Goal: Task Accomplishment & Management: Use online tool/utility

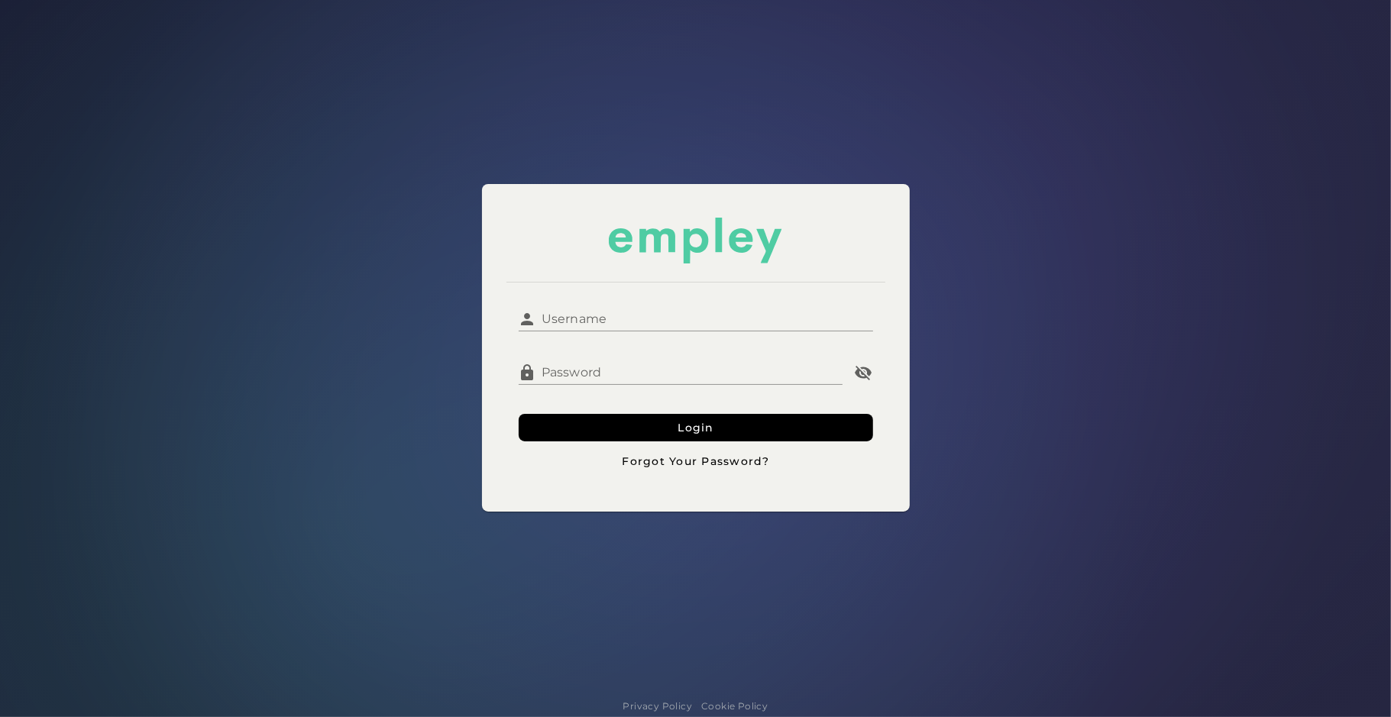
click at [612, 306] on input "Username" at bounding box center [705, 313] width 336 height 37
type input "**********"
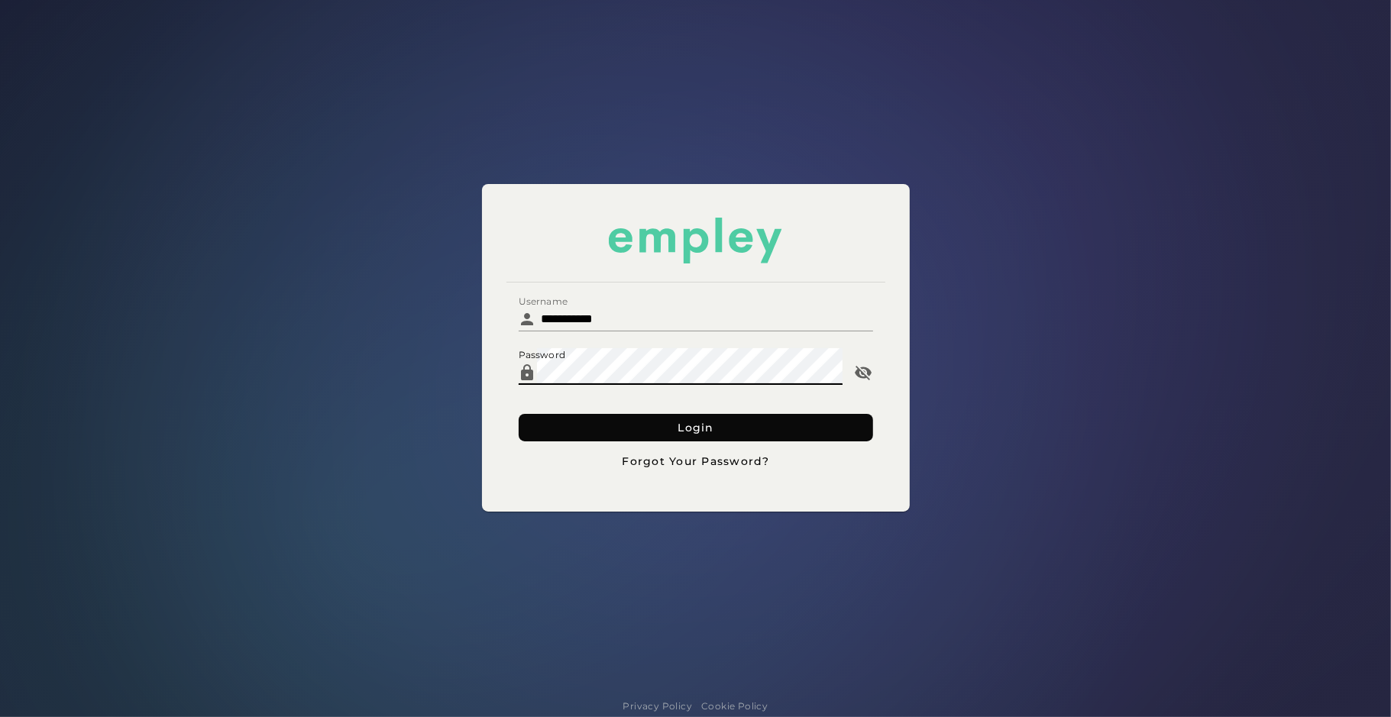
click at [566, 420] on button "Login" at bounding box center [696, 427] width 354 height 27
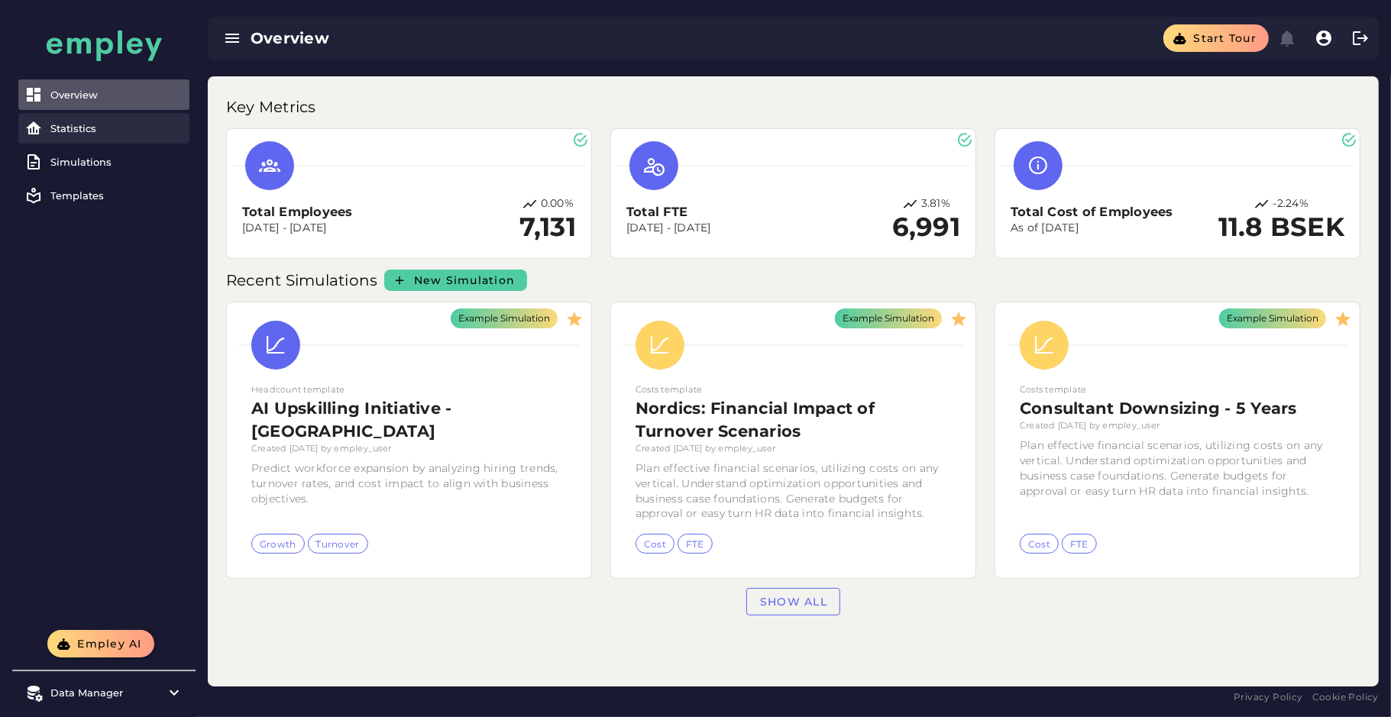
click at [104, 117] on link "Statistics" at bounding box center [103, 128] width 171 height 31
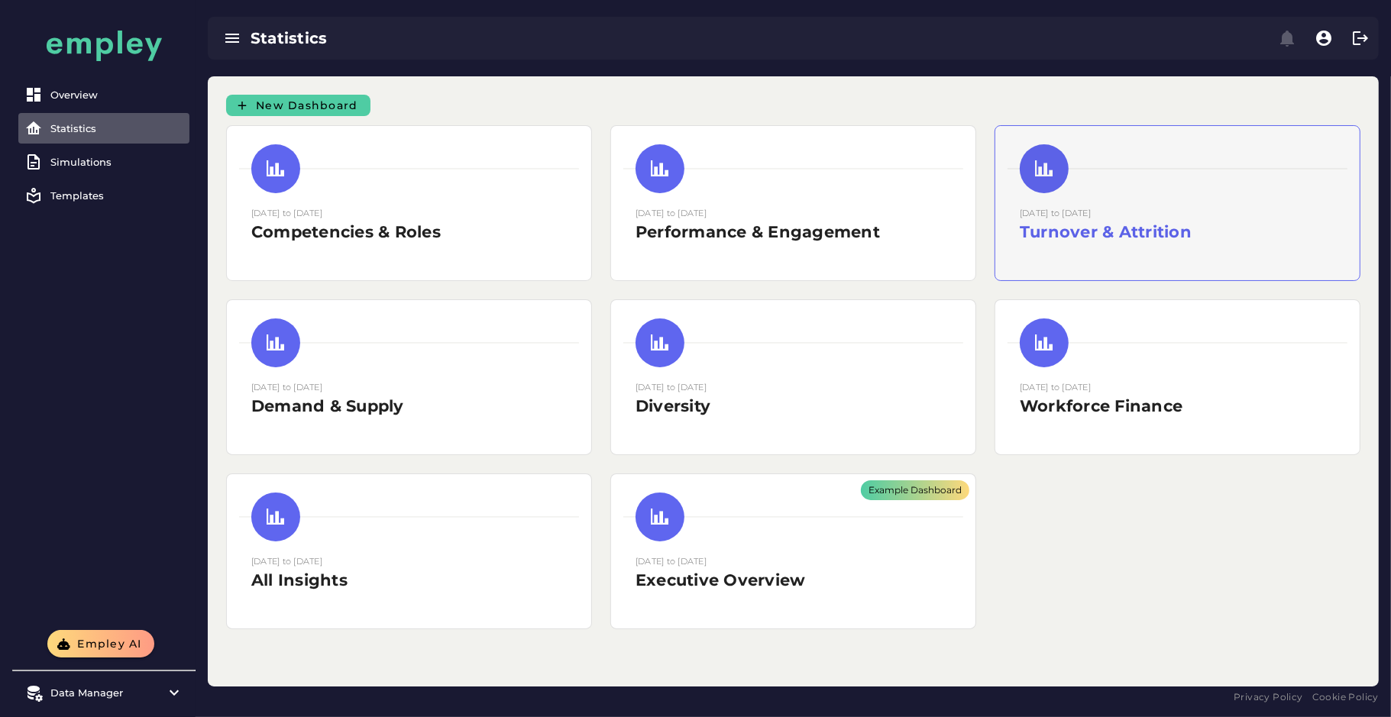
click at [1035, 233] on h2 "Turnover & Attrition" at bounding box center [1177, 232] width 315 height 23
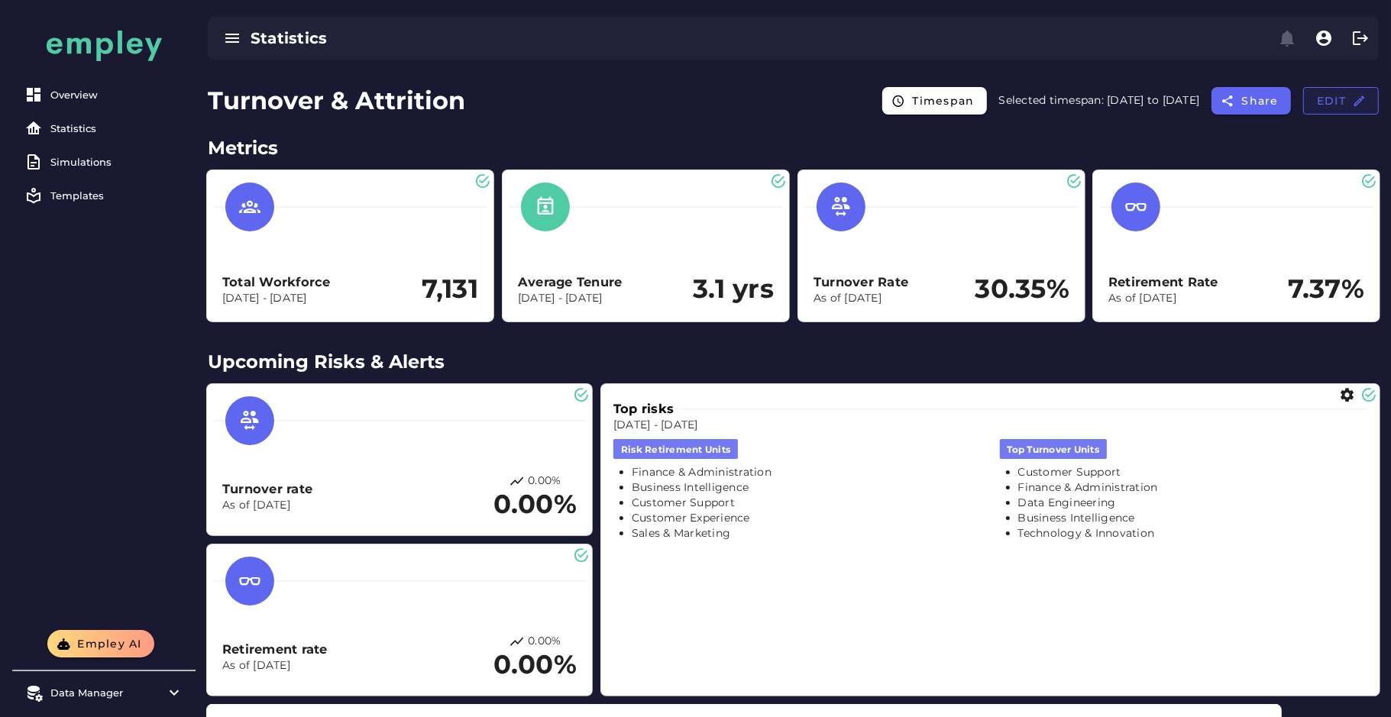
click at [1332, 103] on span "Edit" at bounding box center [1341, 101] width 50 height 14
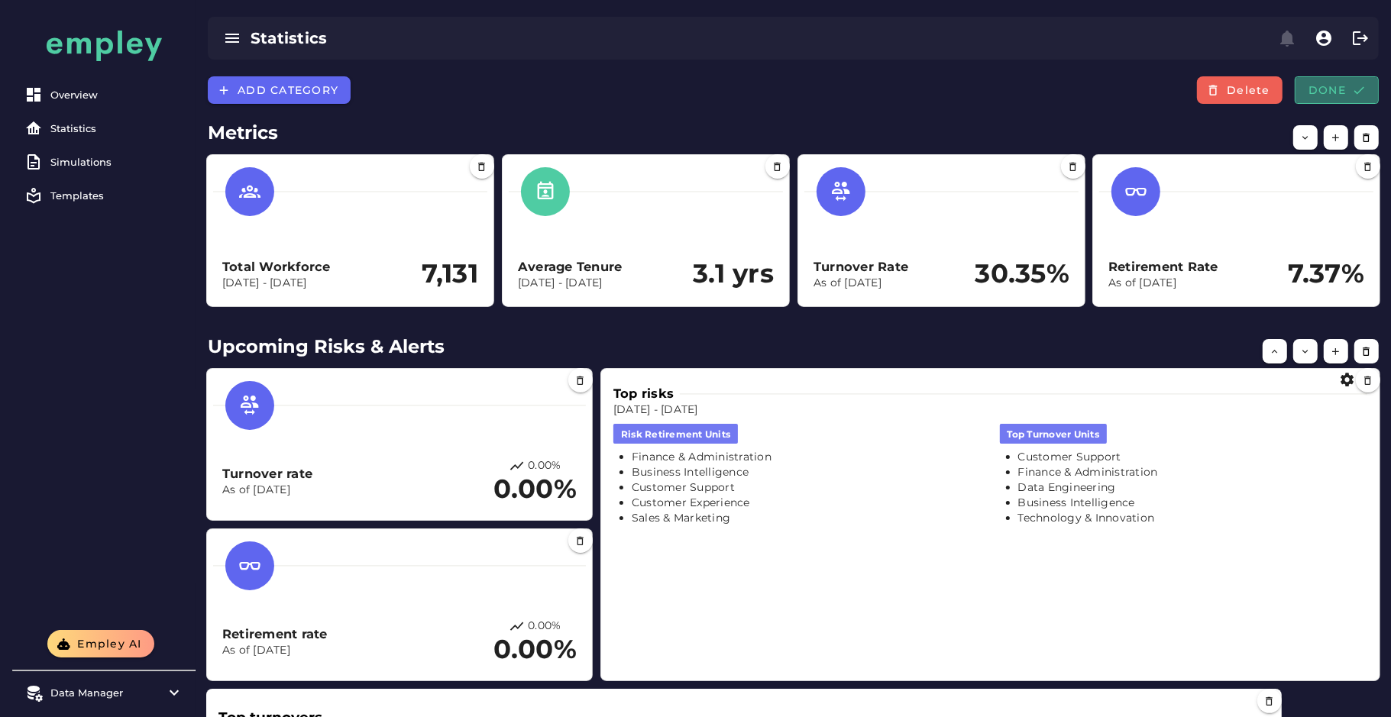
click at [1332, 103] on button "Done" at bounding box center [1337, 89] width 84 height 27
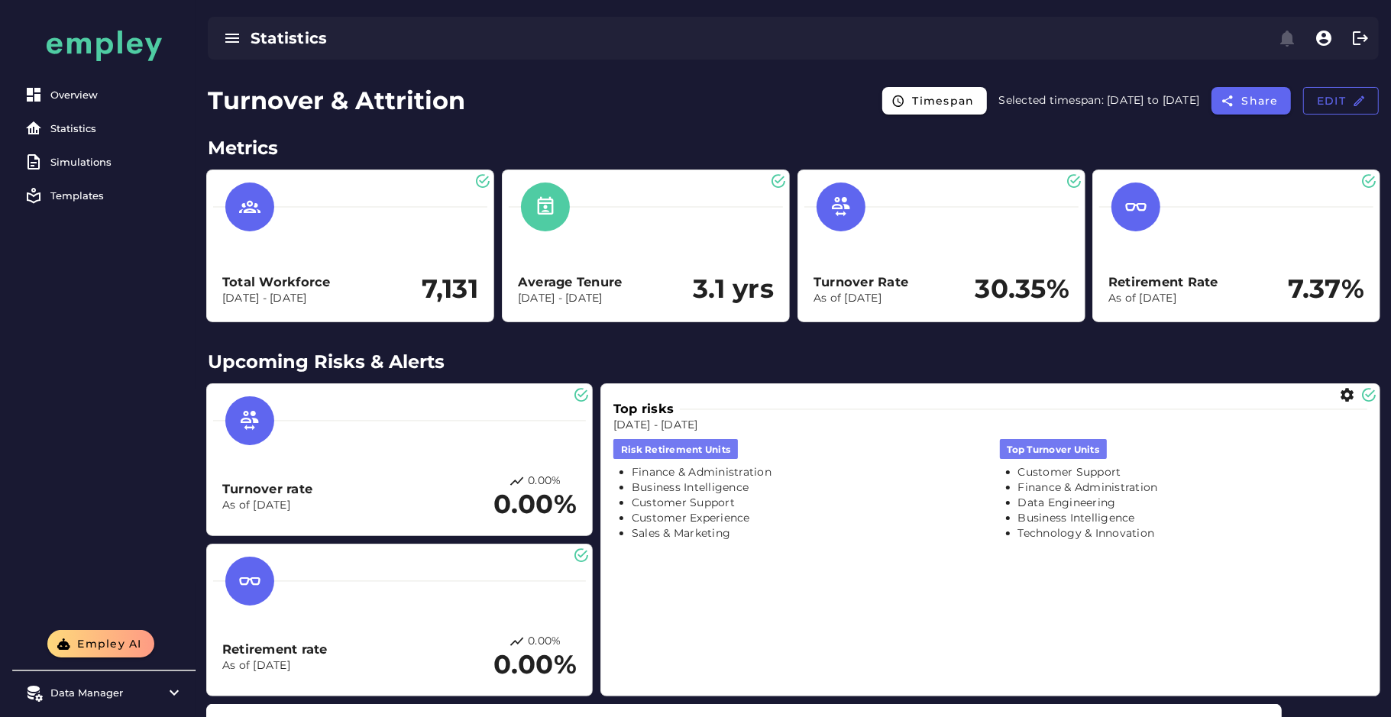
click at [1332, 103] on span "Edit" at bounding box center [1341, 101] width 50 height 14
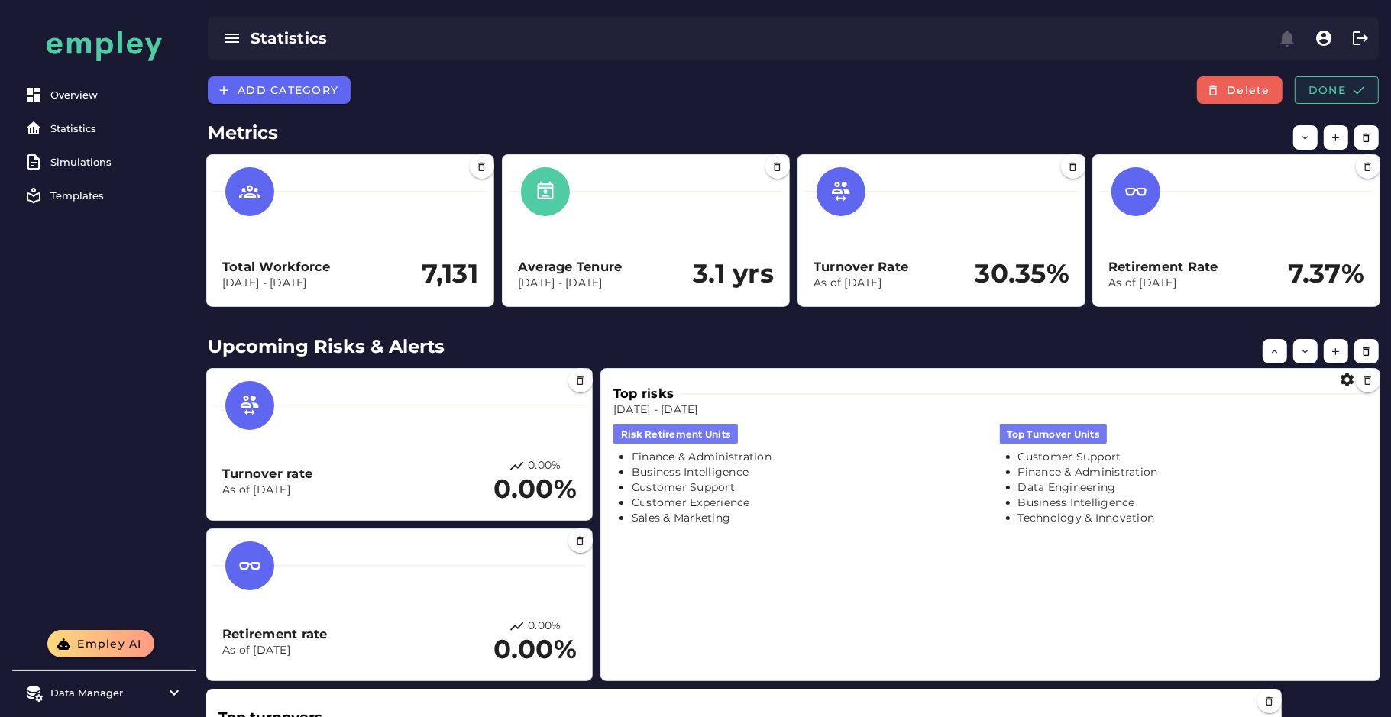
click at [1327, 92] on span "Done" at bounding box center [1337, 90] width 58 height 14
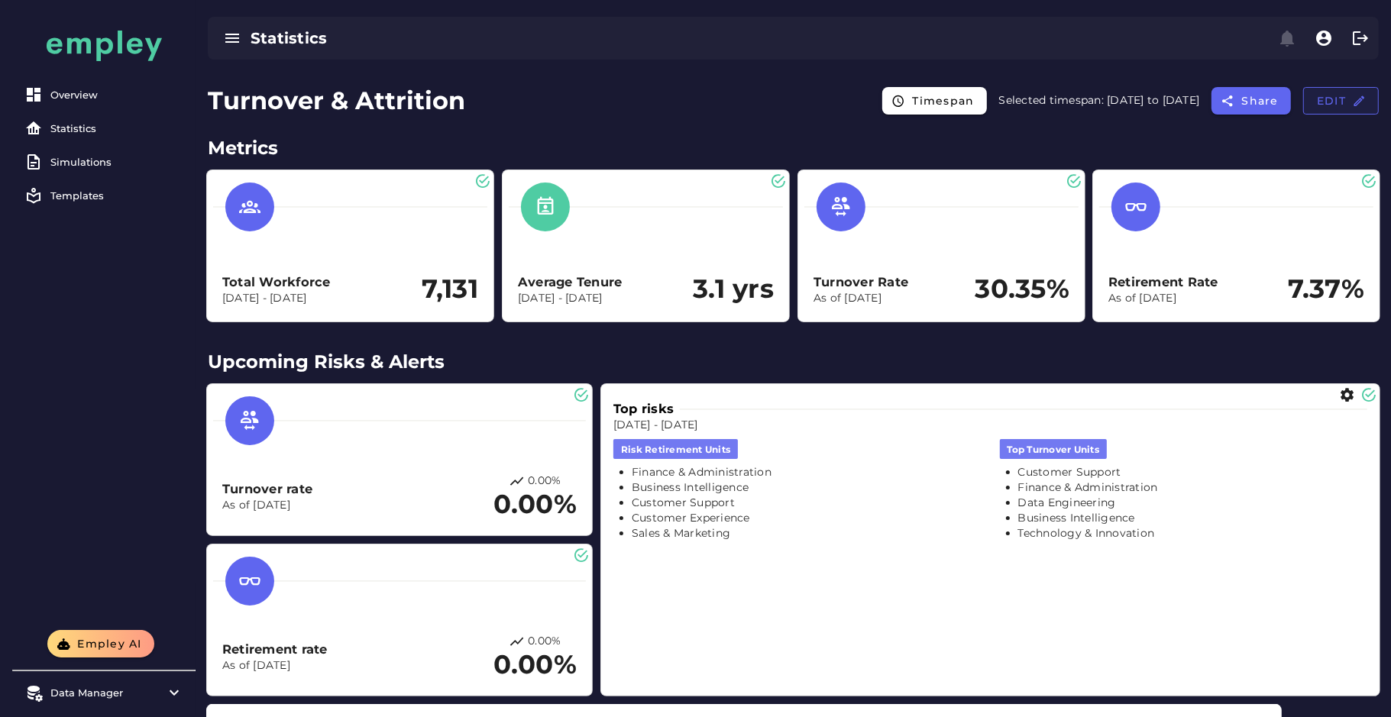
click at [1323, 112] on button "Edit" at bounding box center [1341, 100] width 76 height 27
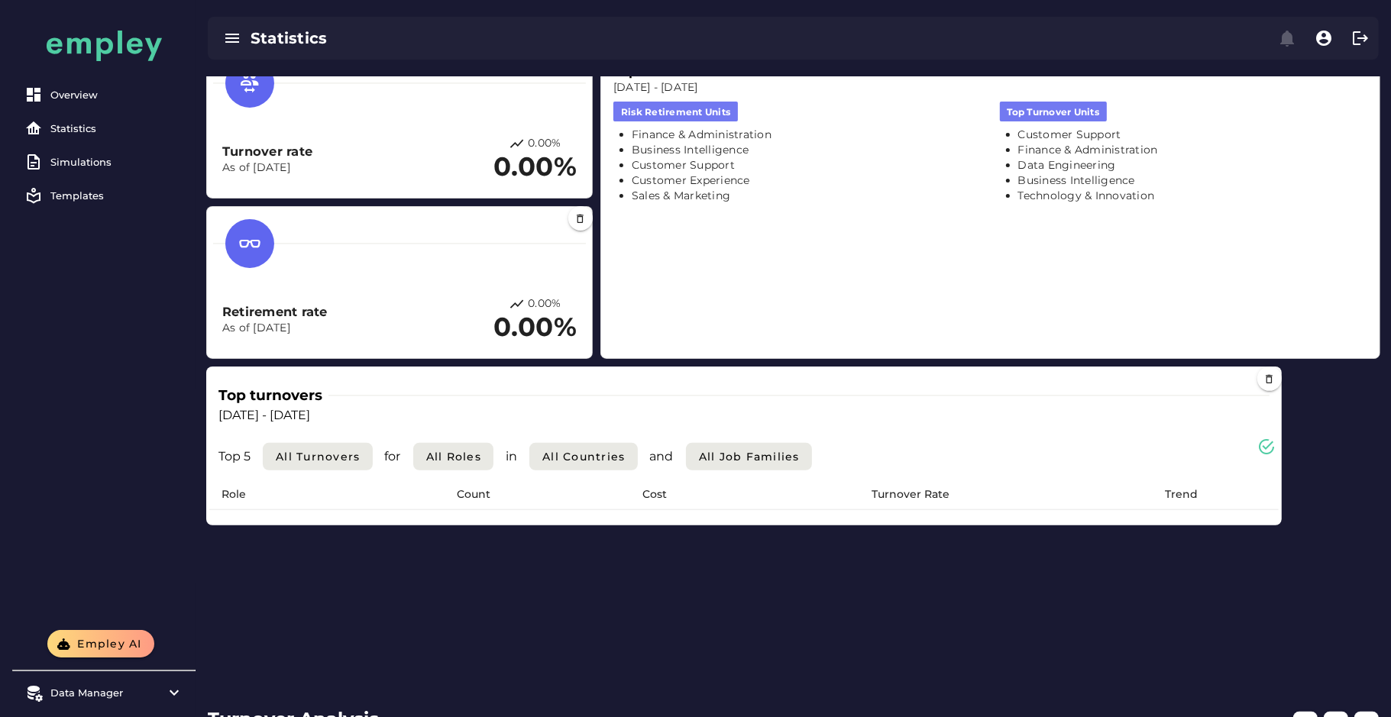
scroll to position [325, 0]
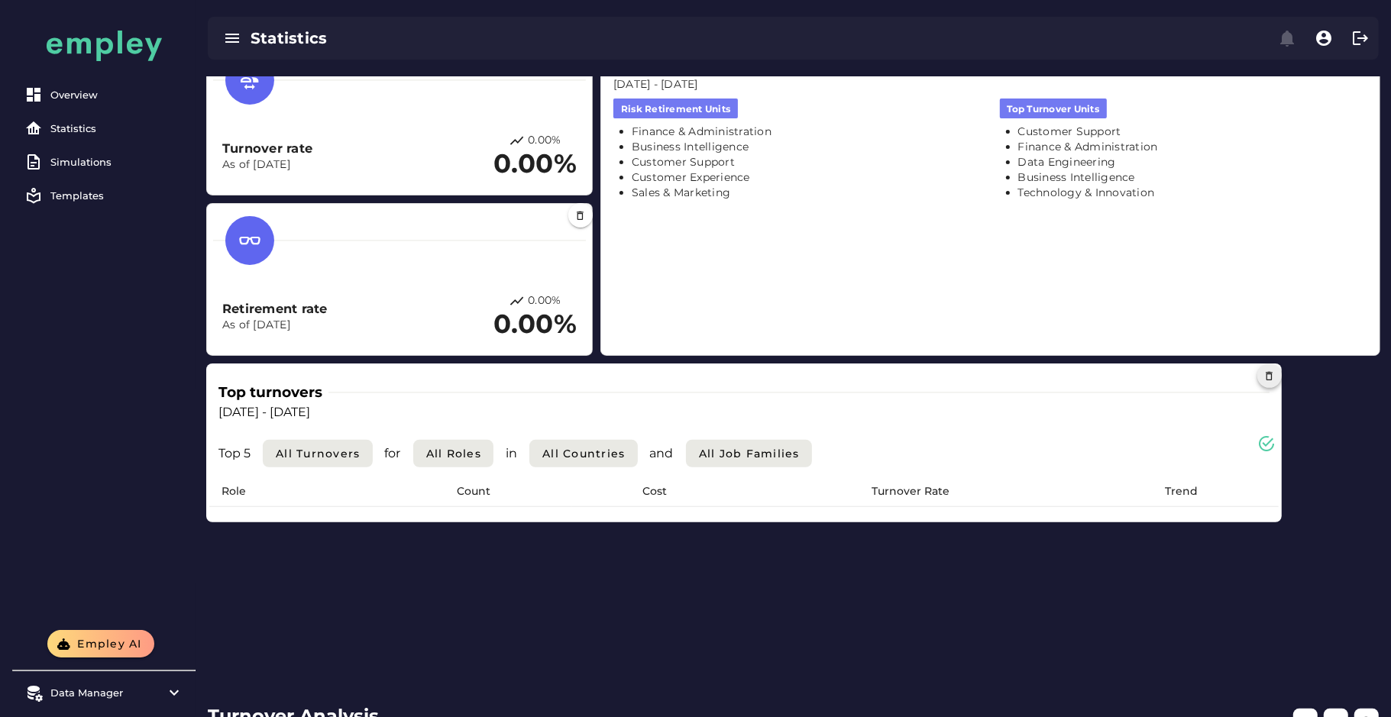
click at [1261, 379] on button "button" at bounding box center [1269, 376] width 24 height 24
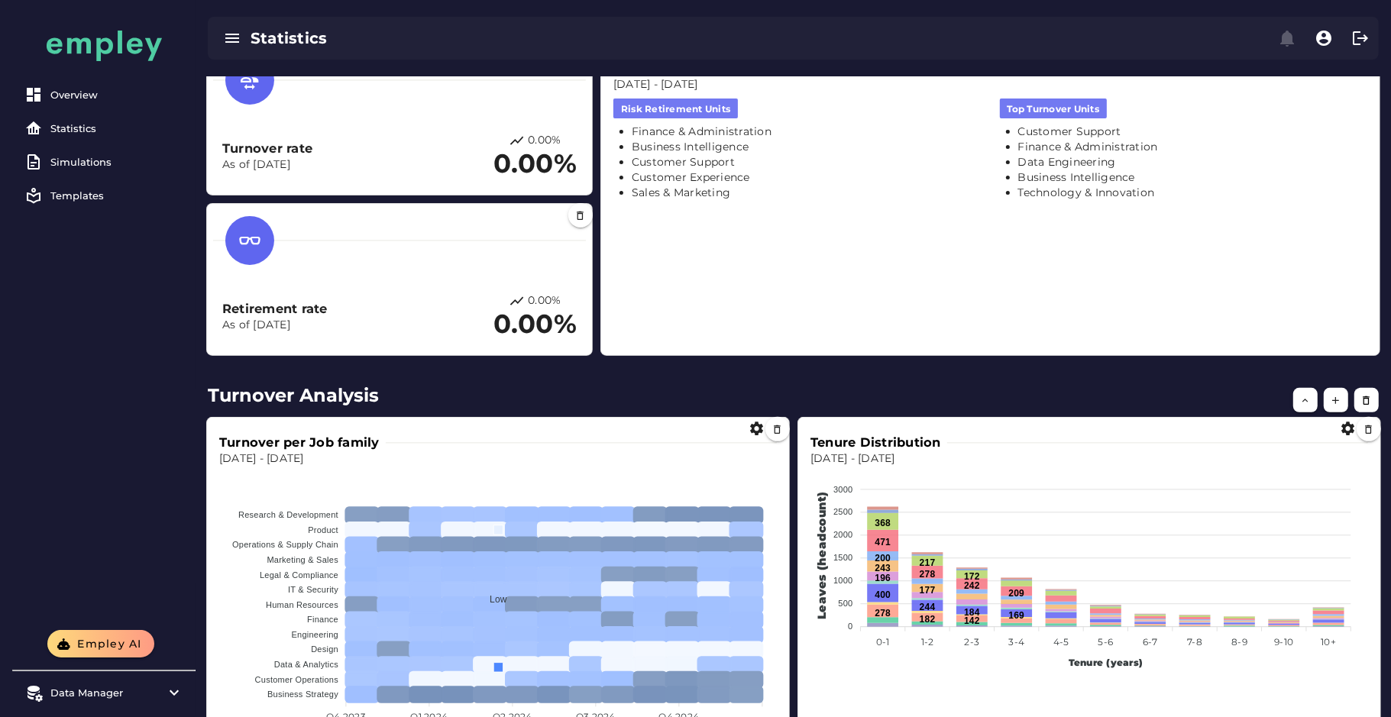
scroll to position [0, 0]
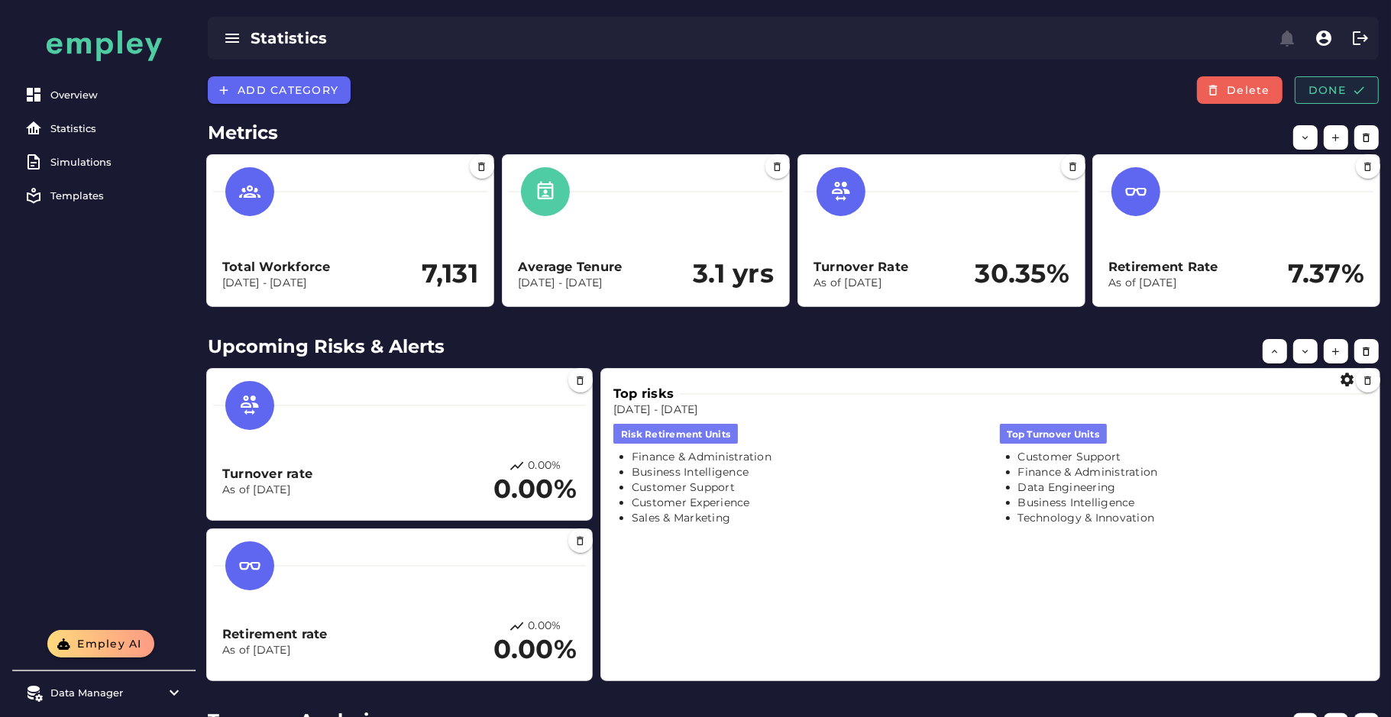
click at [1341, 89] on span "Done" at bounding box center [1337, 90] width 58 height 14
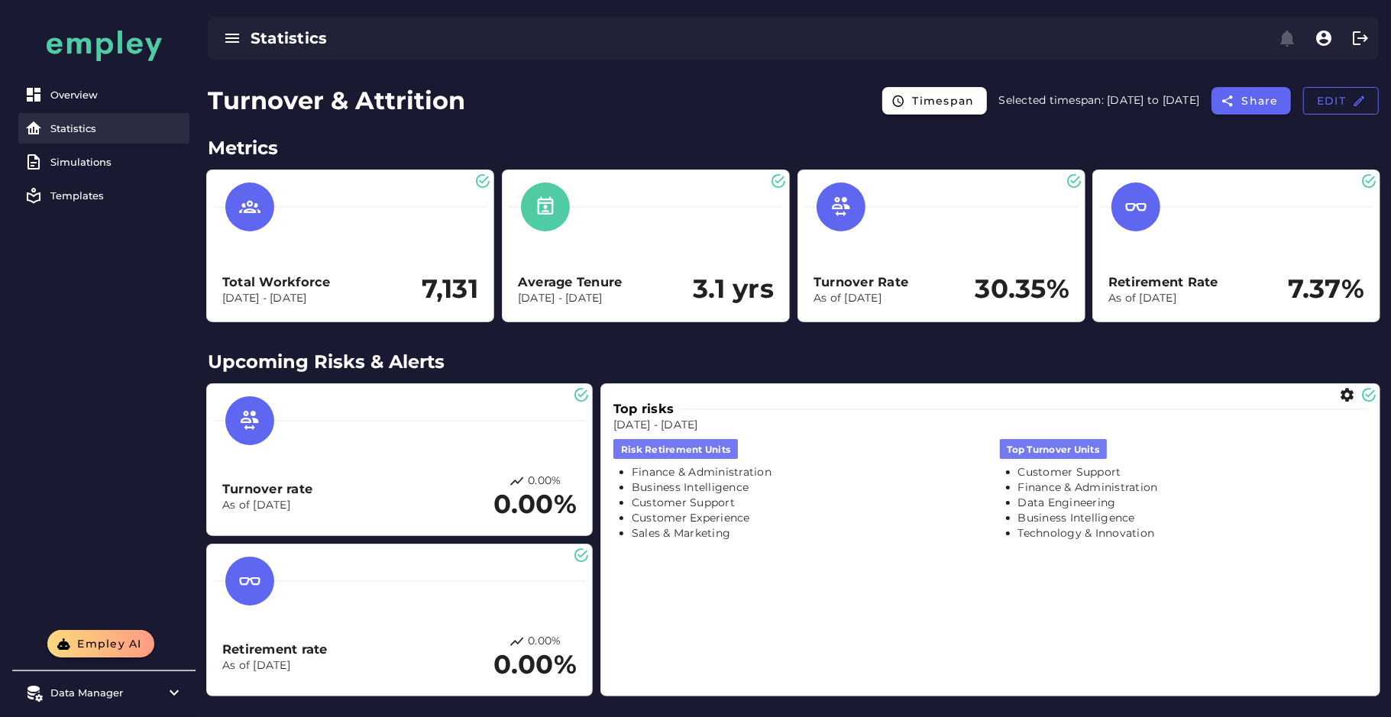
click at [76, 124] on div "Statistics" at bounding box center [116, 128] width 133 height 12
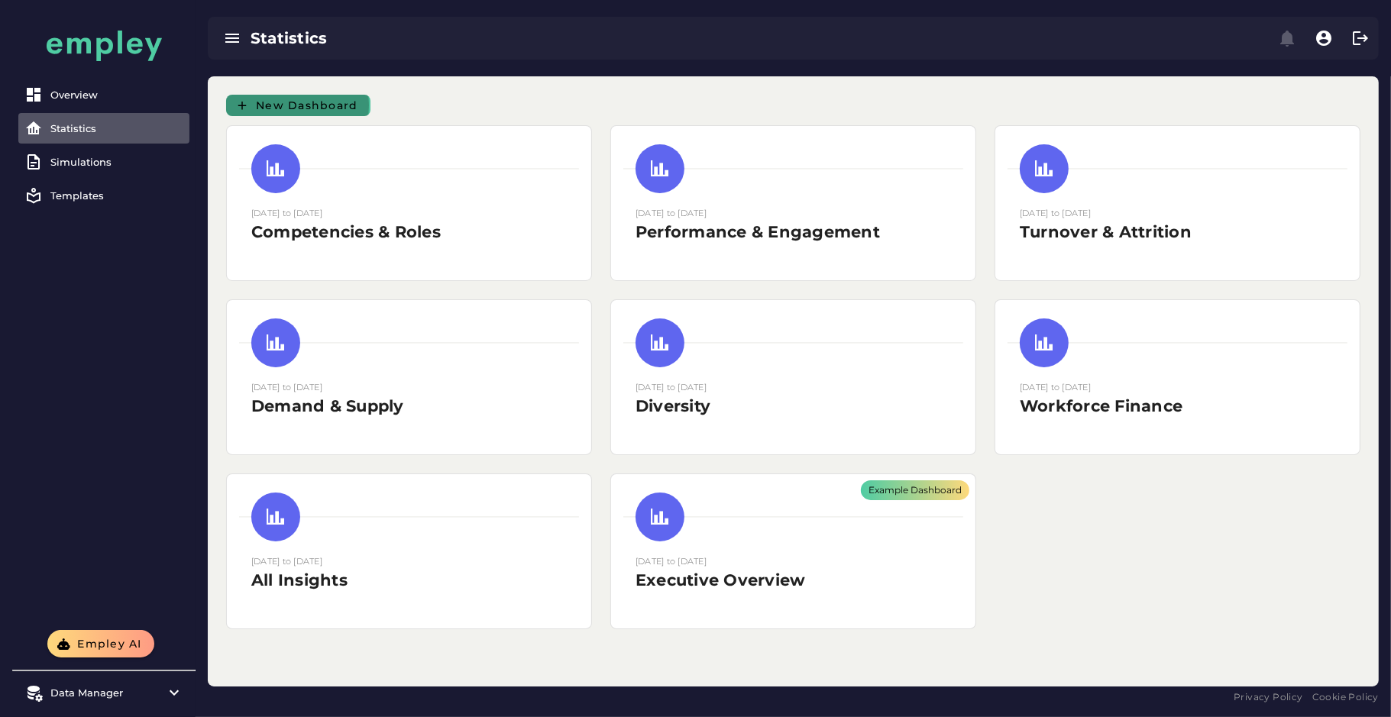
click at [310, 96] on button "New Dashboard" at bounding box center [298, 105] width 144 height 21
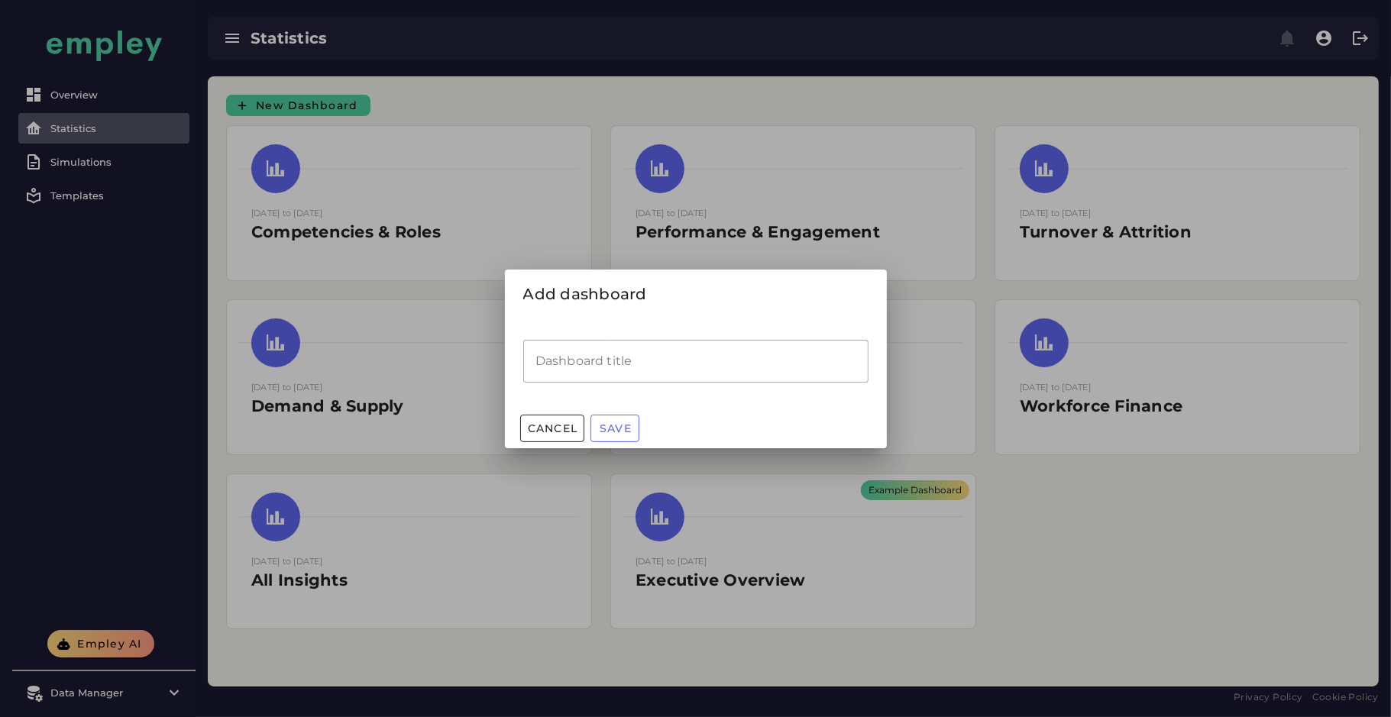
click at [603, 373] on input "Dashboard title" at bounding box center [695, 361] width 345 height 43
type input "****"
click at [595, 428] on button "Save" at bounding box center [614, 428] width 49 height 27
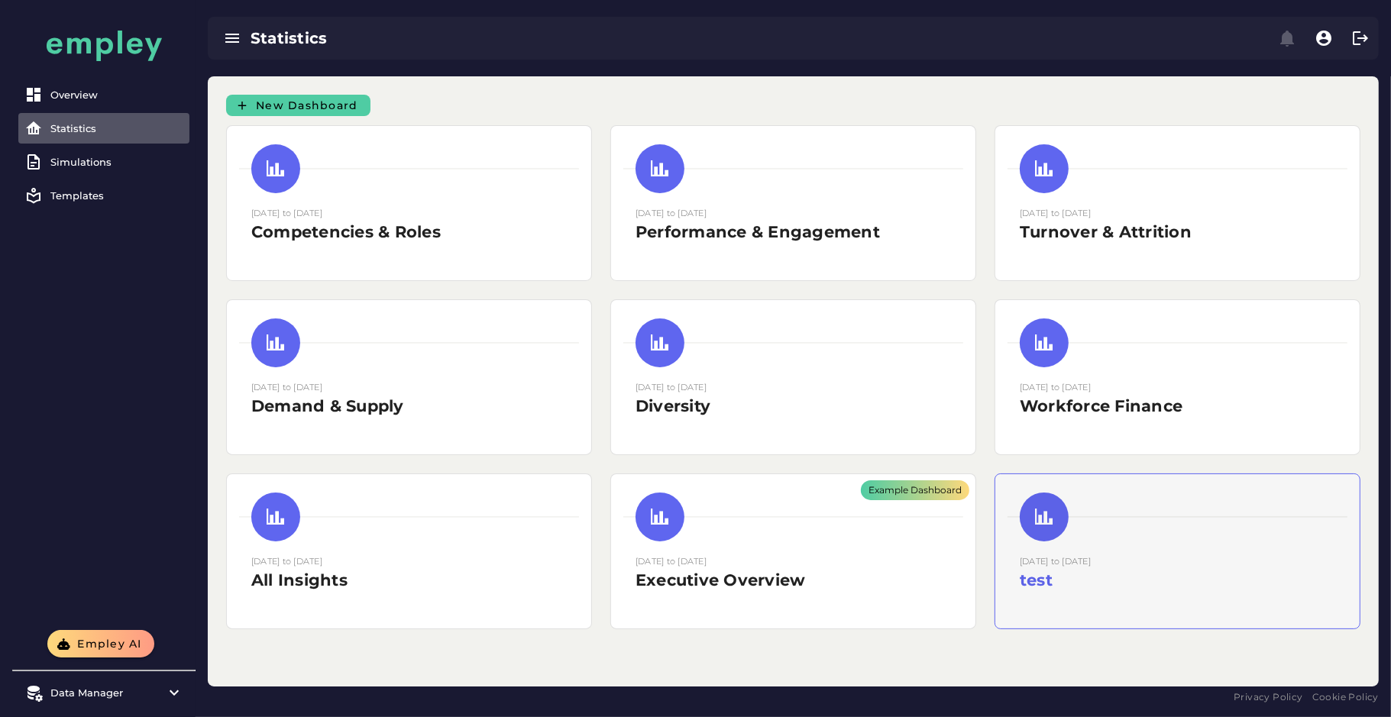
click at [1142, 528] on div at bounding box center [1178, 517] width 340 height 49
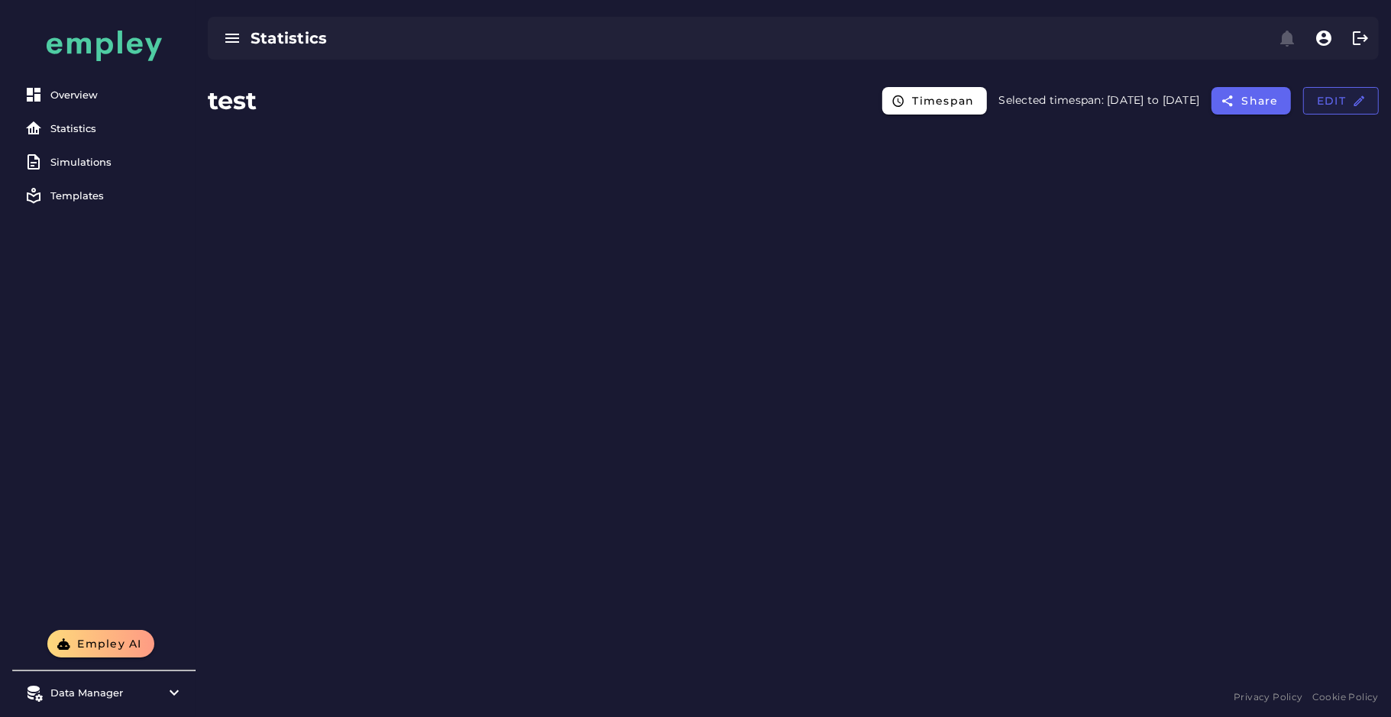
click at [1322, 112] on button "Edit" at bounding box center [1341, 100] width 76 height 27
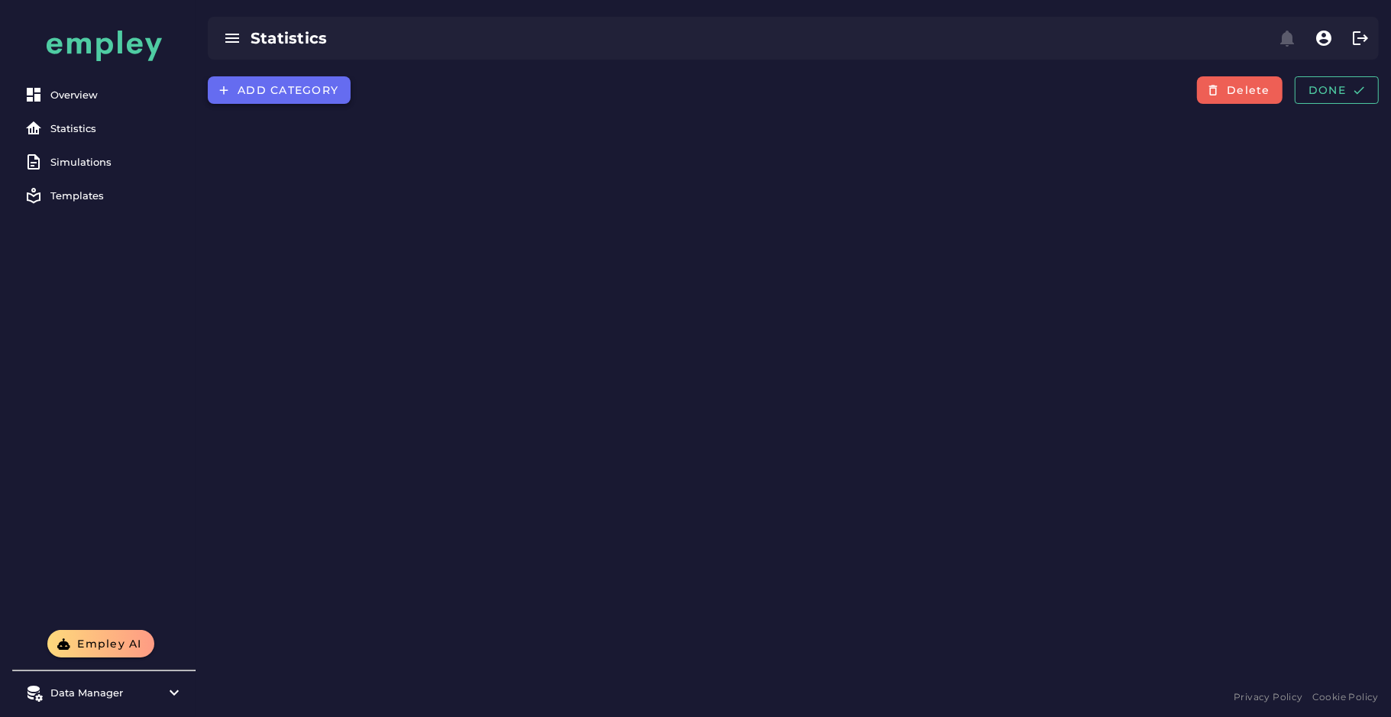
click at [295, 77] on button "Add category" at bounding box center [279, 89] width 143 height 27
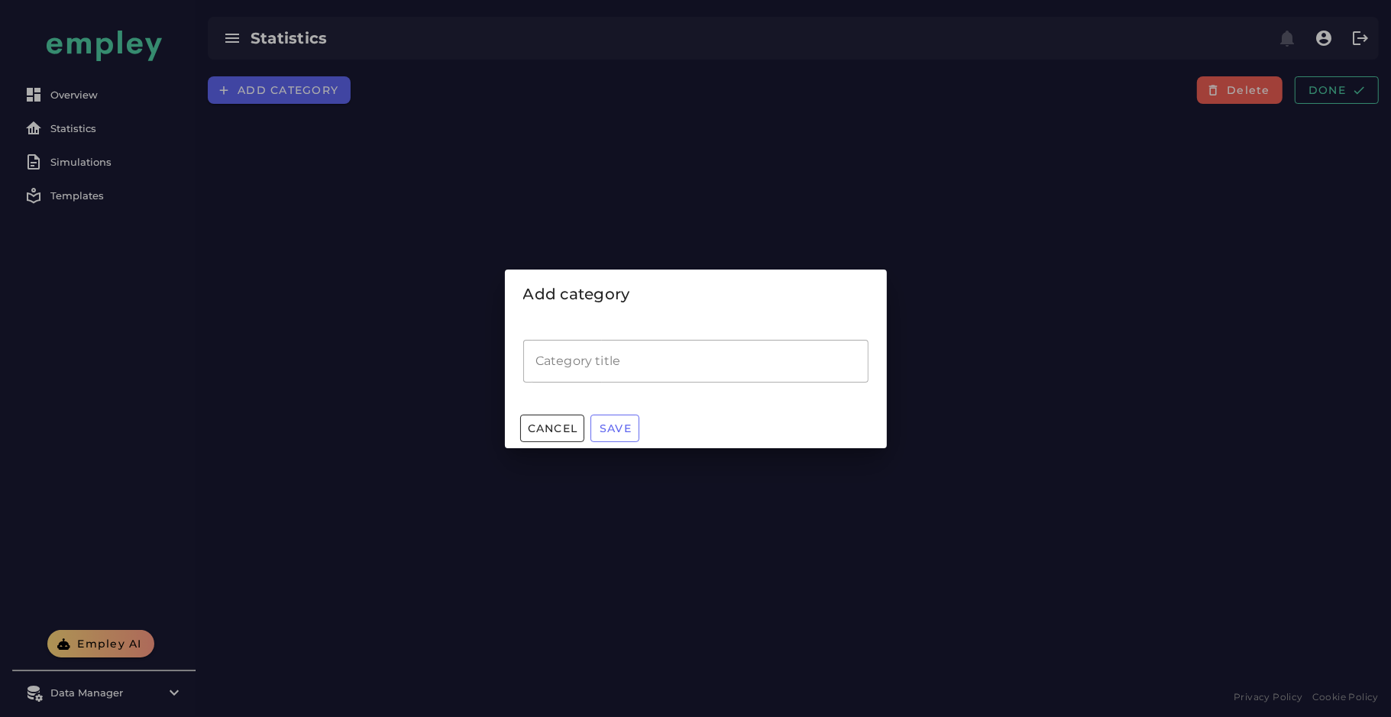
click at [602, 345] on input "Category title" at bounding box center [695, 361] width 345 height 43
type input "***"
click at [623, 418] on button "Save" at bounding box center [614, 428] width 49 height 27
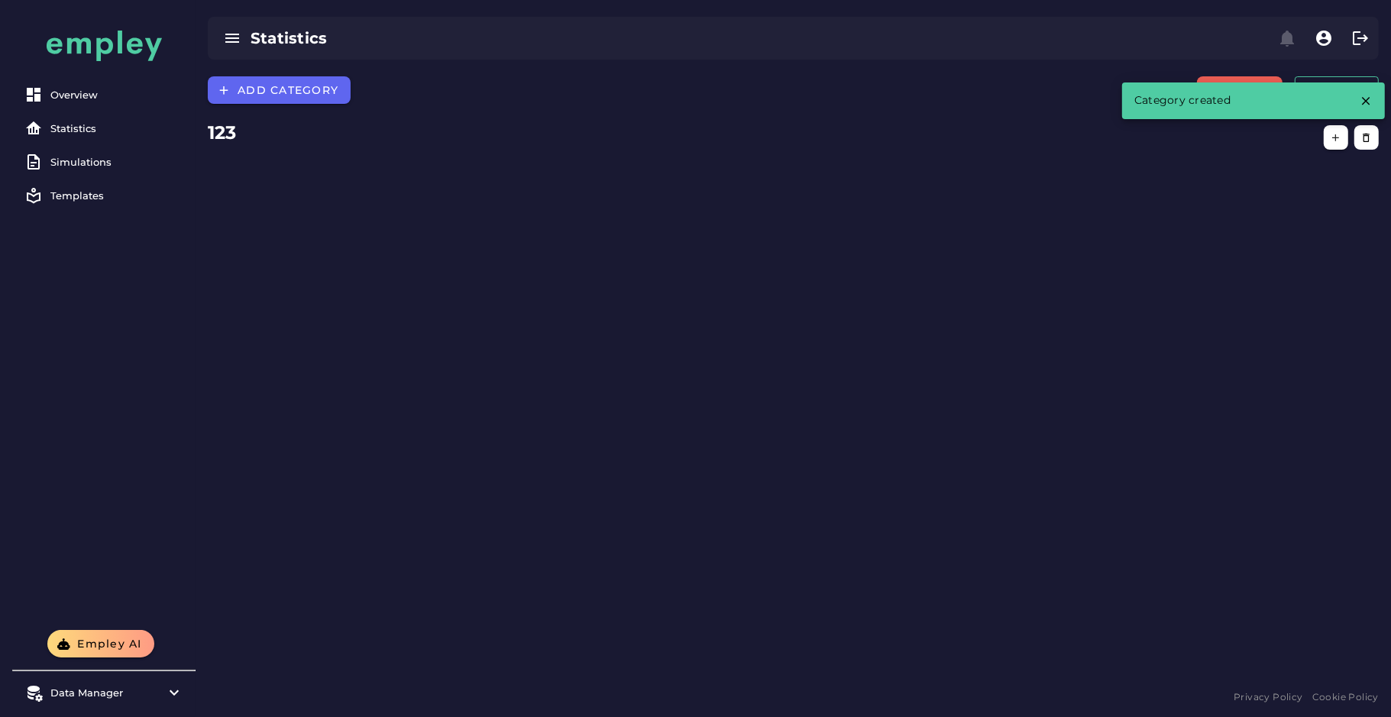
click at [995, 295] on div "Add category Delete Done 123" at bounding box center [793, 381] width 1195 height 610
click at [1315, 127] on div at bounding box center [1288, 137] width 199 height 43
click at [1332, 138] on icon "button" at bounding box center [1336, 137] width 11 height 11
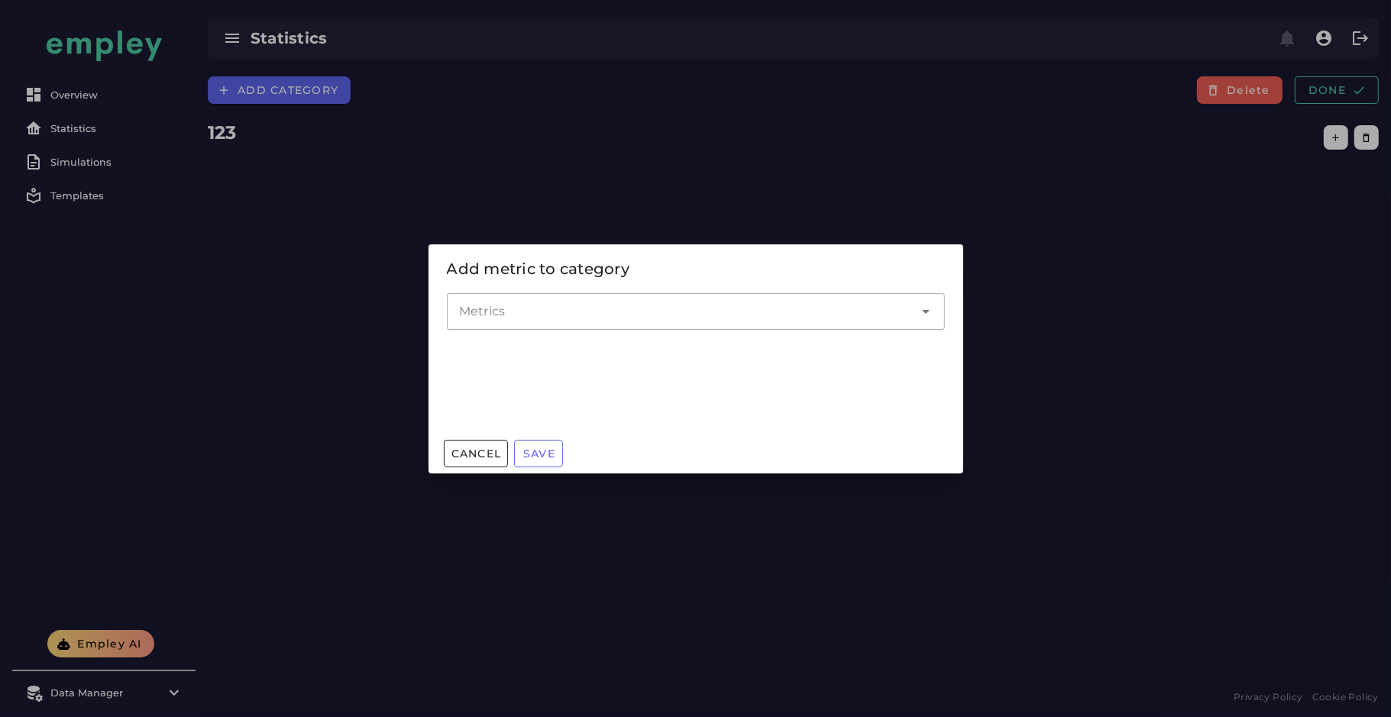
click at [675, 305] on input "Metrics" at bounding box center [684, 311] width 451 height 18
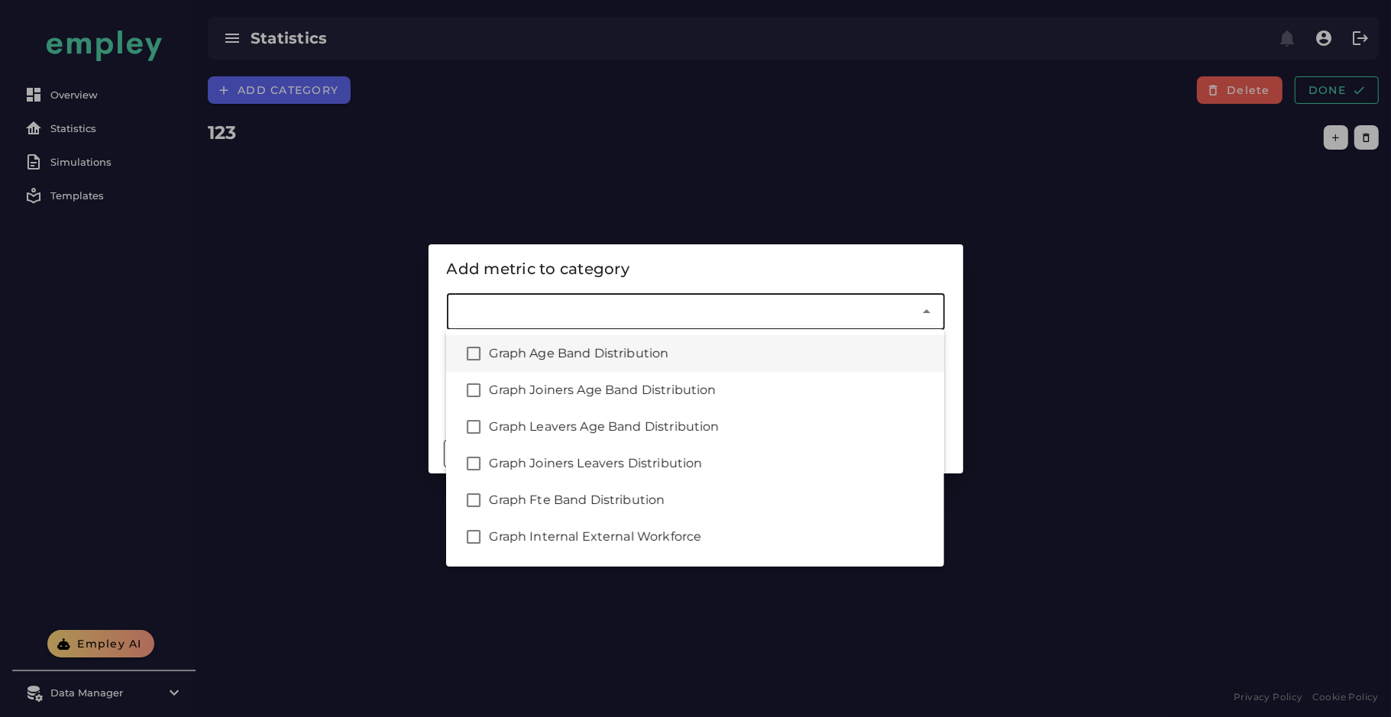
click at [825, 354] on div "Graph Age Band Distribution" at bounding box center [710, 354] width 443 height 18
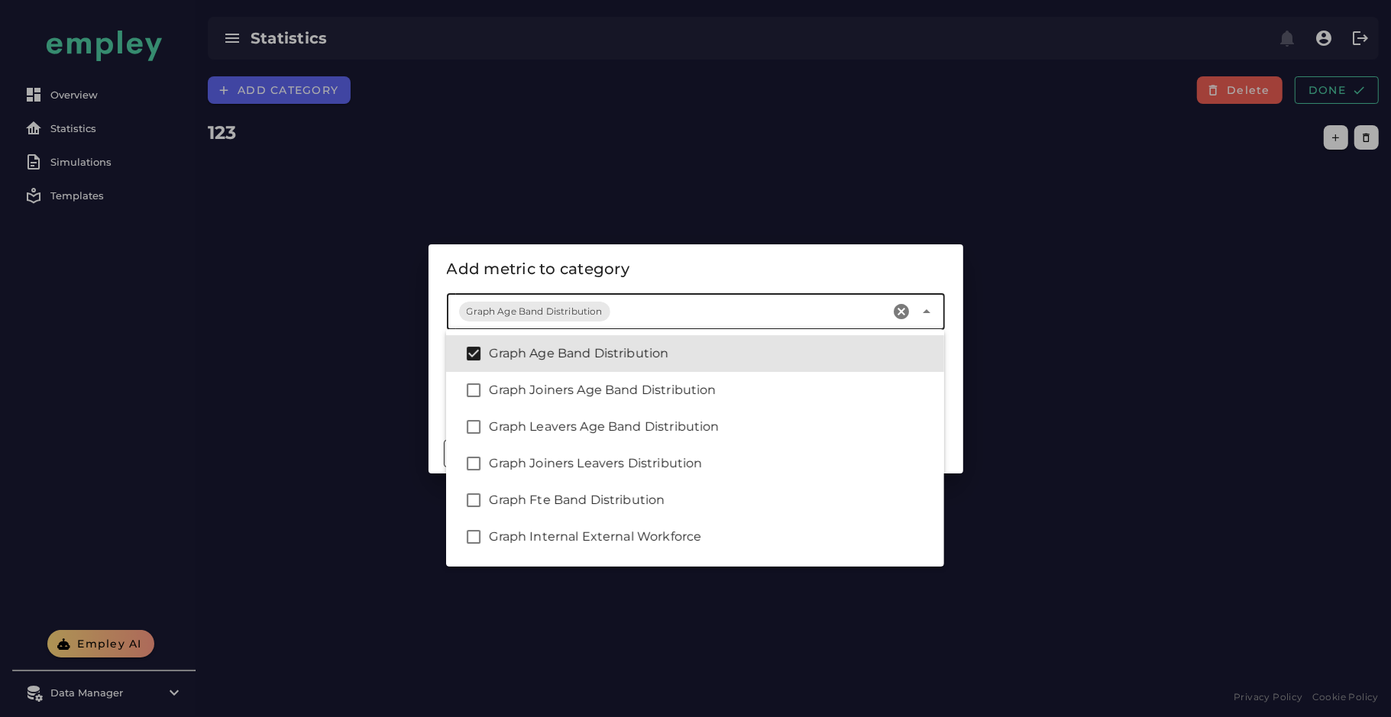
click at [721, 275] on div "Add metric to category" at bounding box center [696, 269] width 498 height 24
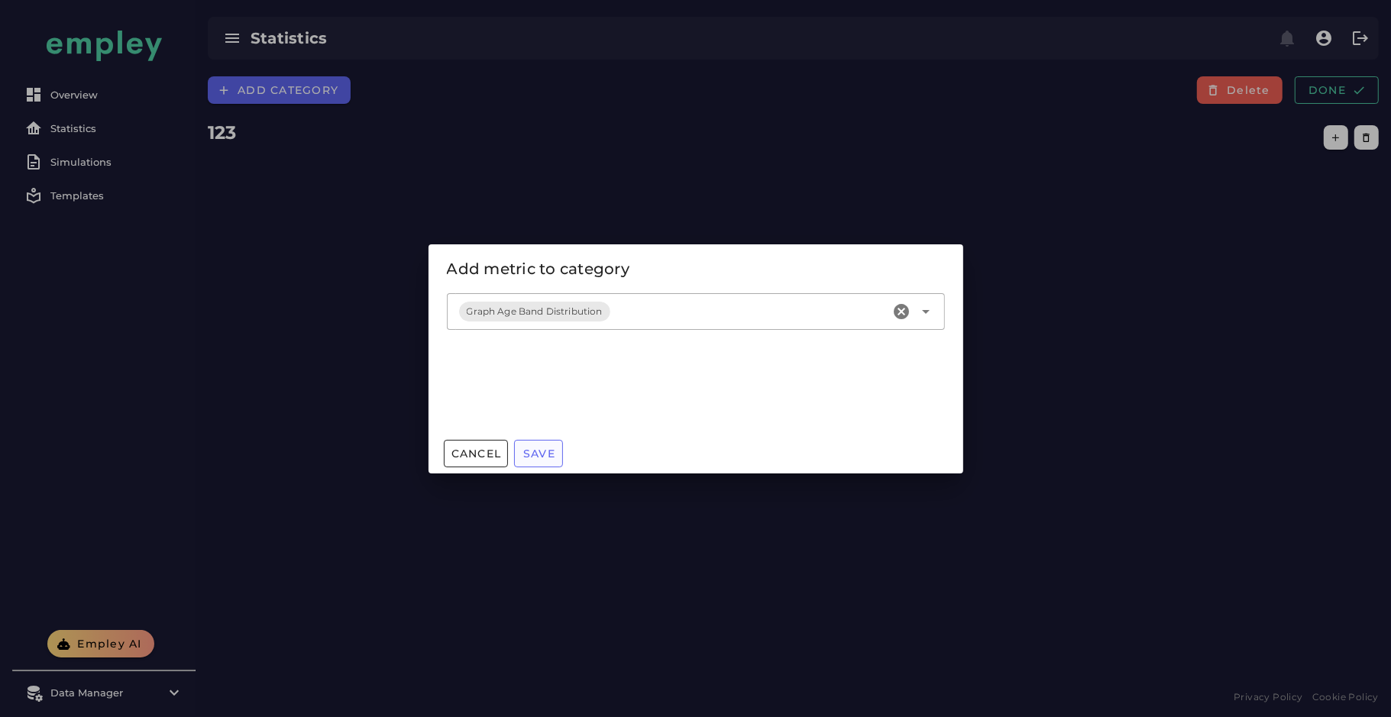
click at [543, 447] on span "Save" at bounding box center [538, 454] width 33 height 14
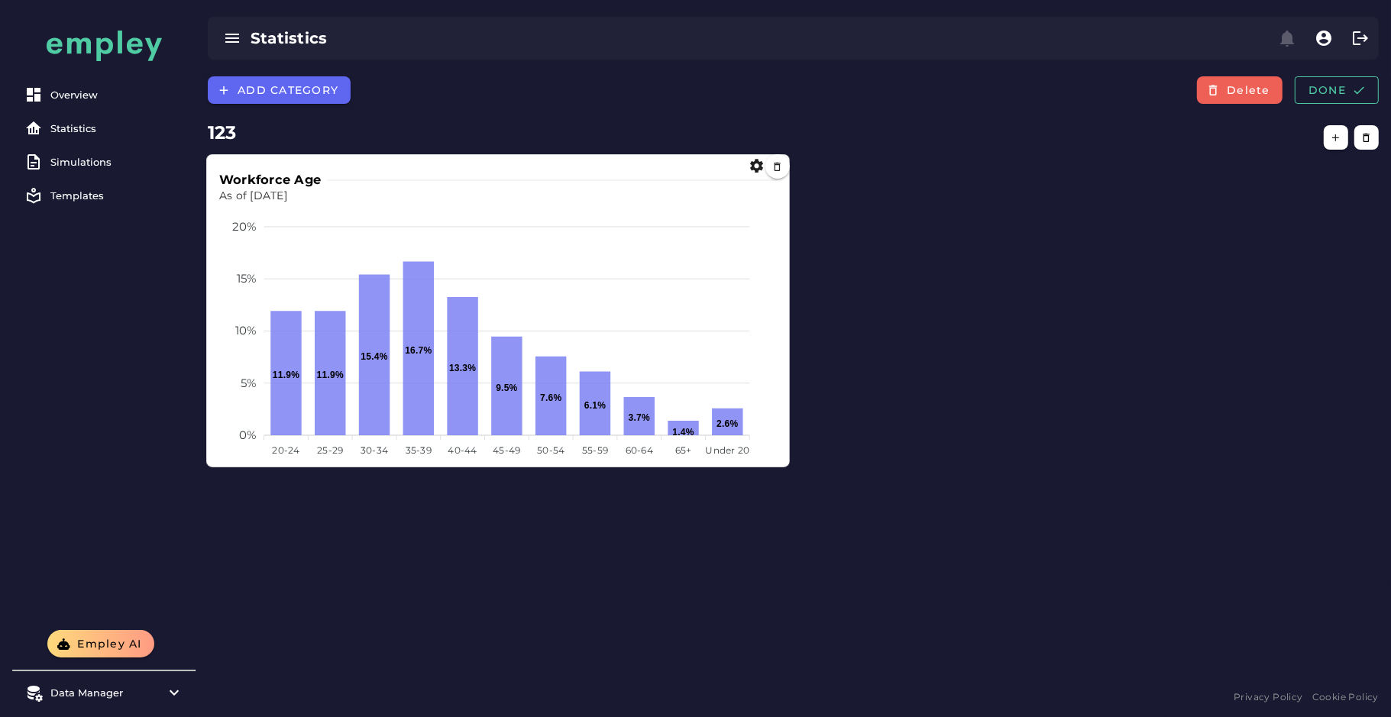
click at [1376, 296] on div "Workforce Age As of Aug 27, 2025 20% 20% 15% 15% 10% 10% 5% 5% 0% 0% 11.9% 11.9…" at bounding box center [793, 311] width 1189 height 328
click at [776, 172] on button "button" at bounding box center [777, 166] width 24 height 24
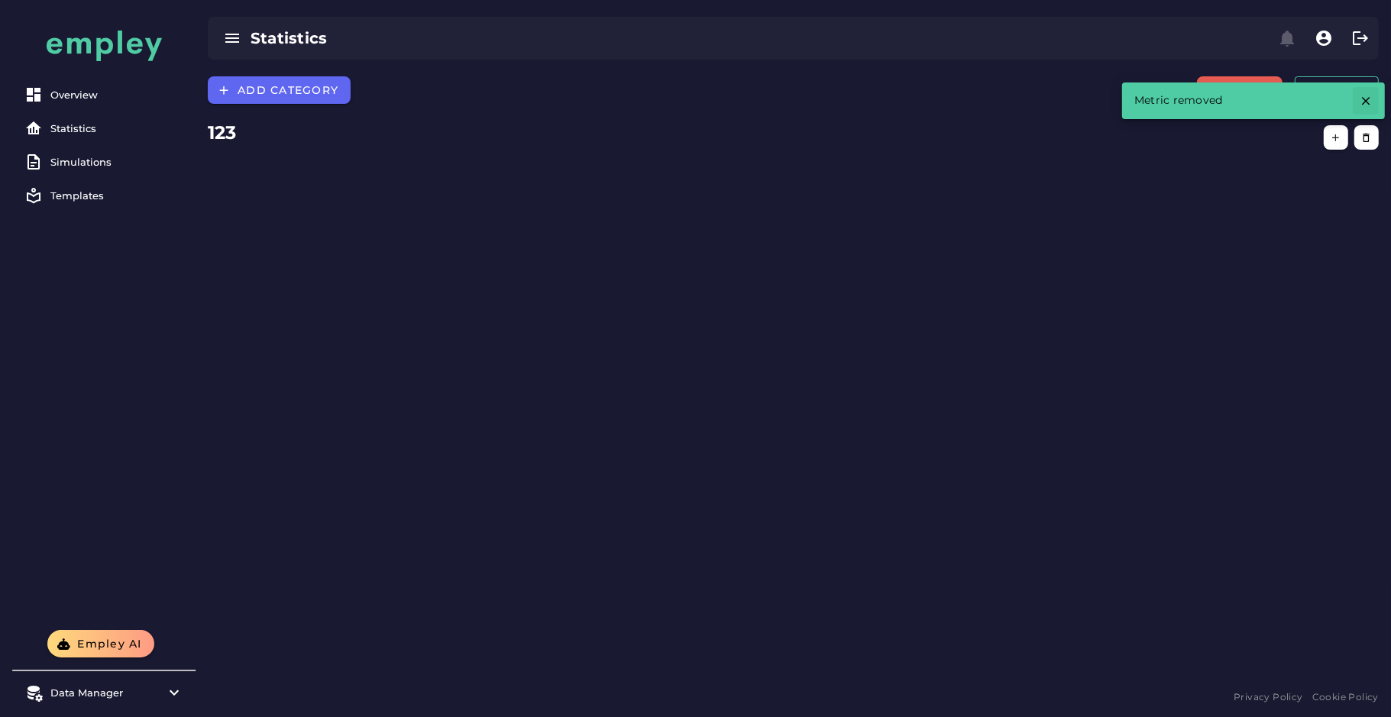
click at [1368, 105] on icon "button" at bounding box center [1366, 101] width 14 height 14
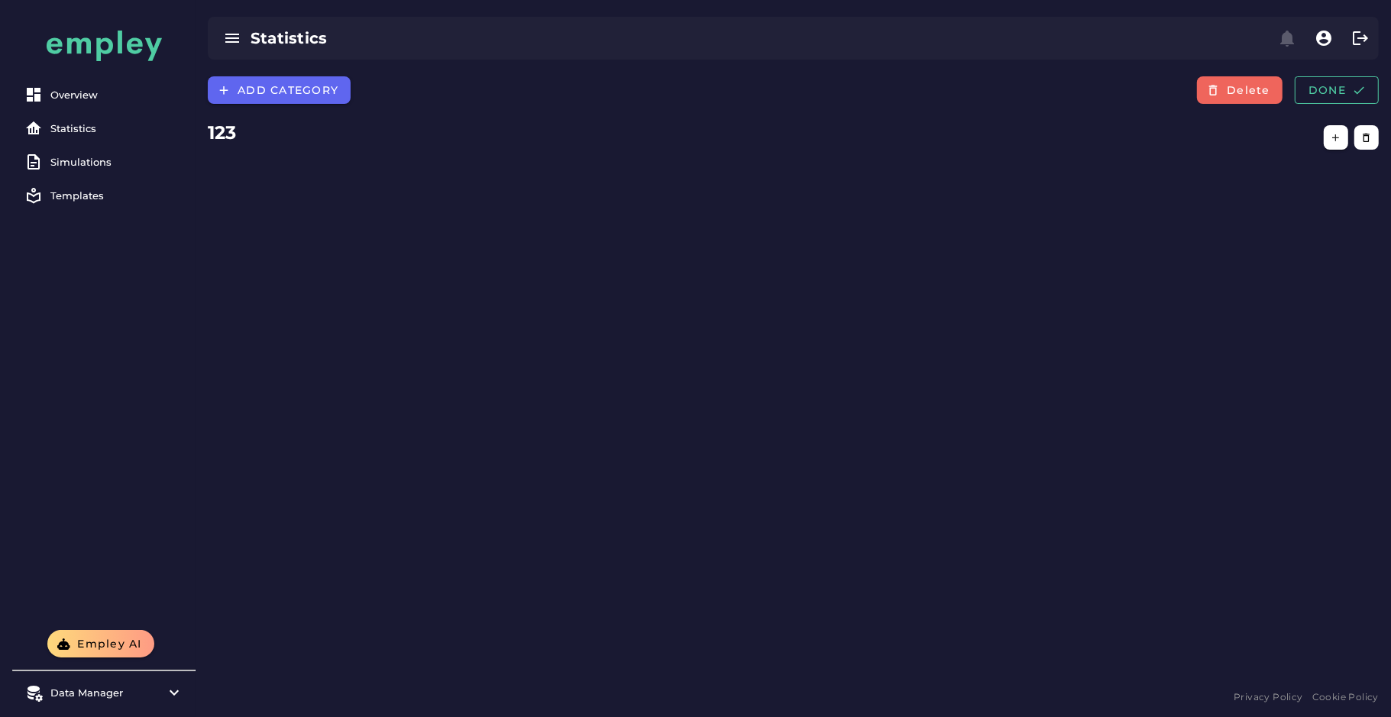
click at [1249, 97] on button "Delete" at bounding box center [1240, 89] width 86 height 27
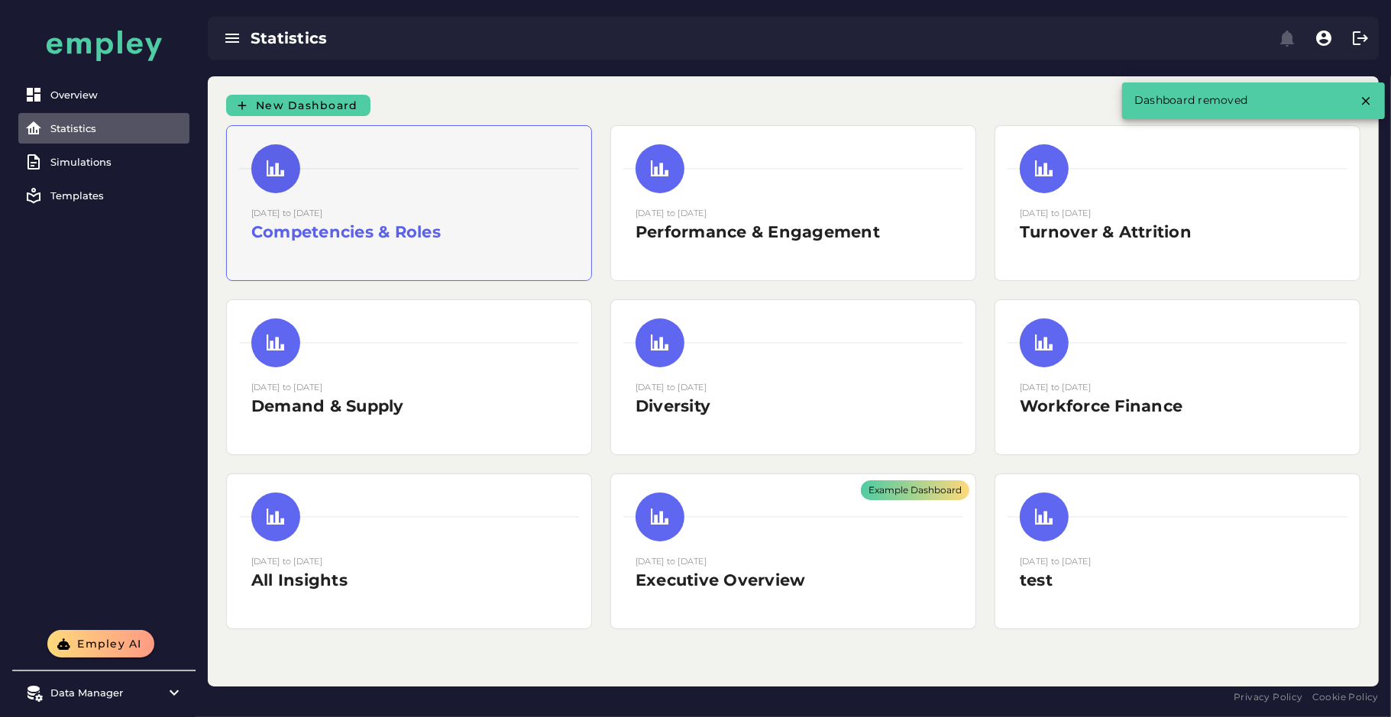
click at [415, 241] on h2 "Competencies & Roles" at bounding box center [408, 232] width 315 height 23
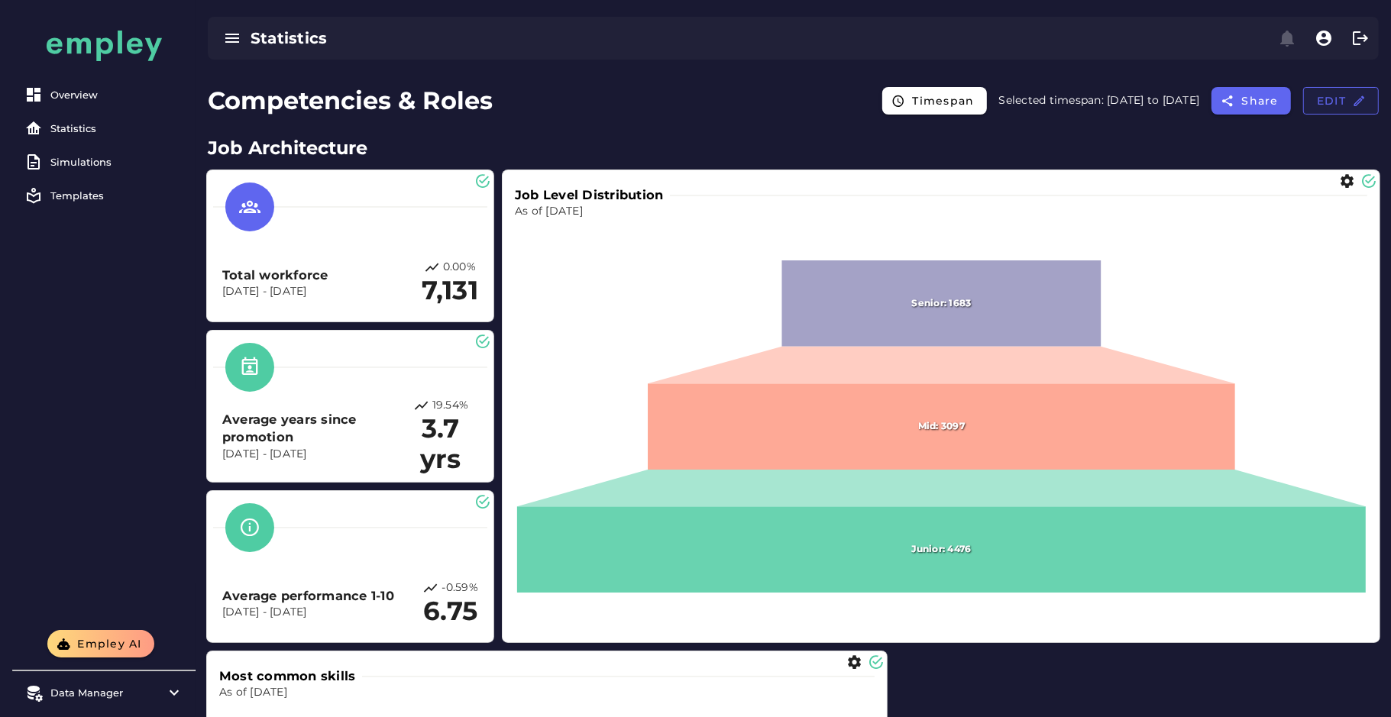
click at [1347, 112] on button "Edit" at bounding box center [1341, 100] width 76 height 27
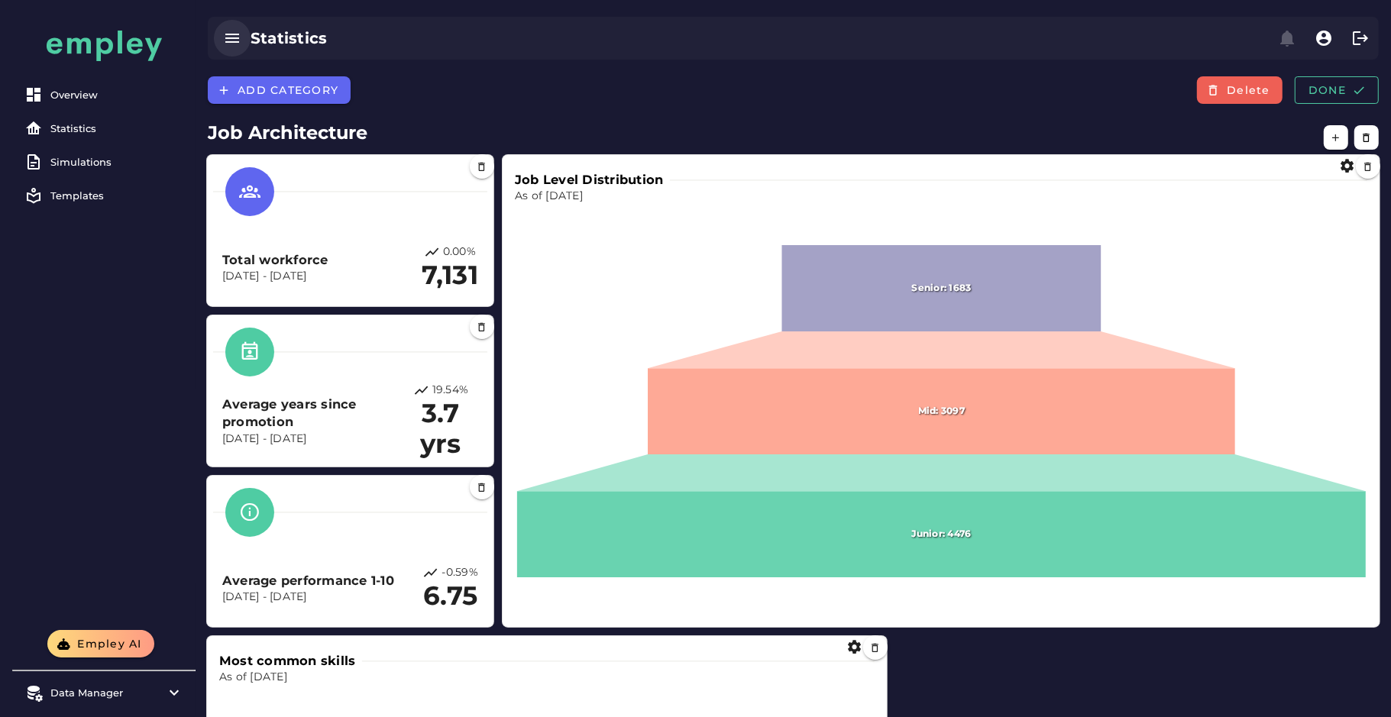
click at [237, 38] on icon "button" at bounding box center [232, 38] width 18 height 18
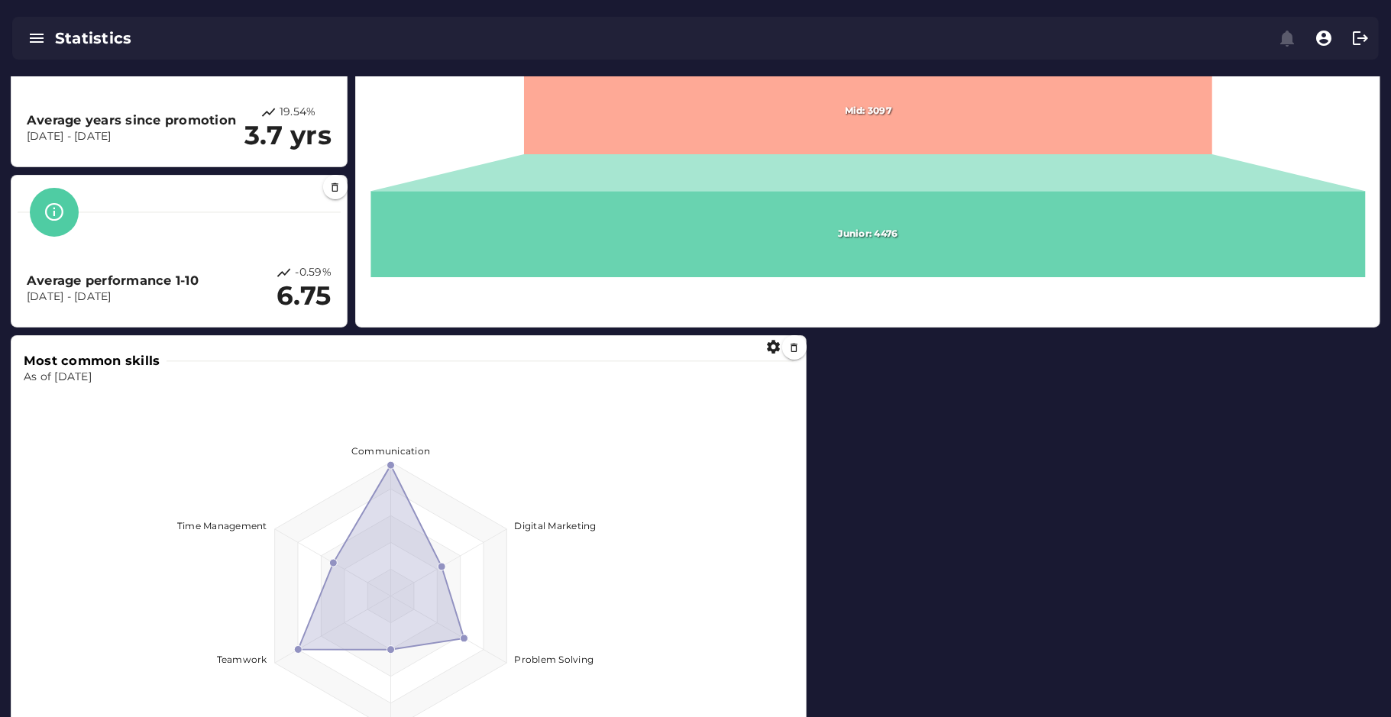
scroll to position [433, 0]
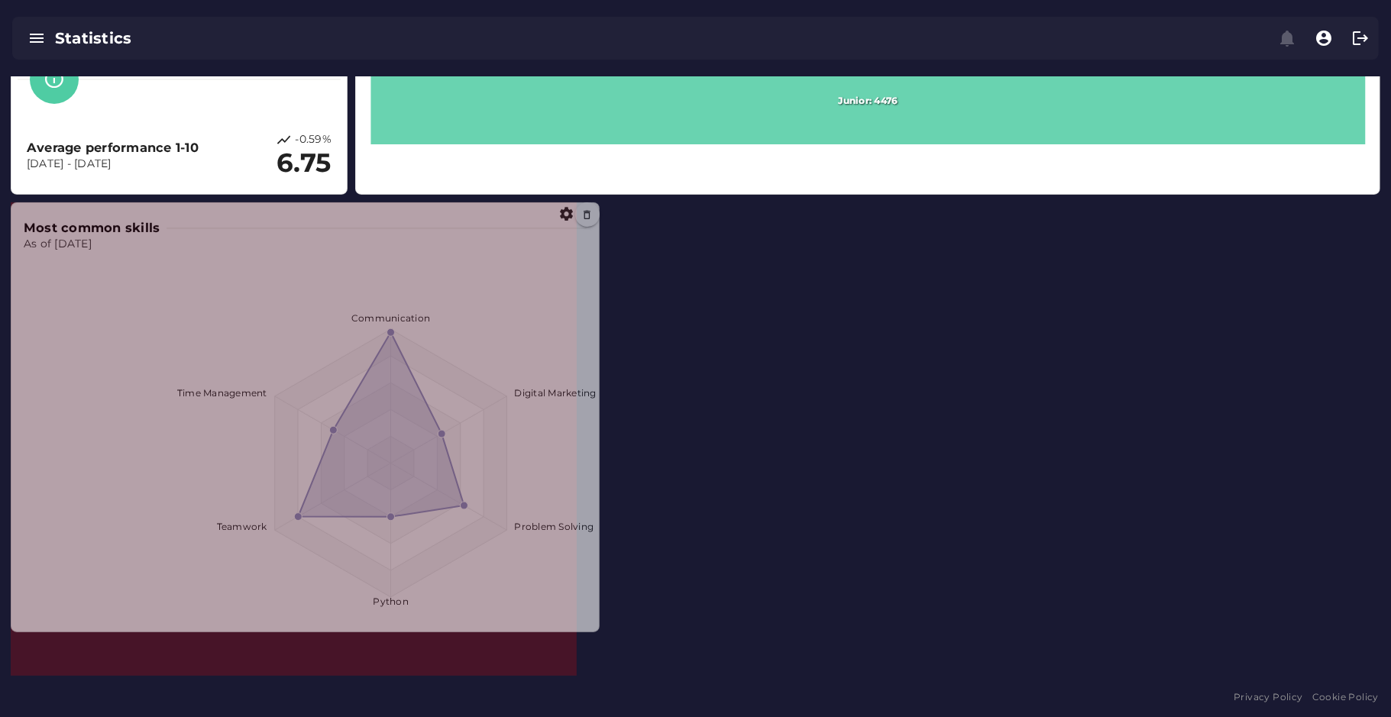
drag, startPoint x: 805, startPoint y: 671, endPoint x: 598, endPoint y: 627, distance: 211.5
click at [598, 627] on span at bounding box center [596, 629] width 8 height 8
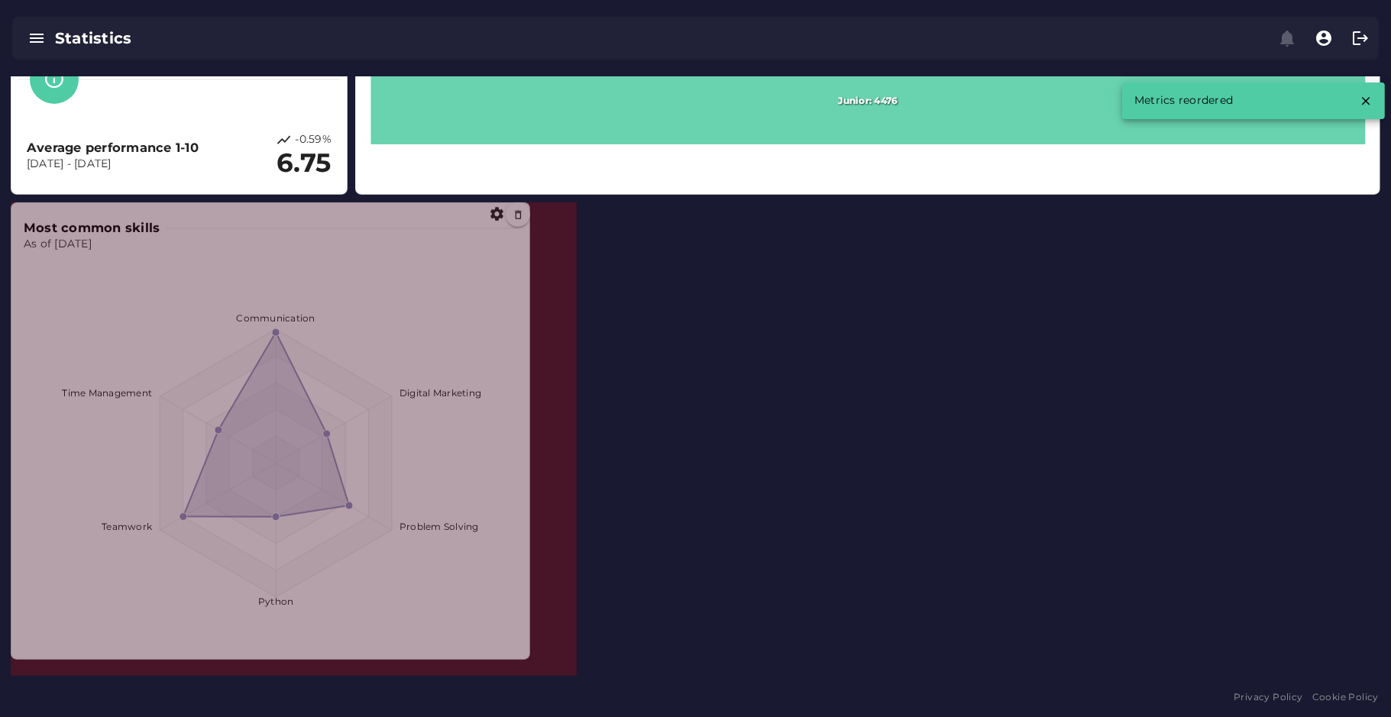
drag, startPoint x: 575, startPoint y: 673, endPoint x: 526, endPoint y: 656, distance: 51.7
click at [526, 656] on span at bounding box center [526, 656] width 8 height 8
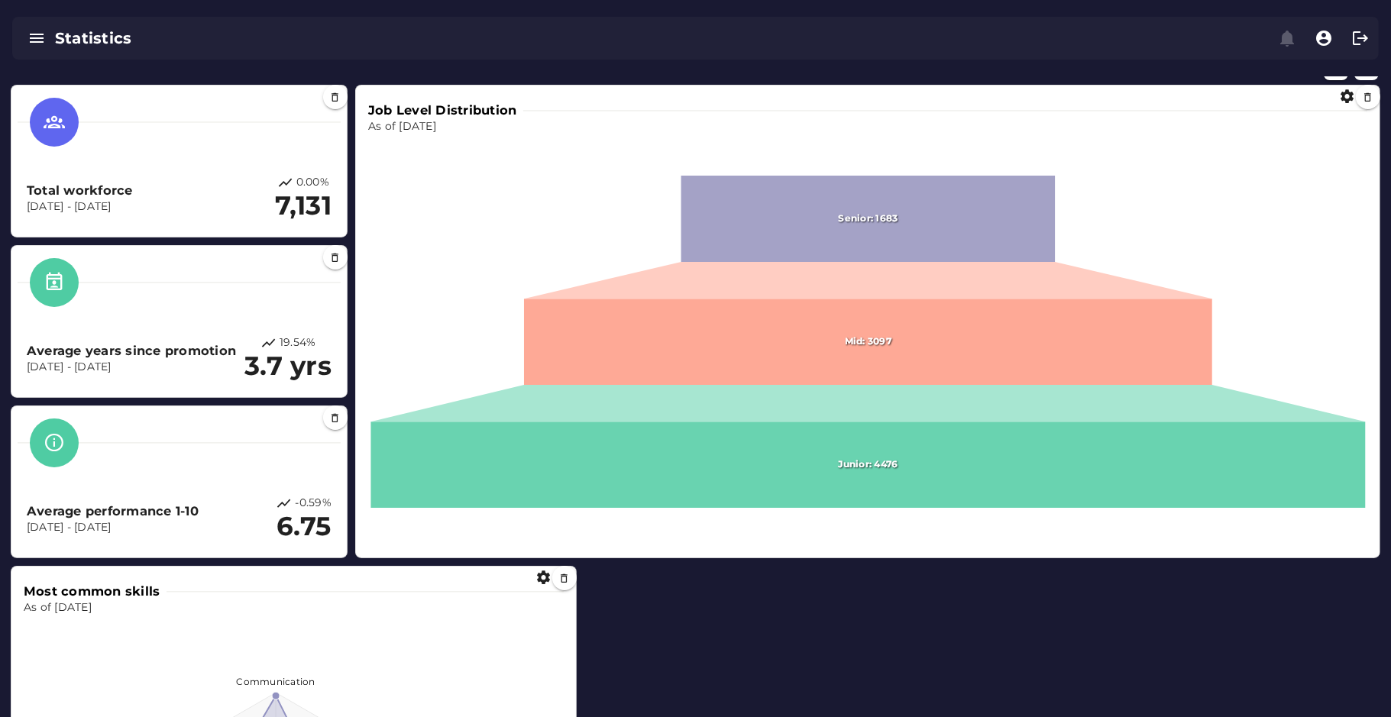
scroll to position [0, 0]
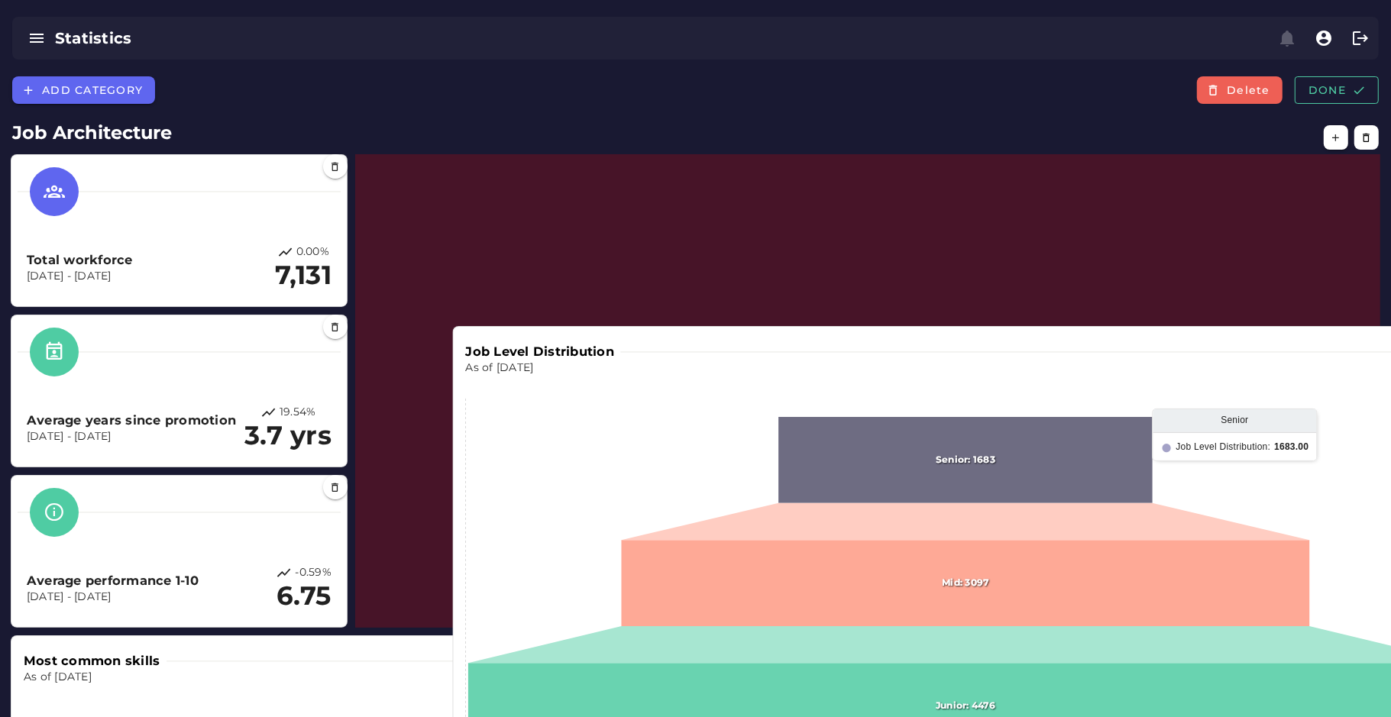
drag, startPoint x: 726, startPoint y: 298, endPoint x: 823, endPoint y: 472, distance: 199.4
click at [823, 472] on icon at bounding box center [965, 460] width 374 height 86
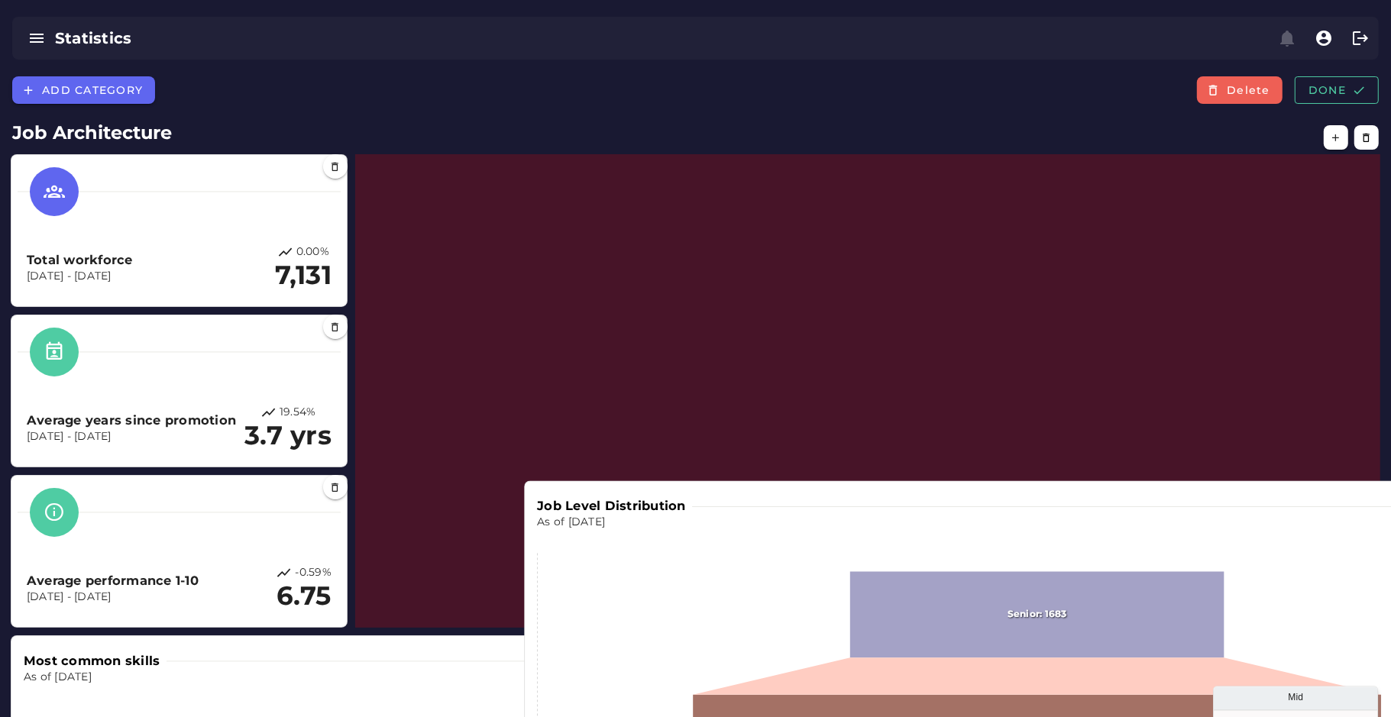
drag, startPoint x: 843, startPoint y: 541, endPoint x: 953, endPoint y: 696, distance: 190.1
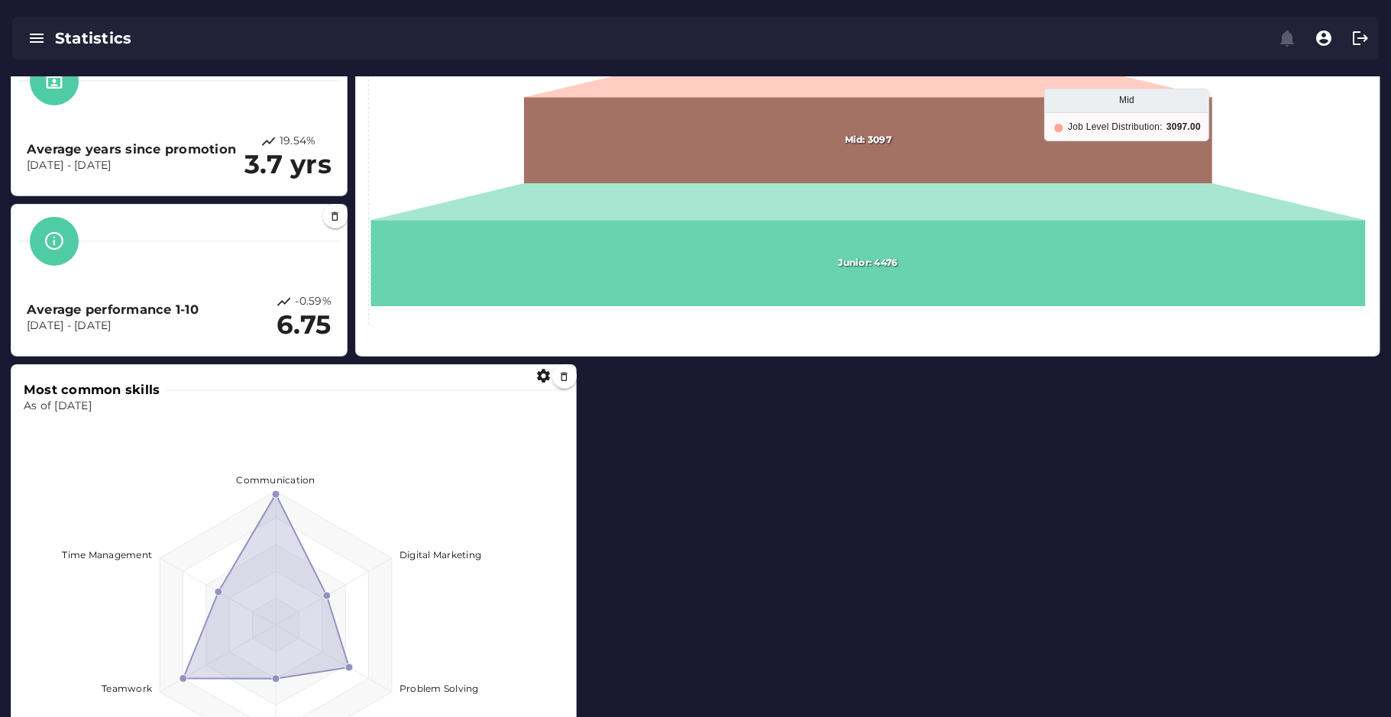
scroll to position [272, 0]
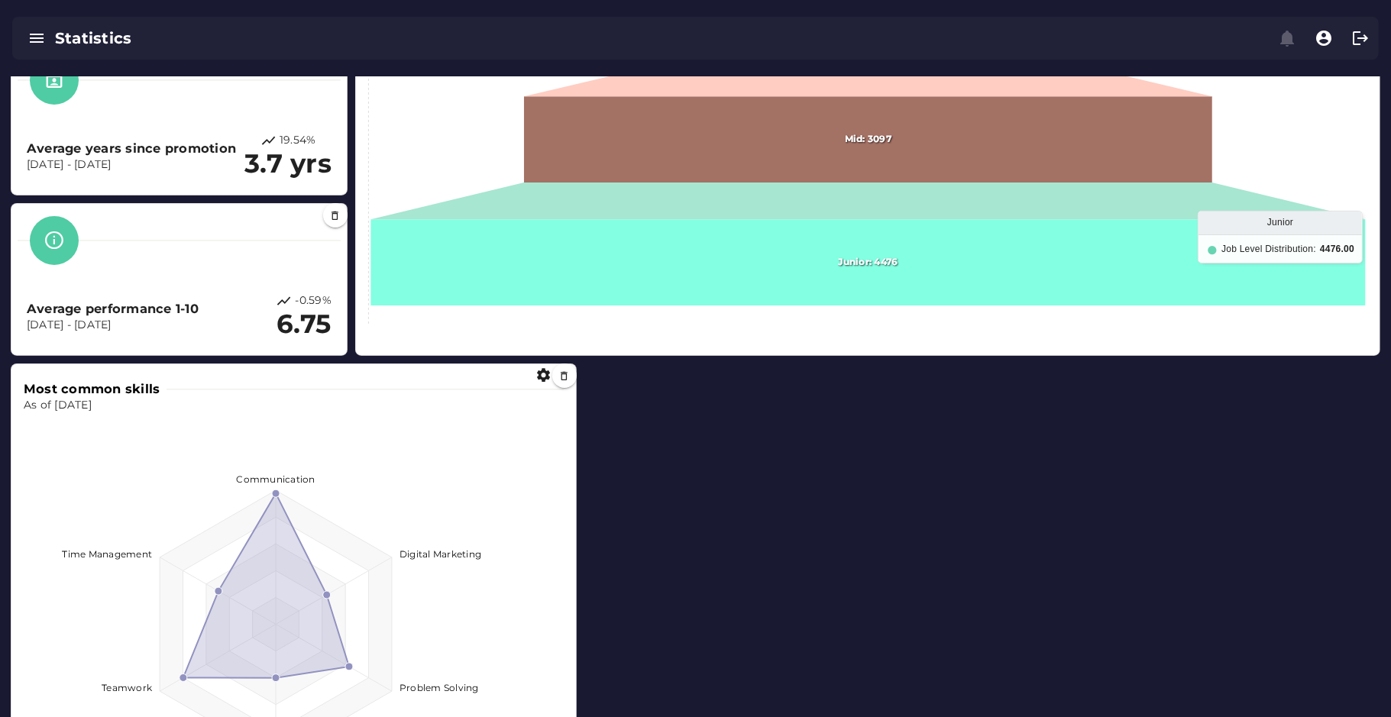
click at [542, 252] on icon at bounding box center [867, 263] width 995 height 86
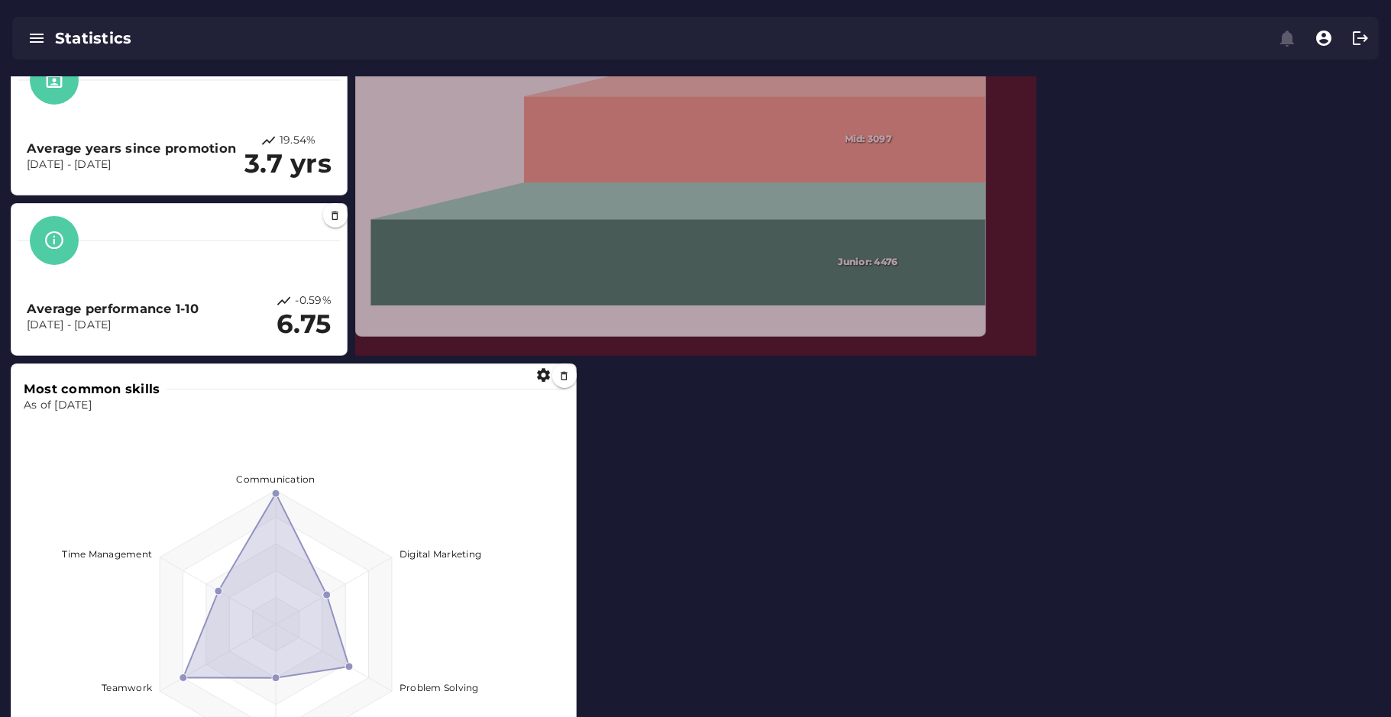
drag, startPoint x: 1379, startPoint y: 350, endPoint x: 856, endPoint y: 338, distance: 523.4
click at [979, 337] on span at bounding box center [983, 333] width 8 height 8
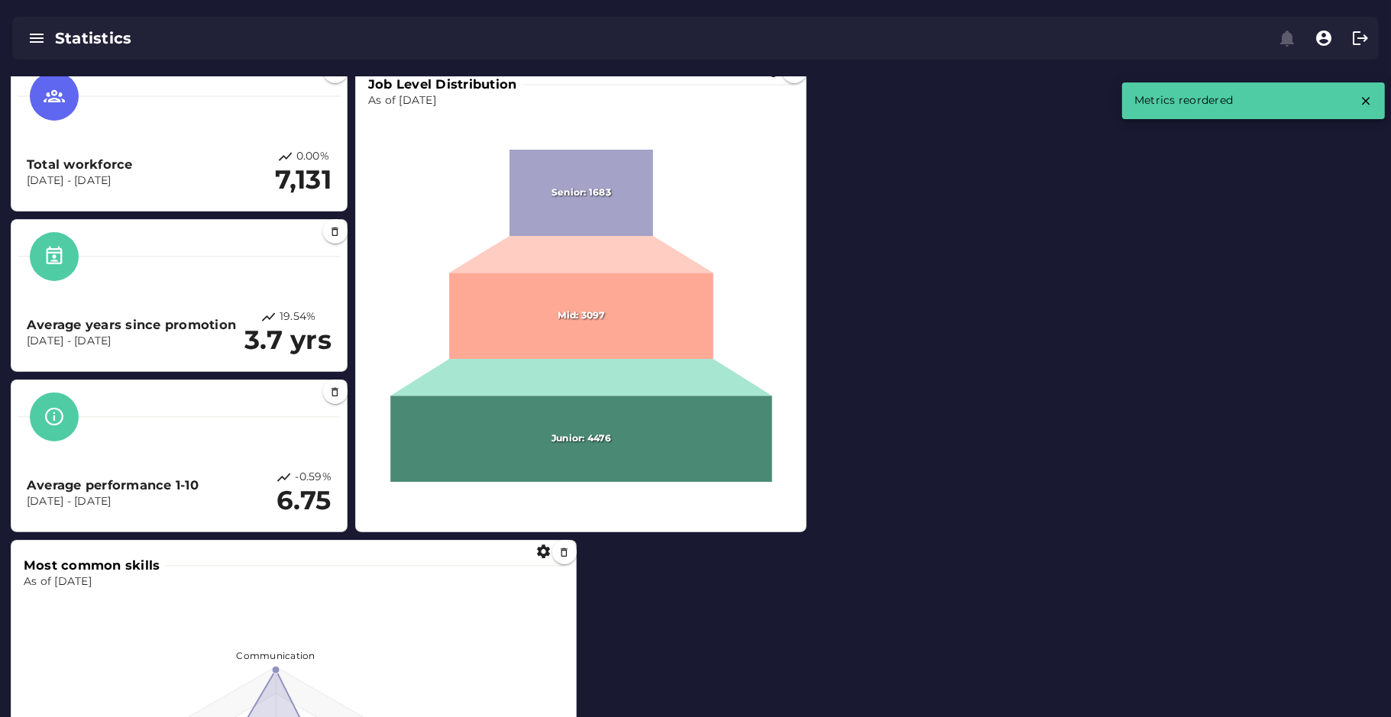
scroll to position [104, 0]
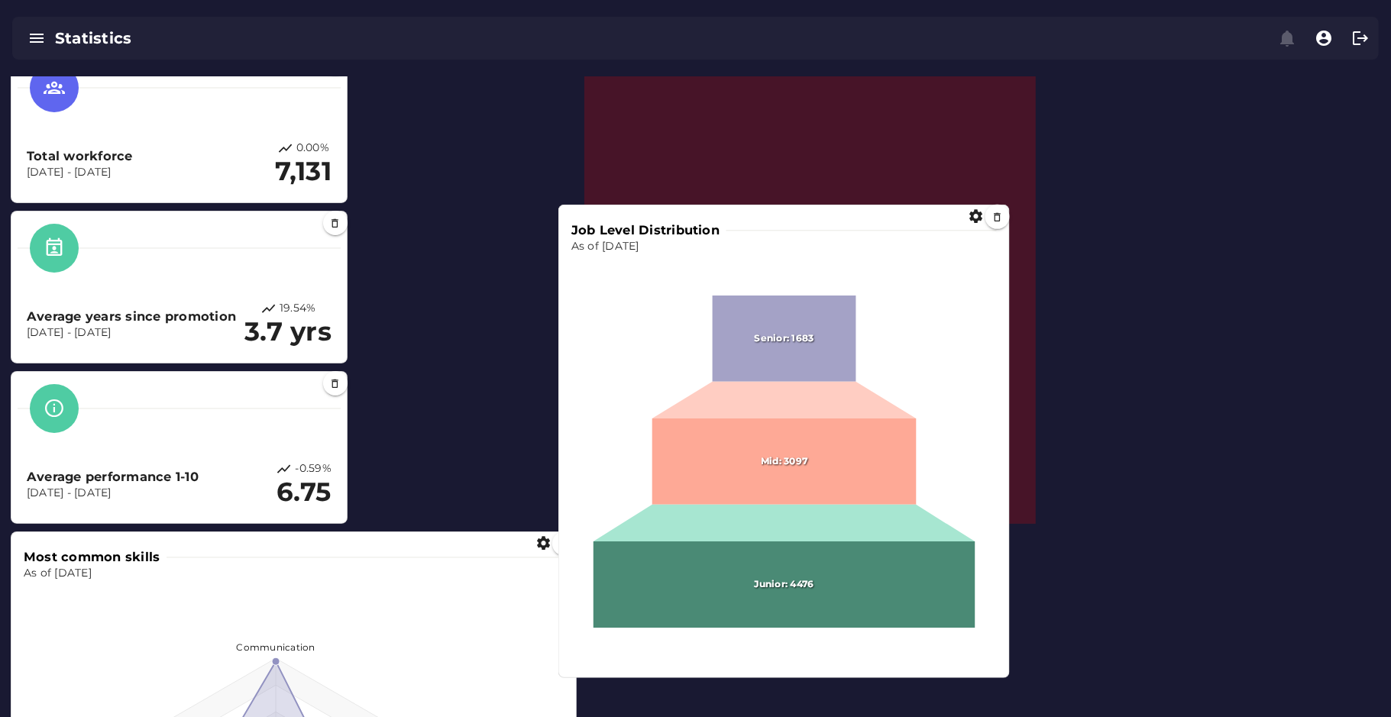
drag, startPoint x: 616, startPoint y: 308, endPoint x: 707, endPoint y: 323, distance: 92.2
click at [707, 323] on foreignobject at bounding box center [784, 455] width 426 height 403
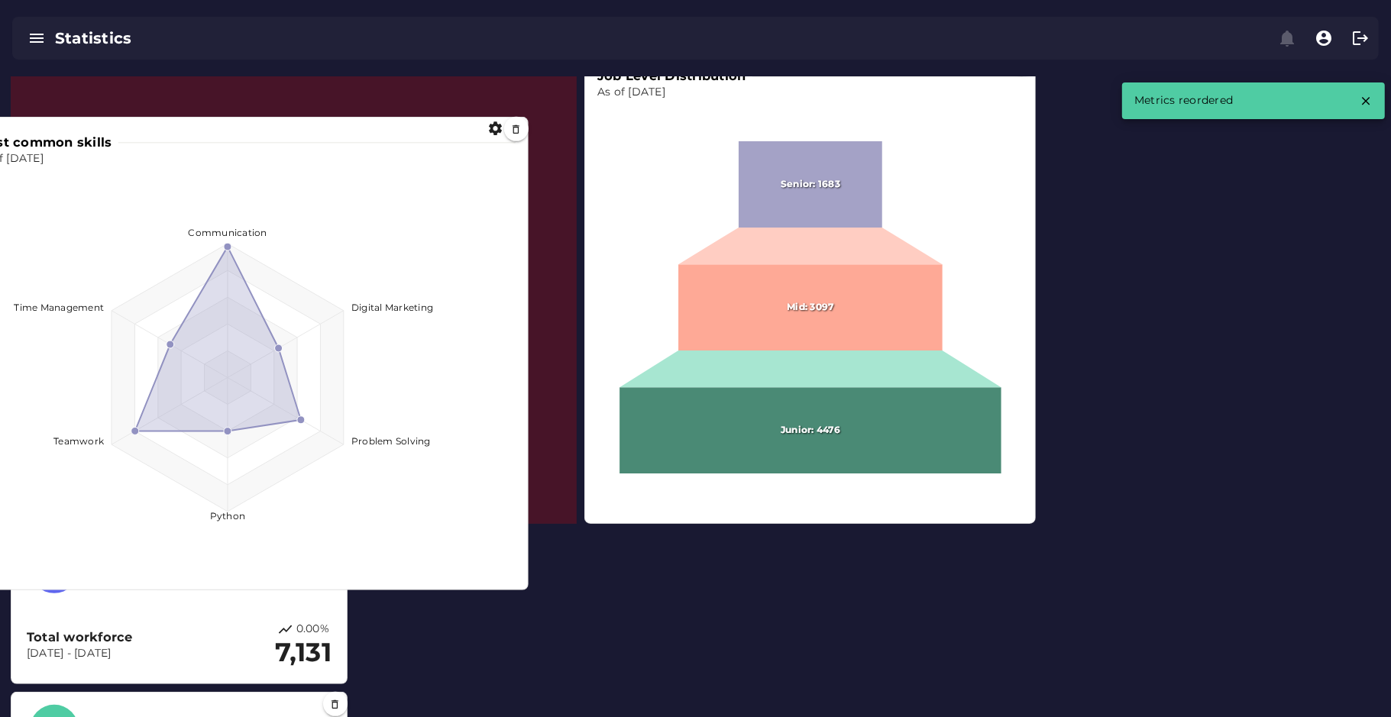
drag, startPoint x: 392, startPoint y: 572, endPoint x: 346, endPoint y: 154, distance: 421.1
click at [346, 154] on p "As of [DATE]" at bounding box center [246, 158] width 540 height 15
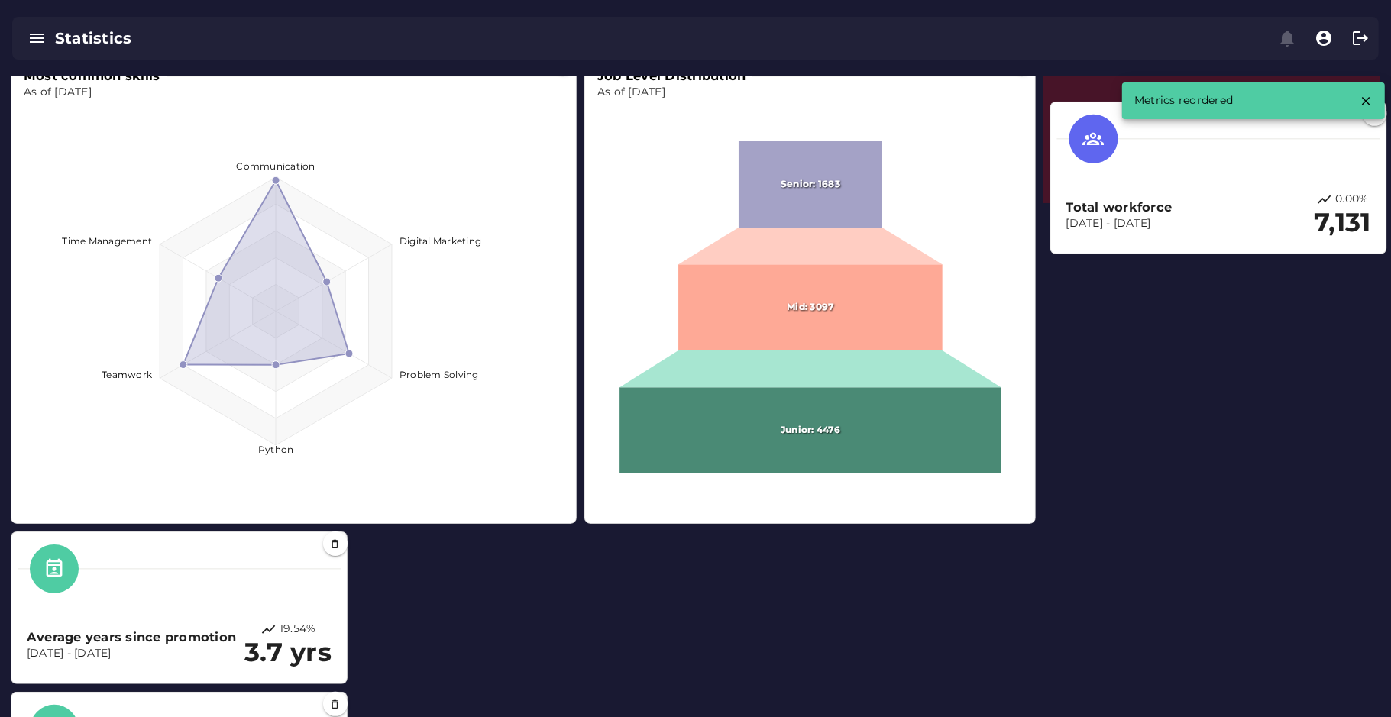
drag, startPoint x: 220, startPoint y: 588, endPoint x: 1264, endPoint y: 145, distance: 1134.3
click at [1264, 145] on div at bounding box center [1218, 139] width 323 height 49
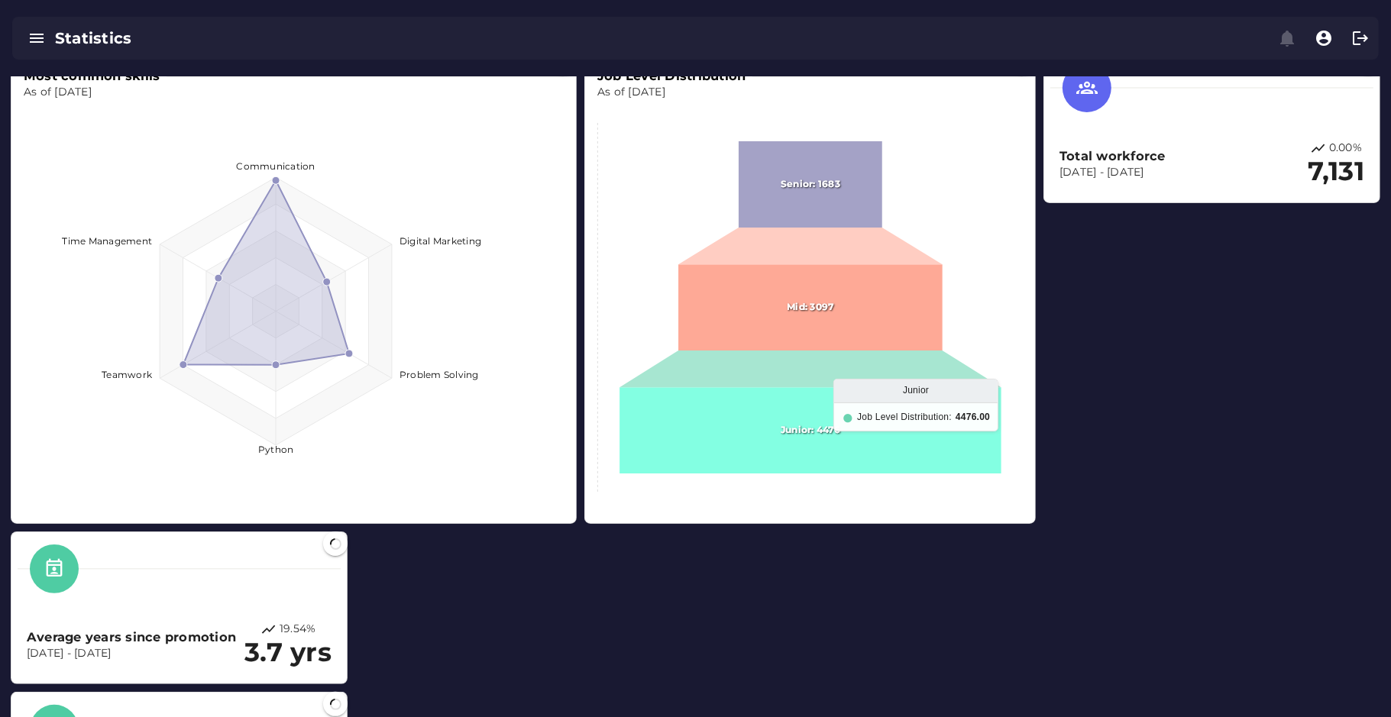
click at [882, 411] on icon at bounding box center [811, 431] width 382 height 86
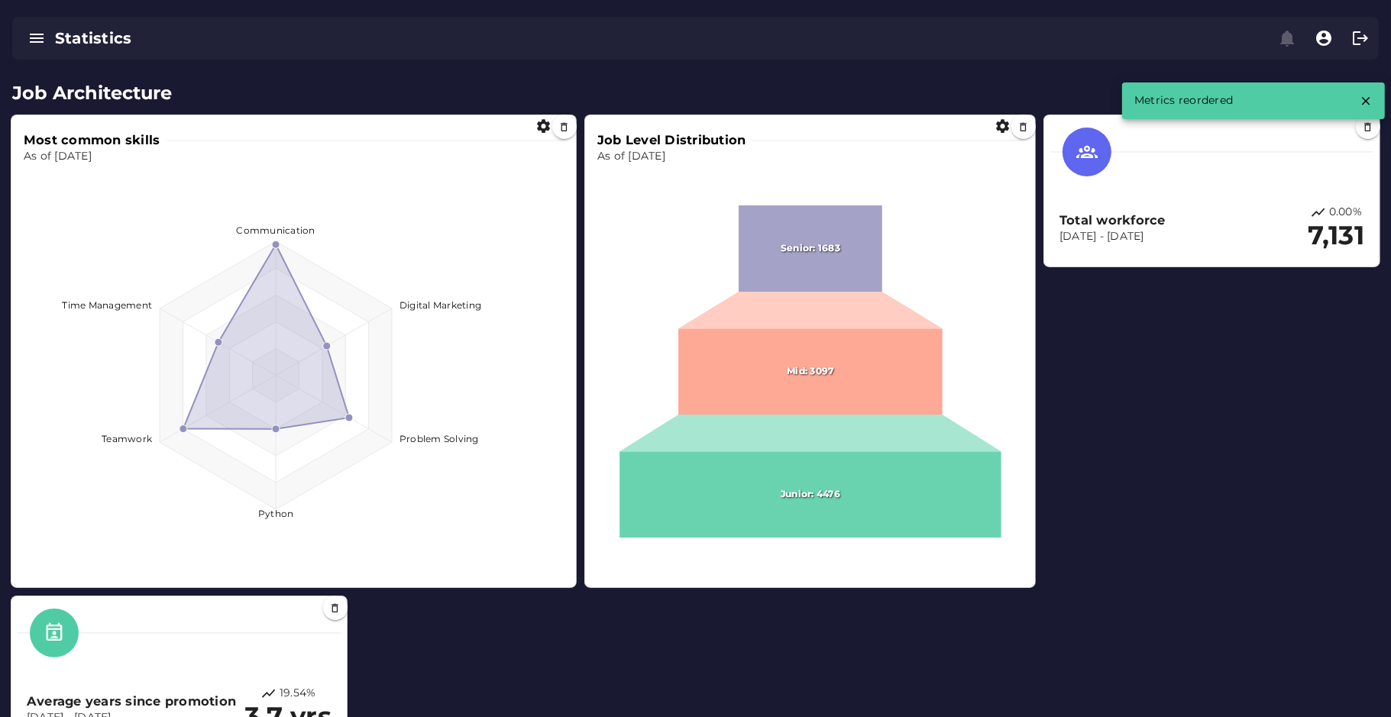
scroll to position [44, 0]
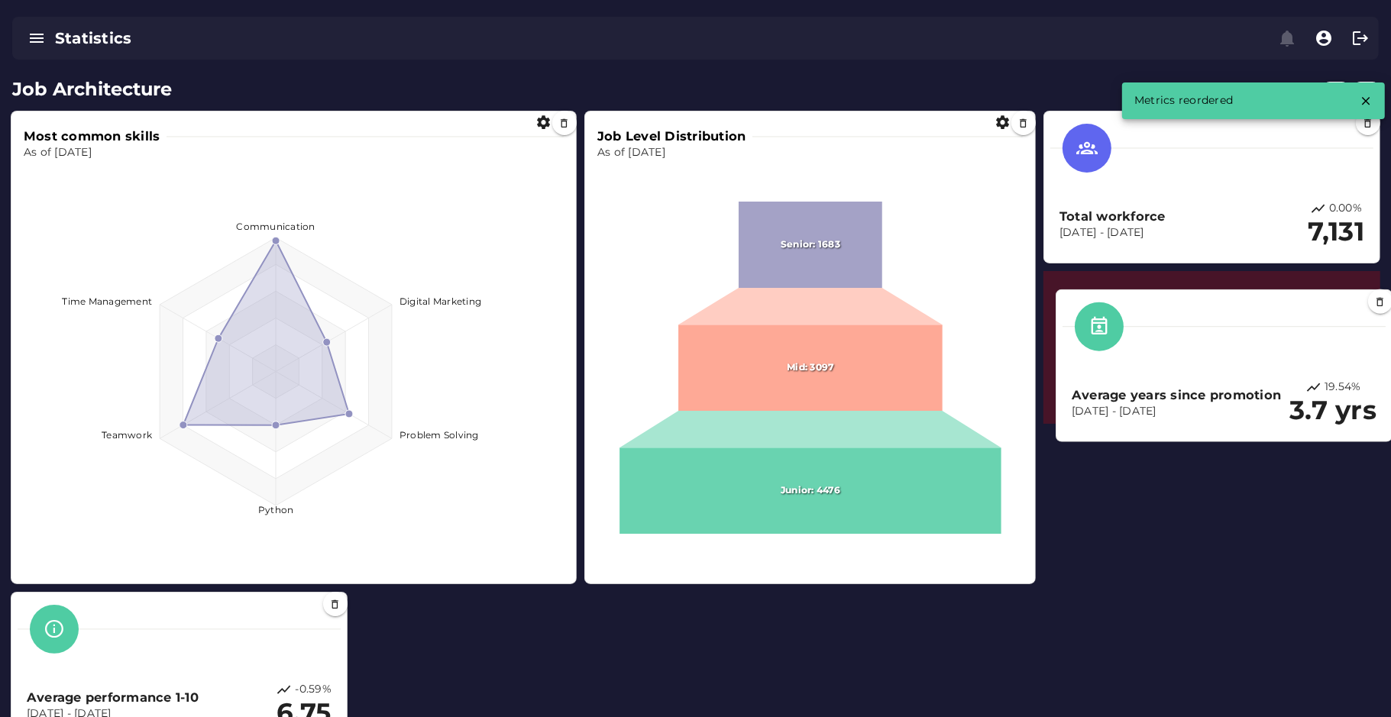
drag, startPoint x: 204, startPoint y: 674, endPoint x: 1260, endPoint y: 364, distance: 1101.0
click at [1260, 364] on div "Average years since promotion [DATE] - [DATE] 19.54% 3.7 yrs" at bounding box center [1224, 365] width 323 height 139
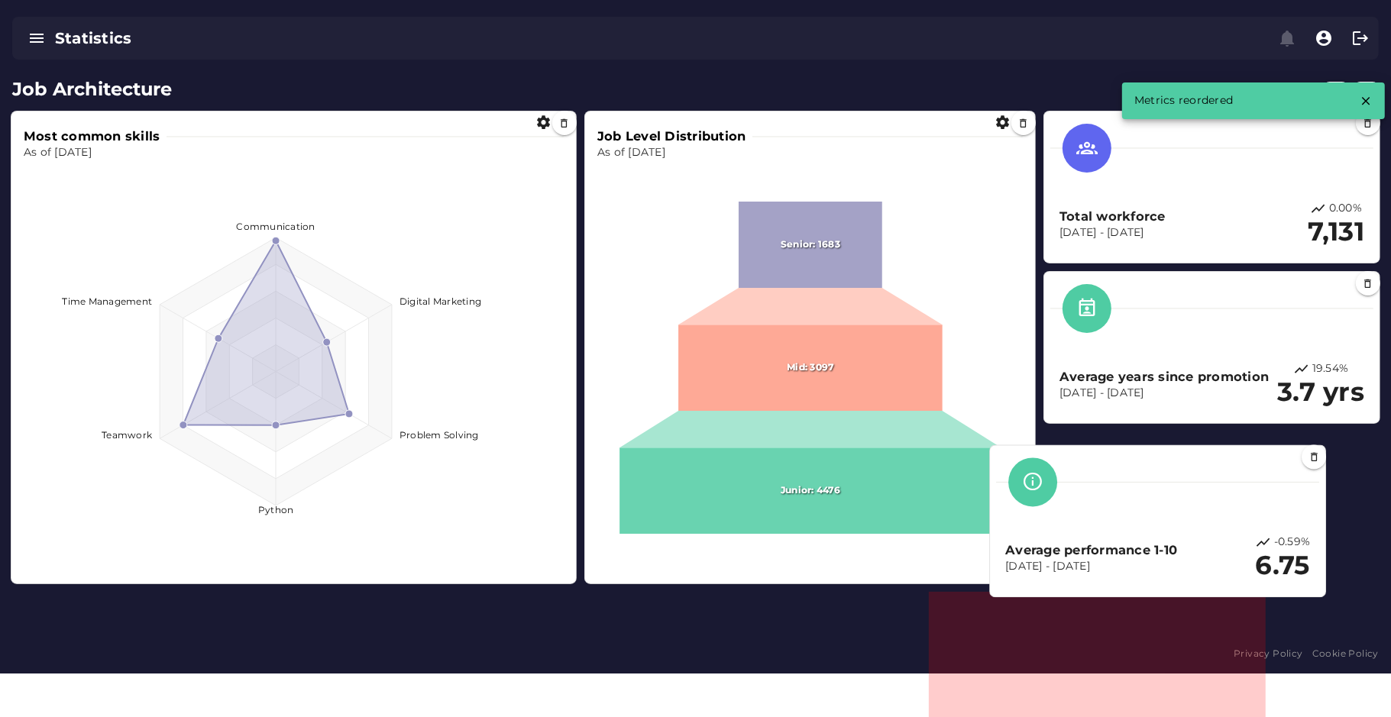
scroll to position [0, 0]
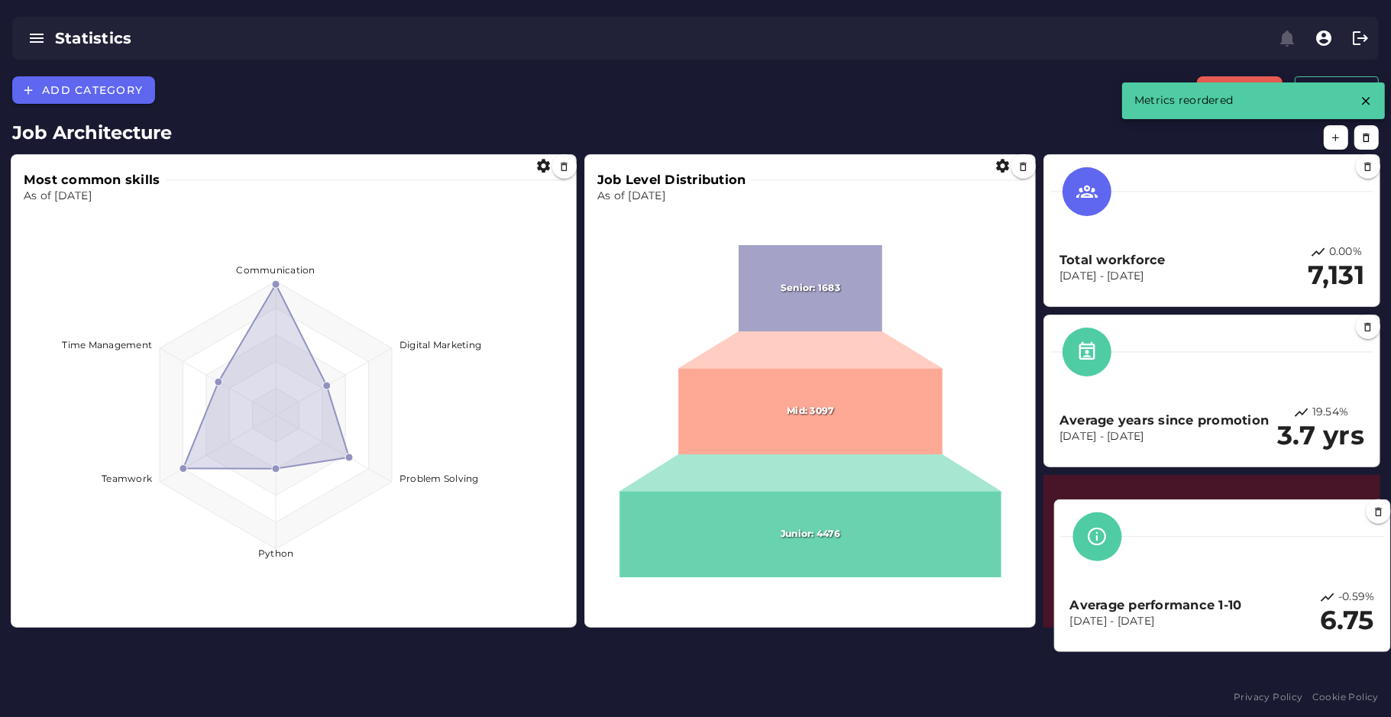
drag, startPoint x: 332, startPoint y: 623, endPoint x: 1376, endPoint y: 531, distance: 1047.6
click at [1376, 531] on div at bounding box center [1222, 537] width 323 height 49
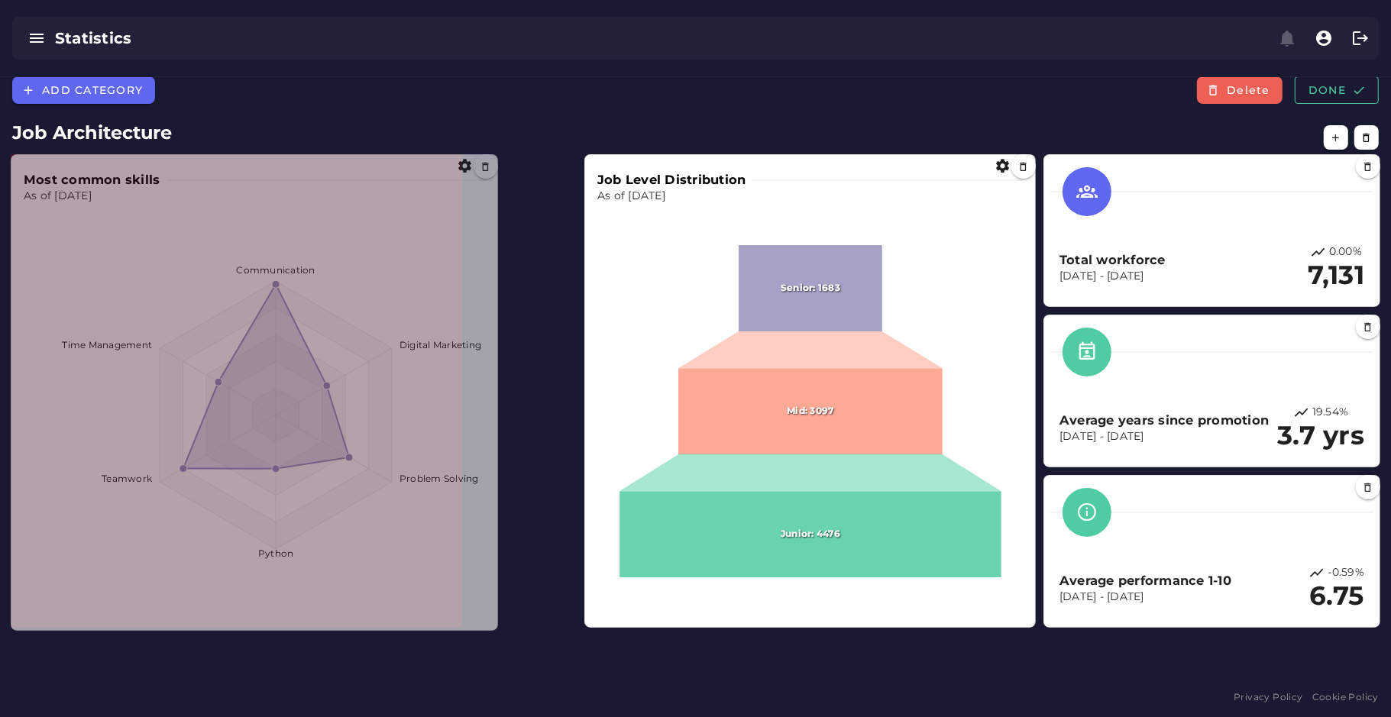
drag, startPoint x: 571, startPoint y: 626, endPoint x: 492, endPoint y: 629, distance: 79.5
click at [492, 629] on span at bounding box center [494, 627] width 8 height 8
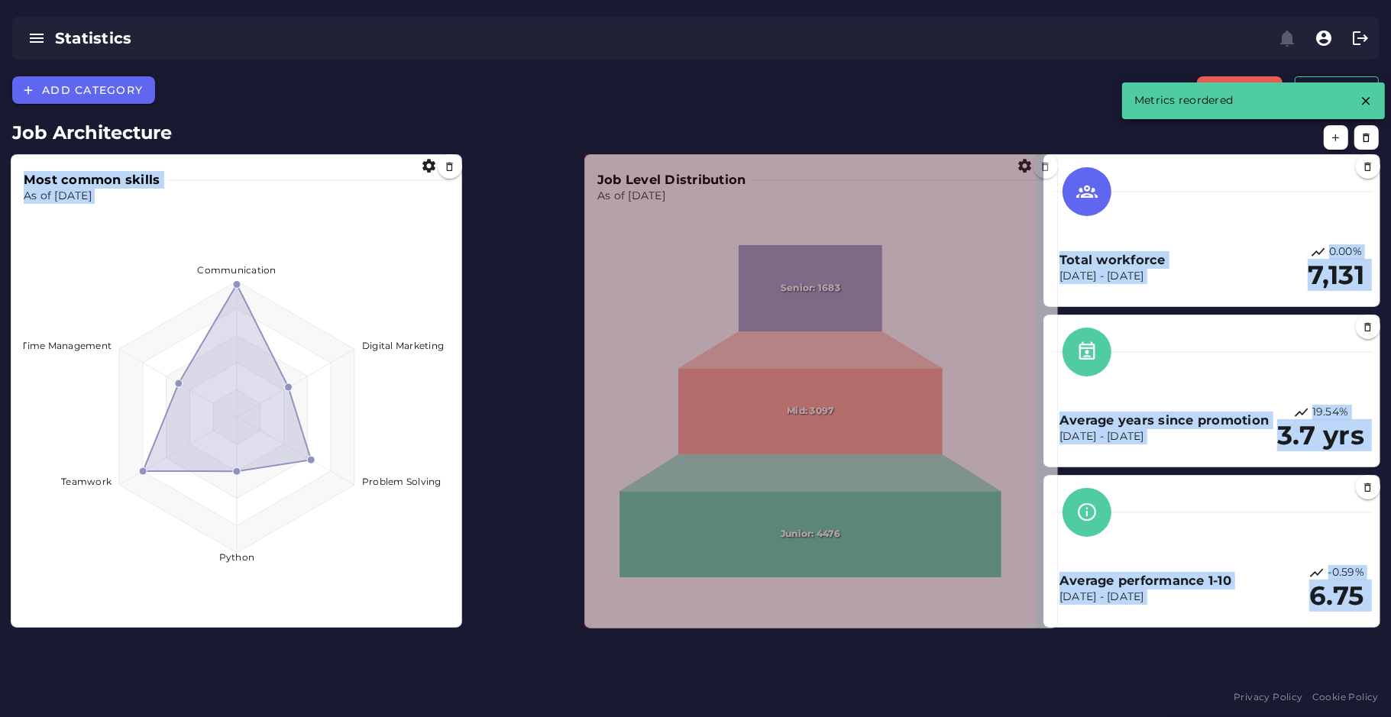
drag, startPoint x: 1032, startPoint y: 625, endPoint x: 1056, endPoint y: 625, distance: 24.4
click at [1056, 625] on span at bounding box center [1054, 625] width 8 height 8
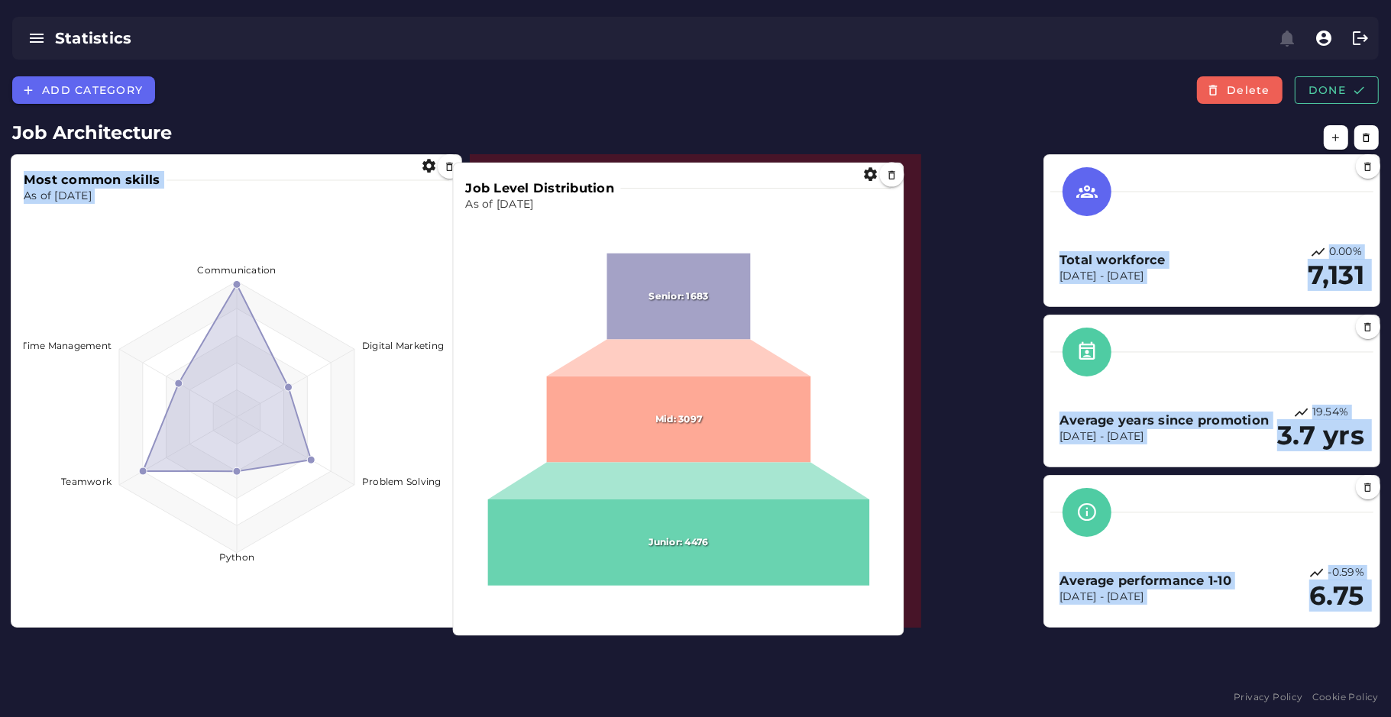
drag, startPoint x: 831, startPoint y: 482, endPoint x: 710, endPoint y: 477, distance: 120.8
click at [710, 477] on foreignobject at bounding box center [679, 413] width 426 height 403
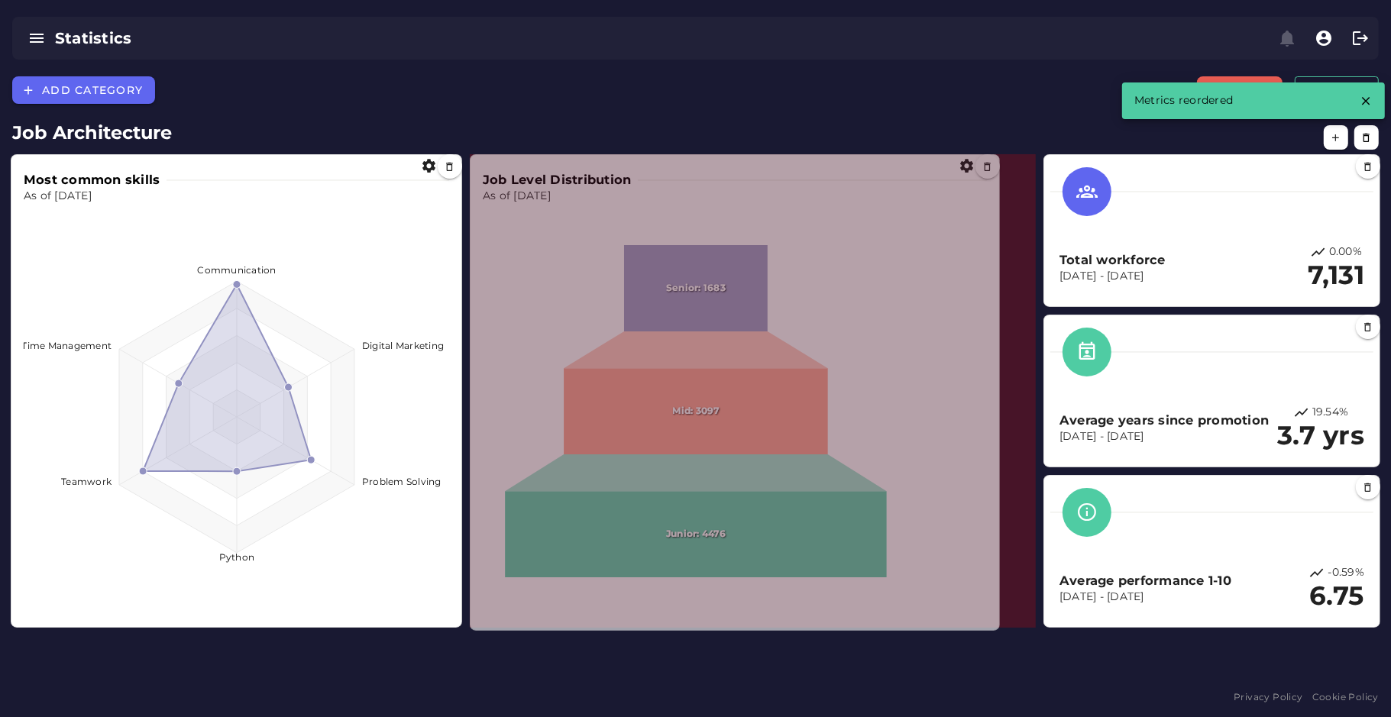
drag, startPoint x: 917, startPoint y: 625, endPoint x: 996, endPoint y: 626, distance: 79.5
click at [996, 626] on span at bounding box center [996, 627] width 8 height 8
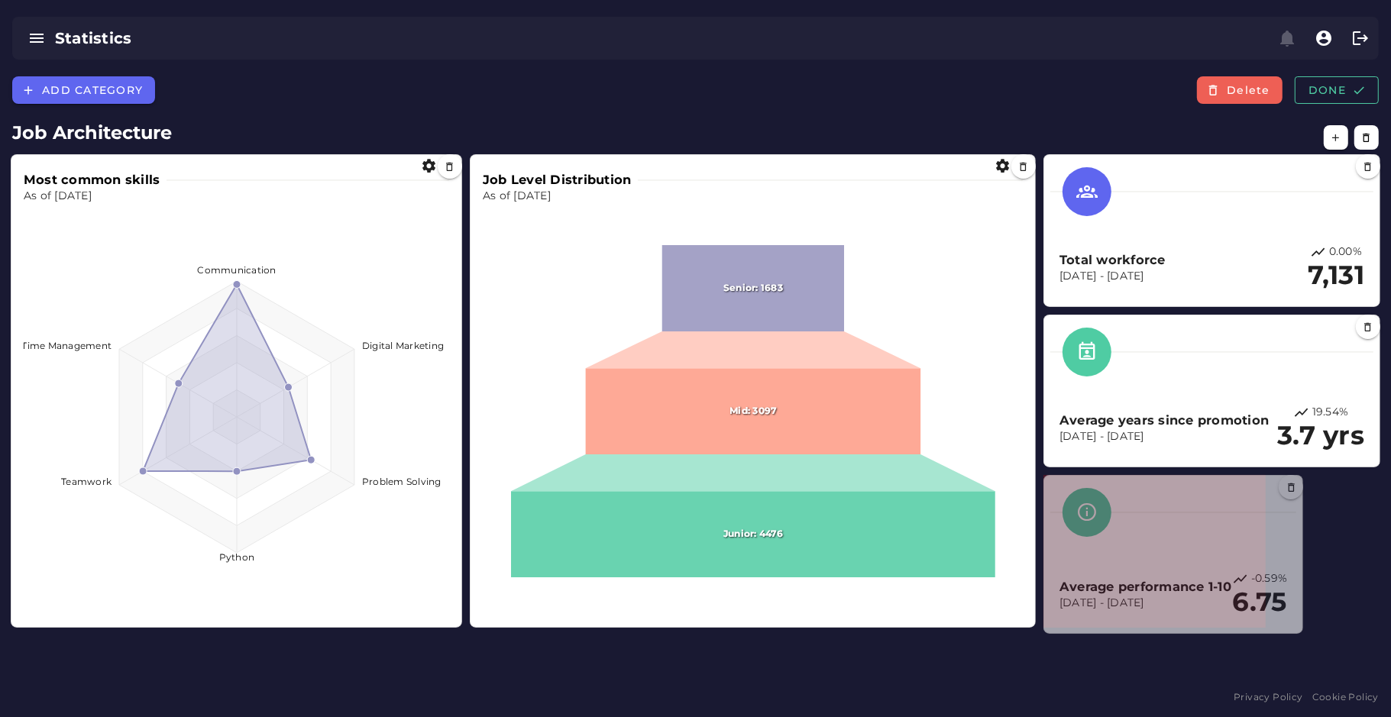
drag, startPoint x: 1373, startPoint y: 623, endPoint x: 1297, endPoint y: 629, distance: 76.6
click at [1297, 629] on span at bounding box center [1300, 630] width 8 height 8
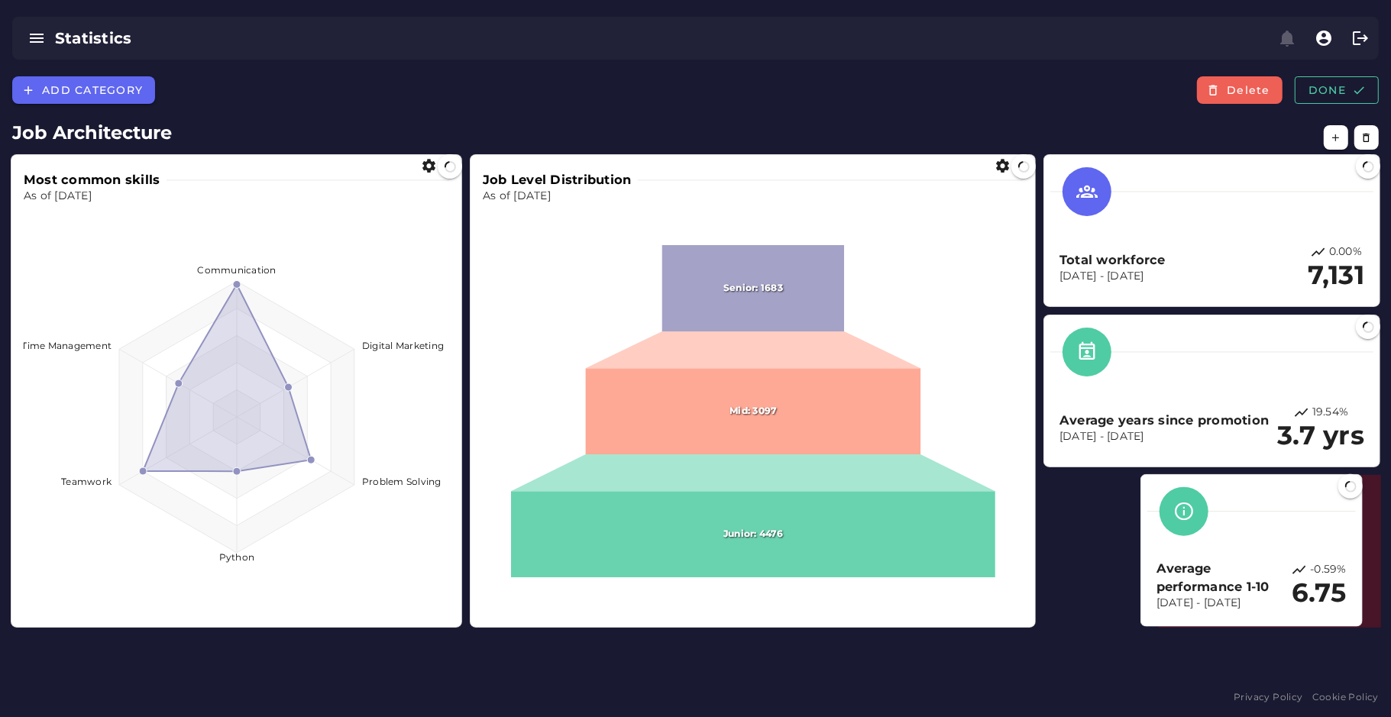
drag, startPoint x: 1156, startPoint y: 585, endPoint x: 1254, endPoint y: 584, distance: 98.5
click at [1254, 596] on p "[DATE] - [DATE]" at bounding box center [1224, 603] width 135 height 15
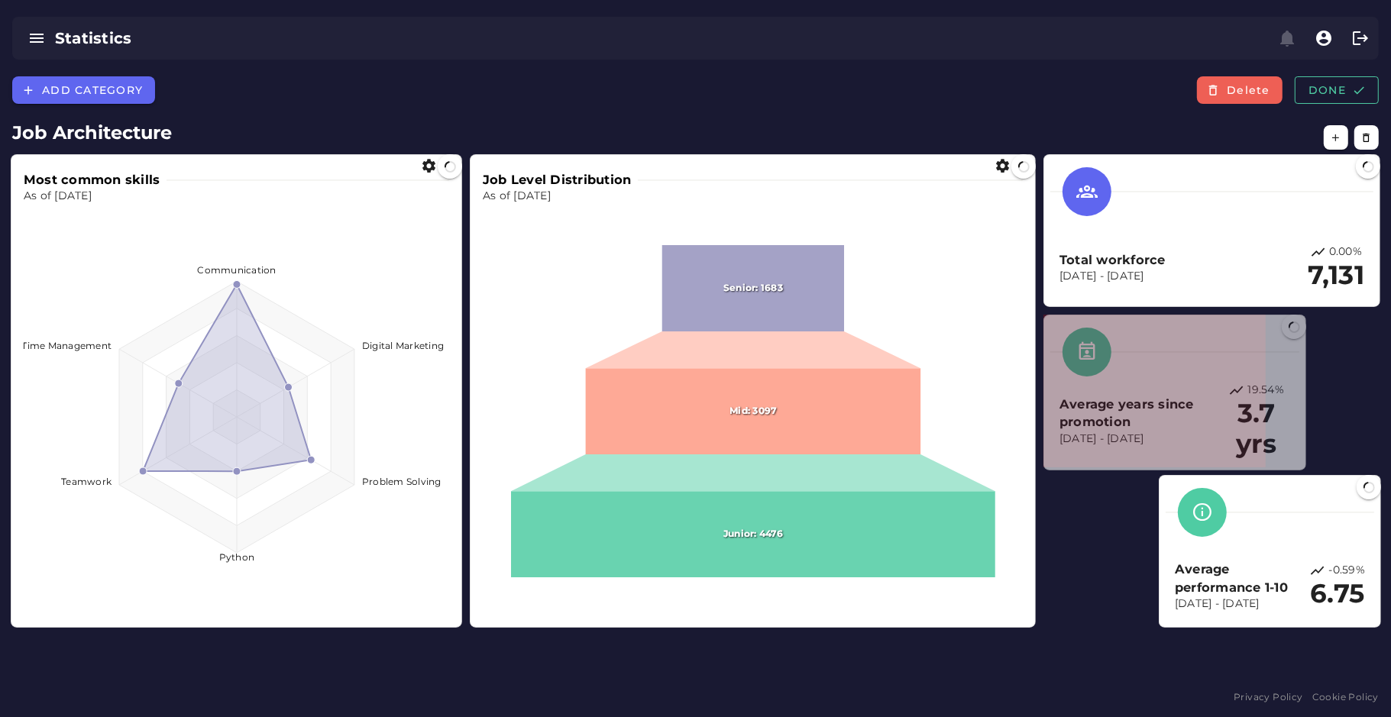
drag, startPoint x: 1375, startPoint y: 462, endPoint x: 1284, endPoint y: 467, distance: 91.0
click at [1299, 467] on span at bounding box center [1303, 467] width 8 height 8
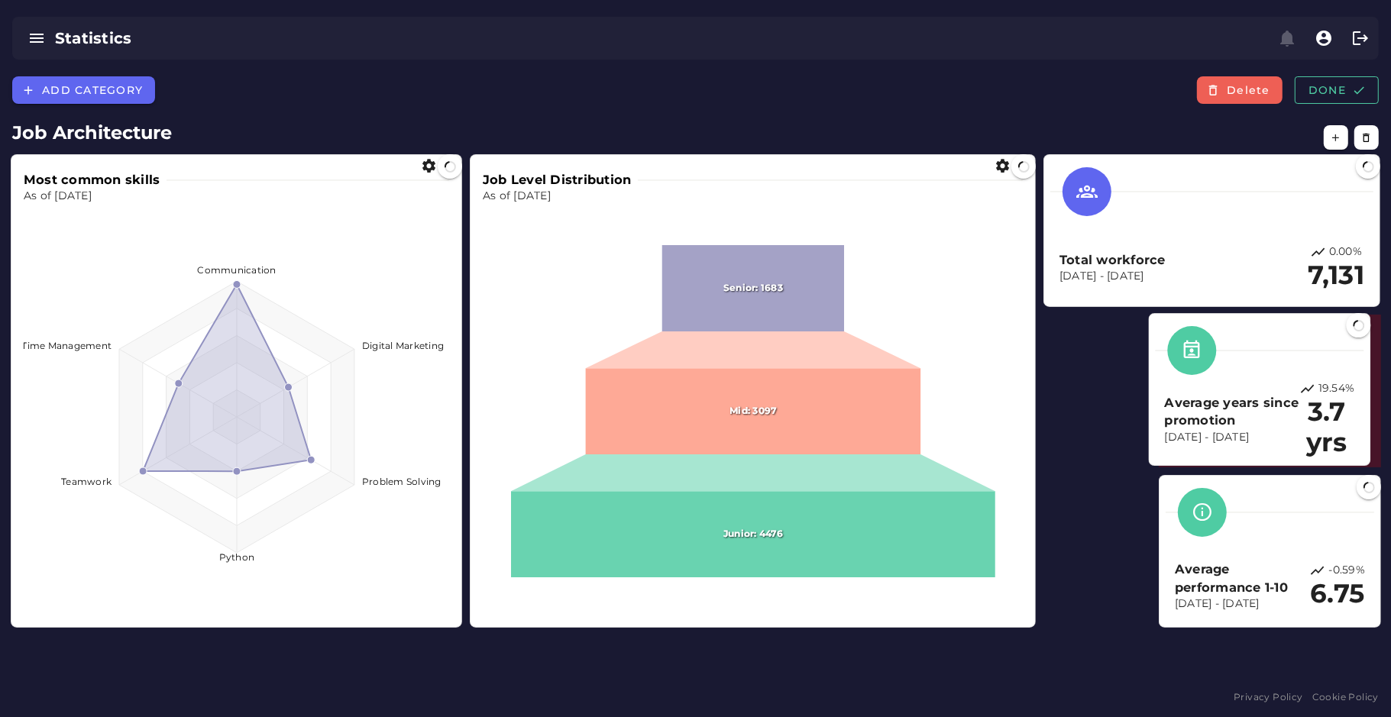
drag, startPoint x: 1153, startPoint y: 412, endPoint x: 1265, endPoint y: 411, distance: 111.5
click at [1265, 411] on h3 "Average years since promotion" at bounding box center [1232, 412] width 134 height 36
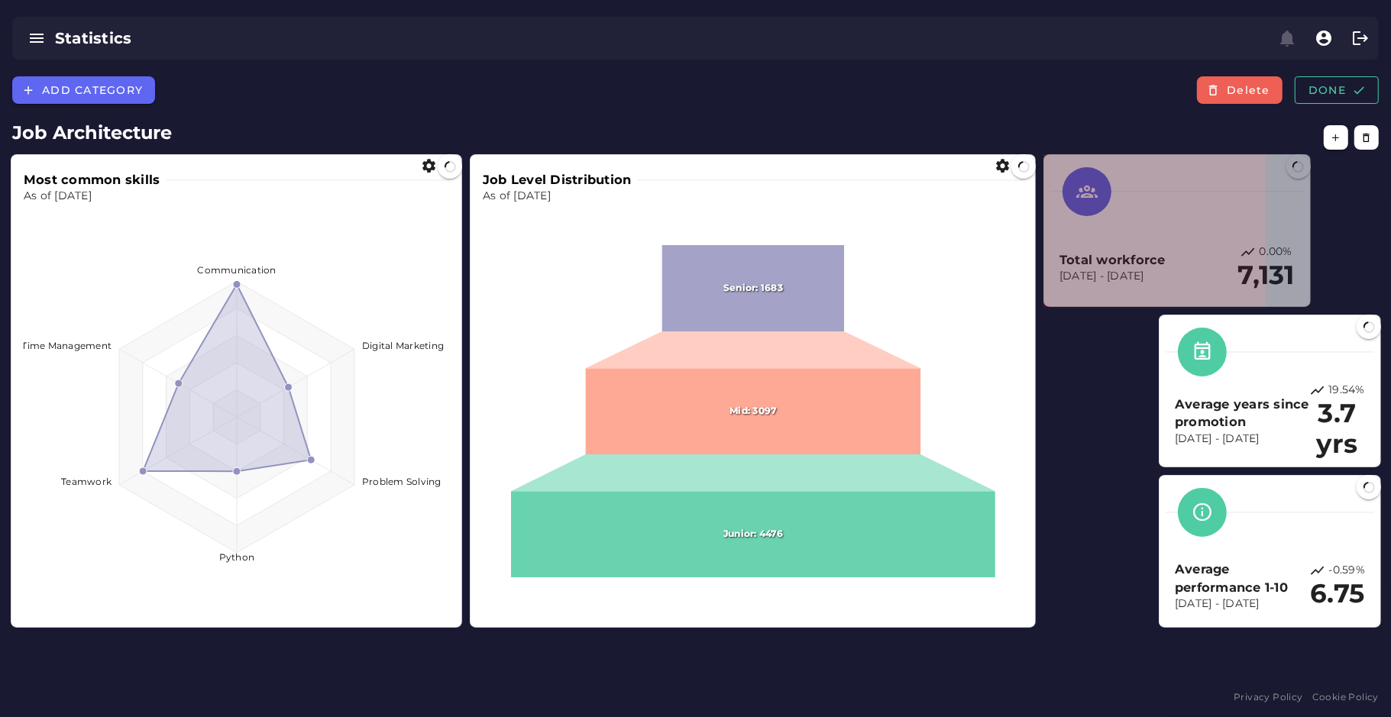
drag, startPoint x: 1376, startPoint y: 300, endPoint x: 1276, endPoint y: 300, distance: 99.3
click at [1303, 300] on span at bounding box center [1307, 303] width 8 height 8
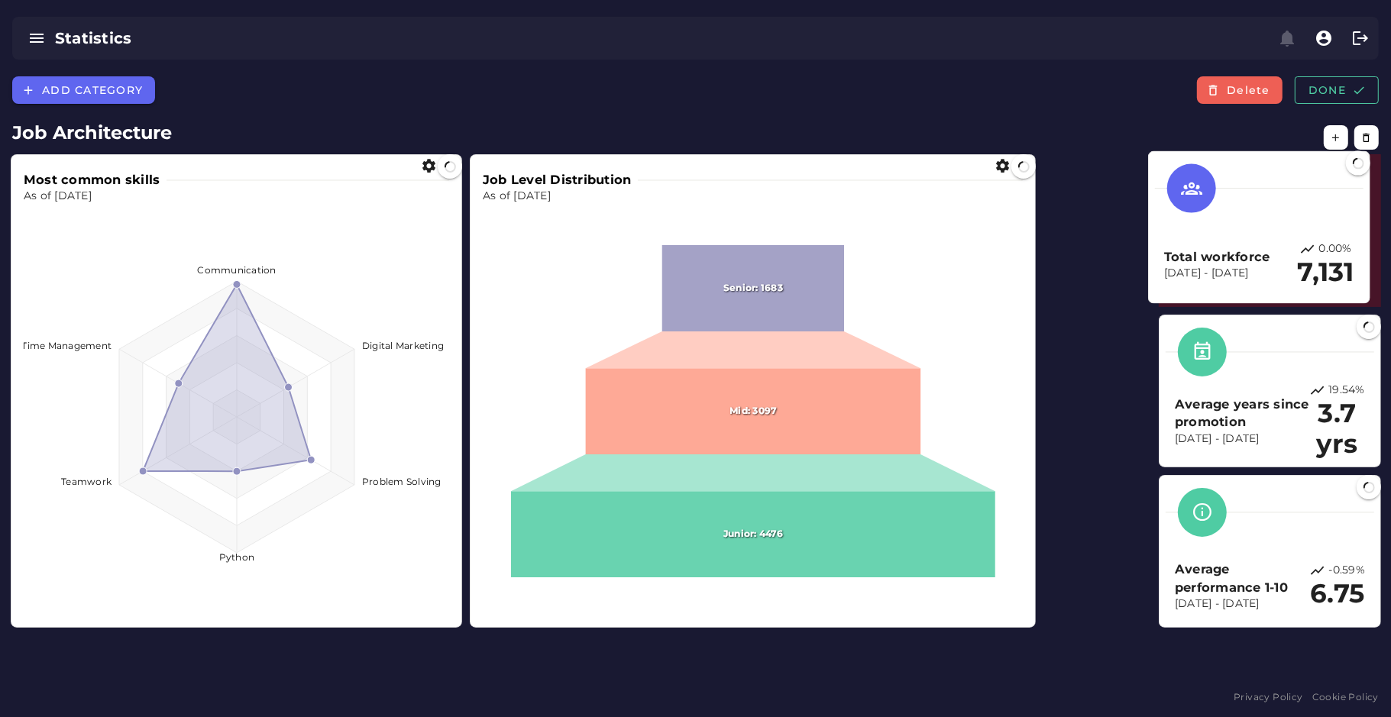
drag, startPoint x: 1143, startPoint y: 238, endPoint x: 1251, endPoint y: 235, distance: 108.5
click at [1251, 235] on div "Total workforce Aug 15, 2025 - Aug 15, 2025 0.00% 7,131" at bounding box center [1259, 227] width 209 height 139
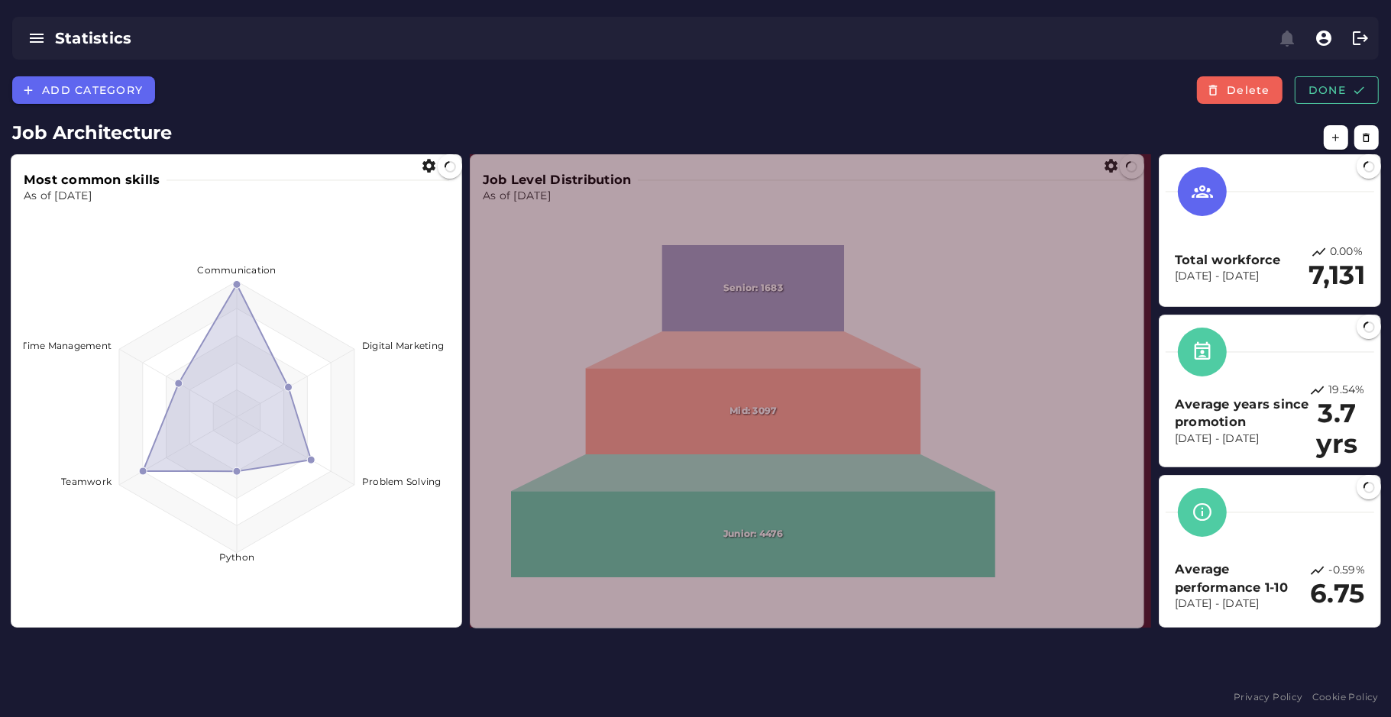
drag, startPoint x: 1032, startPoint y: 625, endPoint x: 1144, endPoint y: 626, distance: 112.3
click at [1144, 626] on span at bounding box center [1141, 625] width 8 height 8
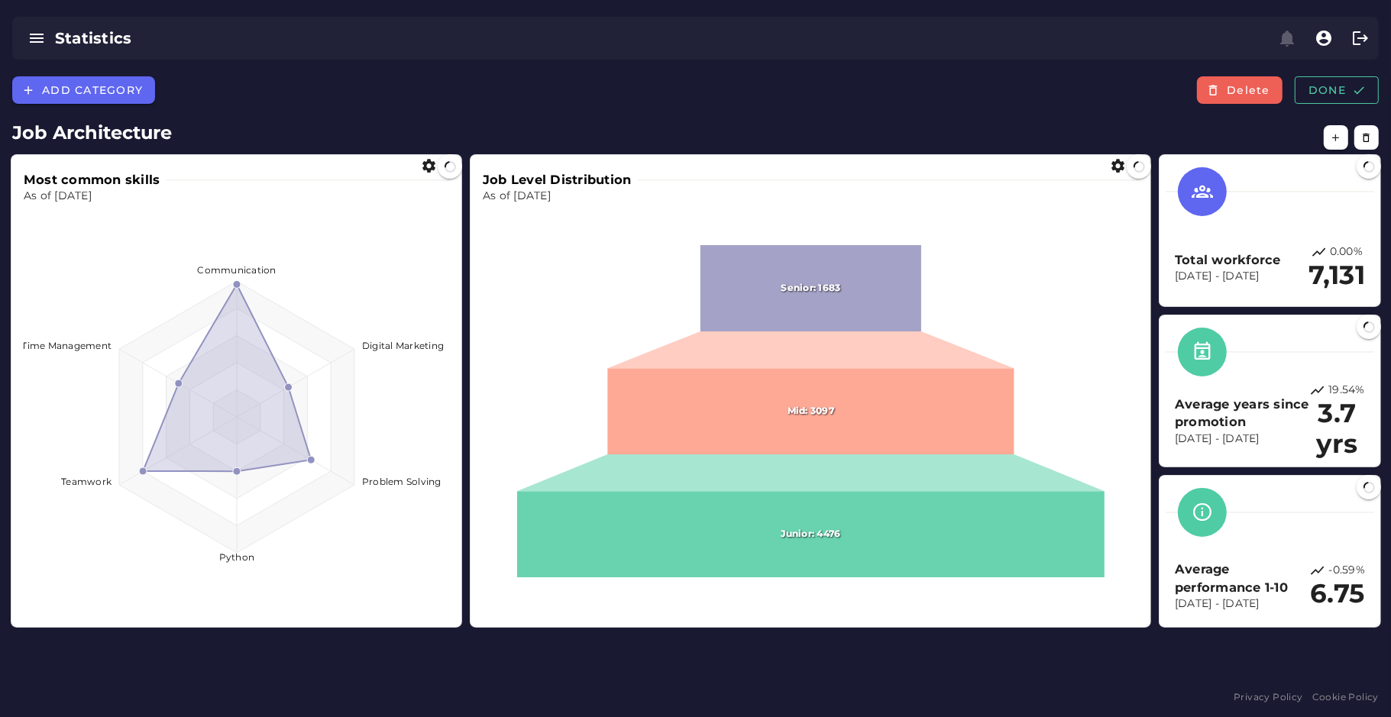
click at [905, 667] on div "Add category Delete Done Job Architecture Job Level Distribution As of Dec 31, …" at bounding box center [695, 381] width 1391 height 610
click at [803, 127] on h2 "Job Architecture" at bounding box center [695, 132] width 1367 height 27
click at [1343, 86] on span "Done" at bounding box center [1337, 90] width 58 height 14
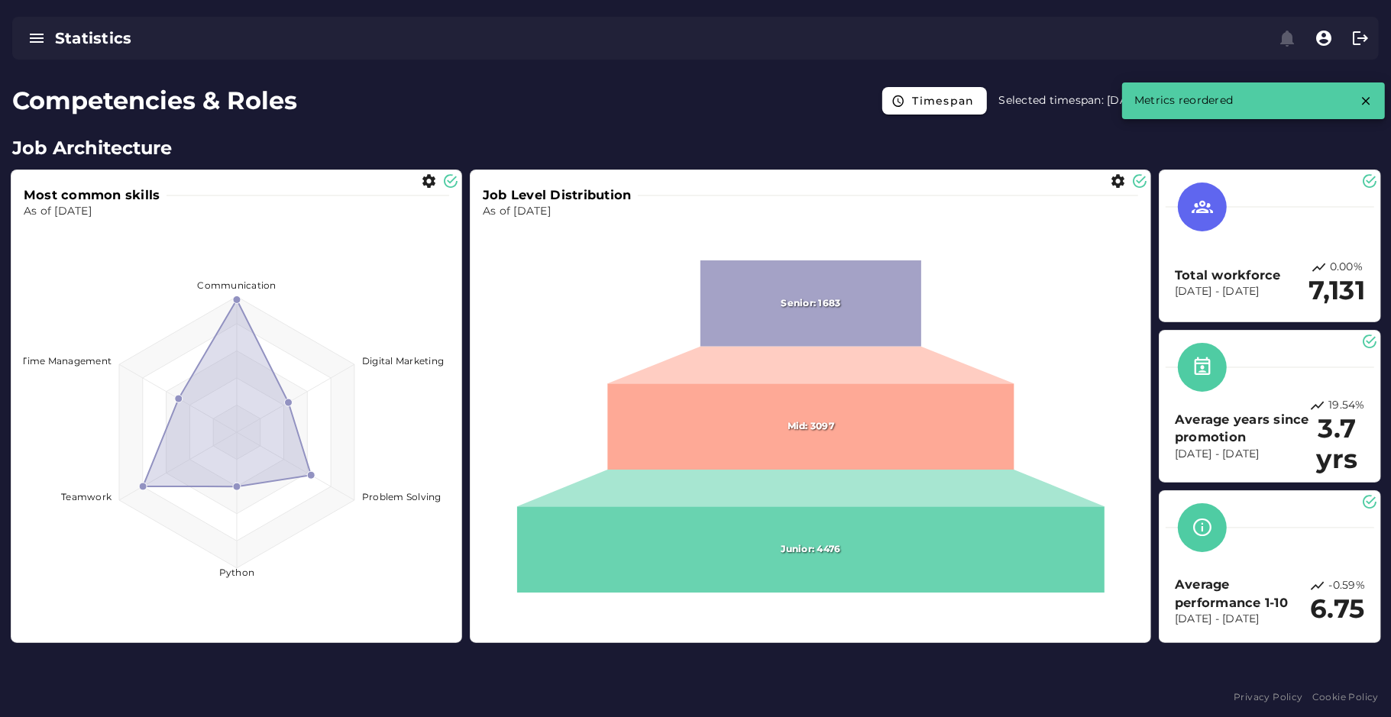
click at [1246, 239] on div "Total workforce Aug 15, 2025 - Aug 15, 2025 0.00% 7,131" at bounding box center [1270, 245] width 209 height 139
click at [1367, 103] on icon "button" at bounding box center [1366, 101] width 14 height 14
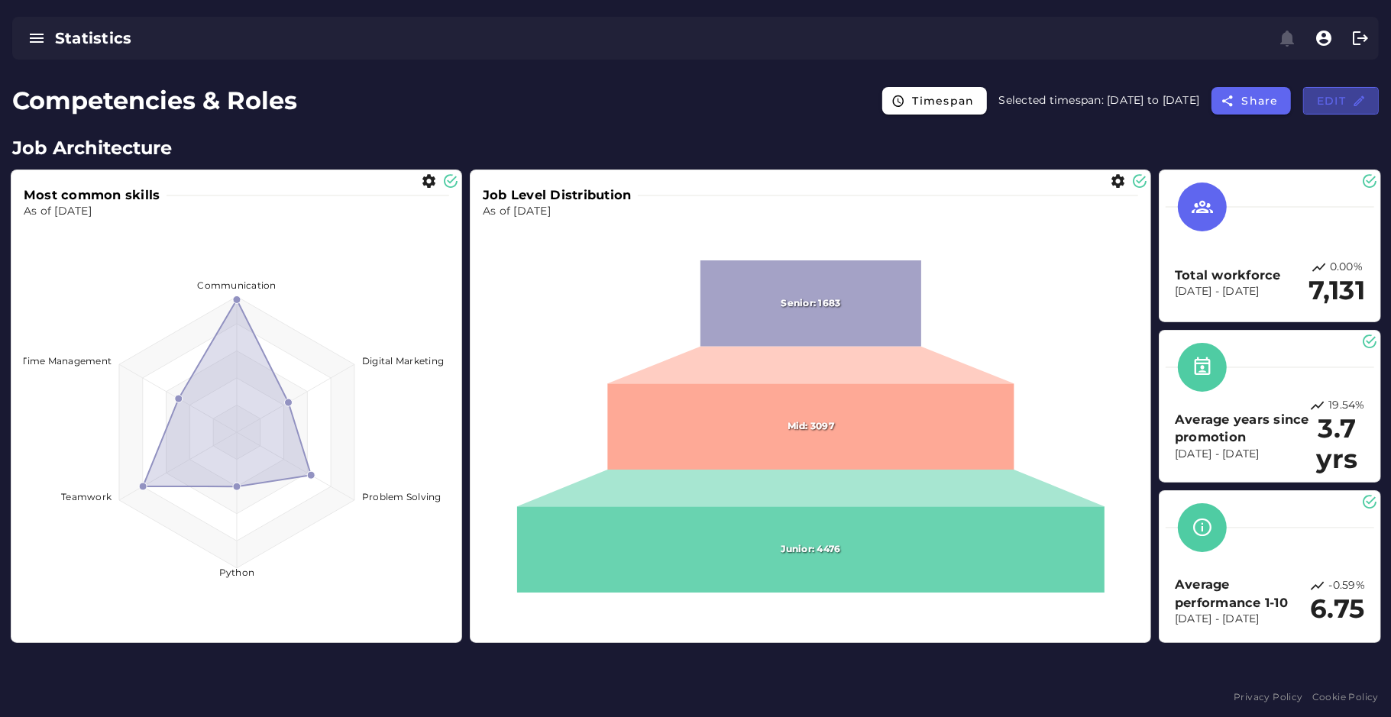
click at [1341, 98] on span "Edit" at bounding box center [1341, 101] width 50 height 14
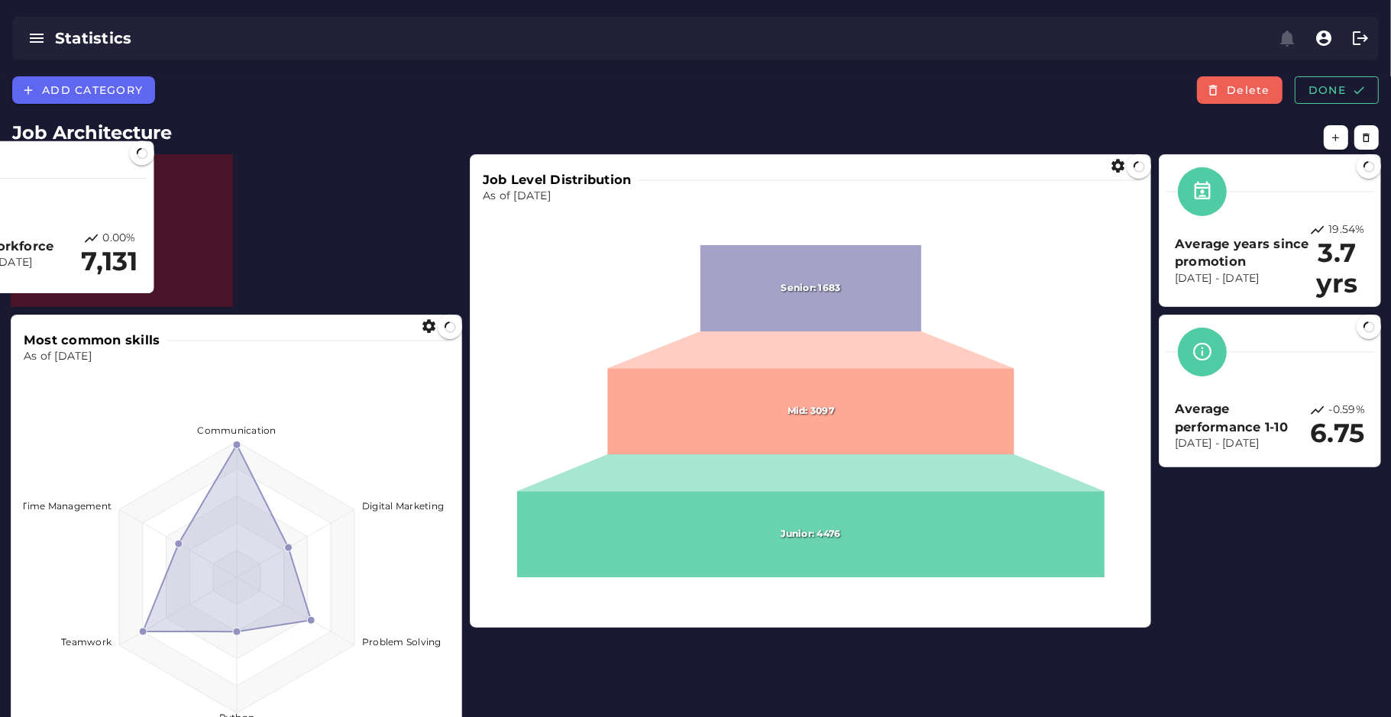
drag, startPoint x: 1284, startPoint y: 221, endPoint x: 57, endPoint y: 207, distance: 1226.9
click at [57, 207] on div "Total workforce Aug 15, 2025 - Aug 15, 2025 0.00% 7,131" at bounding box center [43, 217] width 209 height 139
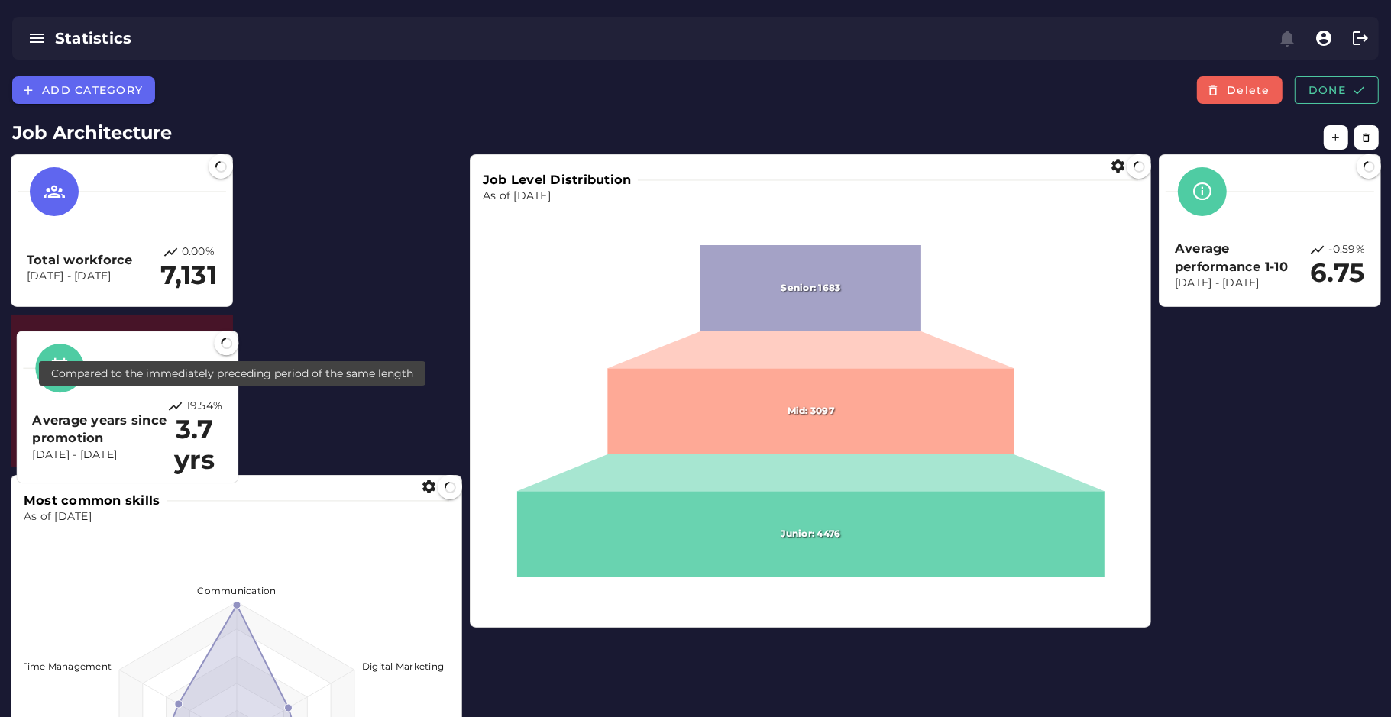
drag, startPoint x: 1325, startPoint y: 231, endPoint x: 177, endPoint y: 409, distance: 1161.2
click at [177, 409] on icon at bounding box center [175, 407] width 16 height 16
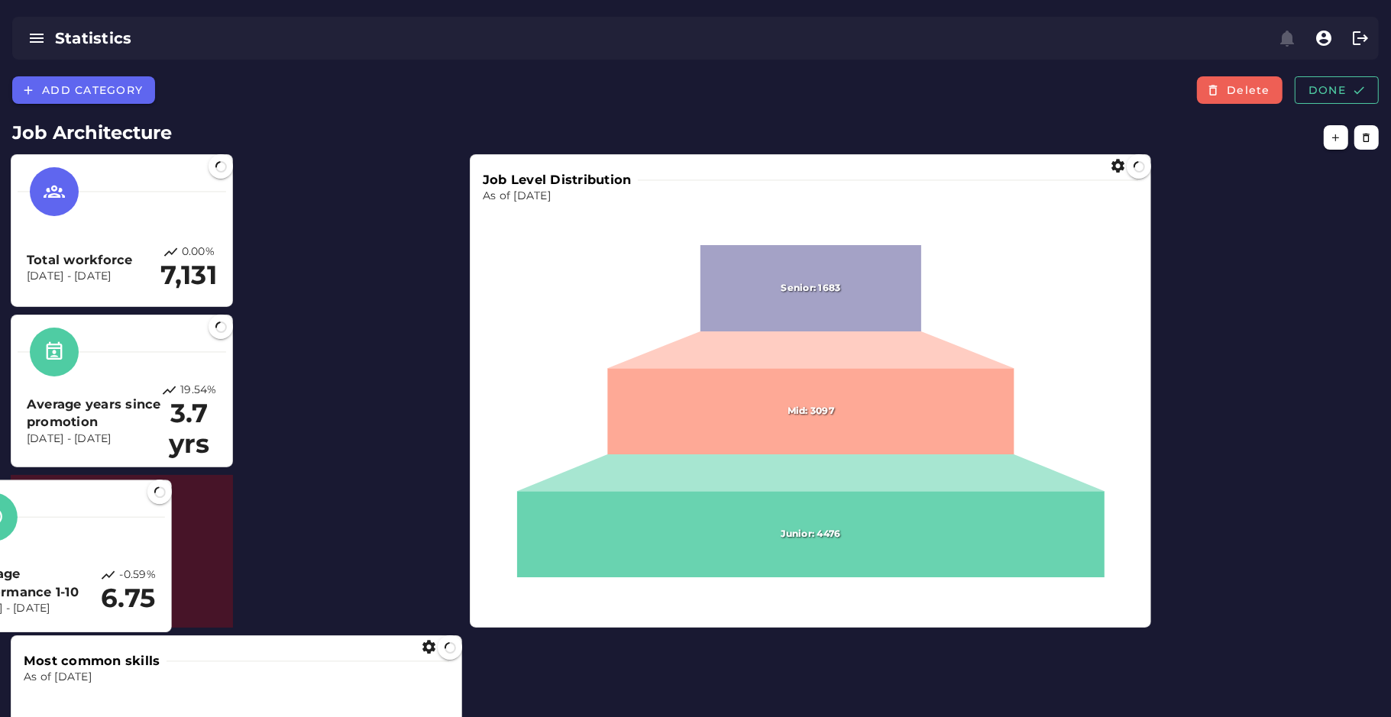
drag, startPoint x: 1282, startPoint y: 249, endPoint x: 65, endPoint y: 581, distance: 1261.4
click at [65, 581] on h3 "Average performance 1-10" at bounding box center [33, 584] width 135 height 36
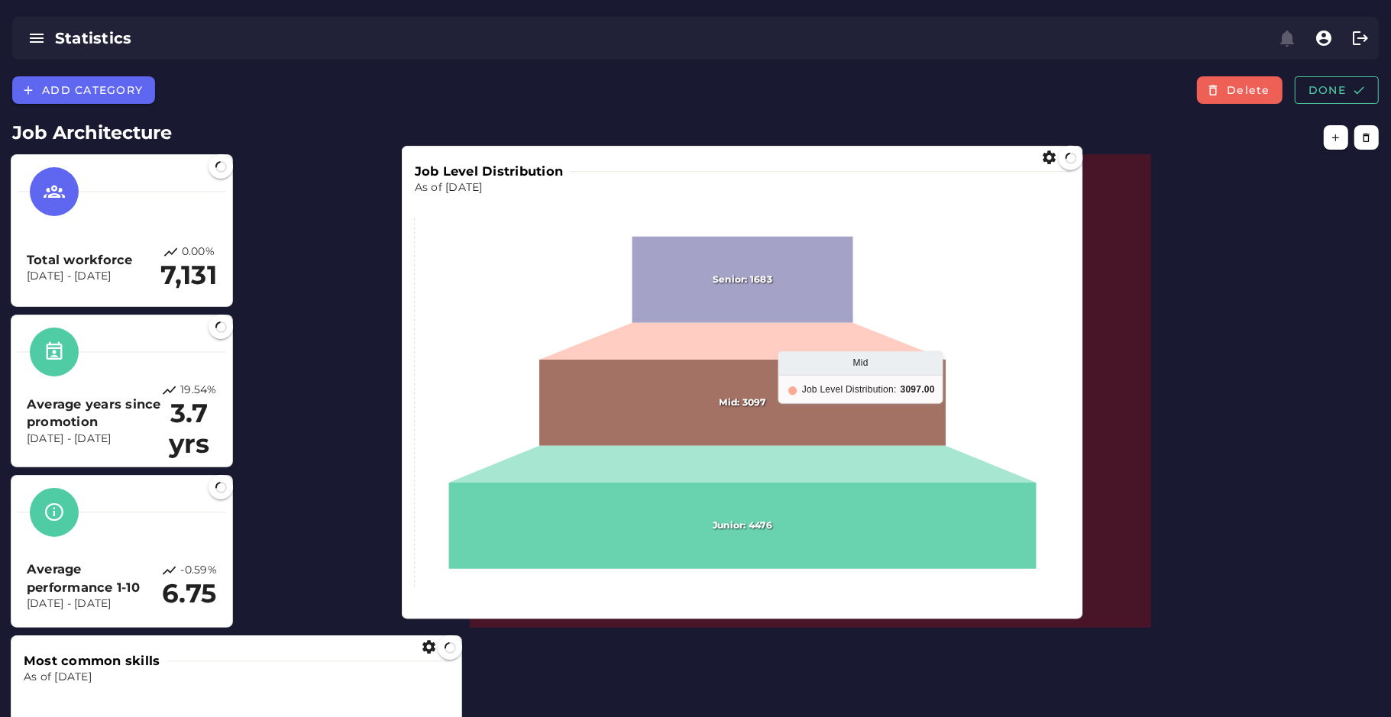
drag, startPoint x: 660, startPoint y: 398, endPoint x: 461, endPoint y: 390, distance: 199.5
click at [539, 390] on icon at bounding box center [742, 403] width 406 height 86
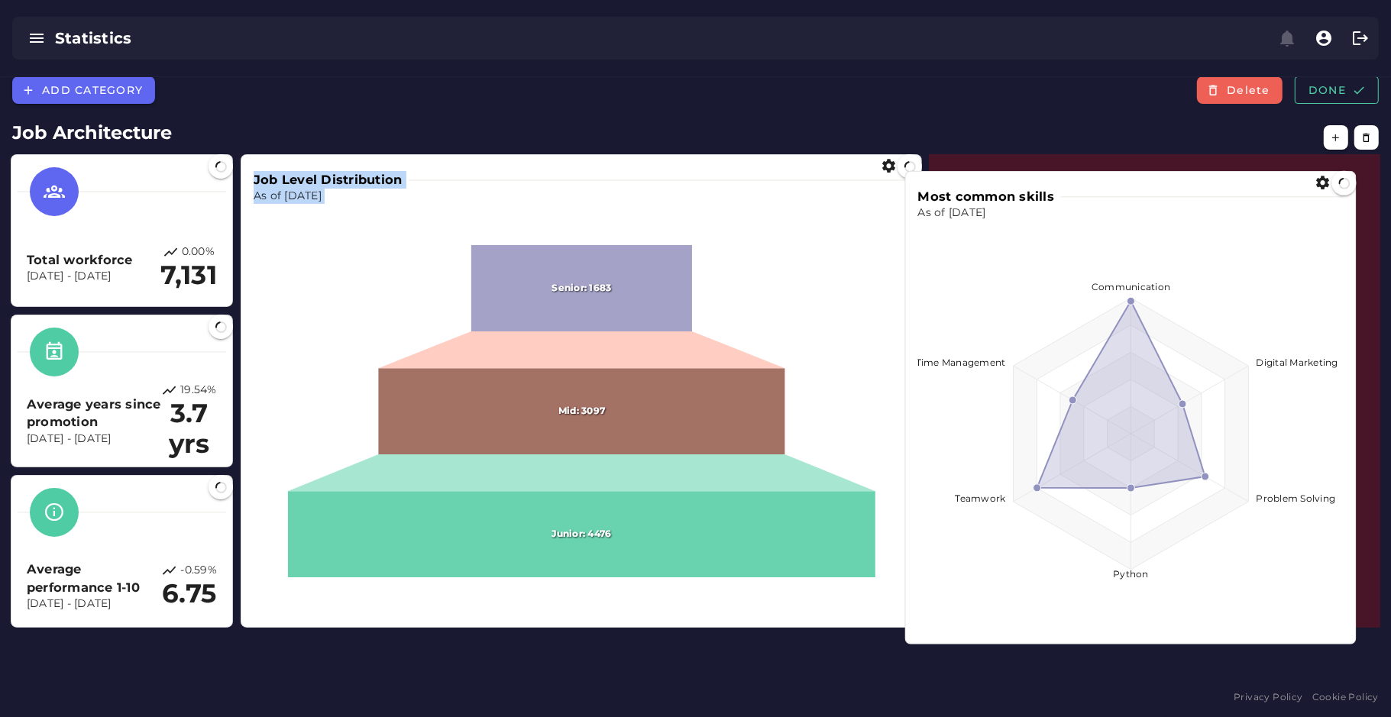
drag, startPoint x: 338, startPoint y: 663, endPoint x: 1228, endPoint y: 195, distance: 1006.3
click at [1228, 195] on div "Most common skills" at bounding box center [1130, 197] width 425 height 18
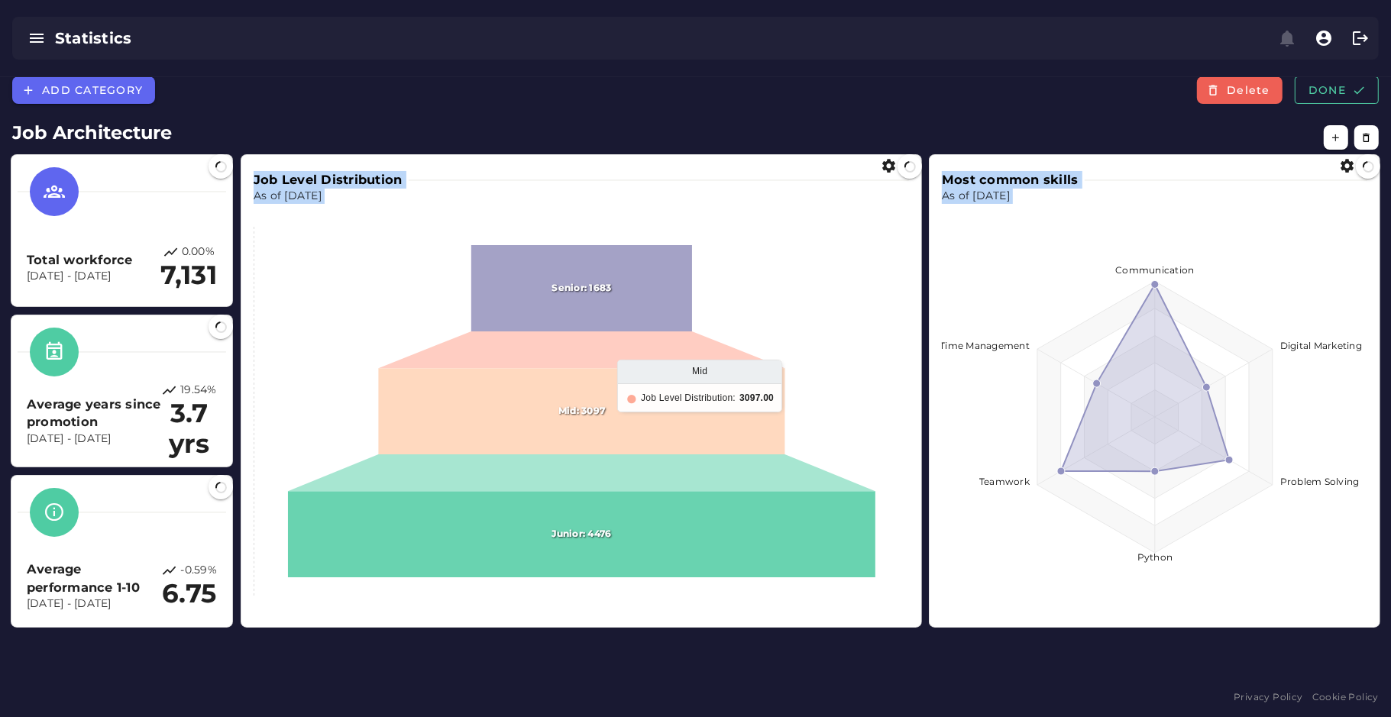
click at [655, 438] on icon at bounding box center [581, 412] width 406 height 86
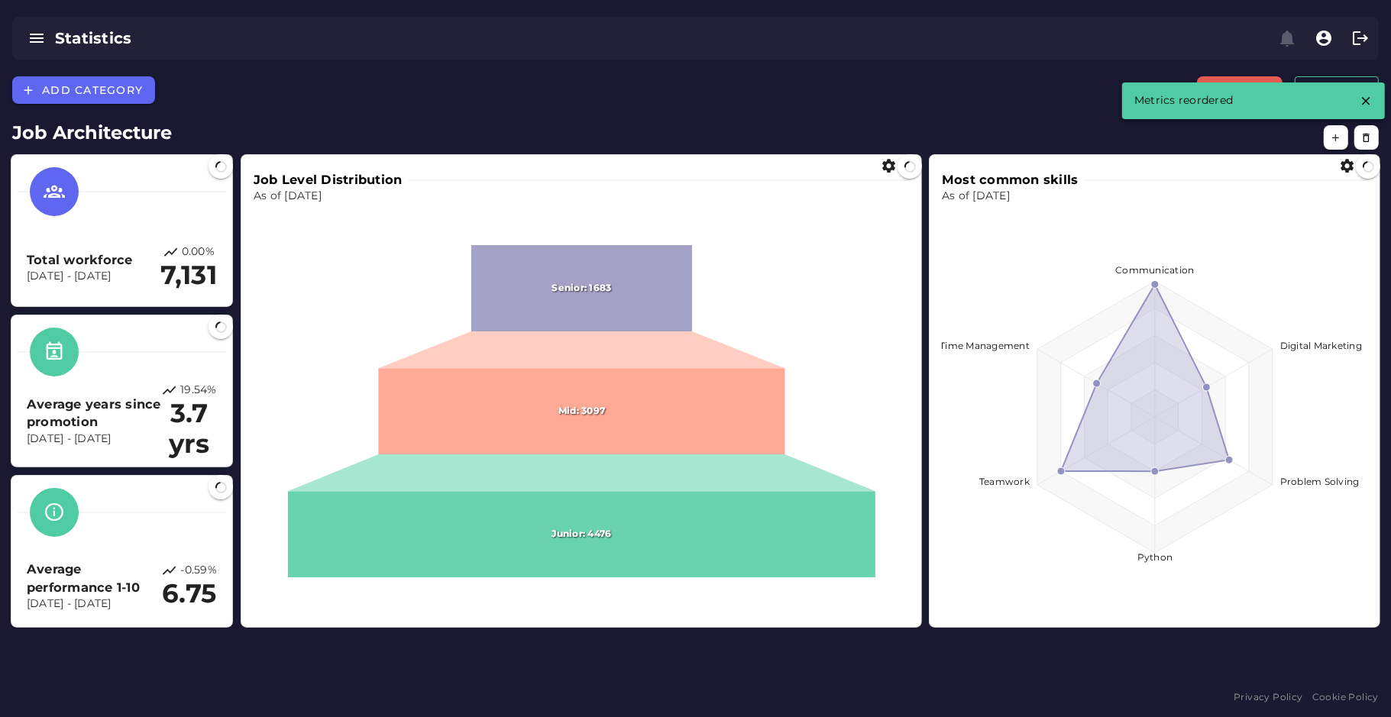
click at [1328, 89] on div "Metrics reordered" at bounding box center [1237, 100] width 231 height 37
click at [1360, 94] on icon "button" at bounding box center [1366, 101] width 14 height 14
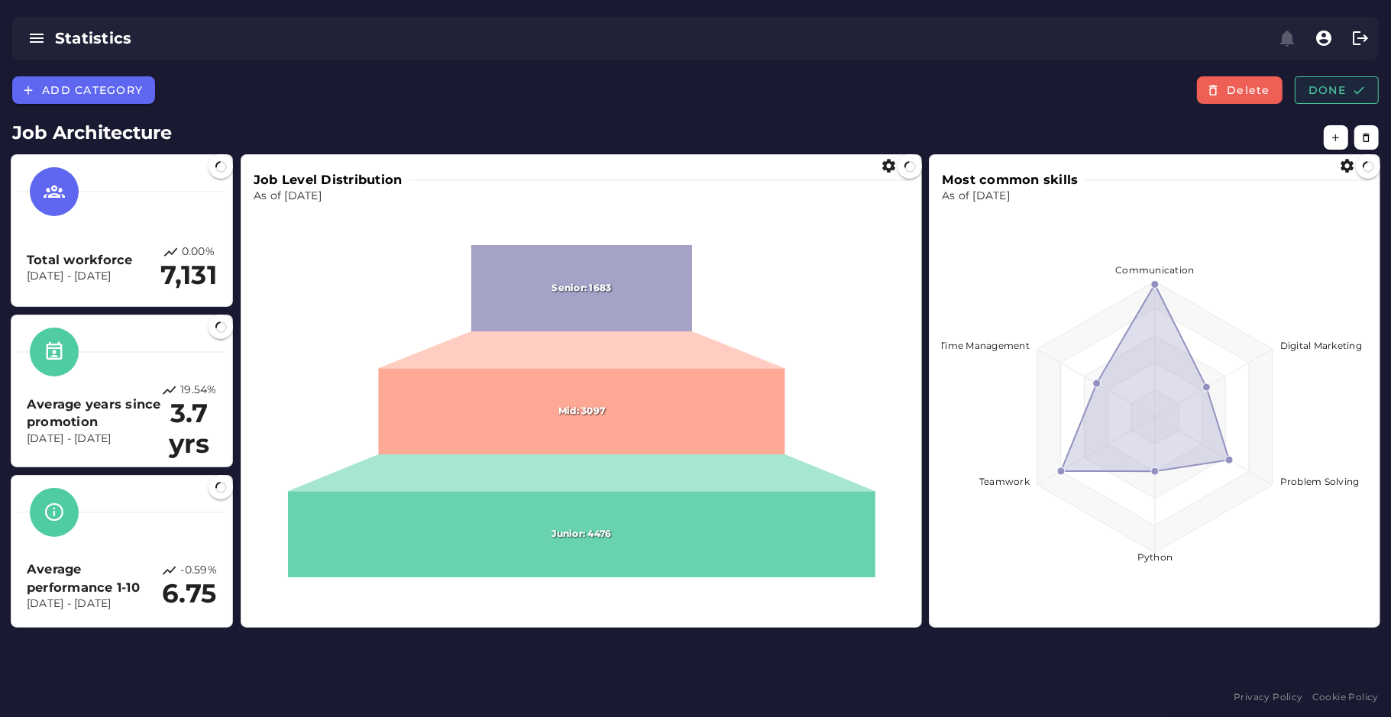
click at [1321, 95] on span "Done" at bounding box center [1337, 90] width 58 height 14
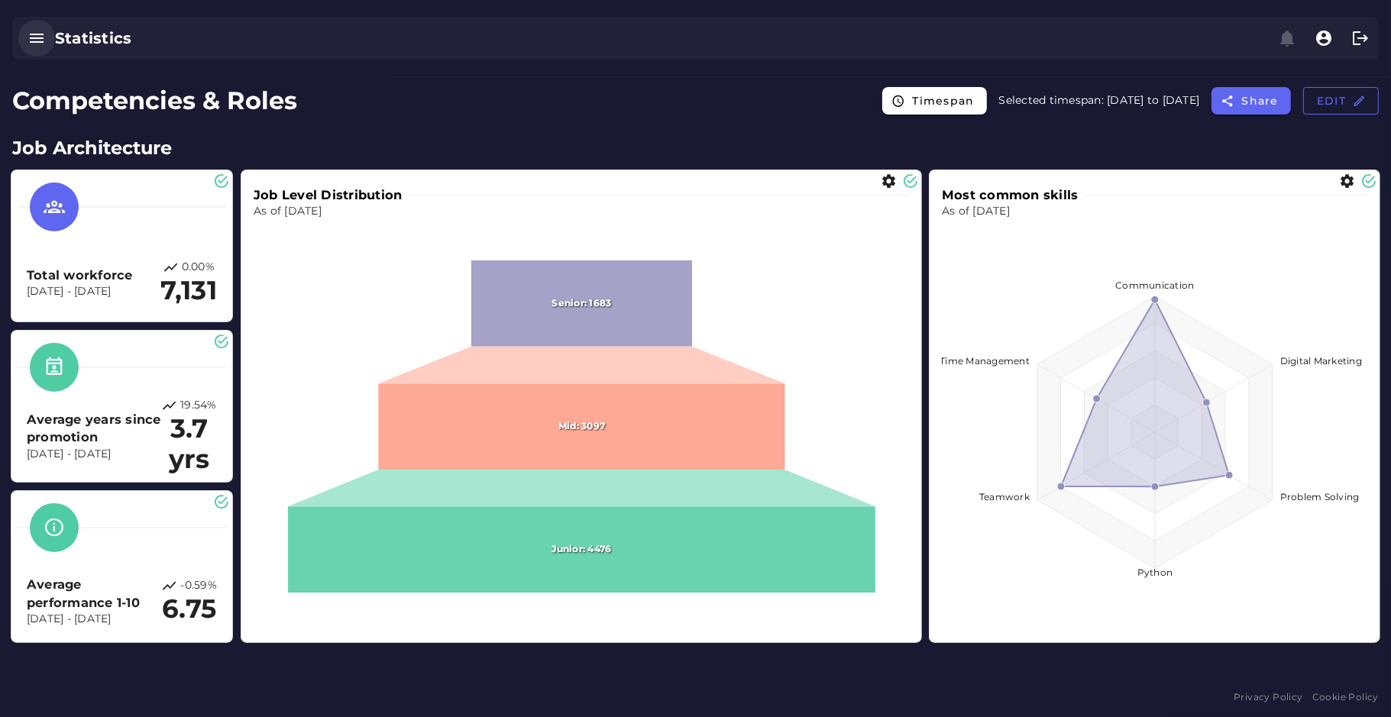
click at [34, 50] on button "button" at bounding box center [36, 38] width 37 height 37
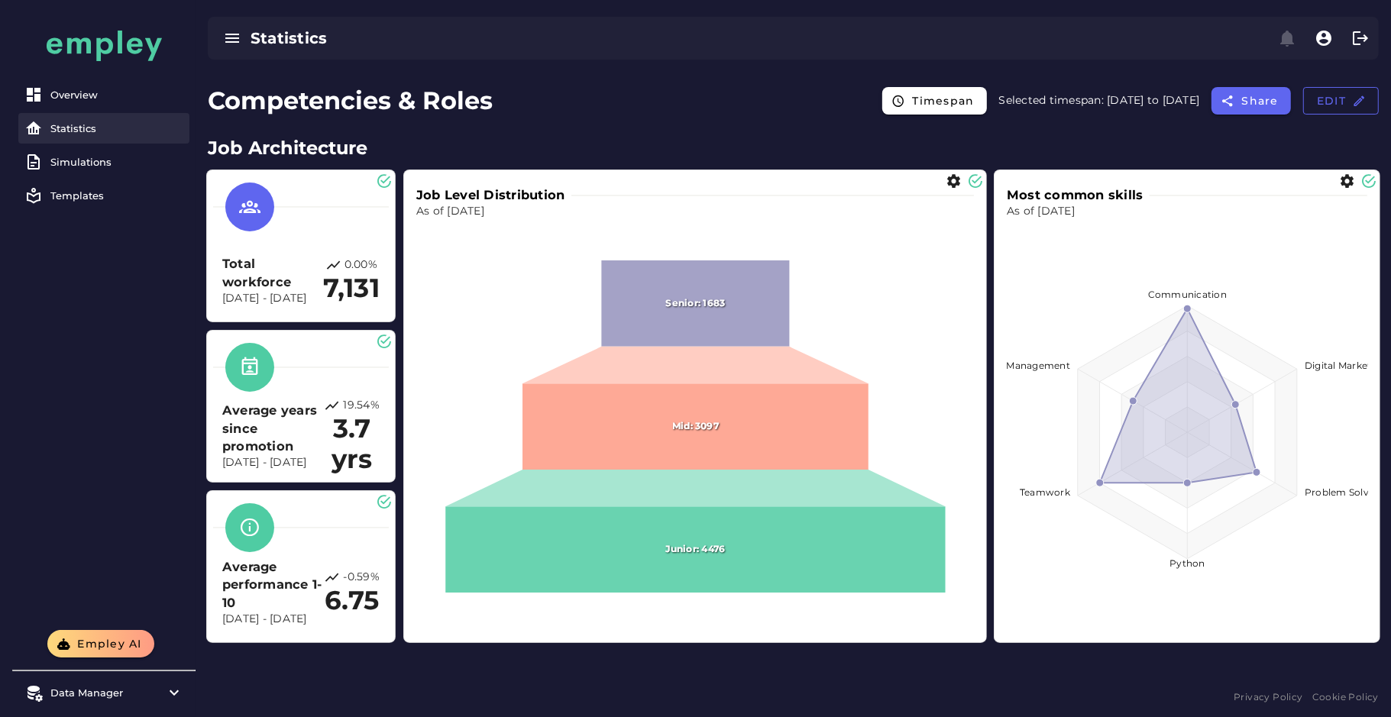
click at [82, 125] on div "Statistics" at bounding box center [116, 128] width 133 height 12
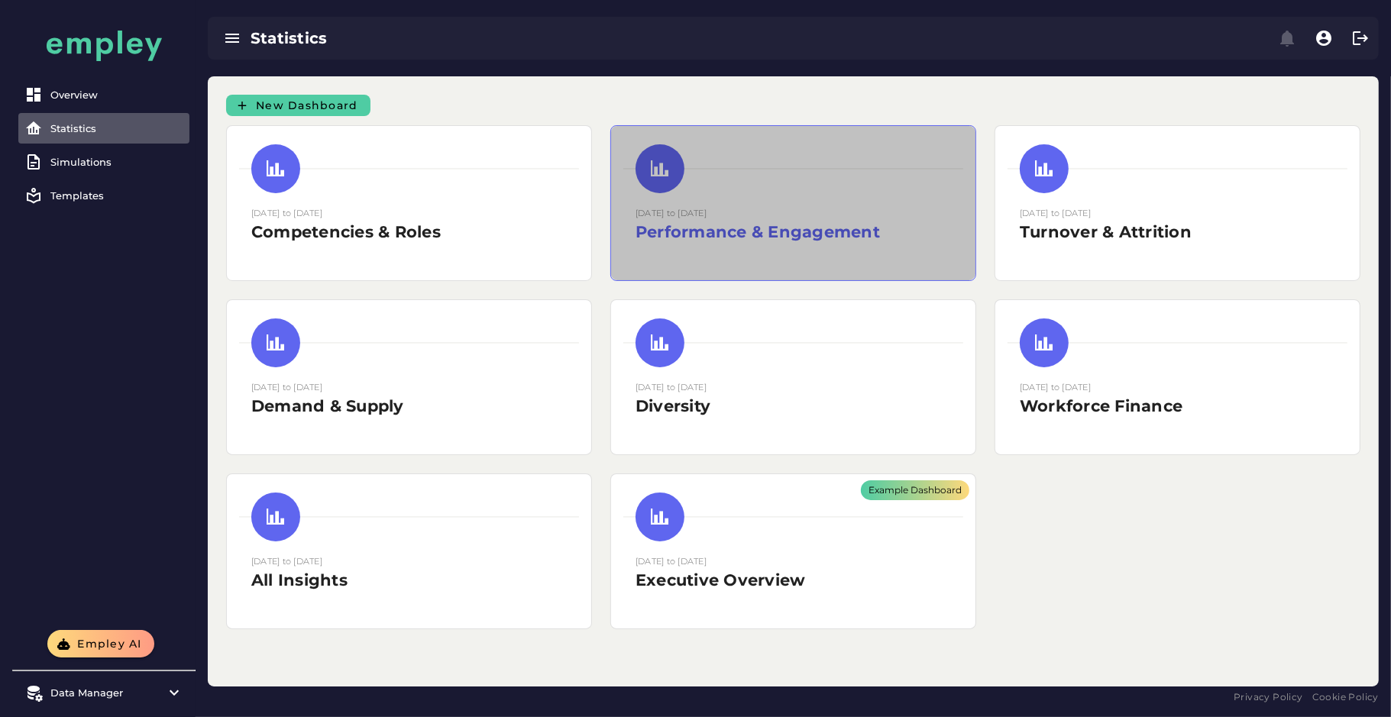
click at [724, 241] on h2 "Performance & Engagement" at bounding box center [793, 232] width 315 height 23
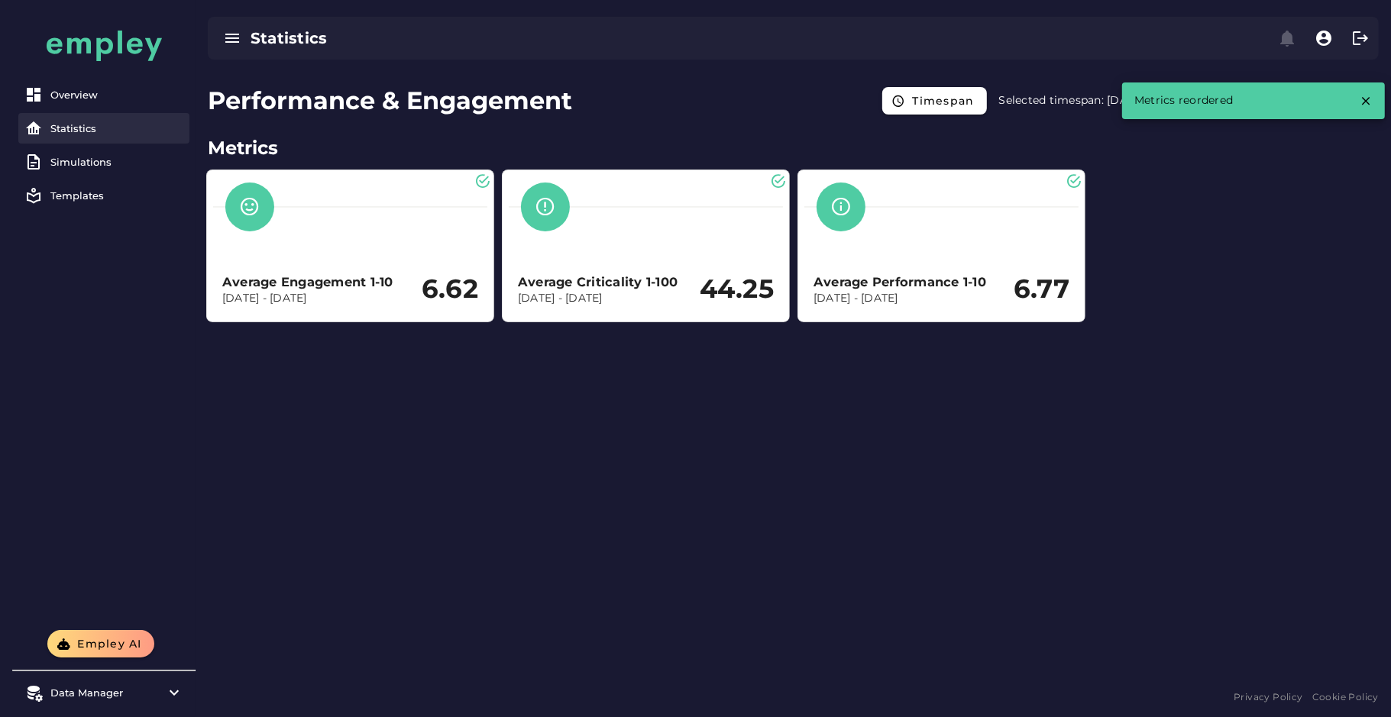
click at [76, 113] on link "Statistics" at bounding box center [103, 128] width 171 height 31
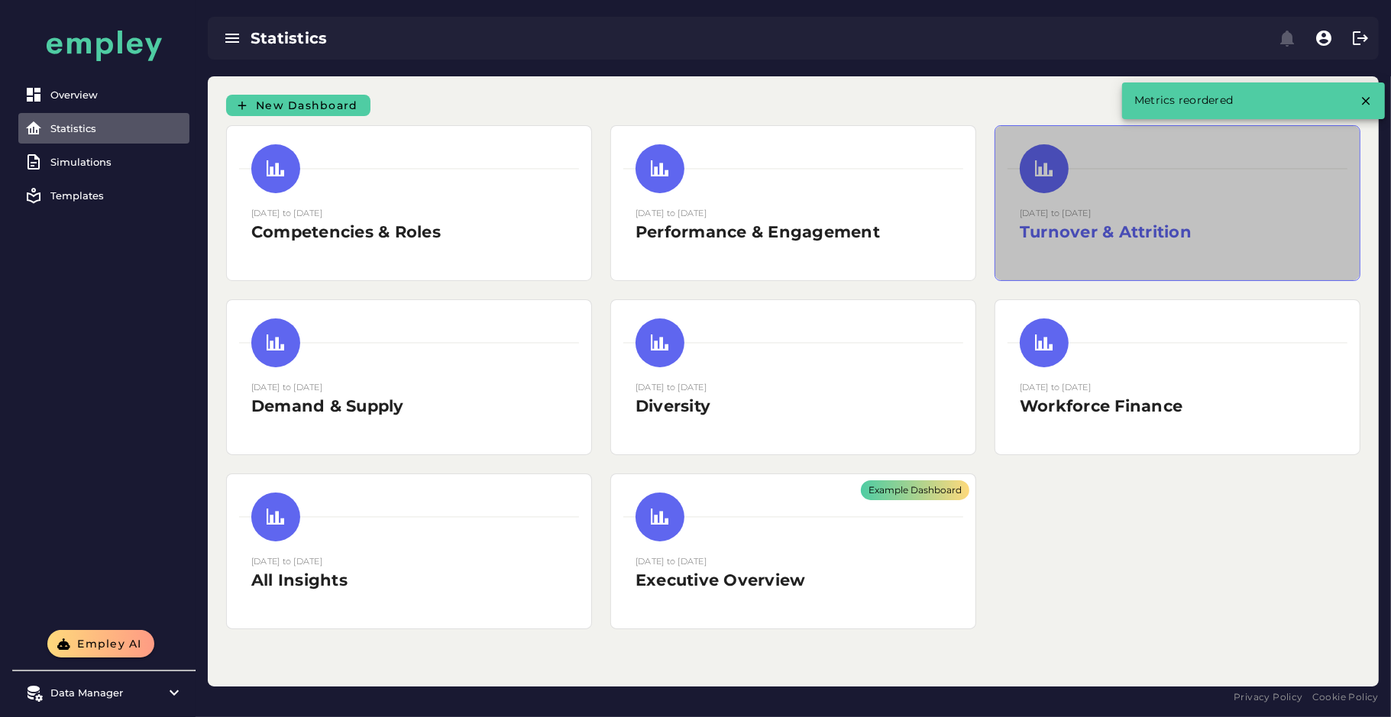
click at [1041, 195] on div "15 August 2025 to 15 August 2025 Turnover & Attrition" at bounding box center [1177, 203] width 364 height 154
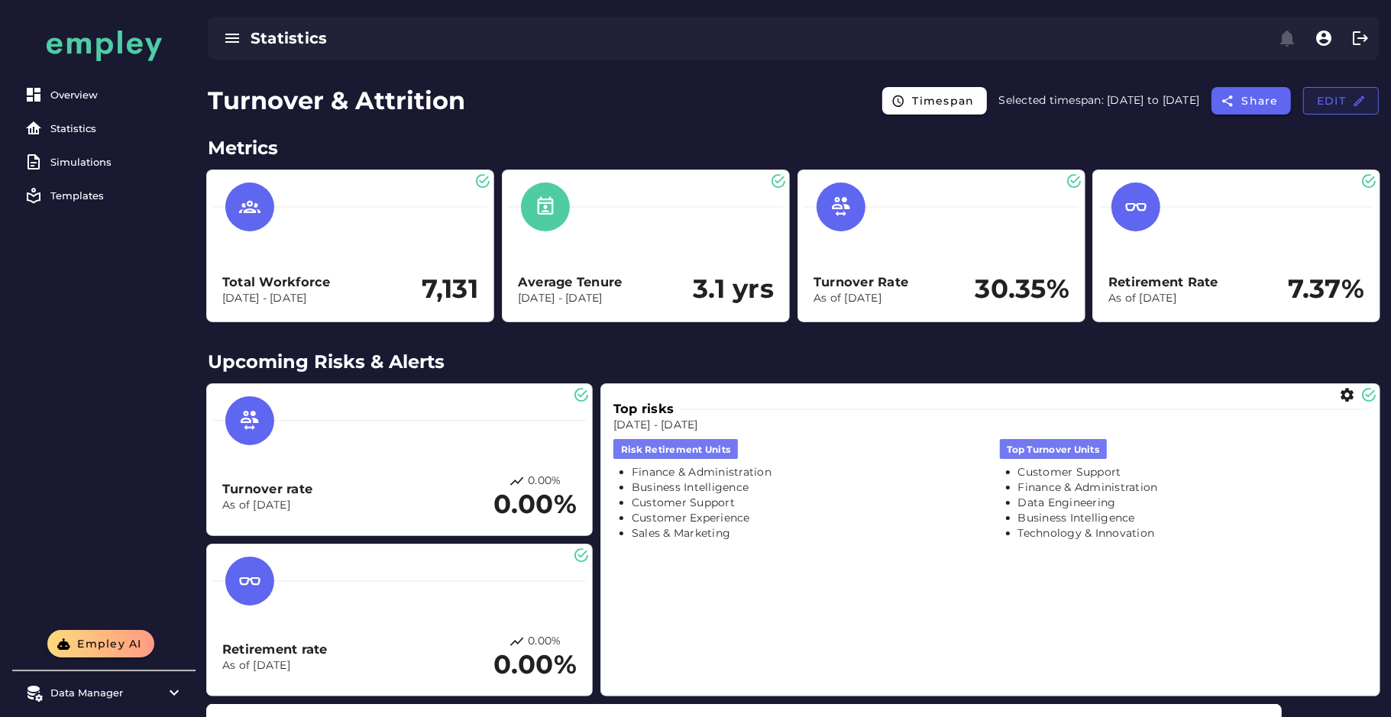
click at [1341, 92] on button "Edit" at bounding box center [1341, 100] width 76 height 27
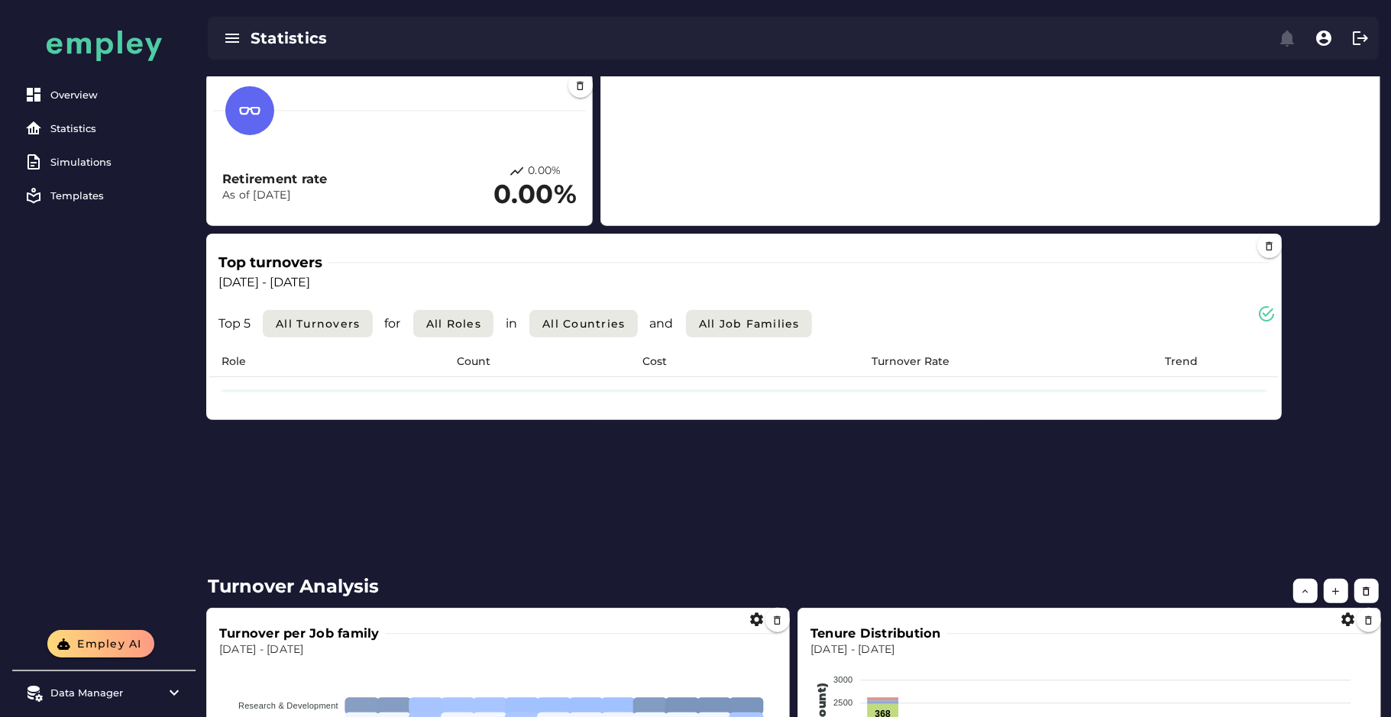
scroll to position [485, 0]
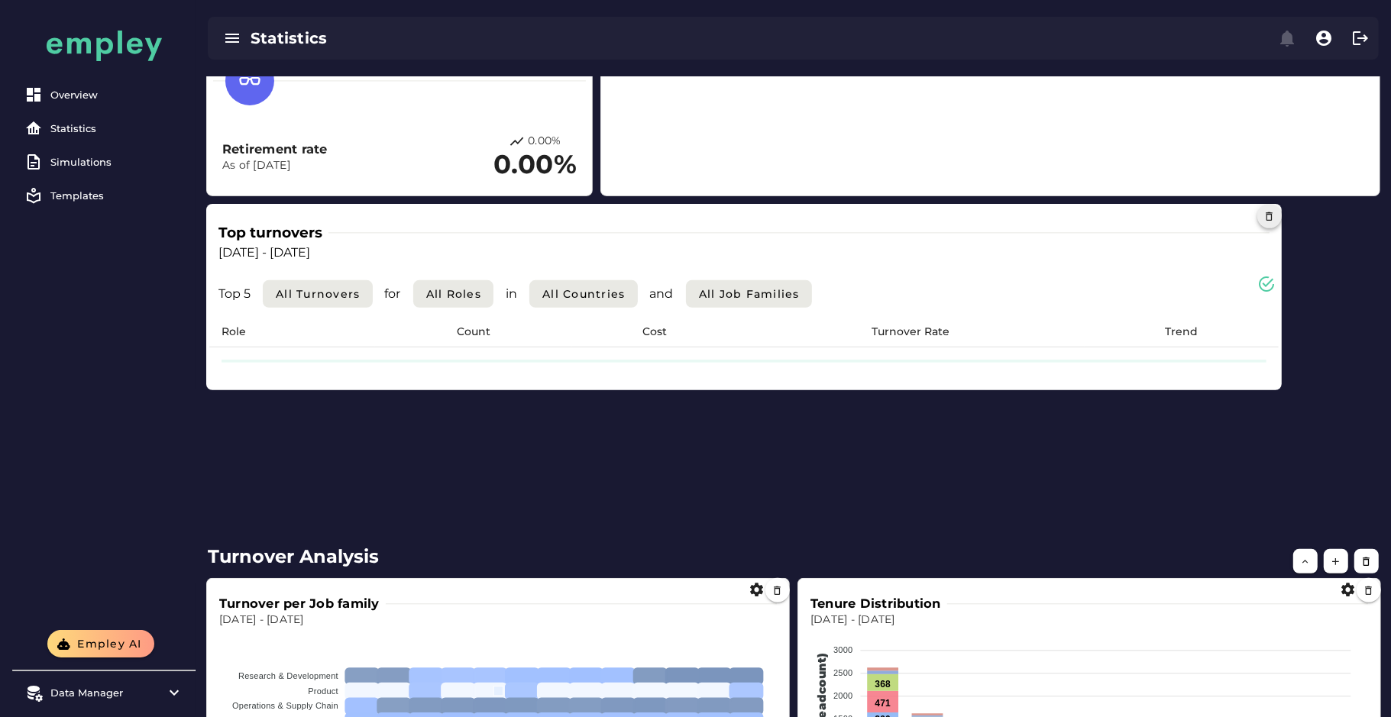
click at [1267, 215] on icon "button" at bounding box center [1269, 216] width 11 height 11
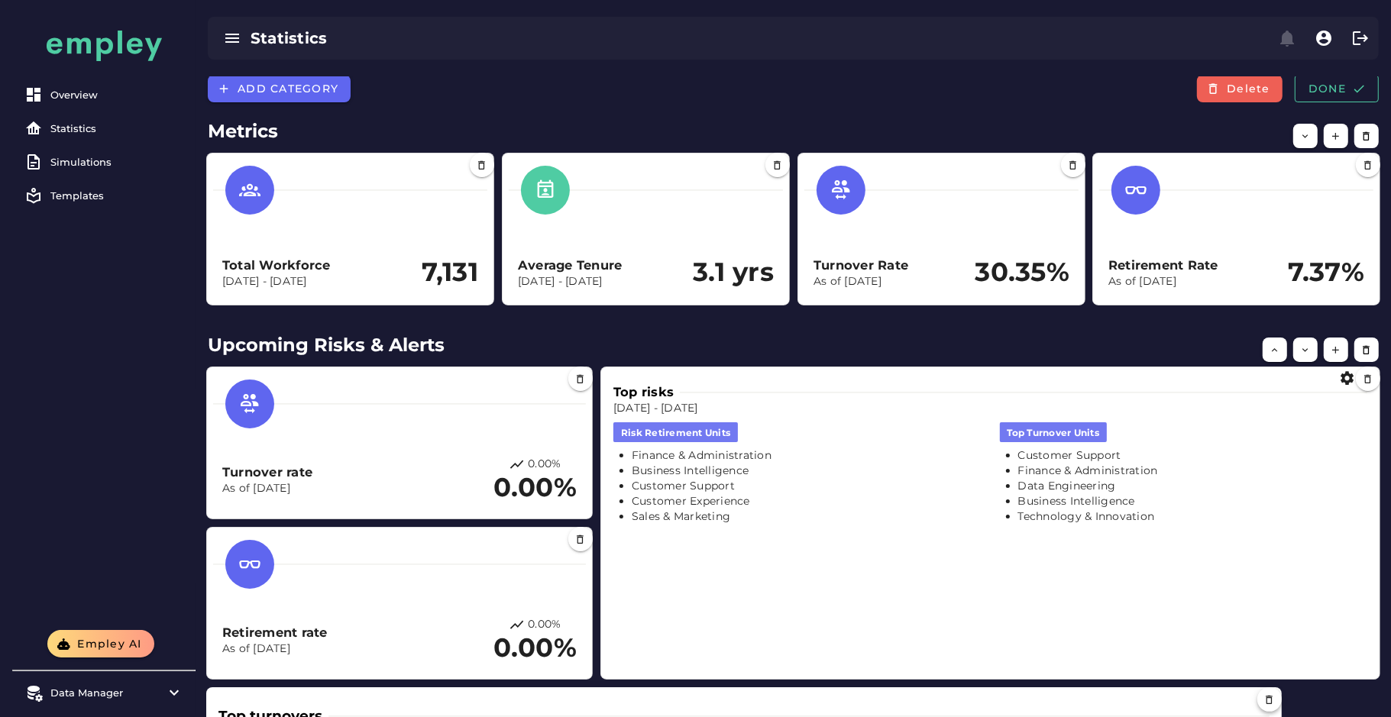
scroll to position [0, 0]
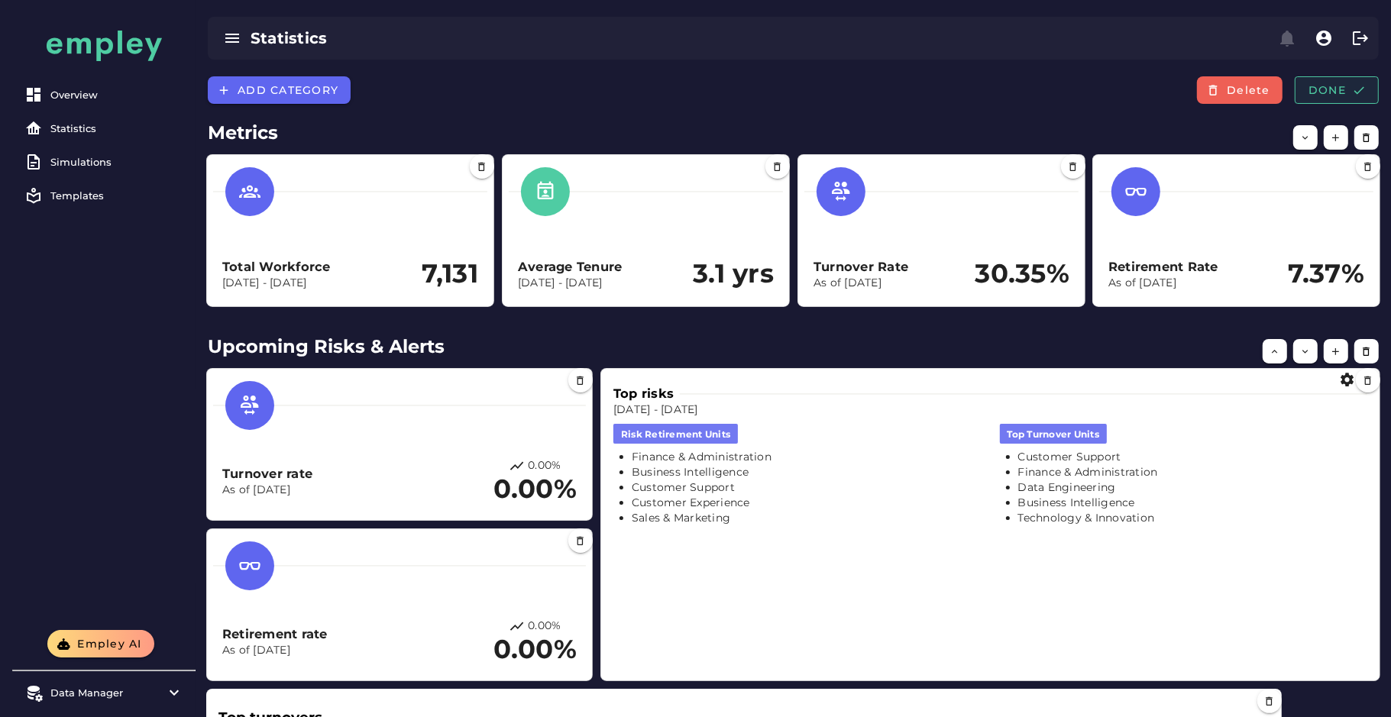
click at [1342, 97] on button "Done" at bounding box center [1337, 89] width 84 height 27
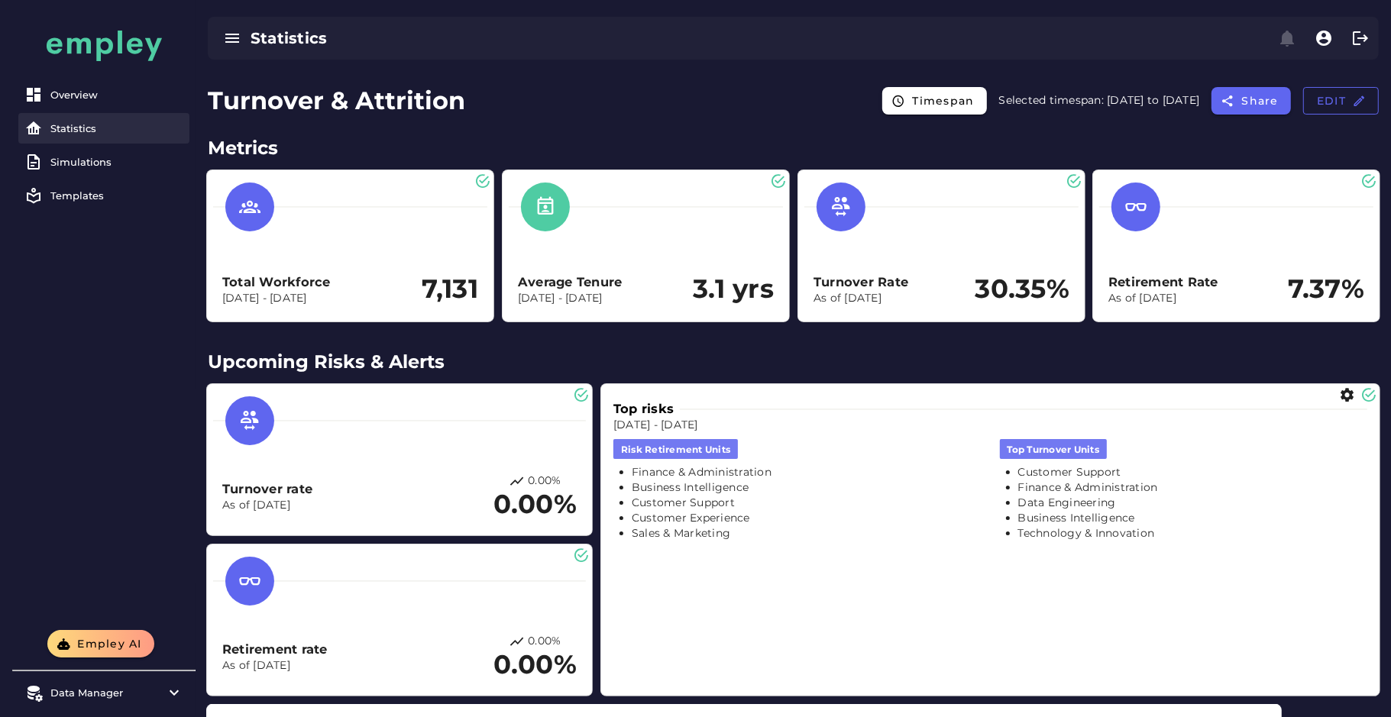
click at [85, 128] on div "Statistics" at bounding box center [116, 128] width 133 height 12
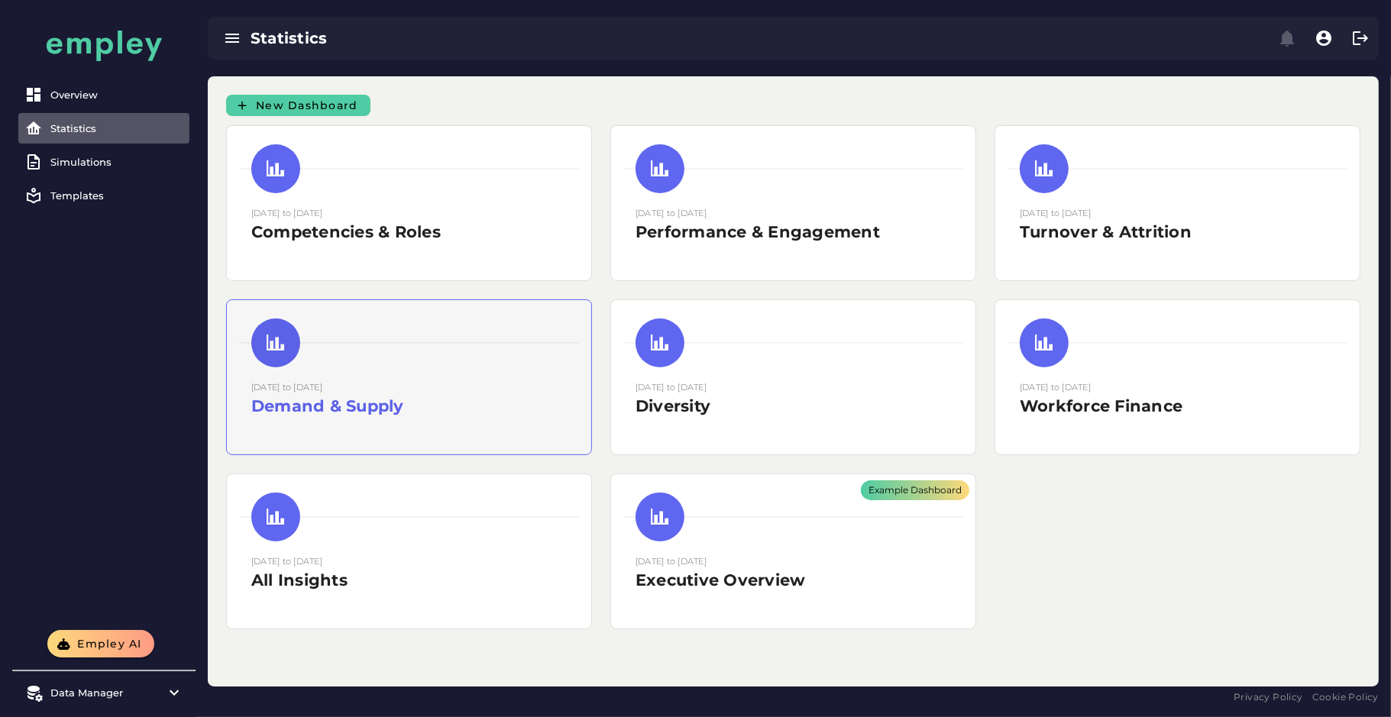
click at [417, 429] on div "15 August 2025 to 15 August 2025 Demand & Supply" at bounding box center [409, 377] width 364 height 154
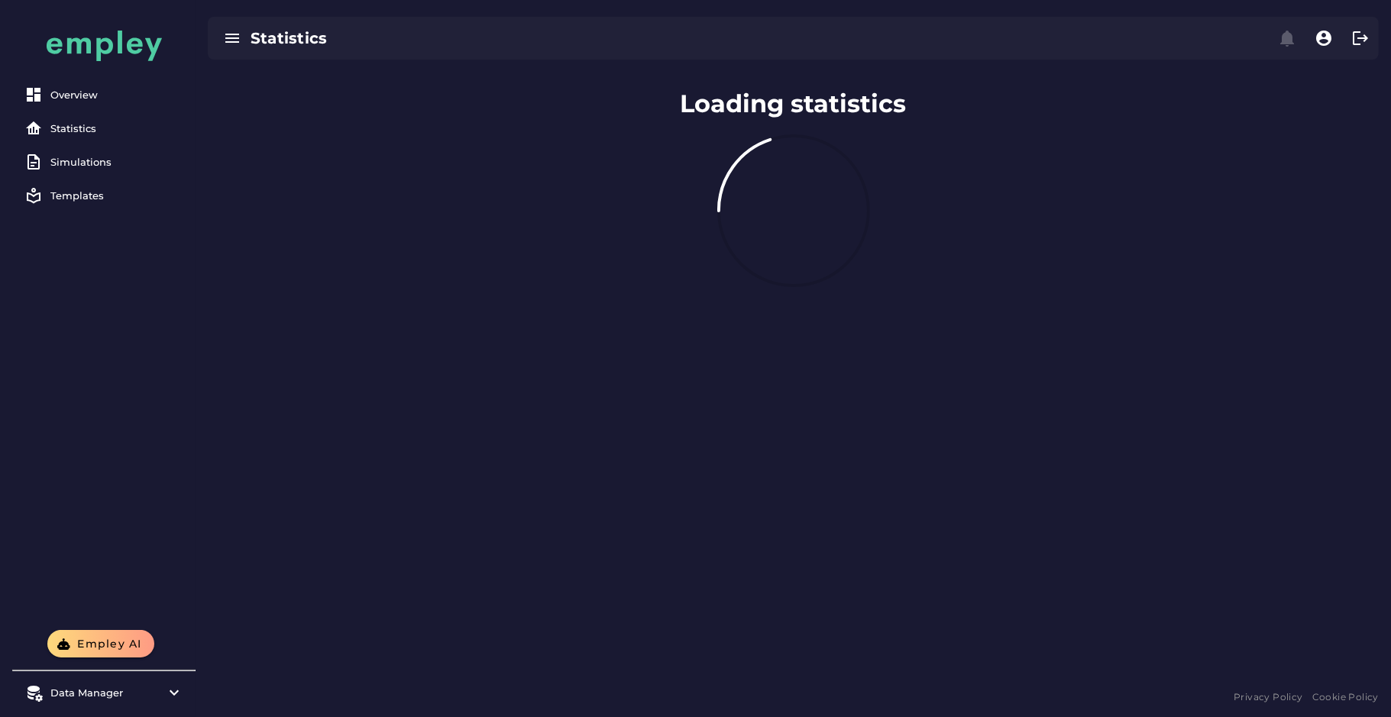
click at [588, 421] on div "Loading statistics" at bounding box center [793, 381] width 1195 height 610
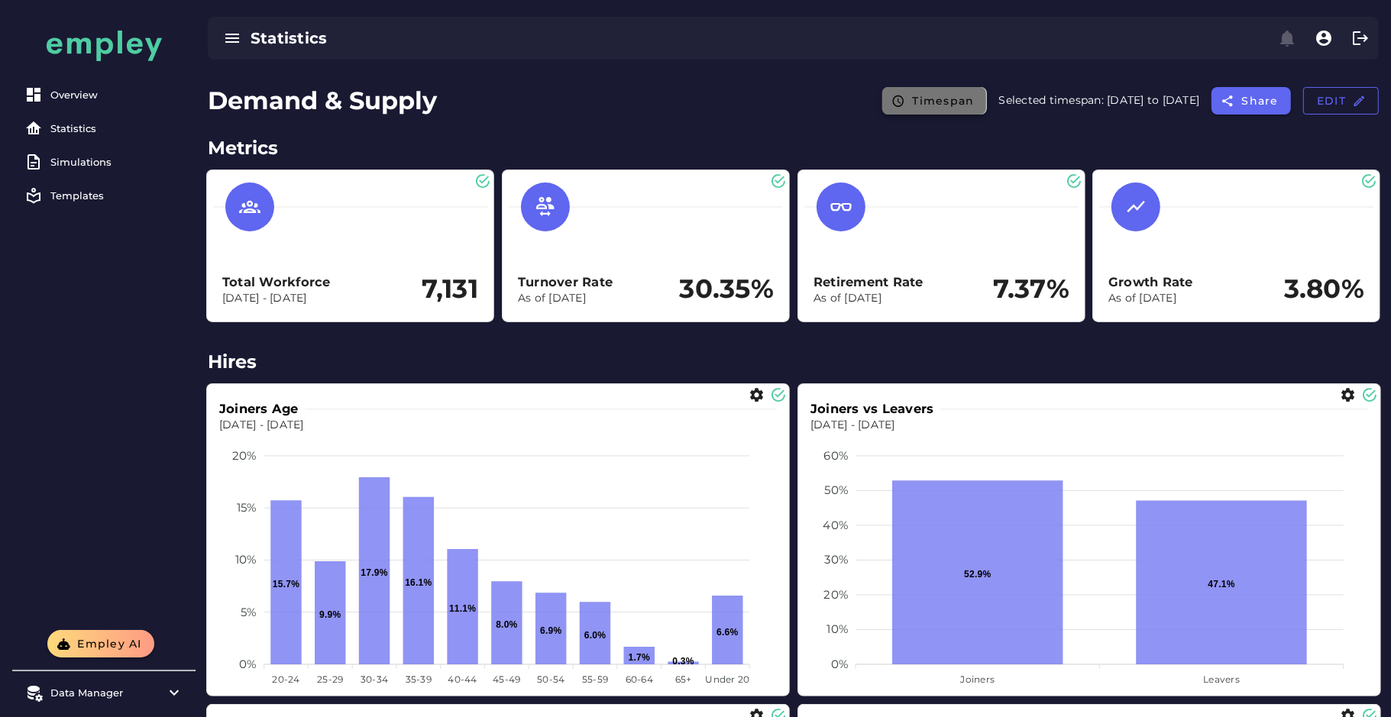
click at [913, 102] on span "Timespan" at bounding box center [942, 101] width 63 height 14
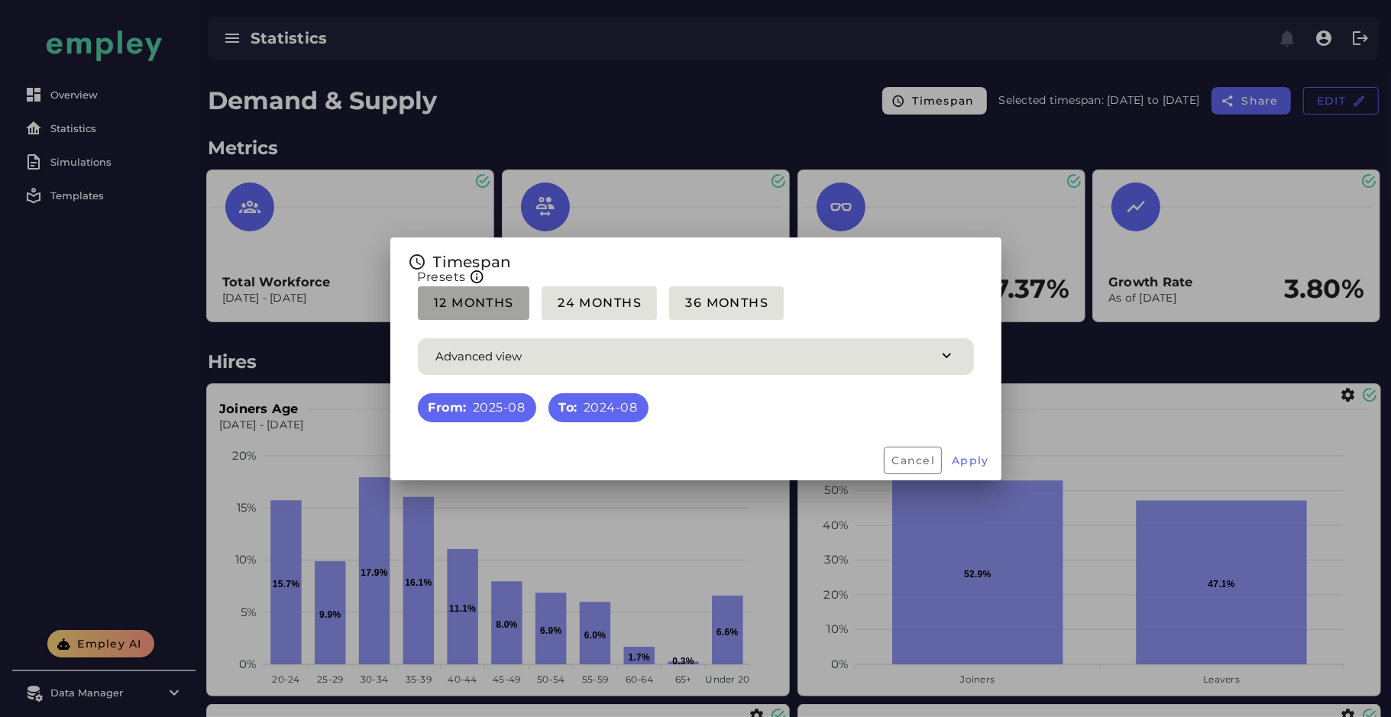
click at [497, 315] on button "12 Months" at bounding box center [474, 303] width 112 height 34
click at [962, 450] on button "Apply" at bounding box center [970, 460] width 50 height 27
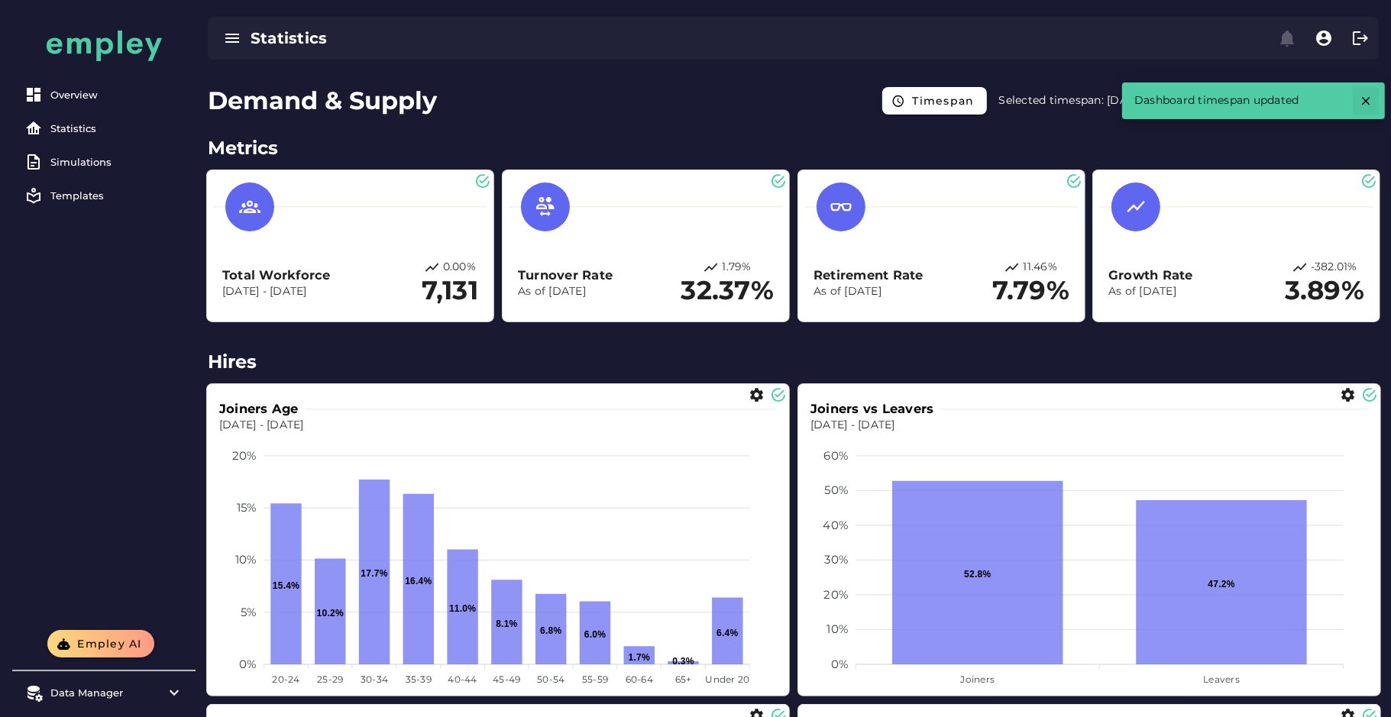
drag, startPoint x: 1362, startPoint y: 86, endPoint x: 1366, endPoint y: 102, distance: 16.5
click at [1366, 102] on div "Dashboard timespan updated" at bounding box center [1253, 100] width 263 height 37
click at [1366, 102] on icon "button" at bounding box center [1366, 101] width 14 height 14
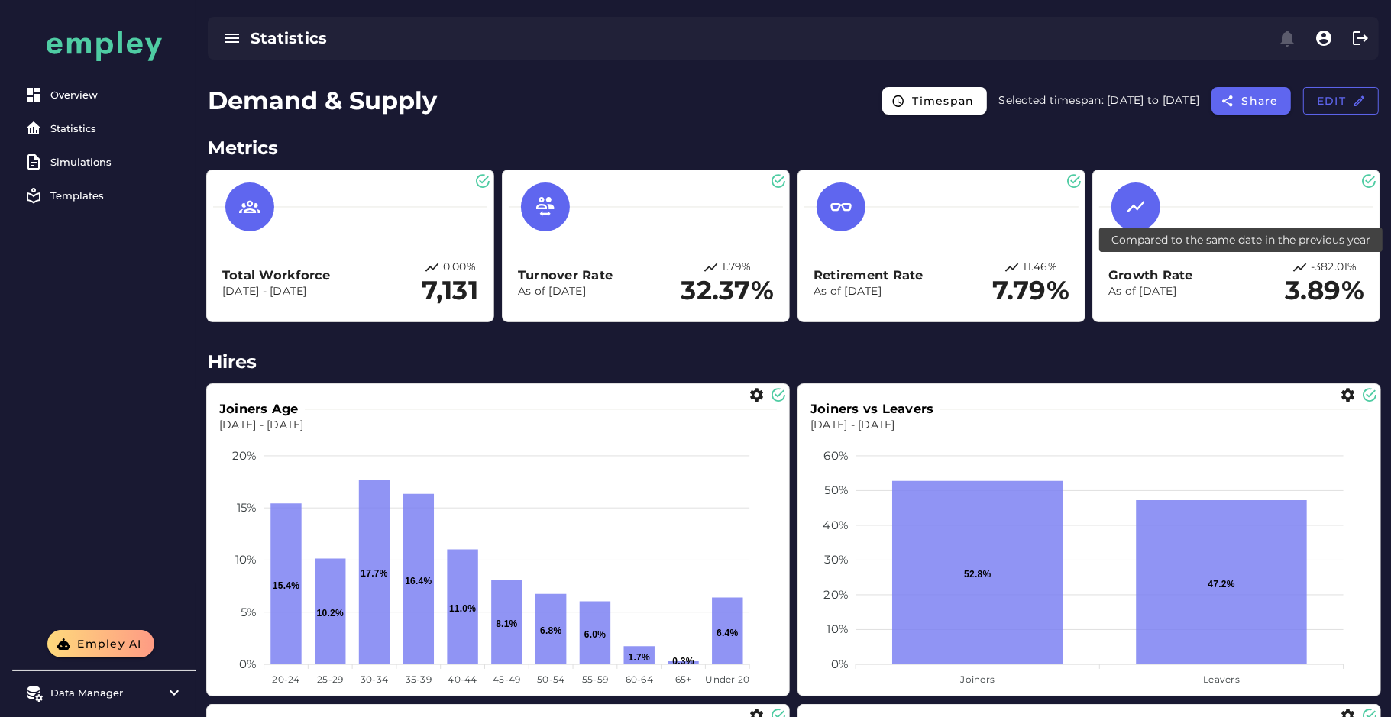
click at [1327, 267] on p "-382.01%" at bounding box center [1334, 268] width 47 height 16
click at [1312, 328] on div "Total Workforce Dec 1, 2023 - Dec 31, 2024 0.00% 7,131 Turnover Rate As of Dec …" at bounding box center [793, 246] width 1189 height 168
click at [751, 445] on foreignobject at bounding box center [498, 562] width 558 height 259
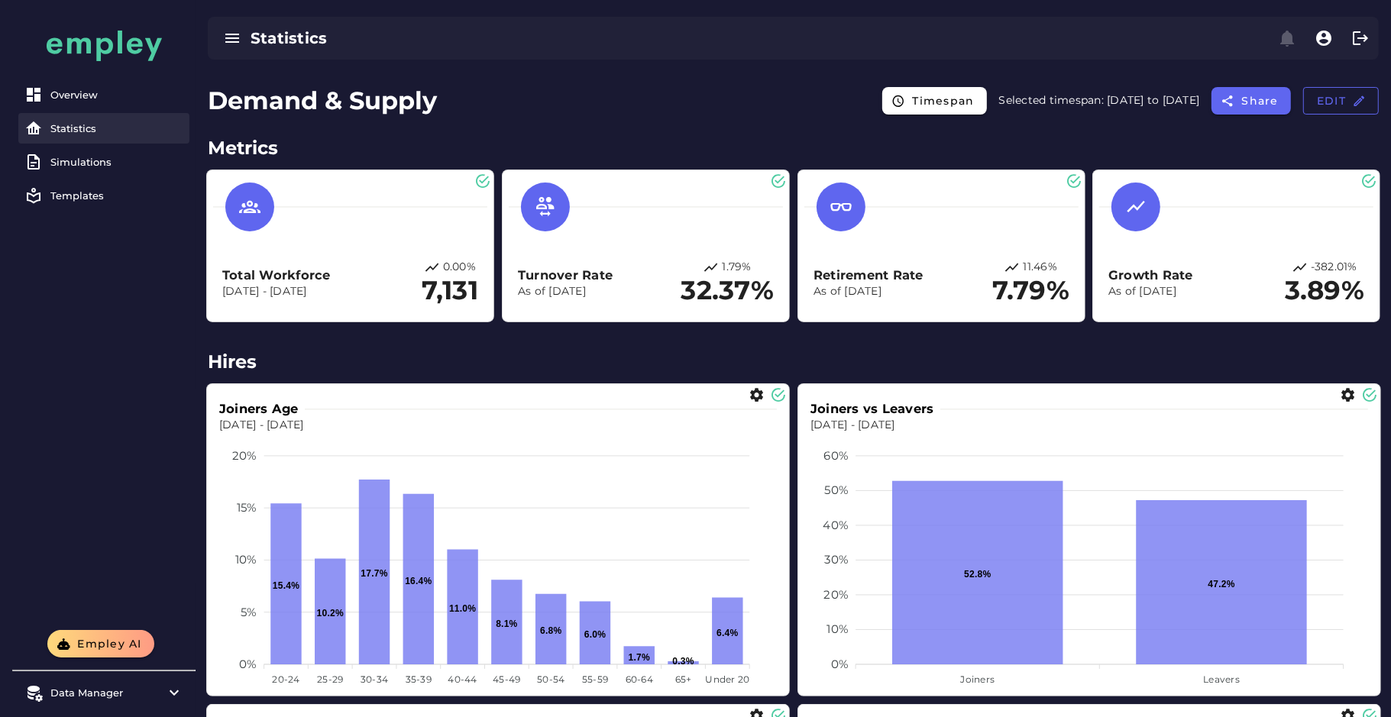
click at [104, 122] on div "Statistics" at bounding box center [116, 128] width 133 height 12
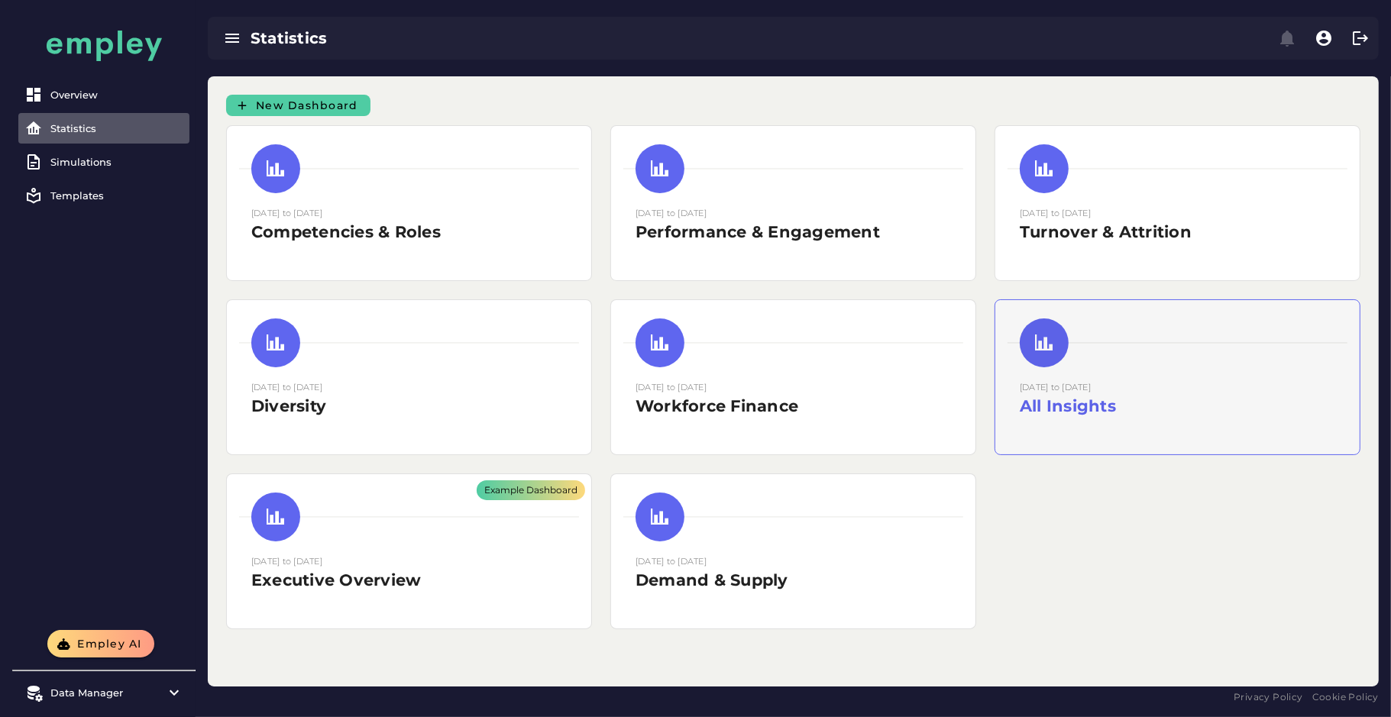
click at [1104, 413] on h2 "All Insights" at bounding box center [1177, 406] width 315 height 23
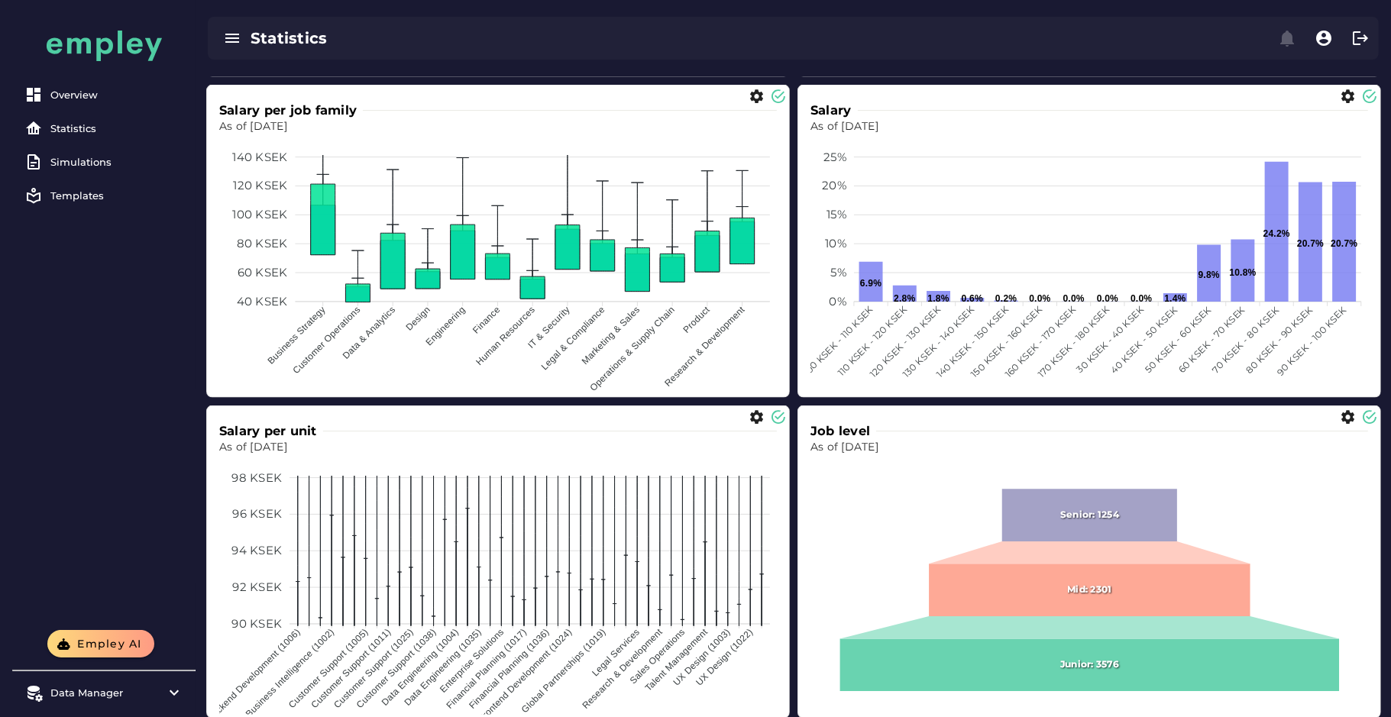
scroll to position [2242, 0]
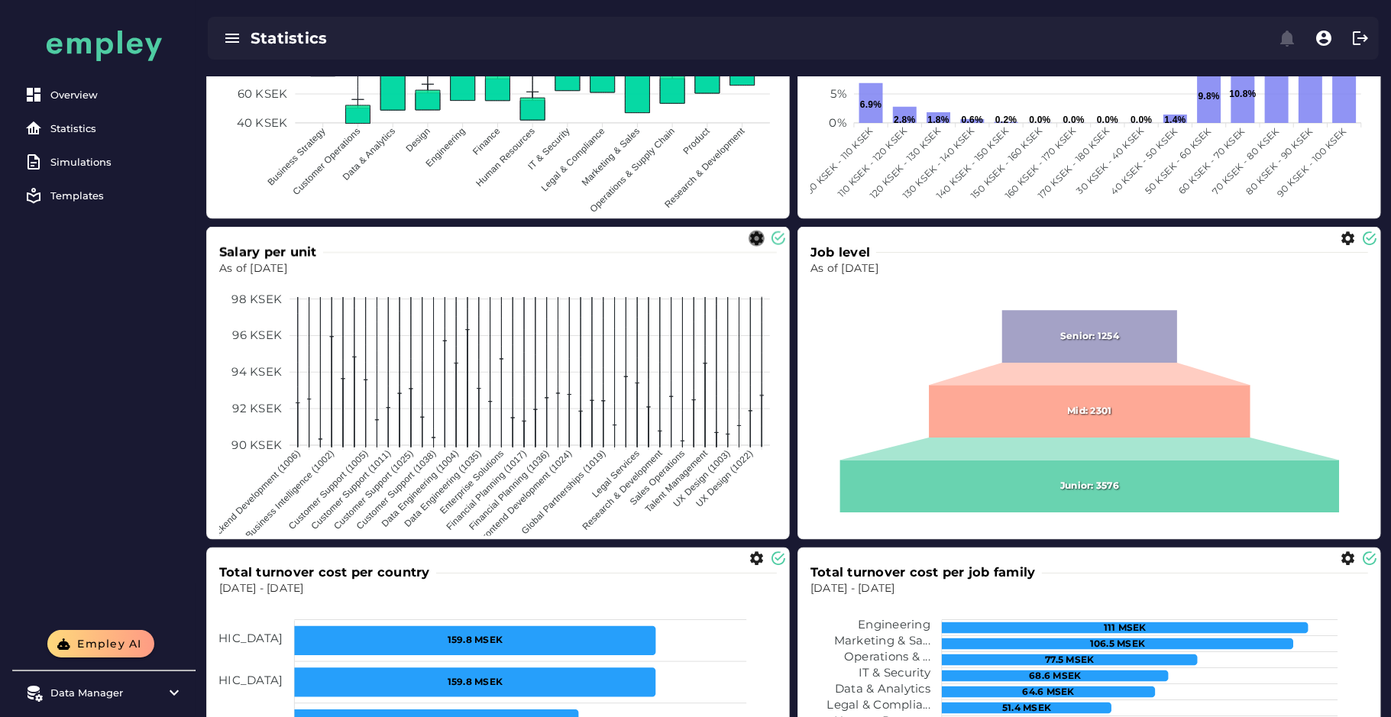
click at [757, 238] on icon "button" at bounding box center [757, 239] width 16 height 16
click at [755, 238] on icon "button" at bounding box center [757, 239] width 16 height 16
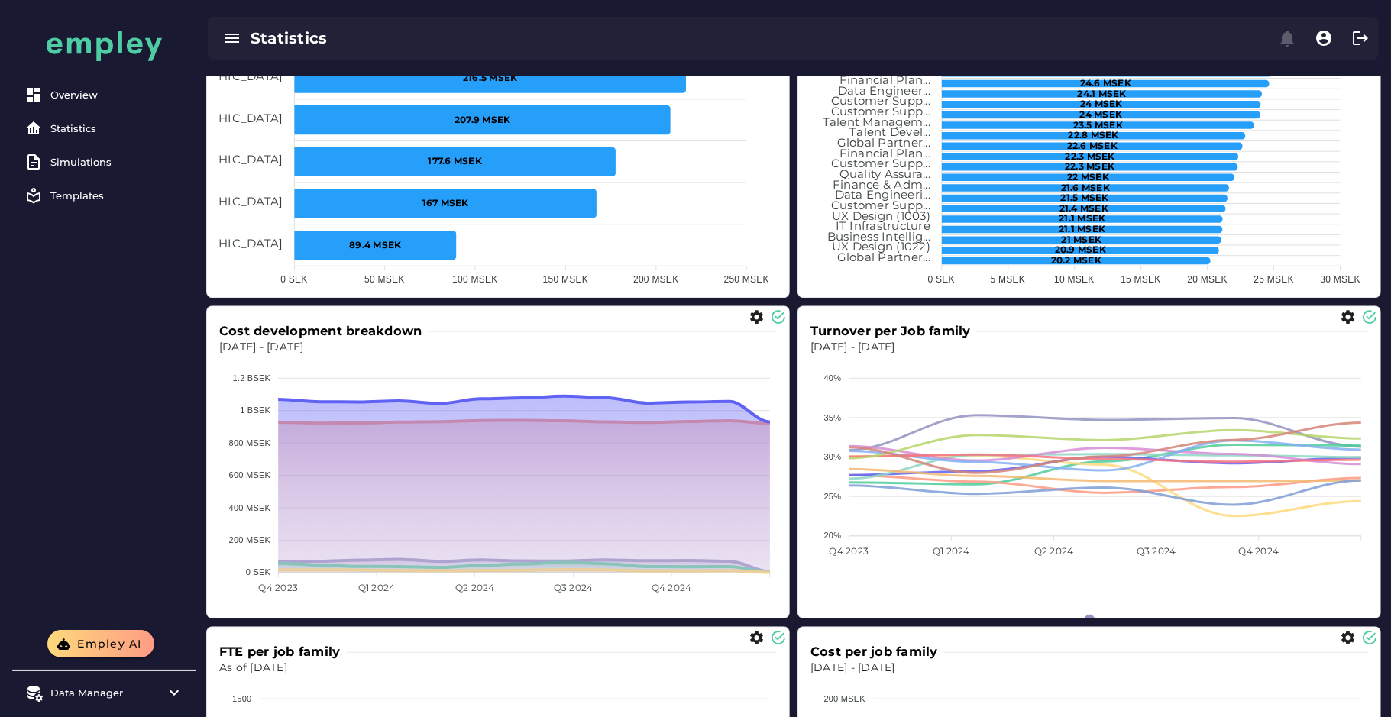
scroll to position [3764, 0]
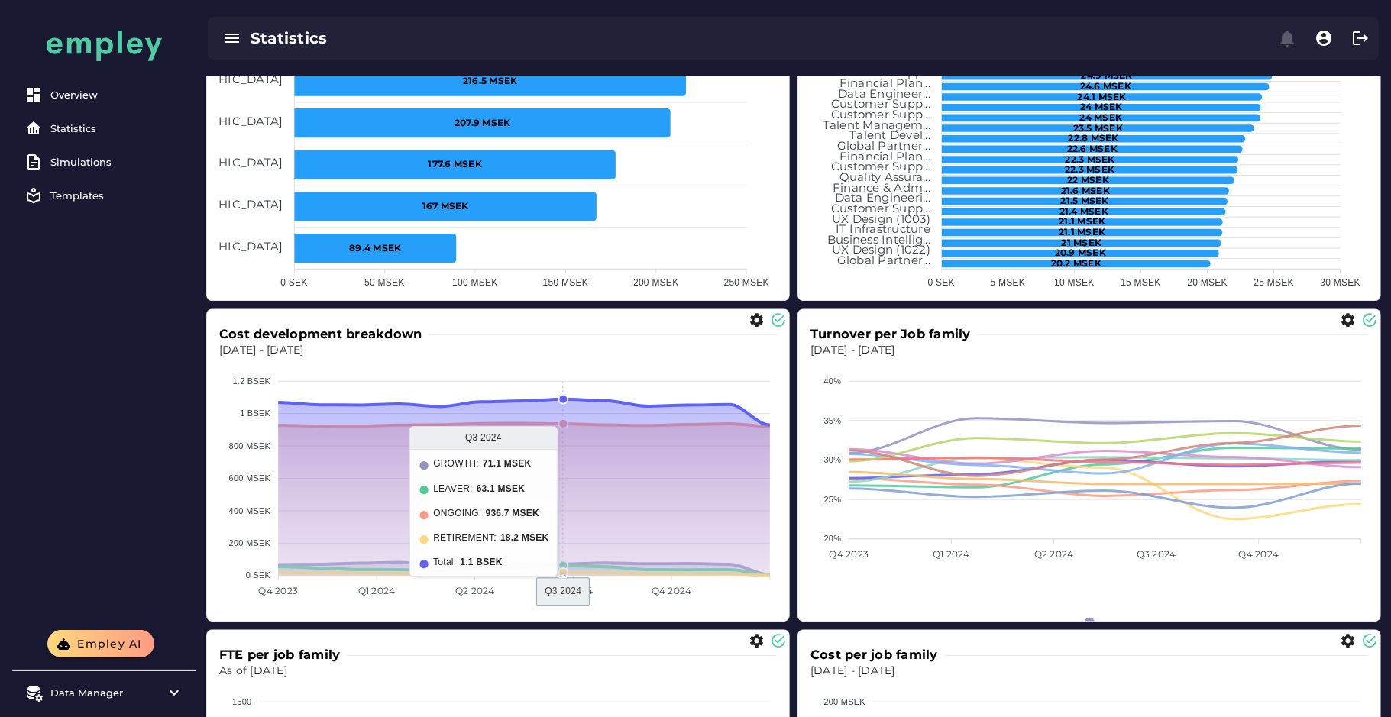
click at [581, 470] on foreignobject at bounding box center [498, 487] width 558 height 259
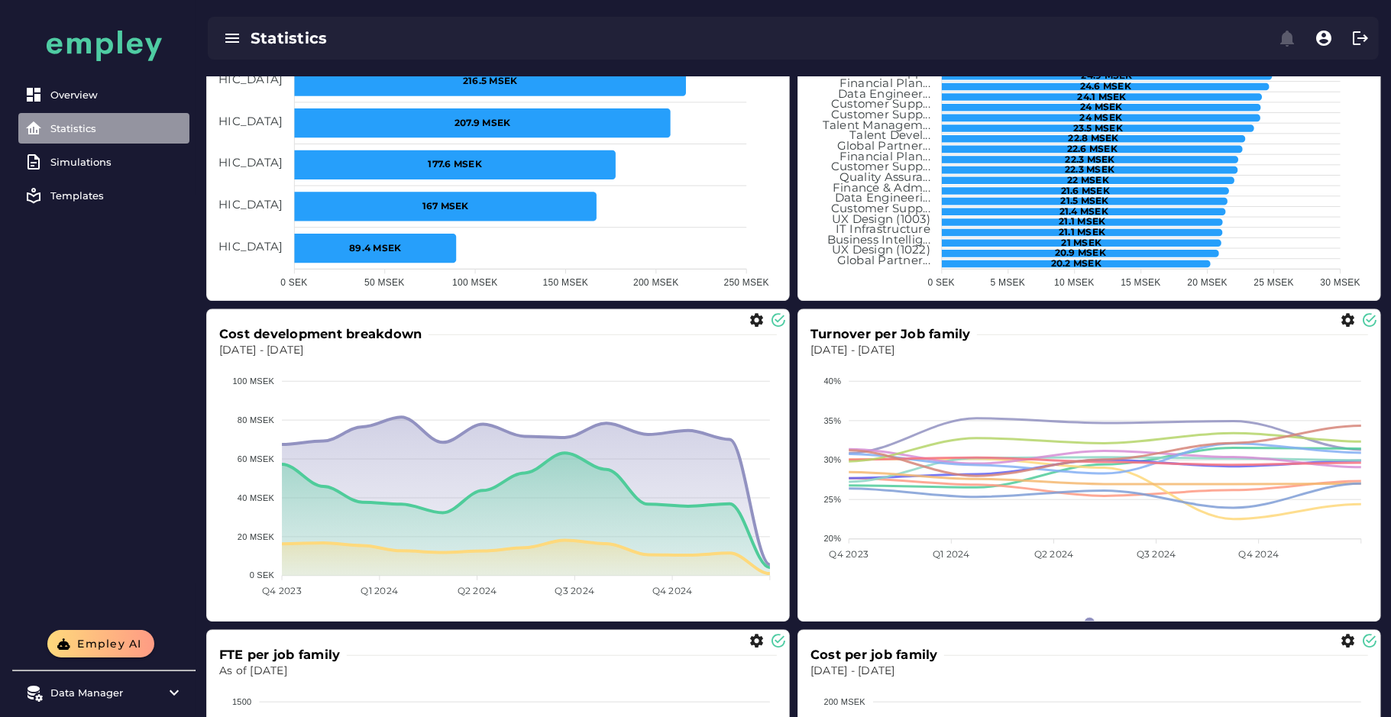
click at [88, 136] on link "Statistics" at bounding box center [103, 128] width 171 height 31
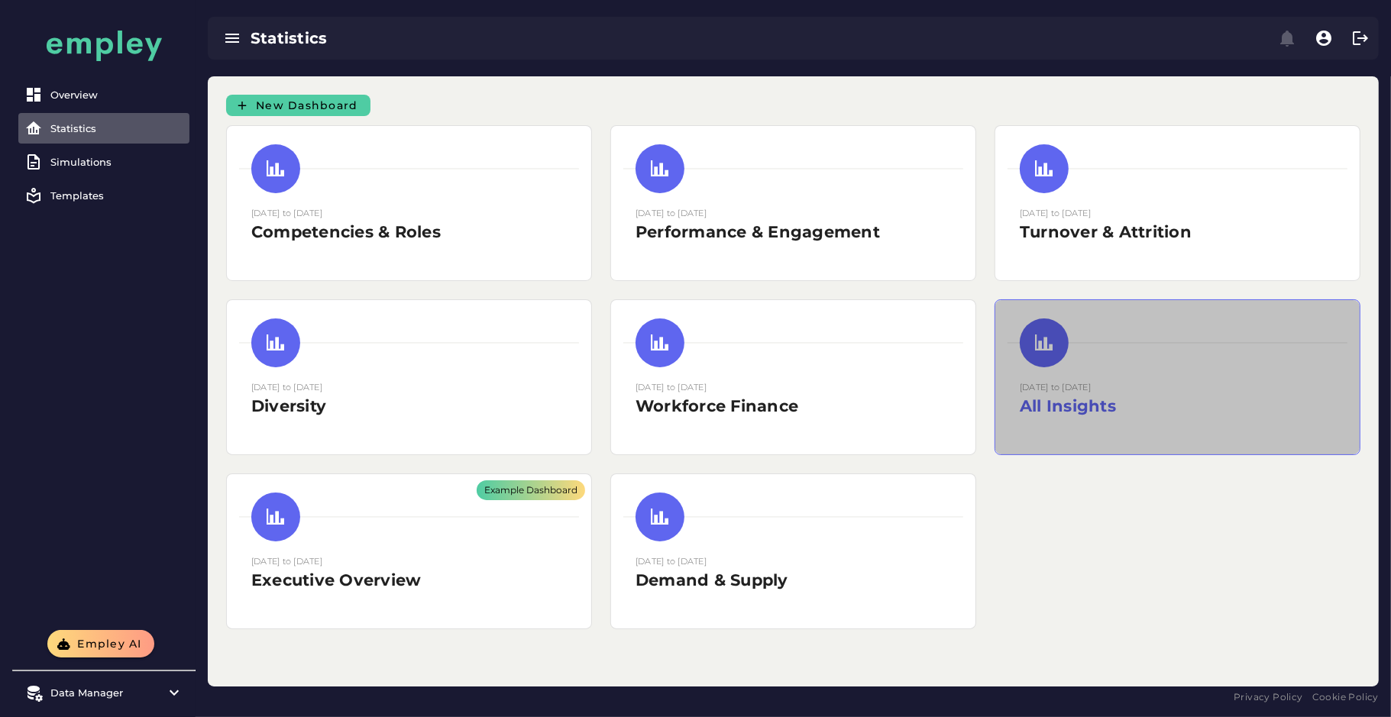
click at [1079, 415] on h2 "All Insights" at bounding box center [1177, 406] width 315 height 23
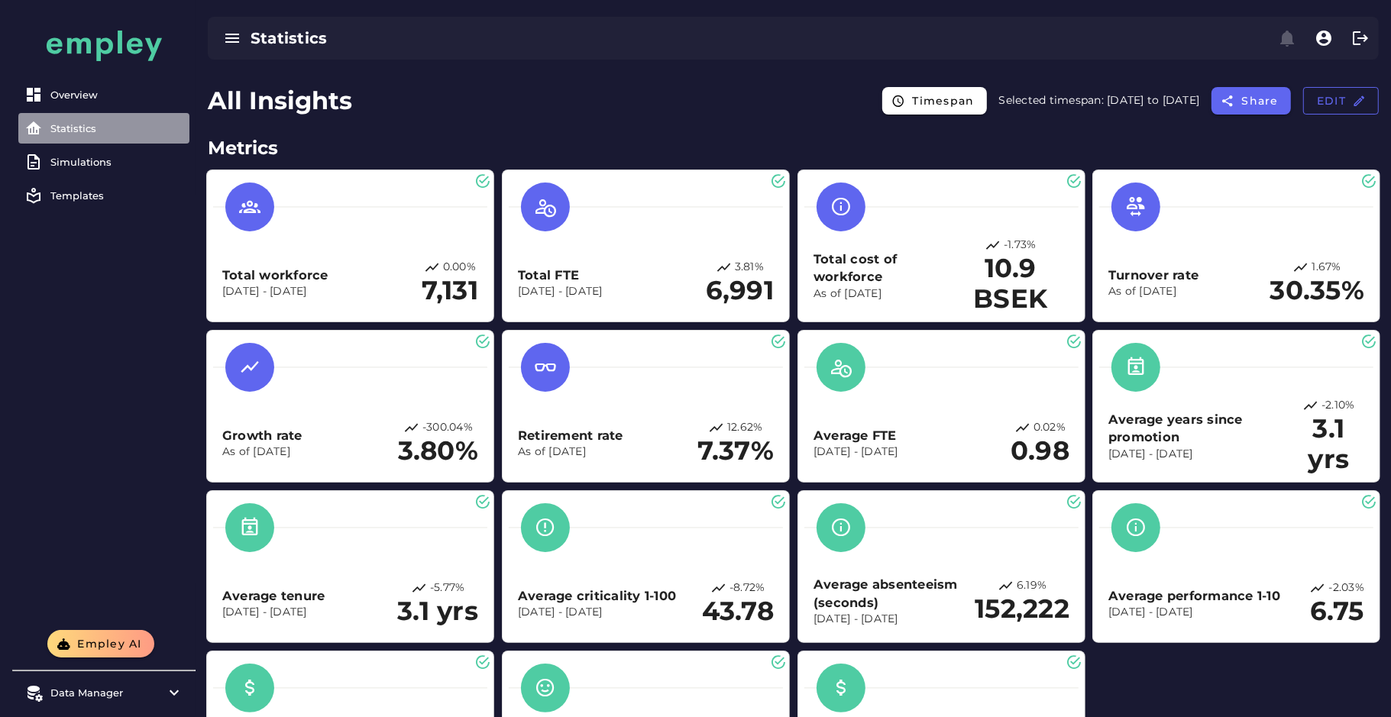
click at [53, 138] on link "Statistics" at bounding box center [103, 128] width 171 height 31
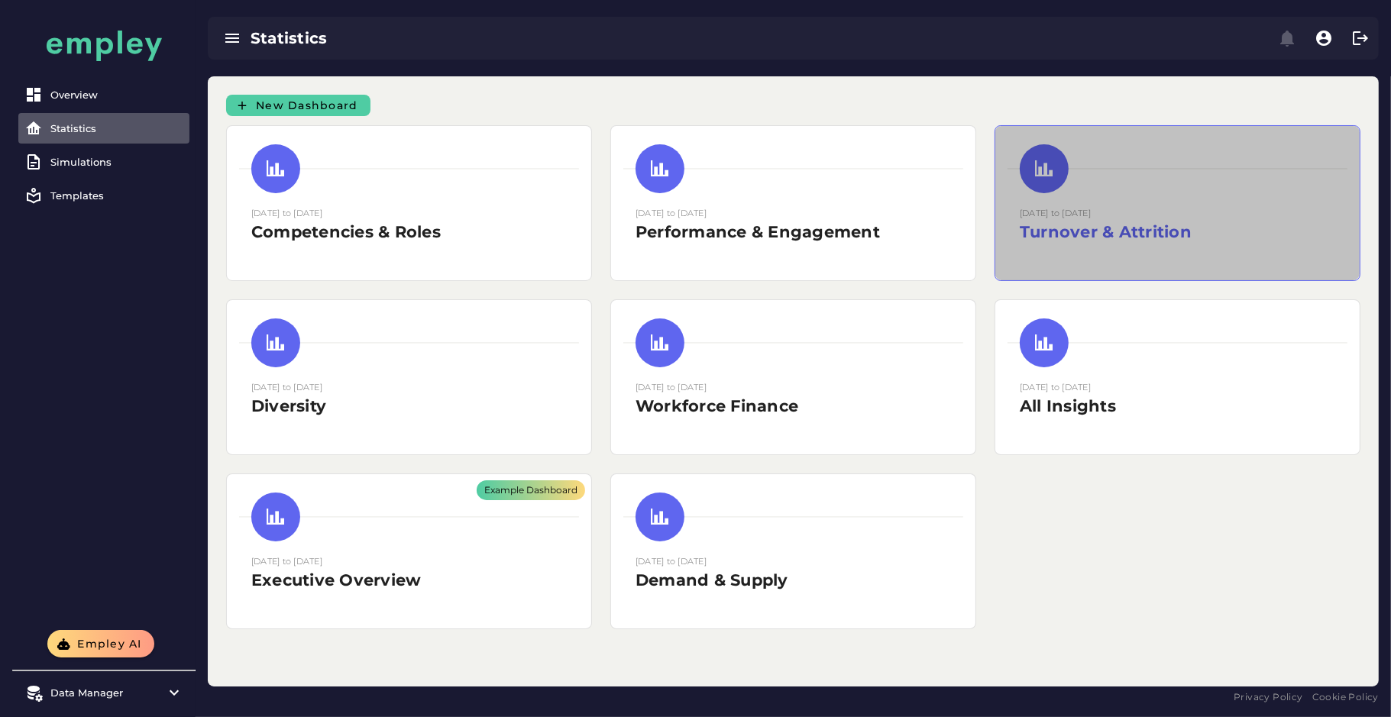
click at [1059, 206] on div "15 August 2025 to 15 August 2025 Turnover & Attrition" at bounding box center [1177, 224] width 315 height 38
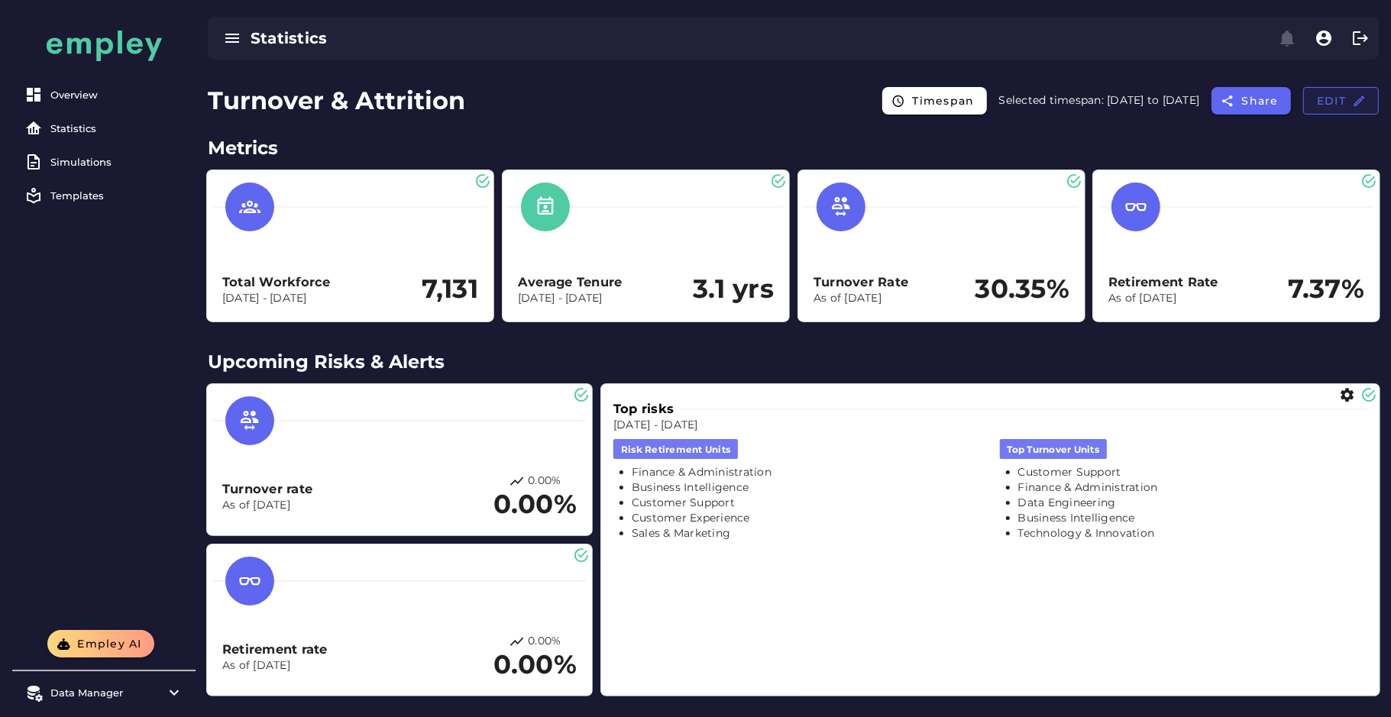
click at [1327, 95] on span "Edit" at bounding box center [1341, 101] width 50 height 14
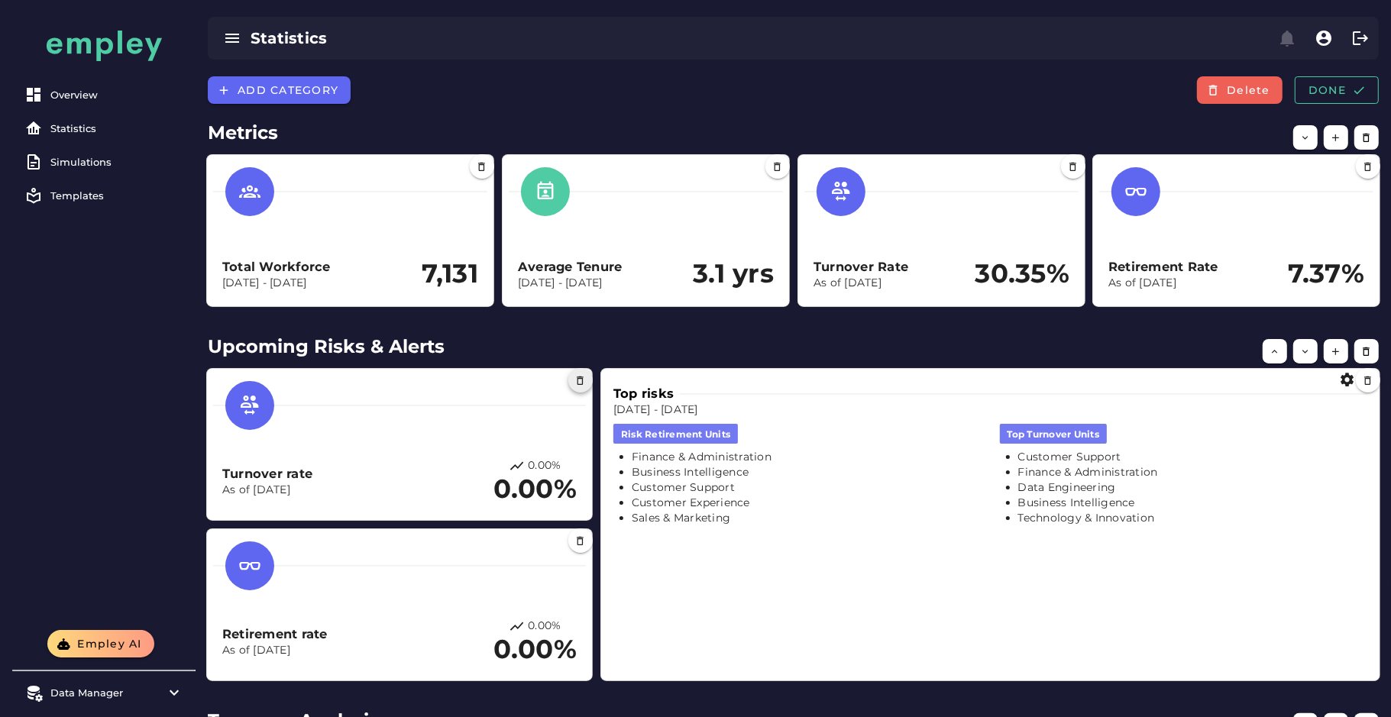
click at [578, 384] on icon "button" at bounding box center [580, 380] width 11 height 11
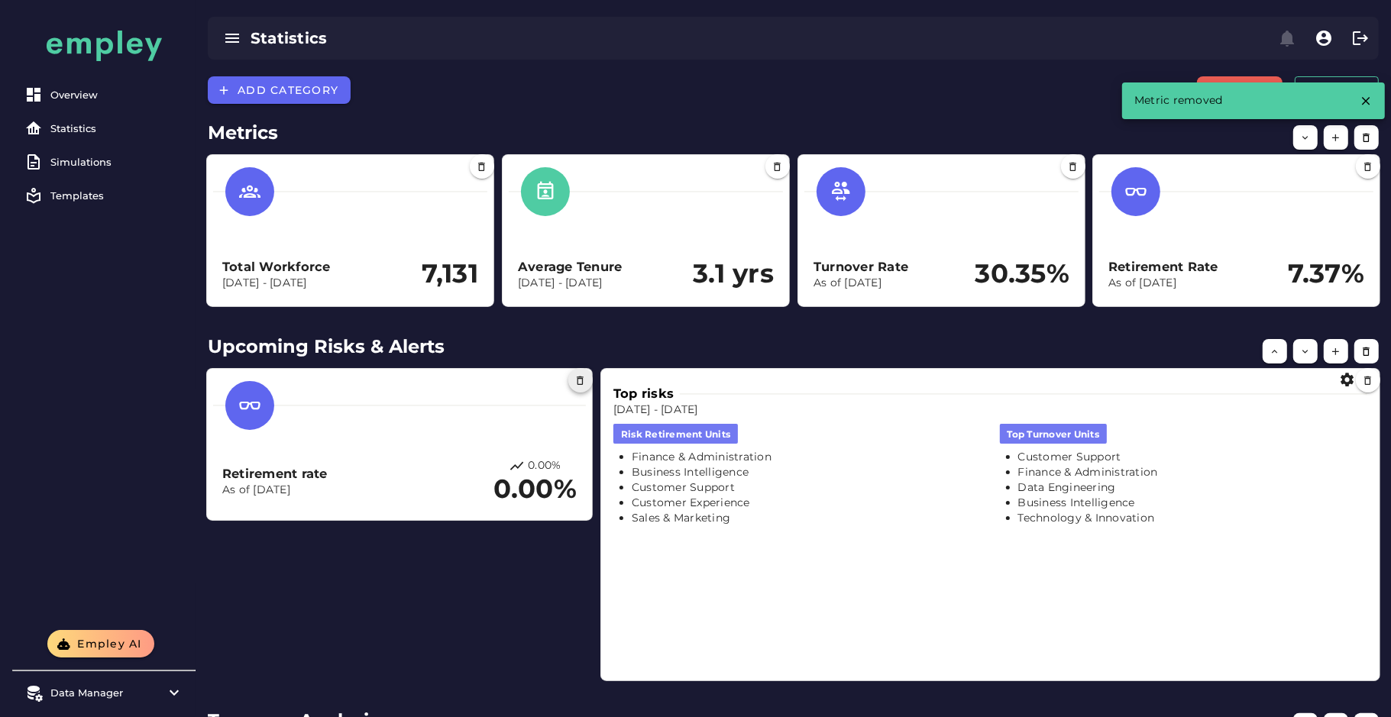
click at [583, 377] on icon "button" at bounding box center [580, 380] width 11 height 11
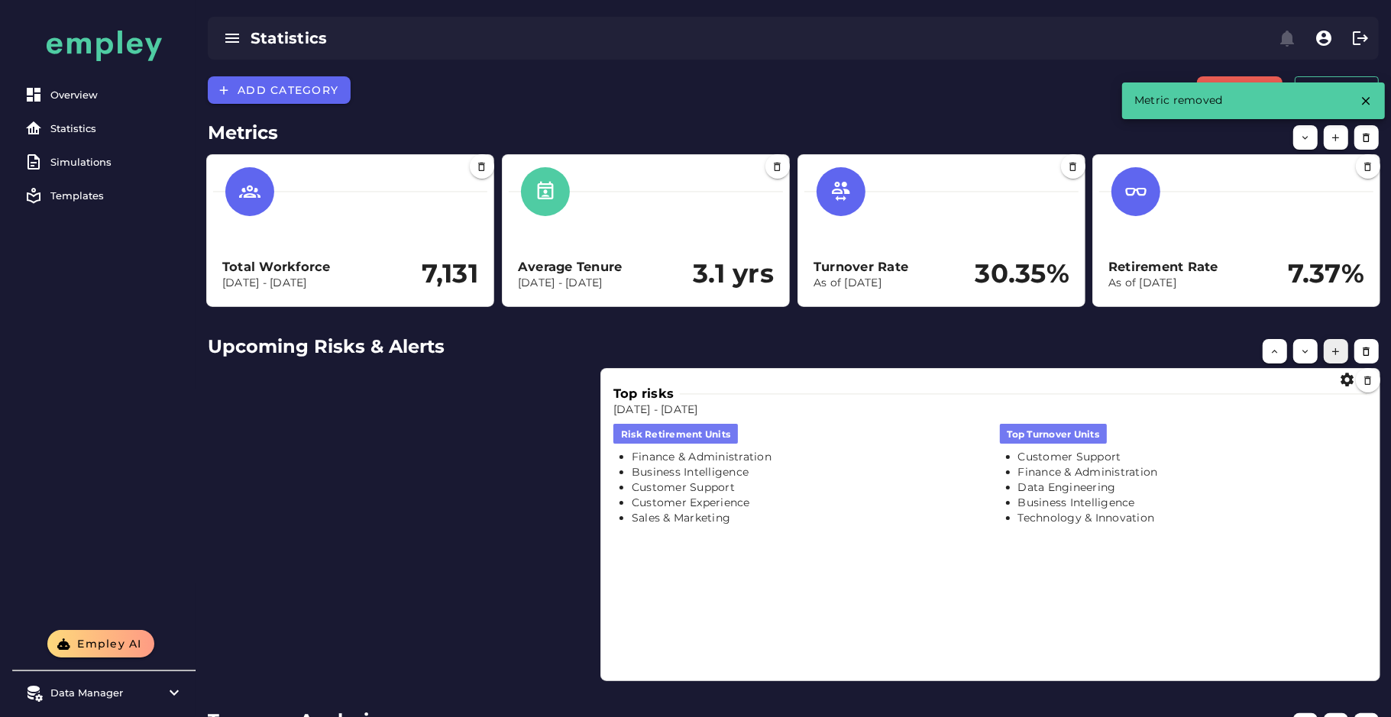
click at [1343, 348] on button "button" at bounding box center [1336, 351] width 24 height 24
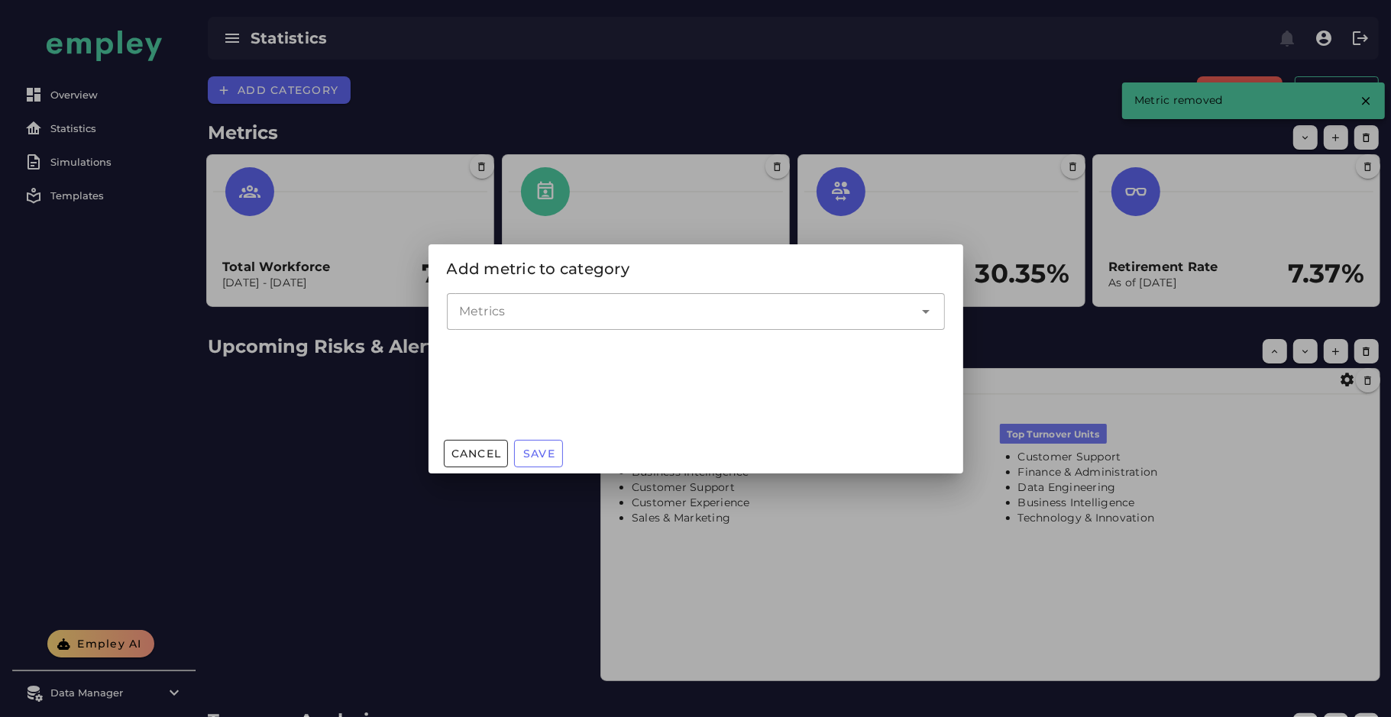
click at [823, 319] on input "Metrics" at bounding box center [684, 311] width 451 height 18
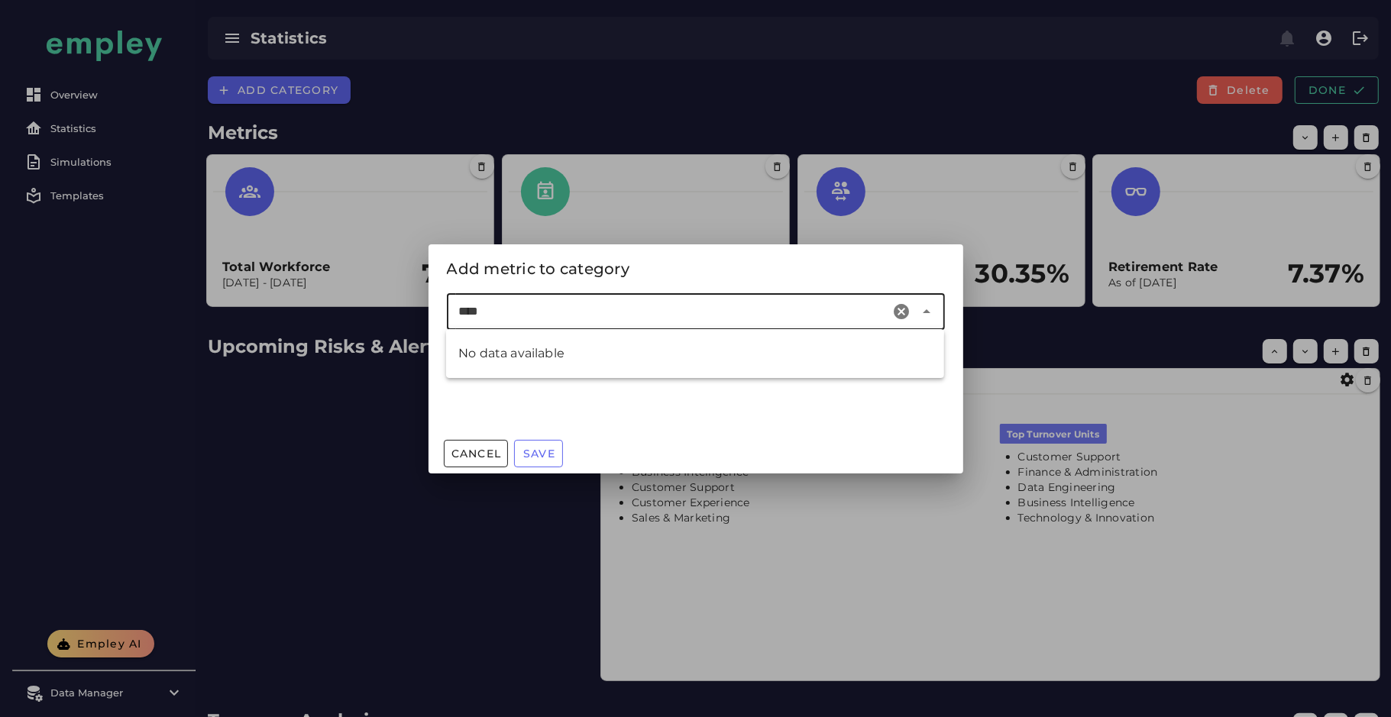
type input "*****"
click at [471, 312] on input "*****" at bounding box center [672, 311] width 426 height 18
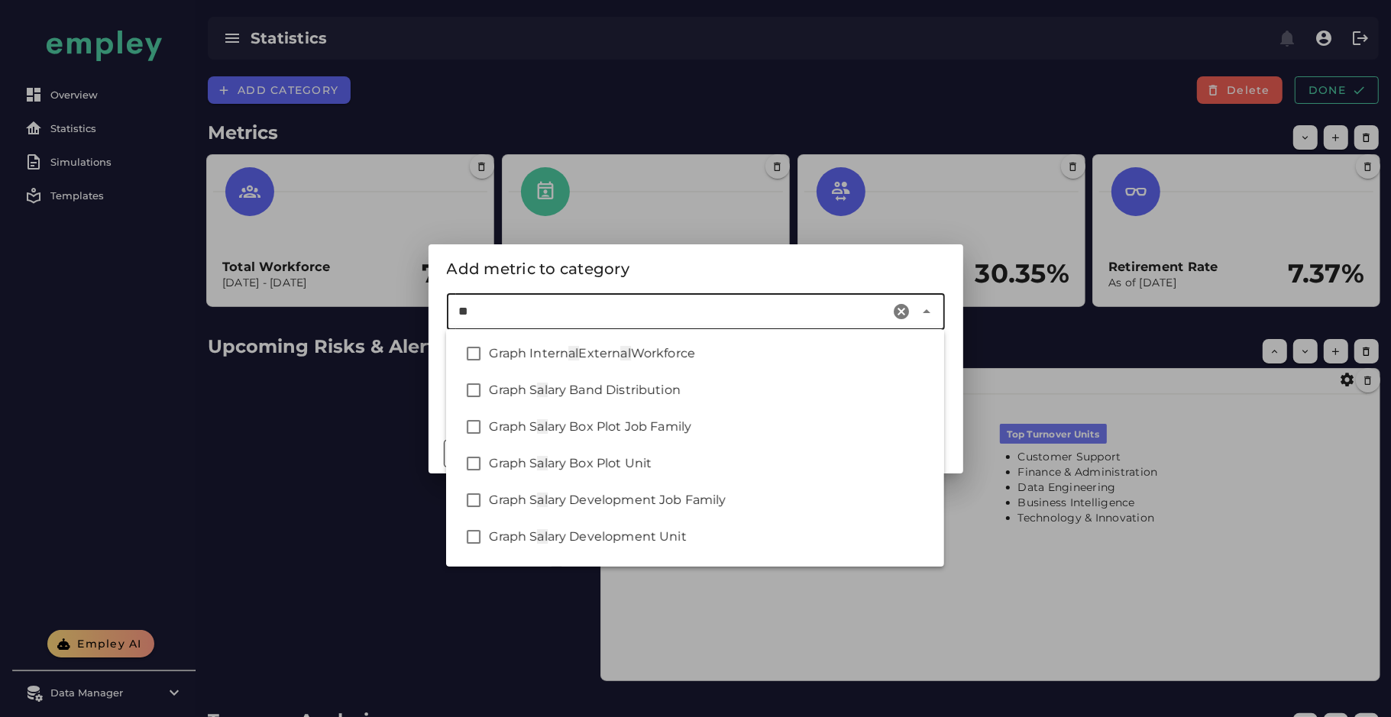
type input "*"
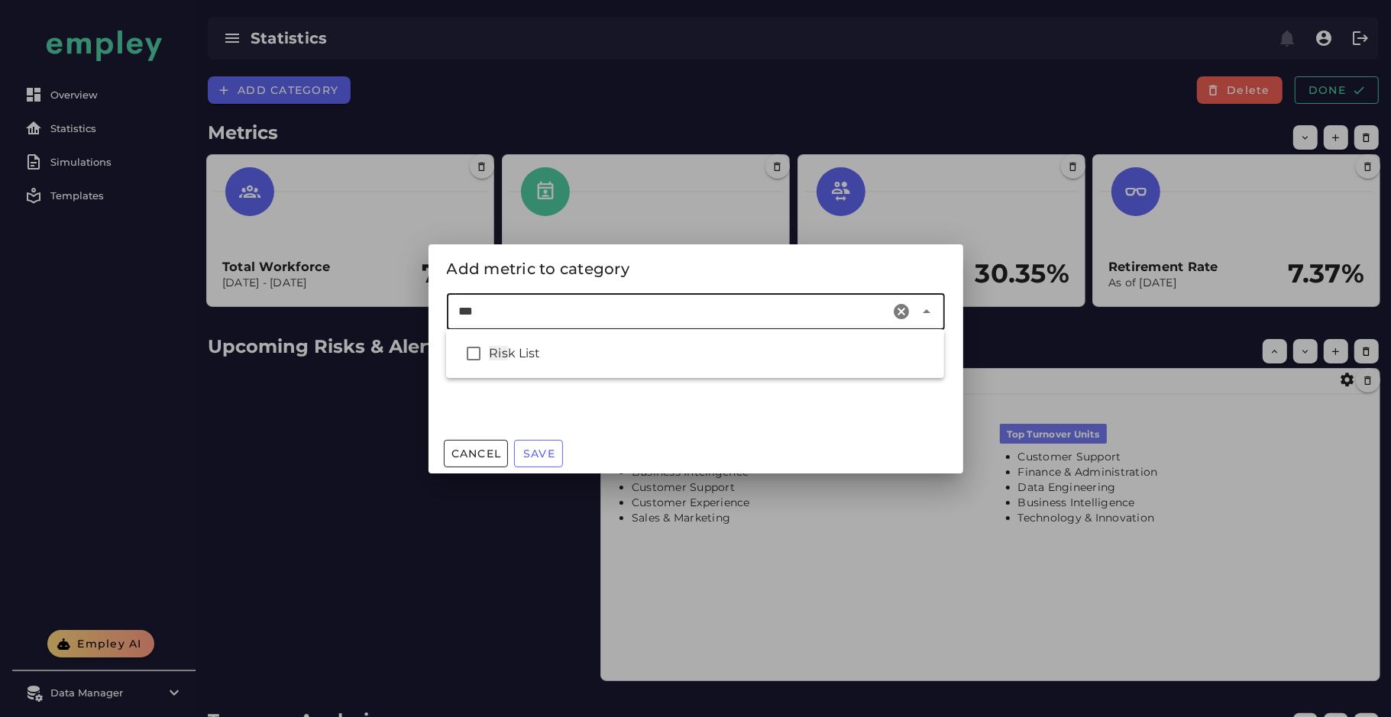
type input "****"
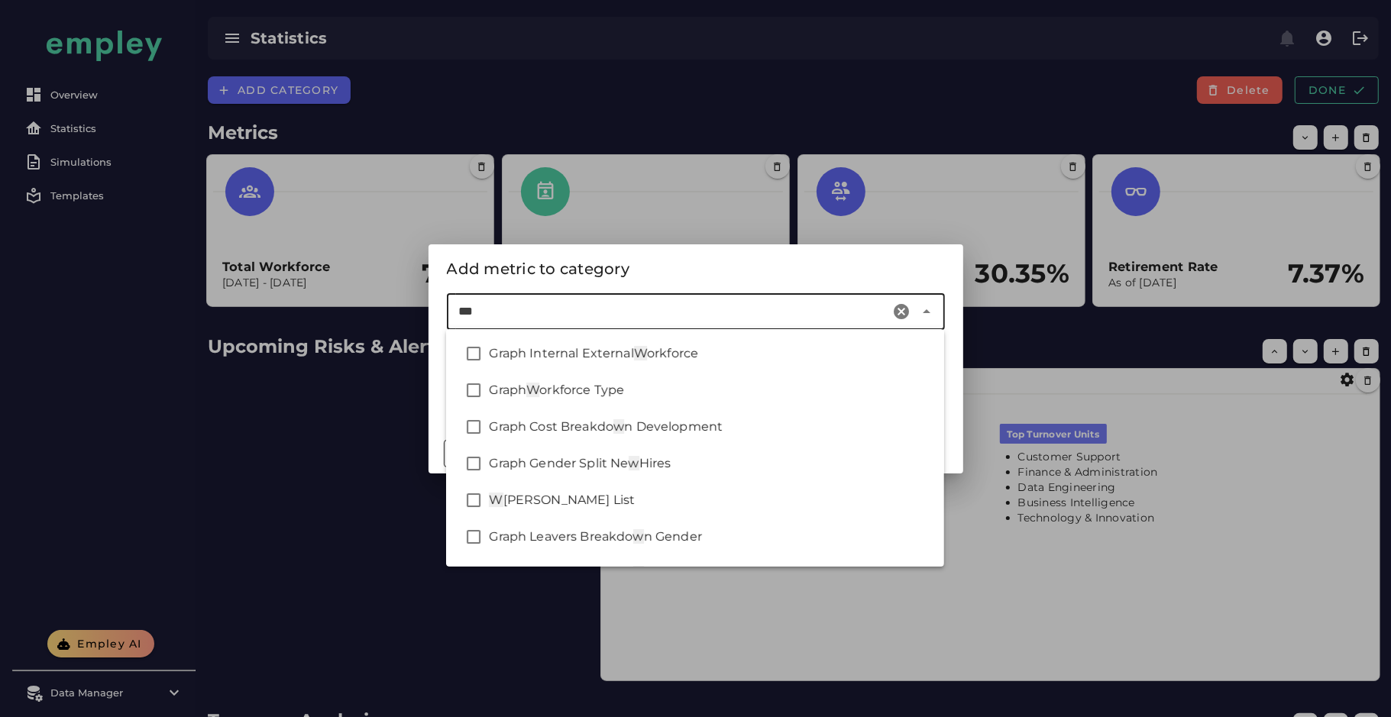
type input "****"
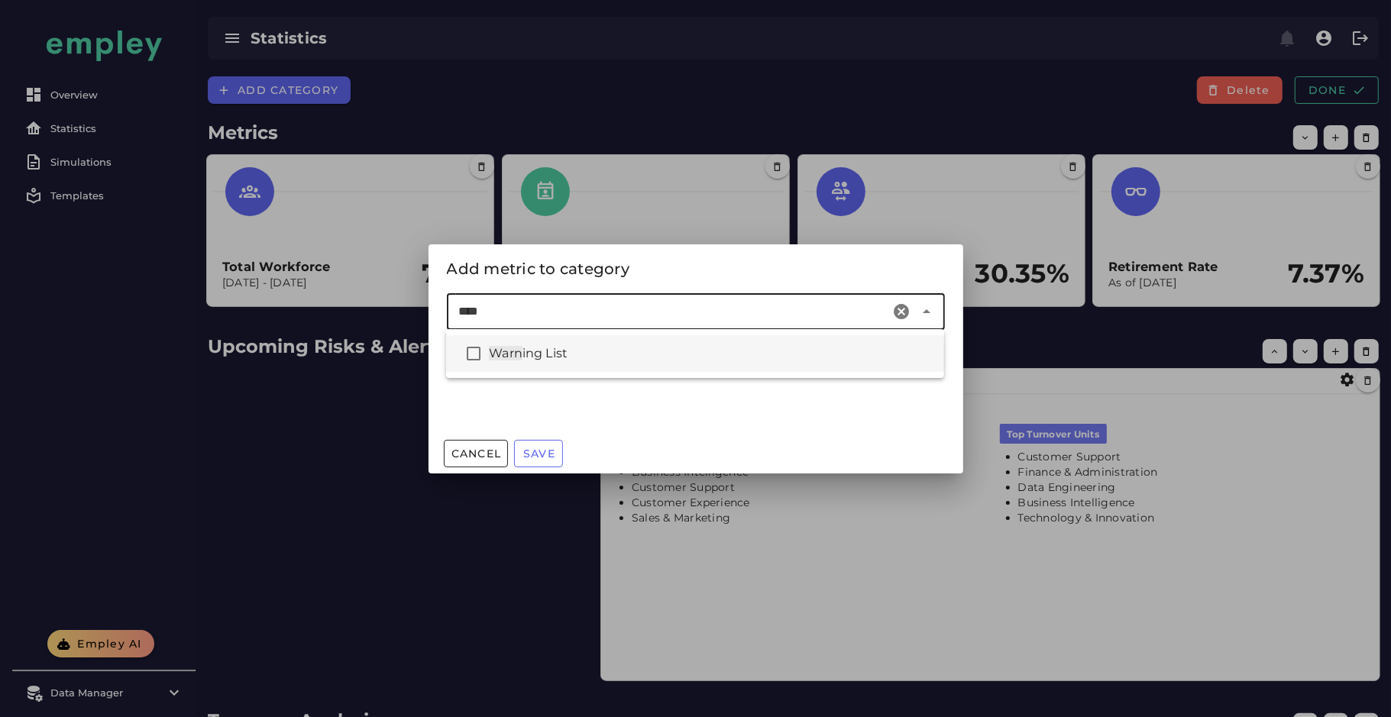
click at [512, 364] on div "Warn ing List" at bounding box center [695, 353] width 498 height 37
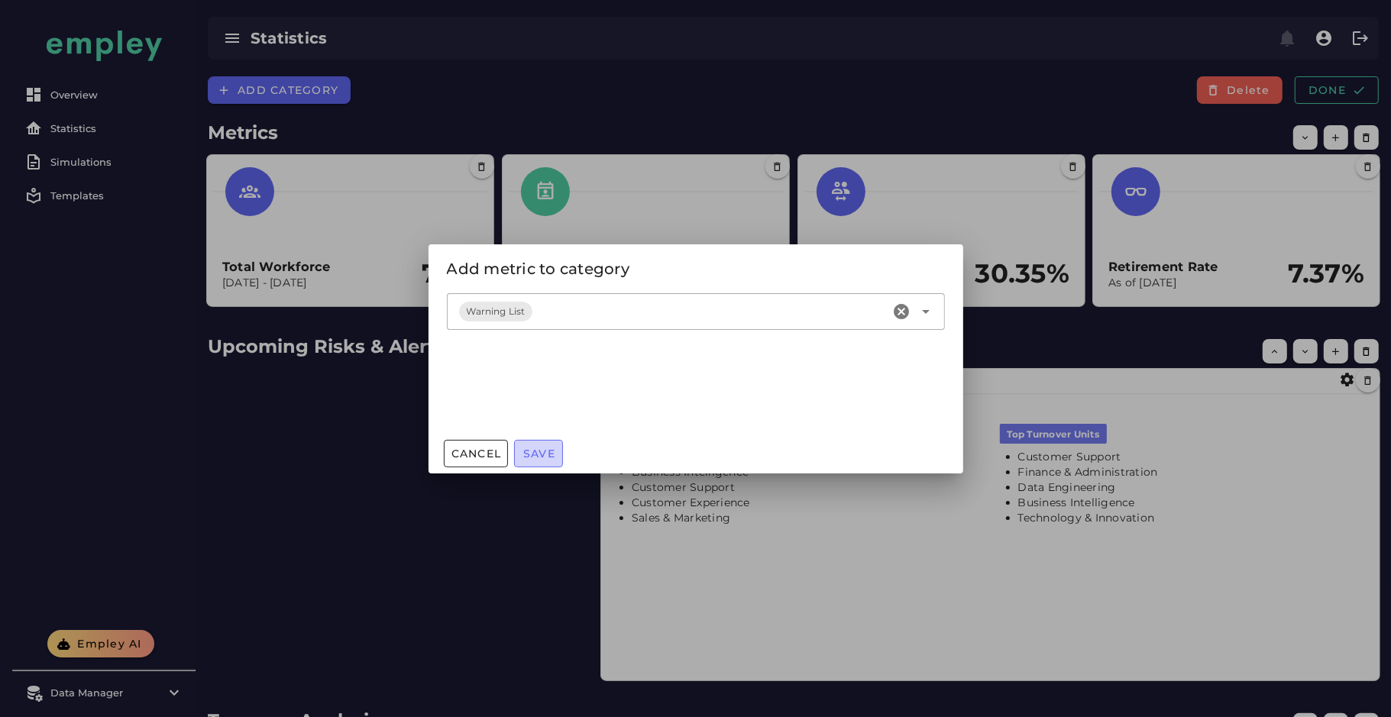
click at [532, 449] on span "Save" at bounding box center [538, 454] width 33 height 14
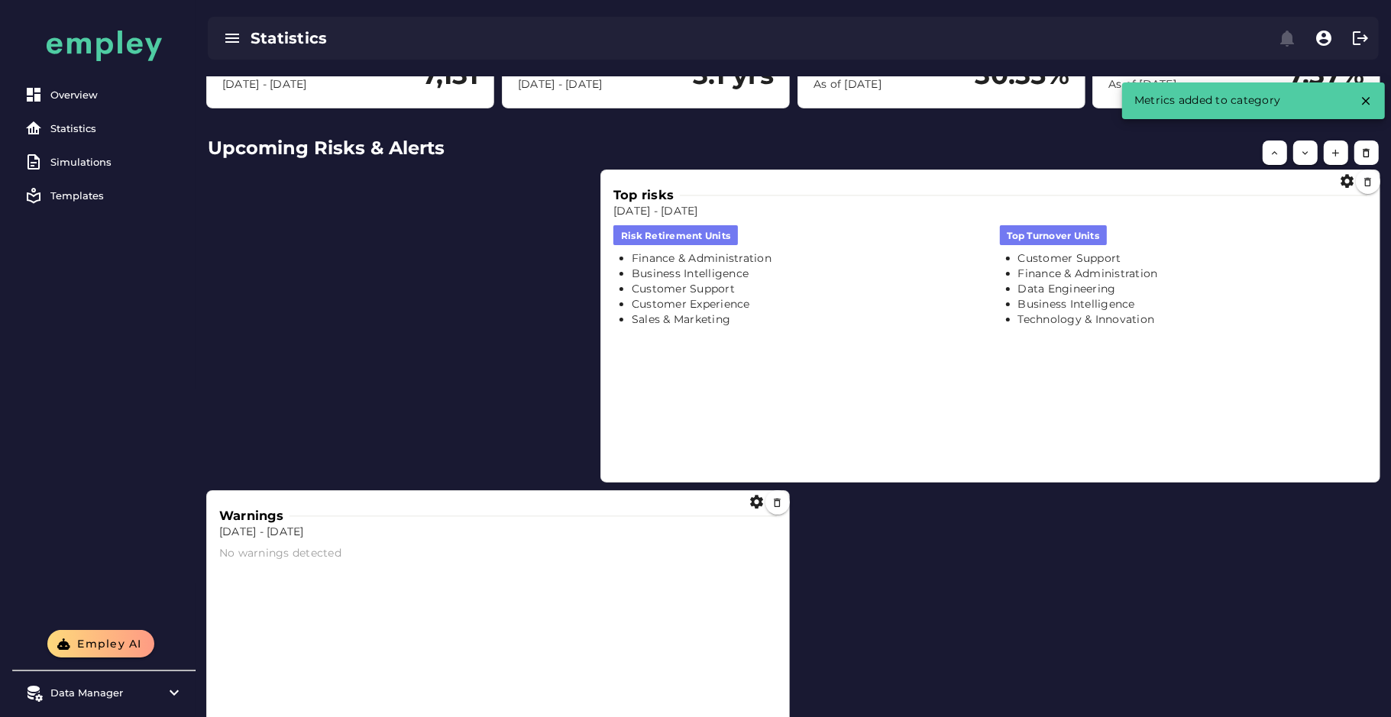
scroll to position [202, 0]
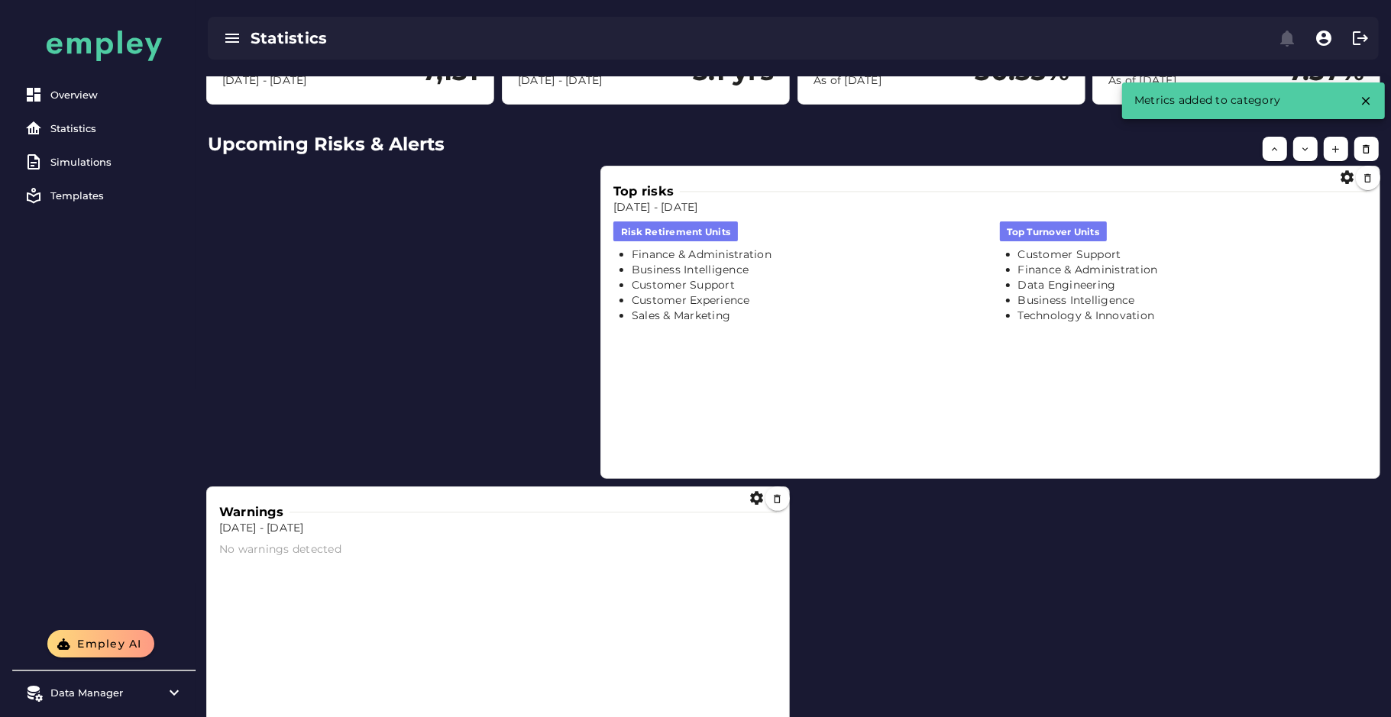
click at [638, 373] on div "Top risks Dec 31, 2023 - Dec 31, 2024 risk retirement units Finance & Administr…" at bounding box center [990, 322] width 766 height 299
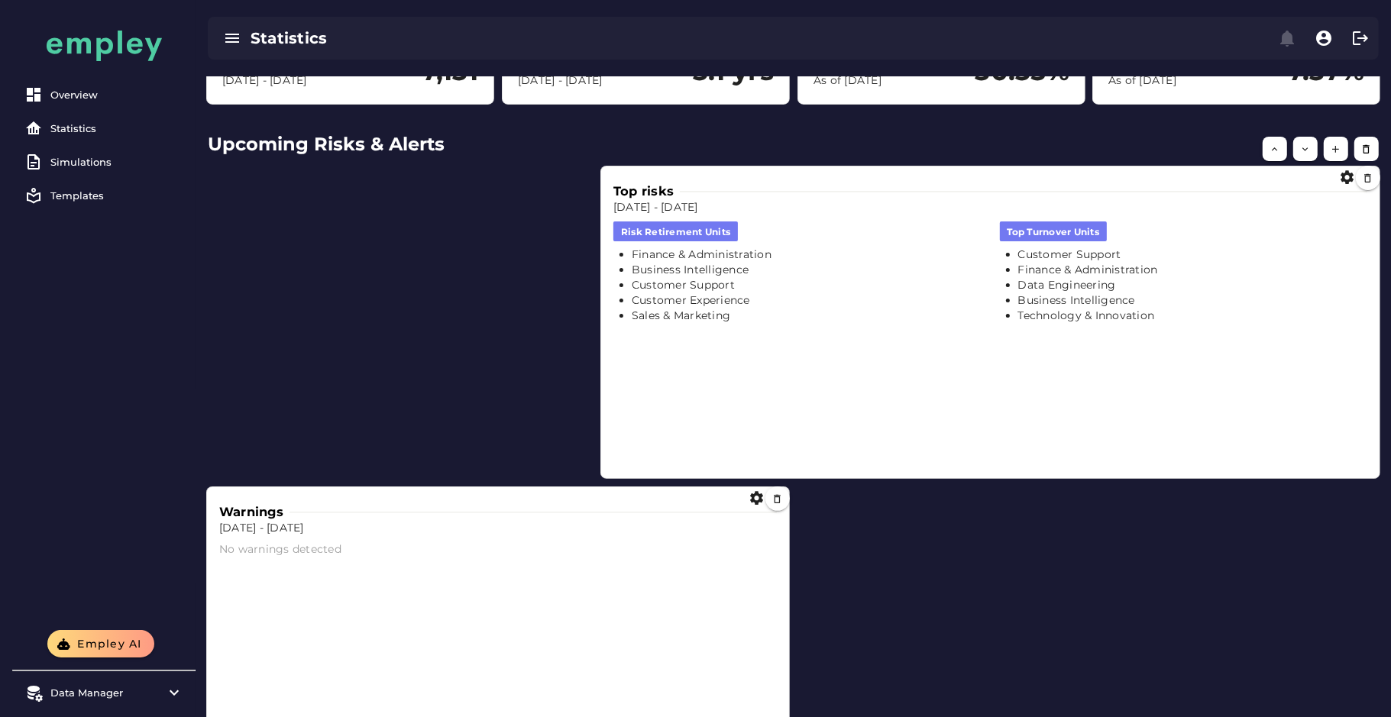
click at [645, 433] on div "Top risks Dec 31, 2023 - Dec 31, 2024 risk retirement units Finance & Administr…" at bounding box center [990, 322] width 766 height 299
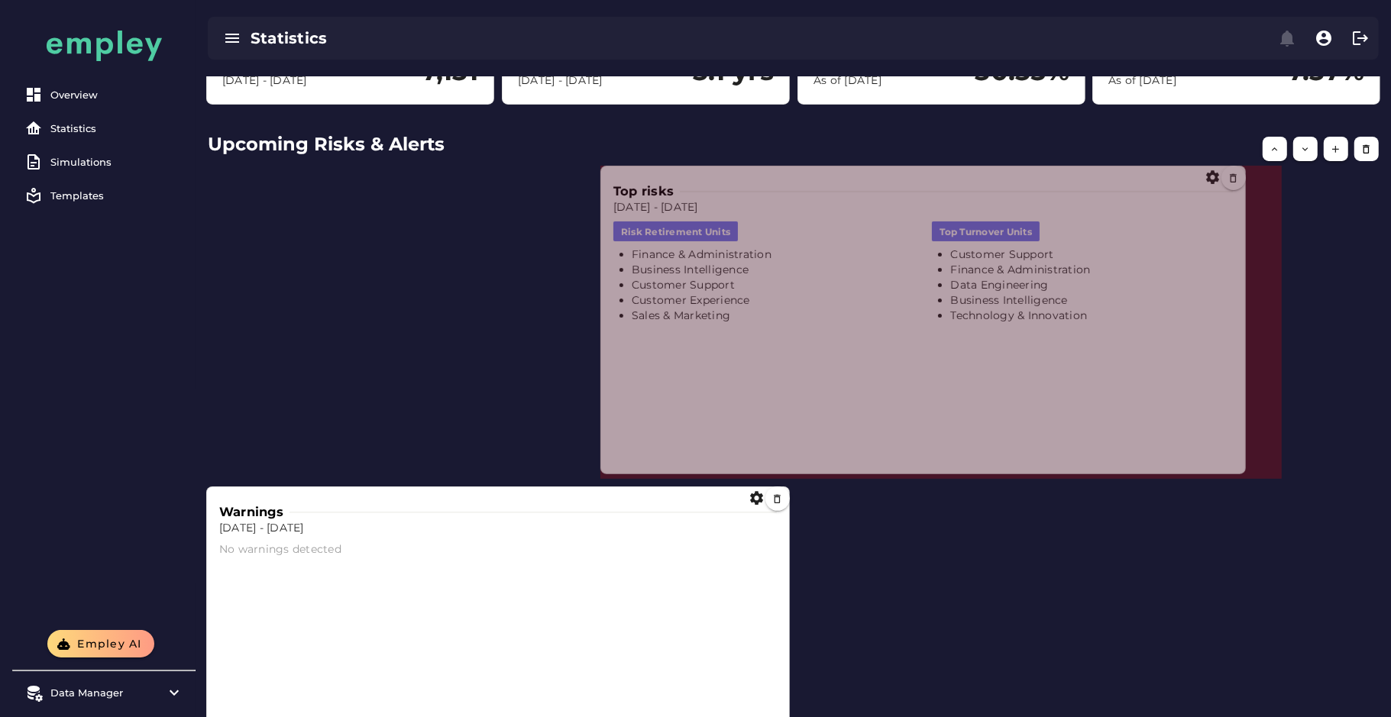
drag, startPoint x: 1377, startPoint y: 474, endPoint x: 1194, endPoint y: 472, distance: 183.3
click at [1238, 472] on span at bounding box center [1242, 471] width 8 height 8
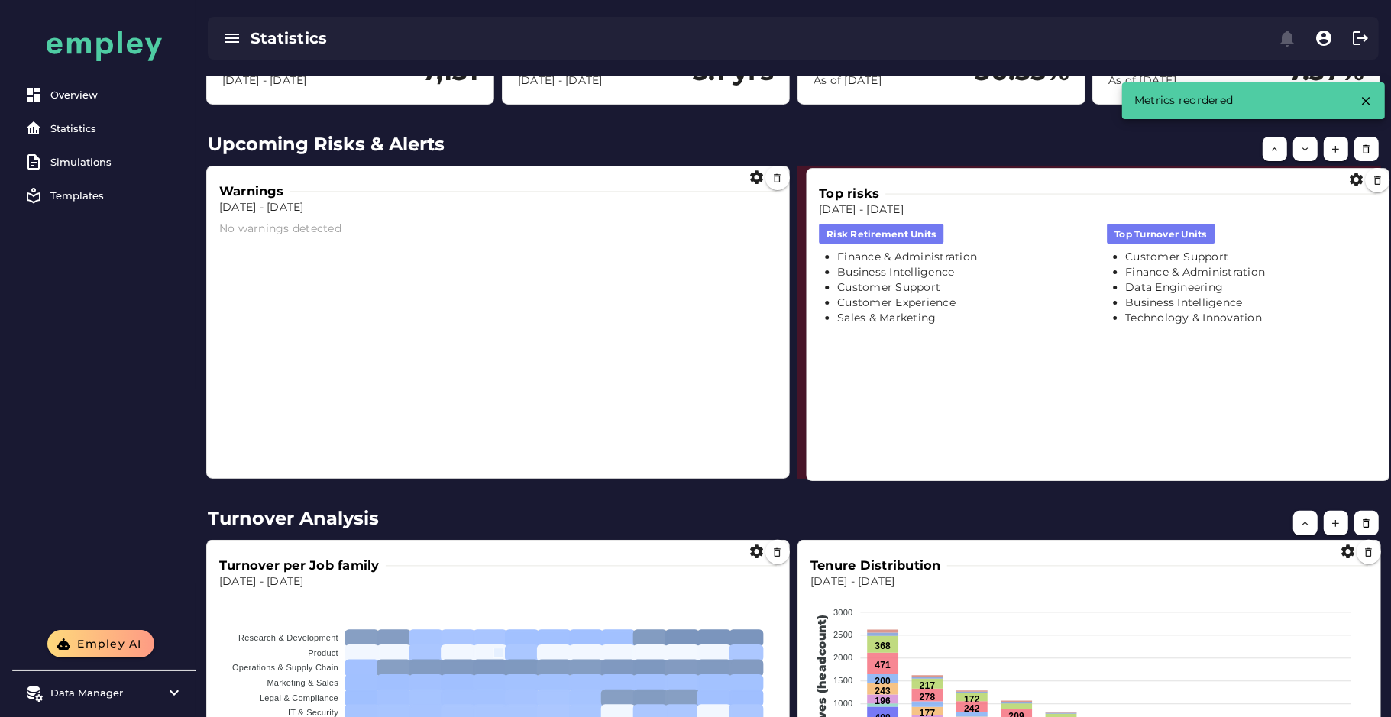
drag, startPoint x: 949, startPoint y: 391, endPoint x: 1154, endPoint y: 393, distance: 205.5
click at [1154, 393] on div "Top risks Dec 31, 2023 - Dec 31, 2024 risk retirement units Finance & Administr…" at bounding box center [1098, 324] width 570 height 299
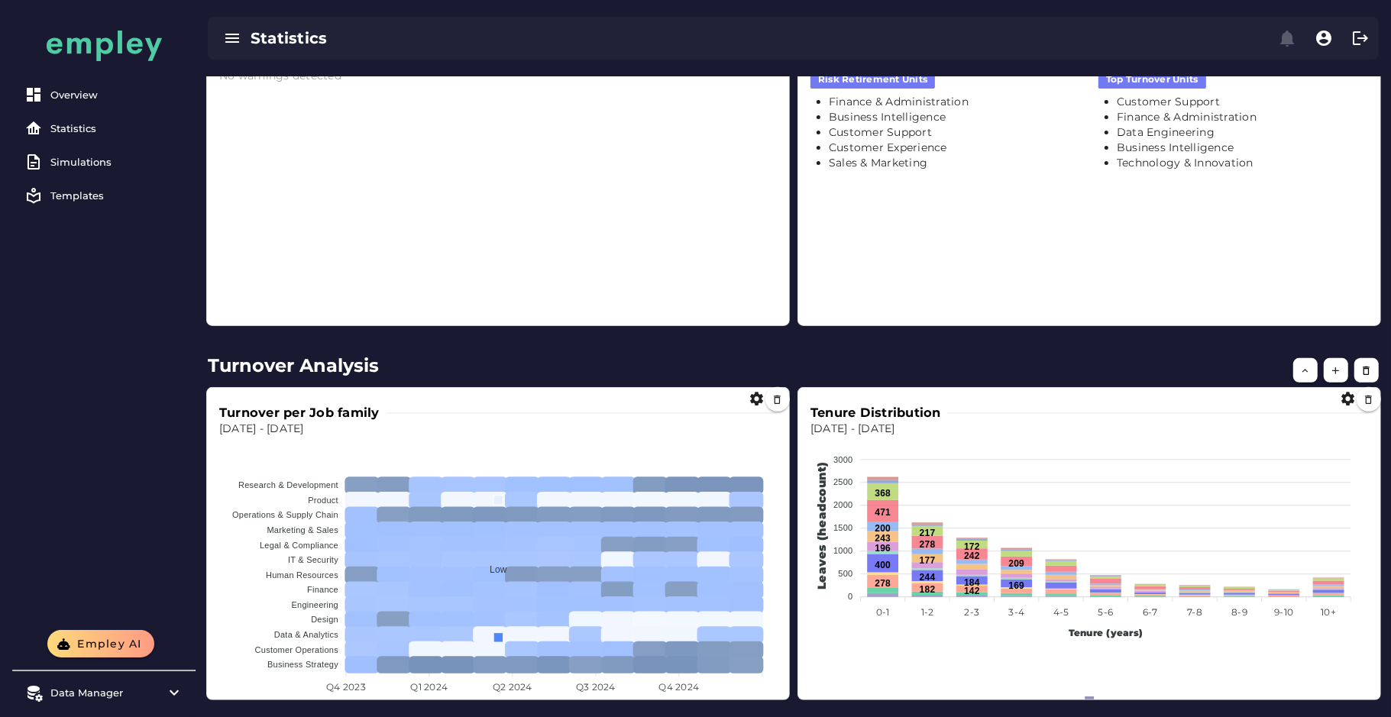
scroll to position [380, 0]
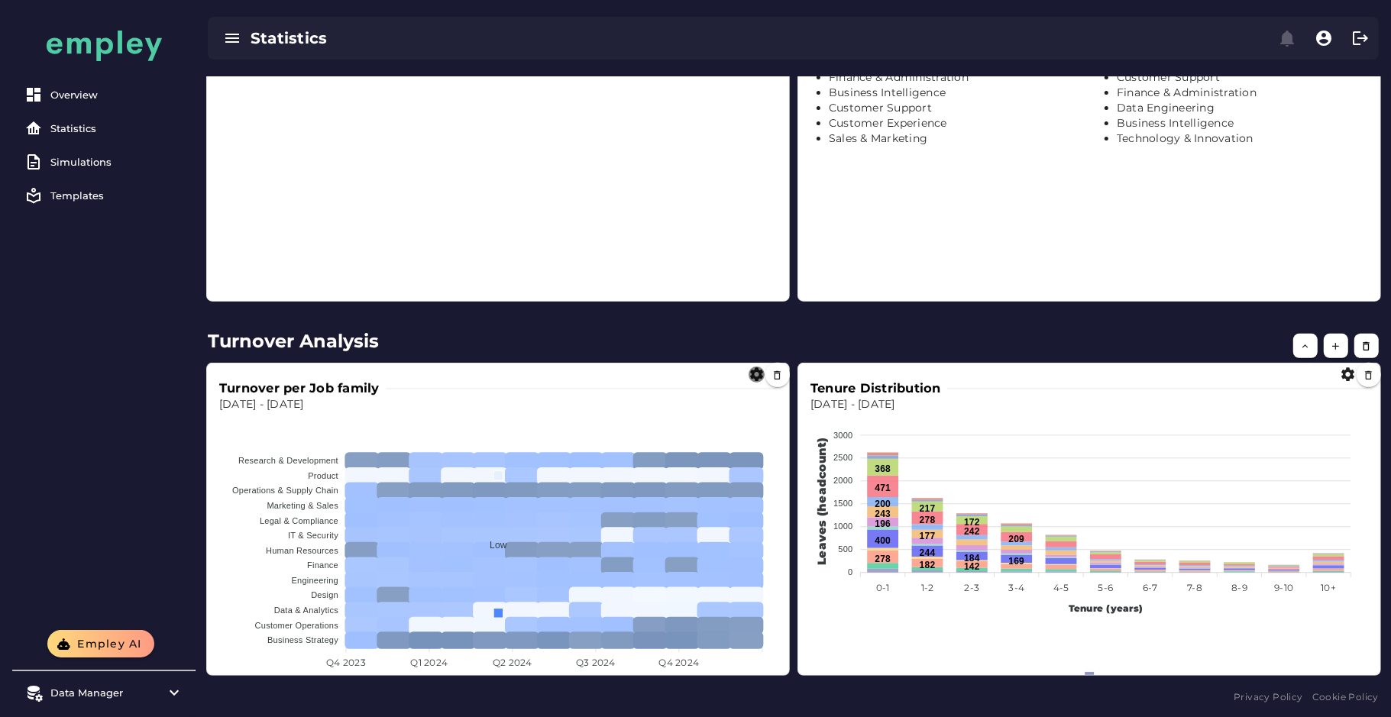
click at [756, 371] on icon "button" at bounding box center [757, 375] width 16 height 16
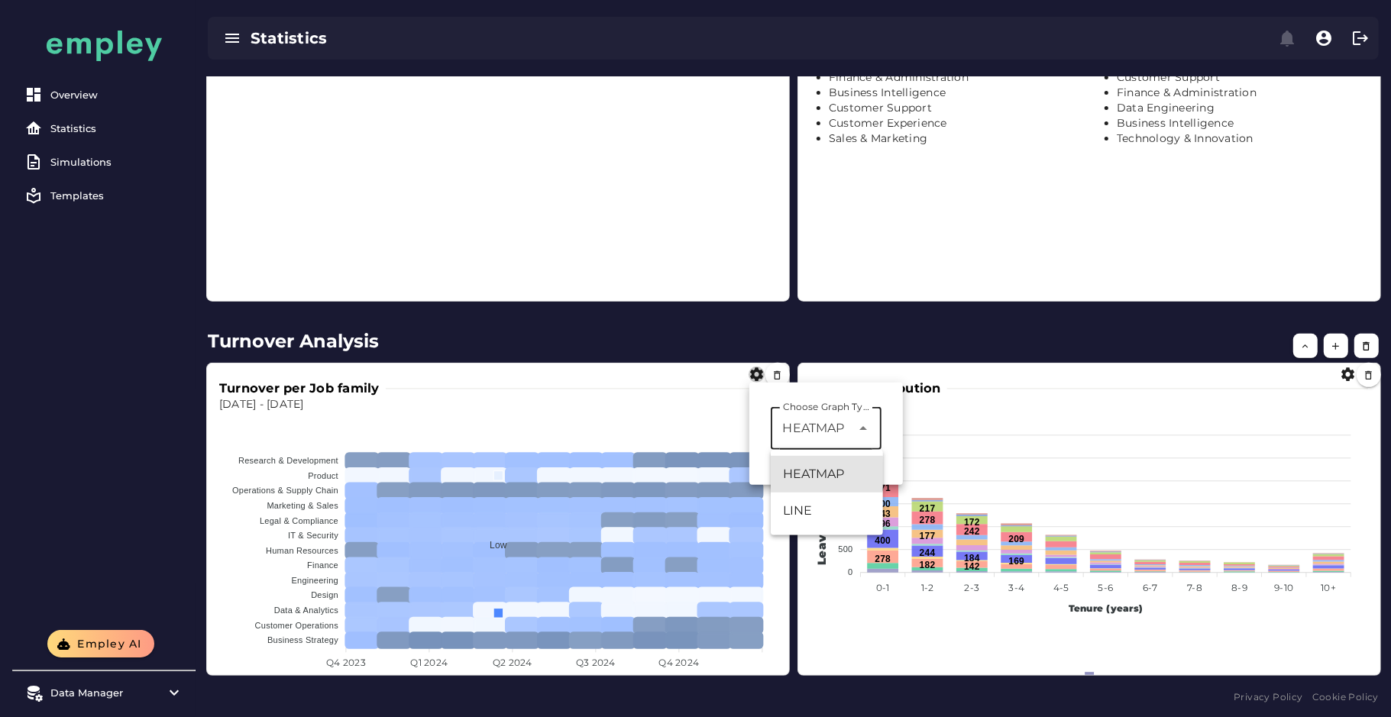
click at [810, 426] on span "HEATMAP" at bounding box center [814, 428] width 62 height 18
click at [803, 504] on div "LINE" at bounding box center [827, 511] width 88 height 18
type input "****"
click at [673, 382] on div "Turnover per Job family" at bounding box center [498, 389] width 558 height 18
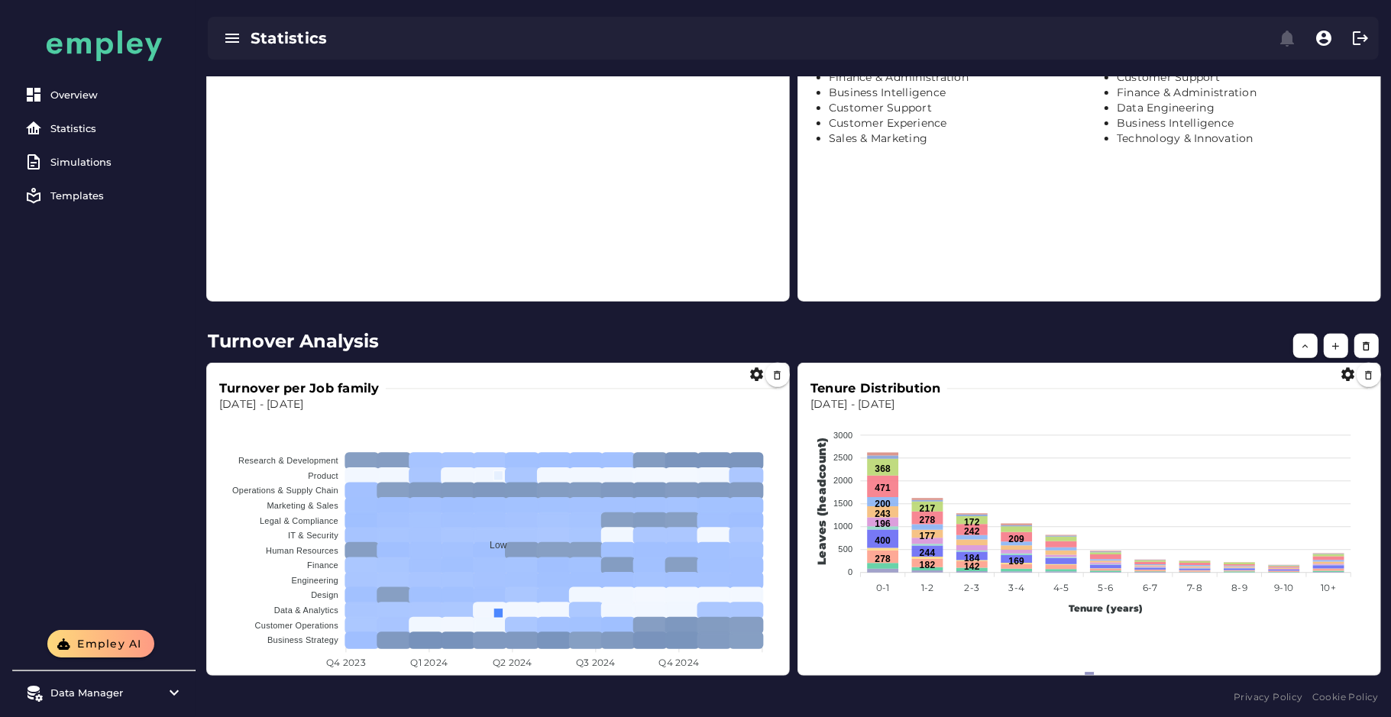
click at [687, 345] on h2 "Turnover Analysis" at bounding box center [793, 341] width 1171 height 27
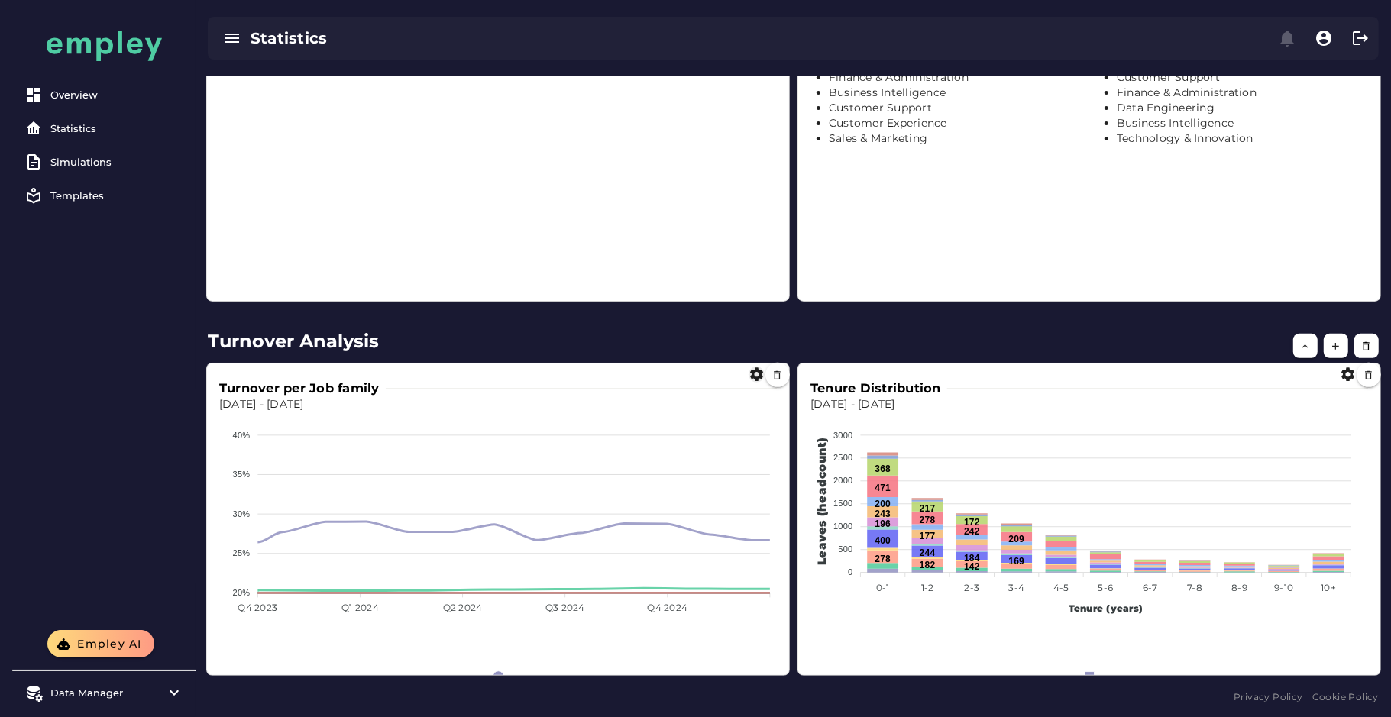
click at [750, 377] on icon "button" at bounding box center [757, 375] width 16 height 16
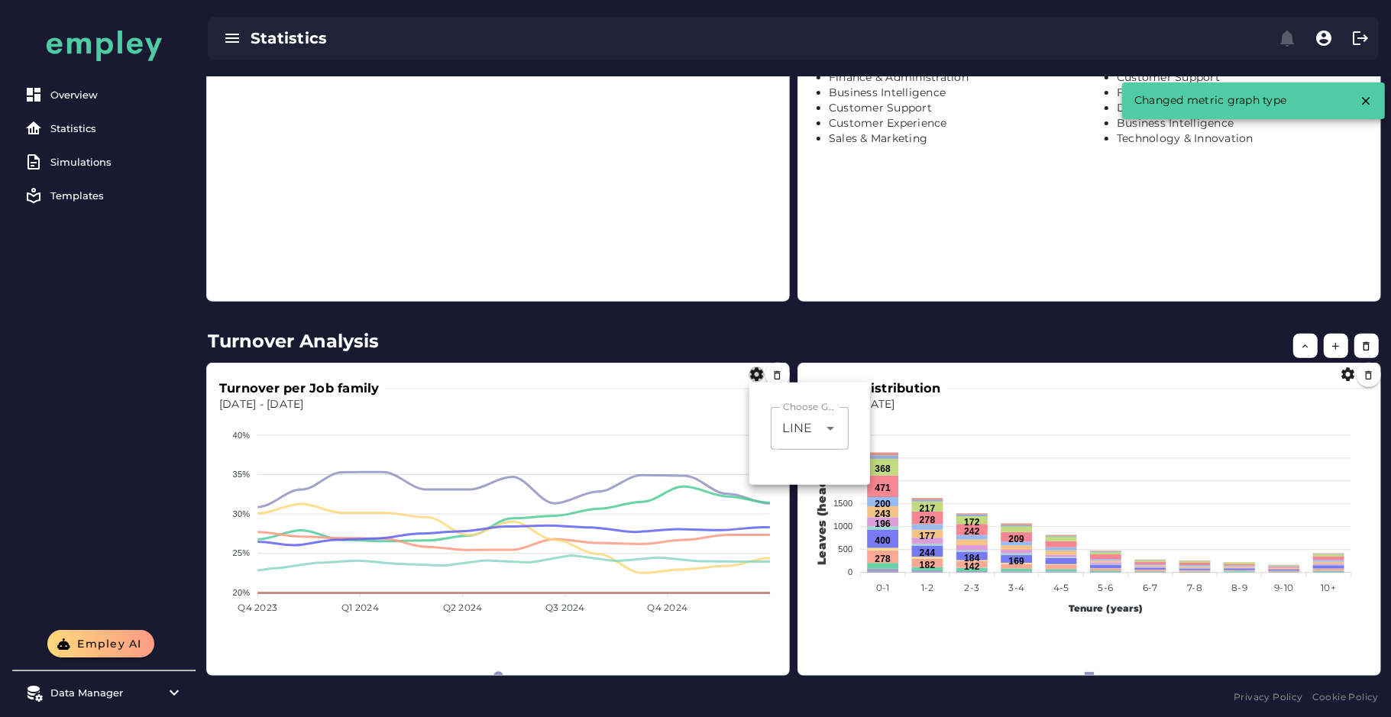
click at [793, 339] on h2 "Turnover Analysis" at bounding box center [793, 341] width 1171 height 27
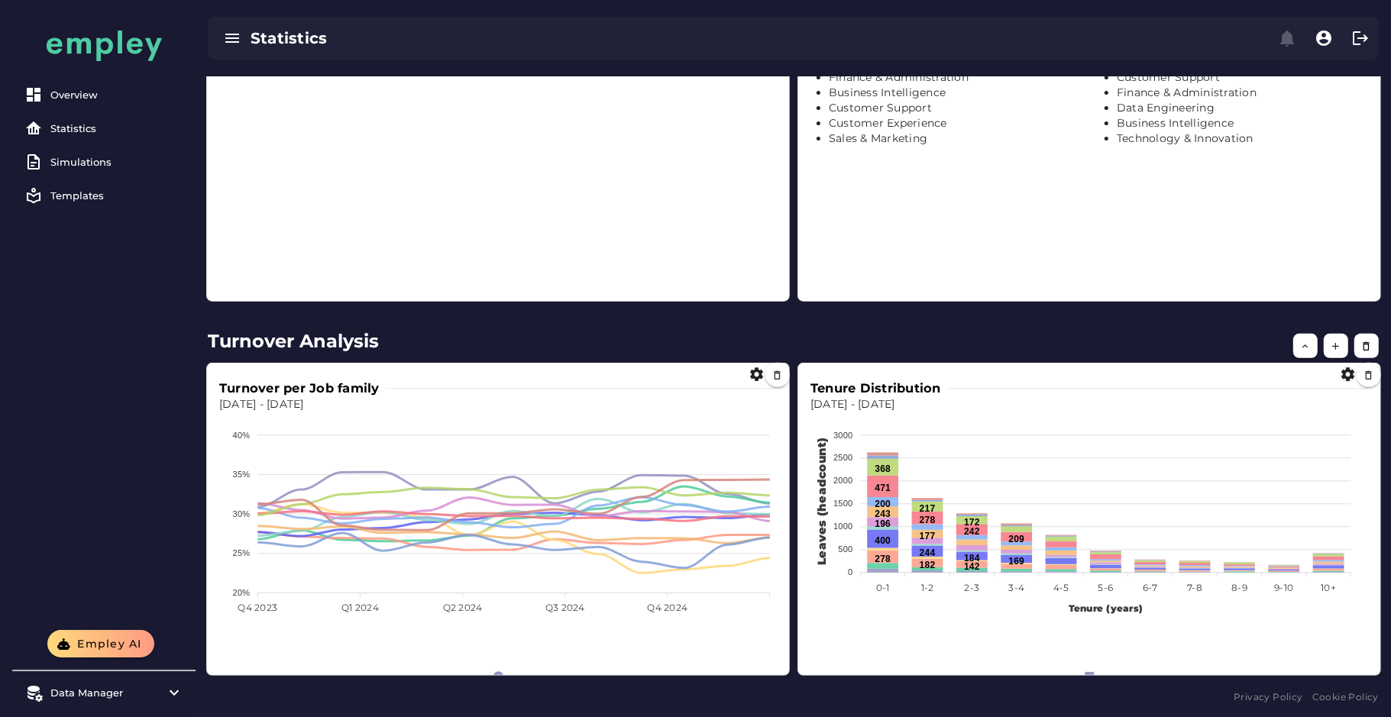
click at [1342, 378] on icon "button" at bounding box center [1348, 375] width 16 height 16
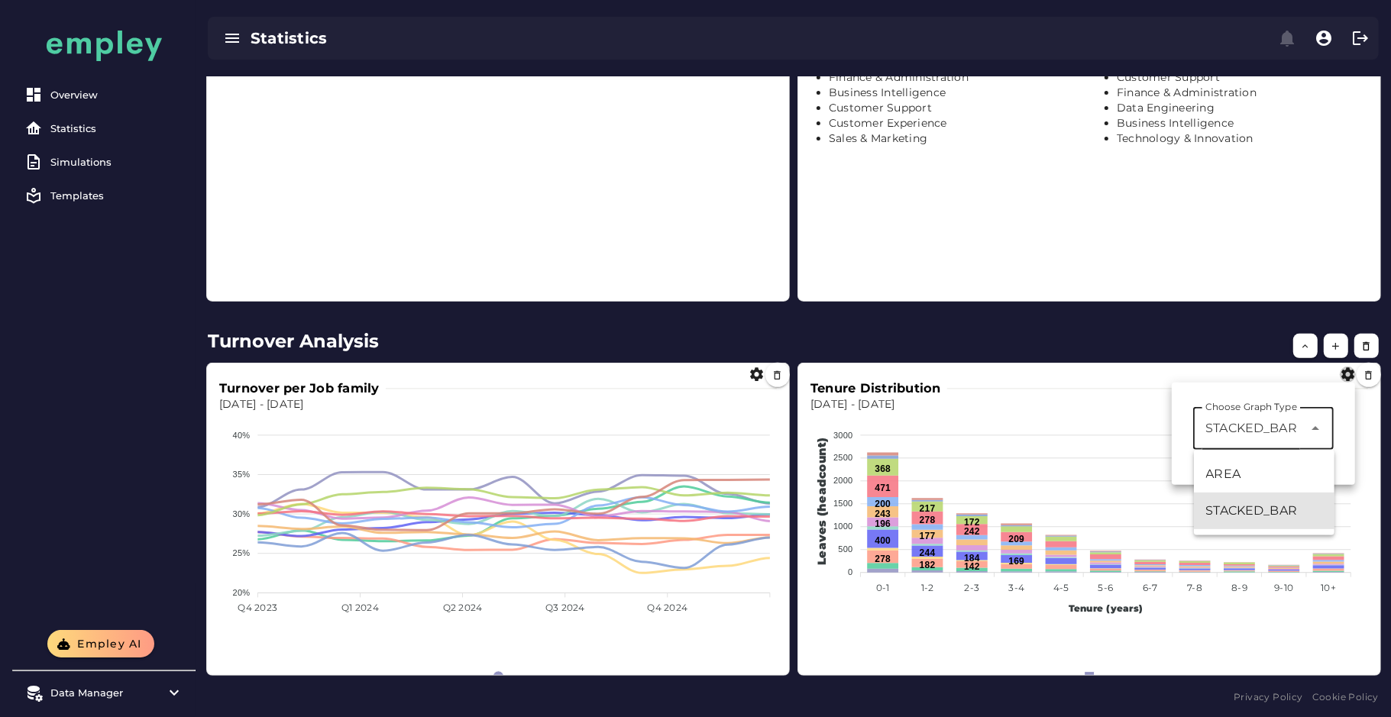
click at [1282, 434] on span "STACKED_BAR" at bounding box center [1251, 428] width 92 height 18
click at [1180, 342] on h2 "Turnover Analysis" at bounding box center [793, 341] width 1171 height 27
click at [986, 325] on div "Turnover Analysis Tenure Distribution Dec 31, 2023 - Dec 31, 2024 3000 3000 250…" at bounding box center [793, 506] width 1195 height 362
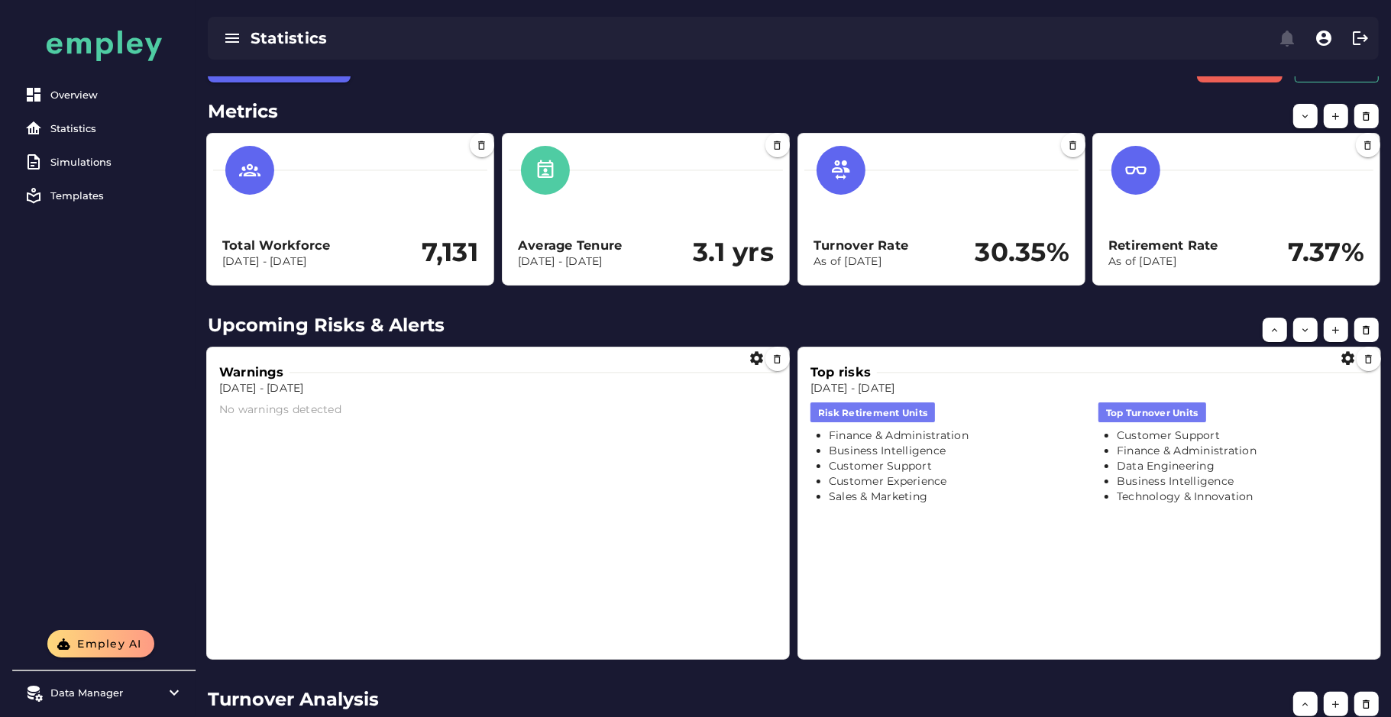
scroll to position [0, 0]
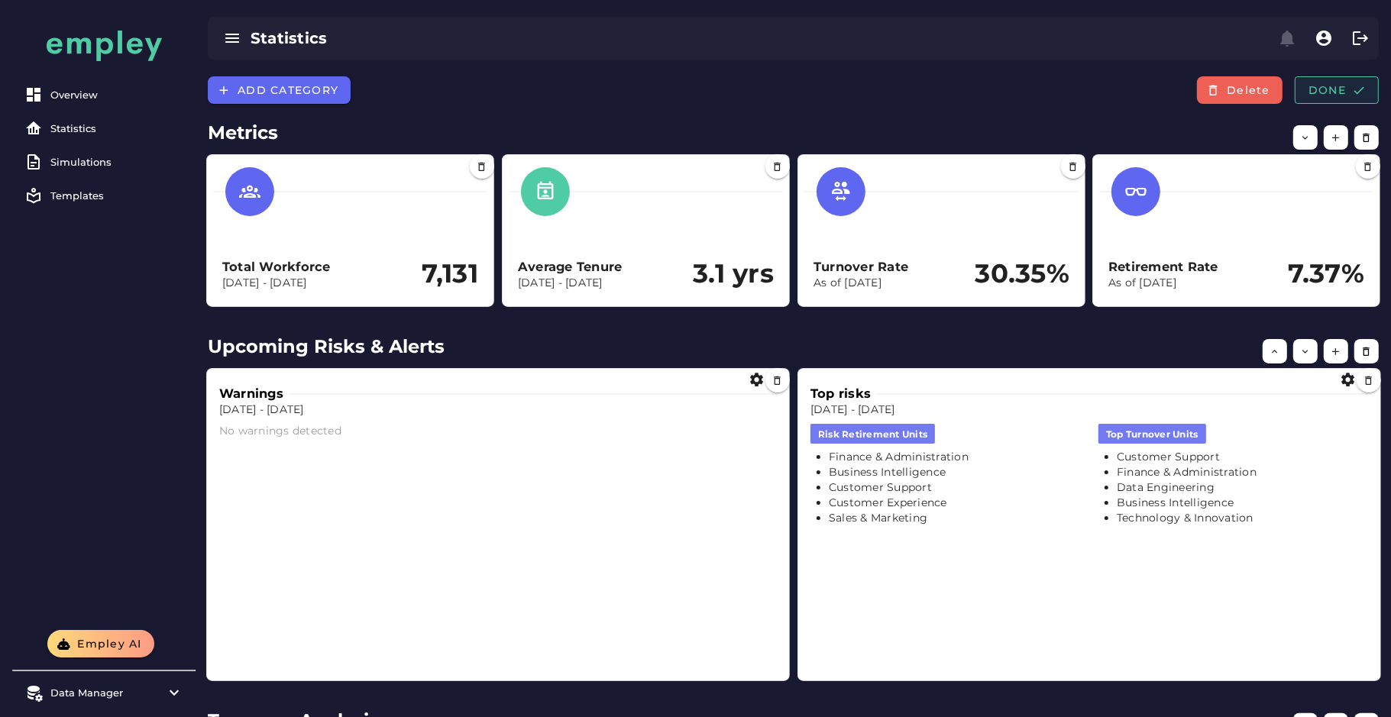
click at [1318, 94] on span "Done" at bounding box center [1337, 90] width 58 height 14
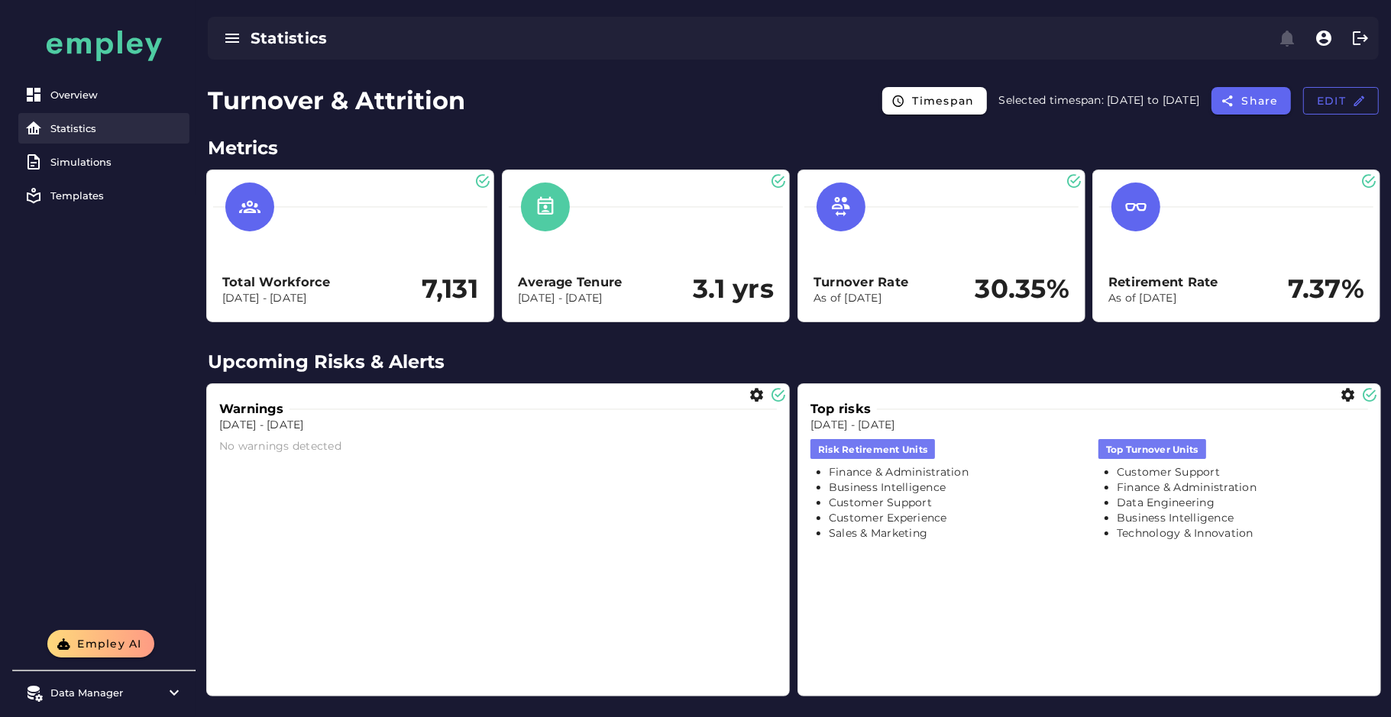
click at [83, 136] on link "Statistics" at bounding box center [103, 128] width 171 height 31
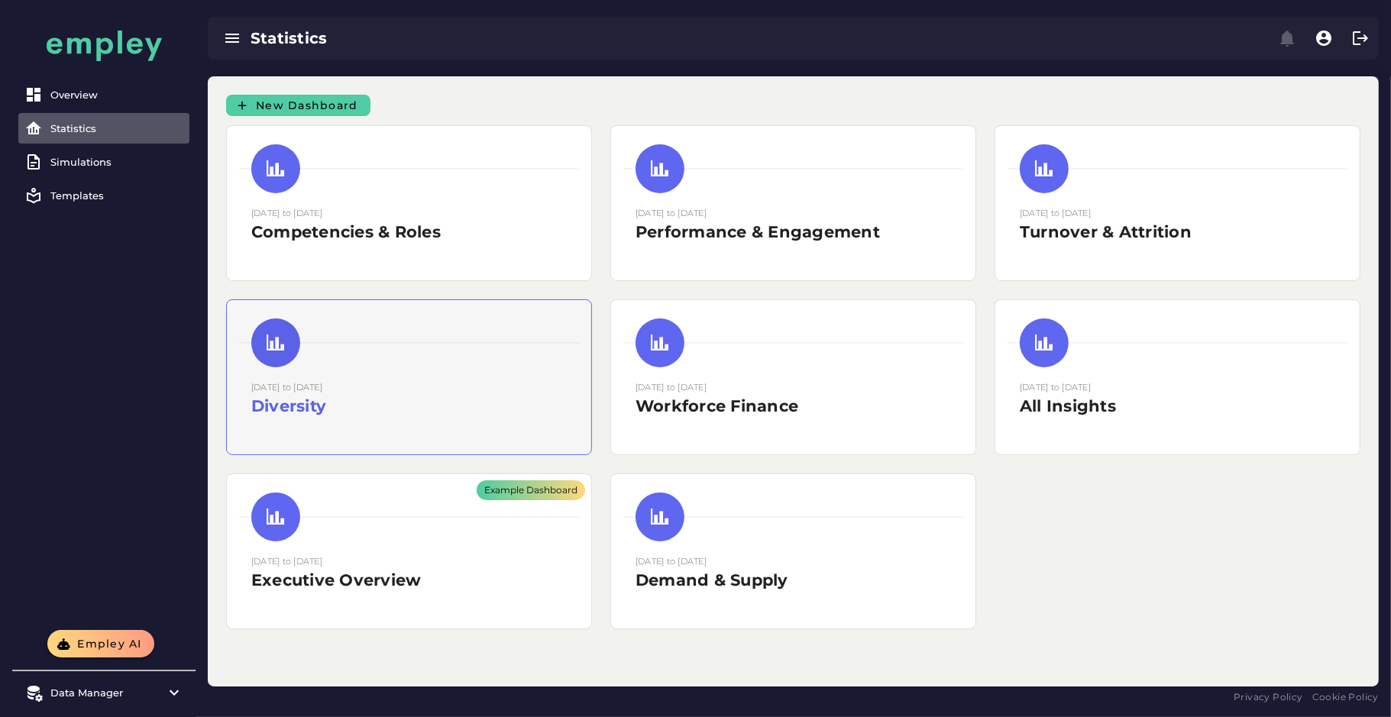
click at [477, 361] on div at bounding box center [409, 343] width 340 height 49
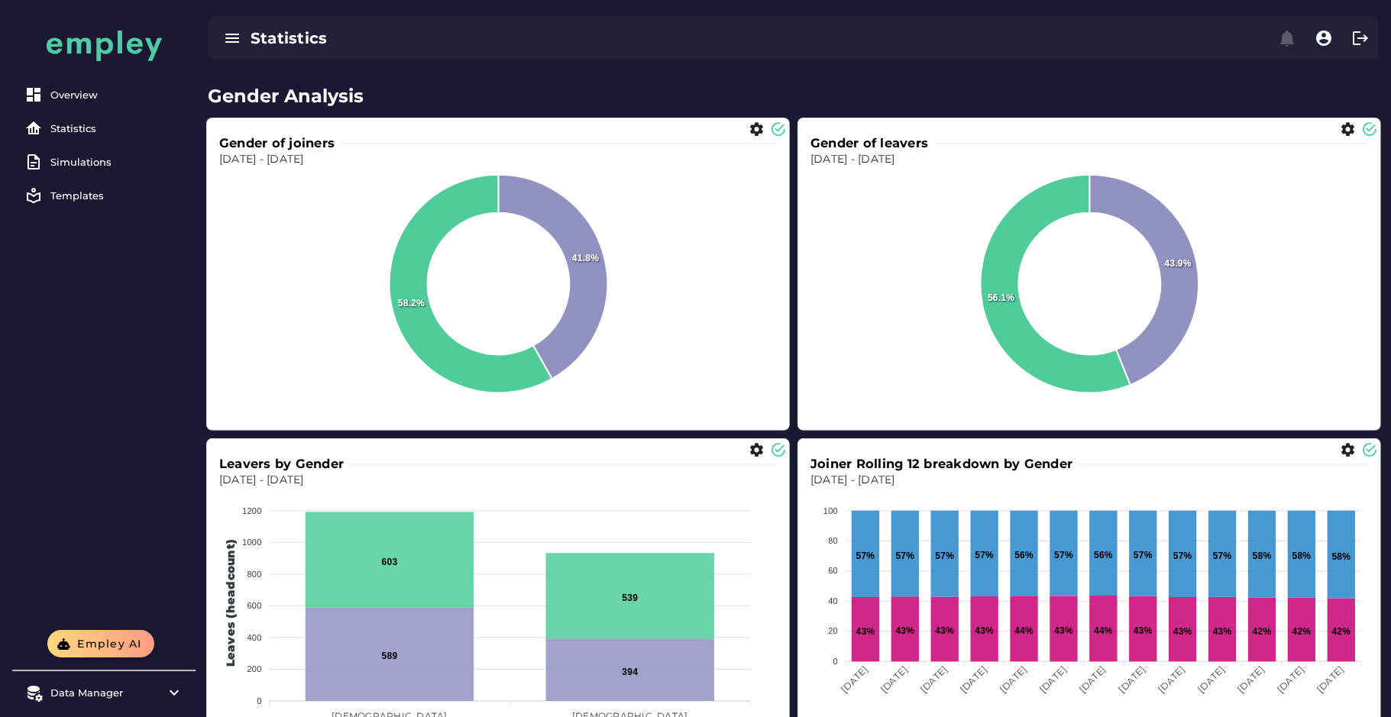
scroll to position [229, 0]
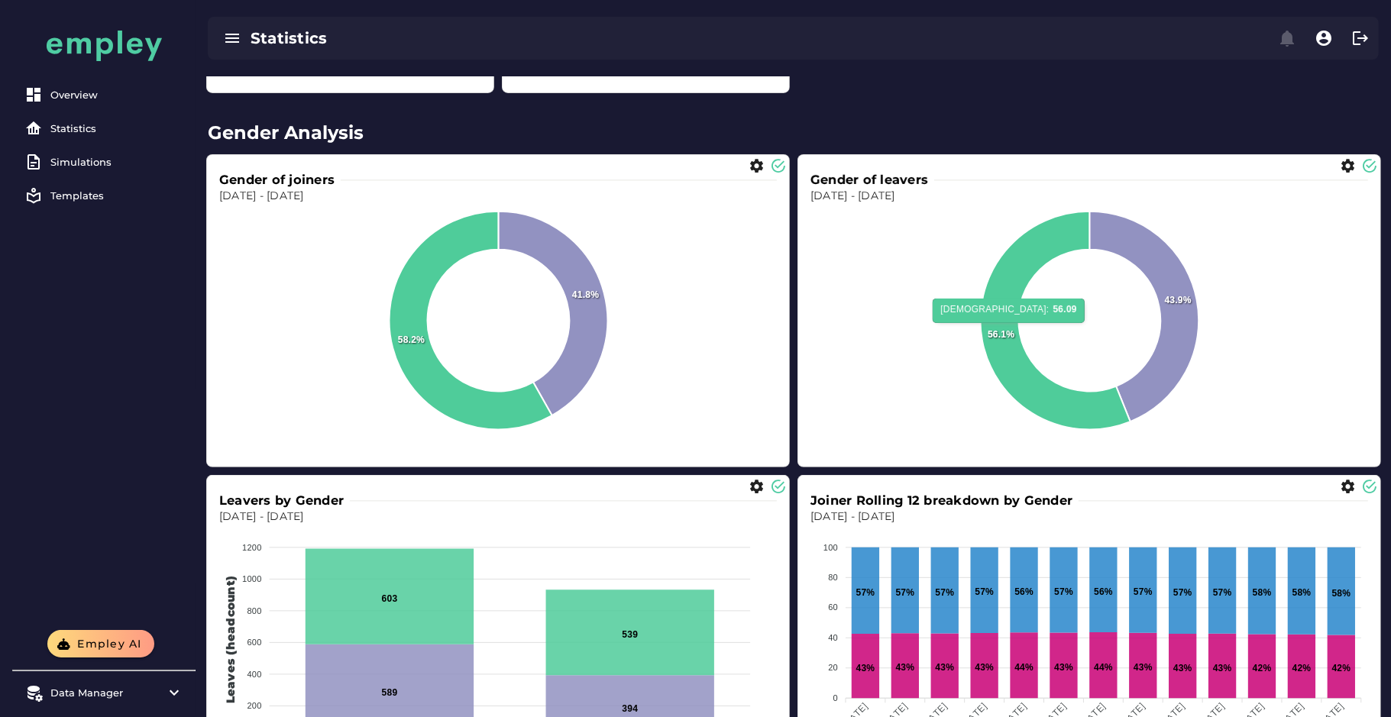
click at [640, 400] on foreignobject at bounding box center [498, 333] width 558 height 259
click at [757, 170] on icon "button" at bounding box center [757, 166] width 16 height 16
click at [795, 222] on span "DONUT" at bounding box center [806, 220] width 47 height 18
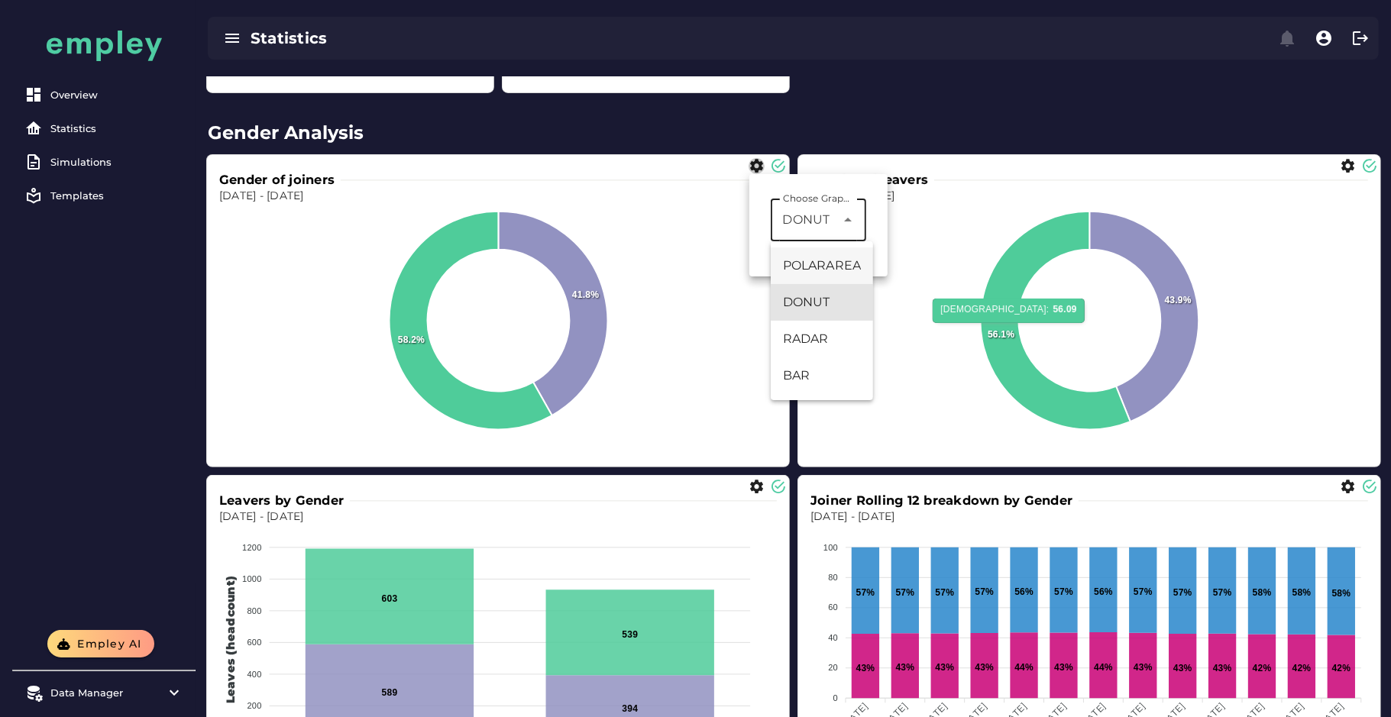
click at [823, 270] on div "POLARAREA" at bounding box center [822, 266] width 78 height 18
type input "*********"
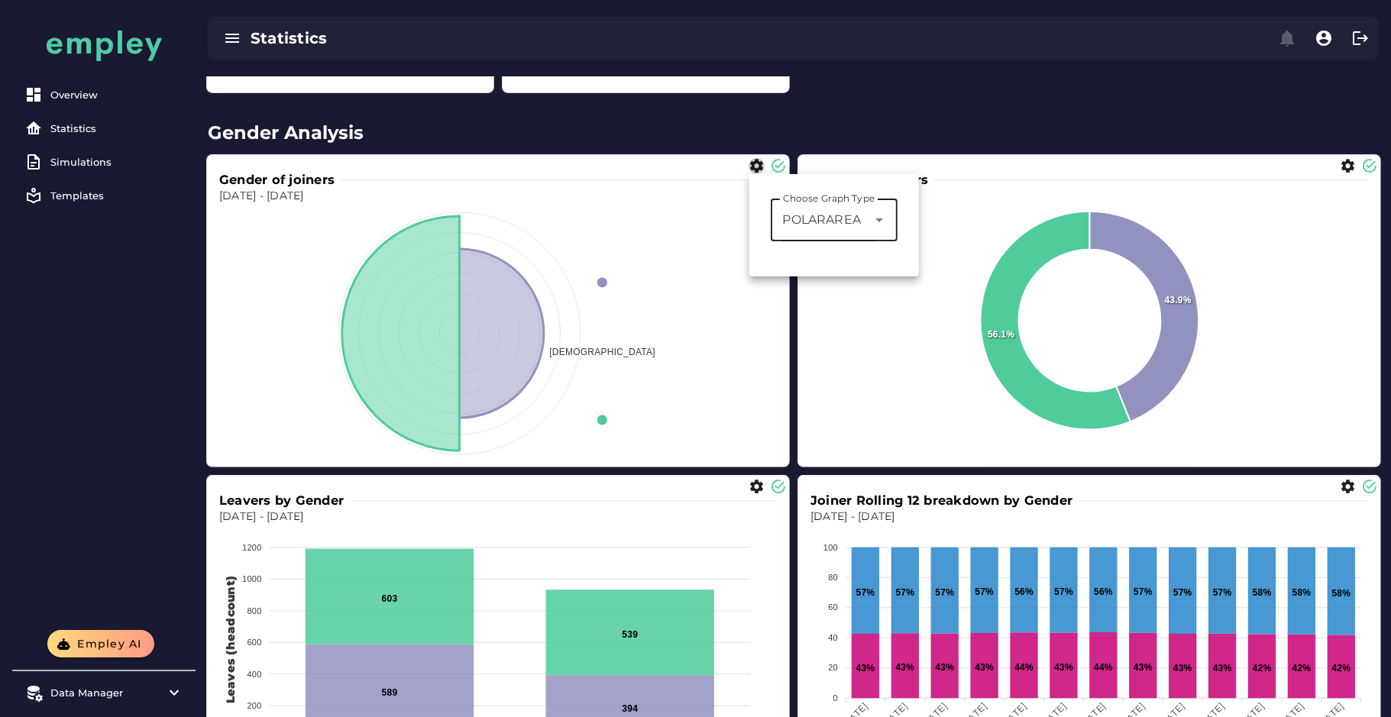
click at [741, 434] on div "FEMALE MALE" at bounding box center [602, 361] width 343 height 278
click at [789, 447] on div "Gender of joiners Dec 31, 2023 - Dec 31, 2024 FEMALE MALE" at bounding box center [498, 310] width 584 height 313
click at [648, 371] on foreignobject at bounding box center [498, 334] width 558 height 260
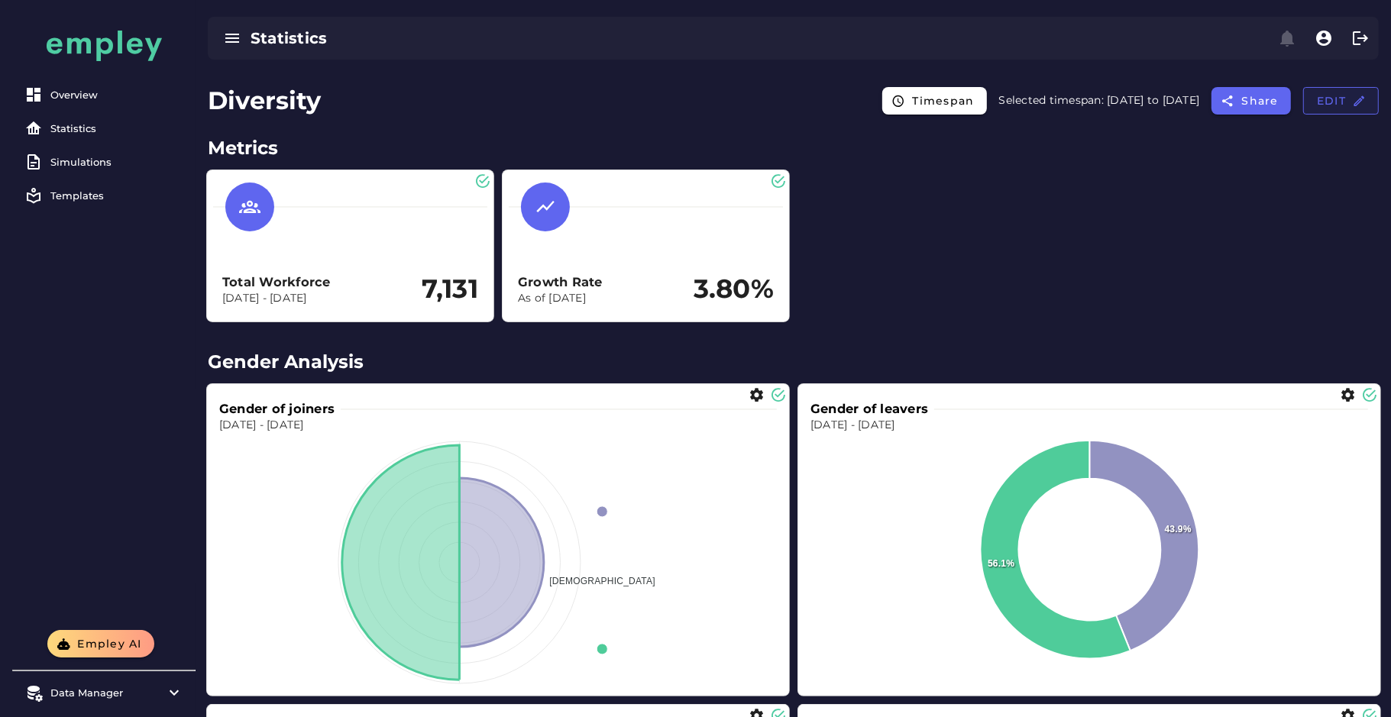
click at [1313, 99] on button "Edit" at bounding box center [1341, 100] width 76 height 27
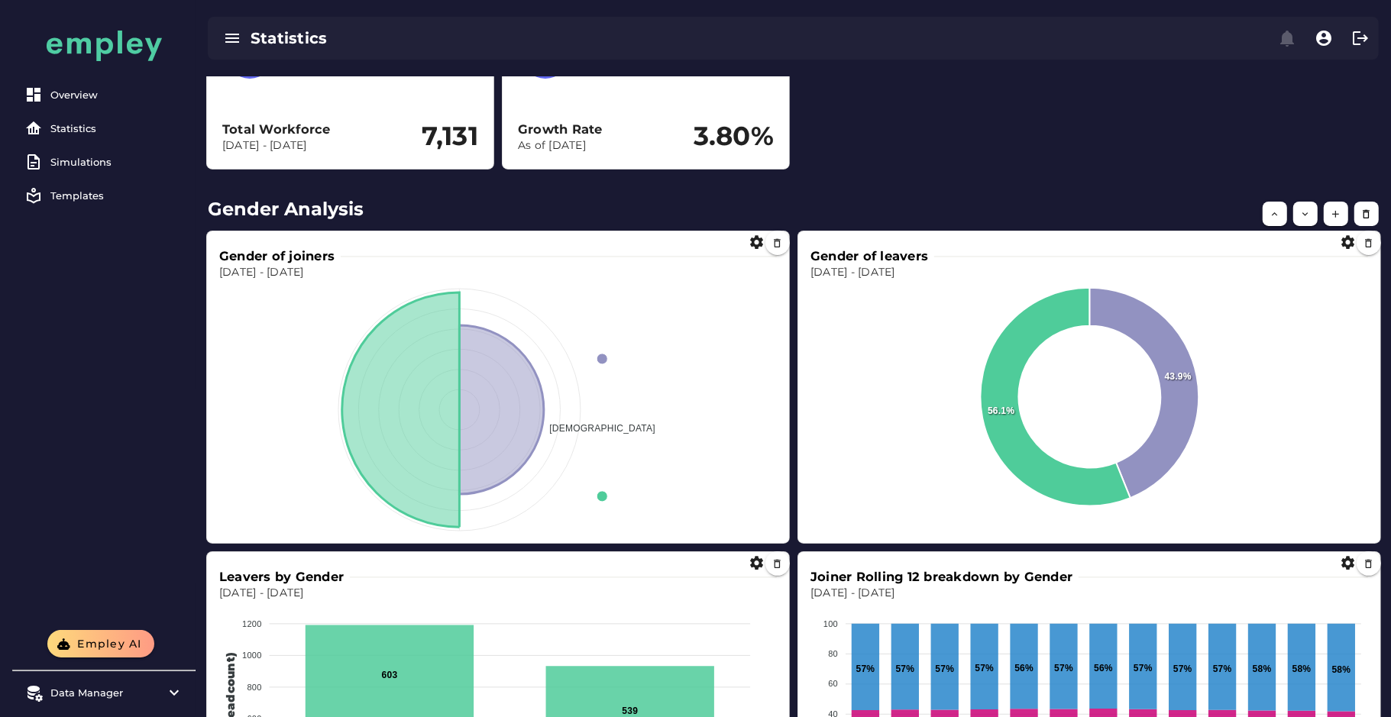
scroll to position [140, 0]
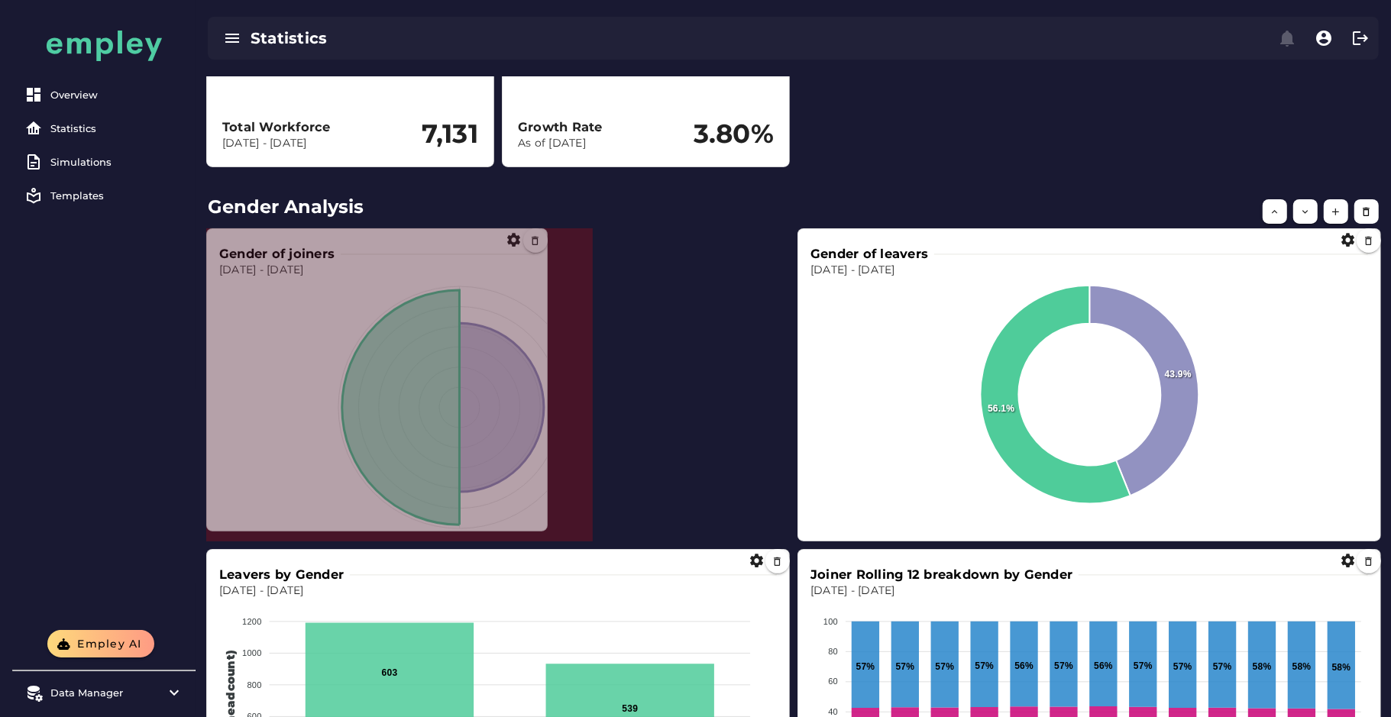
drag, startPoint x: 785, startPoint y: 535, endPoint x: 540, endPoint y: 526, distance: 244.6
click at [540, 526] on span at bounding box center [544, 528] width 8 height 8
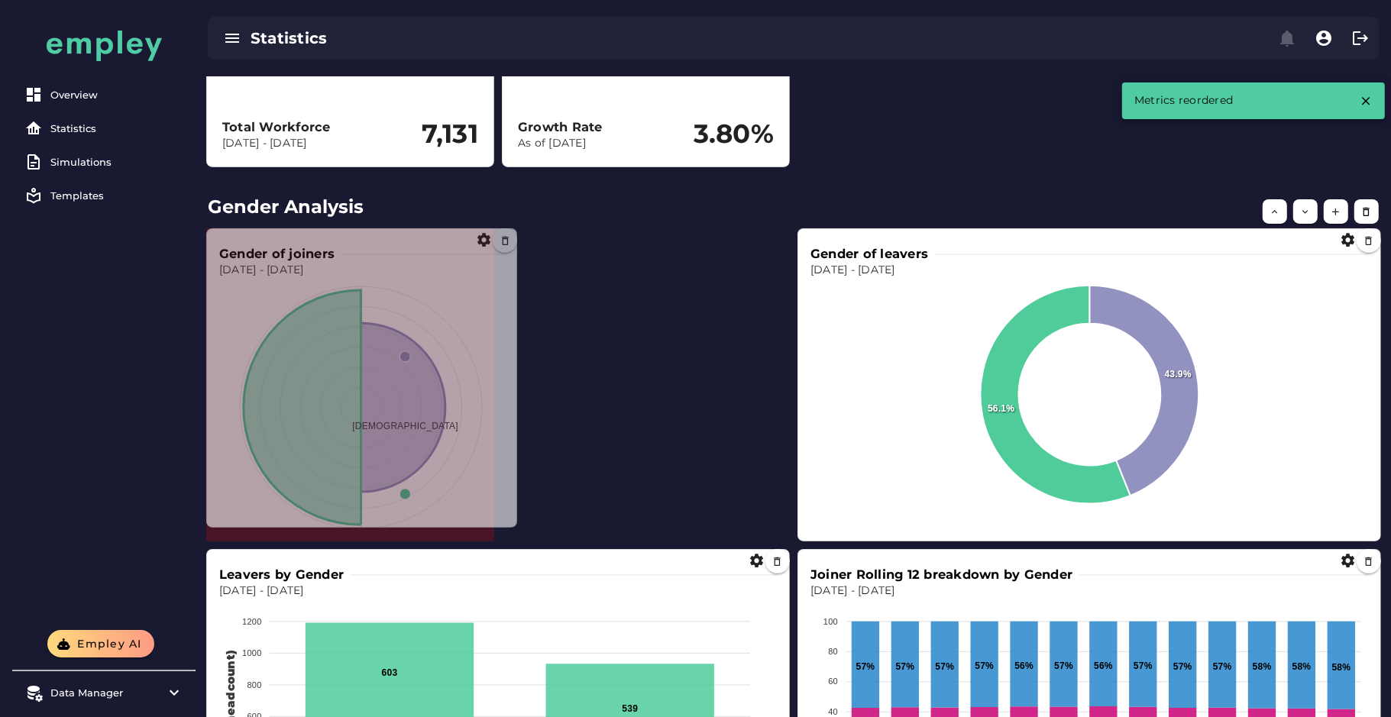
drag, startPoint x: 587, startPoint y: 540, endPoint x: 510, endPoint y: 526, distance: 77.6
click at [510, 526] on span at bounding box center [514, 524] width 8 height 8
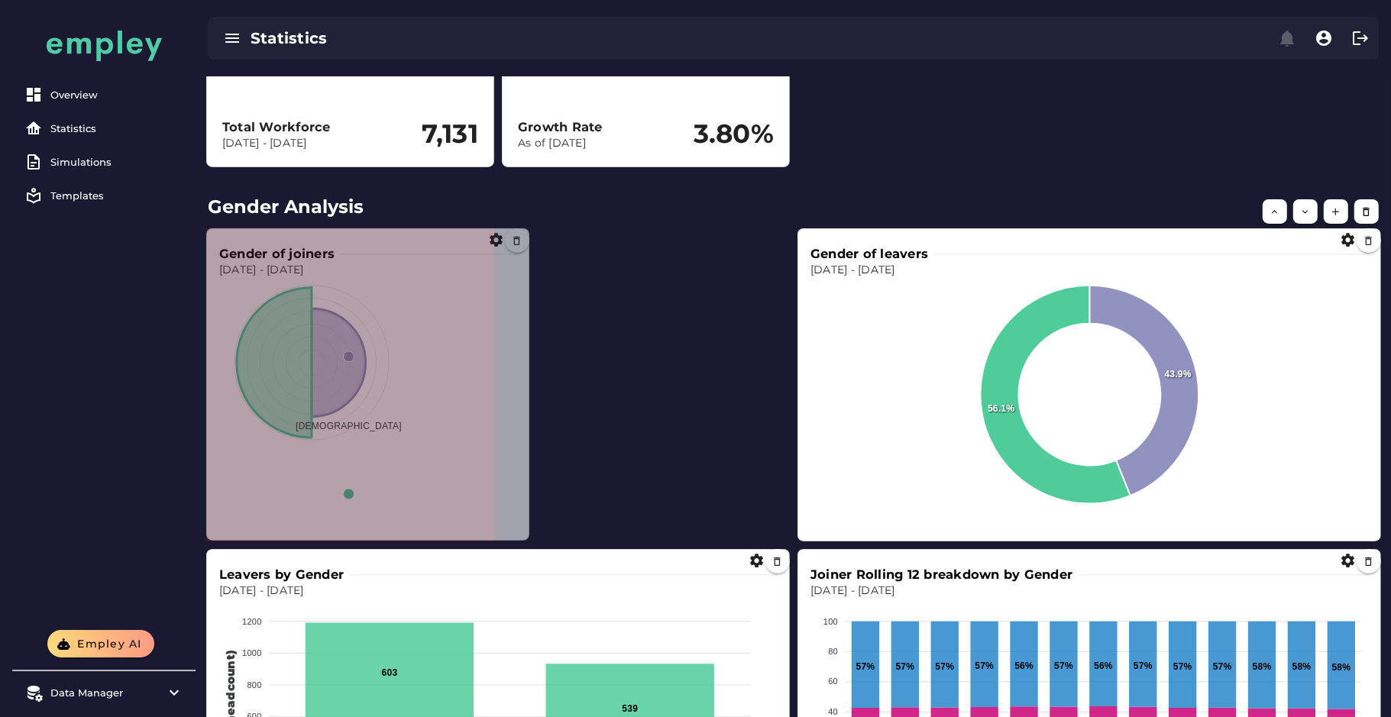
drag, startPoint x: 487, startPoint y: 539, endPoint x: 522, endPoint y: 539, distance: 35.1
click at [522, 539] on span at bounding box center [526, 537] width 8 height 8
drag, startPoint x: 491, startPoint y: 537, endPoint x: 523, endPoint y: 529, distance: 33.0
click at [523, 529] on span at bounding box center [524, 531] width 8 height 8
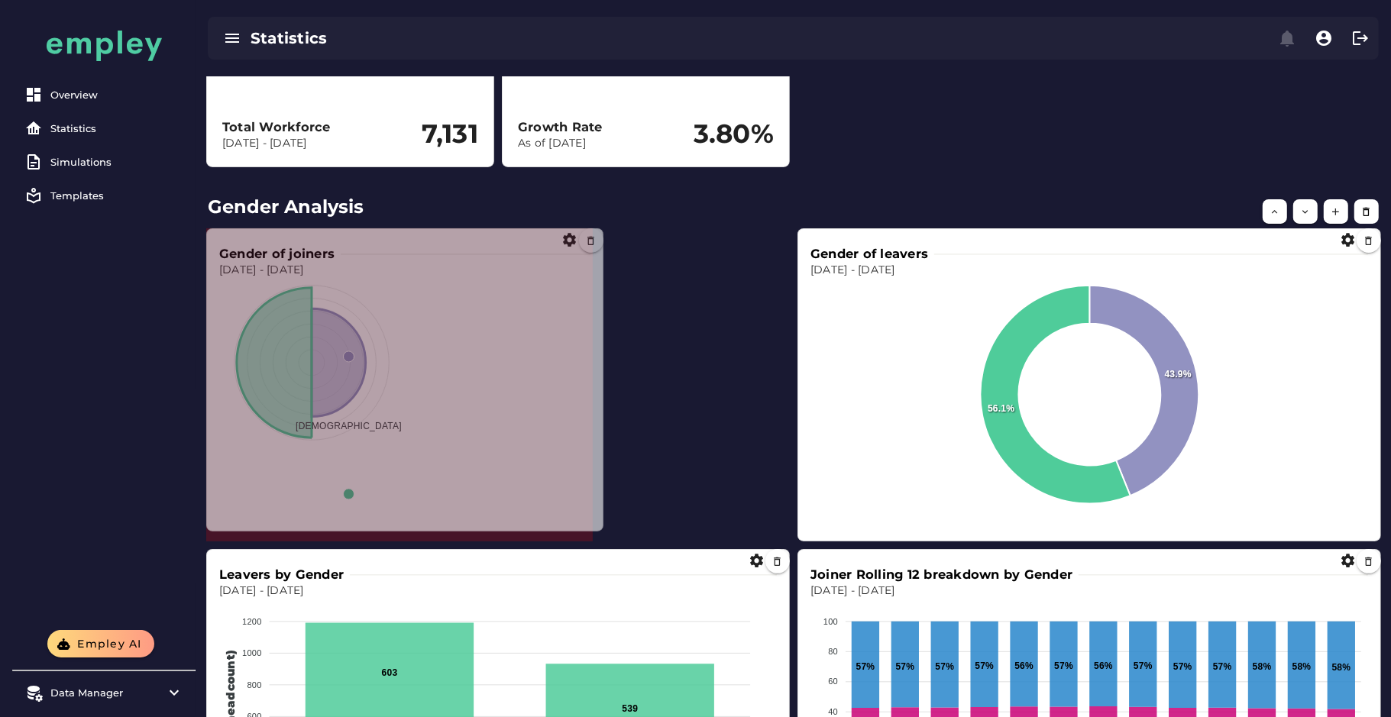
drag, startPoint x: 490, startPoint y: 533, endPoint x: 600, endPoint y: 523, distance: 110.4
click at [600, 524] on span at bounding box center [600, 528] width 8 height 8
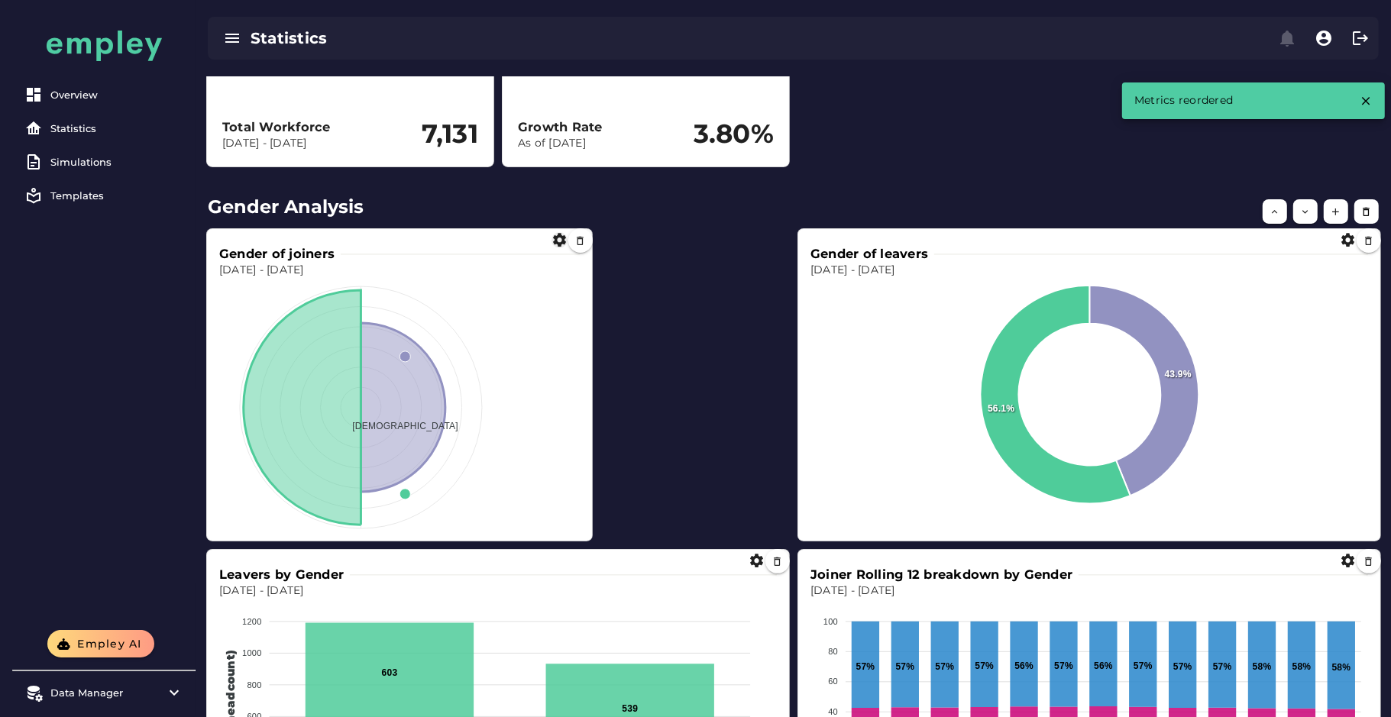
click at [555, 238] on icon "button" at bounding box center [560, 240] width 16 height 16
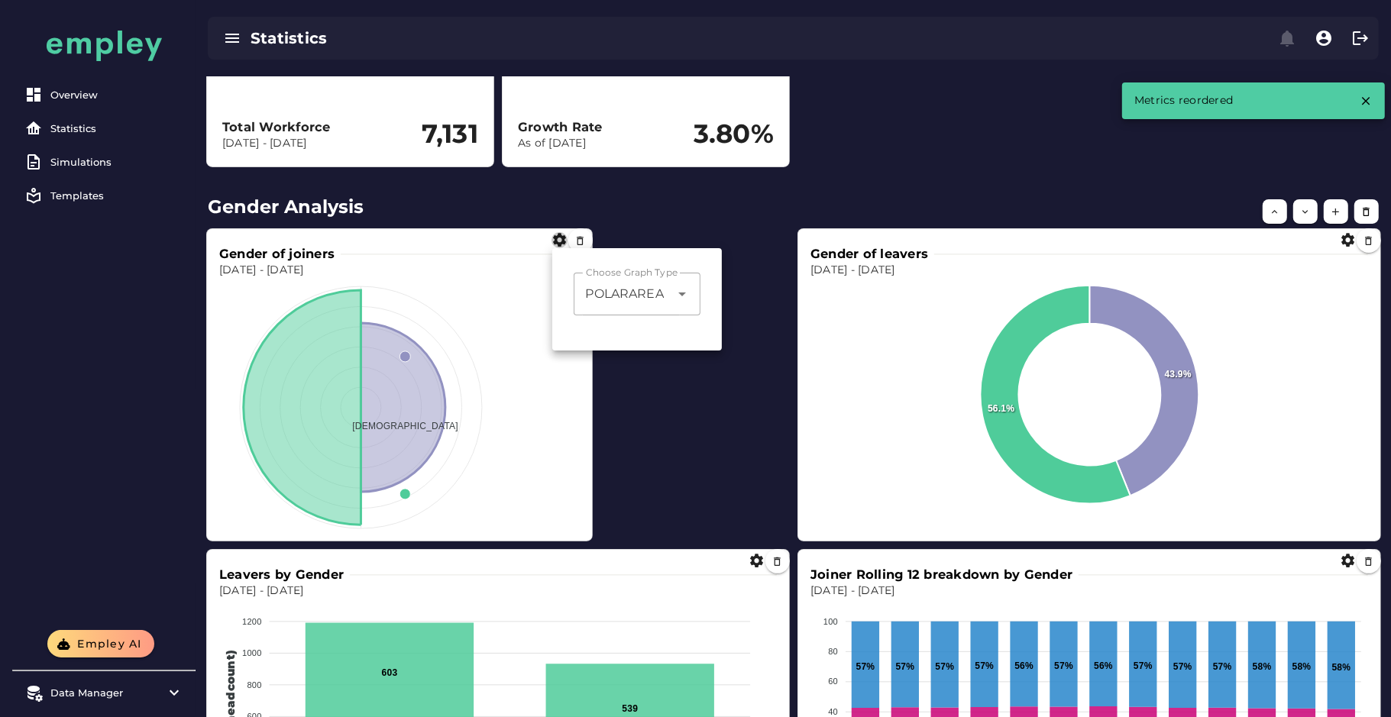
click at [594, 293] on span "POLARAREA" at bounding box center [625, 294] width 78 height 18
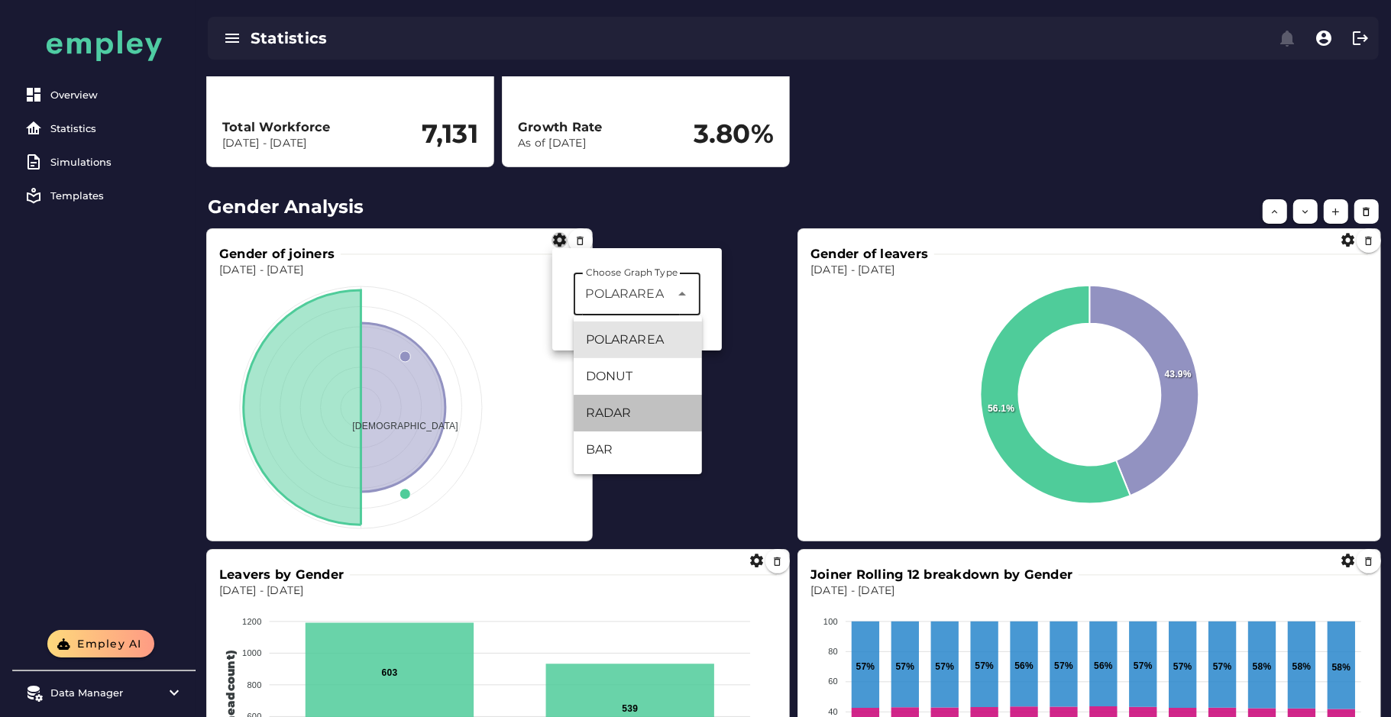
click at [633, 422] on div "RADAR" at bounding box center [638, 413] width 128 height 37
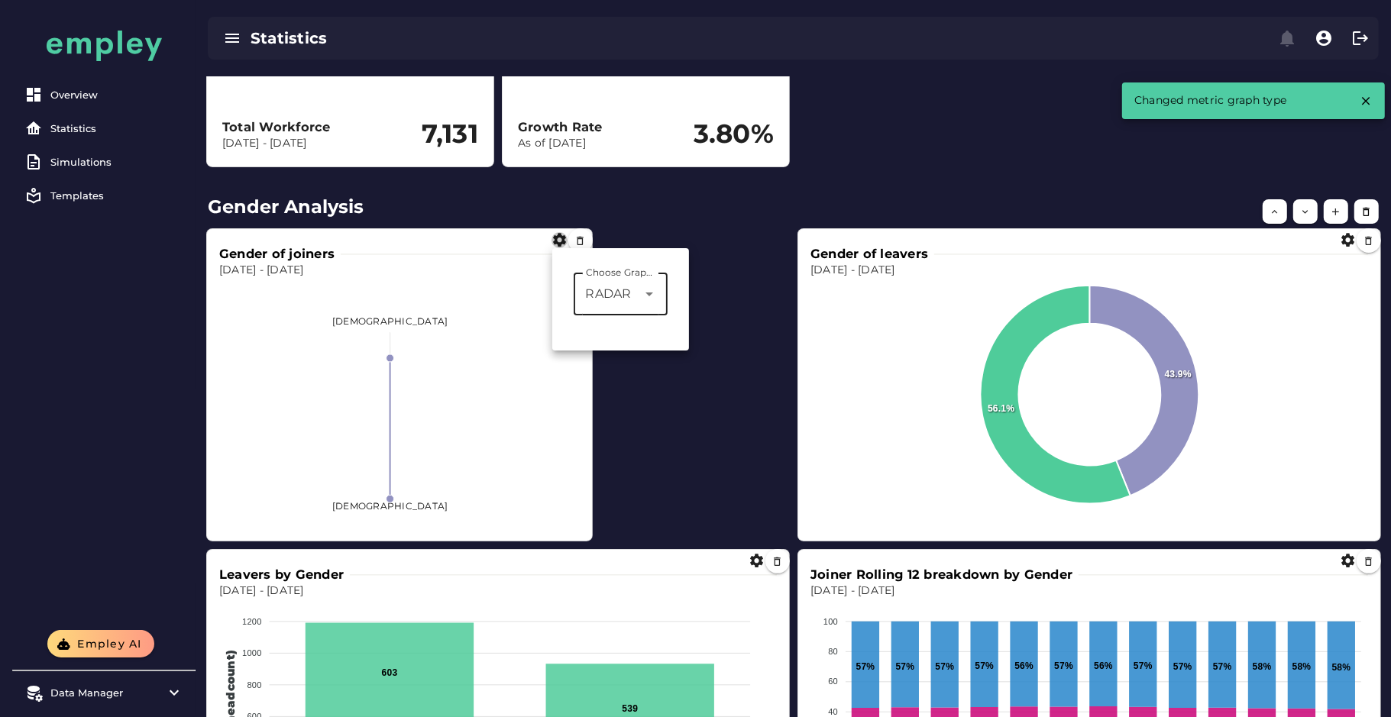
click at [601, 299] on span "RADAR" at bounding box center [609, 294] width 46 height 18
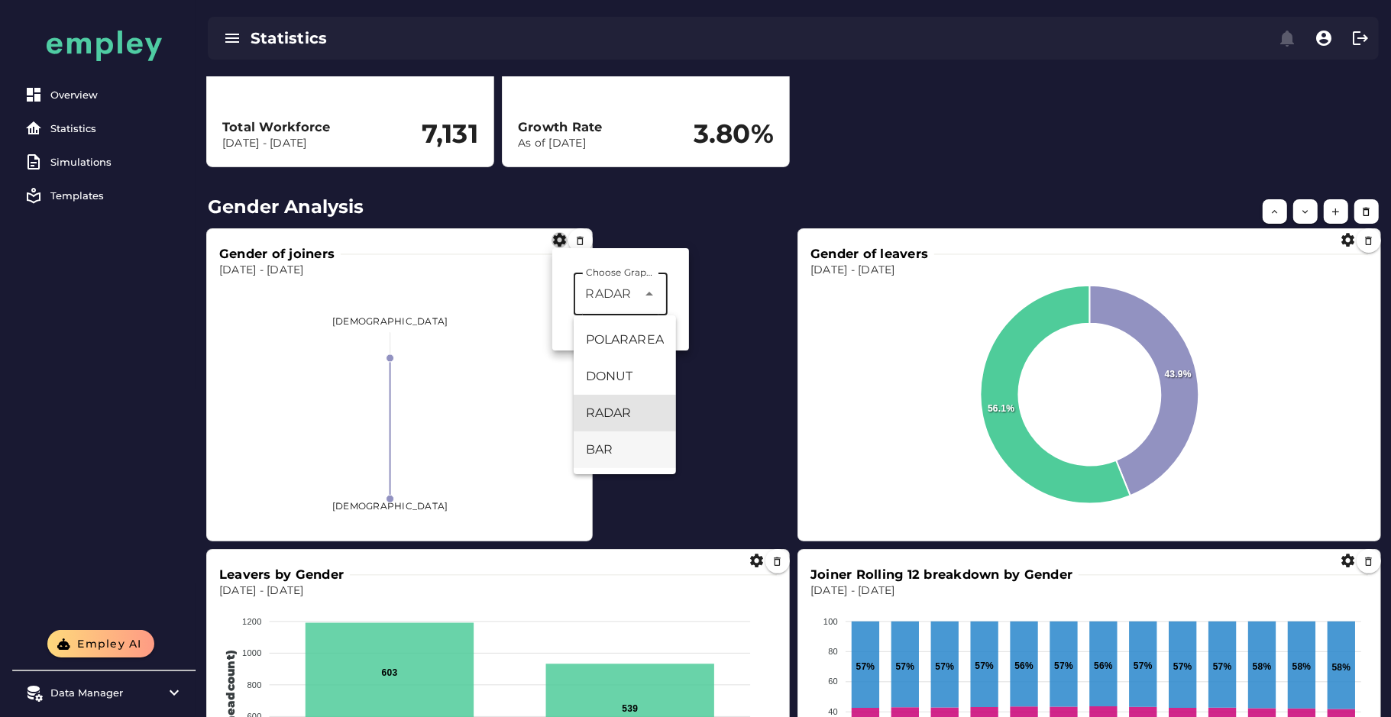
click at [607, 448] on div "BAR" at bounding box center [625, 450] width 78 height 18
type input "***"
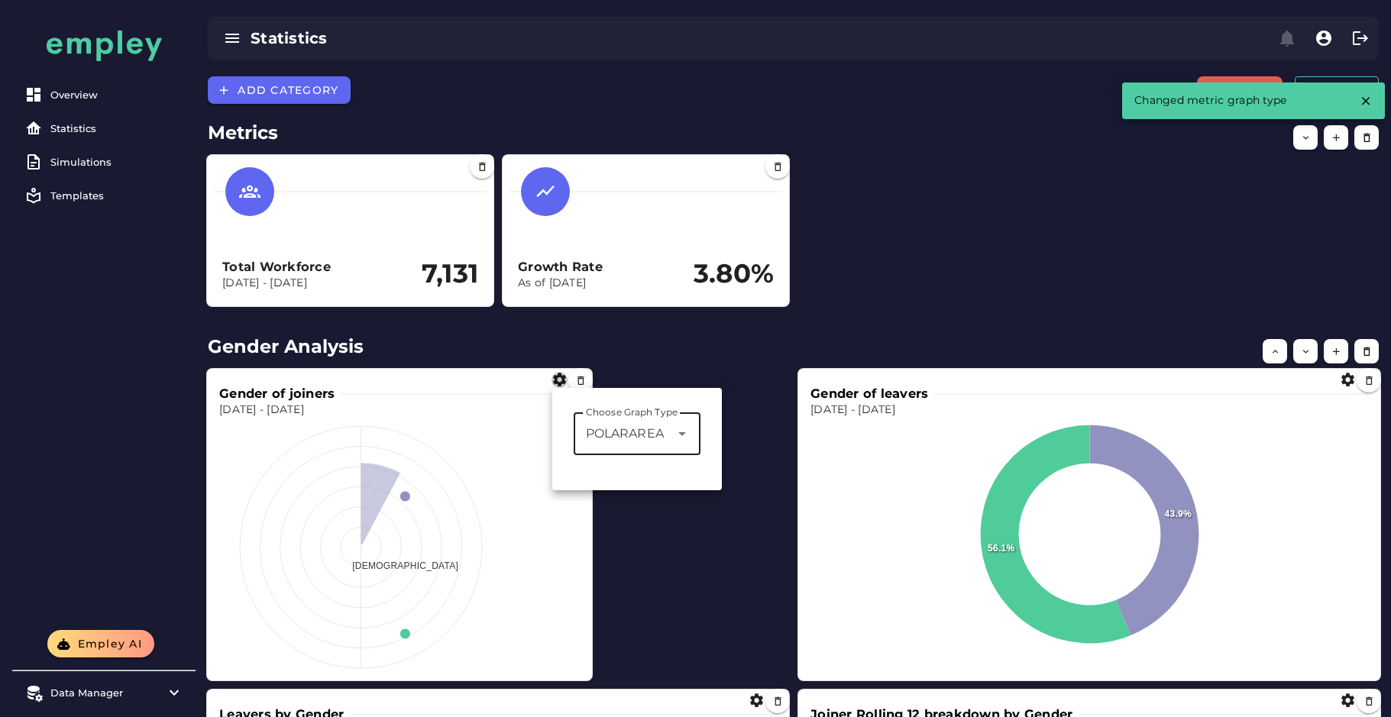
scroll to position [140, 0]
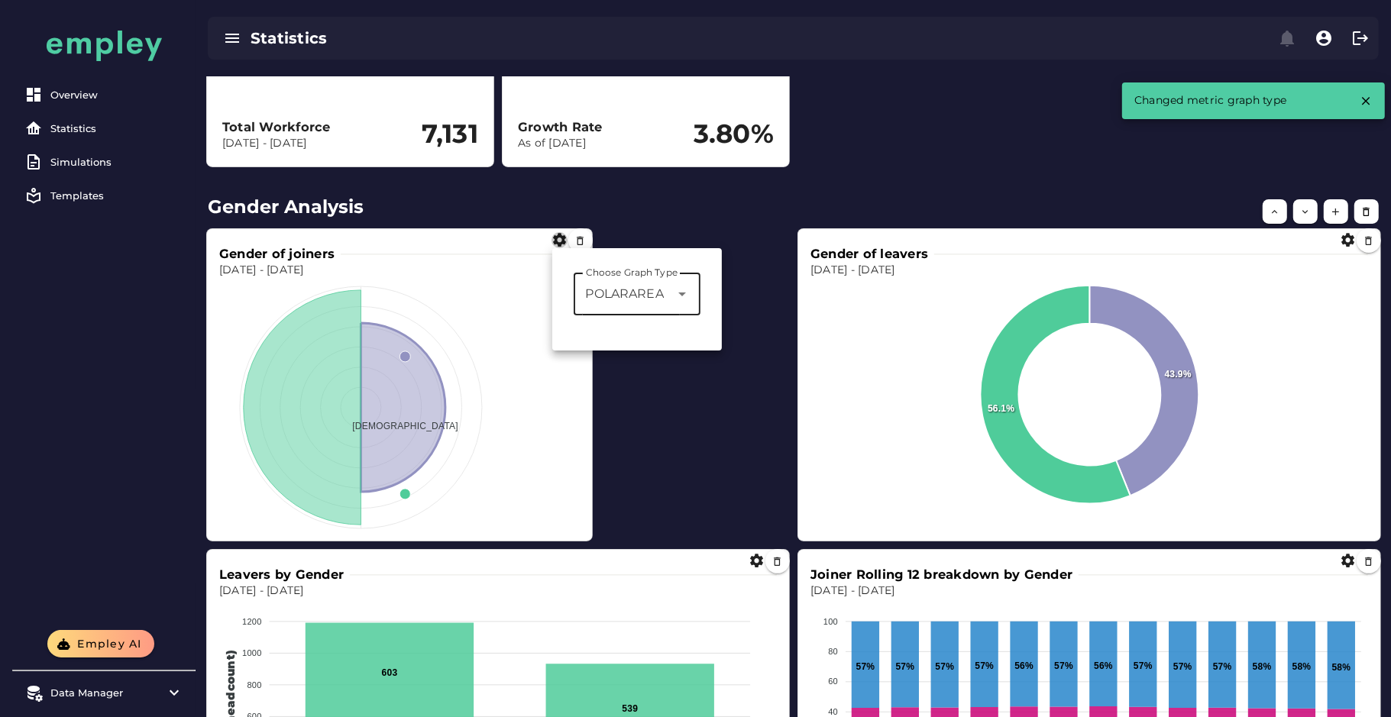
click at [691, 413] on div "Gender of leavers [DATE] - [DATE] 43.9% 56.1% [DEMOGRAPHIC_DATA] [DEMOGRAPHIC_D…" at bounding box center [793, 706] width 1189 height 970
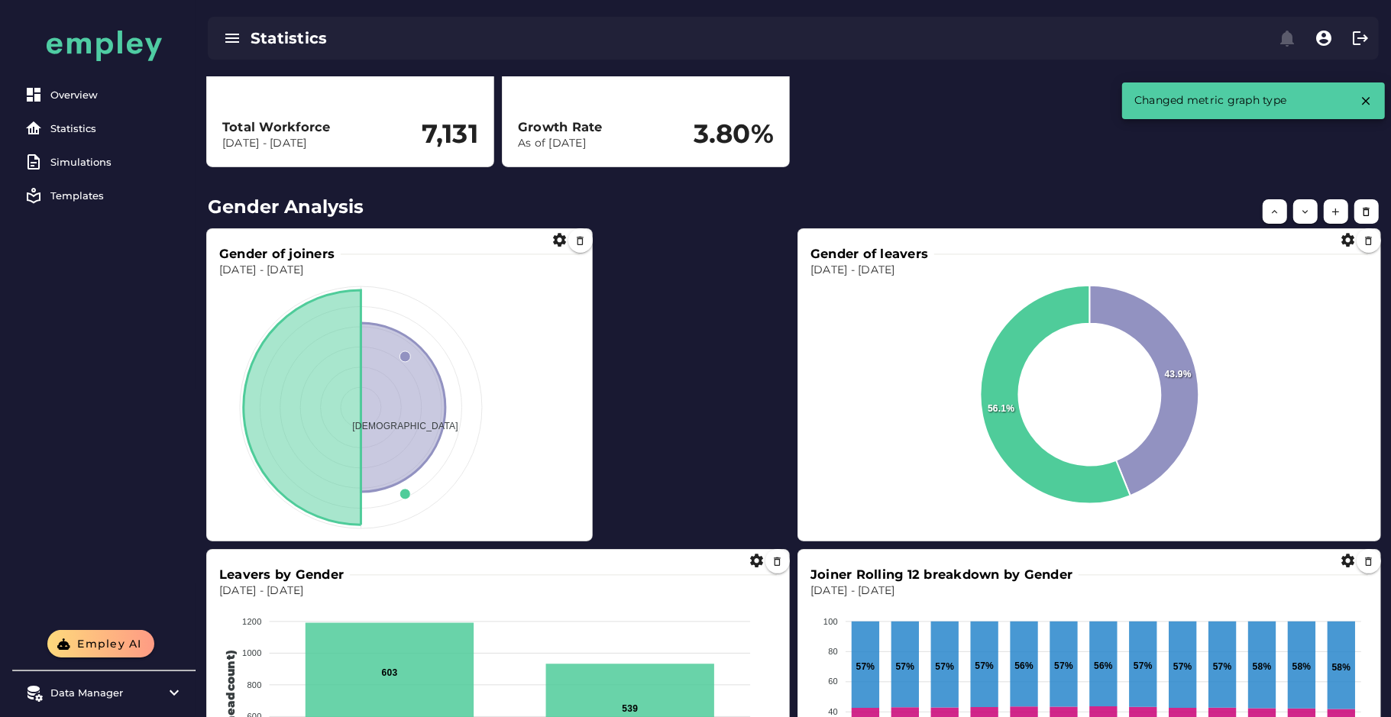
click at [891, 318] on foreignobject at bounding box center [1089, 407] width 558 height 259
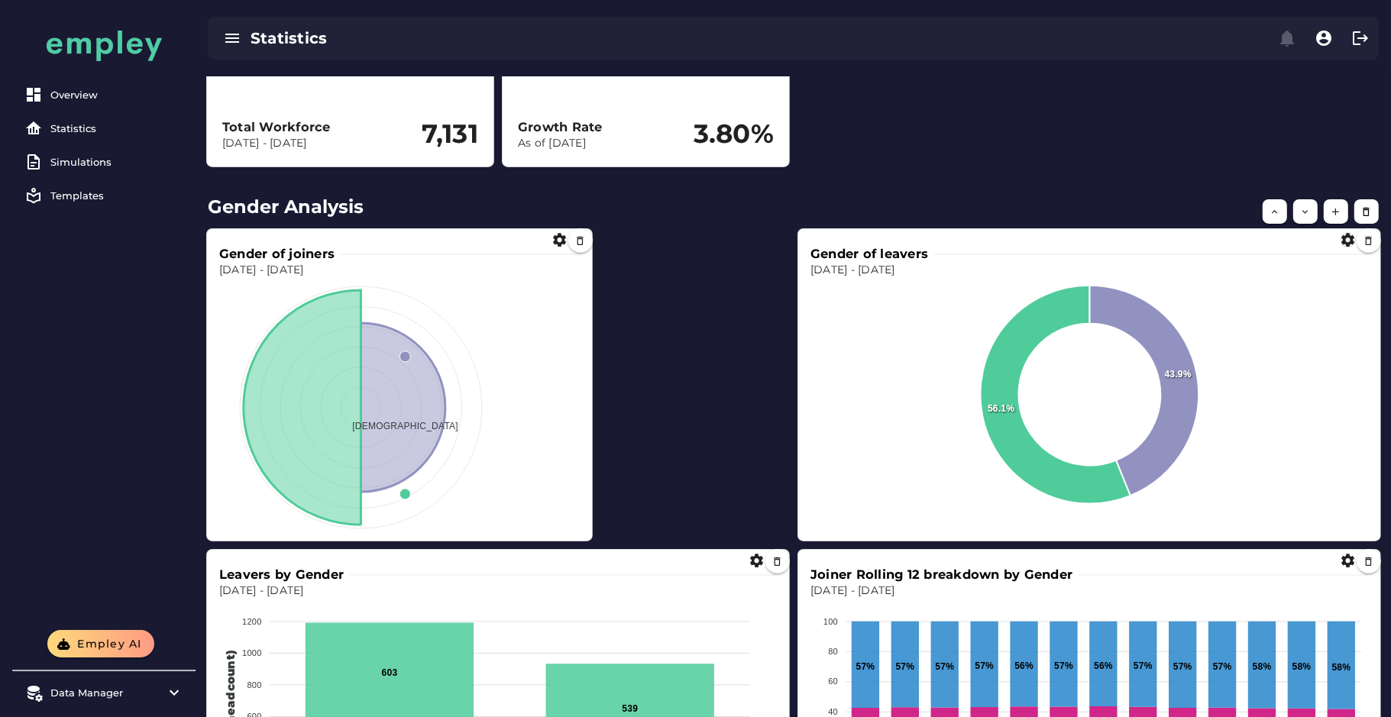
click at [1345, 235] on icon "button" at bounding box center [1348, 240] width 16 height 16
click at [1279, 276] on div "DONUT *****" at bounding box center [1271, 294] width 66 height 43
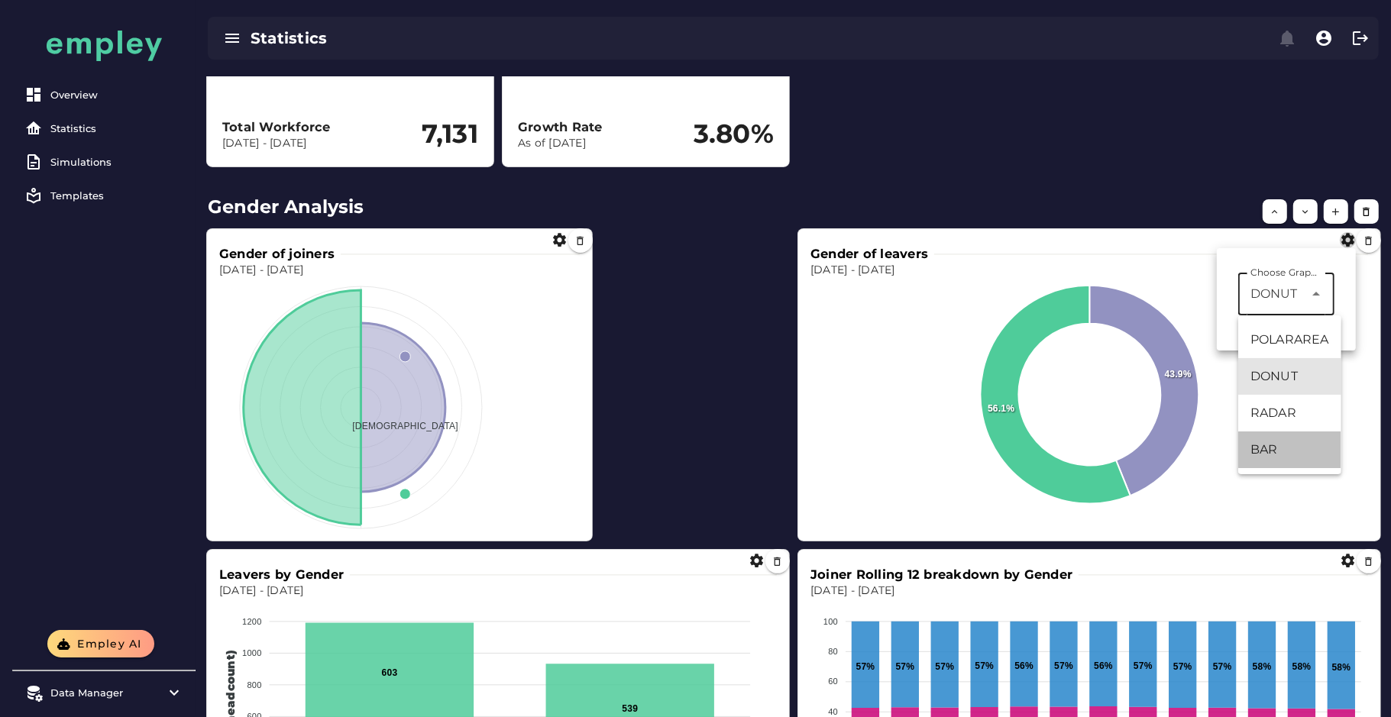
click at [1273, 444] on div "BAR" at bounding box center [1289, 450] width 78 height 18
type input "***"
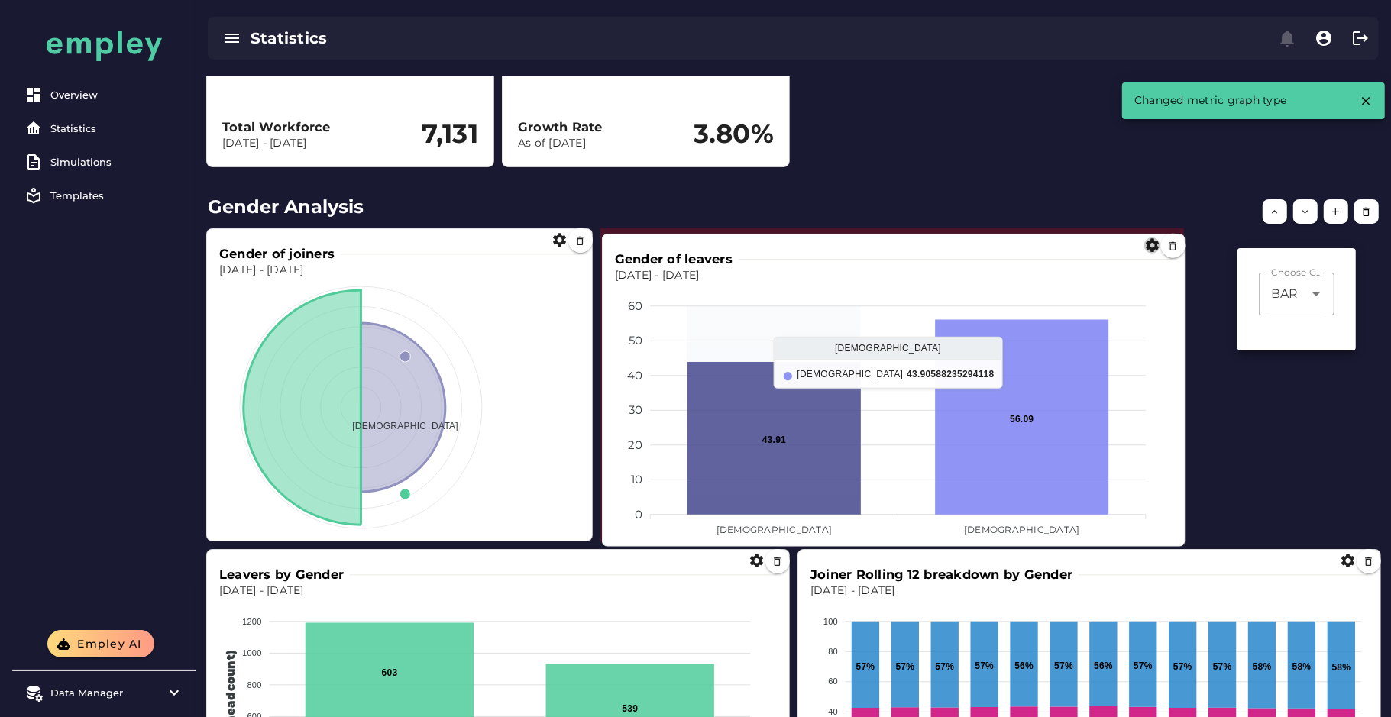
drag, startPoint x: 1036, startPoint y: 367, endPoint x: 839, endPoint y: 373, distance: 197.2
click at [839, 373] on icon at bounding box center [773, 438] width 173 height 153
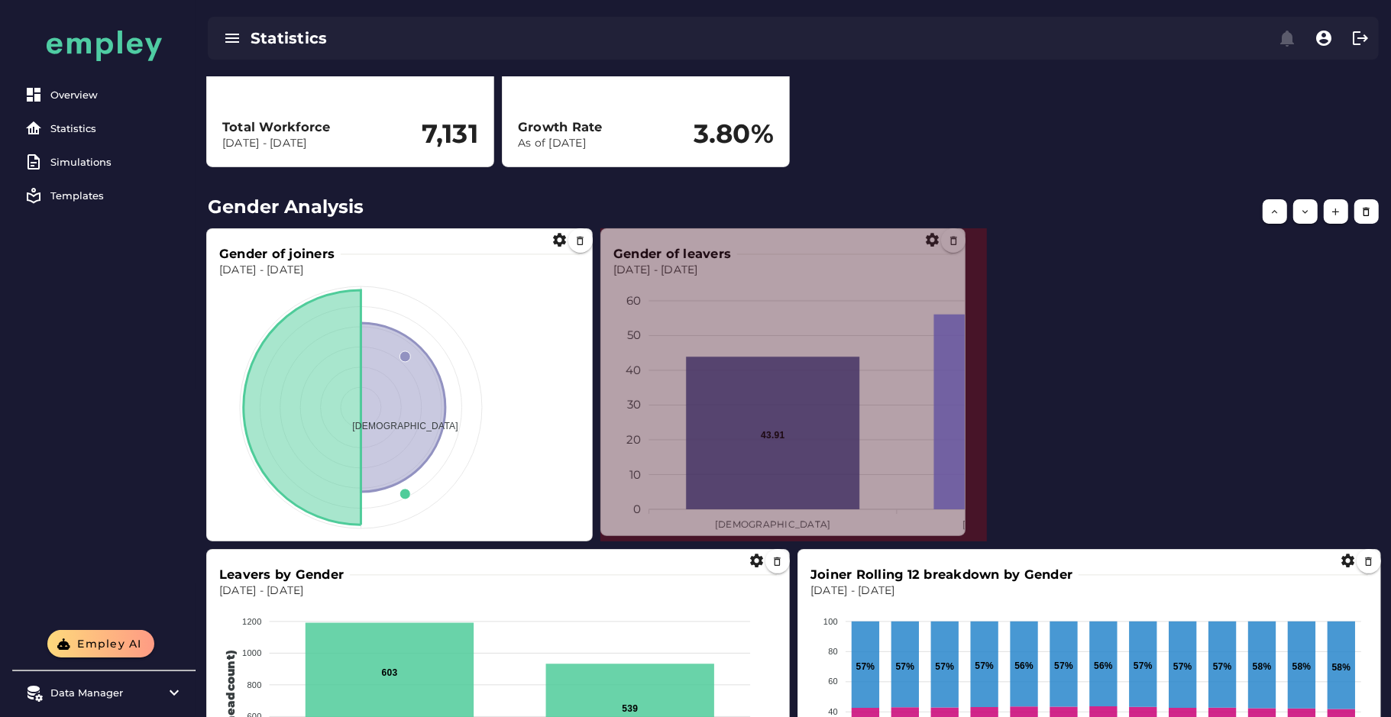
drag, startPoint x: 1179, startPoint y: 539, endPoint x: 961, endPoint y: 533, distance: 217.8
click at [961, 533] on span at bounding box center [962, 533] width 8 height 8
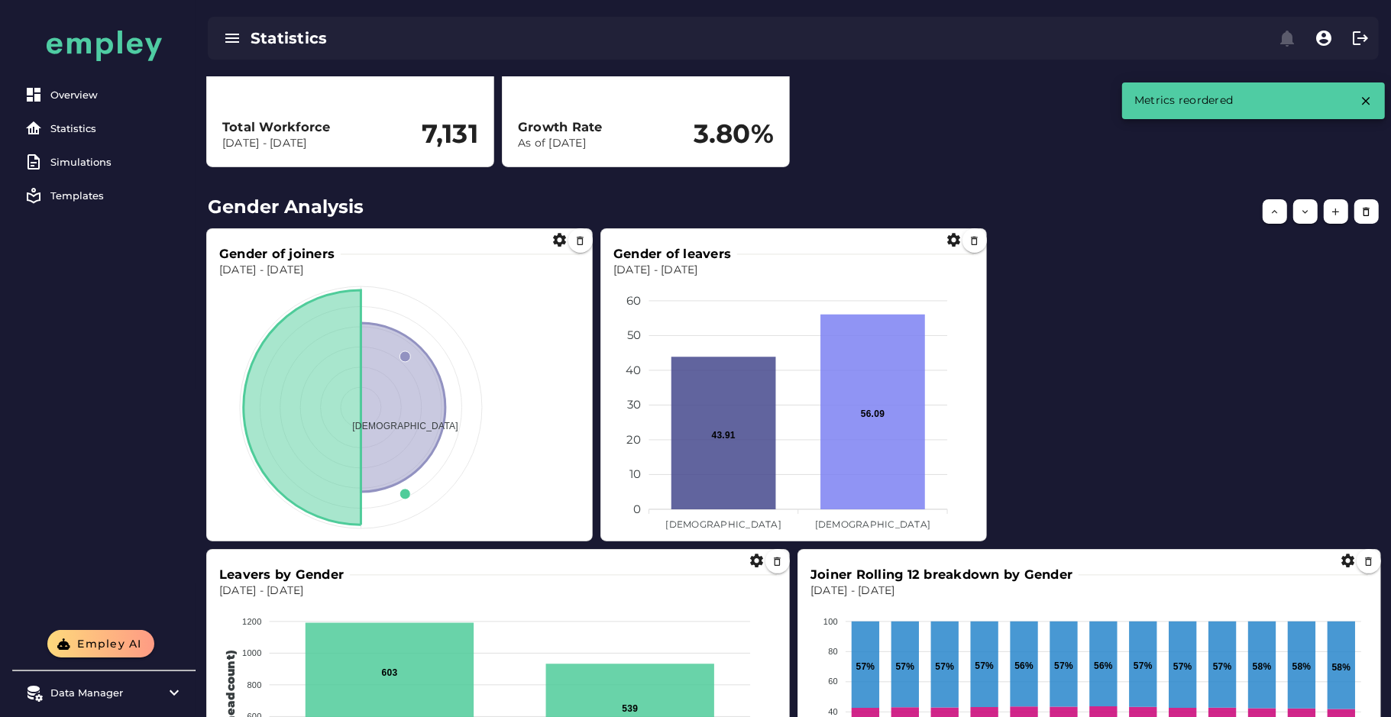
click at [1095, 400] on div "Leavers by Gender Dec 31, 2023 - Dec 31, 2024 1200 1200 1000 1000 800 800 600 6…" at bounding box center [793, 706] width 1189 height 970
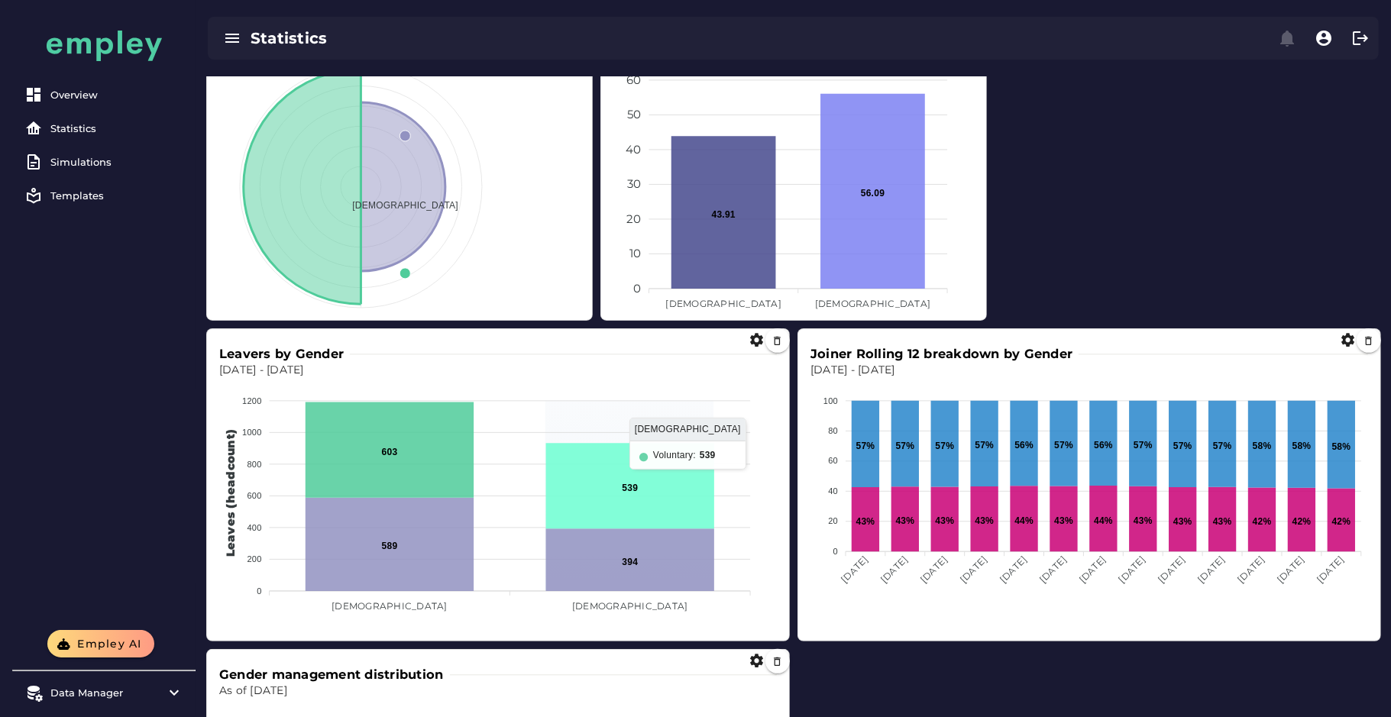
scroll to position [361, 0]
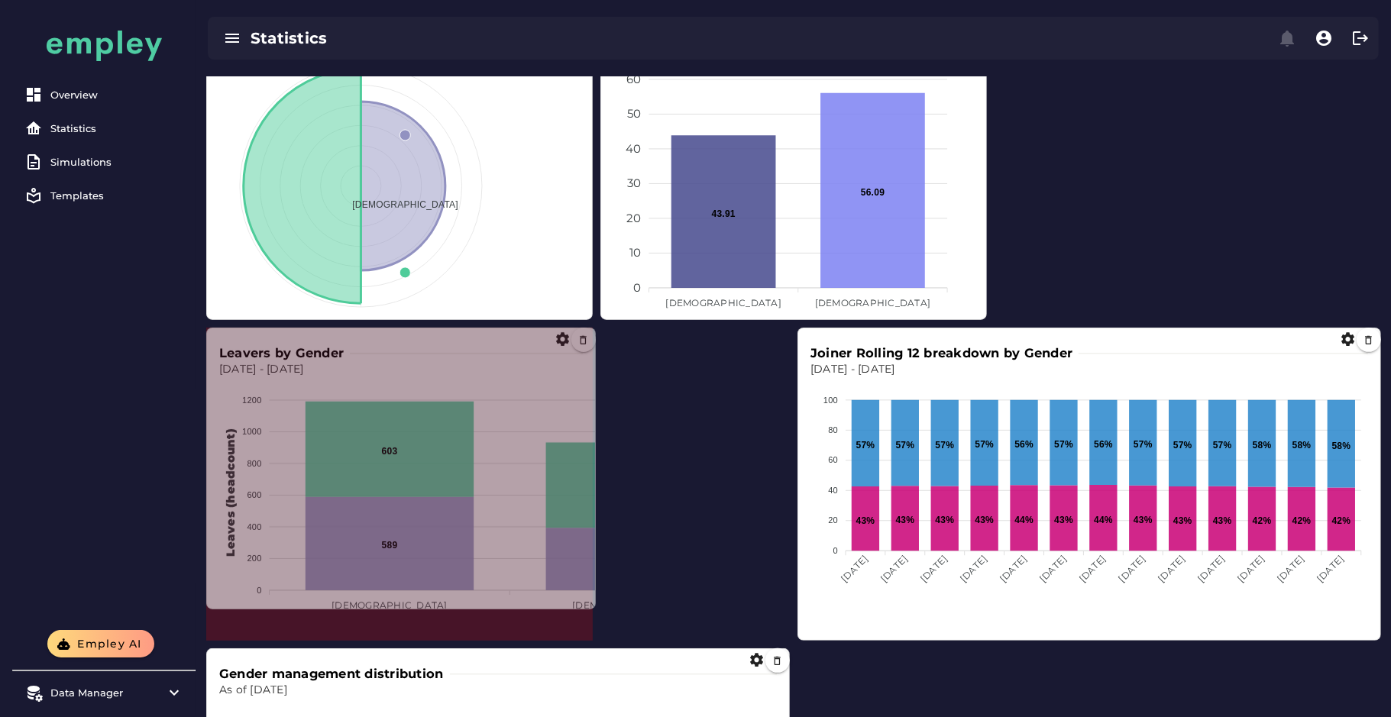
drag, startPoint x: 788, startPoint y: 639, endPoint x: 568, endPoint y: 613, distance: 221.4
click at [588, 610] on span at bounding box center [592, 606] width 8 height 8
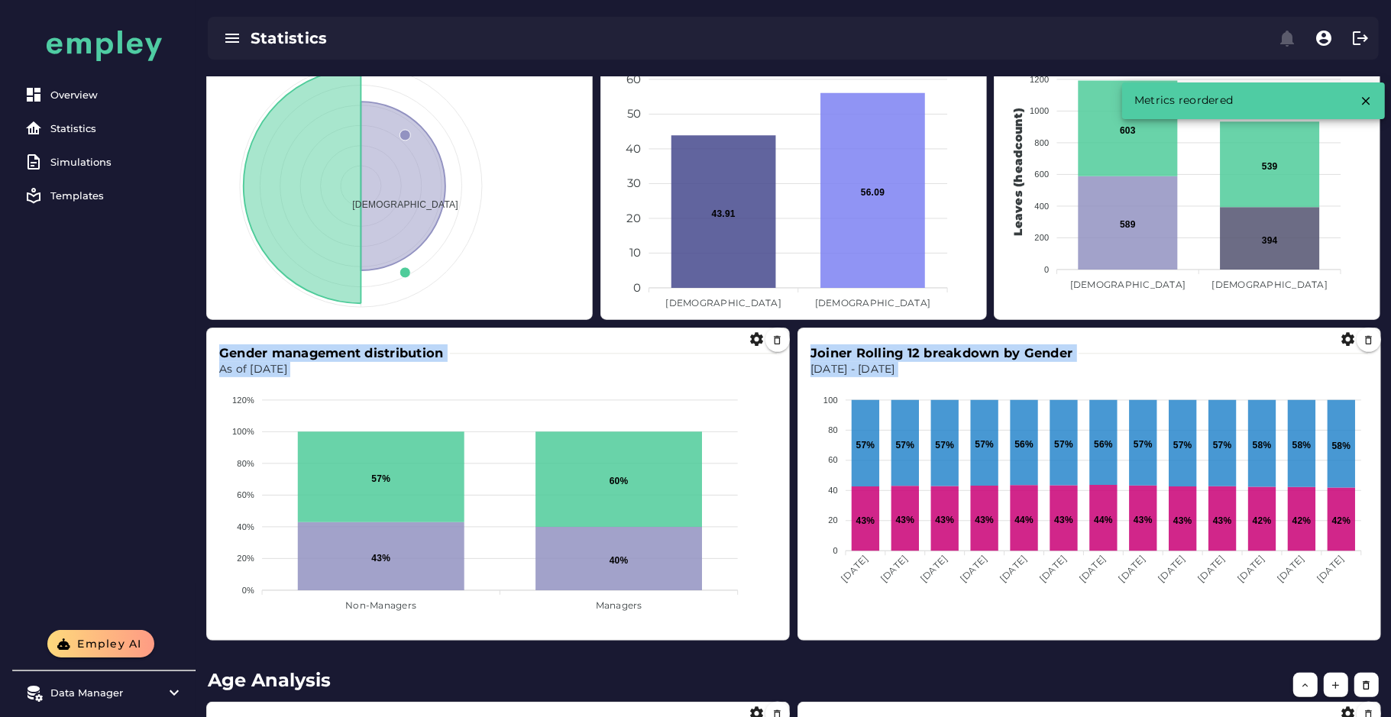
scroll to position [218, 0]
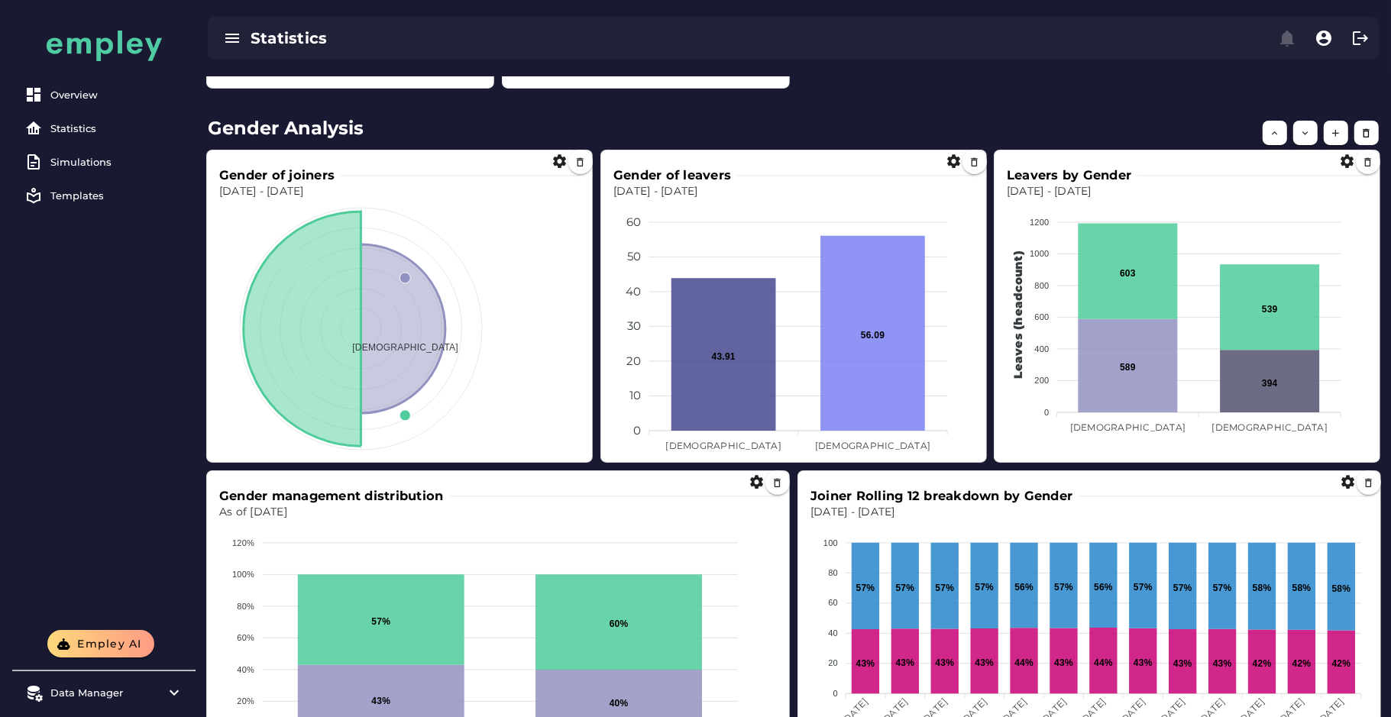
click at [876, 122] on h2 "Gender Analysis" at bounding box center [793, 128] width 1171 height 27
click at [1272, 383] on icon at bounding box center [1269, 382] width 99 height 63
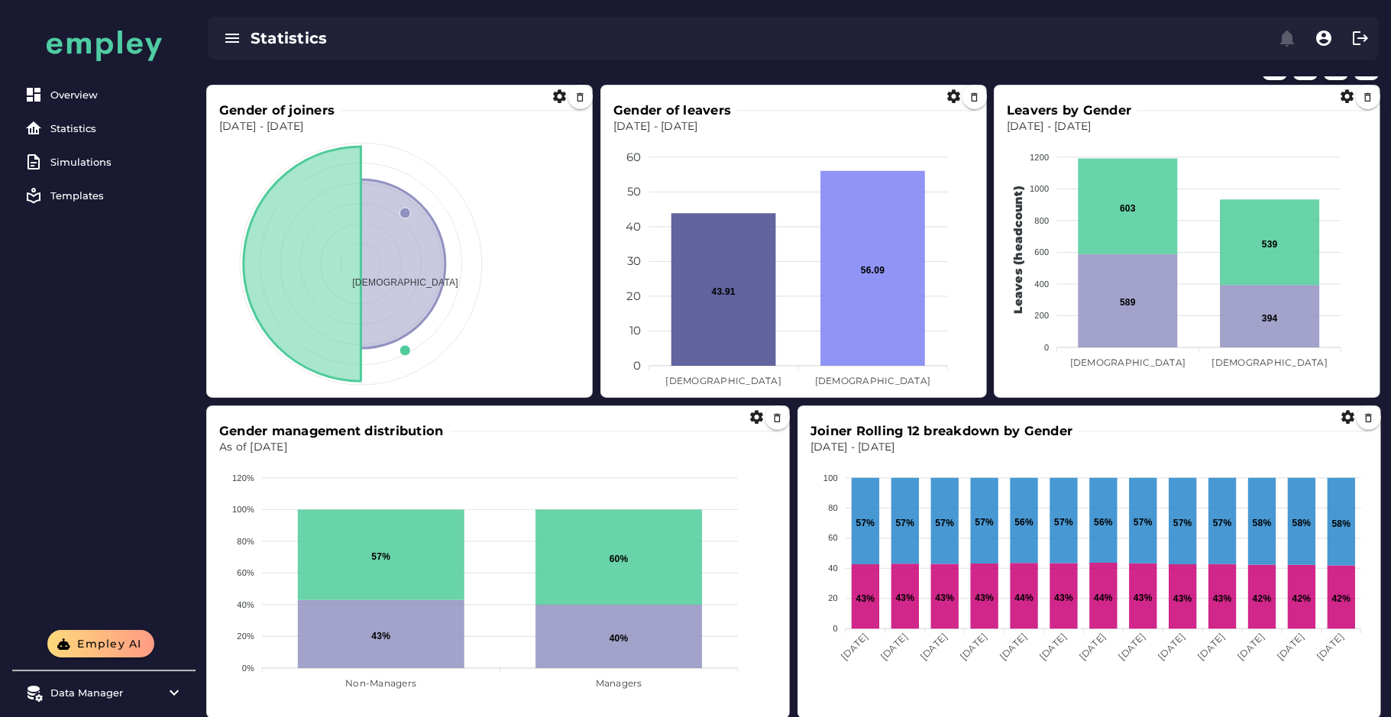
scroll to position [284, 0]
click at [691, 270] on icon at bounding box center [723, 289] width 105 height 153
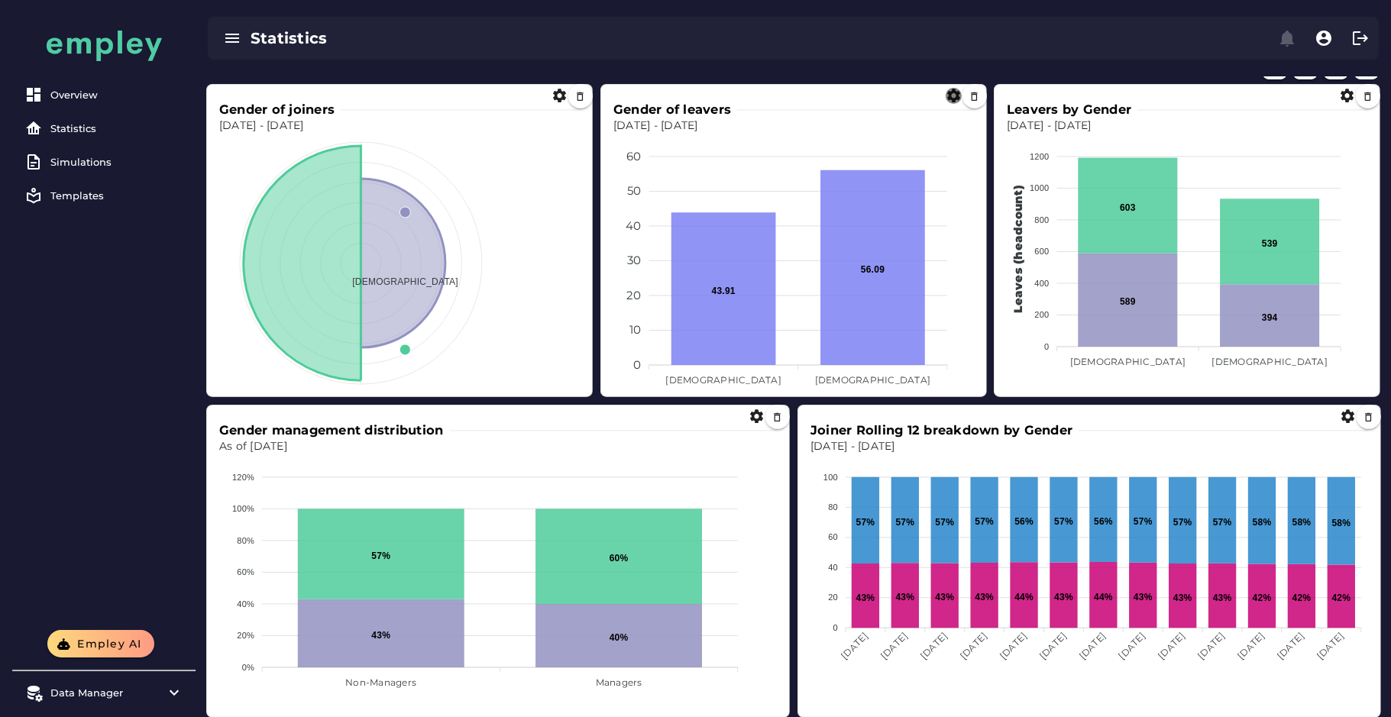
click at [947, 92] on icon "button" at bounding box center [954, 96] width 16 height 16
click at [993, 169] on div "BAR ***" at bounding box center [989, 149] width 45 height 43
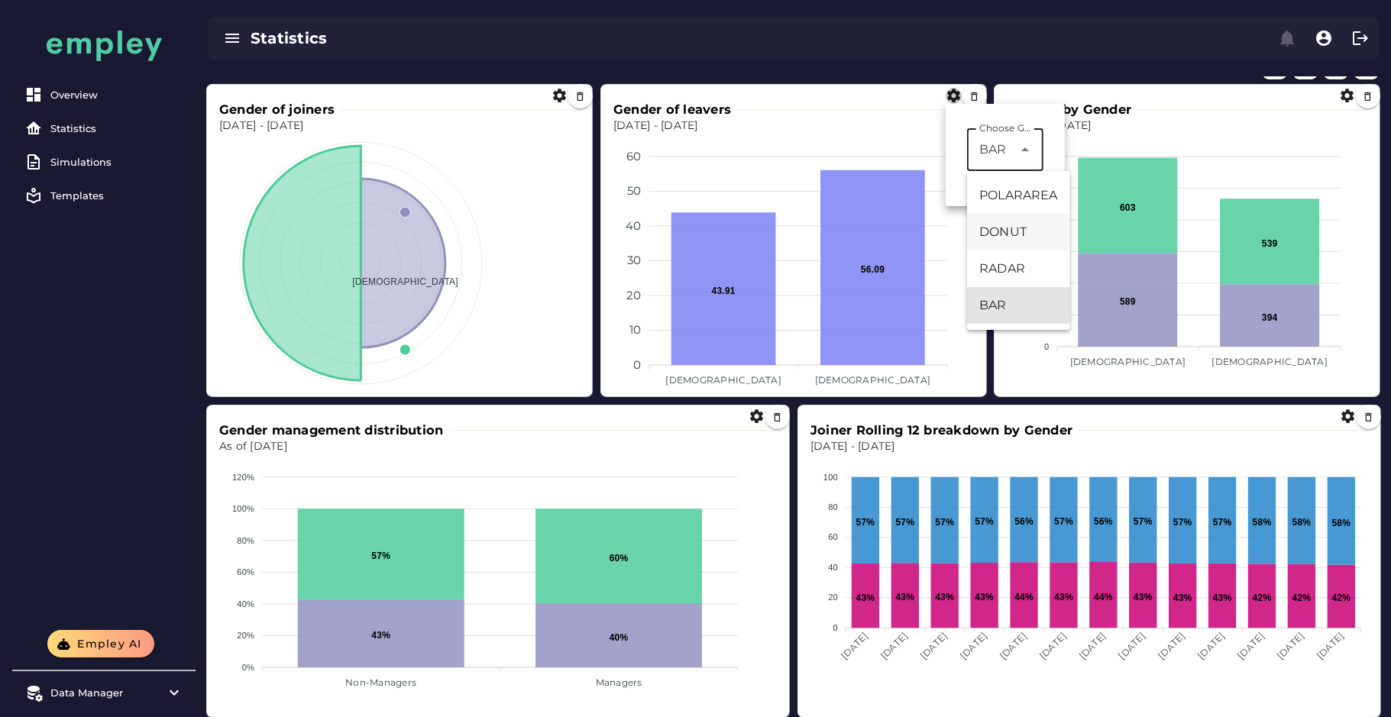
click at [1023, 229] on div "DONUT" at bounding box center [1018, 232] width 78 height 18
type input "*****"
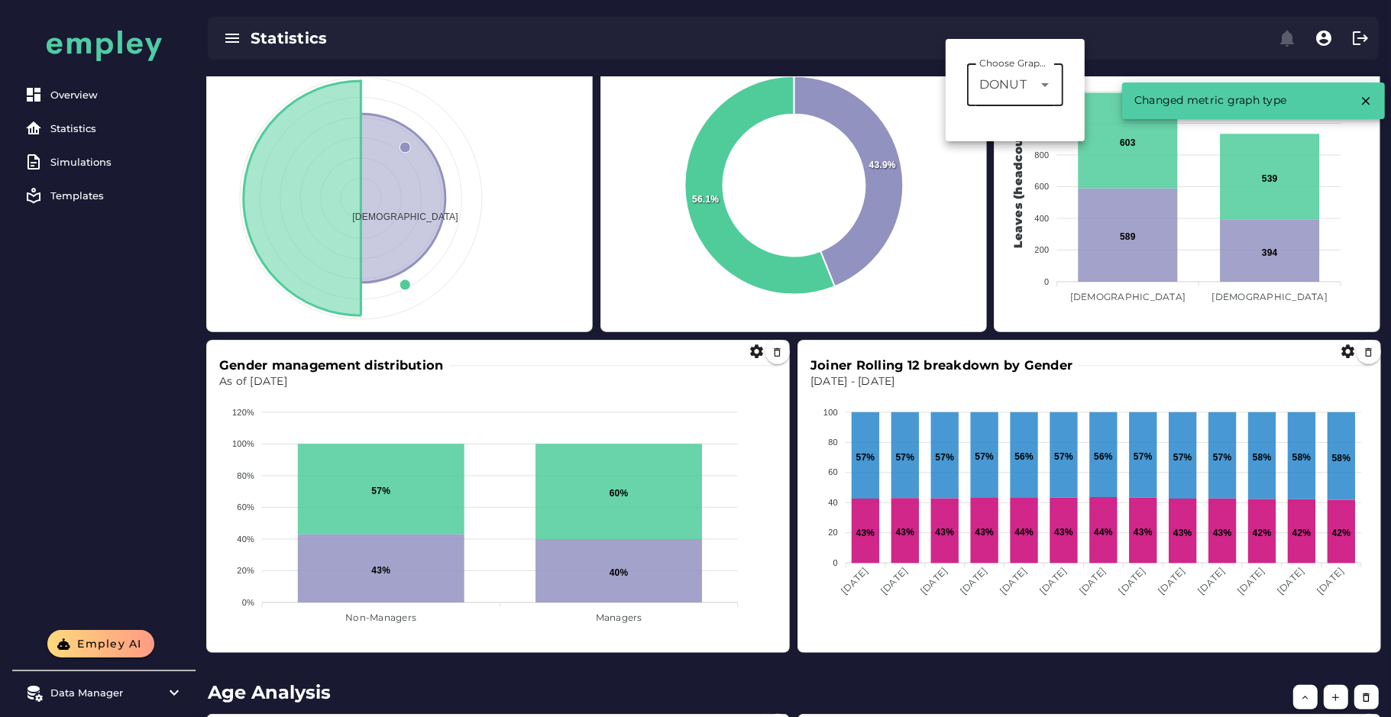
scroll to position [367, 0]
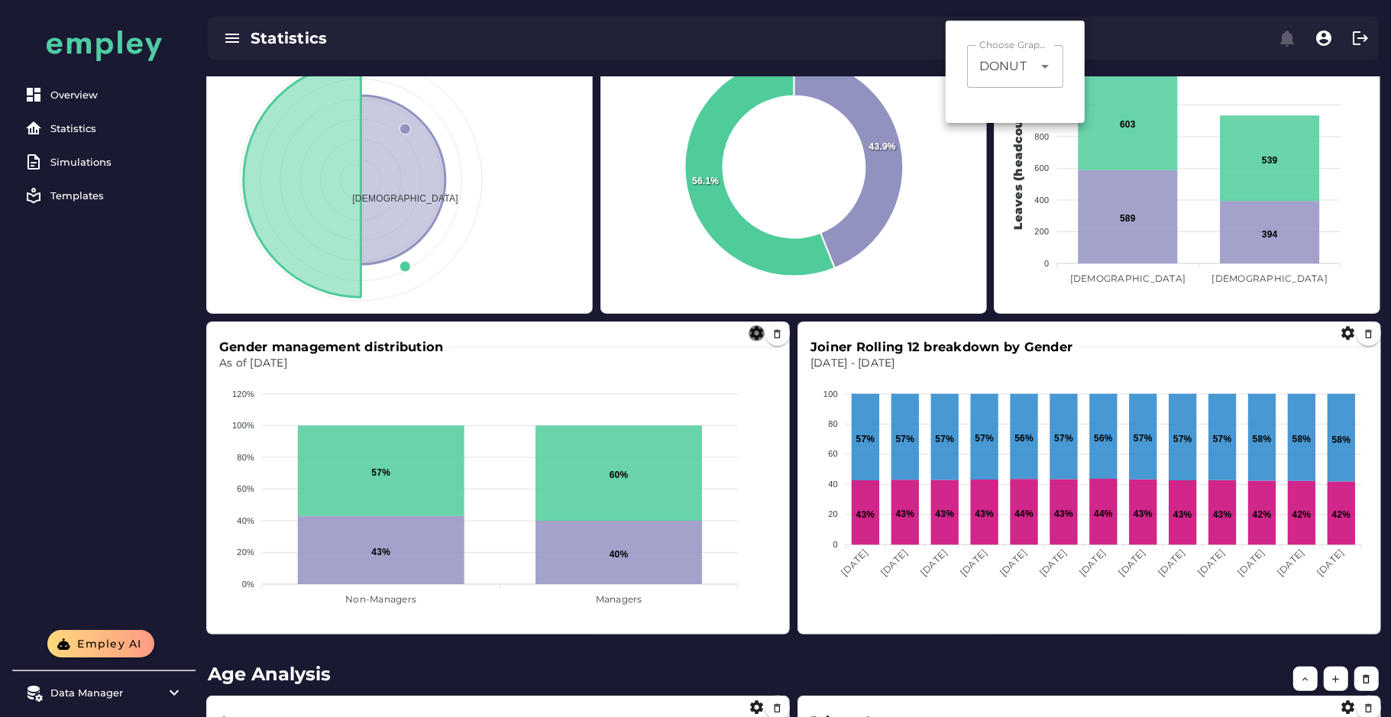
click at [749, 334] on icon "button" at bounding box center [757, 333] width 16 height 16
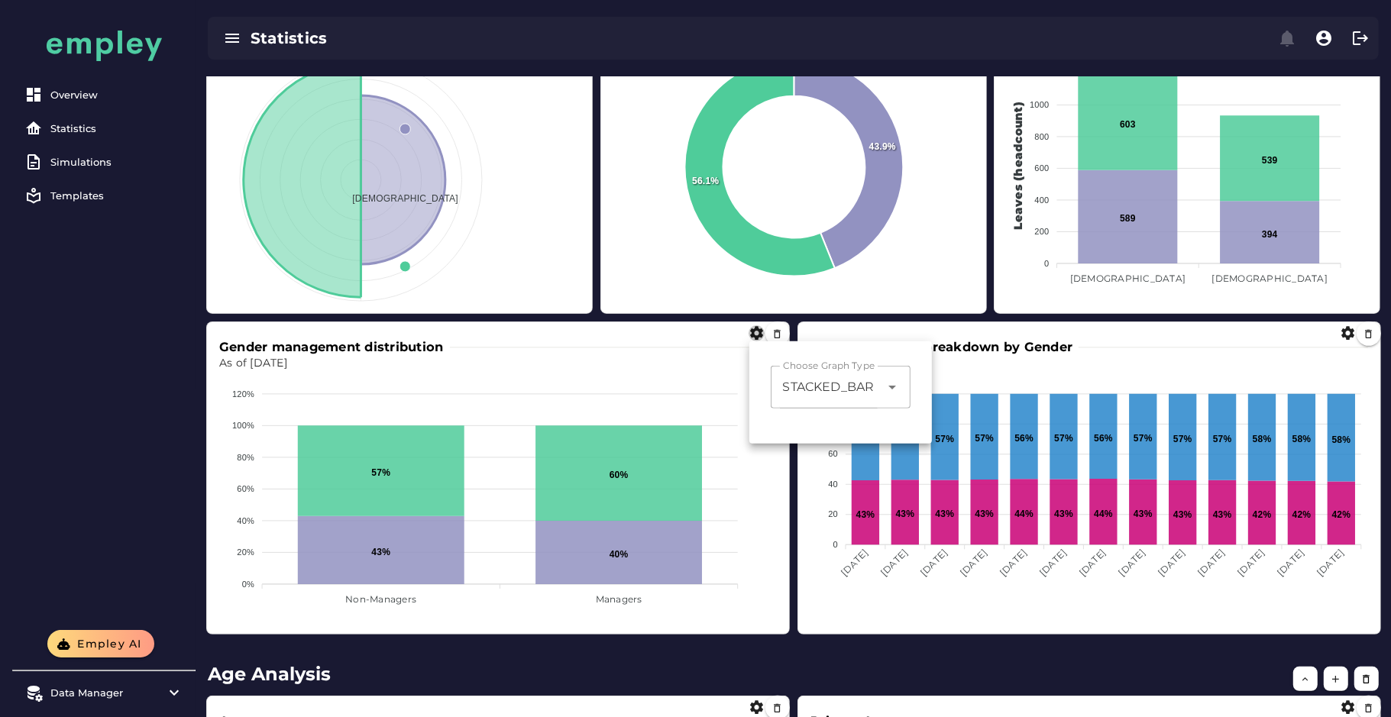
click at [797, 379] on span "STACKED_BAR" at bounding box center [829, 387] width 92 height 18
click at [814, 472] on div "STACKED_BAR" at bounding box center [841, 470] width 117 height 18
click at [792, 652] on div "Metrics Total Workforce Dec 31, 2023 - Dec 31, 2024 7,131 Growth Rate As of Dec…" at bounding box center [793, 545] width 1195 height 1592
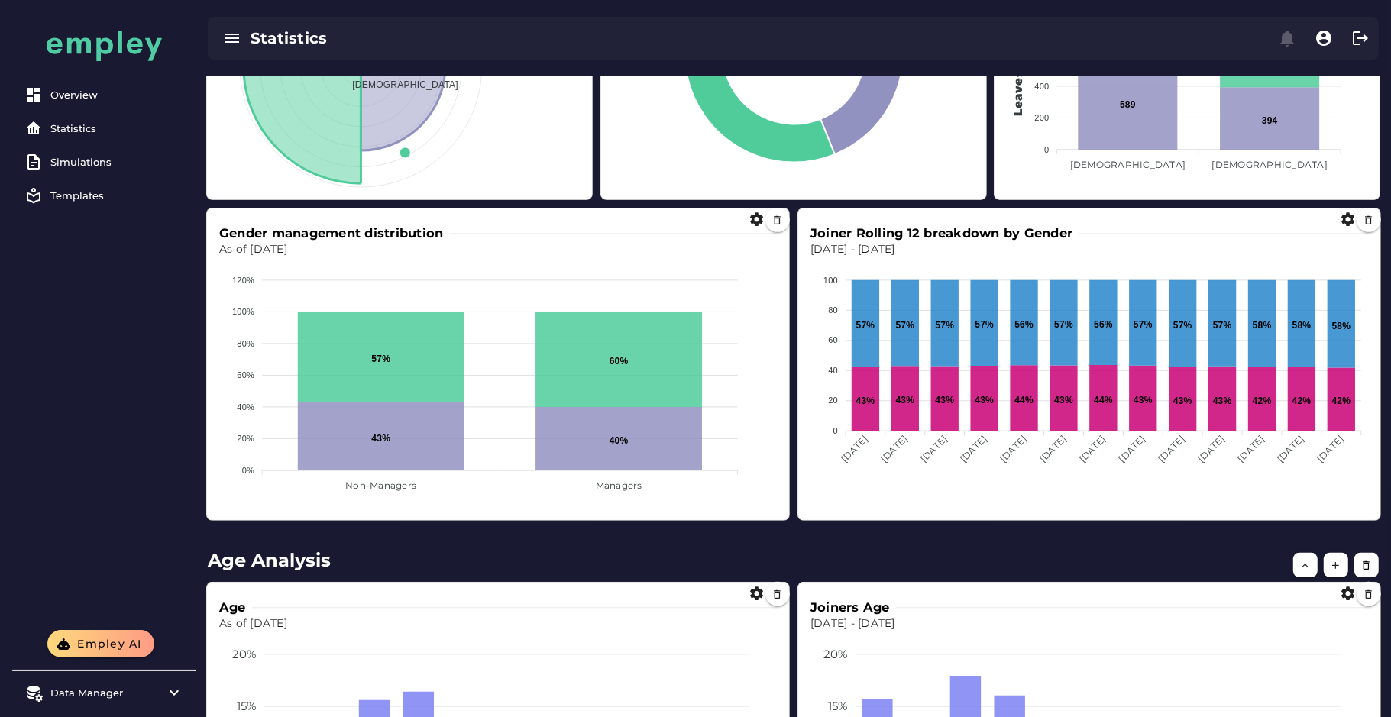
scroll to position [482, 0]
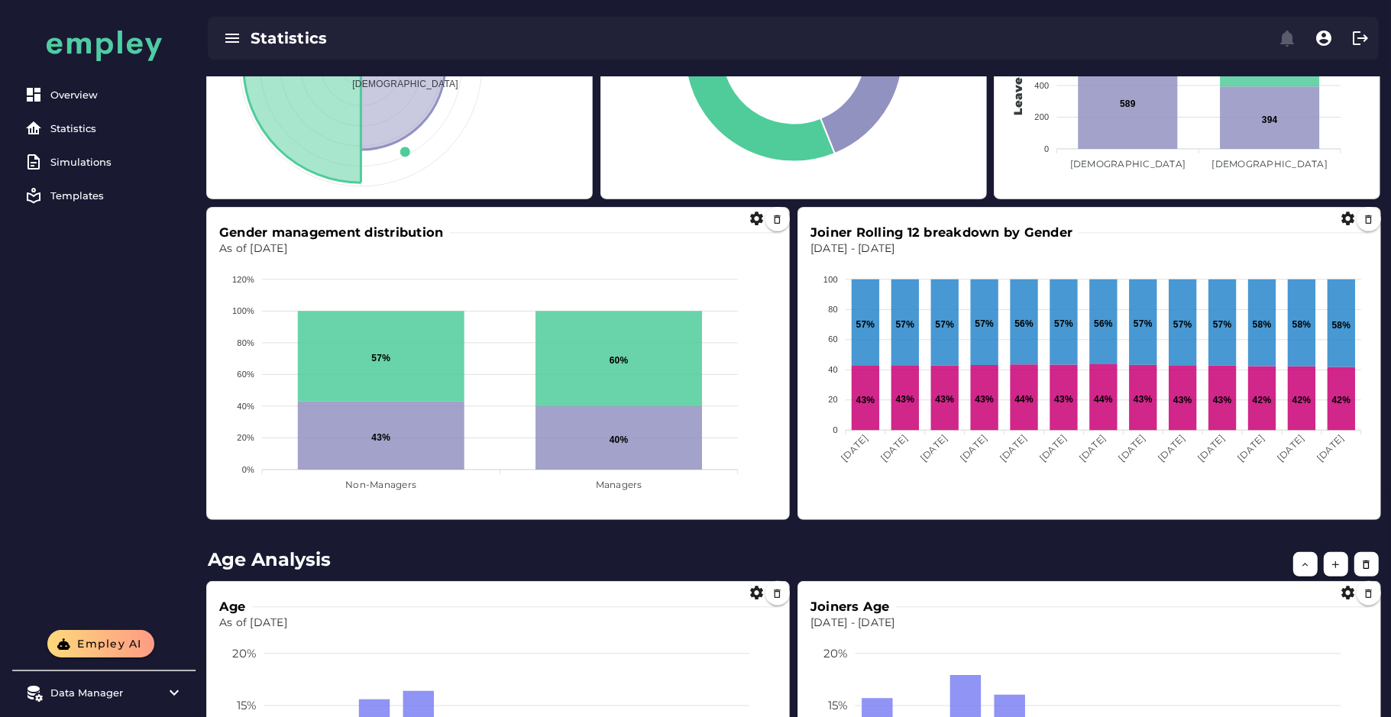
click at [785, 516] on span at bounding box center [786, 517] width 8 height 8
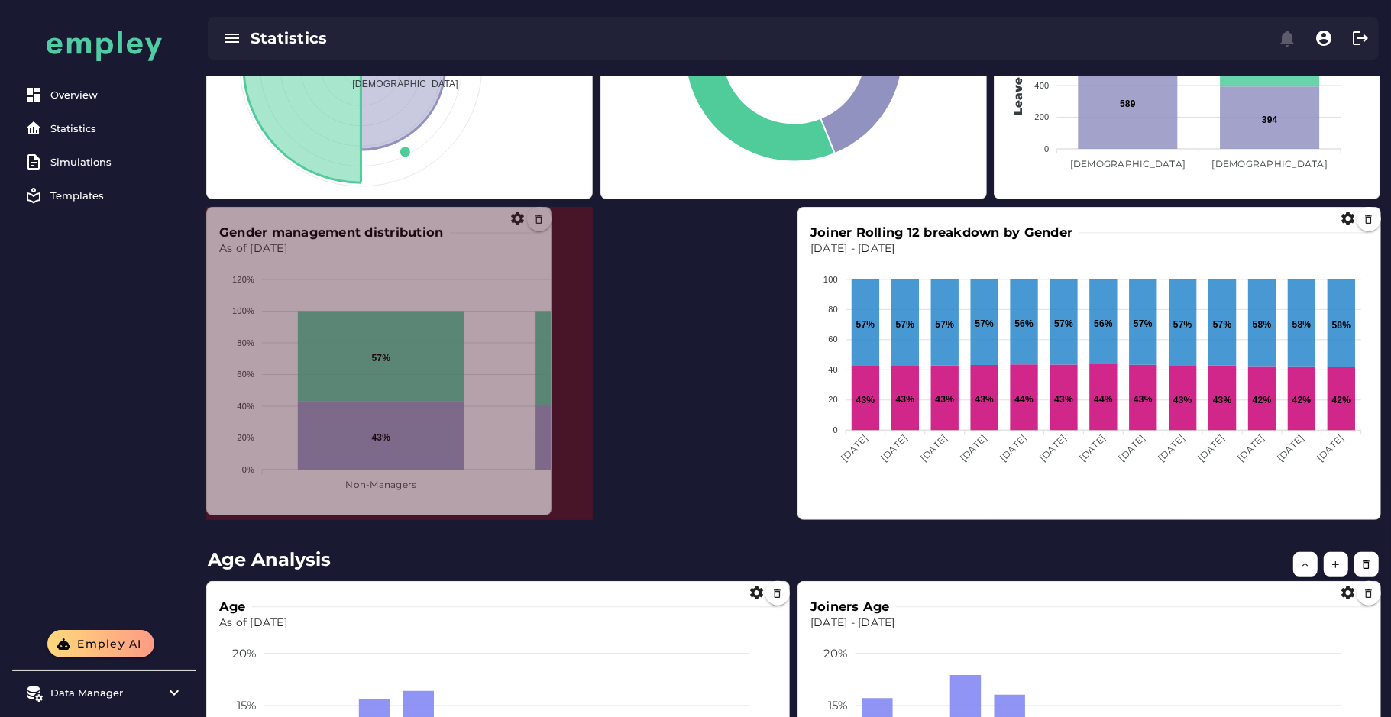
drag, startPoint x: 785, startPoint y: 516, endPoint x: 546, endPoint y: 512, distance: 238.4
click at [546, 512] on span at bounding box center [548, 512] width 8 height 8
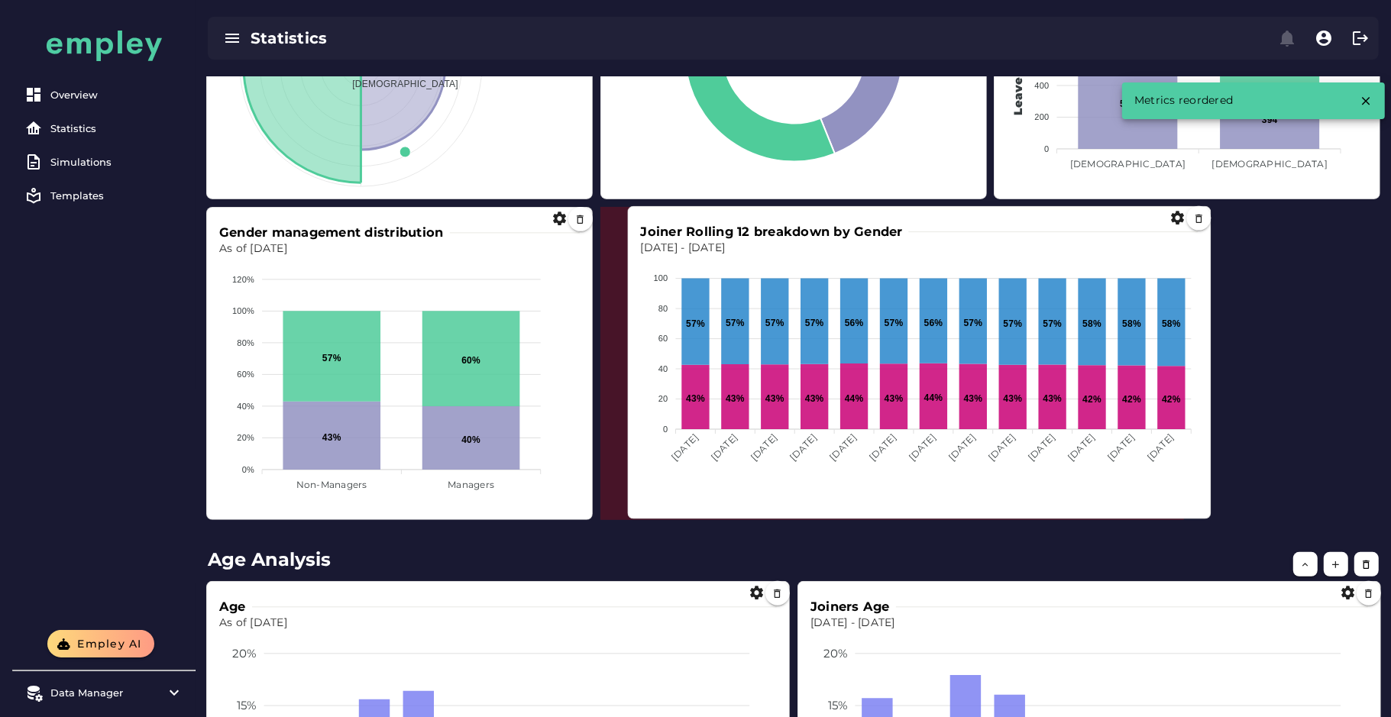
drag, startPoint x: 929, startPoint y: 434, endPoint x: 758, endPoint y: 433, distance: 171.1
click at [758, 433] on foreignobject at bounding box center [920, 385] width 558 height 259
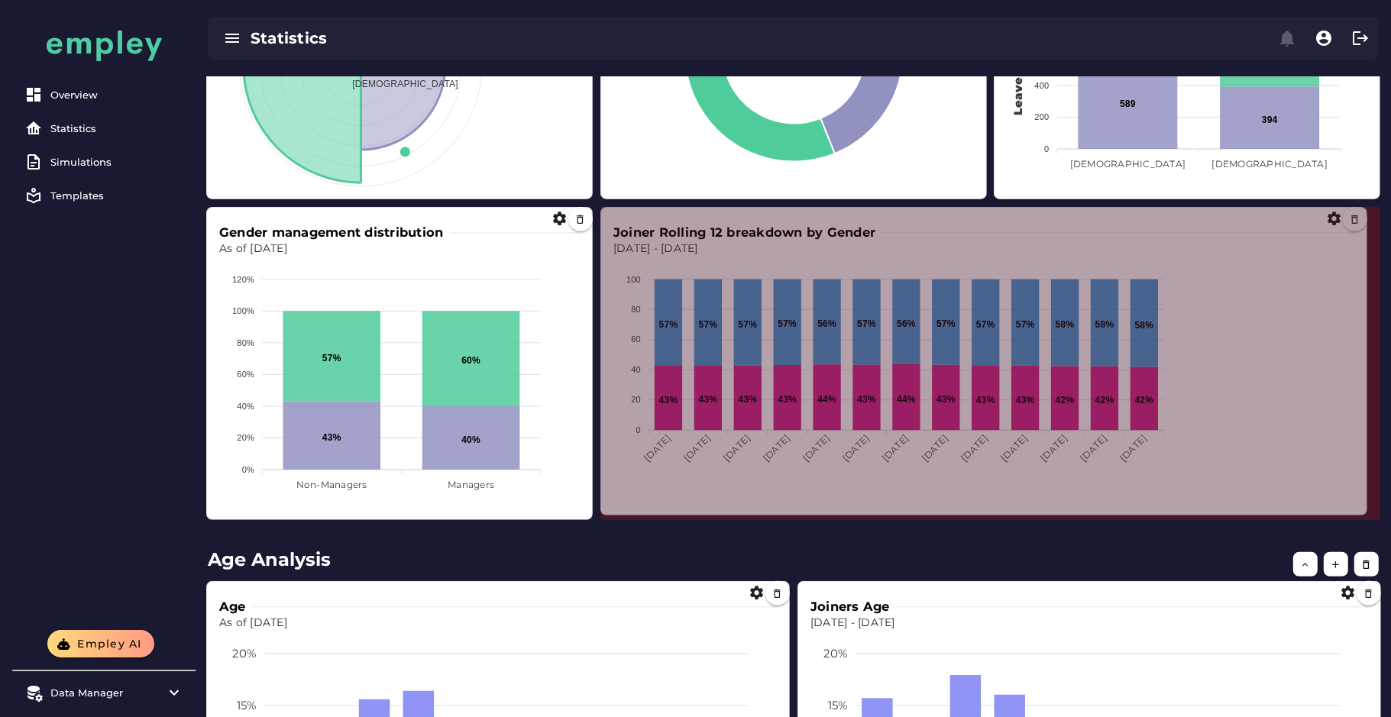
drag, startPoint x: 1183, startPoint y: 516, endPoint x: 1367, endPoint y: 511, distance: 183.4
click at [1367, 511] on span at bounding box center [1364, 512] width 8 height 8
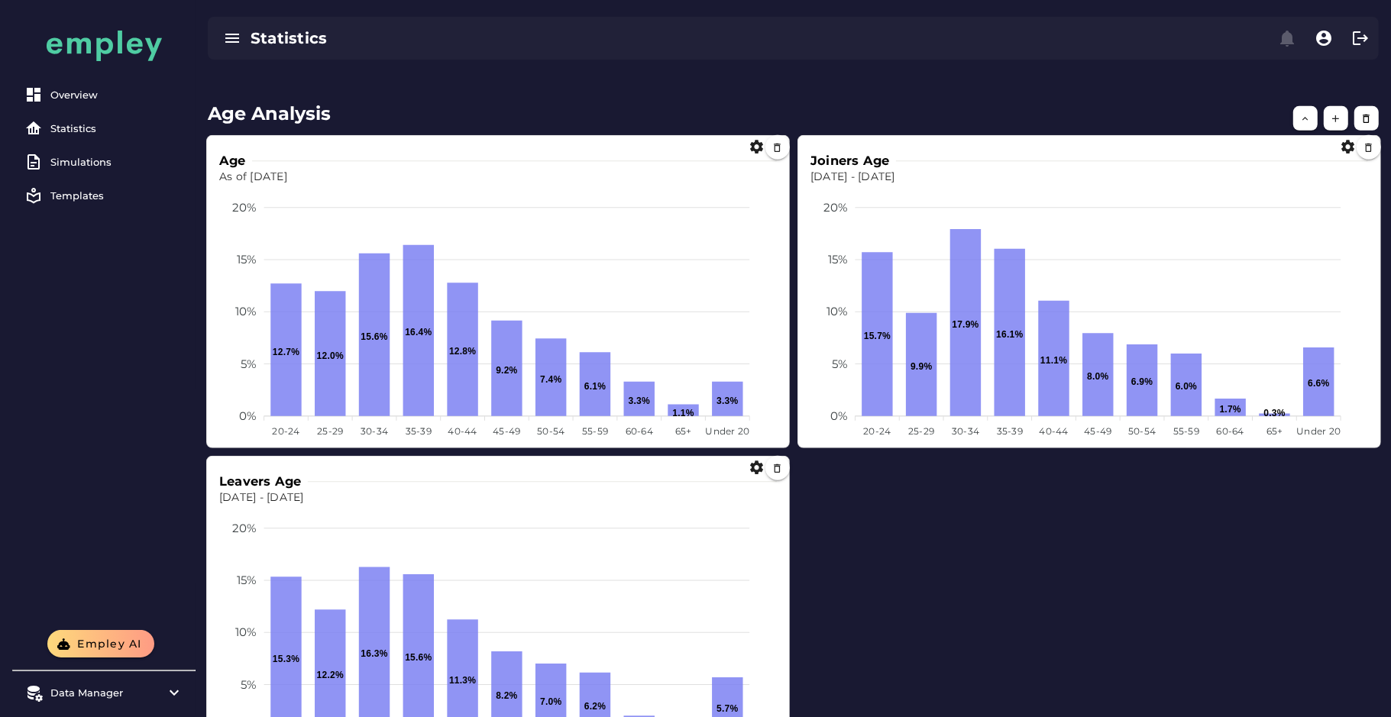
scroll to position [1021, 0]
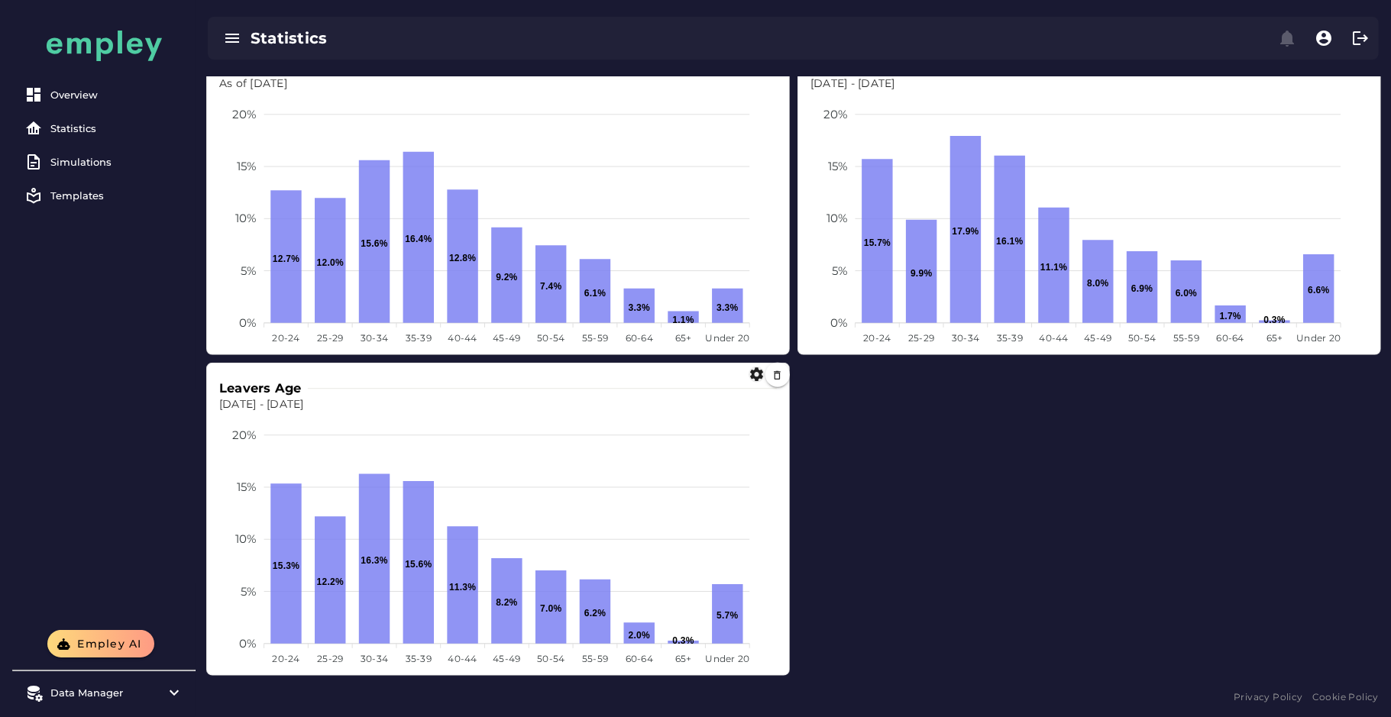
click at [752, 370] on icon "button" at bounding box center [757, 375] width 16 height 16
click at [783, 417] on div "BAR ***" at bounding box center [793, 428] width 45 height 43
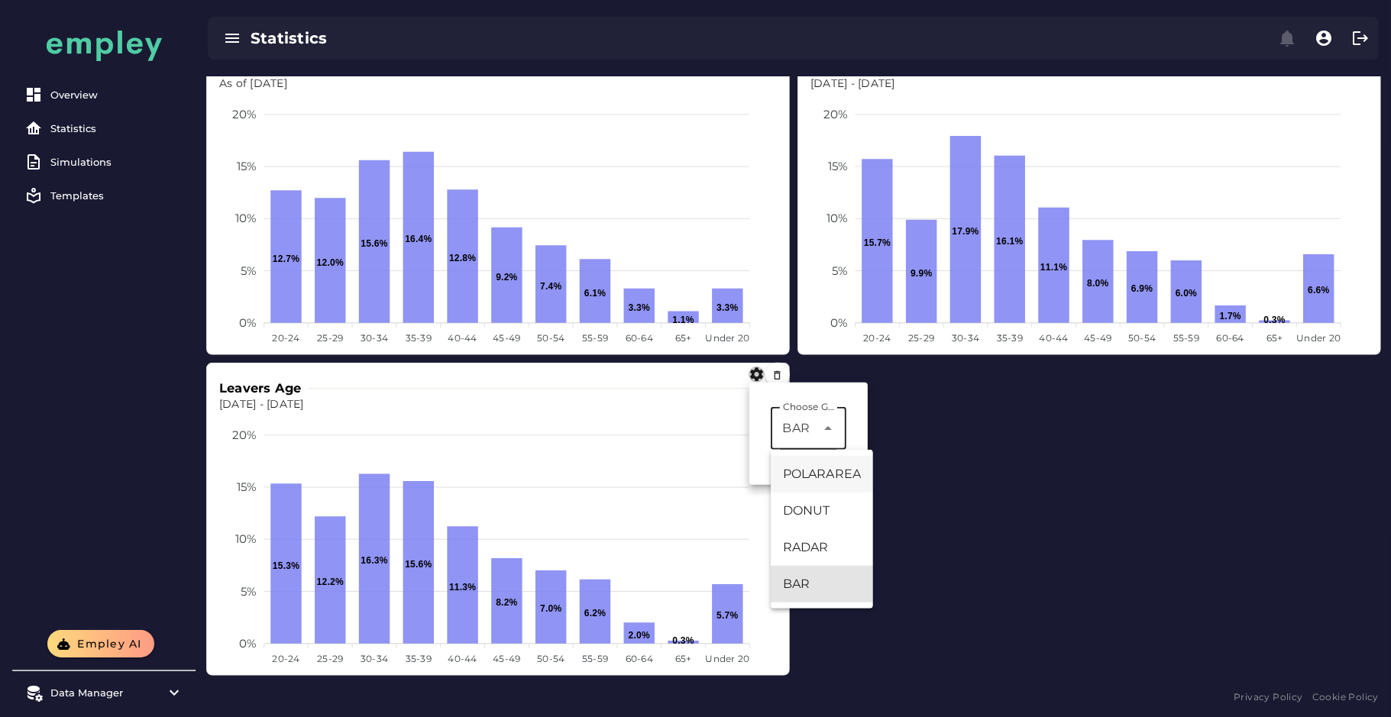
click at [823, 465] on div "POLARAREA" at bounding box center [822, 474] width 78 height 18
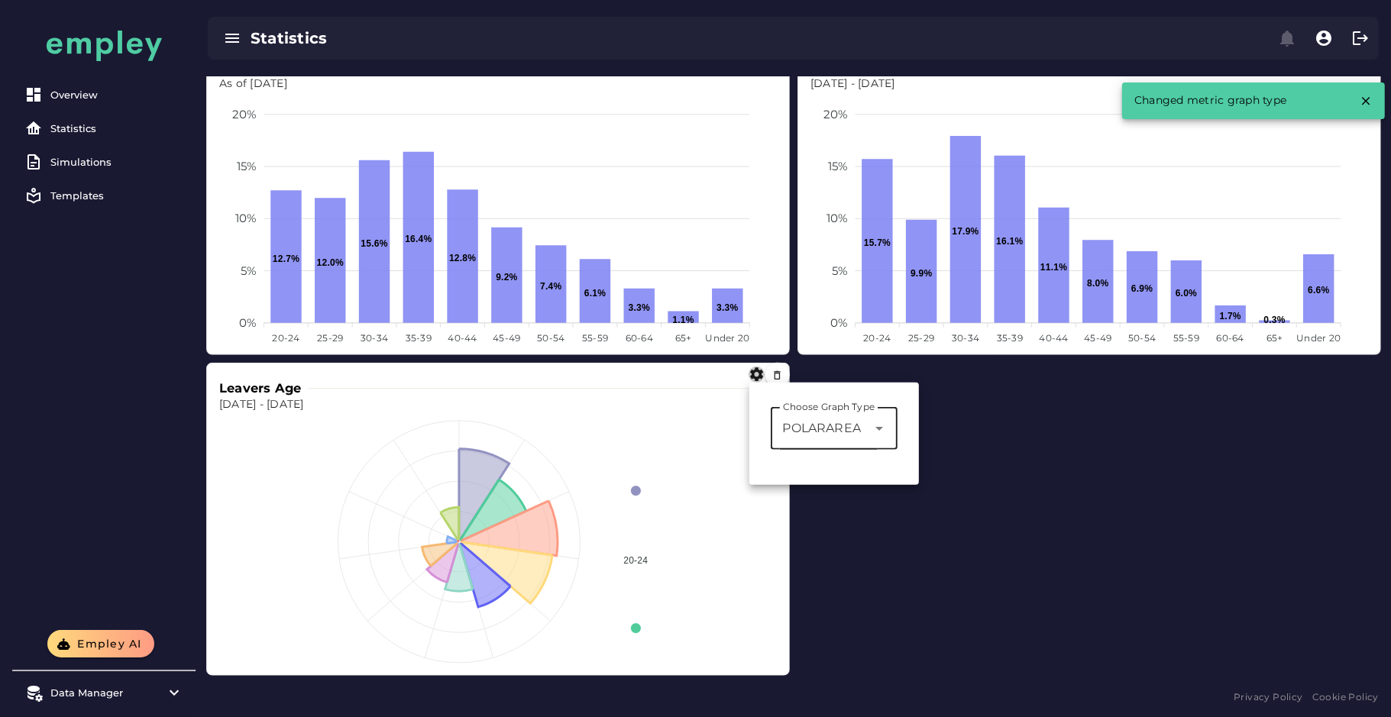
click at [809, 428] on span "POLARAREA" at bounding box center [822, 428] width 78 height 18
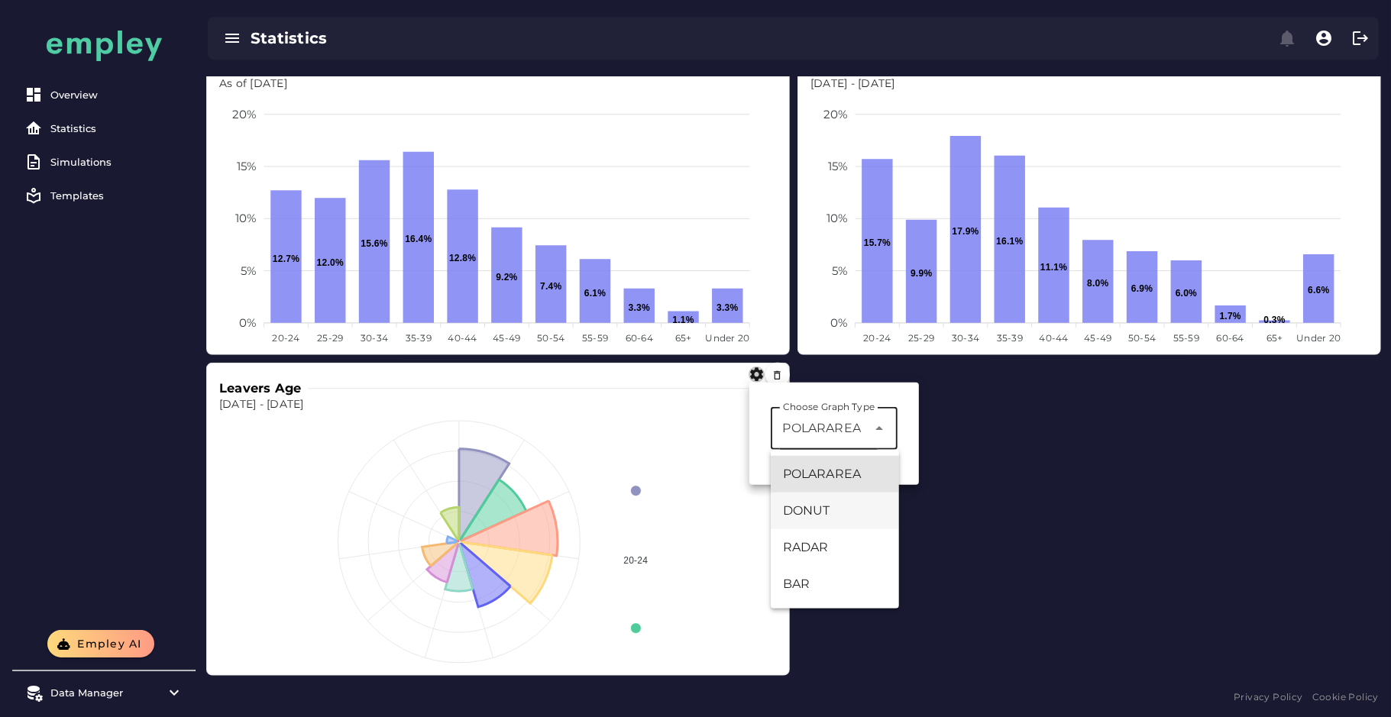
click at [814, 505] on div "DONUT" at bounding box center [835, 511] width 104 height 18
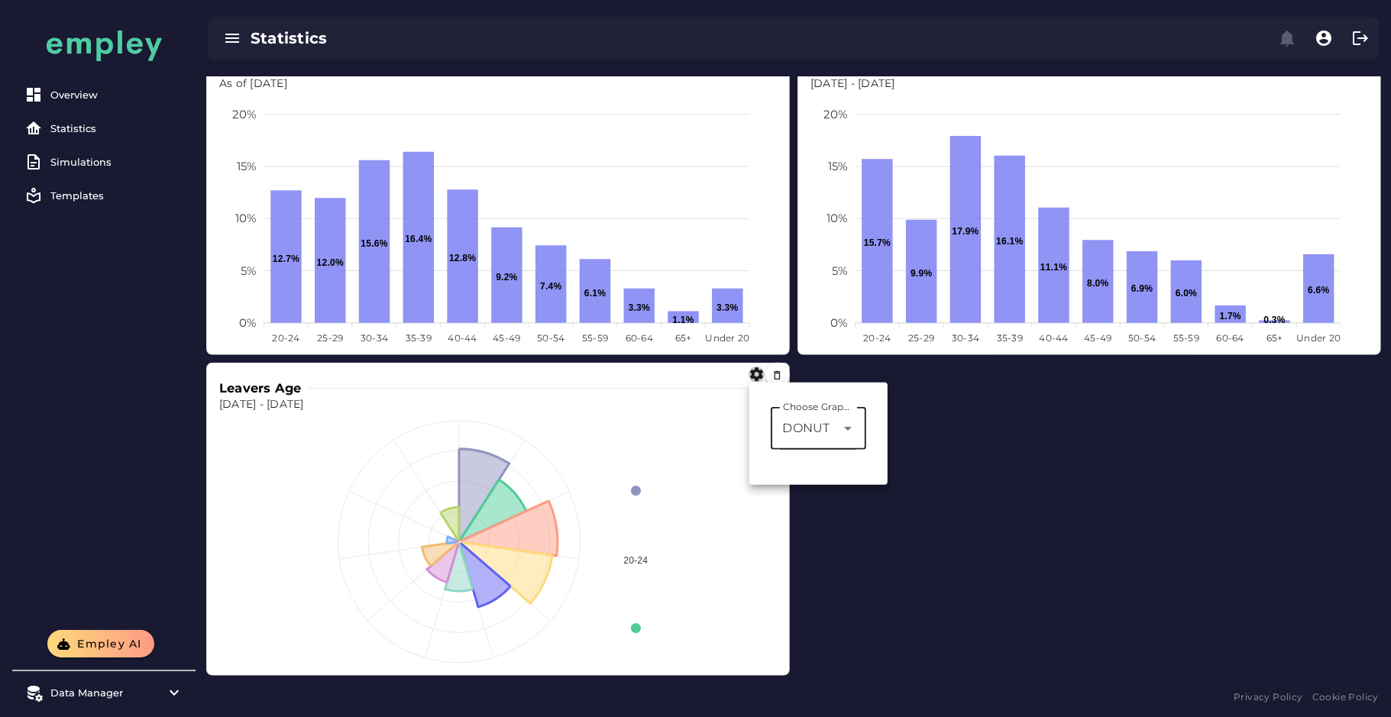
click at [820, 438] on div "DONUT *****" at bounding box center [804, 428] width 66 height 43
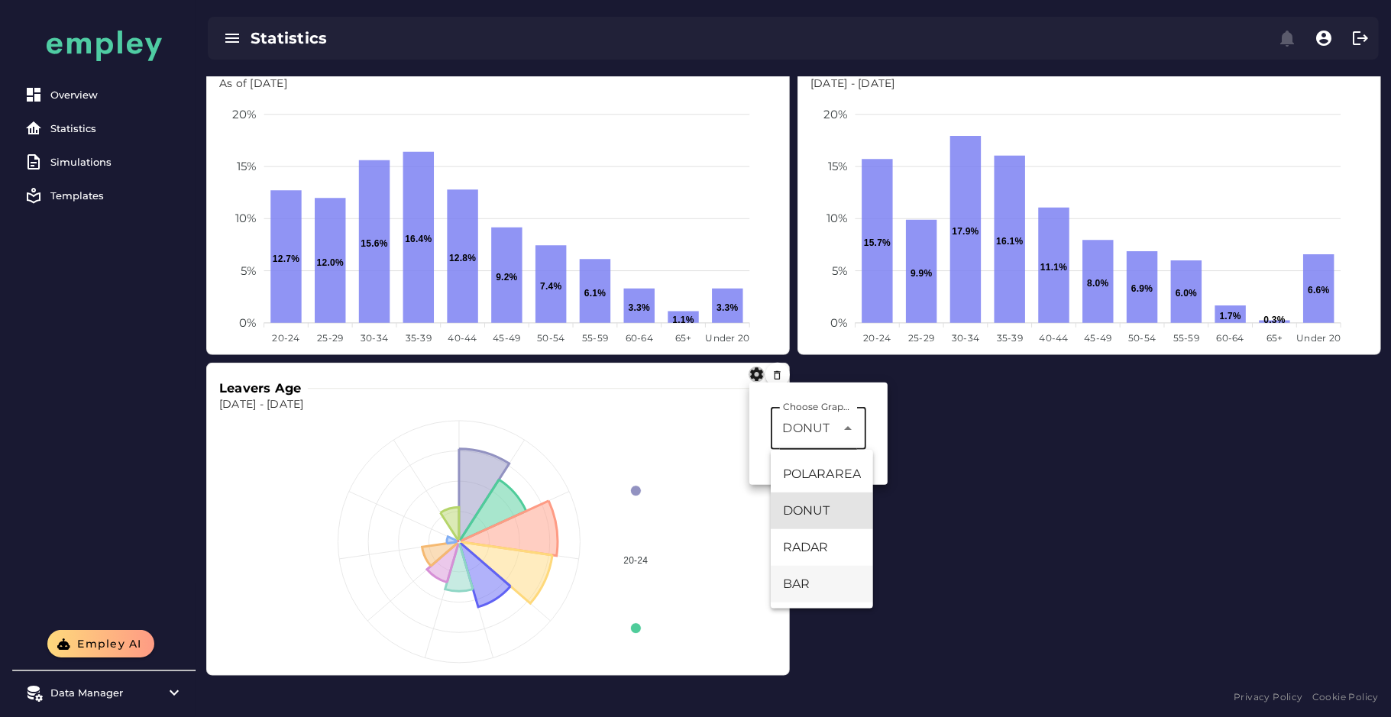
click at [819, 568] on div "BAR" at bounding box center [822, 584] width 102 height 37
type input "***"
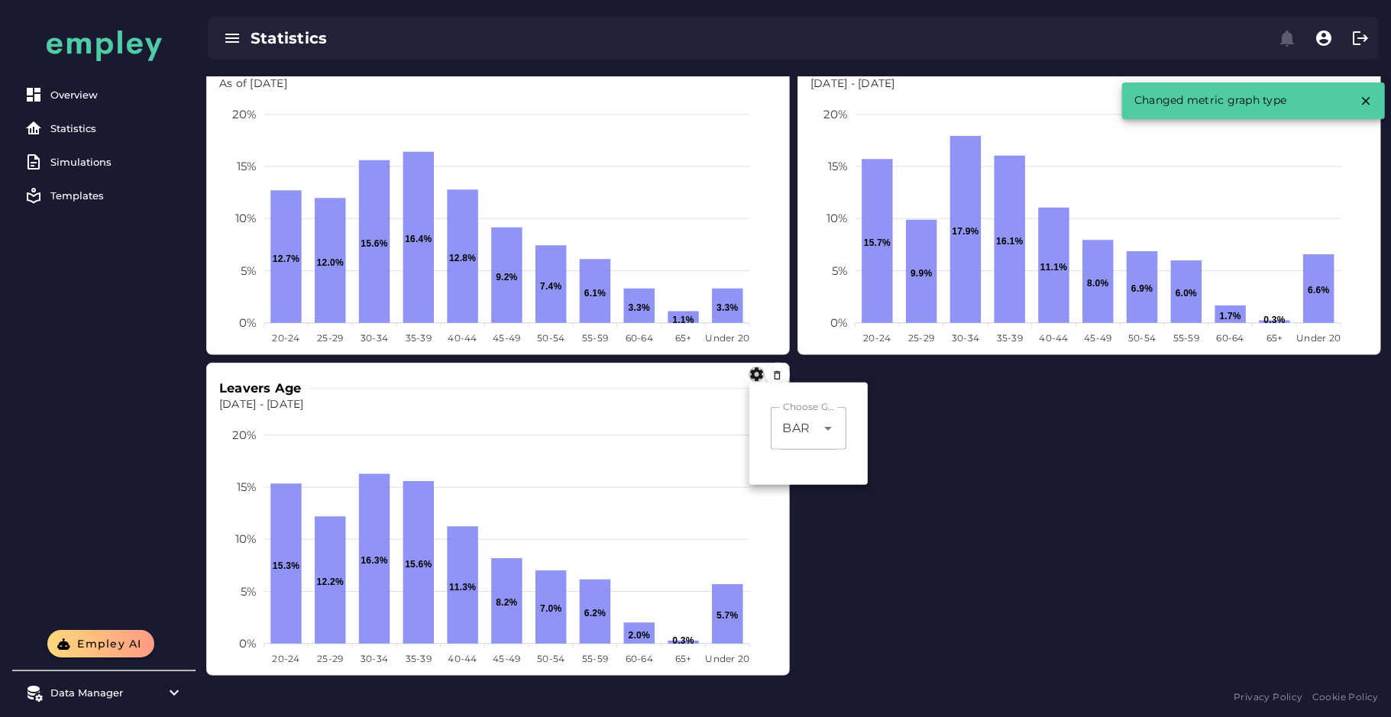
click at [872, 581] on div "Age As of Dec 31, 2024 20% 20% 15% 15% 10% 10% 5% 5% 0% 0% 12.7% 12.0% 15.6% 16…" at bounding box center [793, 358] width 1189 height 649
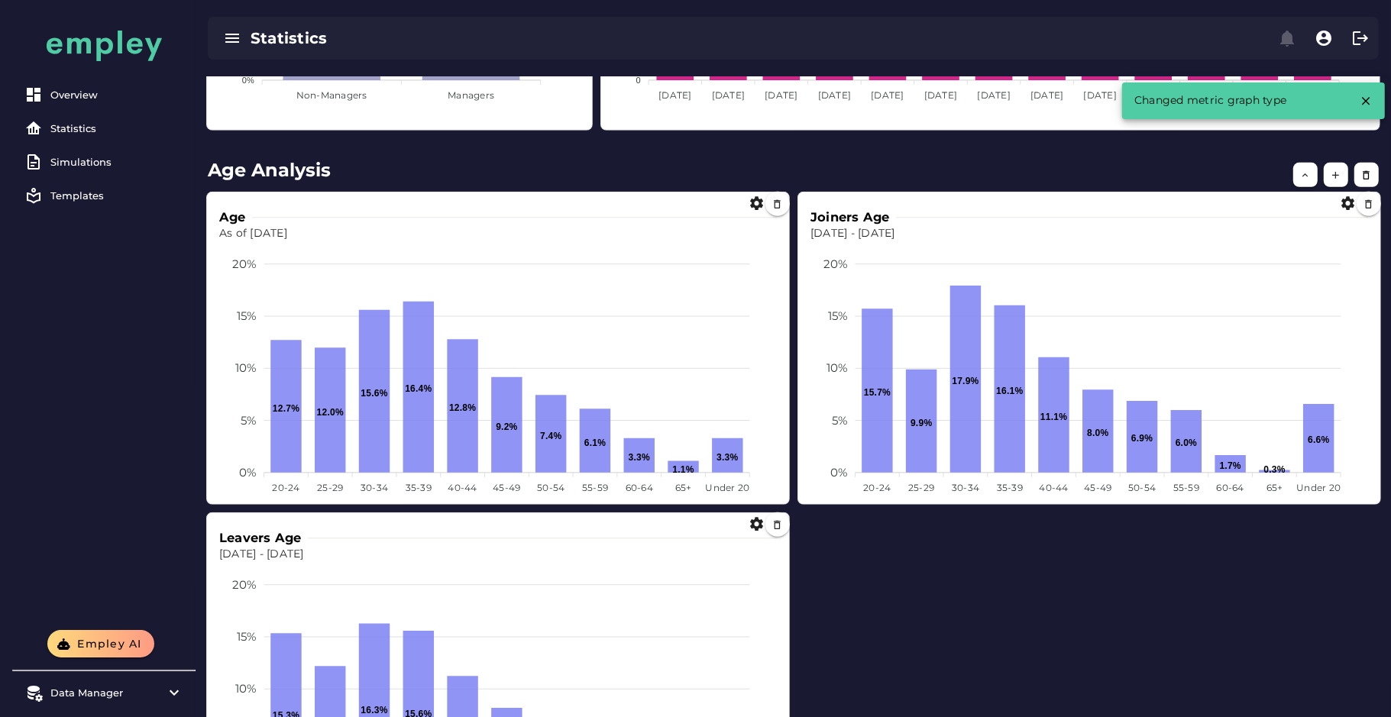
scroll to position [886, 0]
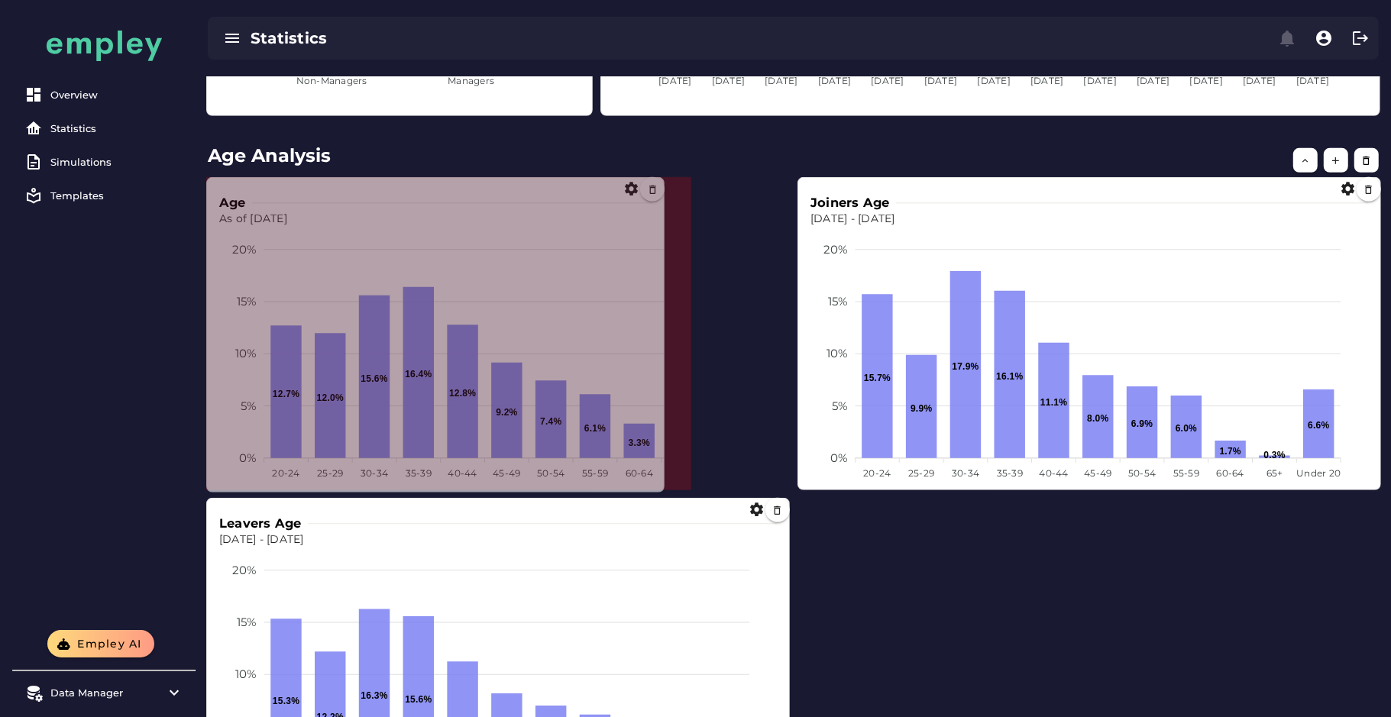
drag, startPoint x: 785, startPoint y: 484, endPoint x: 658, endPoint y: 487, distance: 127.6
click at [658, 487] on span at bounding box center [661, 489] width 8 height 8
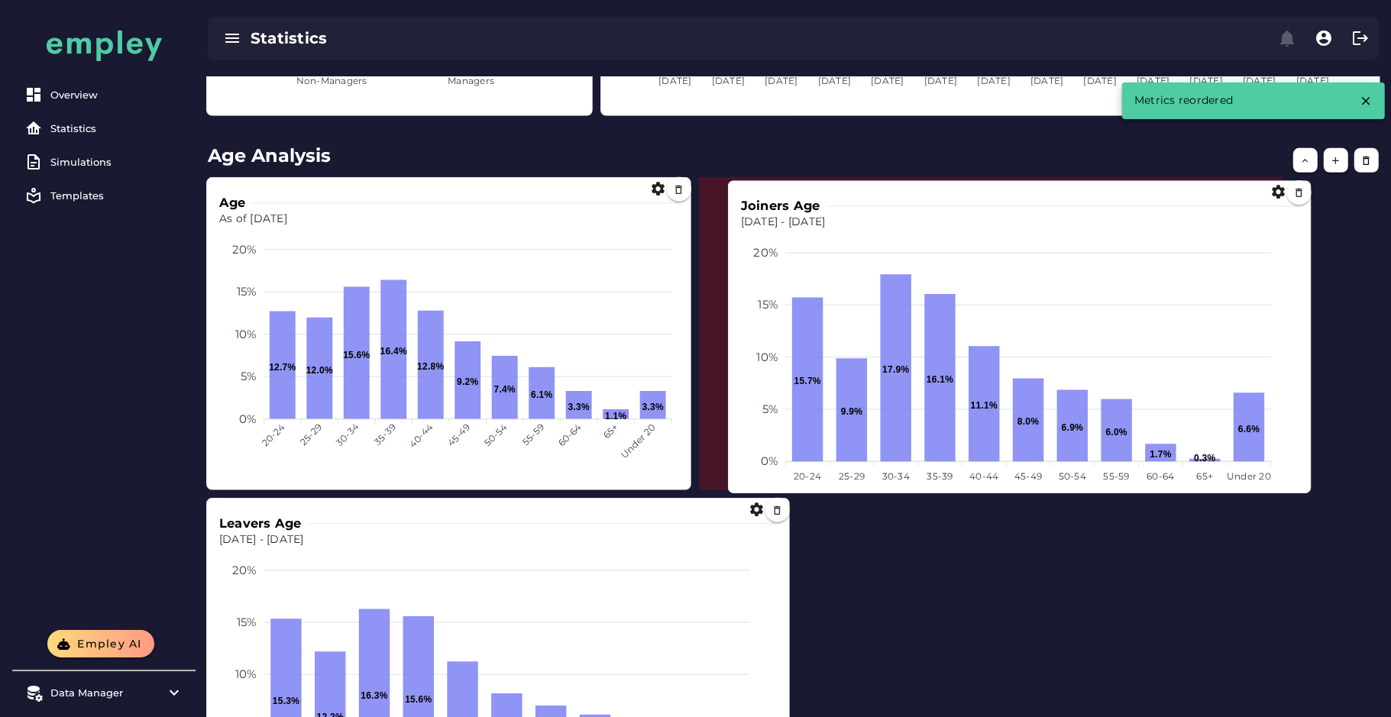
drag, startPoint x: 1079, startPoint y: 405, endPoint x: 988, endPoint y: 400, distance: 91.8
click at [988, 400] on foreignobject at bounding box center [1020, 360] width 558 height 259
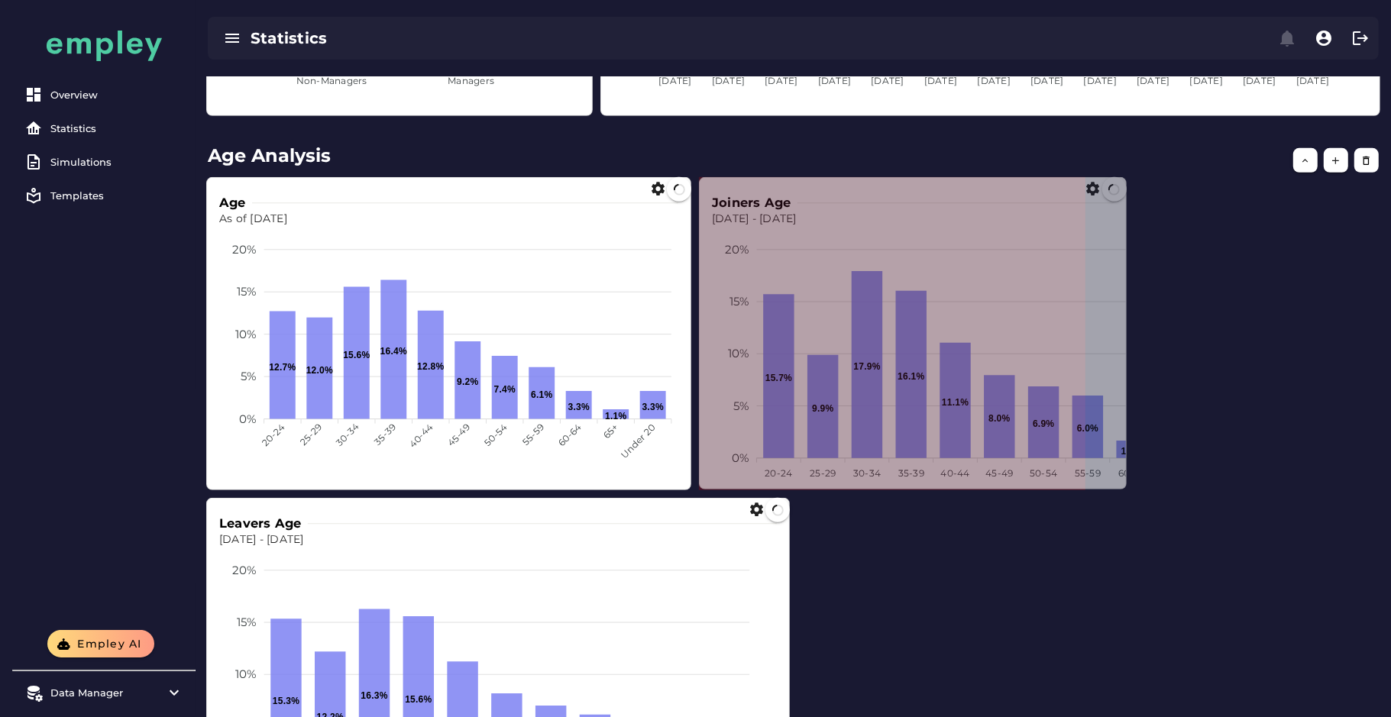
drag, startPoint x: 1282, startPoint y: 487, endPoint x: 1116, endPoint y: 485, distance: 165.8
click at [1119, 485] on span at bounding box center [1123, 486] width 8 height 8
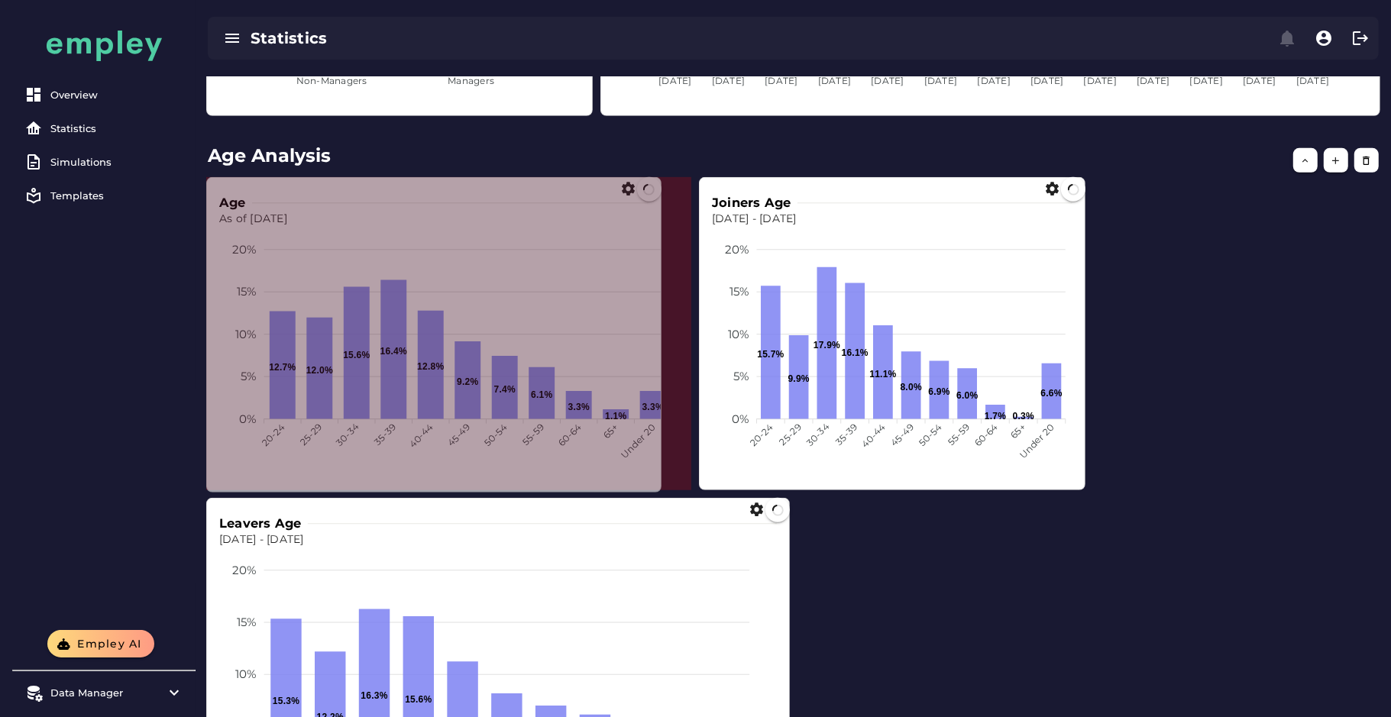
drag, startPoint x: 684, startPoint y: 487, endPoint x: 639, endPoint y: 486, distance: 45.8
click at [654, 486] on span at bounding box center [658, 489] width 8 height 8
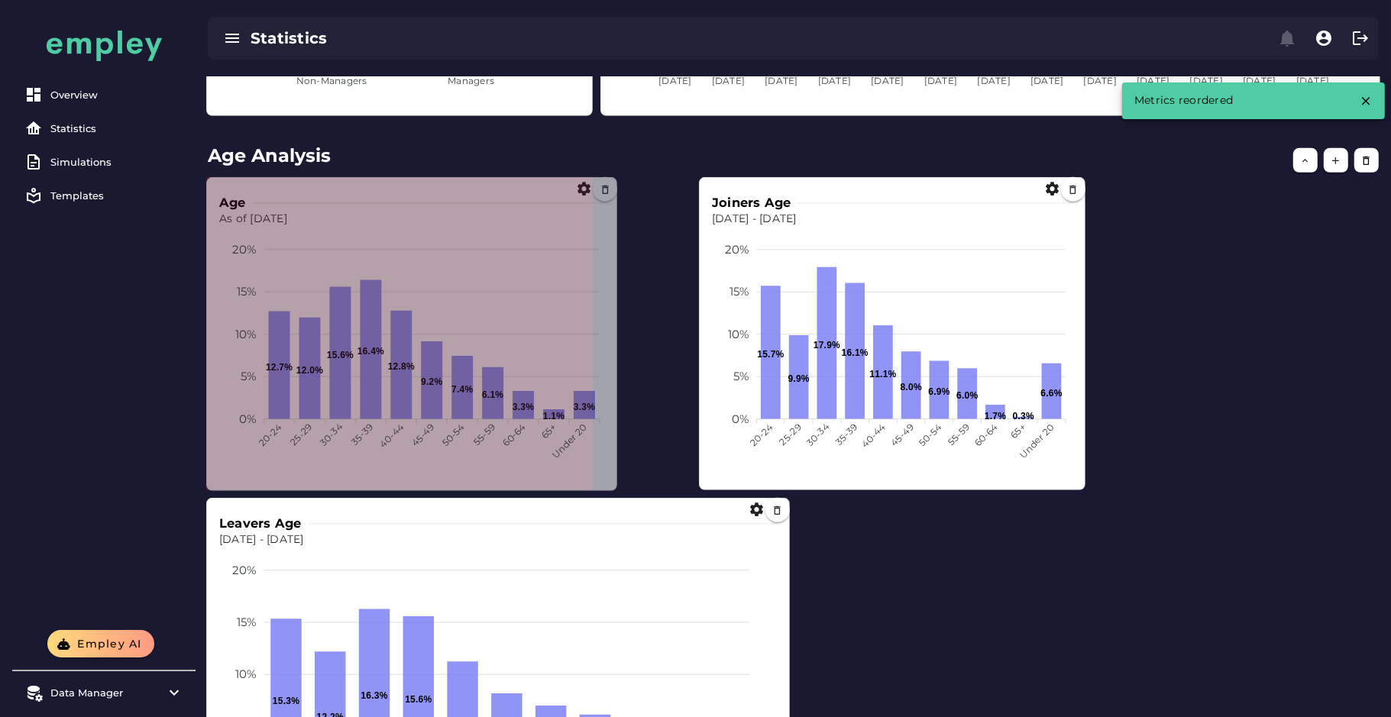
drag, startPoint x: 684, startPoint y: 487, endPoint x: 610, endPoint y: 488, distance: 74.1
click at [610, 488] on span at bounding box center [614, 488] width 8 height 8
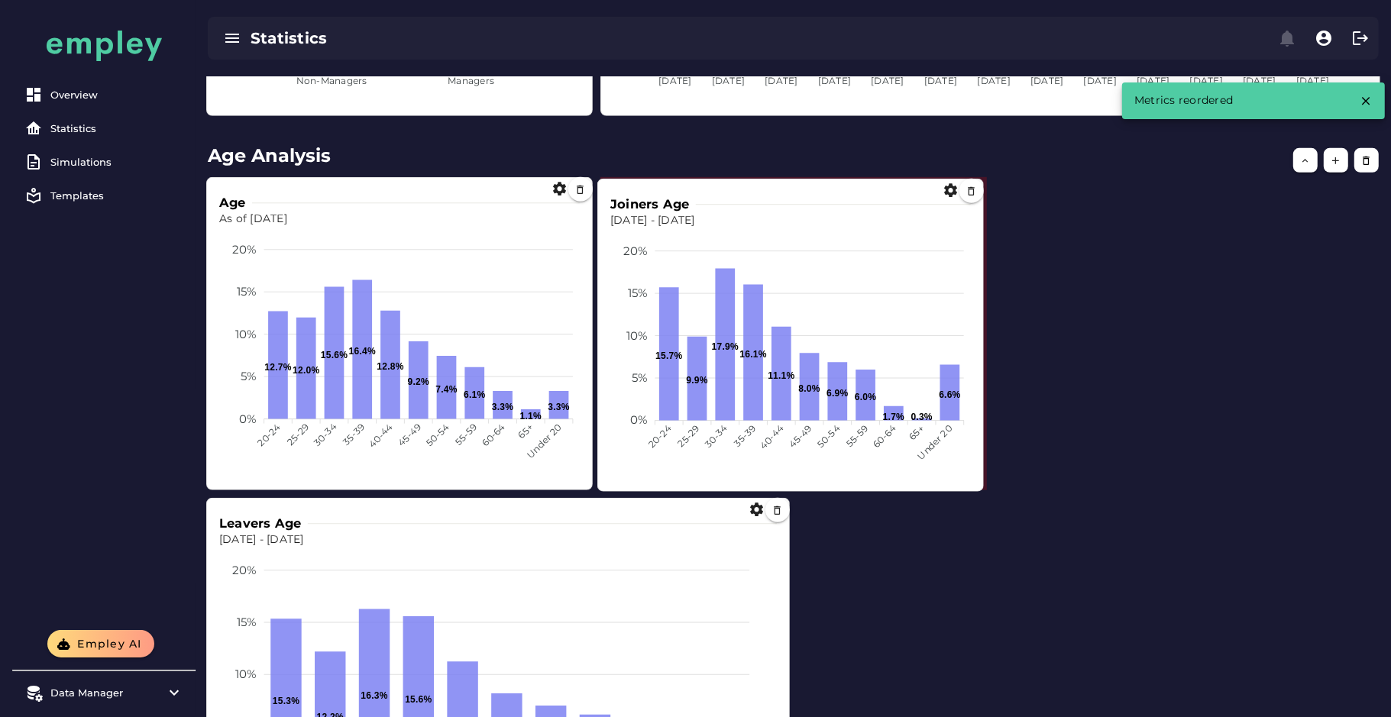
drag, startPoint x: 841, startPoint y: 429, endPoint x: 740, endPoint y: 430, distance: 100.8
click at [740, 430] on foreignobject at bounding box center [790, 357] width 361 height 259
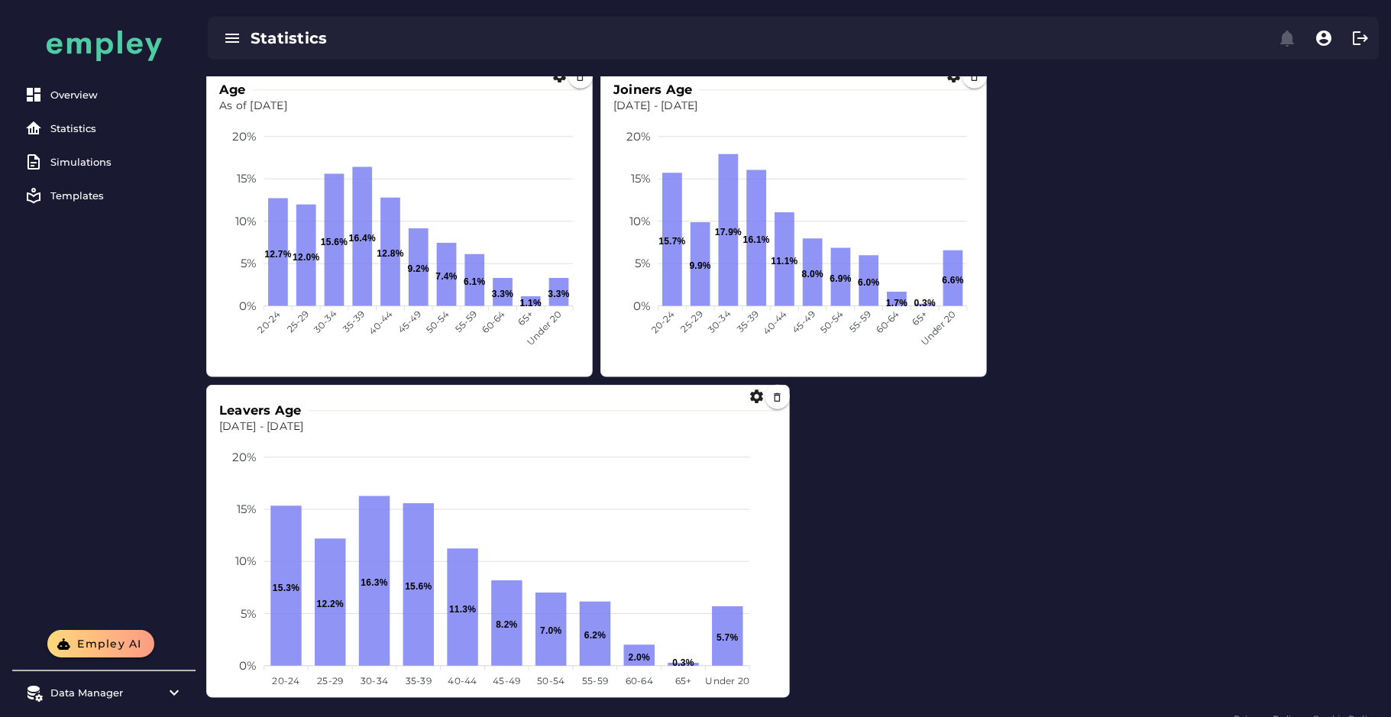
scroll to position [1001, 0]
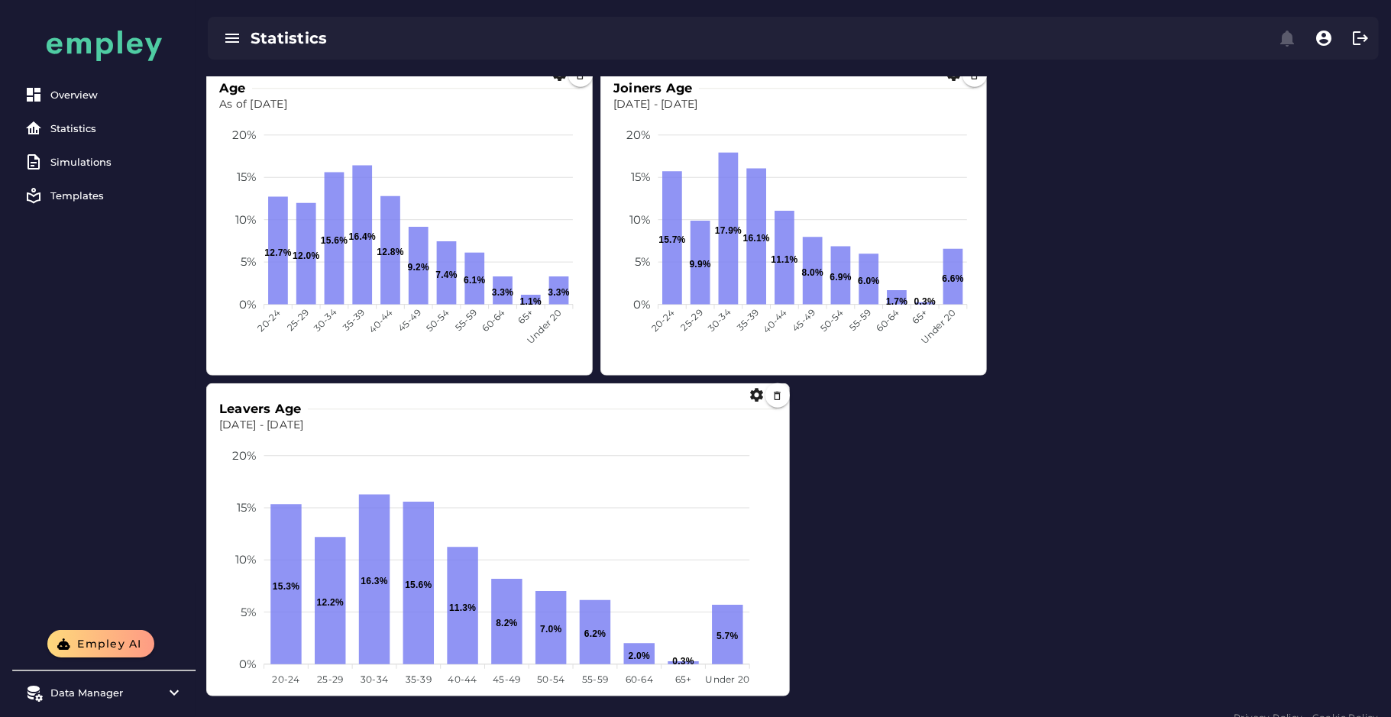
click at [790, 691] on div "Age As of Dec 31, 2024 20% 20% 15% 15% 10% 10% 5% 5% 0% 0% 12.7% 12.0% 15.6% 16…" at bounding box center [793, 379] width 1189 height 649
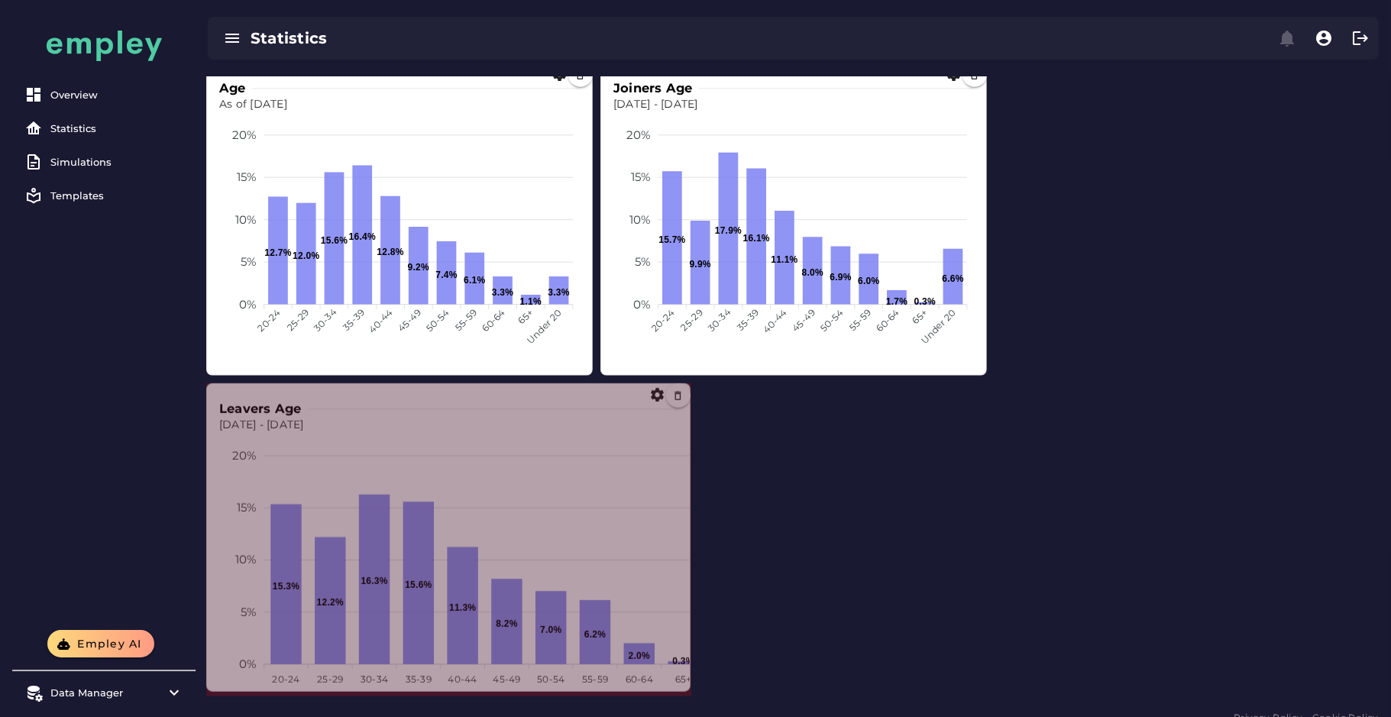
drag, startPoint x: 786, startPoint y: 692, endPoint x: 684, endPoint y: 687, distance: 102.5
click at [684, 687] on span at bounding box center [687, 688] width 8 height 8
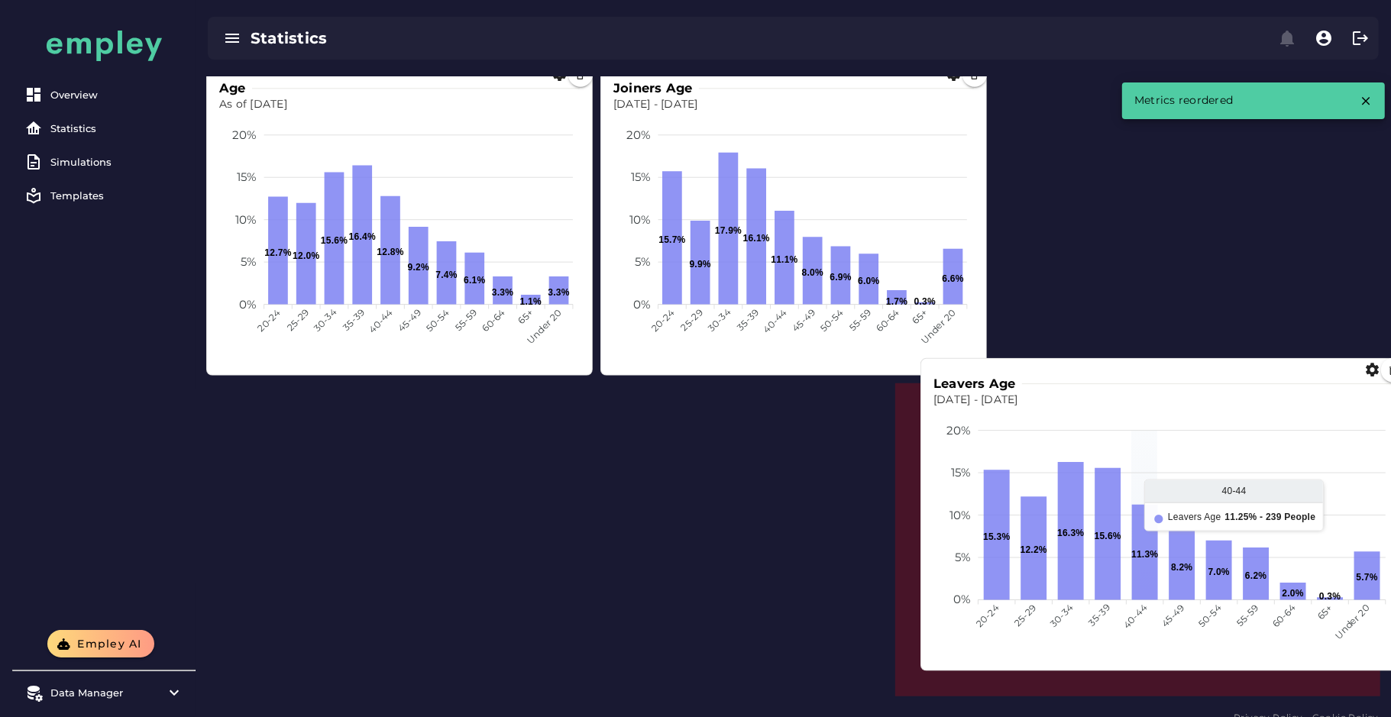
drag, startPoint x: 684, startPoint y: 687, endPoint x: 1161, endPoint y: 536, distance: 500.8
click at [1161, 536] on foreignobject at bounding box center [1163, 537] width 460 height 259
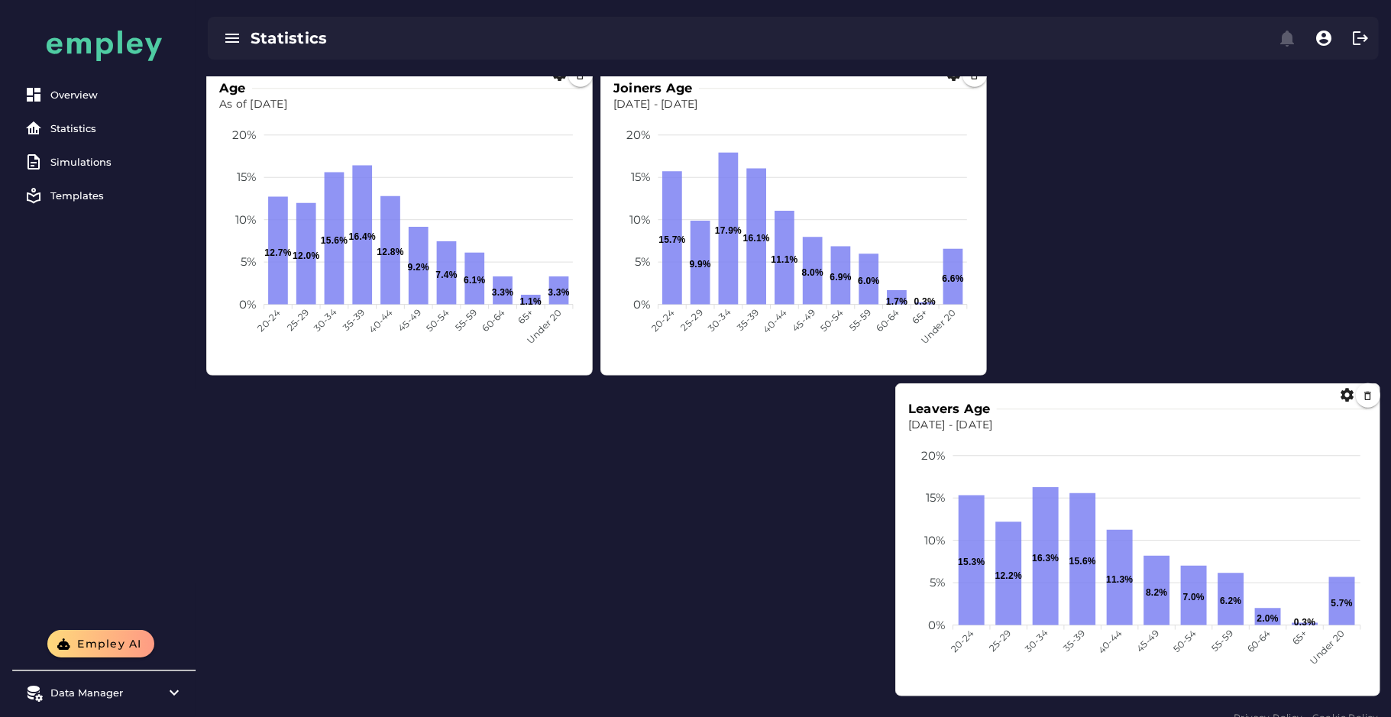
click at [1374, 689] on span at bounding box center [1377, 693] width 8 height 8
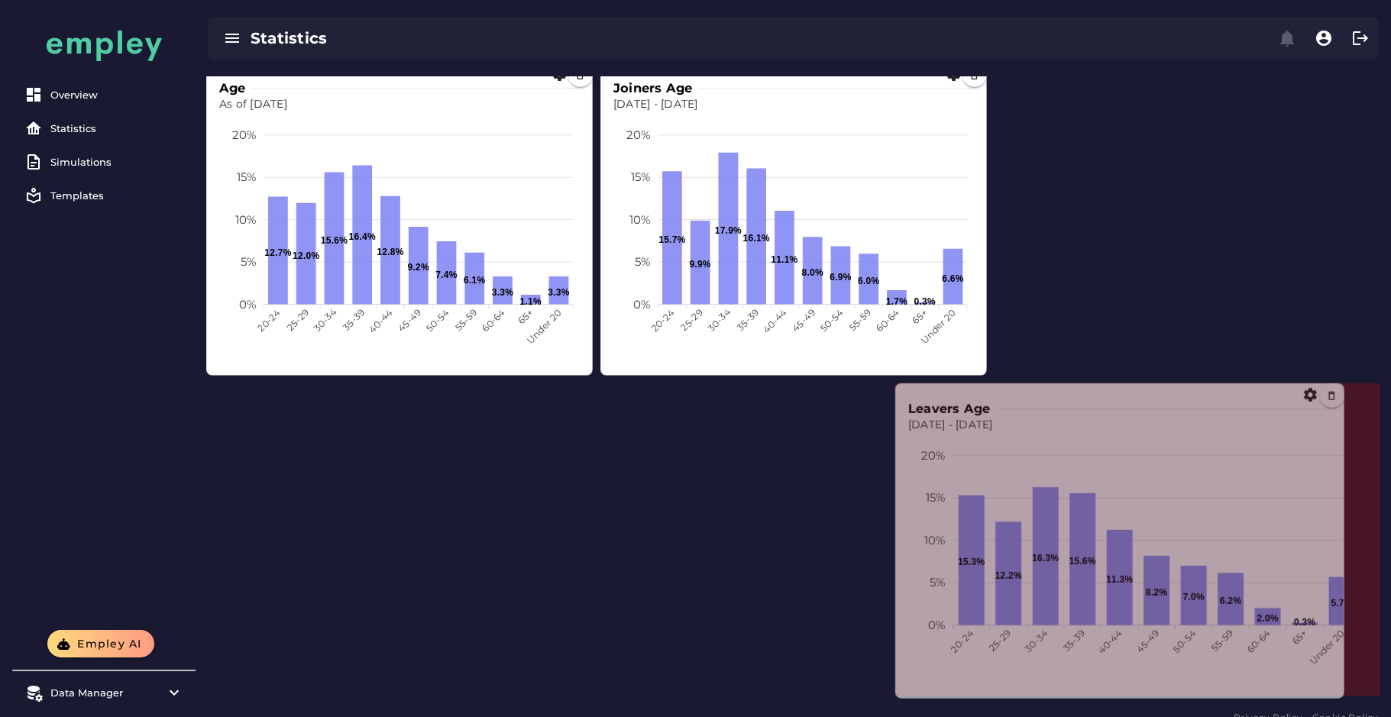
drag, startPoint x: 1374, startPoint y: 688, endPoint x: 1338, endPoint y: 691, distance: 36.8
click at [1338, 691] on span at bounding box center [1341, 695] width 8 height 8
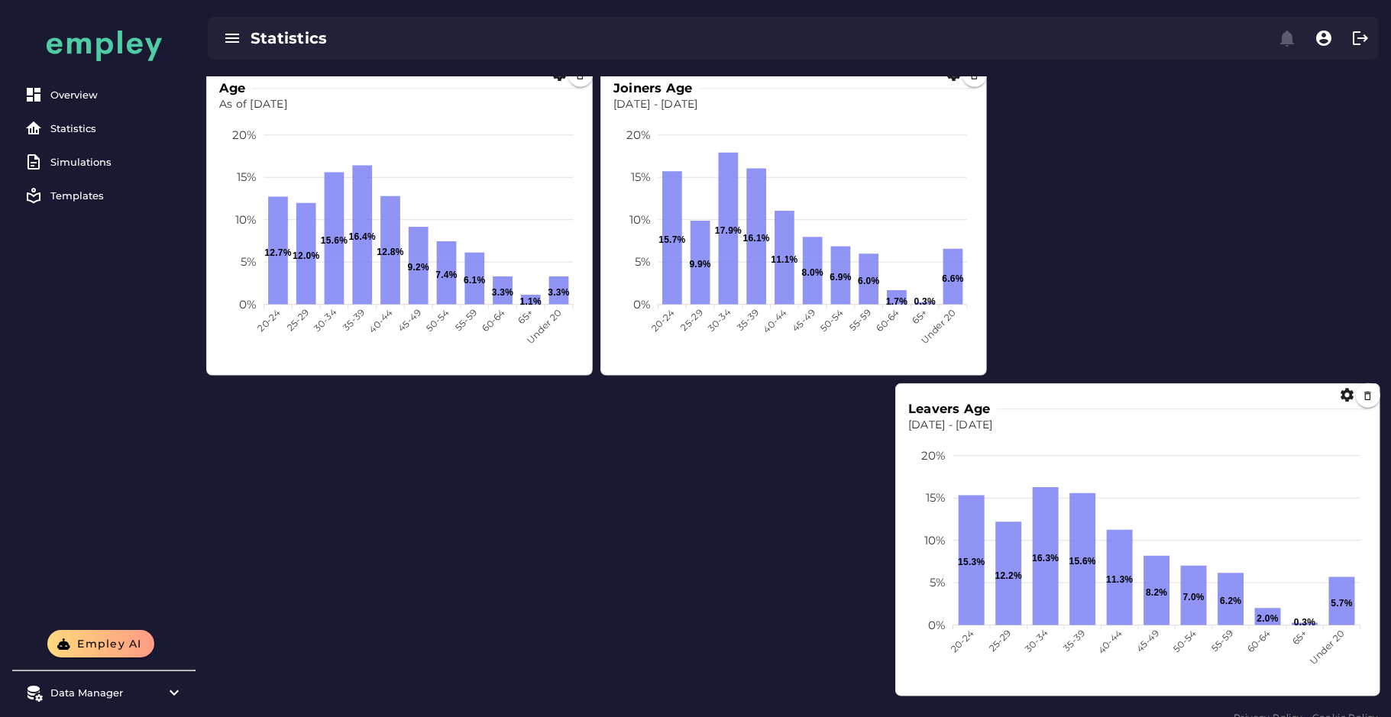
click at [1371, 694] on div "Leavers Age Dec 31, 2023 - Dec 31, 2024 20% 20% 15% 15% 10% 10% 5% 5% 0% 0% 15.…" at bounding box center [1138, 540] width 484 height 312
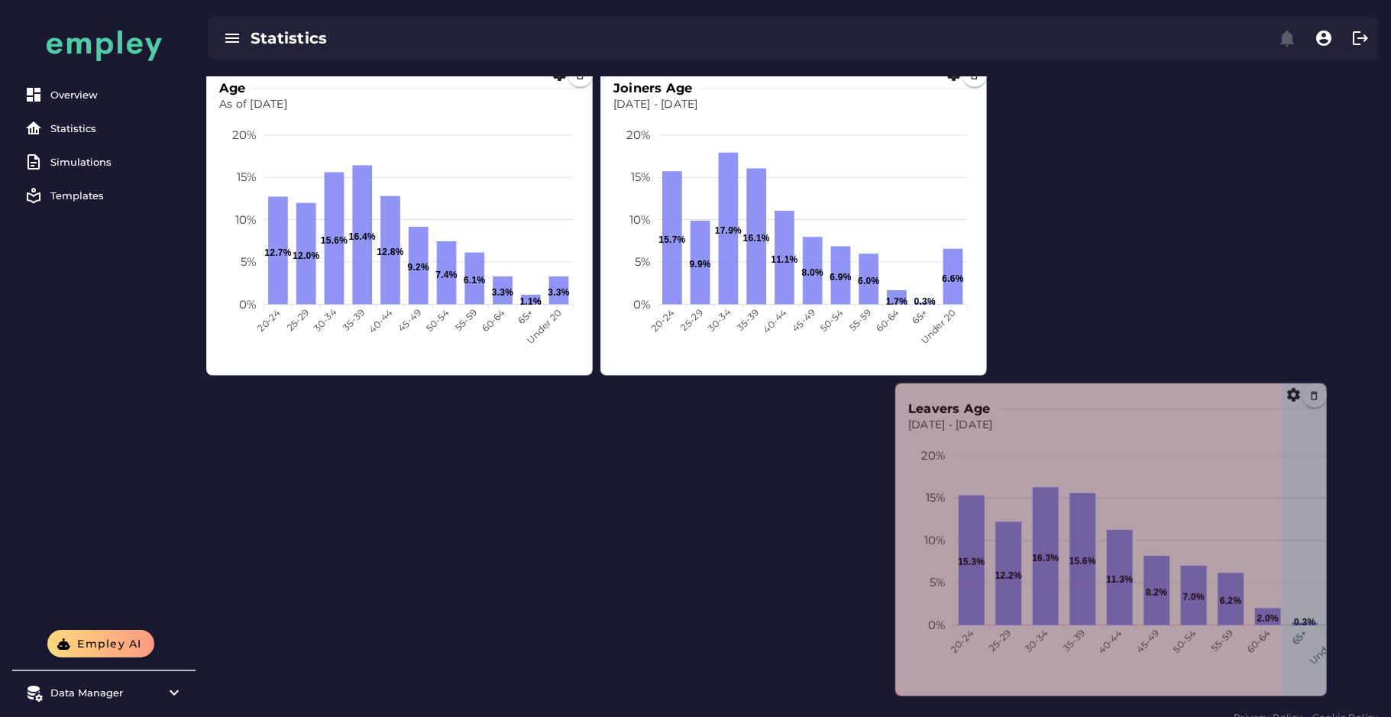
drag, startPoint x: 1373, startPoint y: 689, endPoint x: 1311, endPoint y: 690, distance: 62.6
click at [1319, 690] on span at bounding box center [1323, 693] width 8 height 8
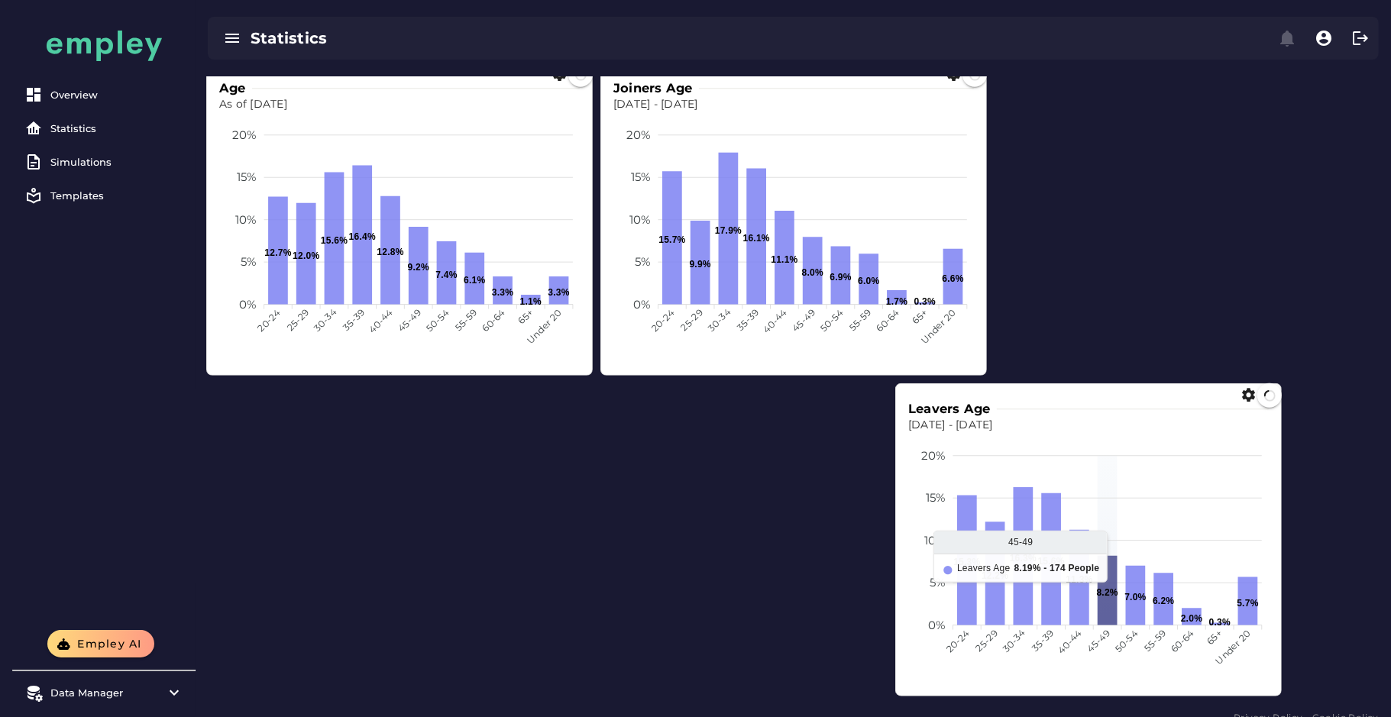
scroll to position [700, 0]
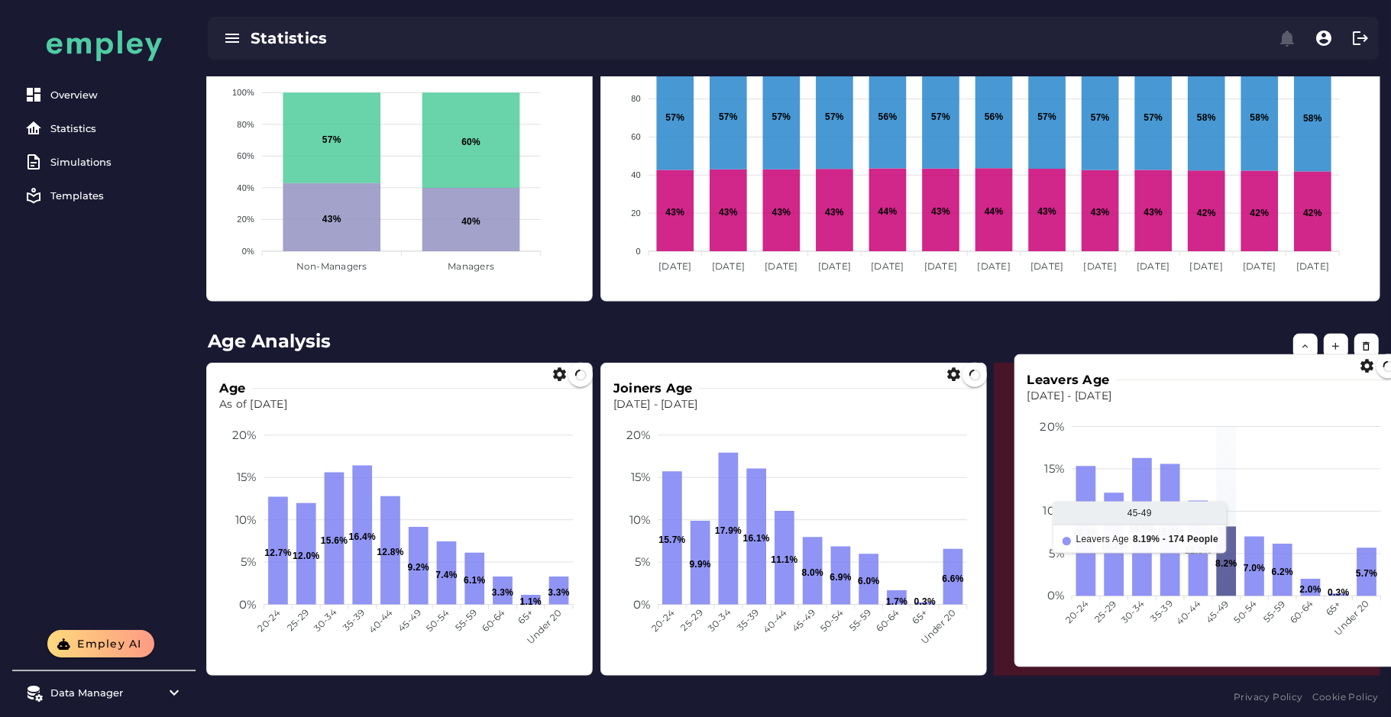
drag, startPoint x: 1104, startPoint y: 580, endPoint x: 1218, endPoint y: 558, distance: 116.6
click at [1218, 558] on icon at bounding box center [1227, 562] width 20 height 70
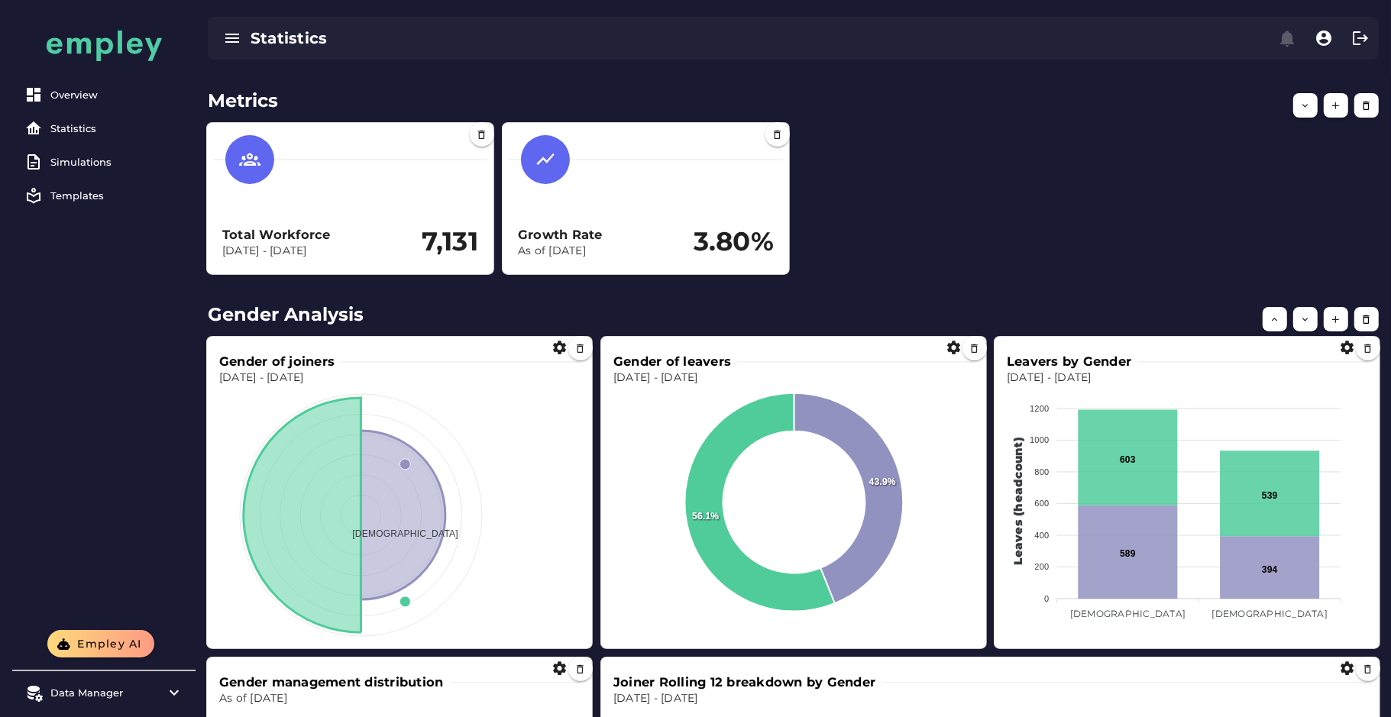
scroll to position [0, 0]
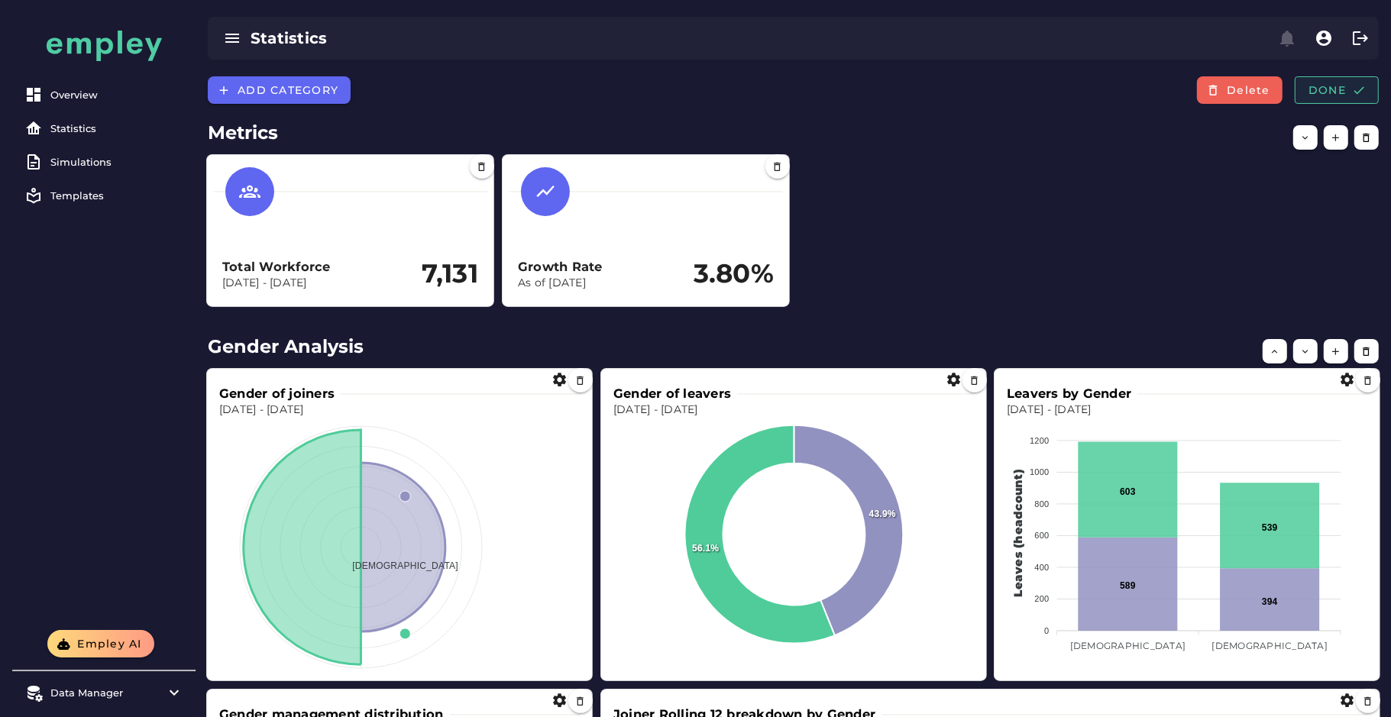
click at [1318, 96] on span "Done" at bounding box center [1337, 90] width 58 height 14
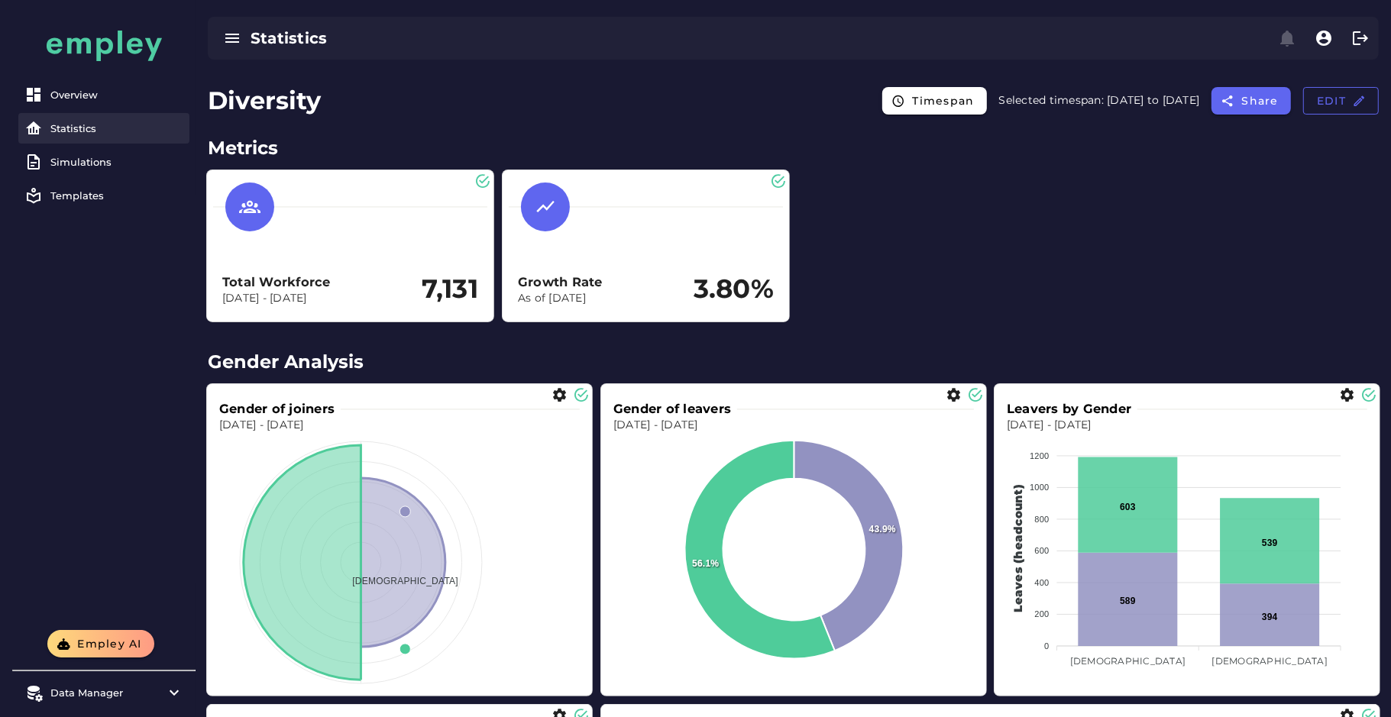
click at [128, 142] on link "Statistics" at bounding box center [103, 128] width 171 height 31
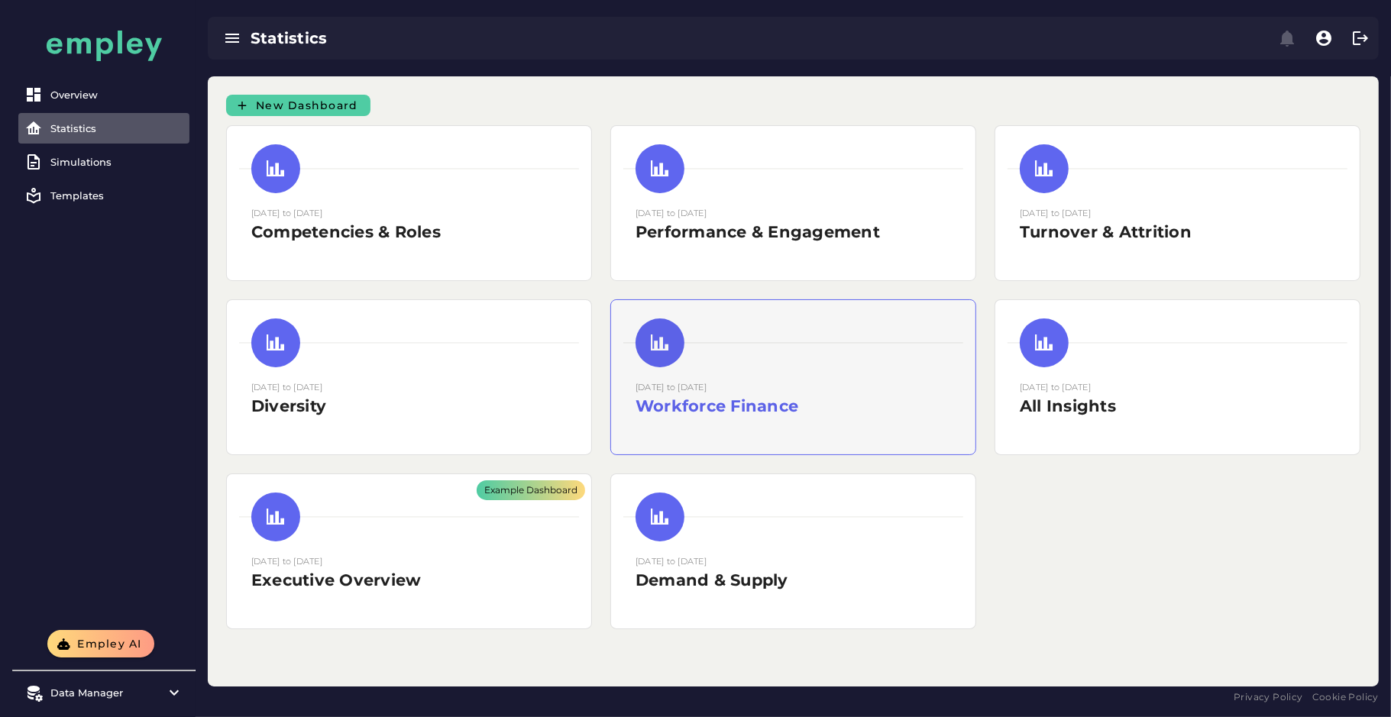
click at [707, 388] on small "01 December 2022 to 31 December 2024" at bounding box center [671, 387] width 71 height 11
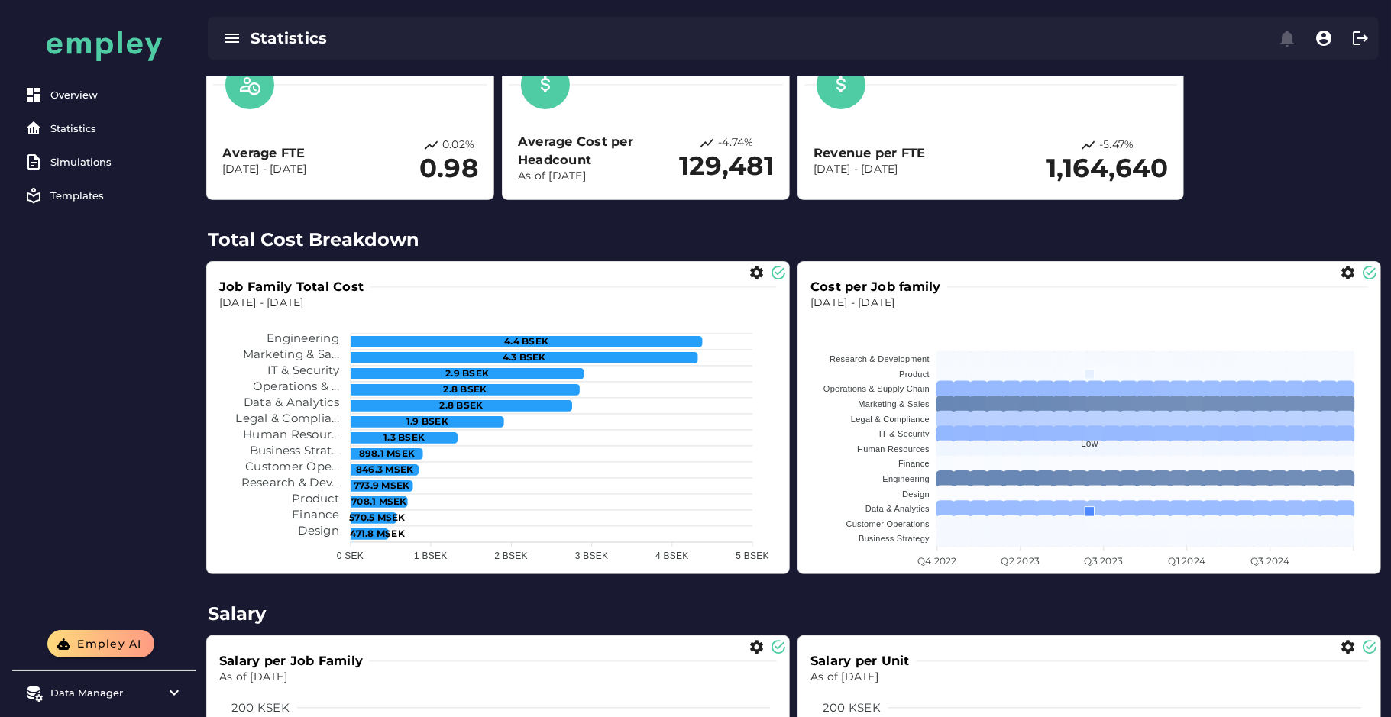
scroll to position [283, 0]
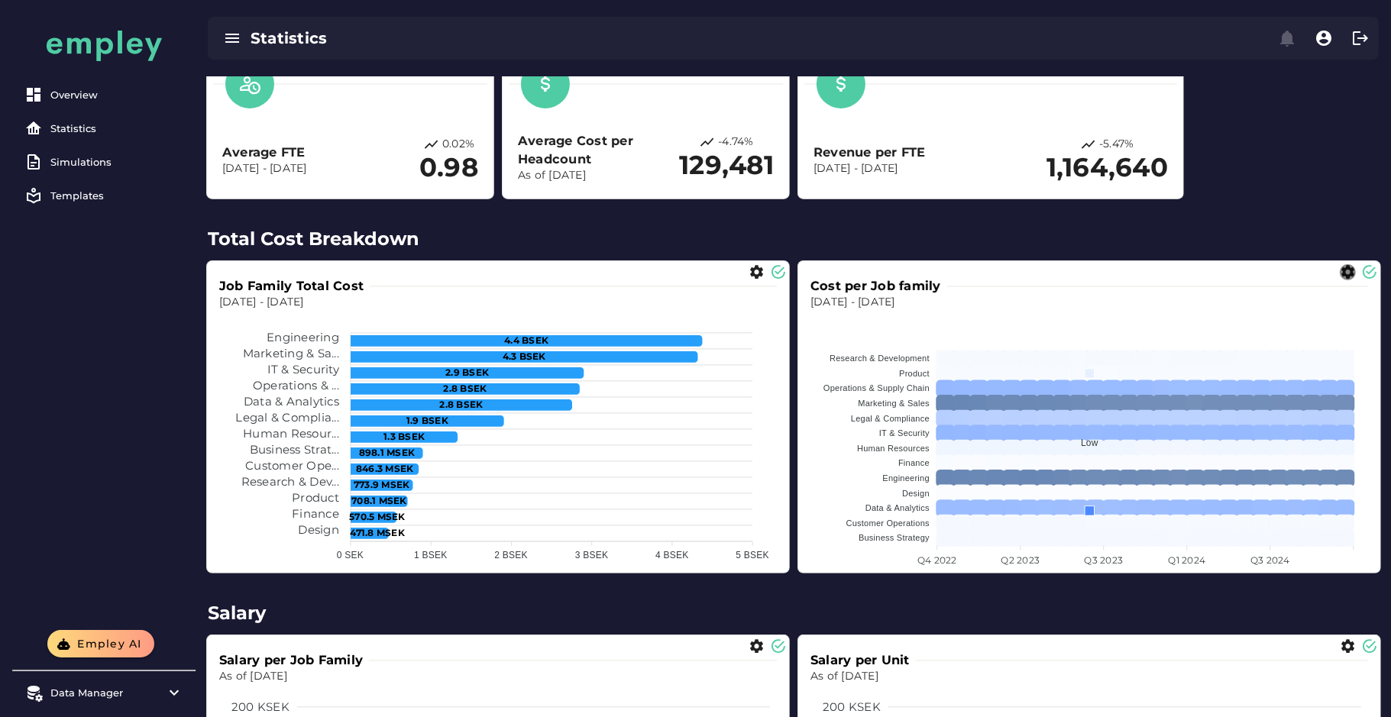
click at [1347, 274] on icon "button" at bounding box center [1348, 272] width 16 height 16
click at [1293, 335] on div "HEATMAP *******" at bounding box center [1263, 326] width 80 height 43
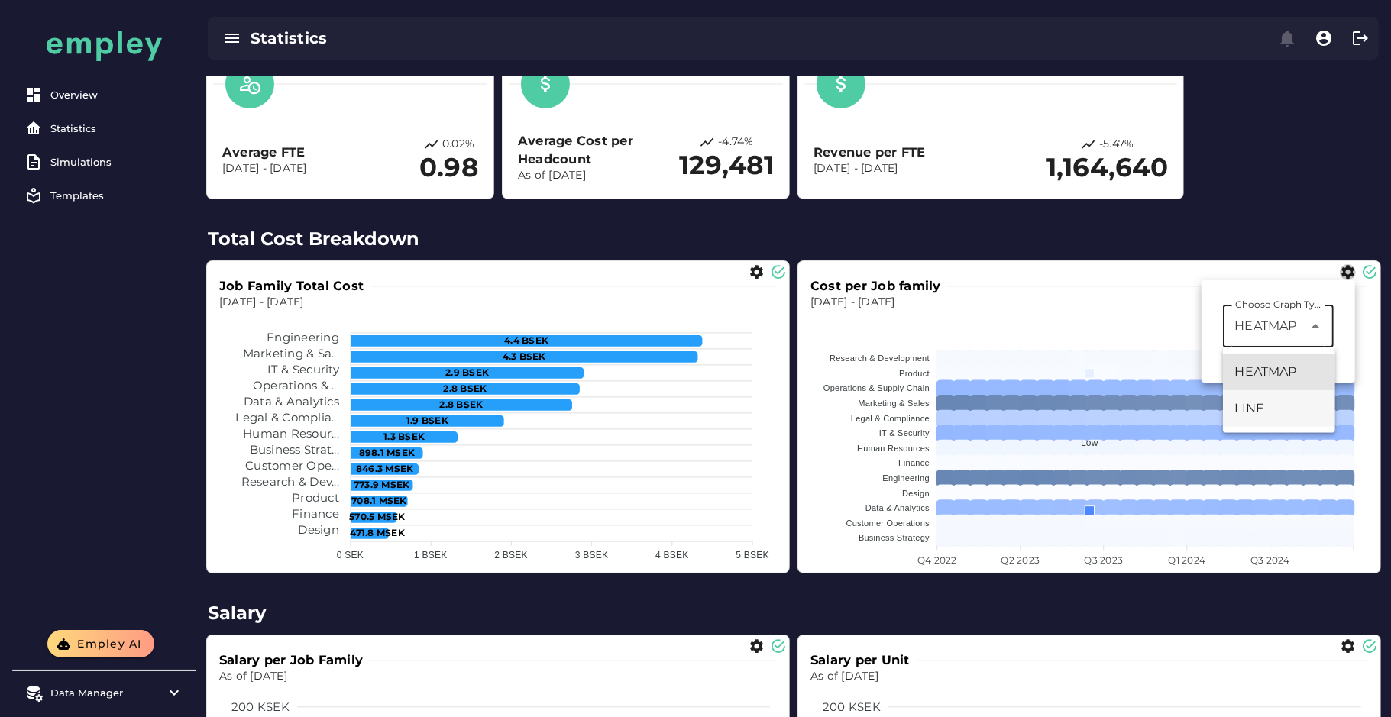
click at [1255, 416] on div "LINE" at bounding box center [1279, 409] width 88 height 18
type input "****"
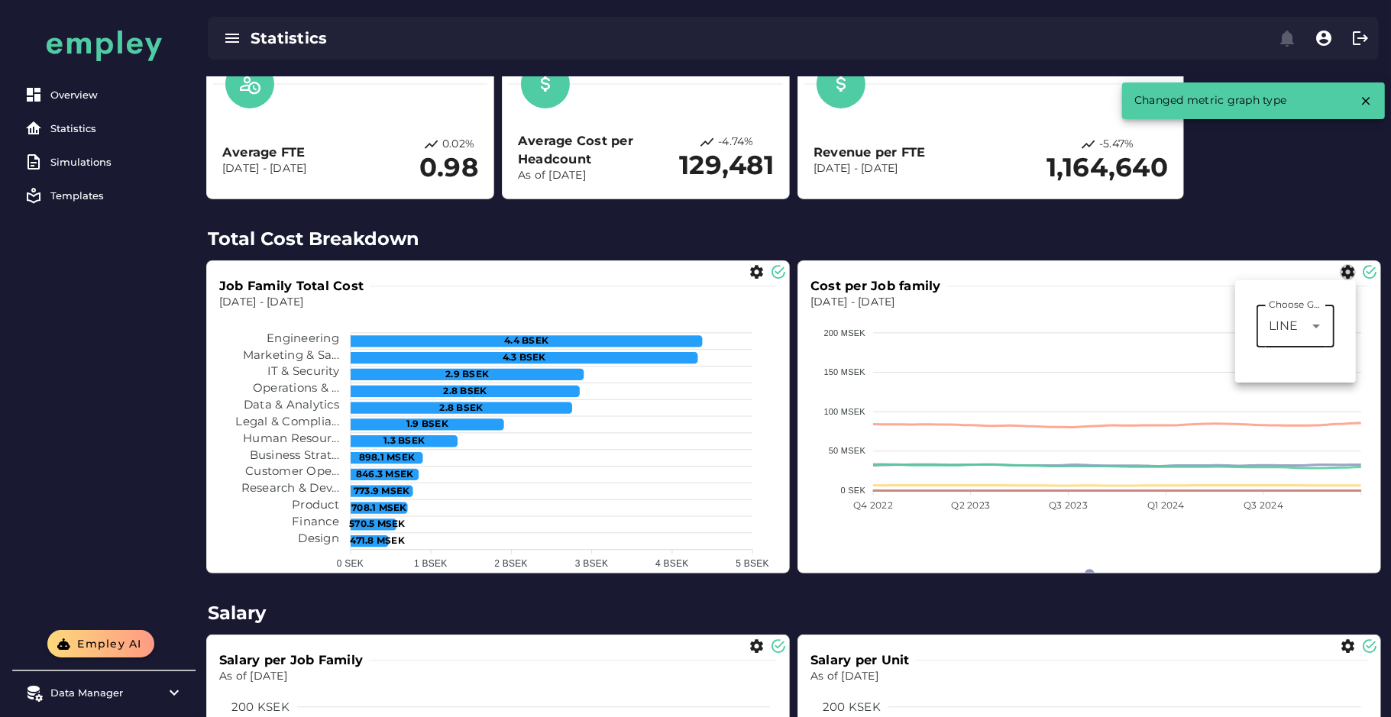
click at [1161, 235] on h2 "Total Cost Breakdown" at bounding box center [793, 238] width 1171 height 27
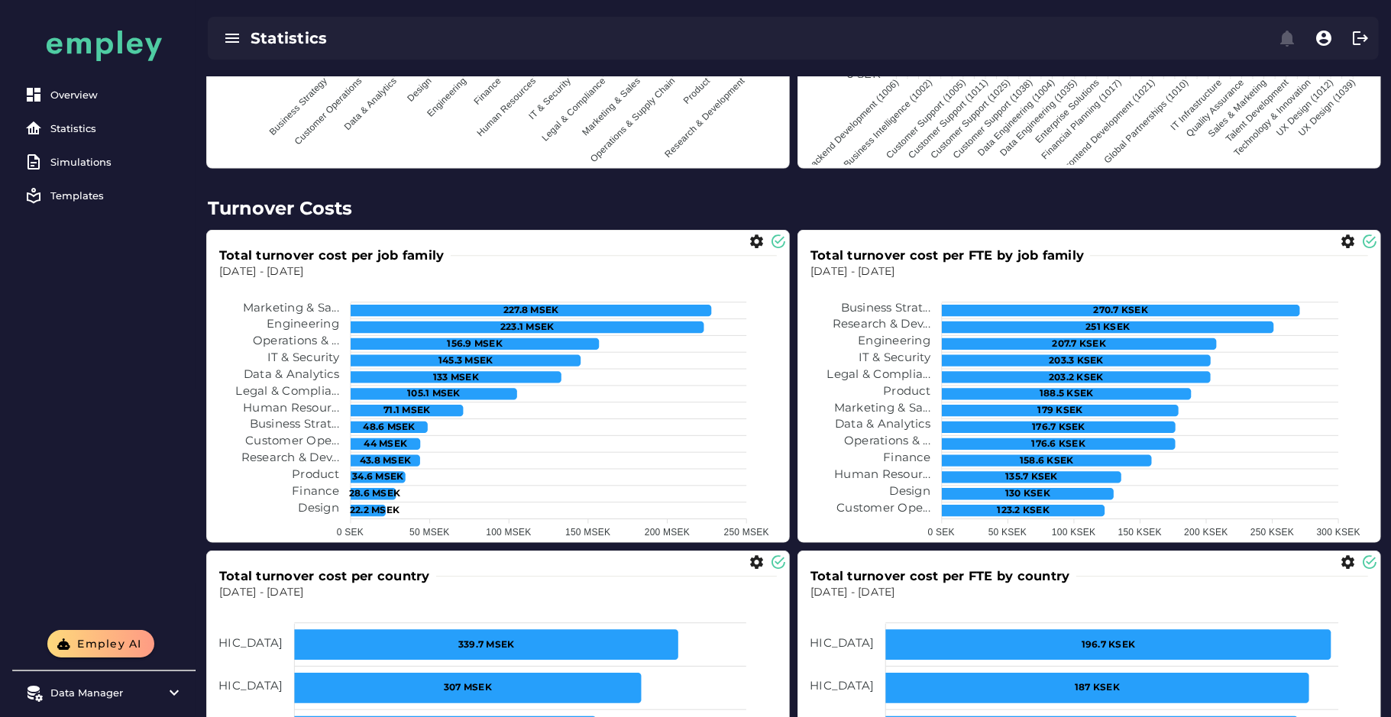
scroll to position [1063, 0]
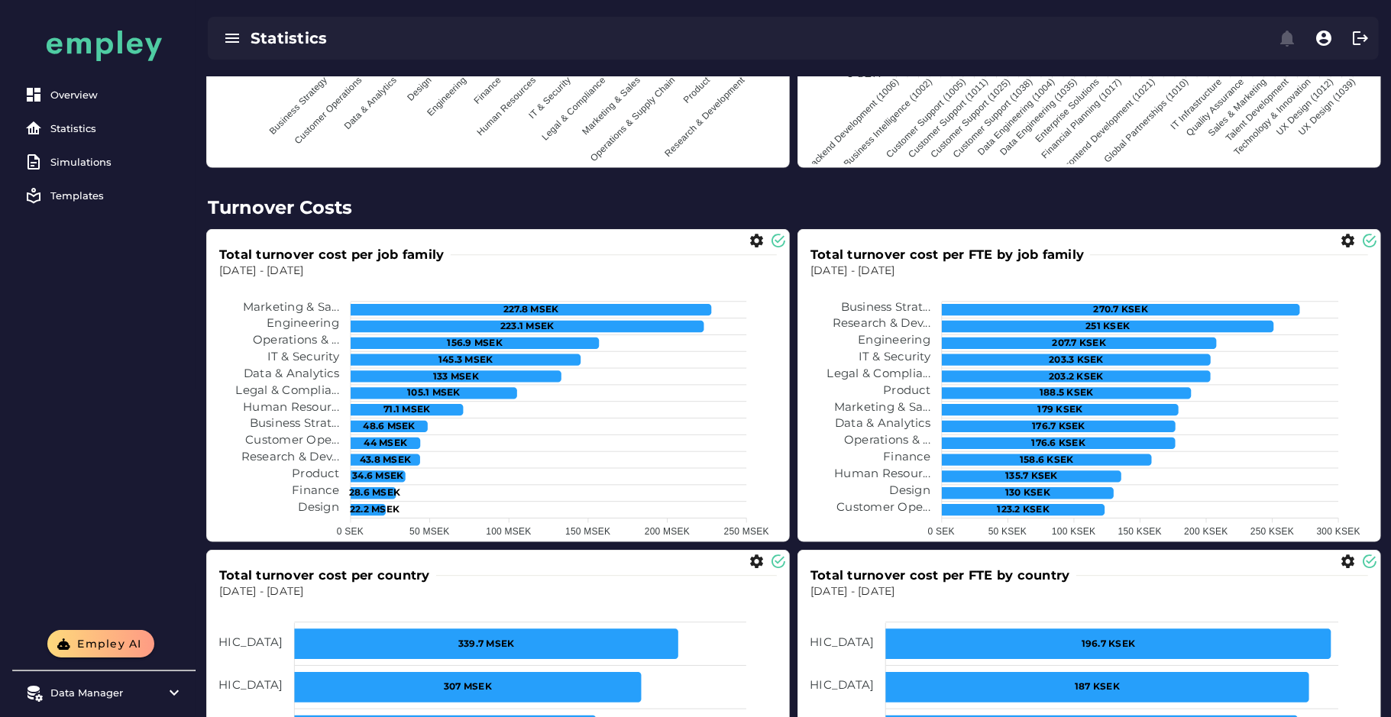
click at [700, 487] on foreignobject at bounding box center [498, 412] width 558 height 267
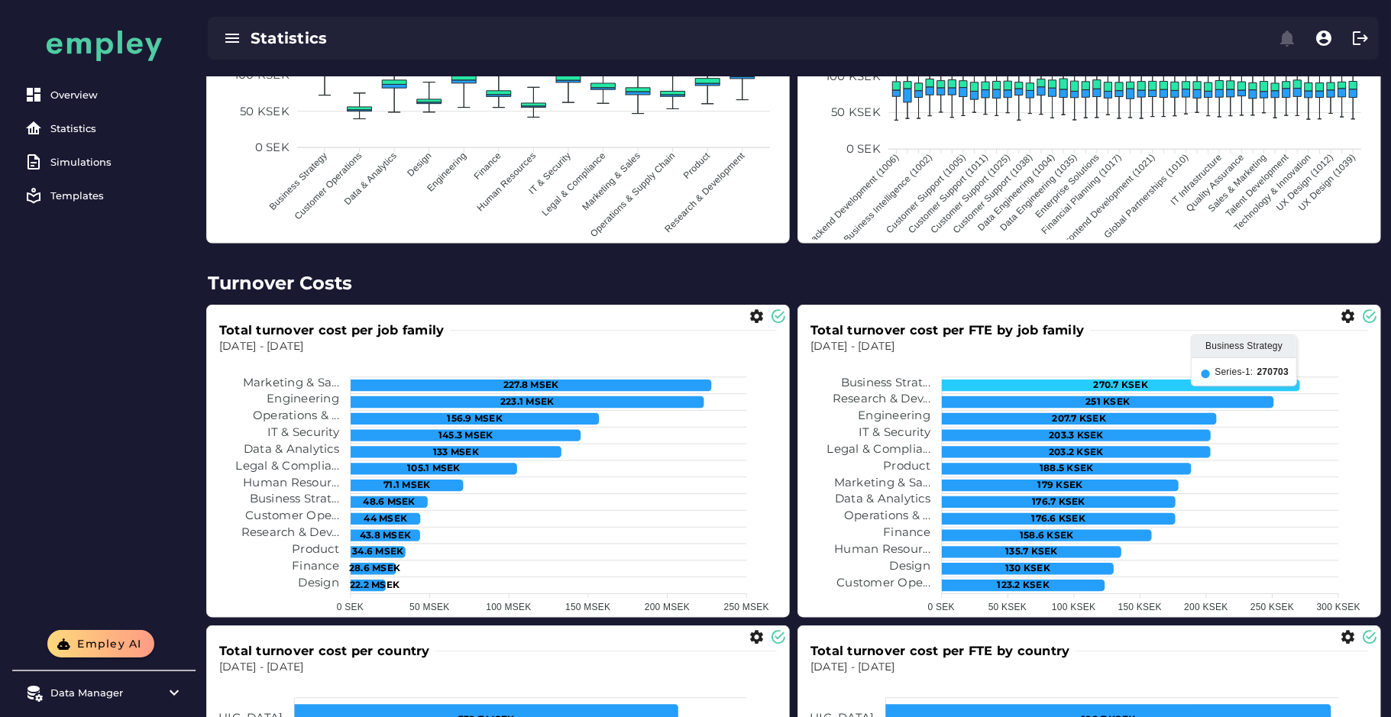
scroll to position [986, 0]
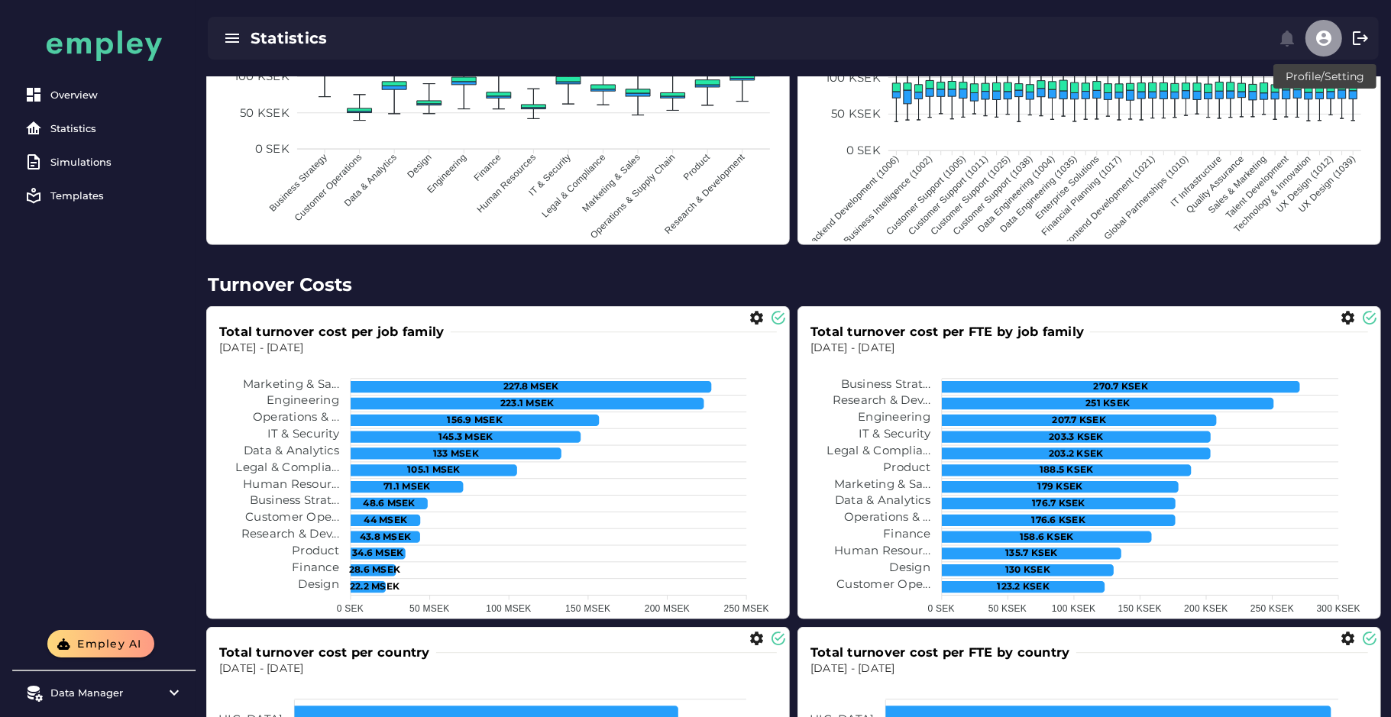
click at [1325, 47] on icon "button" at bounding box center [1324, 38] width 18 height 18
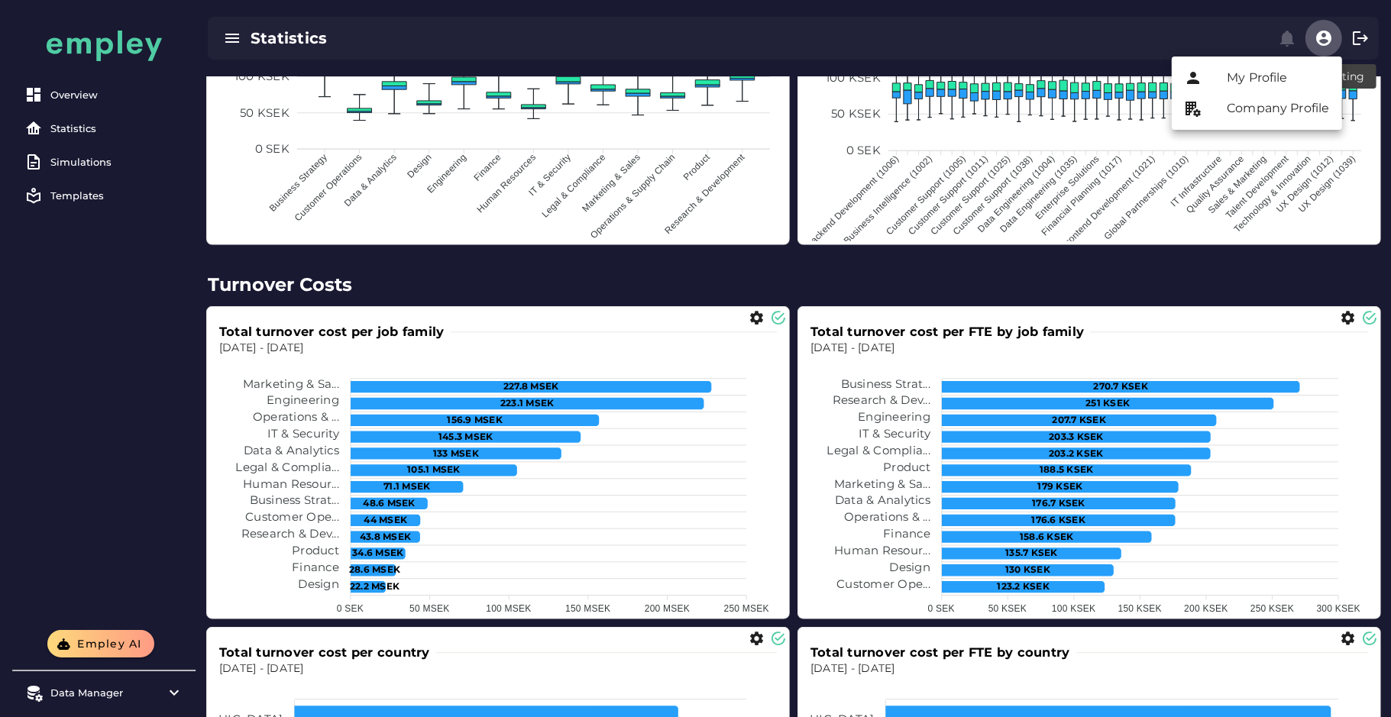
click at [1207, 40] on div "Statistics" at bounding box center [793, 38] width 1171 height 43
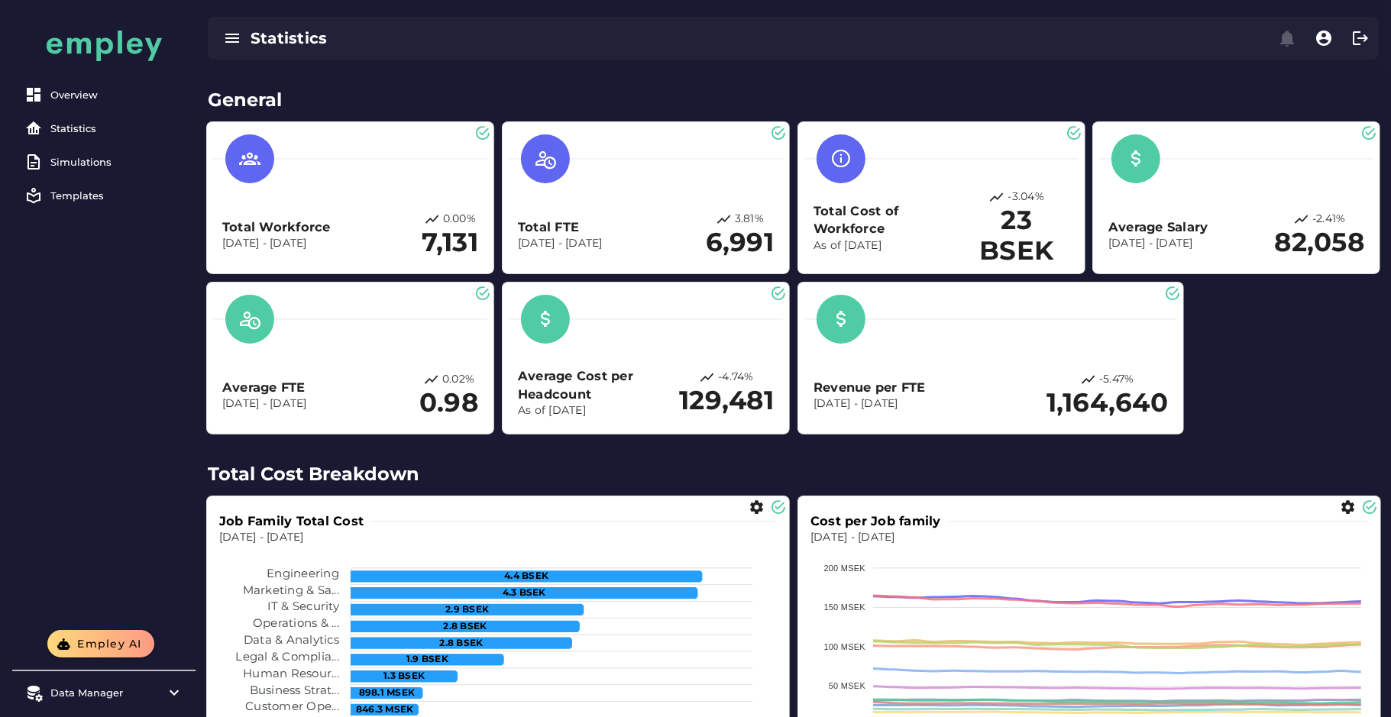
scroll to position [0, 0]
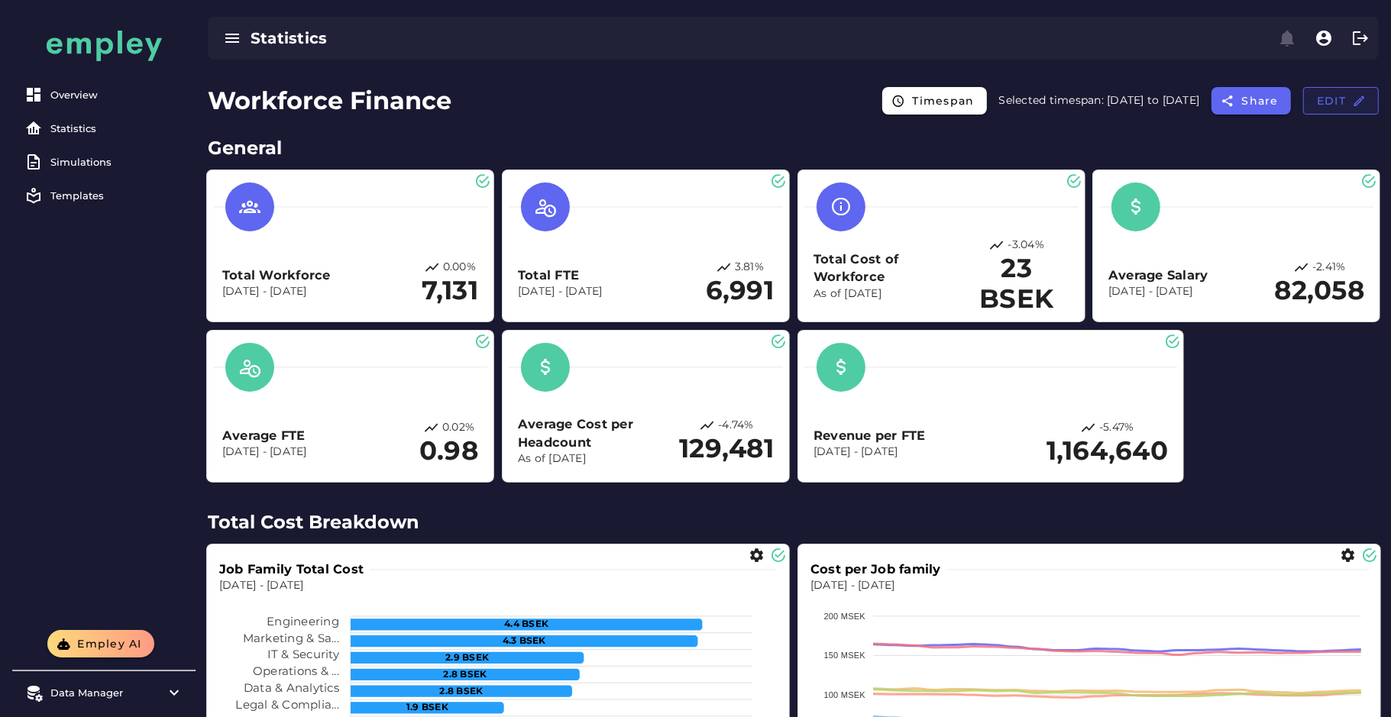
click at [1318, 111] on button "Edit" at bounding box center [1341, 100] width 76 height 27
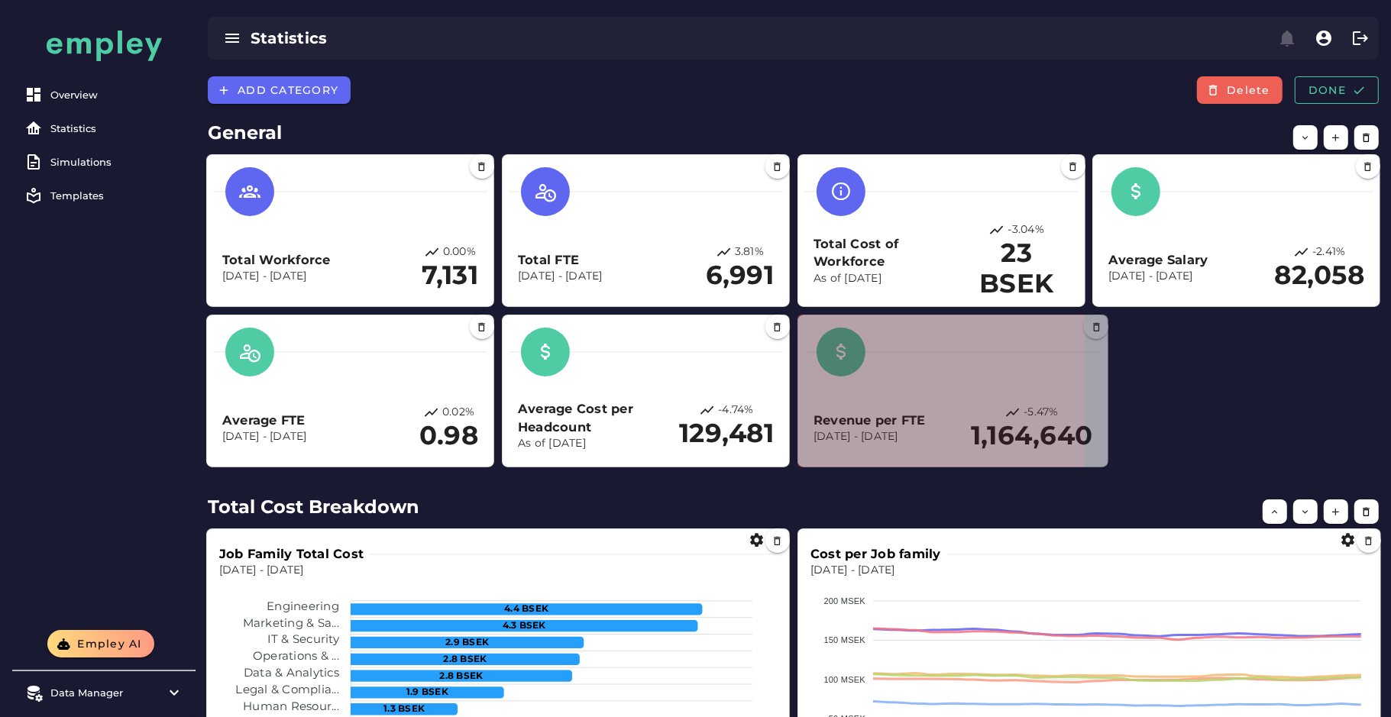
drag, startPoint x: 1180, startPoint y: 466, endPoint x: 1089, endPoint y: 464, distance: 91.7
click at [1101, 464] on span at bounding box center [1105, 464] width 8 height 8
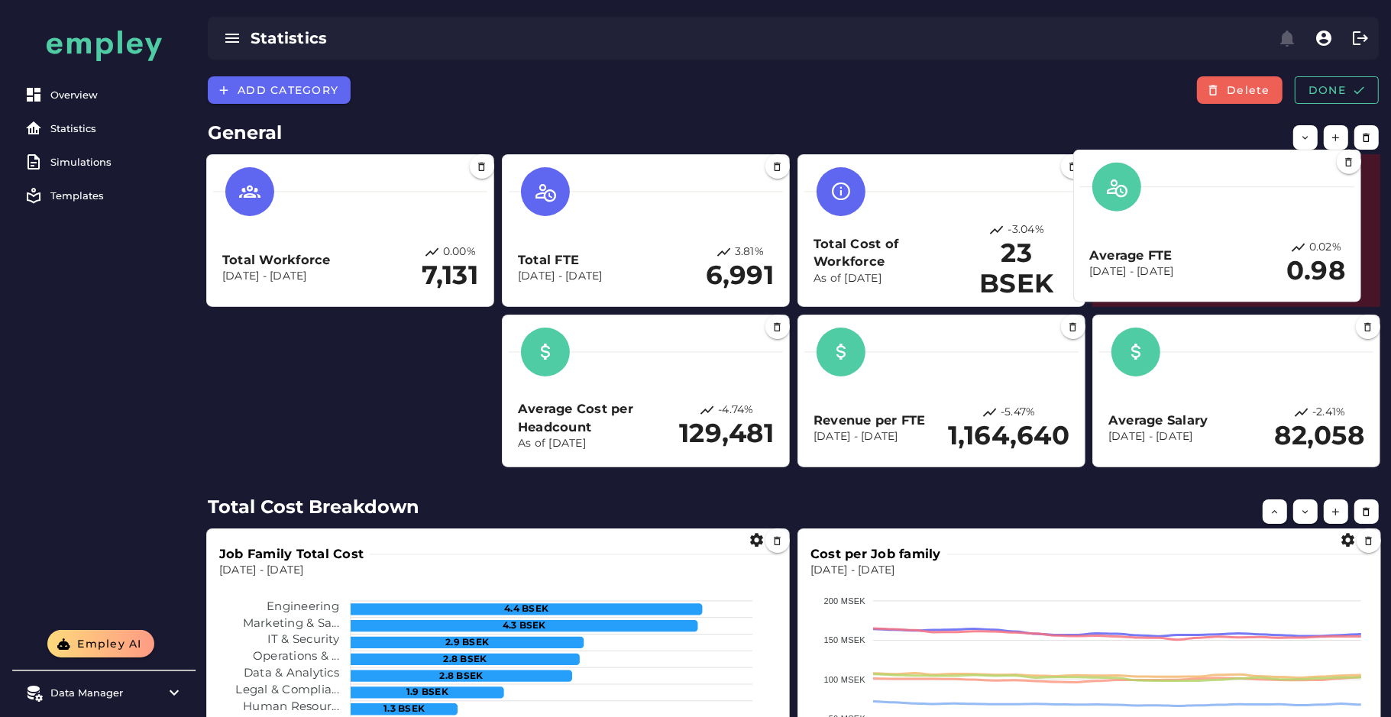
drag, startPoint x: 374, startPoint y: 419, endPoint x: 1271, endPoint y: 245, distance: 913.4
click at [1271, 245] on div "Average FTE Dec 1, 2022 - Dec 31, 2024 0.02% 0.98" at bounding box center [1217, 263] width 256 height 47
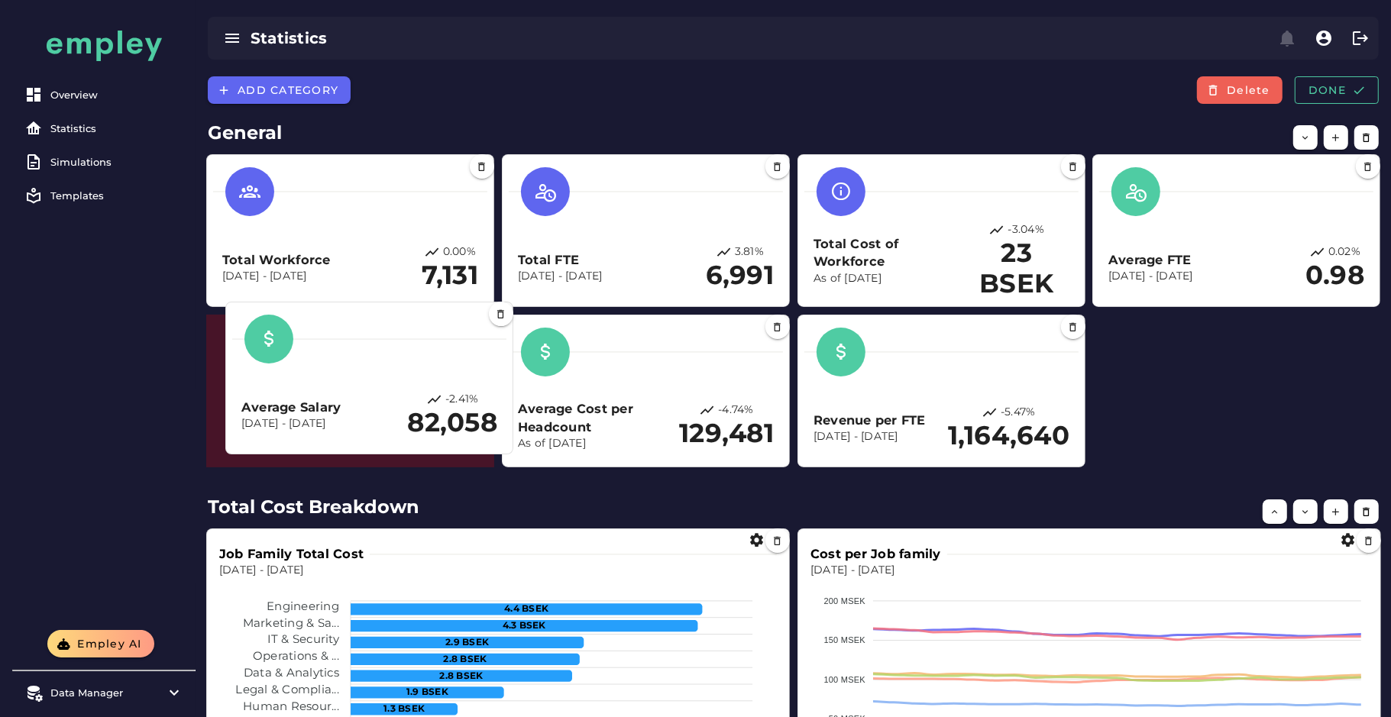
drag, startPoint x: 1222, startPoint y: 435, endPoint x: 524, endPoint y: 416, distance: 698.5
click at [341, 432] on p "Dec 1, 2022 - Dec 31, 2024" at bounding box center [291, 423] width 100 height 15
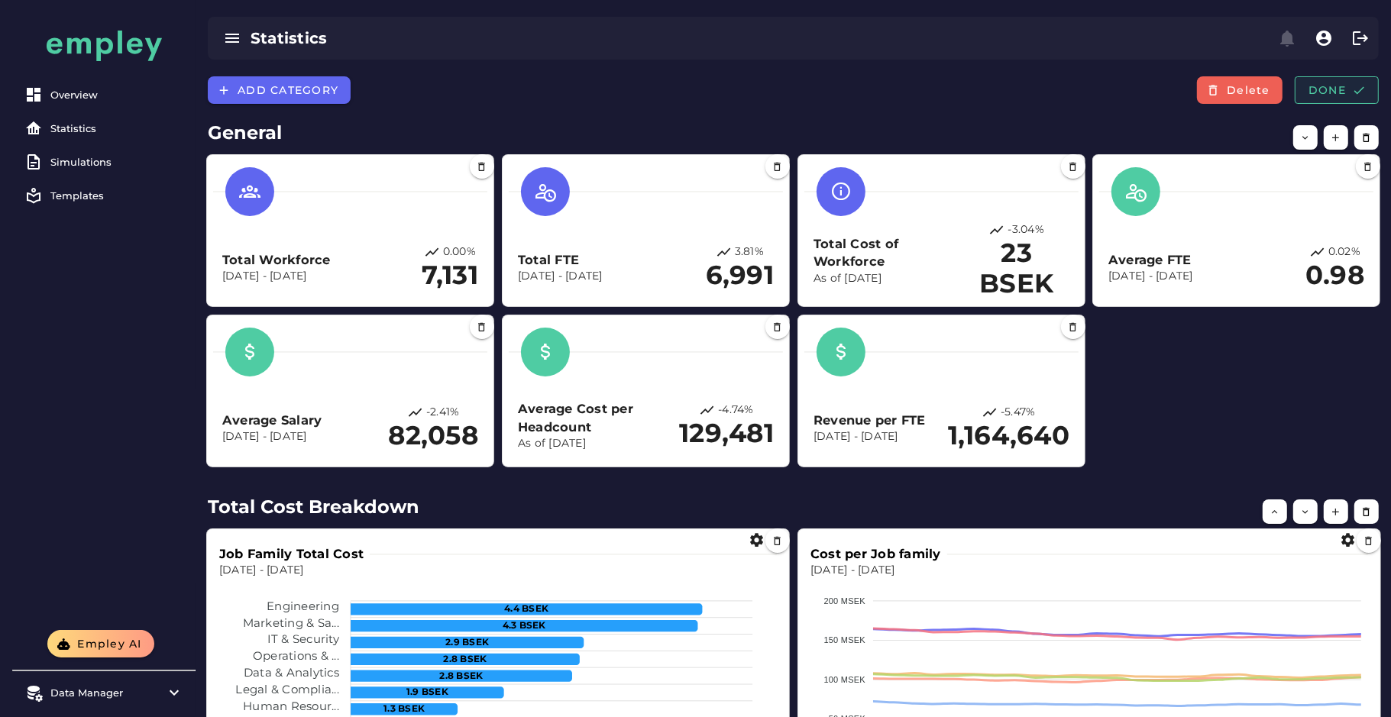
click at [1344, 95] on span "Done" at bounding box center [1337, 90] width 58 height 14
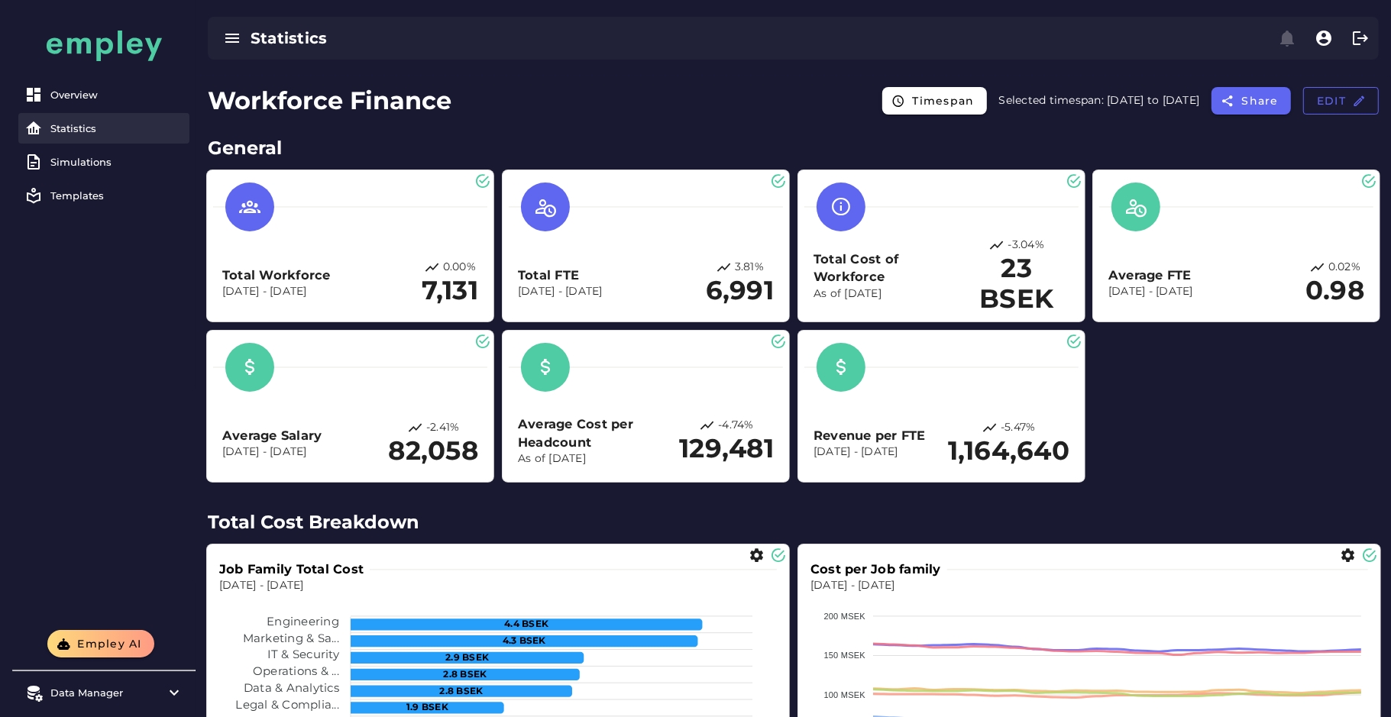
click at [104, 134] on link "Statistics" at bounding box center [103, 128] width 171 height 31
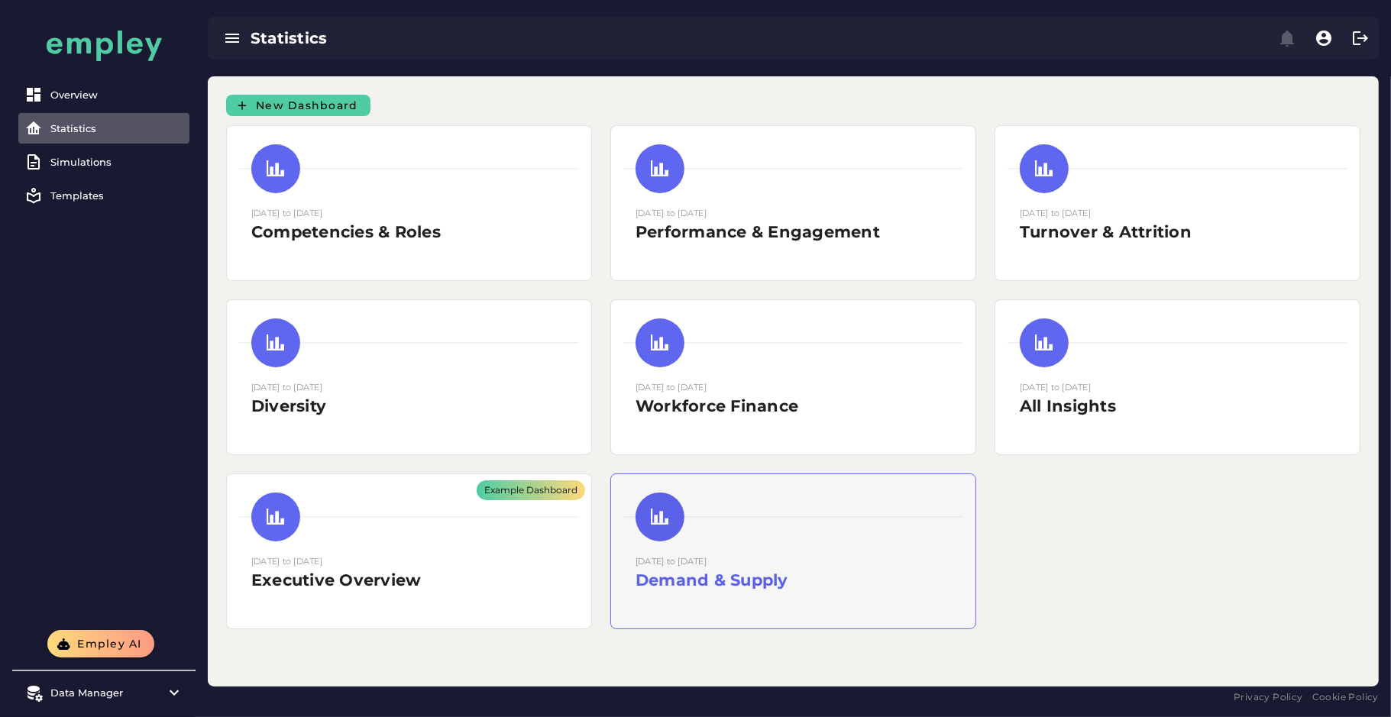
click at [746, 600] on div "01 December 2023 to 31 December 2024 Demand & Supply" at bounding box center [793, 579] width 315 height 50
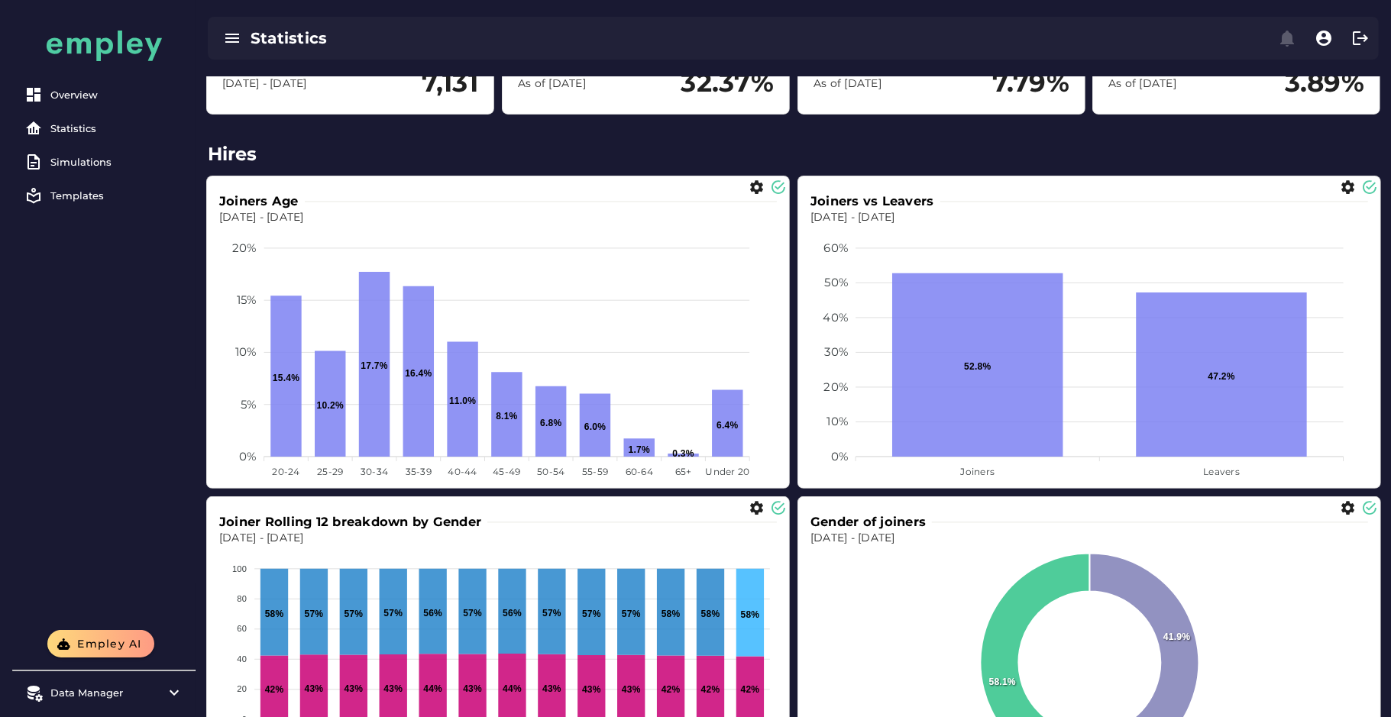
scroll to position [341, 0]
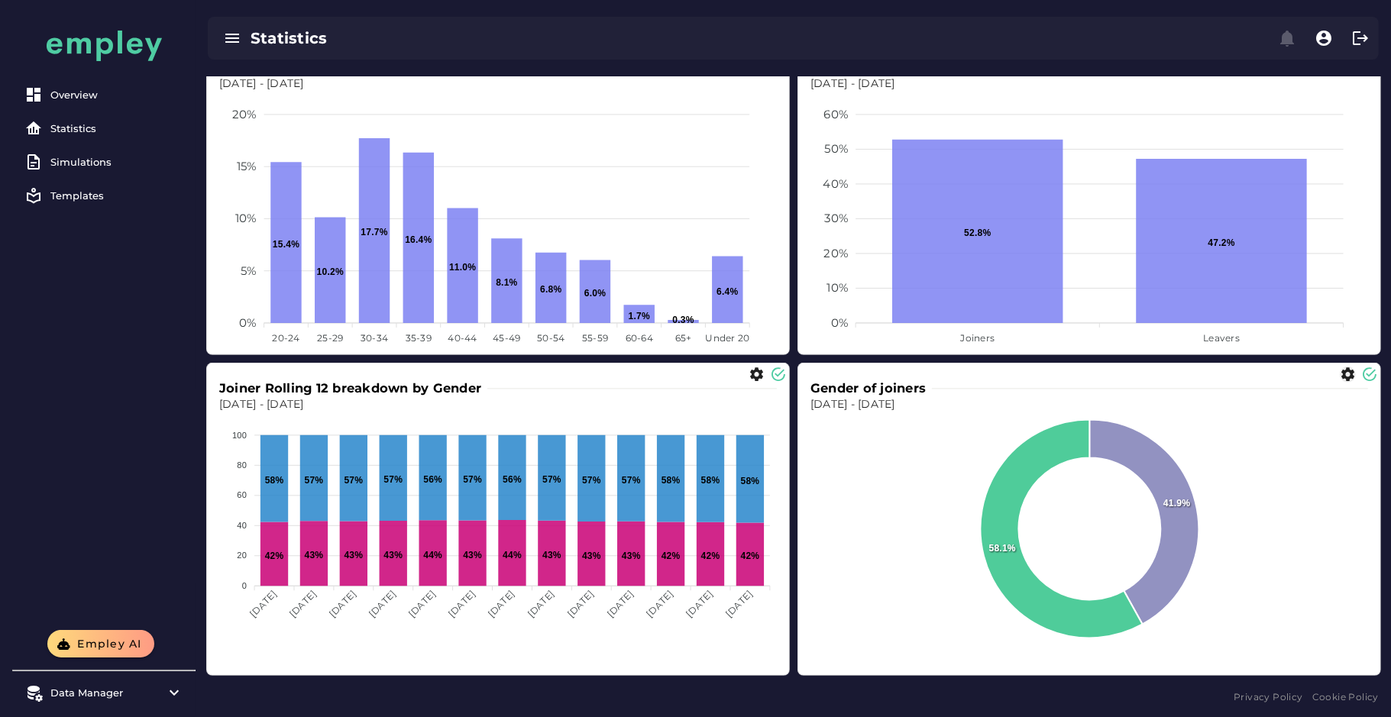
click at [1347, 378] on icon "button" at bounding box center [1348, 375] width 16 height 16
click at [1280, 420] on span "DONUT" at bounding box center [1273, 428] width 47 height 18
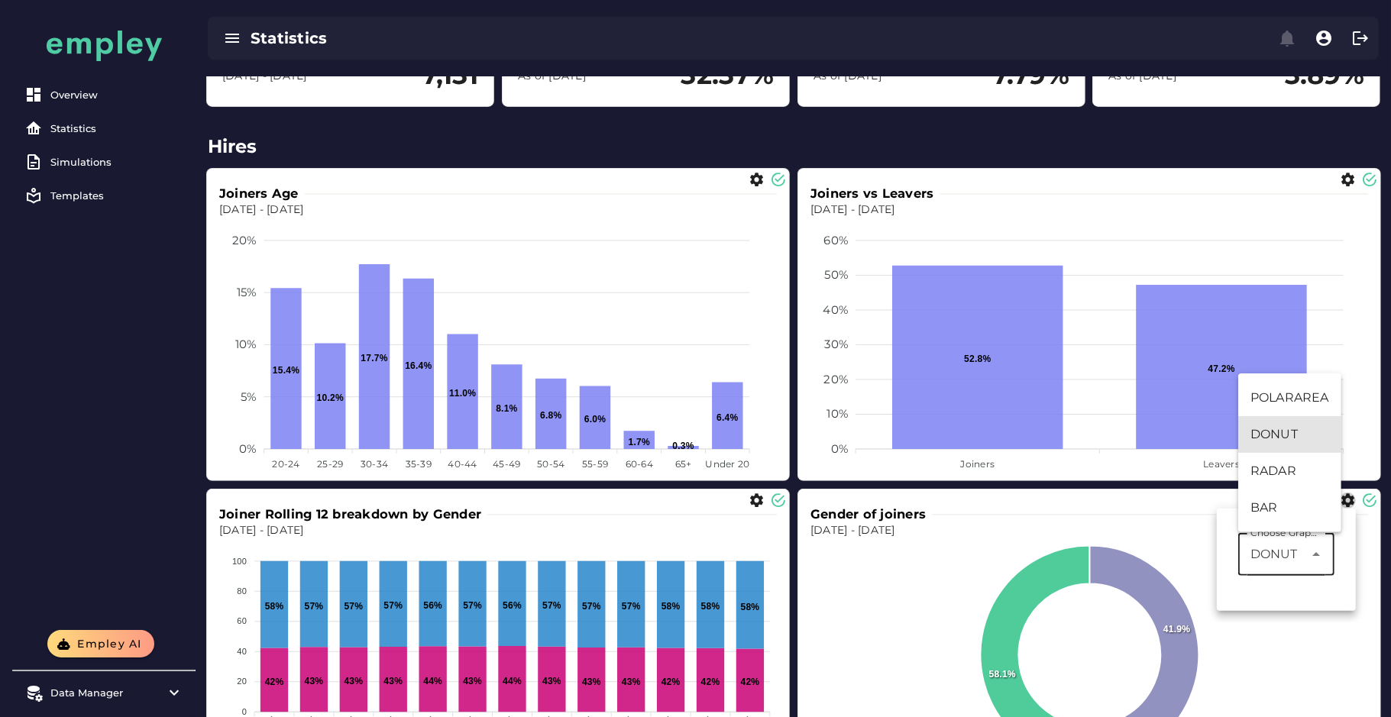
scroll to position [215, 0]
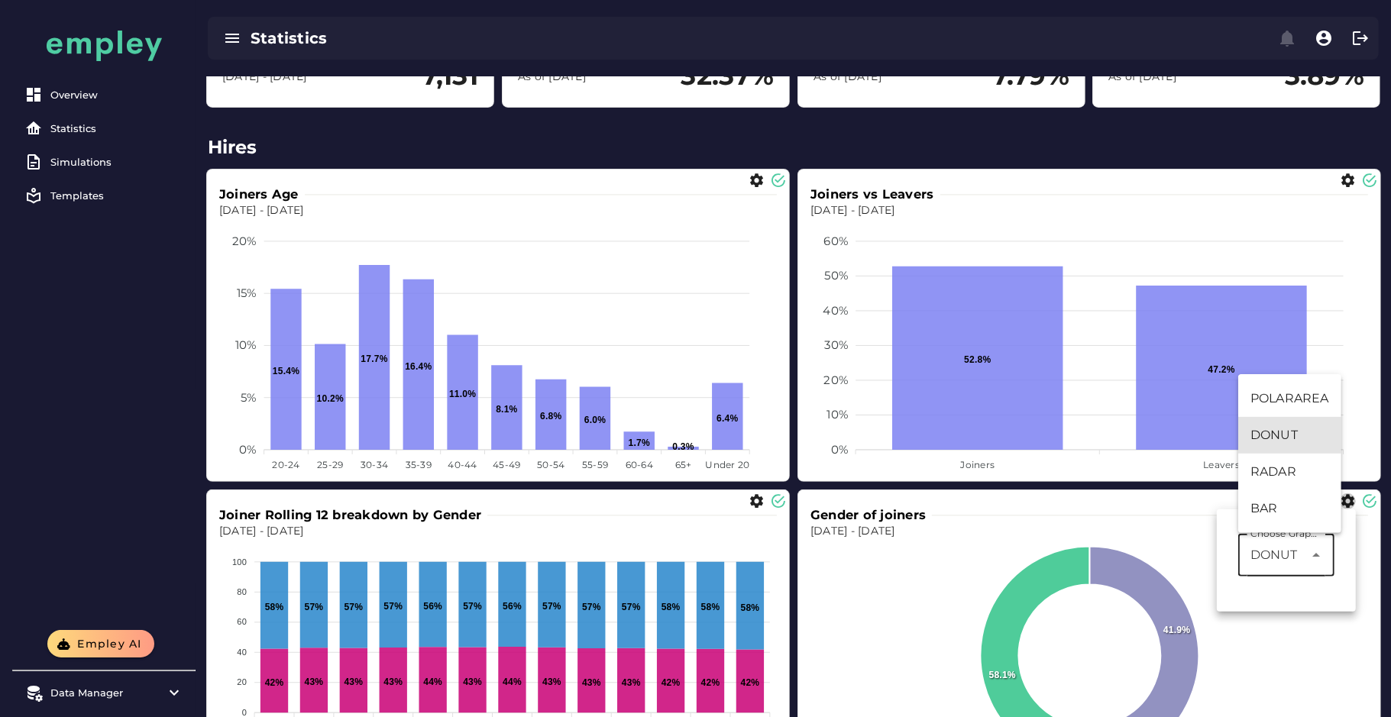
click at [1345, 187] on div "Joiners vs Leavers" at bounding box center [1089, 195] width 558 height 18
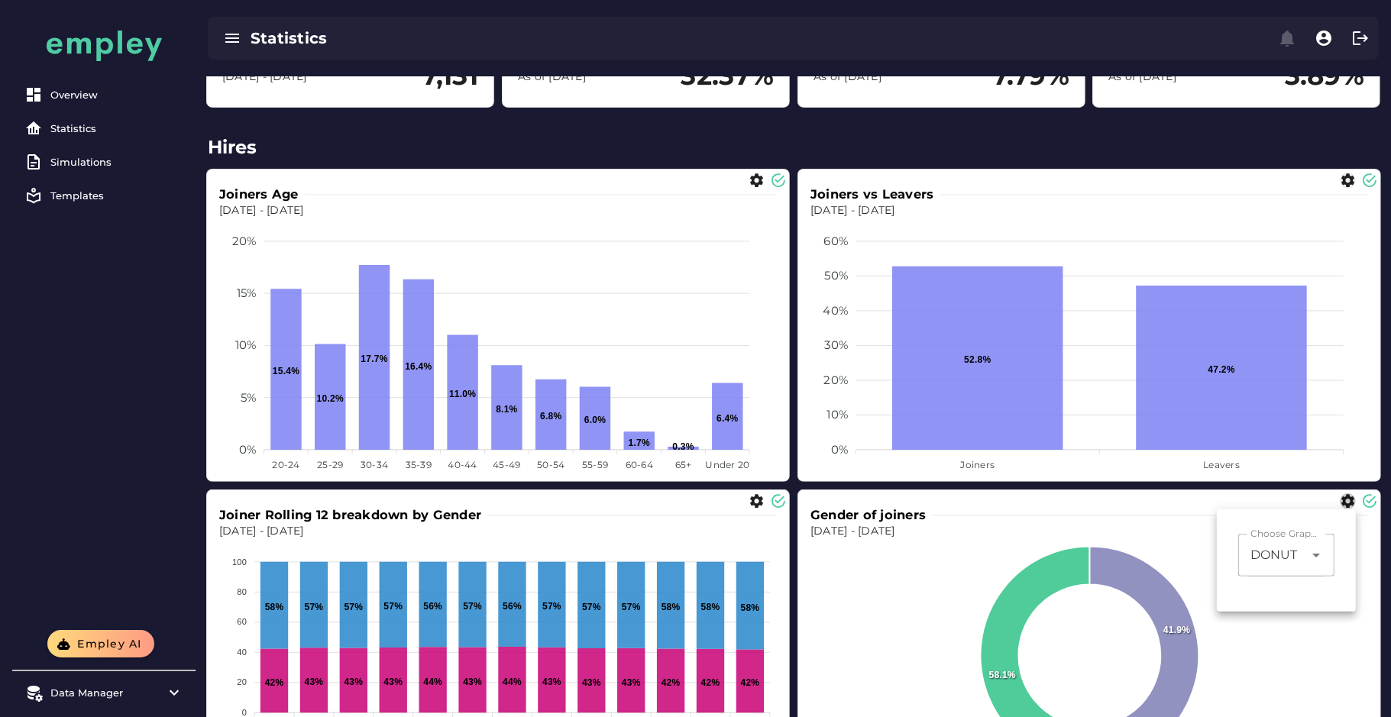
click at [1346, 176] on icon "button" at bounding box center [1348, 181] width 16 height 16
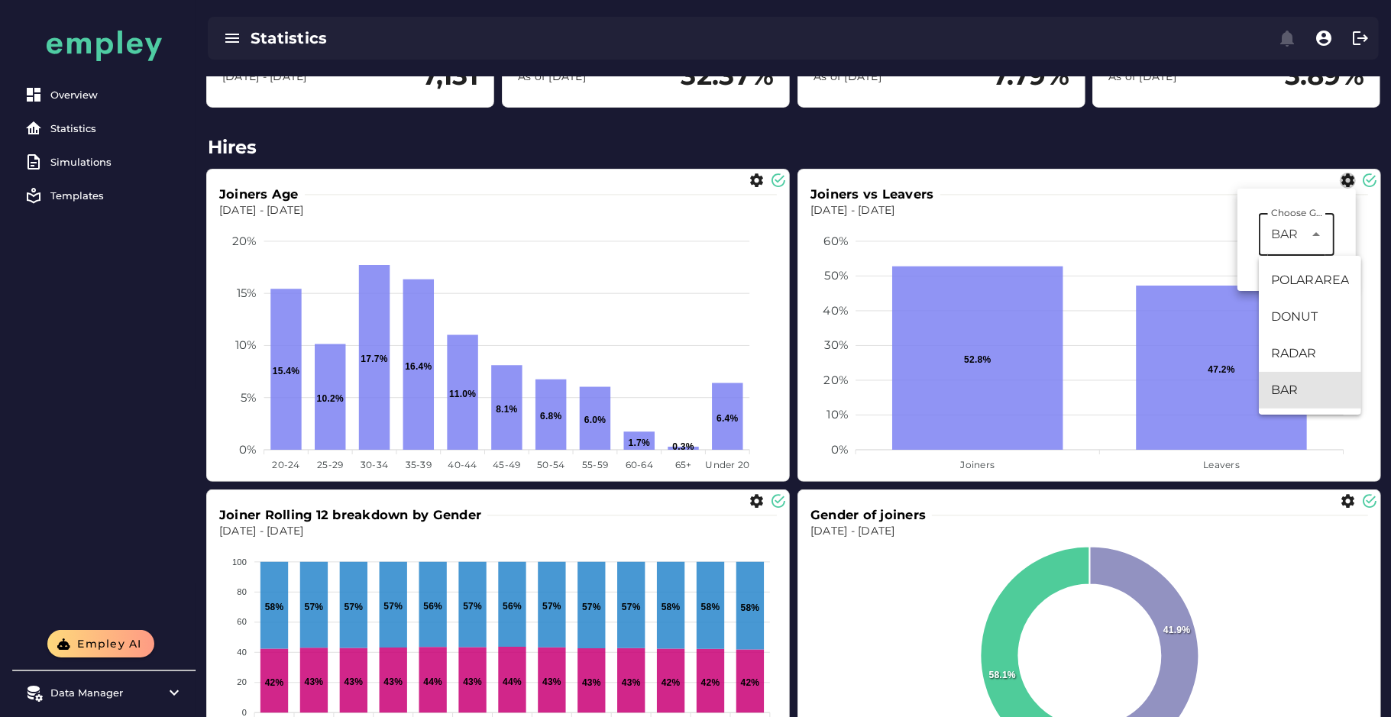
click at [1326, 231] on div "Choose Graph Type BAR *** Choose Graph Type" at bounding box center [1297, 234] width 76 height 43
click at [1316, 286] on div "POLARAREA" at bounding box center [1310, 280] width 78 height 18
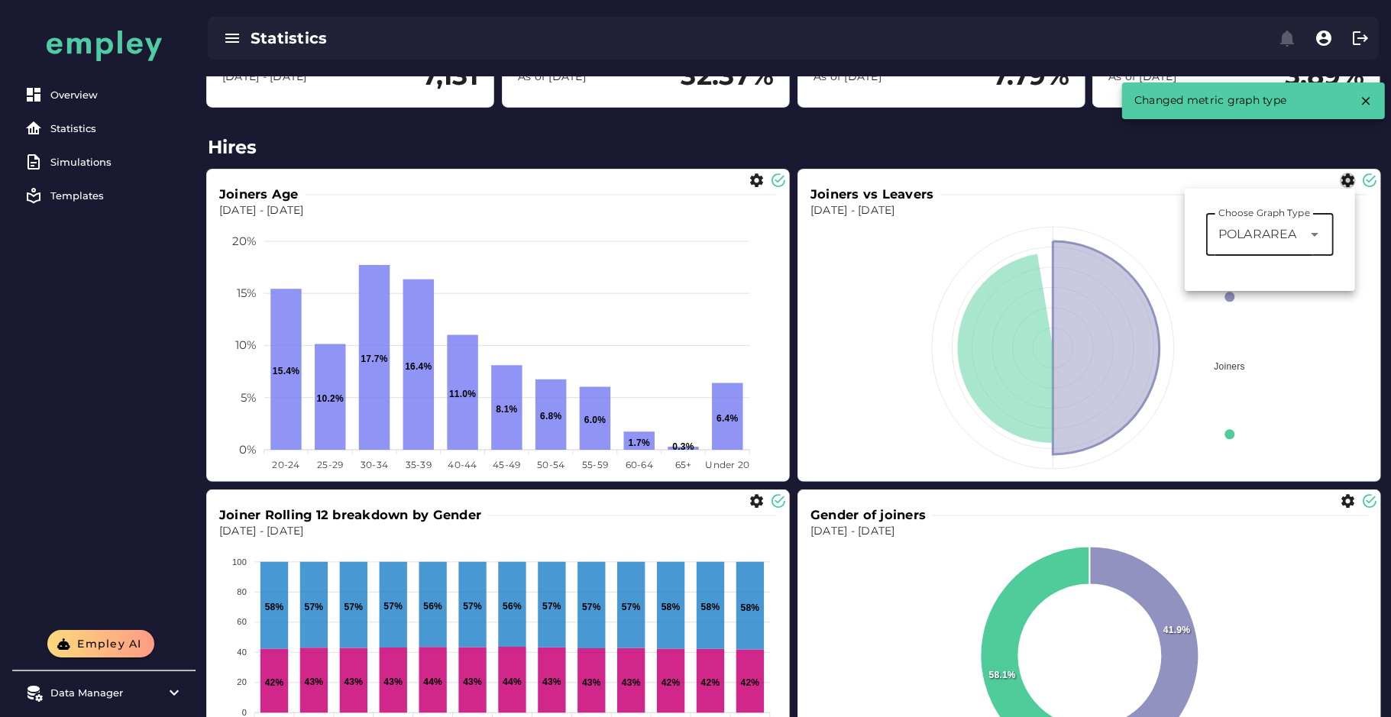
click at [1274, 229] on span "POLARAREA" at bounding box center [1257, 234] width 78 height 18
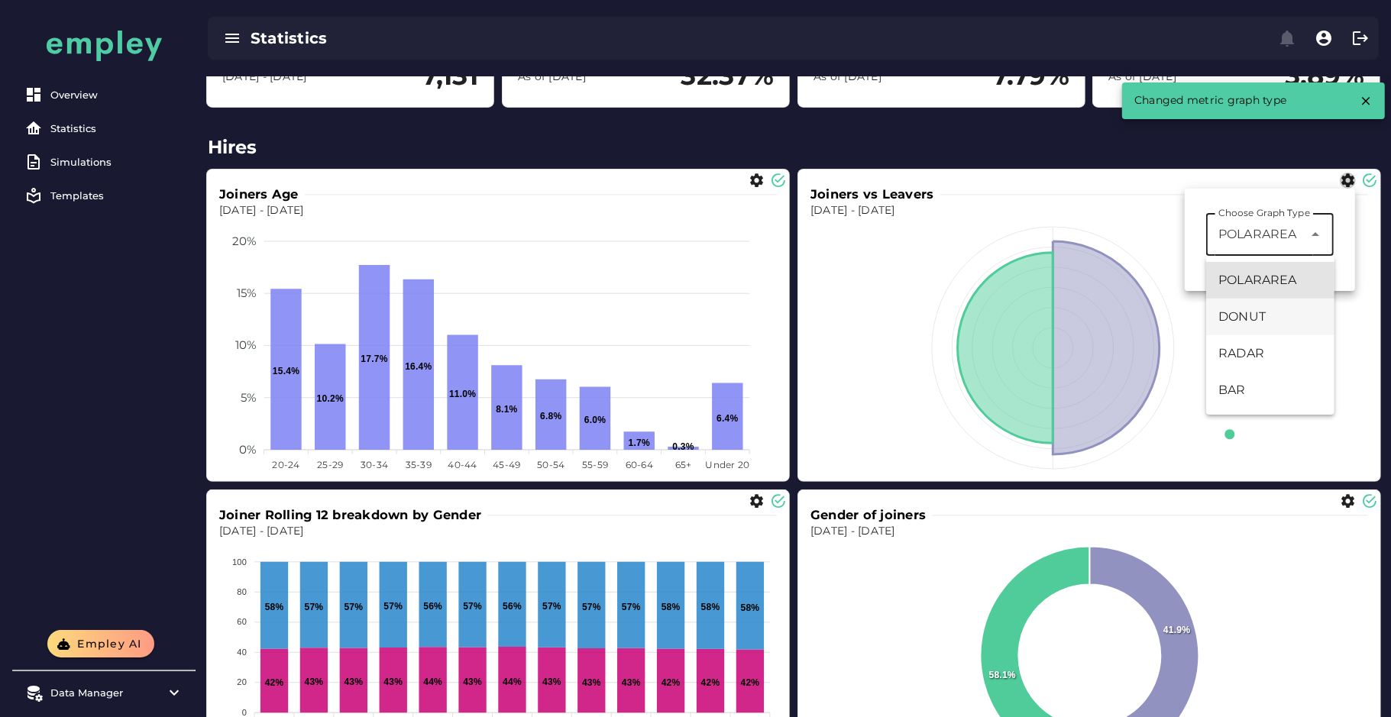
click at [1257, 316] on div "DONUT" at bounding box center [1270, 317] width 104 height 18
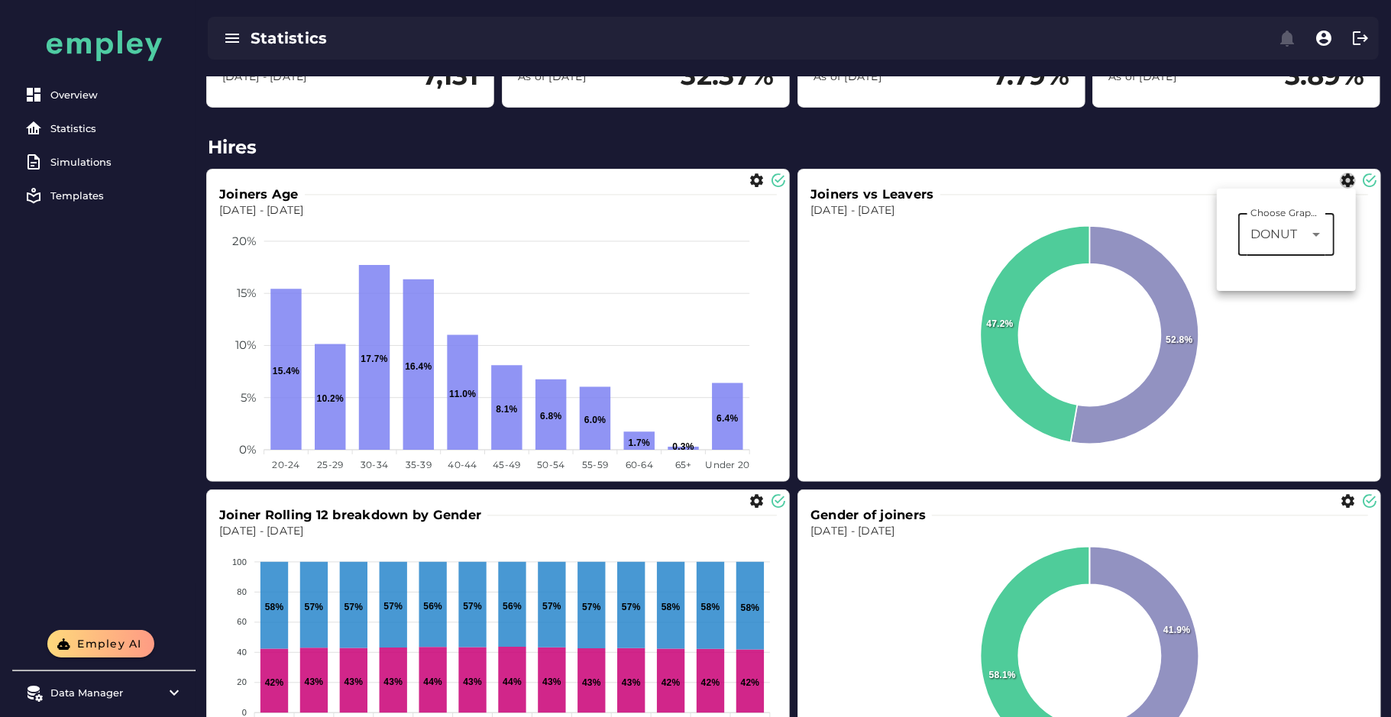
click at [1253, 230] on span "DONUT" at bounding box center [1273, 234] width 47 height 18
click at [1263, 394] on div "BAR" at bounding box center [1289, 390] width 78 height 18
type input "***"
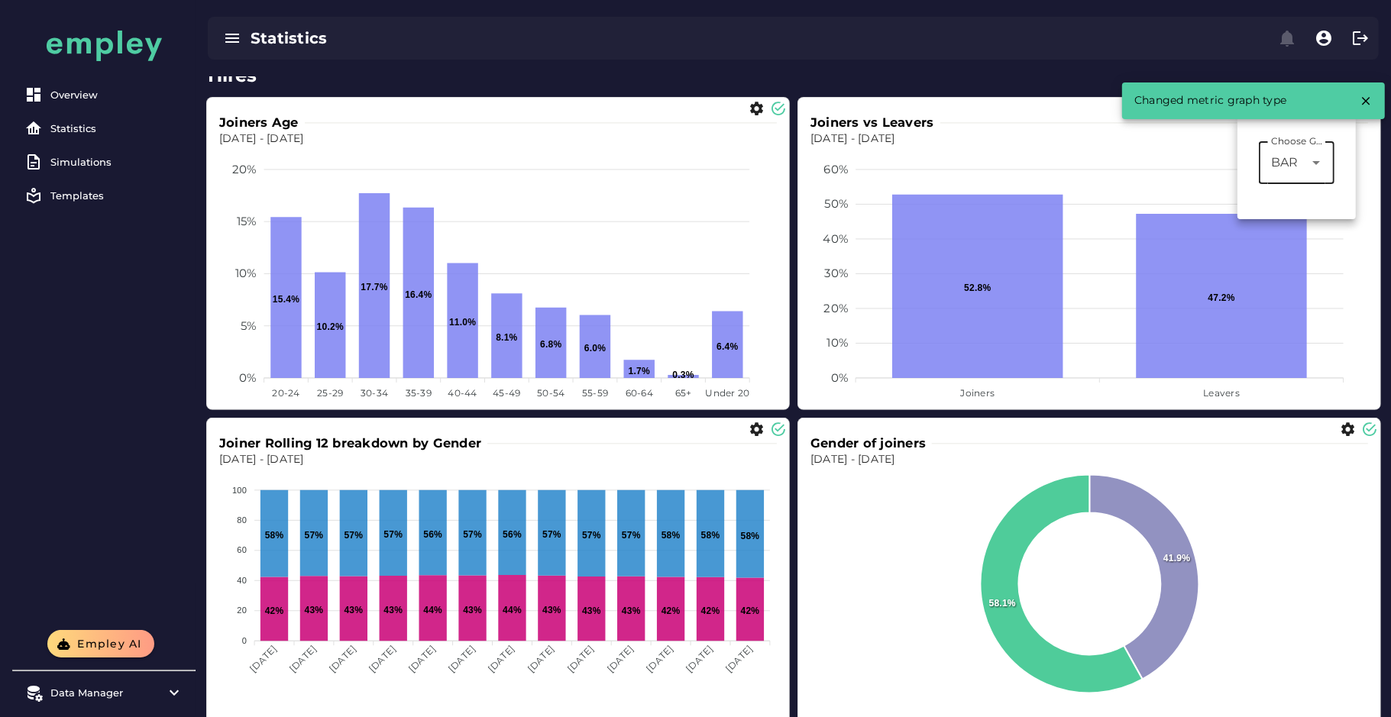
scroll to position [300, 0]
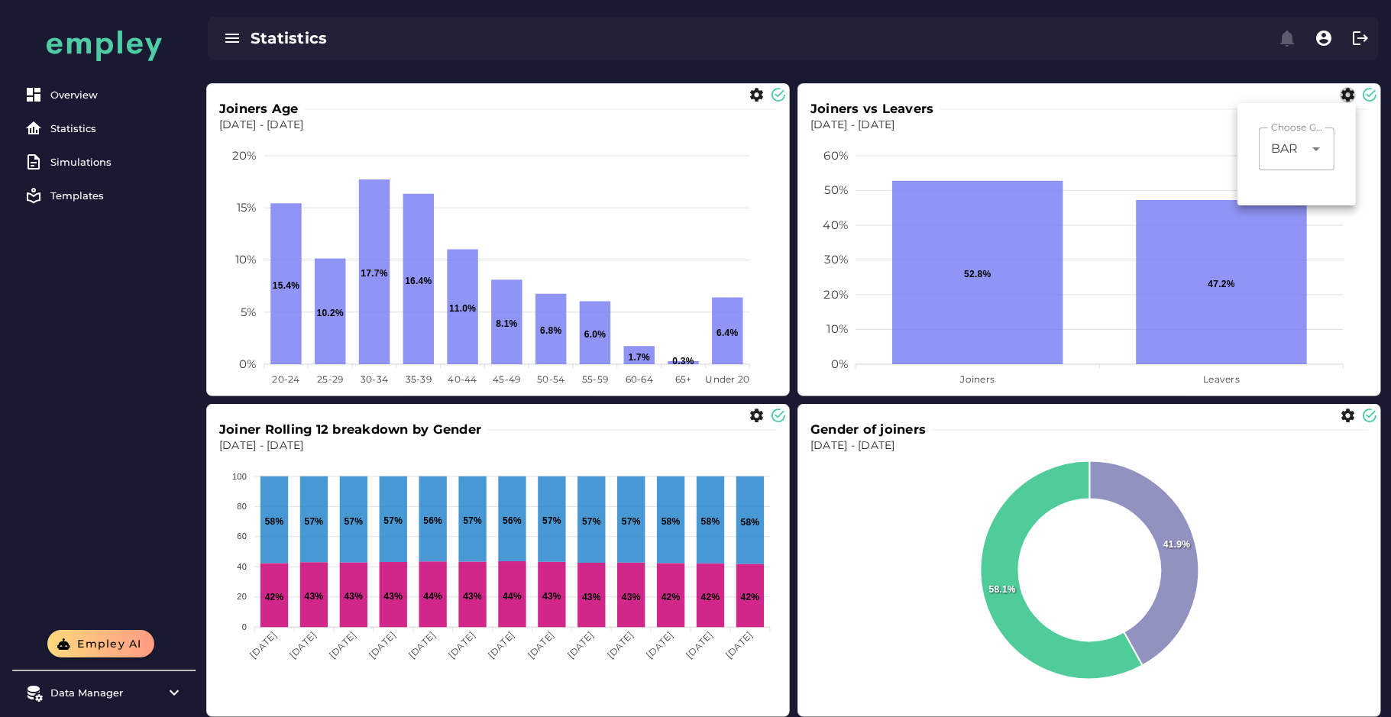
click at [1338, 415] on div at bounding box center [1078, 416] width 555 height 16
click at [1342, 415] on icon "button" at bounding box center [1348, 416] width 16 height 16
click at [1273, 478] on div "DONUT *****" at bounding box center [1271, 469] width 66 height 43
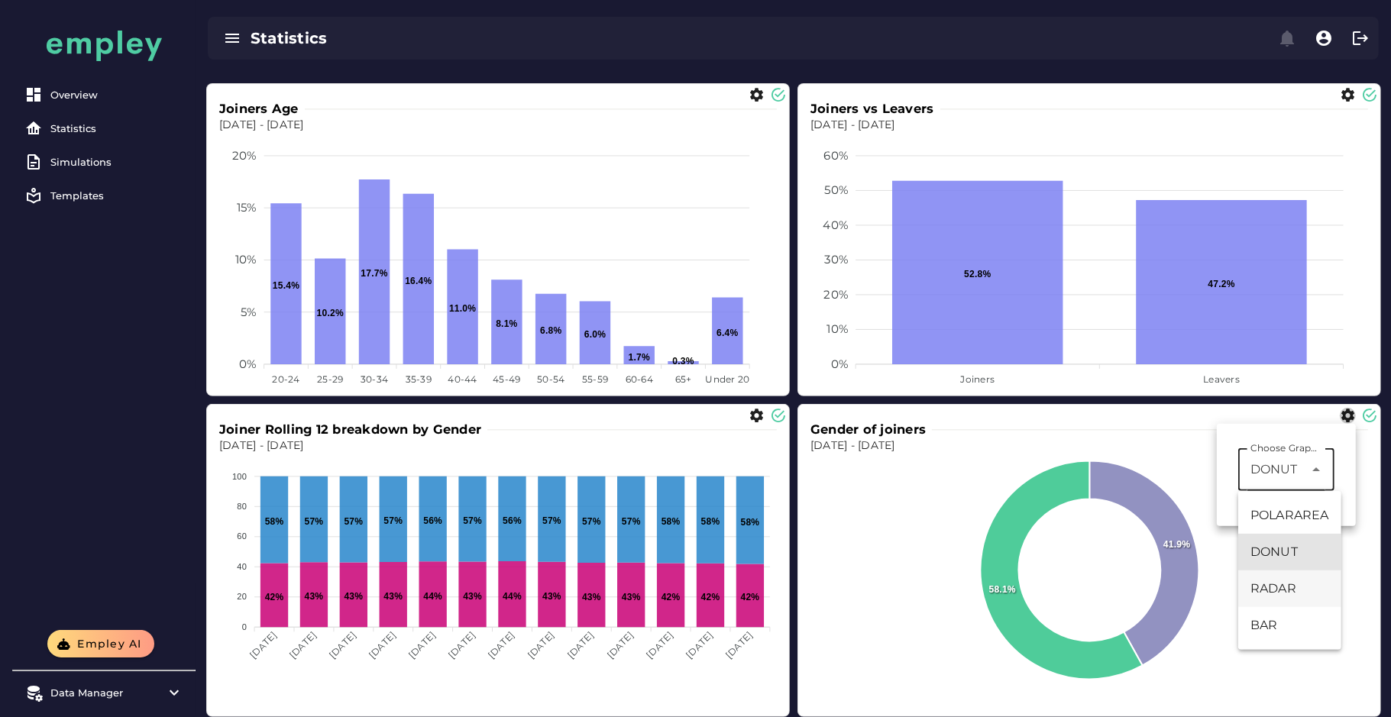
scroll to position [341, 0]
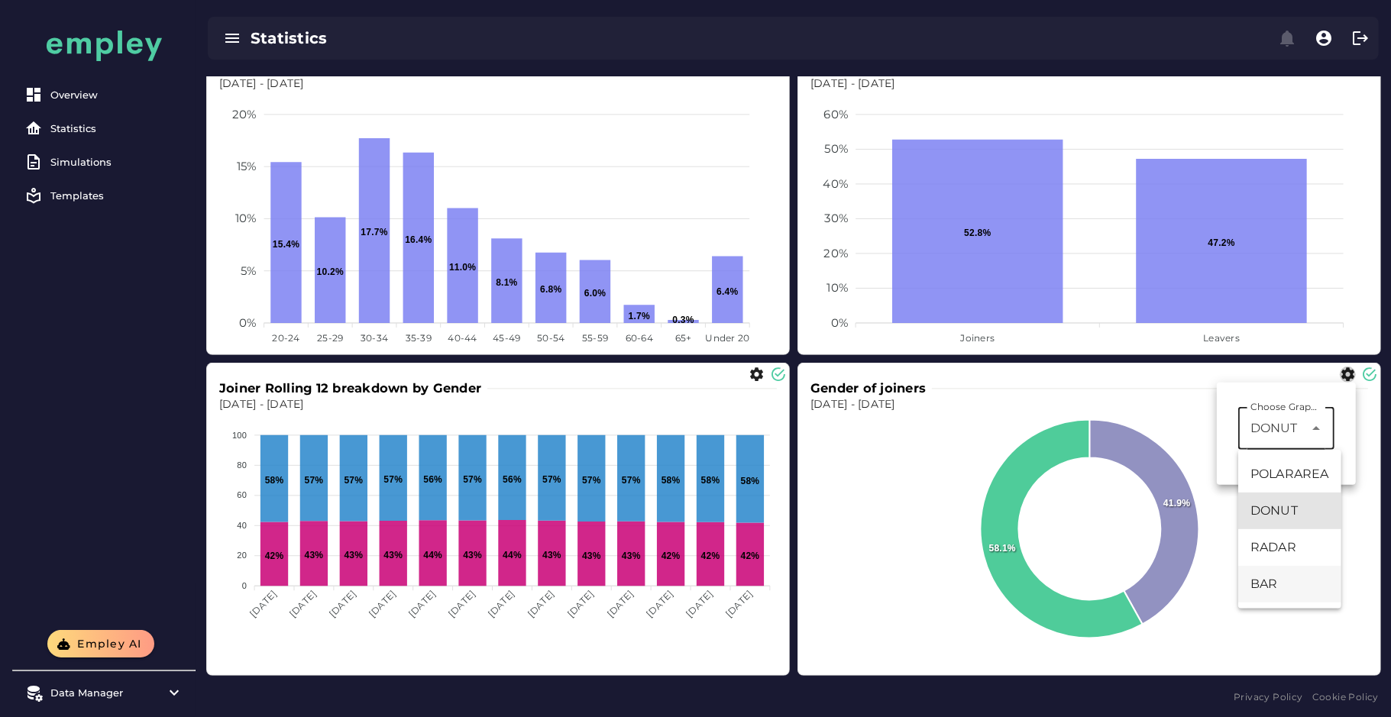
click at [1274, 592] on div "BAR" at bounding box center [1289, 584] width 78 height 18
type input "***"
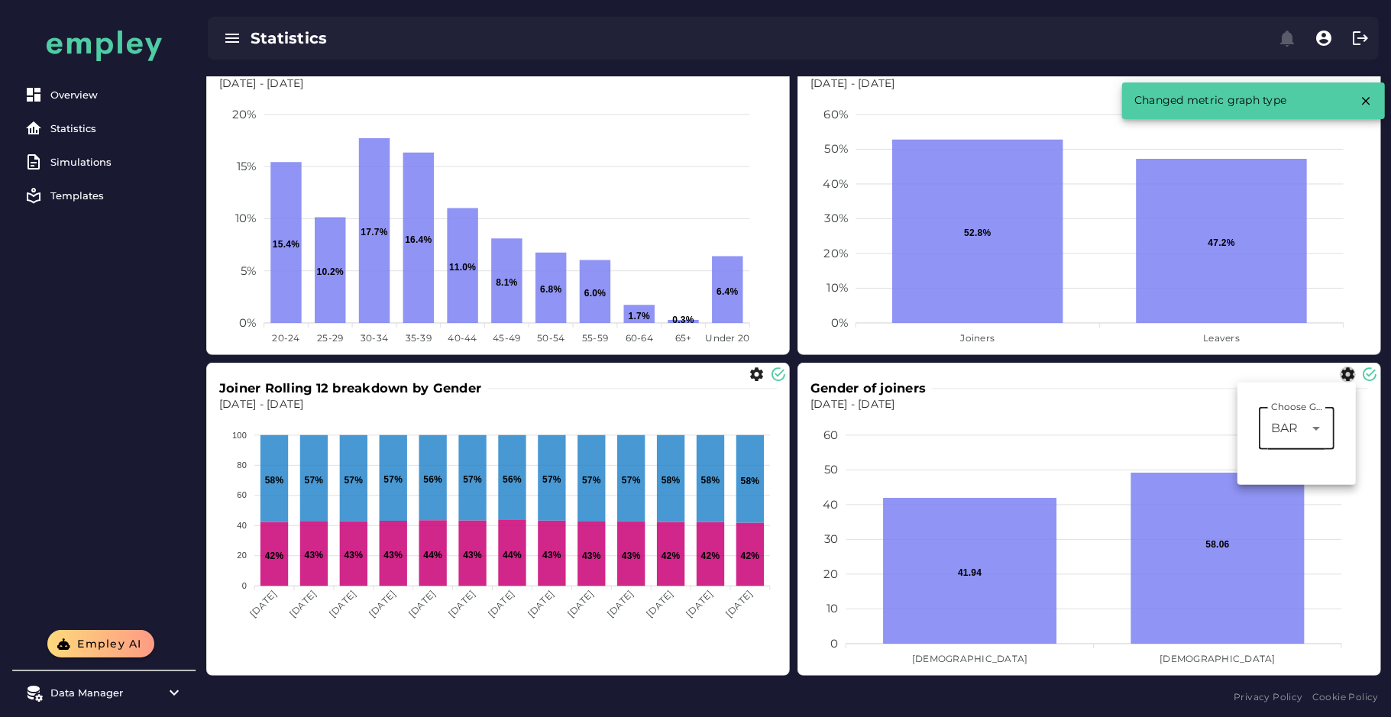
click at [158, 326] on div "Overview Statistics Simulations Templates" at bounding box center [103, 315] width 183 height 630
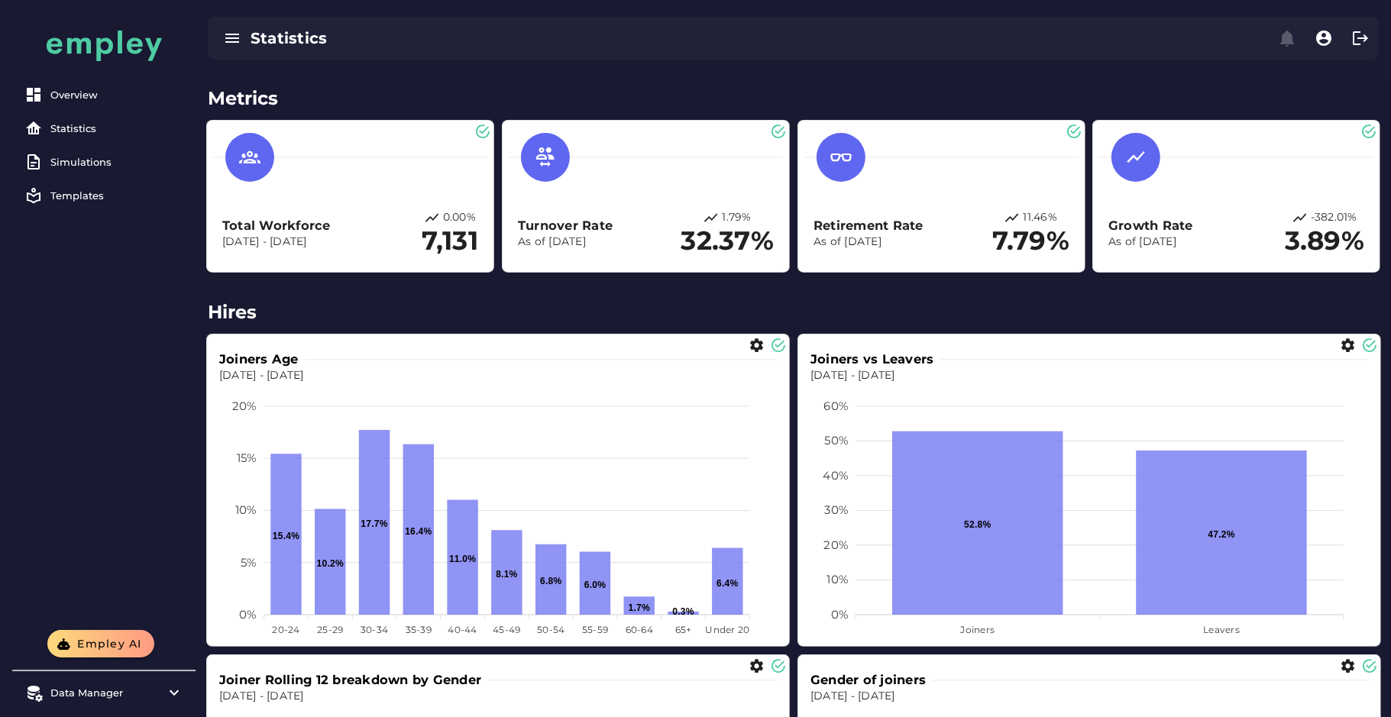
scroll to position [0, 0]
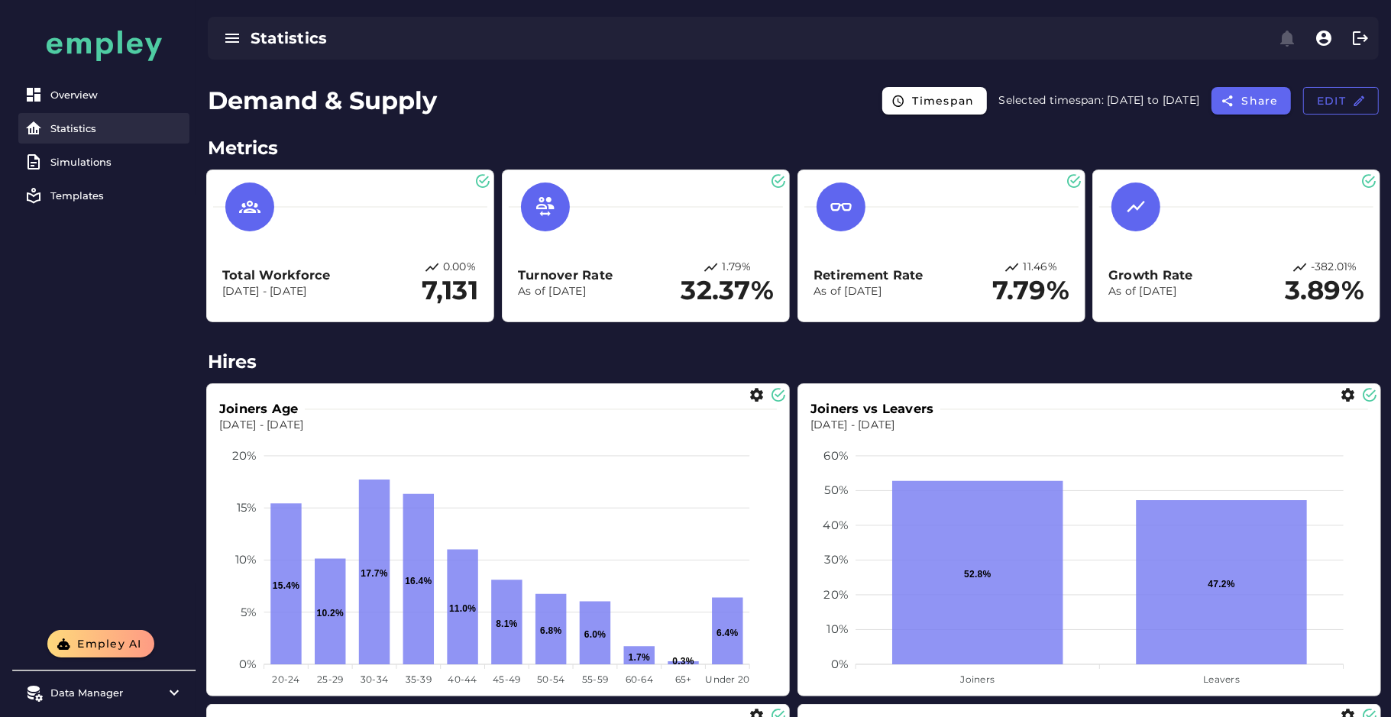
click at [58, 123] on div "Statistics" at bounding box center [116, 128] width 133 height 12
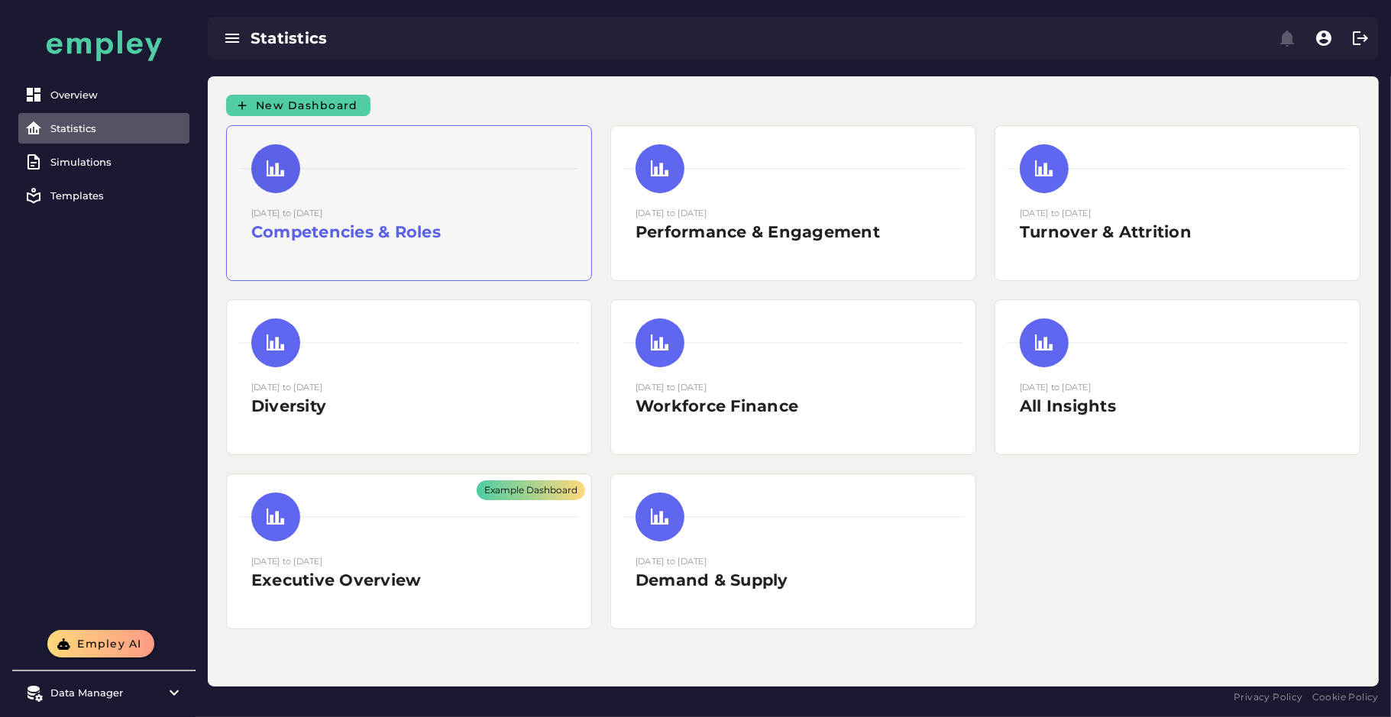
click at [493, 203] on div "15 August 2025 to 15 August 2025 Competencies & Roles" at bounding box center [409, 203] width 364 height 154
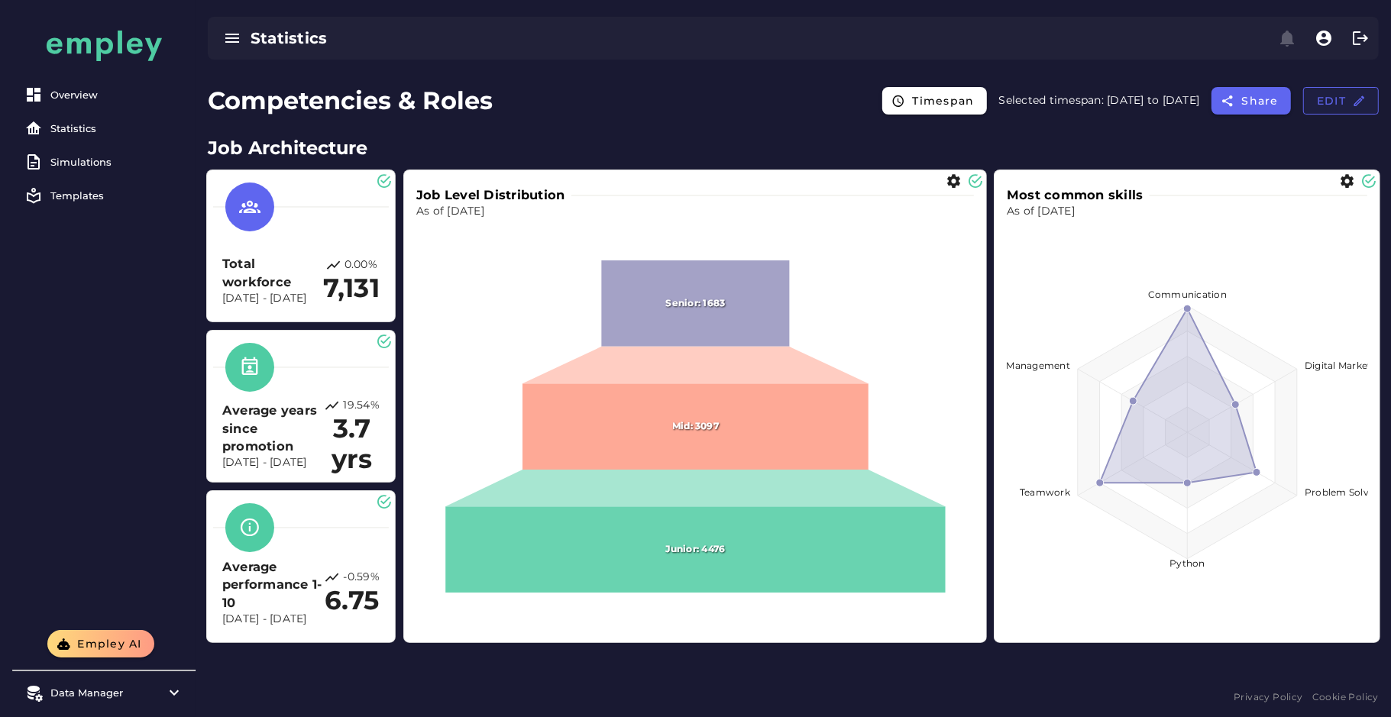
click at [1356, 108] on button "Edit" at bounding box center [1341, 100] width 76 height 27
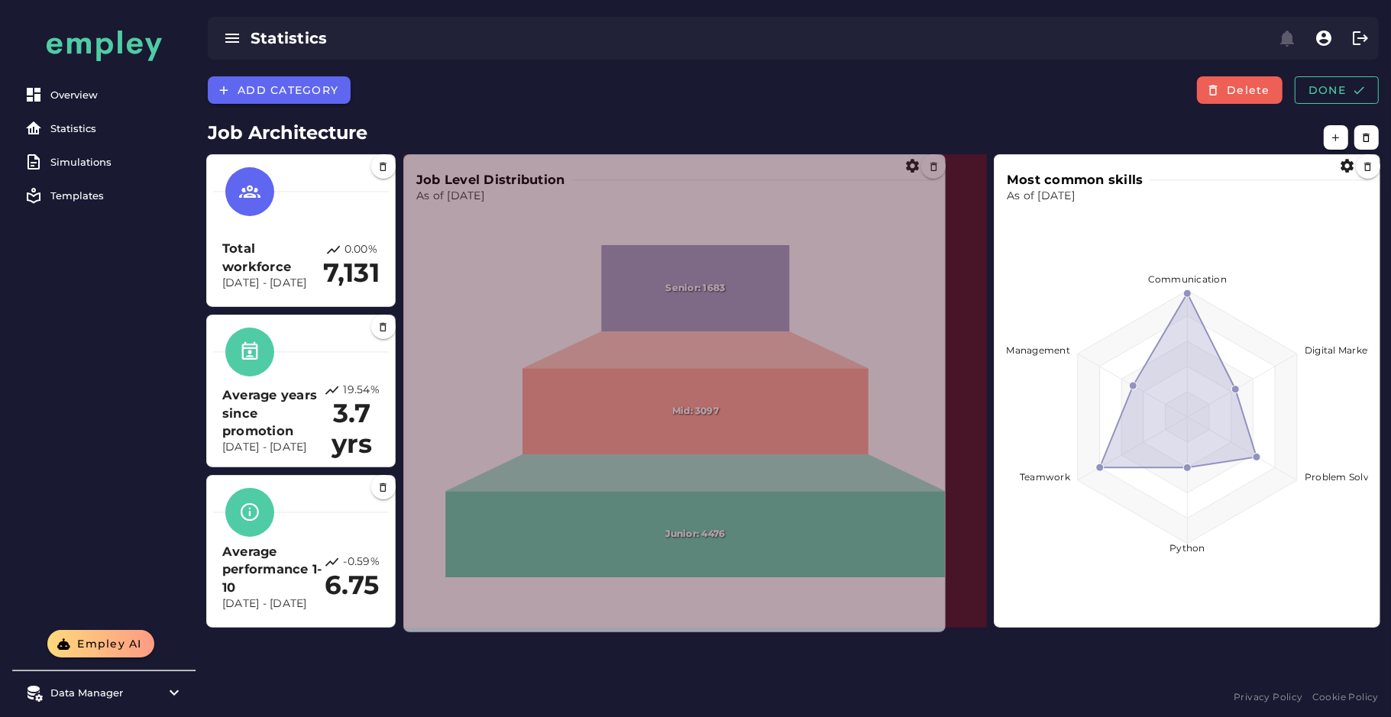
drag, startPoint x: 982, startPoint y: 621, endPoint x: 940, endPoint y: 626, distance: 42.3
click at [940, 626] on span at bounding box center [942, 629] width 8 height 8
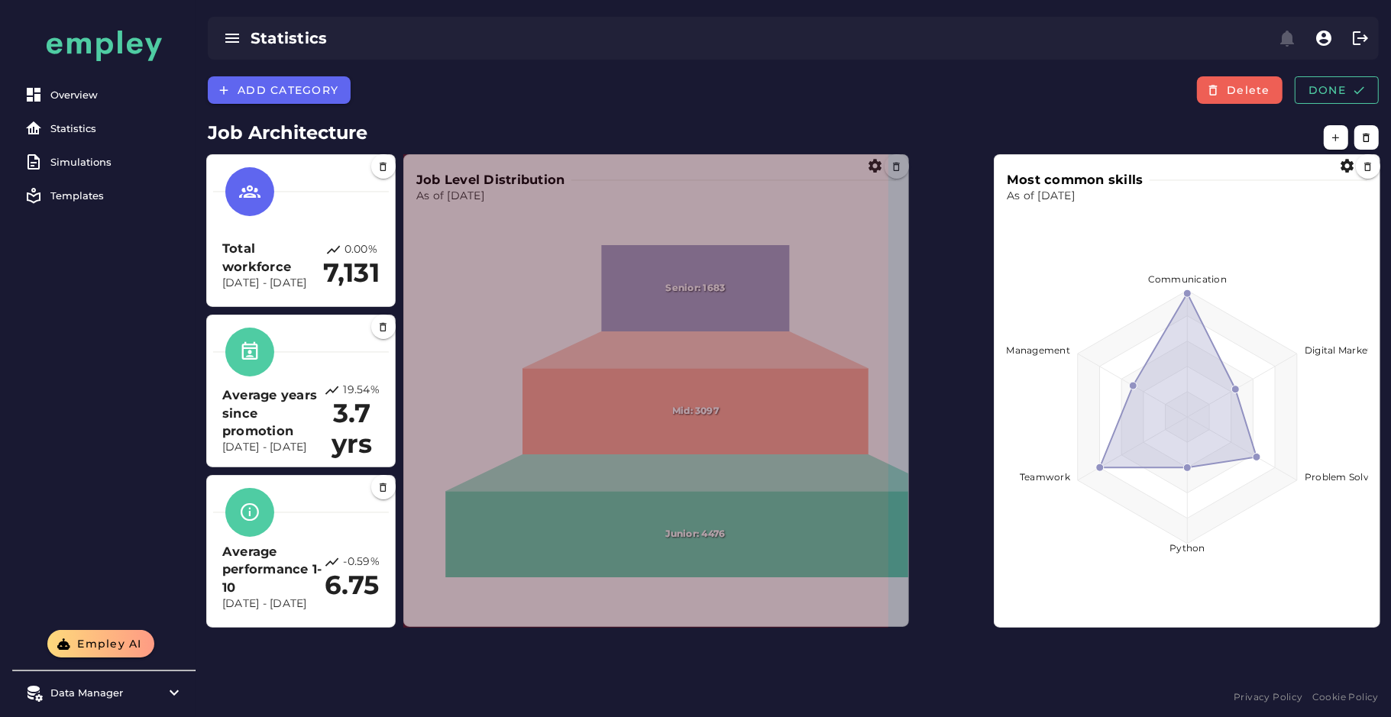
drag, startPoint x: 982, startPoint y: 623, endPoint x: 904, endPoint y: 621, distance: 77.9
click at [904, 621] on span at bounding box center [905, 624] width 8 height 8
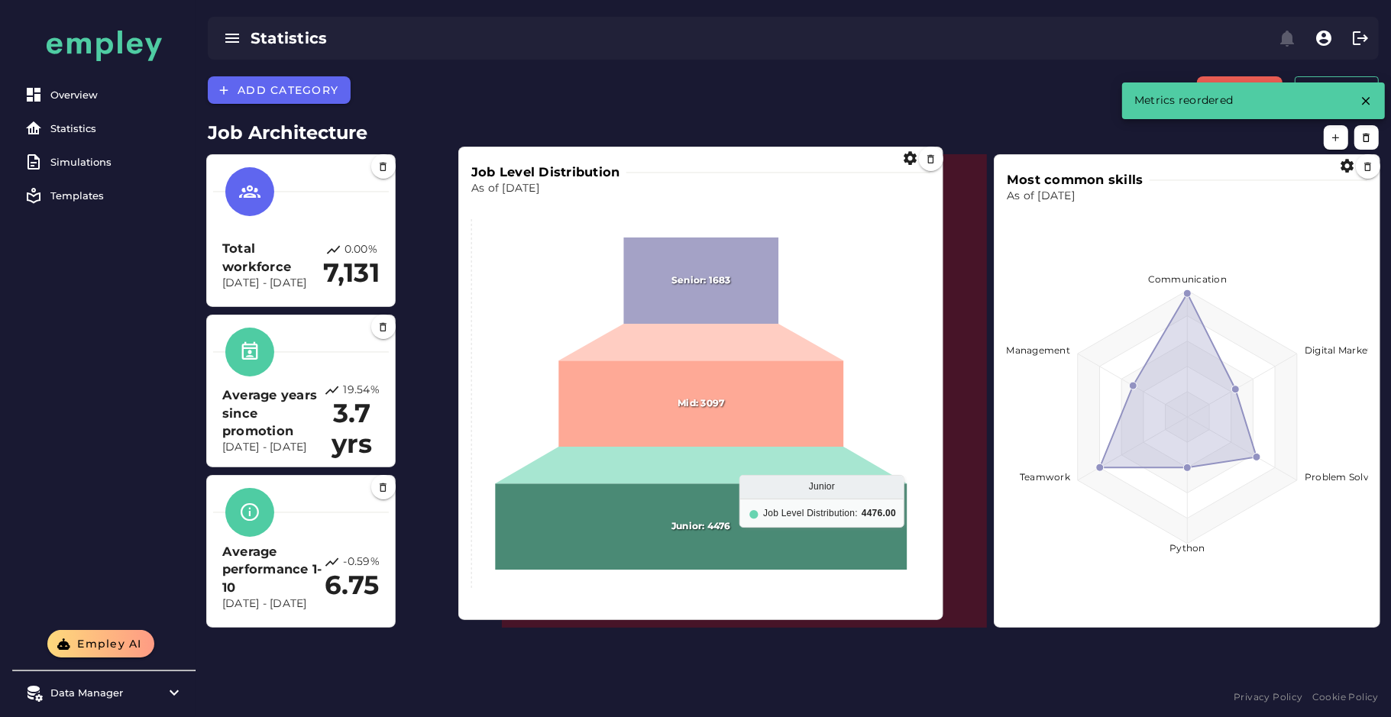
drag, startPoint x: 693, startPoint y: 512, endPoint x: 749, endPoint y: 501, distance: 57.5
click at [749, 501] on icon at bounding box center [701, 527] width 412 height 86
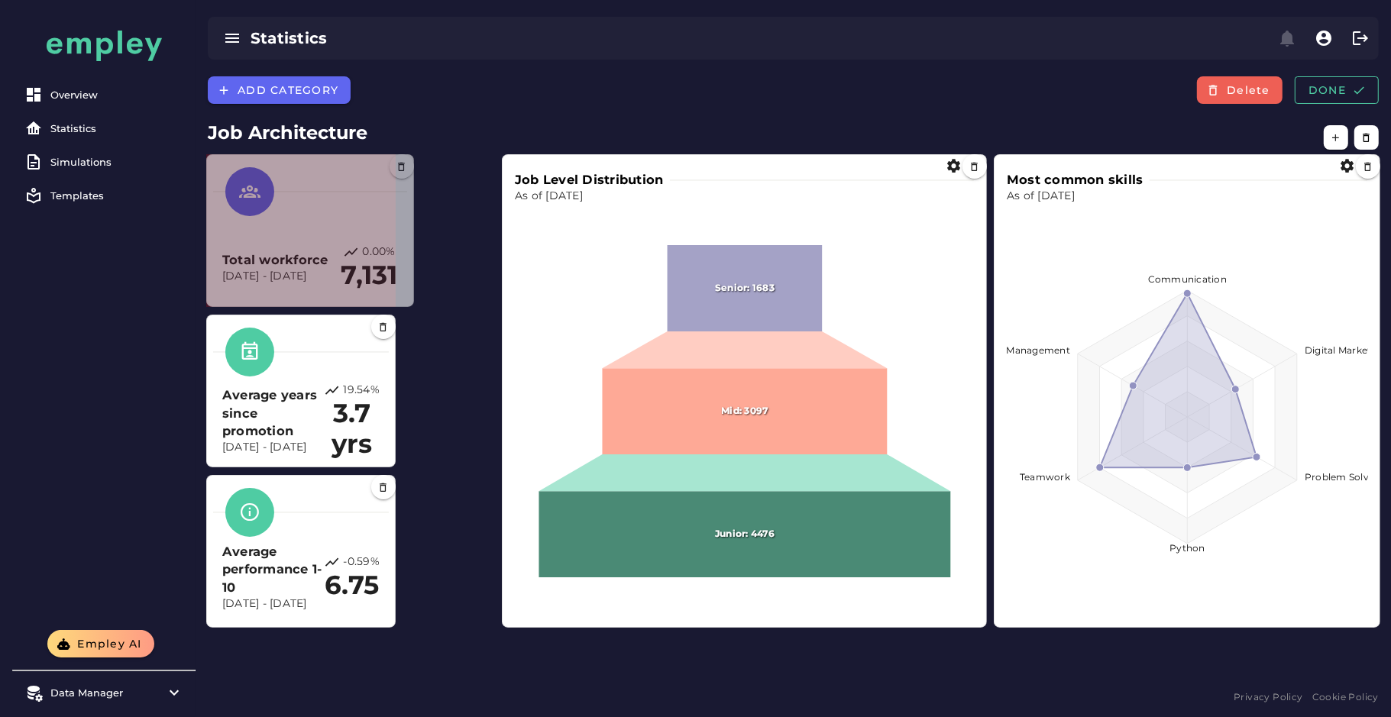
drag, startPoint x: 388, startPoint y: 300, endPoint x: 444, endPoint y: 299, distance: 55.8
click at [414, 299] on span at bounding box center [410, 303] width 8 height 8
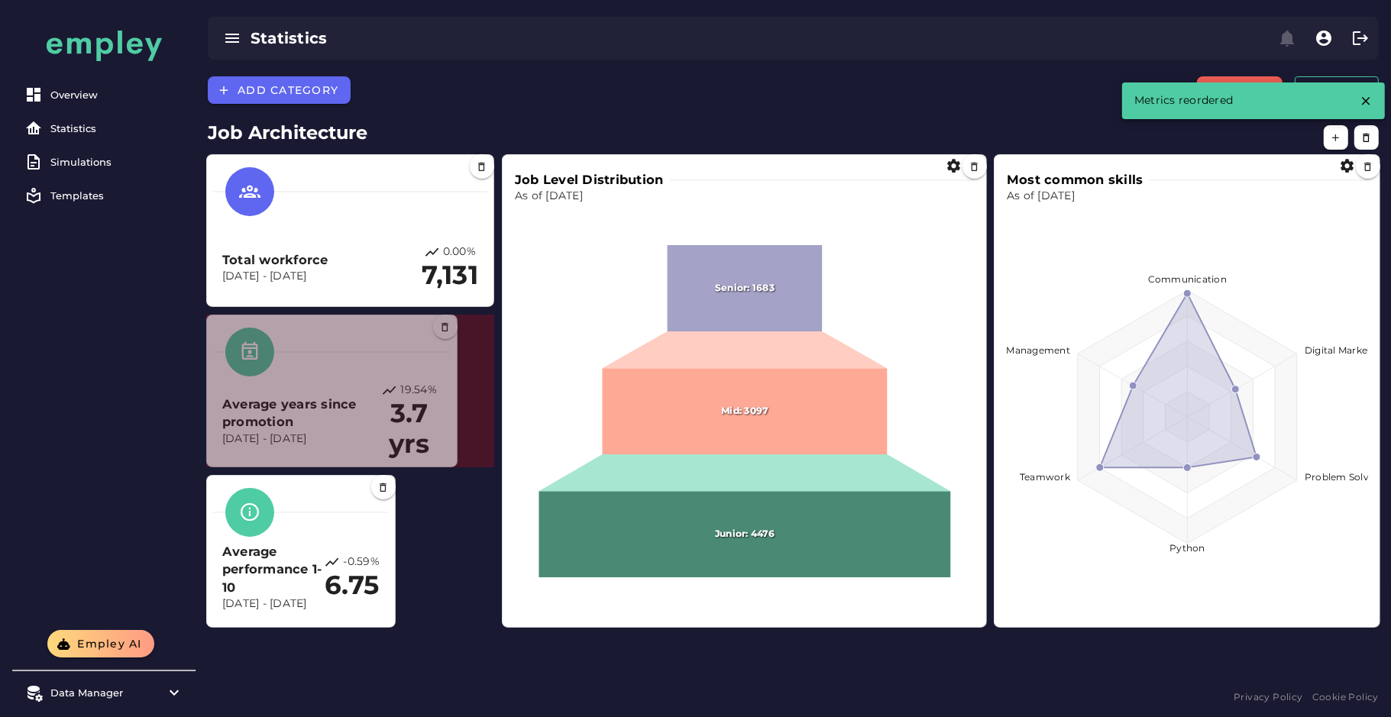
drag, startPoint x: 393, startPoint y: 461, endPoint x: 463, endPoint y: 459, distance: 69.6
click at [458, 459] on section "Average years since promotion Aug 15, 2025 - Aug 15, 2025 19.54% 3.7 yrs" at bounding box center [331, 391] width 251 height 153
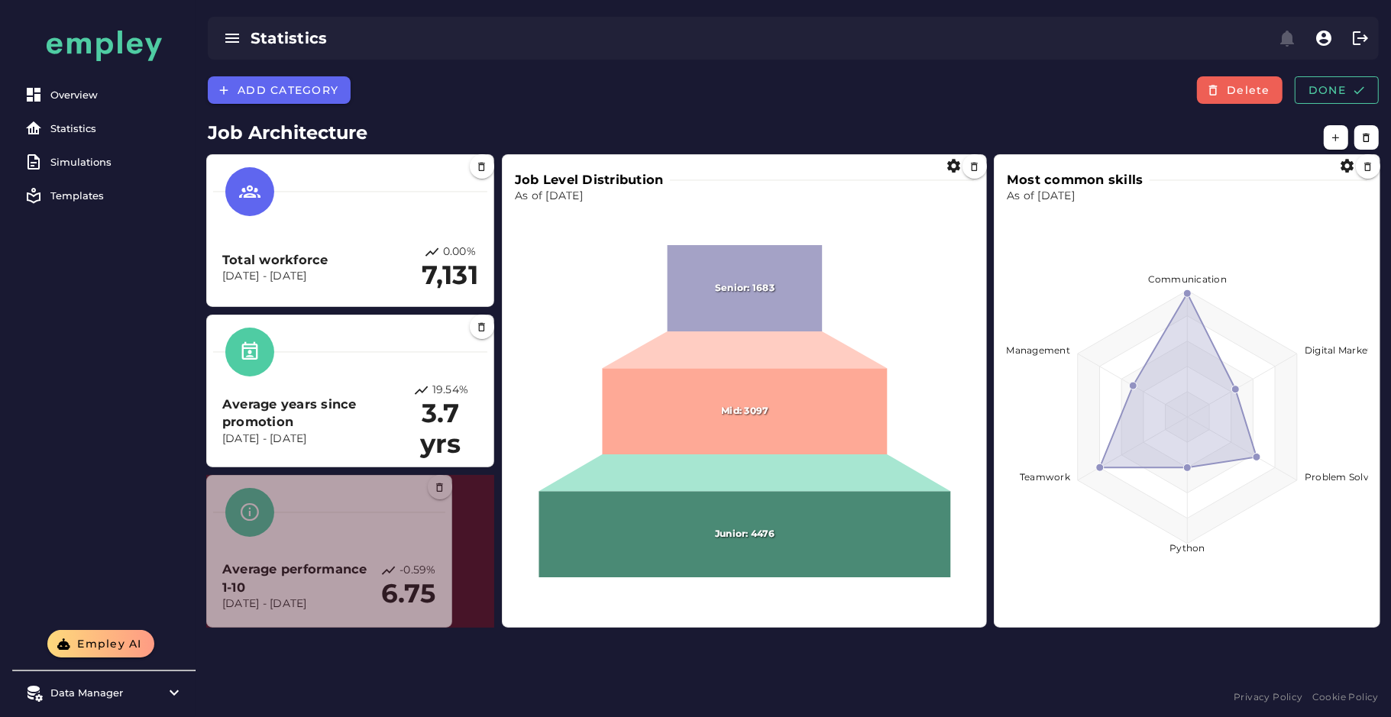
drag, startPoint x: 388, startPoint y: 624, endPoint x: 477, endPoint y: 610, distance: 90.5
click at [452, 610] on section "Average performance 1-10 Aug 15, 2025 - Aug 15, 2025 -0.59% 6.75" at bounding box center [329, 551] width 246 height 153
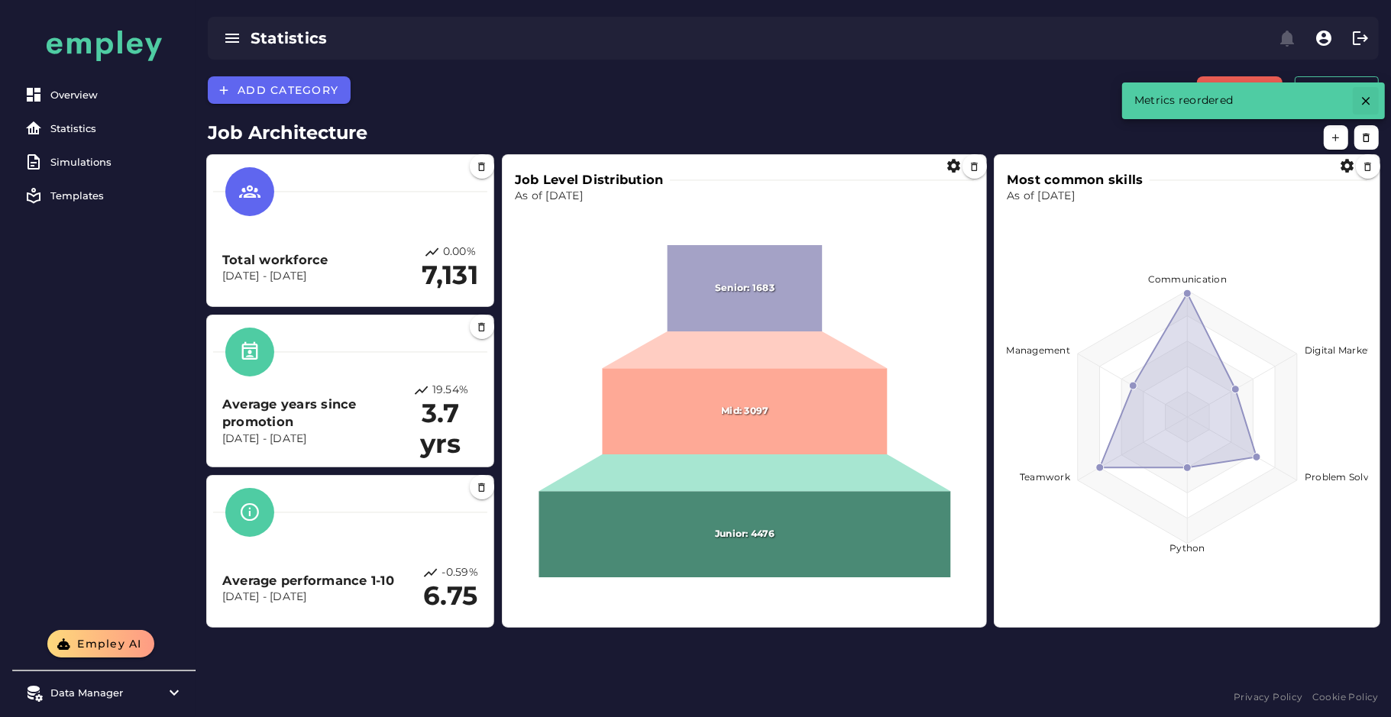
click at [1365, 94] on icon "button" at bounding box center [1366, 101] width 14 height 14
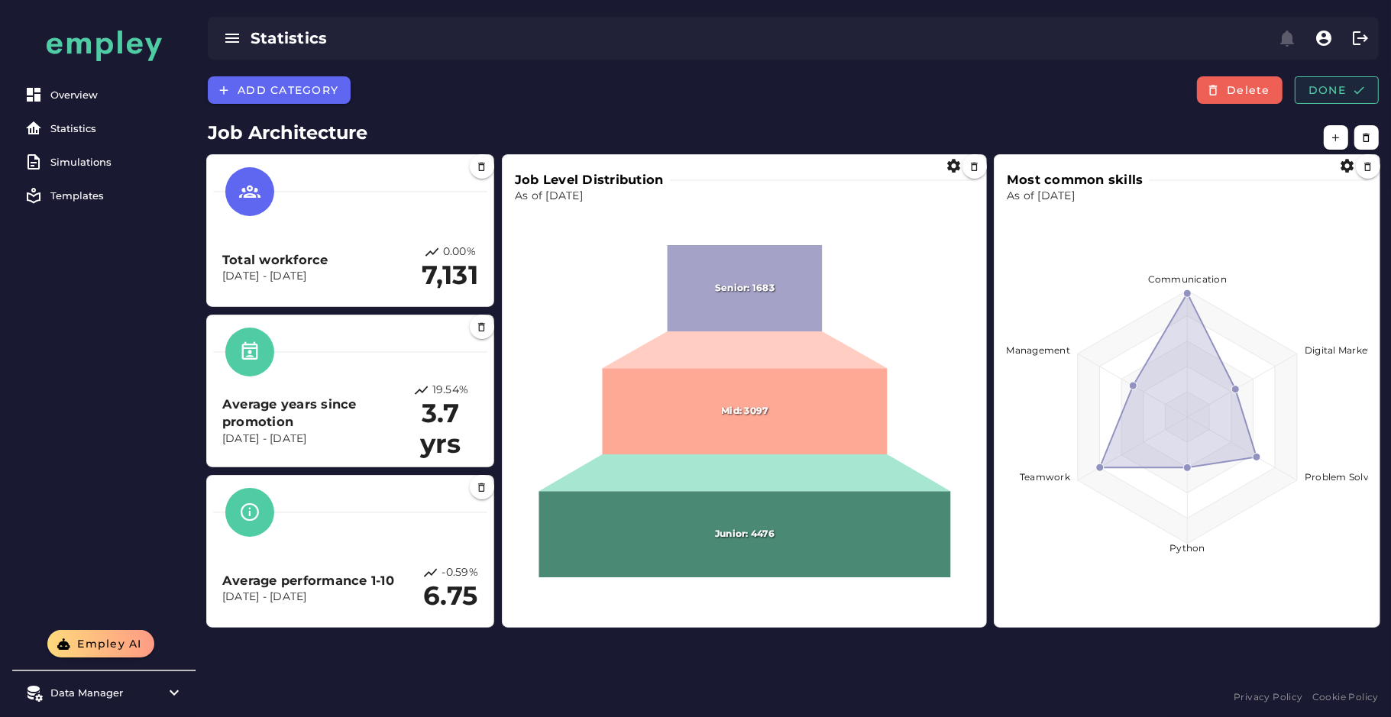
click at [1344, 94] on span "Done" at bounding box center [1337, 90] width 58 height 14
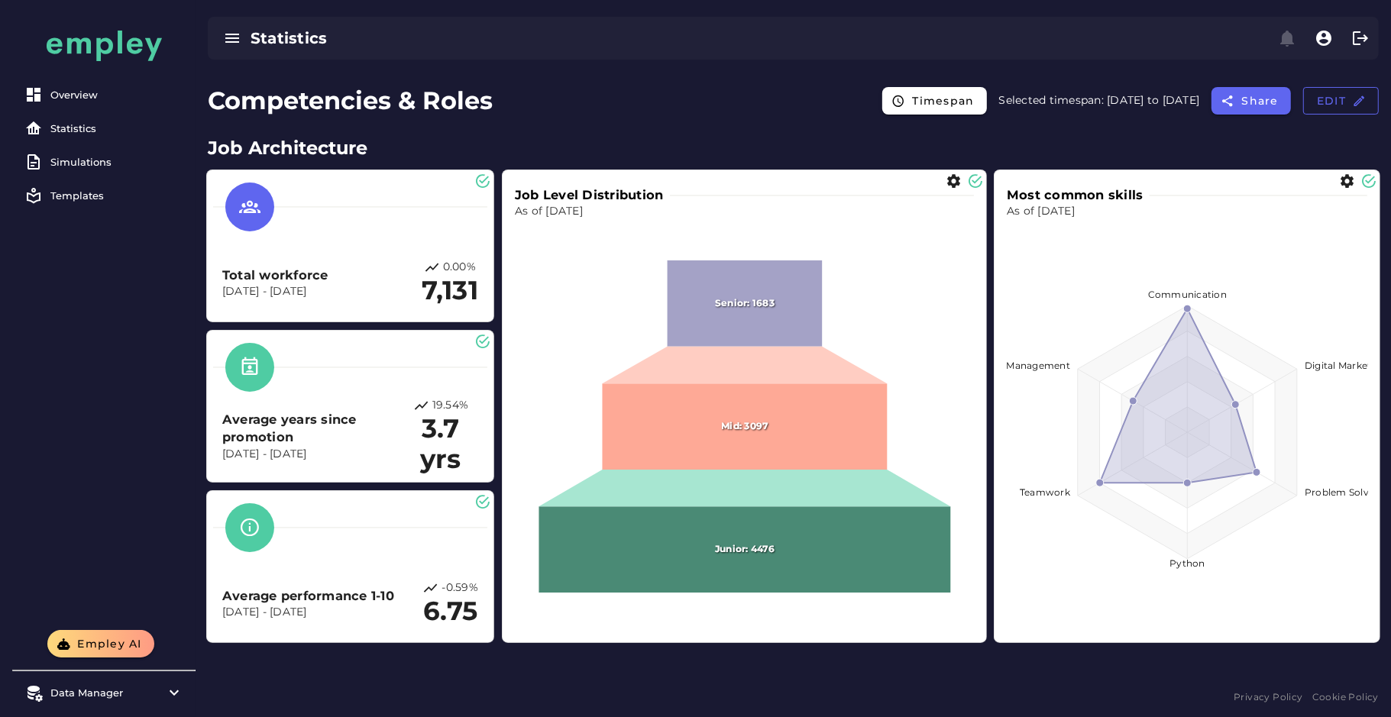
click at [468, 430] on h2 "3.7 yrs" at bounding box center [440, 444] width 75 height 61
click at [1322, 102] on span "Edit" at bounding box center [1341, 101] width 50 height 14
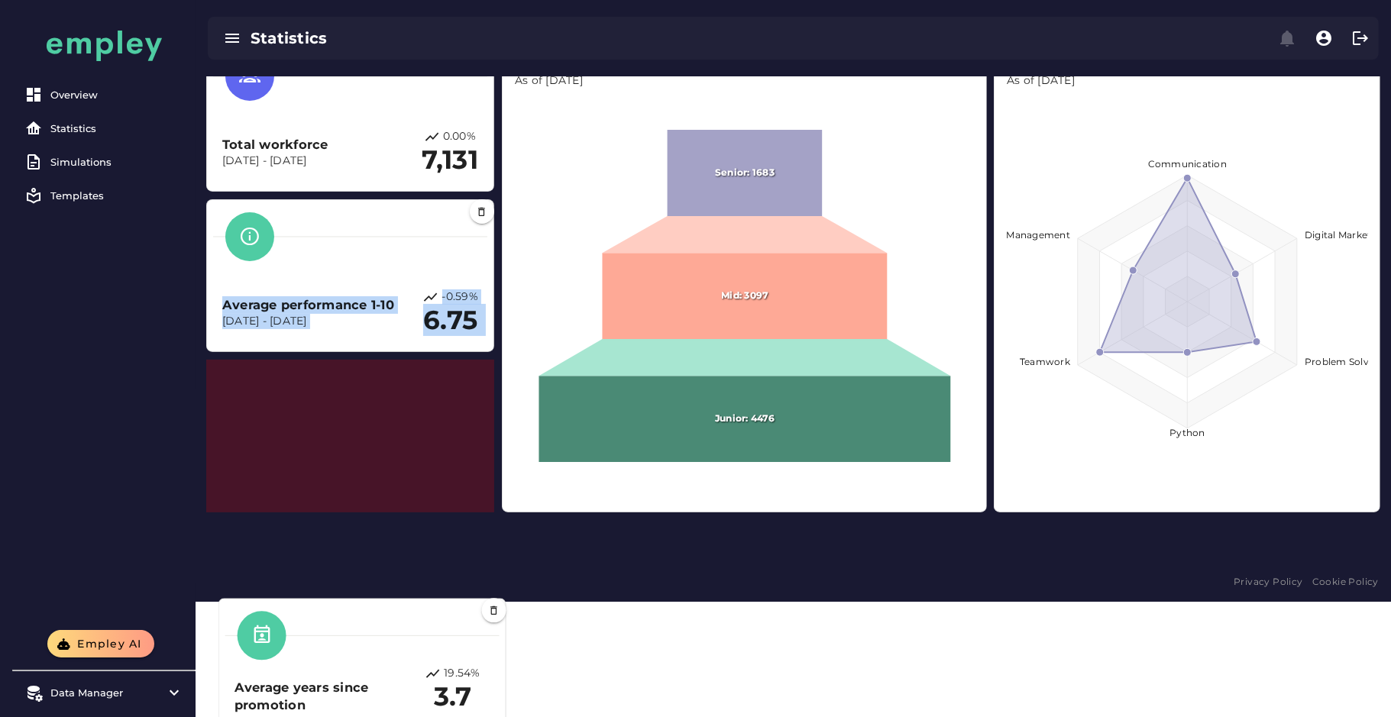
drag, startPoint x: 412, startPoint y: 394, endPoint x: 424, endPoint y: 724, distance: 330.2
click at [424, 602] on html "Overview Statistics Simulations Templates Empley AI Data Manager Versions Impor…" at bounding box center [695, 243] width 1391 height 717
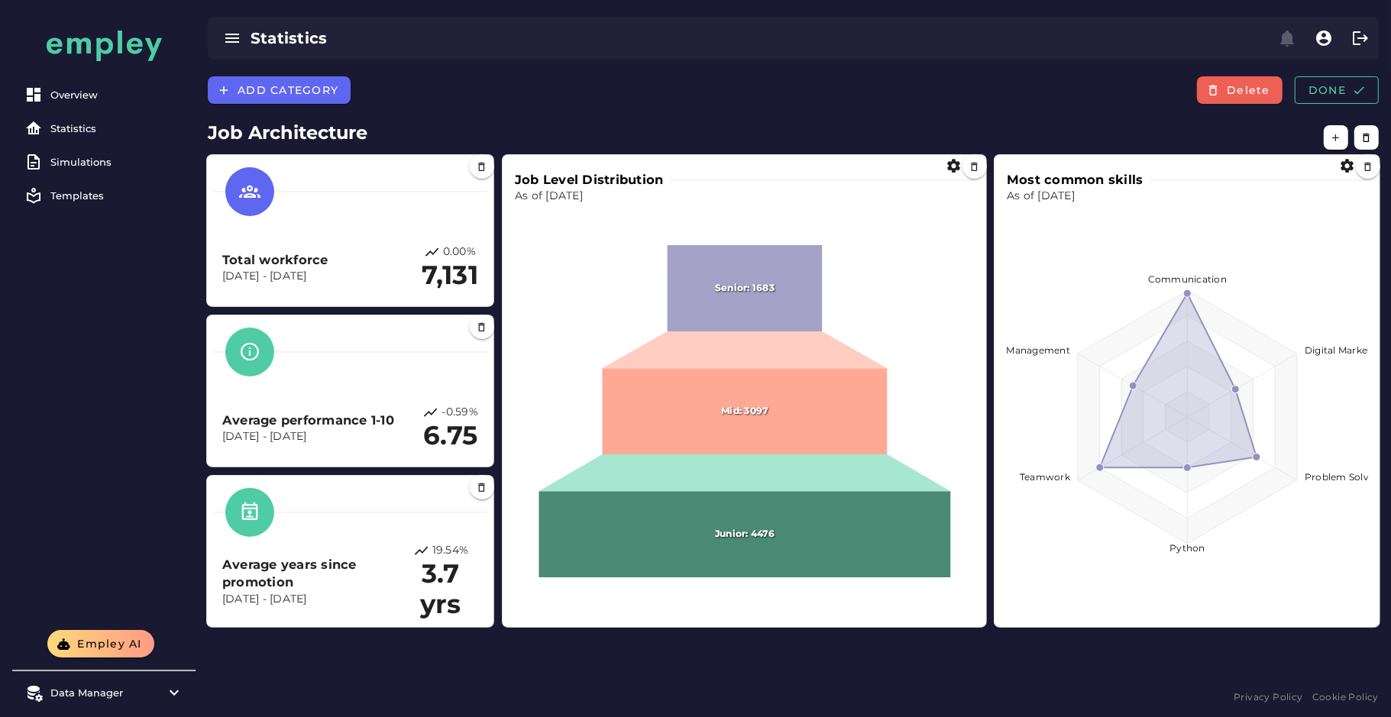
drag, startPoint x: 1374, startPoint y: 621, endPoint x: 1203, endPoint y: 579, distance: 176.2
drag, startPoint x: 1203, startPoint y: 579, endPoint x: 1345, endPoint y: 581, distance: 142.1
click at [1345, 581] on foreignobject at bounding box center [1187, 405] width 361 height 403
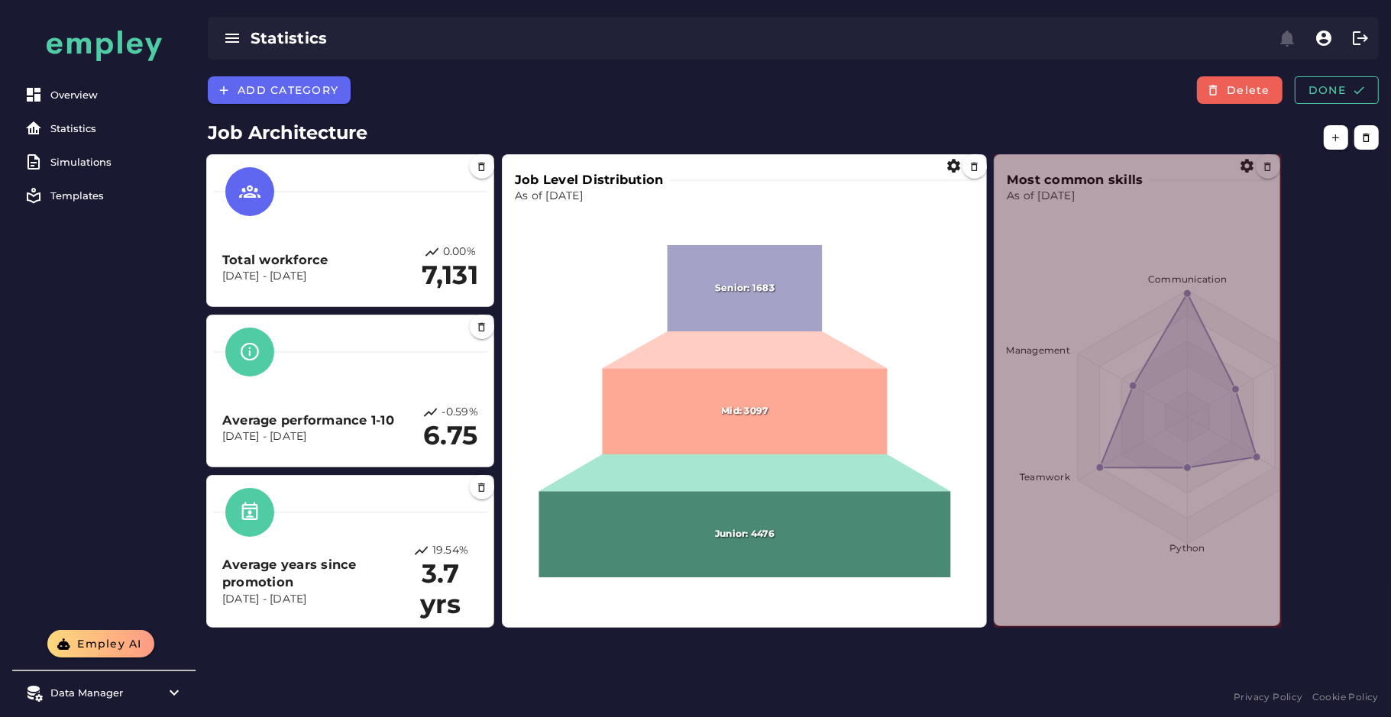
drag, startPoint x: 1377, startPoint y: 625, endPoint x: 1277, endPoint y: 623, distance: 100.1
click at [1277, 623] on span at bounding box center [1277, 623] width 8 height 8
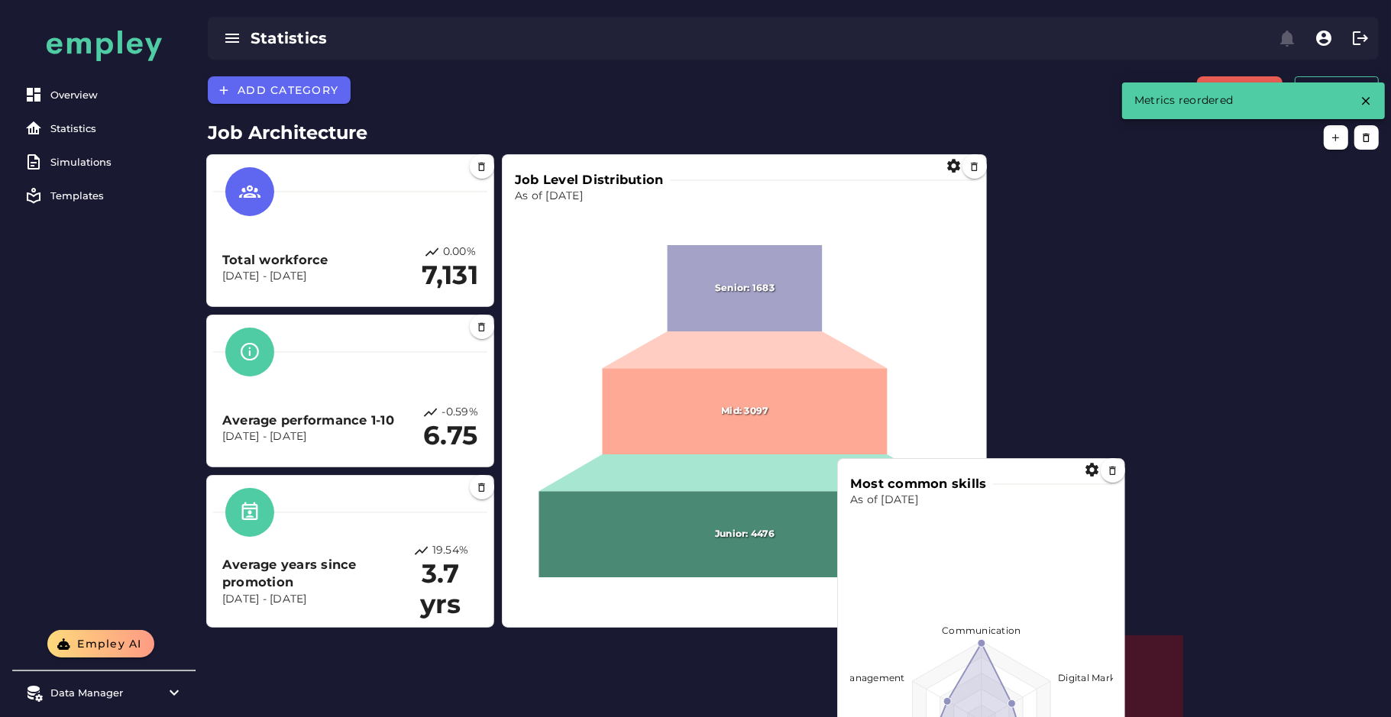
drag, startPoint x: 1125, startPoint y: 376, endPoint x: 799, endPoint y: 762, distance: 505.8
click at [799, 717] on html "Overview Statistics Simulations Templates Empley AI Data Manager Versions Impor…" at bounding box center [695, 575] width 1391 height 1150
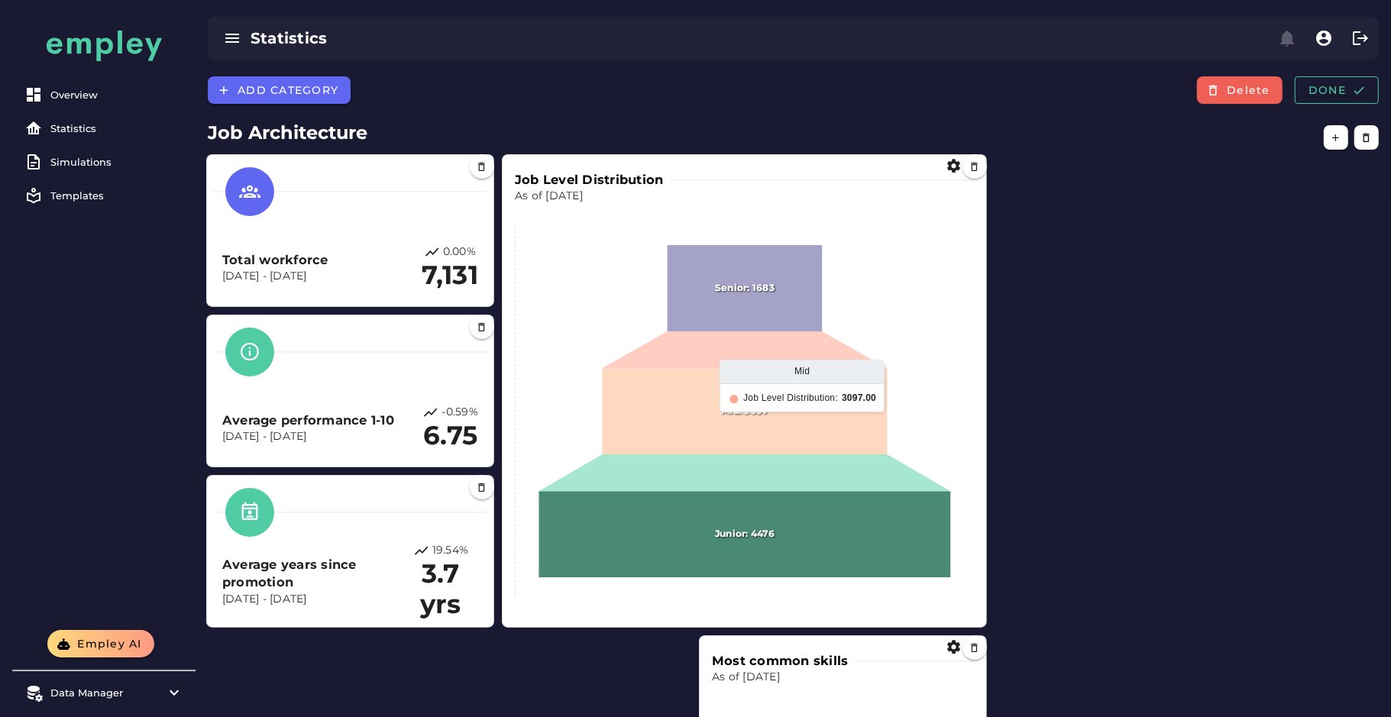
scroll to position [433, 0]
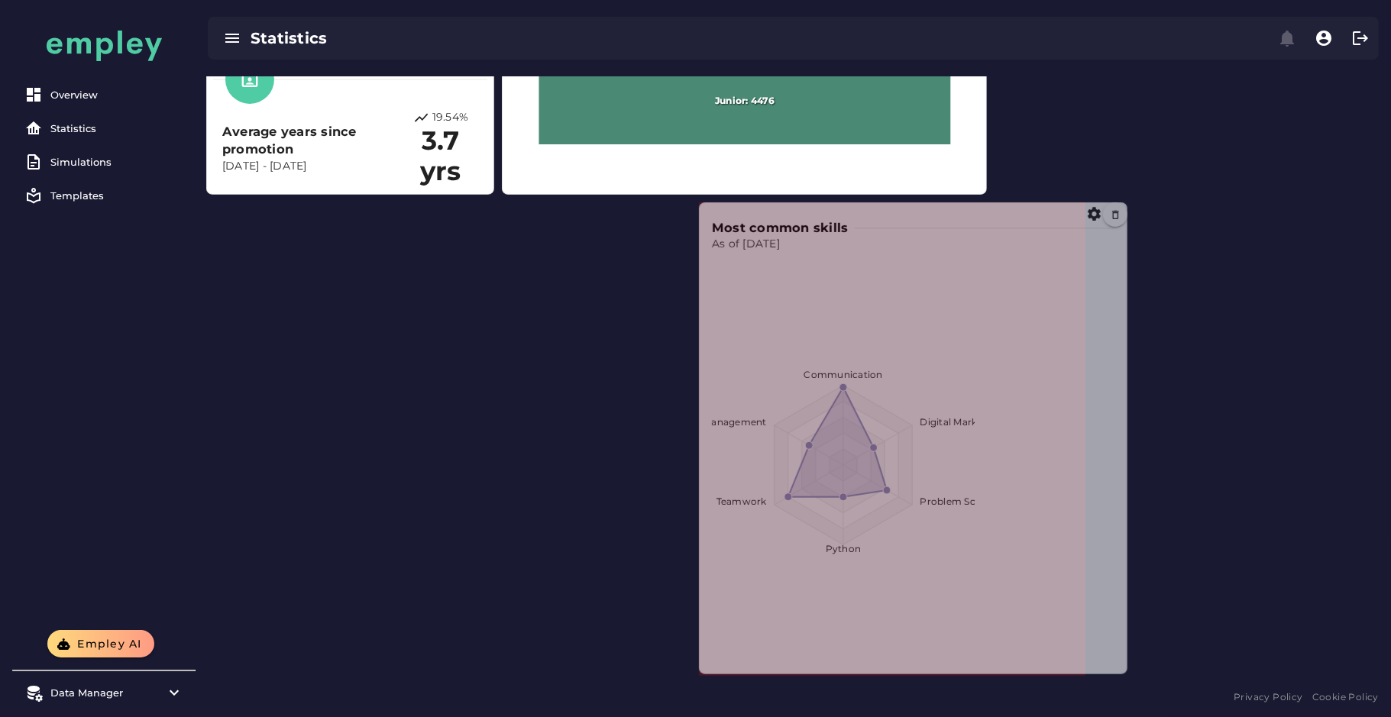
drag, startPoint x: 979, startPoint y: 672, endPoint x: 1120, endPoint y: 670, distance: 140.6
click at [1120, 670] on span at bounding box center [1124, 671] width 8 height 8
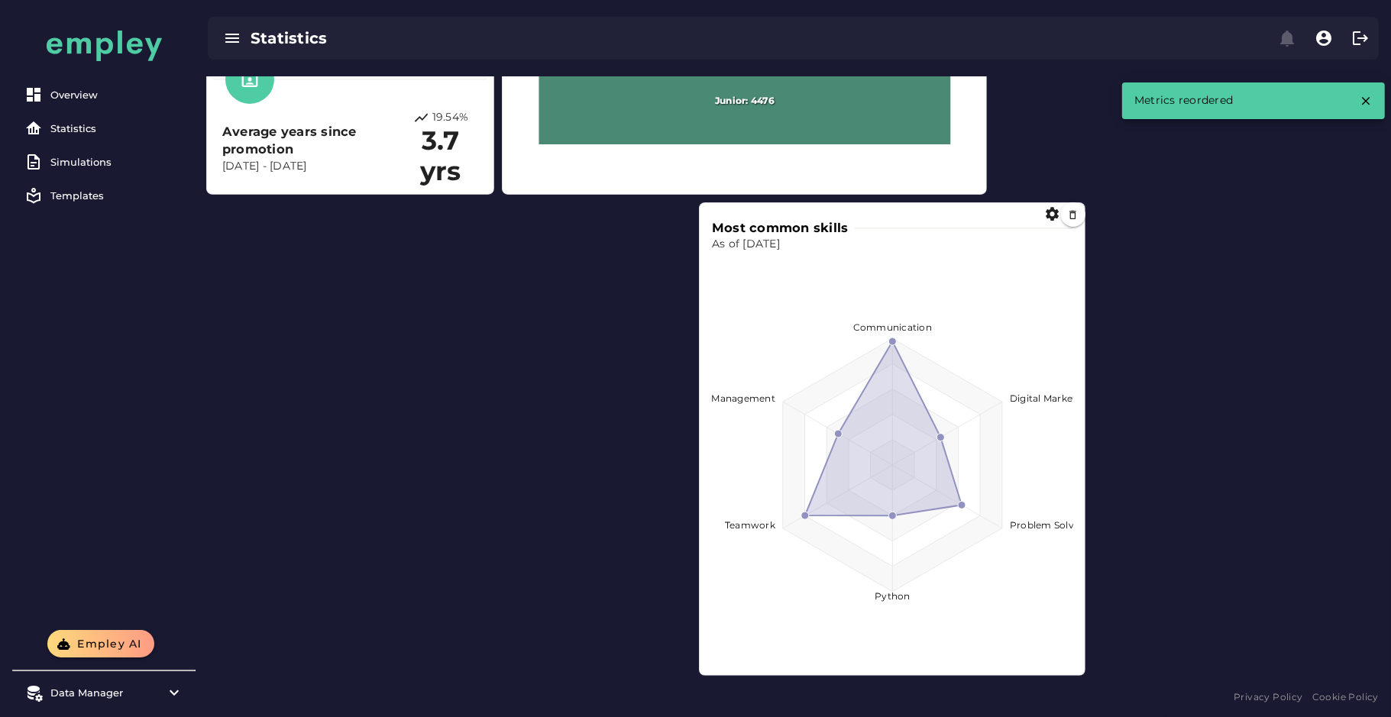
drag, startPoint x: 881, startPoint y: 474, endPoint x: 684, endPoint y: 474, distance: 196.3
click at [712, 474] on foreignobject at bounding box center [892, 453] width 361 height 403
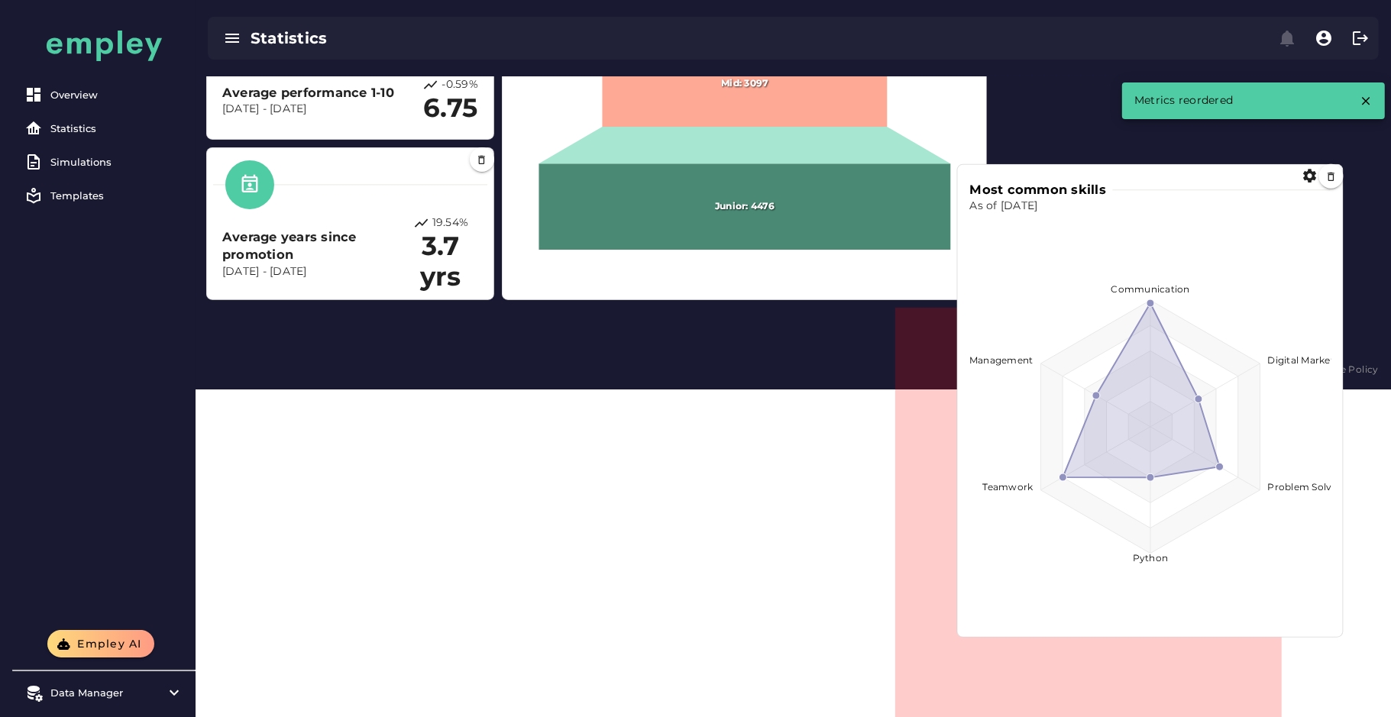
scroll to position [0, 0]
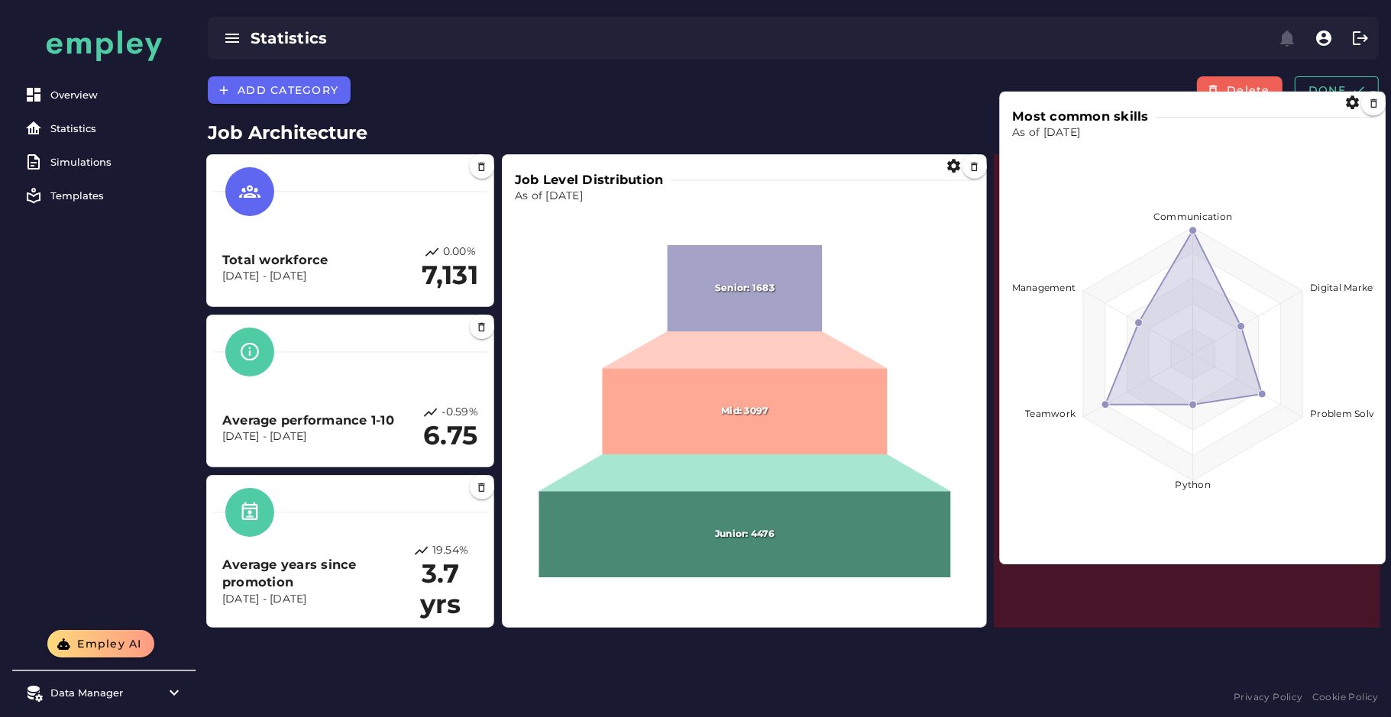
drag, startPoint x: 745, startPoint y: 448, endPoint x: 1242, endPoint y: 338, distance: 509.1
click at [1242, 338] on foreignobject at bounding box center [1192, 342] width 361 height 403
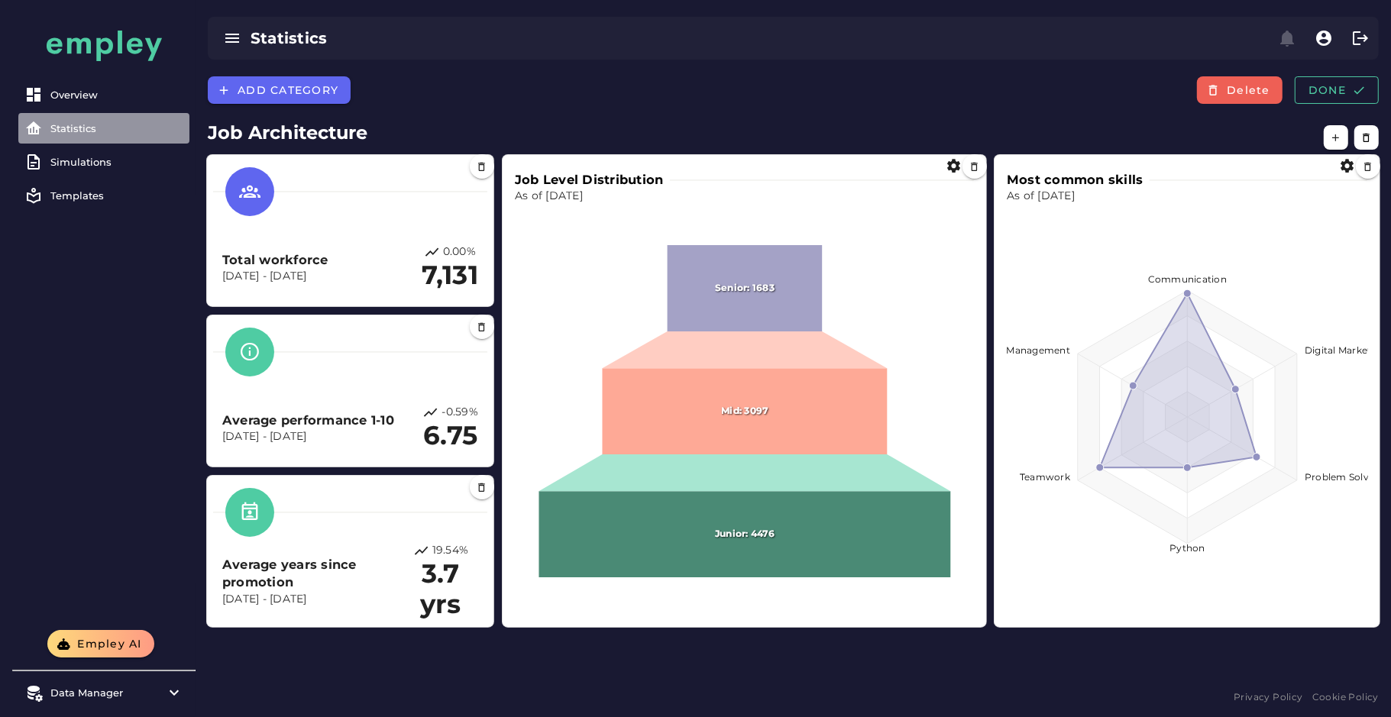
click at [62, 133] on div "Statistics" at bounding box center [116, 128] width 133 height 12
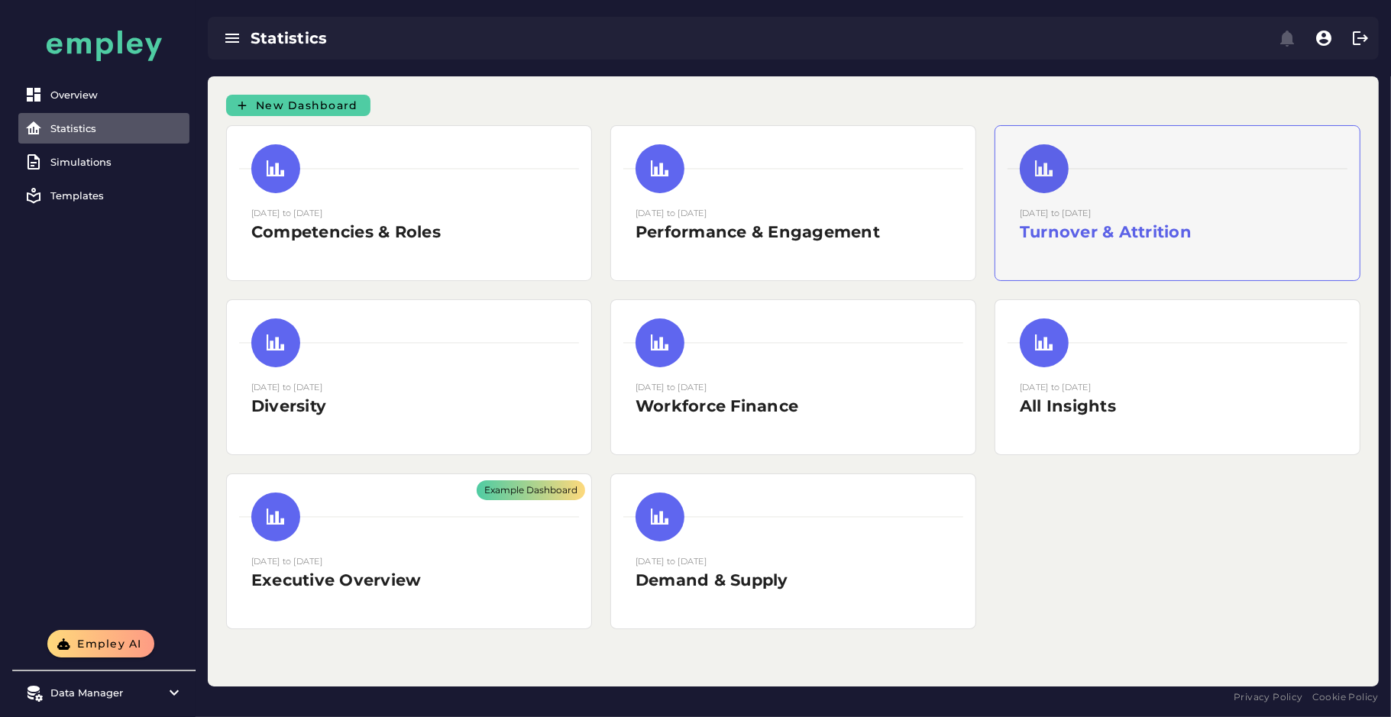
drag, startPoint x: 62, startPoint y: 133, endPoint x: 1164, endPoint y: 246, distance: 1108.1
click at [1164, 246] on div "15 August 2025 to 15 August 2025 Turnover & Attrition" at bounding box center [1177, 230] width 315 height 50
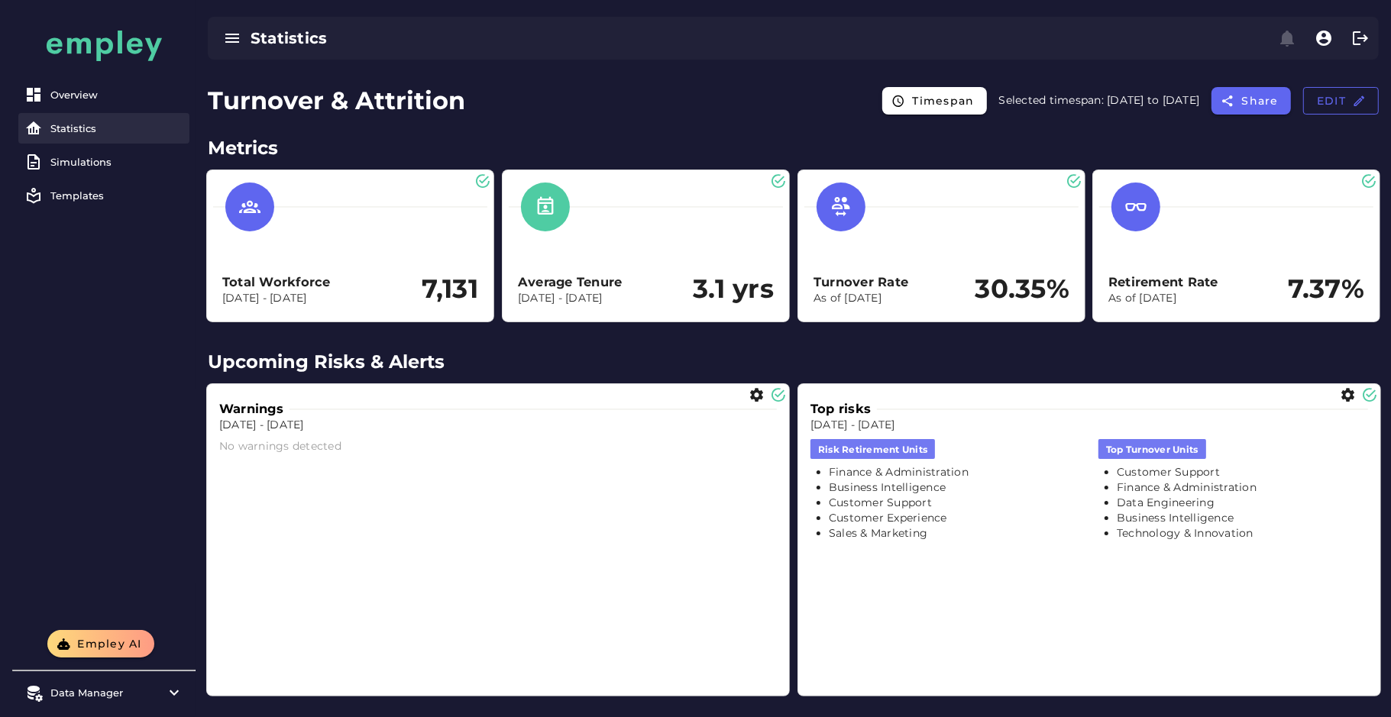
click at [88, 128] on div "Statistics" at bounding box center [116, 128] width 133 height 12
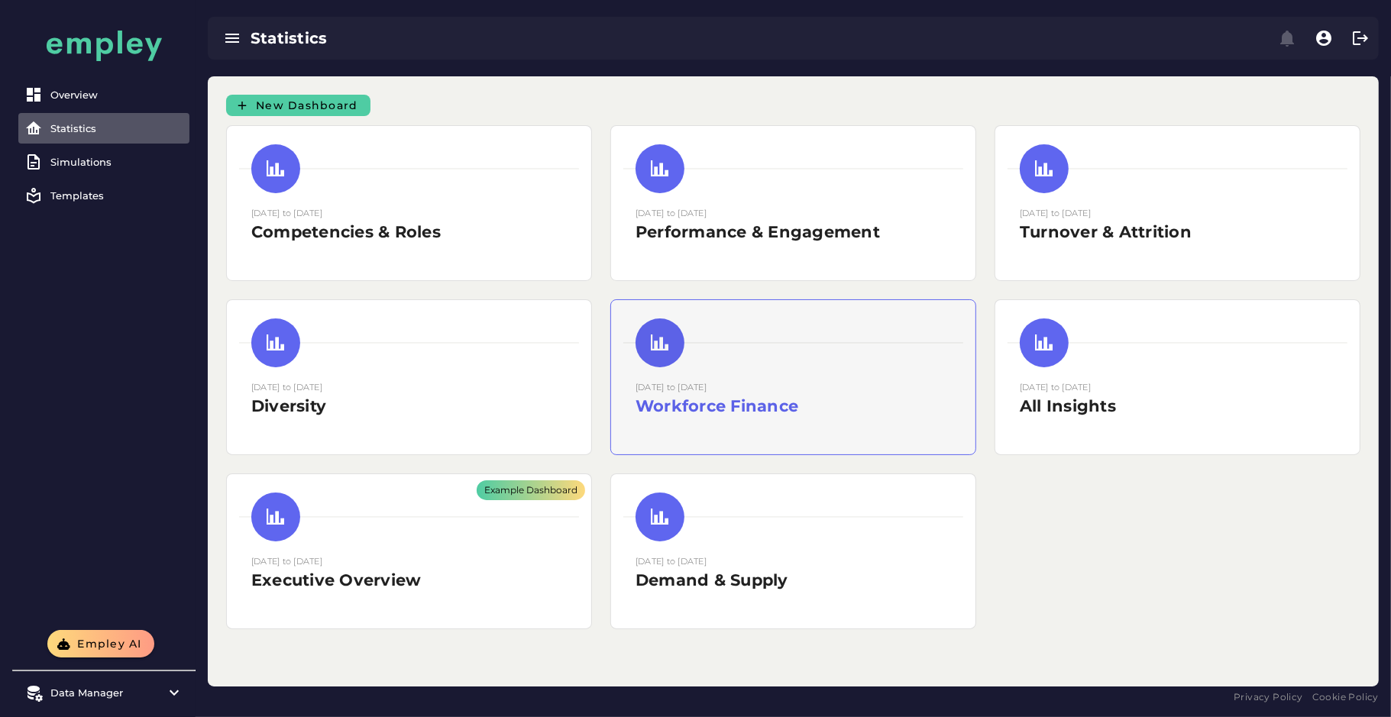
click at [741, 378] on div "01 December 2022 to 31 December 2024 Workforce Finance" at bounding box center [793, 377] width 364 height 154
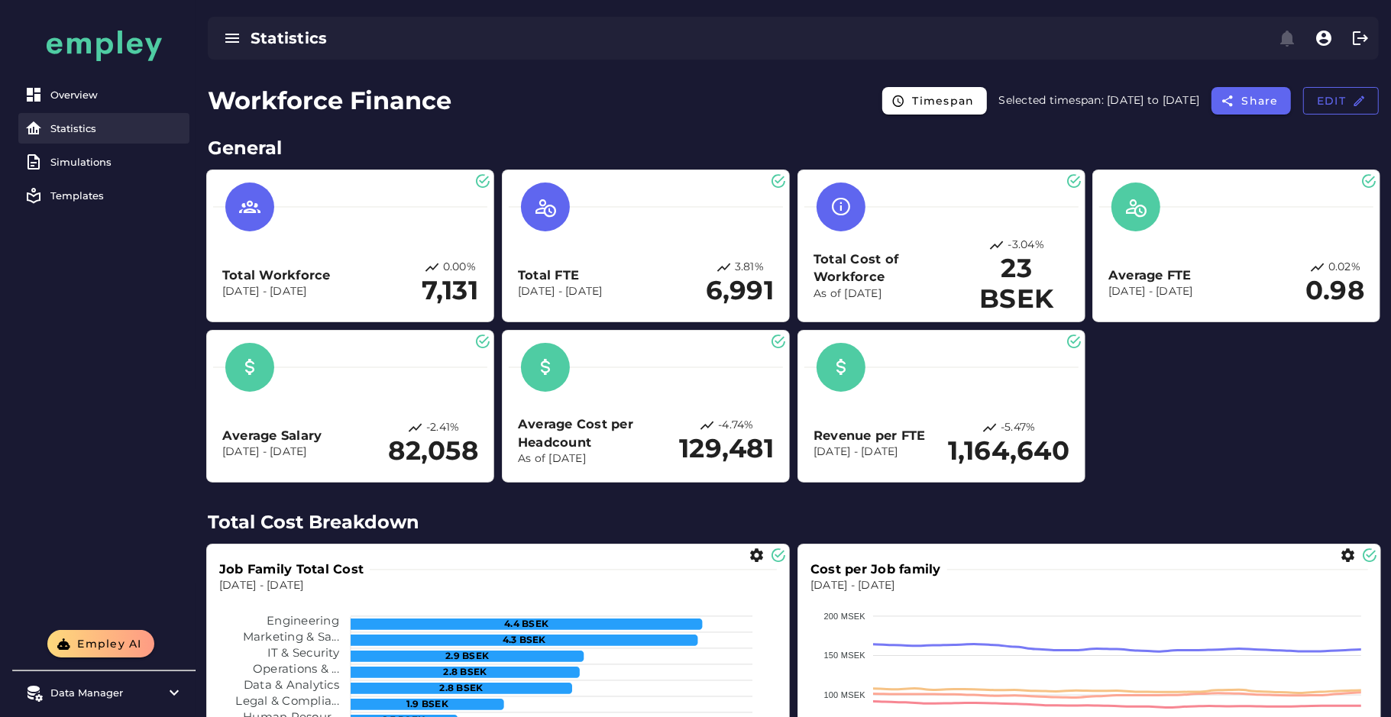
click at [102, 132] on div "Statistics" at bounding box center [116, 128] width 133 height 12
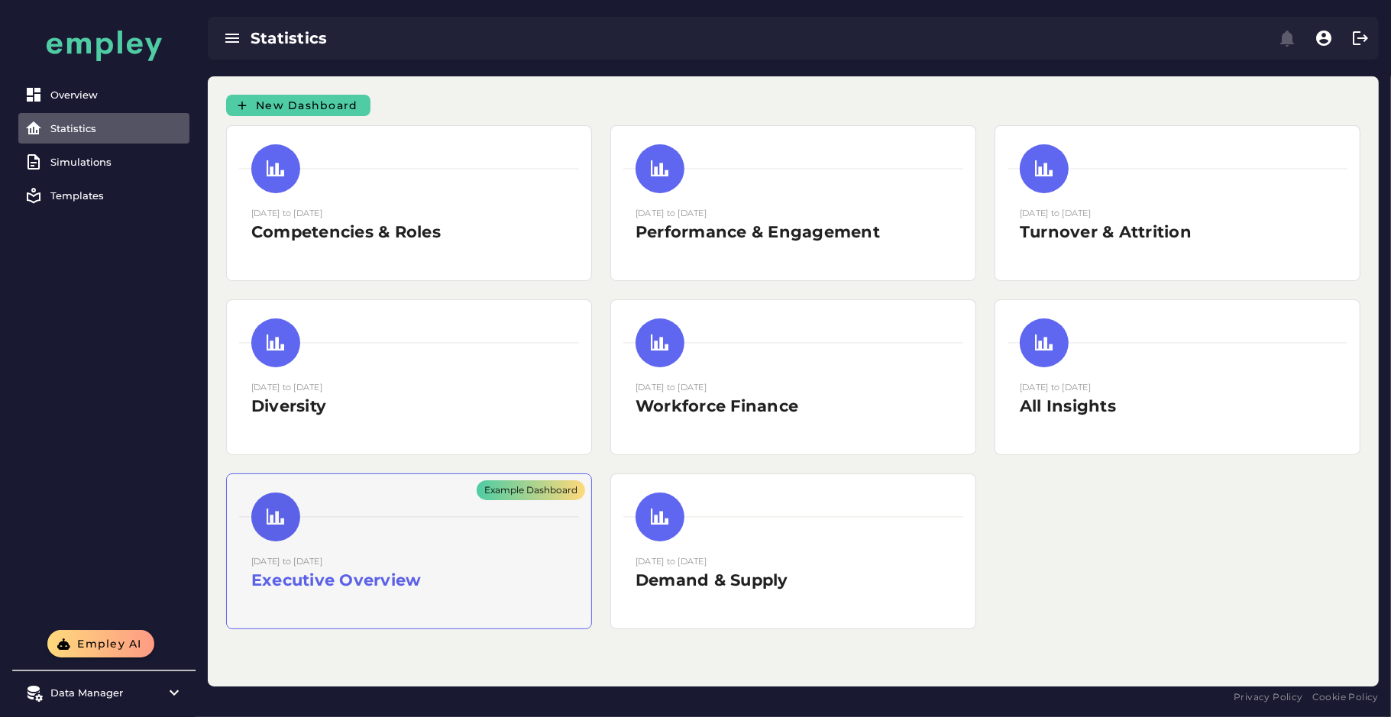
click at [375, 585] on div "Example Dashboard" at bounding box center [409, 551] width 364 height 154
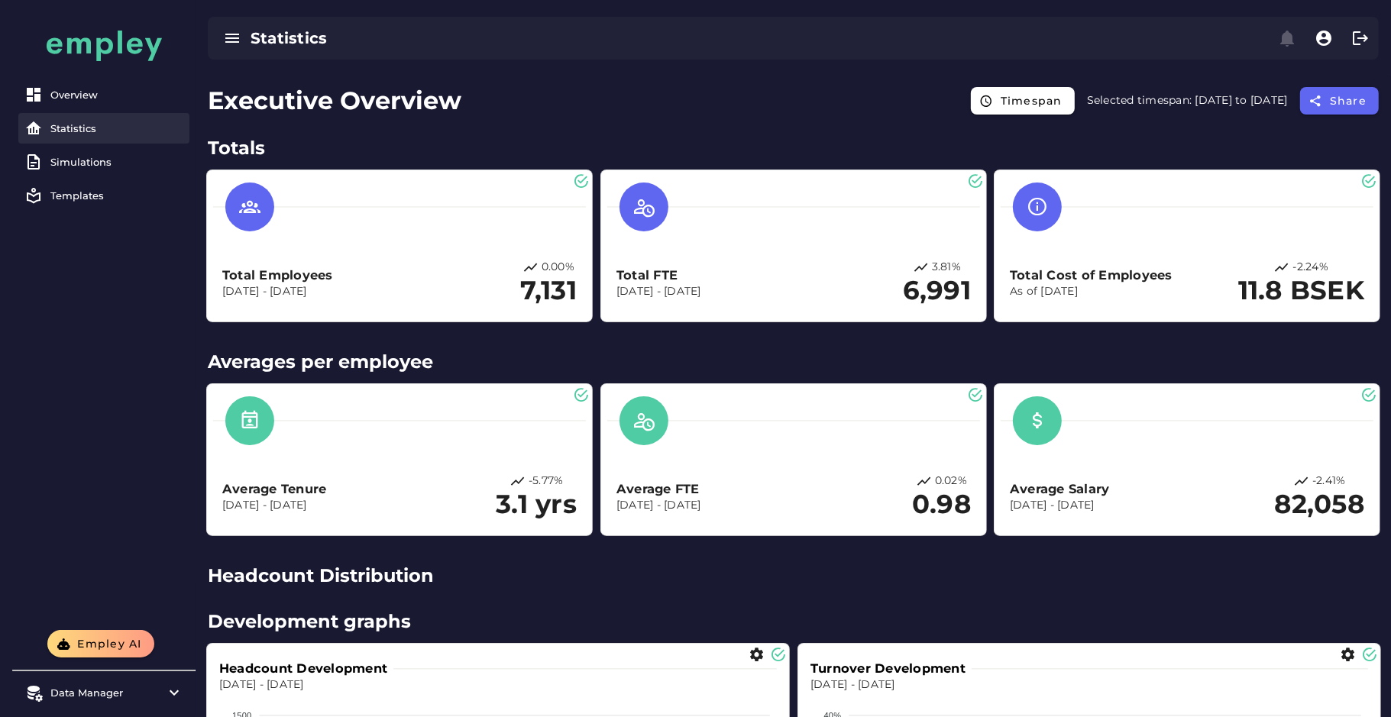
click at [66, 134] on div "Statistics" at bounding box center [116, 128] width 133 height 12
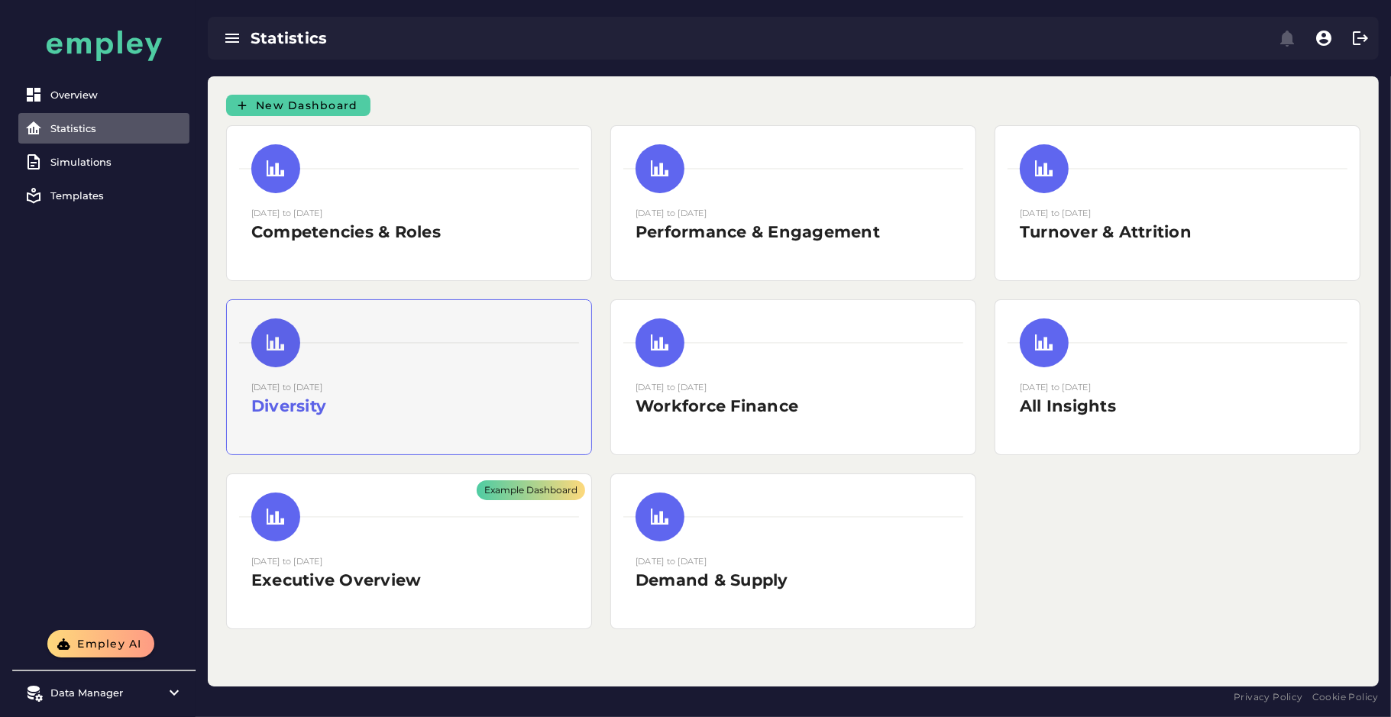
click at [365, 401] on h2 "Diversity" at bounding box center [408, 406] width 315 height 23
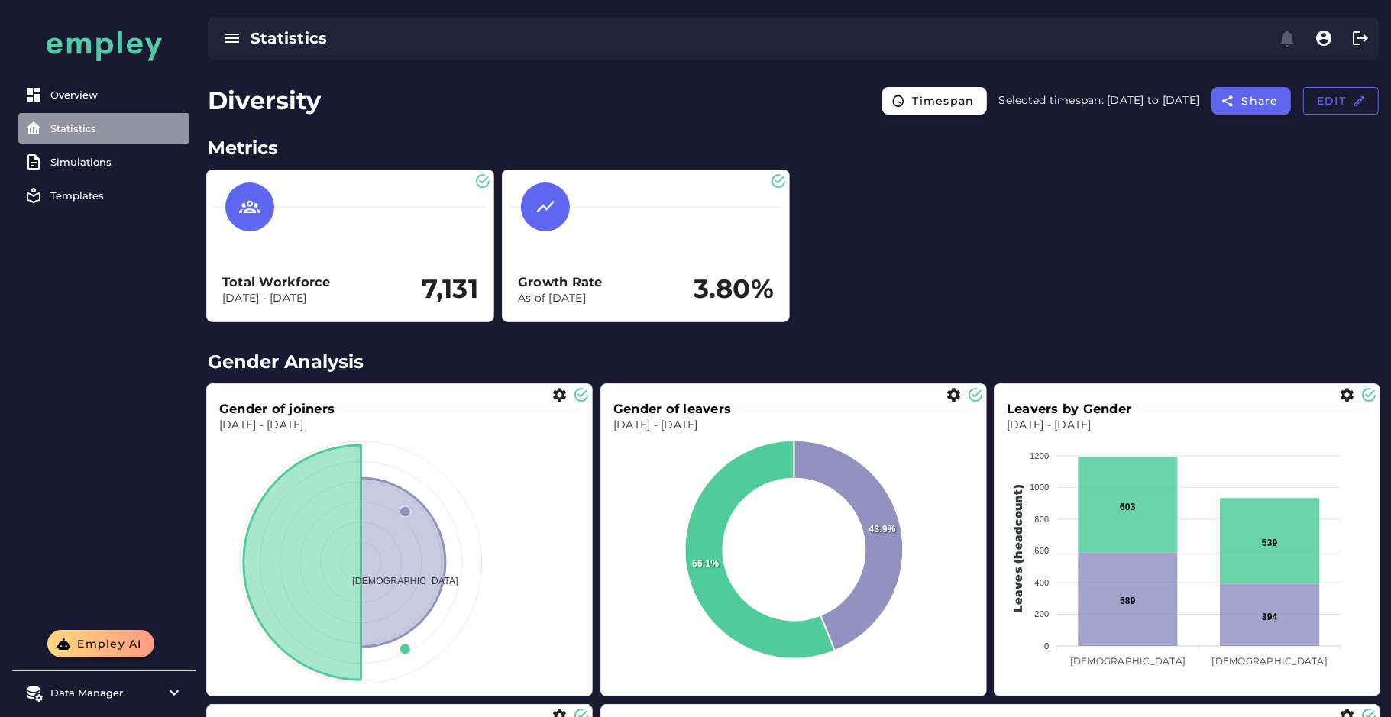
click at [65, 123] on div "Statistics" at bounding box center [116, 128] width 133 height 12
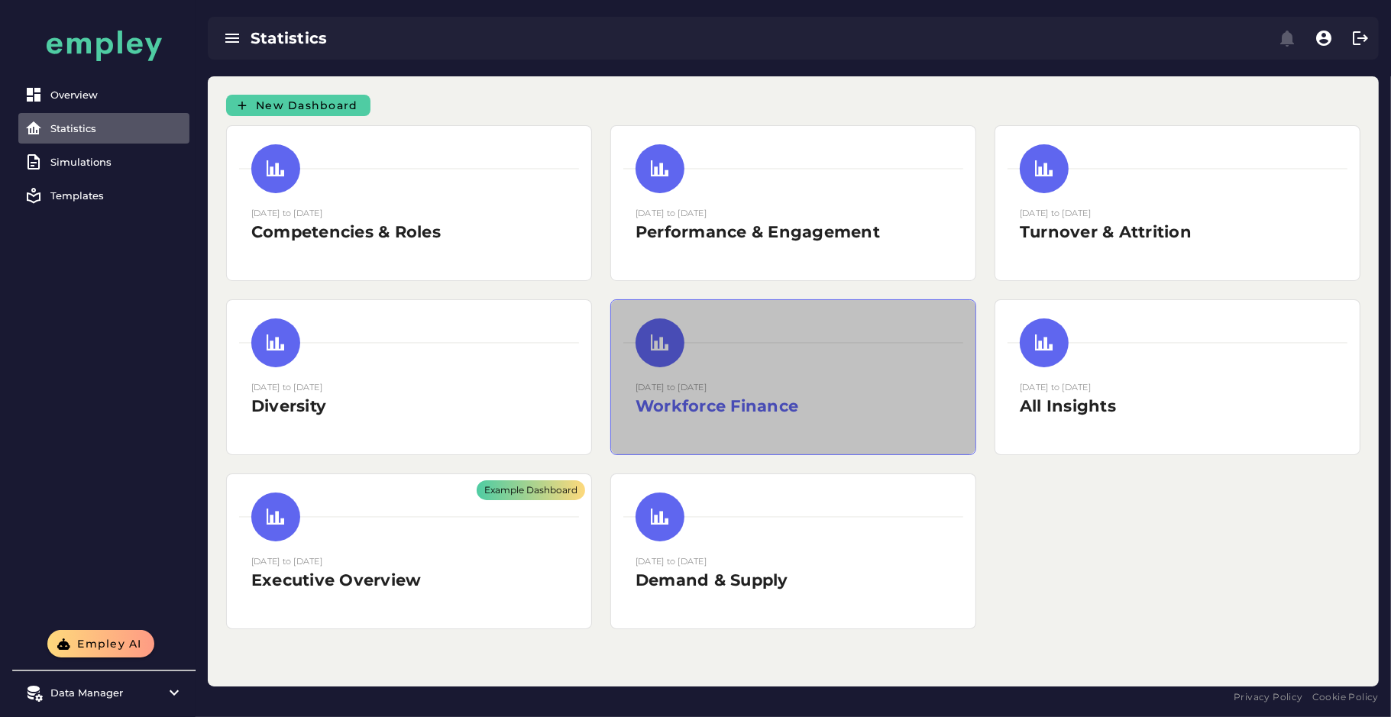
click at [703, 392] on div "01 December 2022 to 31 December 2024 Workforce Finance" at bounding box center [793, 399] width 315 height 38
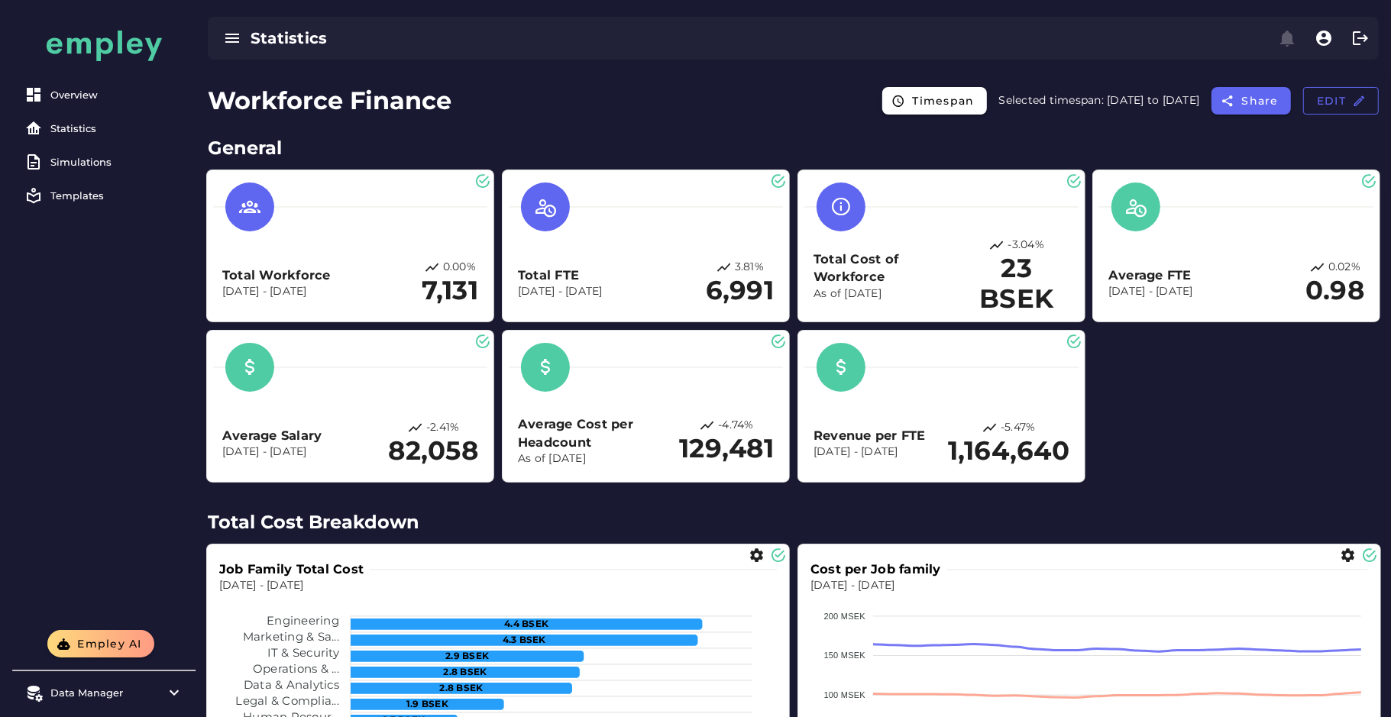
click at [1221, 409] on div "Total Workforce Dec 1, 2022 - Dec 31, 2024 0.00% 7,131 Total FTE Dec 1, 2022 - …" at bounding box center [793, 326] width 1189 height 328
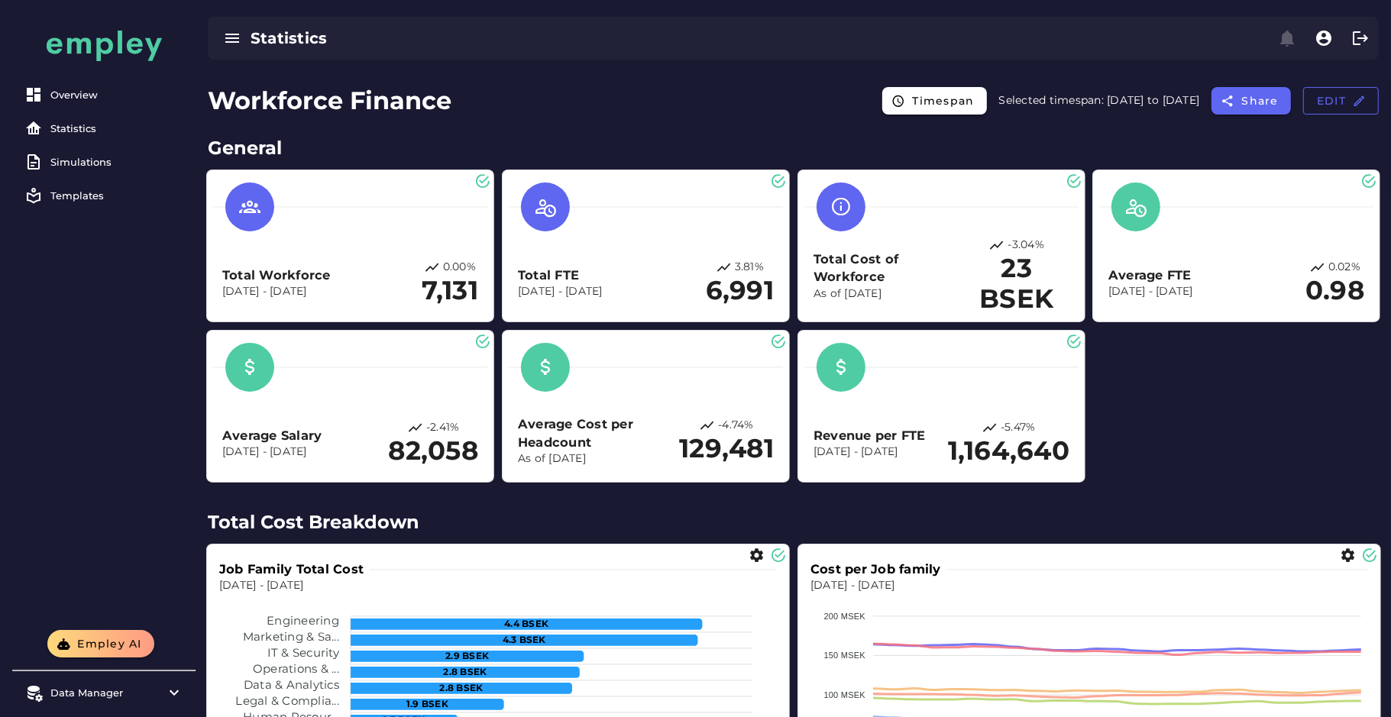
click at [1253, 245] on div "Average FTE Dec 1, 2022 - Dec 31, 2024 0.02% 0.98" at bounding box center [1236, 245] width 274 height 139
click at [1359, 102] on icon "button" at bounding box center [1359, 101] width 14 height 14
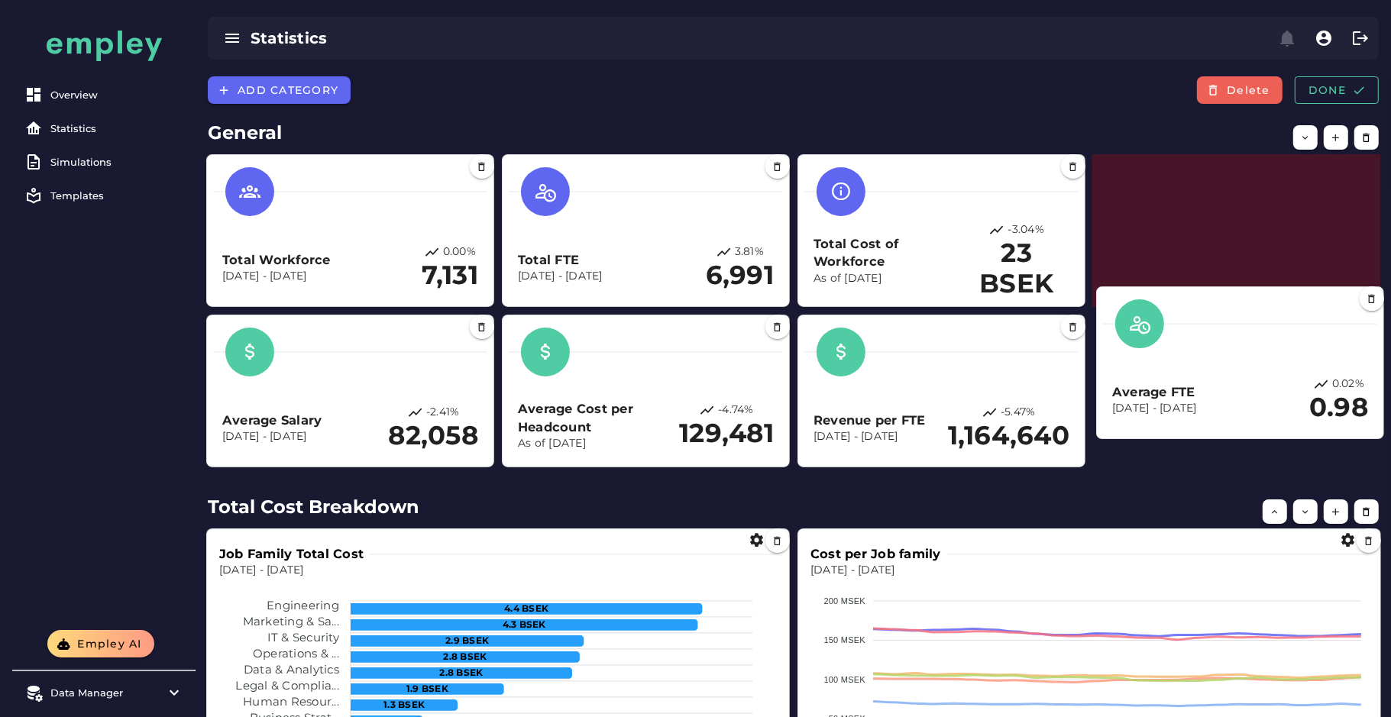
drag, startPoint x: 1238, startPoint y: 247, endPoint x: 1244, endPoint y: 382, distance: 134.5
click at [1244, 382] on div "Average FTE Dec 1, 2022 - Dec 31, 2024 0.02% 0.98" at bounding box center [1240, 400] width 256 height 47
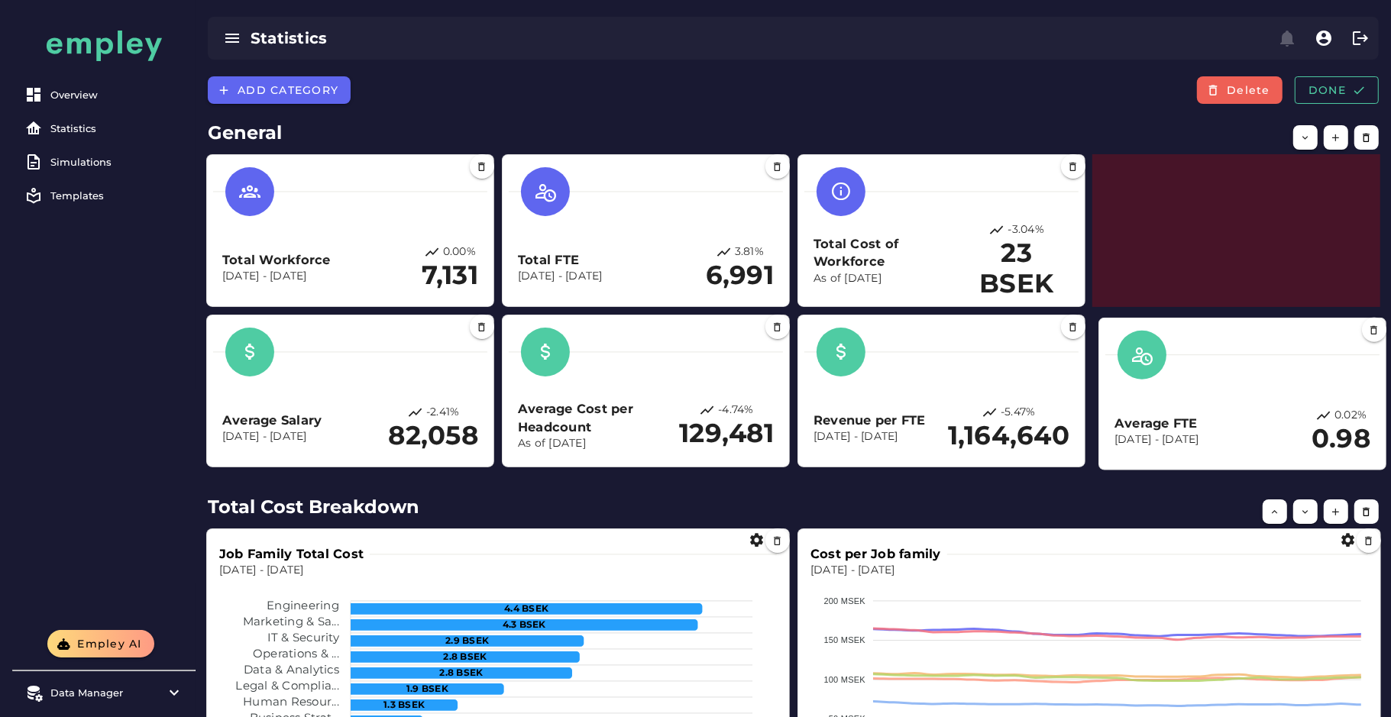
drag, startPoint x: 1222, startPoint y: 280, endPoint x: 1228, endPoint y: 443, distance: 163.6
click at [1199, 443] on p "Dec 1, 2022 - Dec 31, 2024" at bounding box center [1157, 439] width 85 height 15
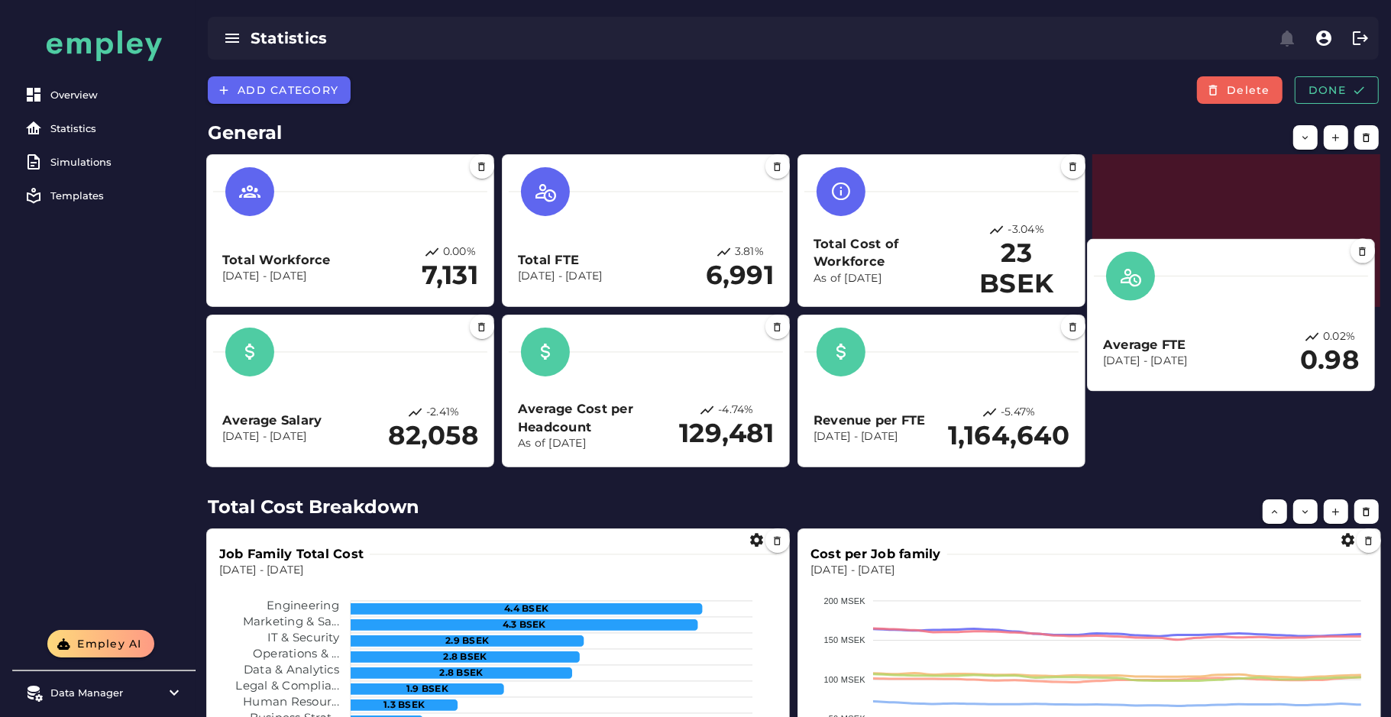
drag, startPoint x: 1206, startPoint y: 252, endPoint x: 1202, endPoint y: 392, distance: 139.9
click at [1188, 354] on h3 "Average FTE" at bounding box center [1145, 345] width 85 height 18
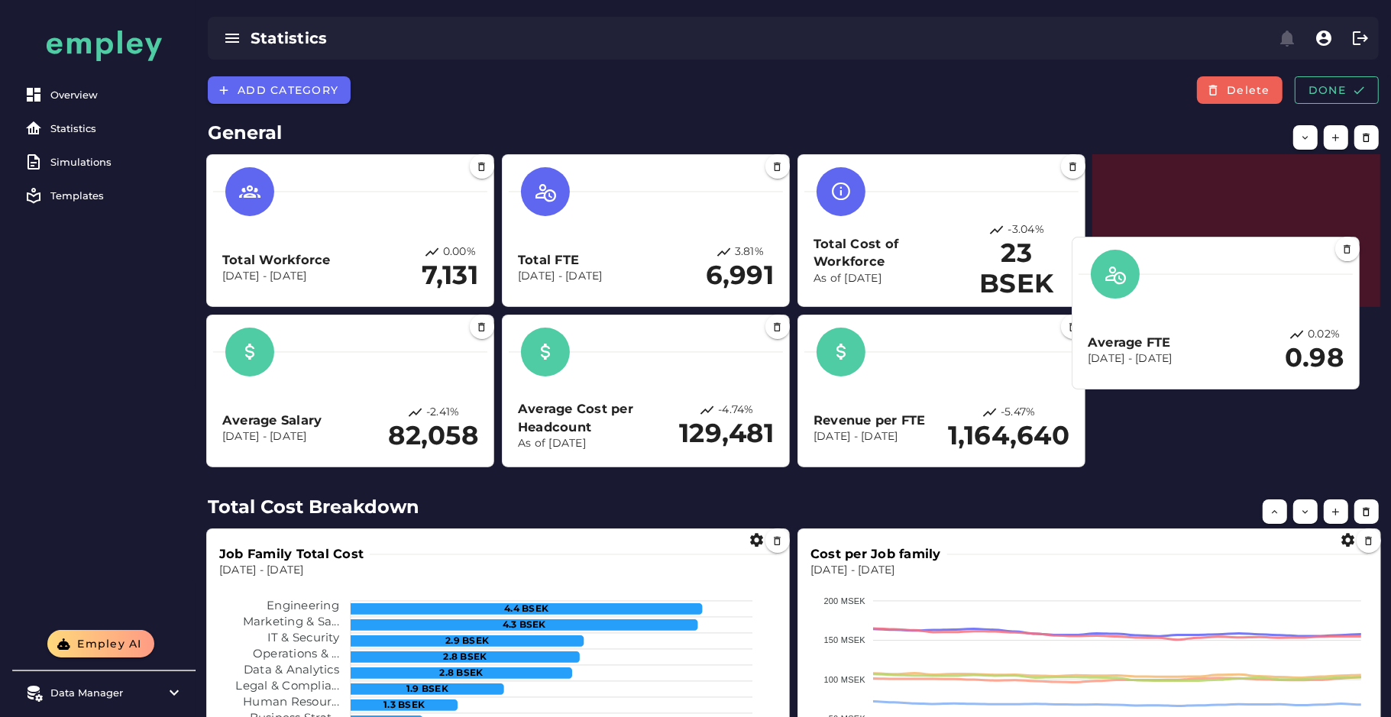
drag, startPoint x: 1194, startPoint y: 264, endPoint x: 1171, endPoint y: 335, distance: 73.9
click at [1171, 335] on h3 "Average FTE" at bounding box center [1130, 343] width 85 height 18
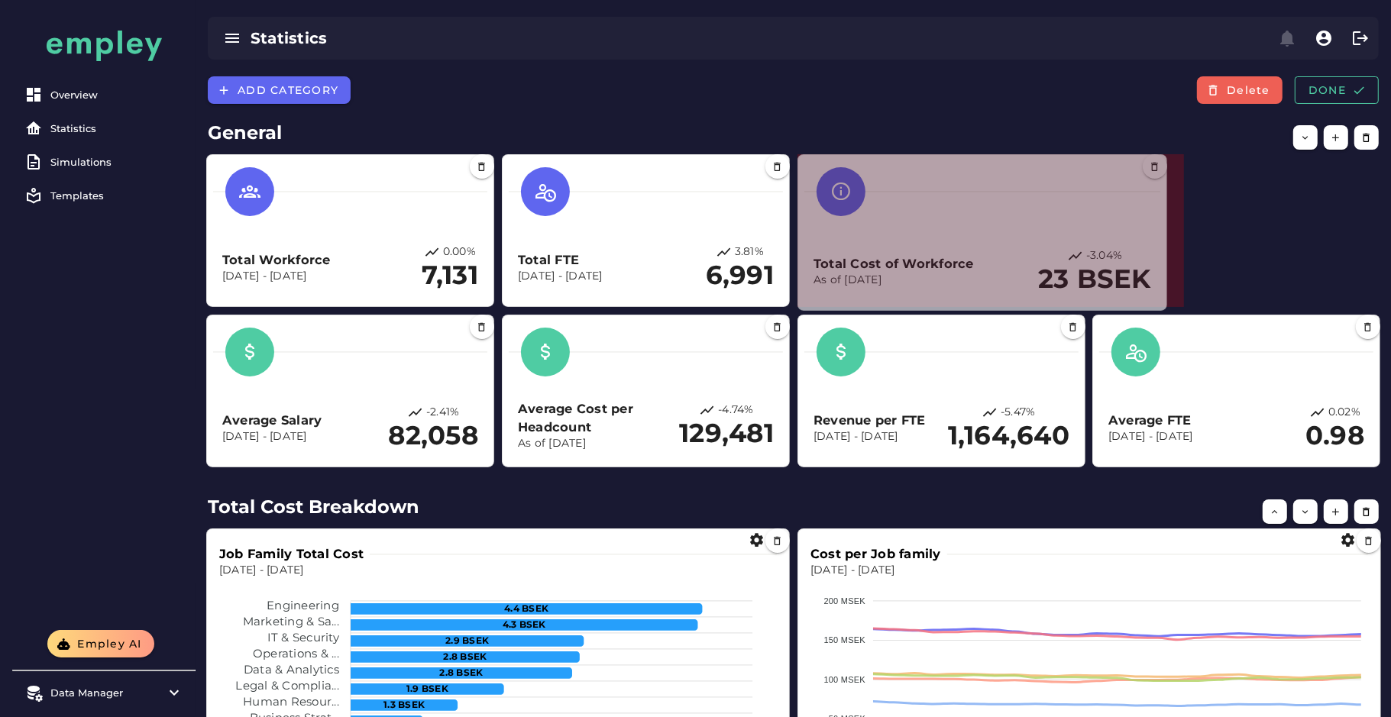
drag, startPoint x: 1079, startPoint y: 299, endPoint x: 1168, endPoint y: 302, distance: 88.6
click at [1167, 303] on span at bounding box center [1164, 307] width 8 height 8
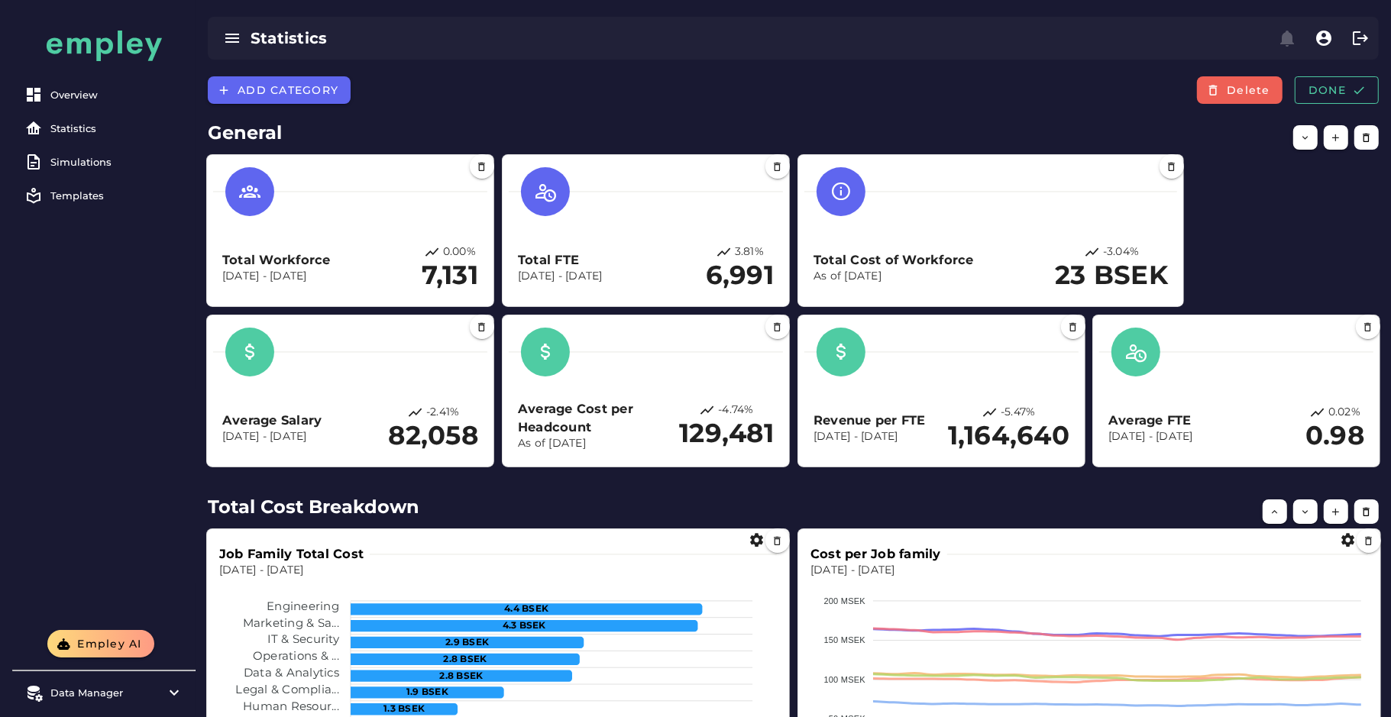
click at [787, 304] on span at bounding box center [786, 303] width 8 height 8
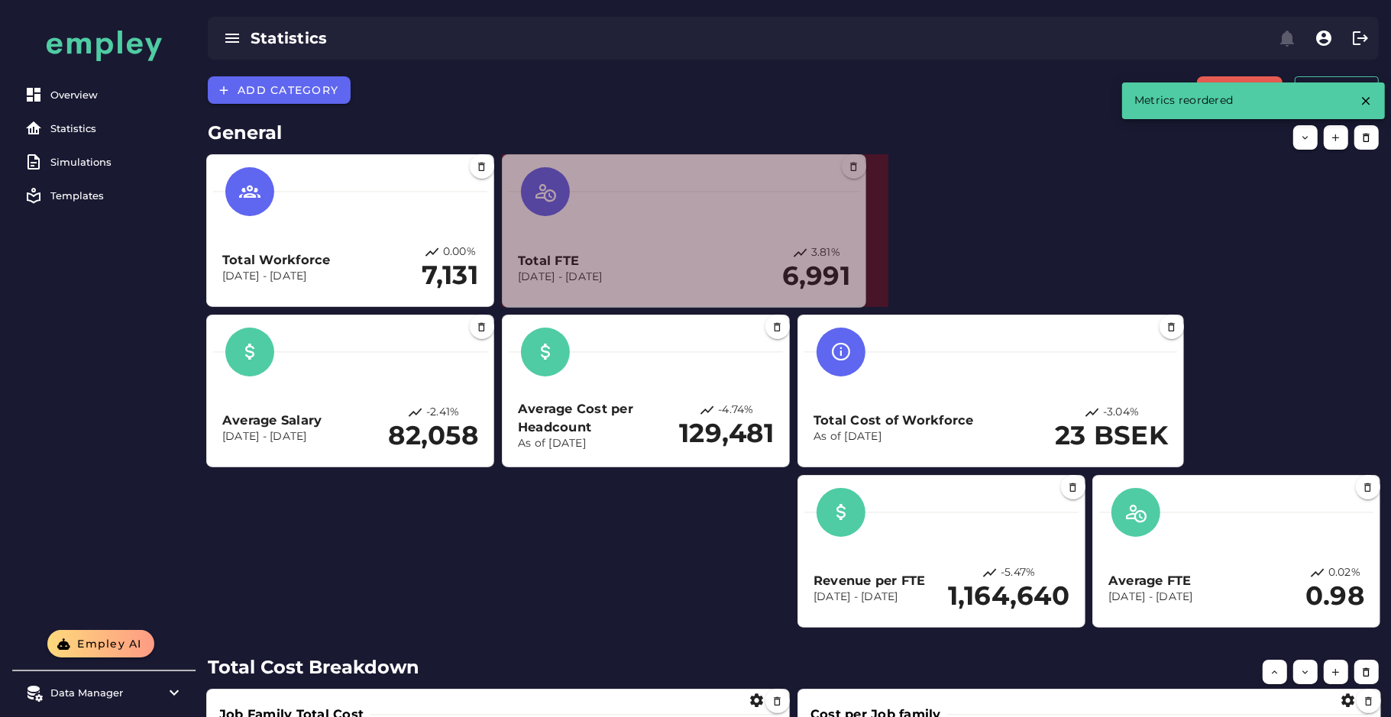
drag, startPoint x: 787, startPoint y: 304, endPoint x: 863, endPoint y: 304, distance: 76.4
click at [863, 304] on span at bounding box center [863, 304] width 8 height 8
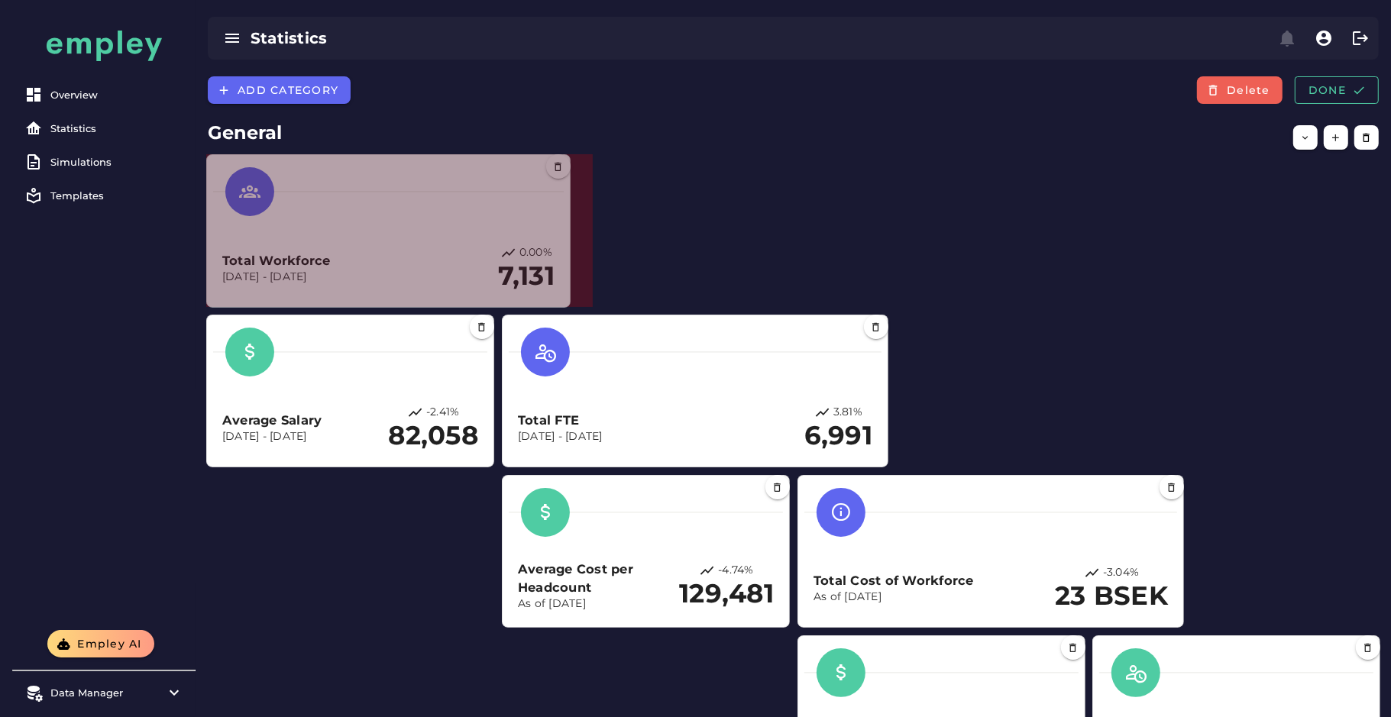
drag, startPoint x: 490, startPoint y: 300, endPoint x: 595, endPoint y: 298, distance: 105.4
click at [595, 298] on div "Total Workforce Dec 1, 2022 - Dec 31, 2024 0.00% 7,131 Total FTE Dec 1, 2022 - …" at bounding box center [793, 471] width 1189 height 649
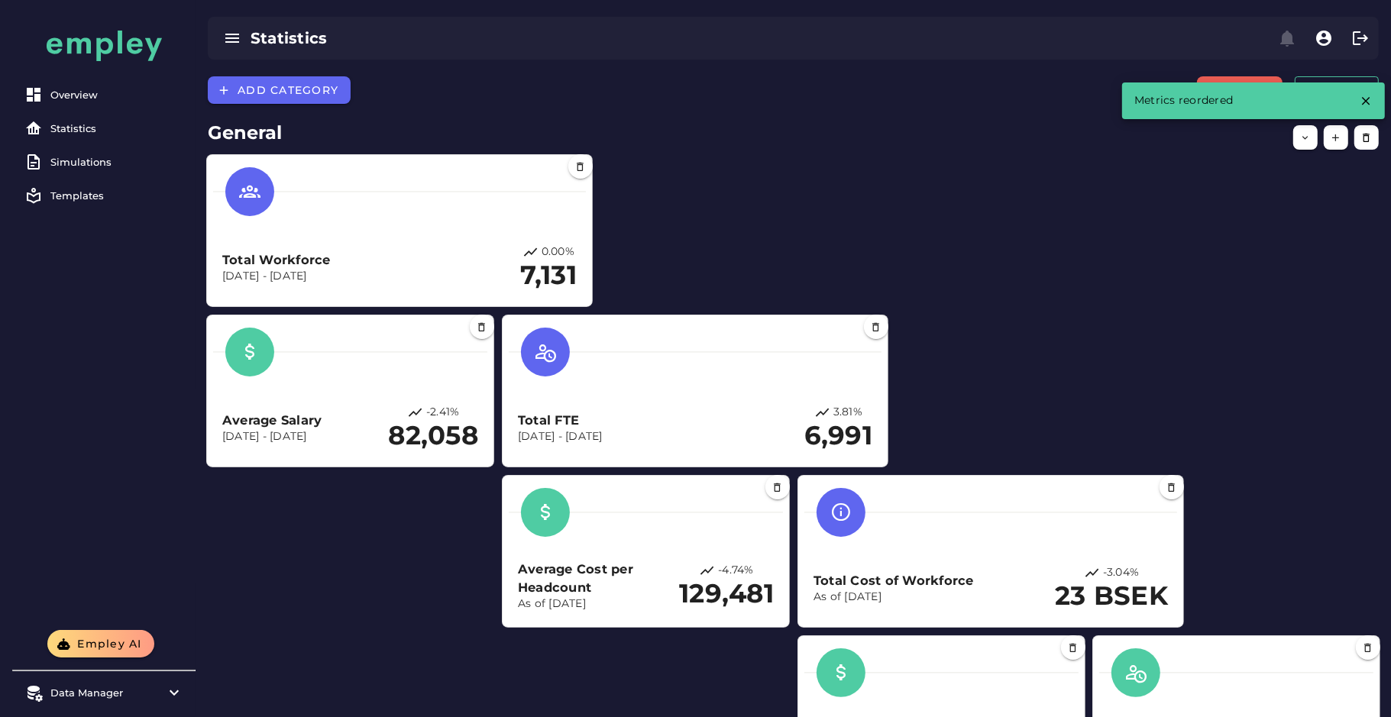
drag, startPoint x: 713, startPoint y: 377, endPoint x: 860, endPoint y: 240, distance: 201.1
click at [860, 322] on div "Total FTE Dec 1, 2022 - Dec 31, 2024 3.81% 6,991" at bounding box center [695, 391] width 373 height 139
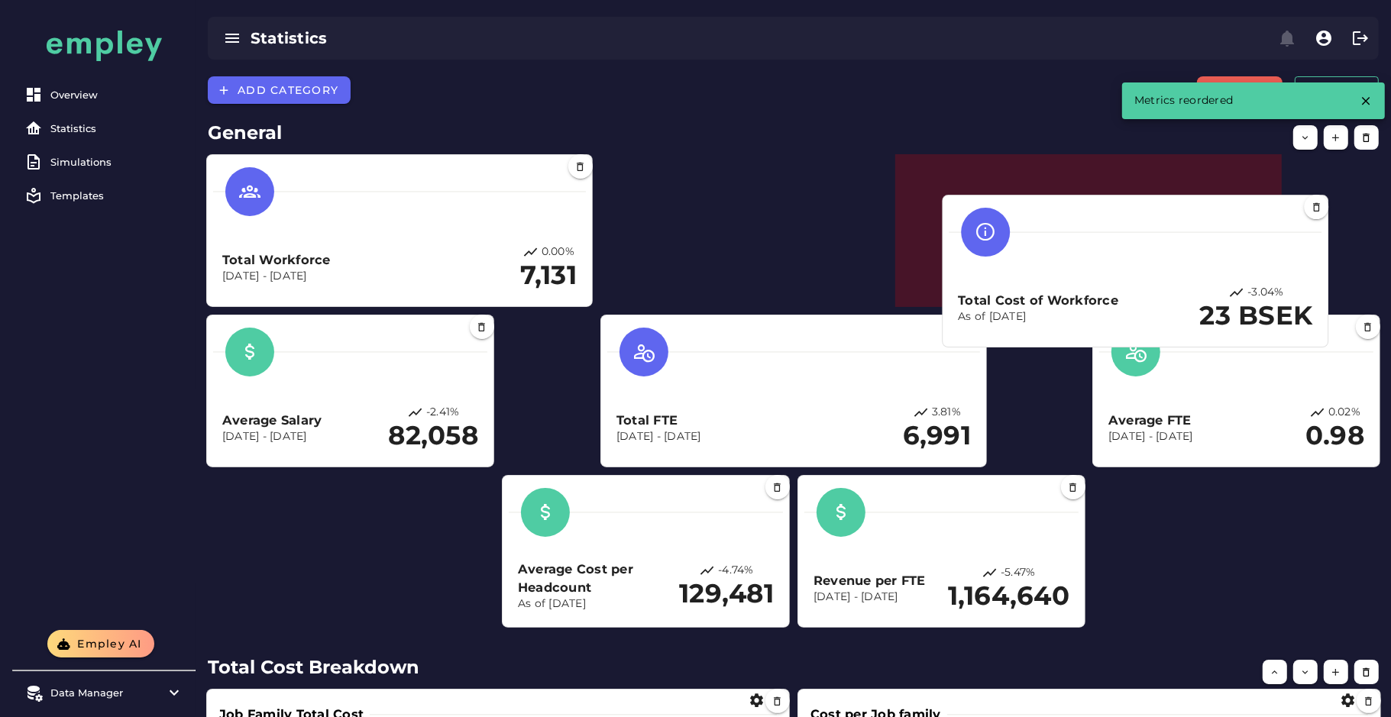
drag, startPoint x: 1022, startPoint y: 364, endPoint x: 1208, endPoint y: 203, distance: 245.9
click at [1208, 208] on div at bounding box center [1135, 232] width 373 height 49
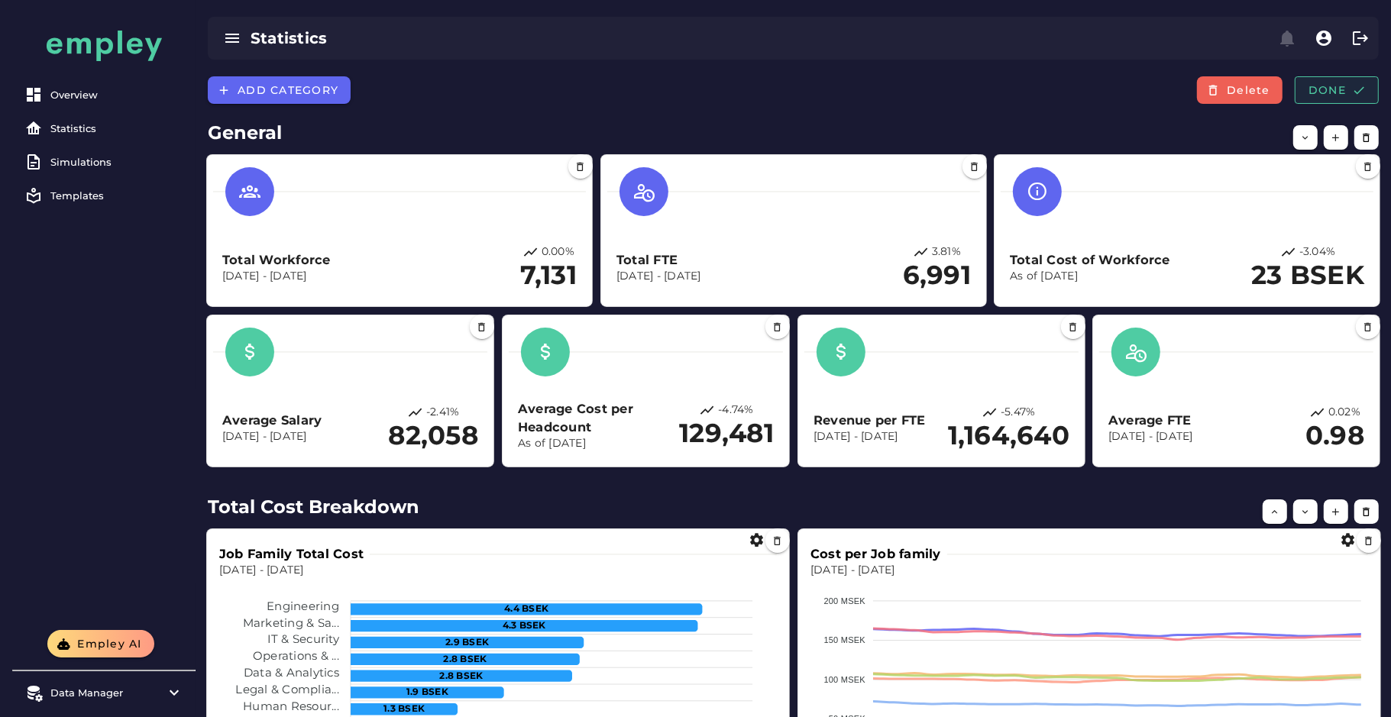
click at [1348, 93] on span "Done" at bounding box center [1337, 90] width 58 height 14
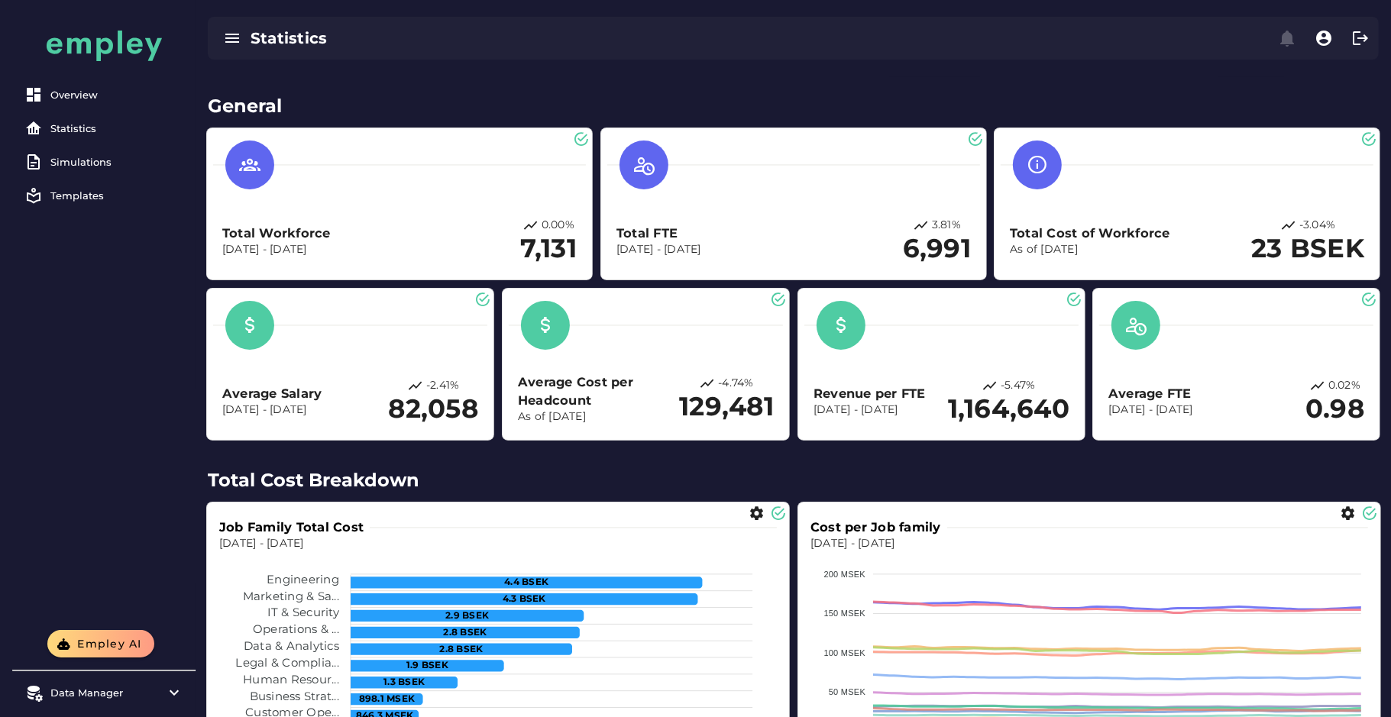
scroll to position [43, 0]
click at [60, 134] on link "Statistics" at bounding box center [103, 128] width 171 height 31
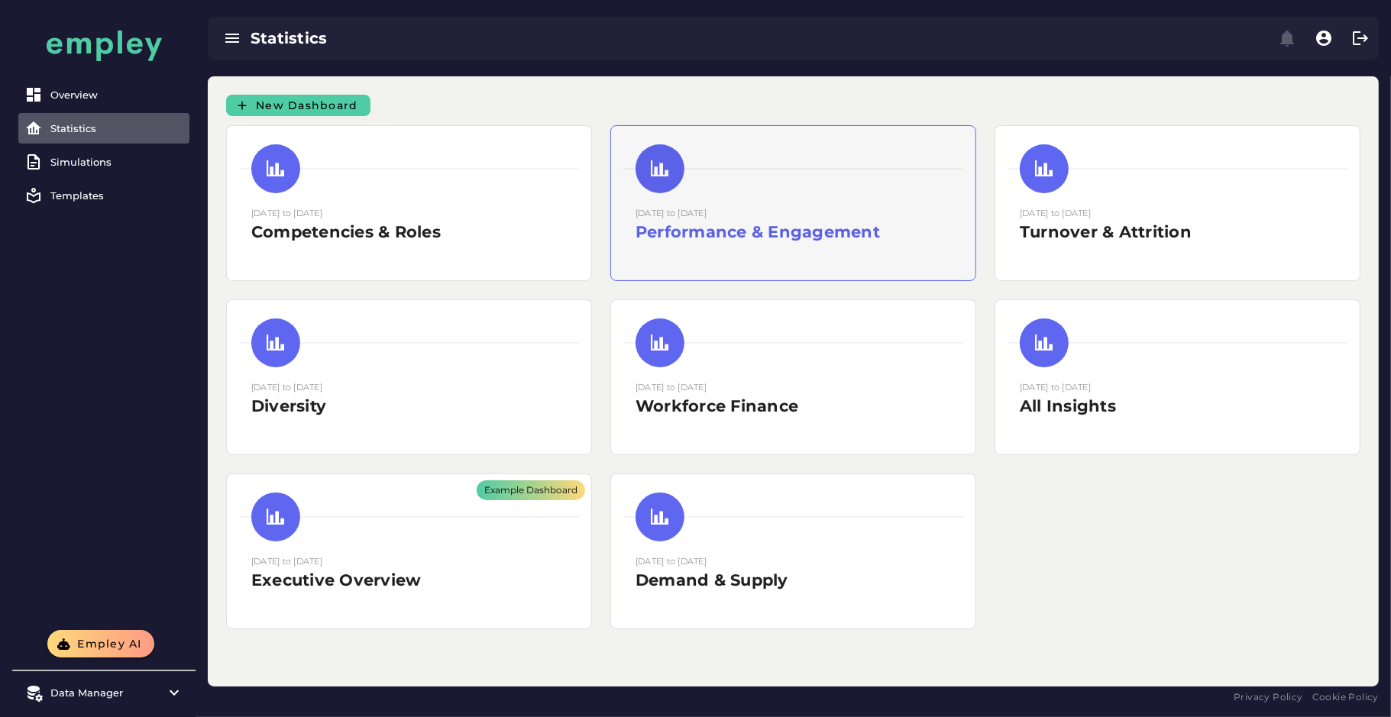
click at [720, 254] on div "15 August 2025 to 15 August 2025 Performance & Engagement" at bounding box center [793, 230] width 315 height 50
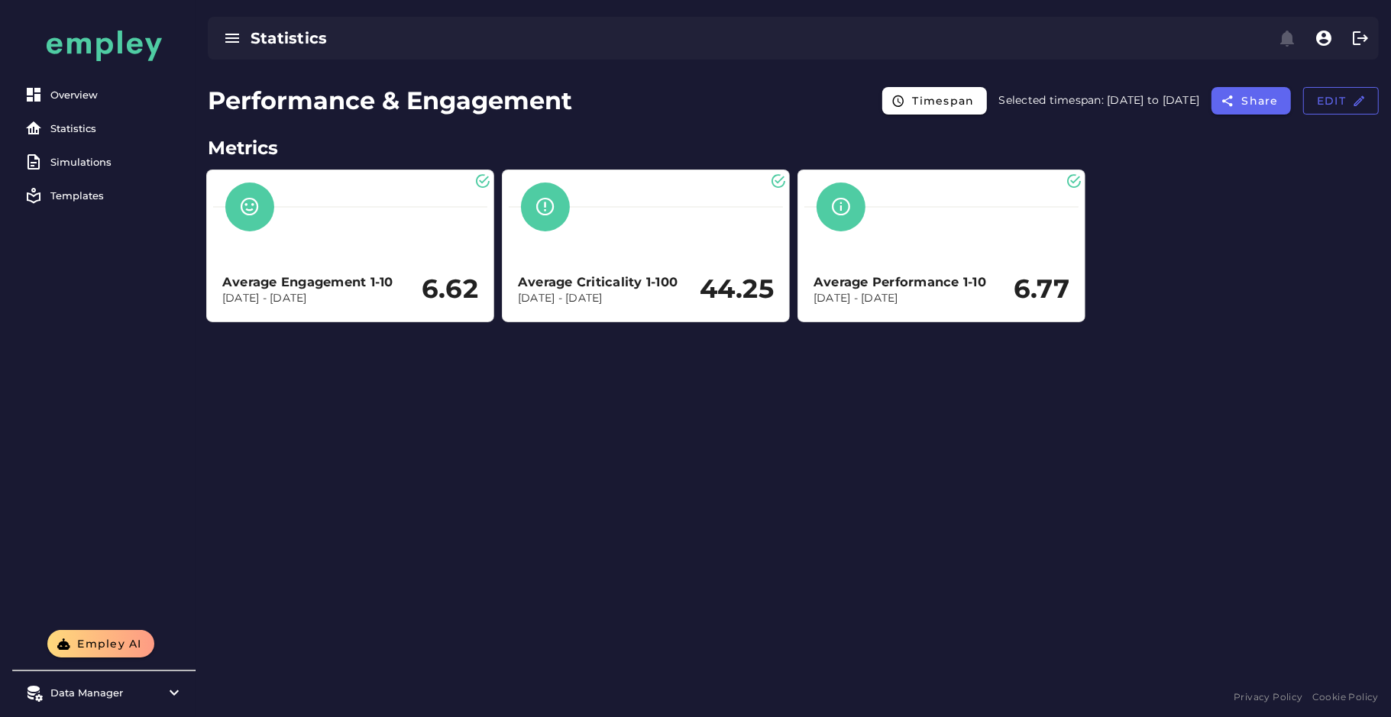
click at [432, 137] on h2 "Metrics" at bounding box center [793, 147] width 1171 height 27
click at [415, 117] on h1 "Performance & Engagement" at bounding box center [390, 100] width 364 height 37
click at [426, 112] on h1 "Performance & Engagement" at bounding box center [390, 100] width 364 height 37
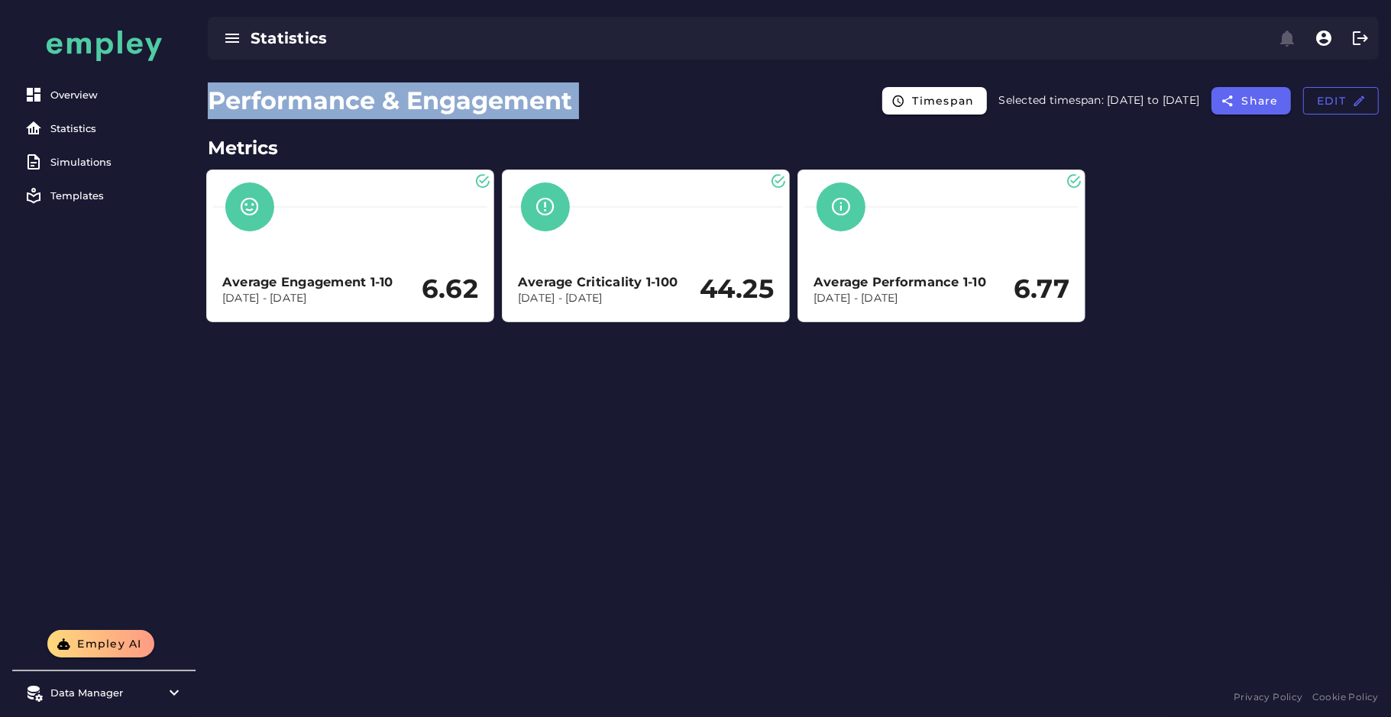
click at [426, 112] on h1 "Performance & Engagement" at bounding box center [390, 100] width 364 height 37
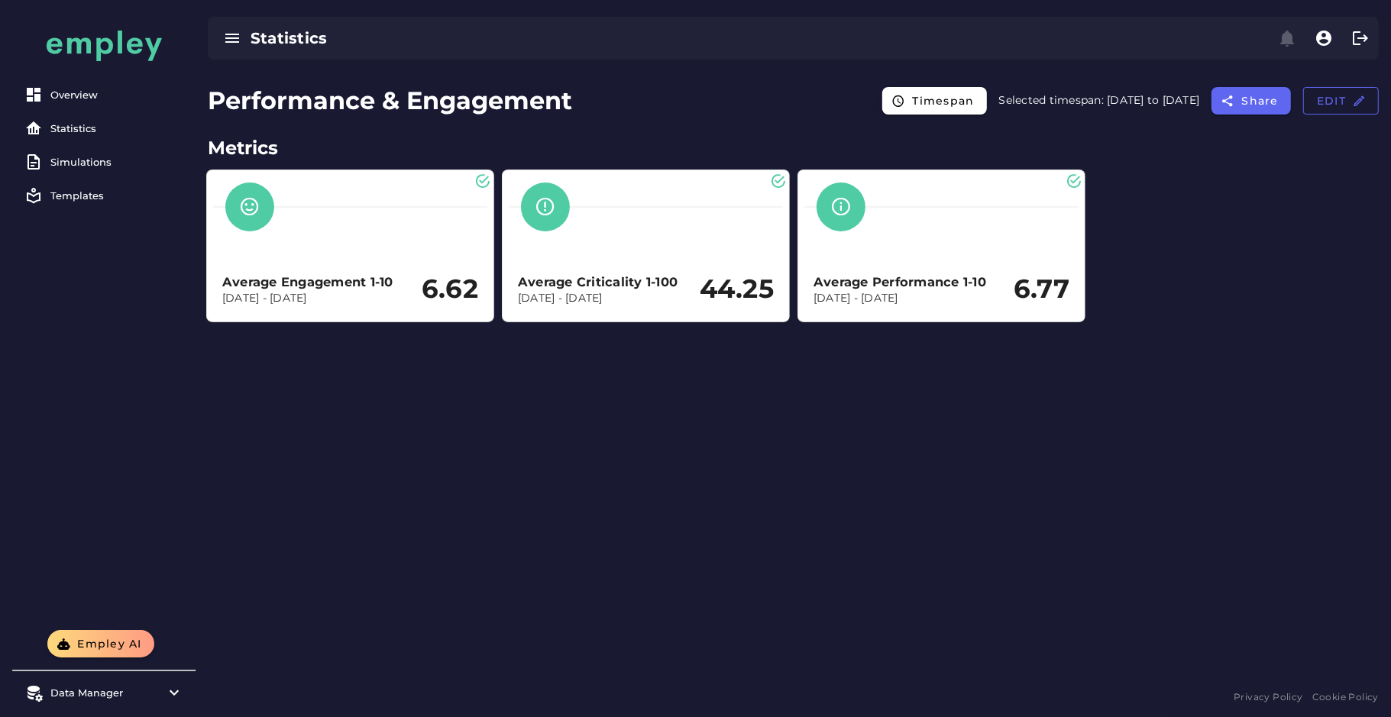
click at [400, 160] on h2 "Metrics" at bounding box center [793, 147] width 1171 height 27
drag, startPoint x: 1320, startPoint y: 103, endPoint x: 1386, endPoint y: 79, distance: 70.8
click at [1386, 79] on div "Performance & Engagement Timespan Selected timespan: 2025-08-15 to 2025-08-15 S…" at bounding box center [793, 102] width 1195 height 52
click at [1349, 94] on span "Edit" at bounding box center [1341, 101] width 50 height 14
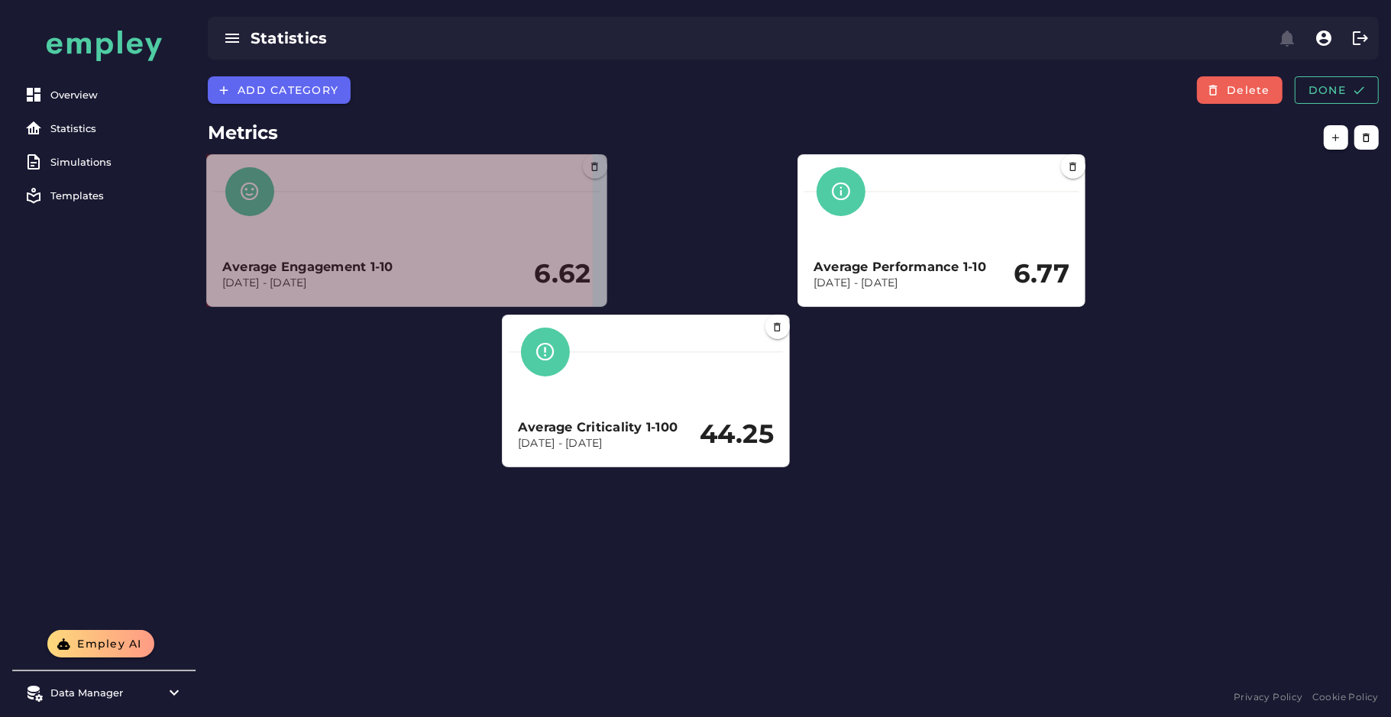
drag, startPoint x: 490, startPoint y: 302, endPoint x: 610, endPoint y: 287, distance: 120.0
click at [607, 287] on section "Average Engagement 1-10 Dec 31, 2023 - Dec 31, 2024 6.62" at bounding box center [406, 230] width 401 height 153
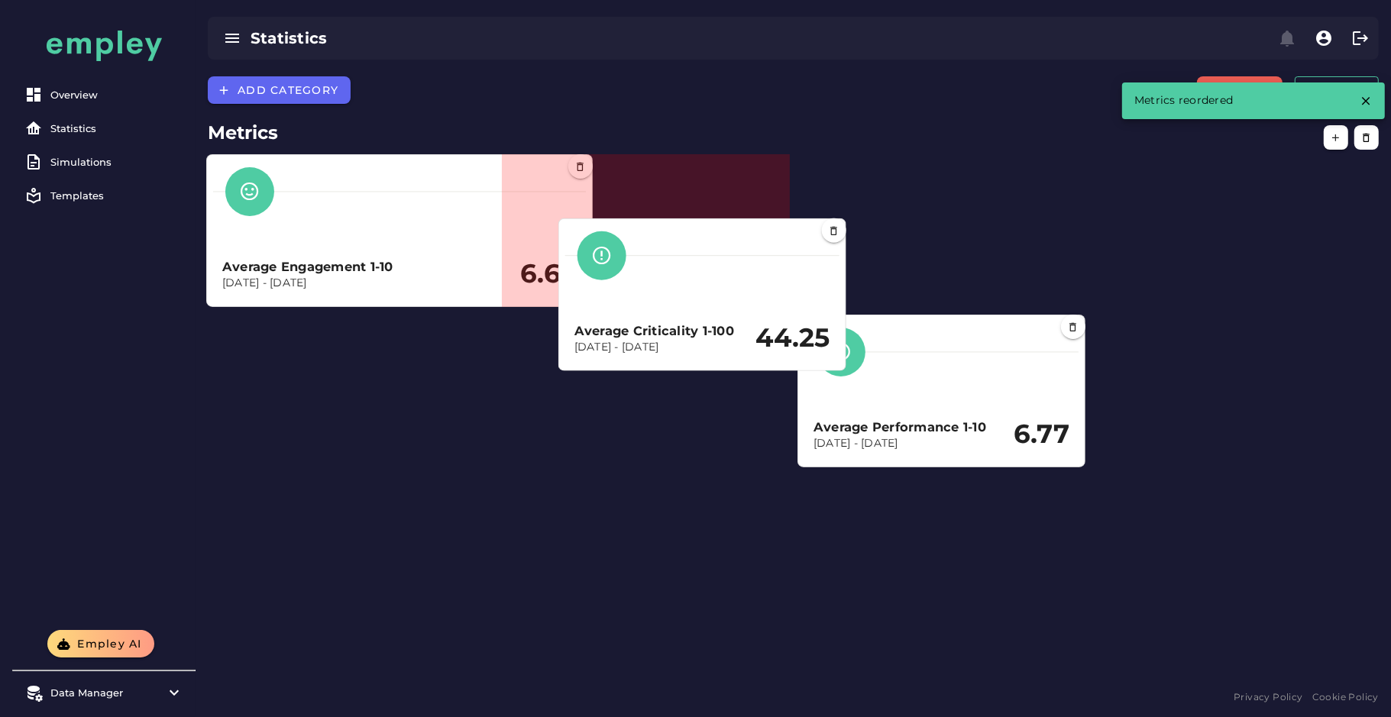
drag, startPoint x: 705, startPoint y: 397, endPoint x: 780, endPoint y: 289, distance: 131.8
click at [780, 289] on div "Average Criticality 1-100 Dec 31, 2023 - Dec 31, 2024 44.25" at bounding box center [702, 294] width 274 height 139
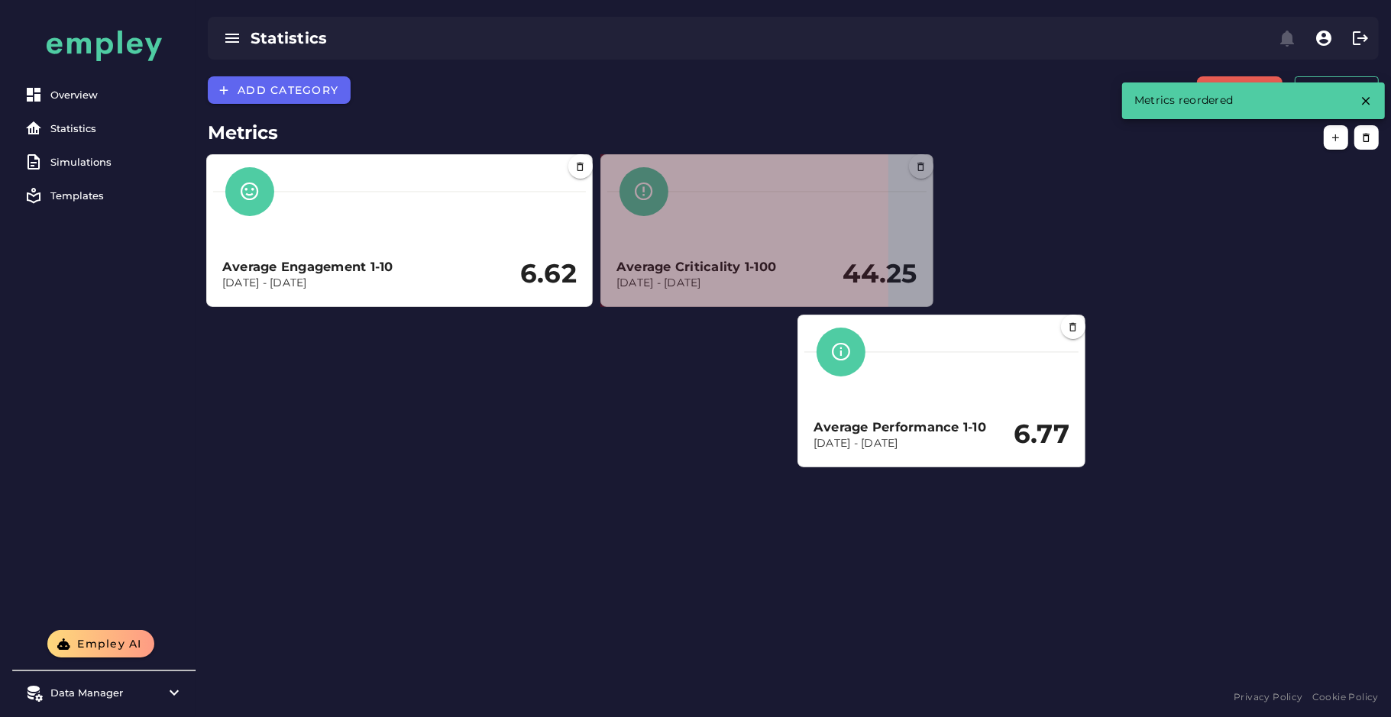
drag, startPoint x: 883, startPoint y: 302, endPoint x: 946, endPoint y: 293, distance: 64.0
click at [933, 293] on section "Average Criticality 1-100 Dec 31, 2023 - Dec 31, 2024 44.25" at bounding box center [766, 230] width 333 height 153
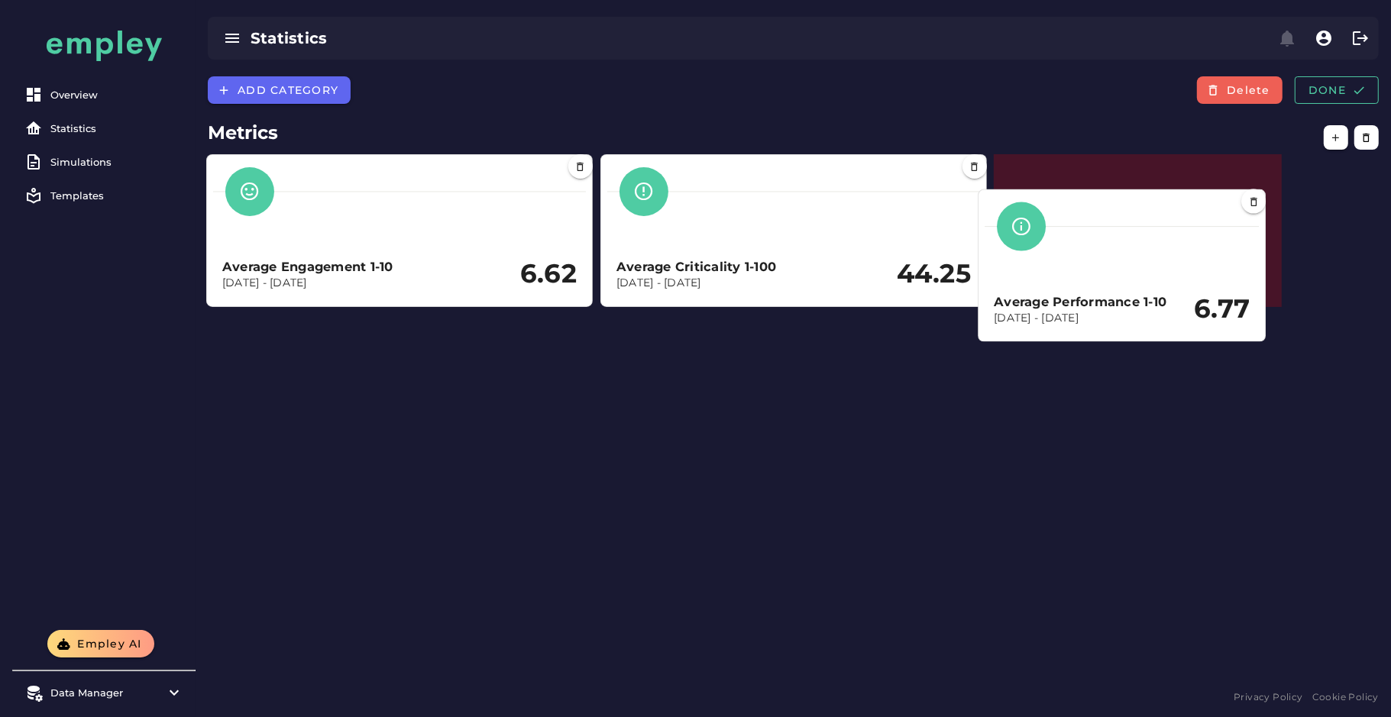
drag, startPoint x: 1070, startPoint y: 296, endPoint x: 1128, endPoint y: 241, distance: 80.5
click at [1128, 241] on div at bounding box center [1122, 226] width 274 height 49
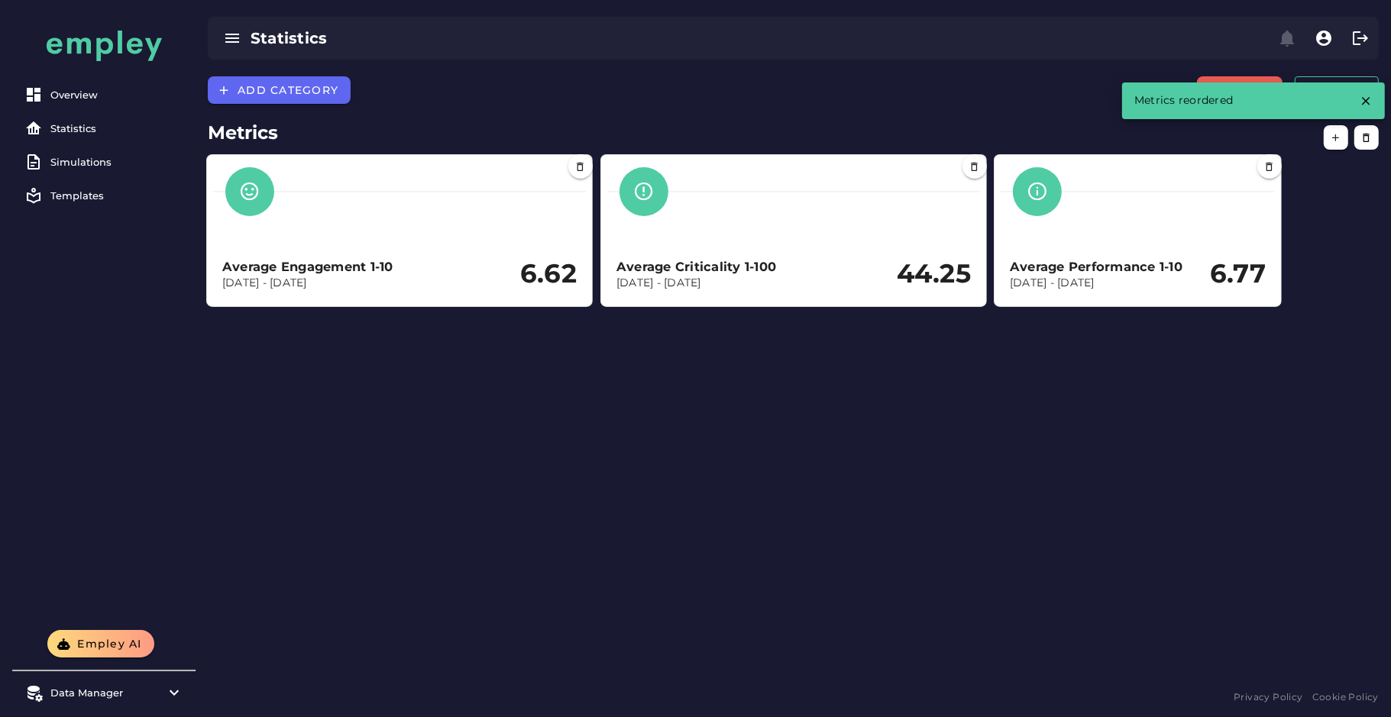
click at [1276, 299] on span at bounding box center [1278, 303] width 8 height 8
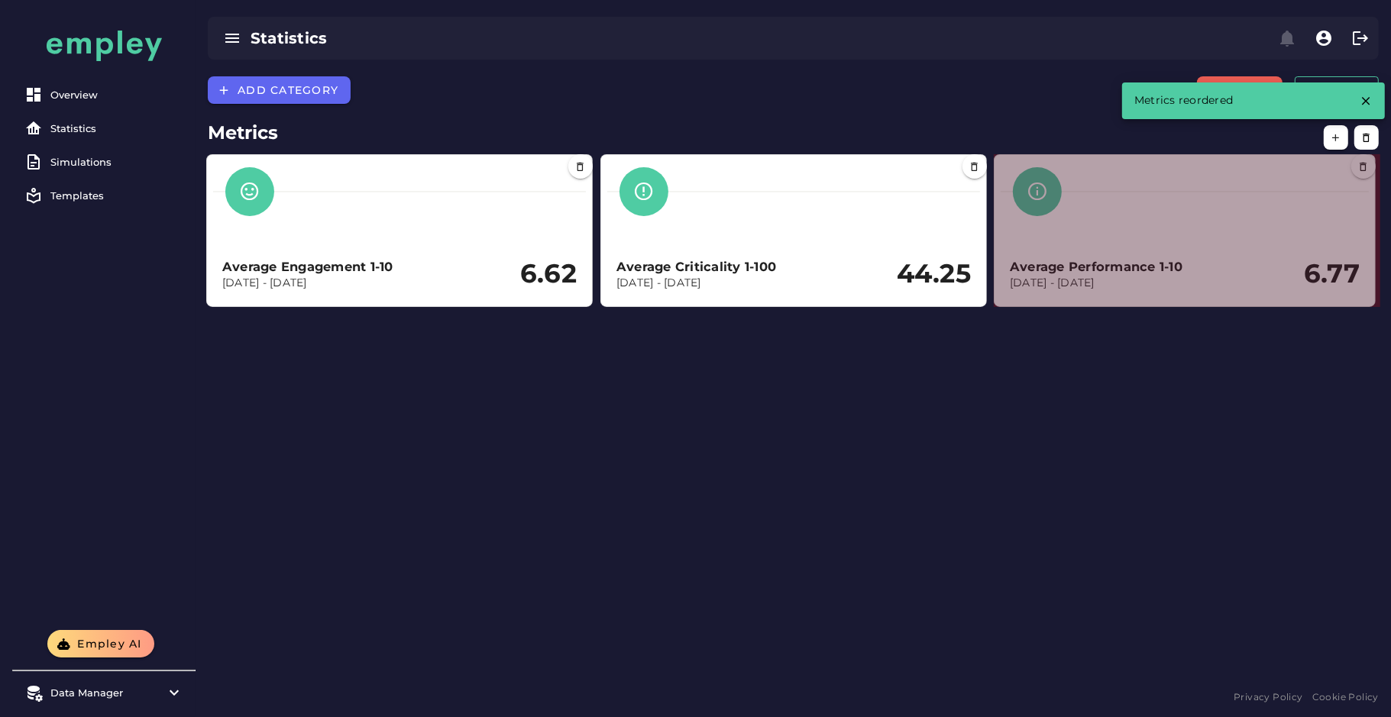
drag, startPoint x: 1276, startPoint y: 299, endPoint x: 1370, endPoint y: 296, distance: 94.0
click at [1370, 296] on section "Average Performance 1-10 Dec 31, 2023 - Dec 31, 2024 6.77" at bounding box center [1185, 230] width 382 height 153
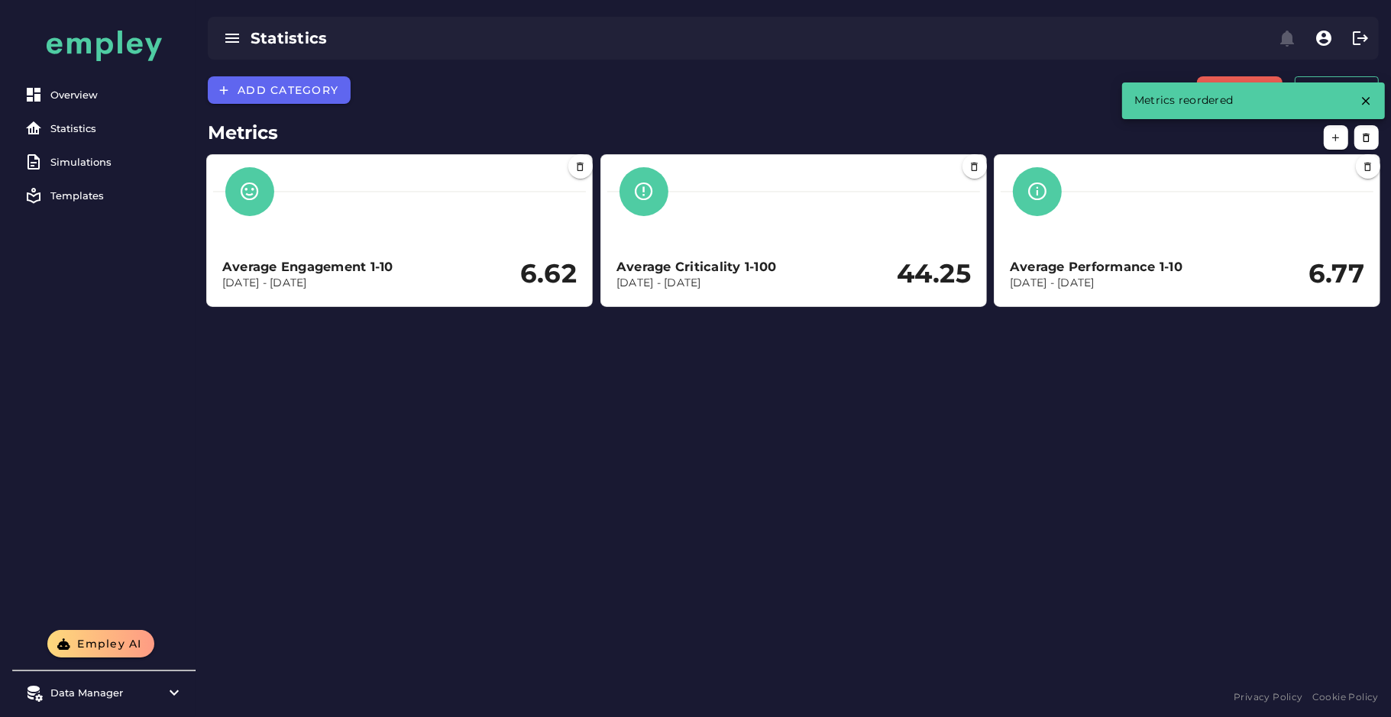
click at [650, 468] on div "Add category Delete Done Metrics Average Engagement 1-10 Dec 31, 2023 - Dec 31,…" at bounding box center [793, 381] width 1195 height 610
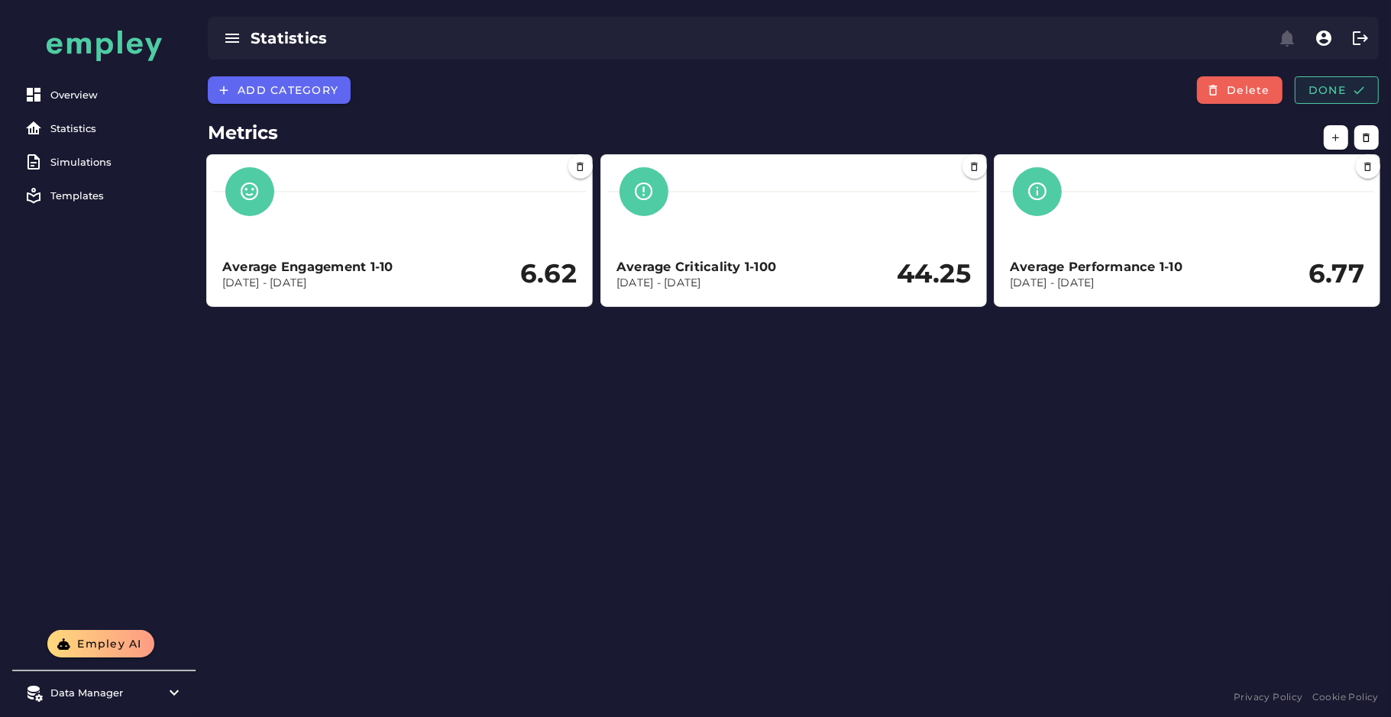
click at [1334, 81] on button "Done" at bounding box center [1337, 89] width 84 height 27
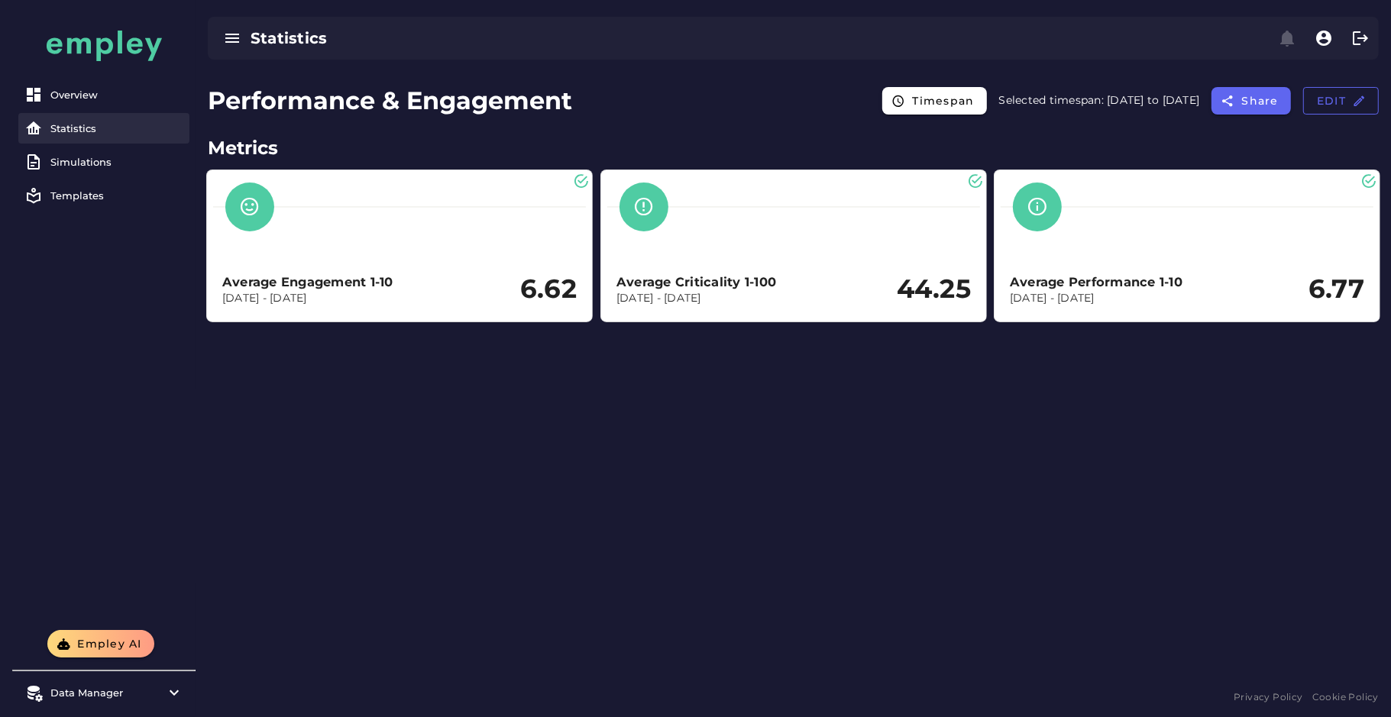
click at [43, 124] on div at bounding box center [37, 128] width 26 height 18
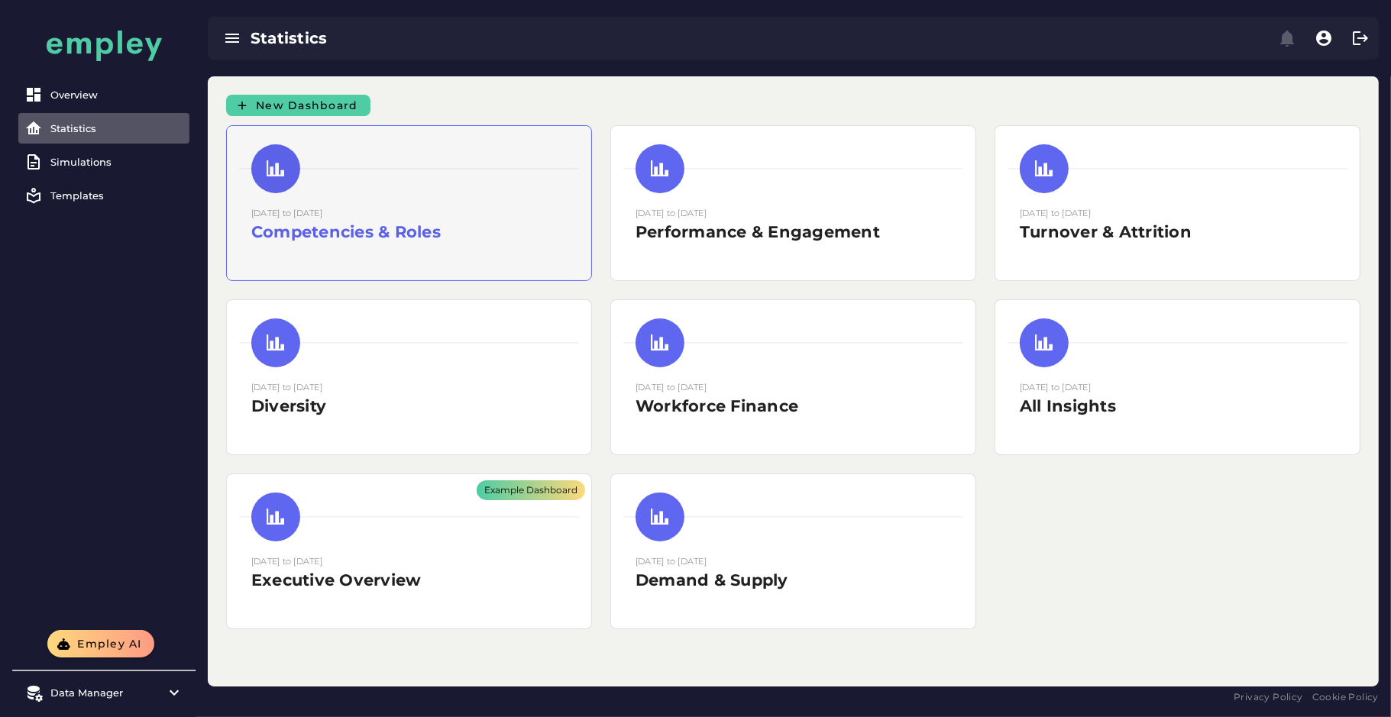
click at [399, 187] on div at bounding box center [409, 168] width 340 height 49
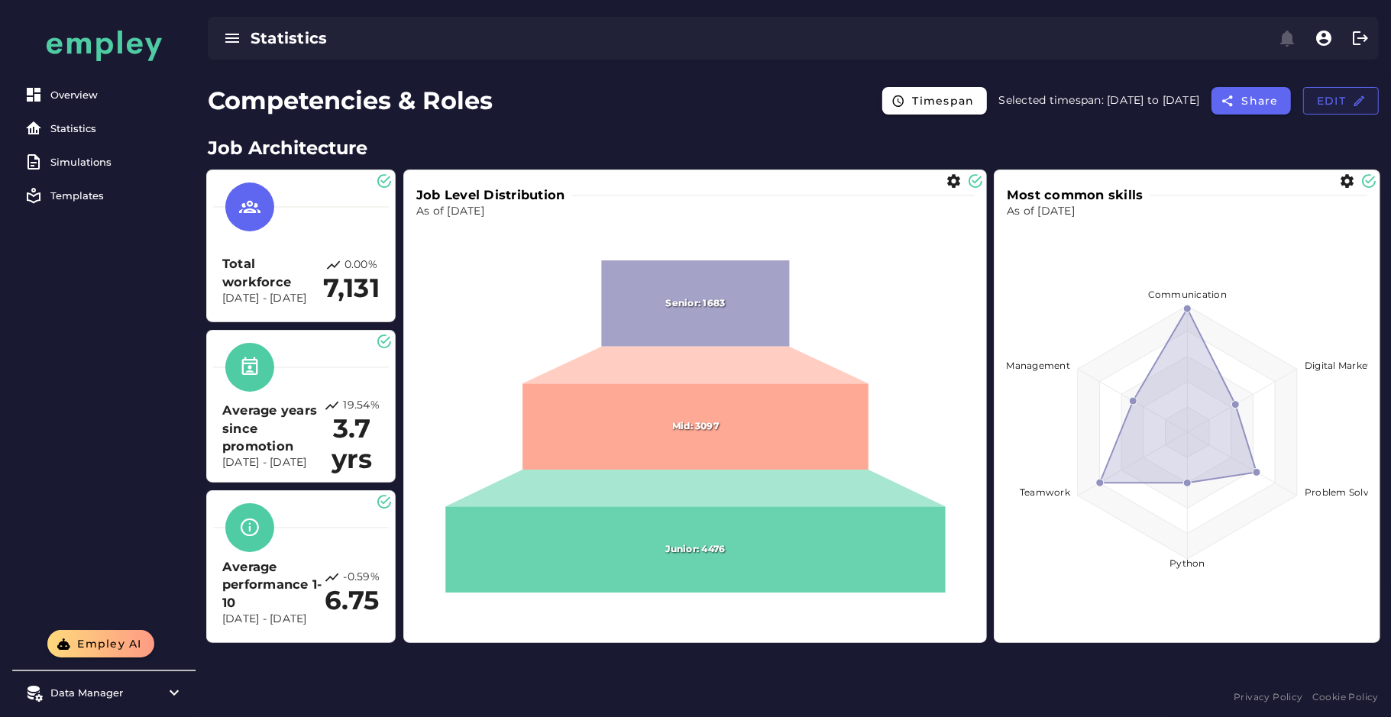
click at [1322, 102] on span "Edit" at bounding box center [1341, 101] width 50 height 14
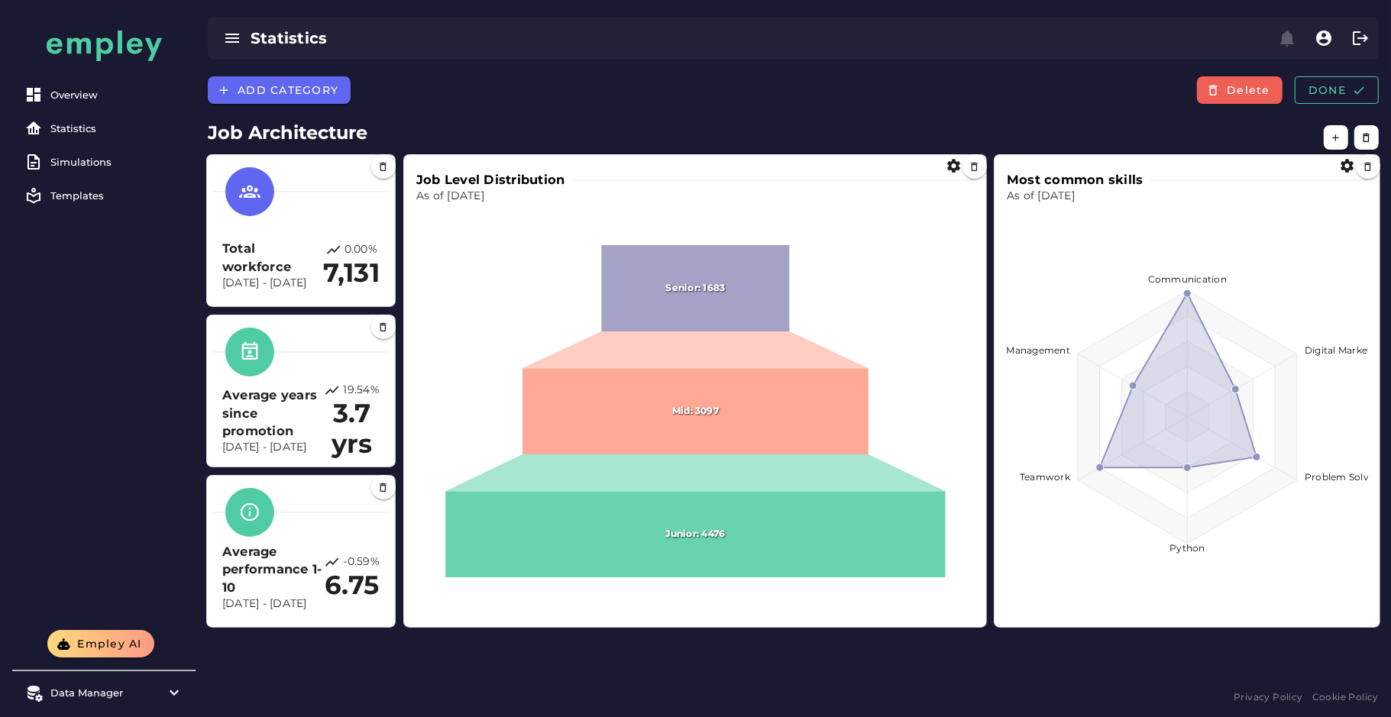
drag, startPoint x: 312, startPoint y: 203, endPoint x: 1119, endPoint y: 111, distance: 812.7
drag, startPoint x: 1119, startPoint y: 111, endPoint x: 1331, endPoint y: 137, distance: 214.0
click at [1331, 137] on icon "button" at bounding box center [1336, 137] width 11 height 11
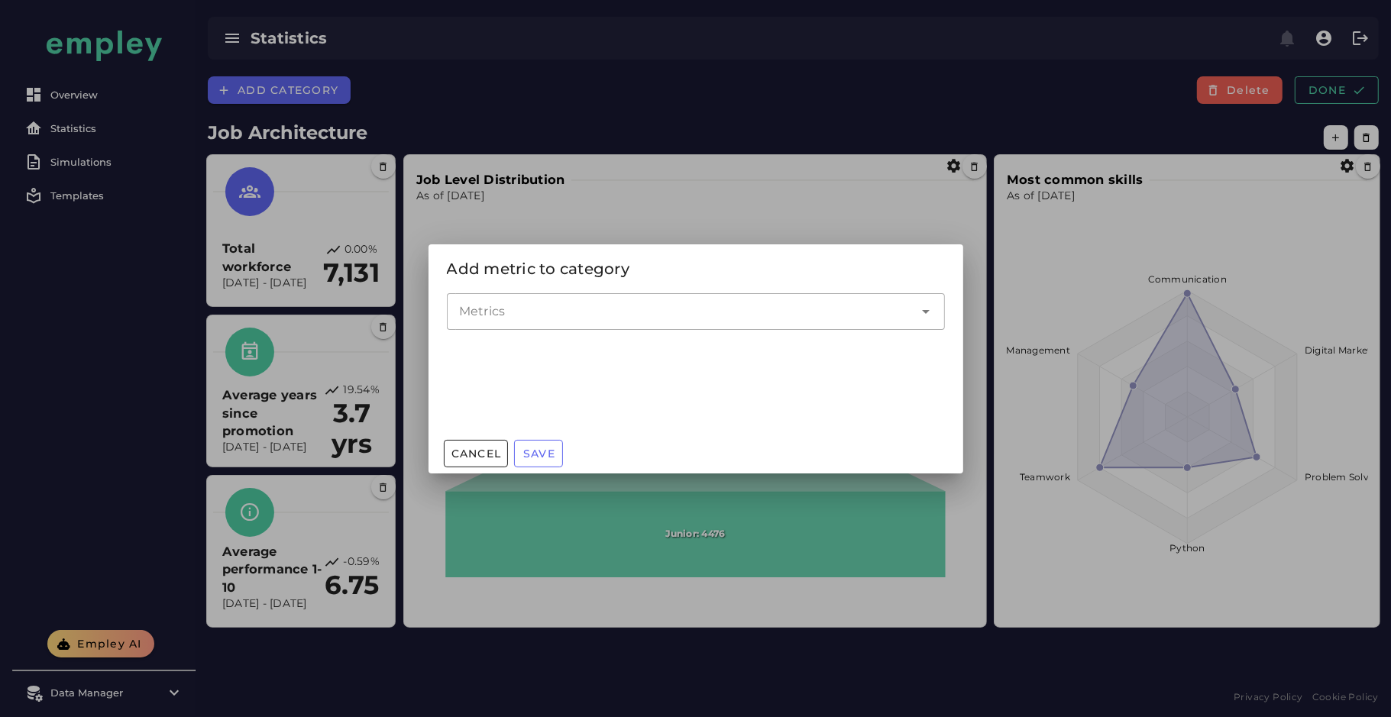
click at [798, 321] on div at bounding box center [680, 311] width 467 height 37
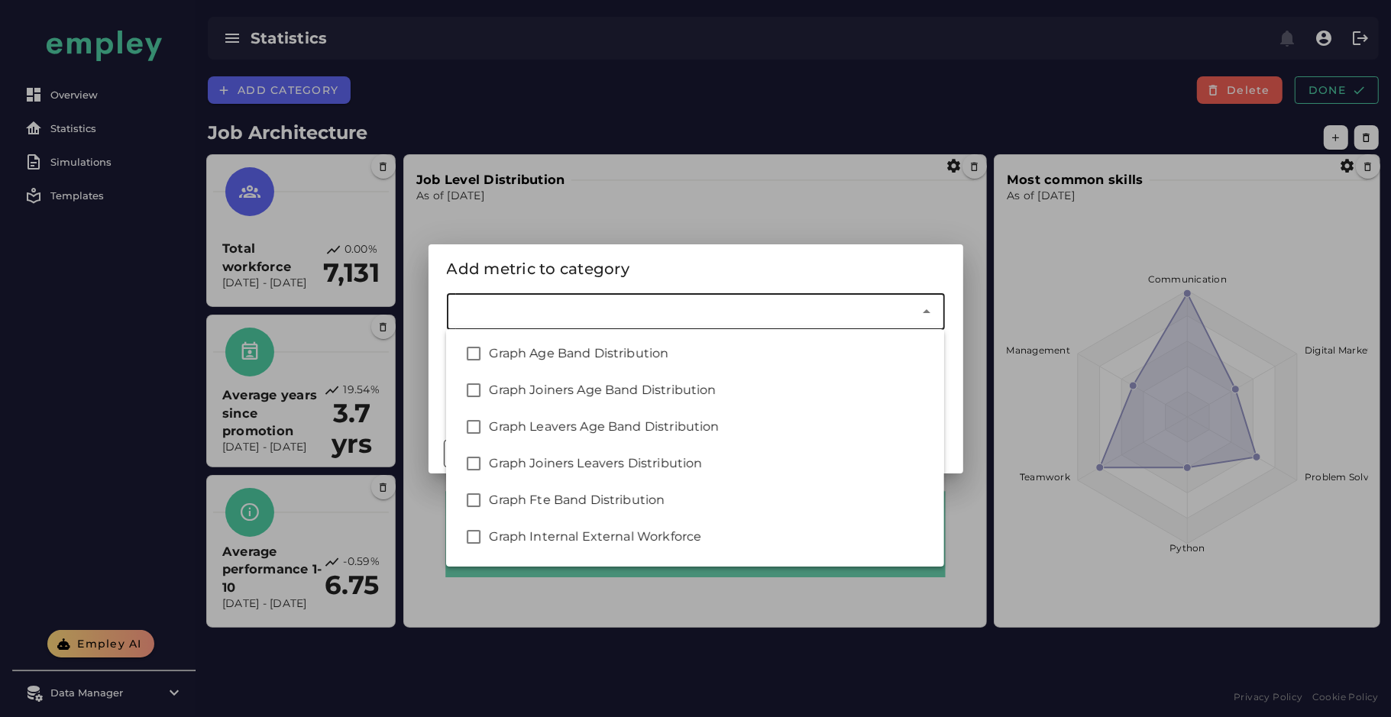
click at [798, 321] on div at bounding box center [680, 311] width 467 height 37
type input "*"
click at [375, 66] on div at bounding box center [695, 358] width 1391 height 717
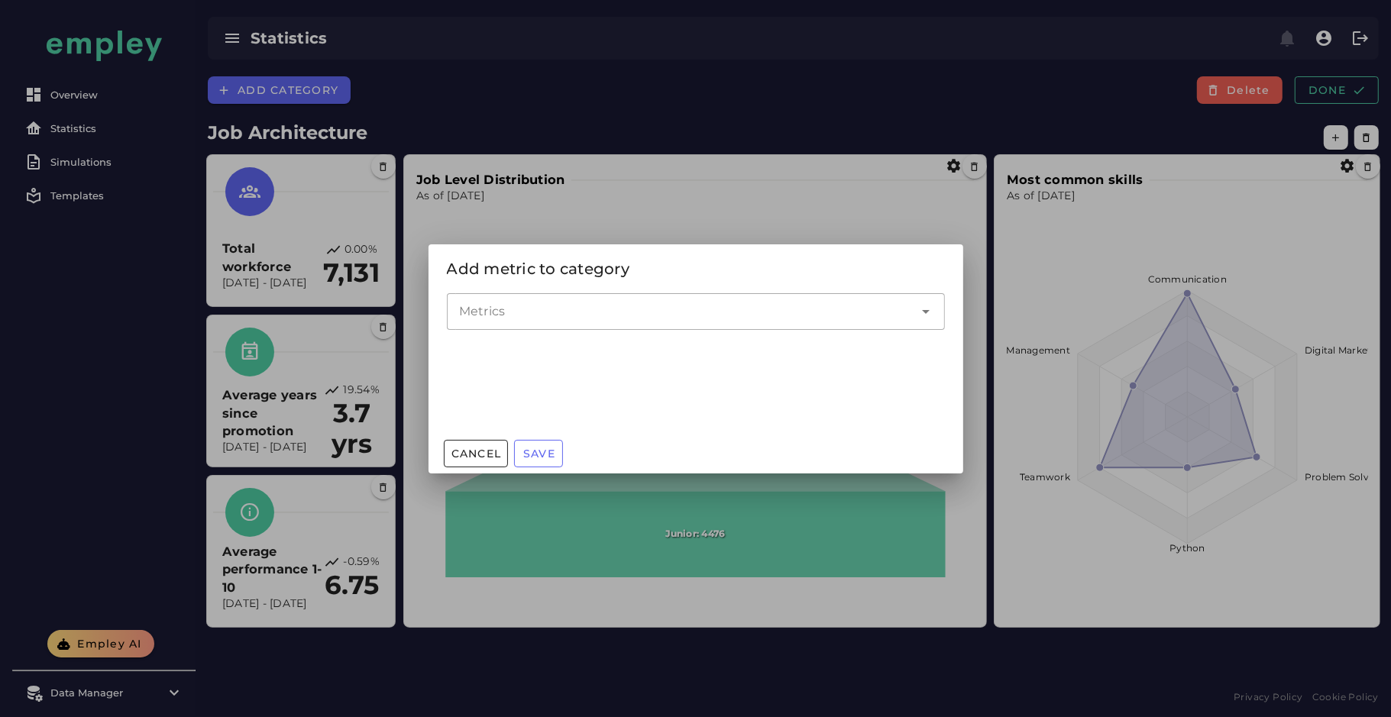
click at [308, 92] on div at bounding box center [695, 358] width 1391 height 717
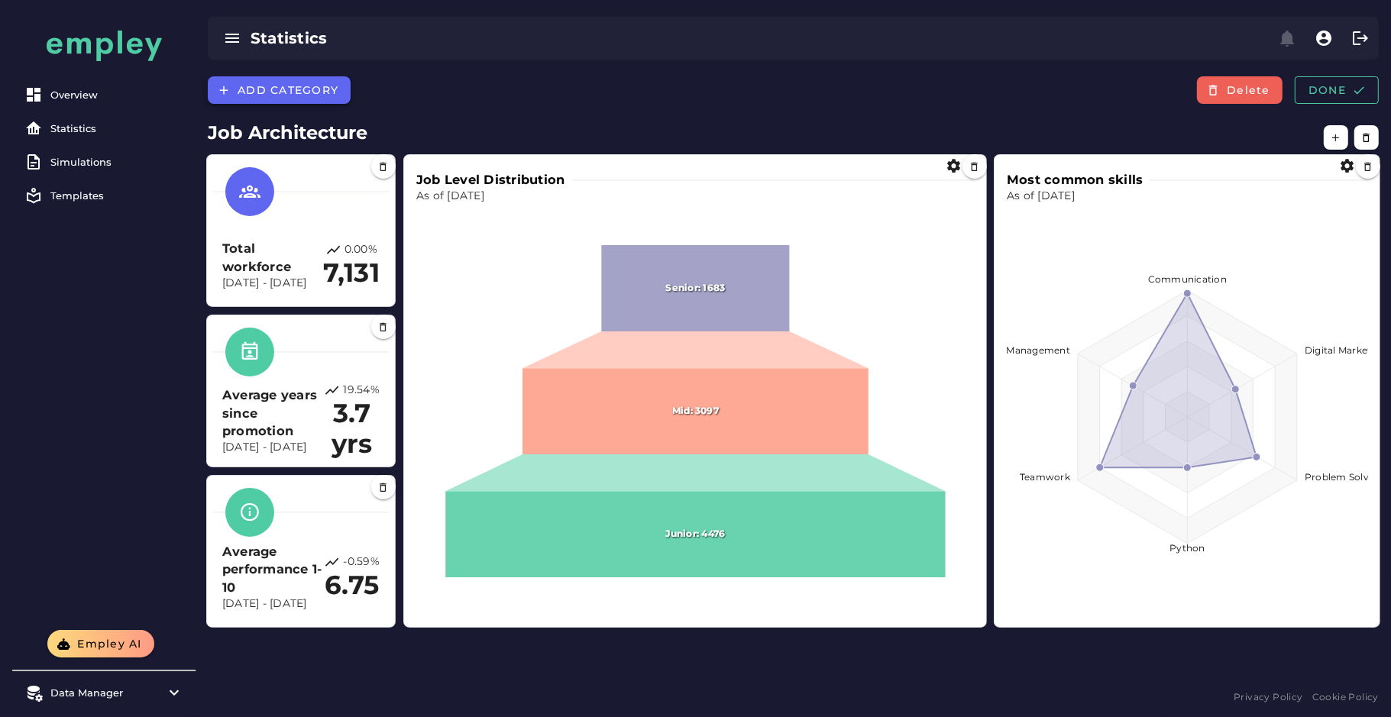
click at [308, 92] on span "Add category" at bounding box center [288, 90] width 102 height 14
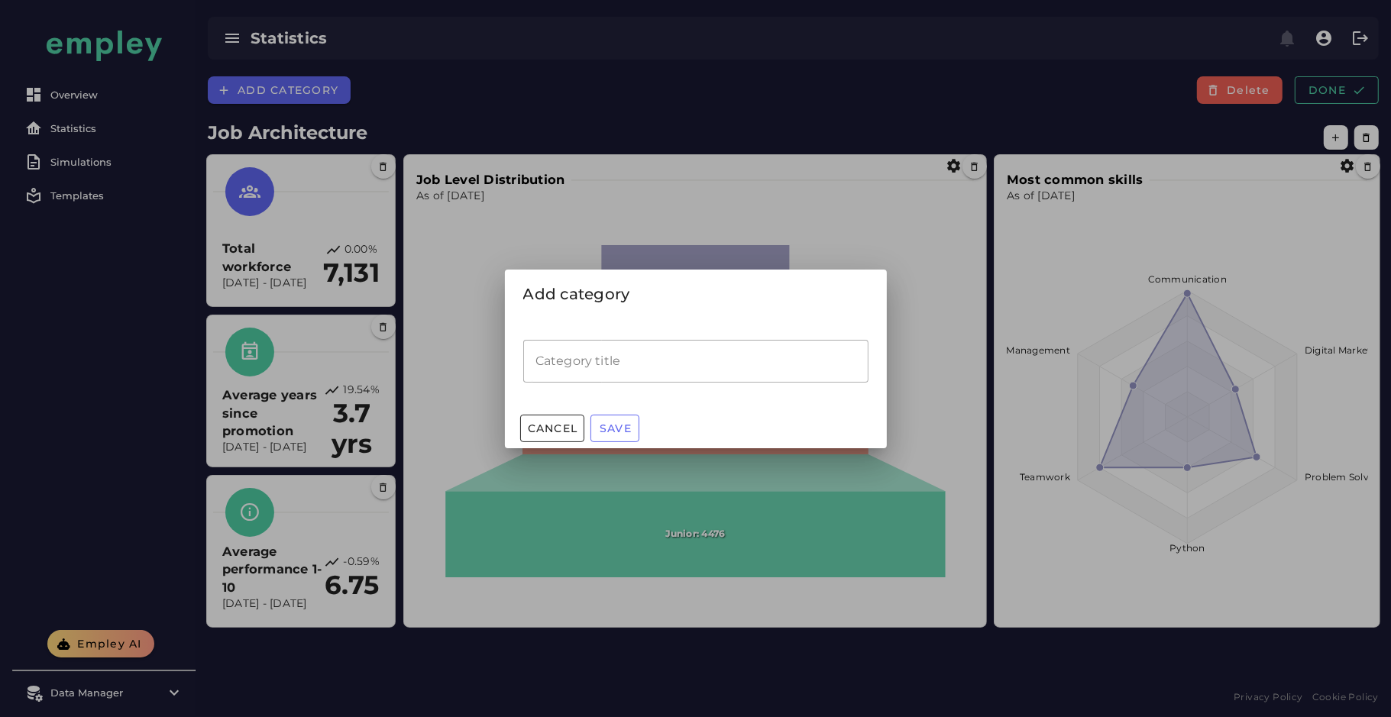
click at [678, 347] on input "Category title" at bounding box center [695, 361] width 345 height 43
type input "*******"
click at [610, 436] on button "Save" at bounding box center [614, 428] width 49 height 27
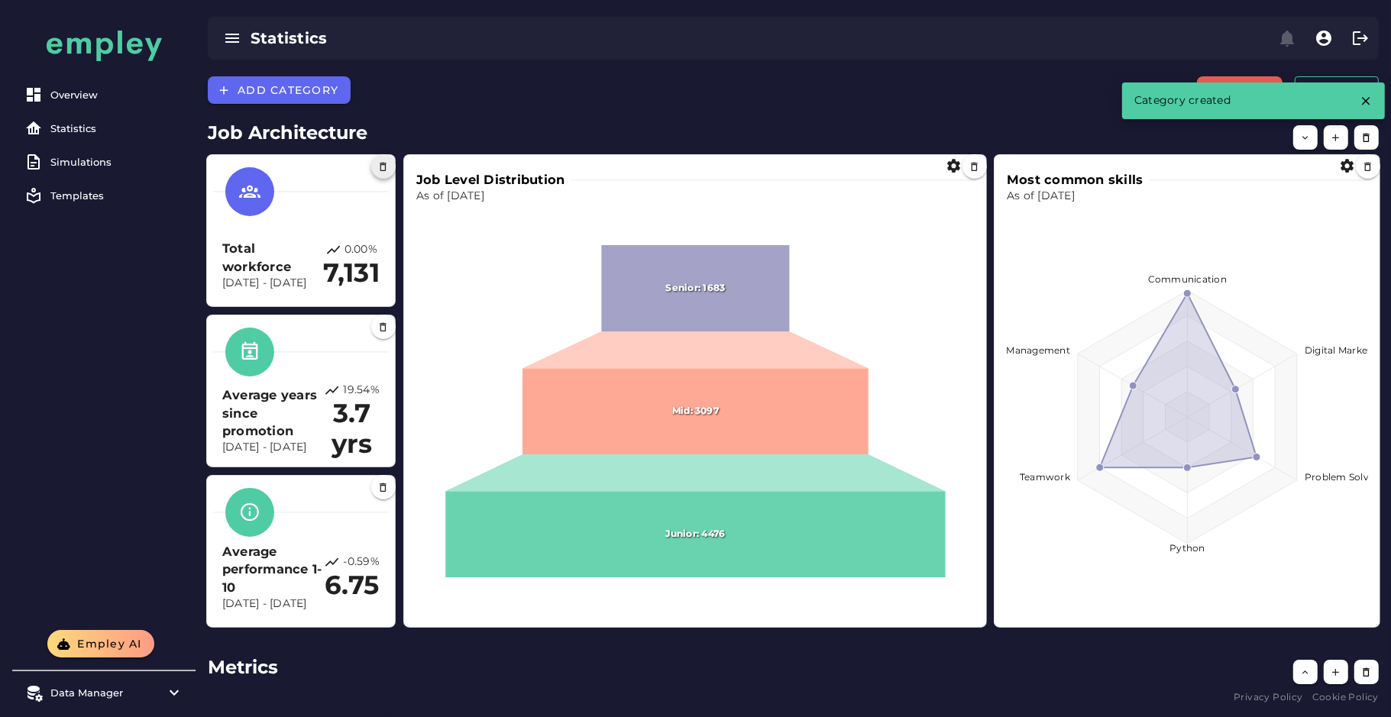
click at [383, 165] on icon "button" at bounding box center [383, 166] width 11 height 11
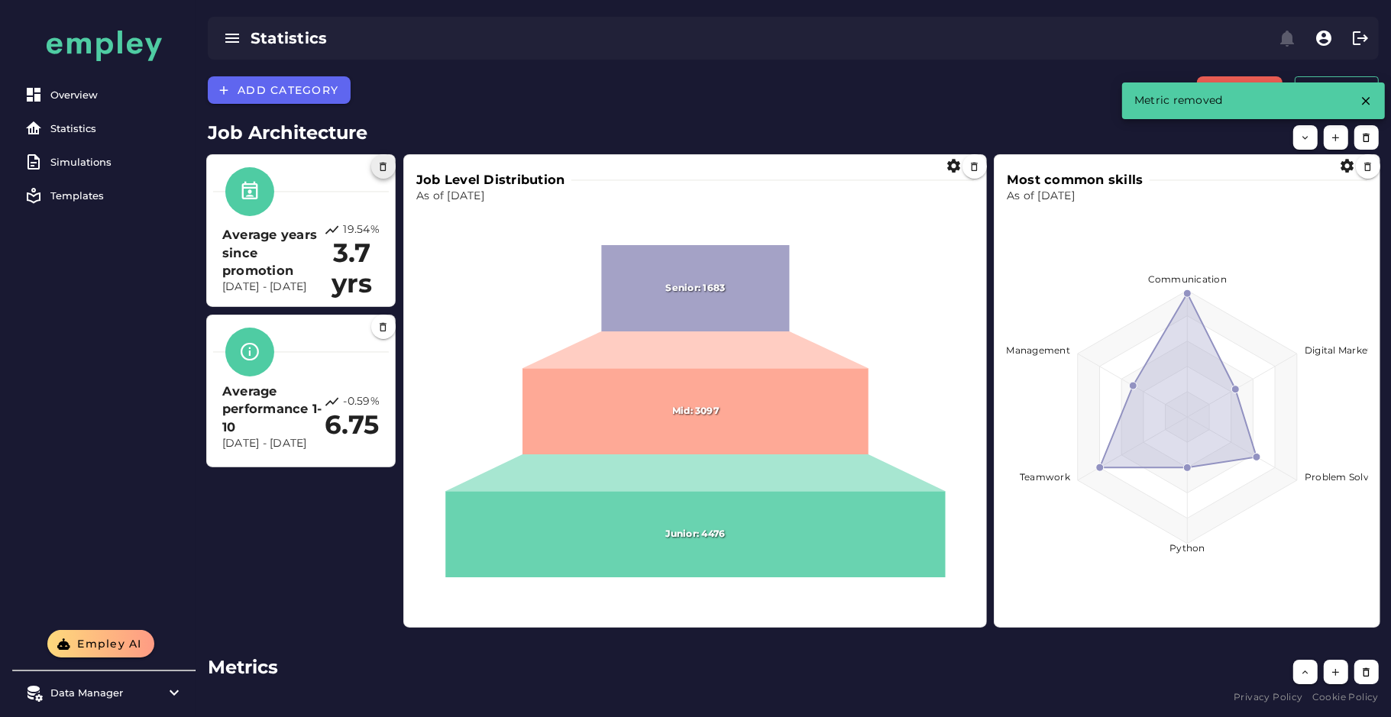
click at [378, 168] on icon "button" at bounding box center [383, 166] width 11 height 11
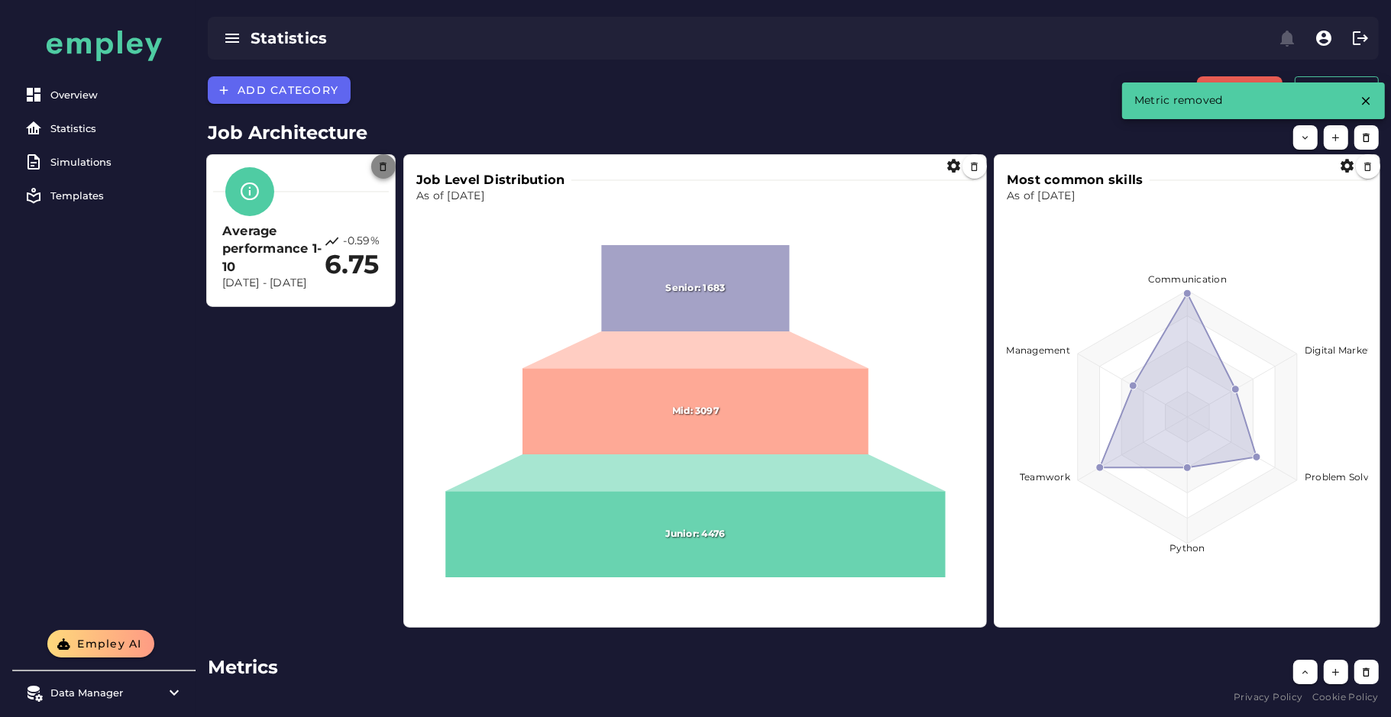
click at [378, 169] on icon "button" at bounding box center [383, 166] width 11 height 11
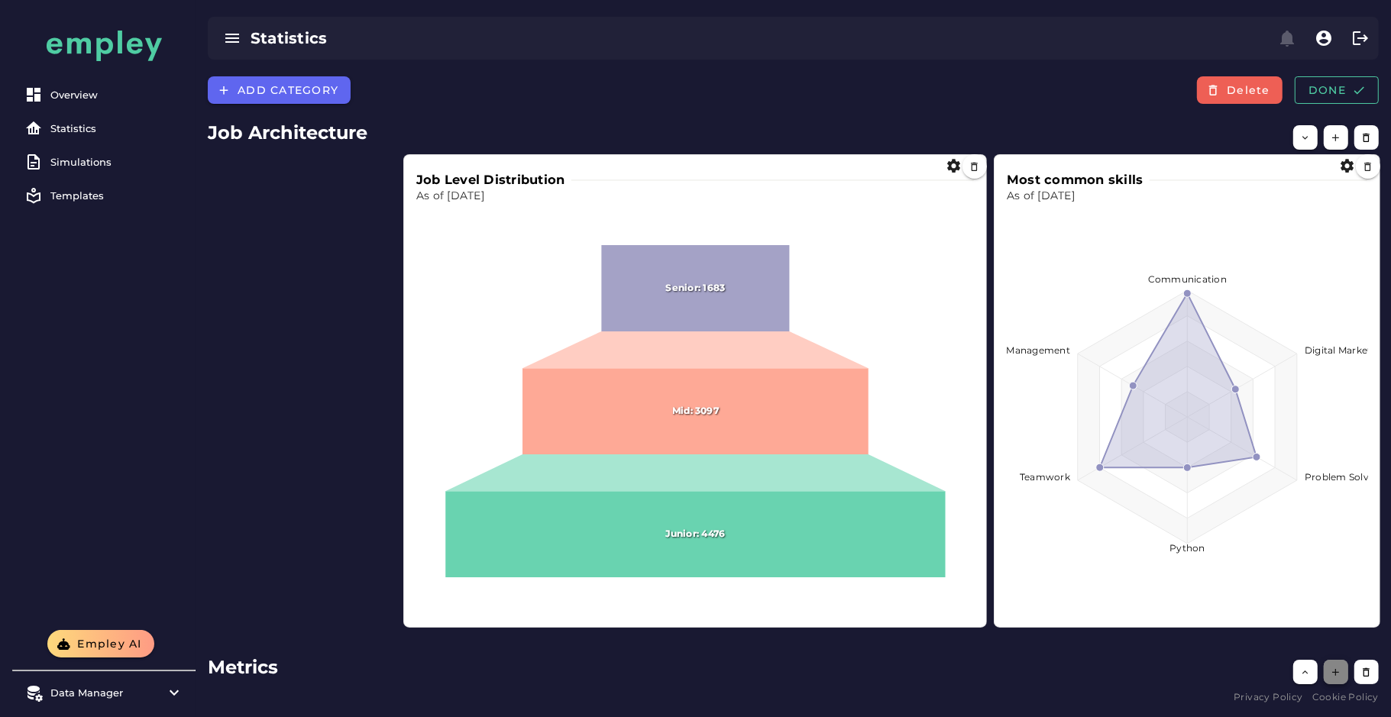
click at [1335, 674] on icon "button" at bounding box center [1336, 672] width 11 height 11
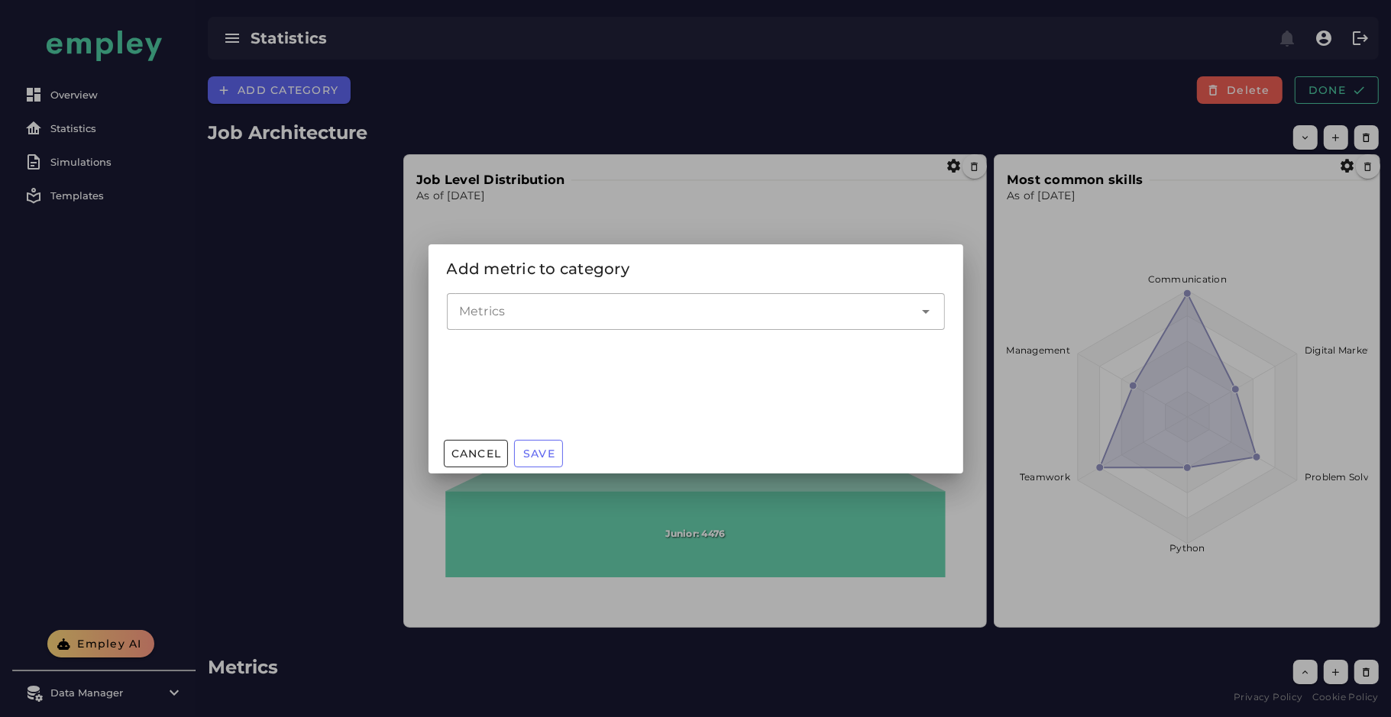
click at [565, 297] on div at bounding box center [680, 311] width 467 height 37
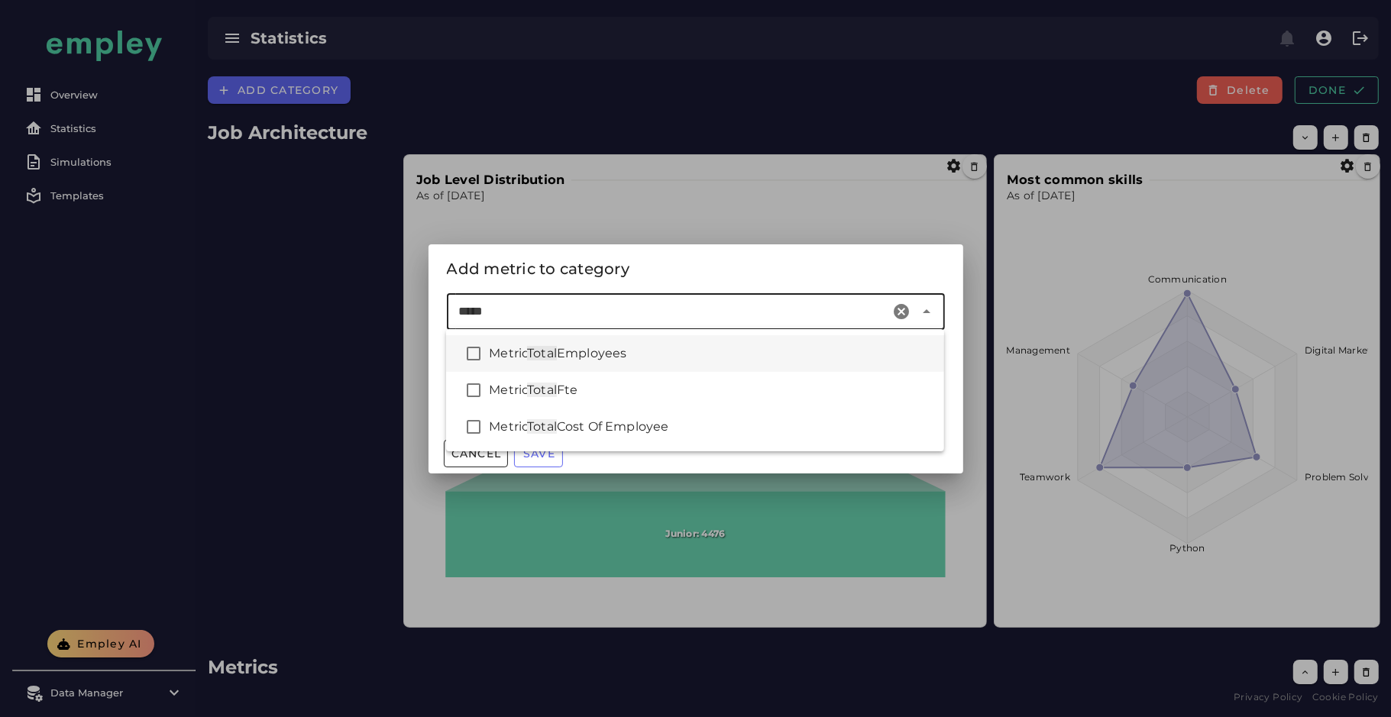
click at [601, 357] on span "Employees" at bounding box center [592, 353] width 70 height 15
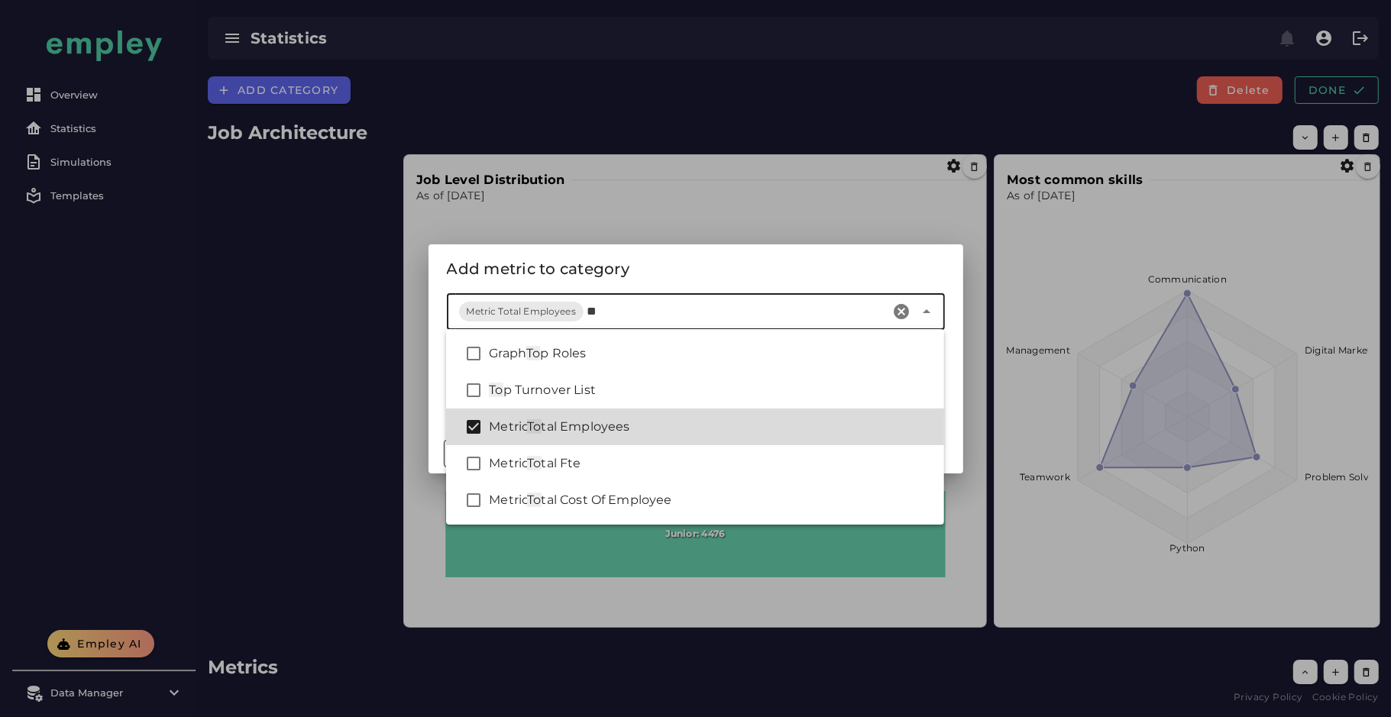
type input "*"
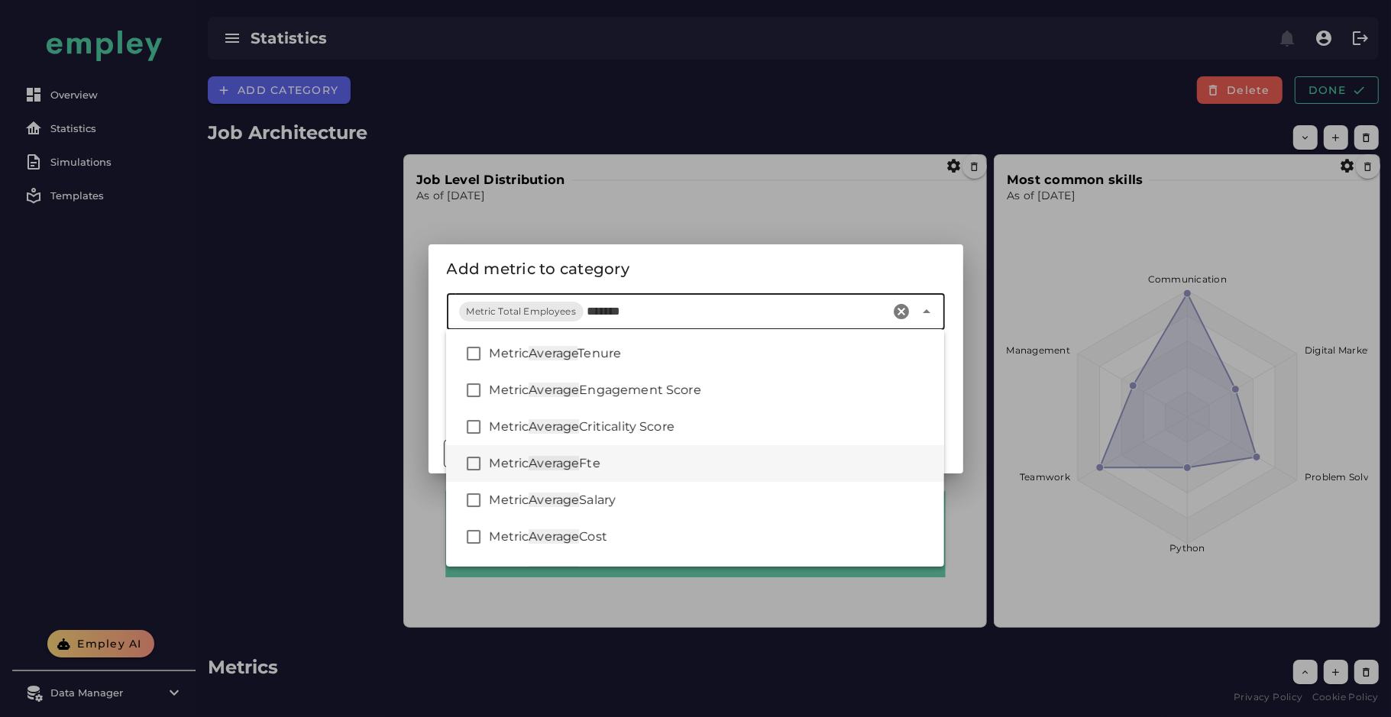
scroll to position [23, 0]
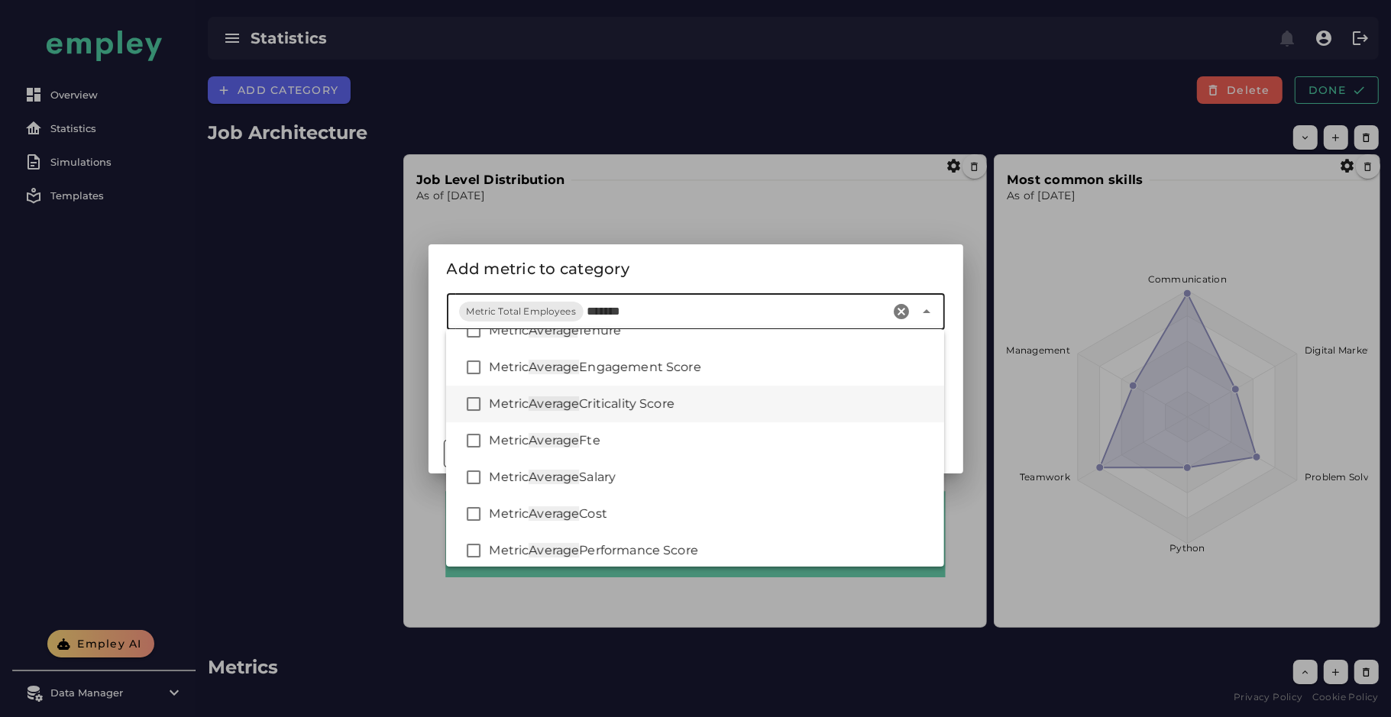
click at [626, 393] on div "Metric Average Criticality Score" at bounding box center [695, 404] width 498 height 37
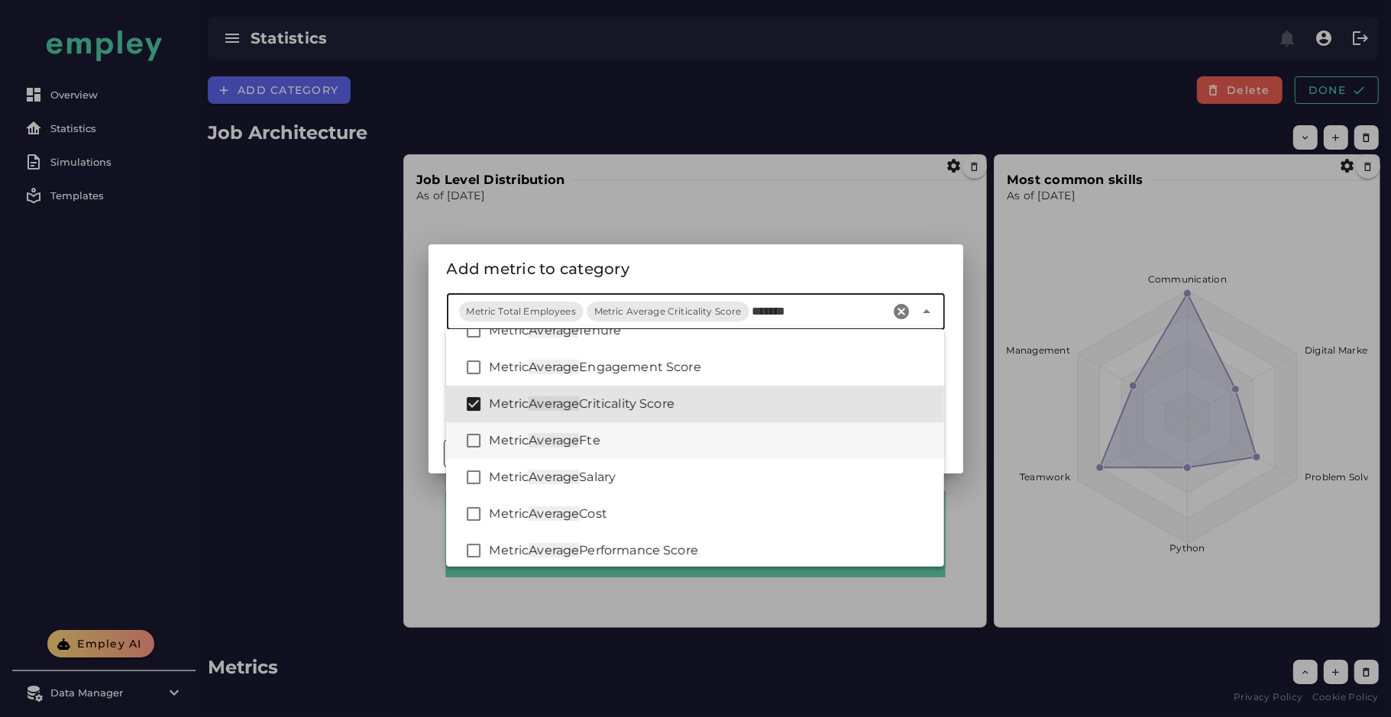
scroll to position [105, 0]
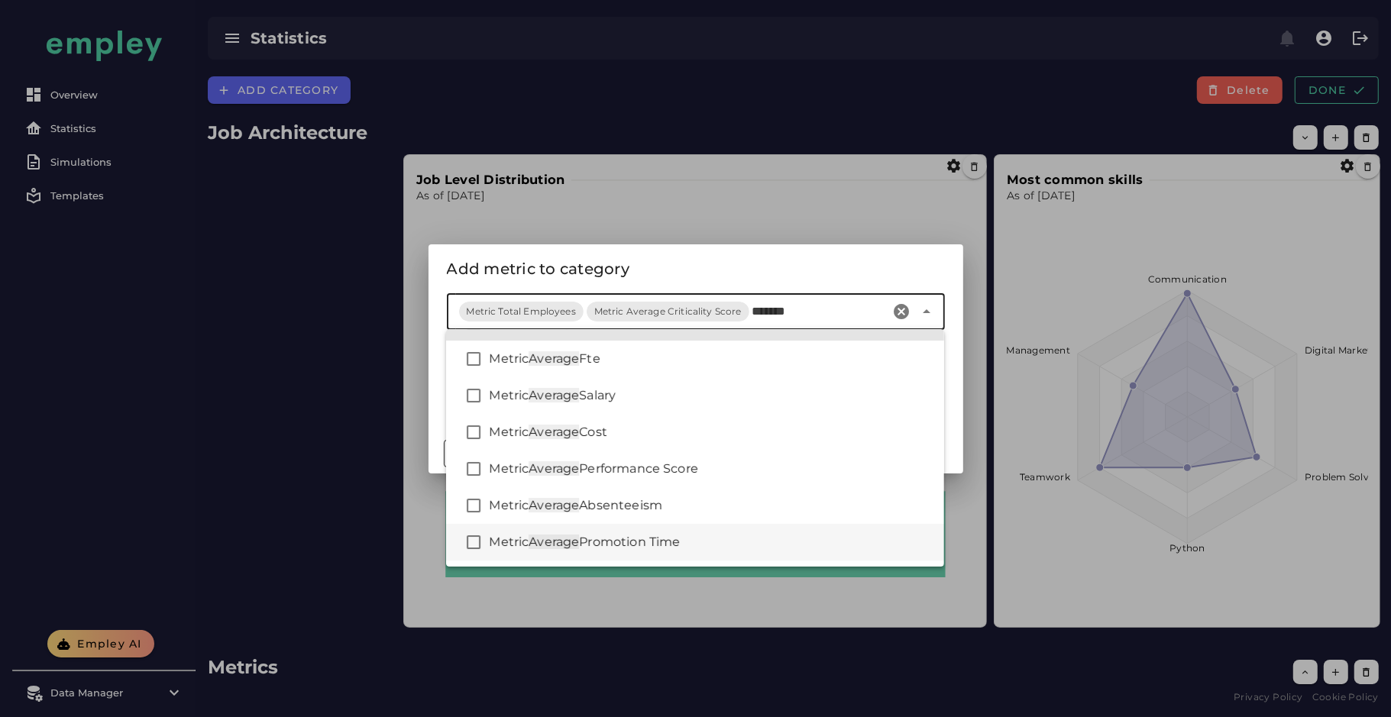
click at [672, 543] on span "Promotion Time" at bounding box center [629, 542] width 101 height 15
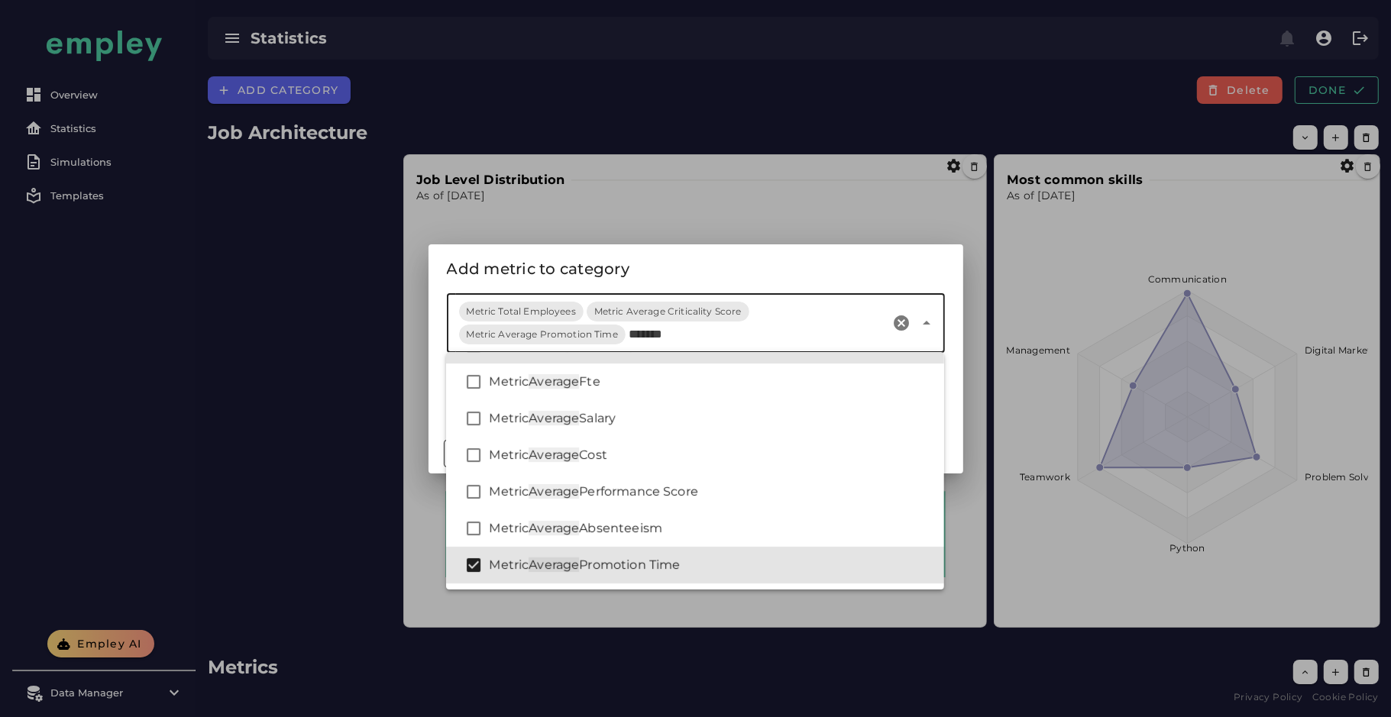
type input "*******"
click at [665, 272] on div "Add metric to category" at bounding box center [696, 269] width 498 height 24
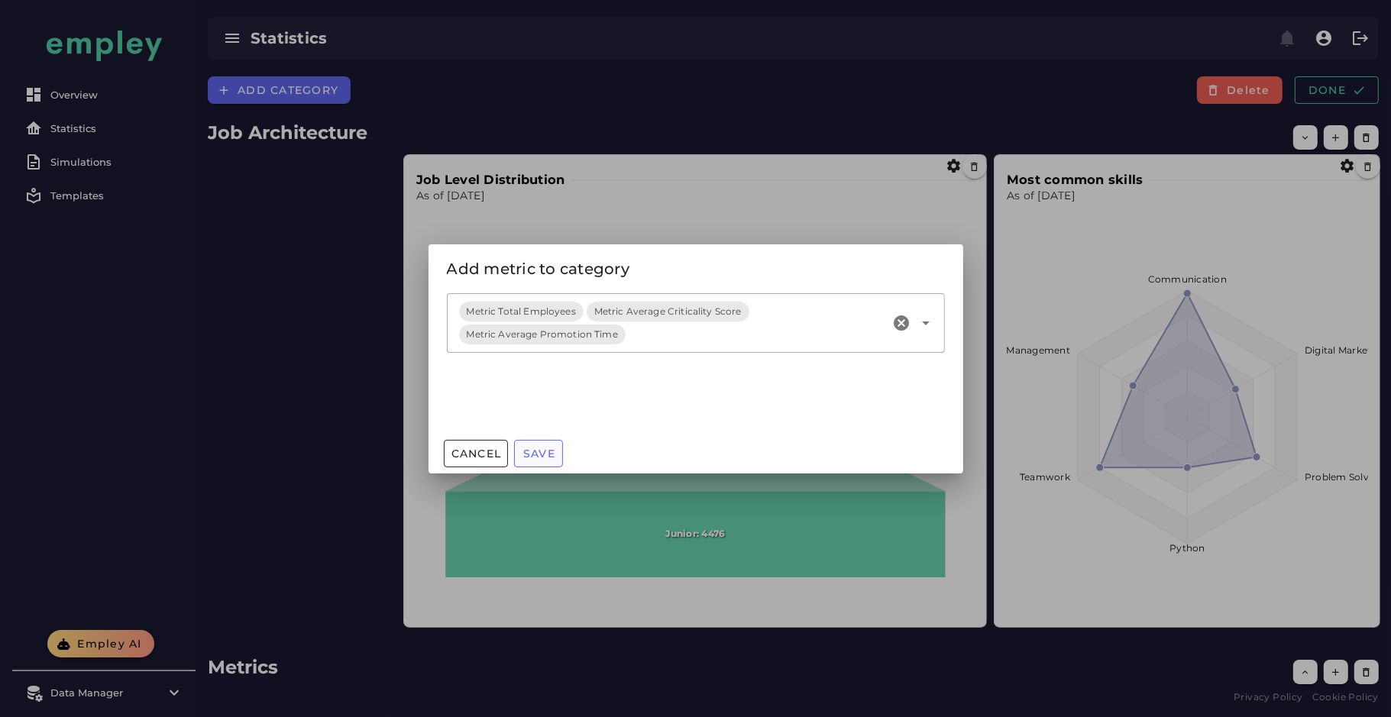
click at [532, 464] on button "Save" at bounding box center [538, 453] width 49 height 27
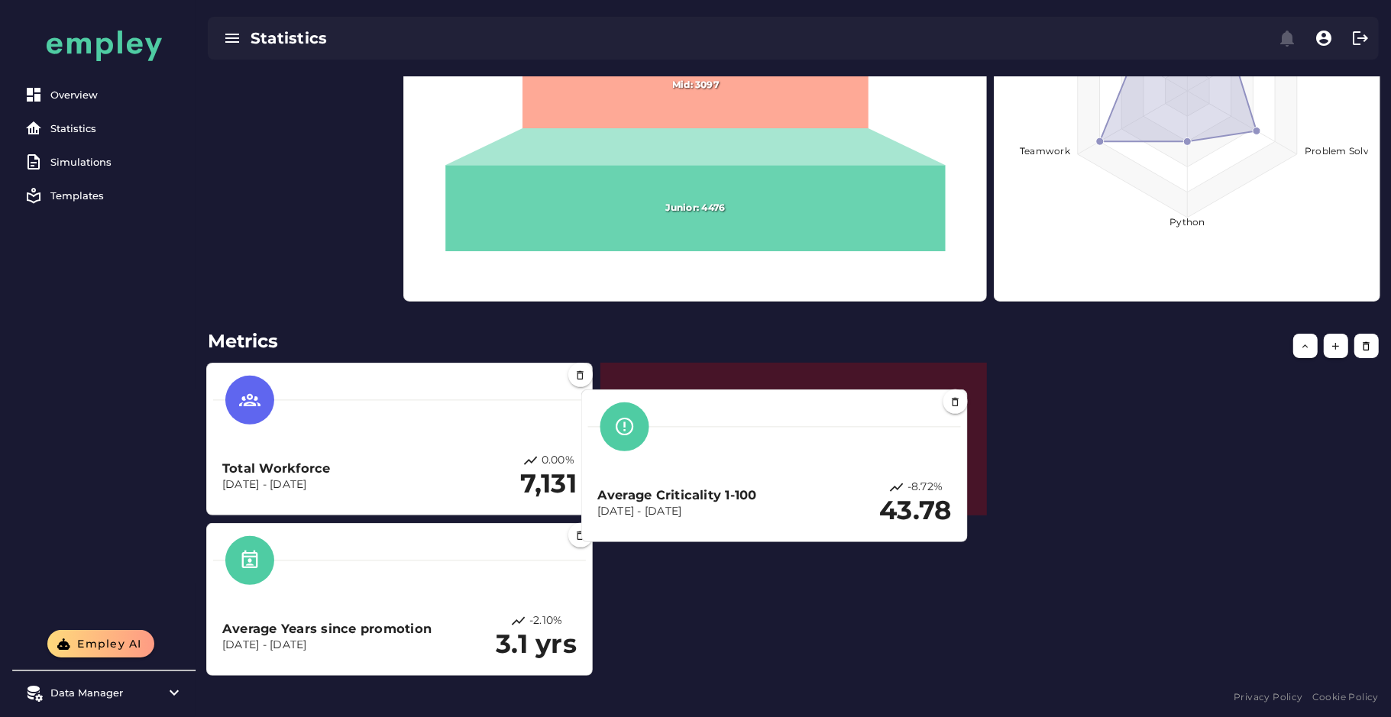
scroll to position [326, 0]
drag, startPoint x: 382, startPoint y: 595, endPoint x: 788, endPoint y: 471, distance: 424.1
click at [788, 471] on div "Average Criticality 1-100 Dec 31, 2023 - Dec 31, 2024 -8.72% 43.78" at bounding box center [774, 465] width 373 height 139
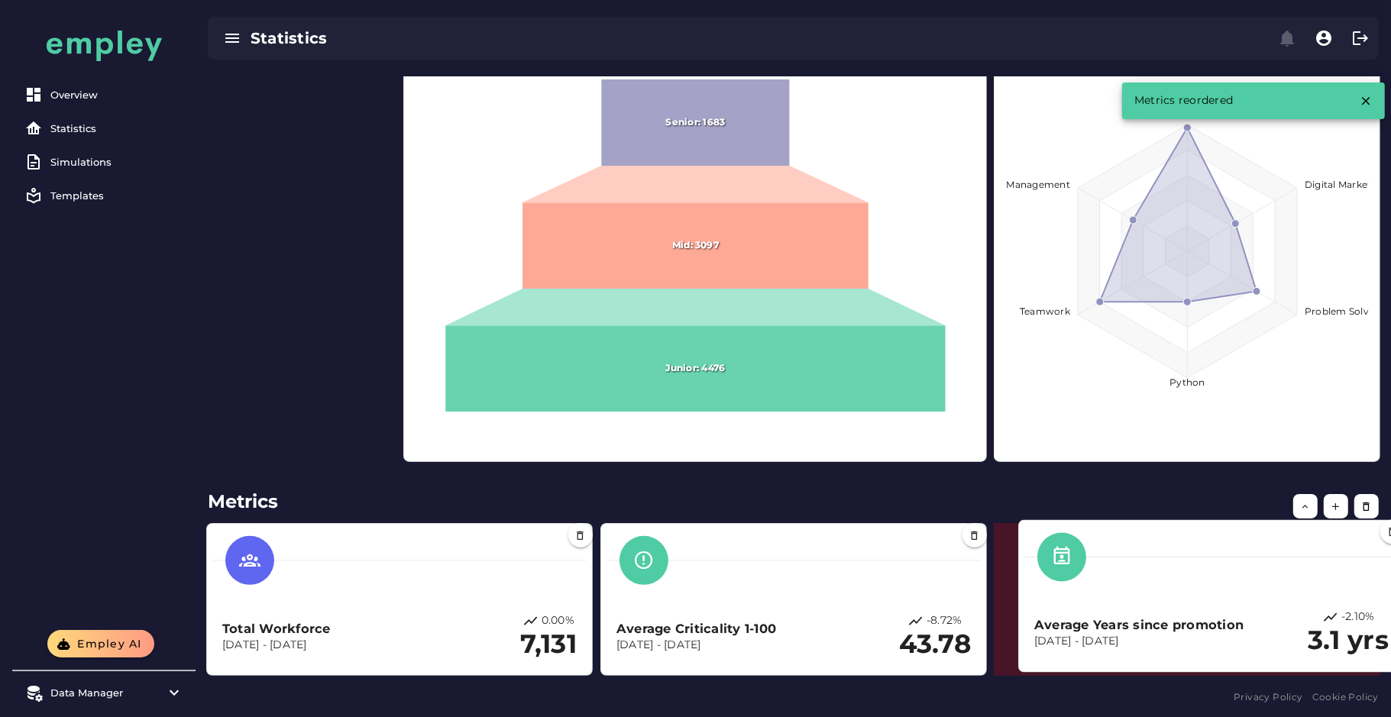
scroll to position [166, 0]
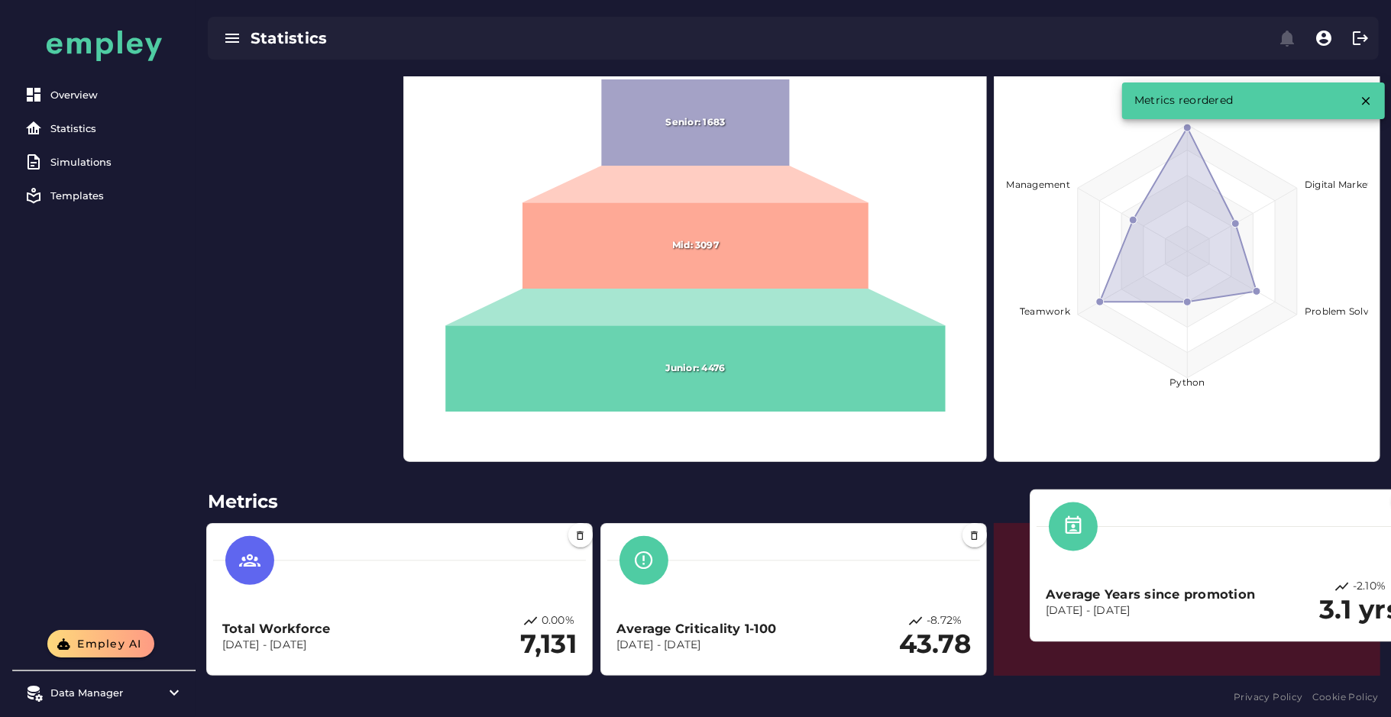
drag, startPoint x: 403, startPoint y: 646, endPoint x: 1226, endPoint y: 612, distance: 823.4
click at [1226, 612] on p "[DATE] - [DATE]" at bounding box center [1150, 611] width 209 height 15
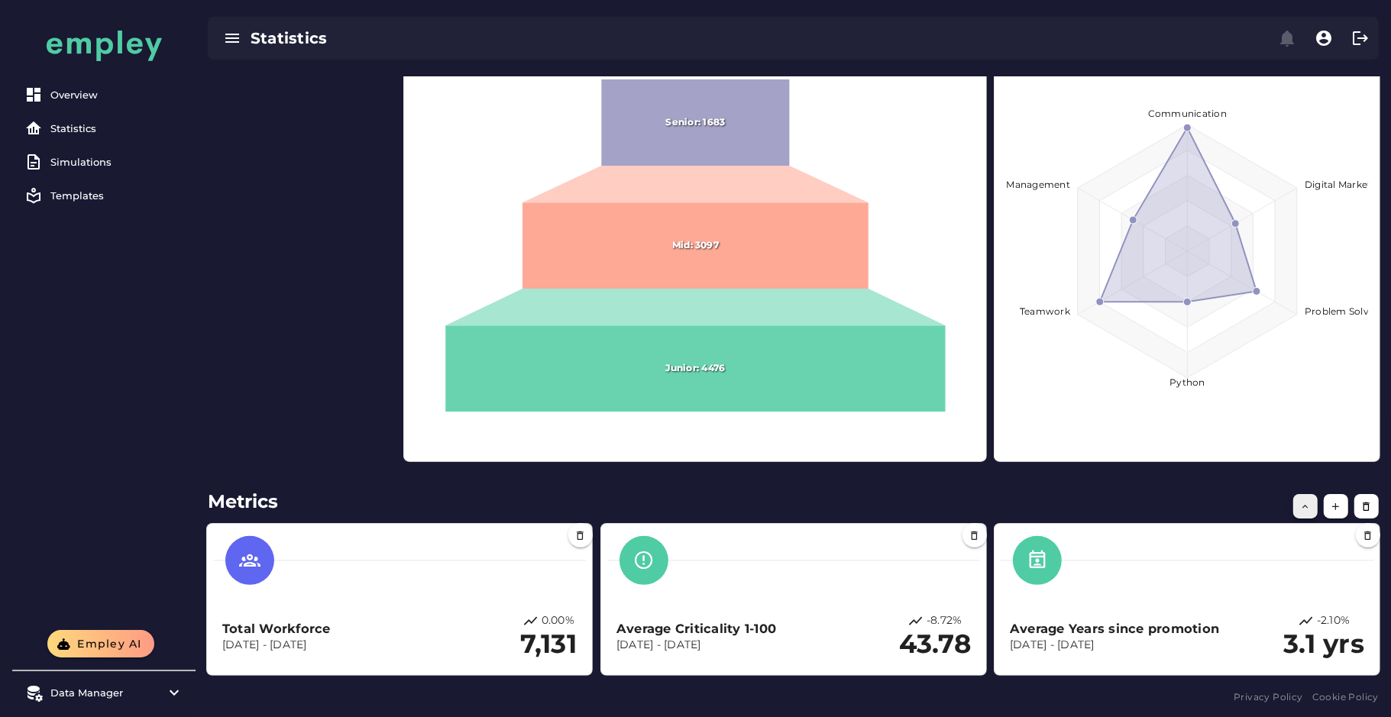
click at [1312, 506] on button "button" at bounding box center [1305, 506] width 24 height 24
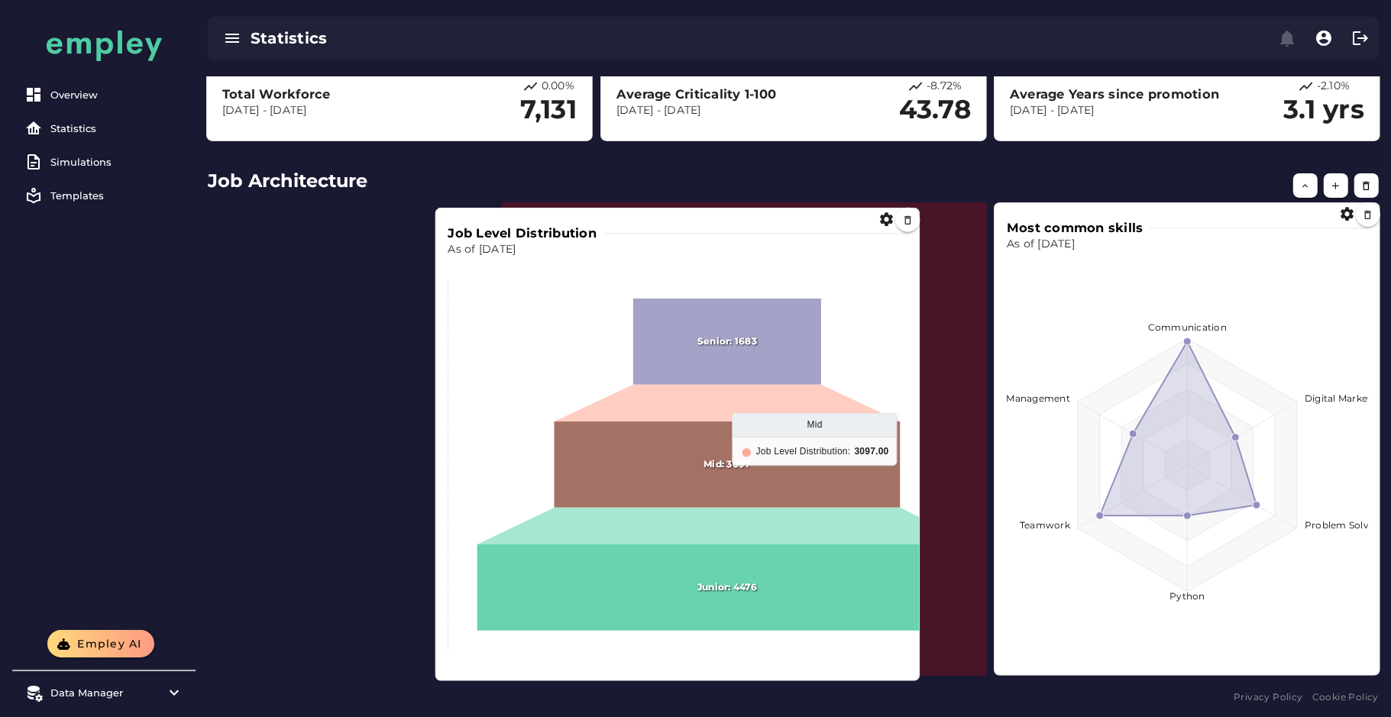
drag, startPoint x: 749, startPoint y: 455, endPoint x: 439, endPoint y: 467, distance: 309.6
click at [555, 467] on icon at bounding box center [728, 465] width 346 height 86
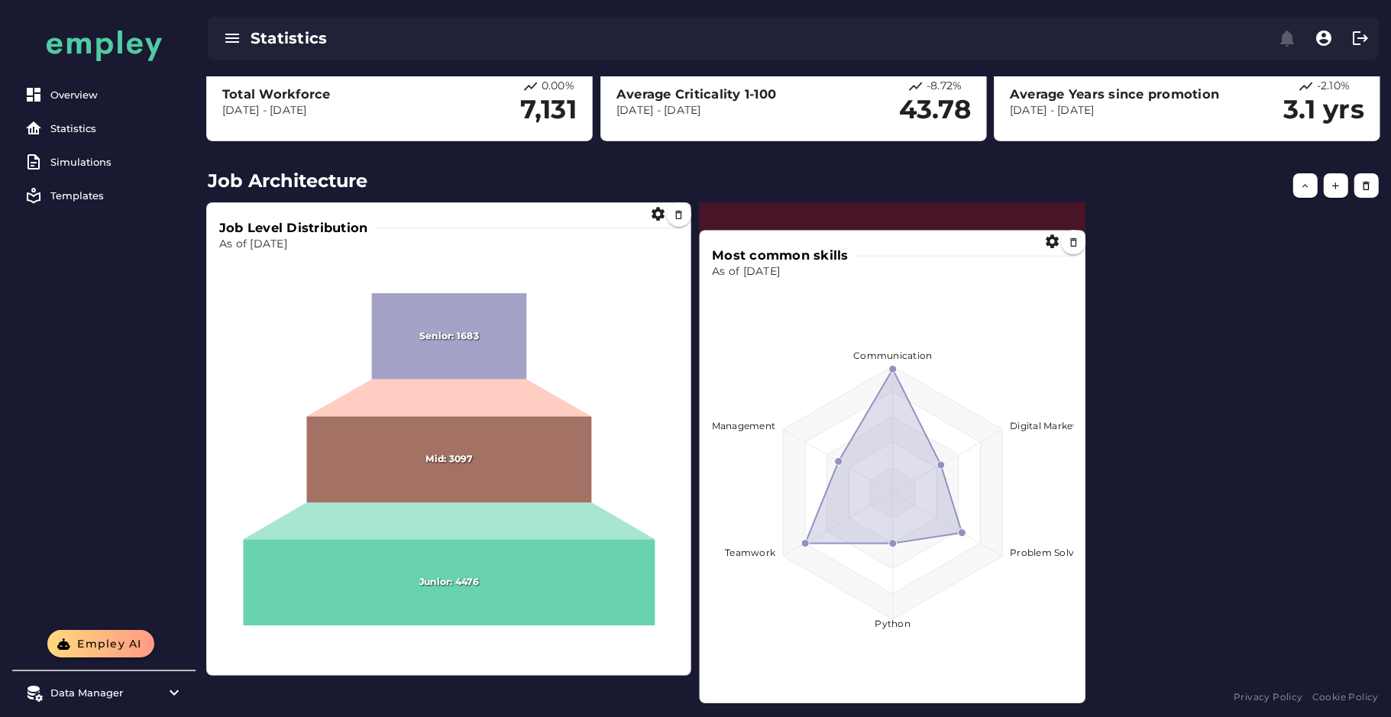
drag, startPoint x: 1173, startPoint y: 413, endPoint x: 875, endPoint y: 439, distance: 298.3
click at [875, 439] on foreignobject at bounding box center [892, 481] width 361 height 403
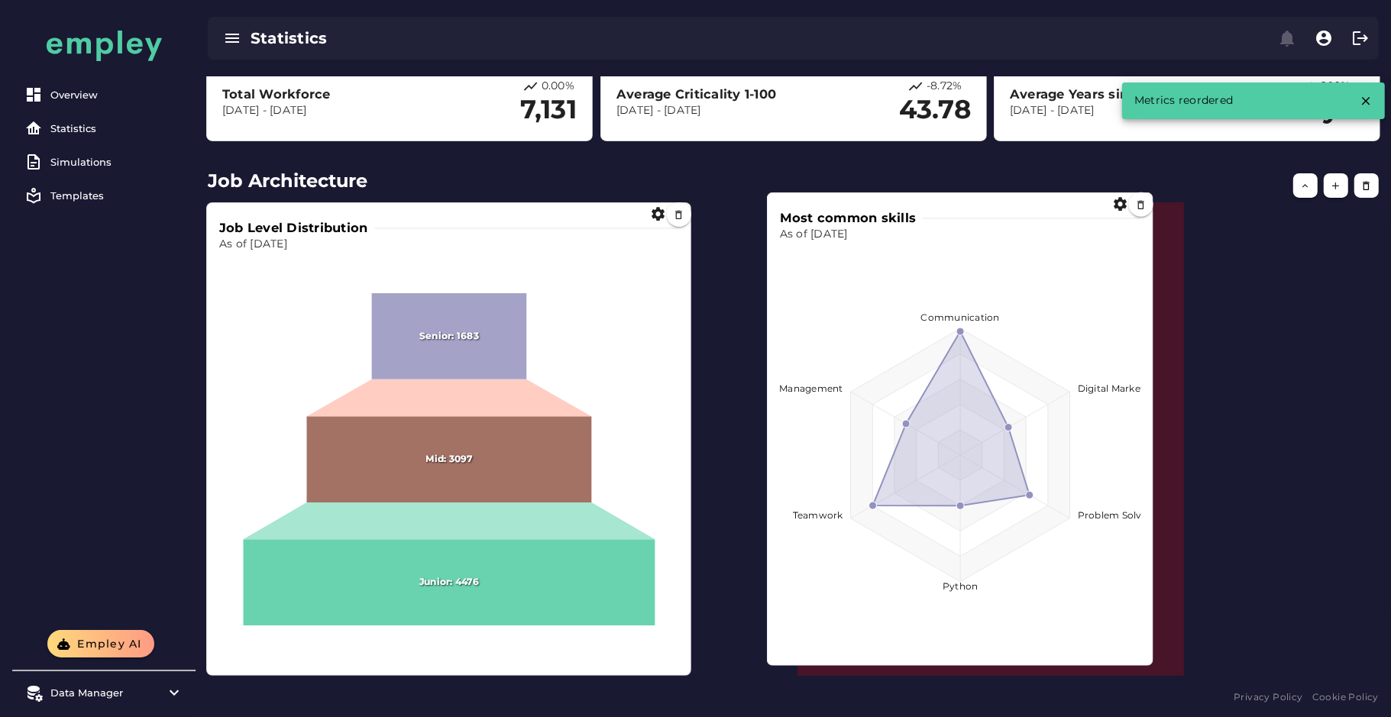
drag, startPoint x: 972, startPoint y: 438, endPoint x: 1167, endPoint y: 426, distance: 195.2
click at [1141, 426] on foreignobject at bounding box center [960, 443] width 361 height 403
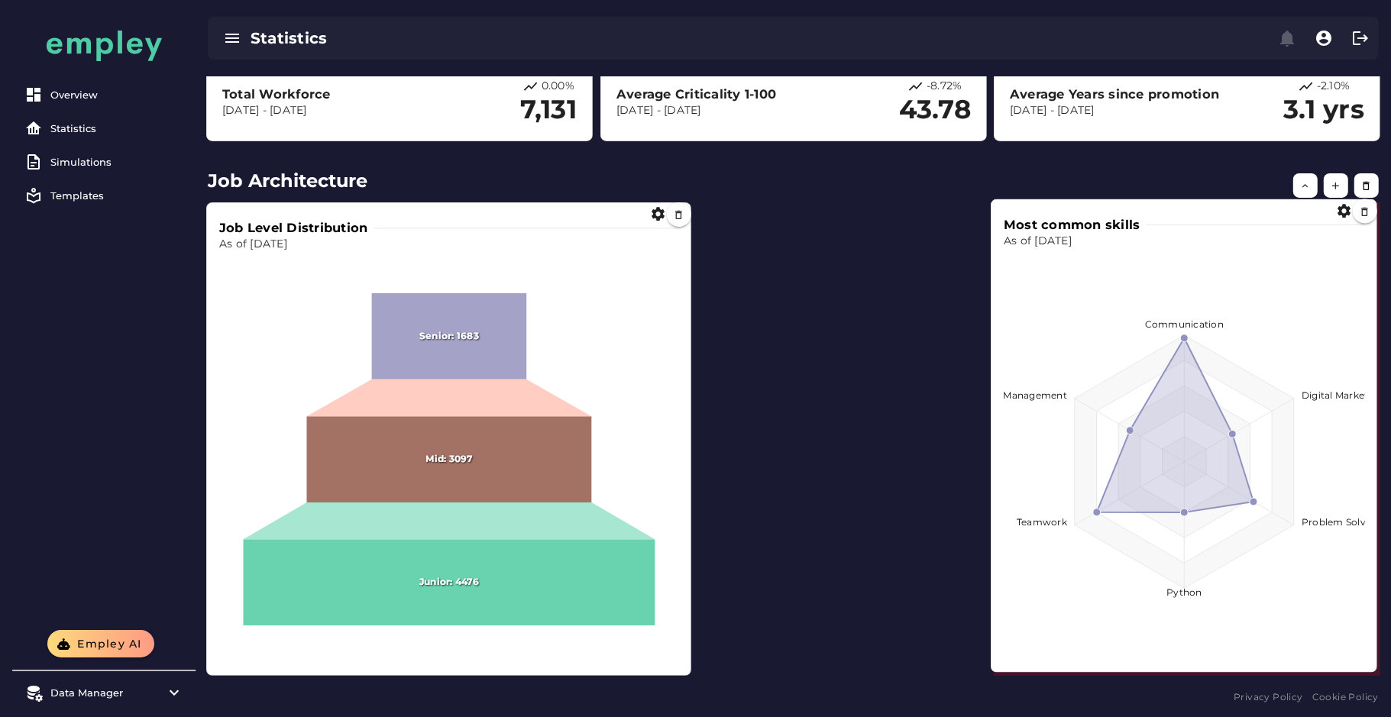
drag, startPoint x: 1277, startPoint y: 667, endPoint x: 1373, endPoint y: 663, distance: 95.6
click at [1373, 663] on div "Most common skills As of Dec 31, 2024 Communication Digital Marketing Problem S…" at bounding box center [1184, 436] width 385 height 472
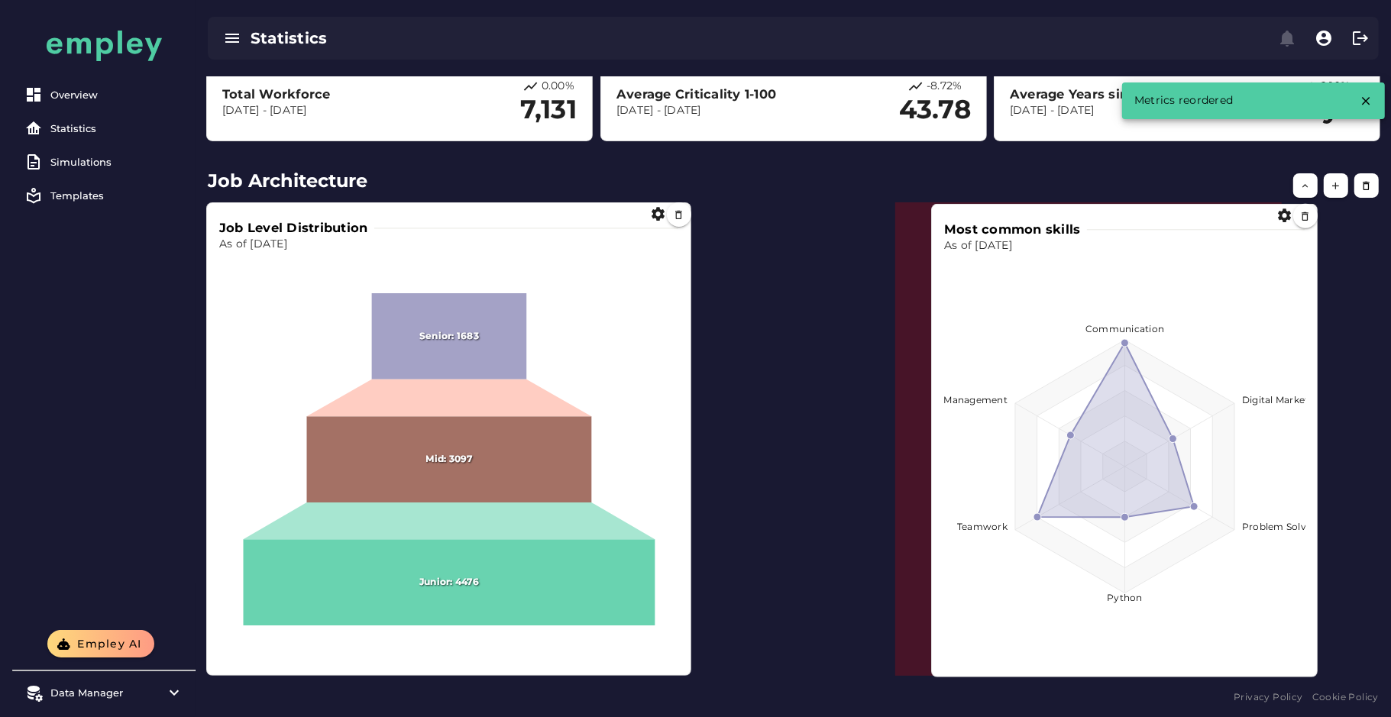
drag, startPoint x: 1066, startPoint y: 515, endPoint x: 921, endPoint y: 512, distance: 145.2
click at [944, 512] on foreignobject at bounding box center [1124, 455] width 361 height 403
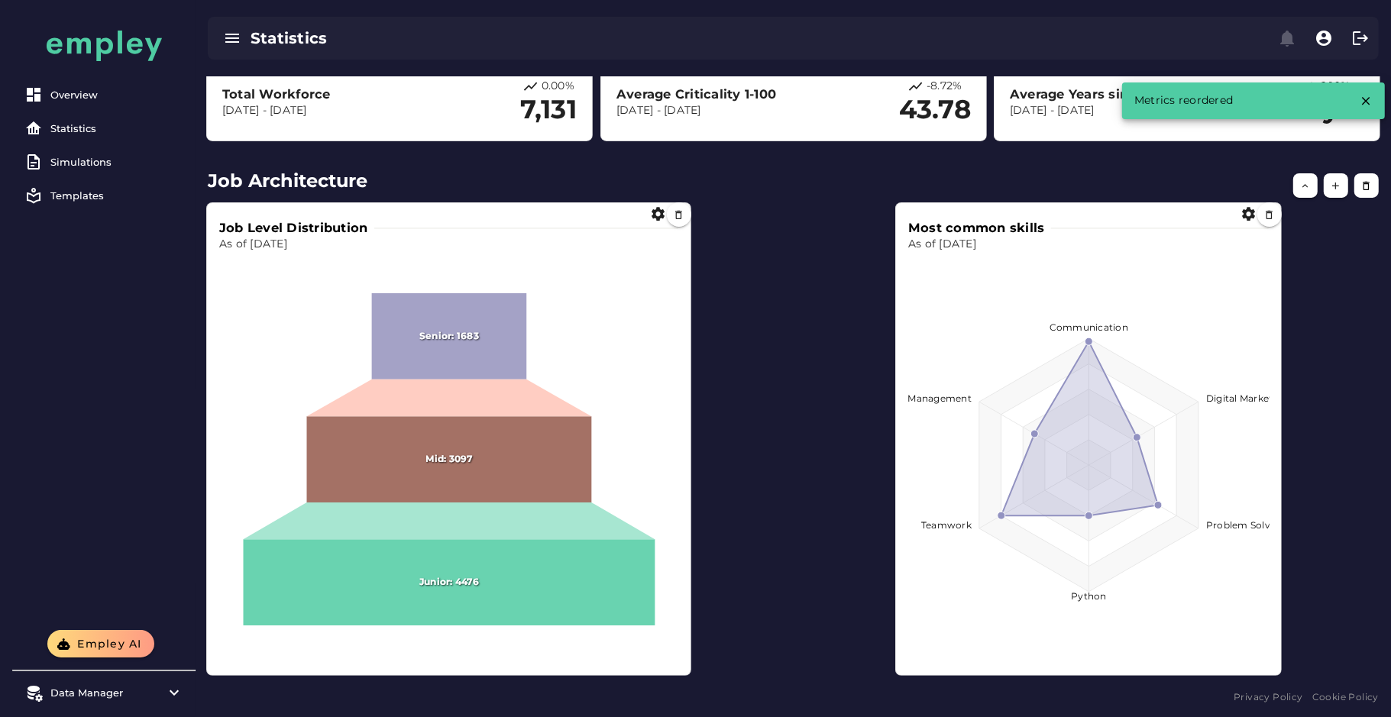
drag, startPoint x: 1222, startPoint y: 619, endPoint x: 1125, endPoint y: 615, distance: 97.1
click at [1125, 615] on foreignobject at bounding box center [1088, 453] width 361 height 403
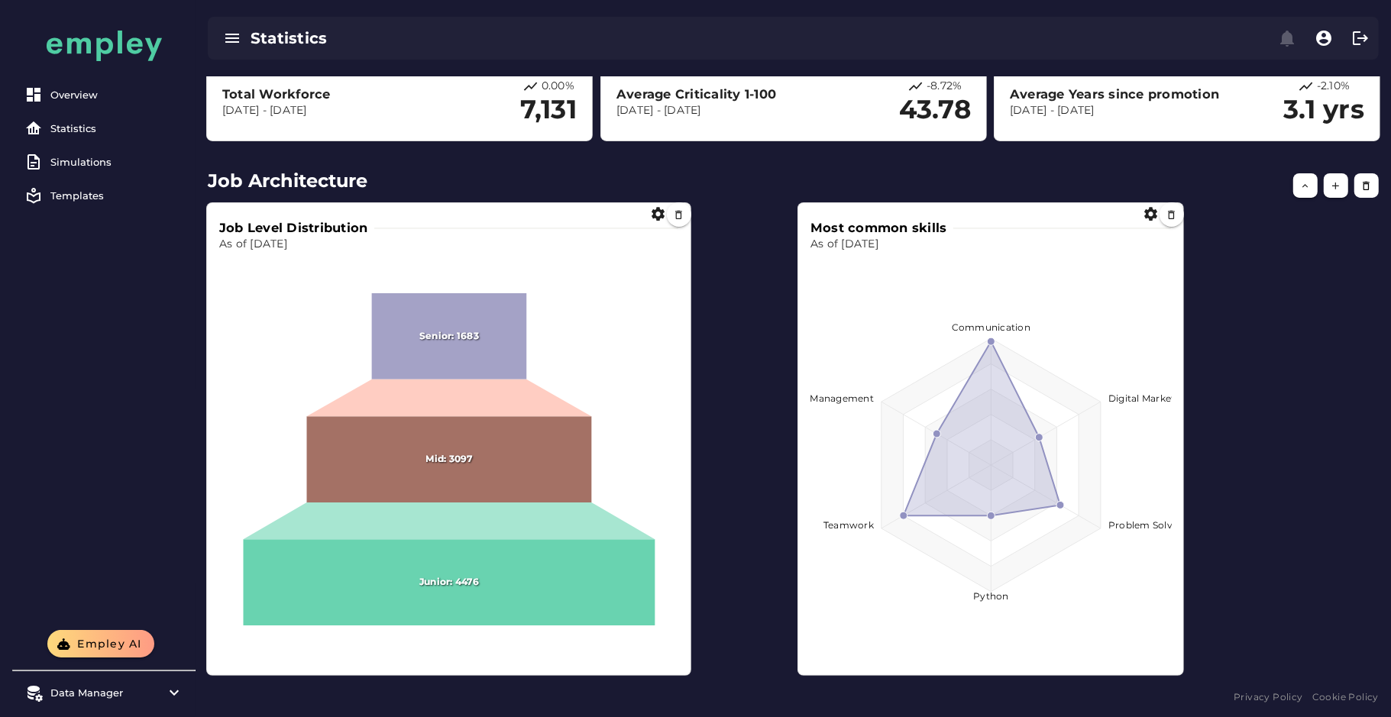
click at [1181, 673] on span at bounding box center [1180, 672] width 8 height 8
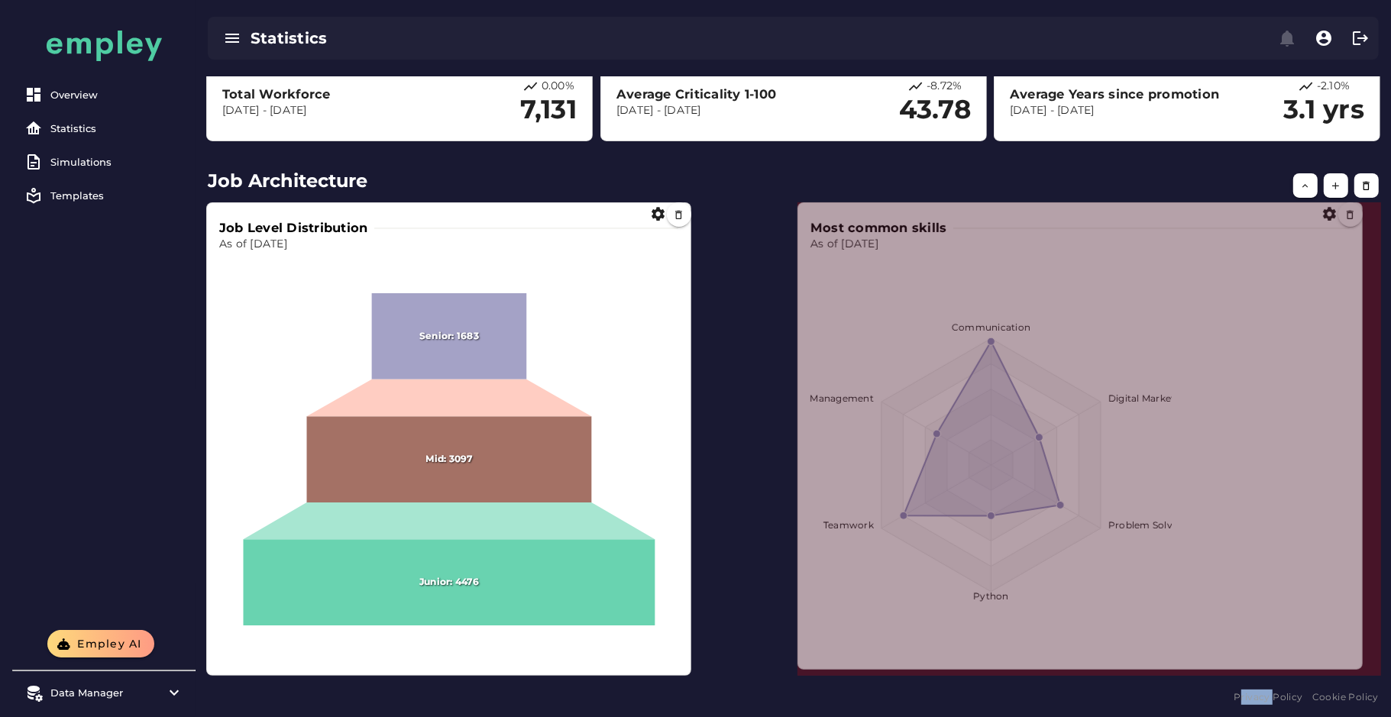
drag, startPoint x: 1181, startPoint y: 673, endPoint x: 1361, endPoint y: 667, distance: 180.4
click at [1361, 667] on span at bounding box center [1359, 666] width 8 height 8
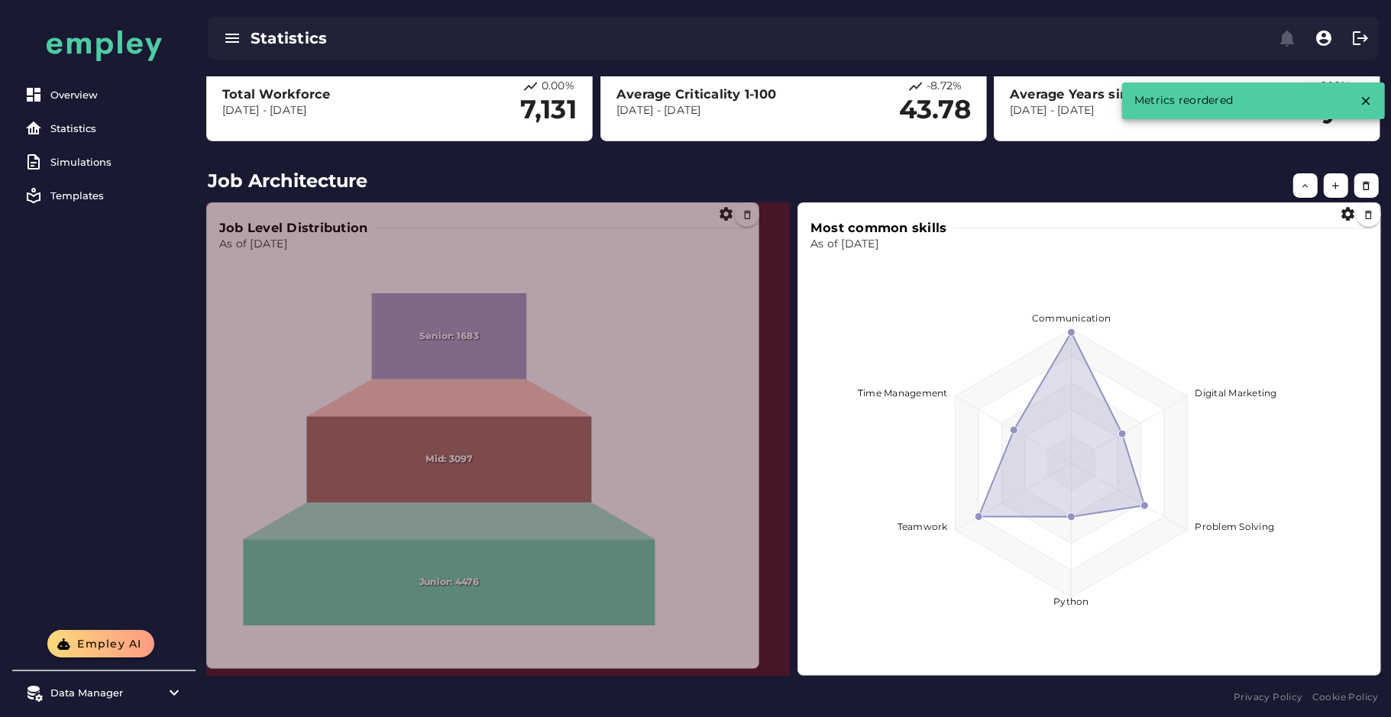
drag, startPoint x: 684, startPoint y: 672, endPoint x: 765, endPoint y: 665, distance: 80.5
click at [759, 665] on span at bounding box center [756, 666] width 8 height 8
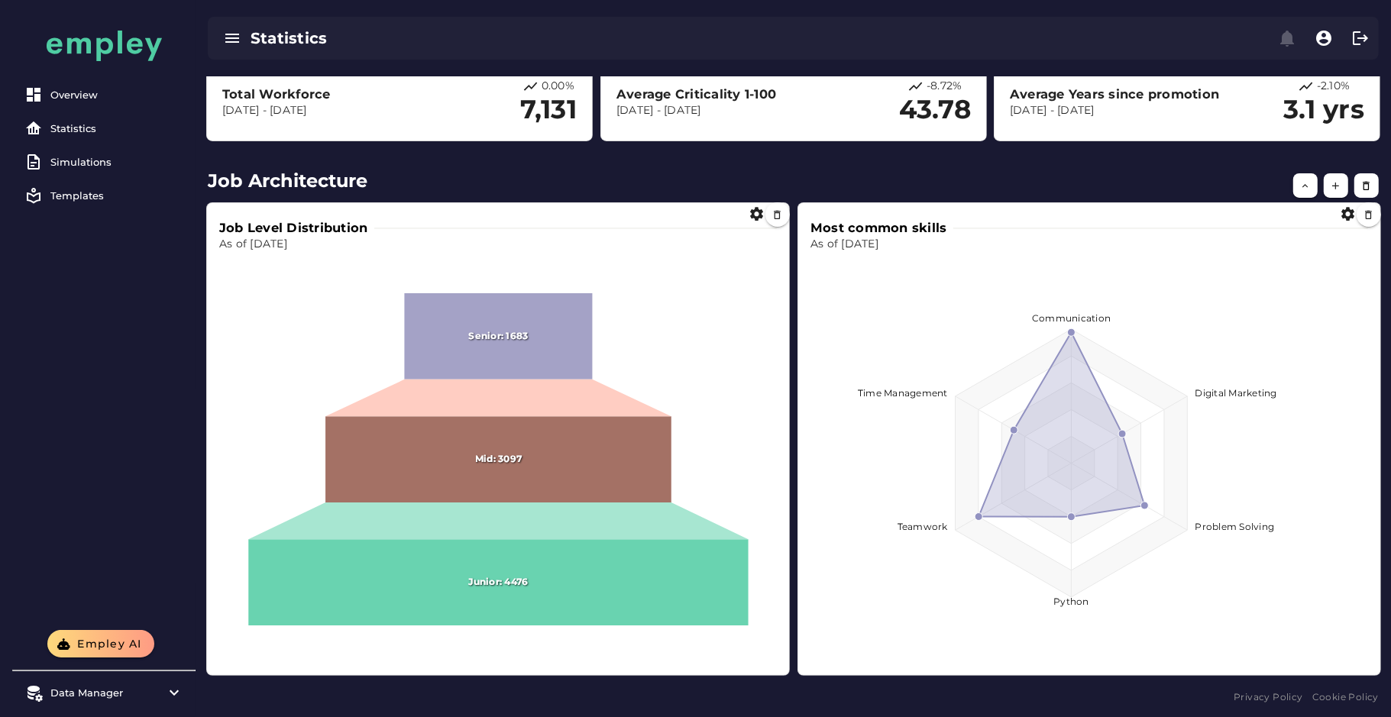
click at [60, 318] on div "Overview Statistics Simulations Templates" at bounding box center [103, 315] width 183 height 630
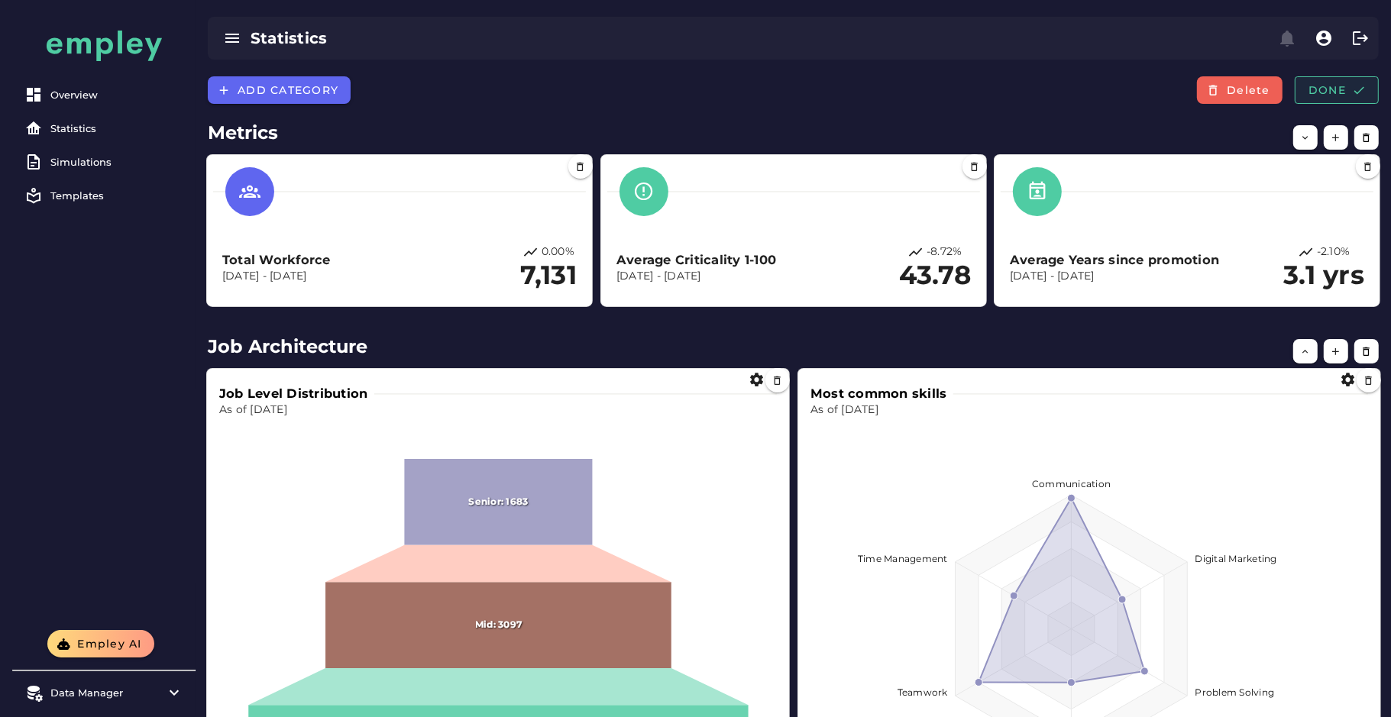
click at [1328, 91] on span "Done" at bounding box center [1337, 90] width 58 height 14
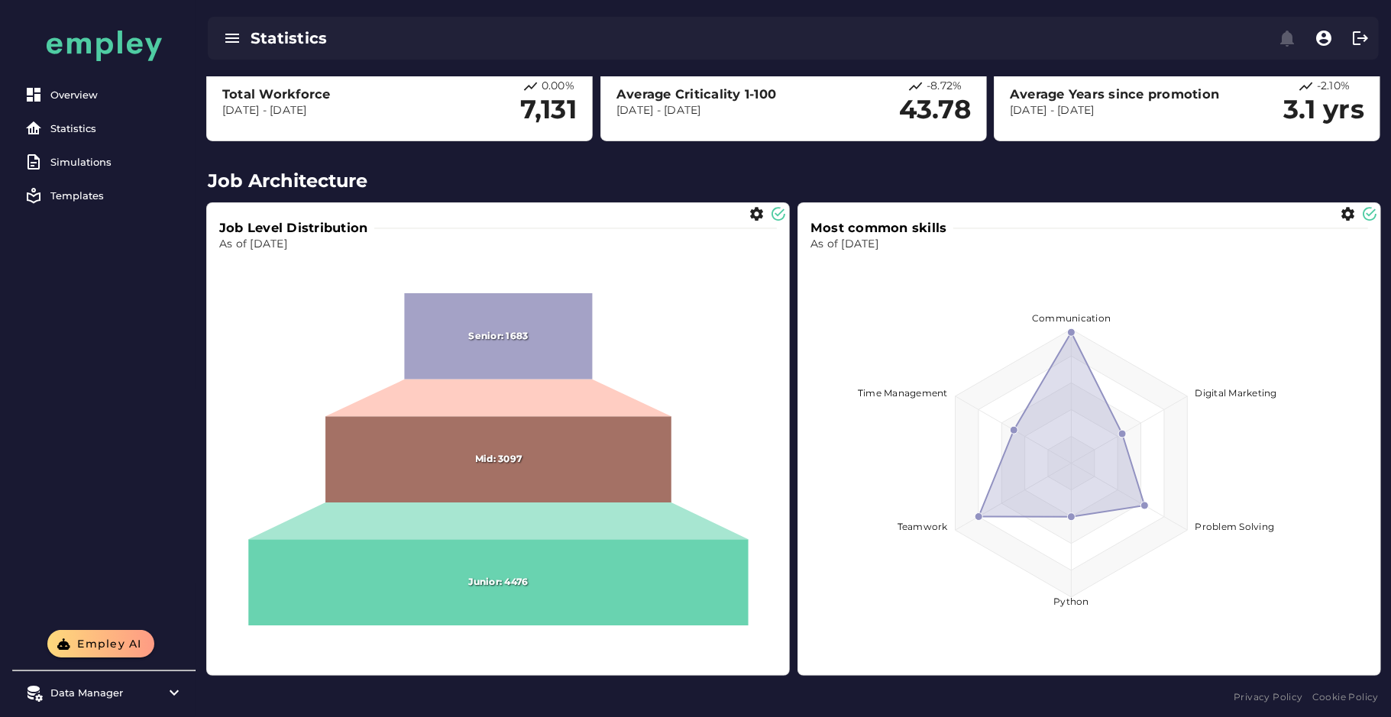
scroll to position [180, 0]
click at [541, 442] on icon at bounding box center [498, 461] width 346 height 86
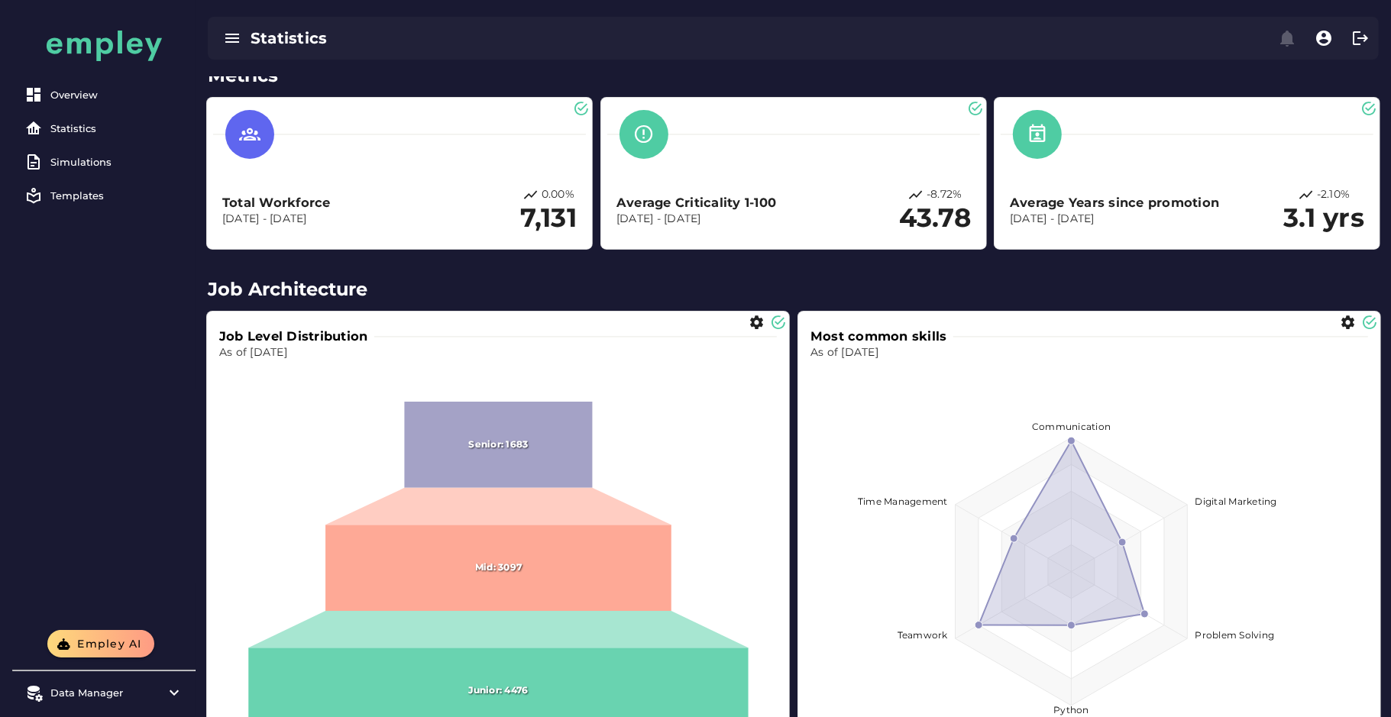
scroll to position [67, 0]
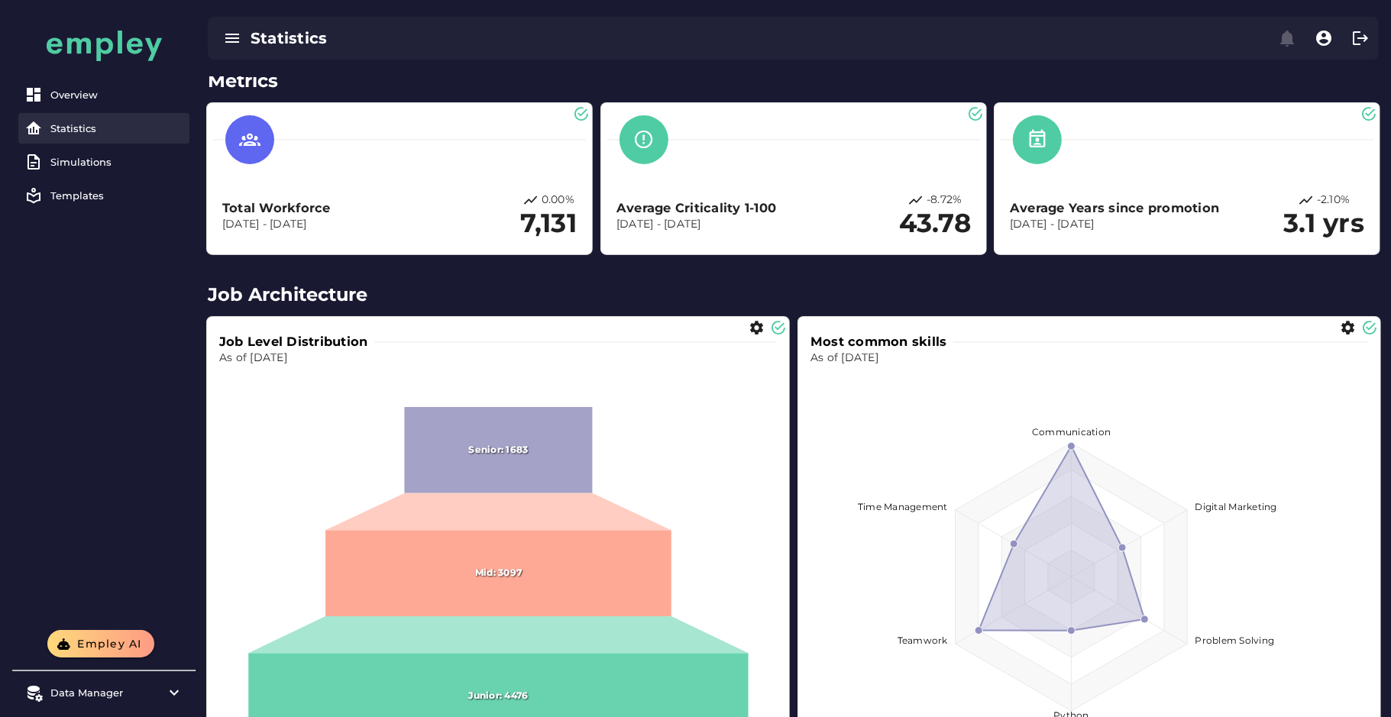
click at [66, 129] on div "Statistics" at bounding box center [116, 128] width 133 height 12
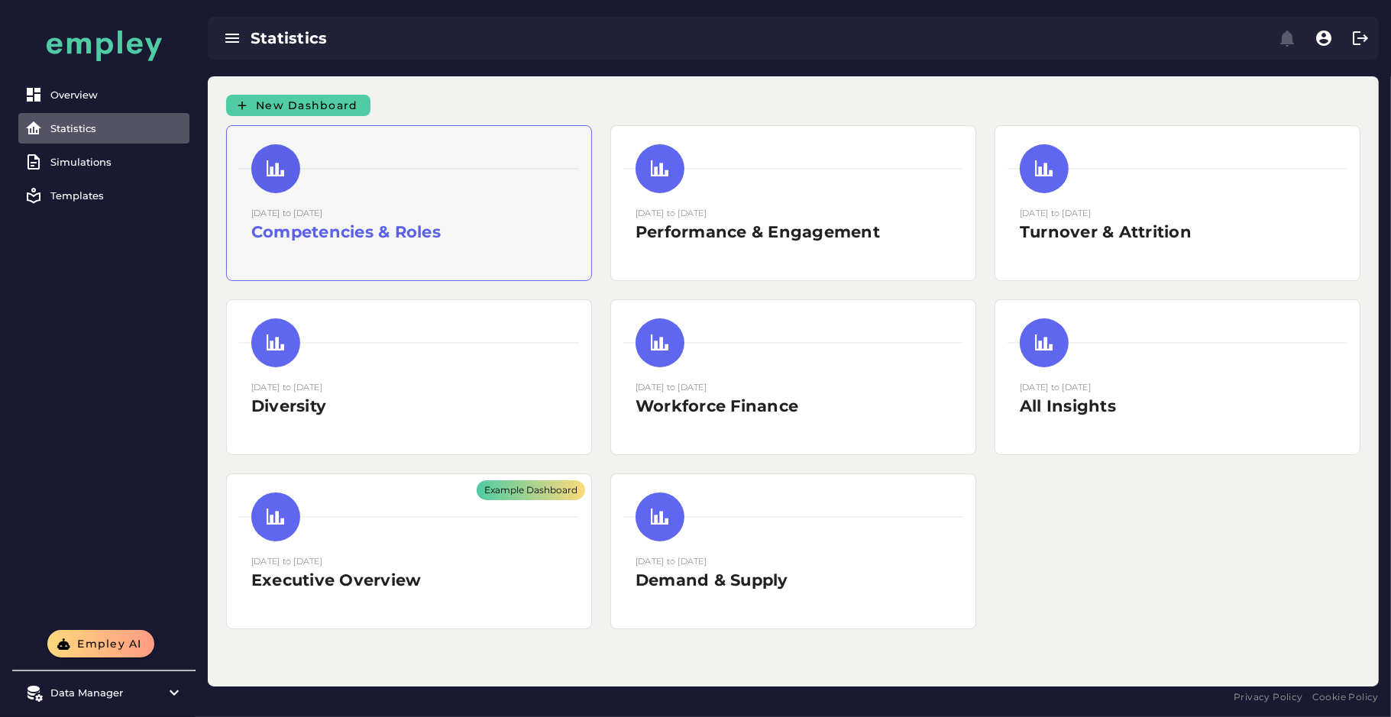
click at [432, 270] on div "15 August 2025 to 15 August 2025 Competencies & Roles" at bounding box center [409, 203] width 364 height 154
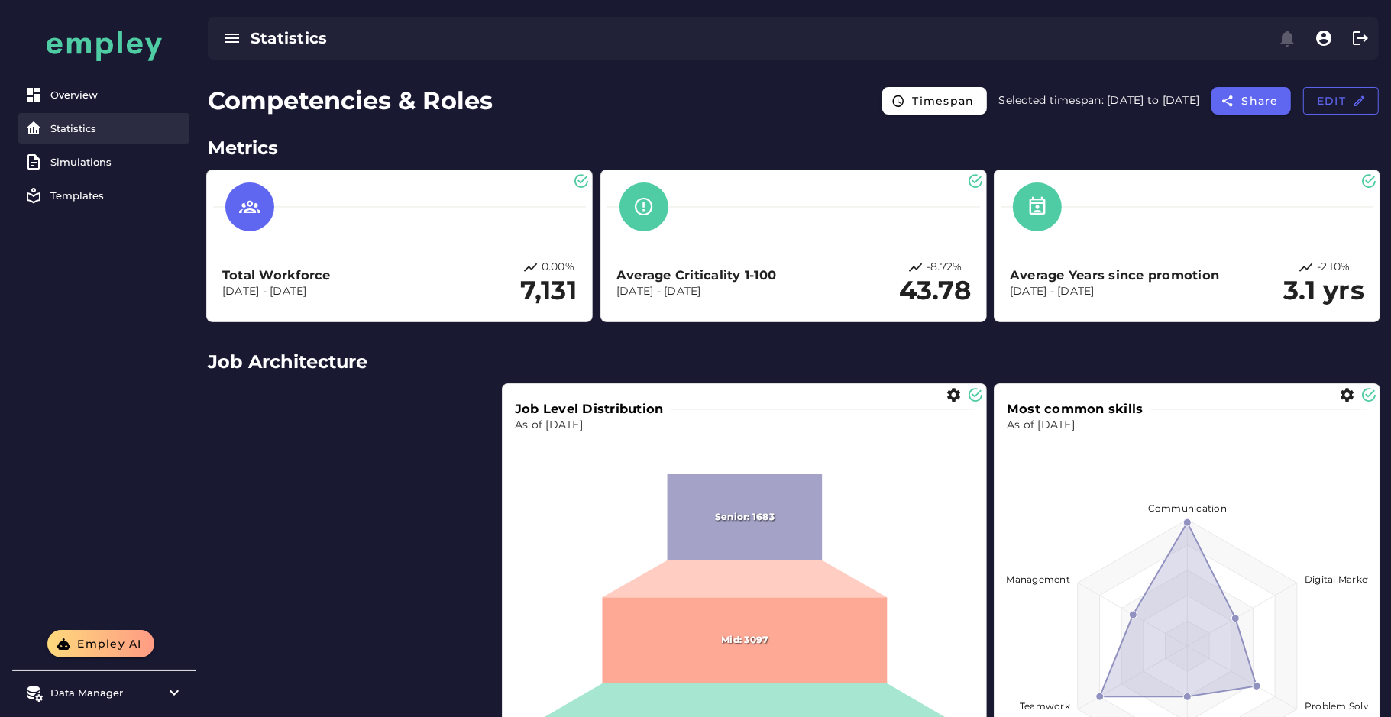
click at [69, 124] on div "Statistics" at bounding box center [116, 128] width 133 height 12
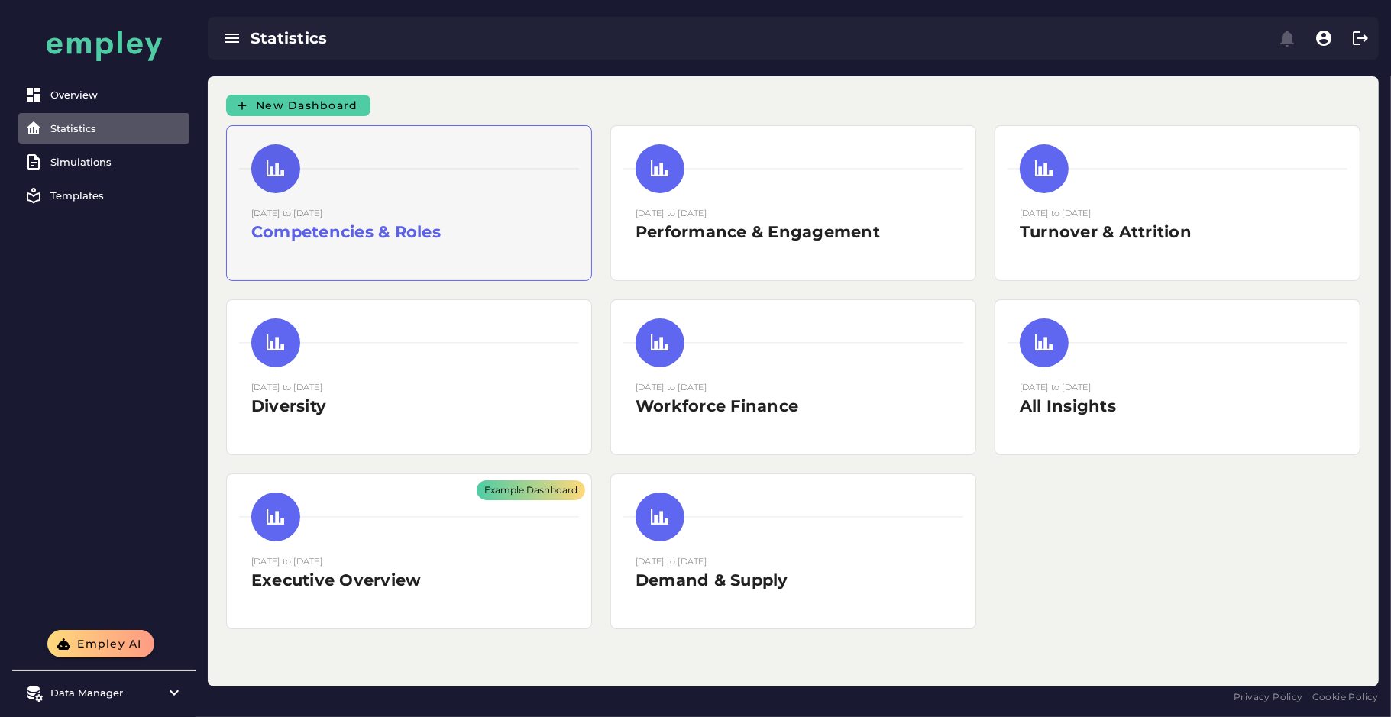
click at [460, 226] on h2 "Competencies & Roles" at bounding box center [408, 232] width 315 height 23
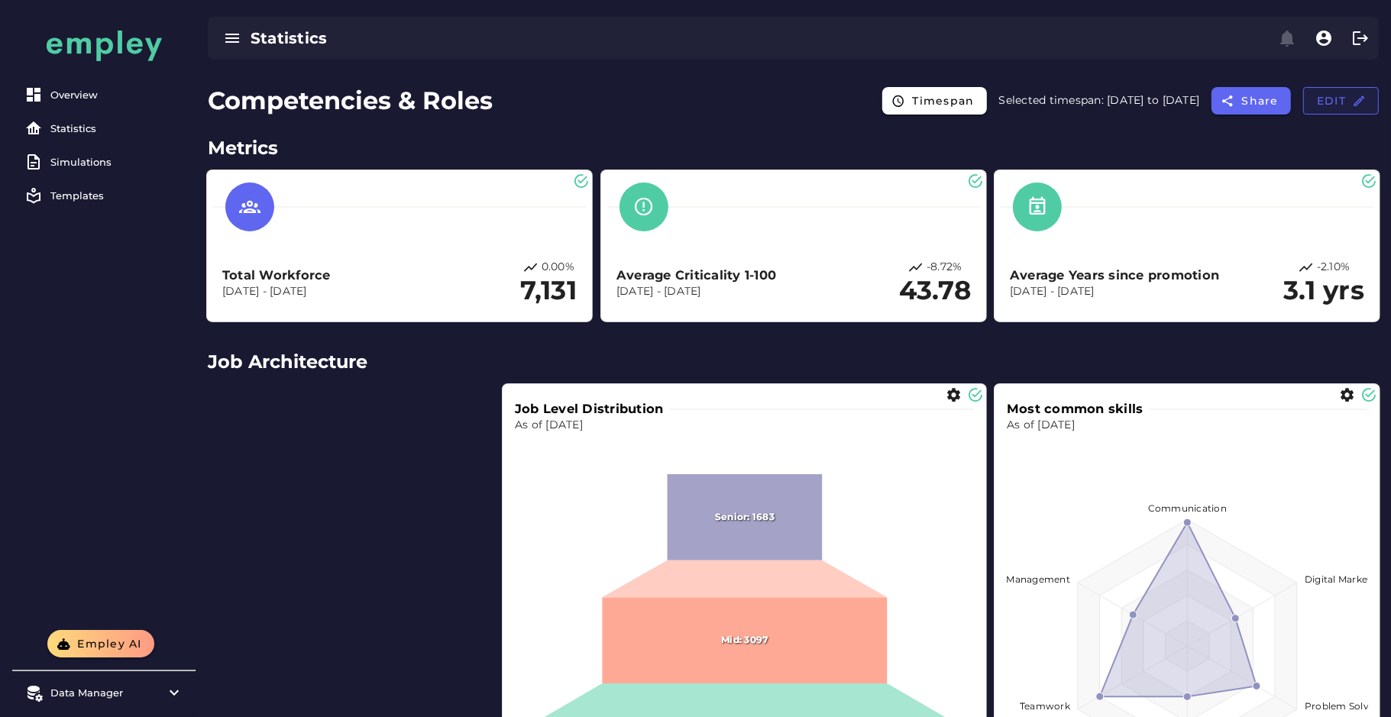
click at [1347, 111] on button "Edit" at bounding box center [1341, 100] width 76 height 27
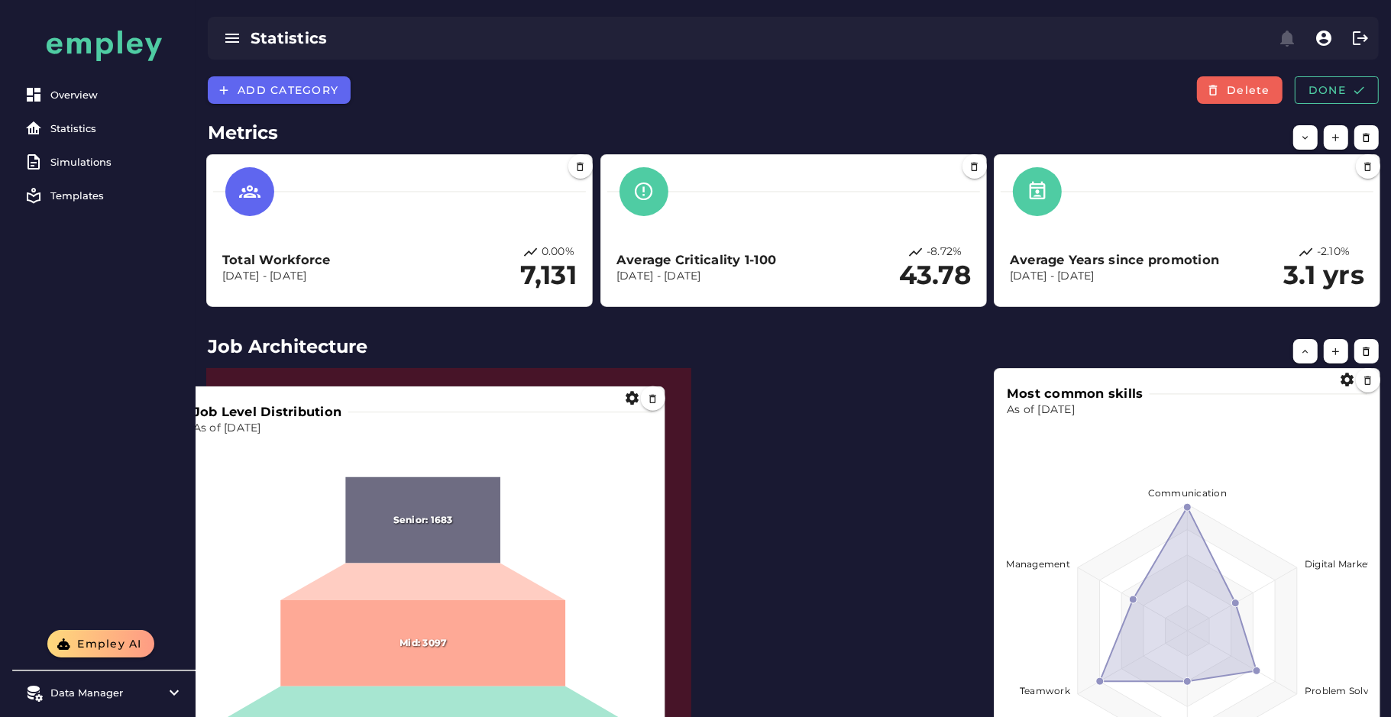
drag, startPoint x: 679, startPoint y: 529, endPoint x: 341, endPoint y: 547, distance: 338.9
click at [345, 547] on icon at bounding box center [422, 520] width 155 height 86
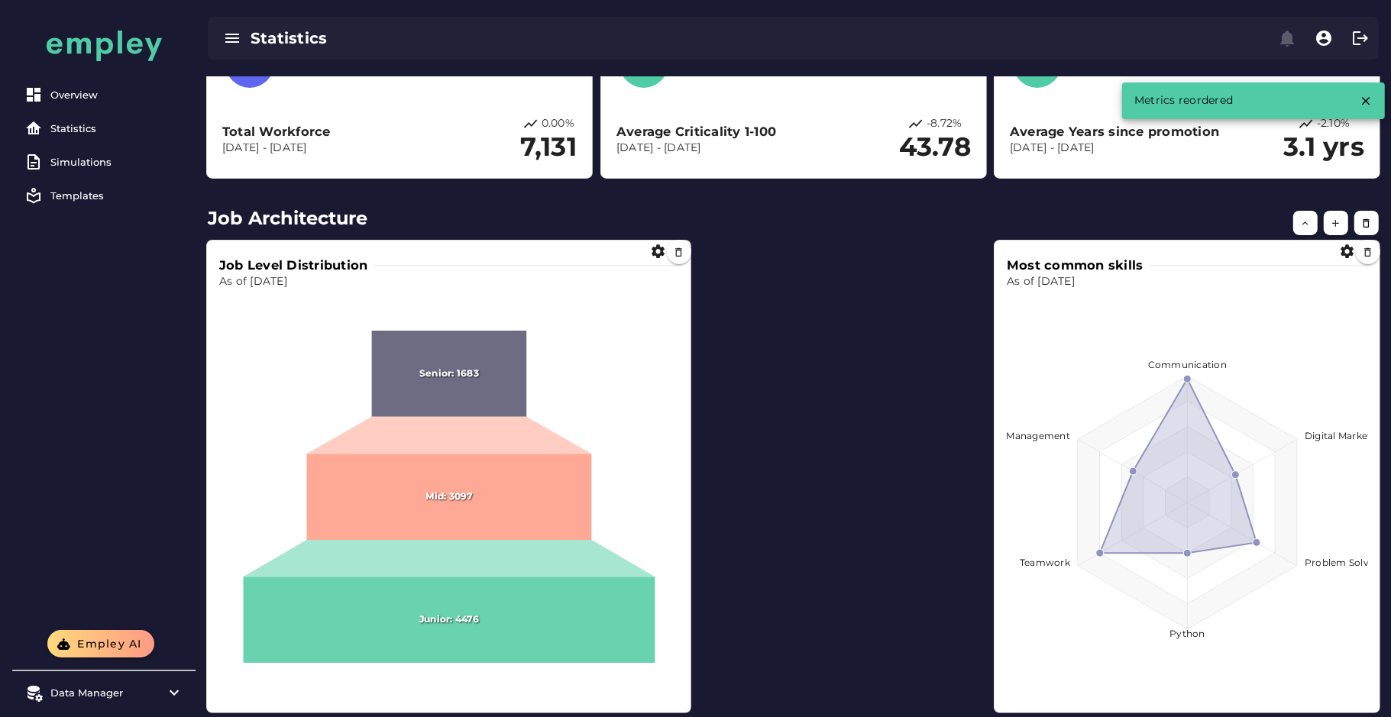
scroll to position [130, 0]
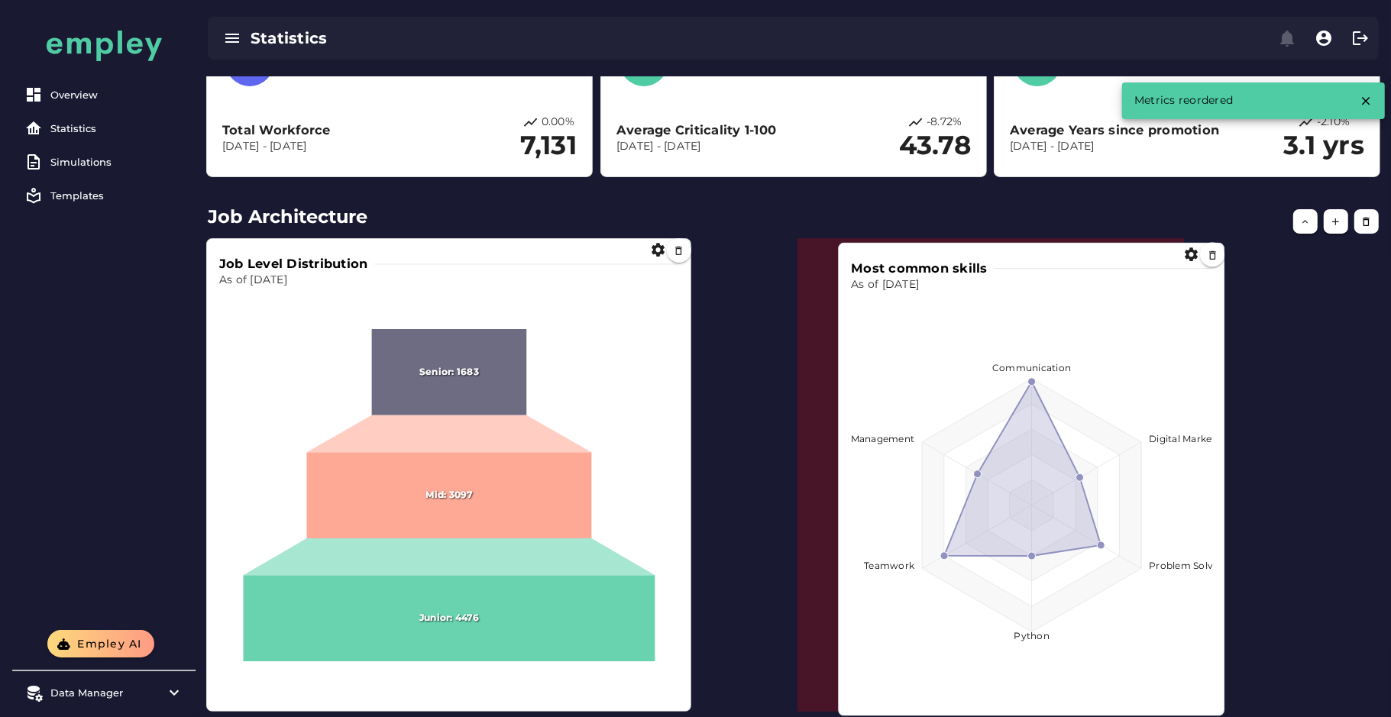
drag, startPoint x: 1166, startPoint y: 500, endPoint x: 1005, endPoint y: 503, distance: 161.2
click at [1005, 503] on foreignobject at bounding box center [1031, 494] width 361 height 403
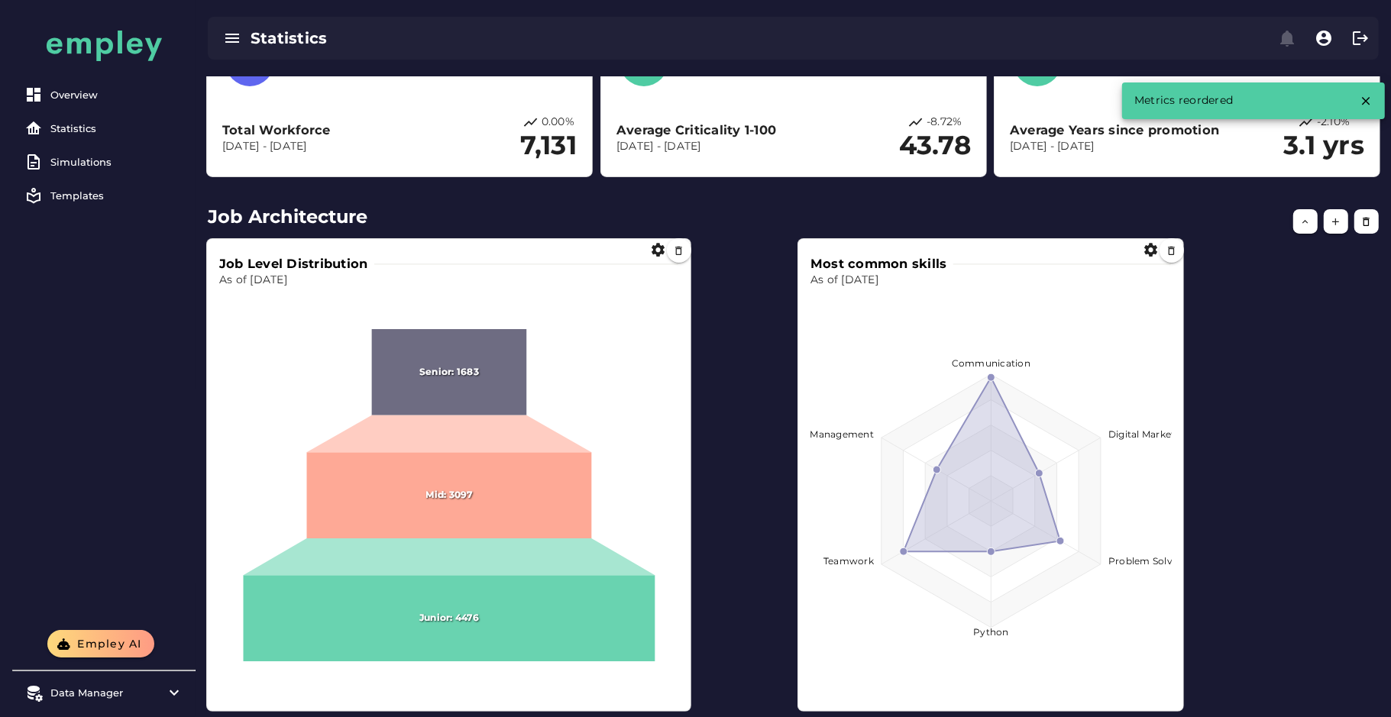
scroll to position [166, 0]
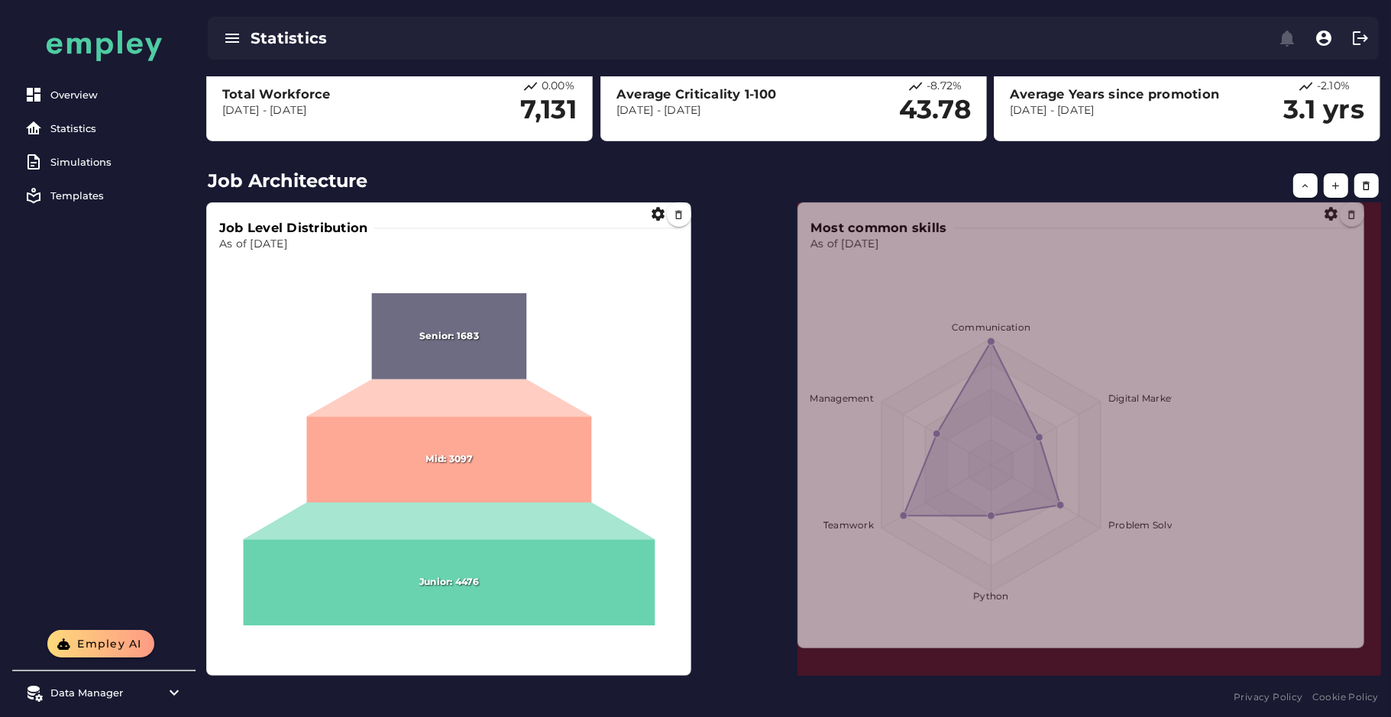
drag, startPoint x: 1181, startPoint y: 675, endPoint x: 1365, endPoint y: 645, distance: 186.5
click at [1364, 645] on span at bounding box center [1361, 645] width 8 height 8
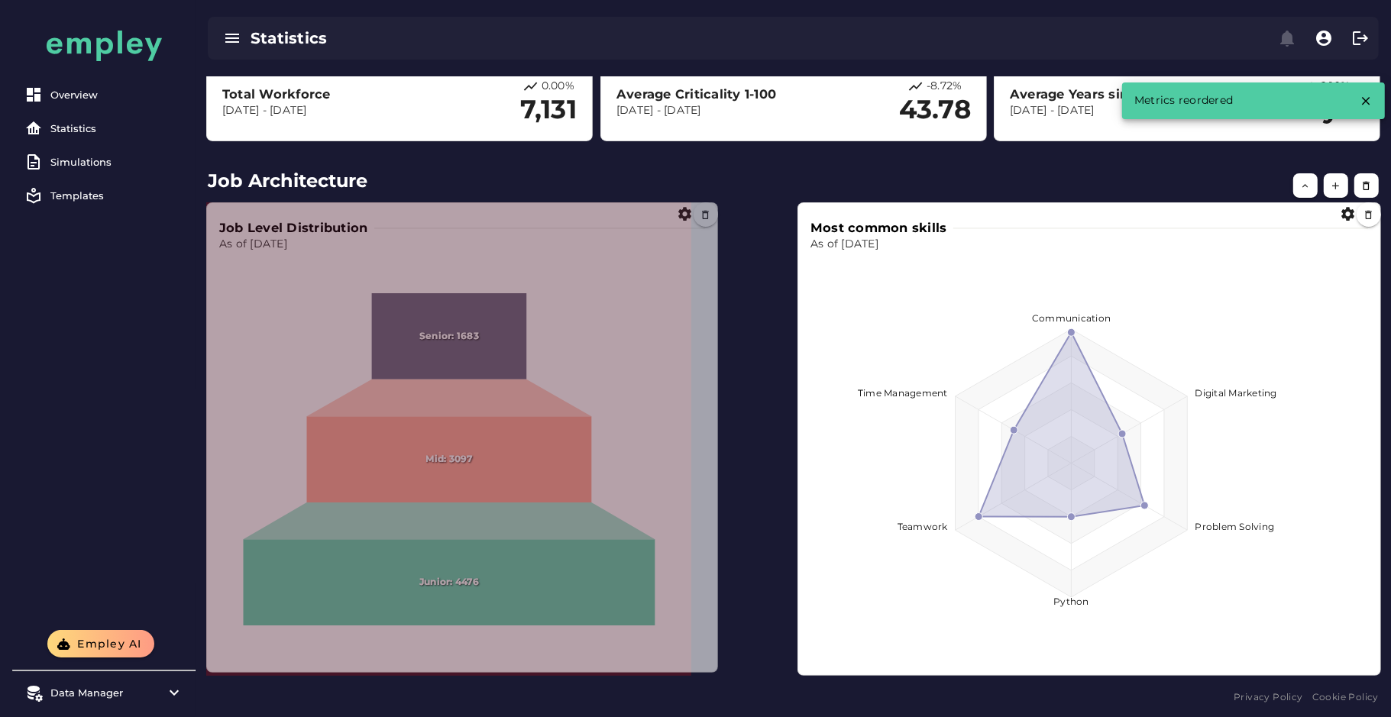
drag, startPoint x: 684, startPoint y: 675, endPoint x: 776, endPoint y: 669, distance: 92.6
click at [718, 669] on span at bounding box center [714, 669] width 8 height 8
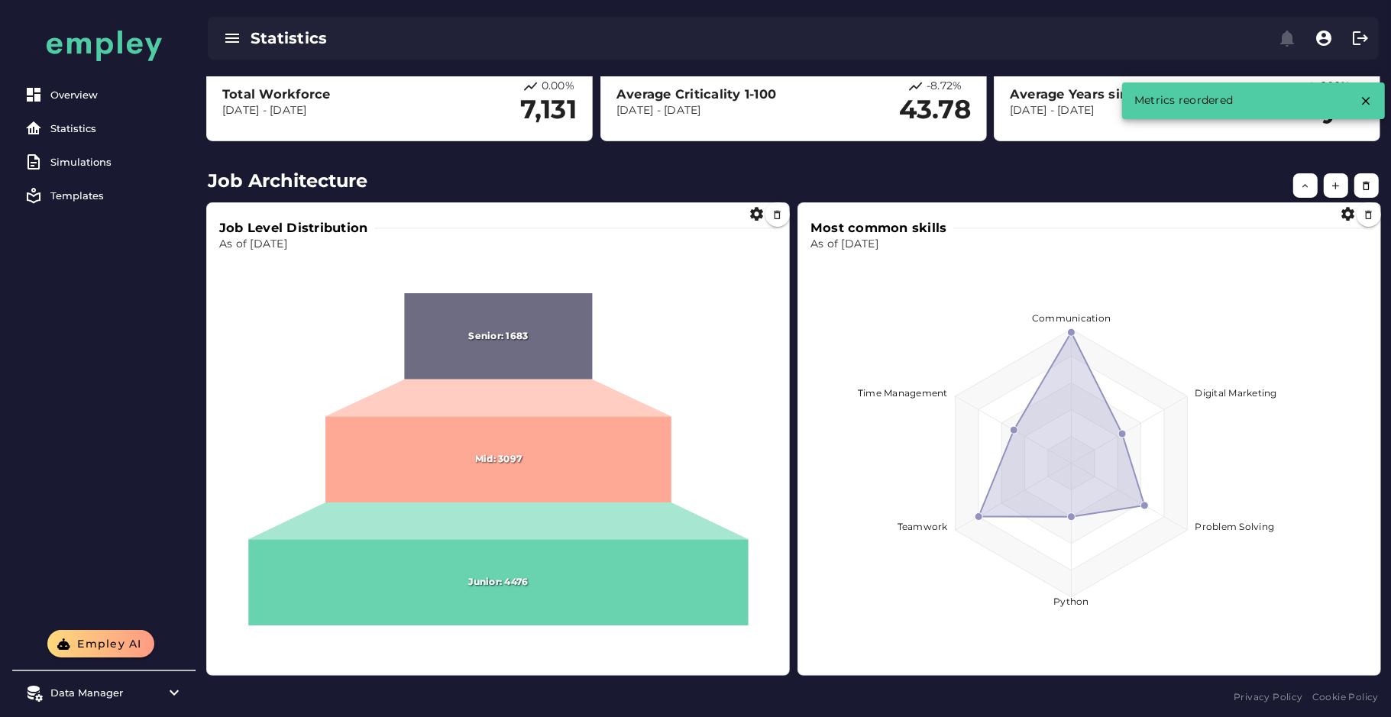
scroll to position [0, 0]
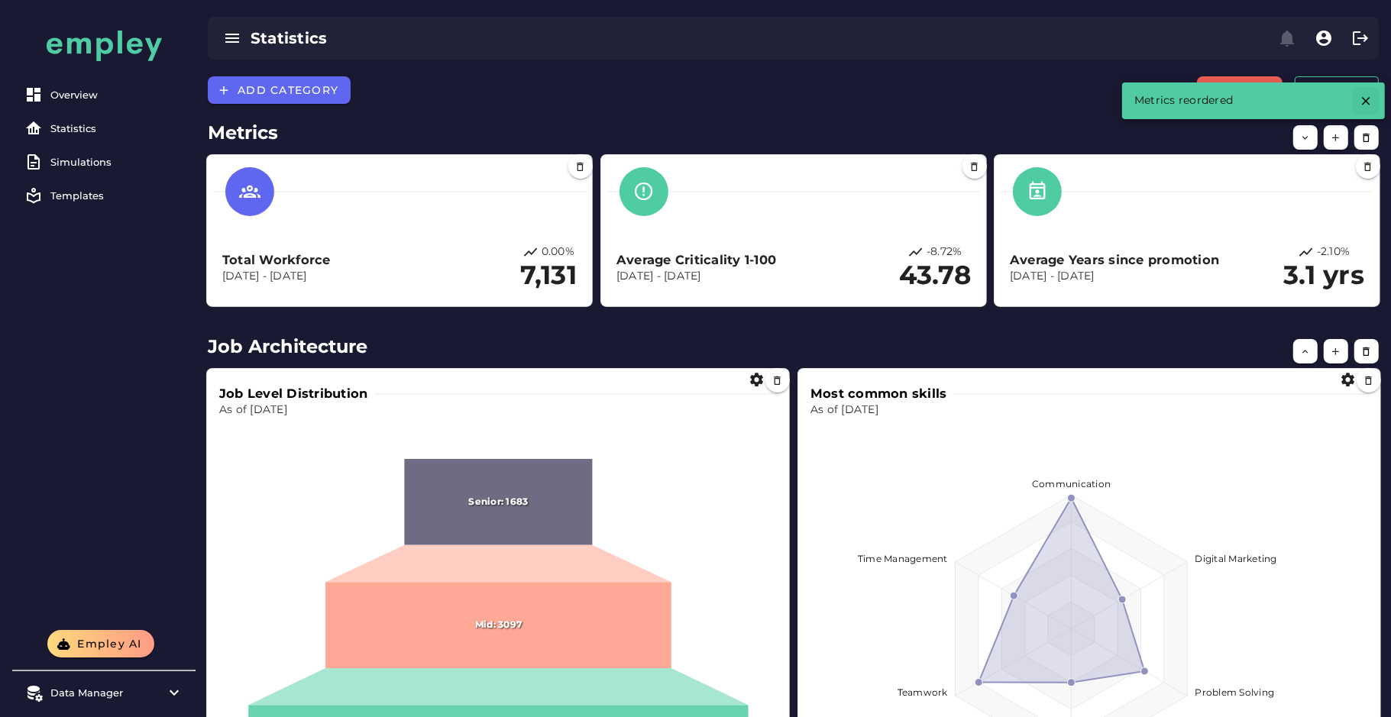
click at [1357, 105] on button "button" at bounding box center [1366, 100] width 26 height 27
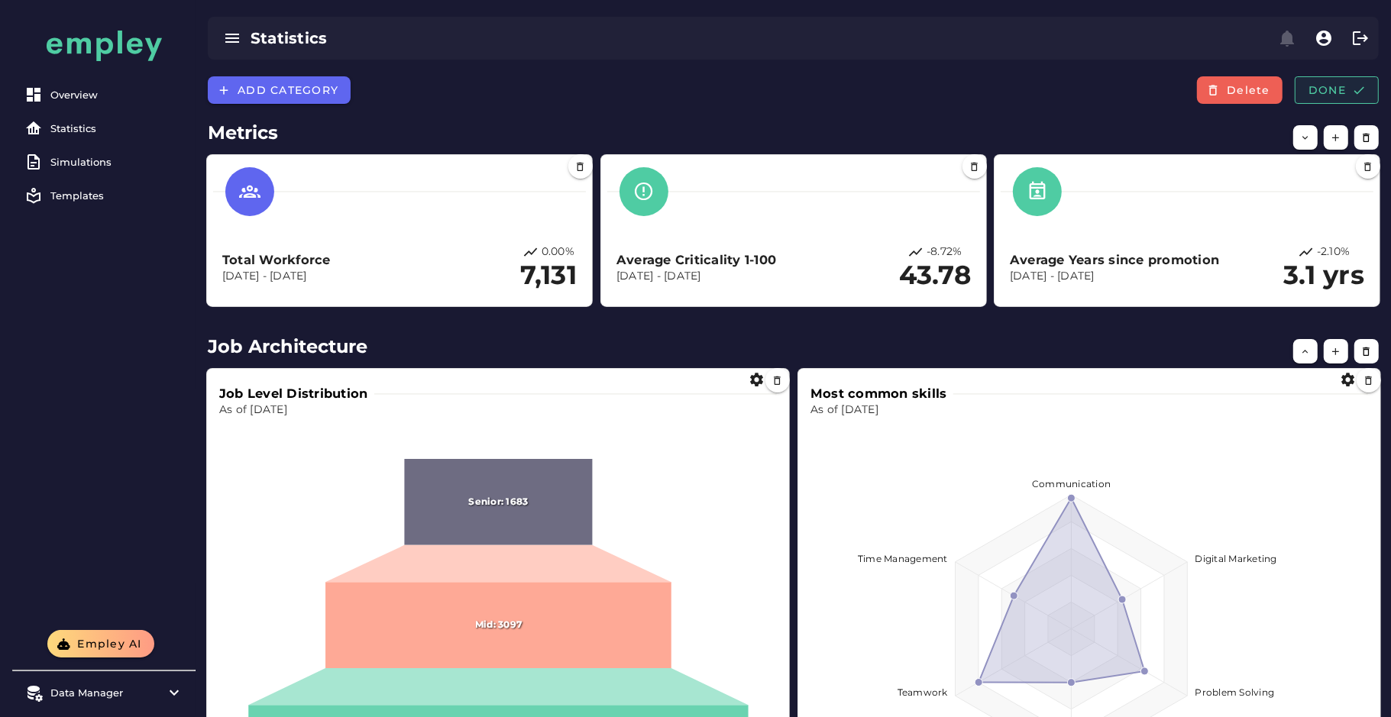
click at [1341, 85] on span "Done" at bounding box center [1337, 90] width 58 height 14
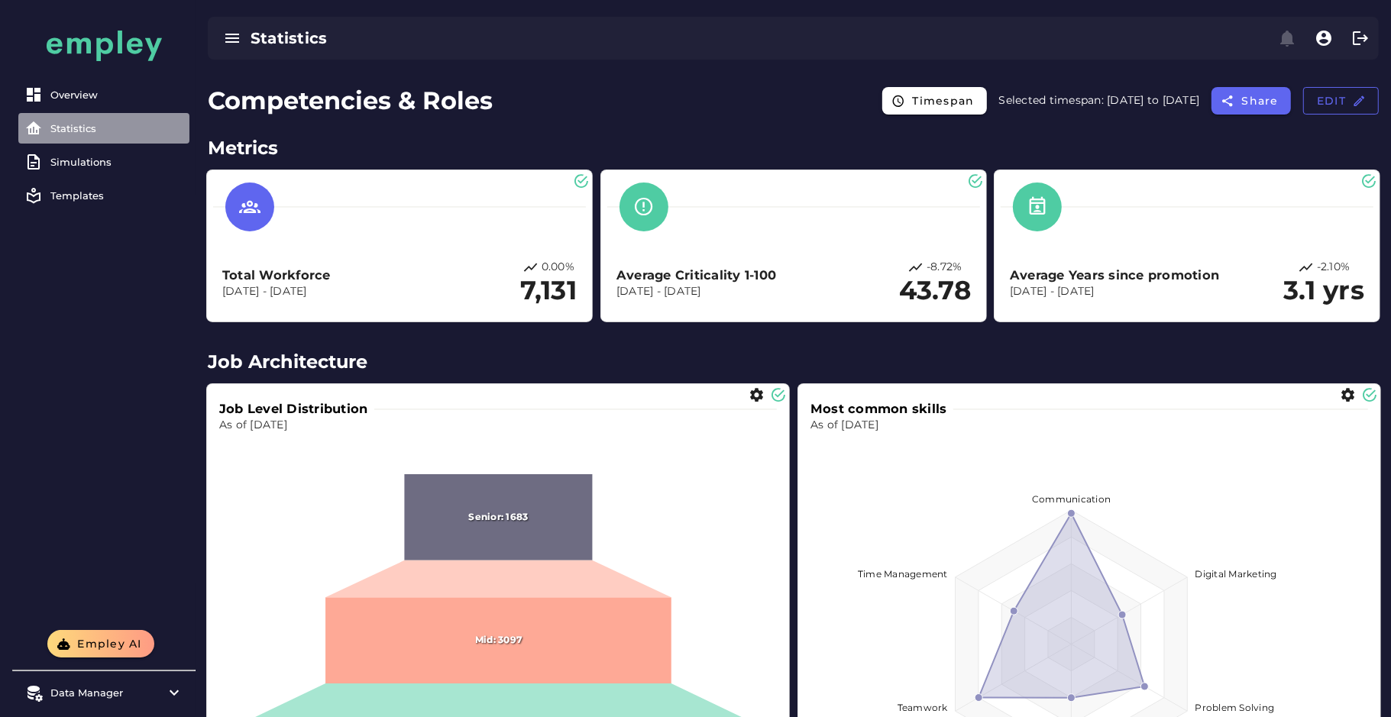
click at [87, 137] on link "Statistics" at bounding box center [103, 128] width 171 height 31
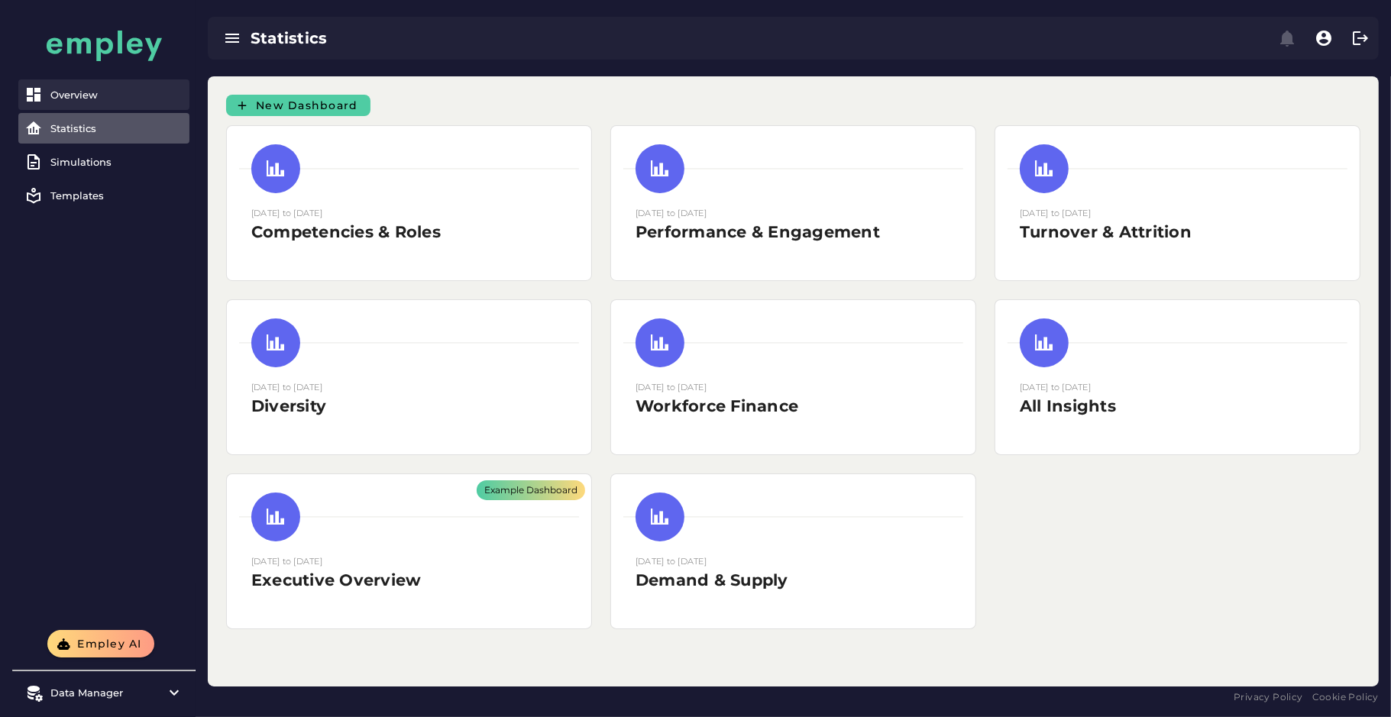
click at [125, 97] on div "Overview" at bounding box center [116, 95] width 133 height 12
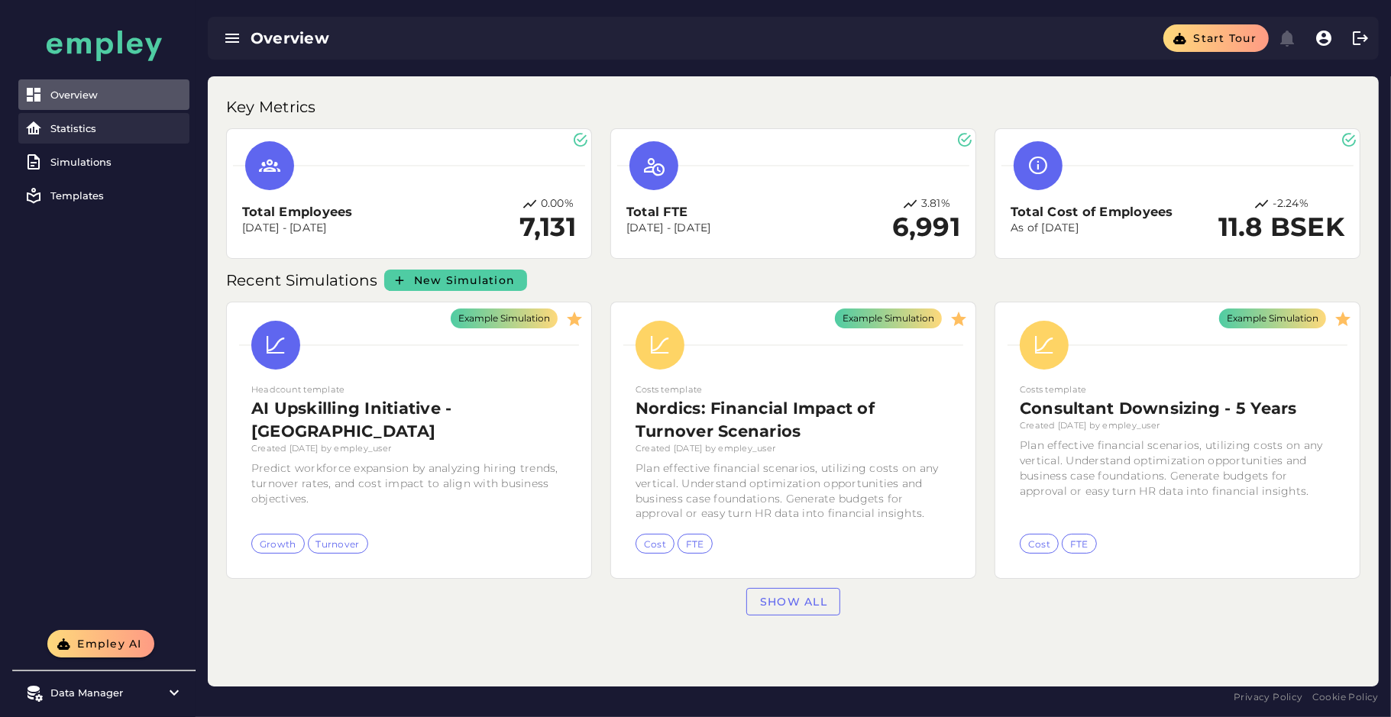
click at [62, 132] on div "Statistics" at bounding box center [116, 128] width 133 height 12
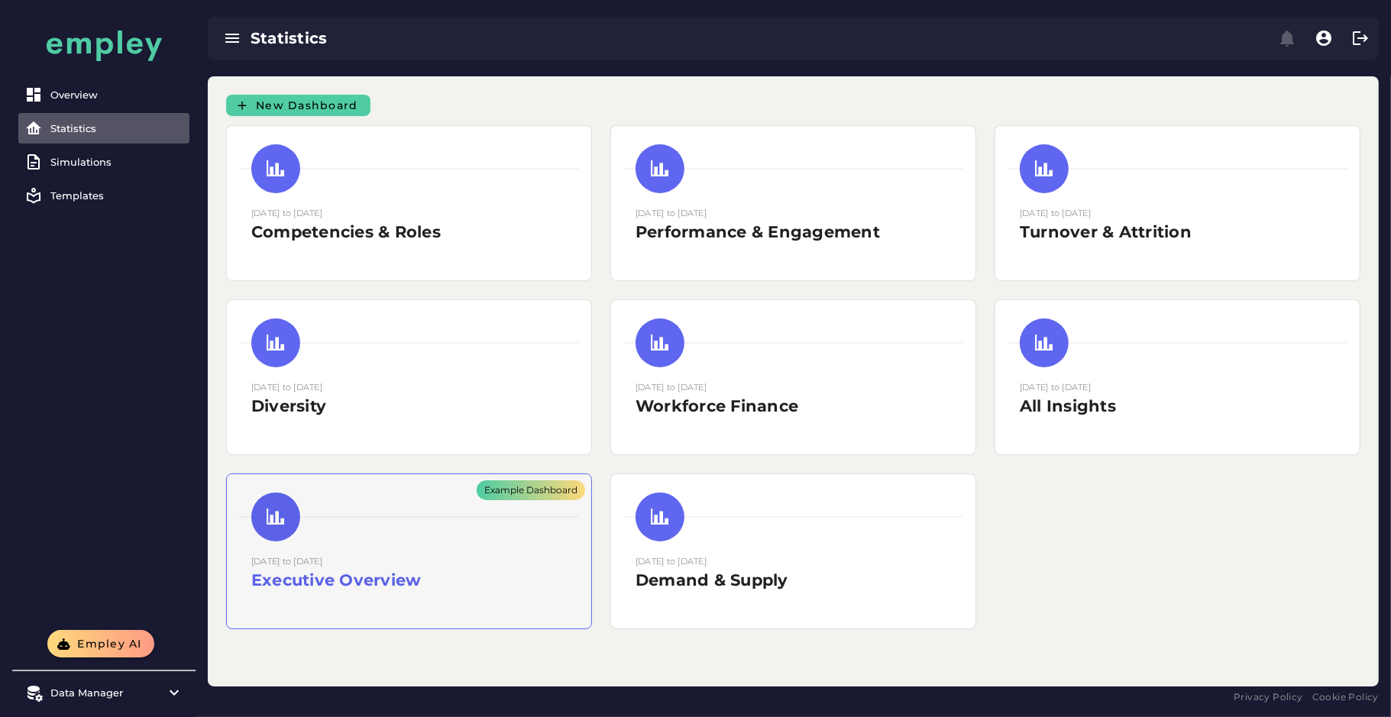
click at [428, 533] on div "Example Dashboard" at bounding box center [409, 551] width 364 height 154
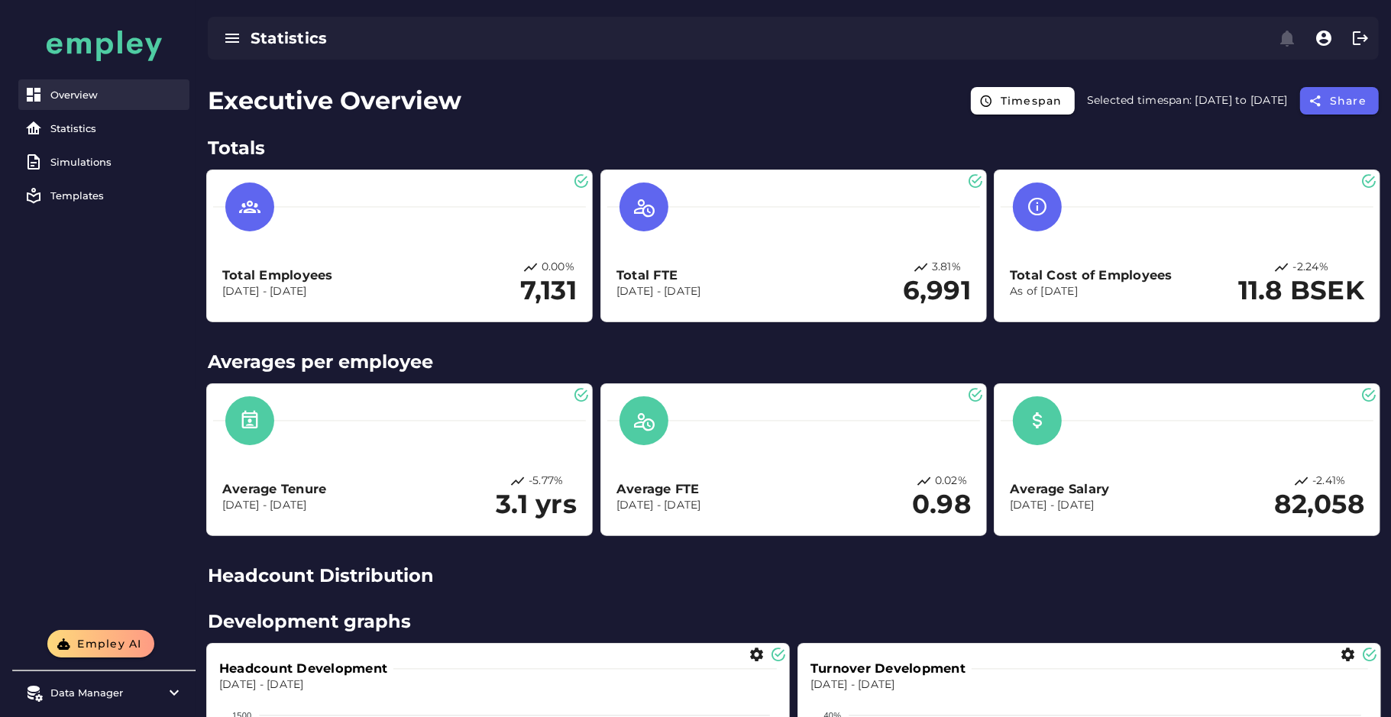
click at [90, 98] on div "Overview" at bounding box center [116, 95] width 133 height 12
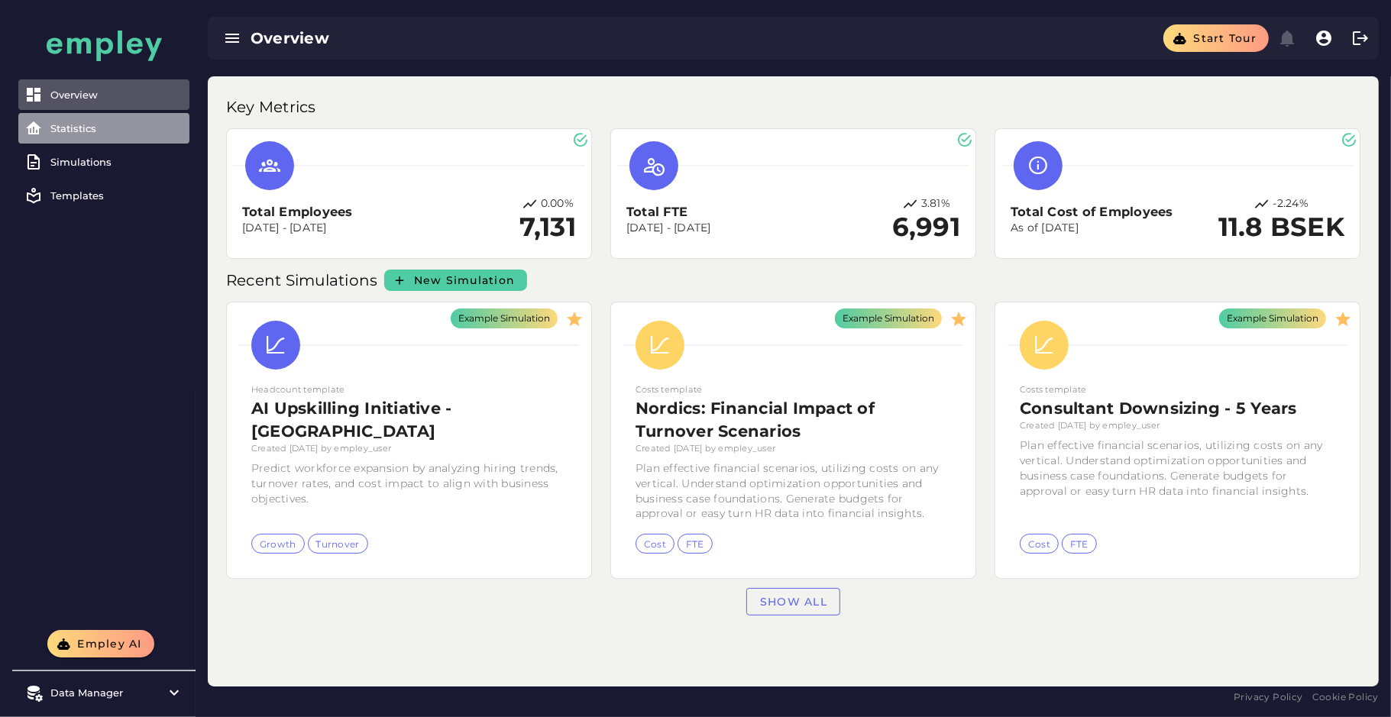
click at [75, 126] on div "Statistics" at bounding box center [116, 128] width 133 height 12
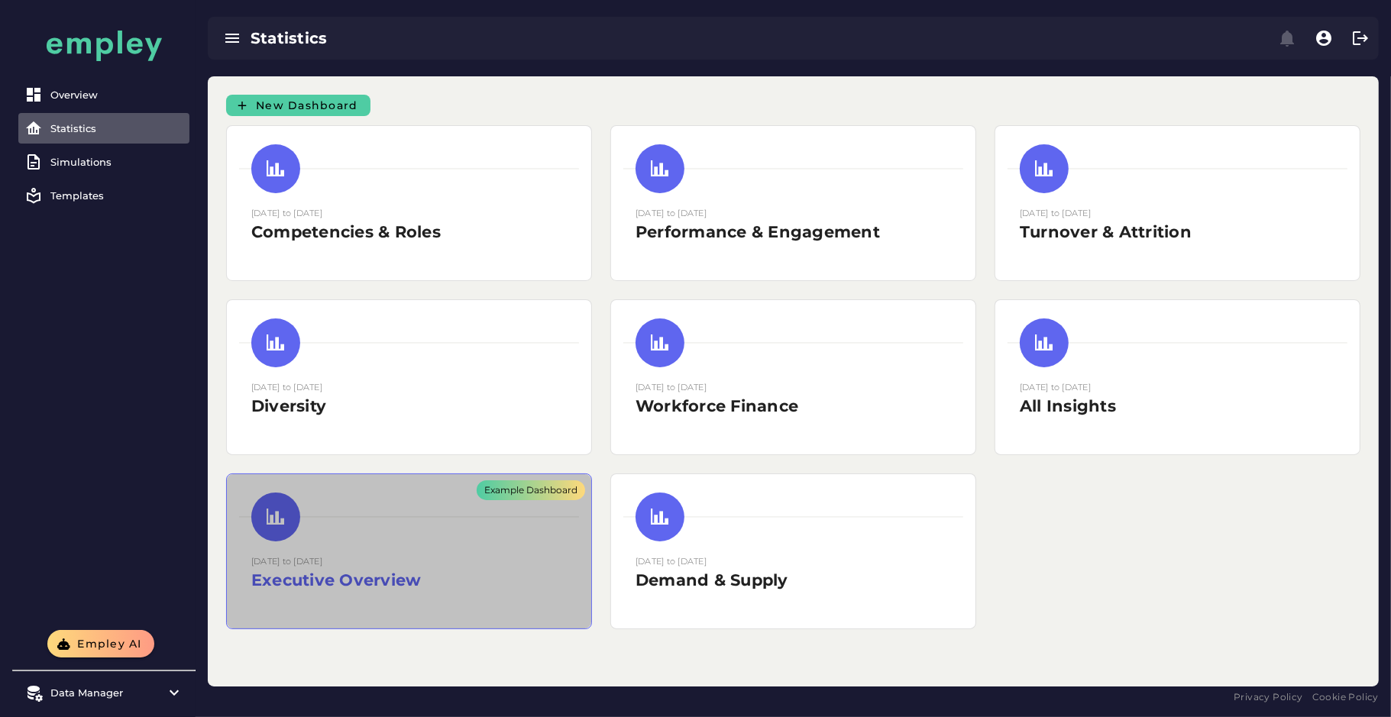
click at [435, 542] on div "Example Dashboard" at bounding box center [409, 551] width 364 height 154
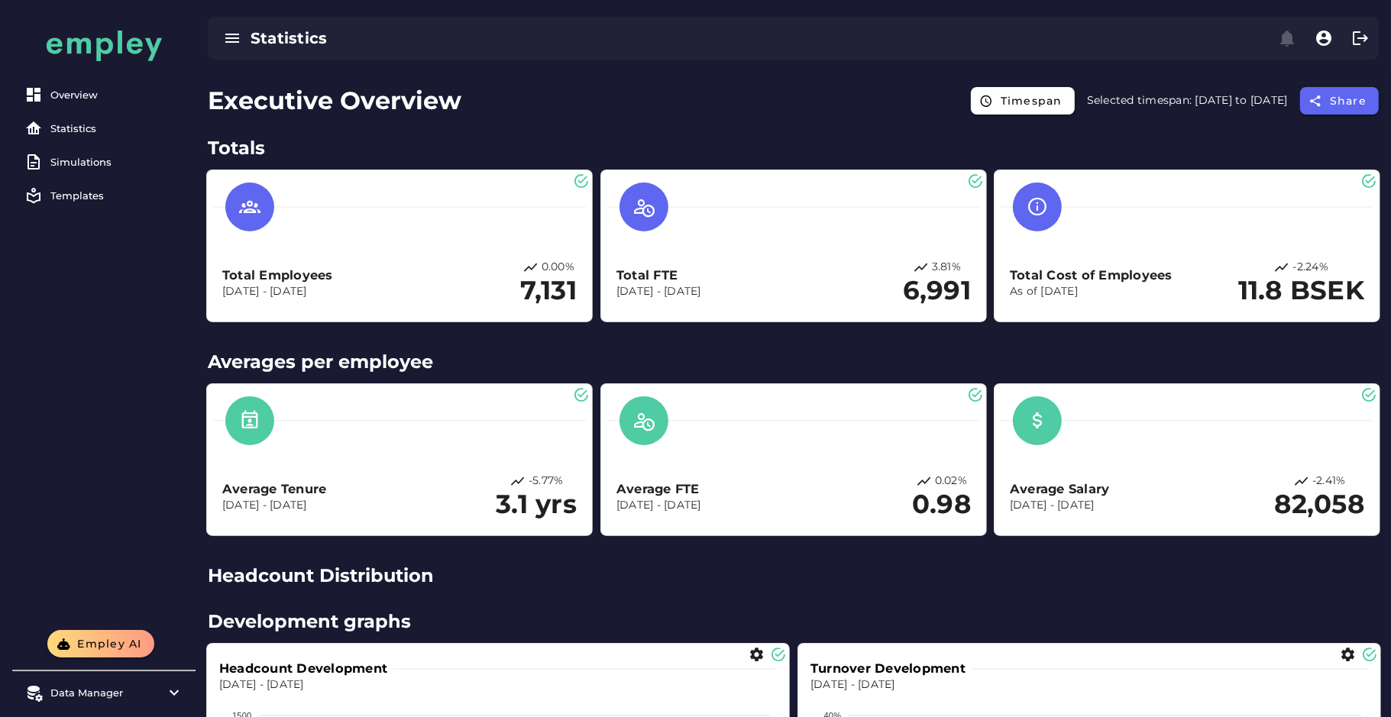
scroll to position [222, 0]
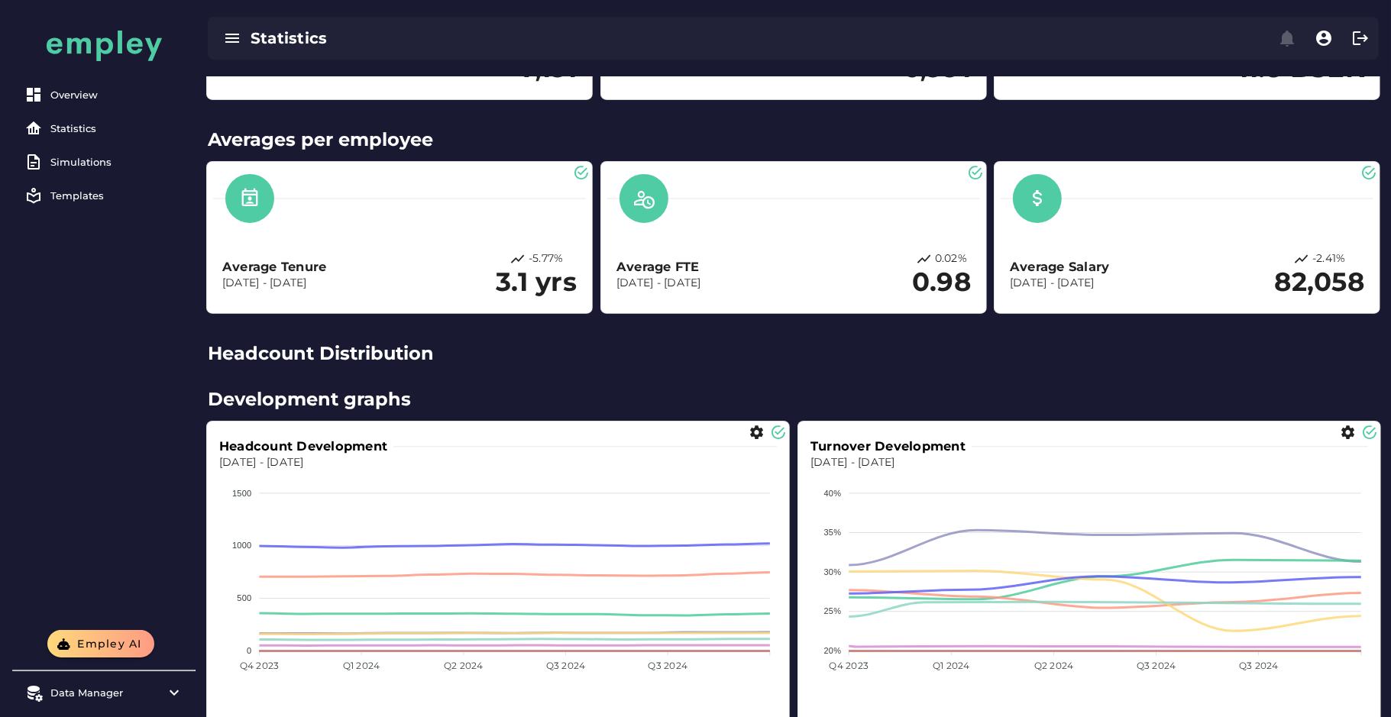
click at [352, 367] on h2 "Headcount Distribution" at bounding box center [793, 353] width 1171 height 27
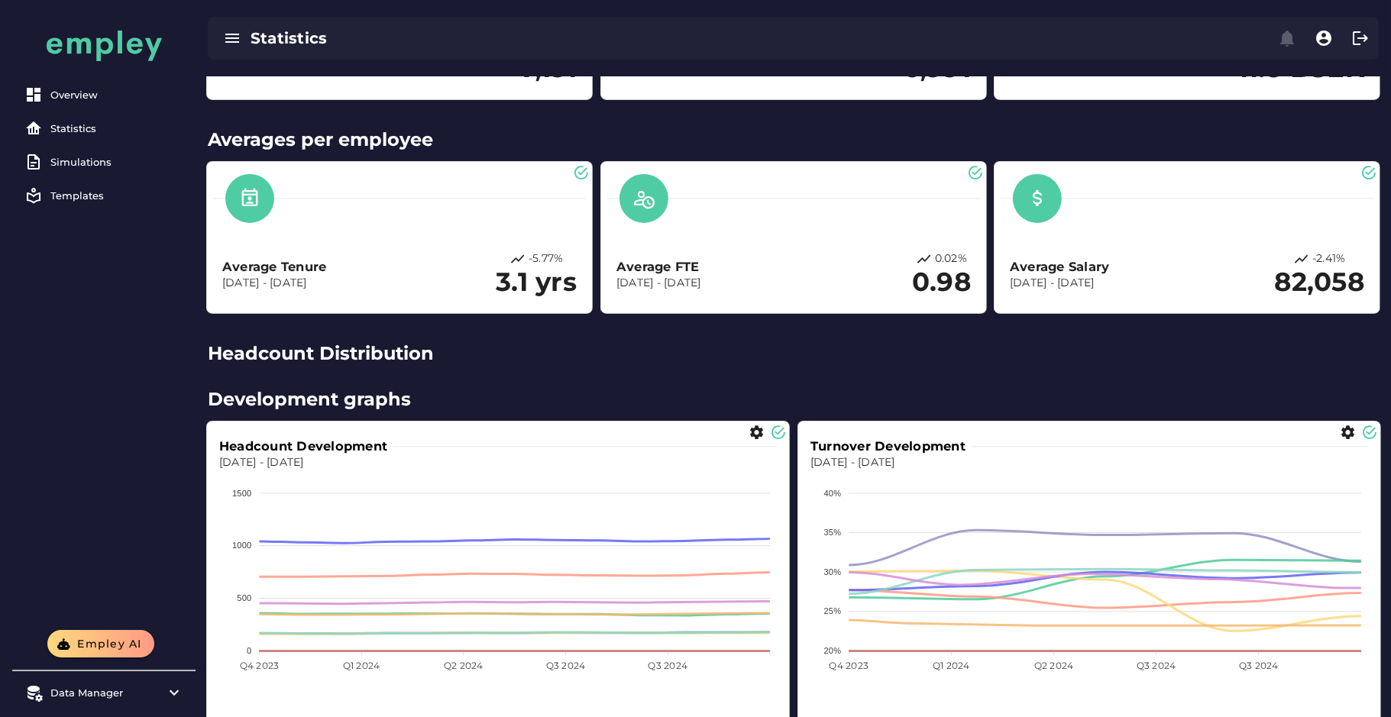
click at [369, 355] on h2 "Headcount Distribution" at bounding box center [793, 353] width 1171 height 27
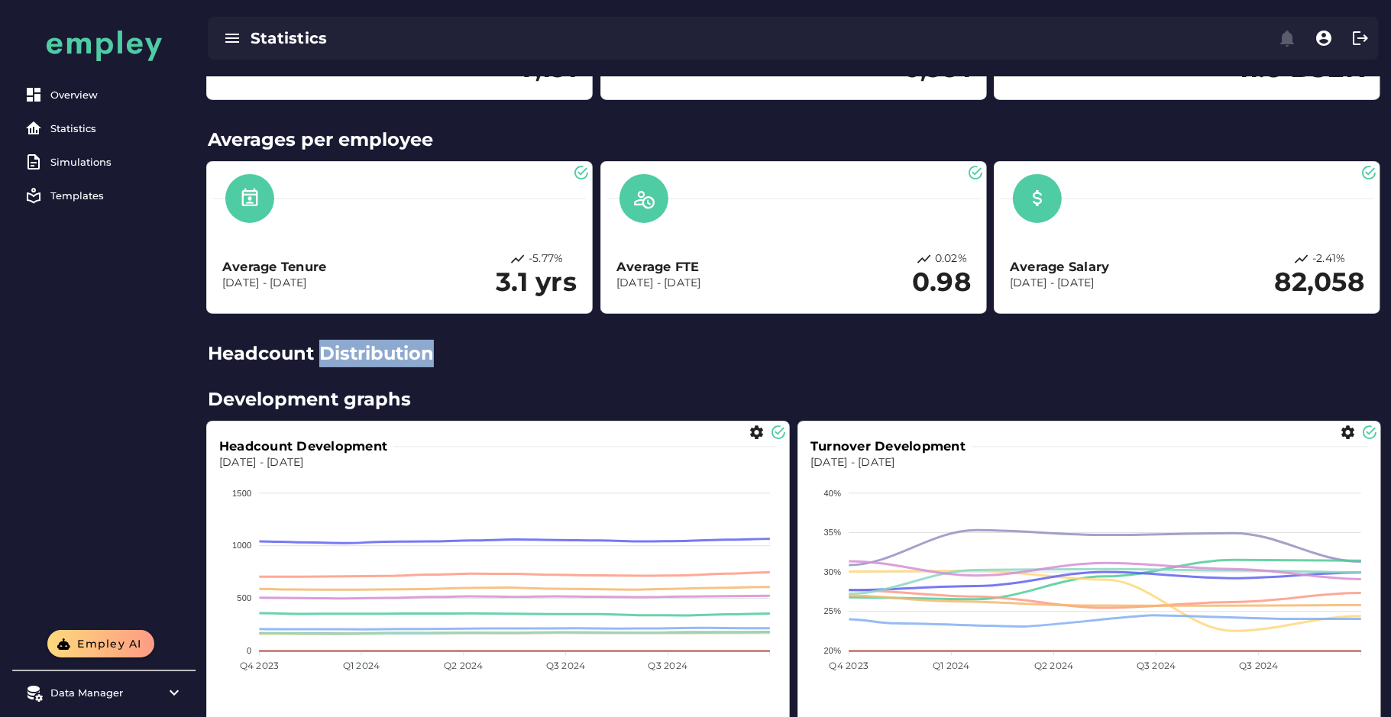
click at [369, 355] on h2 "Headcount Distribution" at bounding box center [793, 353] width 1171 height 27
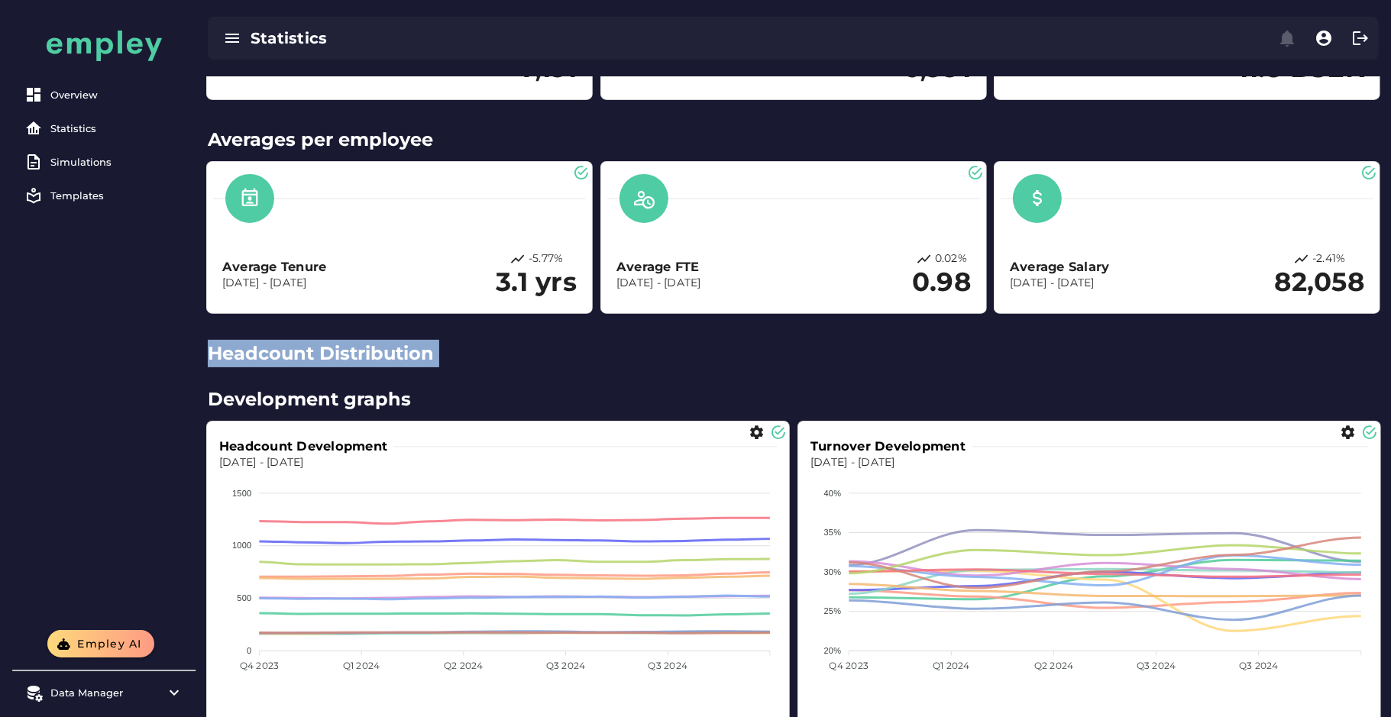
click at [369, 355] on h2 "Headcount Distribution" at bounding box center [793, 353] width 1171 height 27
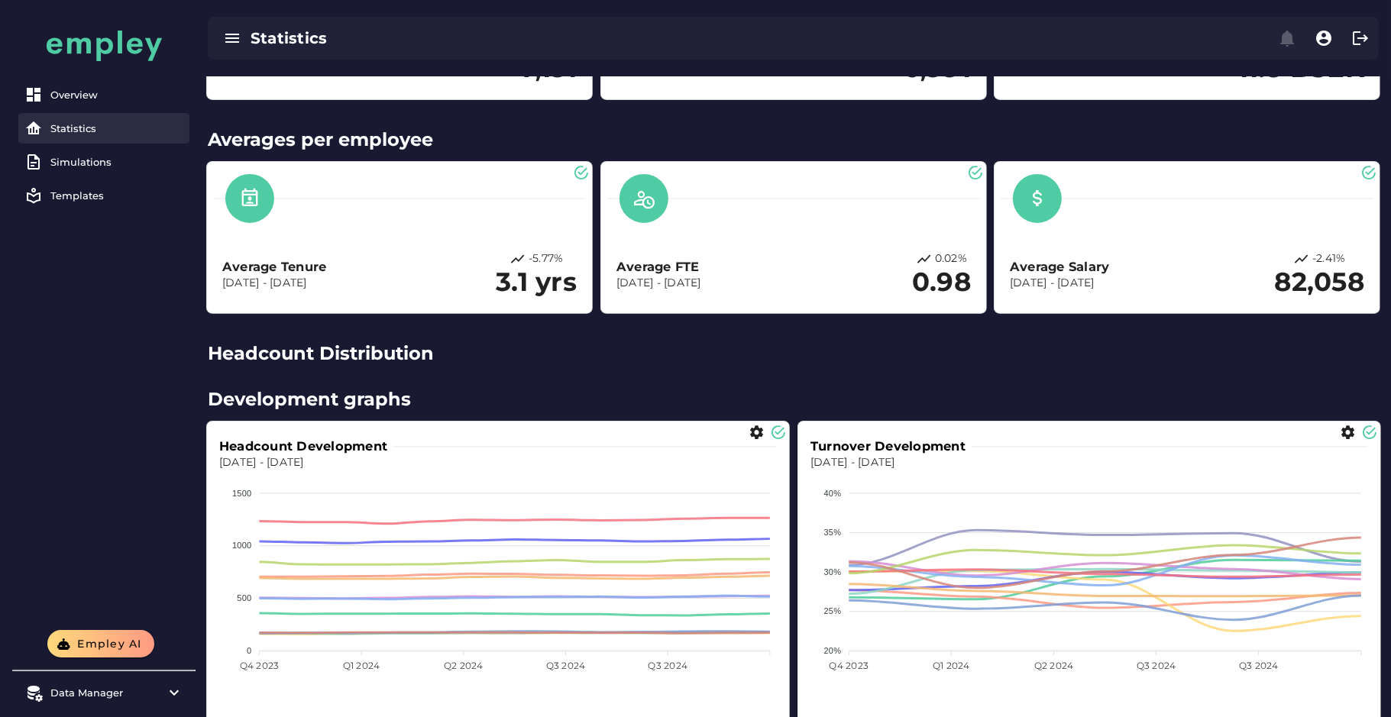
drag, startPoint x: 126, startPoint y: 128, endPoint x: 62, endPoint y: 123, distance: 64.4
click at [62, 123] on div "Statistics" at bounding box center [116, 128] width 133 height 12
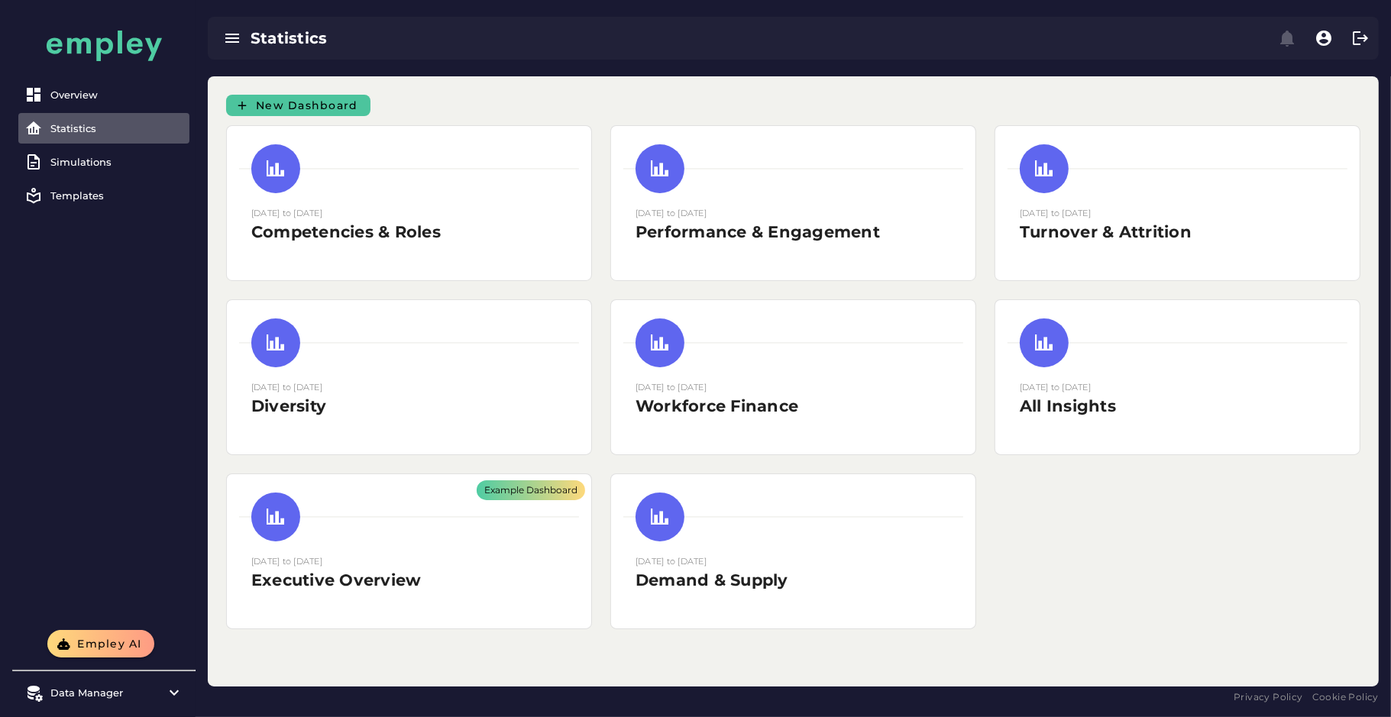
click at [302, 102] on span "New Dashboard" at bounding box center [306, 106] width 103 height 14
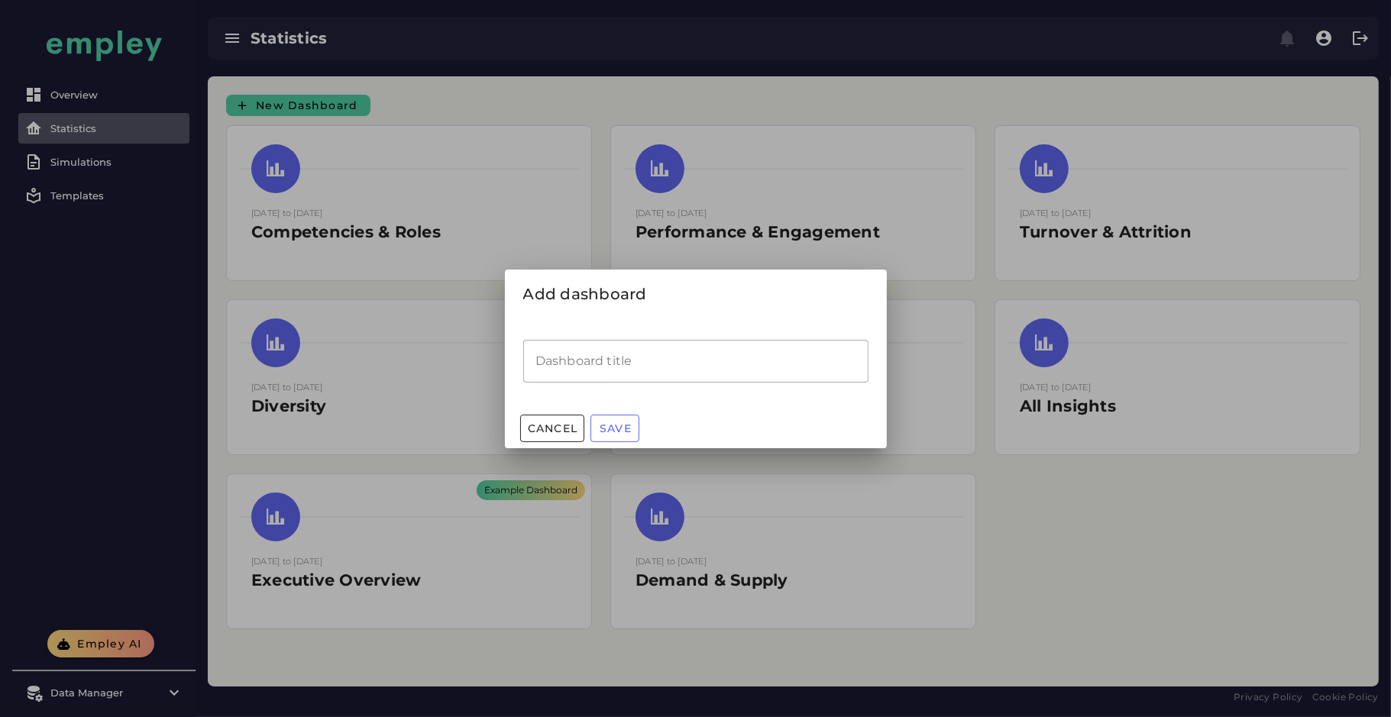
click at [621, 374] on input "Dashboard title" at bounding box center [695, 361] width 345 height 43
type input "*******"
type input "********"
type input "**********"
click at [616, 426] on span "Save" at bounding box center [615, 429] width 33 height 14
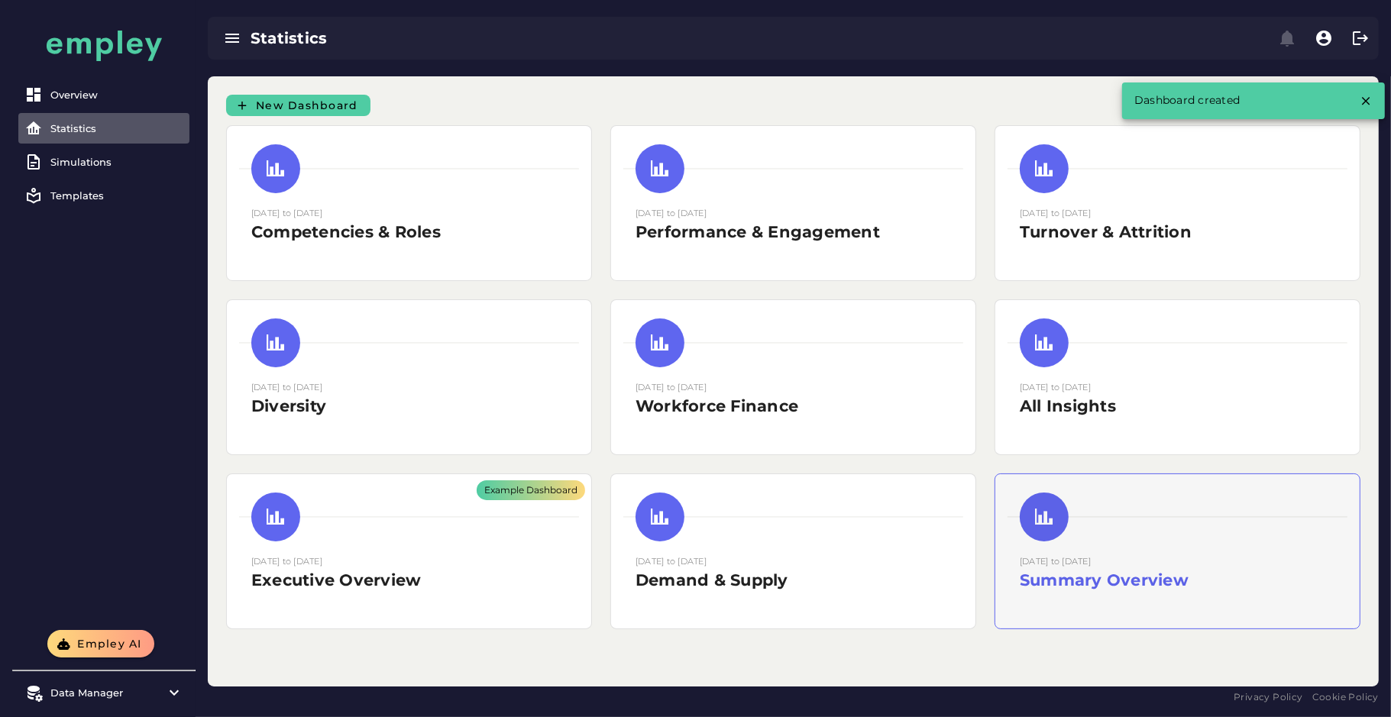
click at [1087, 569] on h2 "Summary Overview" at bounding box center [1177, 580] width 315 height 23
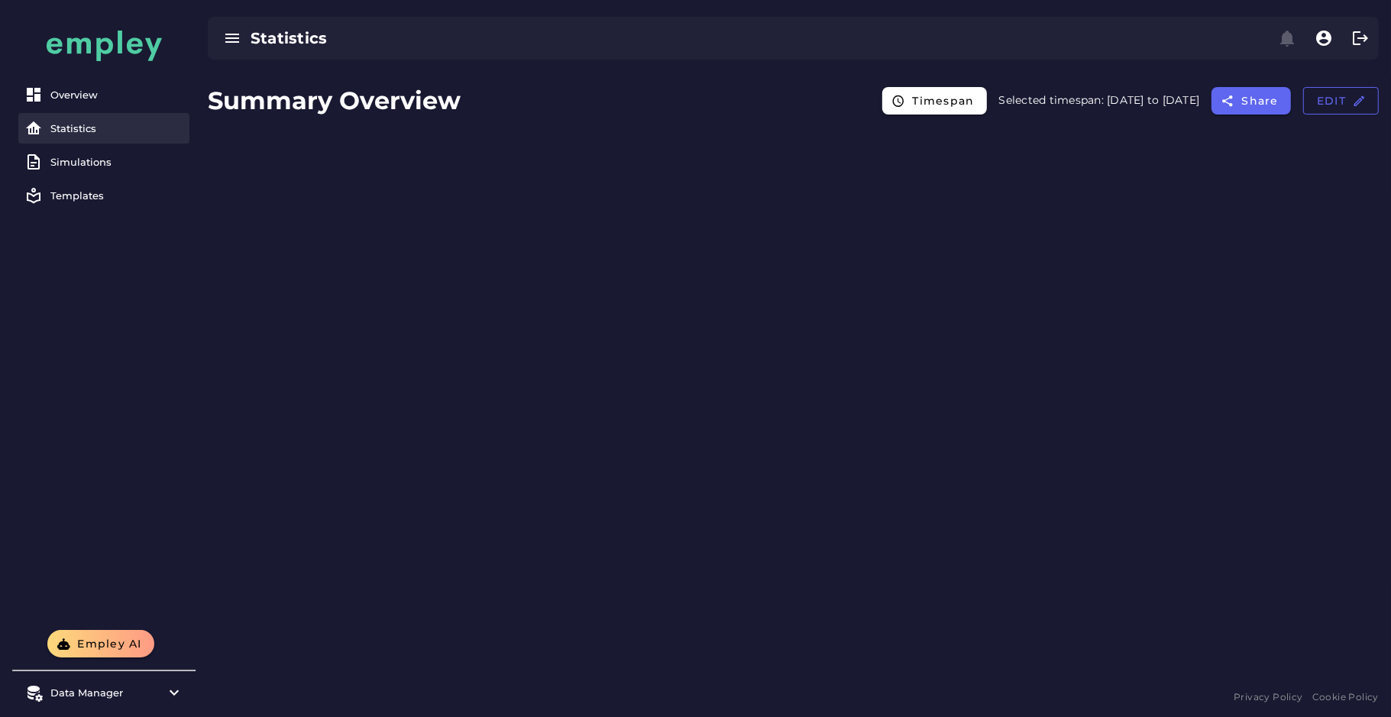
click at [63, 122] on div "Statistics" at bounding box center [116, 128] width 133 height 12
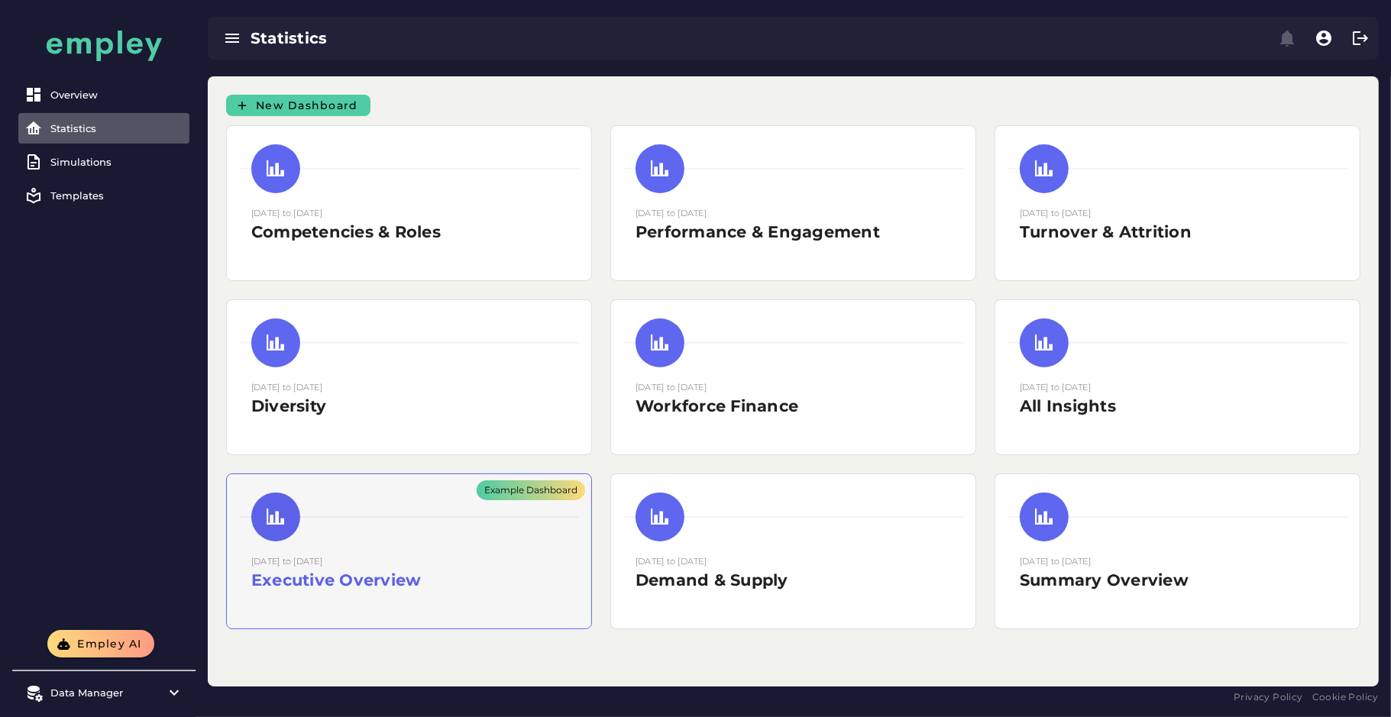
click at [370, 547] on div "Example Dashboard" at bounding box center [409, 551] width 364 height 154
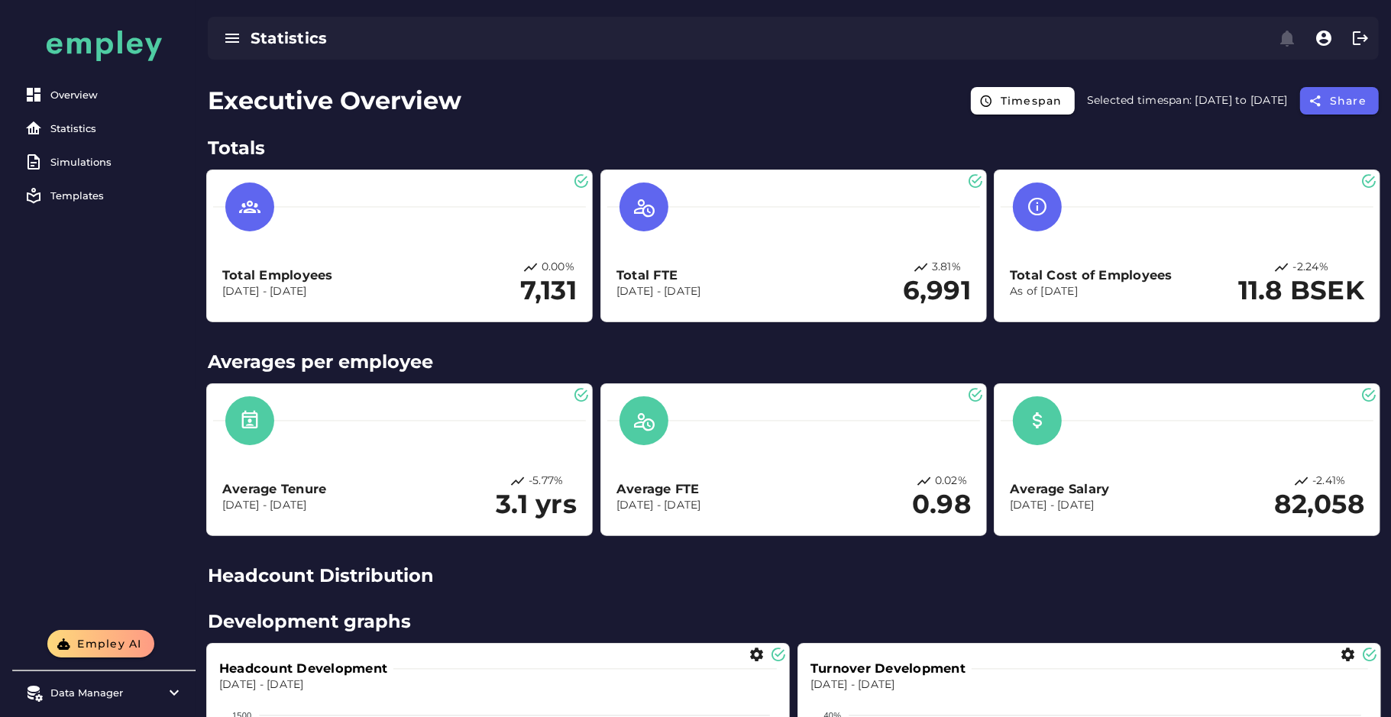
click at [230, 149] on h2 "Totals" at bounding box center [793, 147] width 1171 height 27
click at [73, 121] on link "Statistics" at bounding box center [103, 128] width 171 height 31
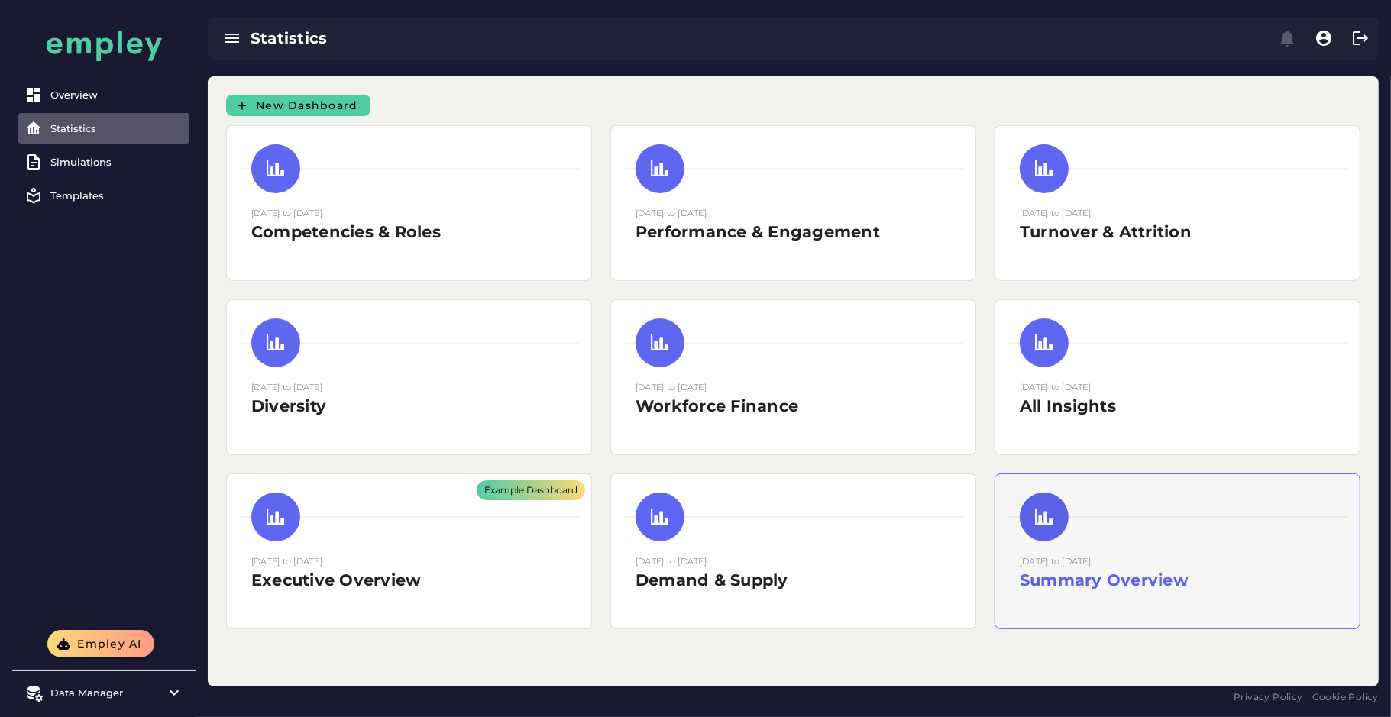
click at [1104, 523] on div at bounding box center [1178, 517] width 340 height 49
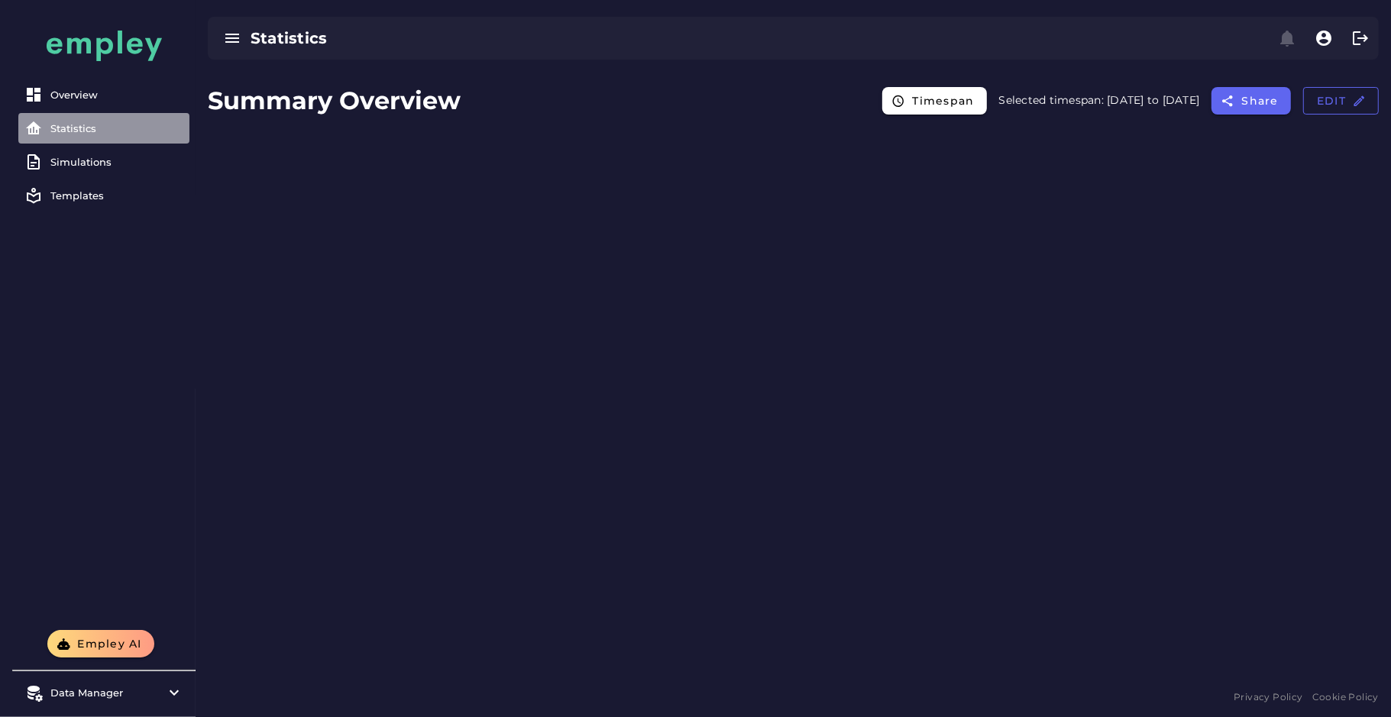
click at [99, 125] on div "Statistics" at bounding box center [116, 128] width 133 height 12
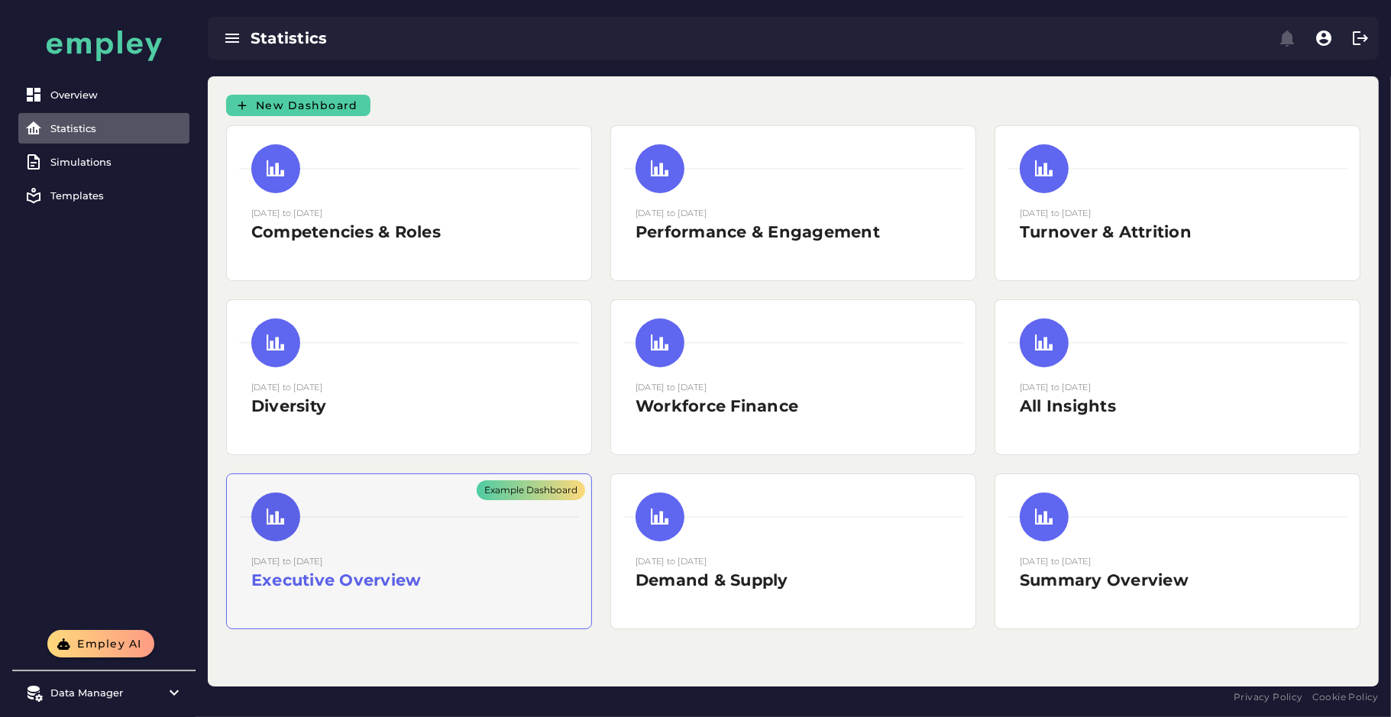
click at [432, 526] on div "Example Dashboard" at bounding box center [409, 551] width 364 height 154
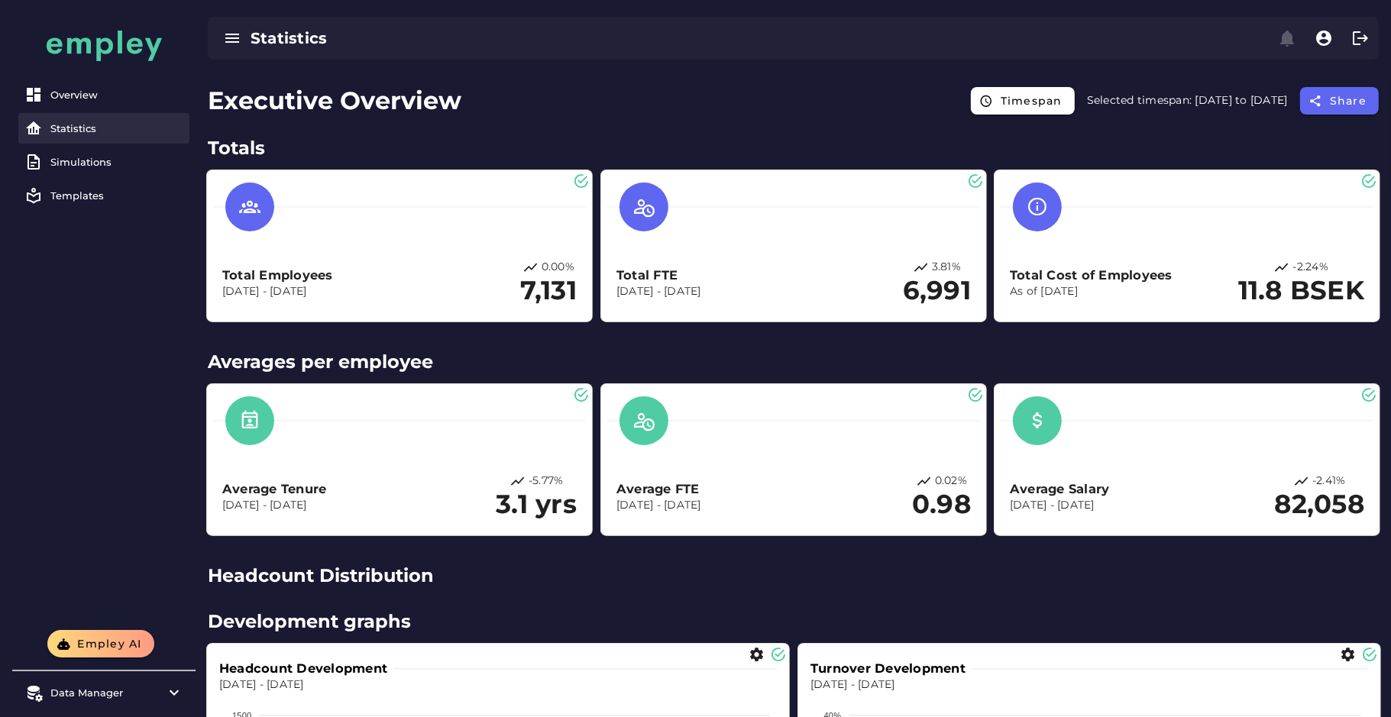
click at [58, 131] on div "Statistics" at bounding box center [116, 128] width 133 height 12
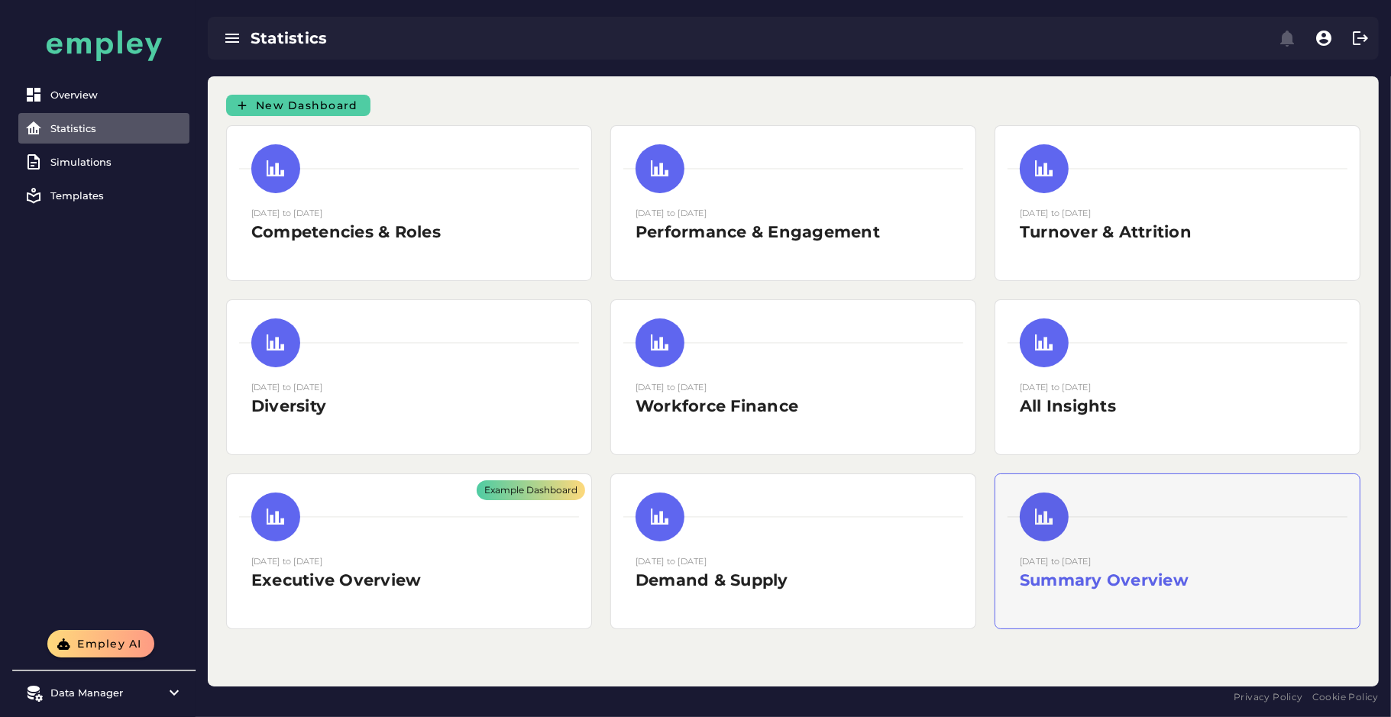
click at [1118, 616] on div "27 August 2025 to 27 August 2025 Summary Overview" at bounding box center [1177, 551] width 364 height 154
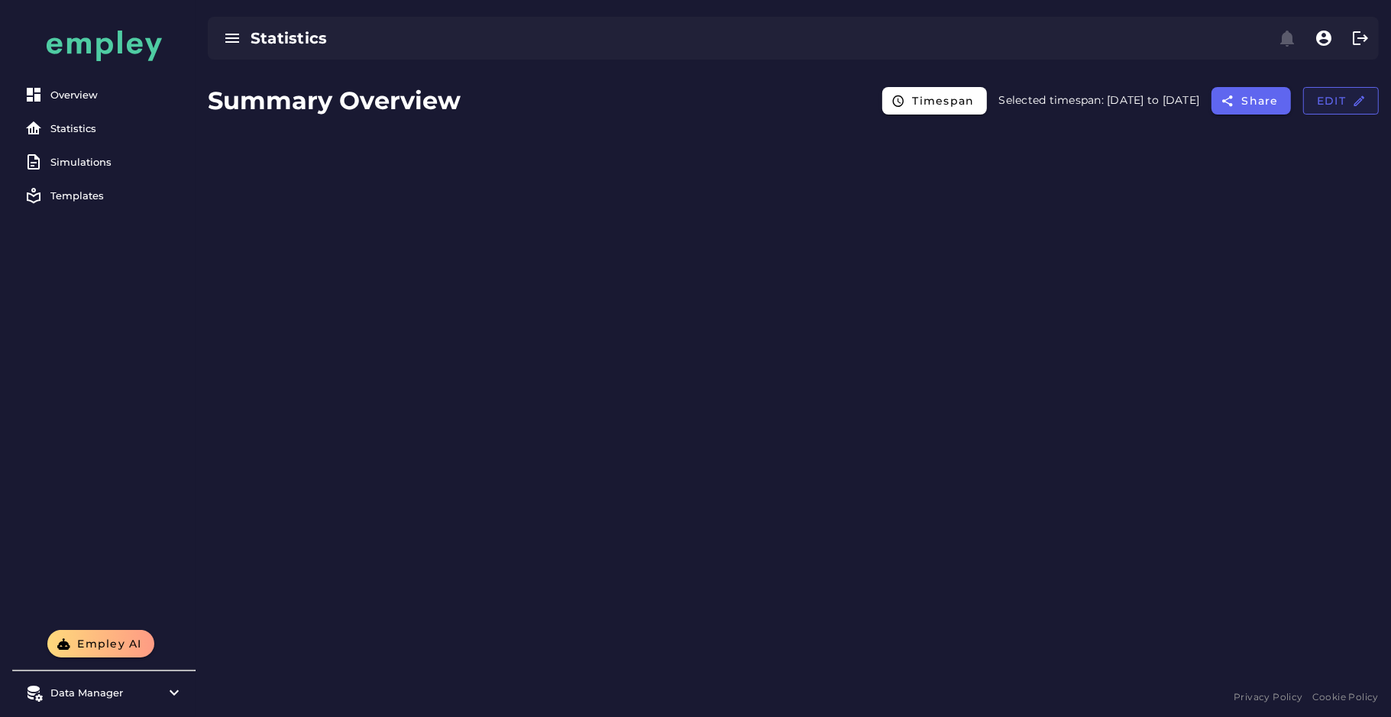
click at [1335, 109] on button "Edit" at bounding box center [1341, 100] width 76 height 27
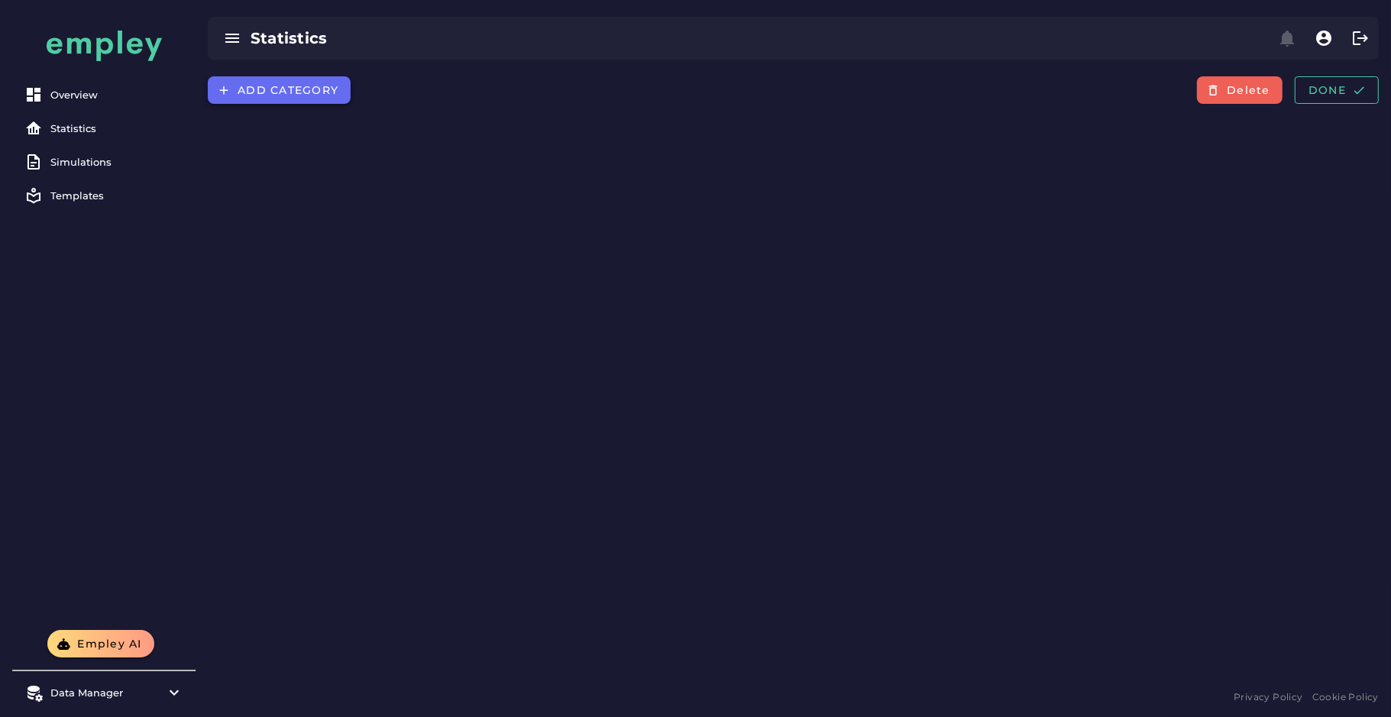
click at [245, 85] on span "Add category" at bounding box center [288, 90] width 102 height 14
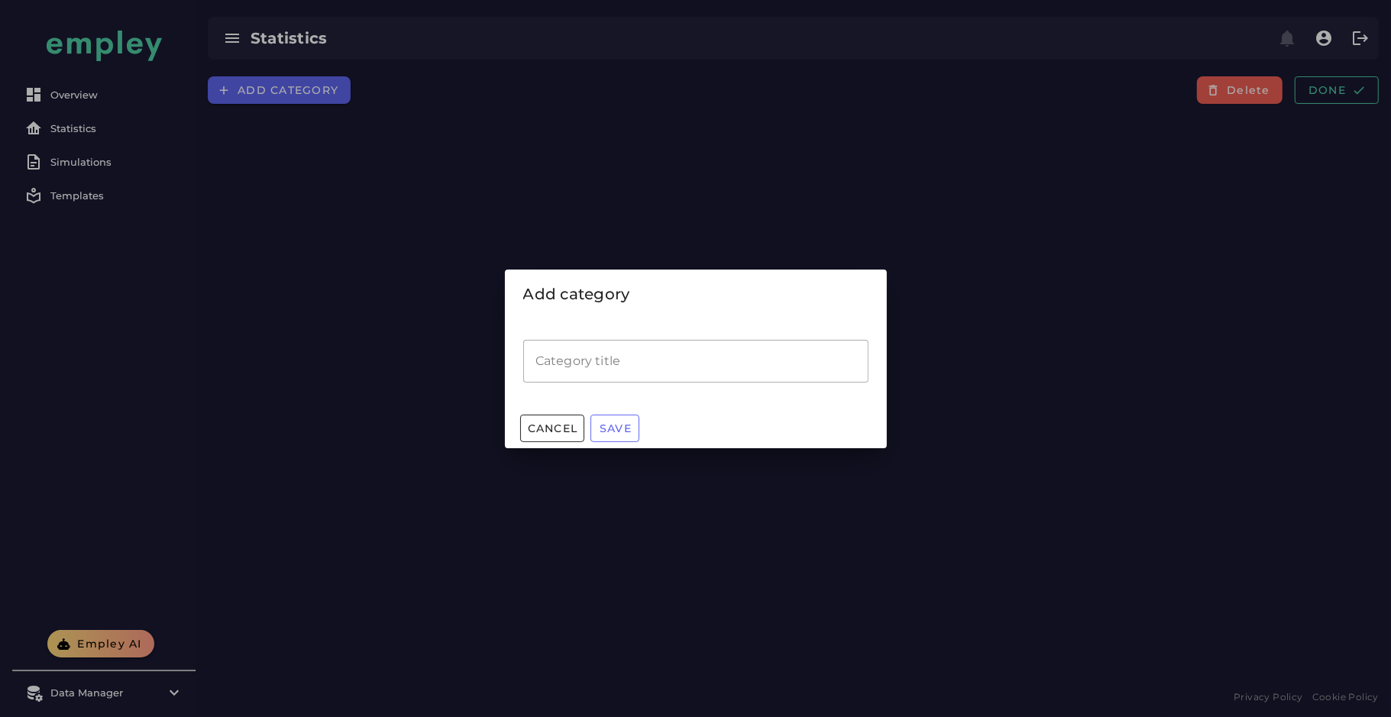
click at [551, 345] on input "Category title" at bounding box center [695, 361] width 345 height 43
drag, startPoint x: 73, startPoint y: 128, endPoint x: 167, endPoint y: 106, distance: 96.5
click at [167, 106] on div at bounding box center [695, 358] width 1391 height 717
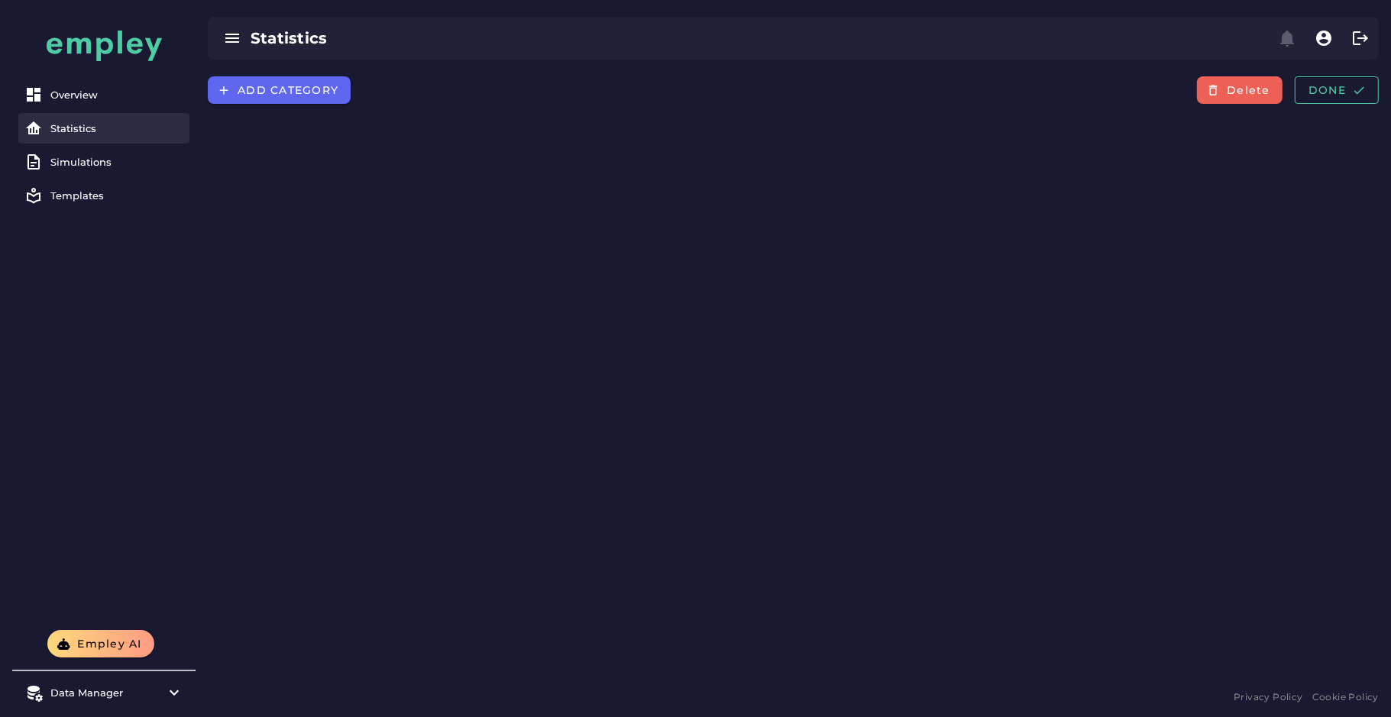
click at [113, 127] on div "Statistics" at bounding box center [116, 128] width 133 height 12
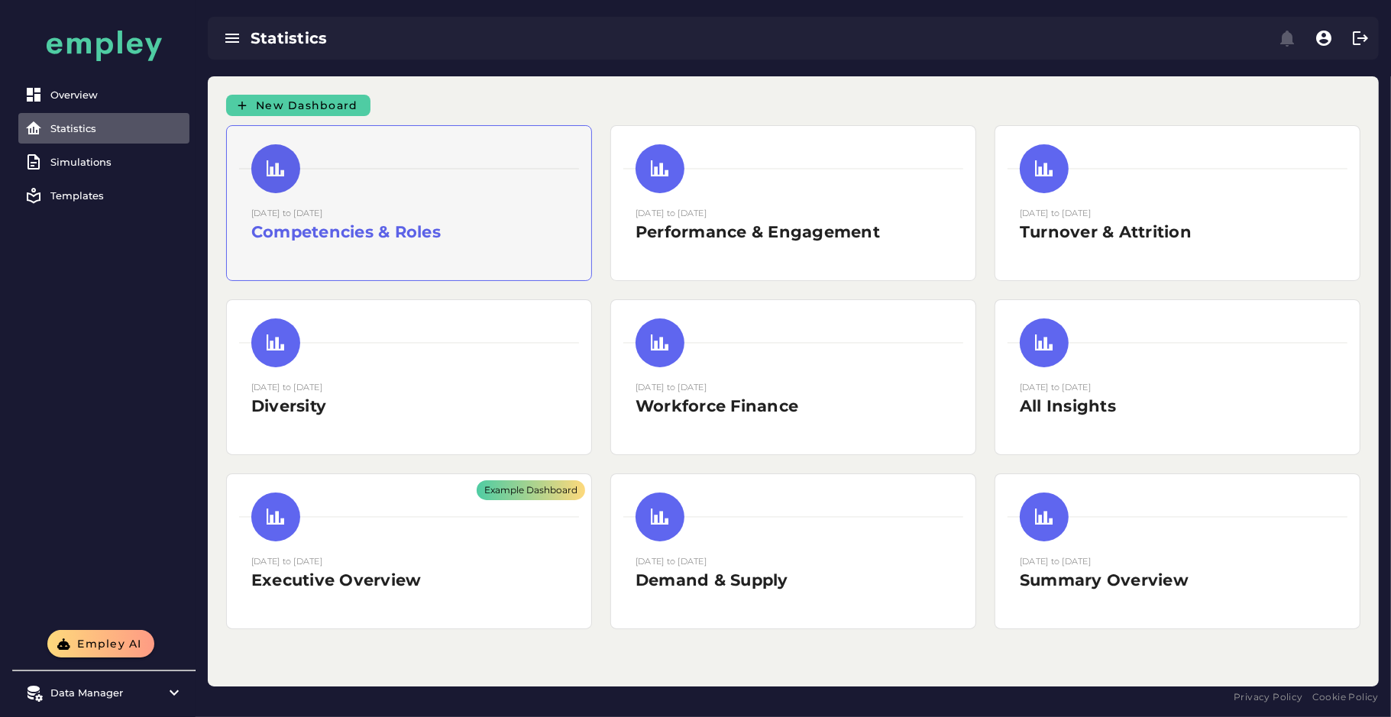
click at [425, 201] on div "[DATE] to [DATE] Competencies & Roles" at bounding box center [409, 203] width 364 height 154
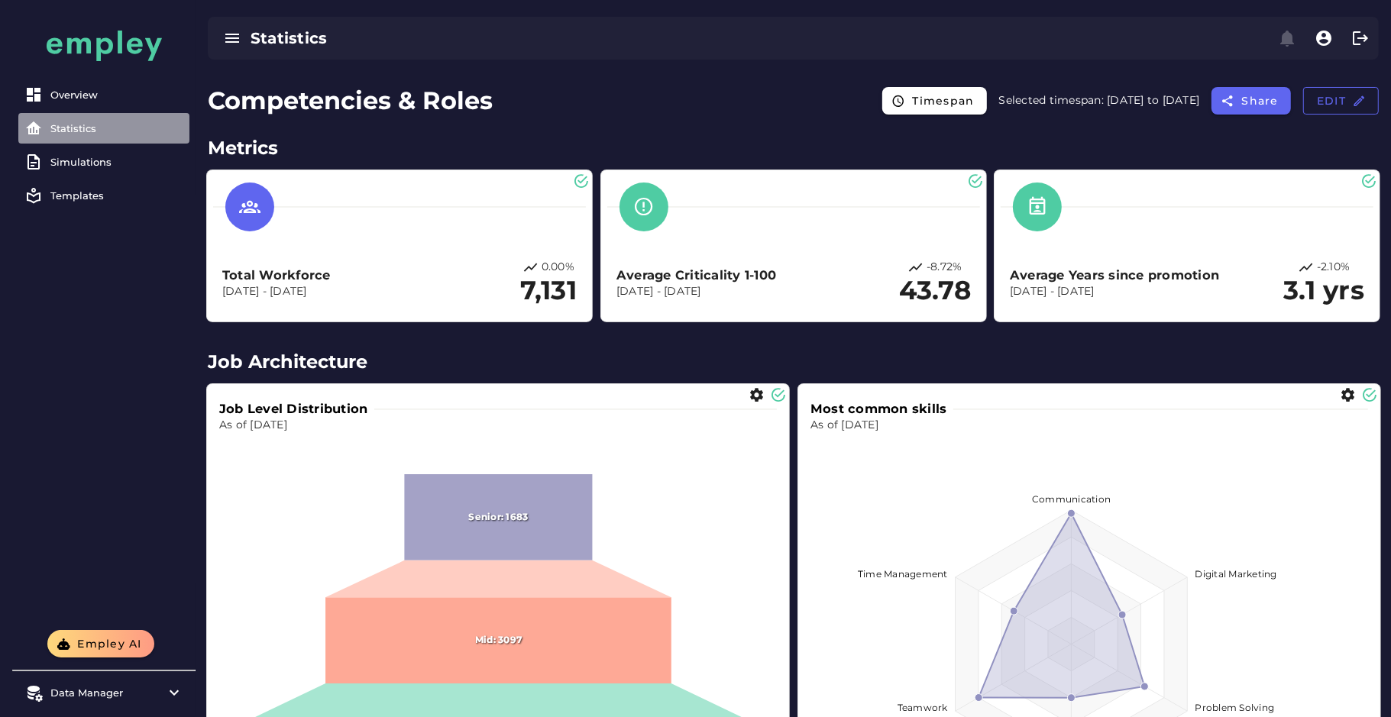
click at [52, 125] on div "Statistics" at bounding box center [116, 128] width 133 height 12
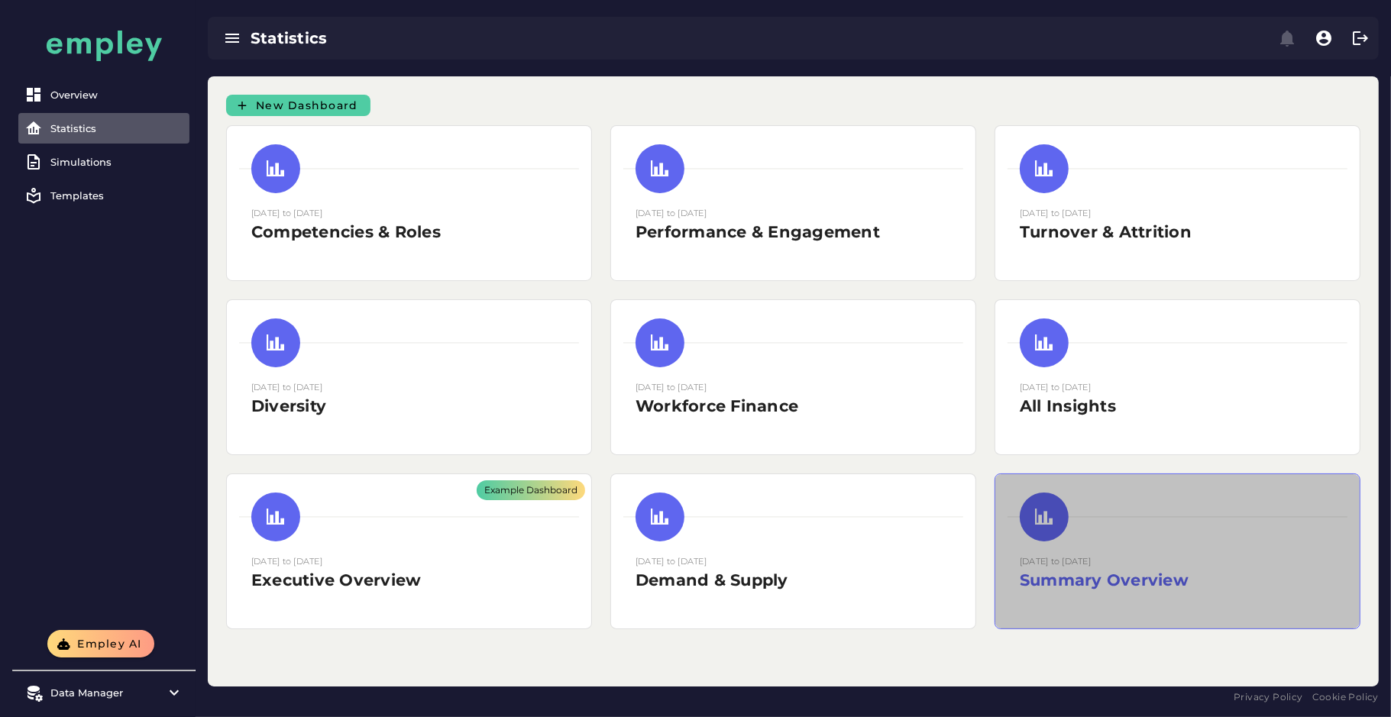
click at [1087, 592] on div "27 August 2025 to 27 August 2025 Summary Overview" at bounding box center [1177, 579] width 315 height 50
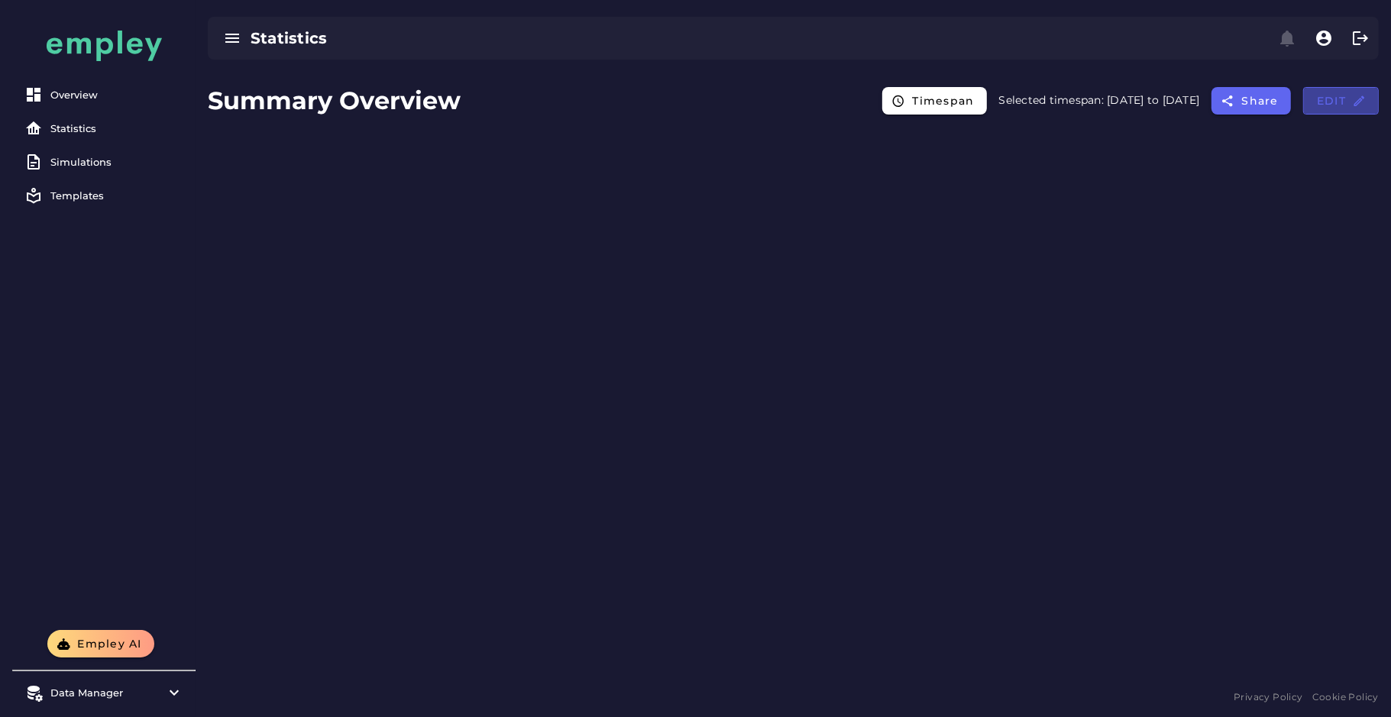
click at [1335, 100] on span "Edit" at bounding box center [1341, 101] width 50 height 14
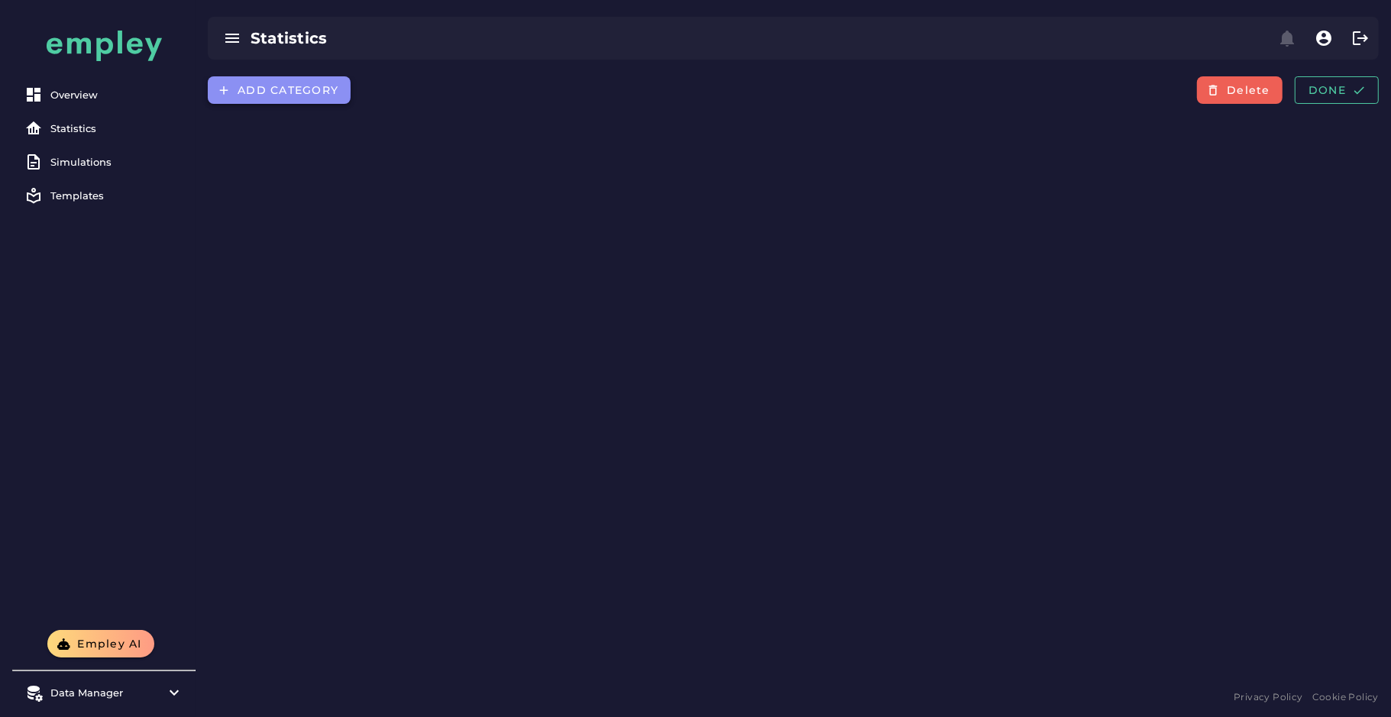
click at [290, 88] on span "Add category" at bounding box center [288, 90] width 102 height 14
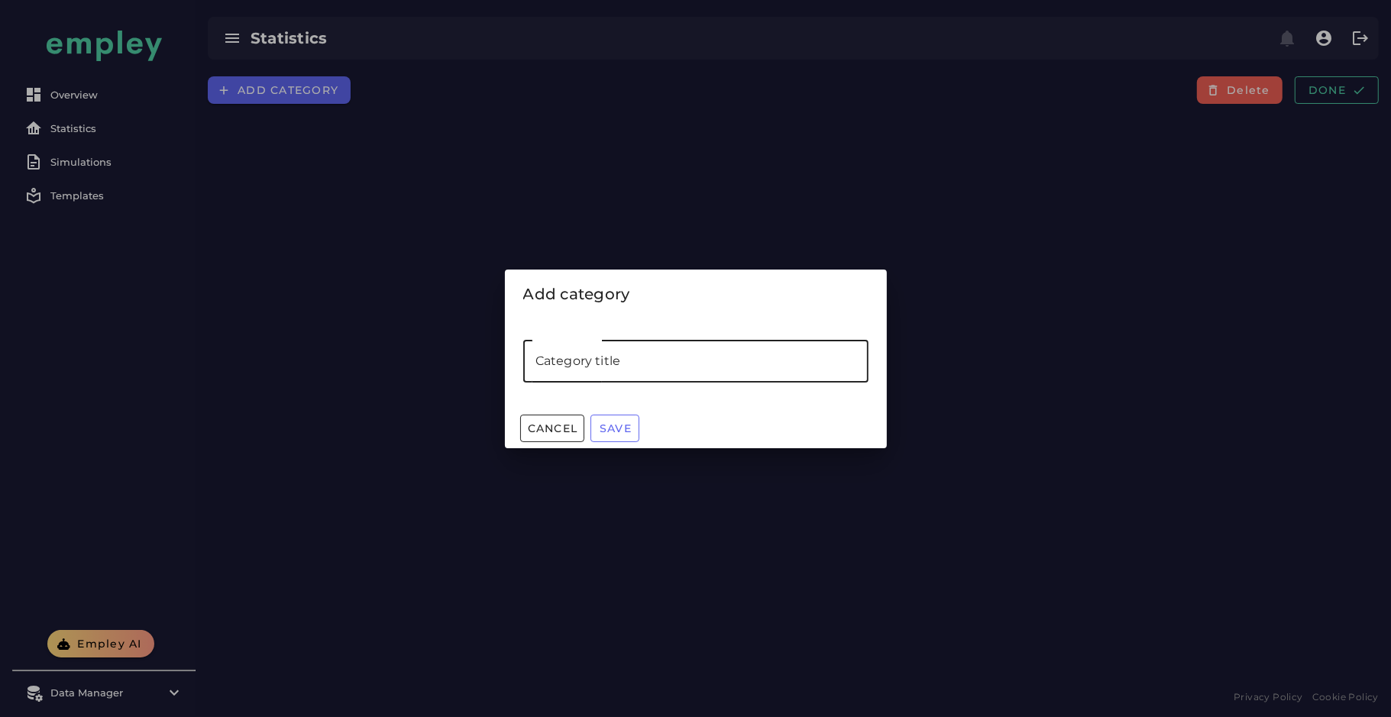
click at [645, 377] on input "Category title" at bounding box center [695, 361] width 345 height 43
click at [561, 360] on input "******" at bounding box center [695, 361] width 345 height 43
type input "*******"
click at [612, 432] on span "Save" at bounding box center [615, 429] width 33 height 14
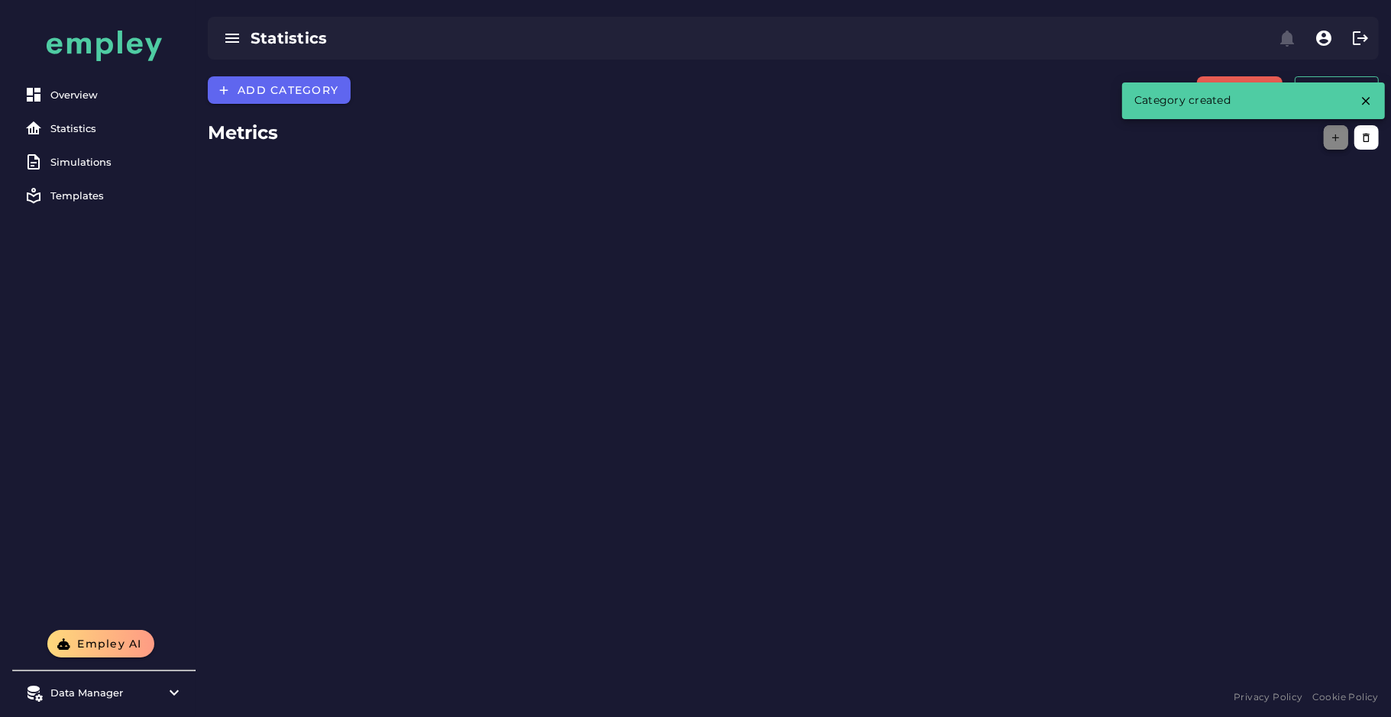
click at [1331, 138] on icon "button" at bounding box center [1336, 137] width 11 height 11
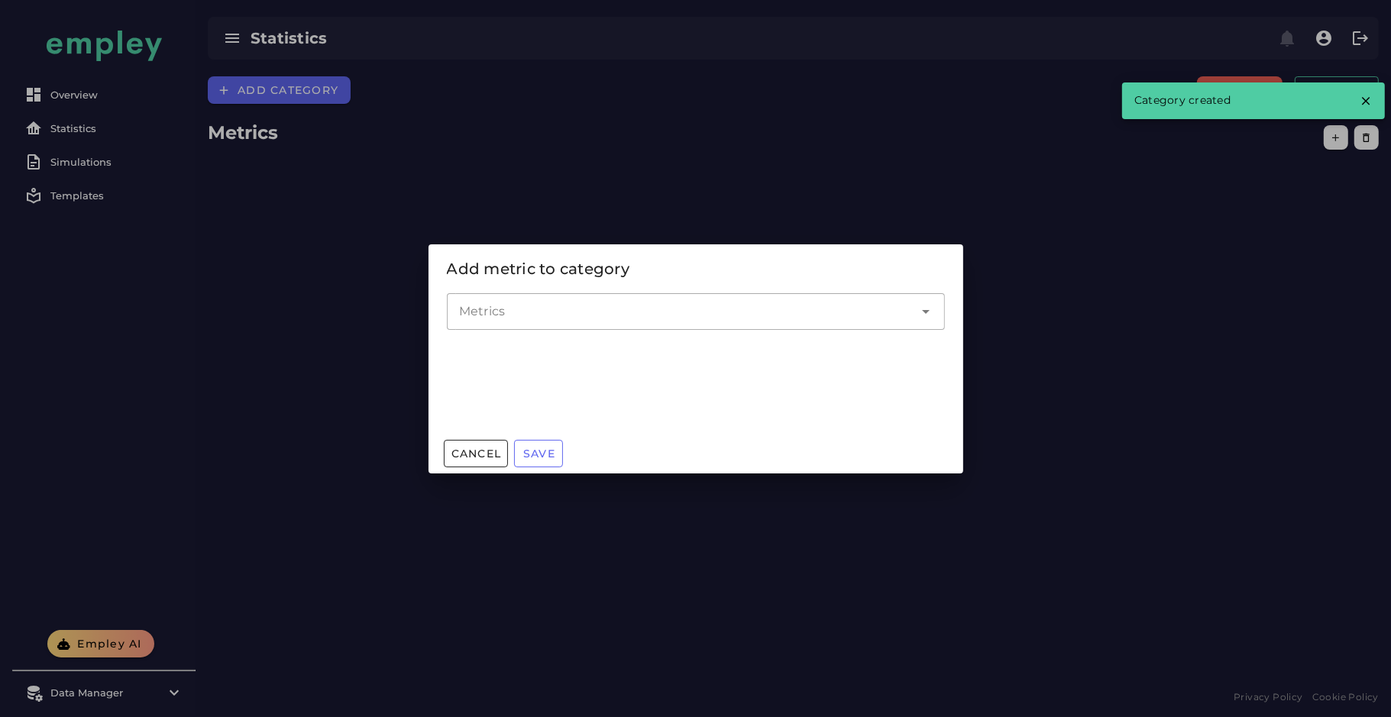
click at [611, 317] on input "Metrics" at bounding box center [684, 311] width 451 height 18
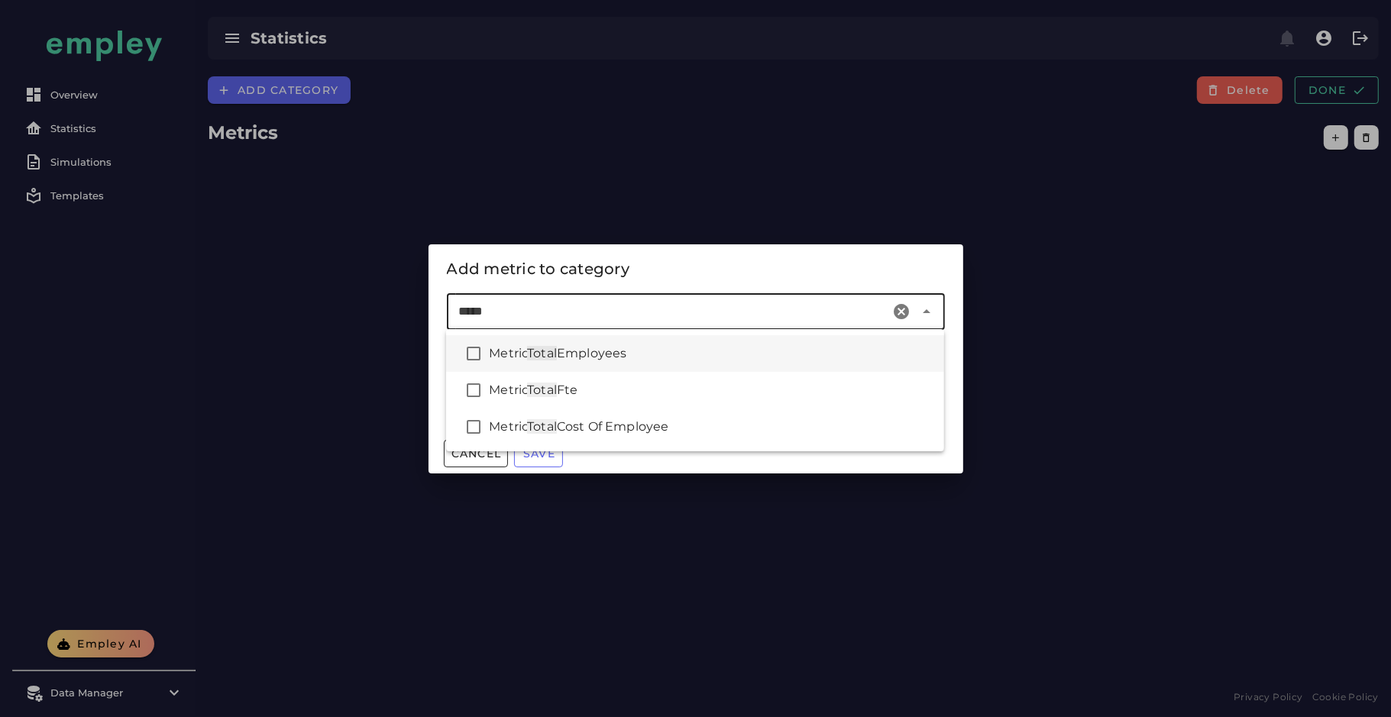
click at [614, 362] on div "Metric Total Employees" at bounding box center [710, 354] width 443 height 18
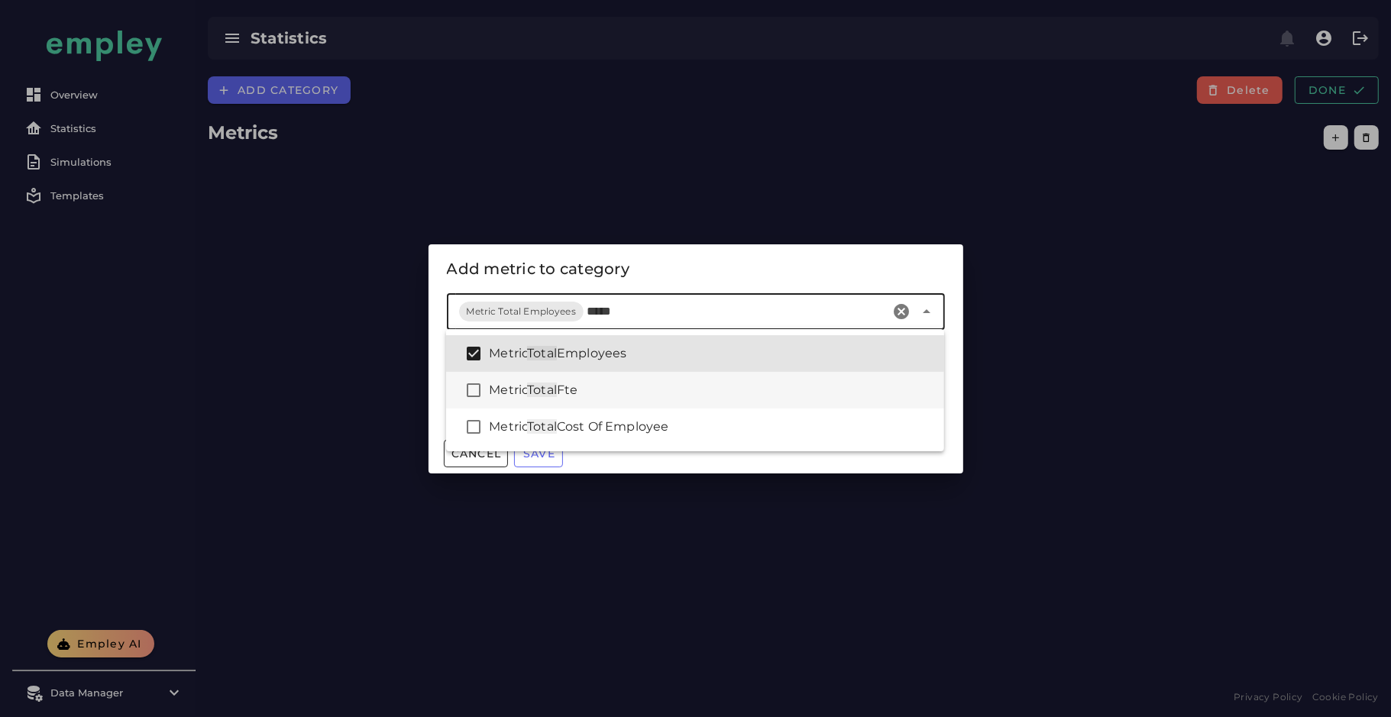
click at [592, 390] on div "Metric Total Fte" at bounding box center [710, 390] width 443 height 18
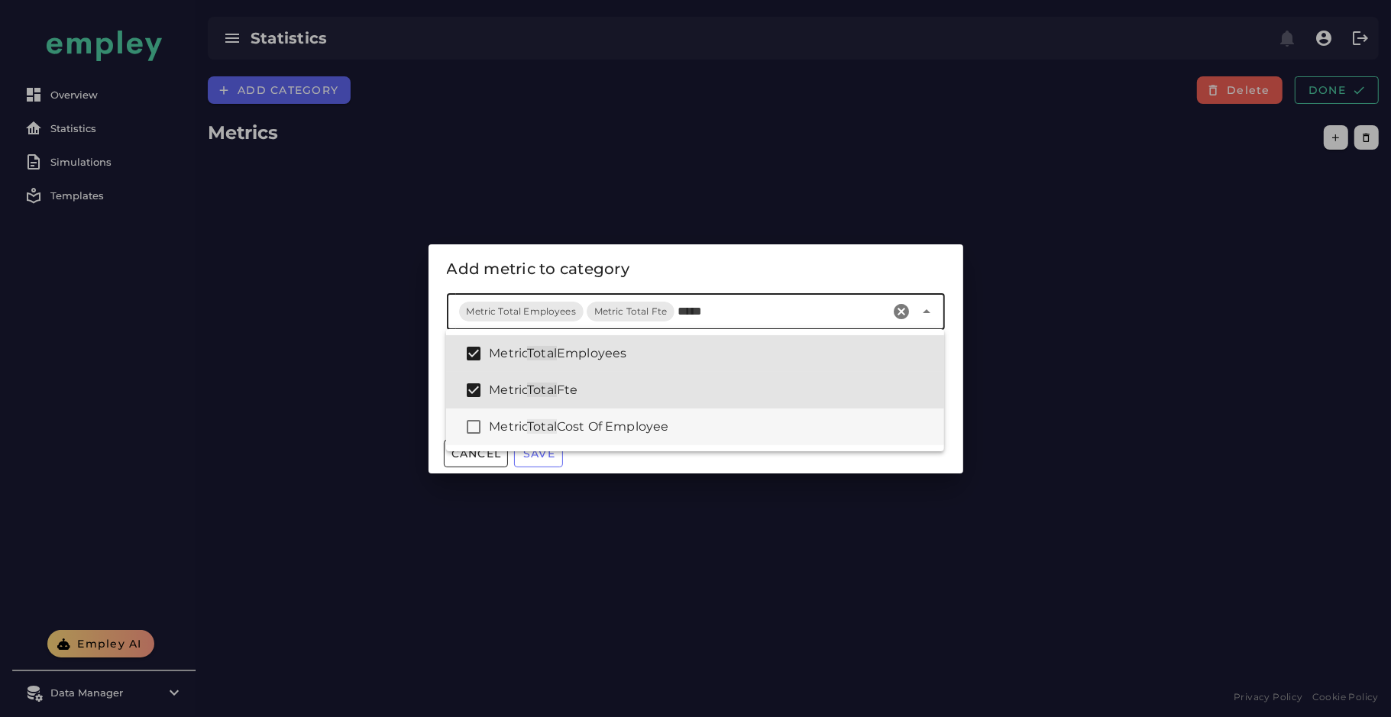
click at [592, 420] on span "Cost Of Employee" at bounding box center [613, 426] width 112 height 15
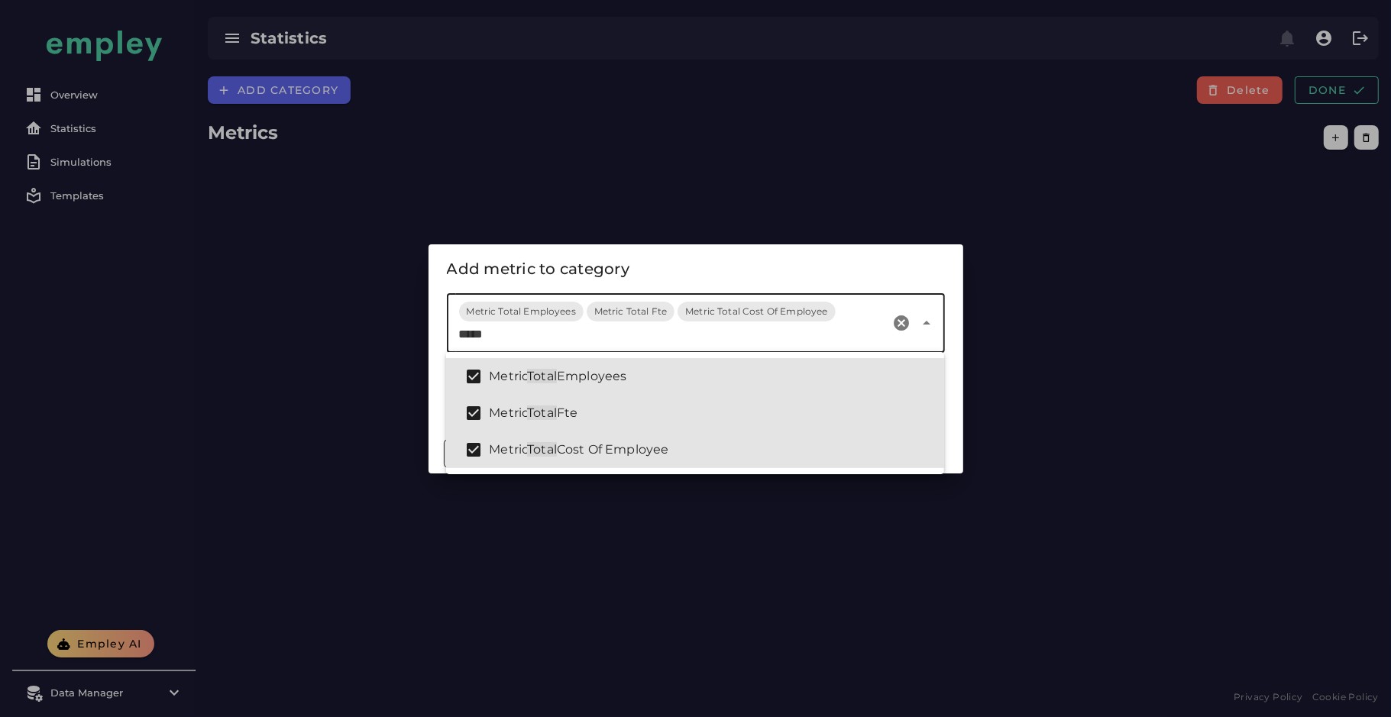
type input "*****"
click at [725, 268] on div "Add metric to category" at bounding box center [696, 269] width 498 height 24
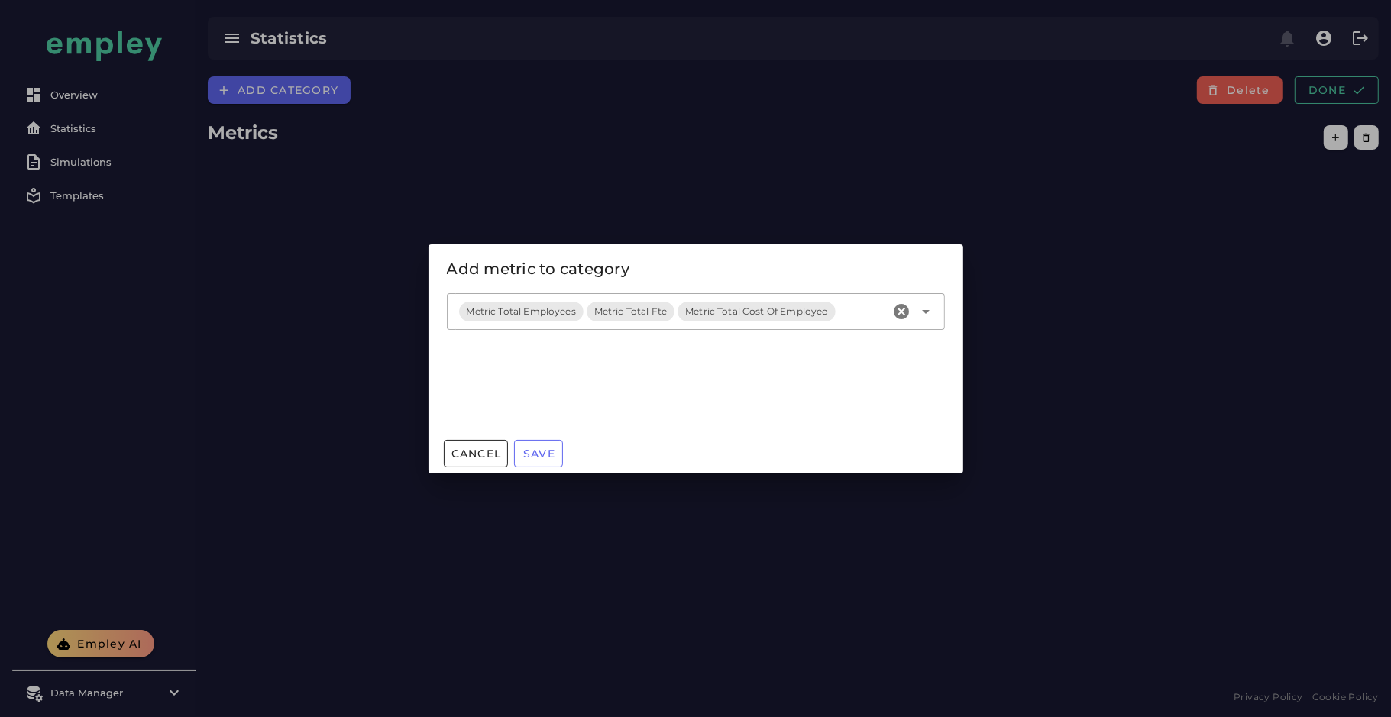
click at [867, 320] on div "Metric Total Employees Metric Total Fte Metric Total Cost Of Employee" at bounding box center [668, 311] width 443 height 37
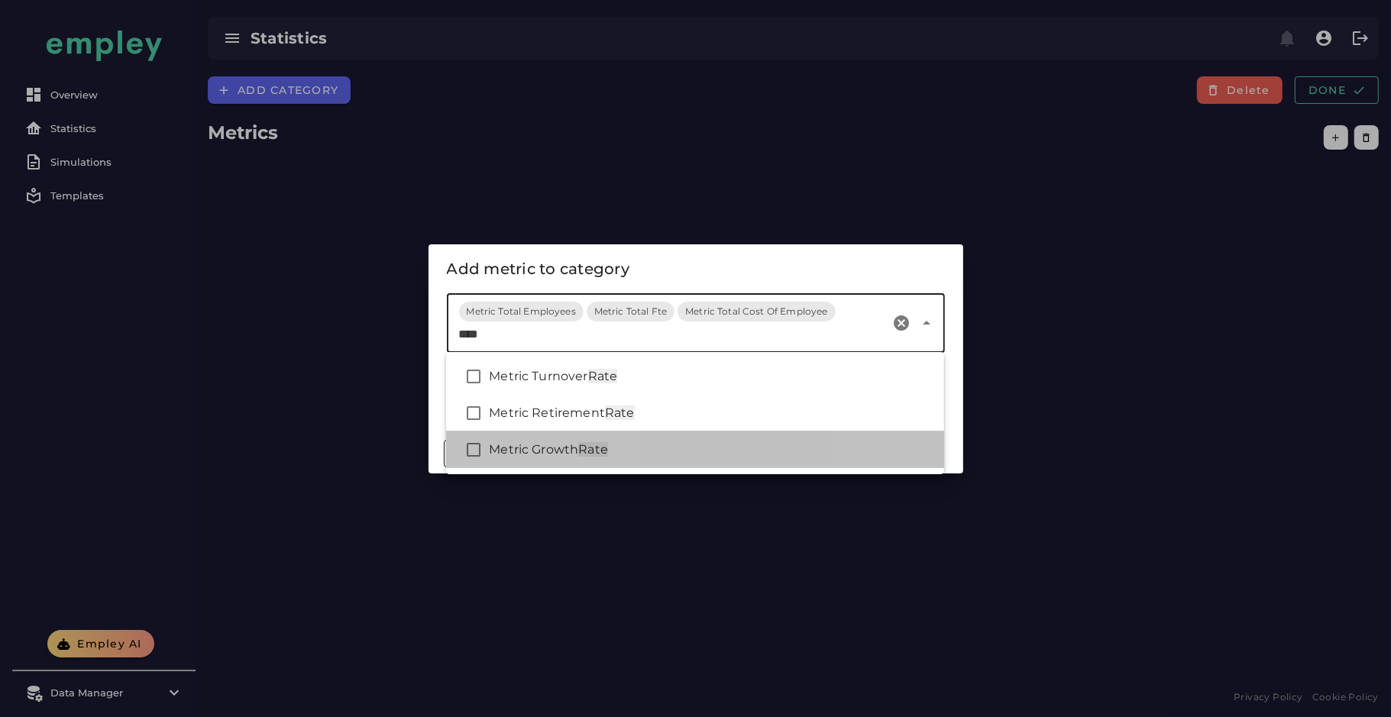
click at [674, 445] on div "Metric Growth Rate" at bounding box center [710, 450] width 443 height 18
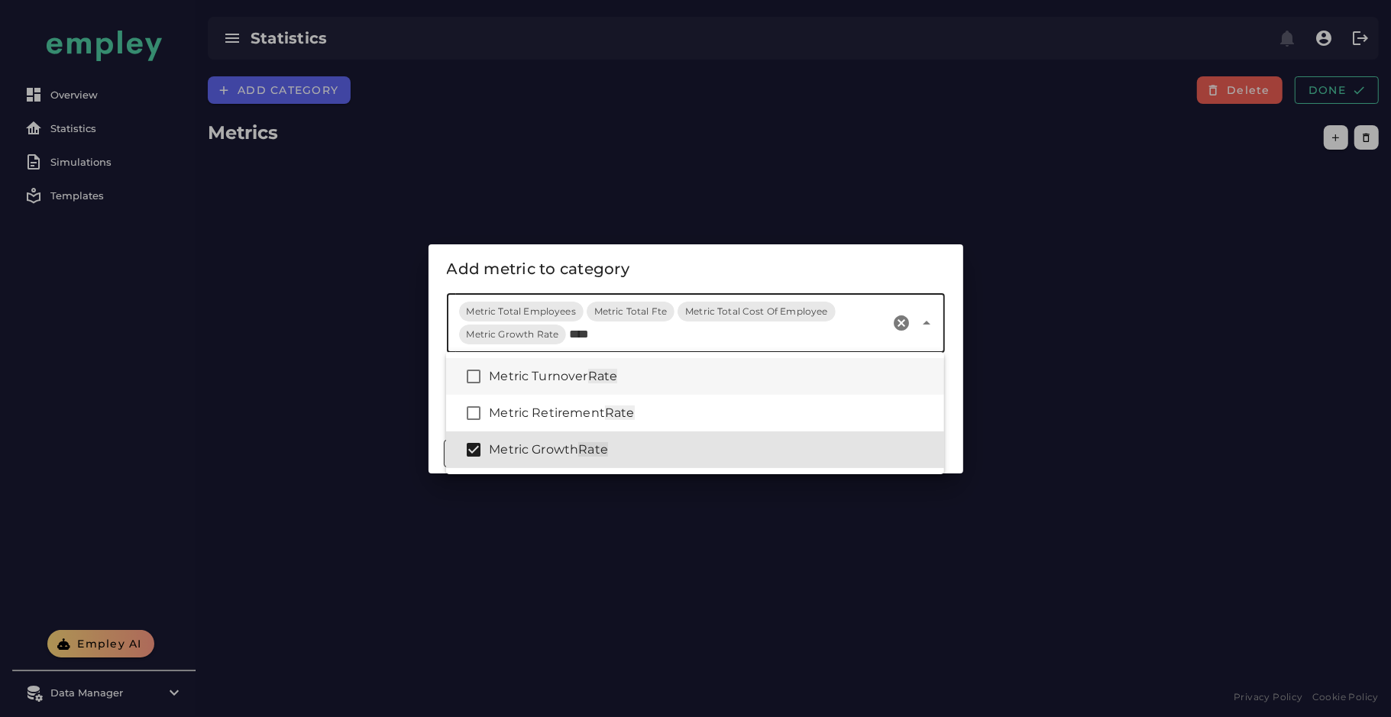
click at [686, 378] on div "Metric Turnover Rate" at bounding box center [710, 376] width 443 height 18
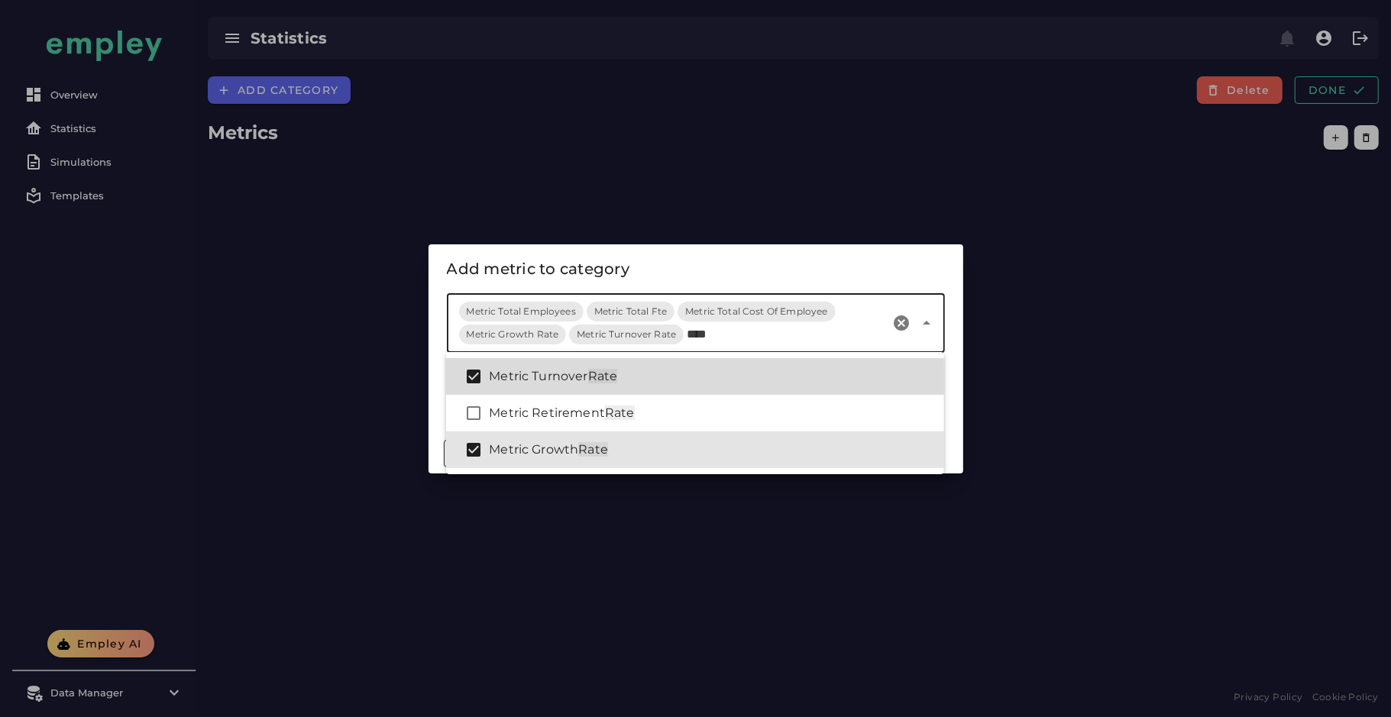
click at [678, 393] on div "Metric Turnover Rate" at bounding box center [695, 376] width 498 height 37
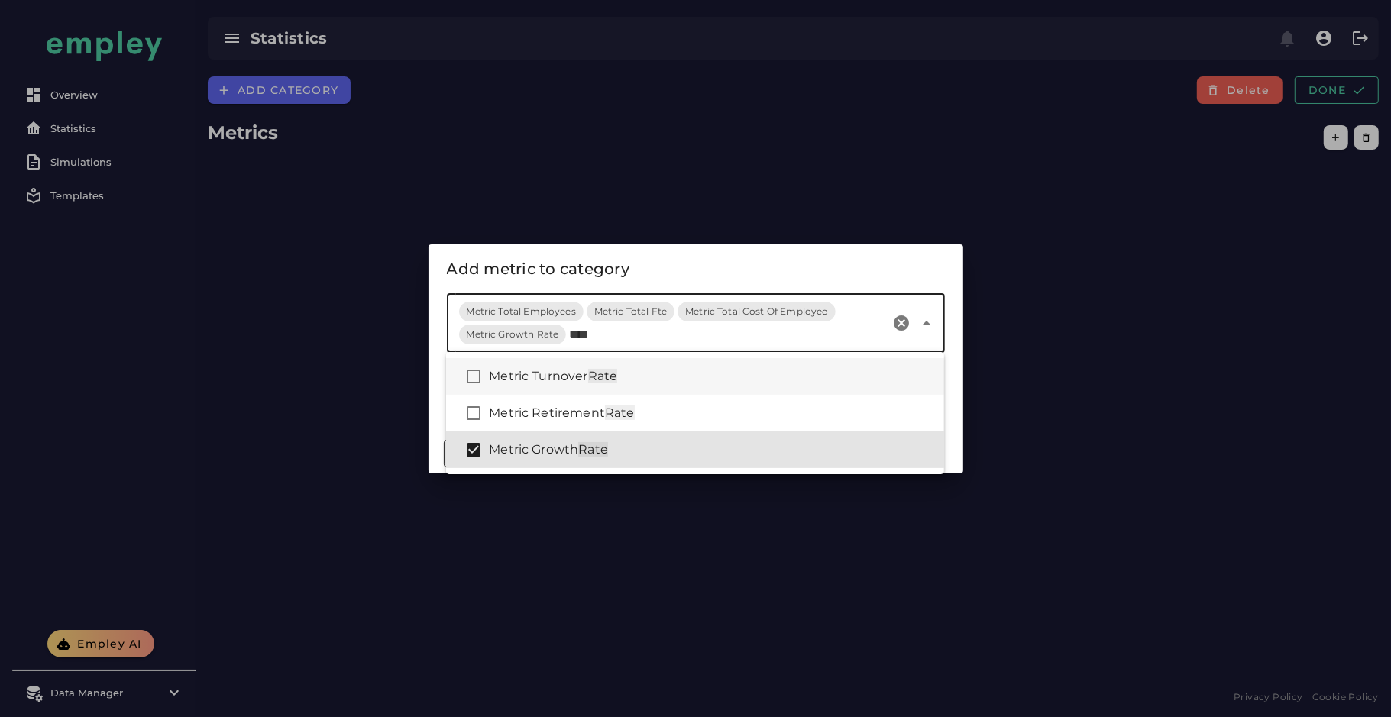
click at [648, 364] on div "Metric Turnover Rate" at bounding box center [695, 376] width 498 height 37
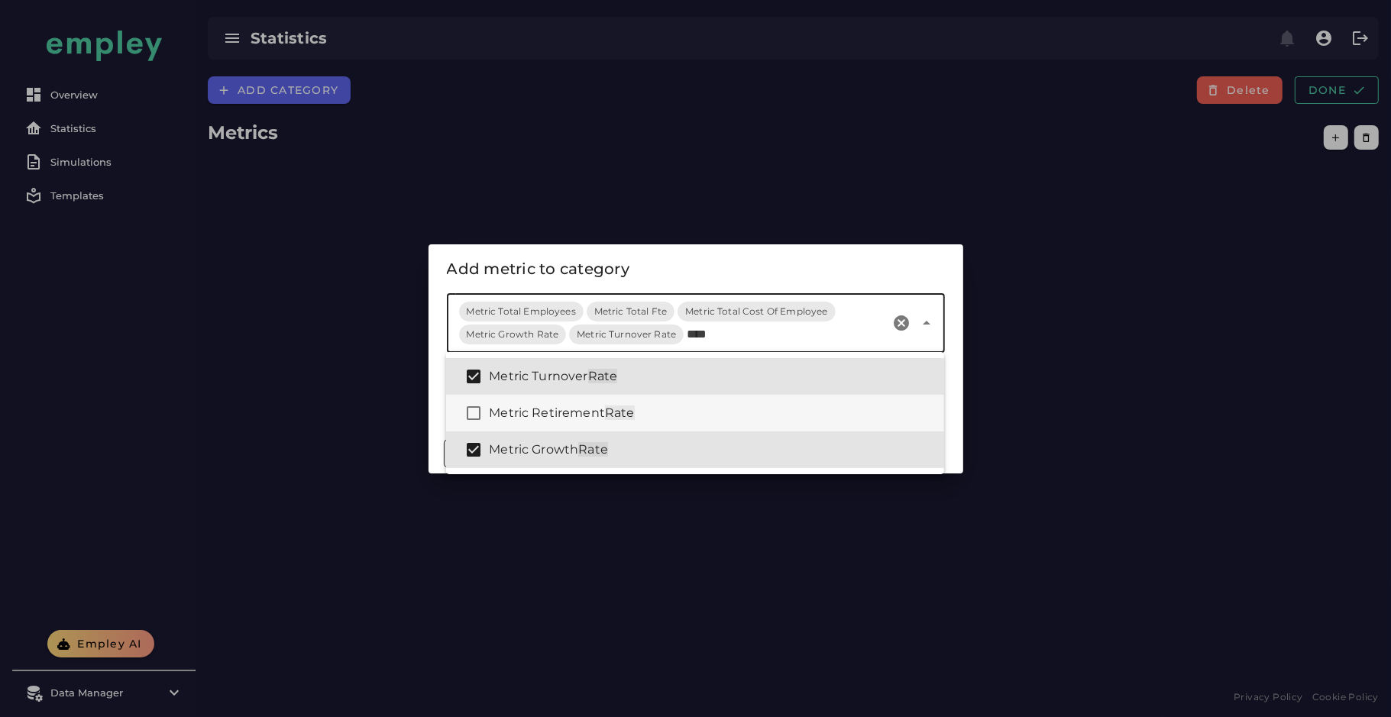
click at [633, 401] on div "Metric Retirement Rate" at bounding box center [695, 413] width 498 height 37
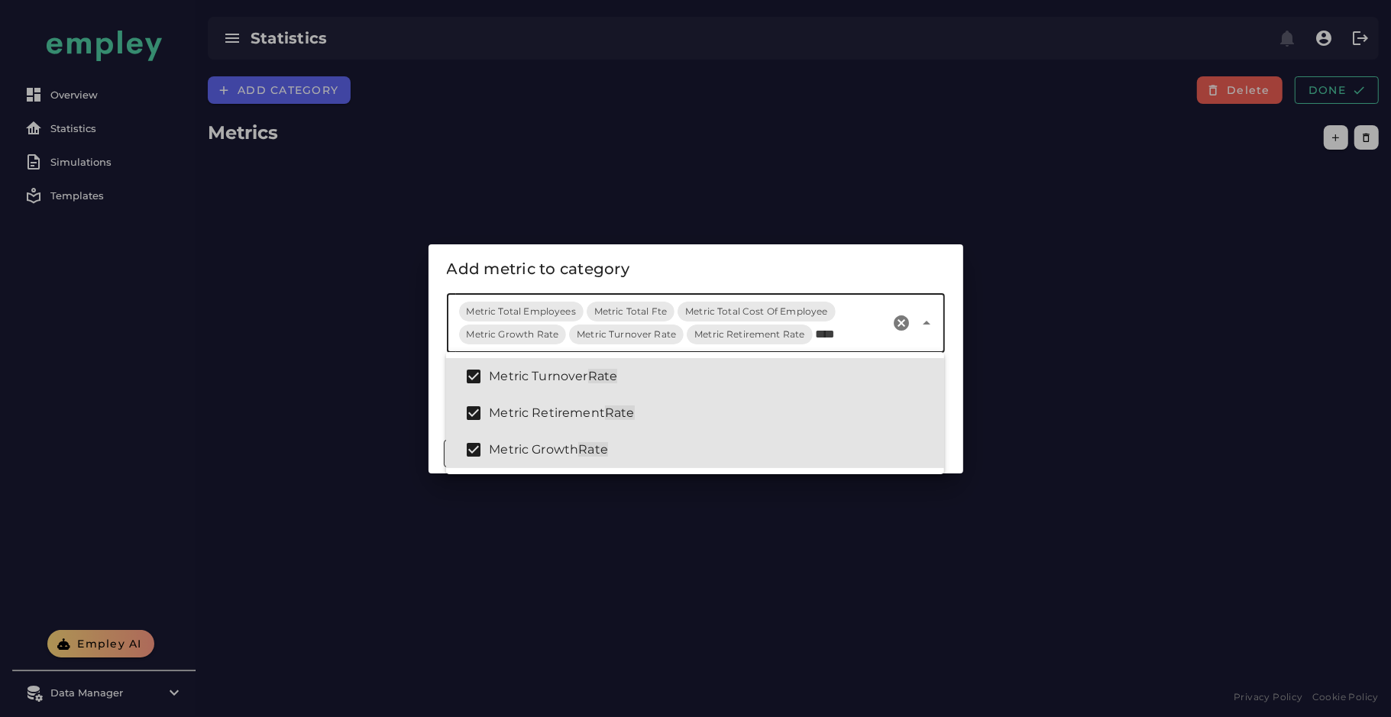
type input "****"
click at [677, 266] on div "Add metric to category" at bounding box center [696, 269] width 498 height 24
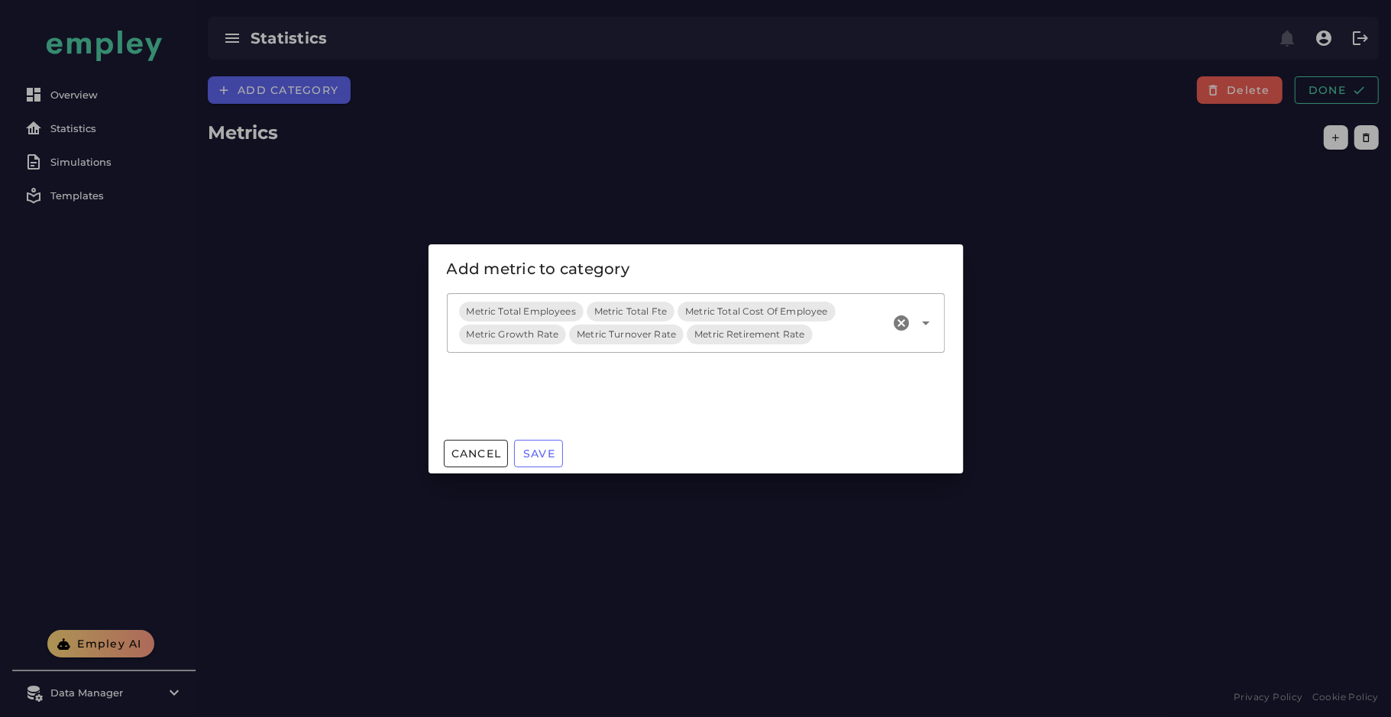
click at [819, 331] on input "Metrics" at bounding box center [851, 334] width 70 height 18
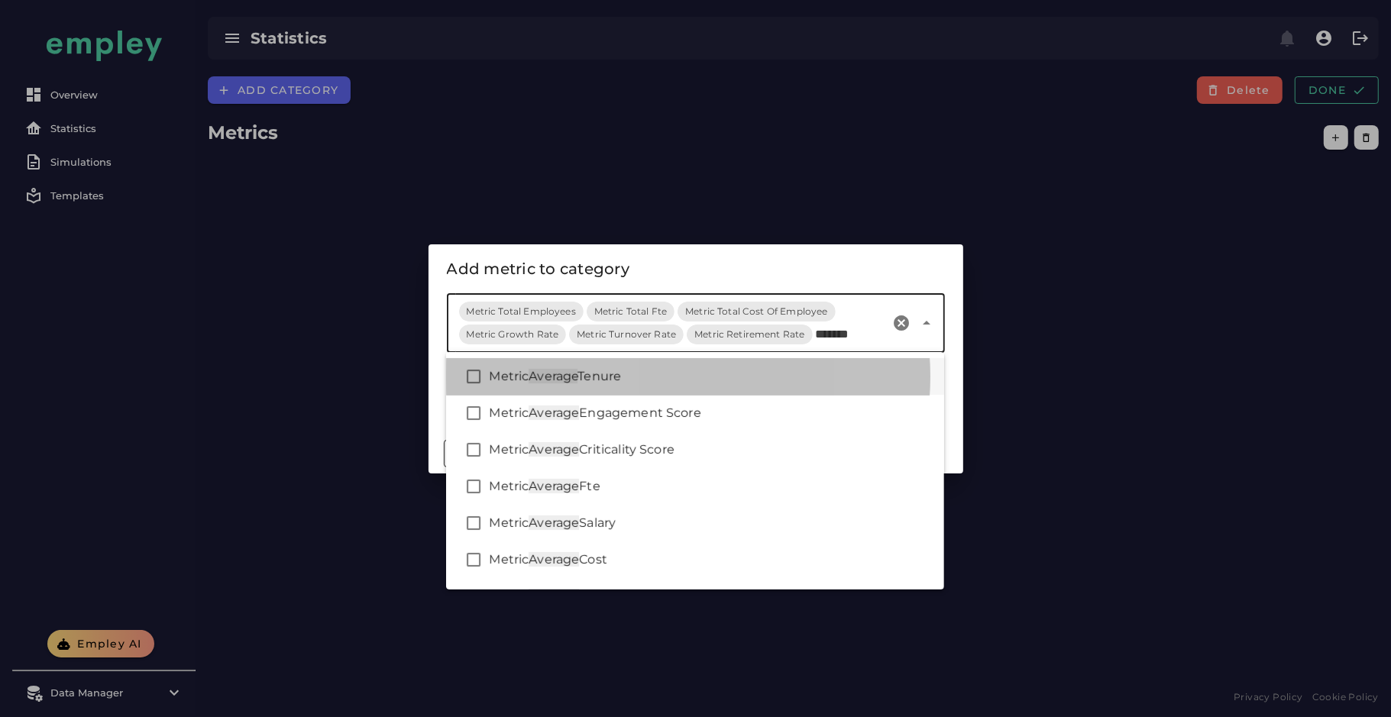
click at [771, 372] on div "Metric Average Tenure" at bounding box center [710, 376] width 443 height 18
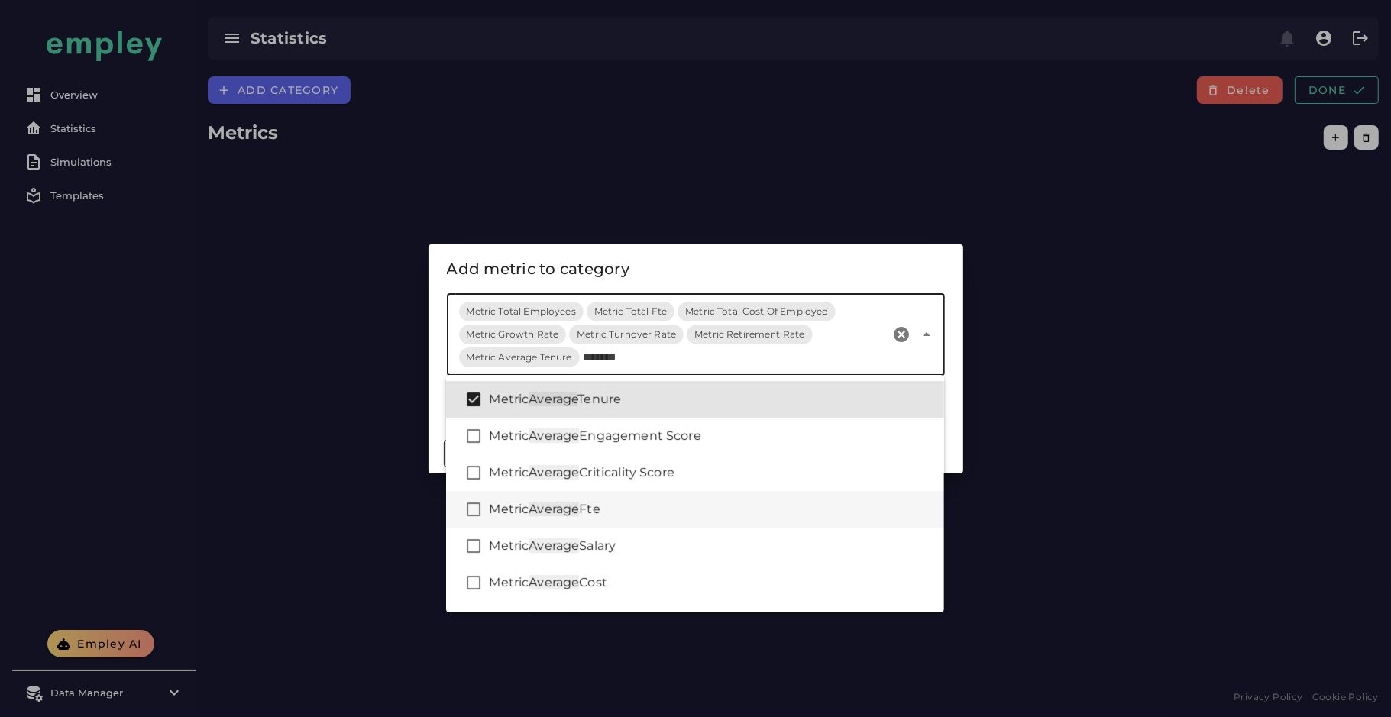
click at [714, 506] on div "Metric Average Fte" at bounding box center [710, 509] width 443 height 18
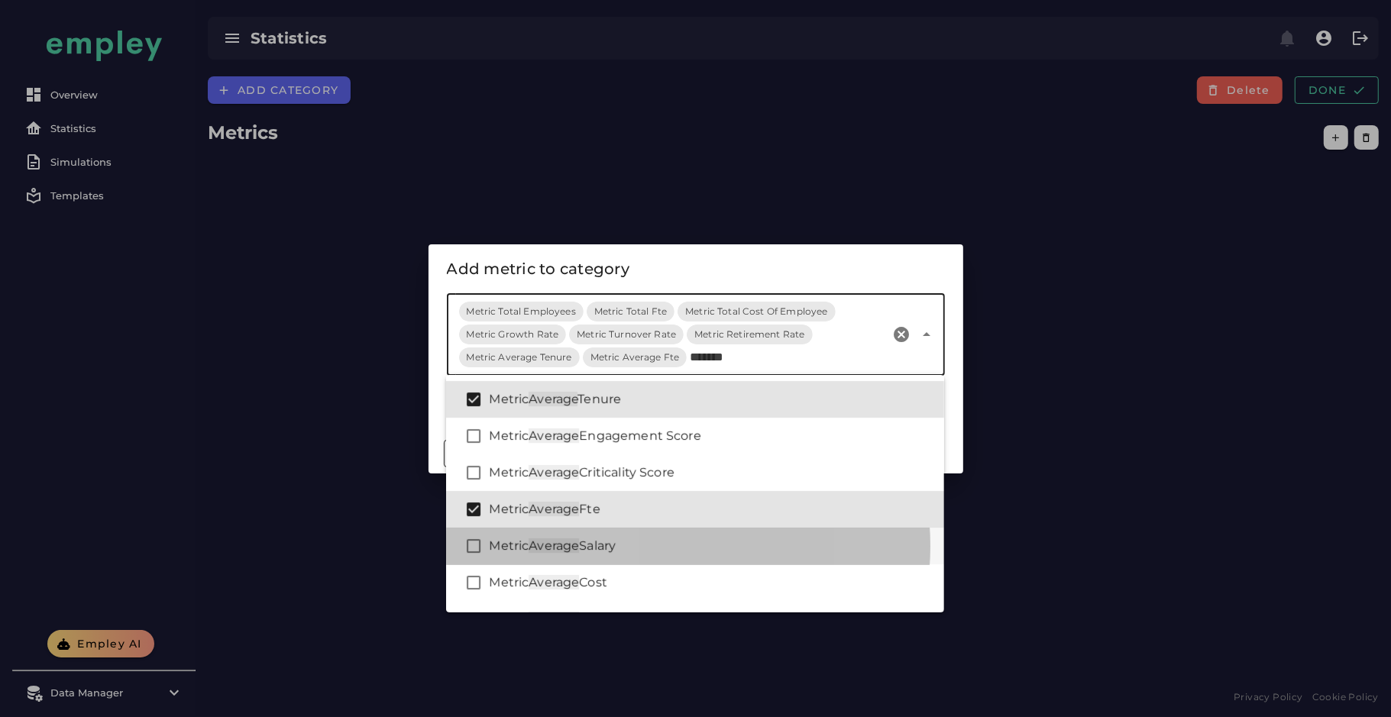
click at [695, 535] on div "Metric Average Salary" at bounding box center [695, 546] width 498 height 37
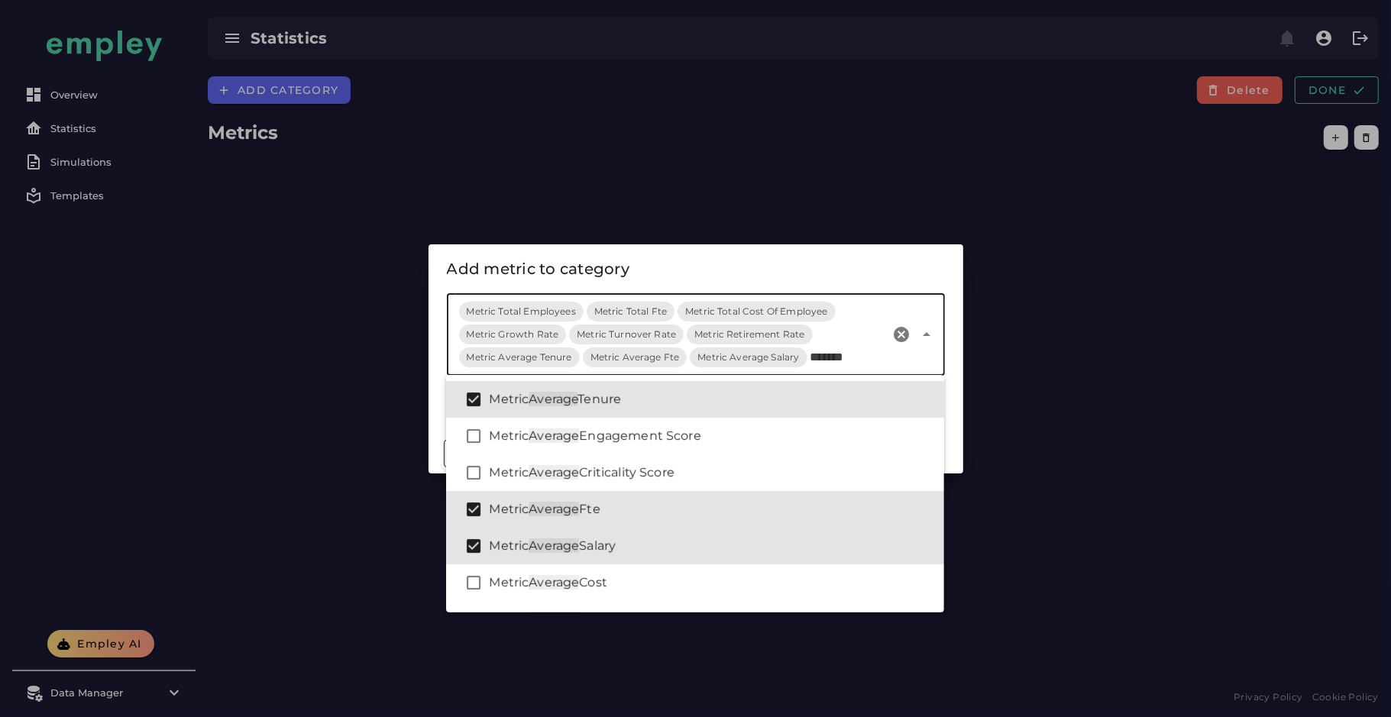
type input "*******"
click at [691, 273] on div "Add metric to category" at bounding box center [696, 269] width 498 height 24
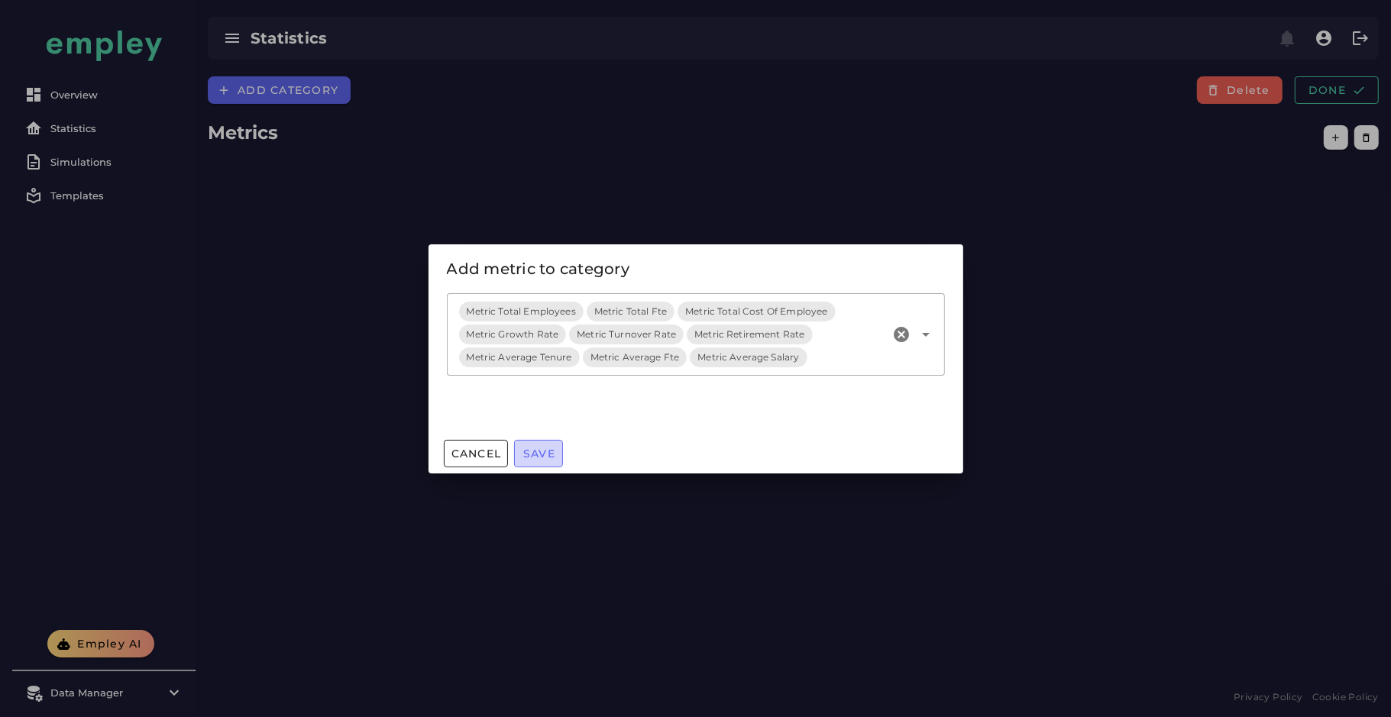
click at [542, 457] on span "Save" at bounding box center [538, 454] width 33 height 14
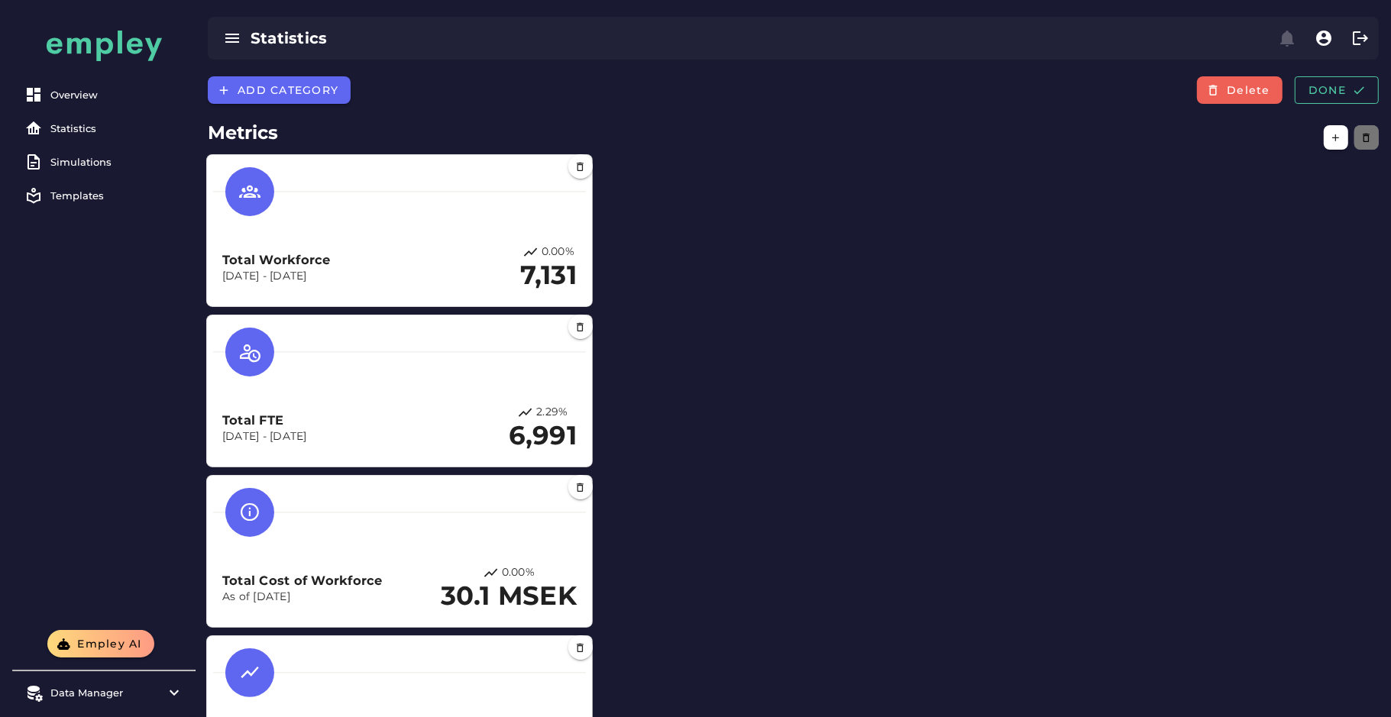
click at [1361, 138] on icon "button" at bounding box center [1366, 137] width 11 height 11
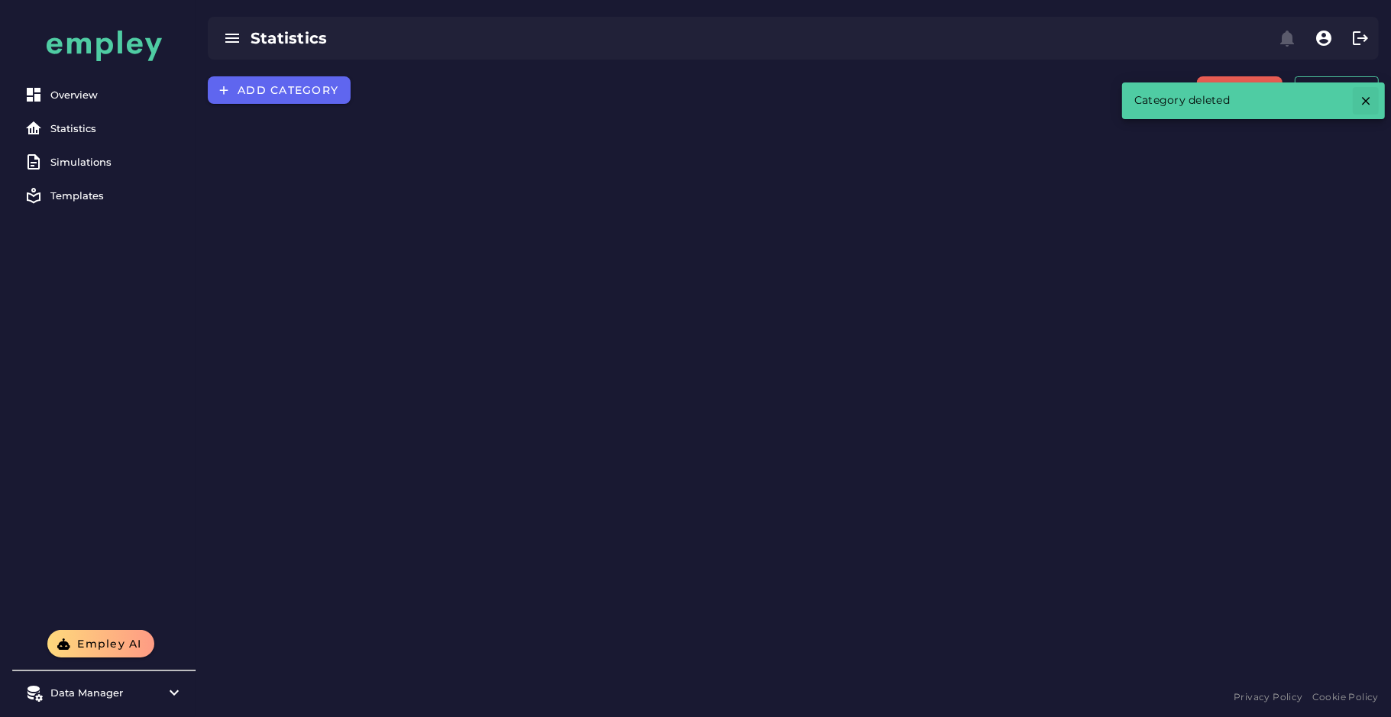
click at [1367, 98] on icon "button" at bounding box center [1366, 101] width 14 height 14
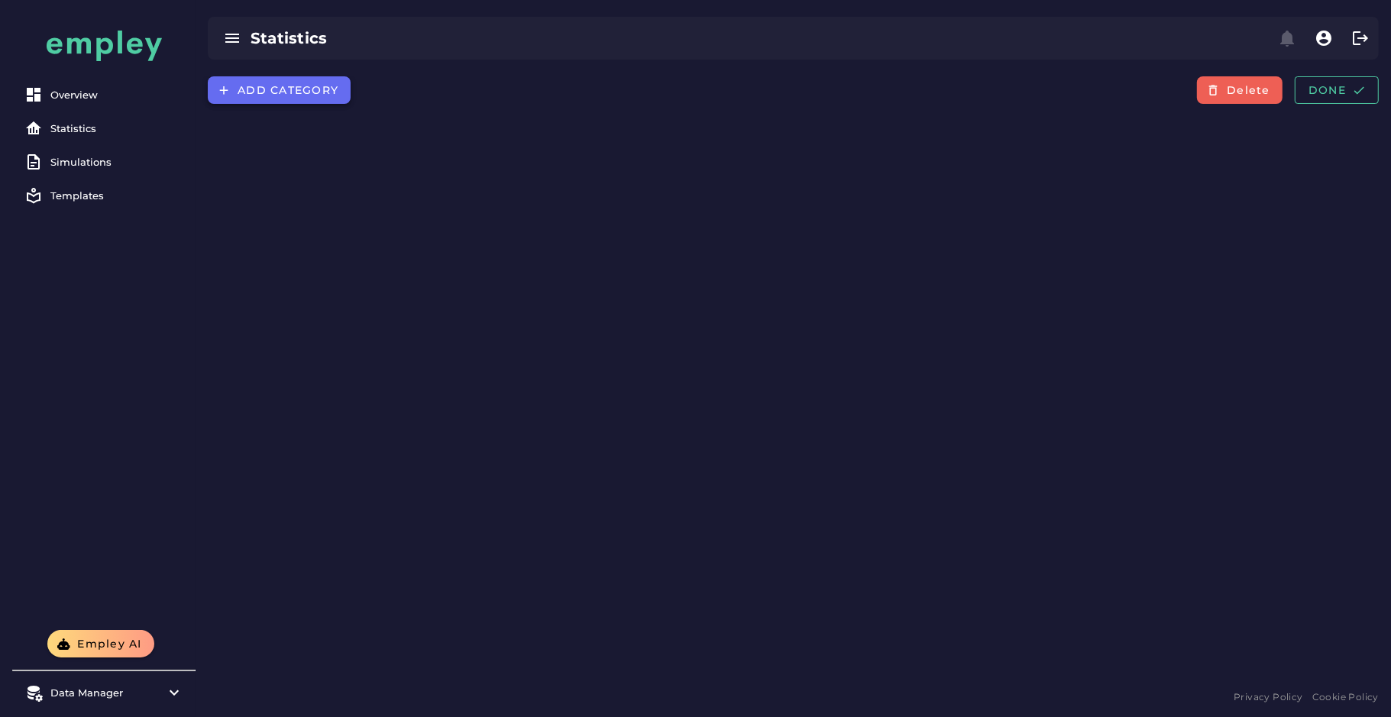
click at [293, 81] on button "Add category" at bounding box center [279, 89] width 143 height 27
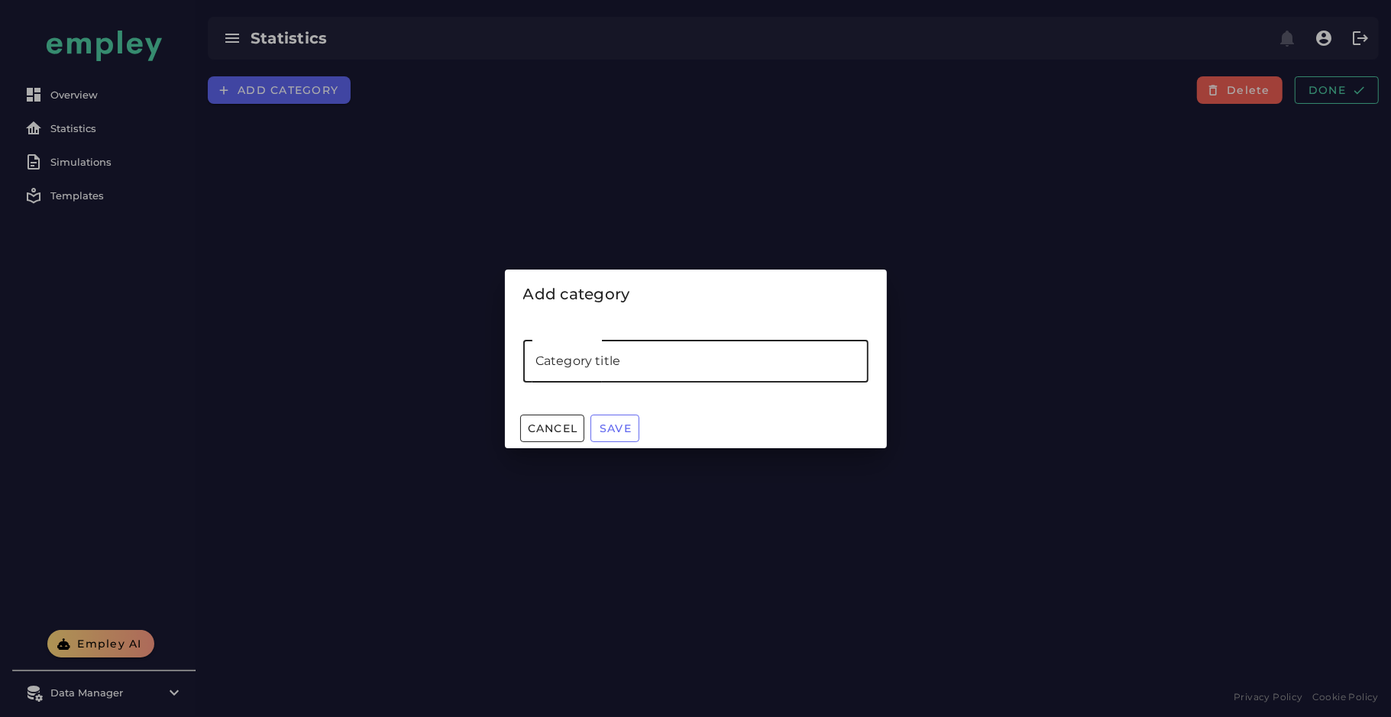
click at [585, 354] on input "Category title" at bounding box center [695, 361] width 345 height 43
click at [561, 359] on input "**********" at bounding box center [695, 361] width 345 height 43
type input "**********"
click at [629, 432] on span "Save" at bounding box center [615, 429] width 33 height 14
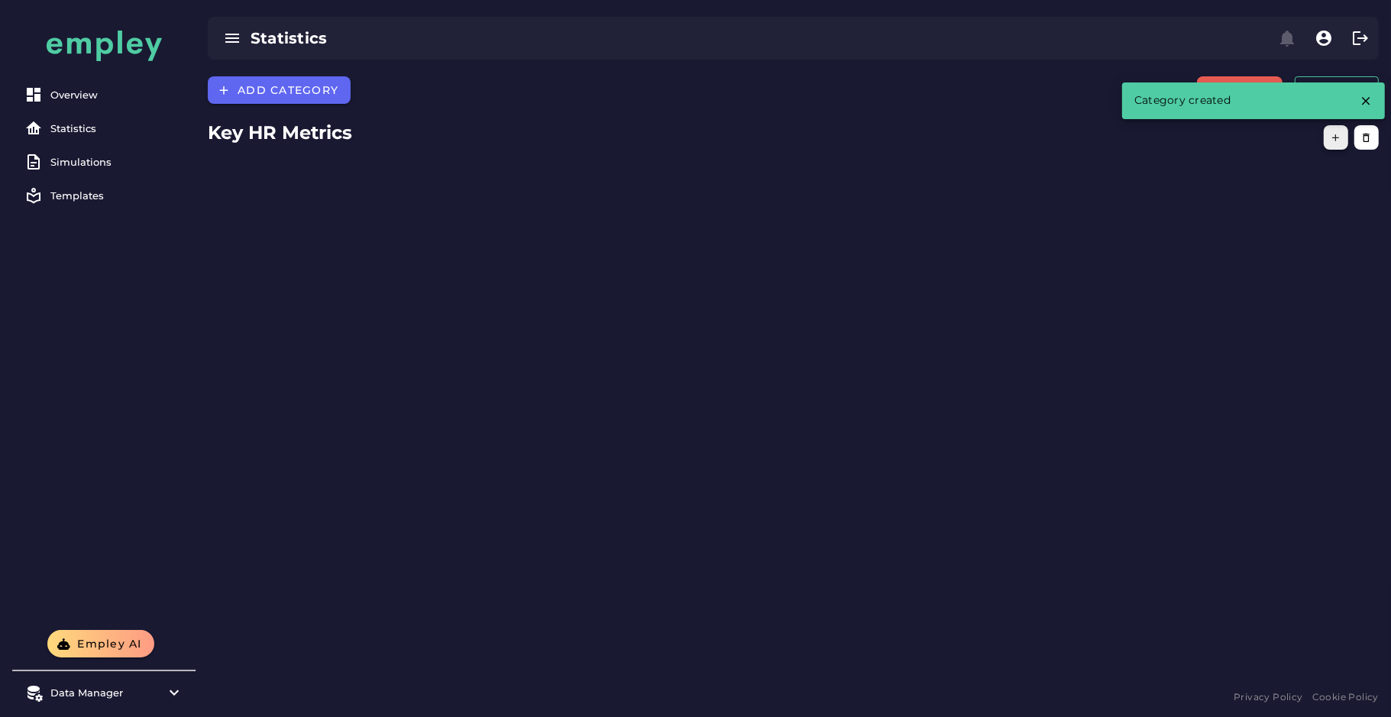
click at [1337, 144] on button "button" at bounding box center [1336, 137] width 24 height 24
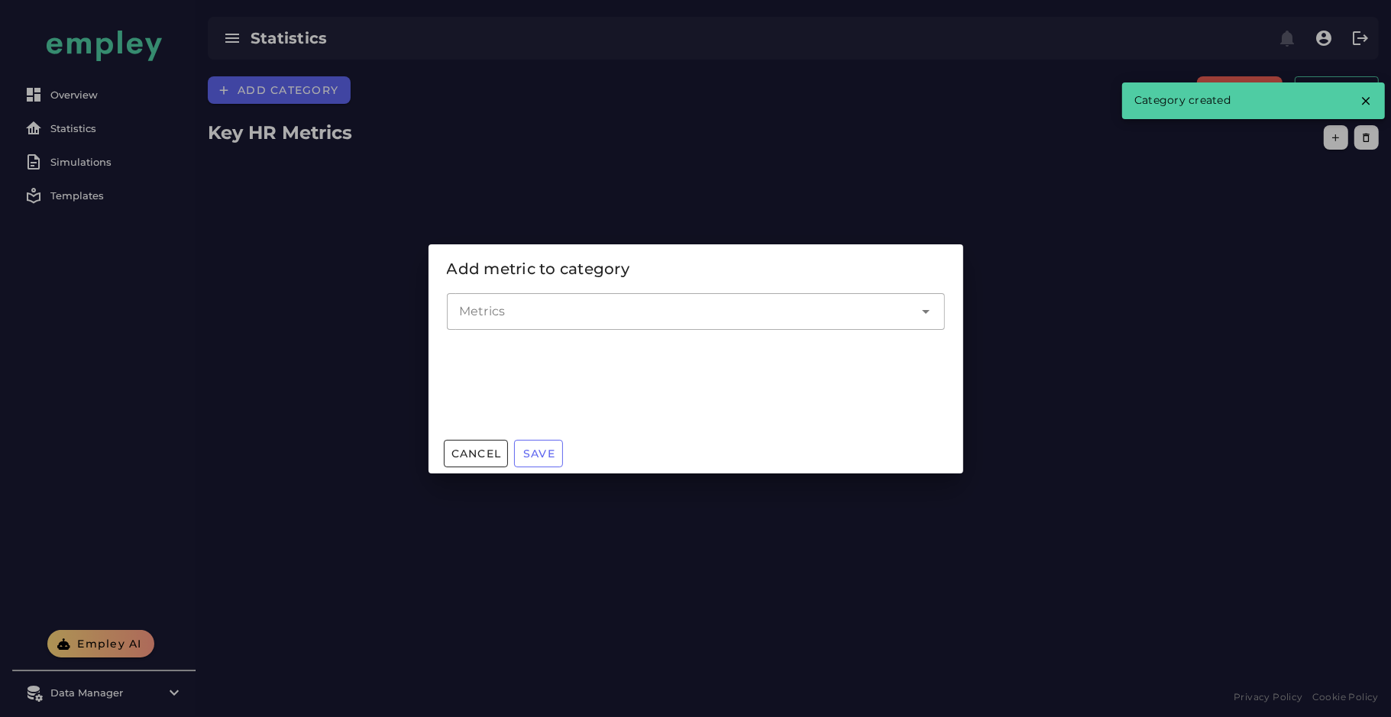
click at [561, 298] on div at bounding box center [680, 311] width 467 height 37
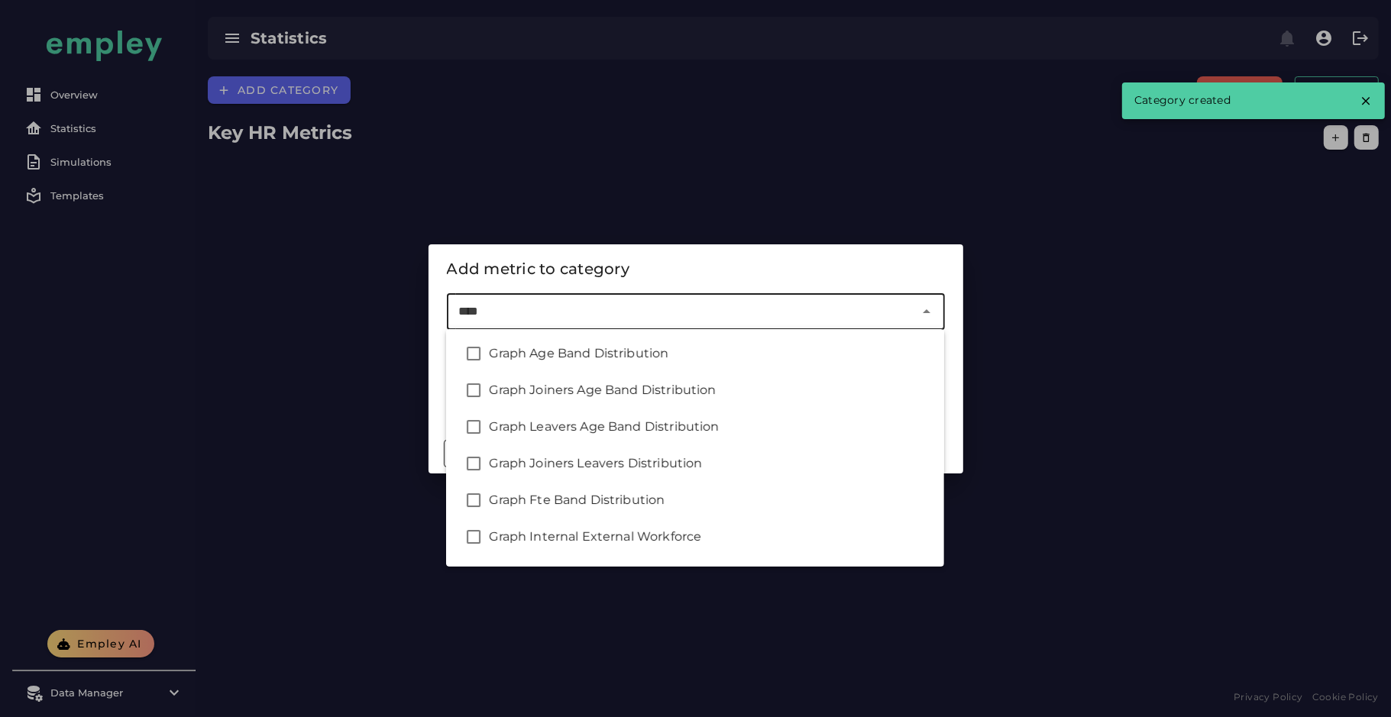
type input "*****"
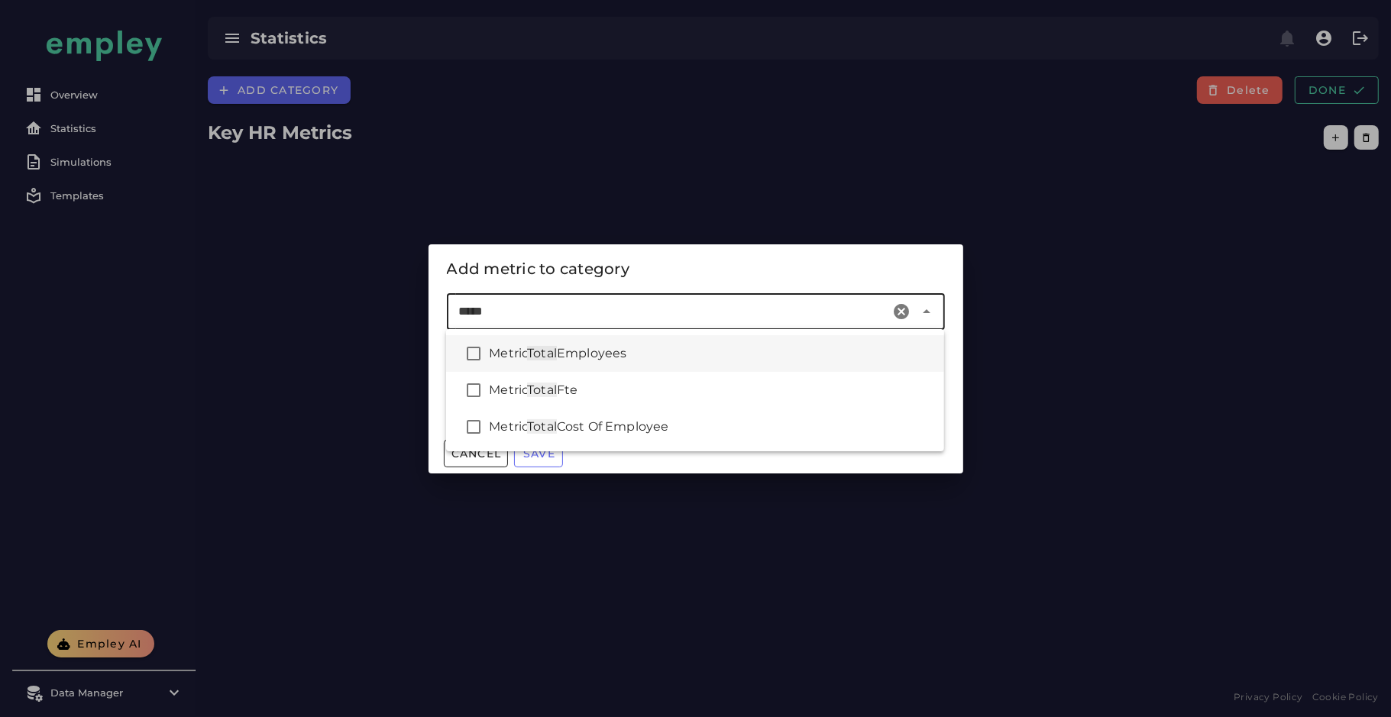
click at [621, 367] on div "Metric Total Employees" at bounding box center [695, 353] width 498 height 37
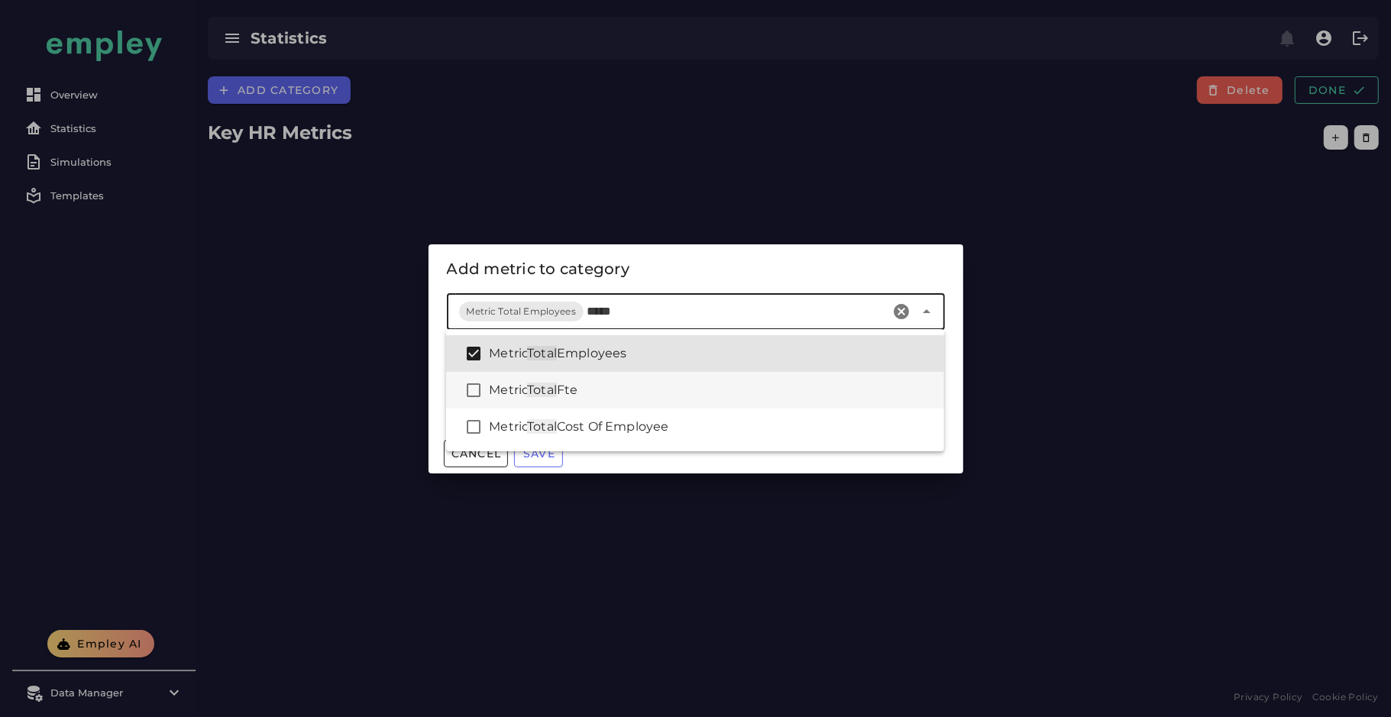
click at [607, 386] on div "Metric Total Fte" at bounding box center [710, 390] width 443 height 18
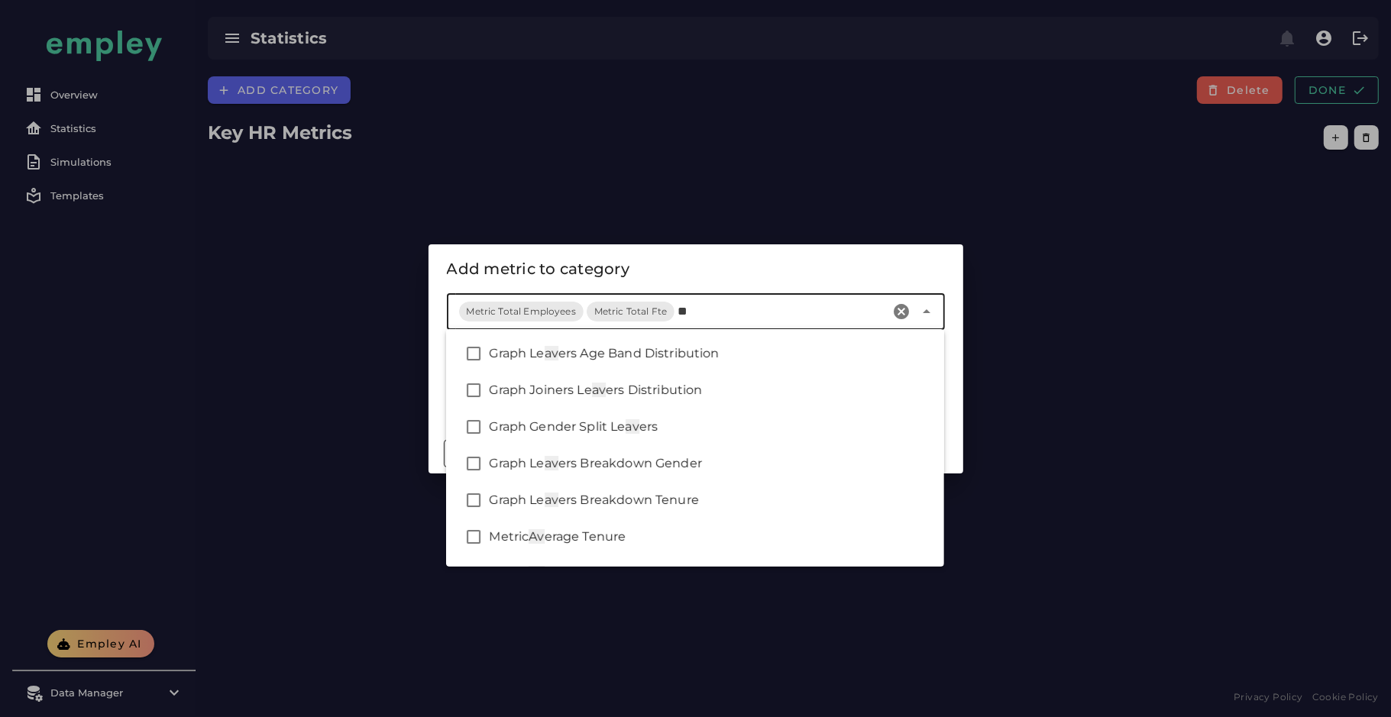
type input "***"
type input "*****"
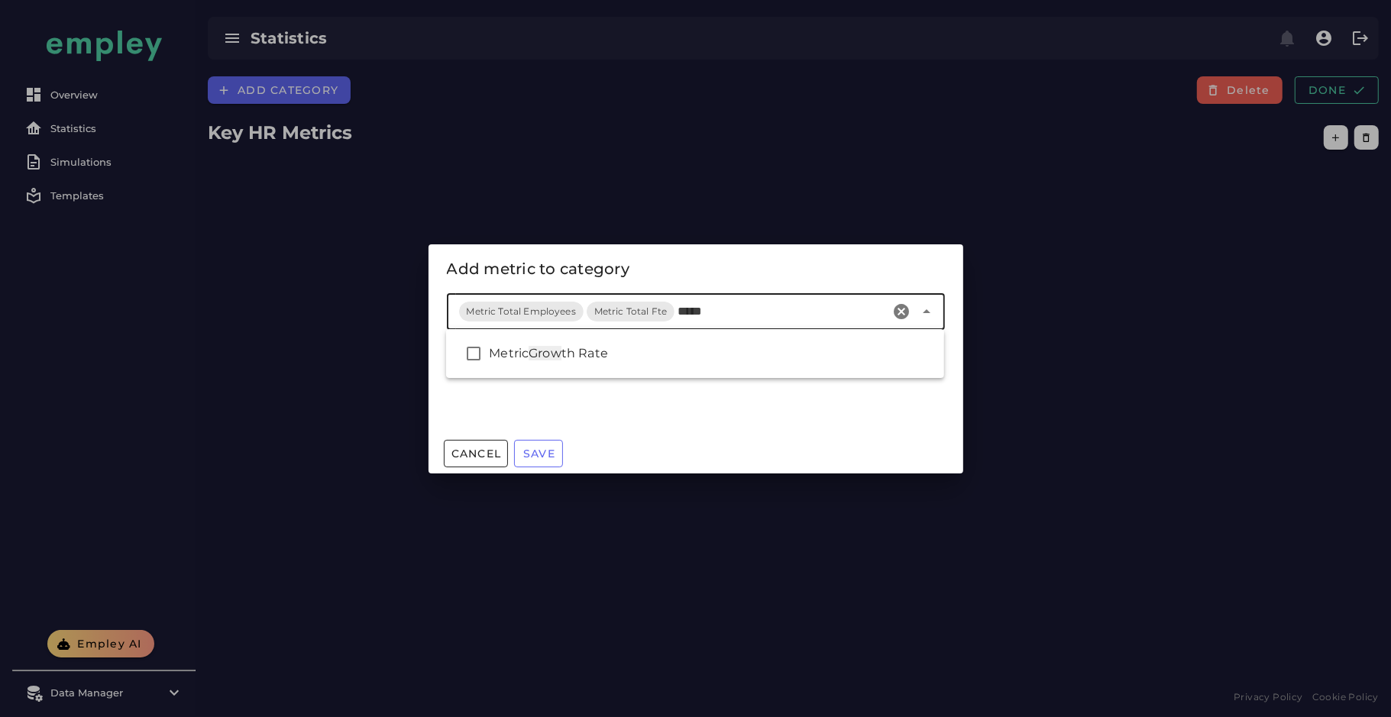
type input "******"
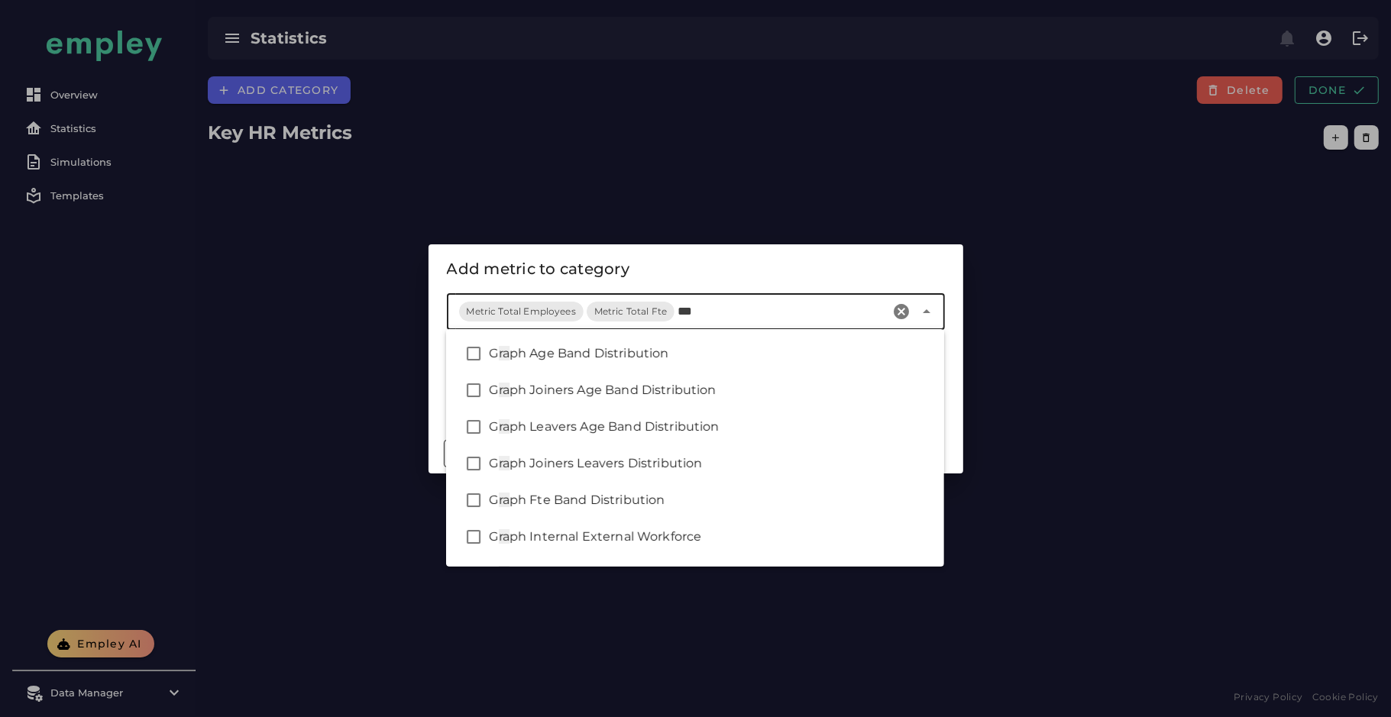
type input "****"
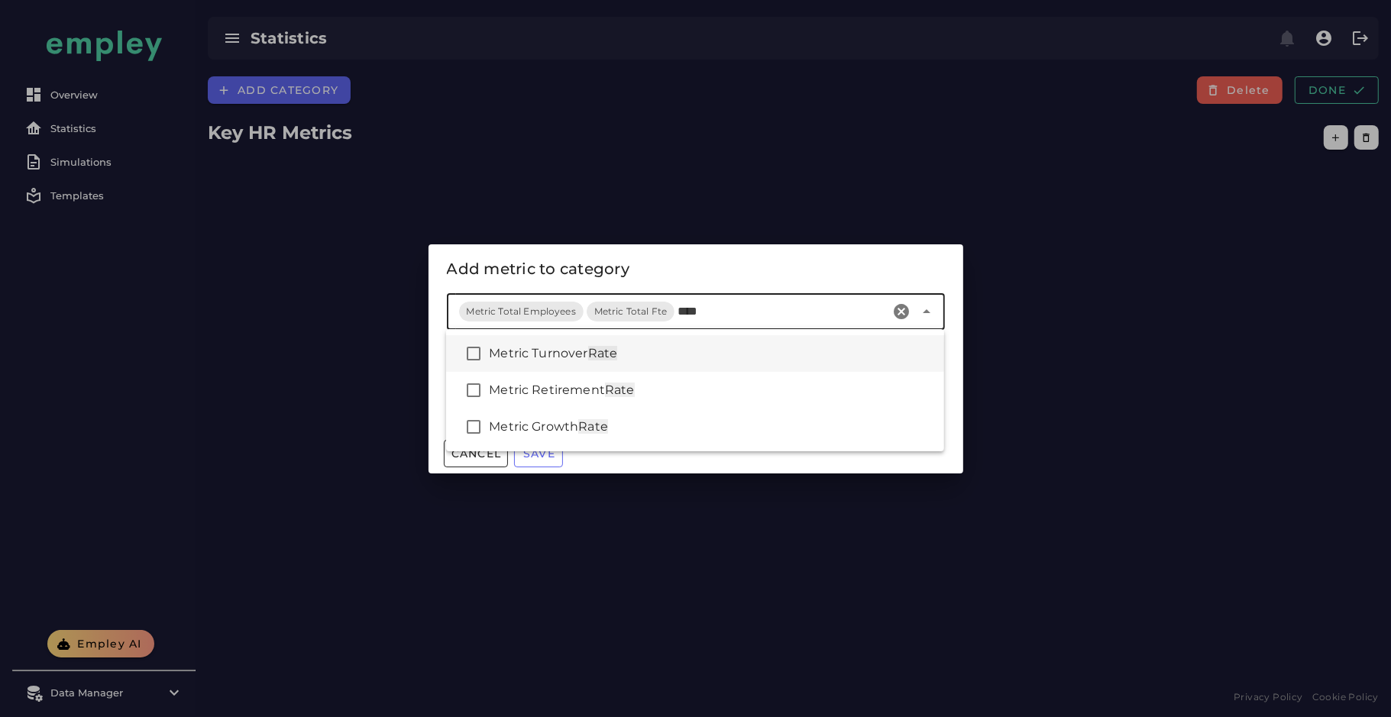
click at [668, 360] on div "Metric Turnover Rate" at bounding box center [710, 354] width 443 height 18
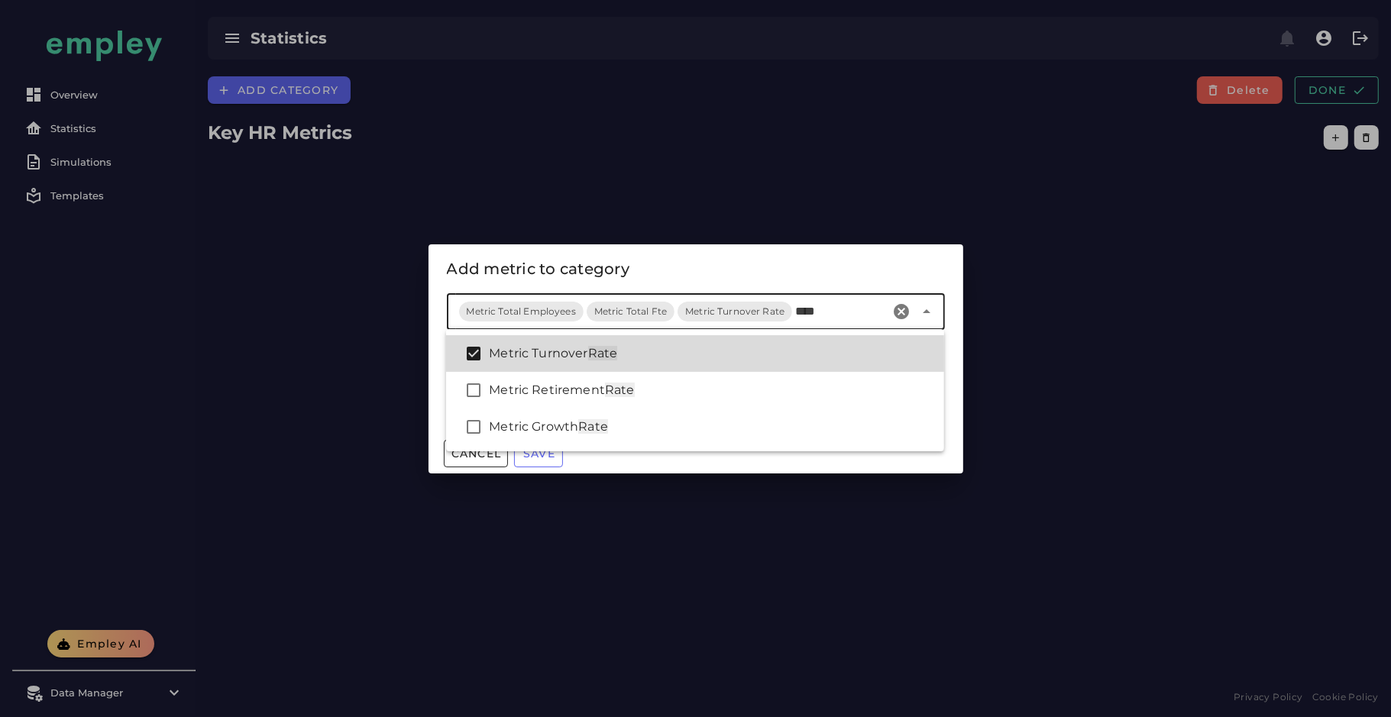
click at [640, 359] on div "Metric Turnover Rate" at bounding box center [710, 354] width 443 height 18
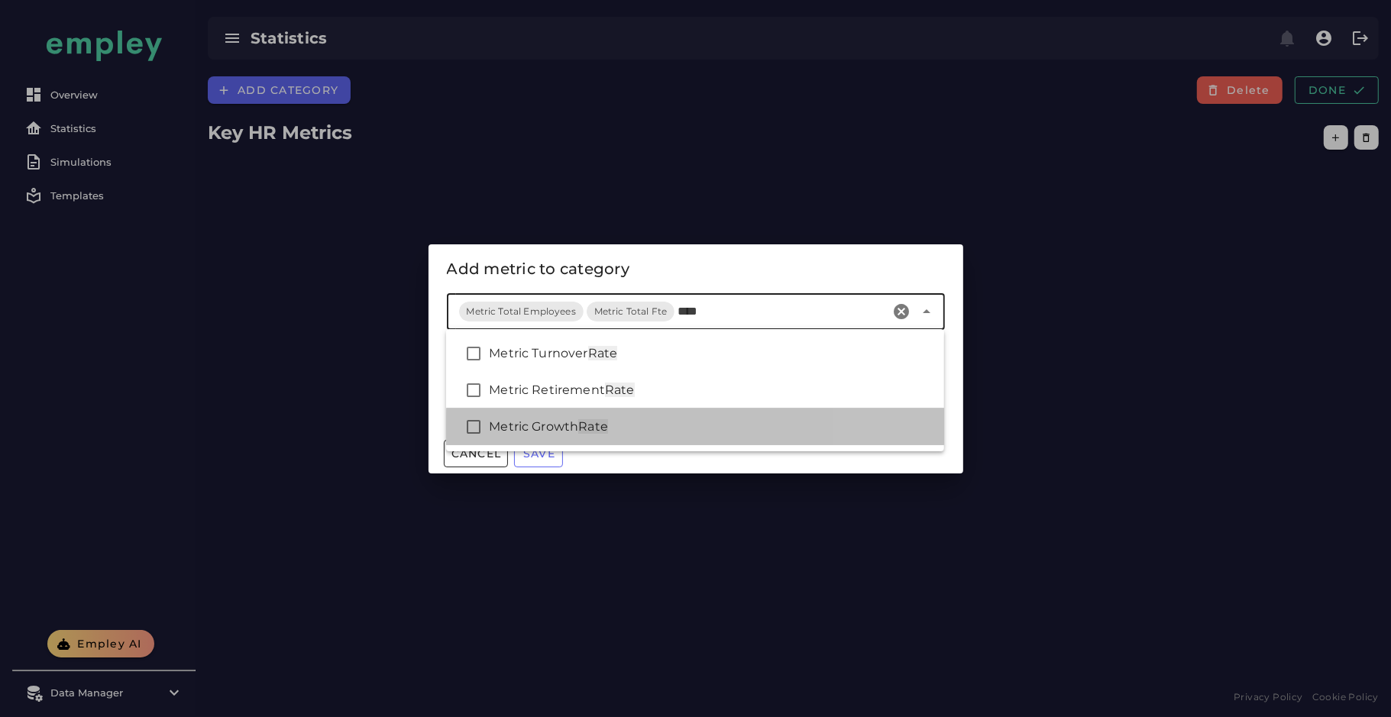
click at [620, 436] on div "Metric Growth Rate" at bounding box center [695, 427] width 498 height 37
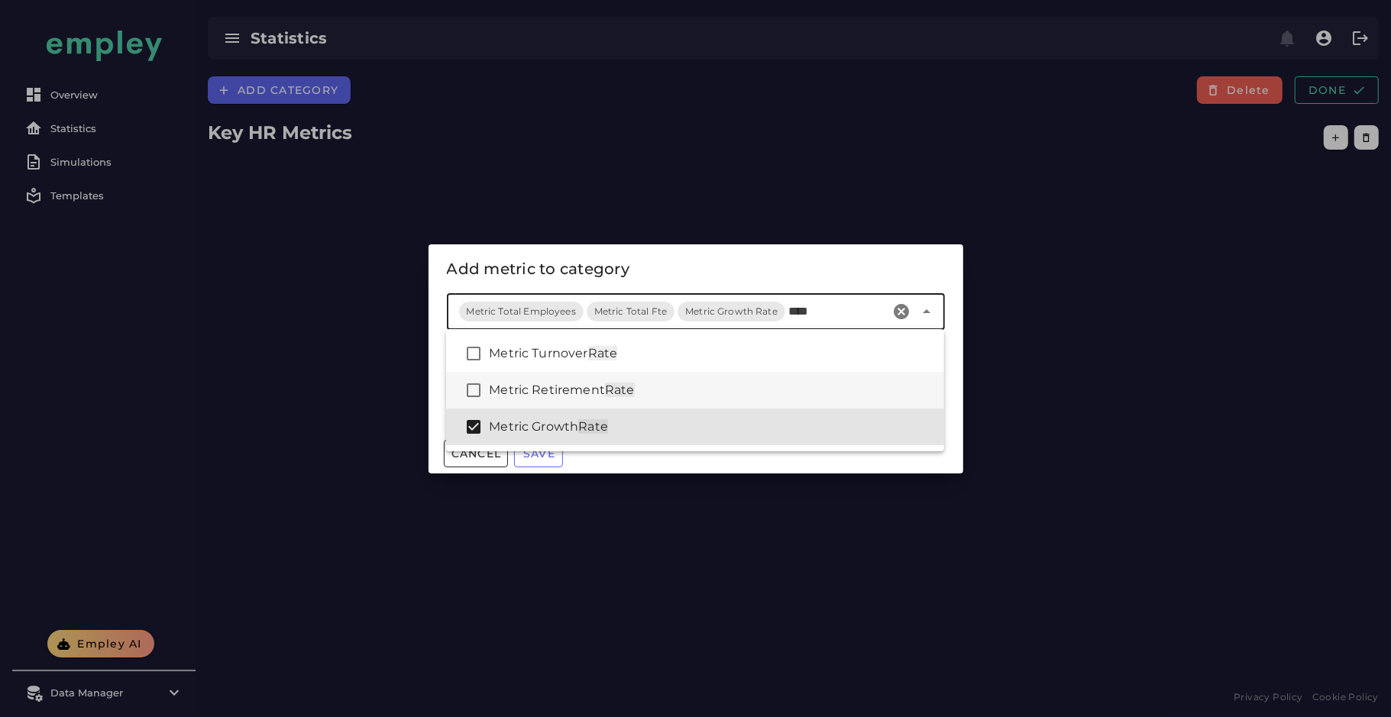
click at [671, 397] on div "Metric Retirement Rate" at bounding box center [710, 390] width 443 height 18
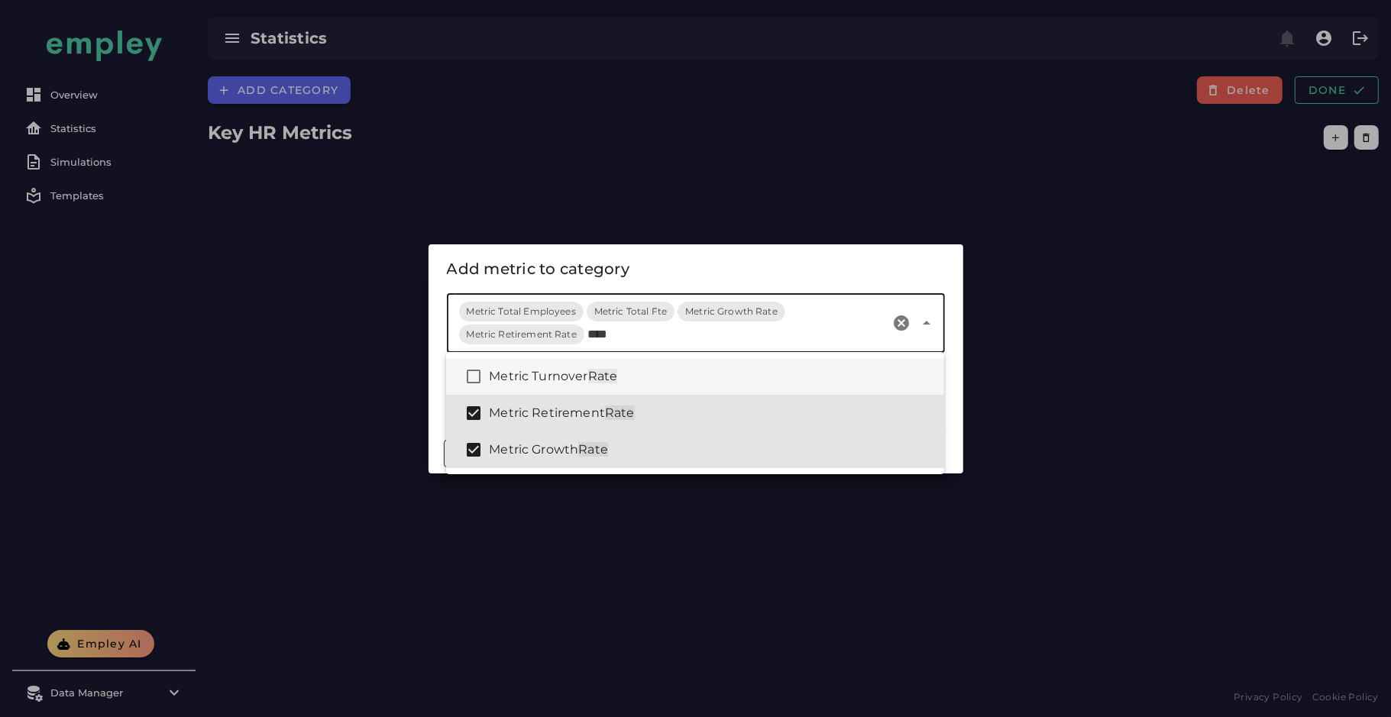
click at [690, 367] on div "Metric Turnover Rate" at bounding box center [695, 376] width 498 height 37
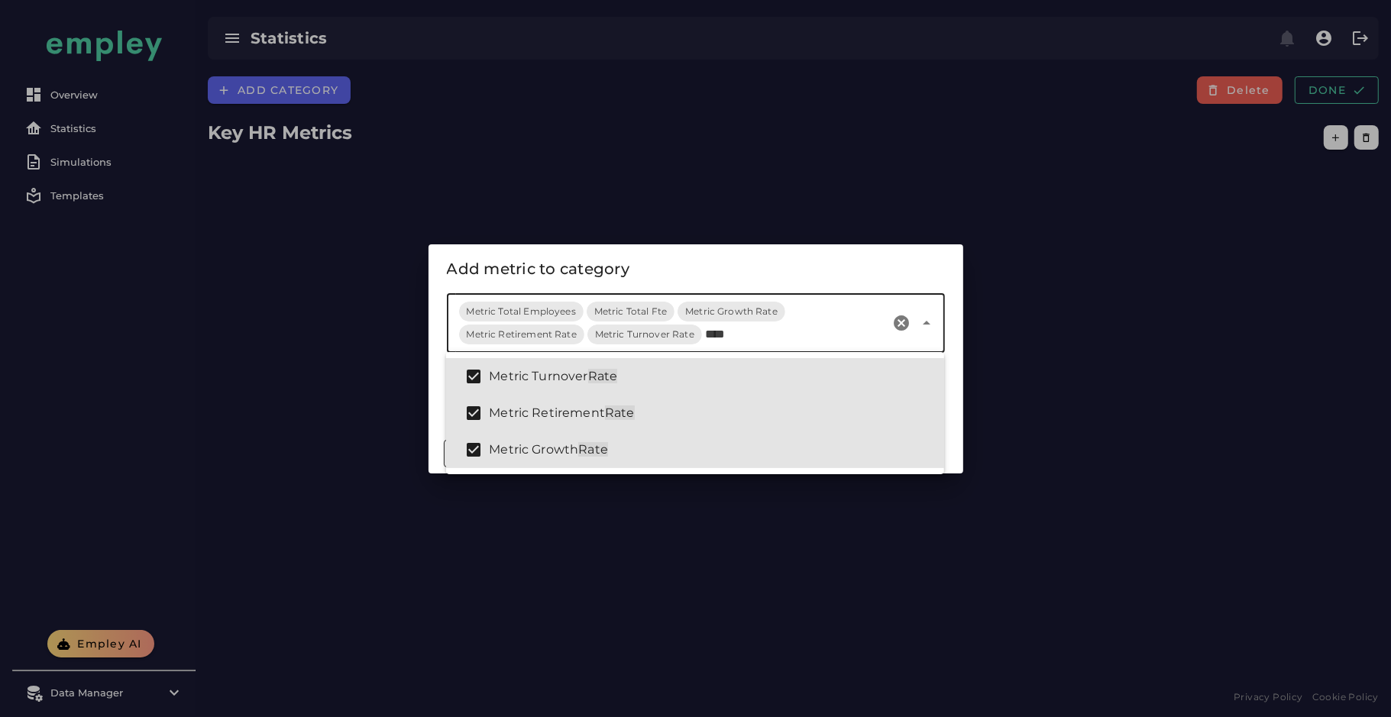
click at [798, 331] on input "****" at bounding box center [795, 334] width 180 height 18
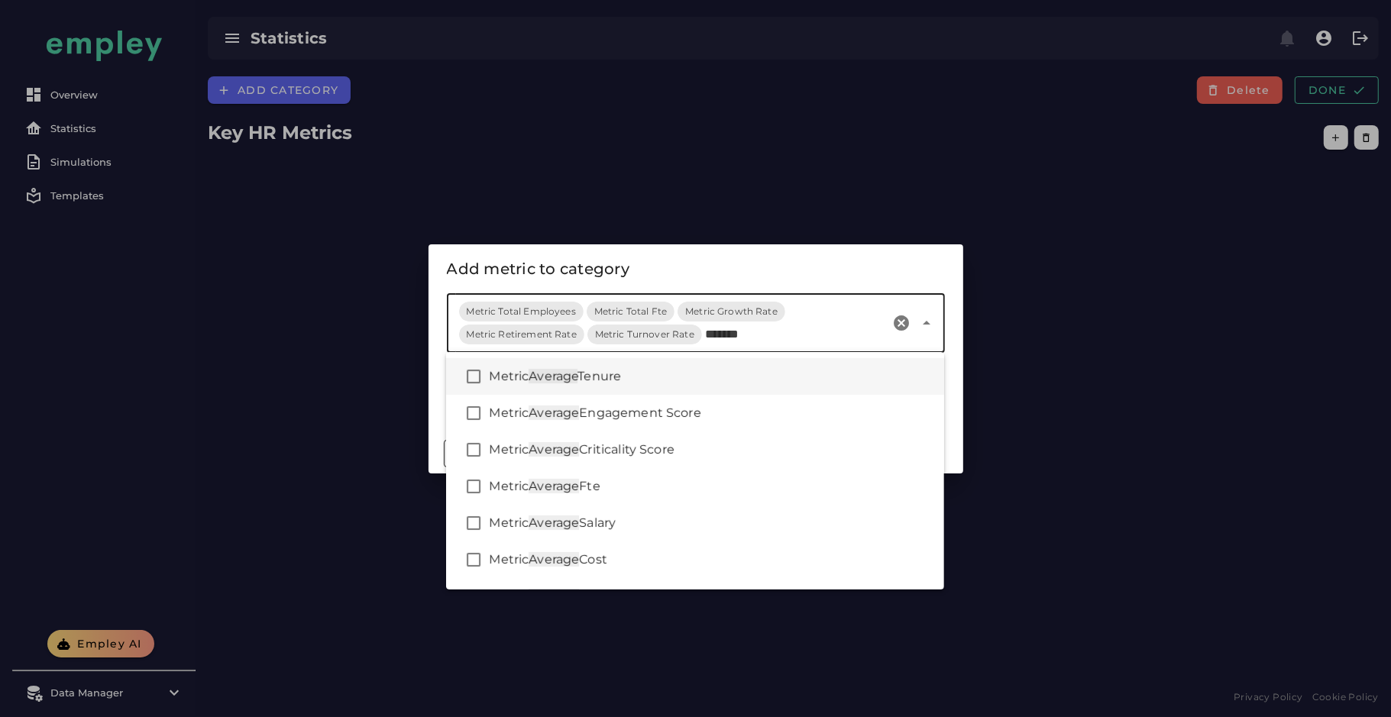
click at [766, 380] on div "Metric Average Tenure" at bounding box center [710, 376] width 443 height 18
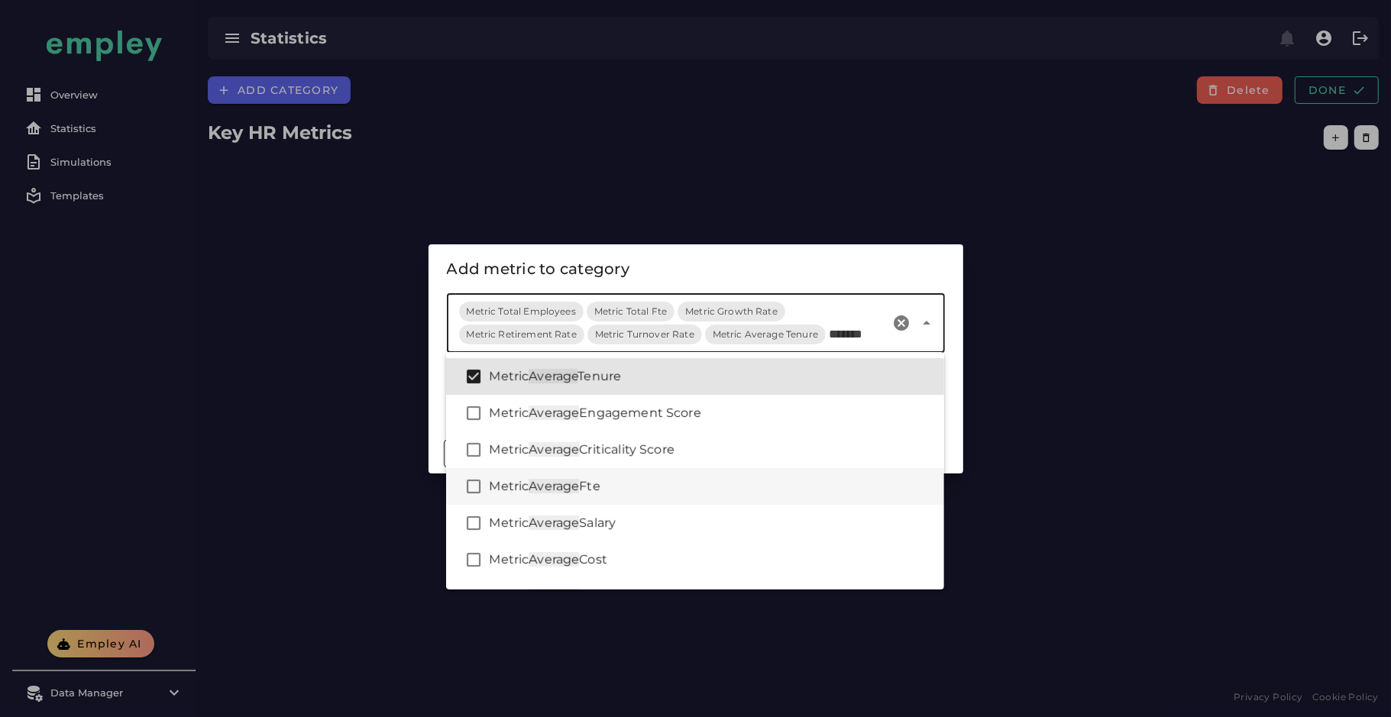
click at [707, 490] on div "Metric Average Fte" at bounding box center [710, 486] width 443 height 18
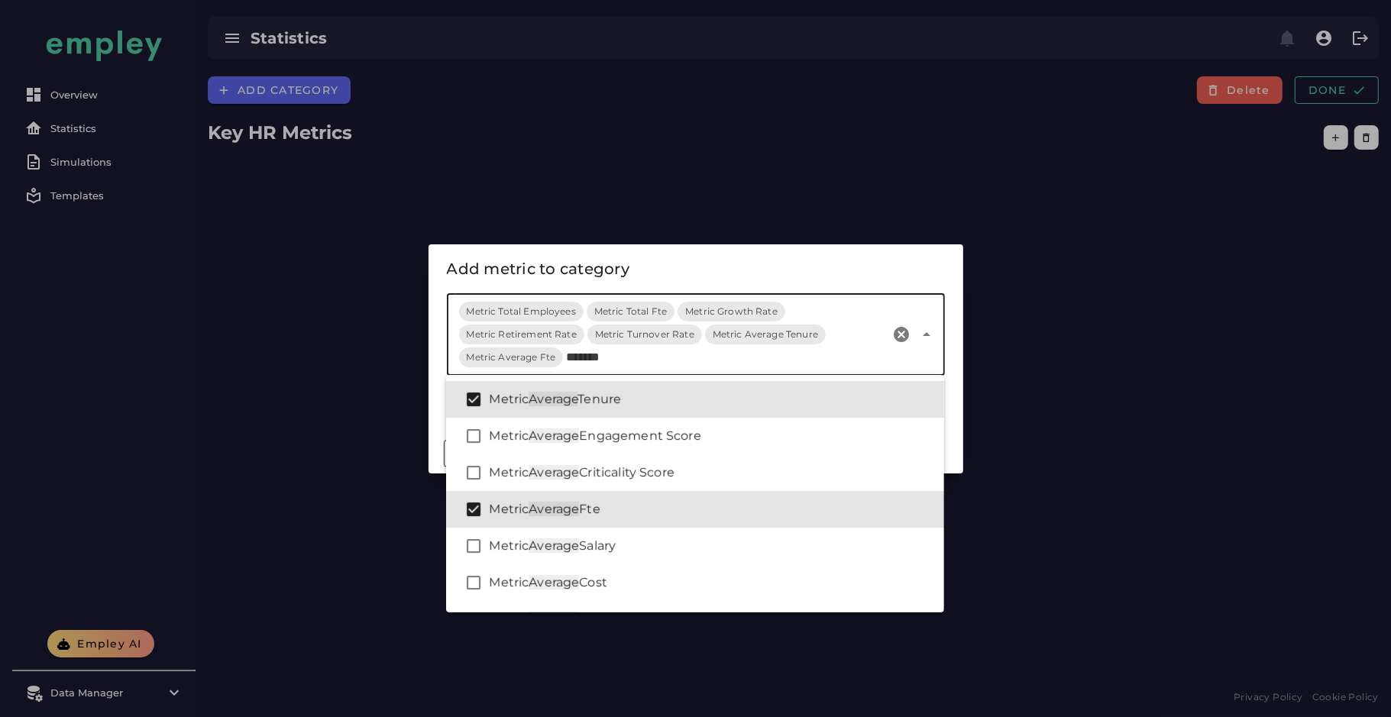
type input "*******"
click at [827, 260] on div "Add metric to category" at bounding box center [696, 269] width 498 height 24
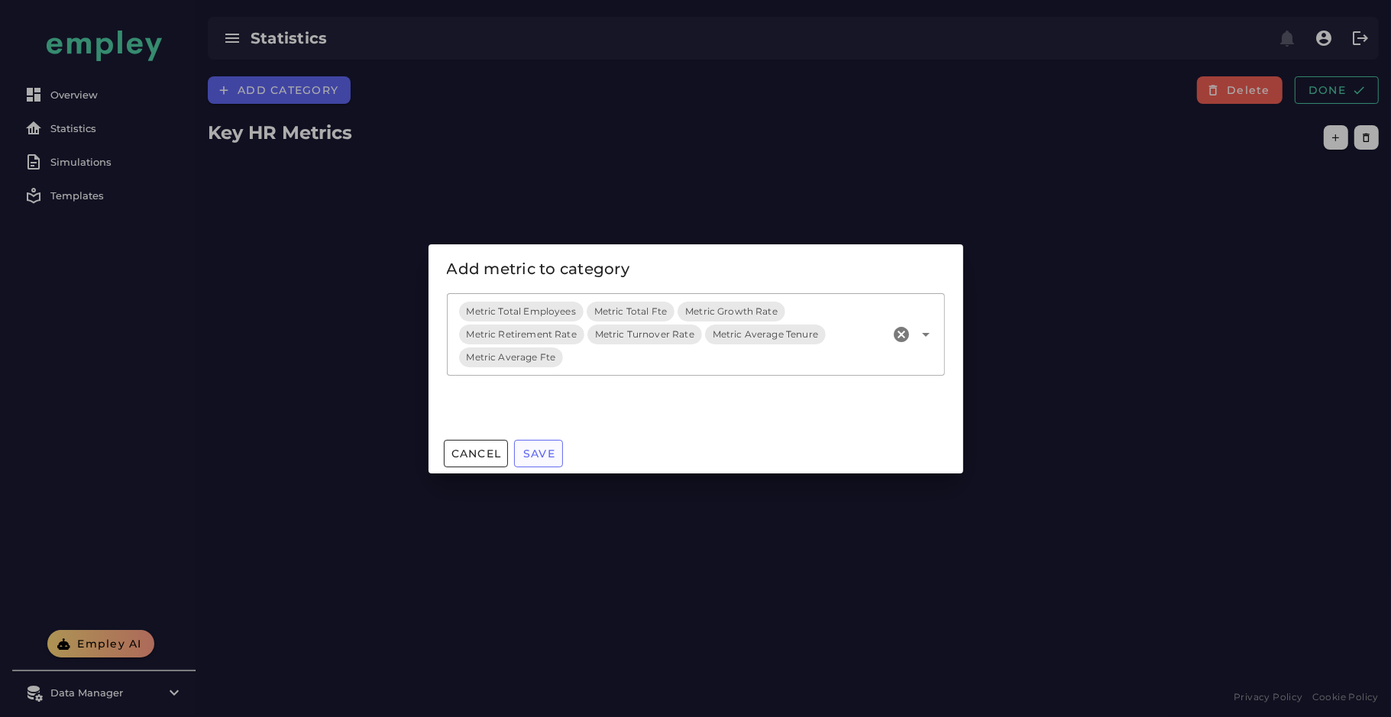
click at [535, 454] on span "Save" at bounding box center [538, 454] width 33 height 14
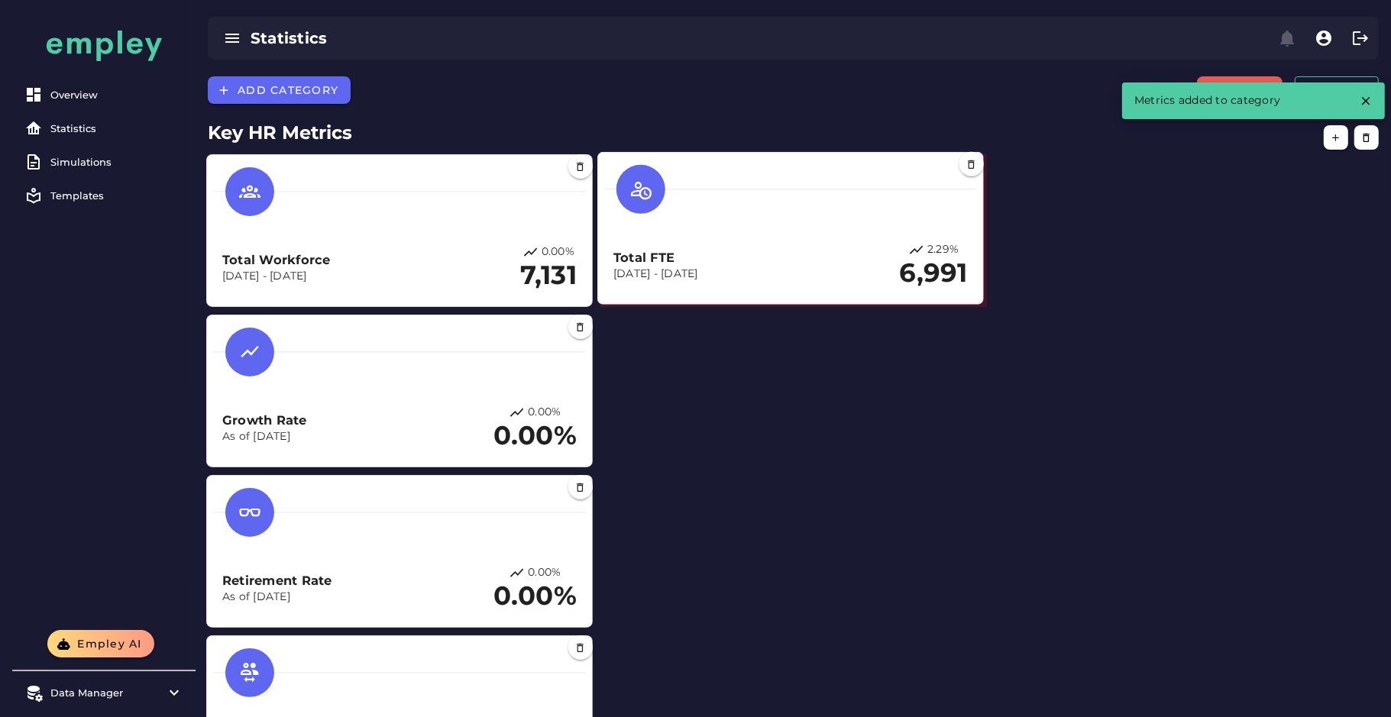
drag, startPoint x: 416, startPoint y: 360, endPoint x: 814, endPoint y: 191, distance: 432.3
click at [814, 191] on div at bounding box center [790, 189] width 373 height 49
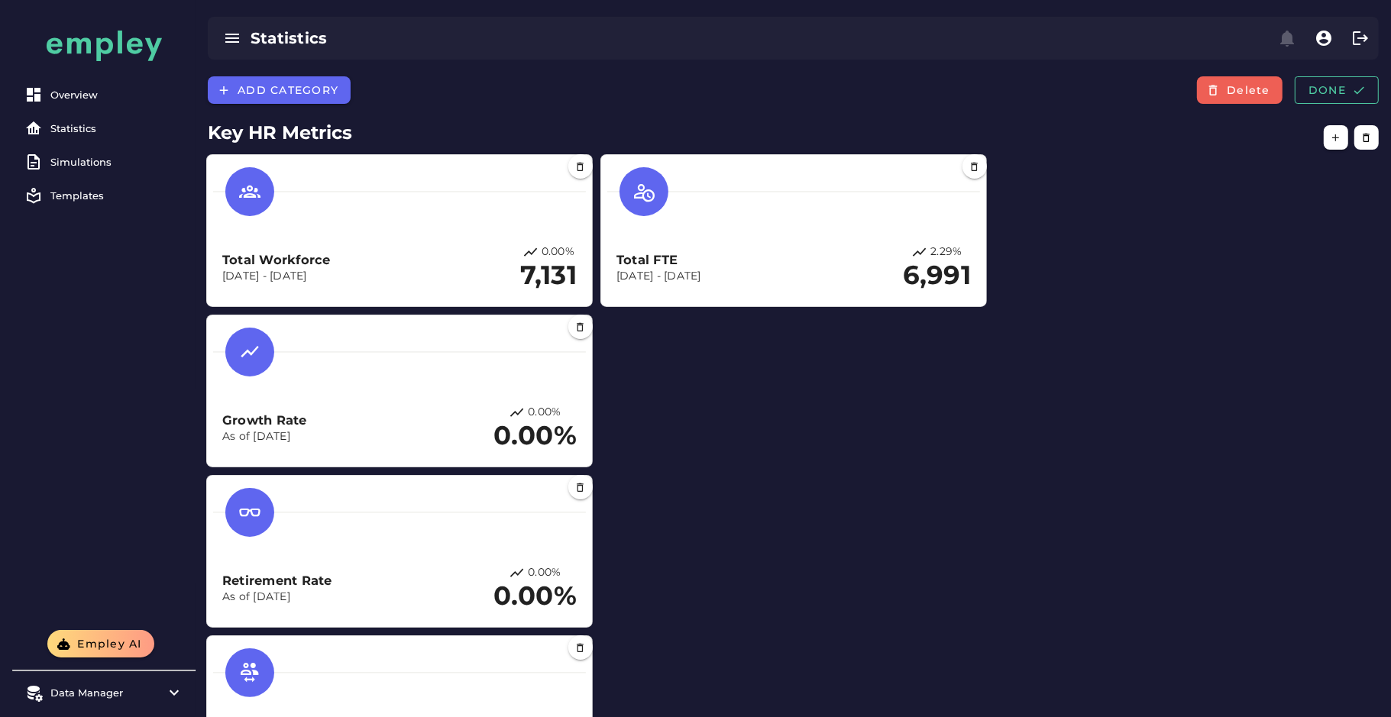
scroll to position [1, 0]
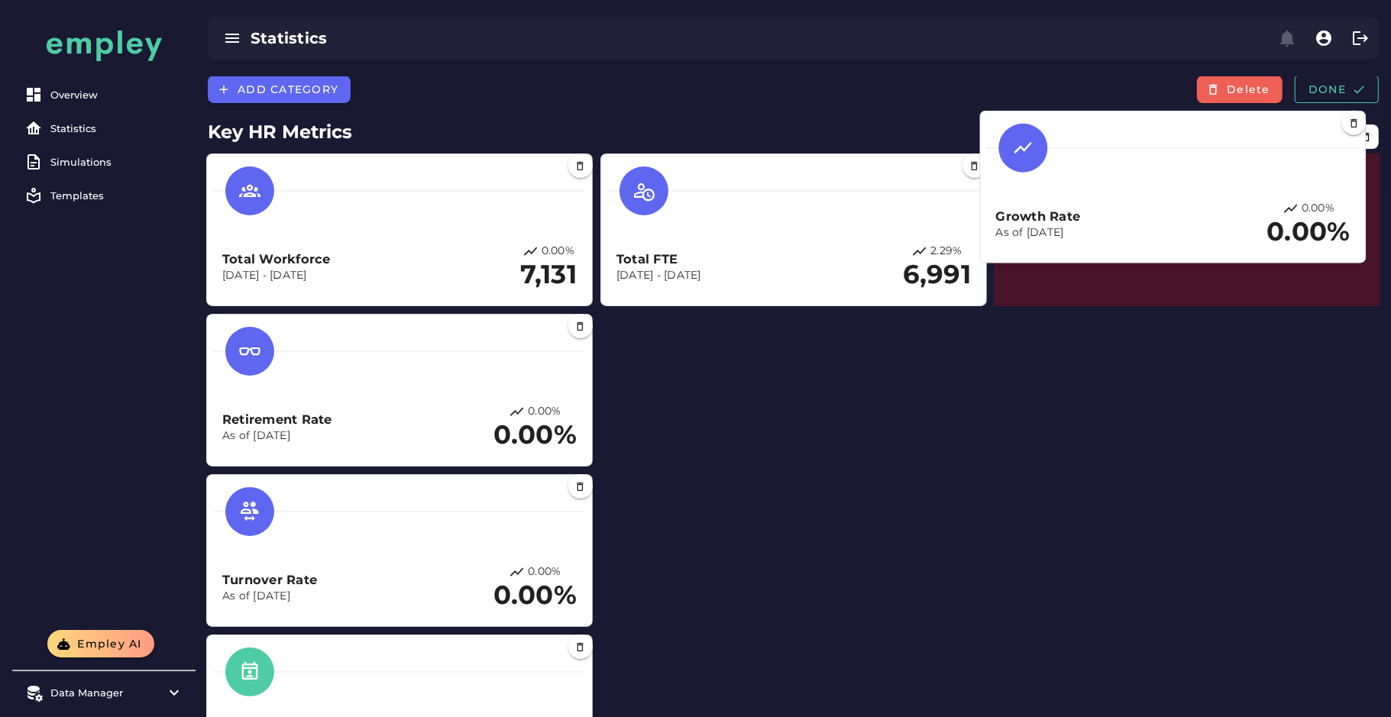
drag, startPoint x: 458, startPoint y: 403, endPoint x: 1232, endPoint y: 199, distance: 800.0
click at [1232, 199] on div "Growth Rate As of Aug 27, 2025 0.00% 0.00%" at bounding box center [1173, 187] width 373 height 139
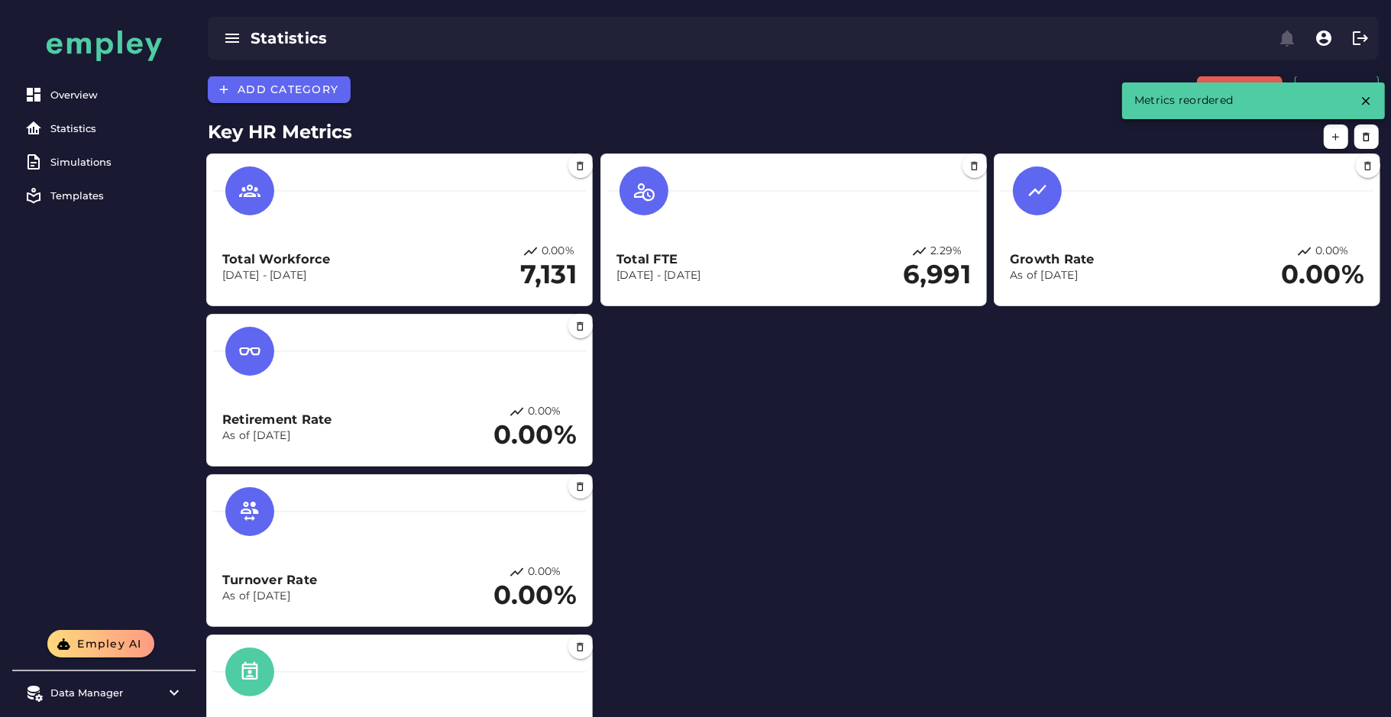
scroll to position [0, 0]
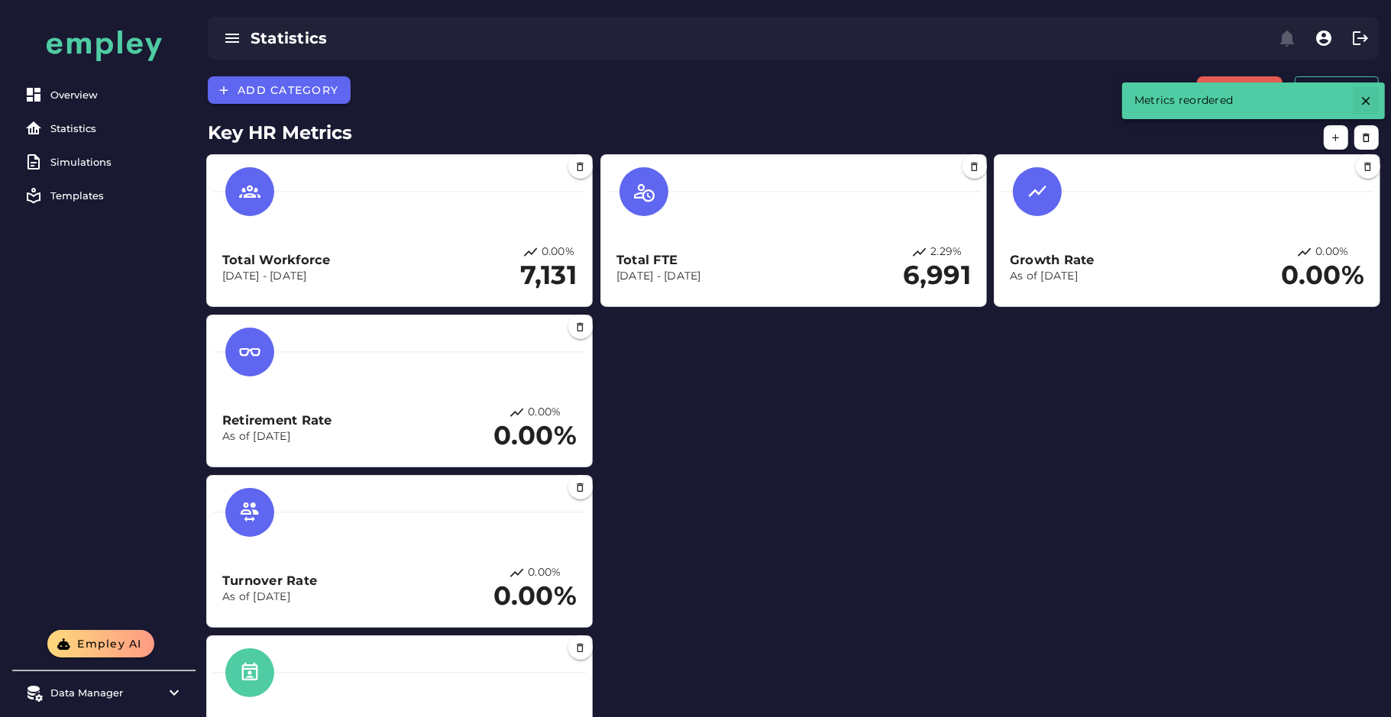
click at [1357, 111] on button "button" at bounding box center [1366, 100] width 26 height 27
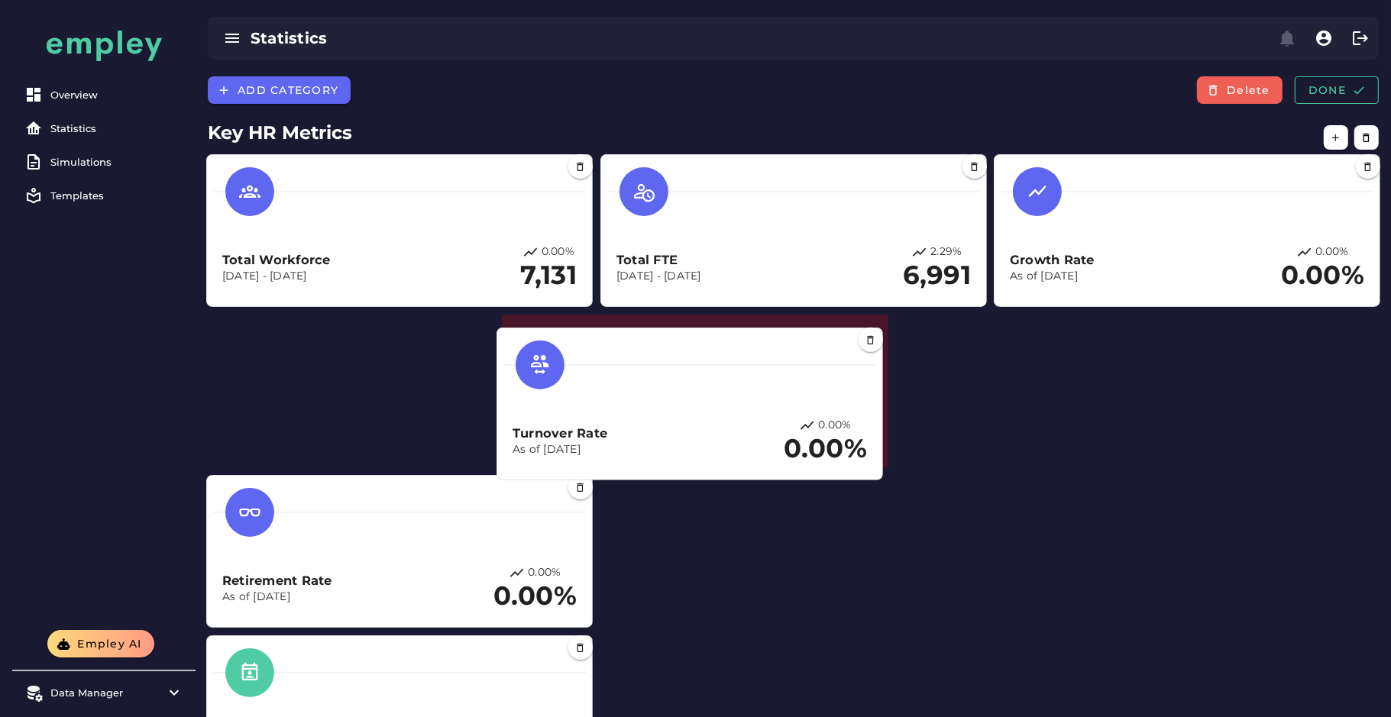
drag, startPoint x: 465, startPoint y: 583, endPoint x: 755, endPoint y: 435, distance: 325.6
click at [755, 435] on div "Turnover Rate As of Aug 27, 2025 0.00% 0.00%" at bounding box center [690, 441] width 354 height 47
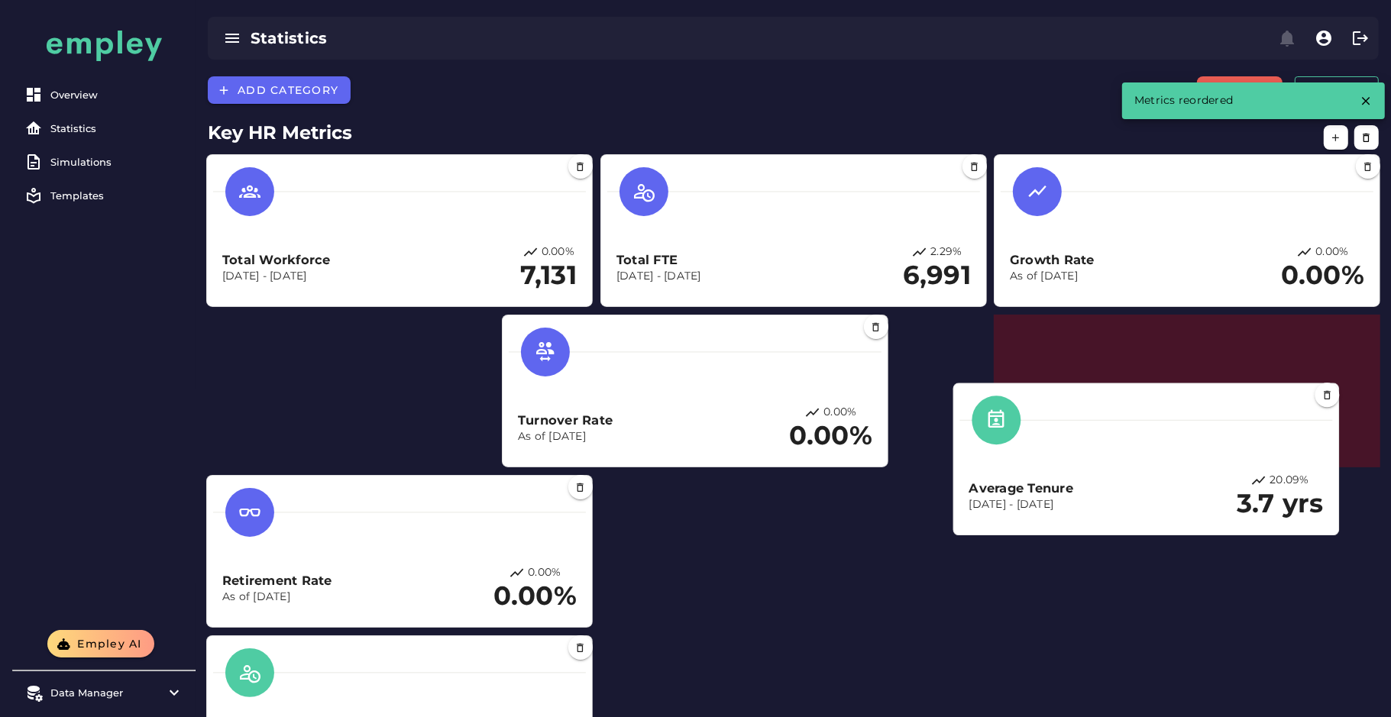
drag, startPoint x: 472, startPoint y: 685, endPoint x: 1232, endPoint y: 413, distance: 807.2
click at [1232, 413] on div at bounding box center [1146, 420] width 373 height 49
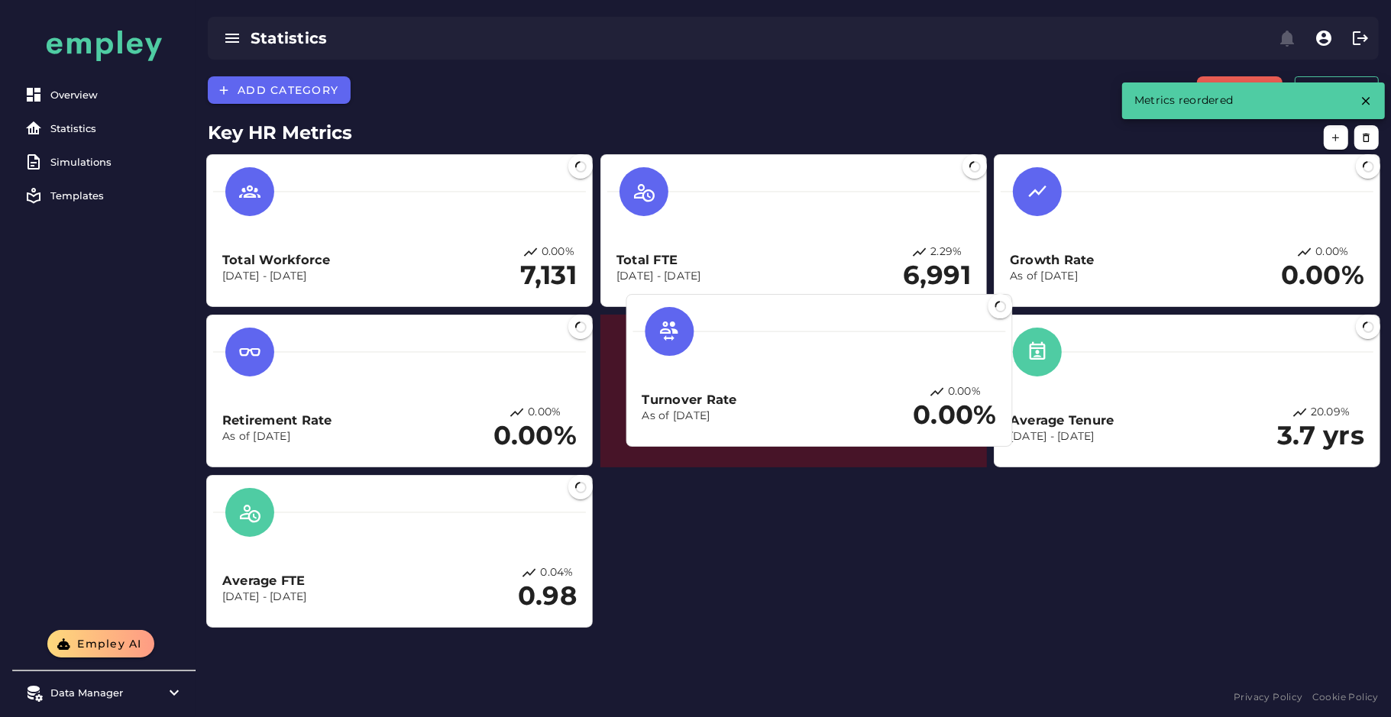
drag, startPoint x: 718, startPoint y: 443, endPoint x: 844, endPoint y: 422, distance: 127.7
click at [844, 422] on div "Turnover Rate As of Aug 27, 2025 0.00% 0.00%" at bounding box center [819, 407] width 354 height 47
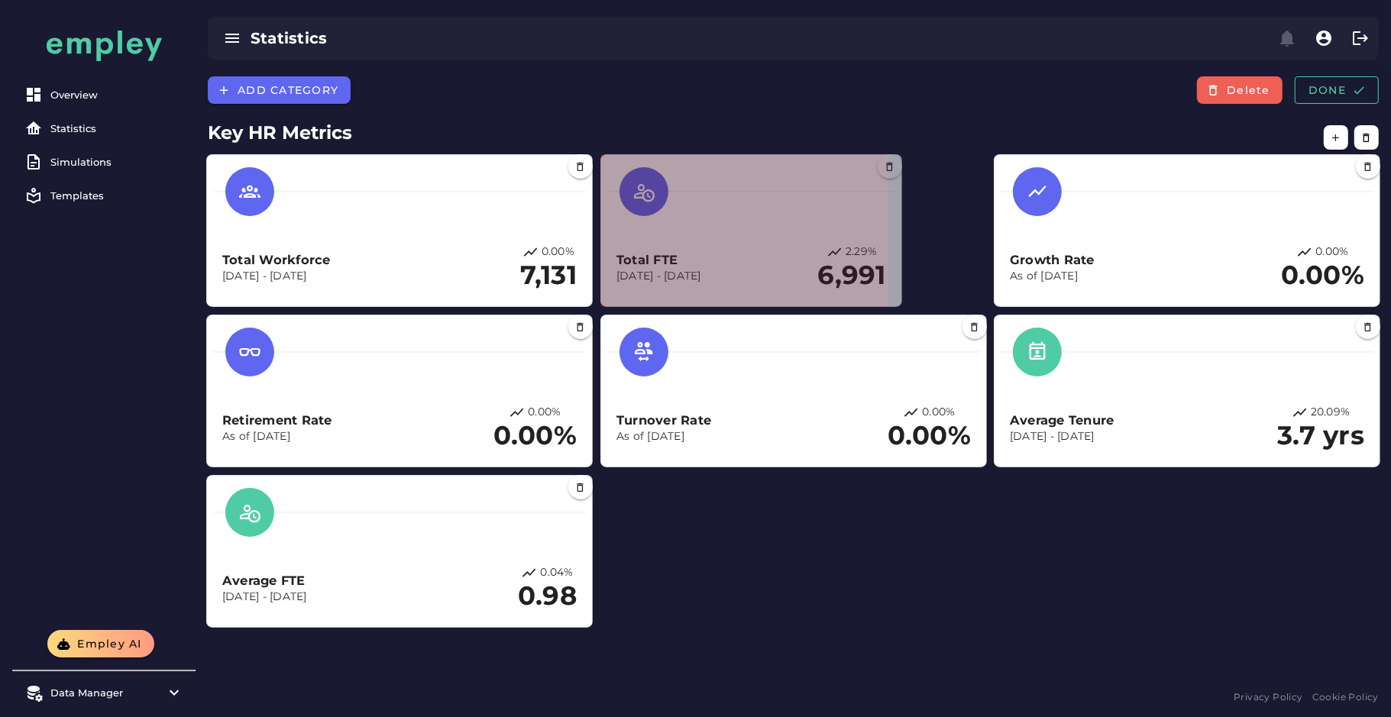
drag, startPoint x: 979, startPoint y: 305, endPoint x: 893, endPoint y: 301, distance: 85.6
click at [895, 301] on span at bounding box center [899, 303] width 8 height 8
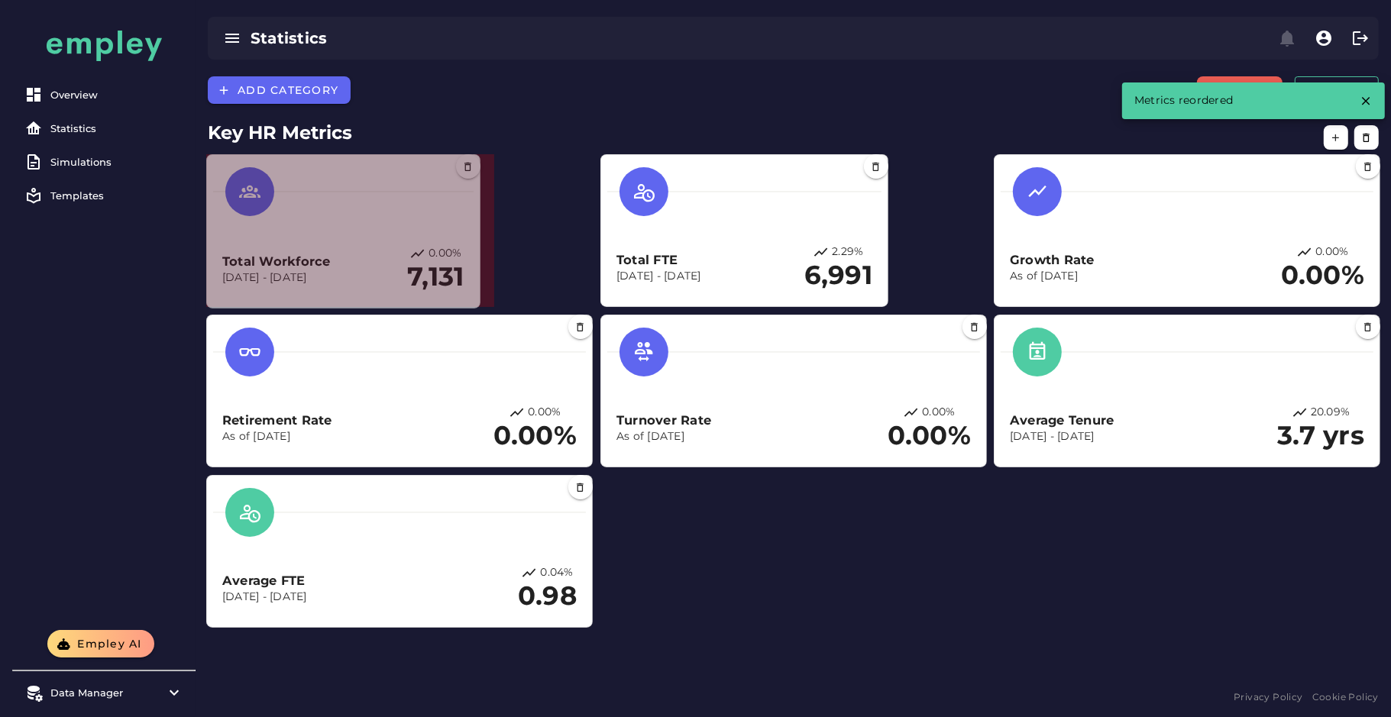
drag, startPoint x: 589, startPoint y: 304, endPoint x: 476, endPoint y: 306, distance: 113.1
click at [476, 306] on span at bounding box center [477, 305] width 8 height 8
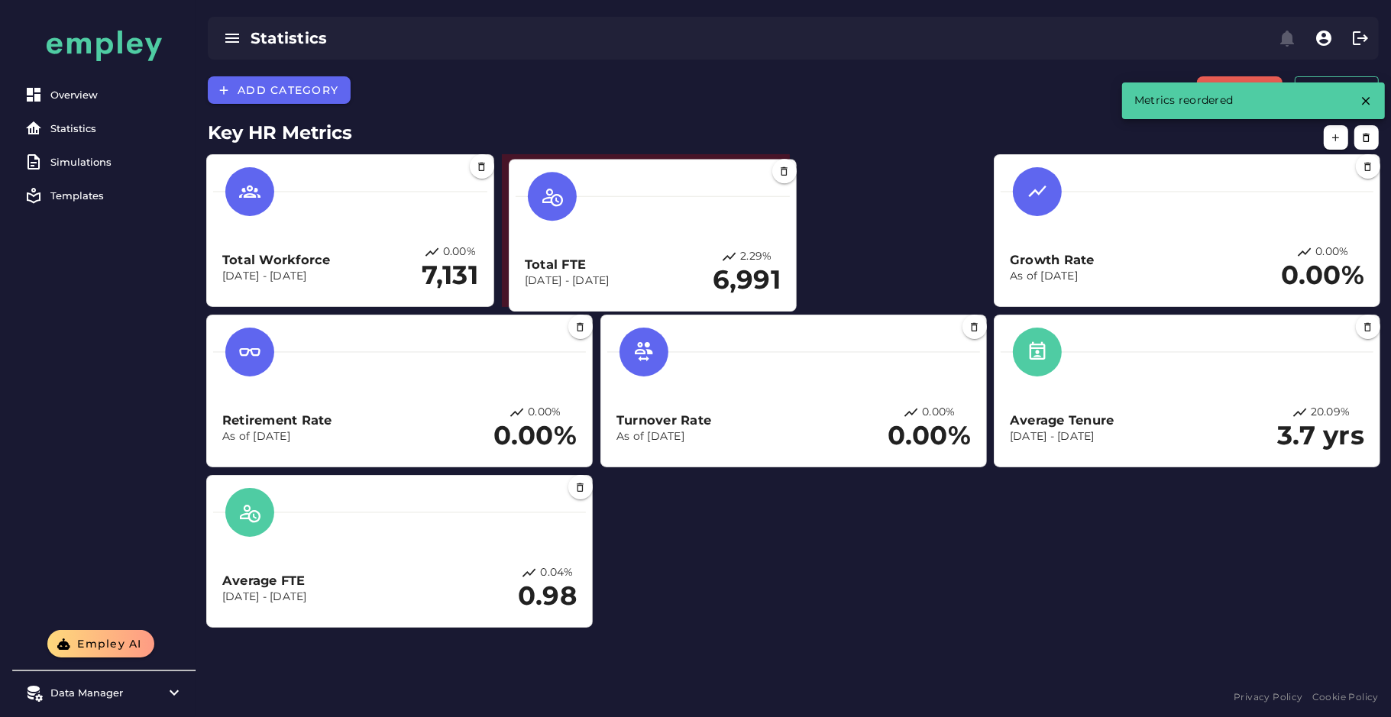
drag, startPoint x: 717, startPoint y: 268, endPoint x: 623, endPoint y: 273, distance: 94.1
click at [610, 273] on h3 "Total FTE" at bounding box center [567, 265] width 85 height 18
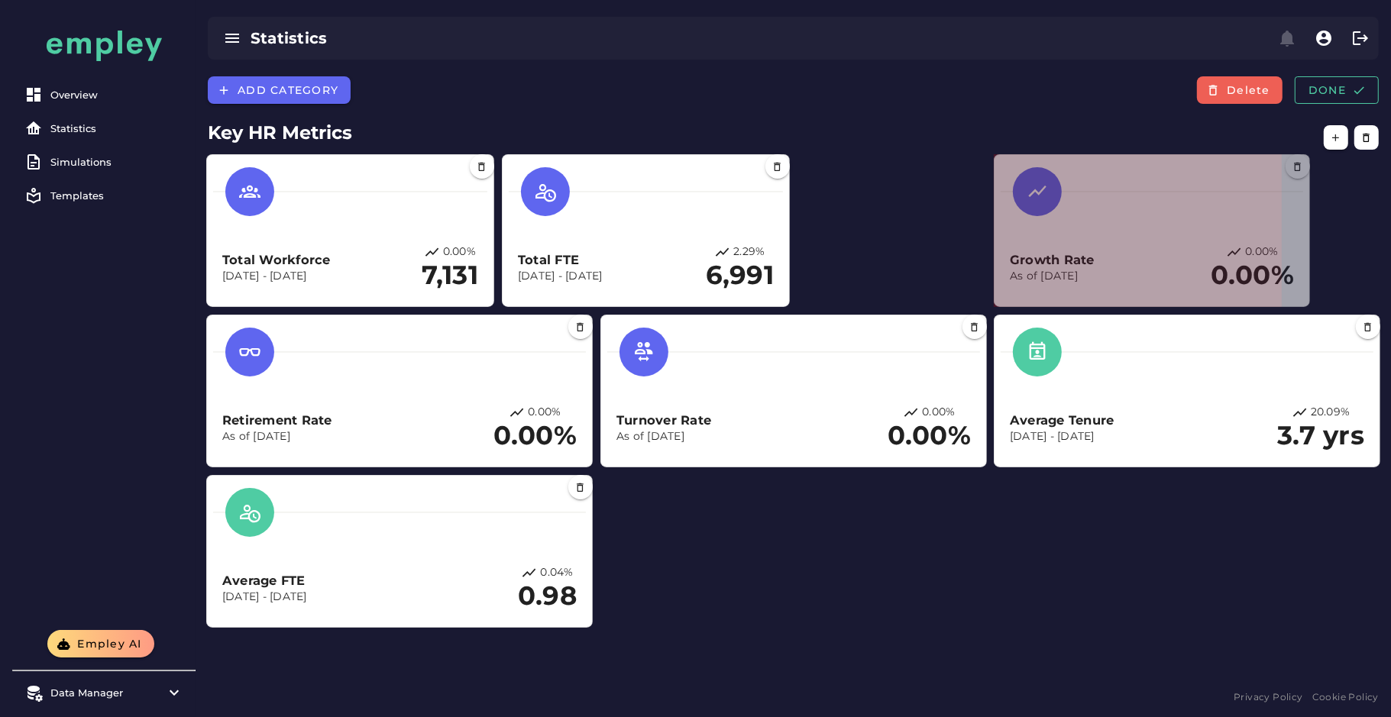
drag, startPoint x: 1377, startPoint y: 303, endPoint x: 1295, endPoint y: 294, distance: 83.0
click at [1295, 294] on section "Growth Rate As of Aug 27, 2025 0.00% 0.00%" at bounding box center [1152, 230] width 316 height 153
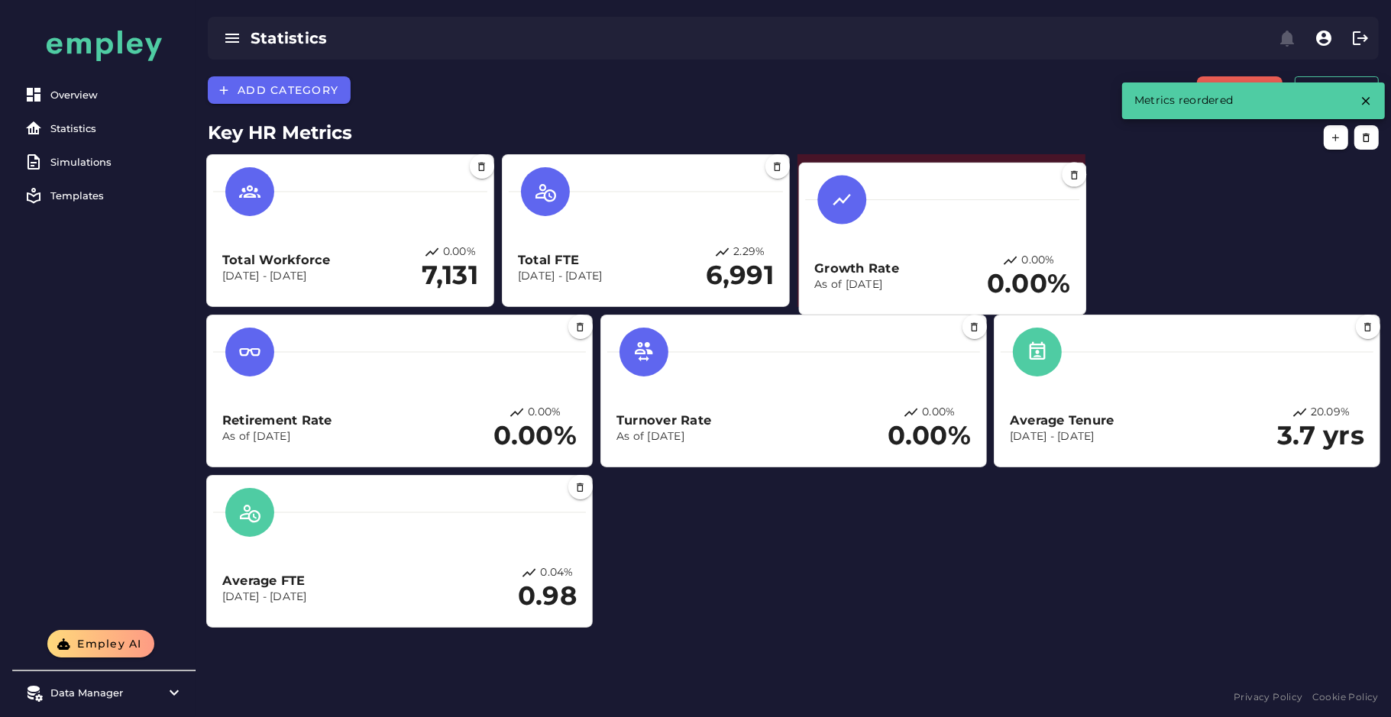
drag, startPoint x: 1129, startPoint y: 229, endPoint x: 933, endPoint y: 238, distance: 196.5
click at [933, 238] on div "Growth Rate As of Aug 27, 2025 0.00% 0.00%" at bounding box center [942, 239] width 274 height 139
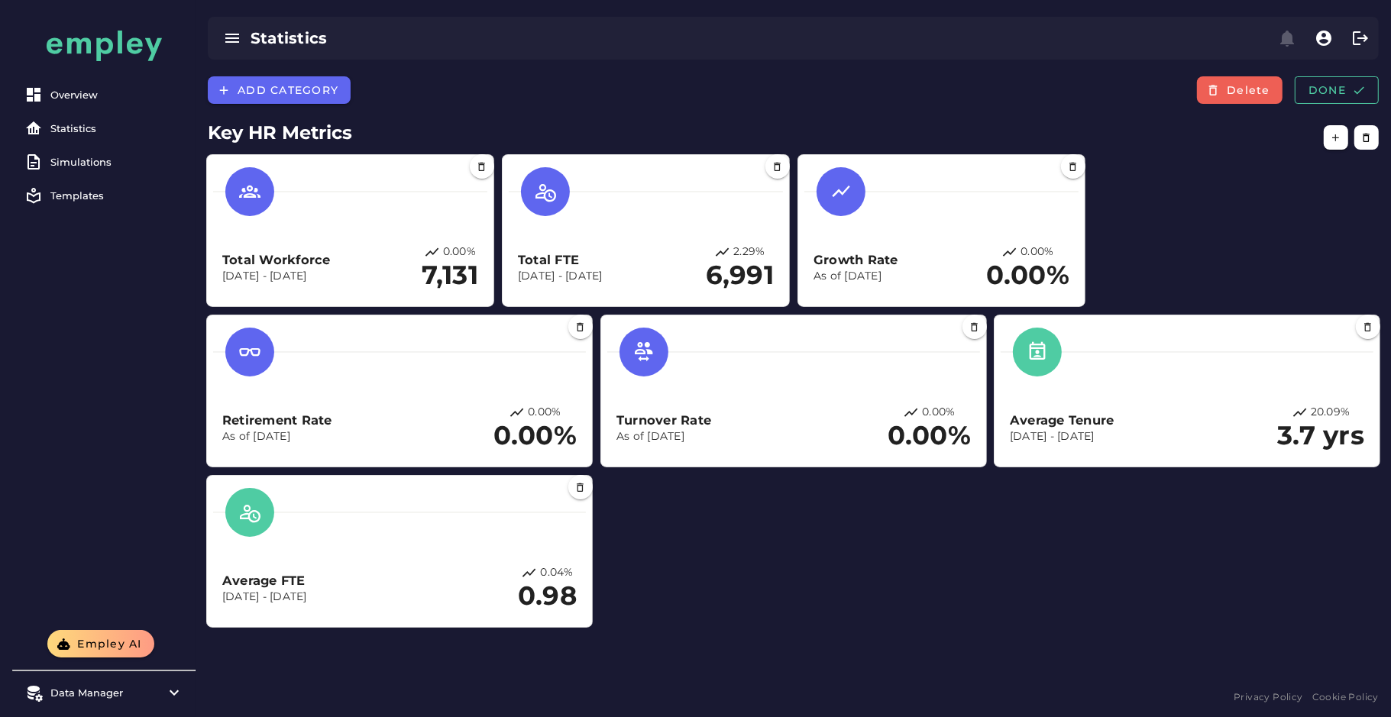
click at [587, 461] on span at bounding box center [589, 464] width 8 height 8
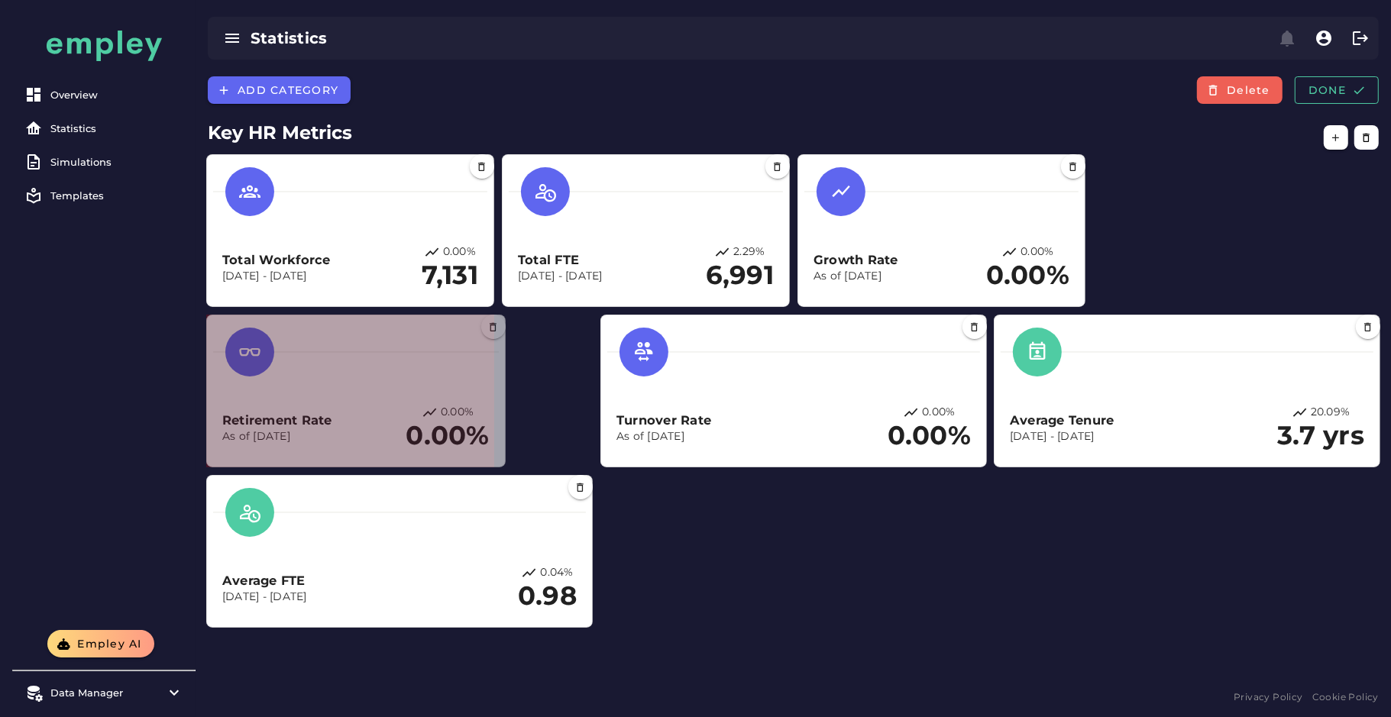
drag, startPoint x: 588, startPoint y: 467, endPoint x: 500, endPoint y: 453, distance: 88.9
click at [500, 453] on section "Retirement Rate As of Aug 27, 2025 0.00% 0.00%" at bounding box center [355, 391] width 299 height 153
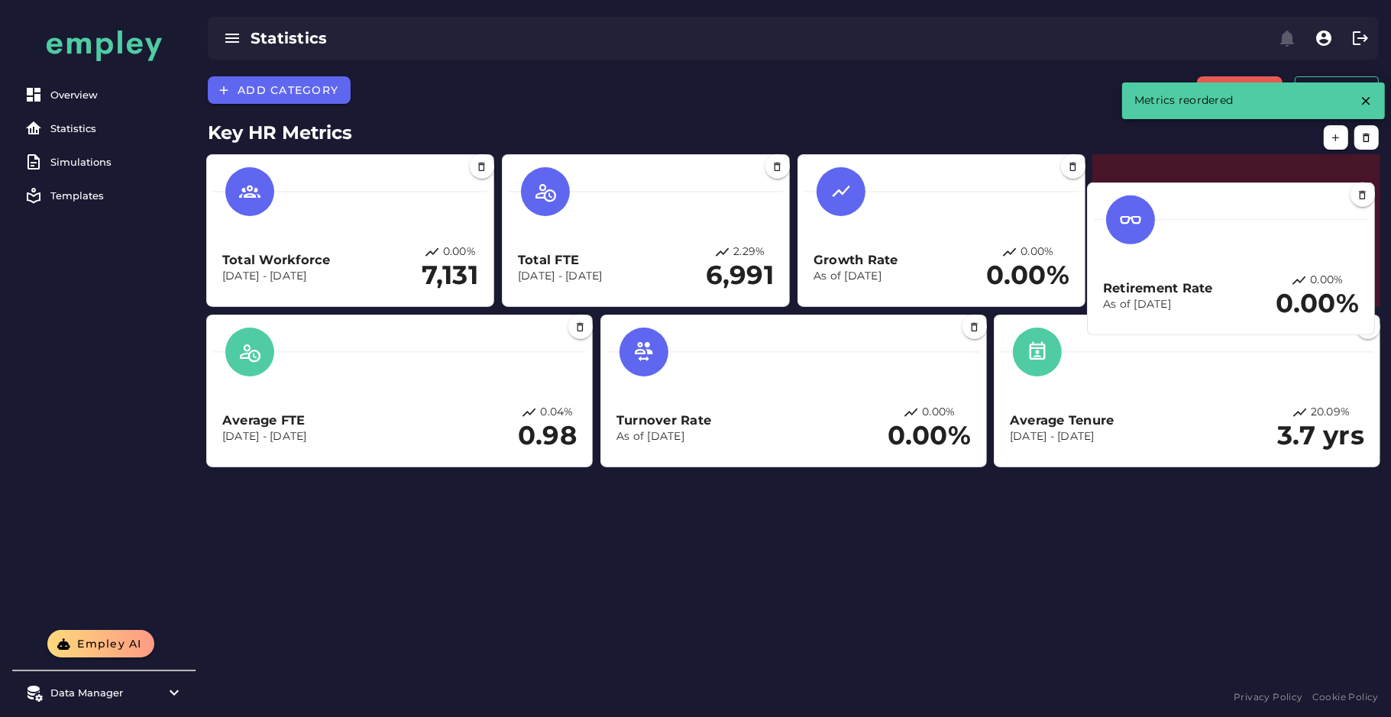
drag, startPoint x: 371, startPoint y: 409, endPoint x: 1253, endPoint y: 259, distance: 894.1
click at [1253, 273] on div "Retirement Rate As of Aug 27, 2025 0.00% 0.00%" at bounding box center [1231, 296] width 256 height 47
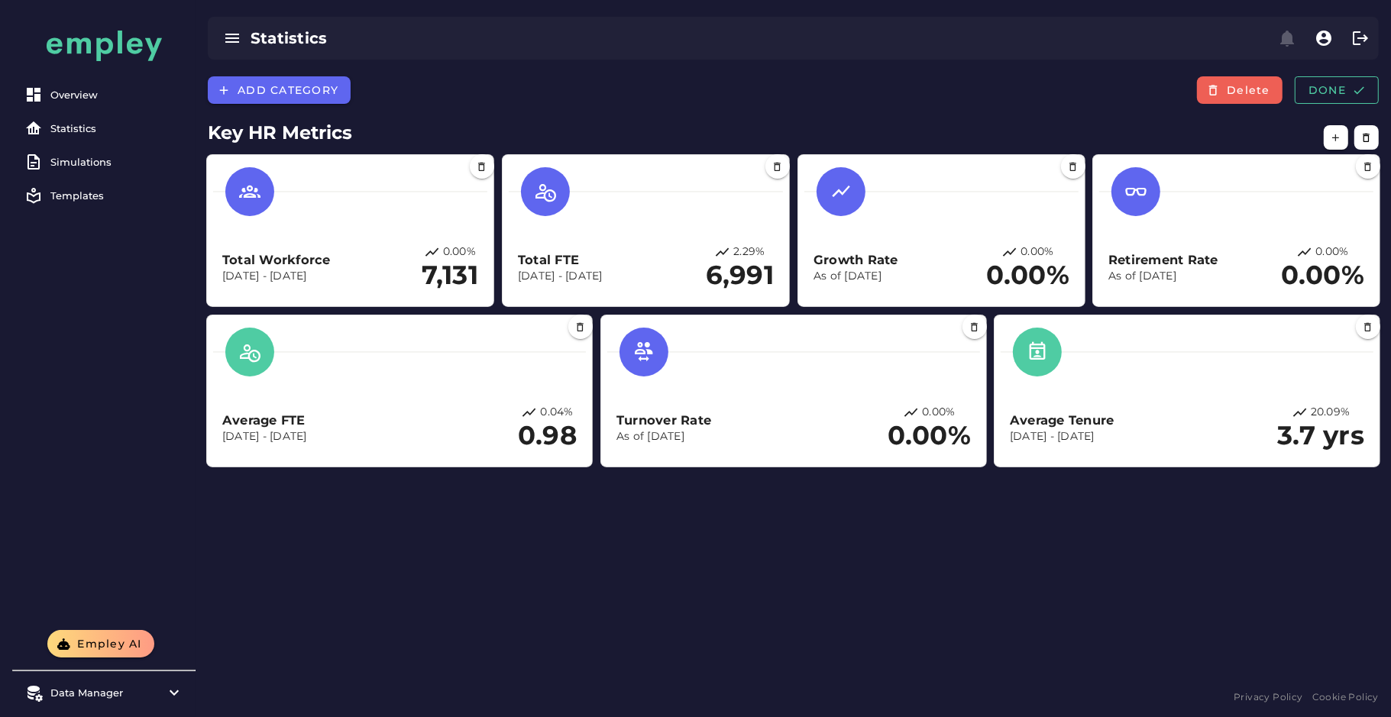
click at [658, 506] on div "Add category Delete Done Key HR Metrics Total Workforce Aug 27, 2025 - Aug 27, …" at bounding box center [793, 381] width 1195 height 610
click at [1326, 83] on span "Done" at bounding box center [1337, 90] width 58 height 14
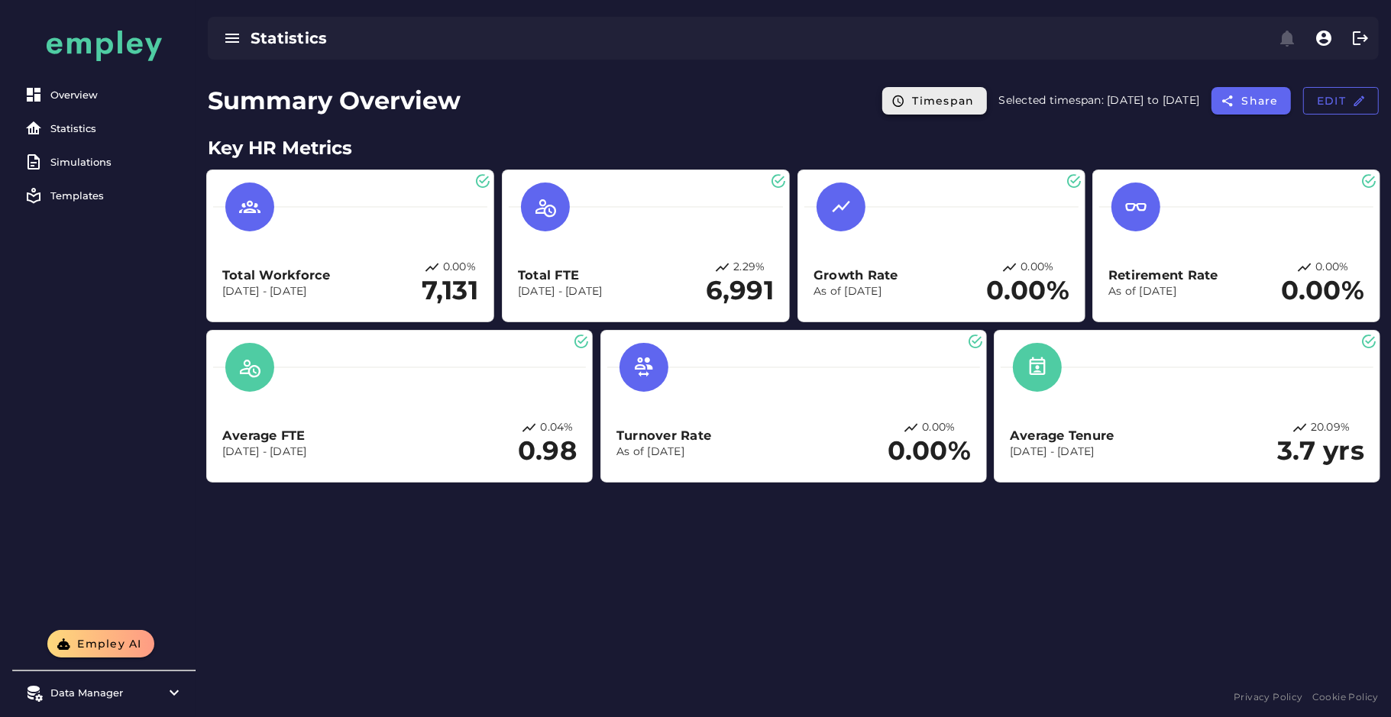
click at [911, 105] on span "Timespan" at bounding box center [942, 101] width 63 height 14
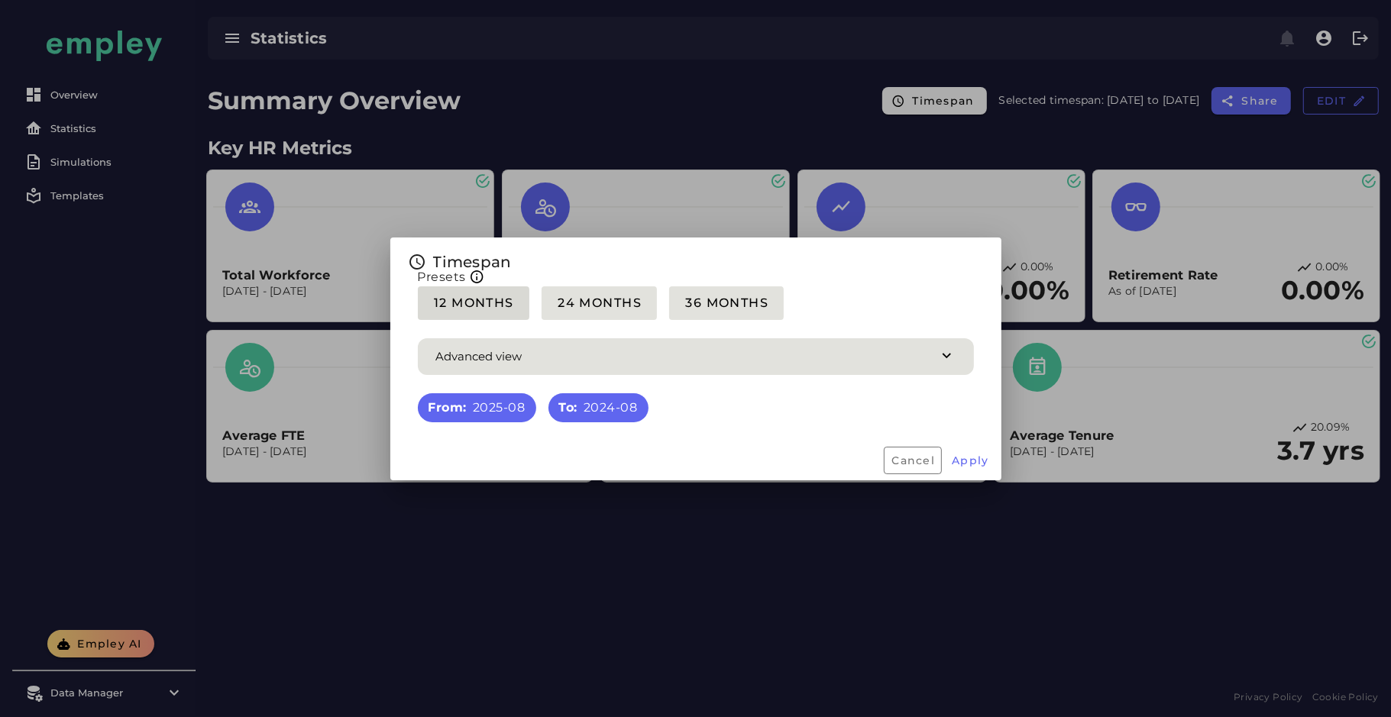
click at [461, 311] on button "12 Months" at bounding box center [474, 303] width 112 height 34
click at [959, 467] on button "Apply" at bounding box center [970, 460] width 50 height 27
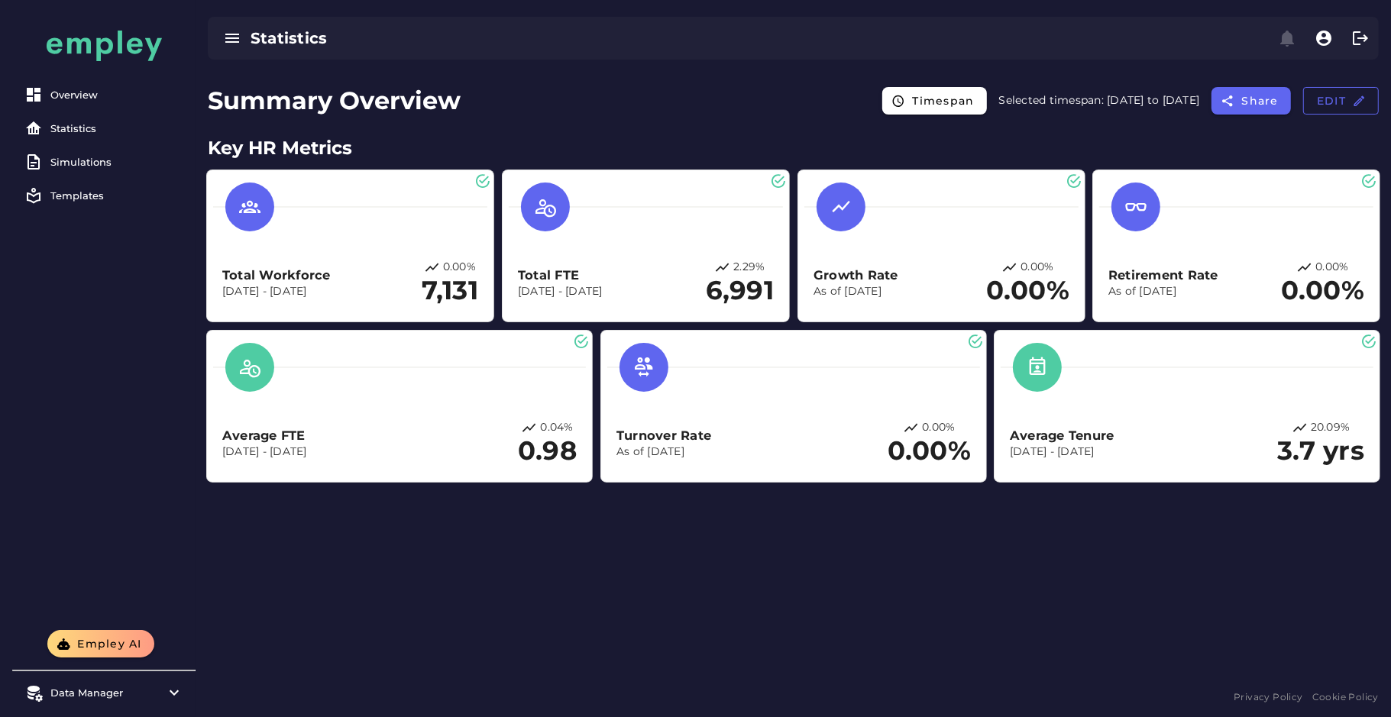
click at [493, 95] on div "Summary Overview Timespan Selected timespan: 2023-12-01 to 2024-12-31 Share Edit" at bounding box center [793, 102] width 1195 height 52
click at [1309, 108] on button "Edit" at bounding box center [1341, 100] width 76 height 27
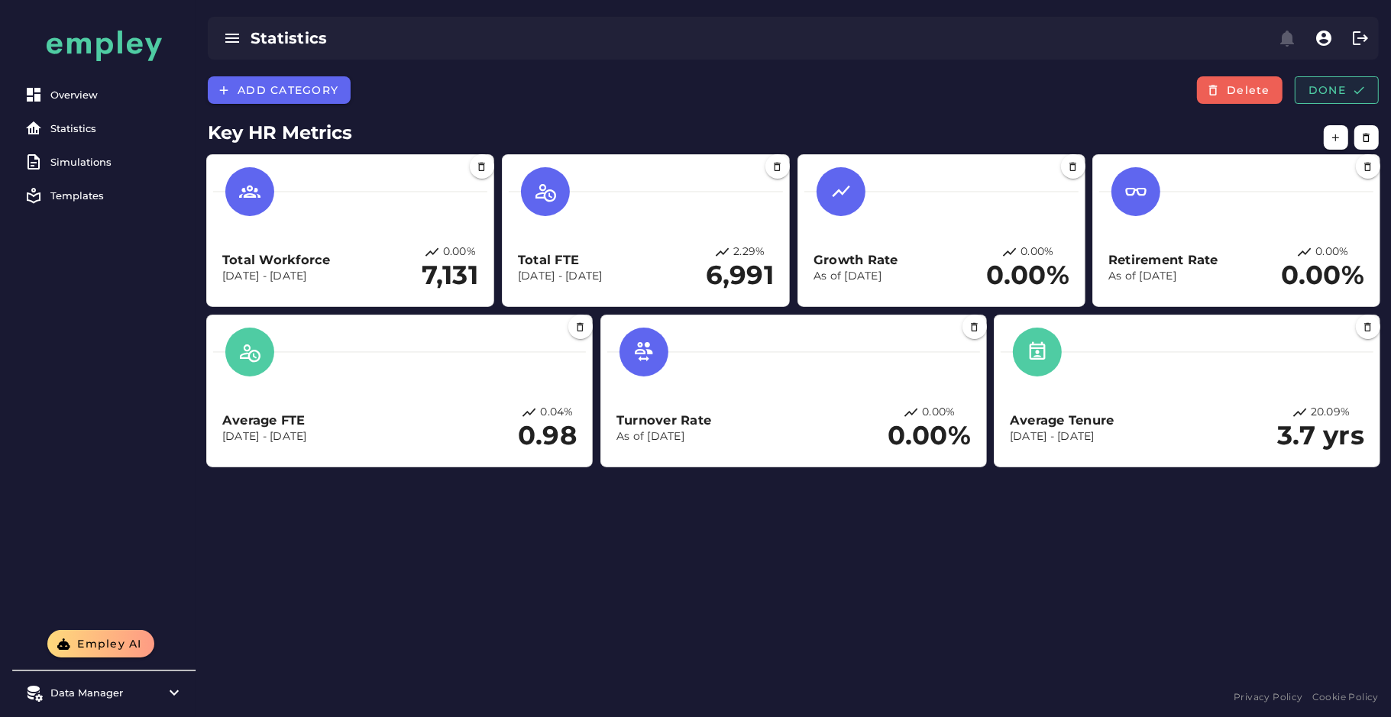
click at [1335, 90] on span "Done" at bounding box center [1337, 90] width 58 height 14
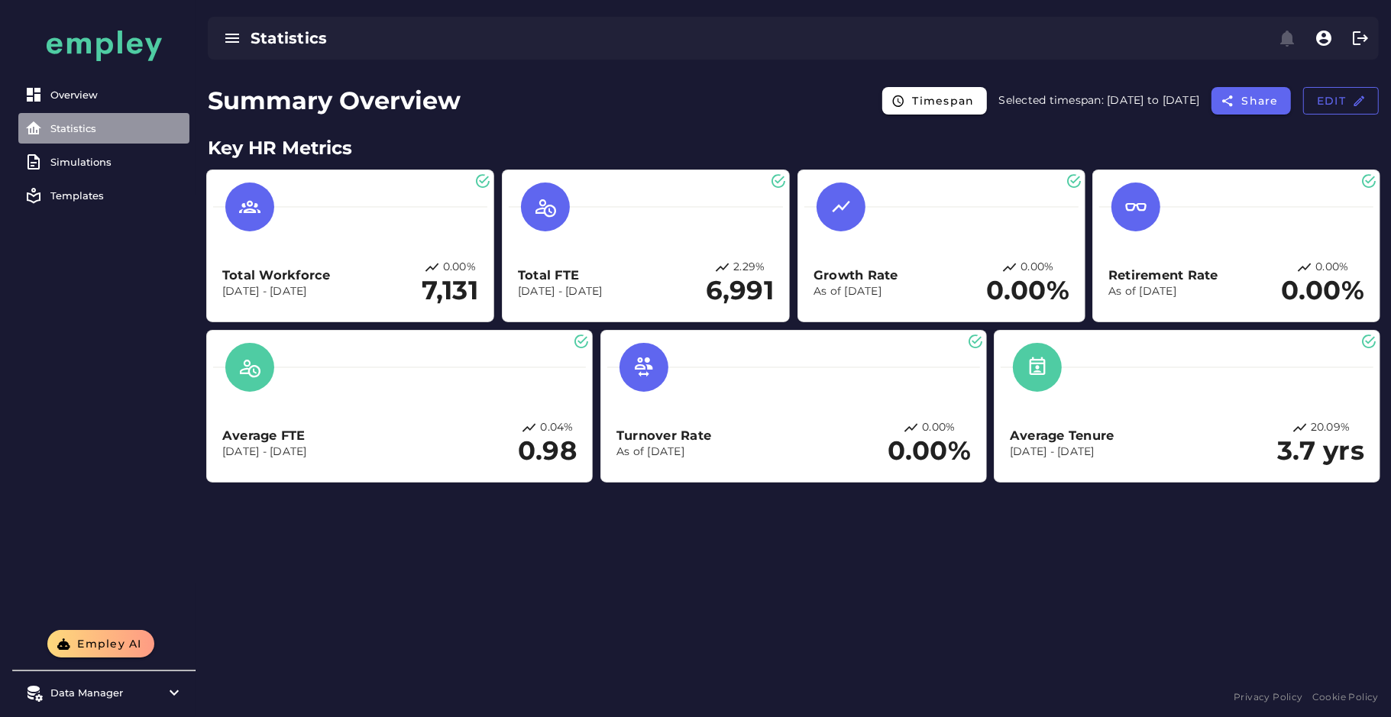
click at [50, 133] on div "Statistics" at bounding box center [116, 128] width 133 height 12
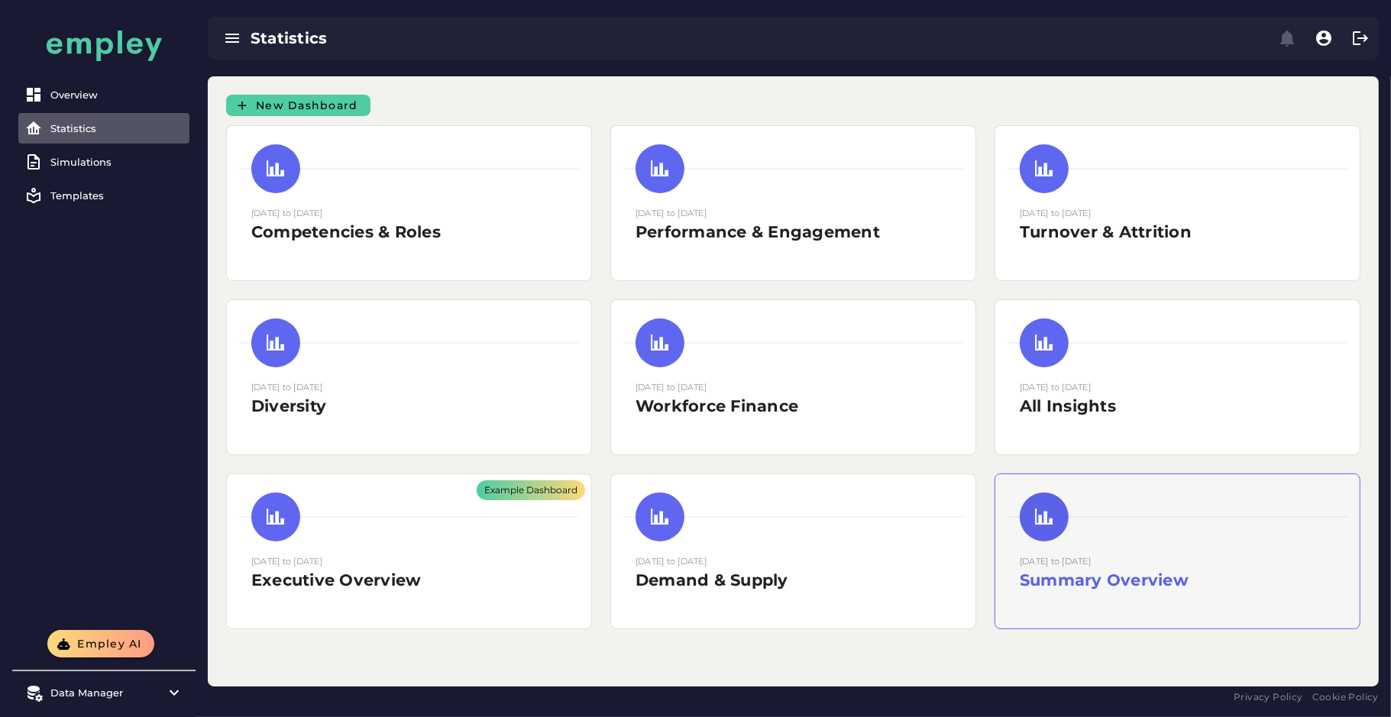
click at [1156, 582] on h2 "Summary Overview" at bounding box center [1177, 580] width 315 height 23
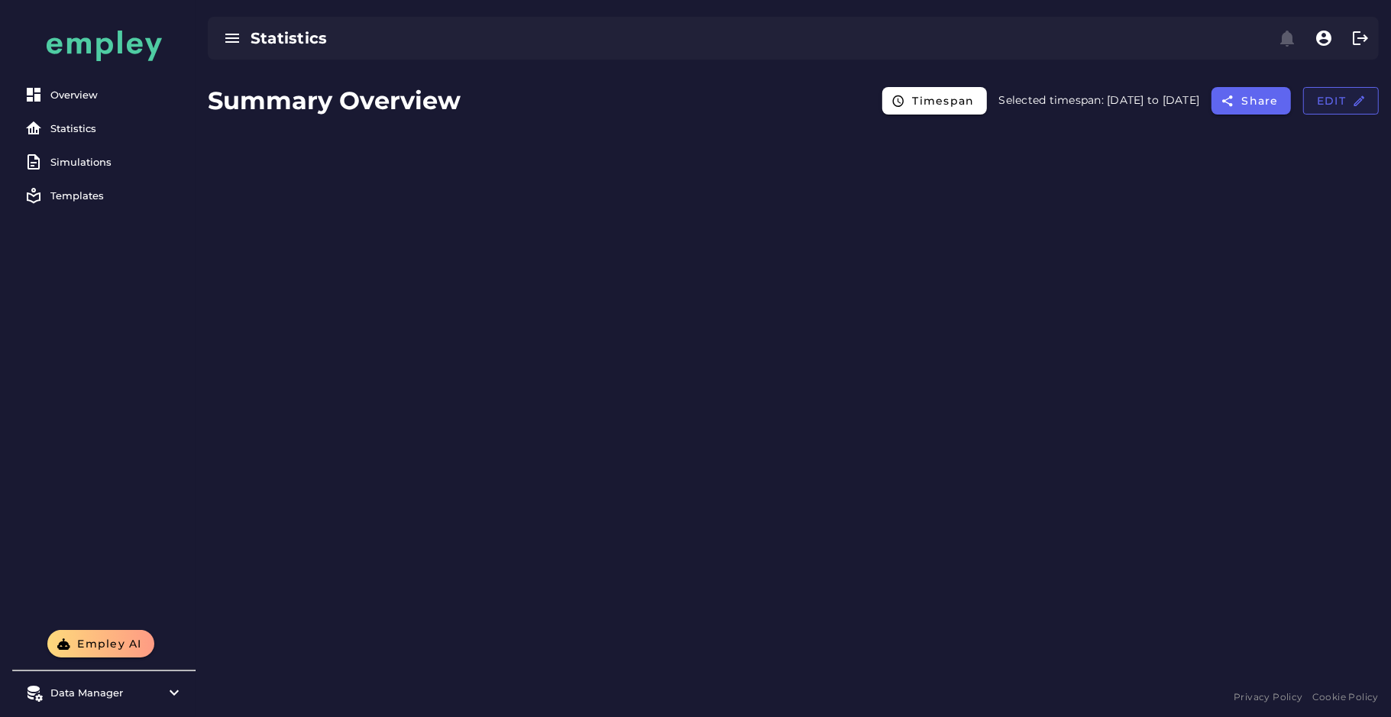
click at [1316, 111] on button "Edit" at bounding box center [1341, 100] width 76 height 27
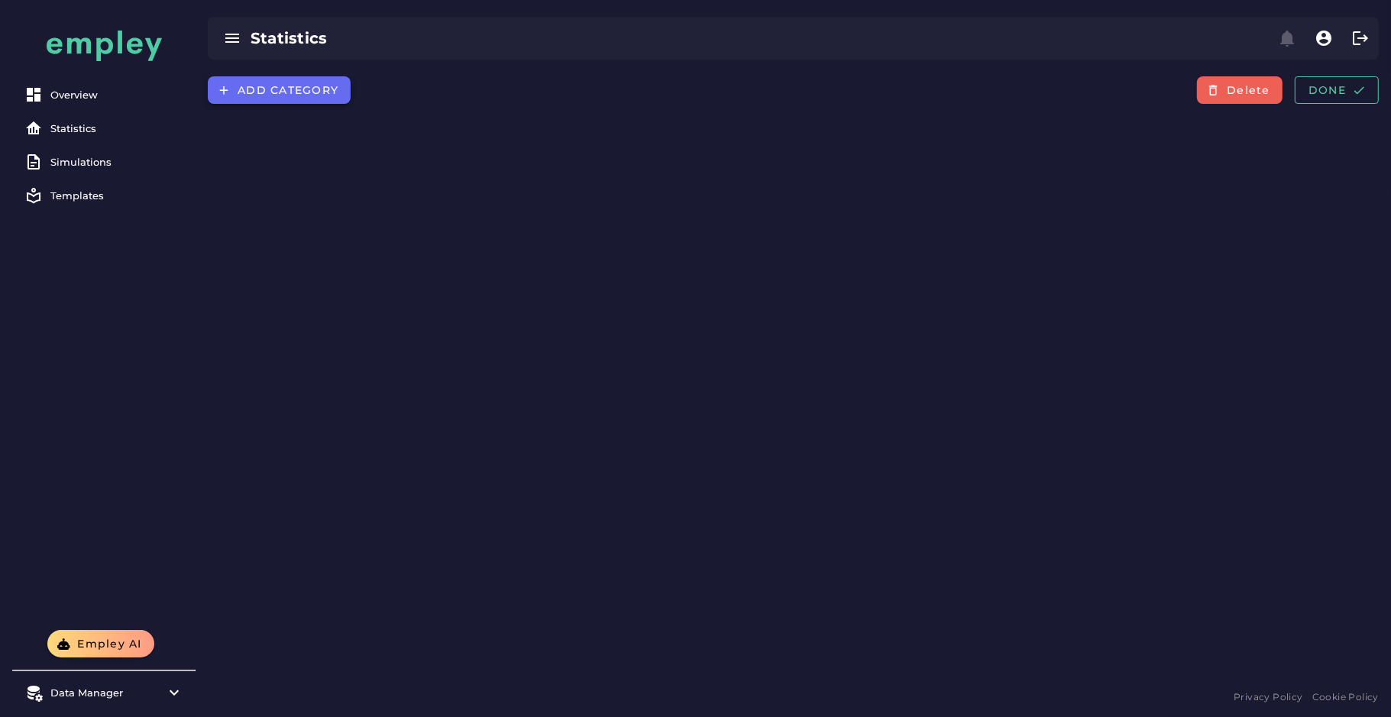
click at [290, 82] on button "Add category" at bounding box center [279, 89] width 143 height 27
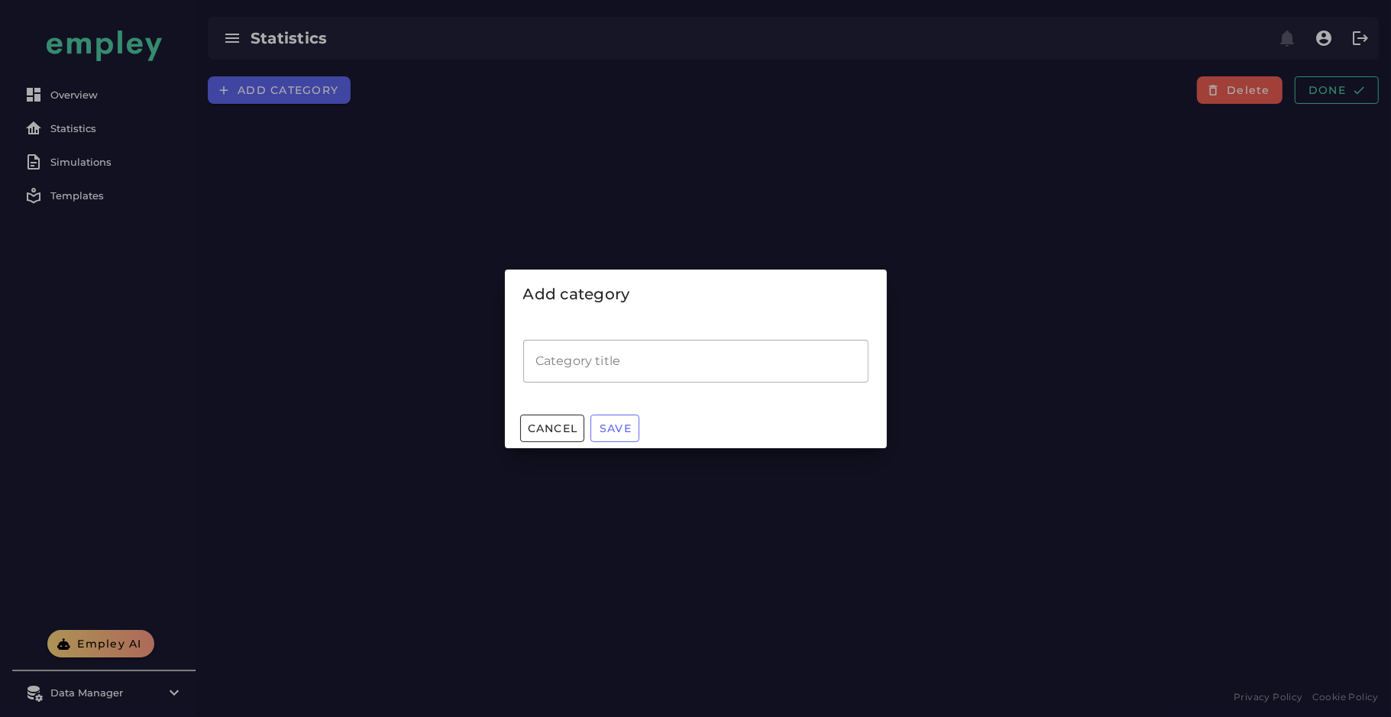
click at [574, 342] on input "Category title" at bounding box center [695, 361] width 345 height 43
type input "**********"
click at [614, 419] on button "Save" at bounding box center [614, 428] width 49 height 27
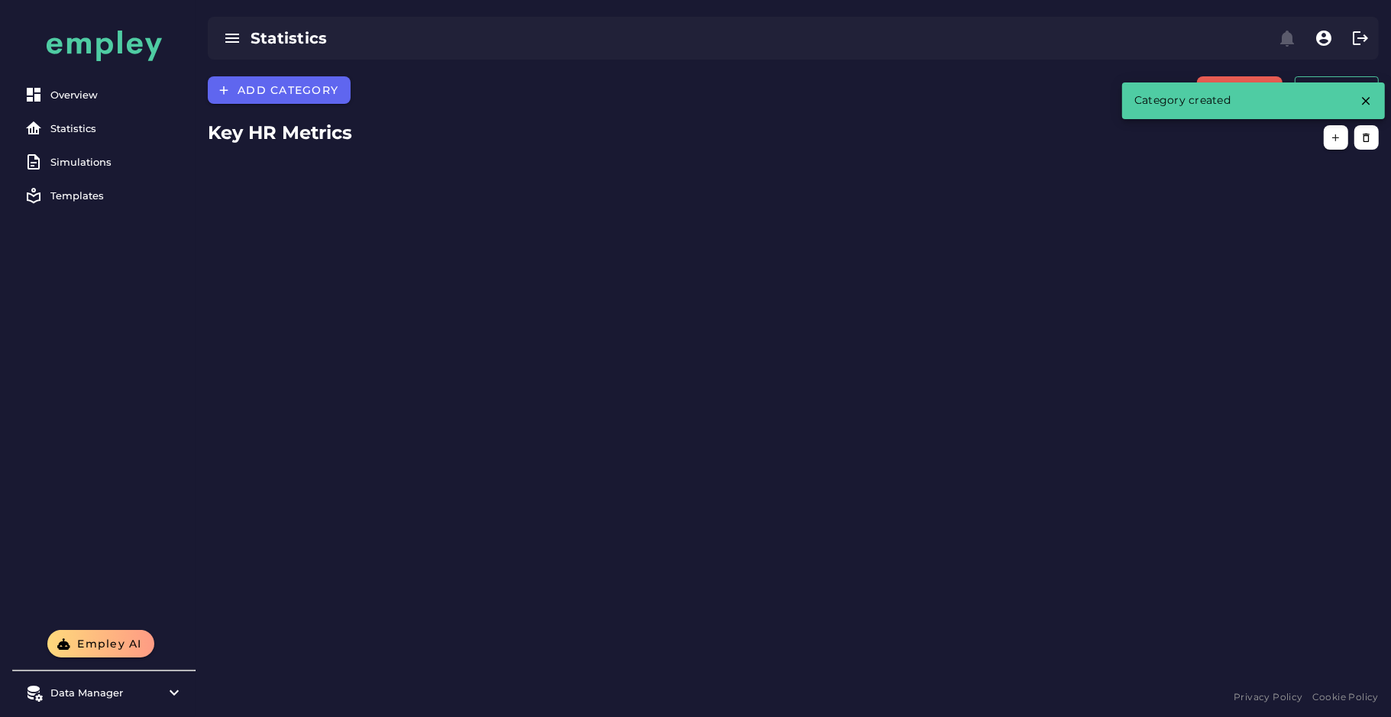
click at [1015, 236] on div "Add category Delete Done Key HR Metrics" at bounding box center [793, 381] width 1195 height 610
click at [1338, 147] on button "button" at bounding box center [1336, 137] width 24 height 24
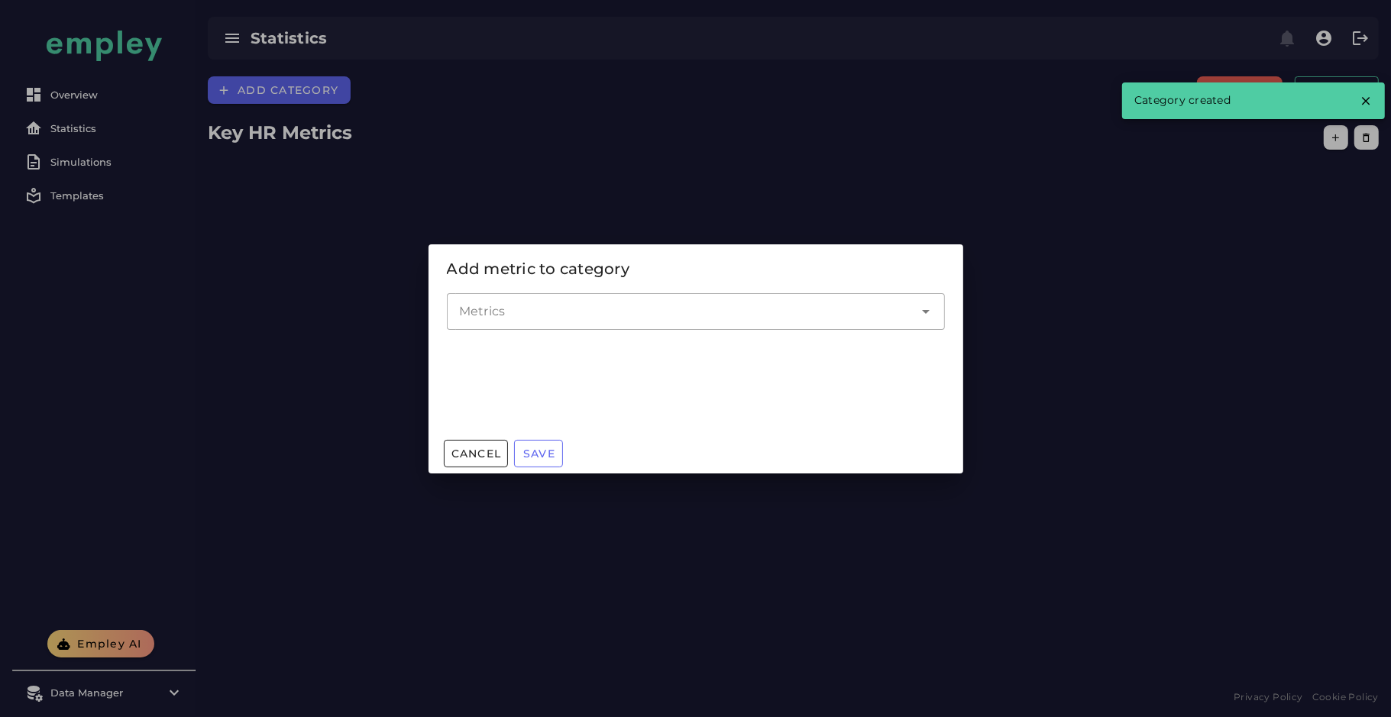
click at [772, 339] on div at bounding box center [696, 341] width 474 height 11
click at [762, 336] on div at bounding box center [696, 341] width 474 height 11
click at [755, 331] on div at bounding box center [696, 338] width 498 height 17
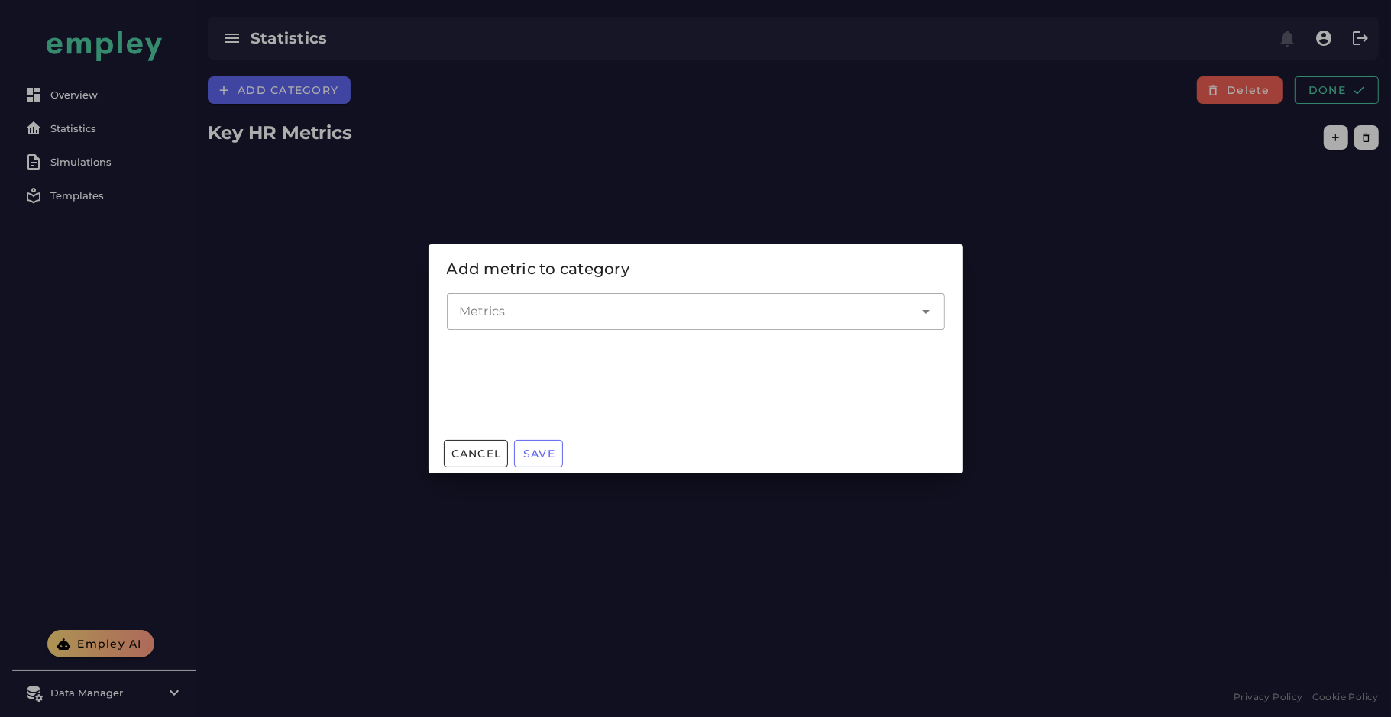
click at [724, 301] on div at bounding box center [680, 311] width 467 height 37
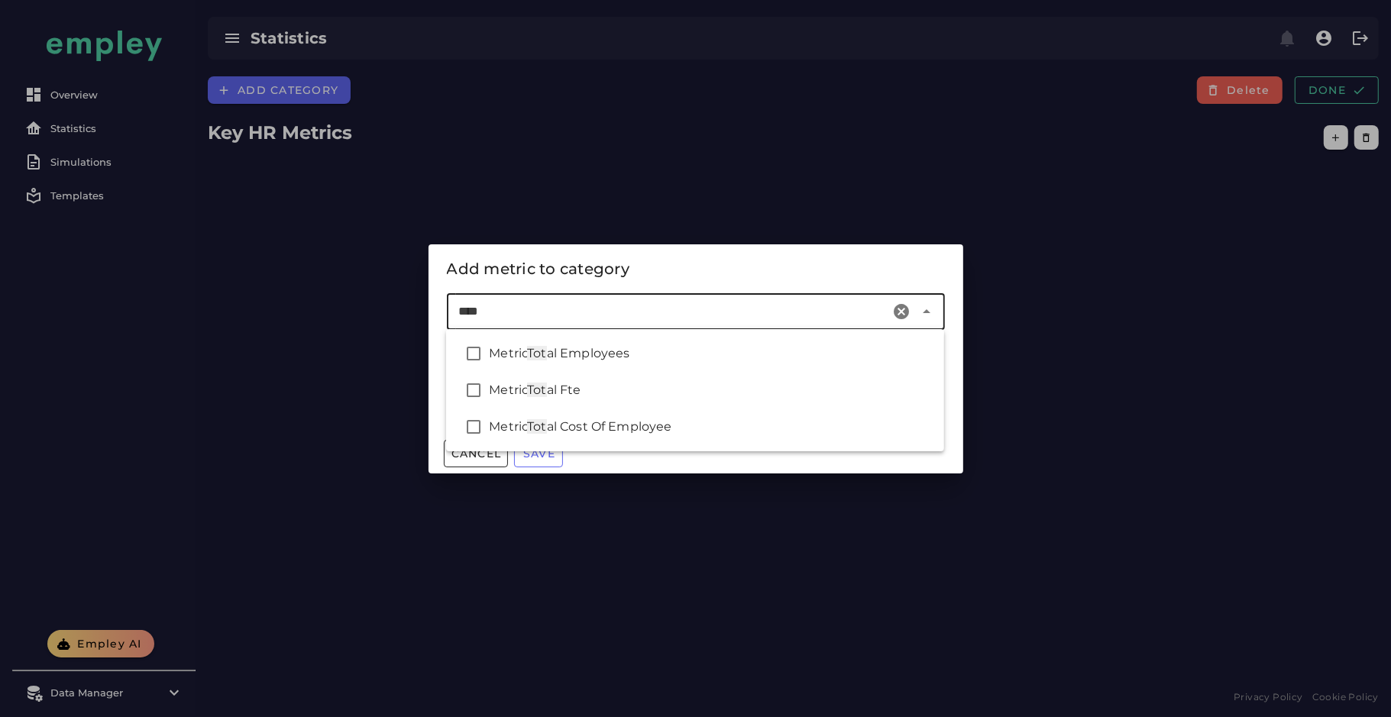
type input "*****"
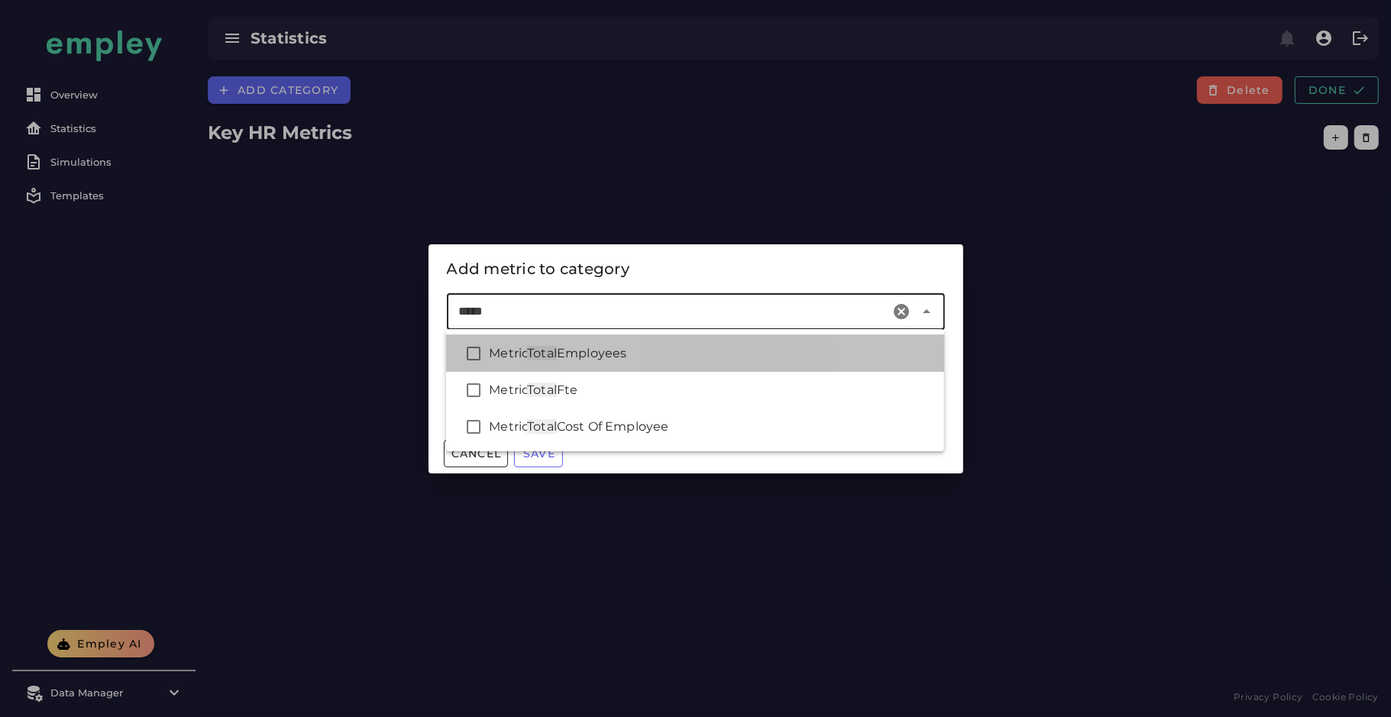
click at [671, 367] on div "Metric Total Employees" at bounding box center [695, 353] width 498 height 37
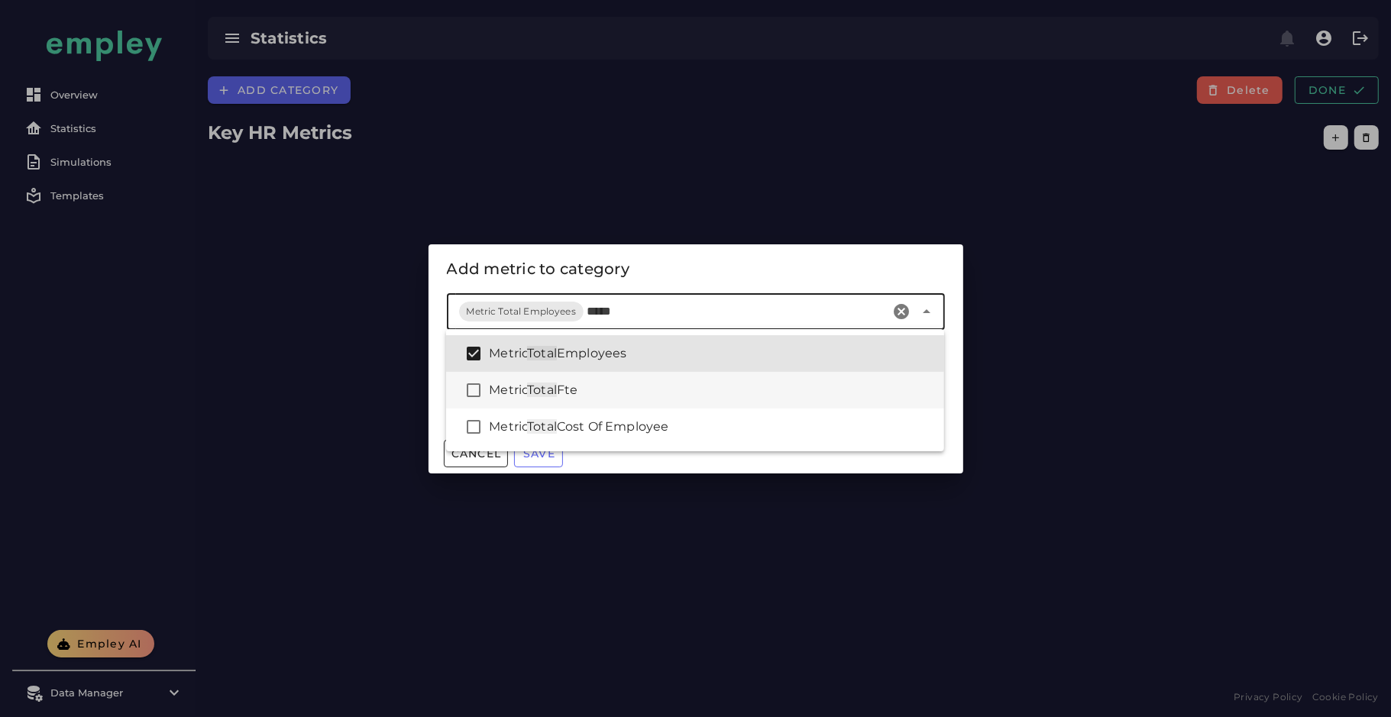
click at [669, 398] on div "Metric Total Fte" at bounding box center [710, 390] width 443 height 18
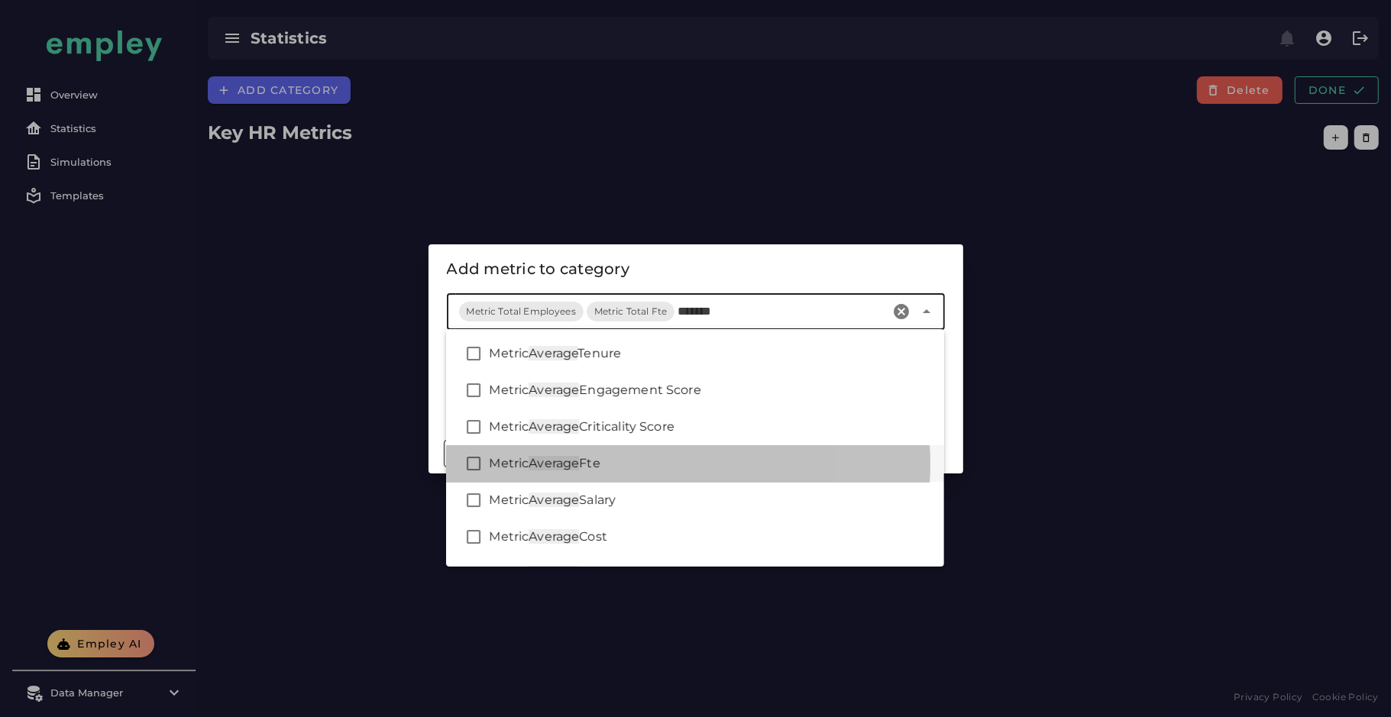
click at [630, 465] on div "Metric Average Fte" at bounding box center [710, 464] width 443 height 18
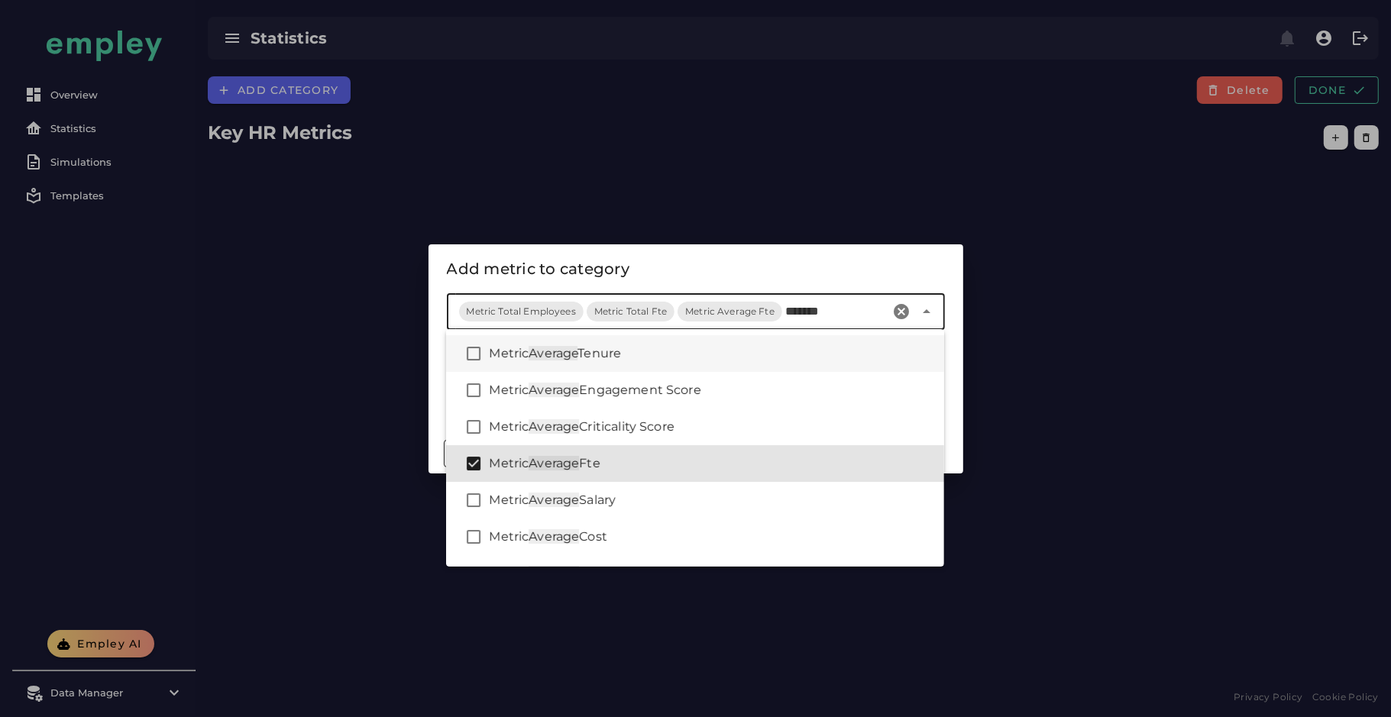
click at [685, 367] on div "Metric Average Tenure" at bounding box center [695, 353] width 498 height 37
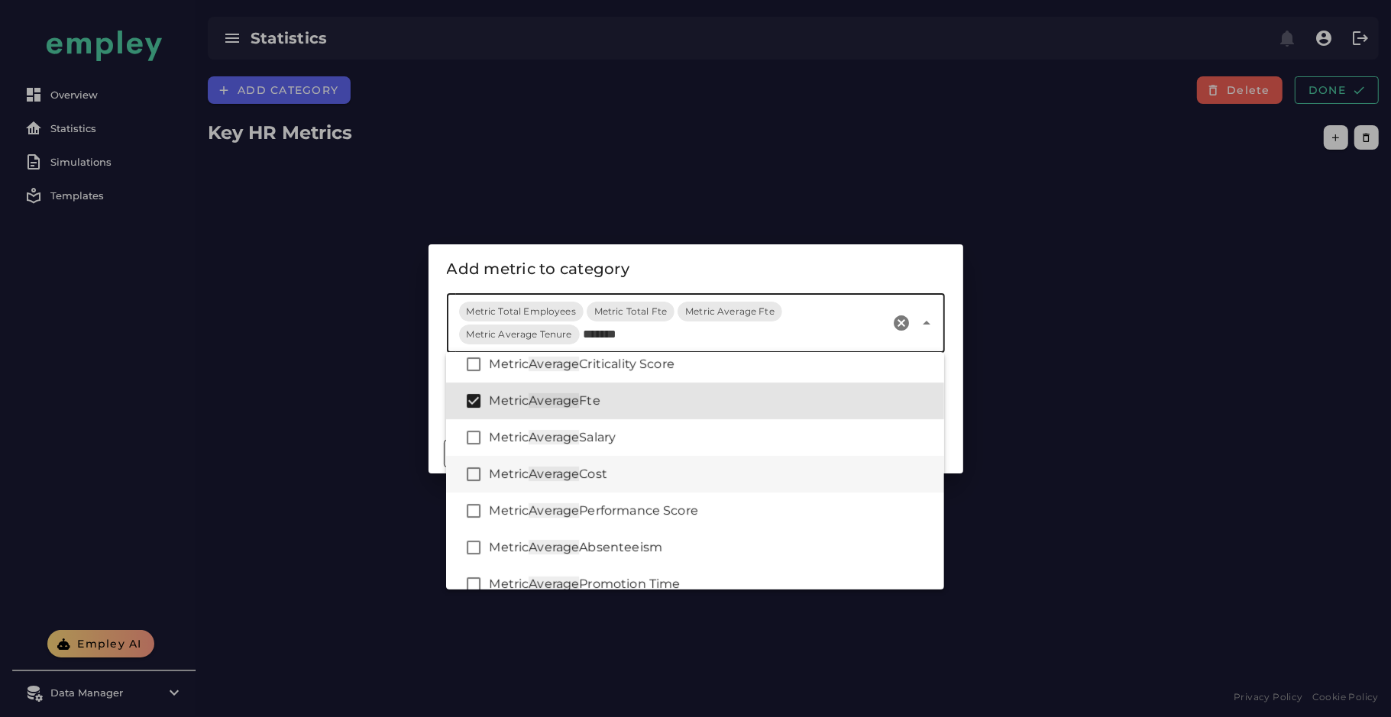
scroll to position [105, 0]
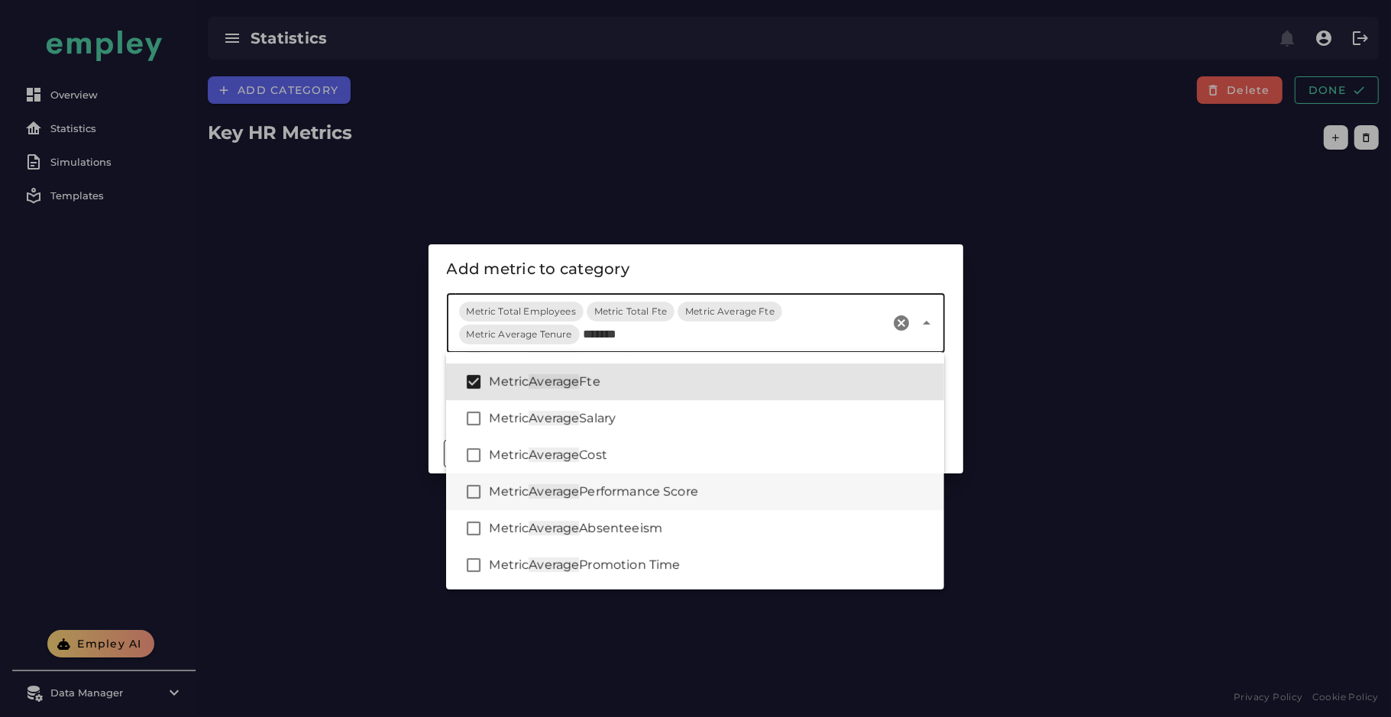
click at [649, 504] on div "Metric Average Performance Score" at bounding box center [695, 492] width 498 height 37
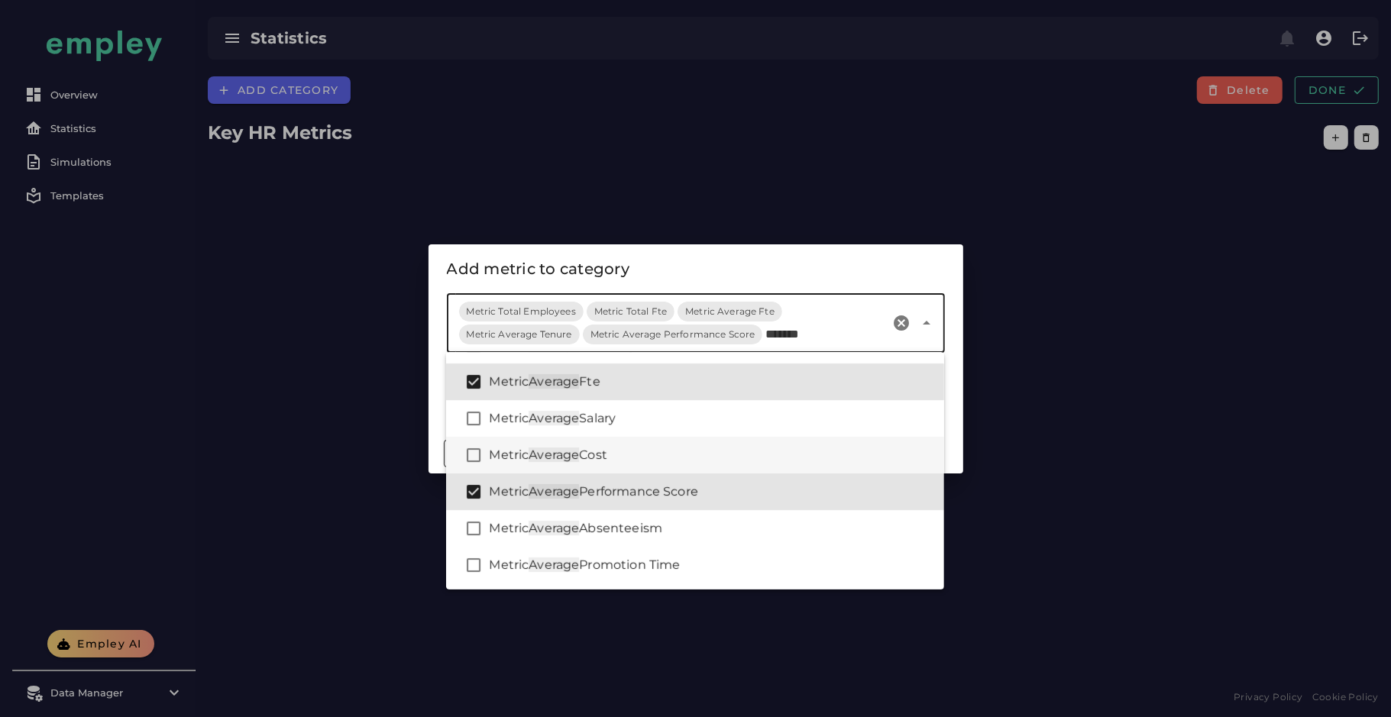
scroll to position [0, 0]
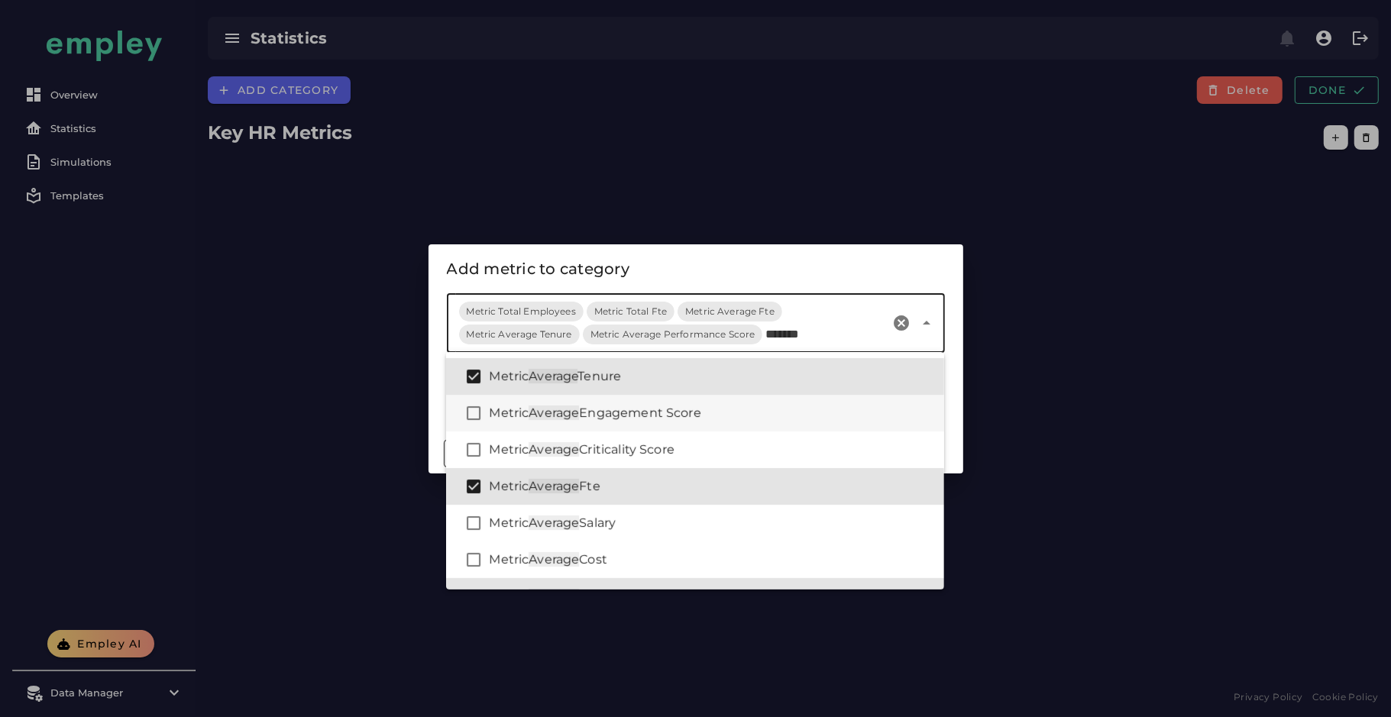
click at [700, 418] on span "Engagement Score" at bounding box center [639, 413] width 121 height 15
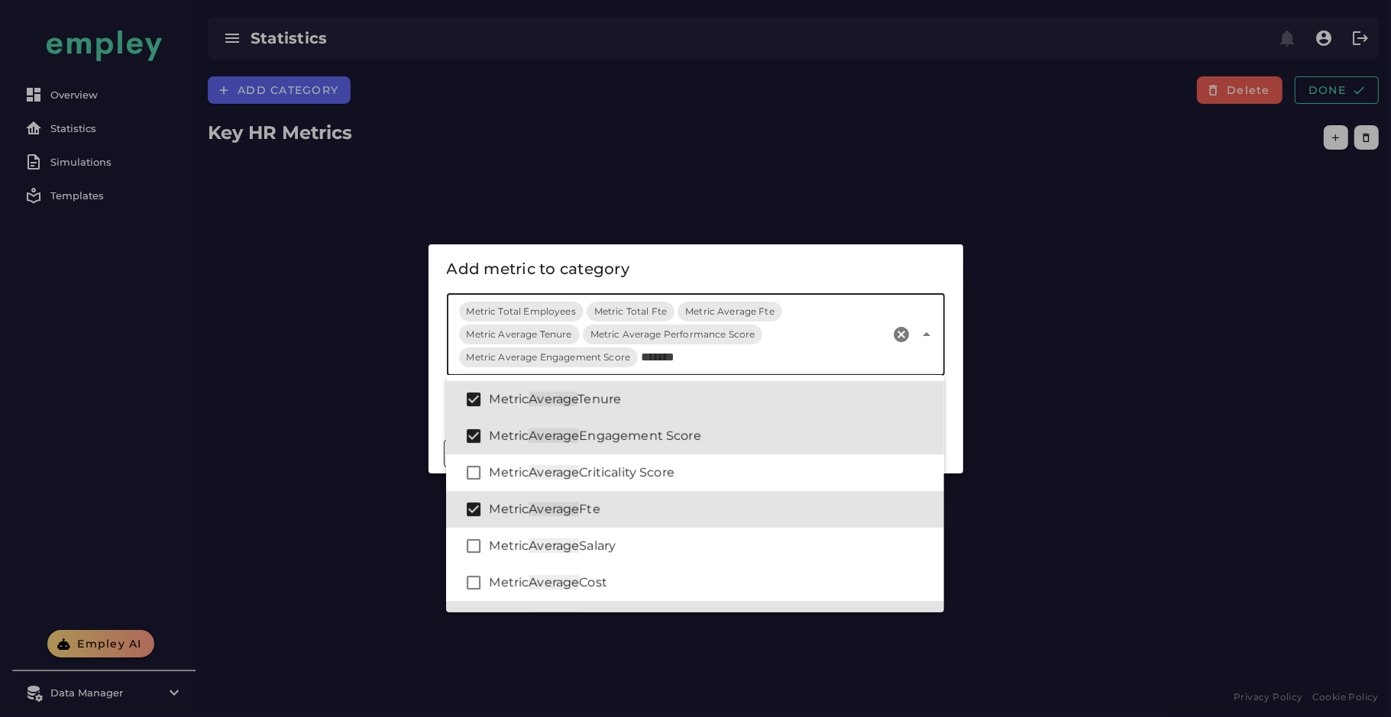
type input "*******"
click at [699, 270] on div "Add metric to category" at bounding box center [696, 269] width 498 height 24
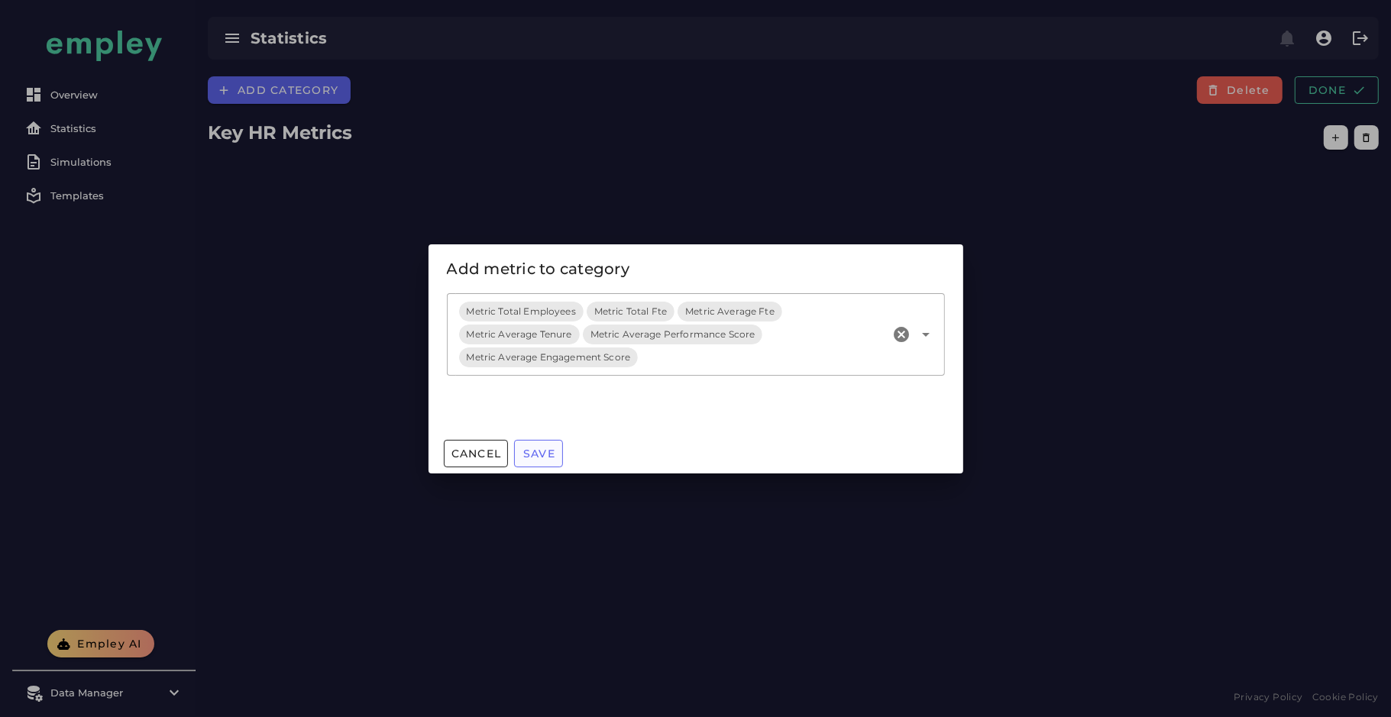
click at [552, 451] on span "Save" at bounding box center [538, 454] width 33 height 14
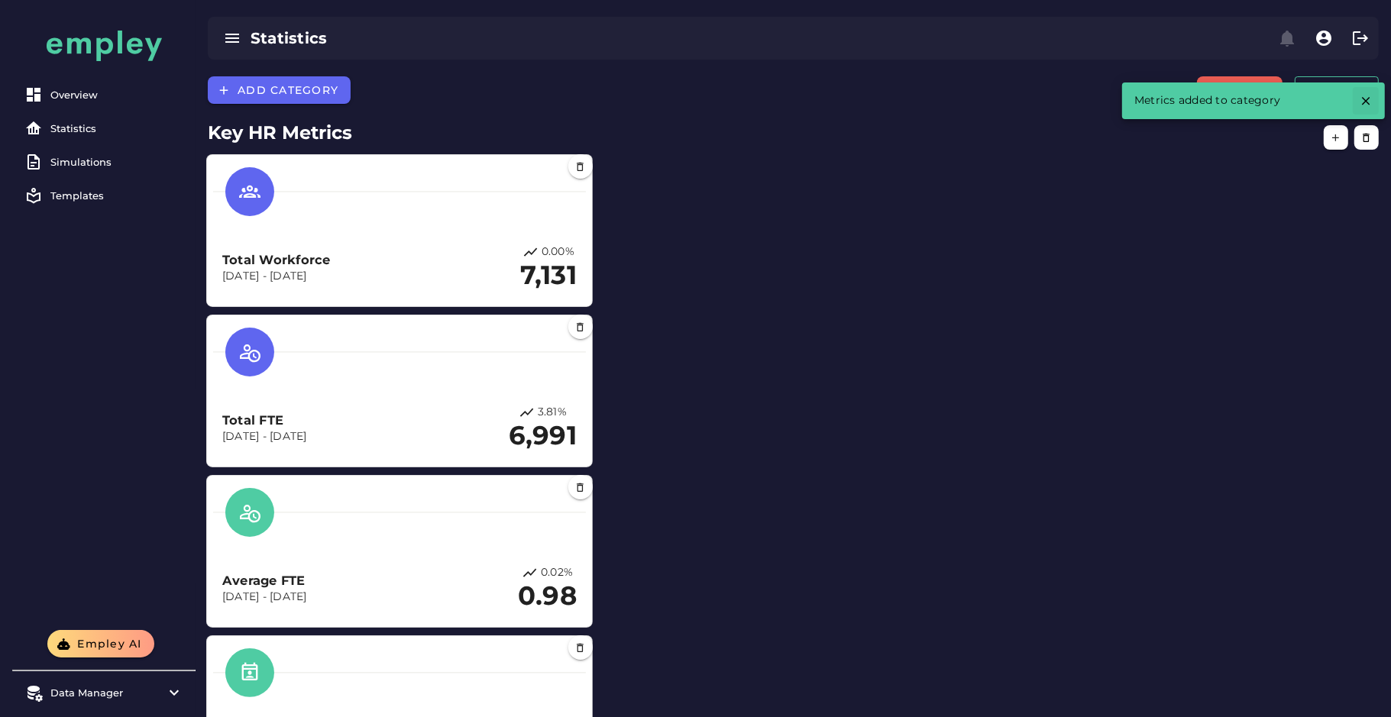
click at [1364, 102] on icon "button" at bounding box center [1366, 101] width 14 height 14
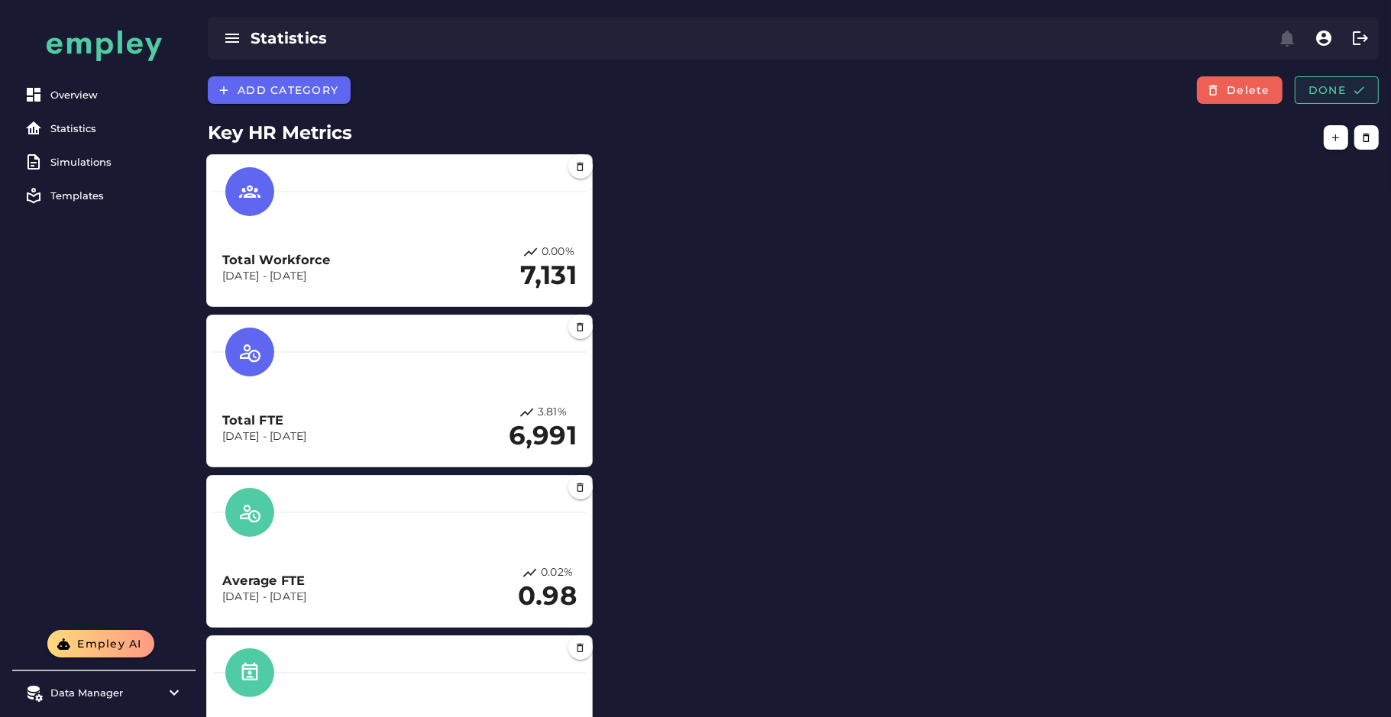
click at [1347, 88] on span "Done" at bounding box center [1337, 90] width 58 height 14
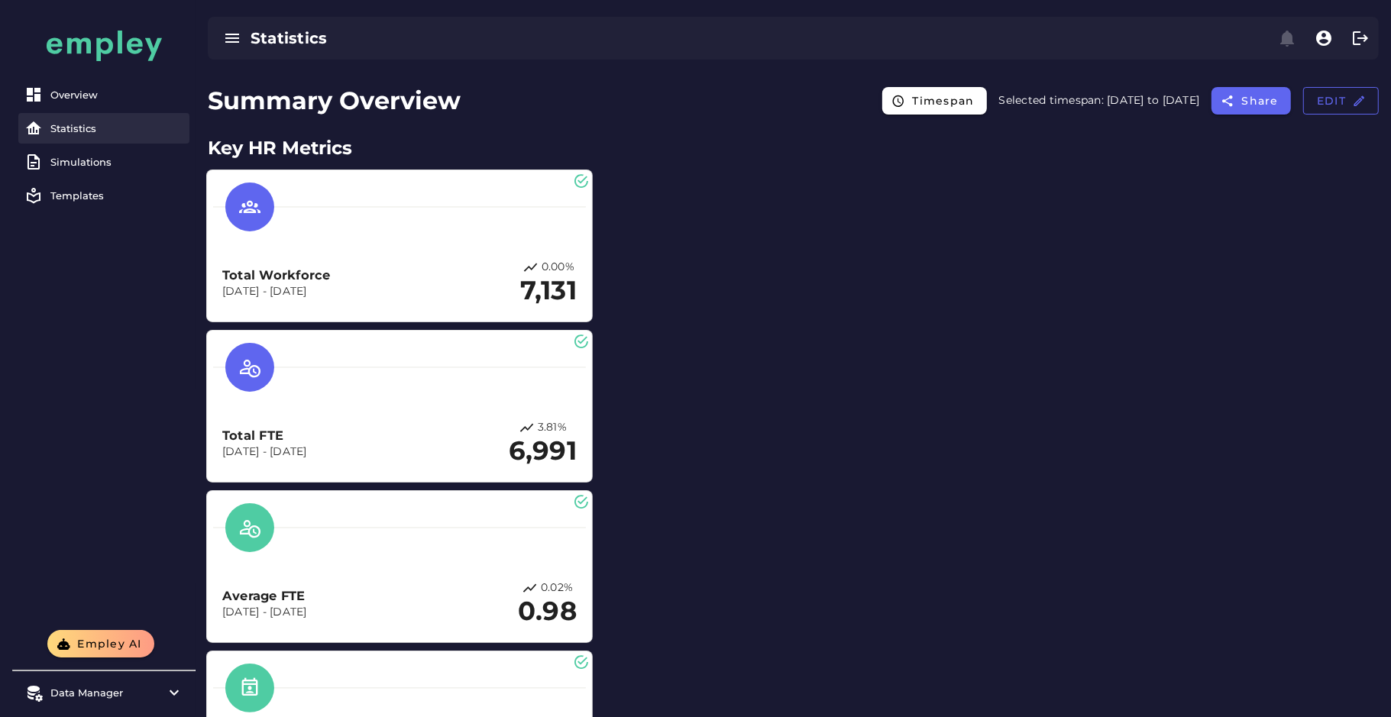
click at [112, 132] on div "Statistics" at bounding box center [116, 128] width 133 height 12
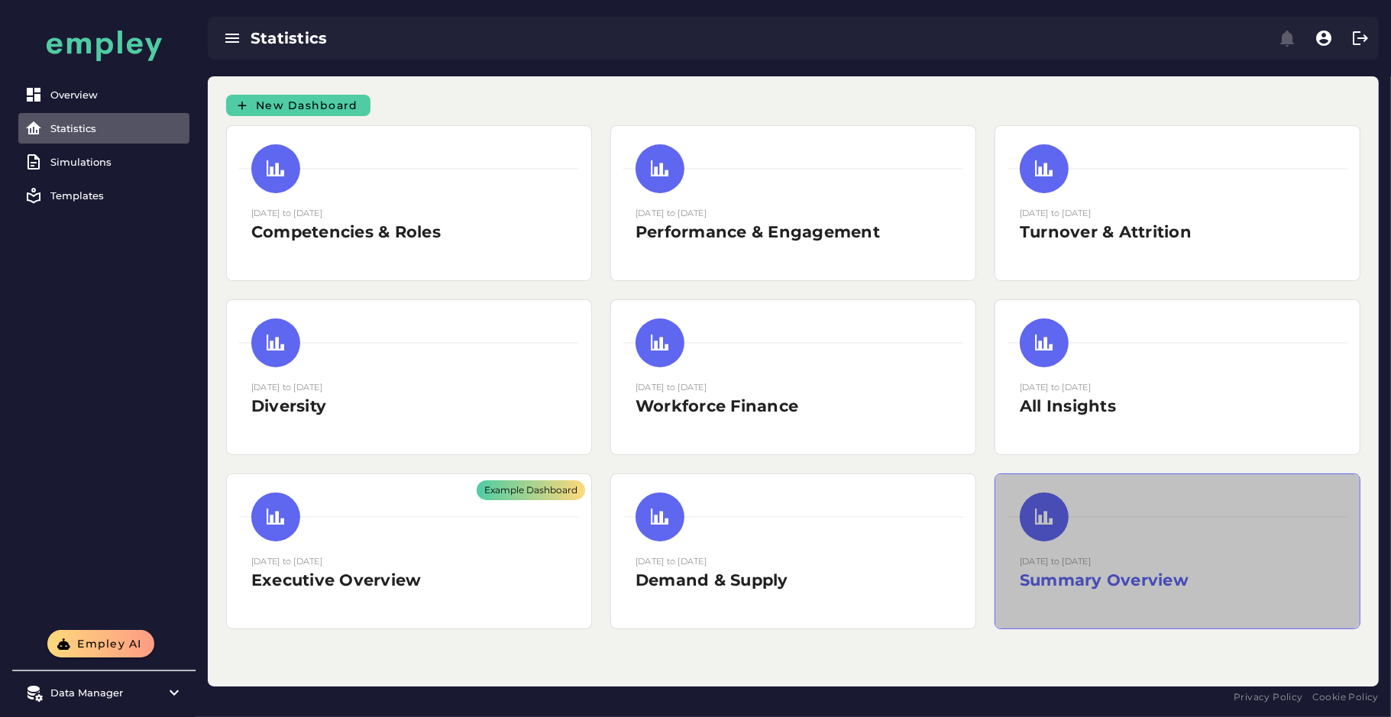
click at [1054, 539] on div at bounding box center [1178, 517] width 340 height 49
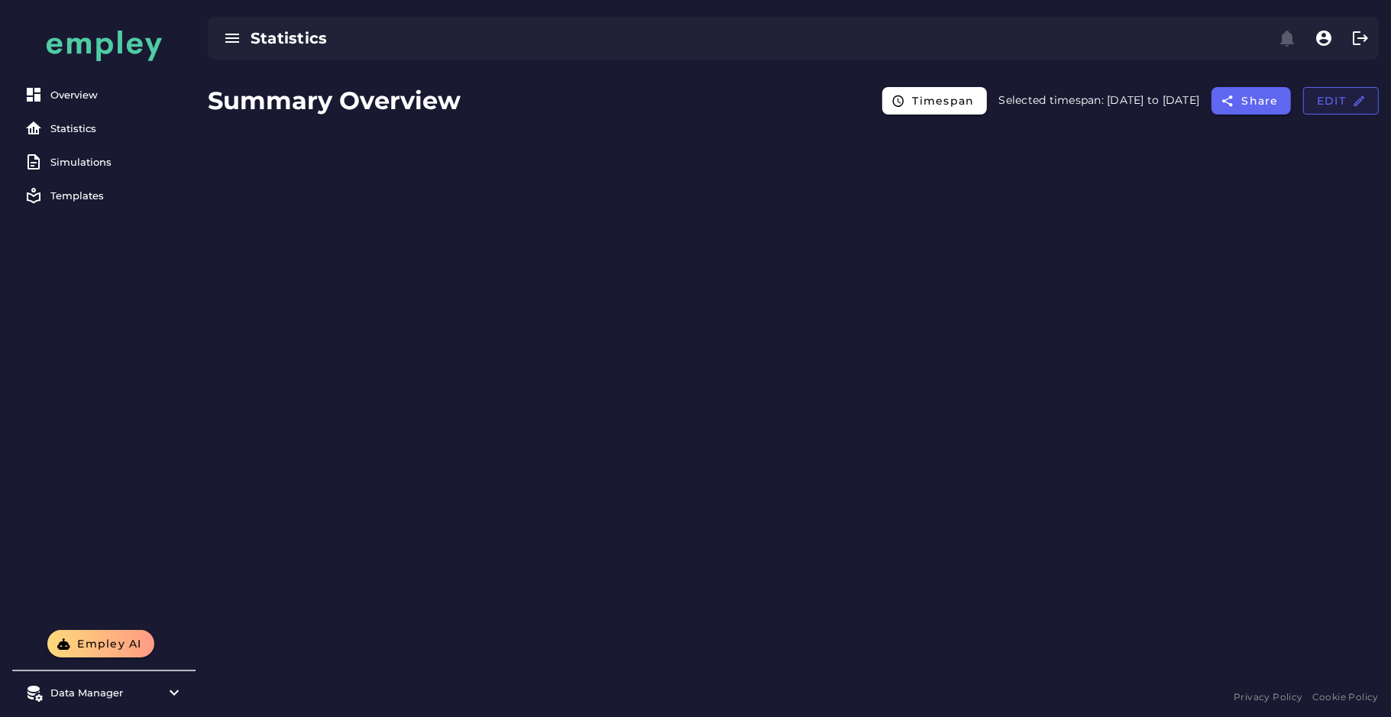
click at [1346, 108] on button "Edit" at bounding box center [1341, 100] width 76 height 27
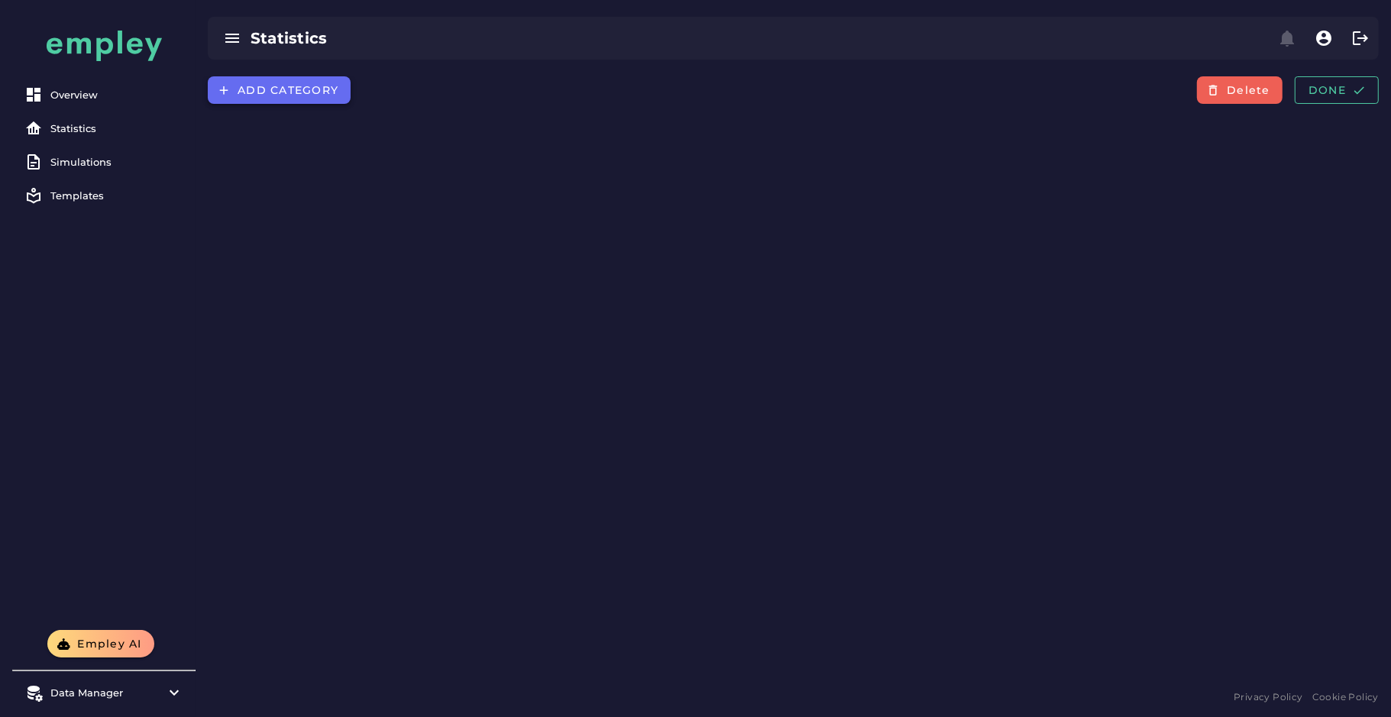
click at [260, 95] on span "Add category" at bounding box center [288, 90] width 102 height 14
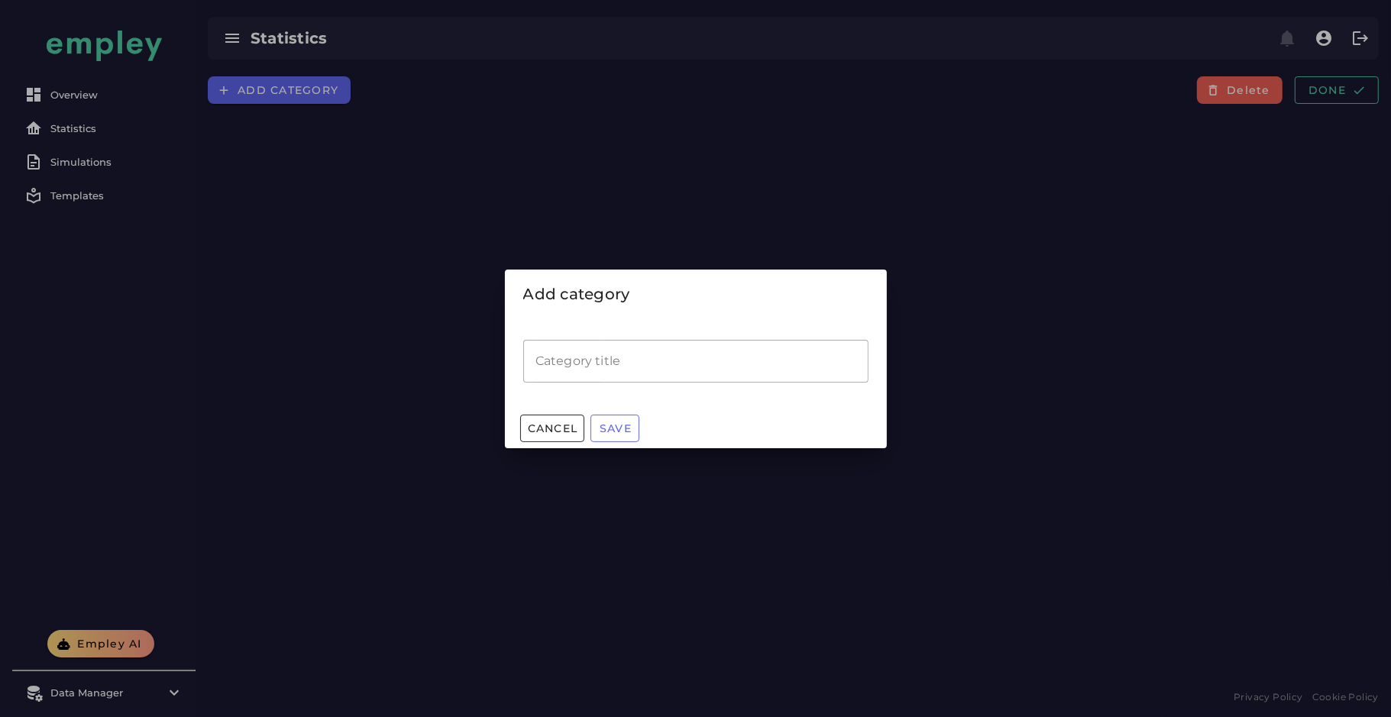
click at [572, 348] on input "Category title" at bounding box center [695, 361] width 345 height 43
type input "**********"
click at [618, 439] on button "Save" at bounding box center [614, 428] width 49 height 27
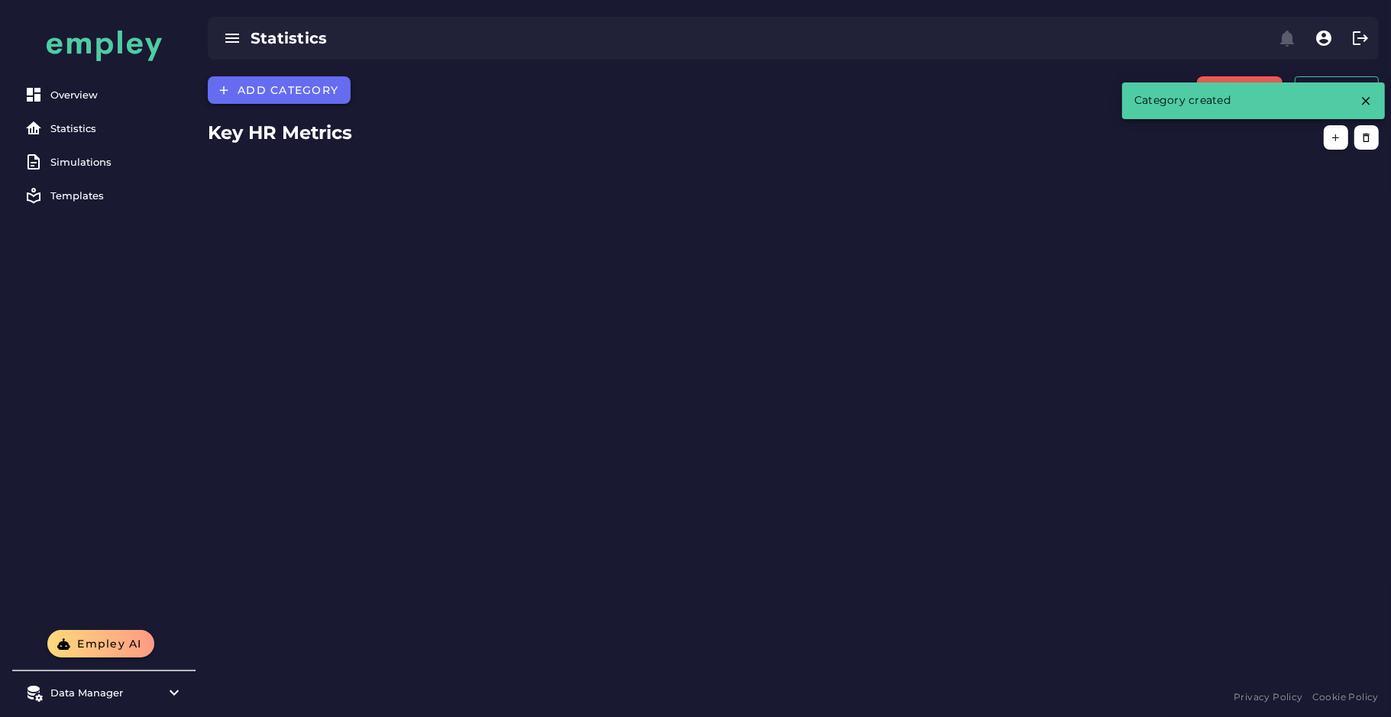
click at [256, 96] on button "Add category" at bounding box center [279, 89] width 143 height 27
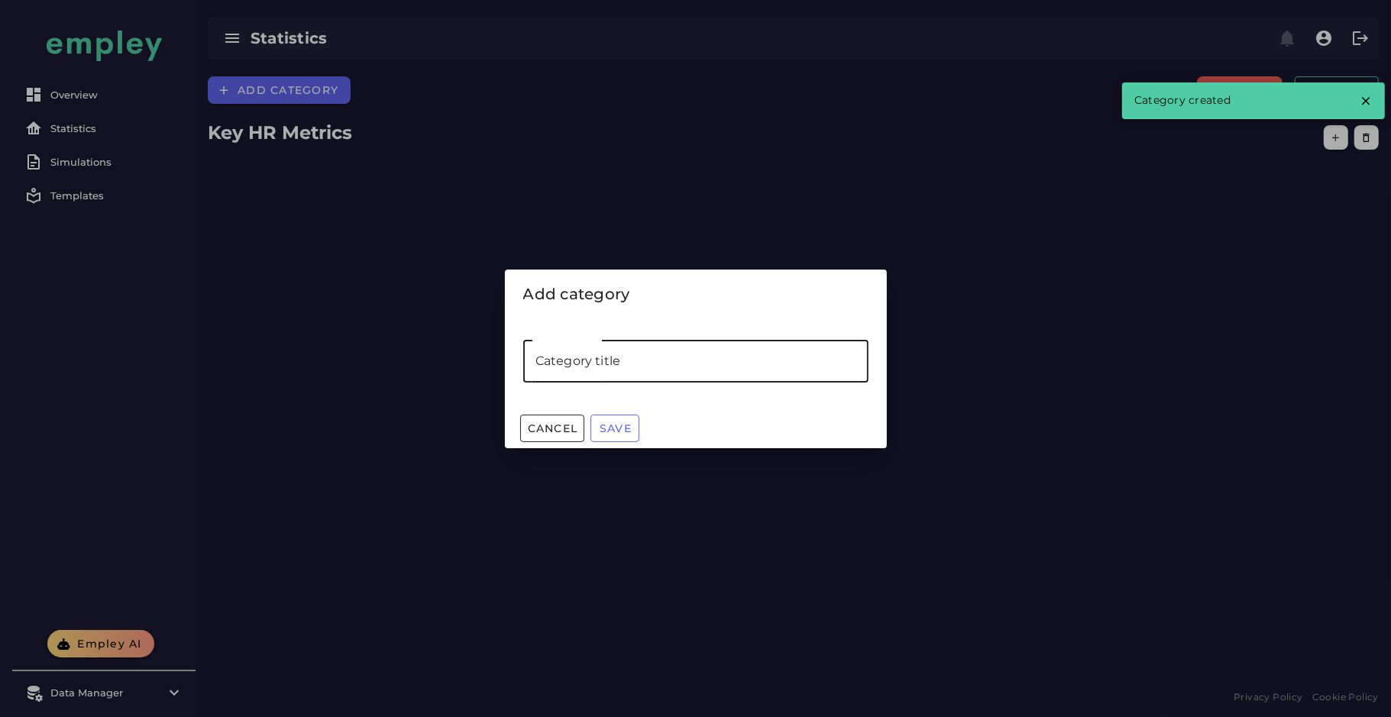
click at [556, 360] on input "Category title" at bounding box center [695, 361] width 345 height 43
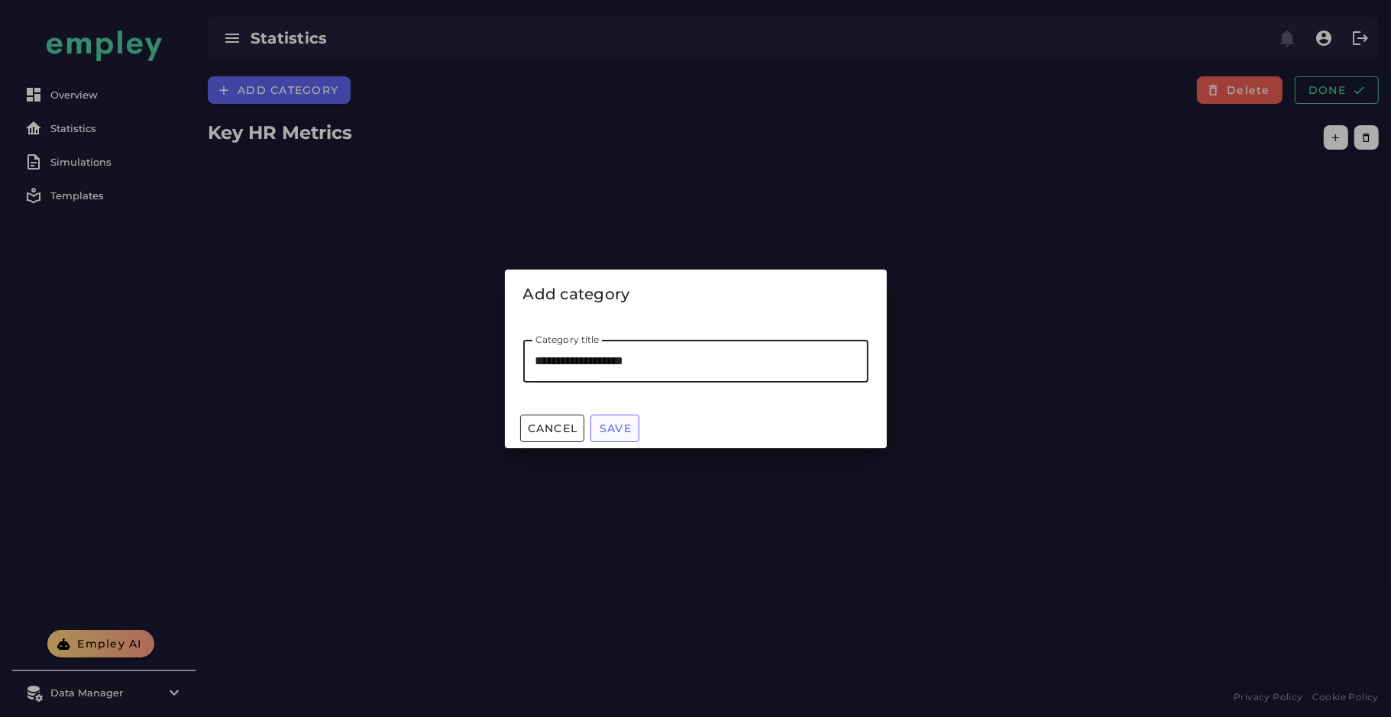
type input "**********"
click at [612, 417] on button "Save" at bounding box center [614, 428] width 49 height 27
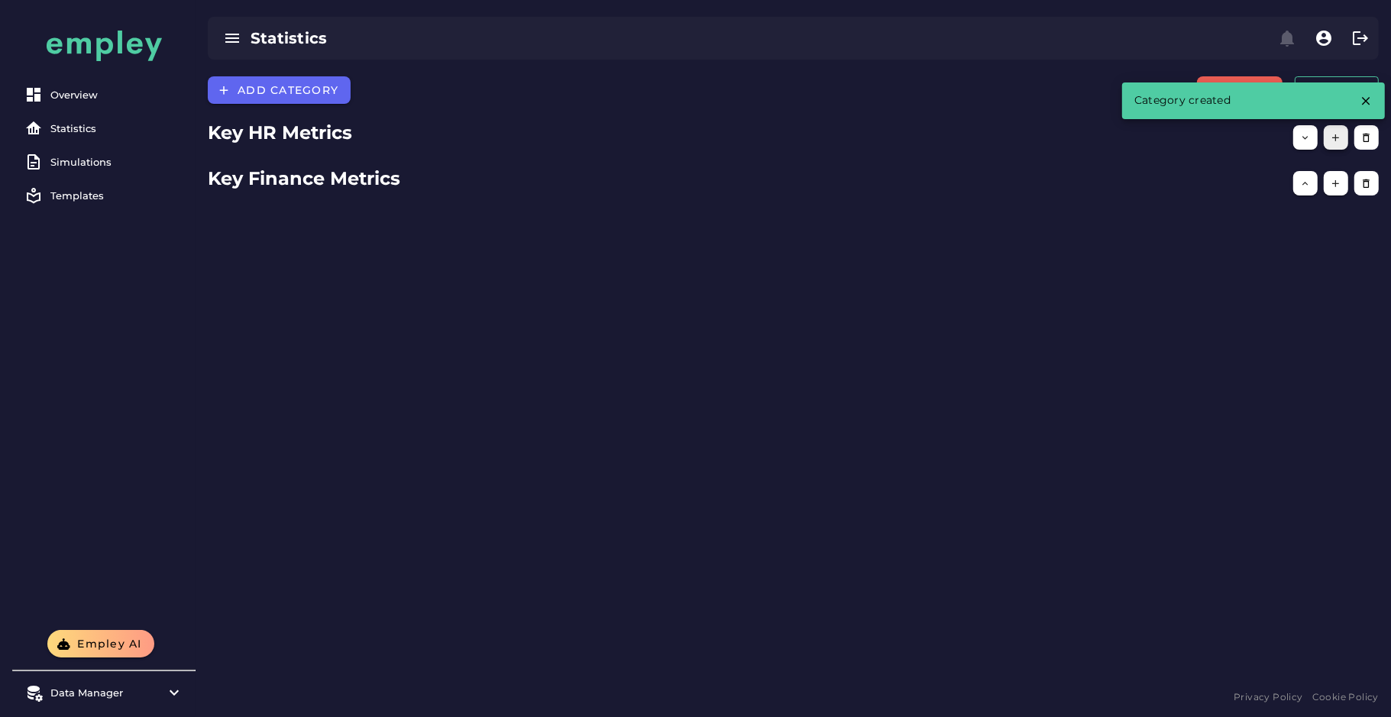
click at [1337, 137] on icon "button" at bounding box center [1336, 137] width 11 height 11
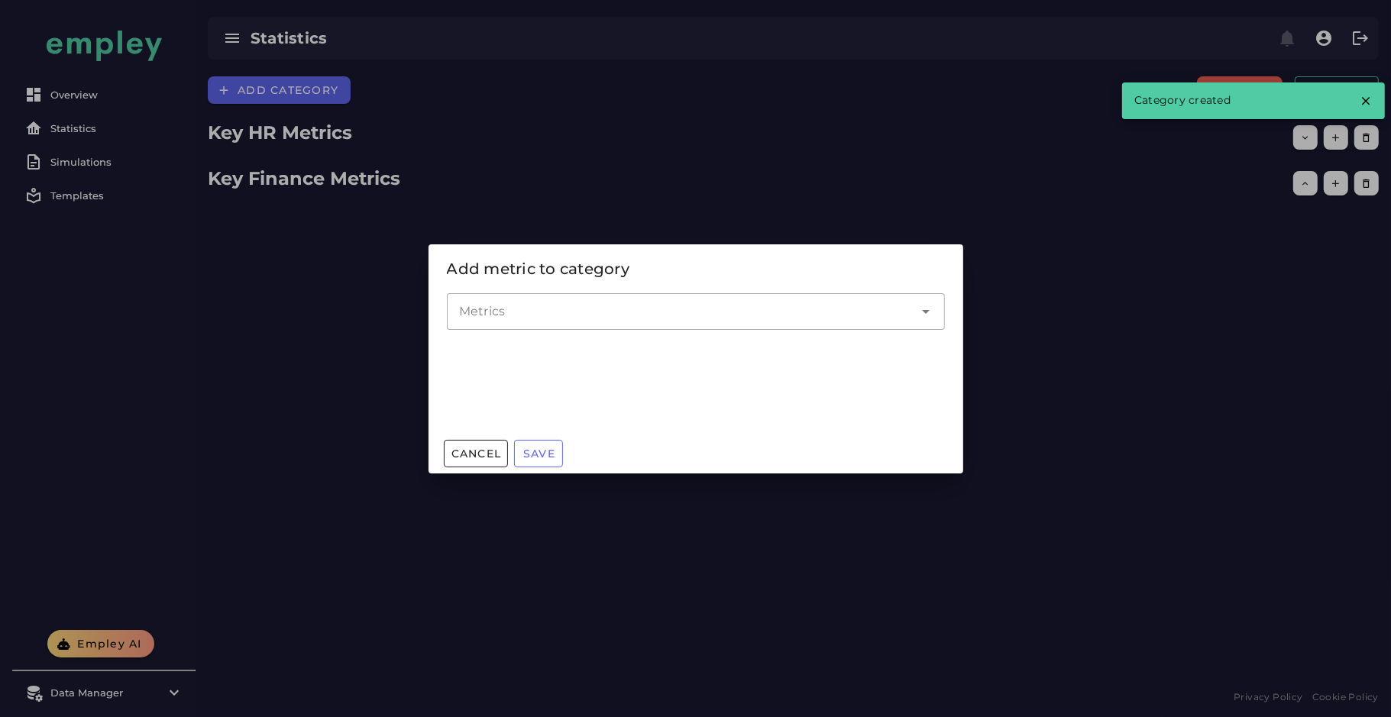
click at [584, 303] on input "Metrics" at bounding box center [684, 311] width 451 height 18
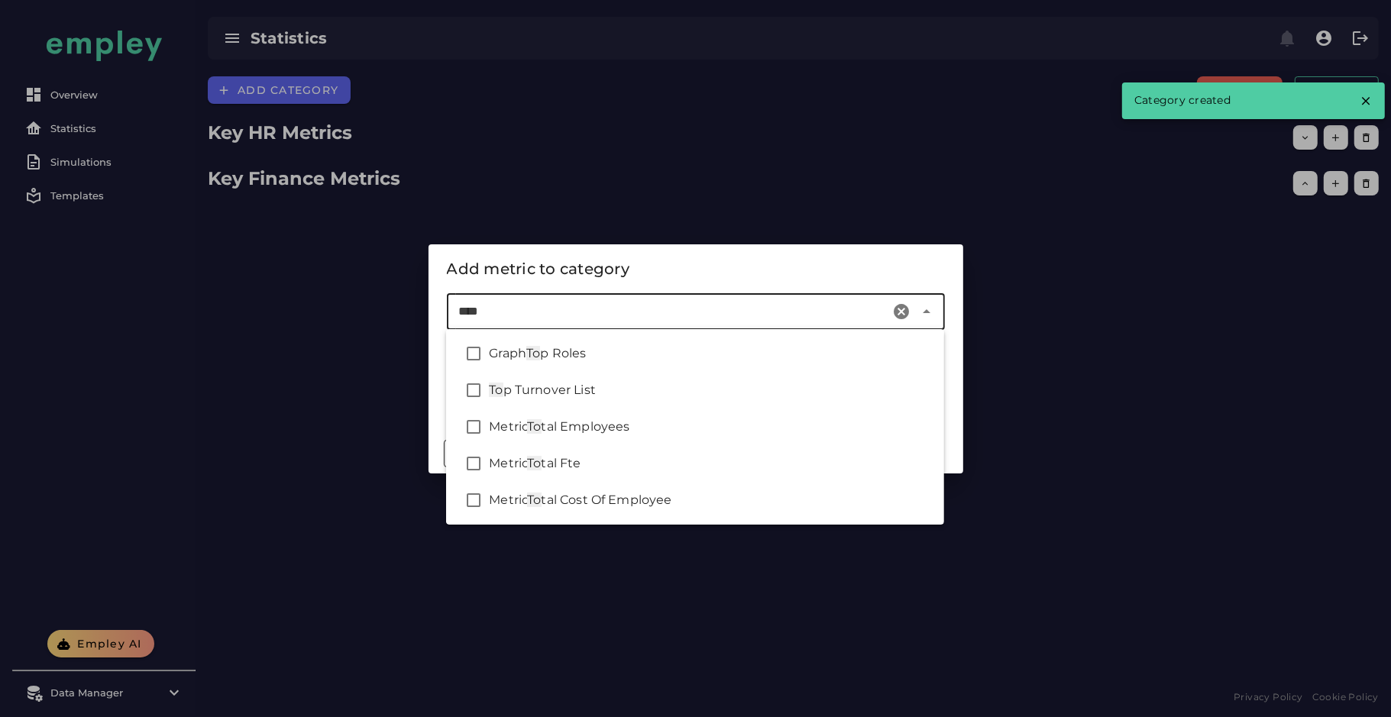
type input "*****"
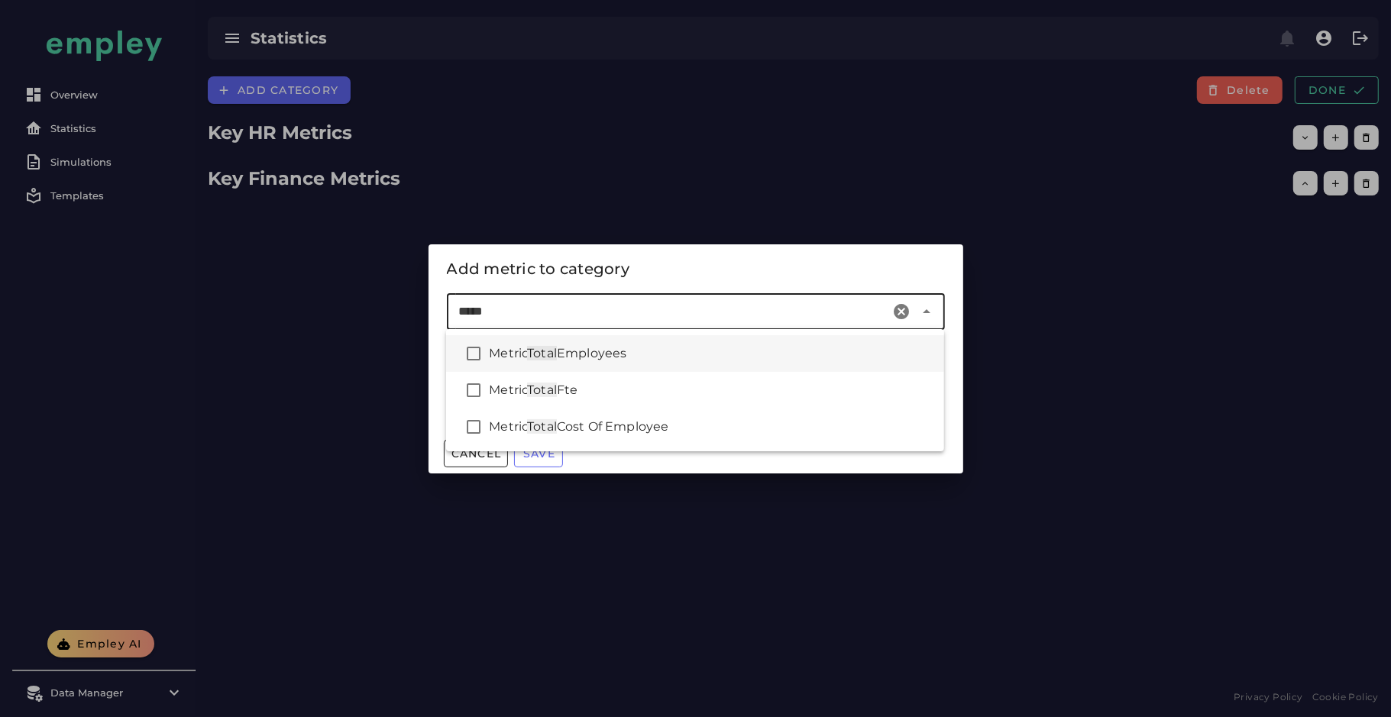
click at [616, 361] on div "Metric Total Employees" at bounding box center [710, 354] width 443 height 18
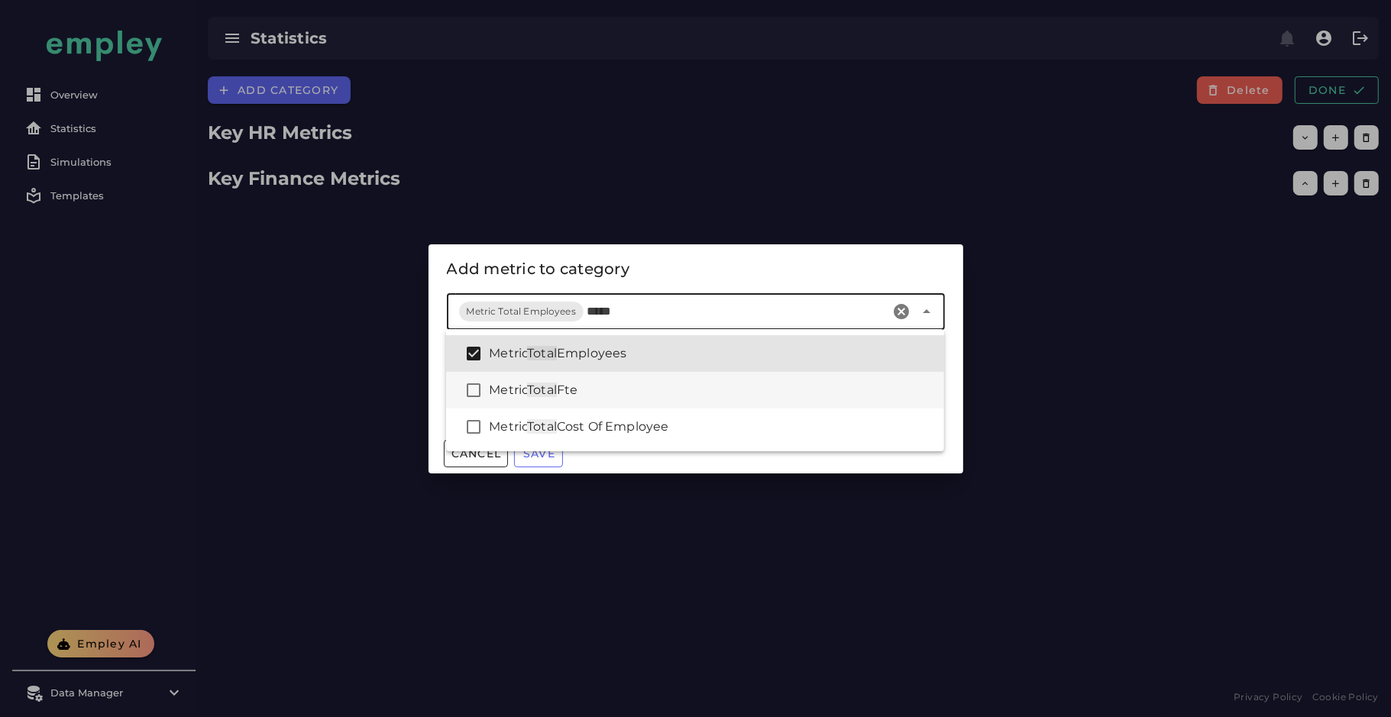
click at [573, 393] on span "Fte" at bounding box center [567, 390] width 21 height 15
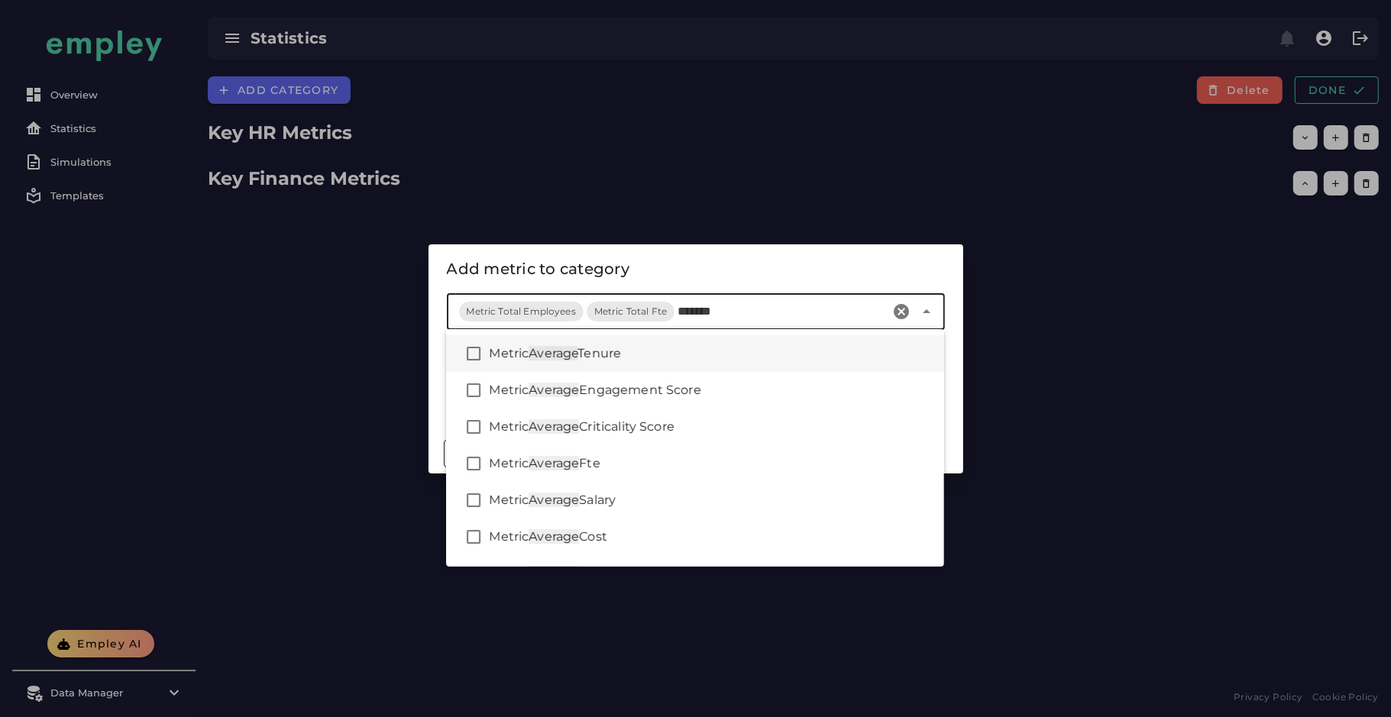
click at [681, 345] on div "Metric Average Tenure" at bounding box center [710, 354] width 443 height 18
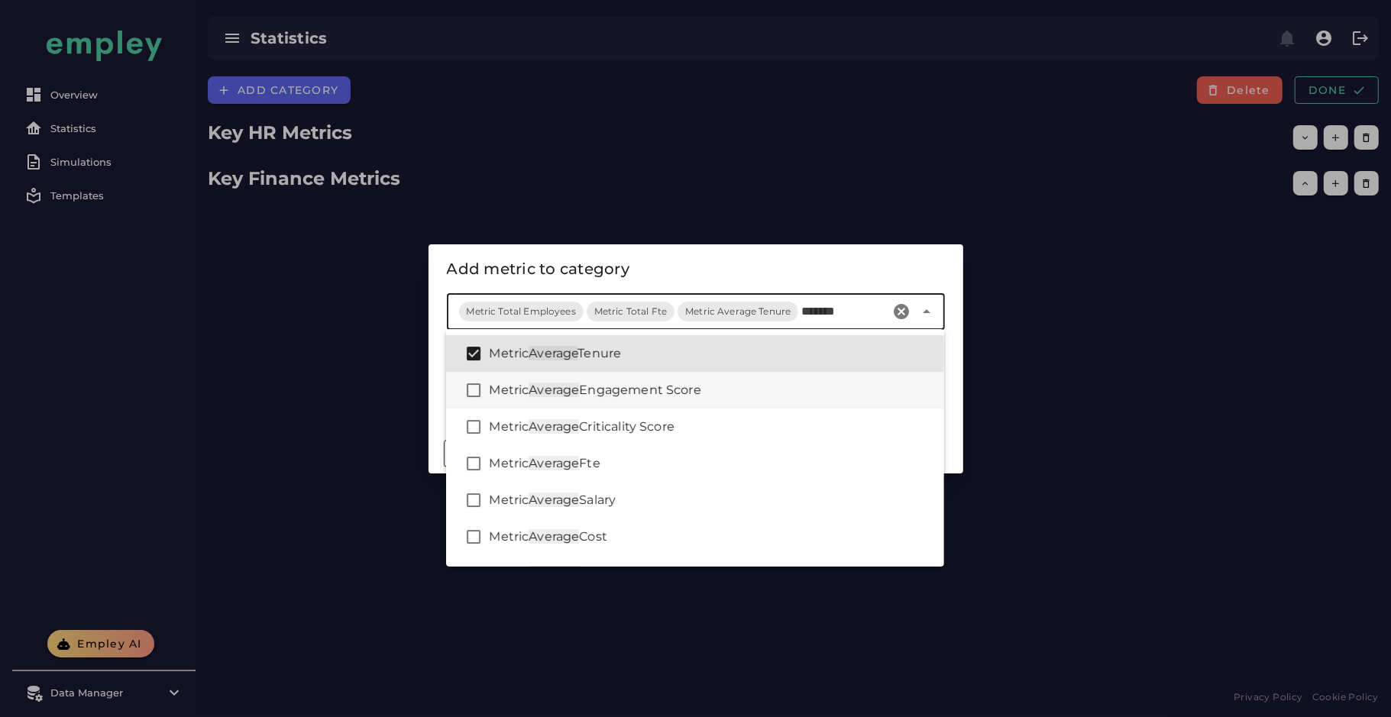
click at [704, 402] on div "Metric Average Engagement Score" at bounding box center [695, 390] width 498 height 37
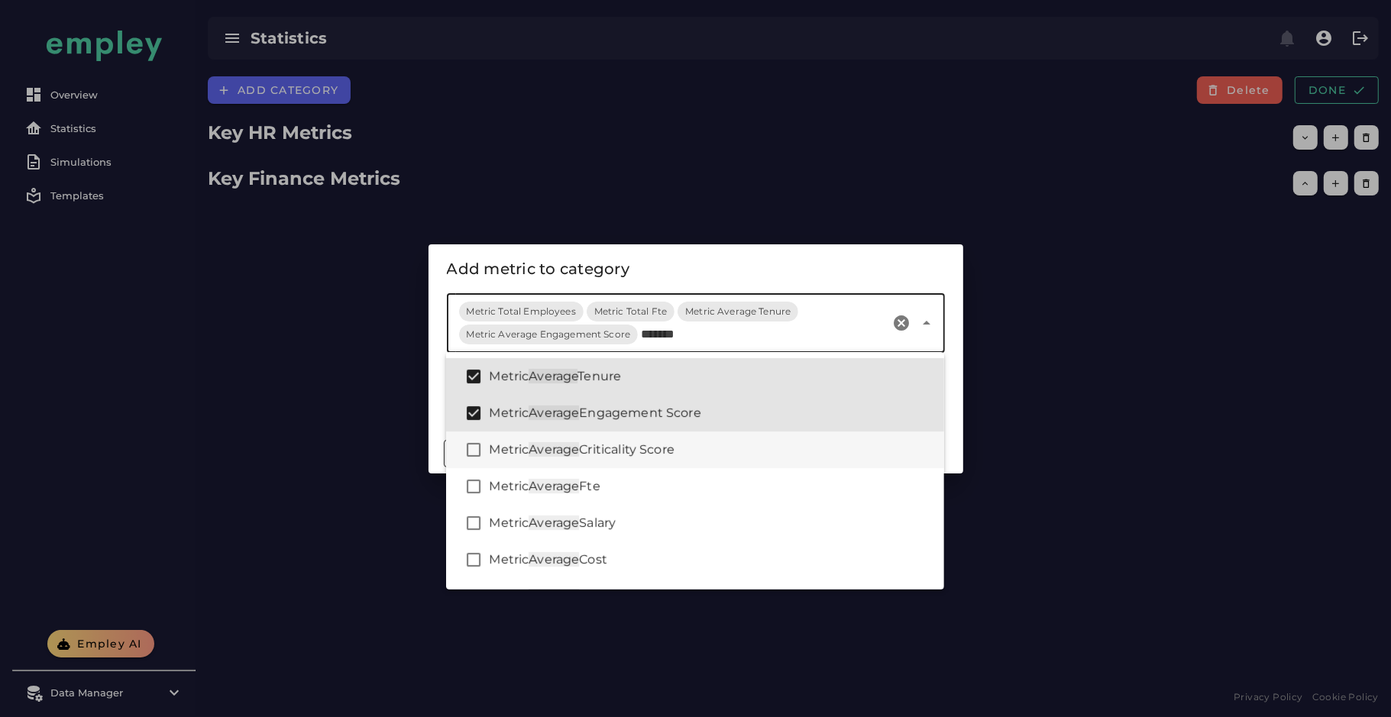
click at [686, 443] on div "Metric Average Criticality Score" at bounding box center [710, 450] width 443 height 18
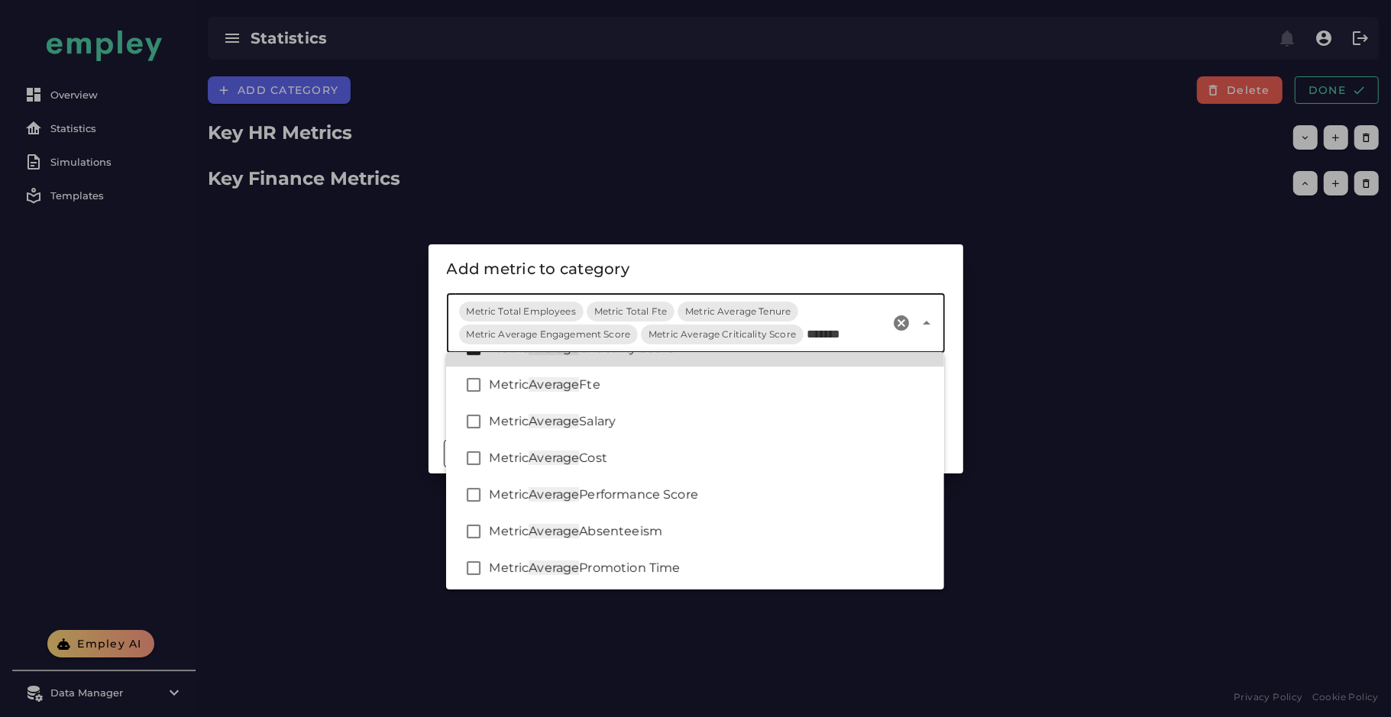
scroll to position [105, 0]
click at [665, 375] on div "Metric Average Fte" at bounding box center [710, 382] width 443 height 18
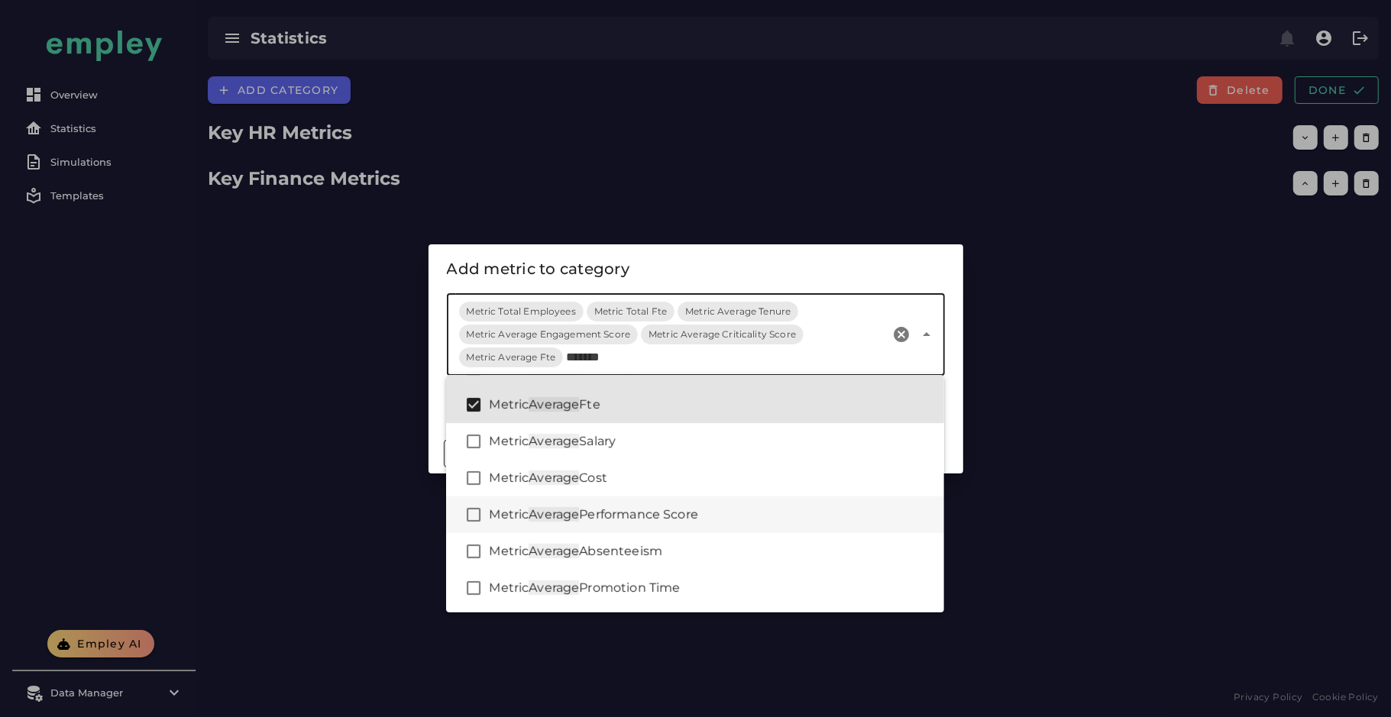
click at [653, 514] on span "Performance Score" at bounding box center [638, 514] width 119 height 15
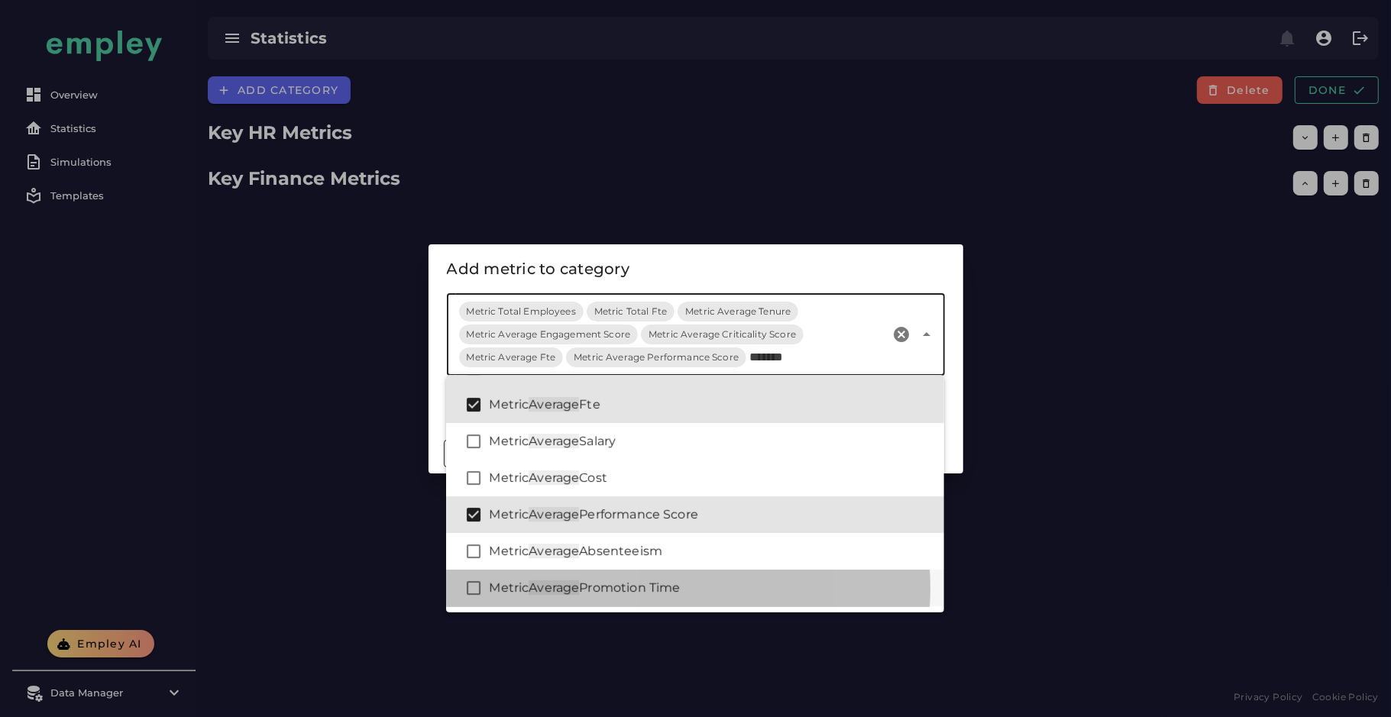
click at [648, 588] on span "Promotion Time" at bounding box center [629, 588] width 101 height 15
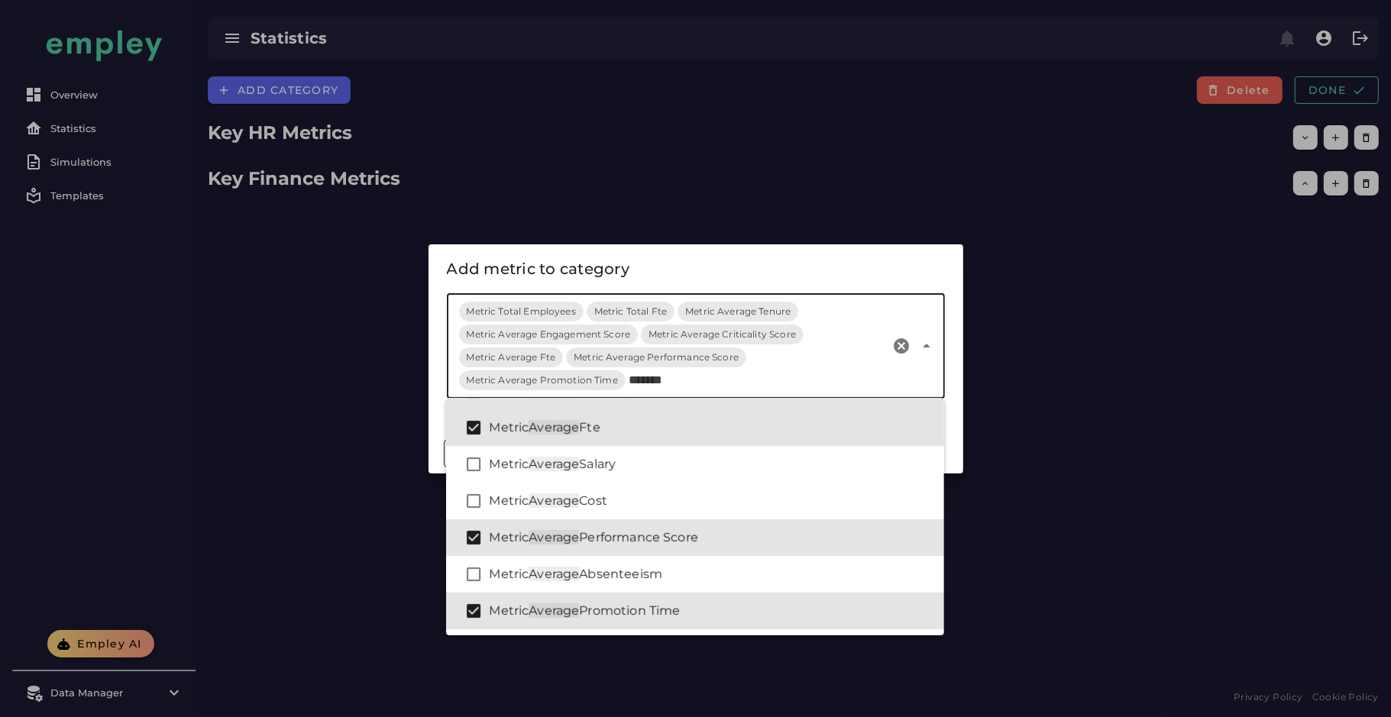
type input "*******"
click at [776, 266] on div "Add metric to category" at bounding box center [696, 269] width 498 height 24
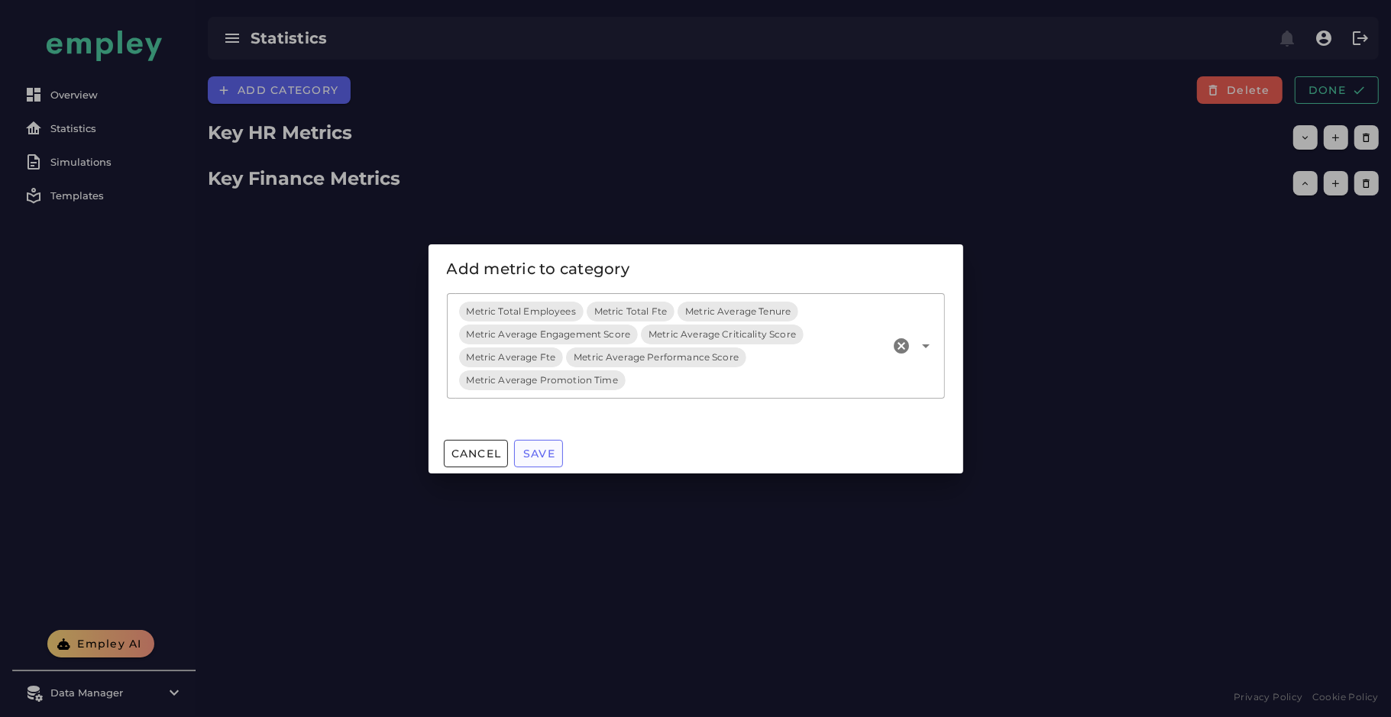
click at [546, 448] on span "Save" at bounding box center [538, 454] width 33 height 14
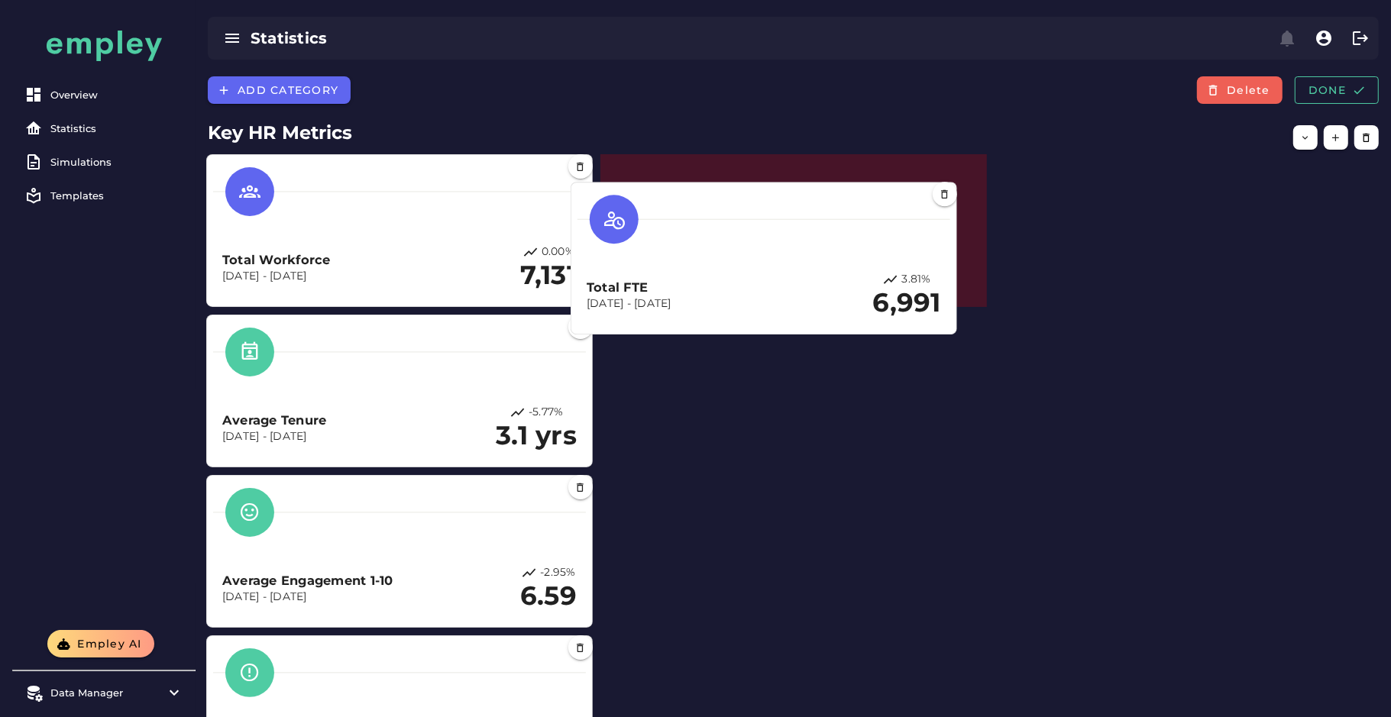
drag, startPoint x: 335, startPoint y: 393, endPoint x: 781, endPoint y: 236, distance: 472.8
click at [781, 236] on div "Total FTE Dec 31, 2023 - Dec 31, 2024 3.81% 6,991" at bounding box center [763, 258] width 373 height 139
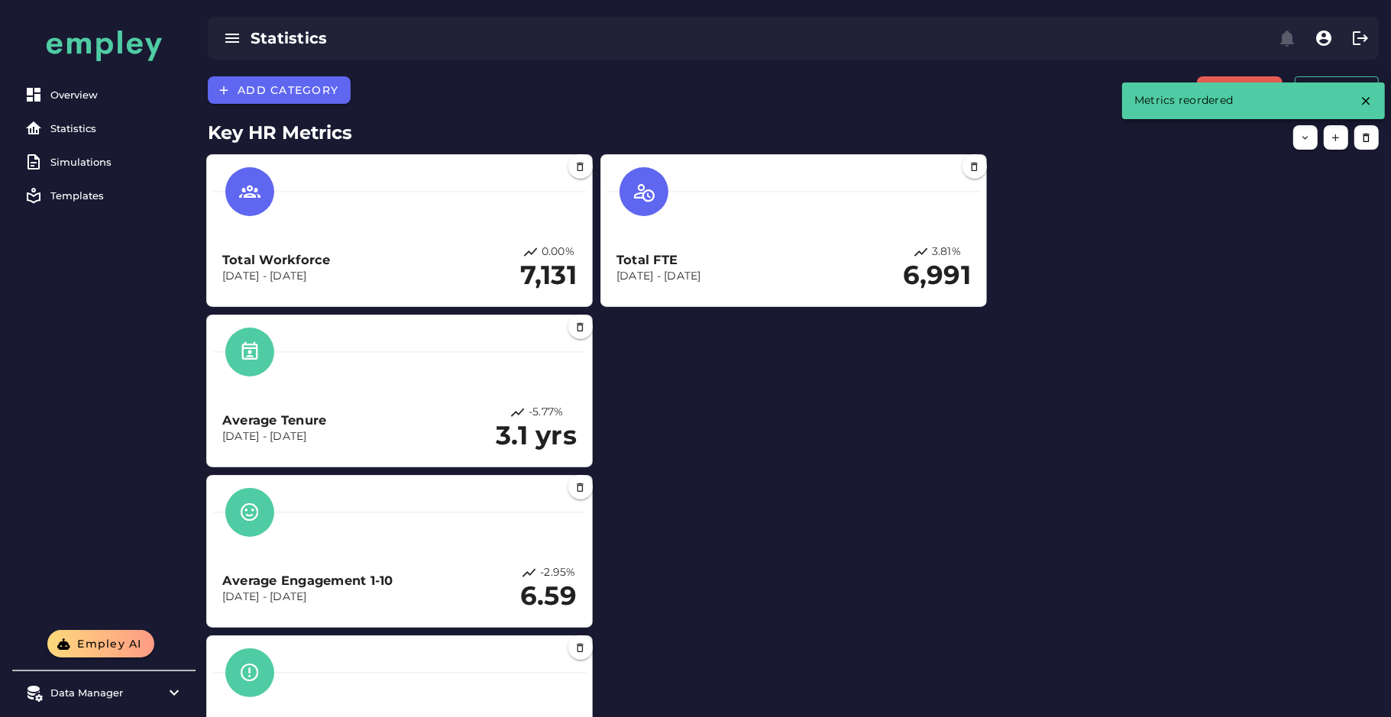
drag, startPoint x: 386, startPoint y: 444, endPoint x: 982, endPoint y: 367, distance: 600.7
drag, startPoint x: 982, startPoint y: 367, endPoint x: 408, endPoint y: 387, distance: 574.0
click at [408, 387] on div "Average Tenure Dec 31, 2023 - Dec 31, 2024 -5.77% 3.1 yrs" at bounding box center [399, 391] width 373 height 139
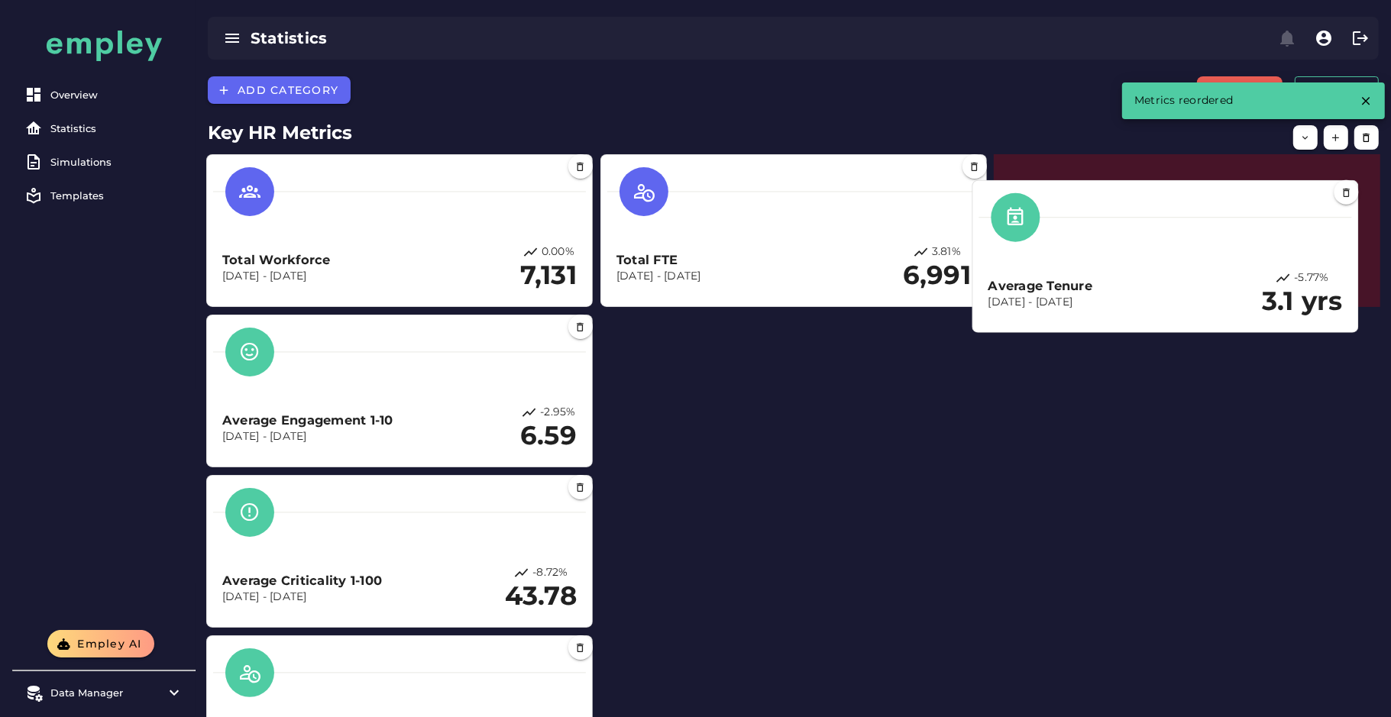
drag, startPoint x: 408, startPoint y: 387, endPoint x: 1195, endPoint y: 244, distance: 800.4
click at [1195, 244] on div "Average Tenure Dec 31, 2023 - Dec 31, 2024 -5.77% 3.1 yrs" at bounding box center [1165, 256] width 373 height 139
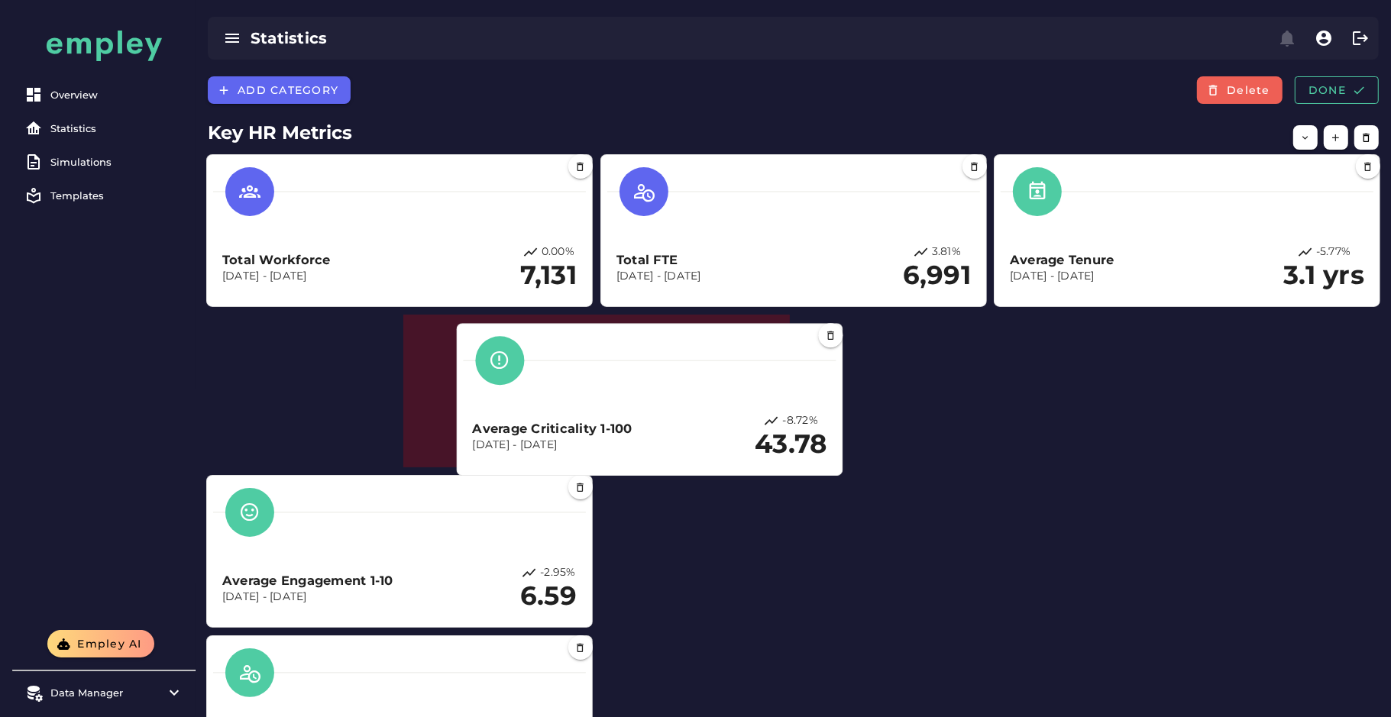
drag, startPoint x: 379, startPoint y: 581, endPoint x: 747, endPoint y: 397, distance: 411.7
click at [632, 420] on h3 "Average Criticality 1-100" at bounding box center [553, 429] width 160 height 18
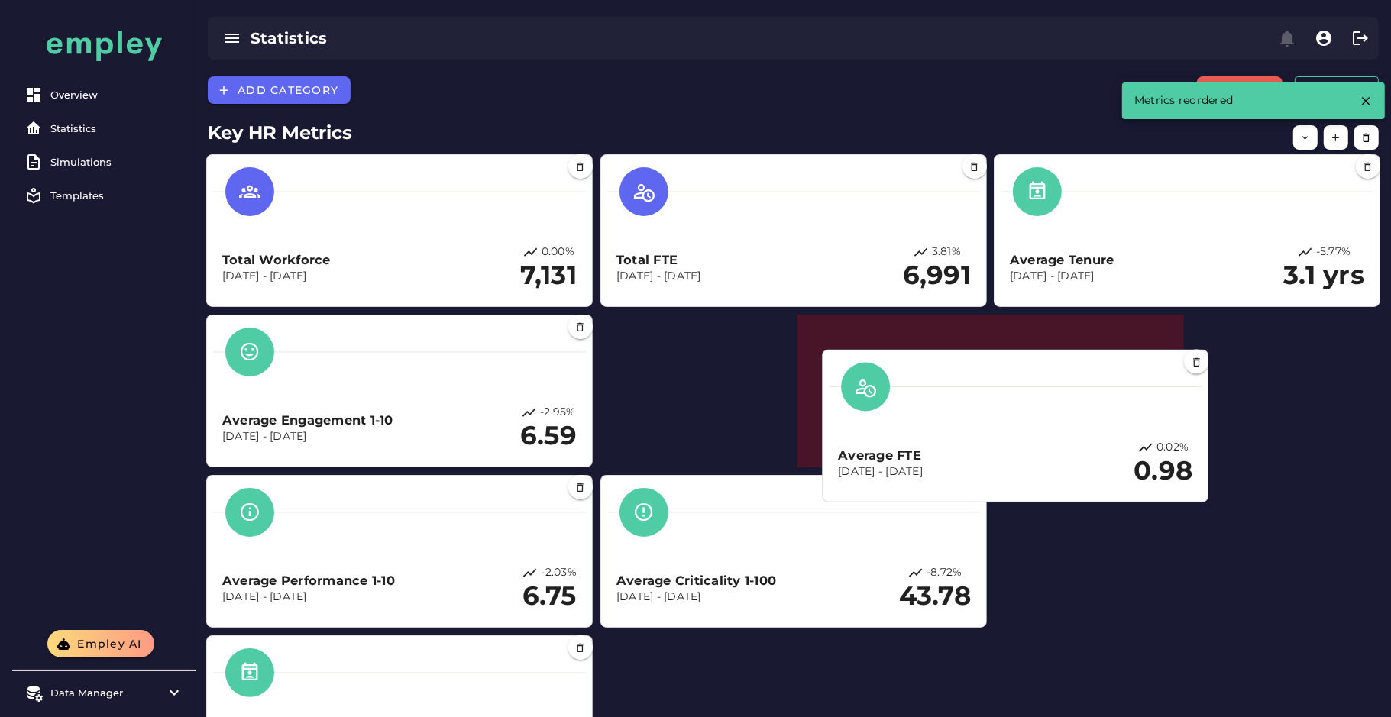
drag, startPoint x: 431, startPoint y: 616, endPoint x: 1069, endPoint y: 484, distance: 651.4
click at [1069, 484] on div "Average FTE Dec 31, 2023 - Dec 31, 2024 0.02% 0.98" at bounding box center [1015, 426] width 373 height 139
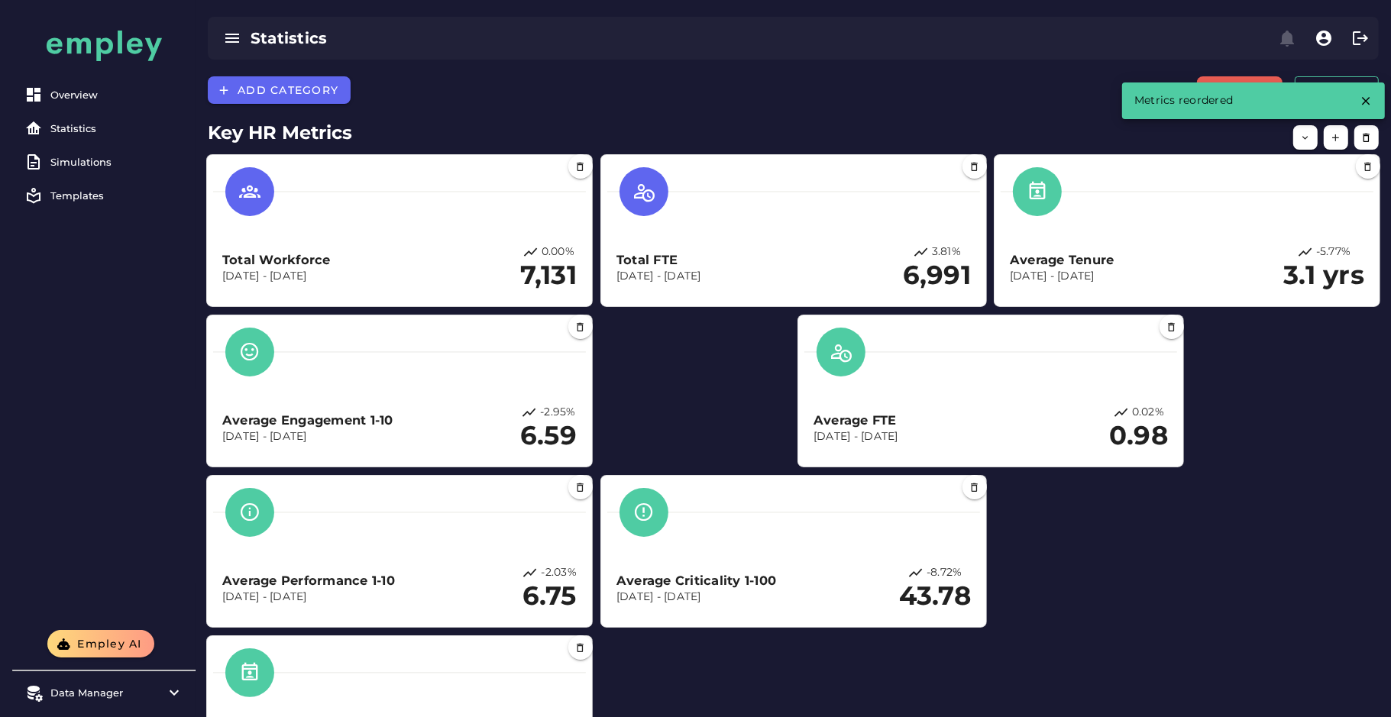
click at [1069, 484] on div "Total Workforce Dec 31, 2023 - Dec 31, 2024 0.00% 7,131 Total FTE Dec 31, 2023 …" at bounding box center [793, 471] width 1189 height 649
drag, startPoint x: 1040, startPoint y: 400, endPoint x: 1199, endPoint y: 396, distance: 159.7
click at [1177, 396] on div "Average FTE Dec 31, 2023 - Dec 31, 2024 0.02% 0.98" at bounding box center [990, 391] width 373 height 139
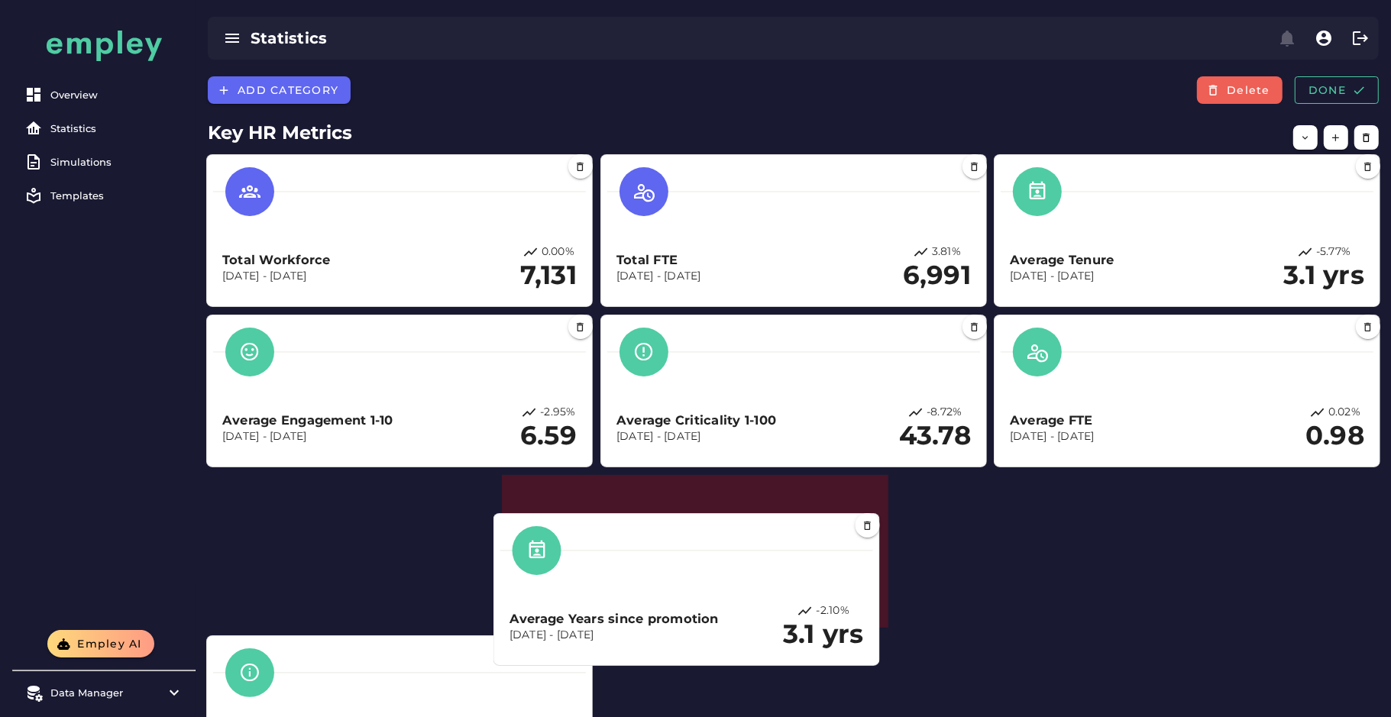
drag, startPoint x: 485, startPoint y: 657, endPoint x: 794, endPoint y: 529, distance: 334.6
click at [794, 529] on div at bounding box center [686, 550] width 373 height 49
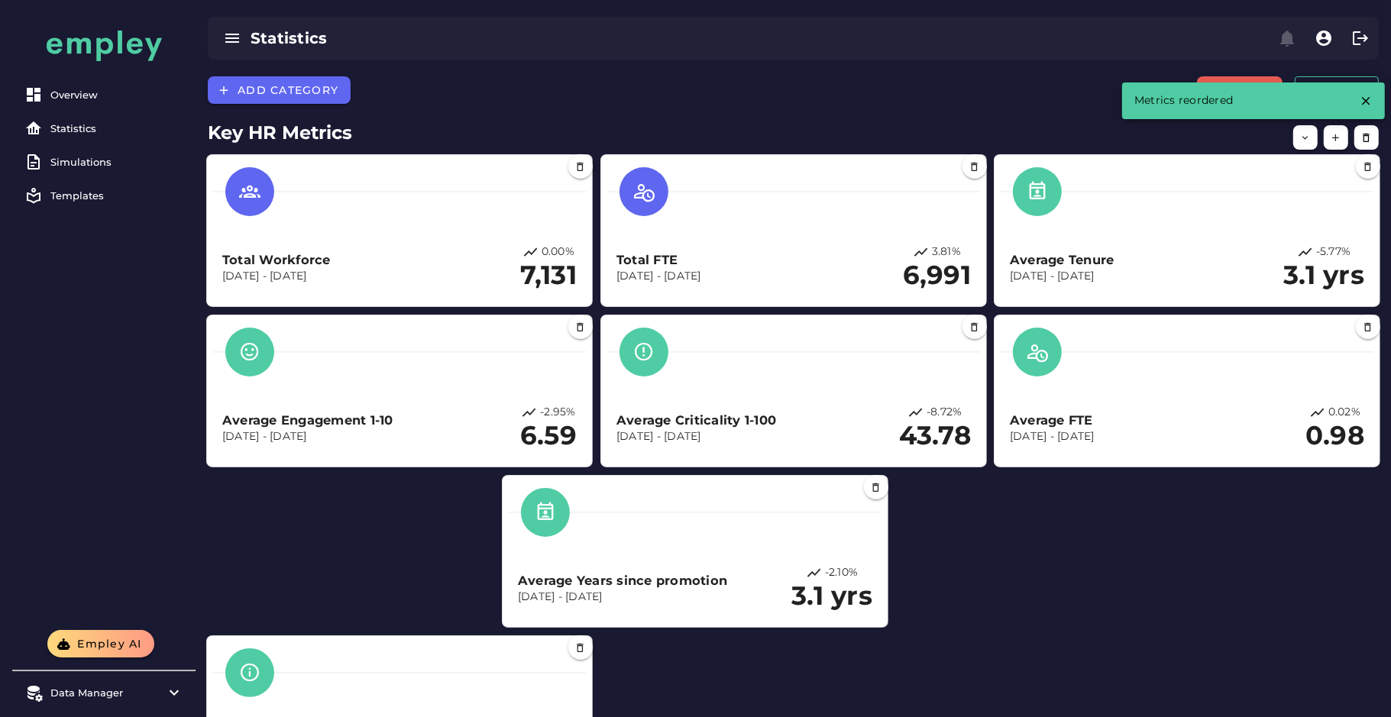
drag, startPoint x: 680, startPoint y: 552, endPoint x: 873, endPoint y: 528, distance: 194.7
click at [873, 528] on div "Average Years since promotion Dec 31, 2023 - Dec 31, 2024 -2.10% 3.1 yrs" at bounding box center [695, 551] width 373 height 139
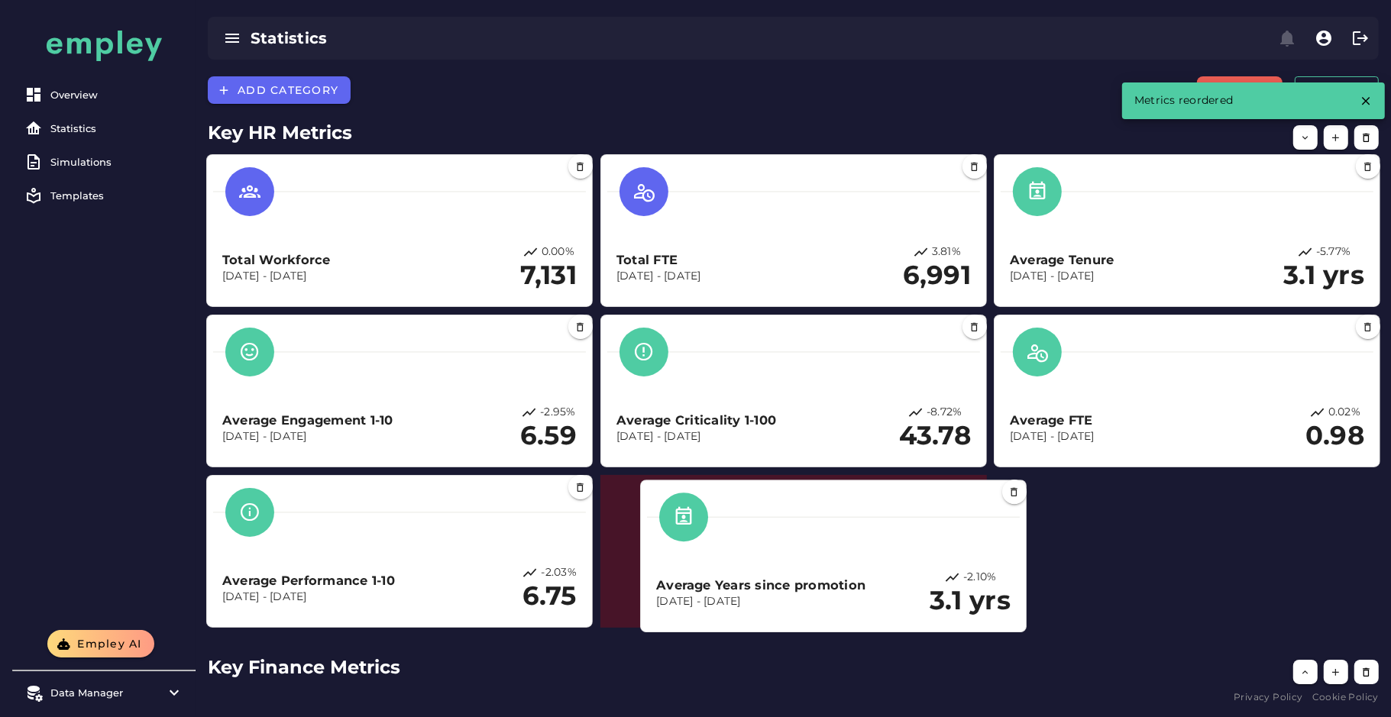
drag, startPoint x: 858, startPoint y: 571, endPoint x: 751, endPoint y: 581, distance: 107.3
click at [751, 581] on h3 "Average Years since promotion" at bounding box center [760, 586] width 209 height 18
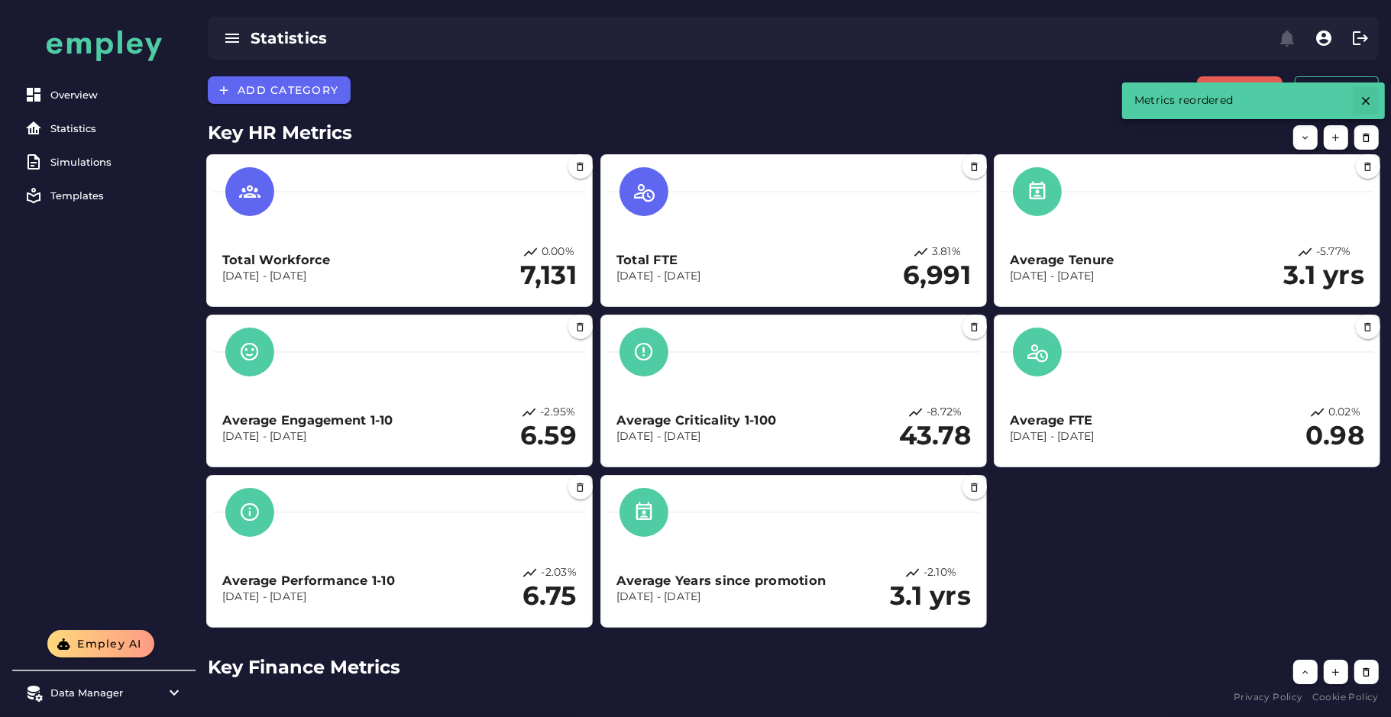
click at [1362, 100] on icon "button" at bounding box center [1366, 101] width 14 height 14
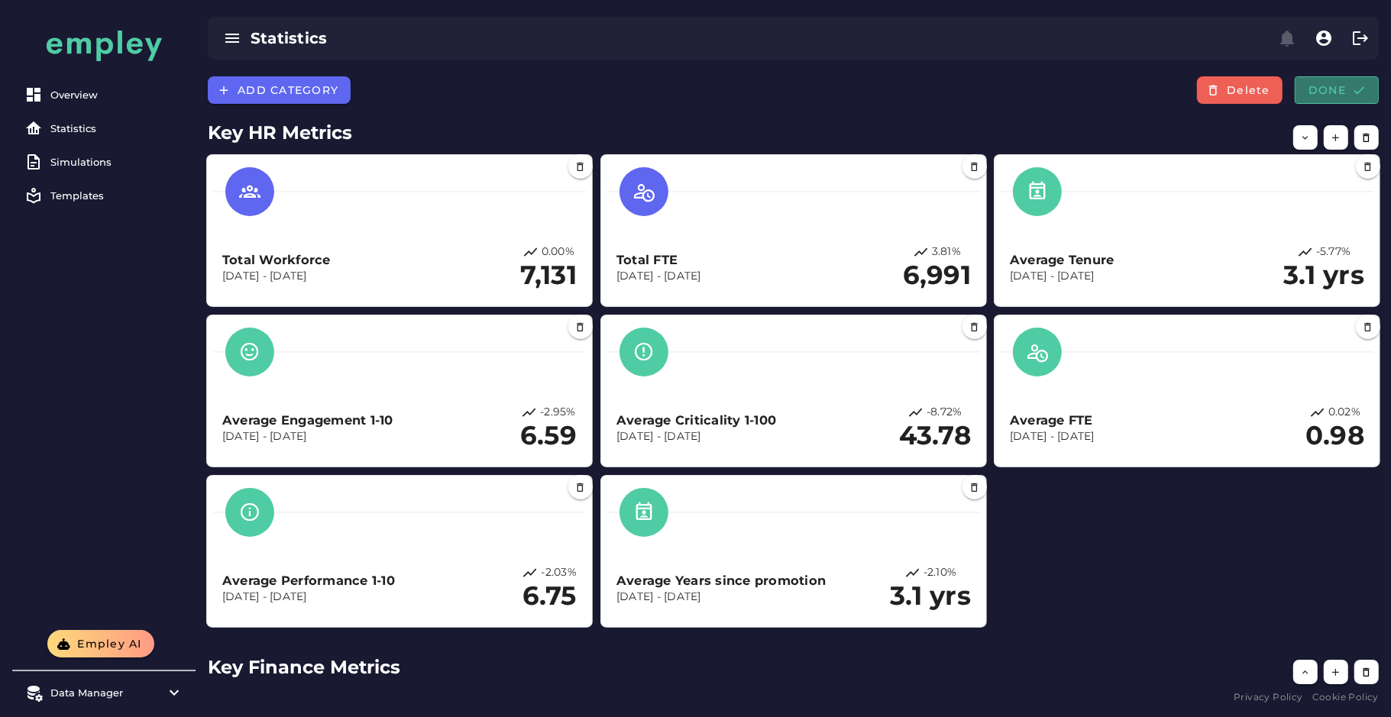
click at [1348, 92] on span "Done" at bounding box center [1337, 90] width 58 height 14
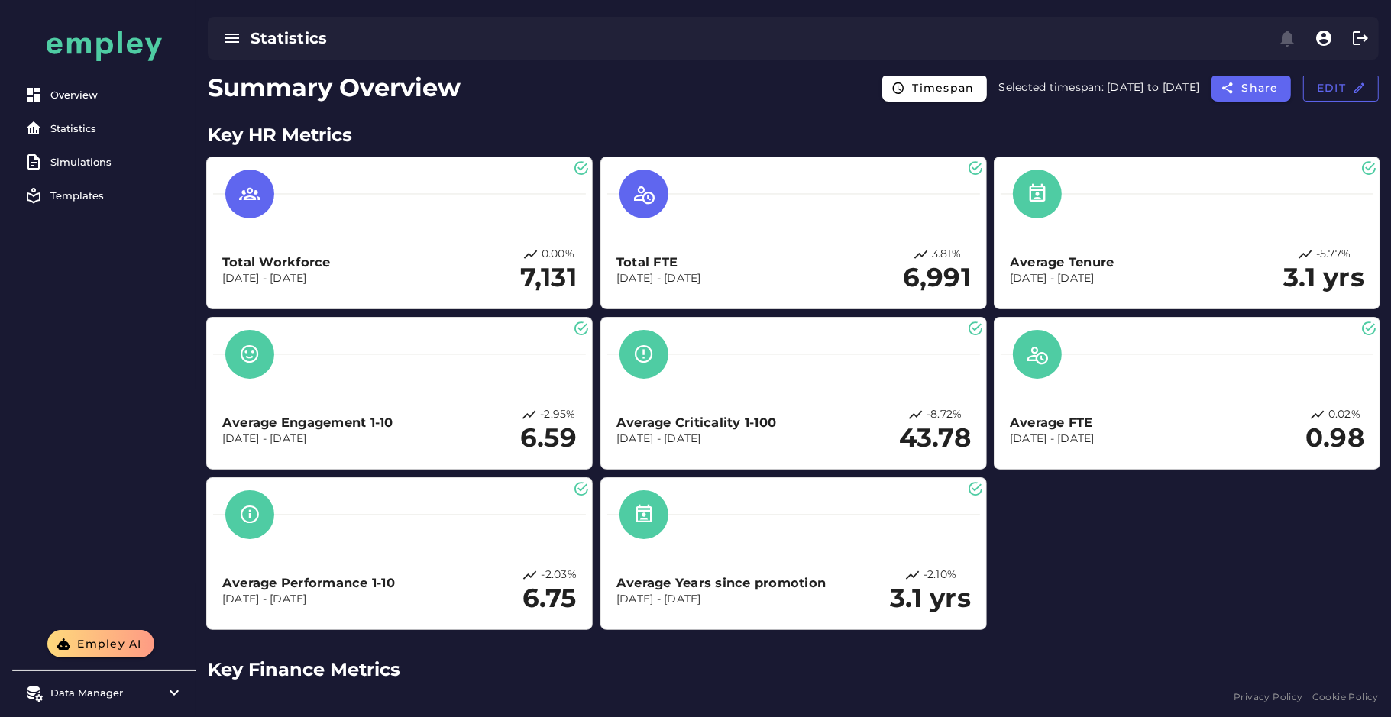
scroll to position [0, 0]
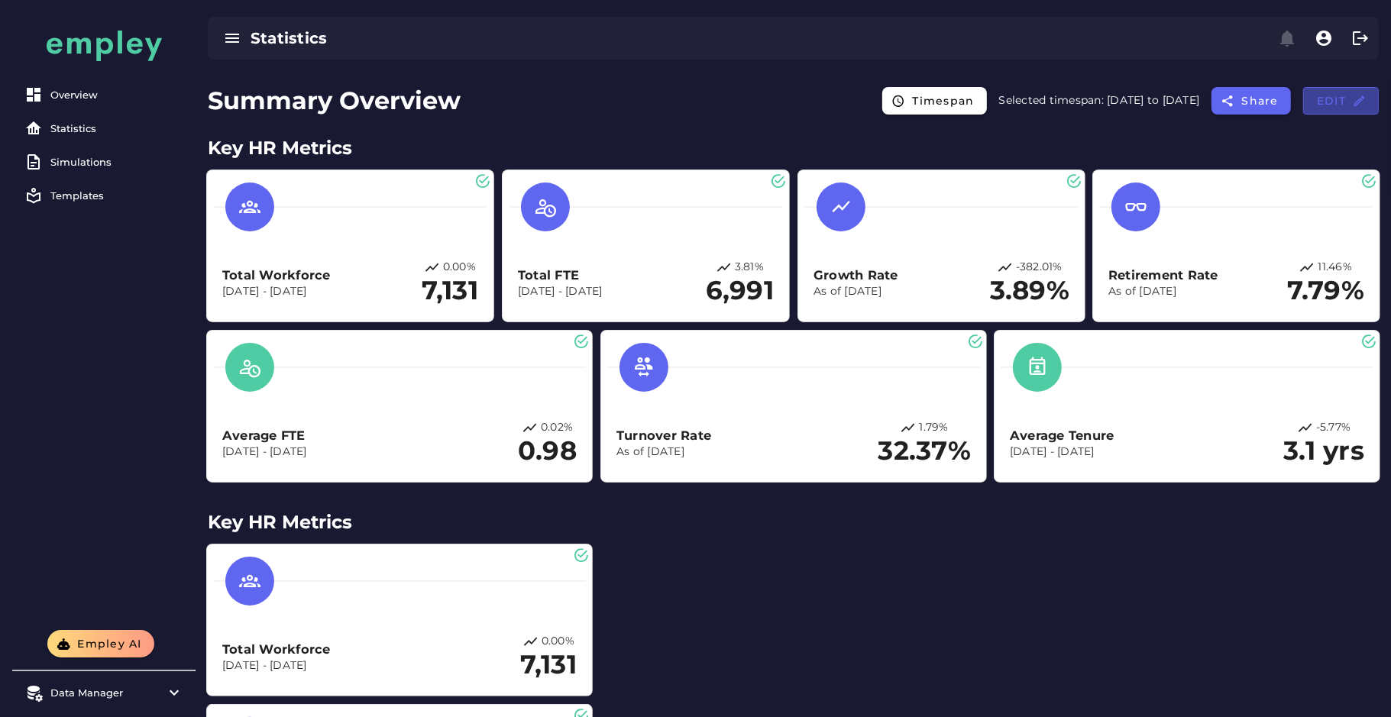
click at [1361, 112] on button "Edit" at bounding box center [1341, 100] width 76 height 27
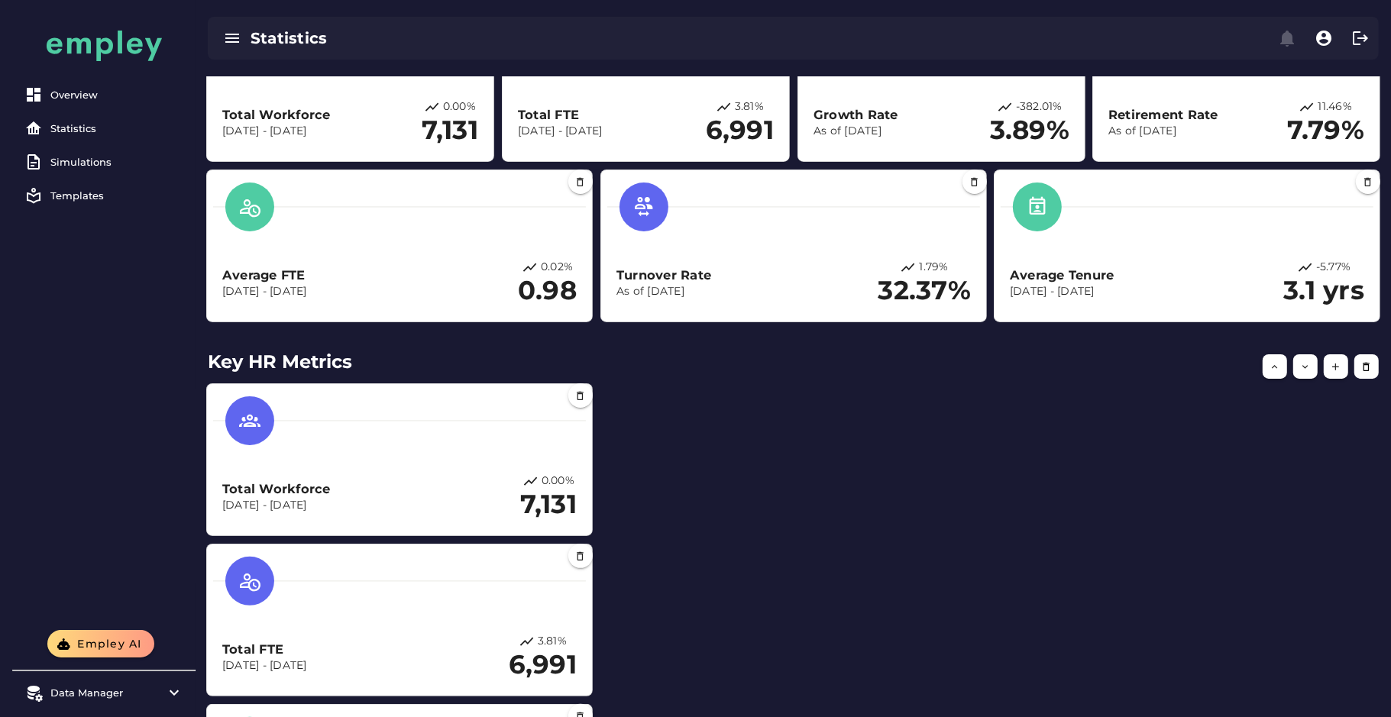
scroll to position [137, 0]
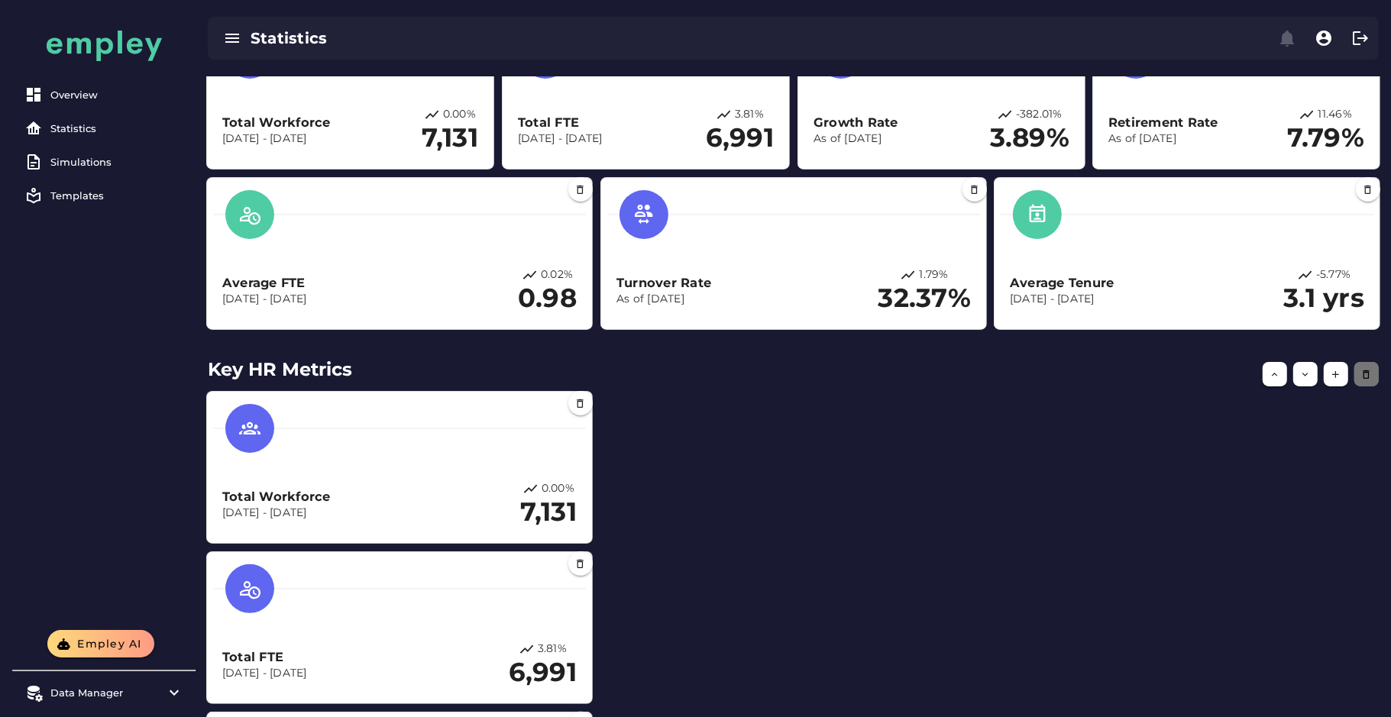
click at [1361, 371] on icon "button" at bounding box center [1366, 374] width 11 height 11
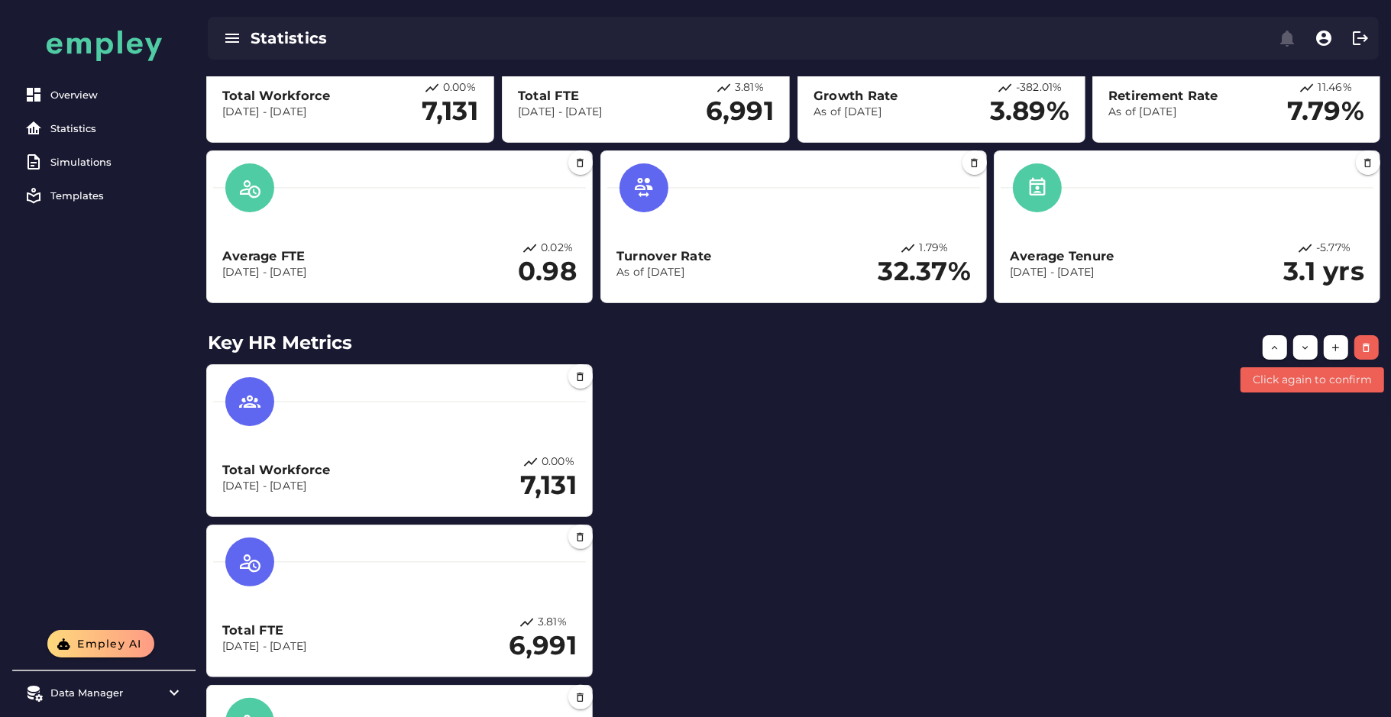
scroll to position [163, 0]
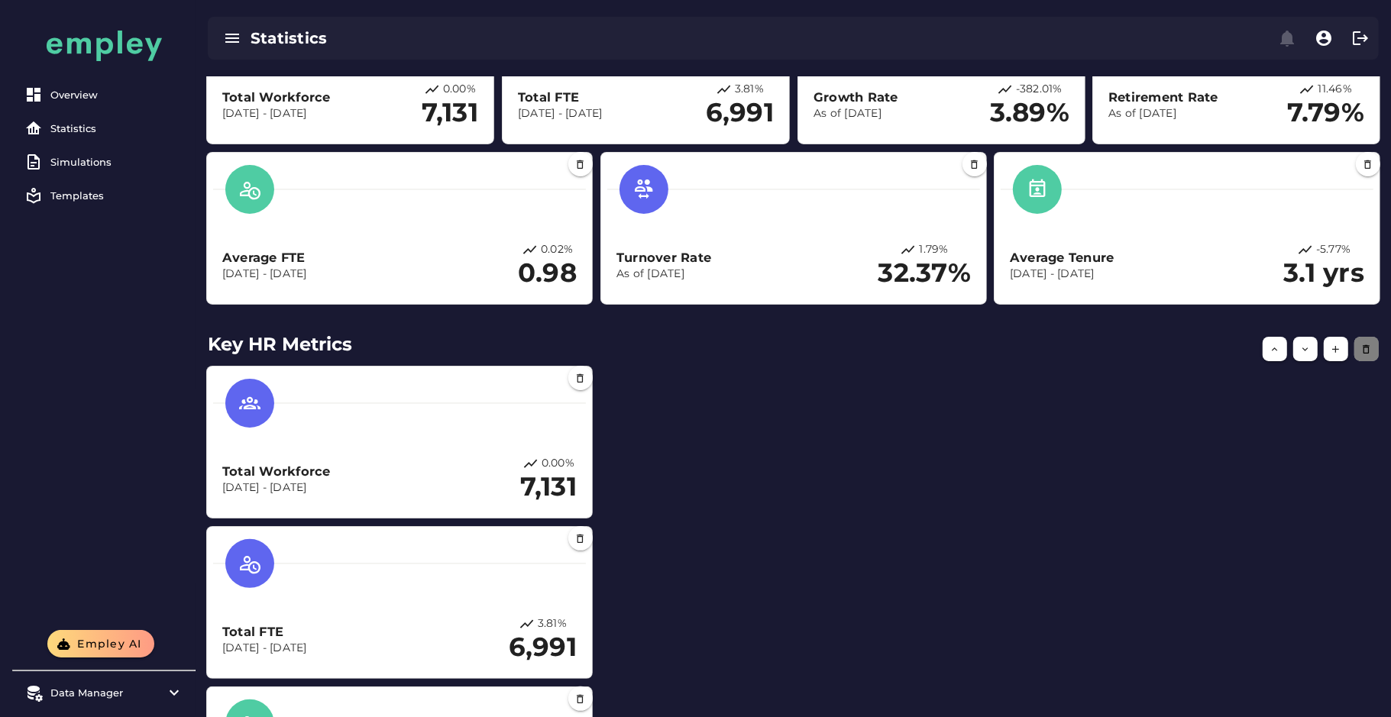
click at [1369, 350] on icon "button" at bounding box center [1366, 349] width 11 height 11
click at [1369, 350] on div at bounding box center [1288, 349] width 199 height 43
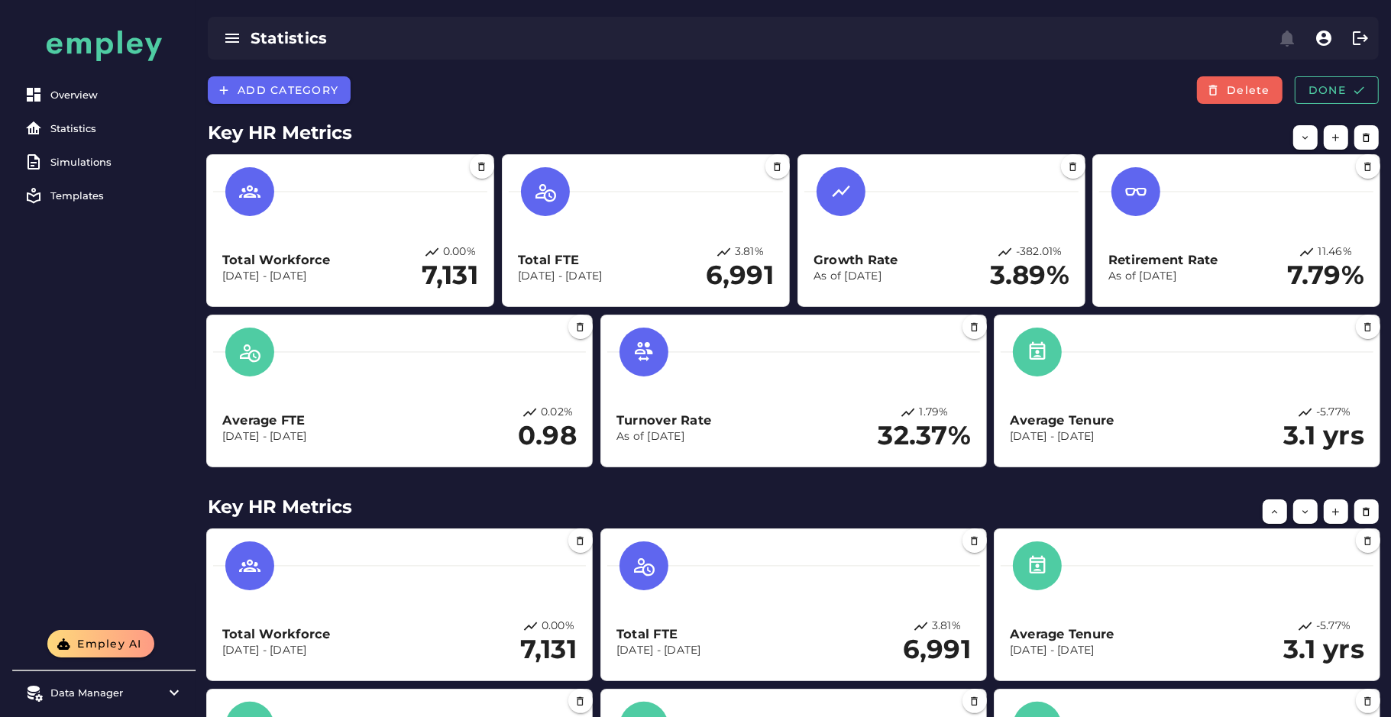
scroll to position [1, 0]
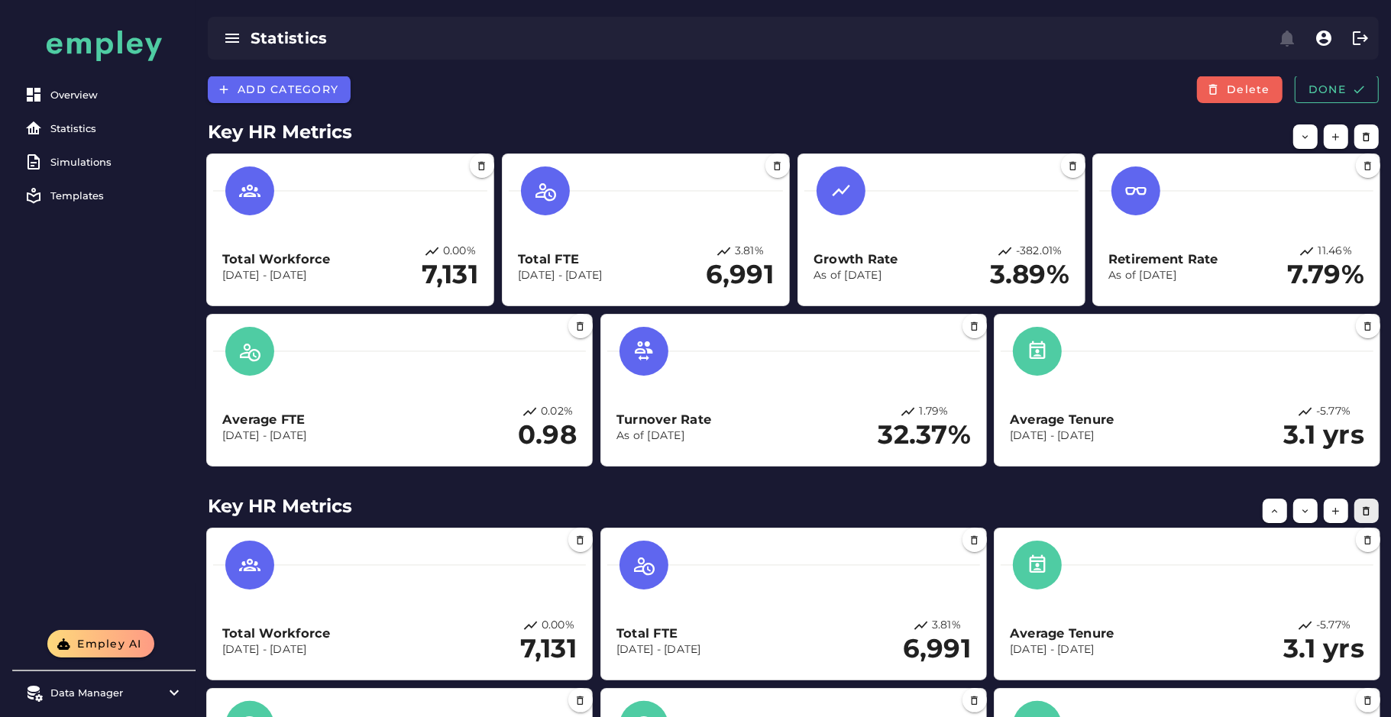
click at [1365, 510] on icon "button" at bounding box center [1366, 511] width 11 height 11
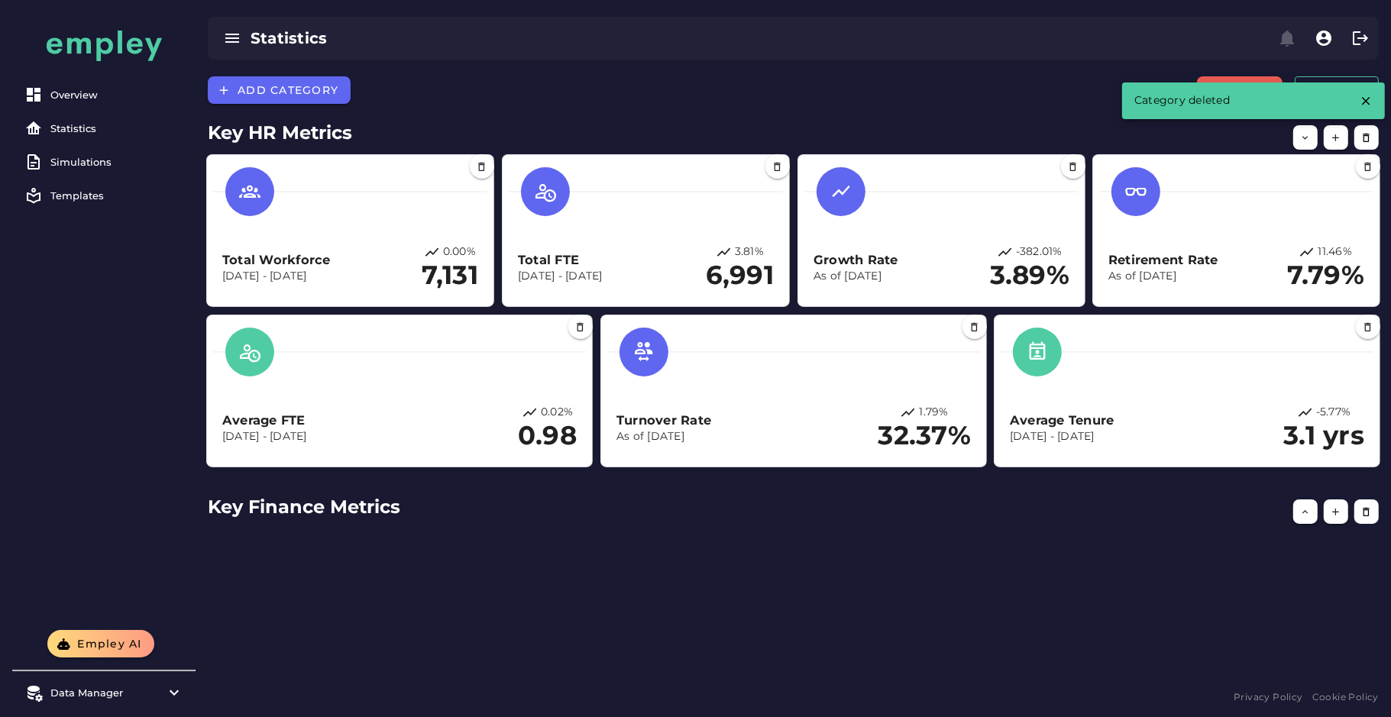
scroll to position [0, 0]
click at [1326, 516] on button "button" at bounding box center [1336, 512] width 24 height 24
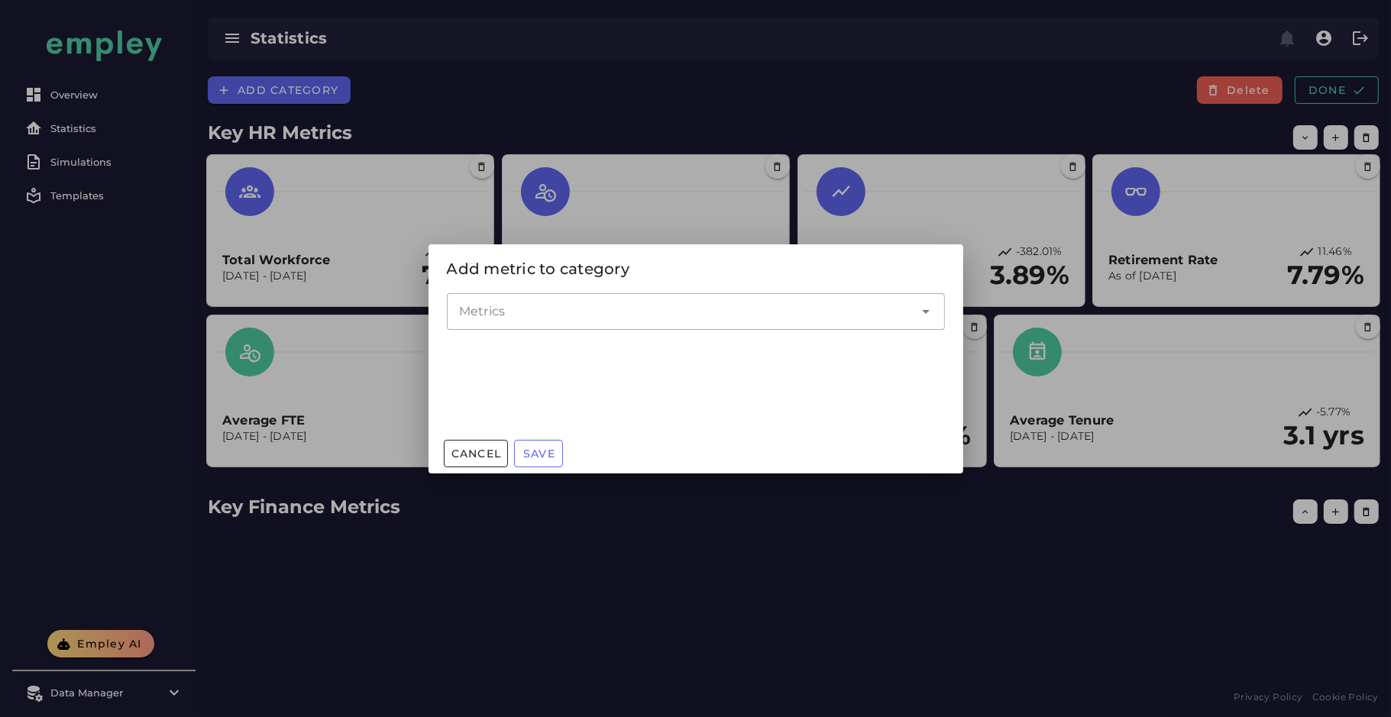
click at [557, 319] on input "Metrics" at bounding box center [684, 311] width 451 height 18
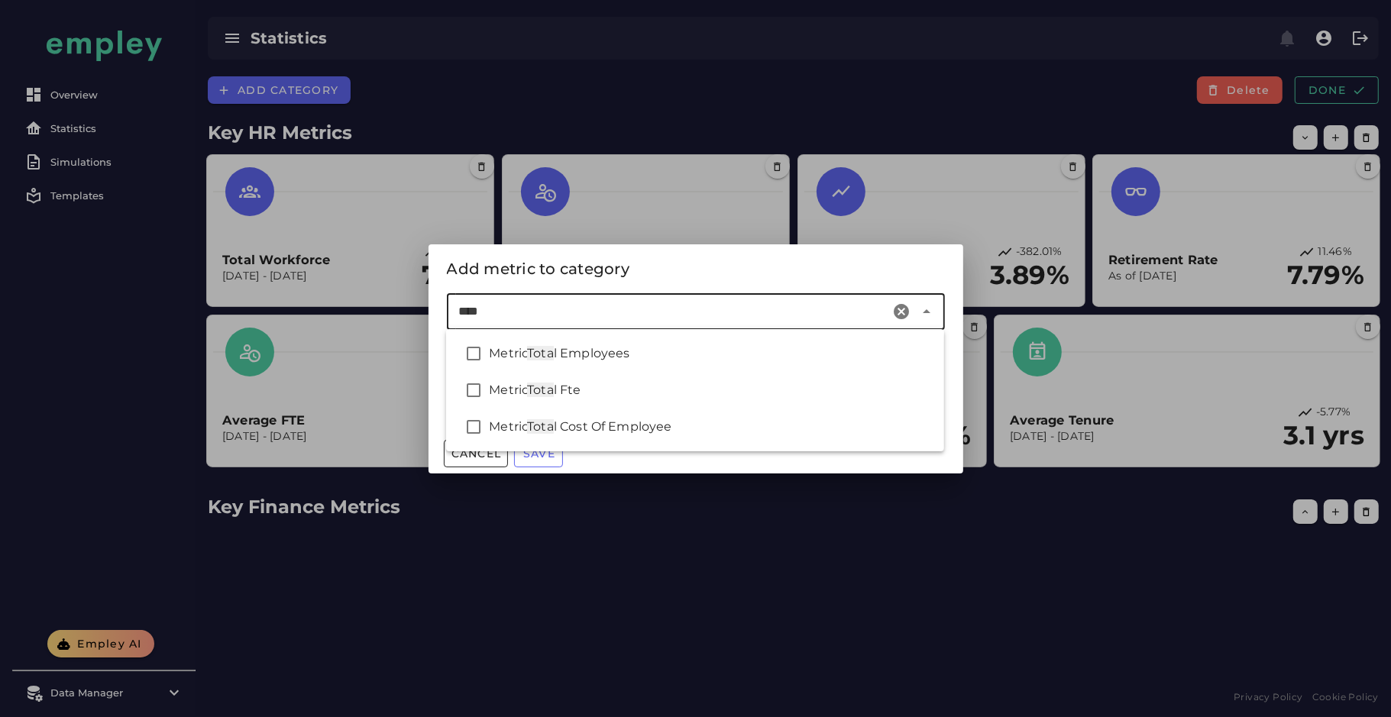
type input "*****"
click at [628, 386] on div "Metric Total Fte" at bounding box center [710, 390] width 443 height 18
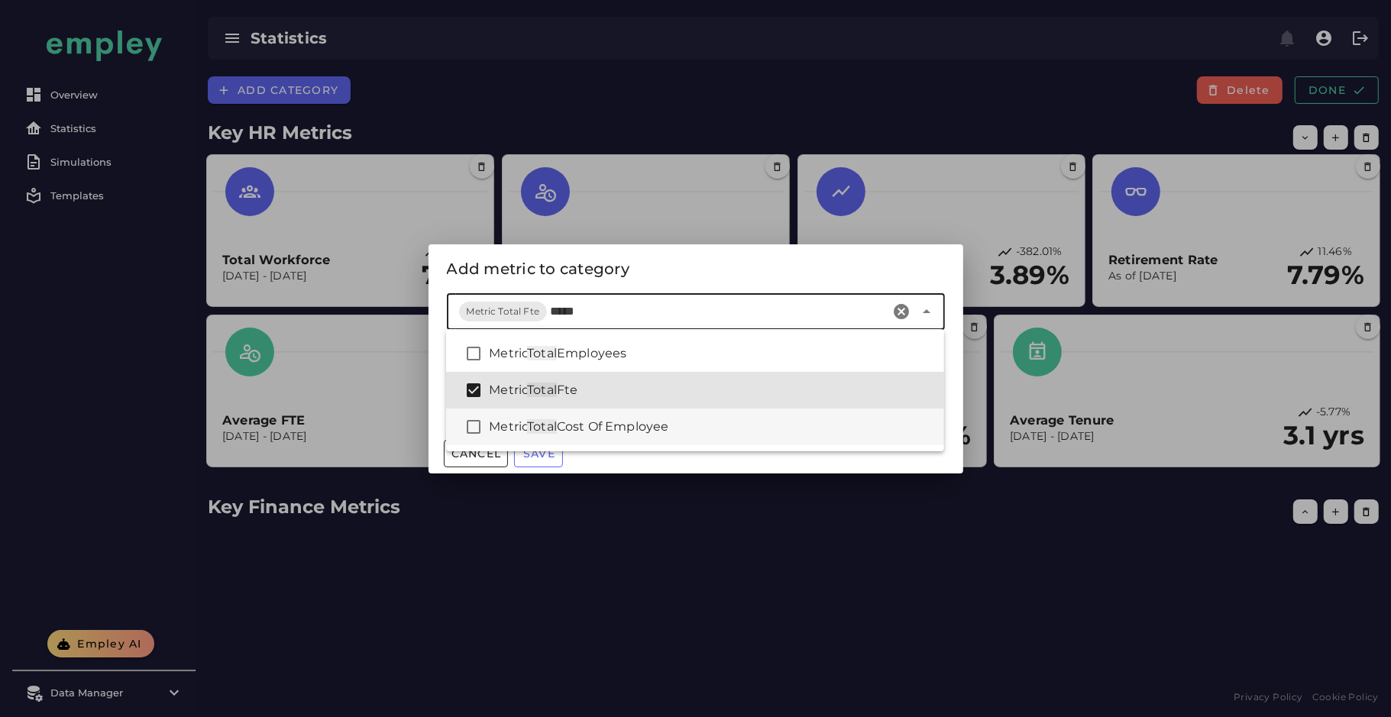
click at [668, 423] on span "Cost Of Employee" at bounding box center [613, 426] width 112 height 15
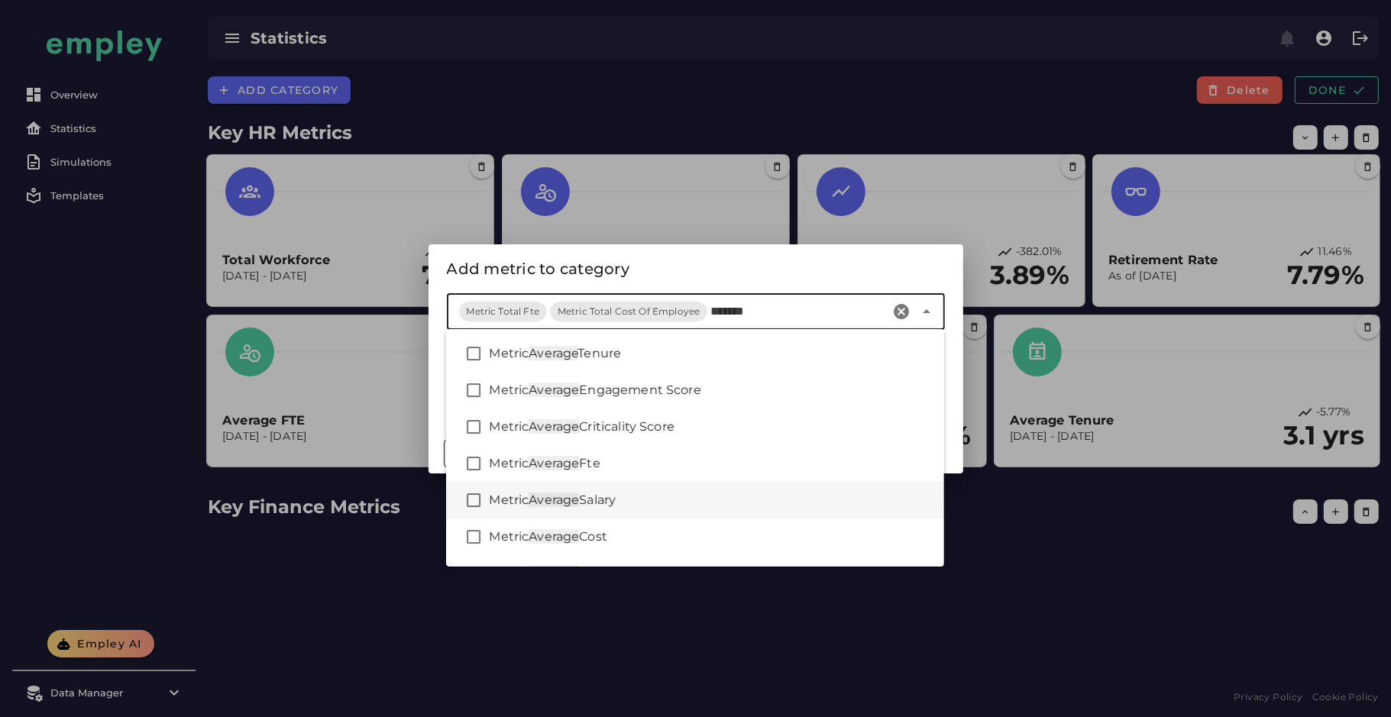
click at [669, 490] on div "Metric Average Salary" at bounding box center [695, 500] width 498 height 37
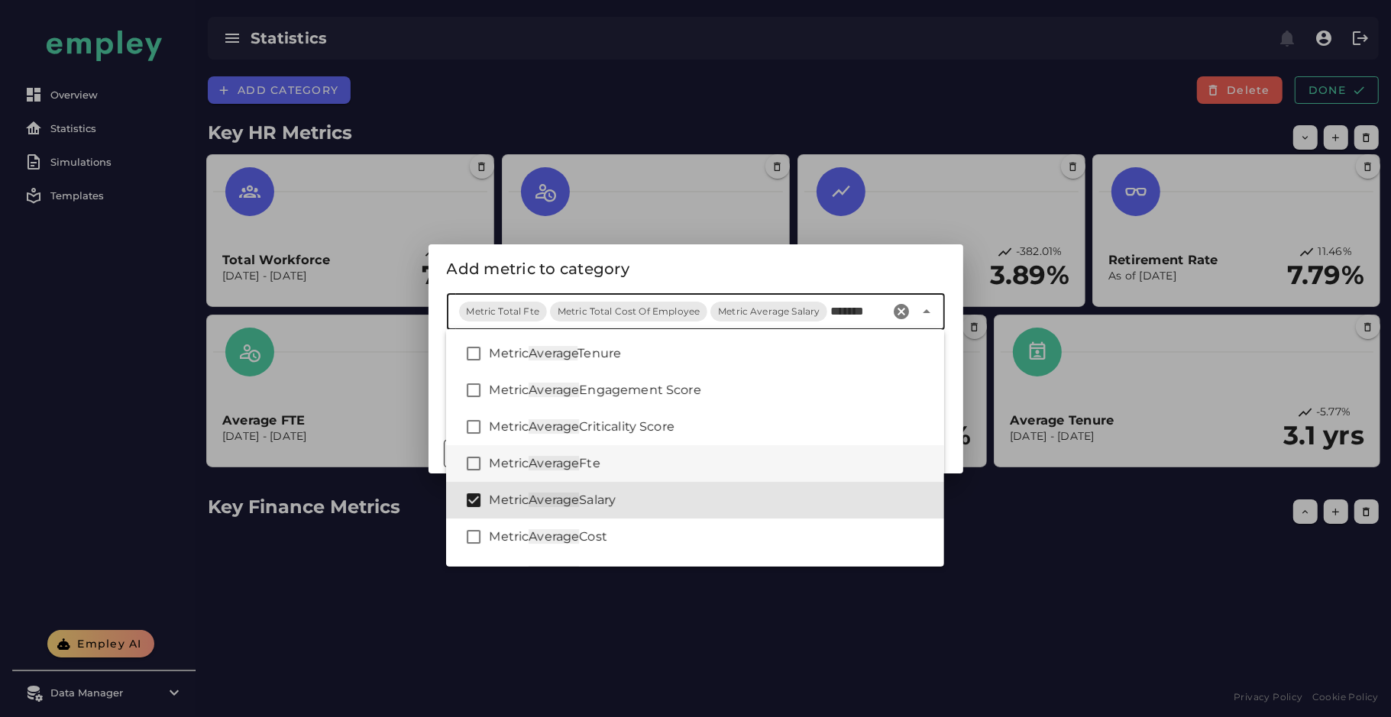
scroll to position [105, 0]
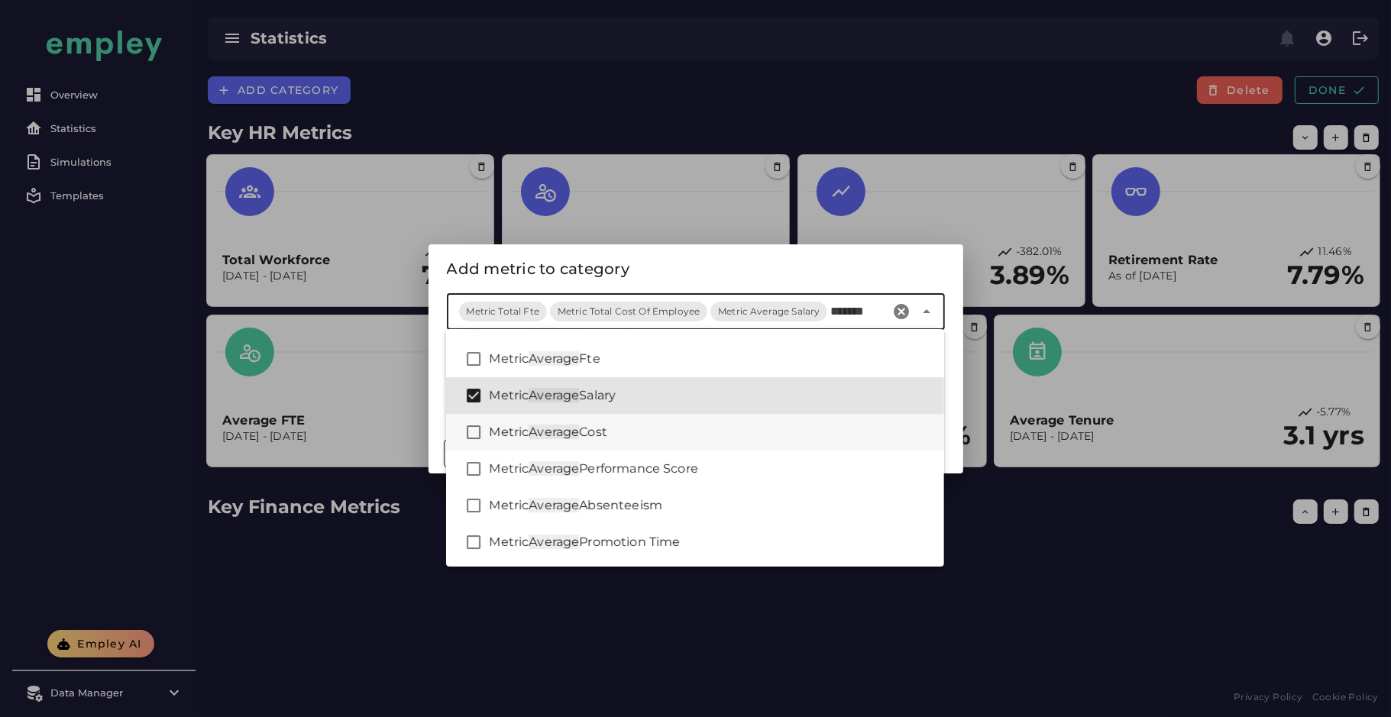
click at [696, 438] on div "Metric Average Cost" at bounding box center [710, 432] width 443 height 18
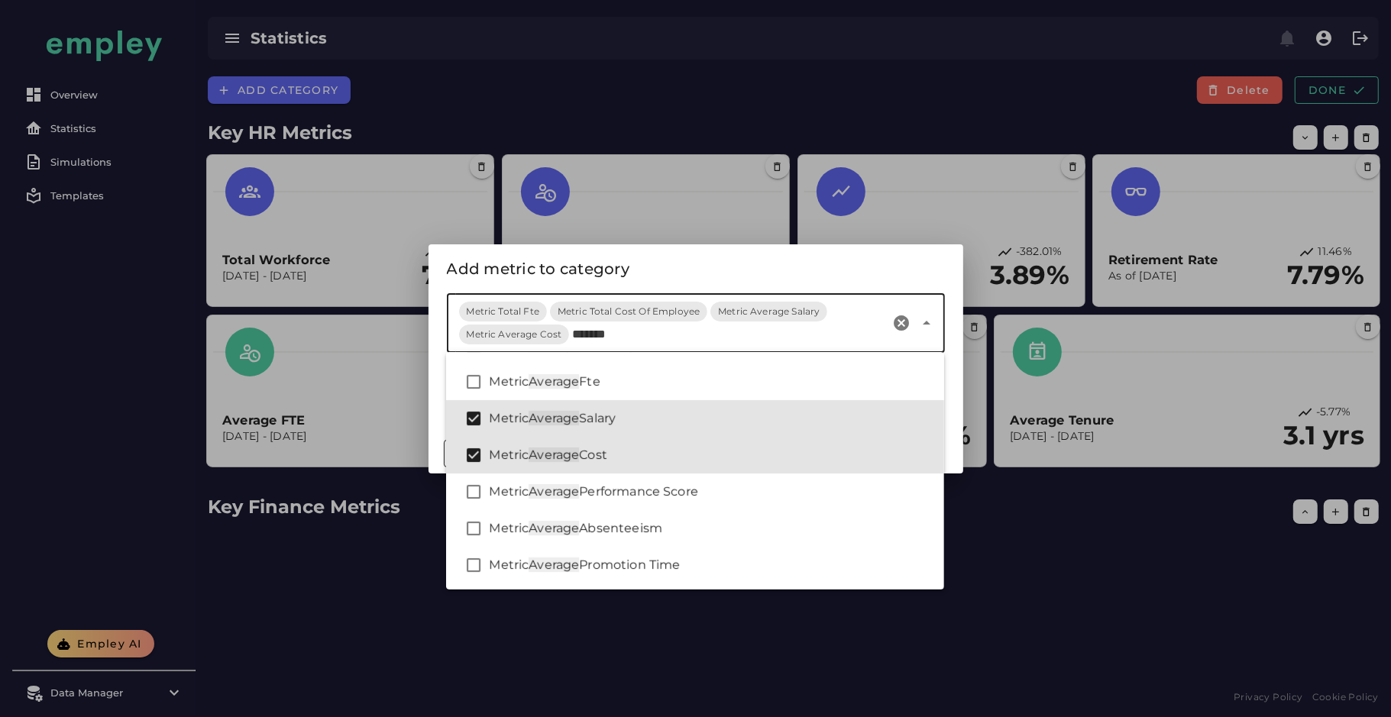
click at [577, 345] on div "Metric Total Fte Metric Total Cost Of Employee Metric Average Salary Metric Ave…" at bounding box center [668, 323] width 443 height 60
click at [603, 320] on span "Metric Total Cost Of Employee" at bounding box center [628, 312] width 157 height 20
click at [593, 328] on input "*******" at bounding box center [728, 334] width 312 height 18
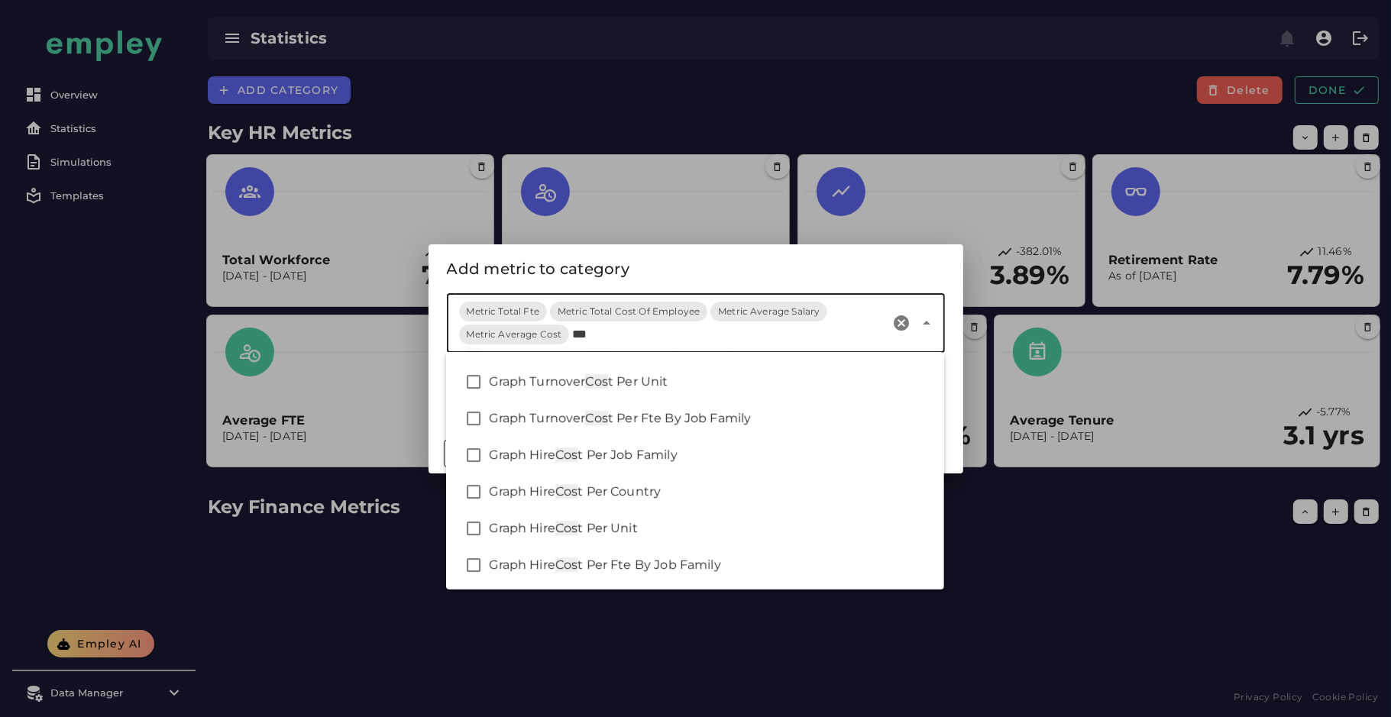
scroll to position [31, 0]
type input "****"
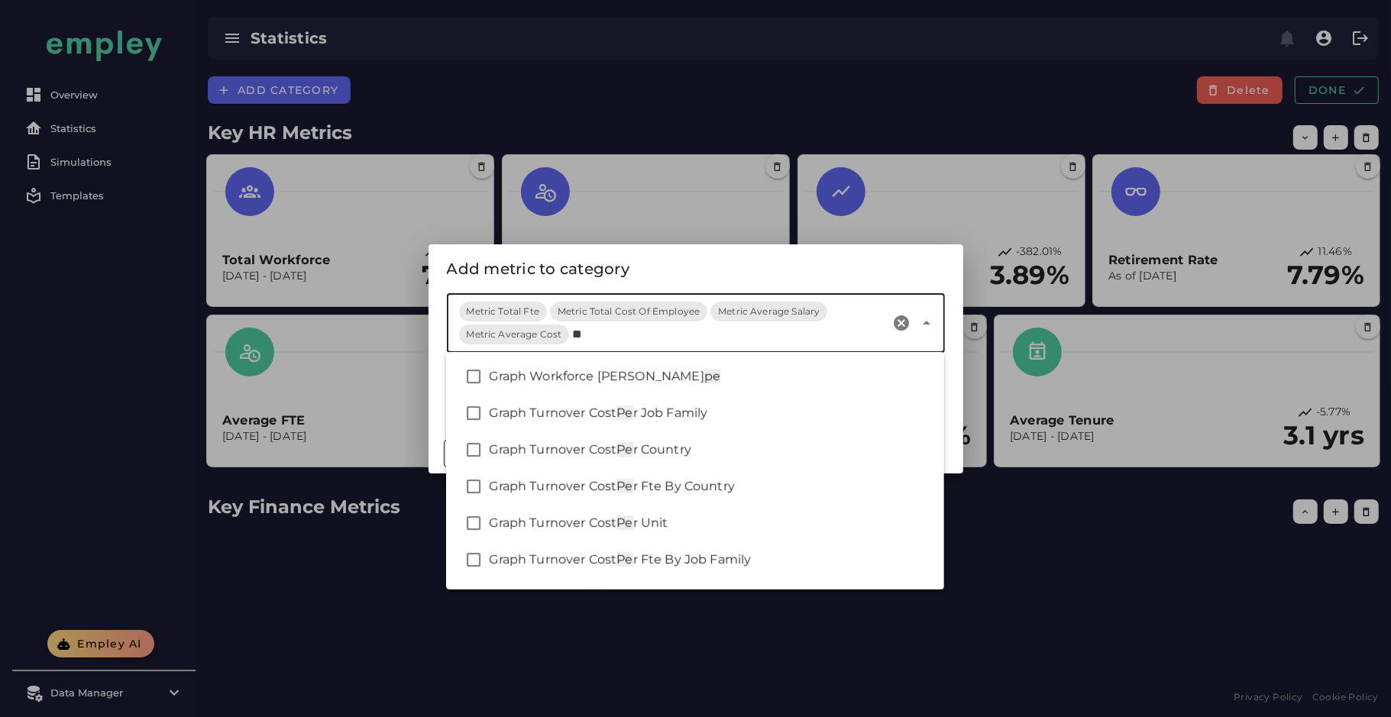
type input "*"
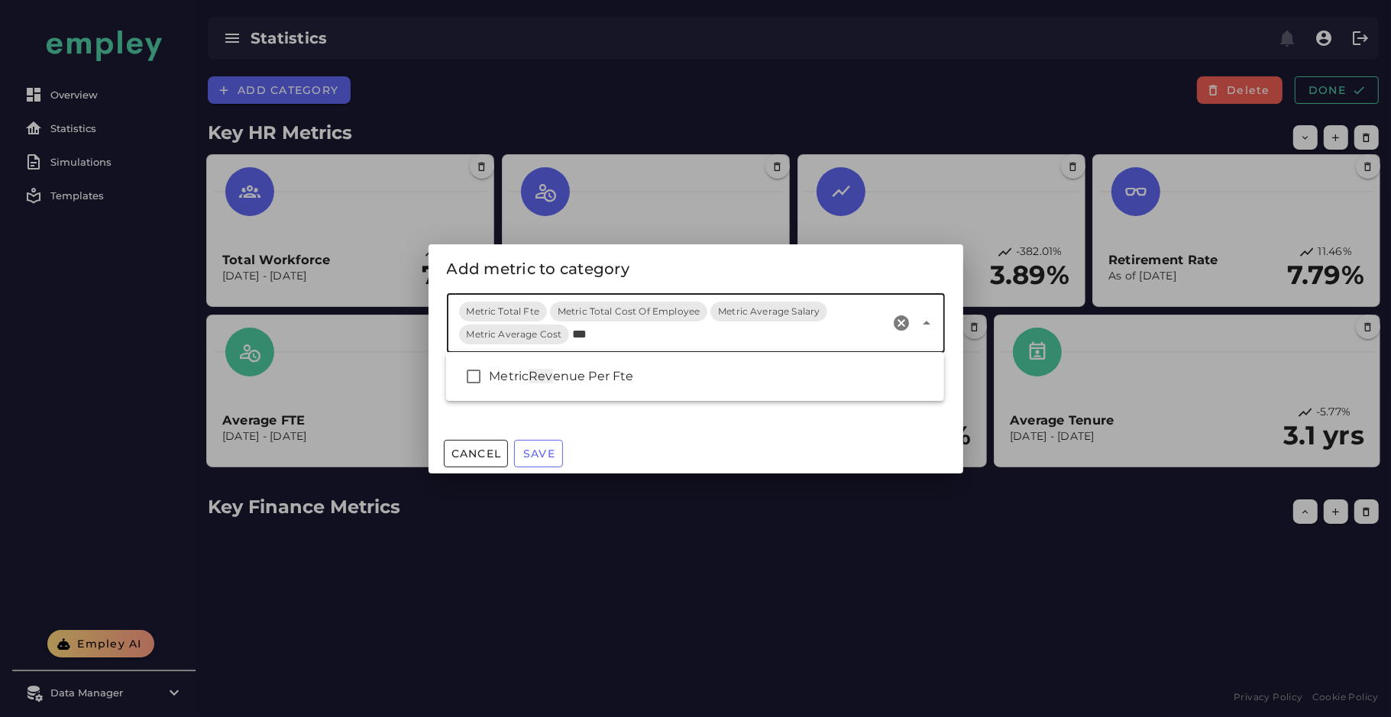
click at [693, 377] on div "Metric Rev enue Per Fte" at bounding box center [710, 376] width 443 height 18
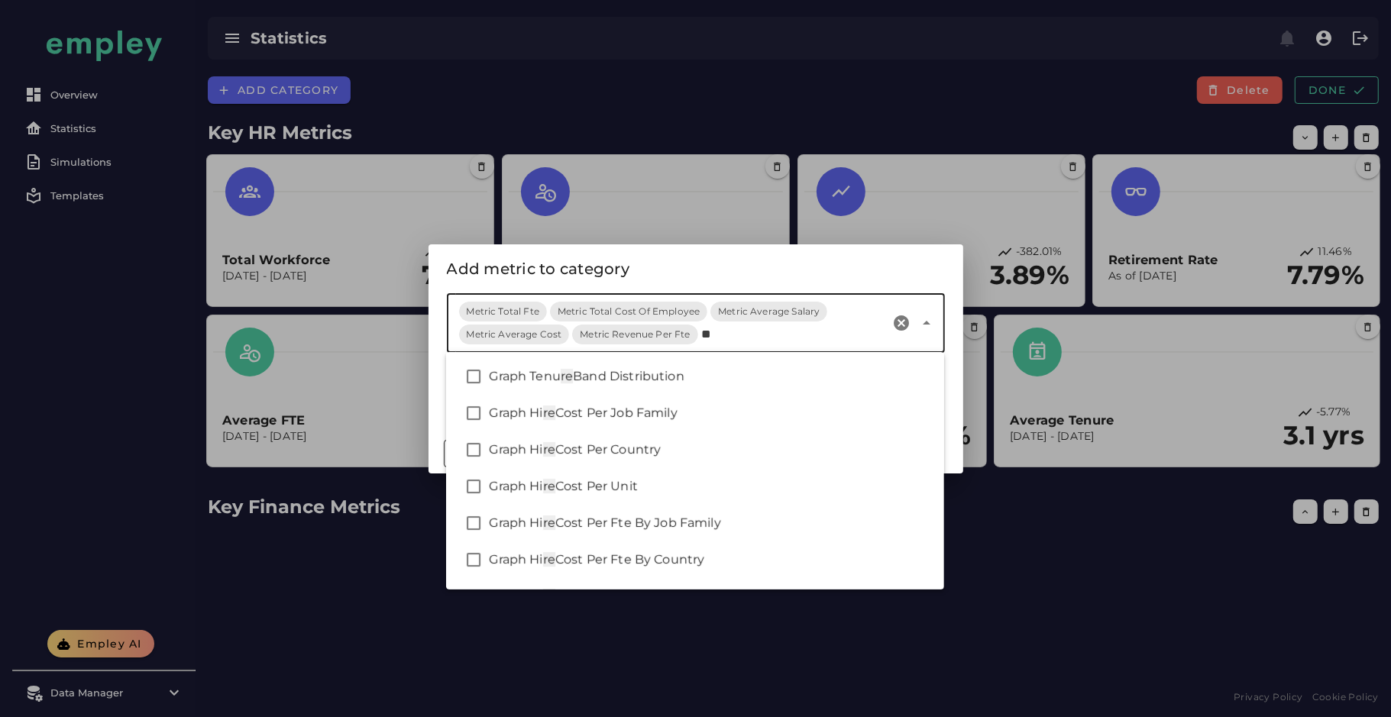
type input "*"
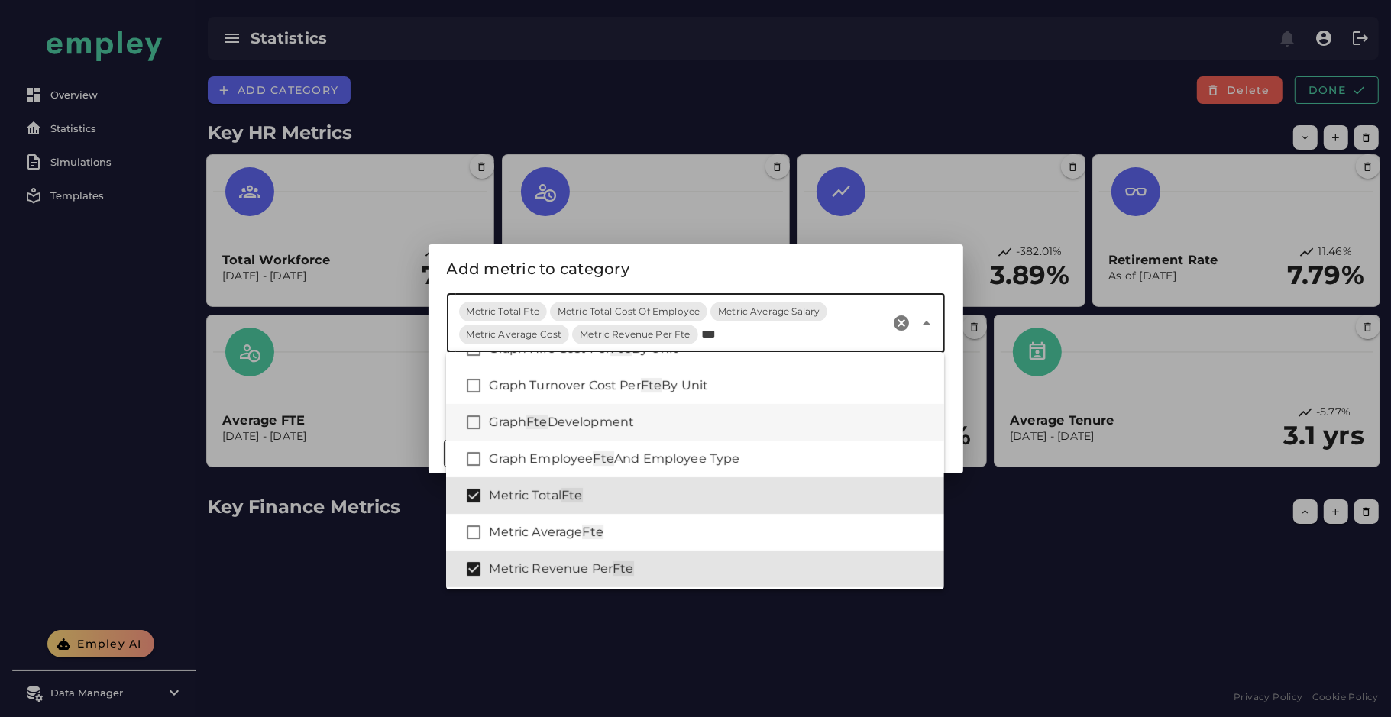
scroll to position [215, 0]
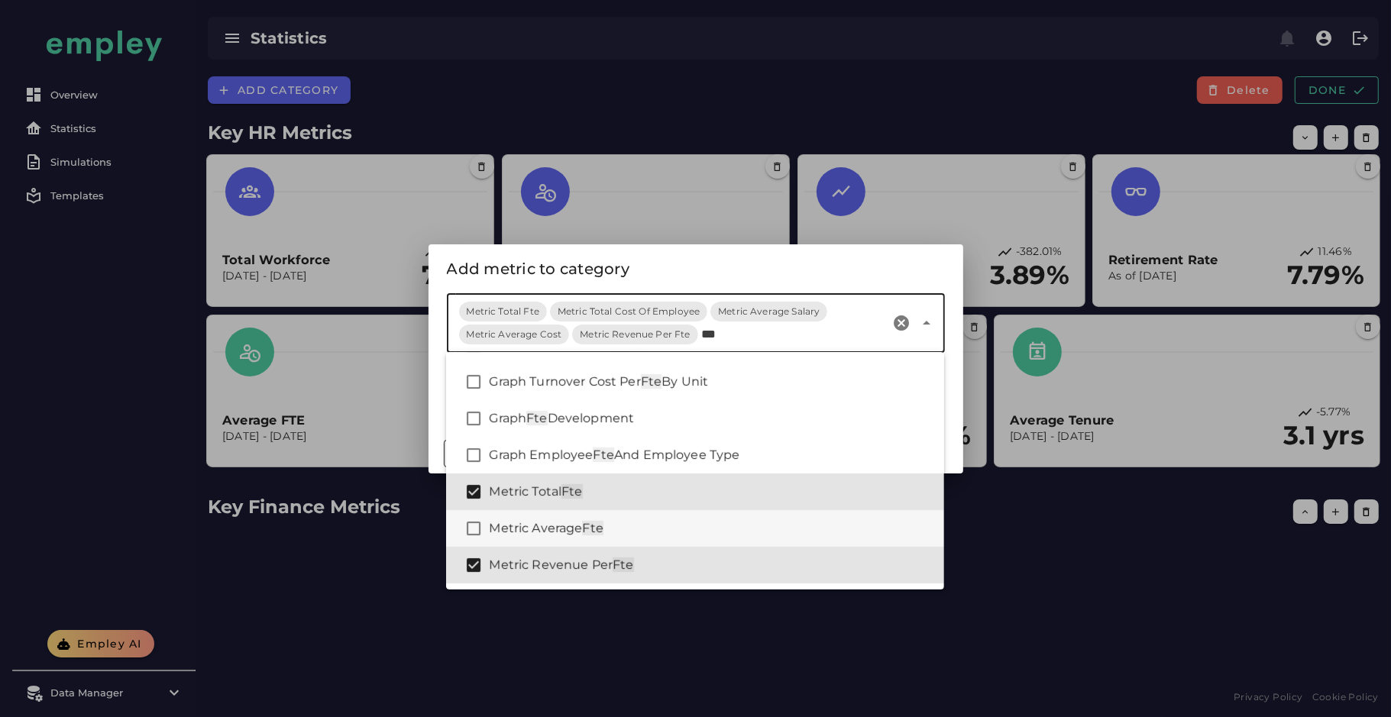
click at [587, 523] on span "Fte" at bounding box center [592, 528] width 21 height 15
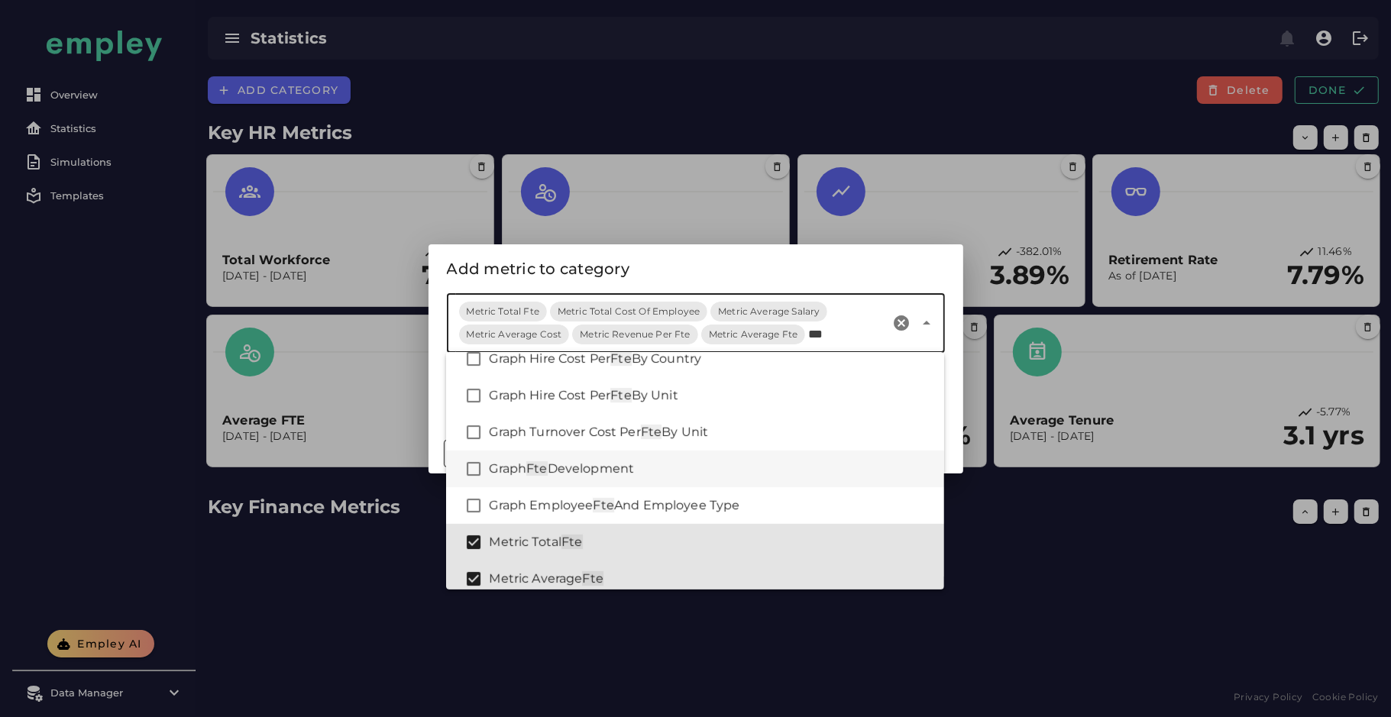
scroll to position [163, 0]
click at [809, 329] on input "***" at bounding box center [846, 334] width 76 height 18
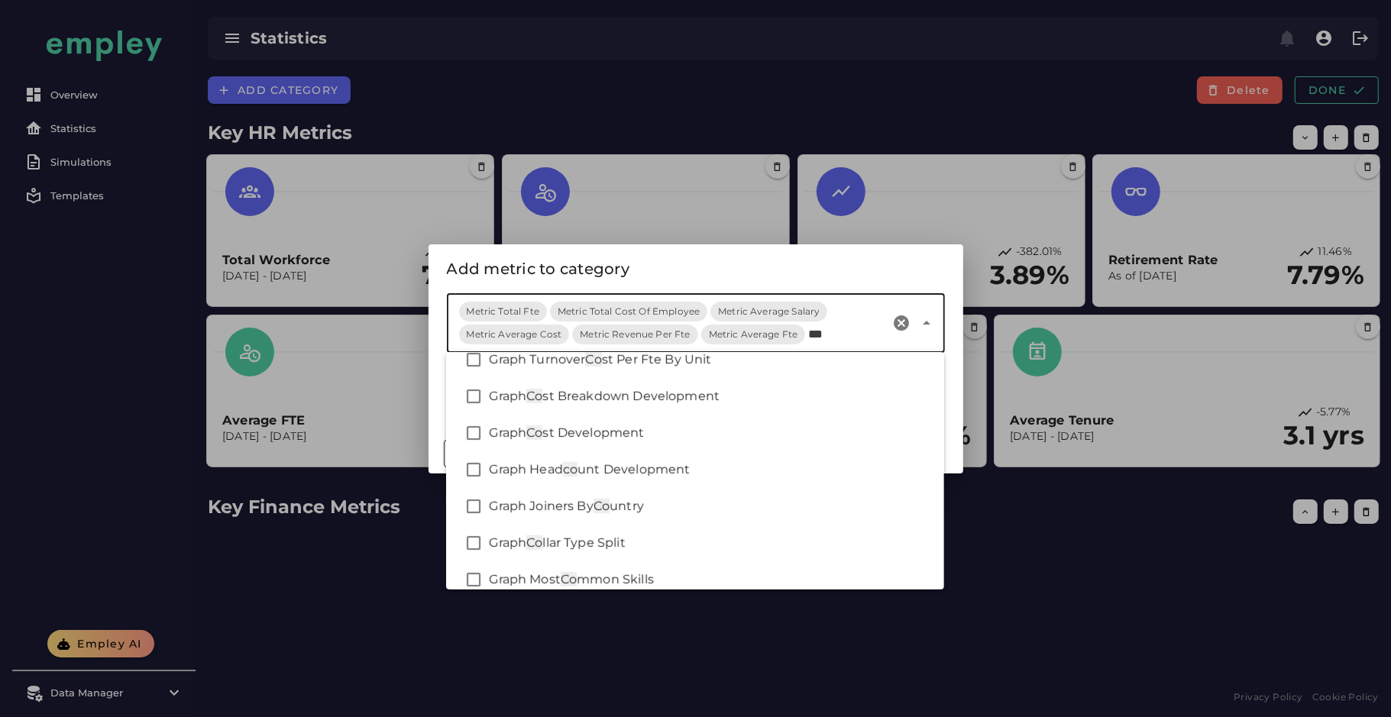
scroll to position [346, 0]
type input "****"
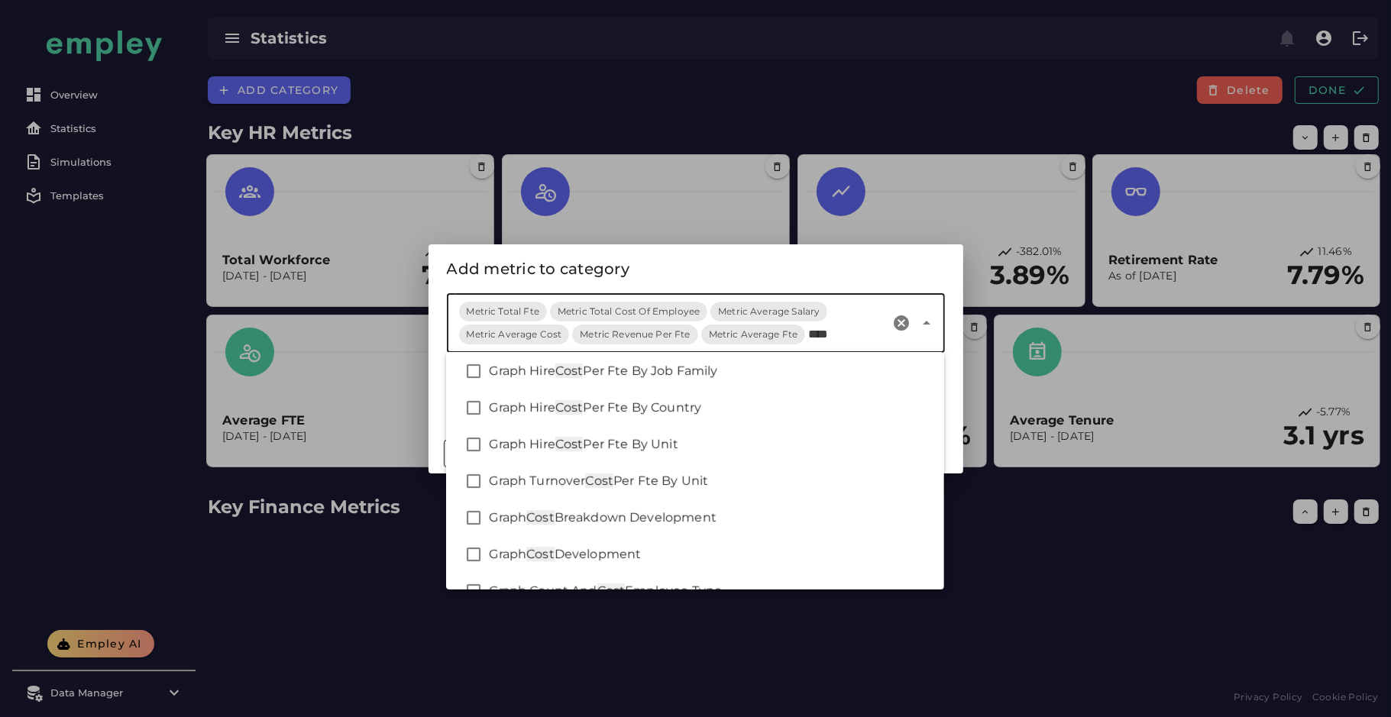
scroll to position [0, 0]
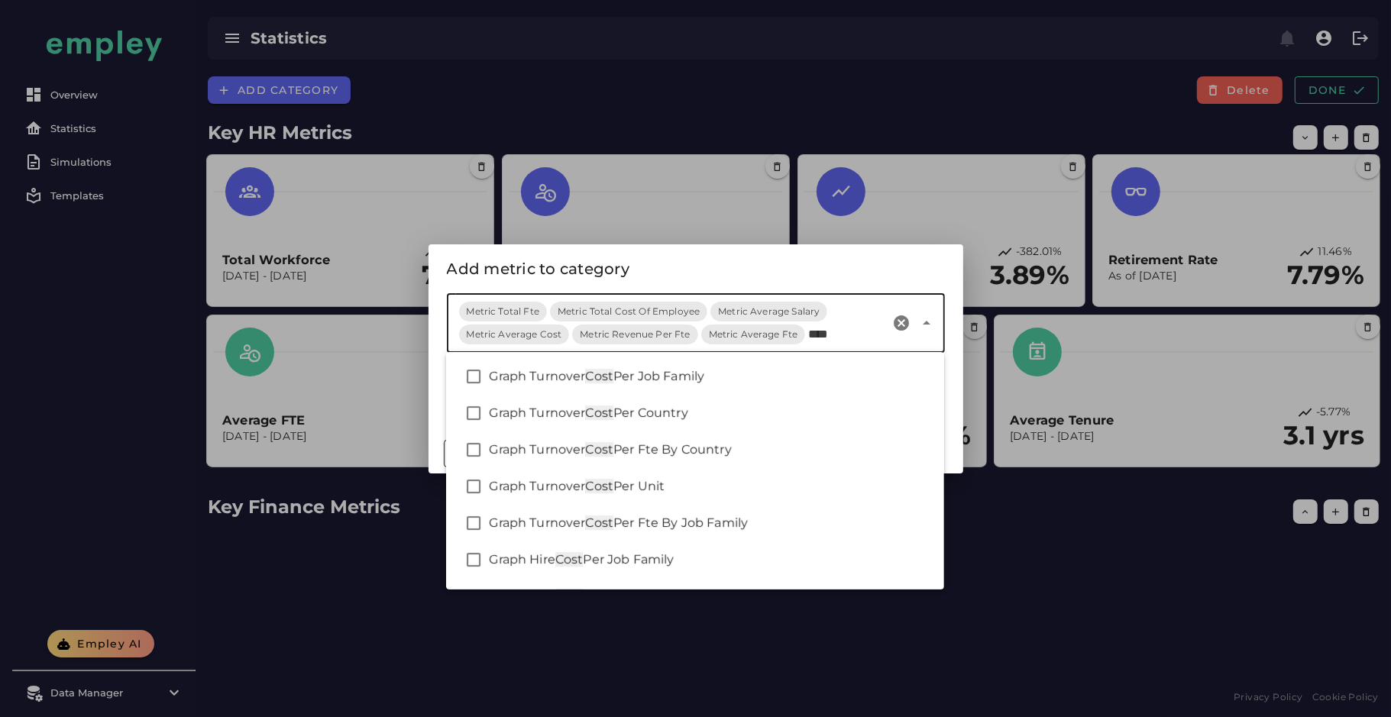
click at [818, 331] on input "****" at bounding box center [846, 334] width 76 height 18
click at [807, 264] on div "Add metric to category" at bounding box center [696, 269] width 498 height 24
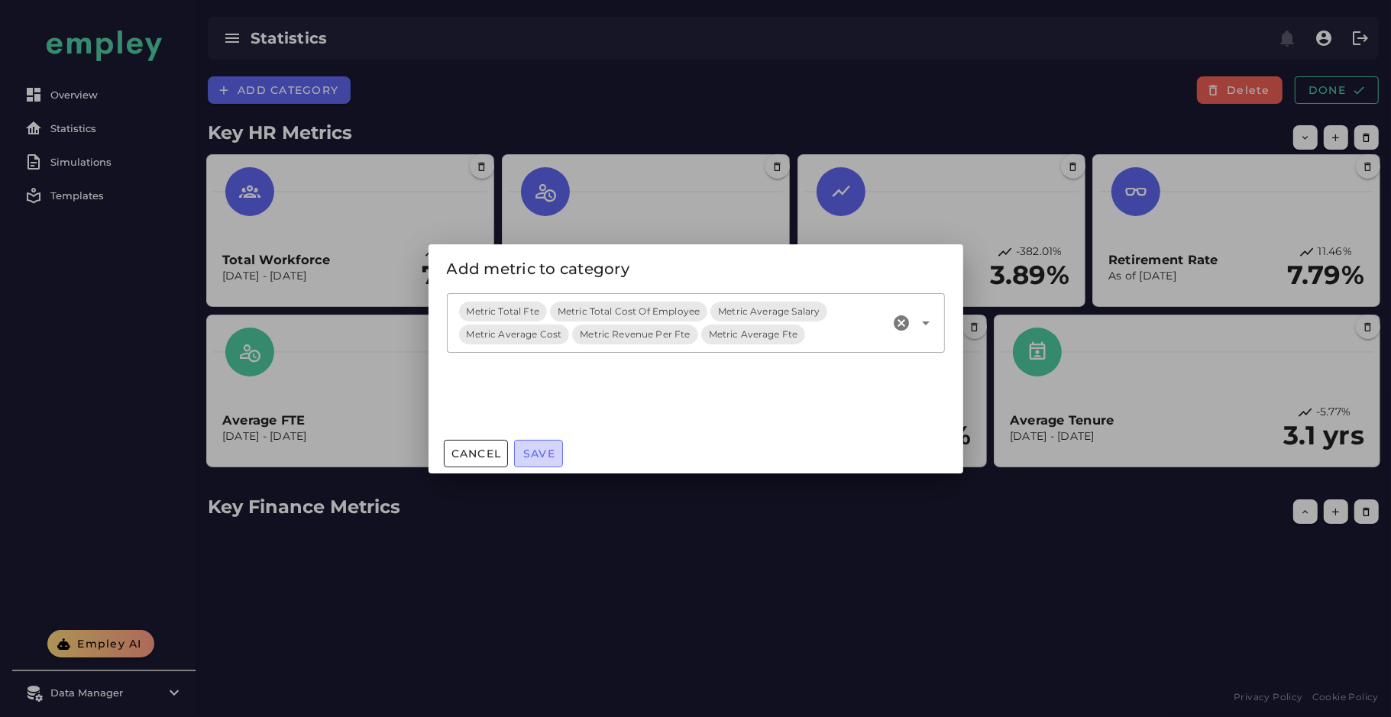
click at [546, 461] on button "Save" at bounding box center [538, 453] width 49 height 27
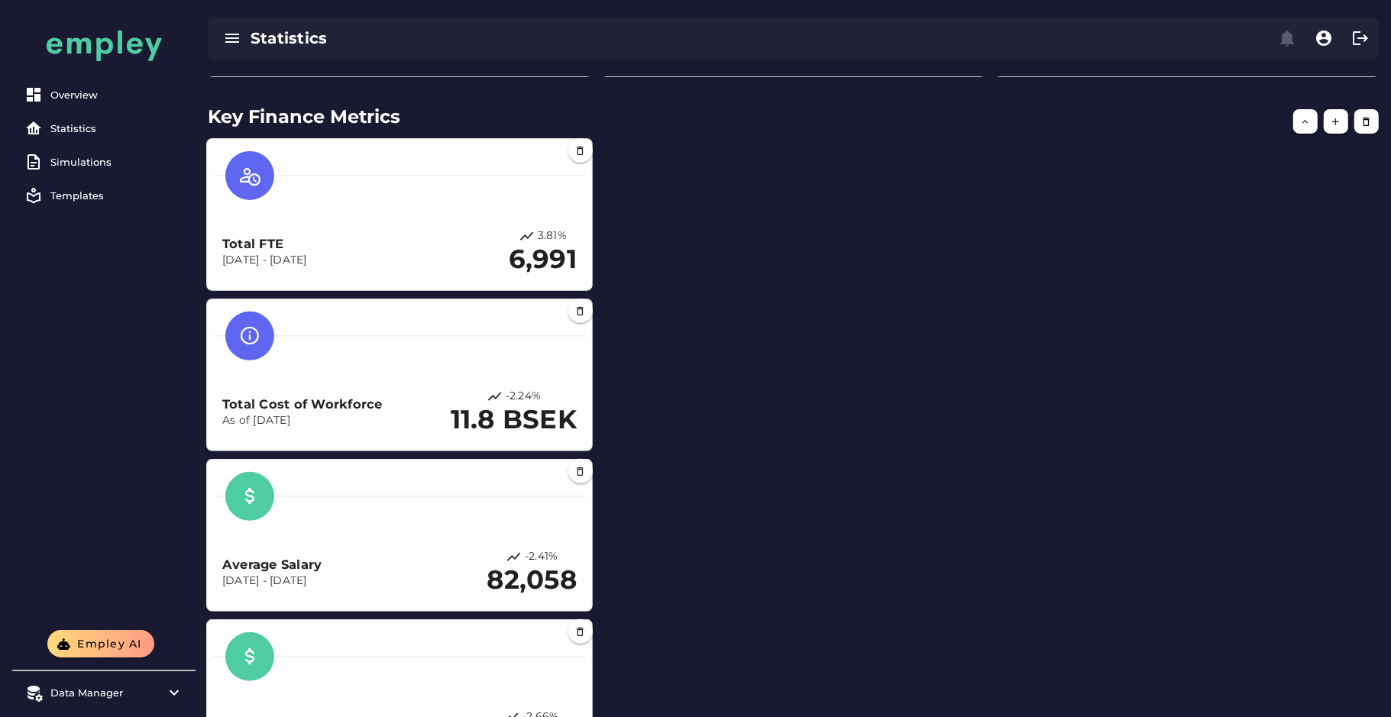
scroll to position [429, 0]
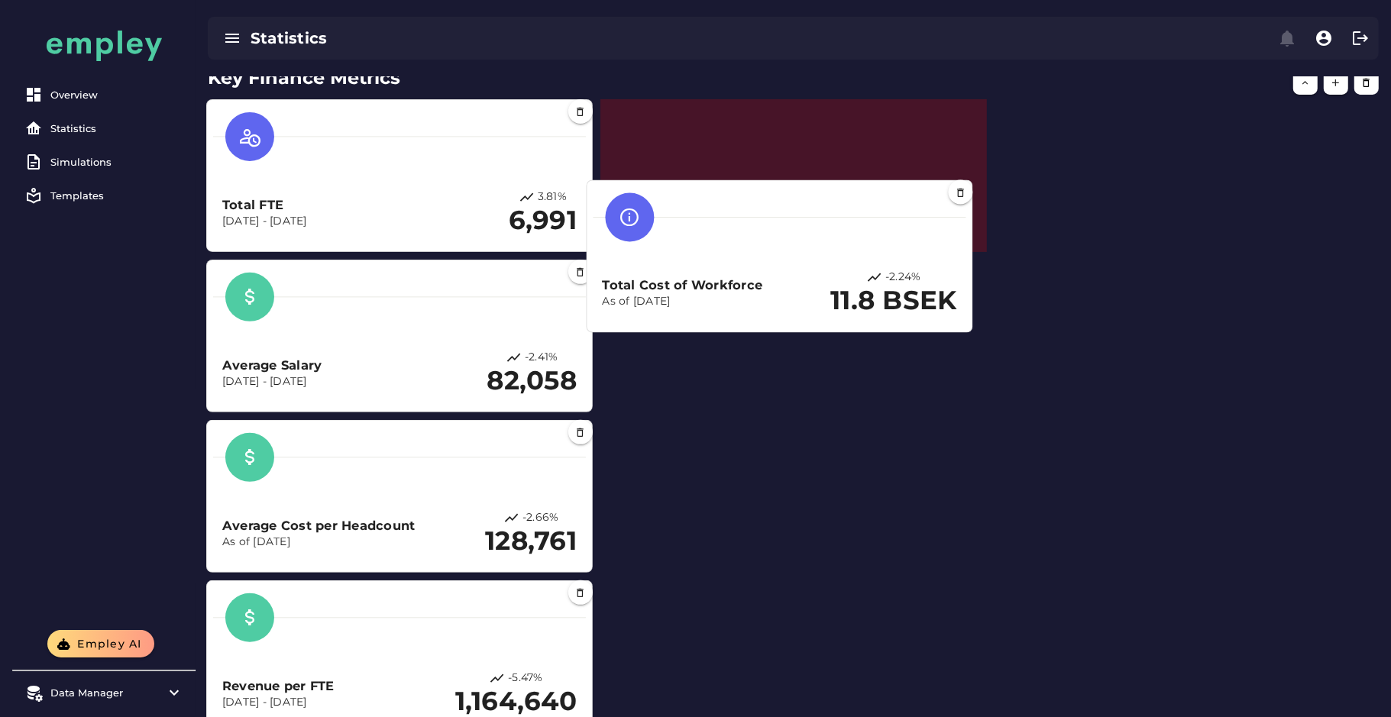
drag, startPoint x: 374, startPoint y: 350, endPoint x: 807, endPoint y: 238, distance: 447.4
click at [807, 238] on div "Total Cost of Workforce As of Dec 31, 2024 -2.24% 11.8 BSEK" at bounding box center [780, 256] width 373 height 139
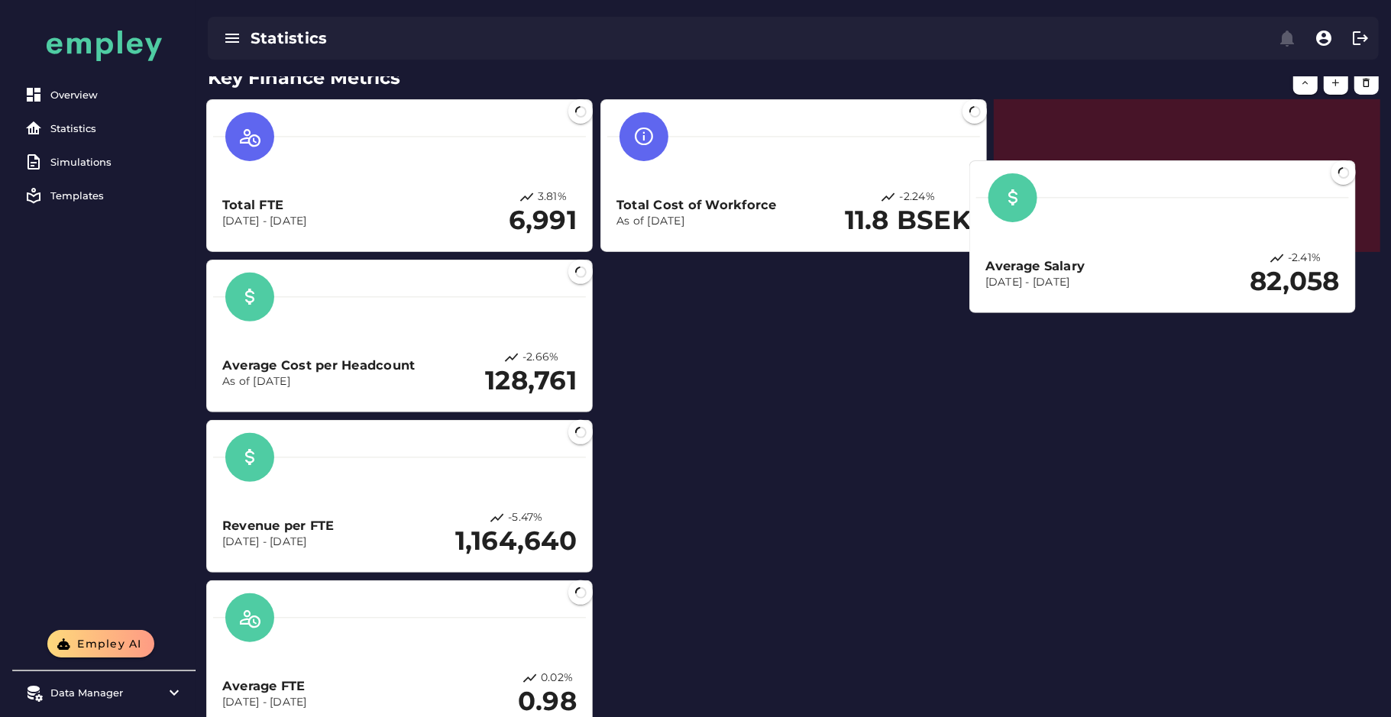
drag, startPoint x: 431, startPoint y: 371, endPoint x: 1215, endPoint y: 253, distance: 792.6
click at [1215, 253] on div "Average Salary Dec 1, 2023 - Dec 31, 2024 -2.41% 82,058" at bounding box center [1162, 274] width 354 height 47
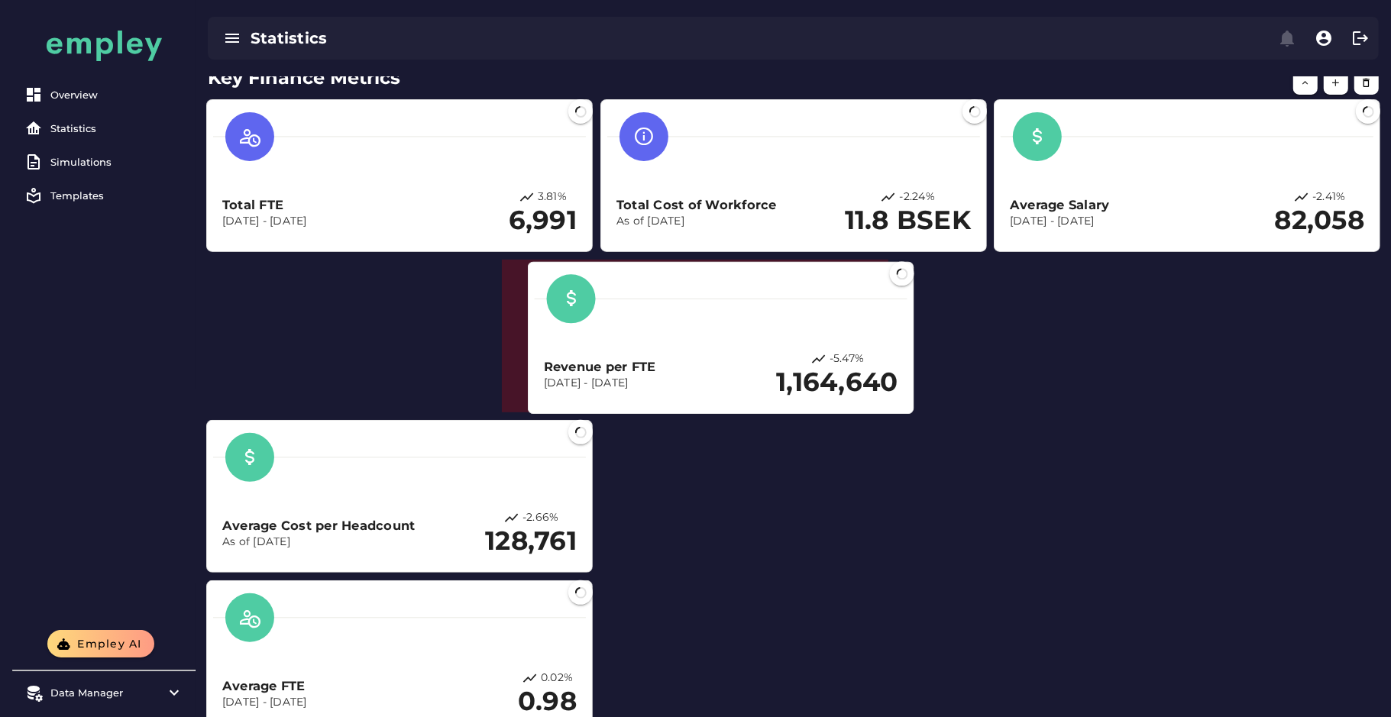
drag, startPoint x: 675, startPoint y: 380, endPoint x: 831, endPoint y: 338, distance: 161.6
click at [831, 338] on div "Revenue per FTE Dec 1, 2023 - Dec 31, 2024 -5.47% 1,164,640" at bounding box center [721, 338] width 373 height 139
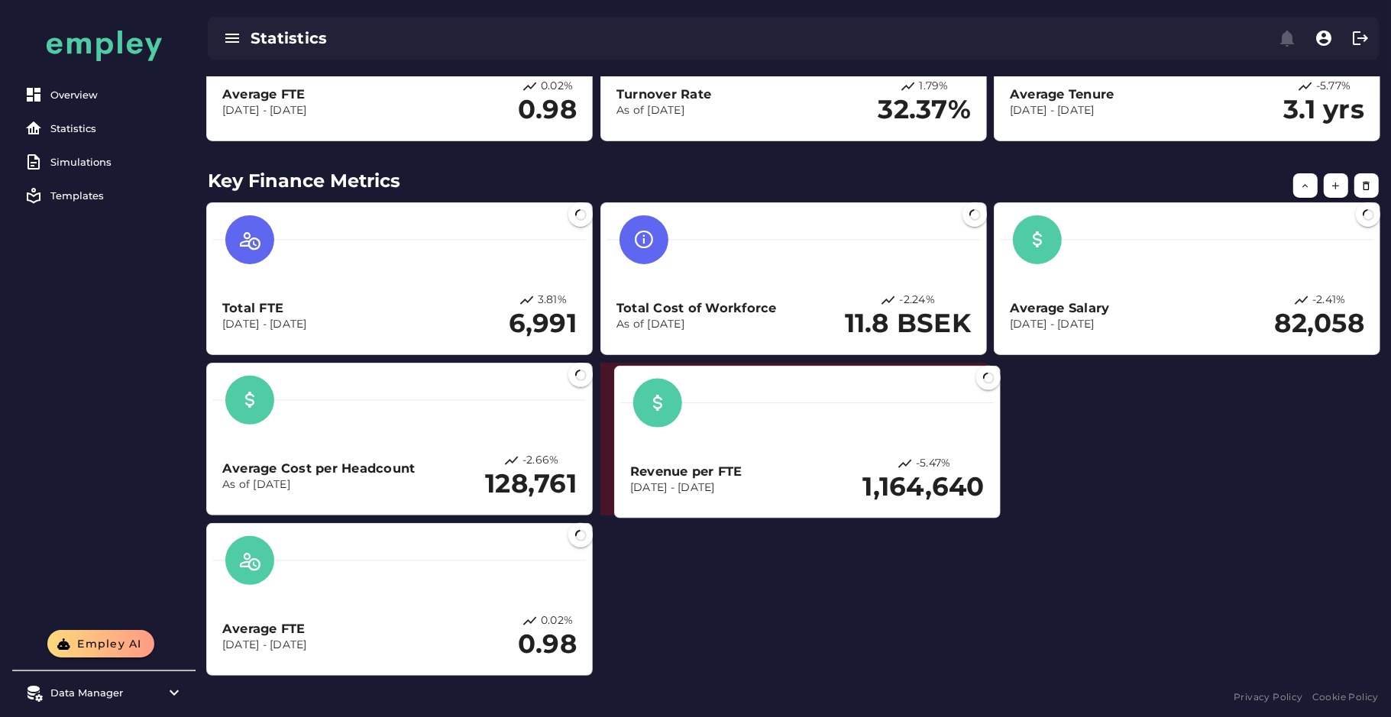
drag, startPoint x: 726, startPoint y: 359, endPoint x: 908, endPoint y: 369, distance: 182.1
click at [908, 456] on div "Revenue per FTE Dec 1, 2023 - Dec 31, 2024 -5.47% 1,164,640" at bounding box center [807, 479] width 354 height 47
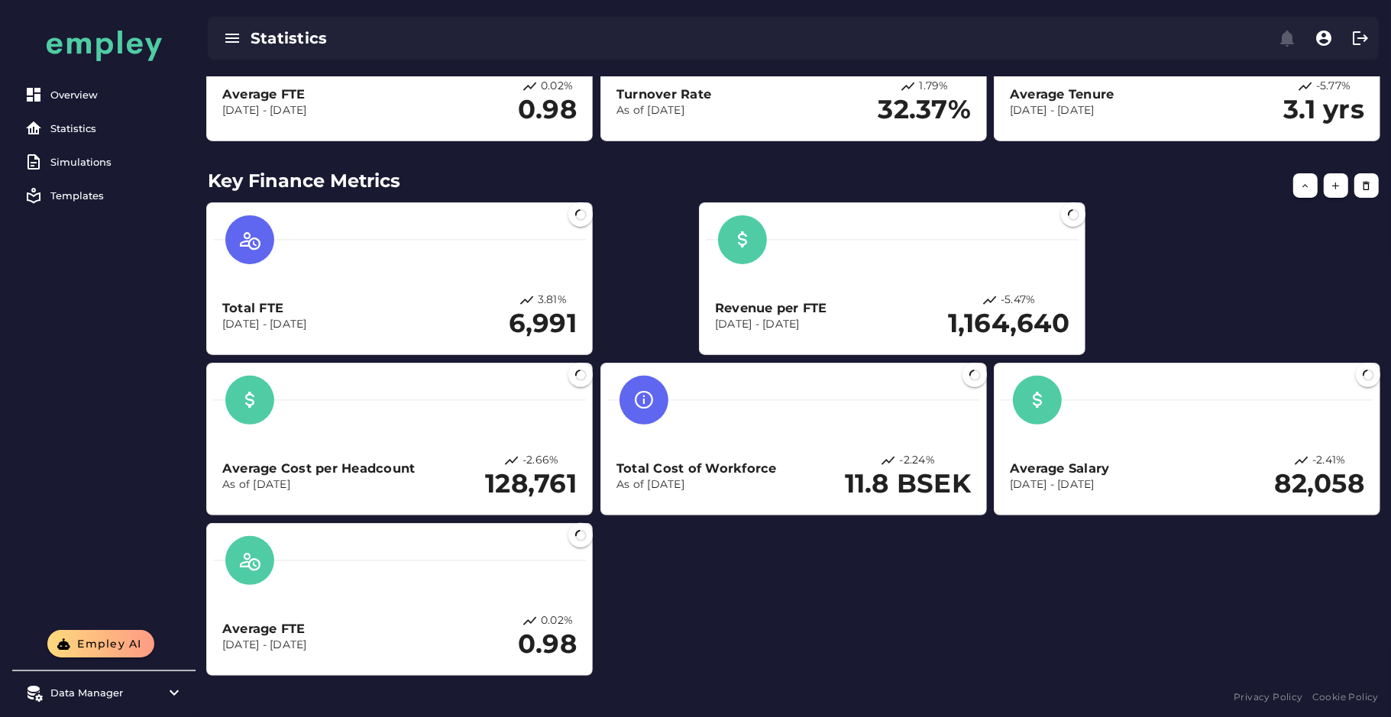
scroll to position [326, 0]
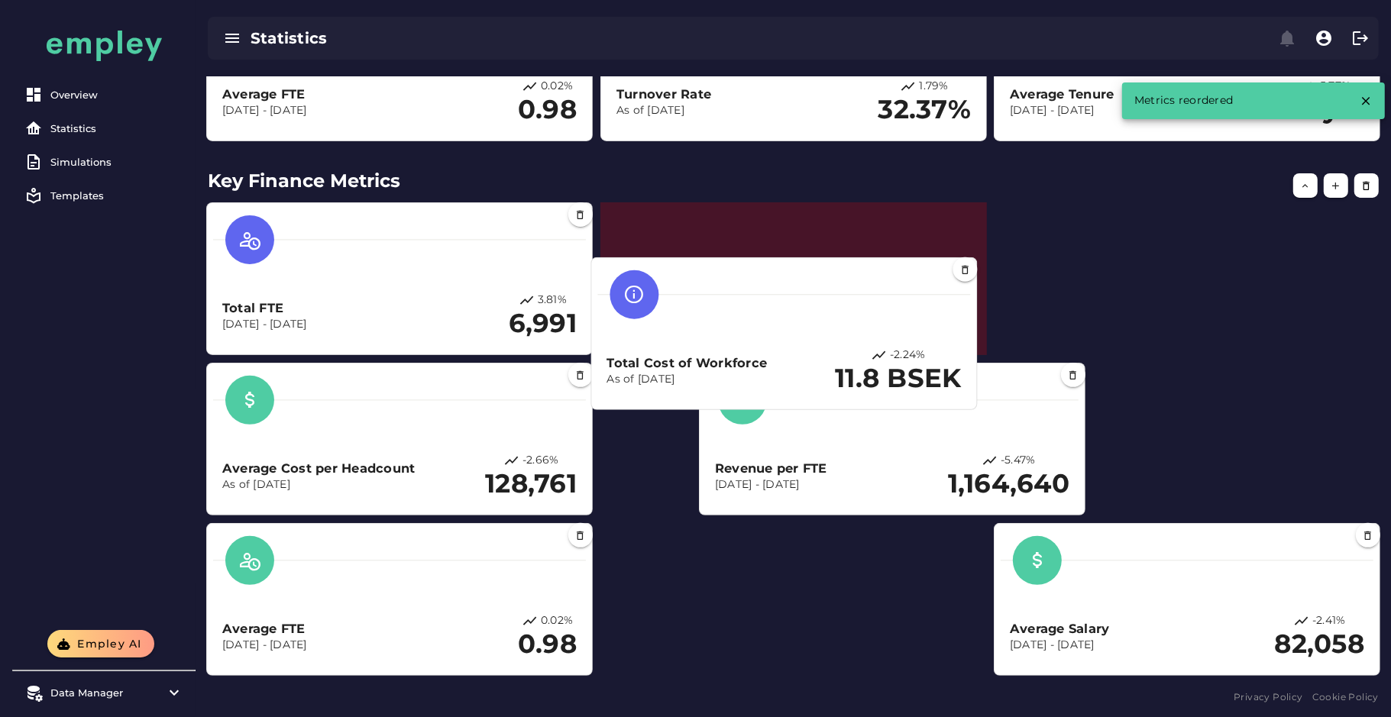
drag, startPoint x: 803, startPoint y: 425, endPoint x: 808, endPoint y: 260, distance: 165.1
click at [808, 264] on div "Total Cost of Workforce As of Dec 31, 2024 -2.24% 11.8 BSEK" at bounding box center [784, 333] width 373 height 139
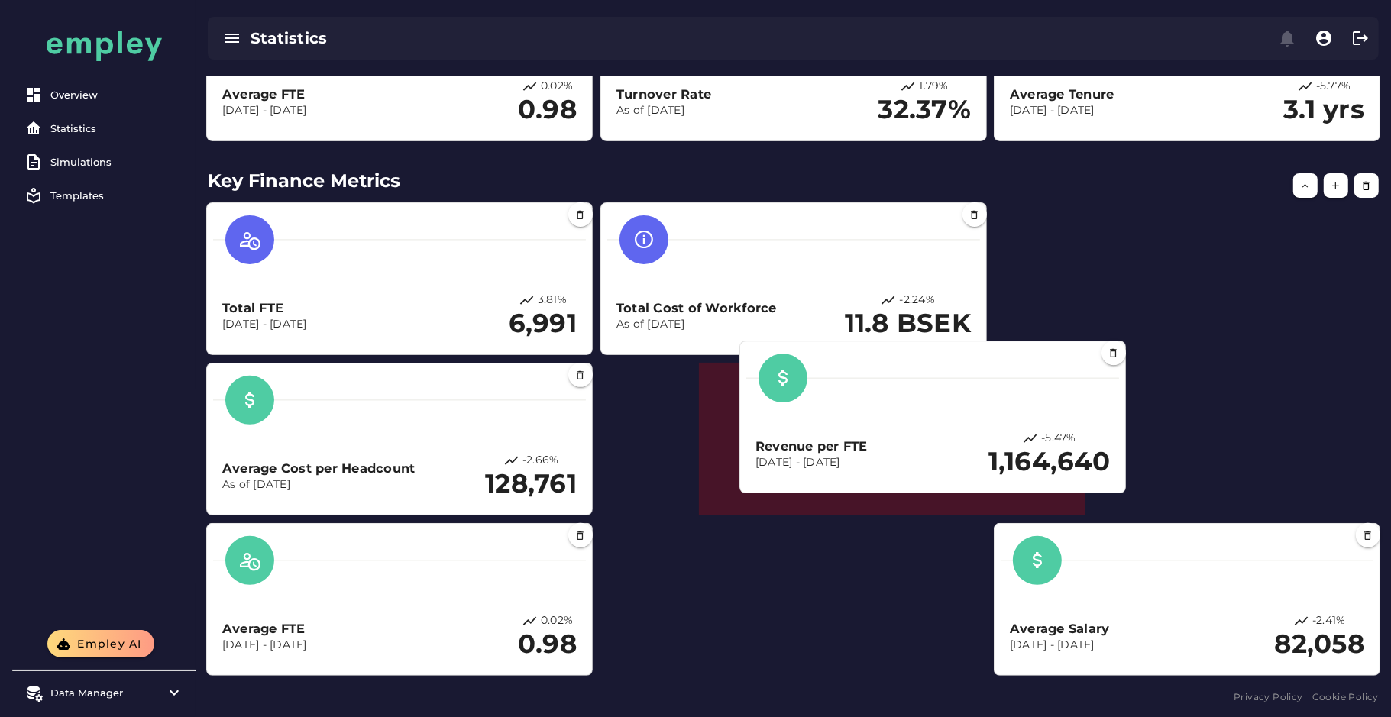
drag, startPoint x: 864, startPoint y: 445, endPoint x: 1120, endPoint y: 334, distance: 278.8
click at [1119, 348] on div "Revenue per FTE Dec 1, 2023 - Dec 31, 2024 -5.47% 1,164,640" at bounding box center [932, 417] width 373 height 139
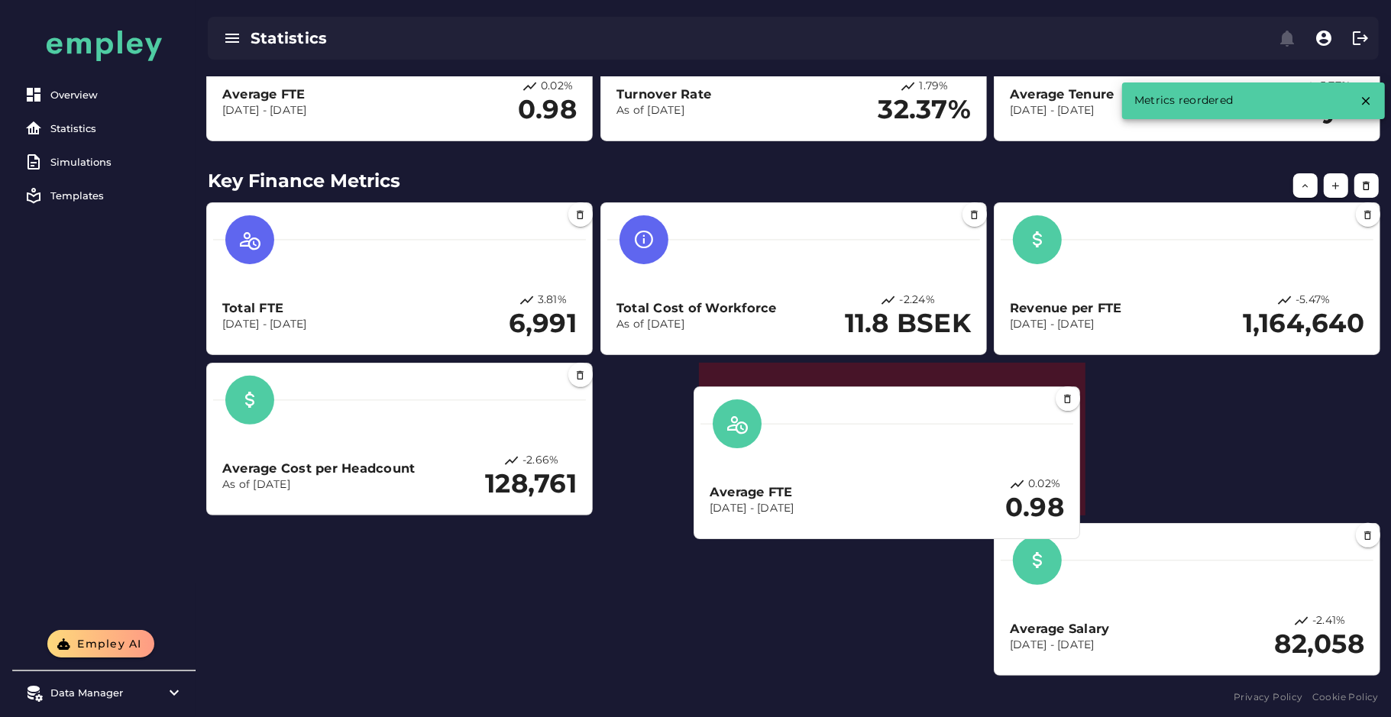
drag, startPoint x: 338, startPoint y: 650, endPoint x: 746, endPoint y: 501, distance: 435.0
click at [746, 501] on div "Average FTE Dec 1, 2023 - Dec 31, 2024" at bounding box center [752, 500] width 85 height 33
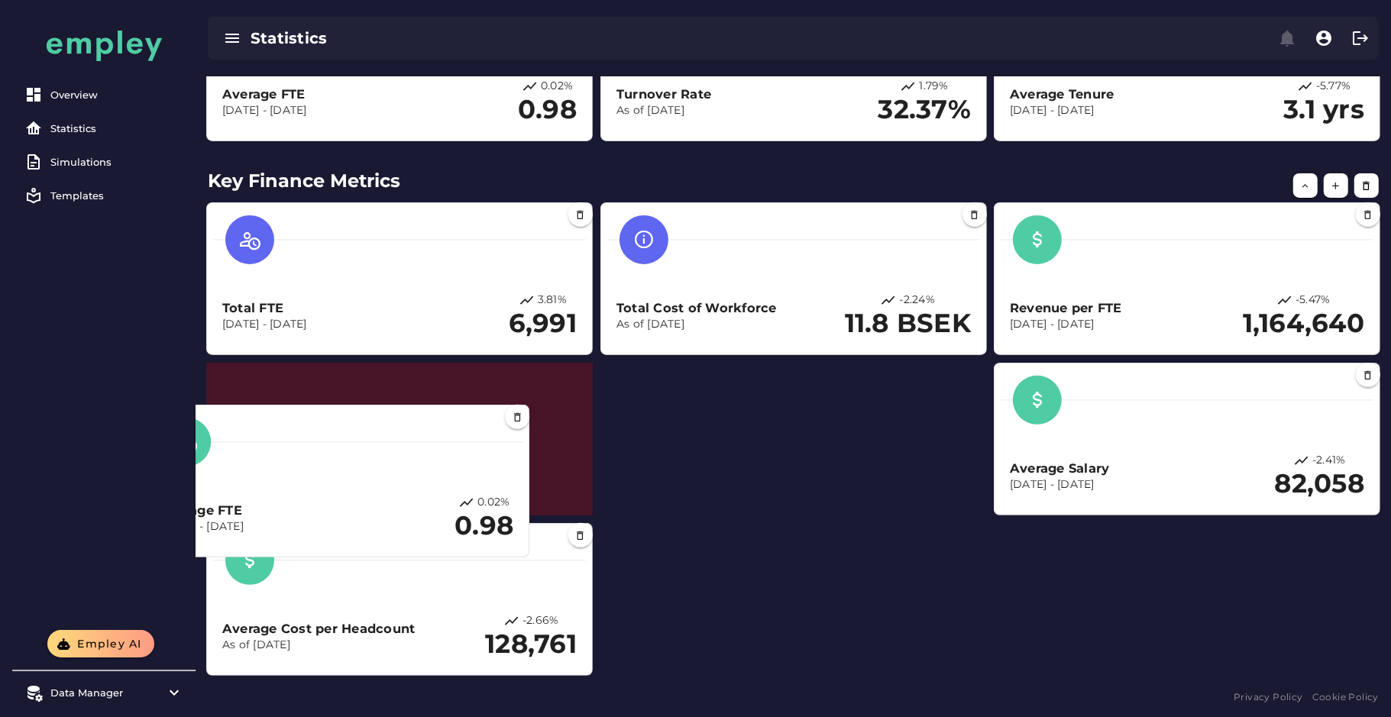
drag, startPoint x: 721, startPoint y: 642, endPoint x: 247, endPoint y: 486, distance: 498.6
click at [244, 519] on p "[DATE] - [DATE]" at bounding box center [201, 526] width 85 height 15
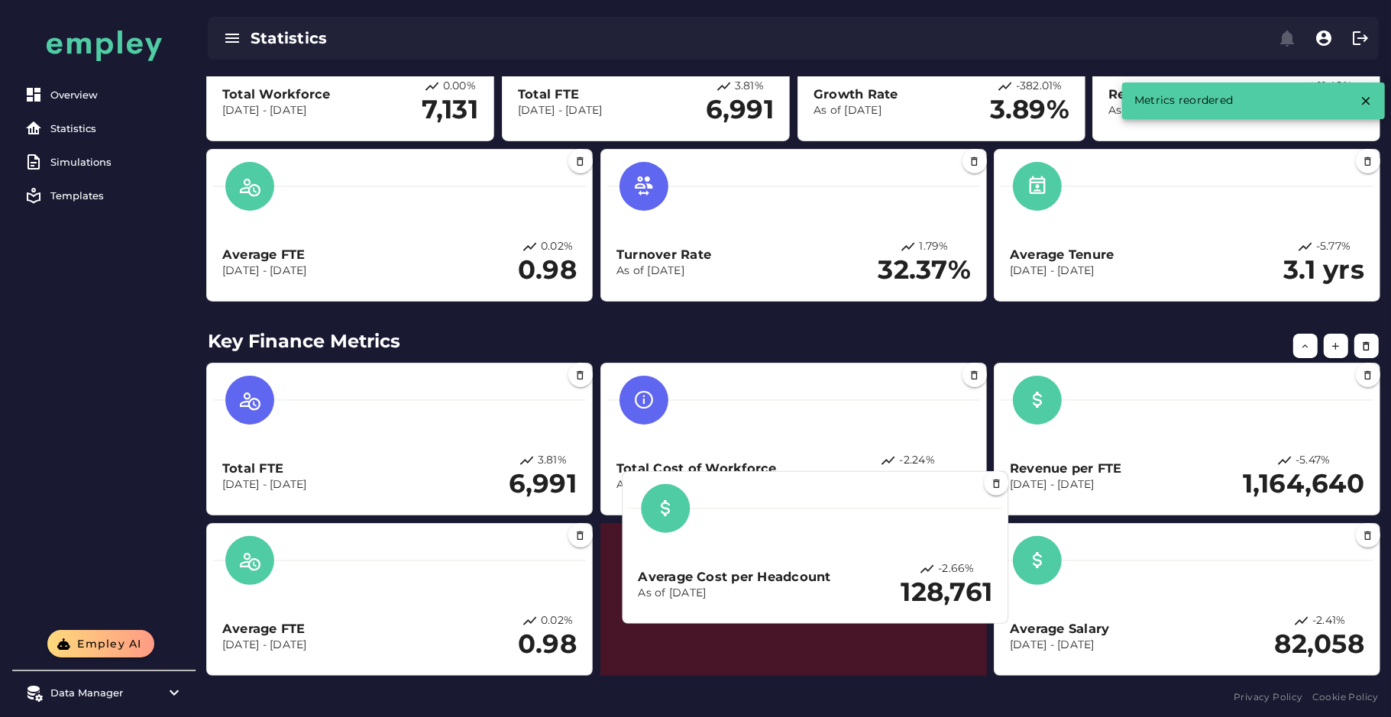
scroll to position [166, 0]
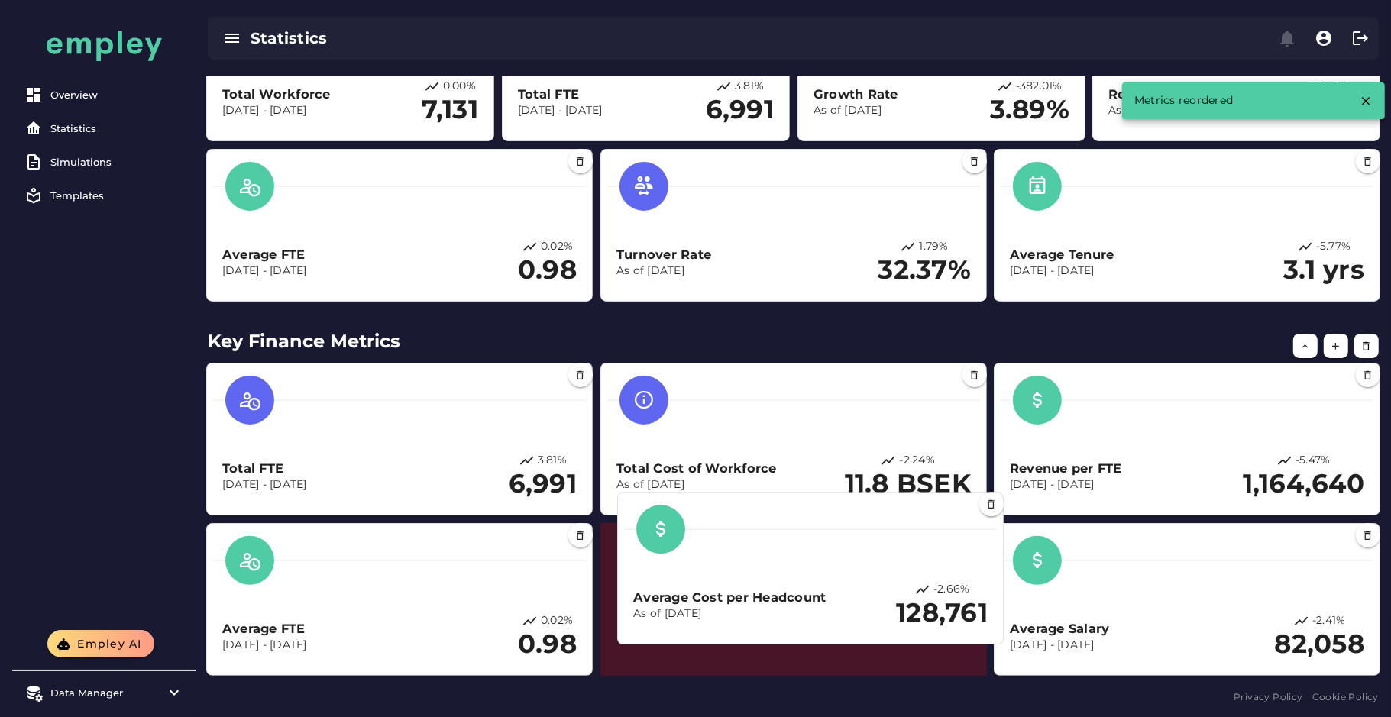
drag, startPoint x: 388, startPoint y: 639, endPoint x: 799, endPoint y: 607, distance: 412.2
click at [799, 607] on p "As of [DATE]" at bounding box center [729, 614] width 193 height 15
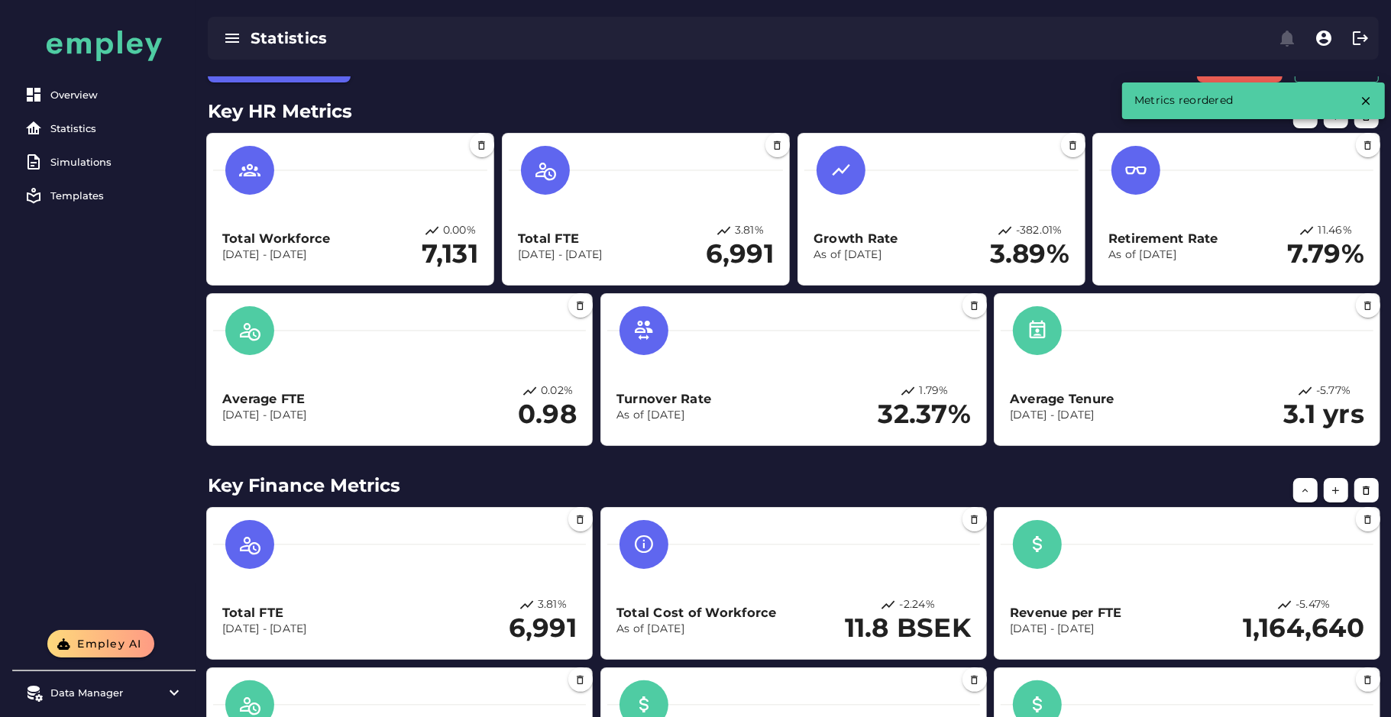
scroll to position [20, 0]
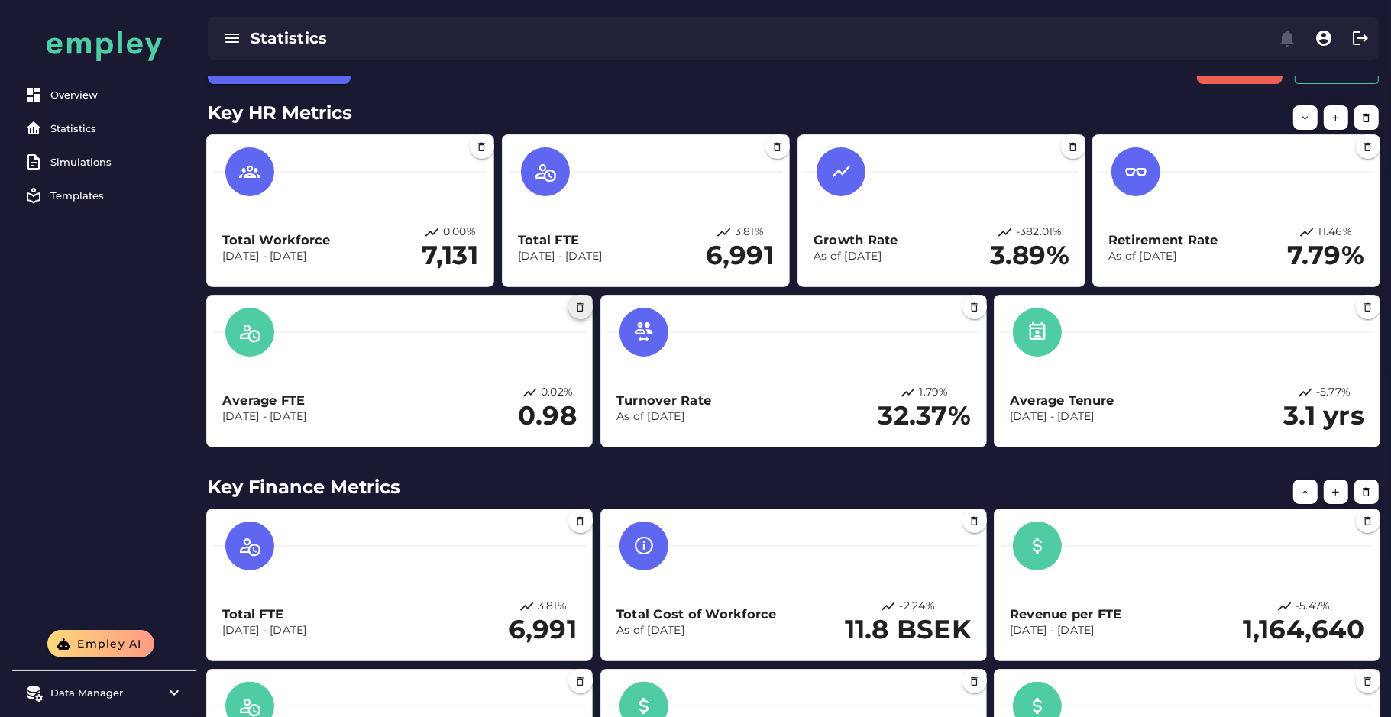
click at [577, 304] on icon "button" at bounding box center [580, 307] width 11 height 11
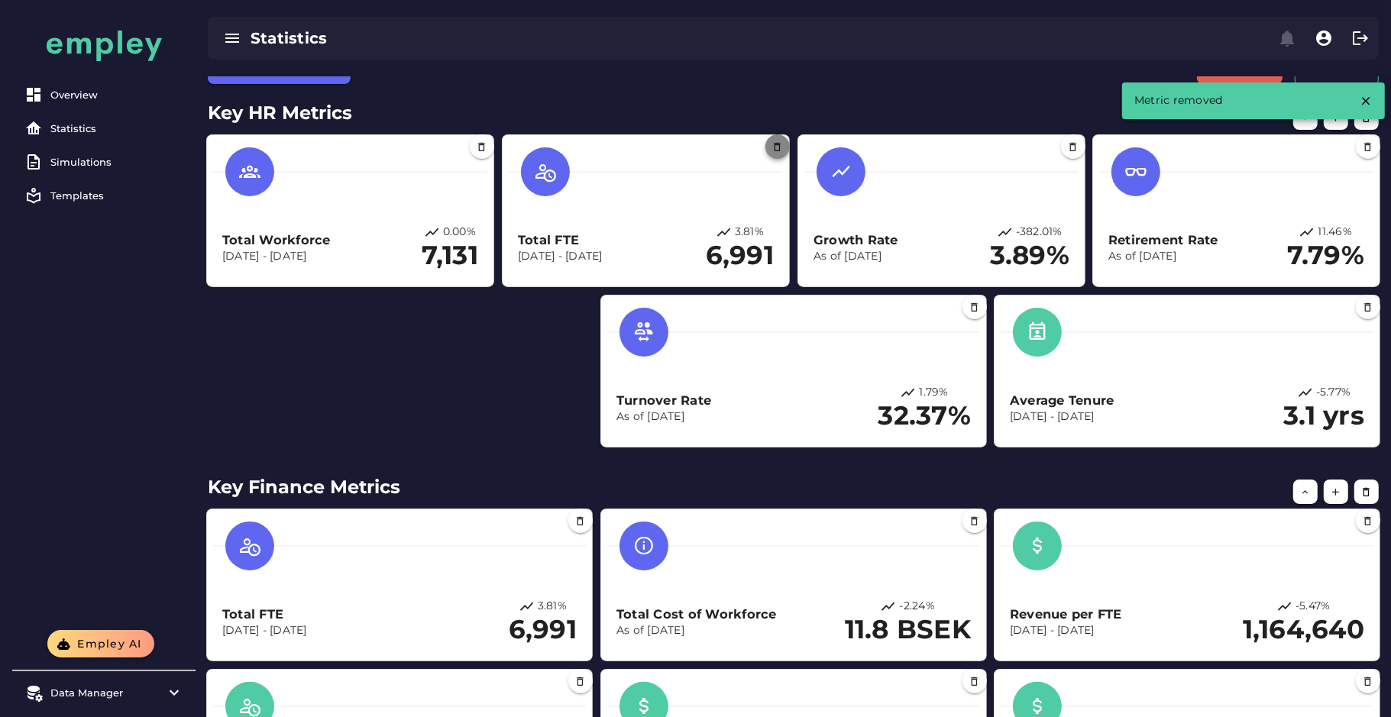
click at [777, 156] on button "button" at bounding box center [777, 146] width 24 height 24
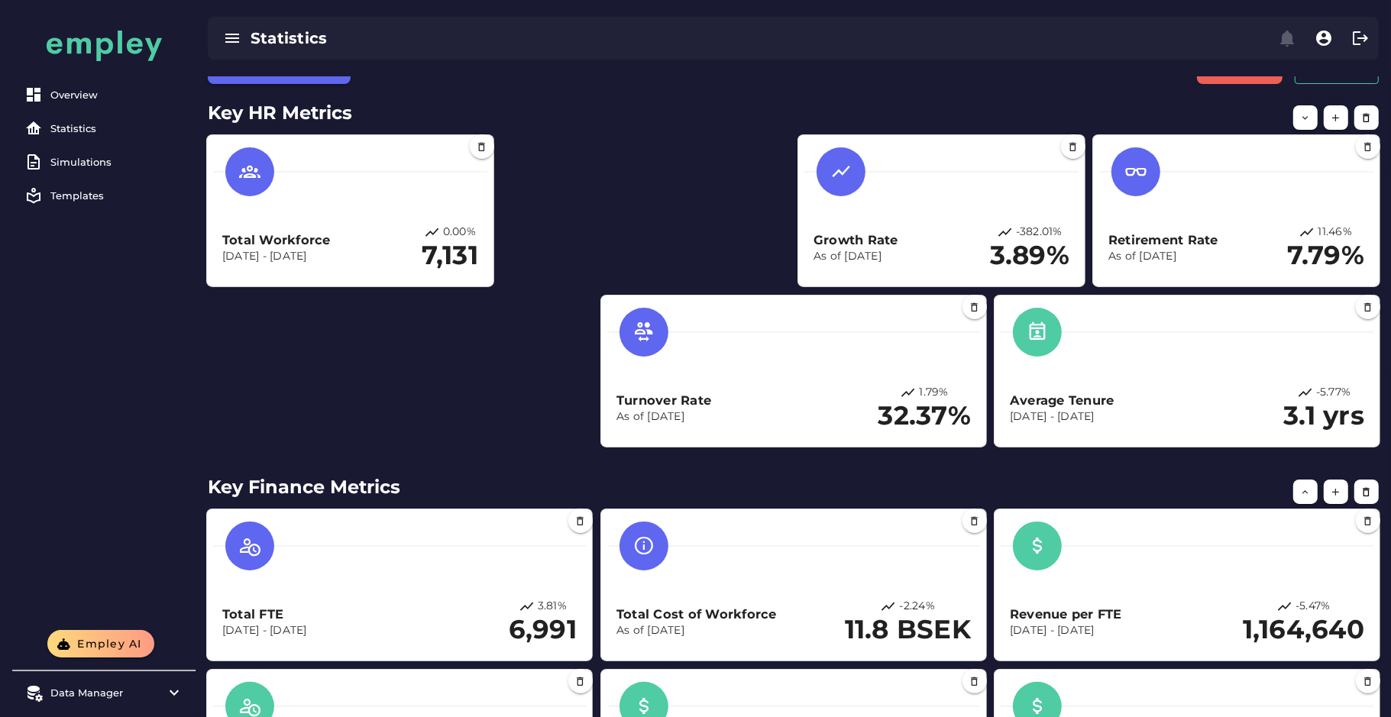
click at [1348, 100] on div at bounding box center [1288, 117] width 199 height 43
click at [1345, 108] on button "button" at bounding box center [1336, 117] width 24 height 24
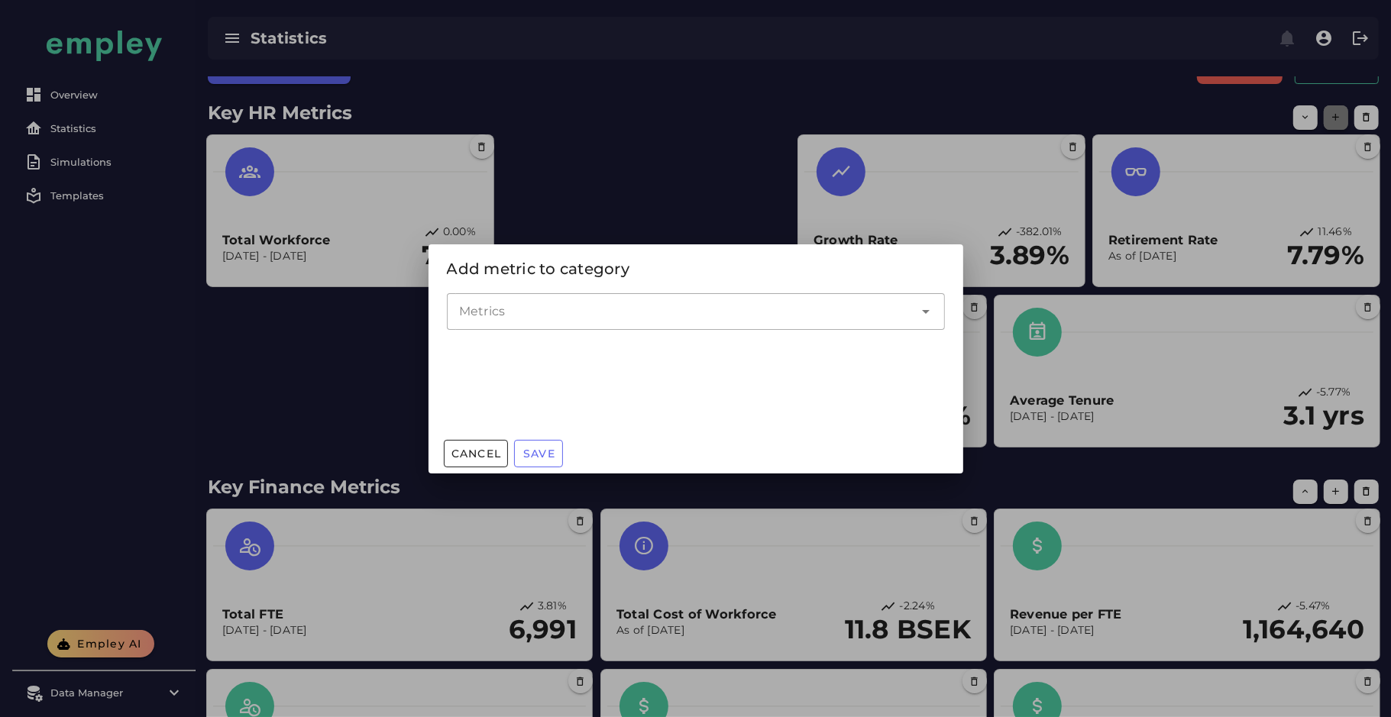
scroll to position [0, 0]
click at [671, 318] on input "Metrics" at bounding box center [684, 311] width 451 height 18
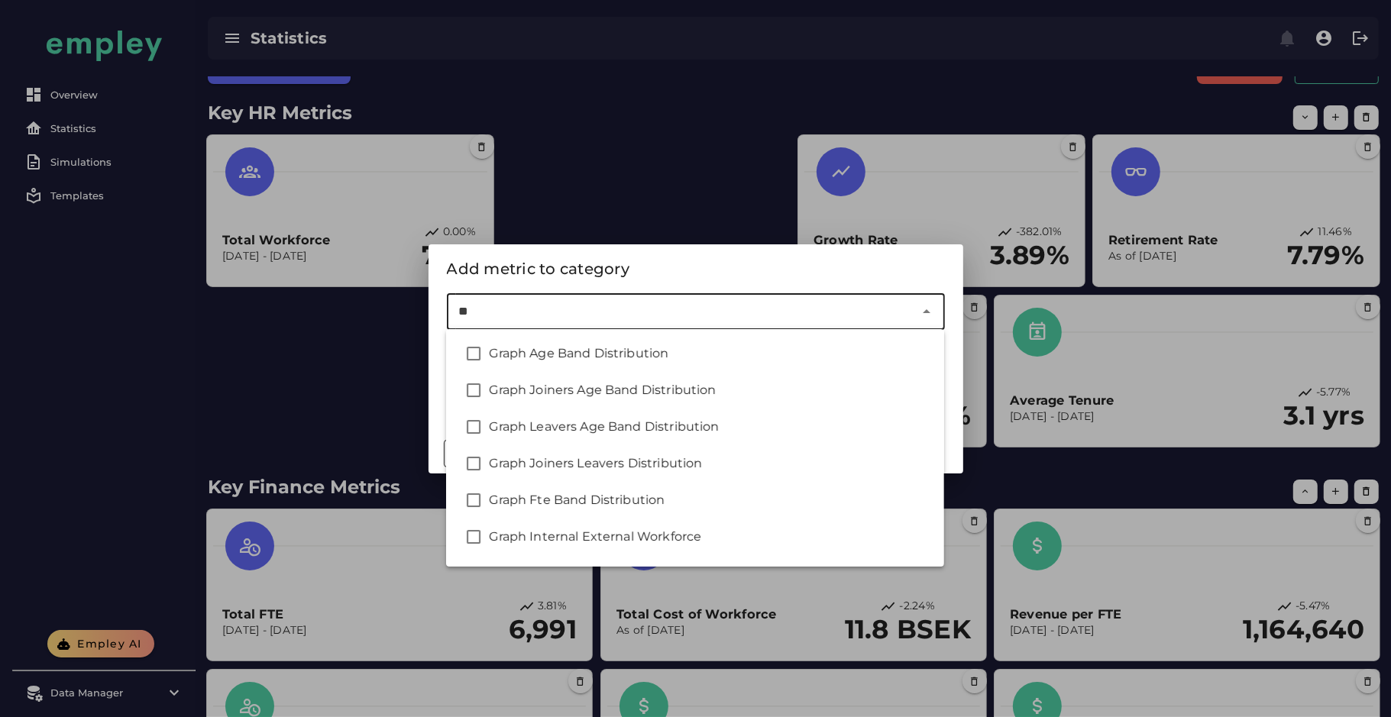
type input "*"
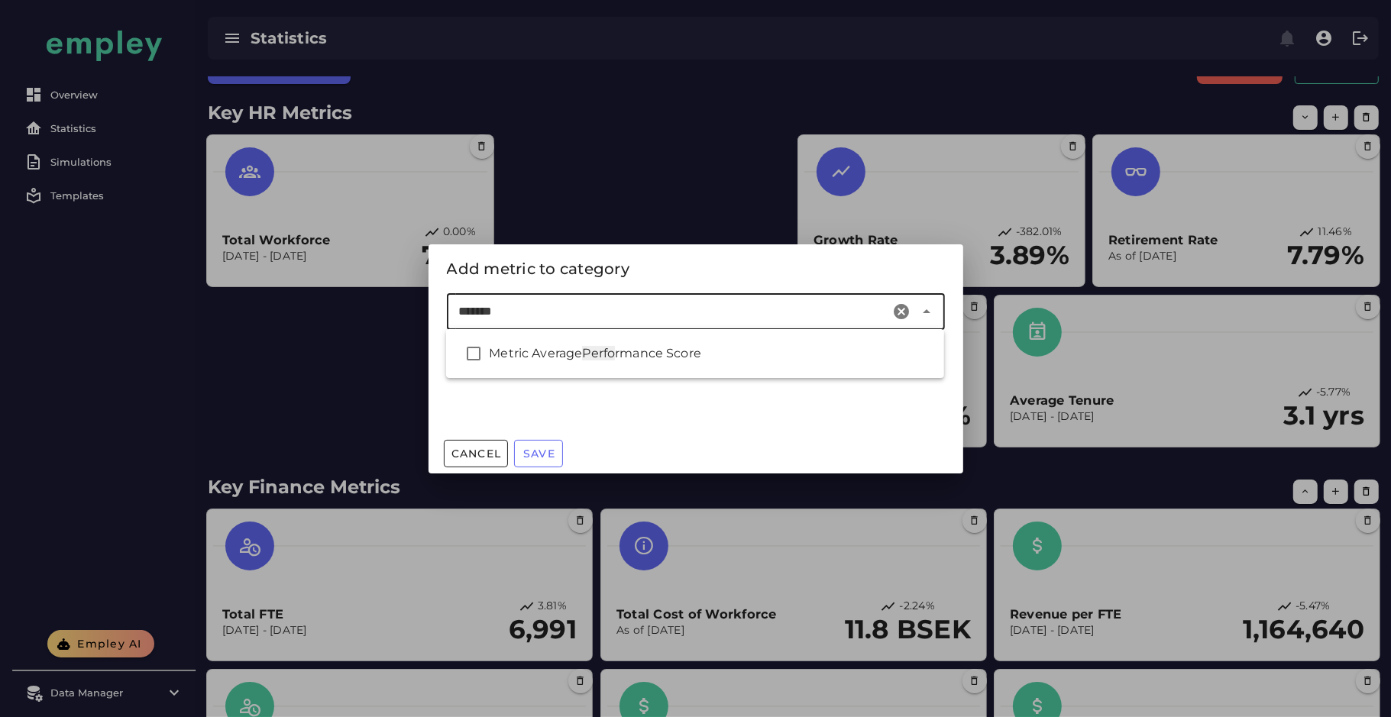
type input "********"
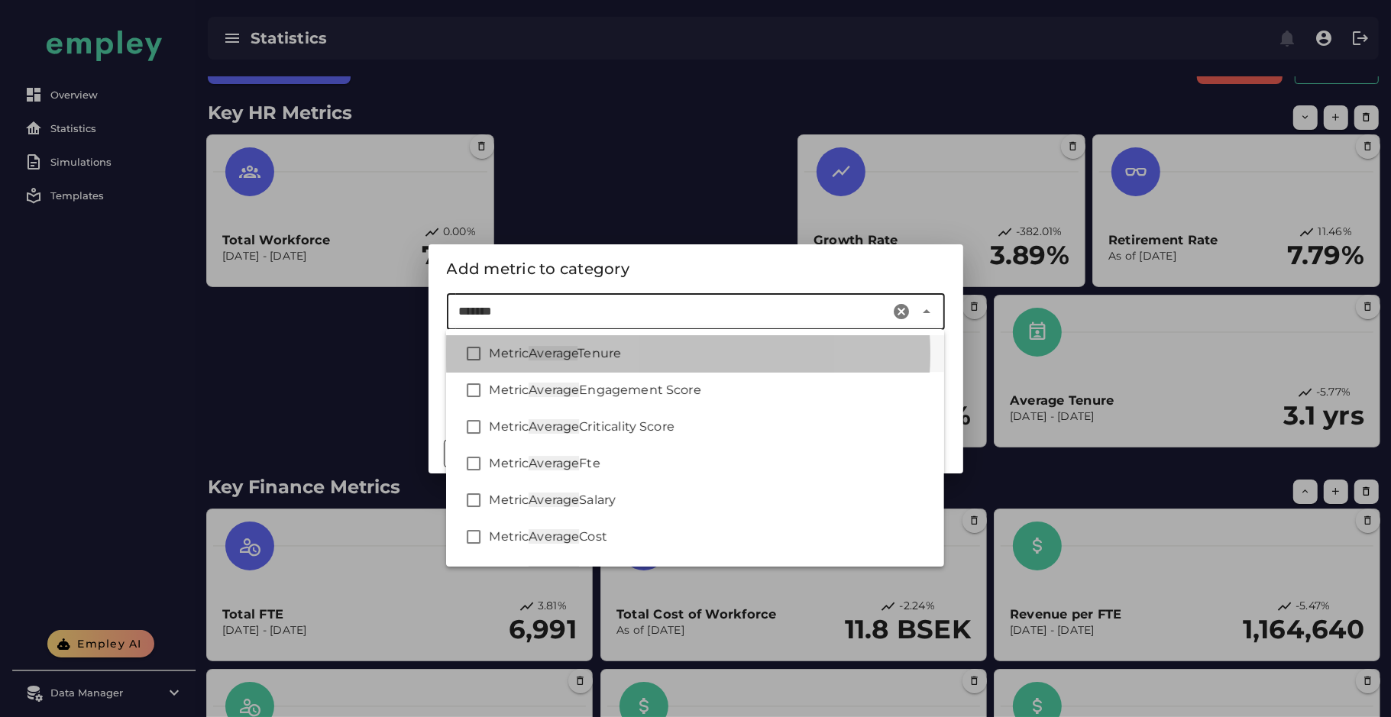
click at [633, 369] on div "Metric Average Tenure" at bounding box center [695, 353] width 498 height 37
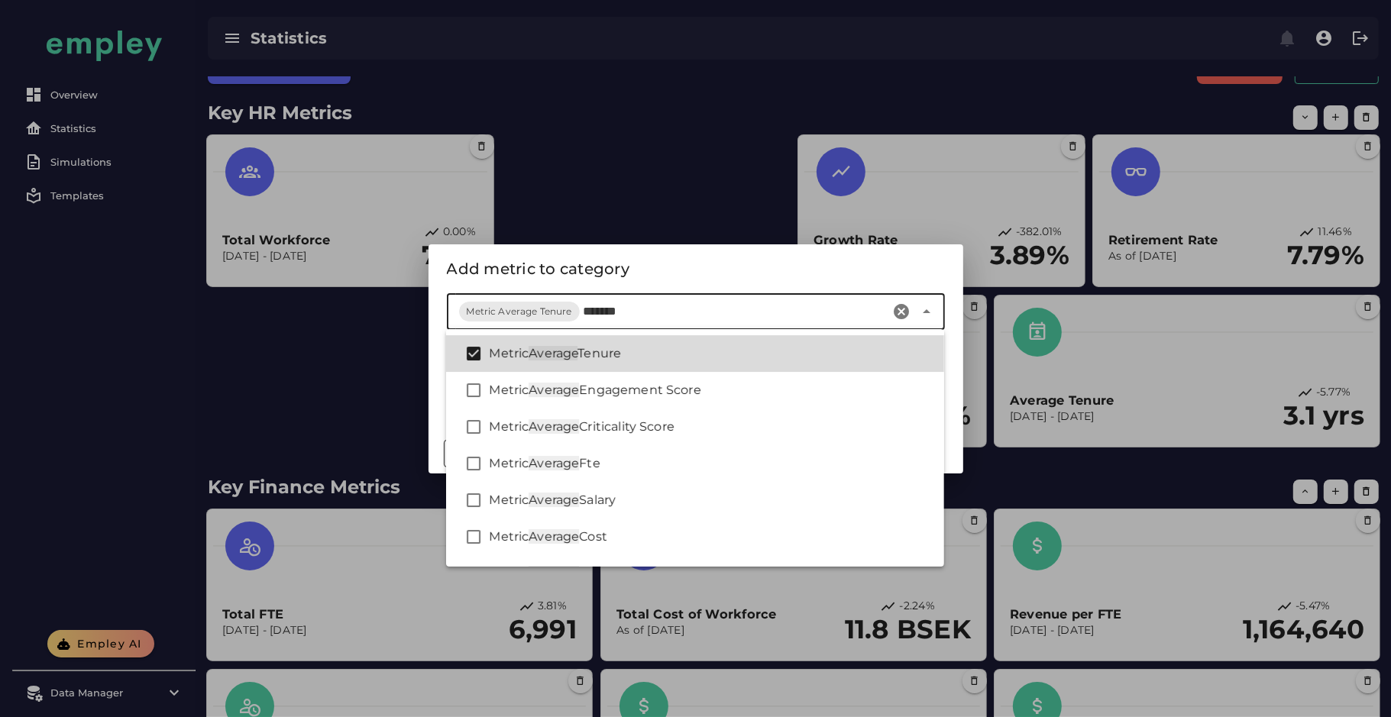
click at [620, 354] on span "Tenure" at bounding box center [599, 353] width 44 height 15
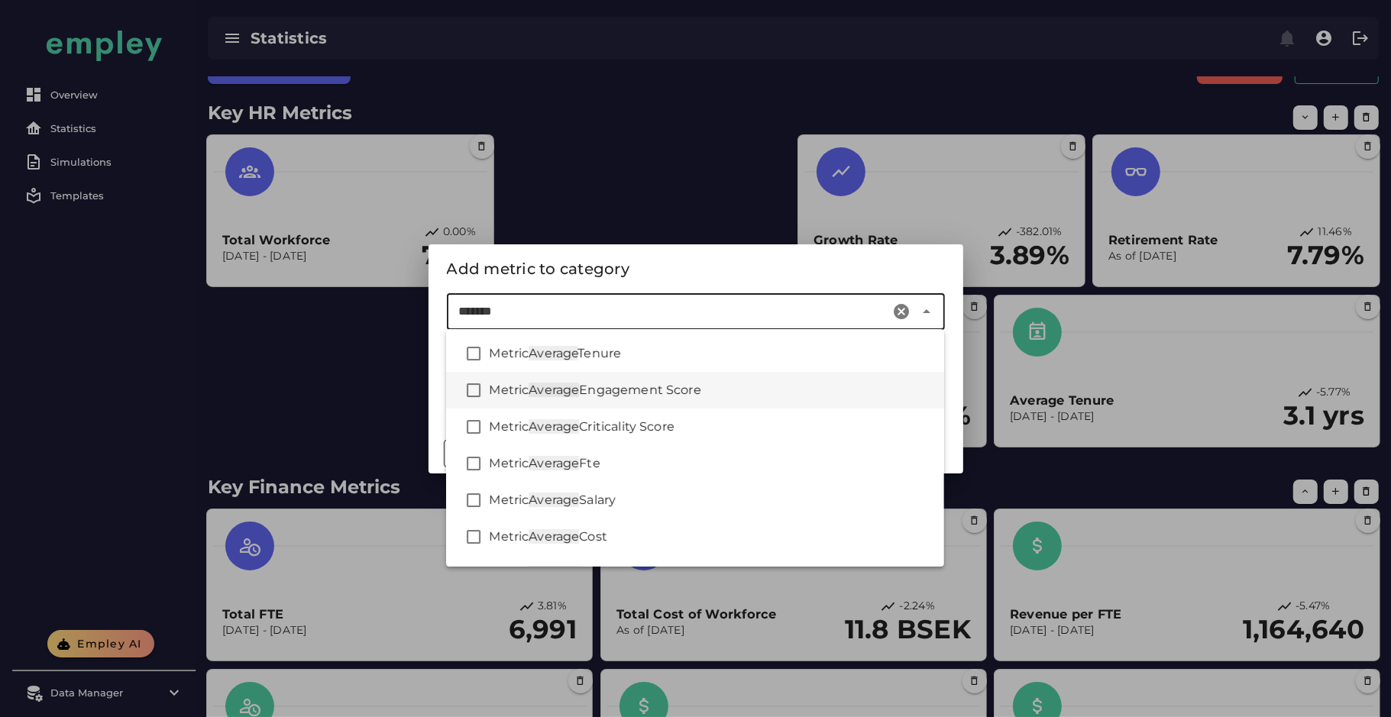
click at [621, 383] on span "Engagement Score" at bounding box center [639, 390] width 121 height 15
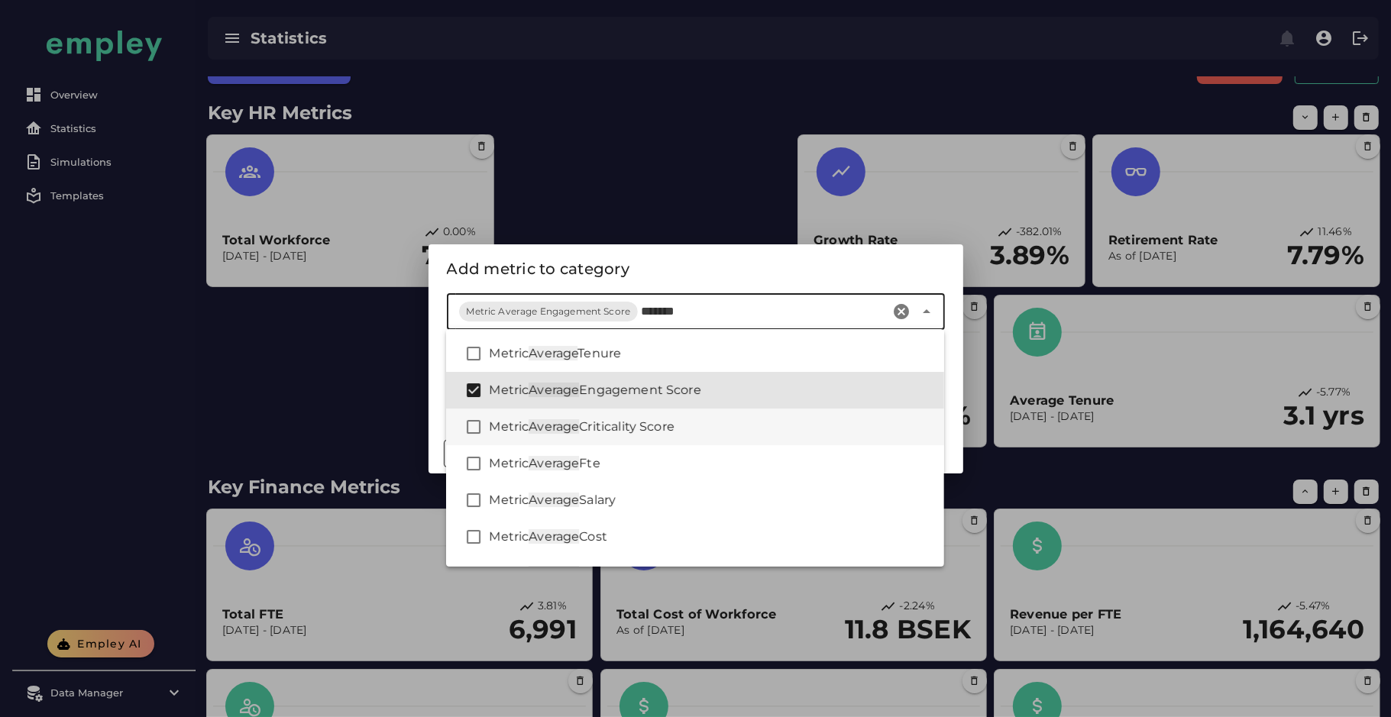
click at [612, 424] on span "Criticality Score" at bounding box center [626, 426] width 95 height 15
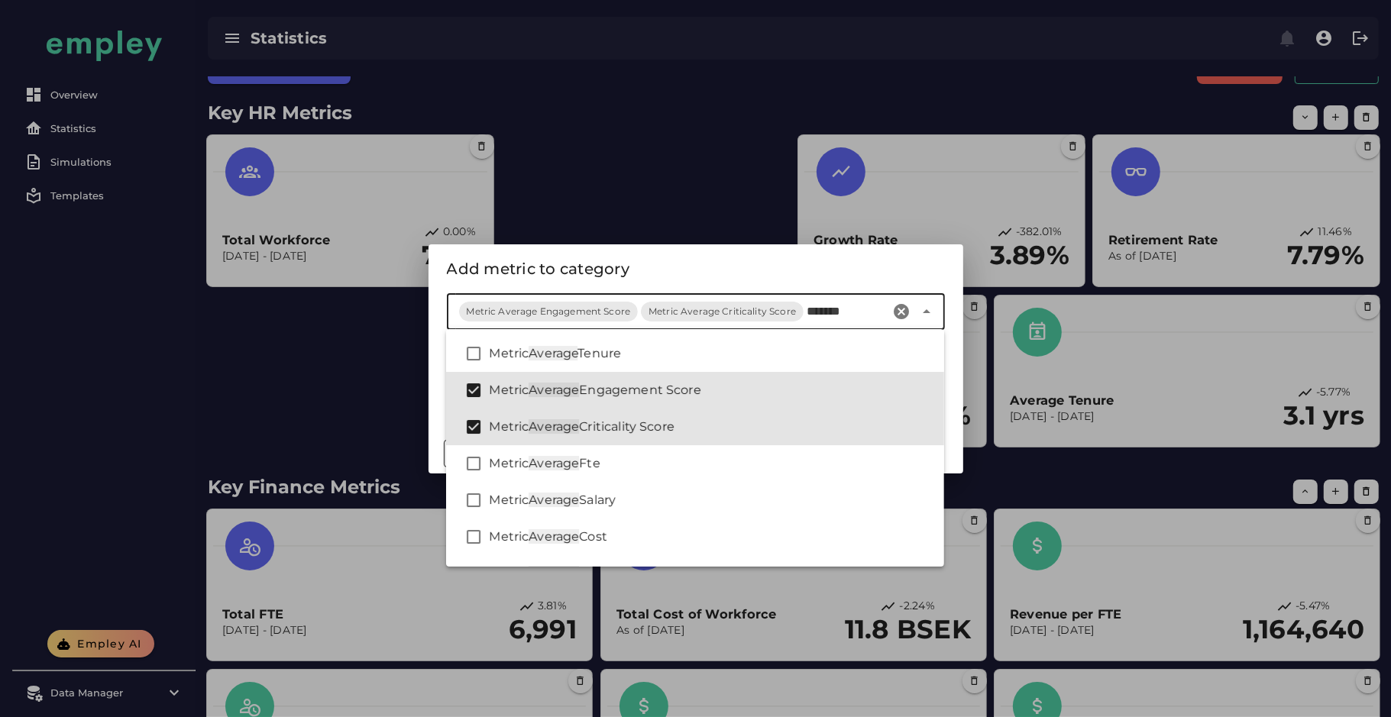
type input "*******"
click at [769, 268] on div "Add metric to category" at bounding box center [696, 269] width 498 height 24
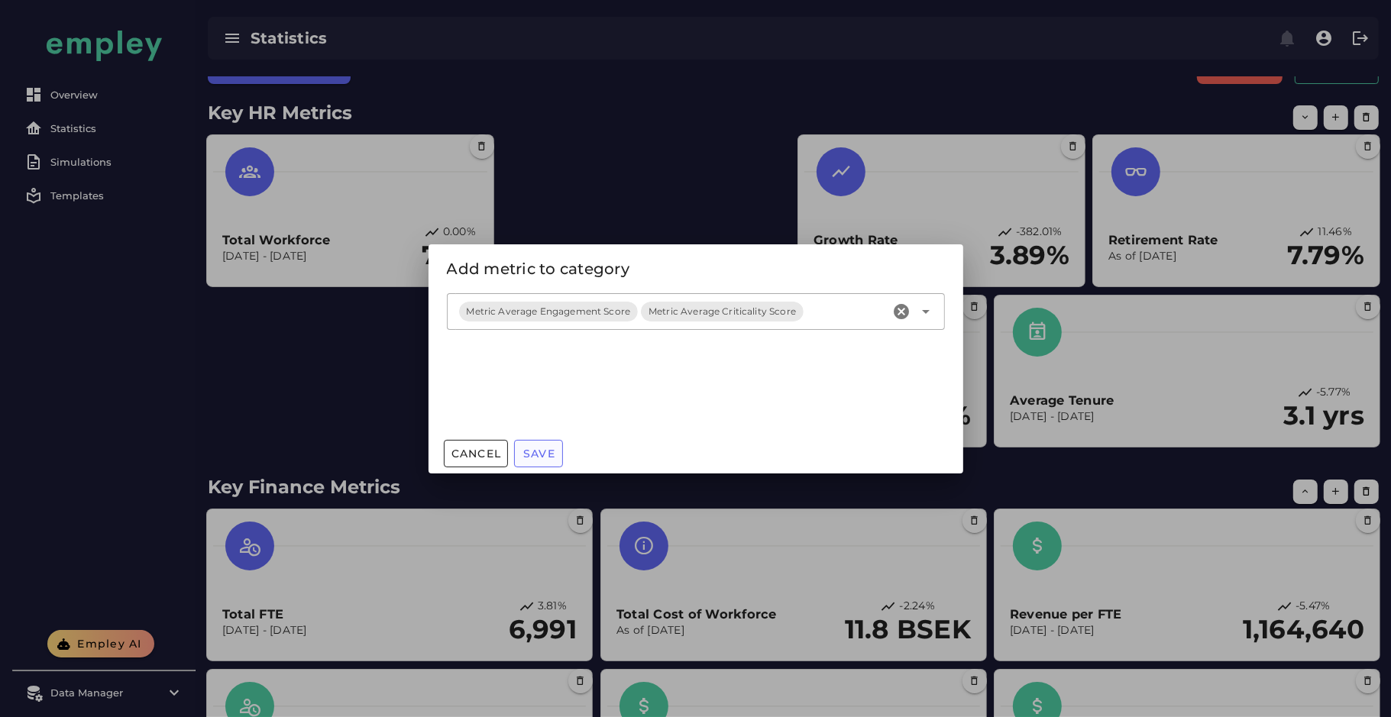
click at [542, 459] on span "Save" at bounding box center [538, 454] width 33 height 14
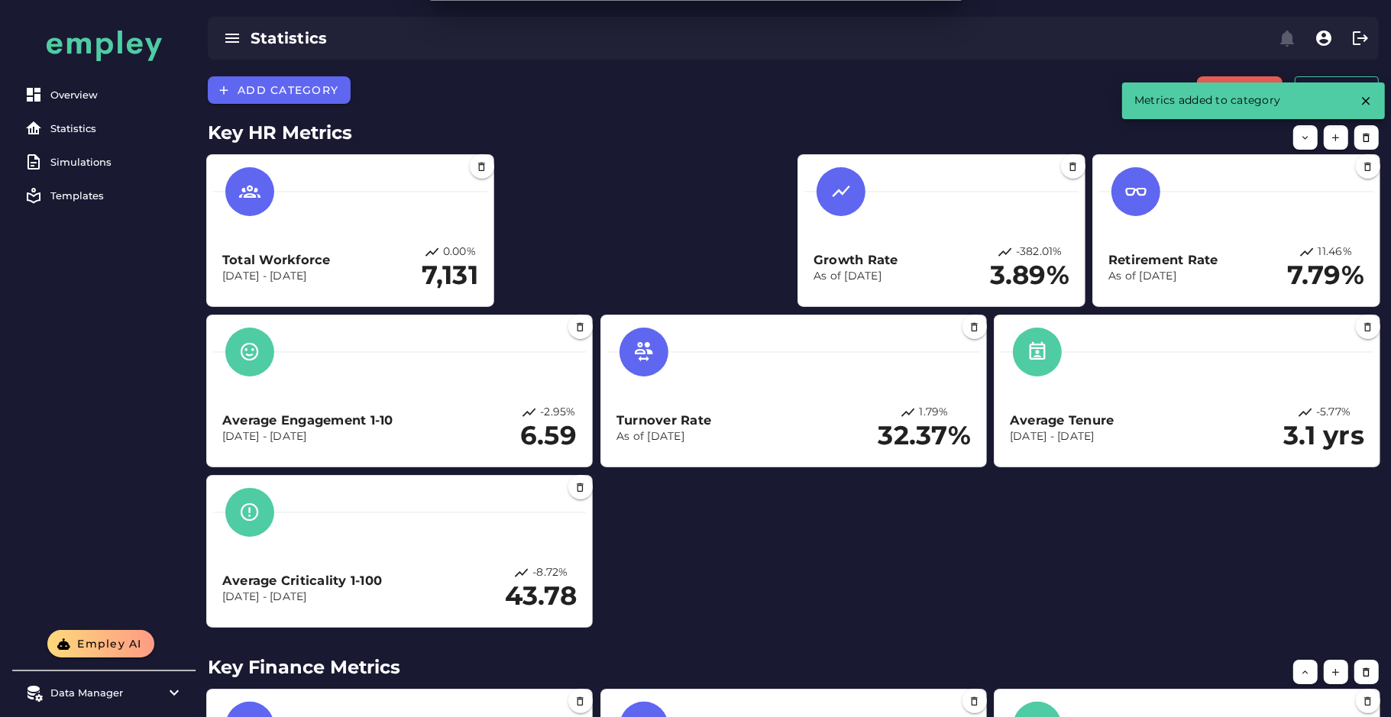
scroll to position [20, 0]
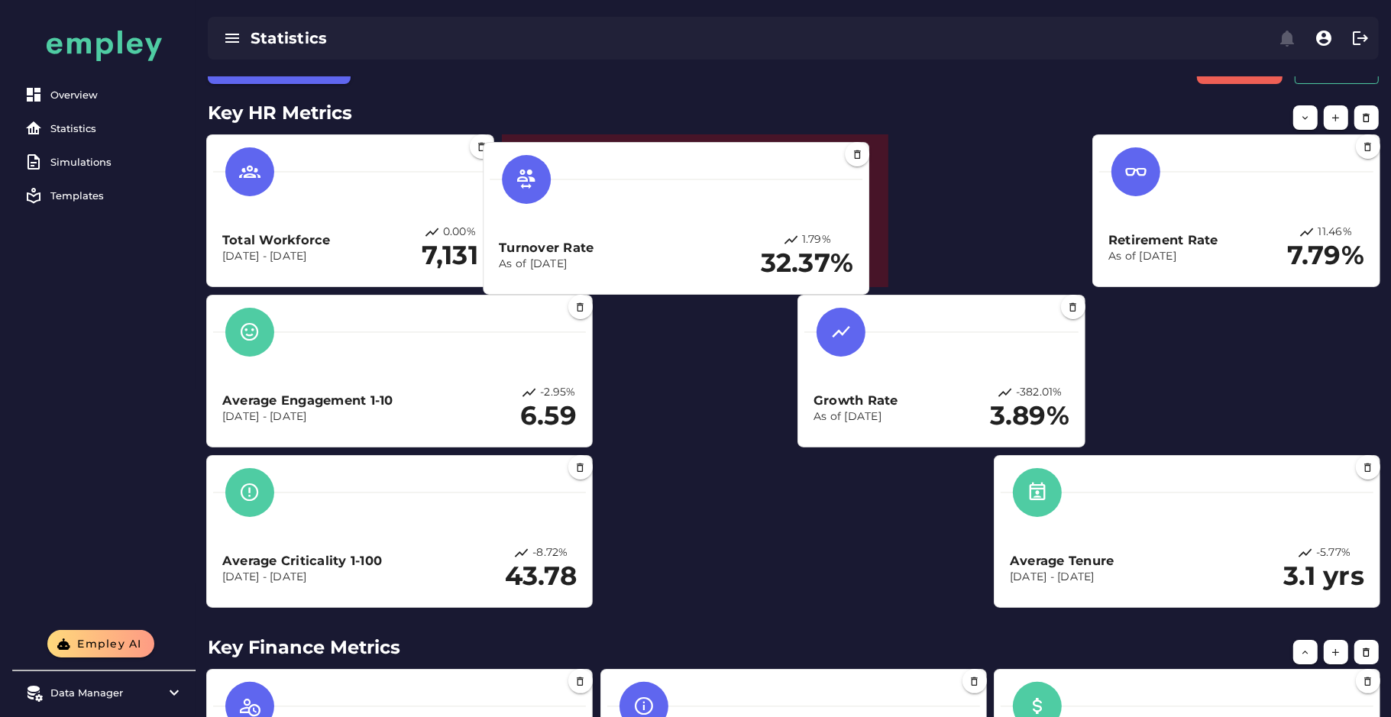
drag, startPoint x: 749, startPoint y: 389, endPoint x: 631, endPoint y: 236, distance: 192.8
click at [631, 236] on div "Turnover Rate As of Dec 31, 2024 1.79% 32.37%" at bounding box center [676, 255] width 354 height 47
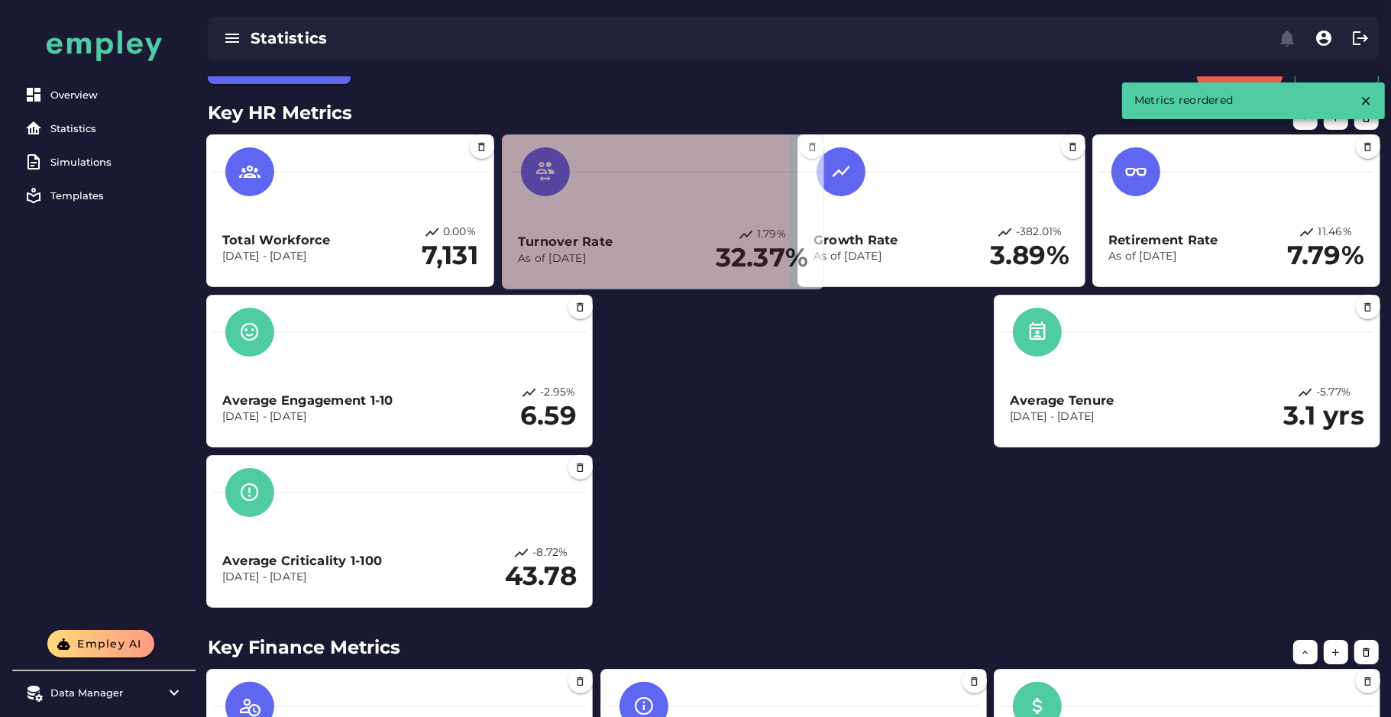
drag, startPoint x: 885, startPoint y: 283, endPoint x: 818, endPoint y: 285, distance: 67.3
click at [818, 285] on span at bounding box center [821, 286] width 8 height 8
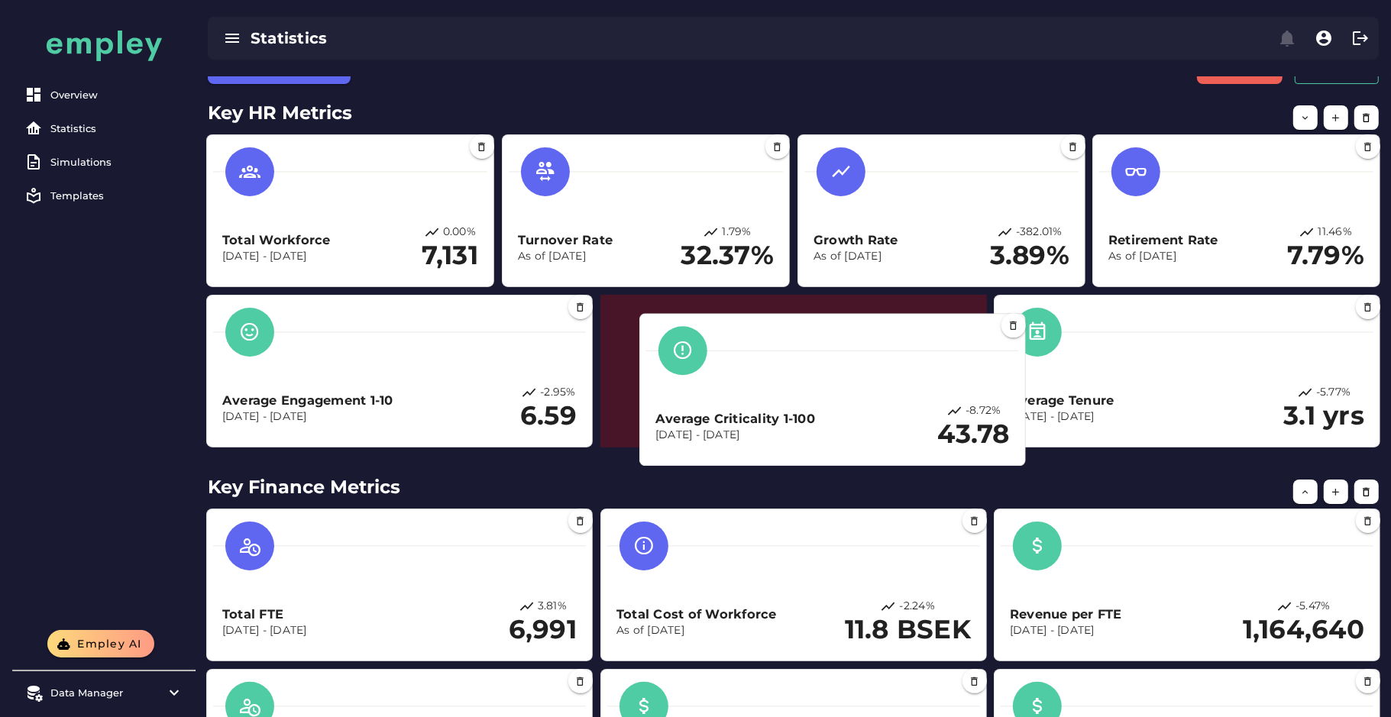
drag, startPoint x: 380, startPoint y: 513, endPoint x: 816, endPoint y: 367, distance: 459.0
click at [816, 367] on div at bounding box center [832, 350] width 373 height 49
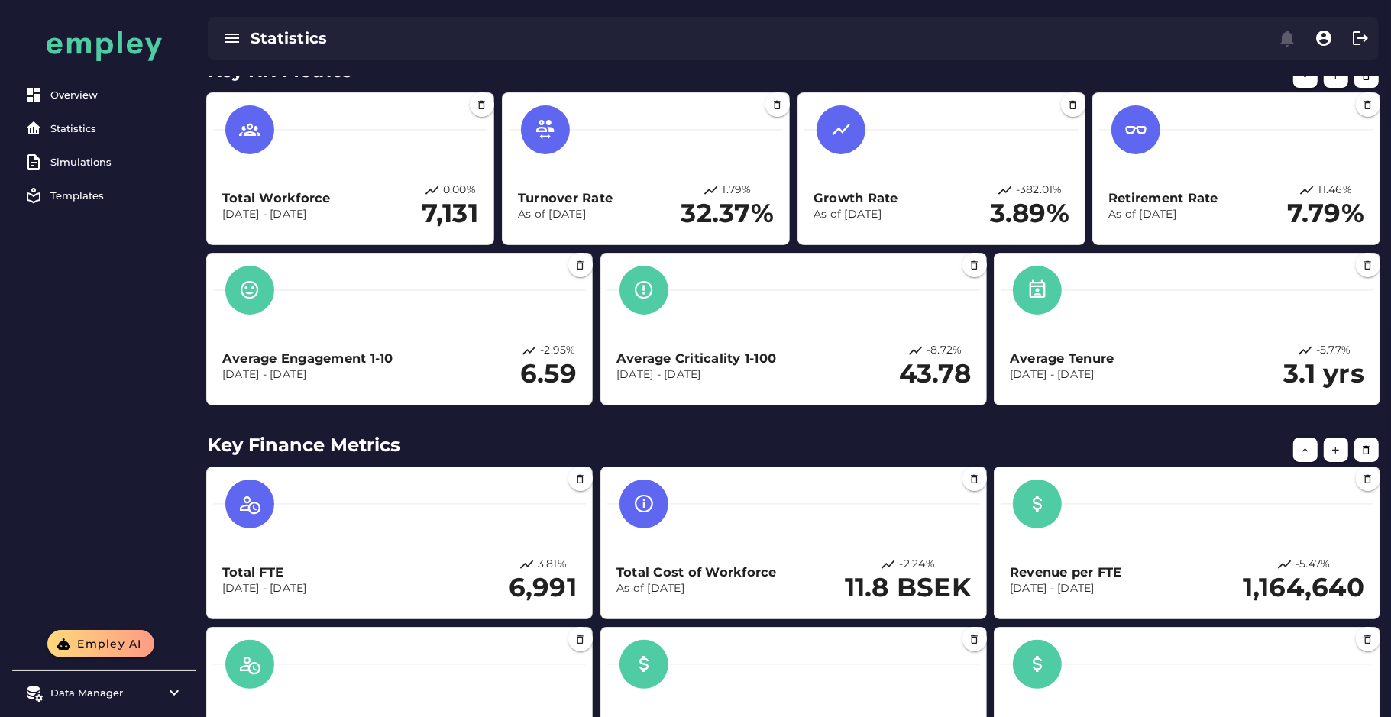
scroll to position [63, 0]
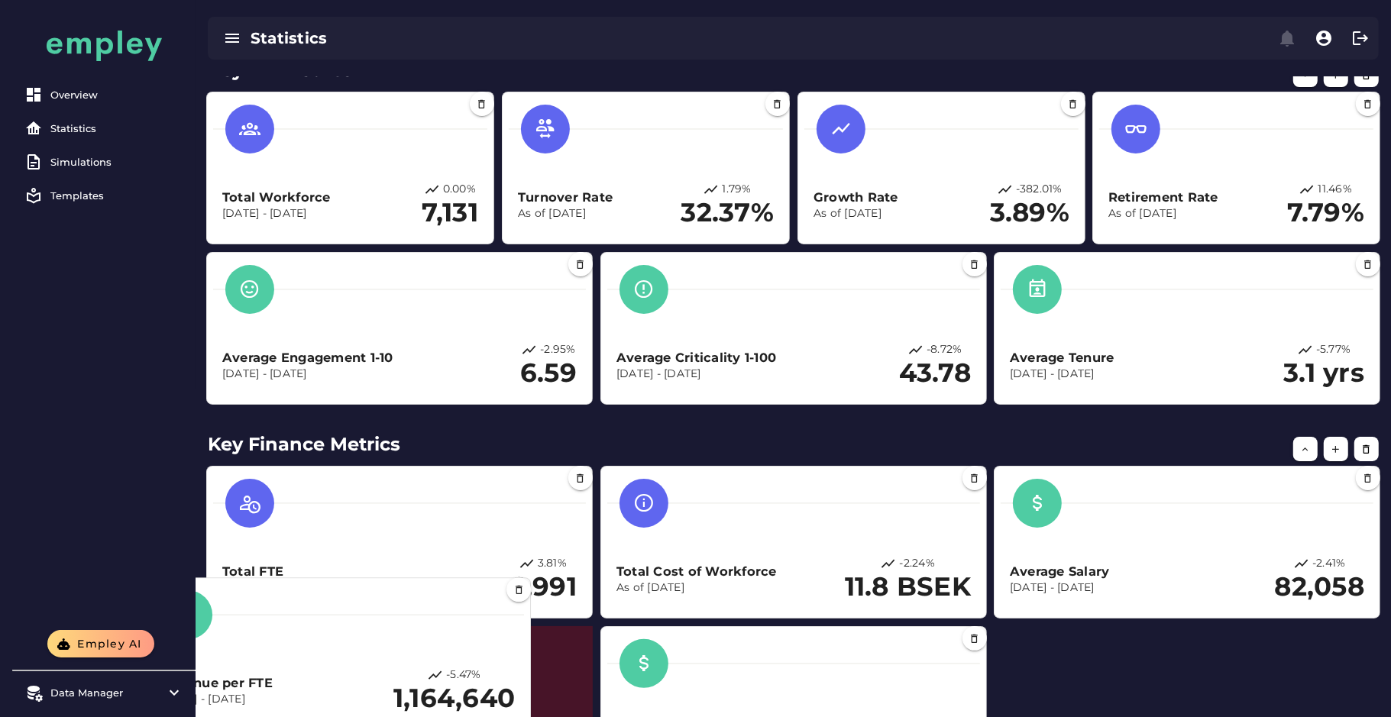
drag, startPoint x: 1118, startPoint y: 563, endPoint x: 268, endPoint y: 679, distance: 857.3
click at [268, 679] on h3 "Revenue per FTE" at bounding box center [216, 684] width 112 height 18
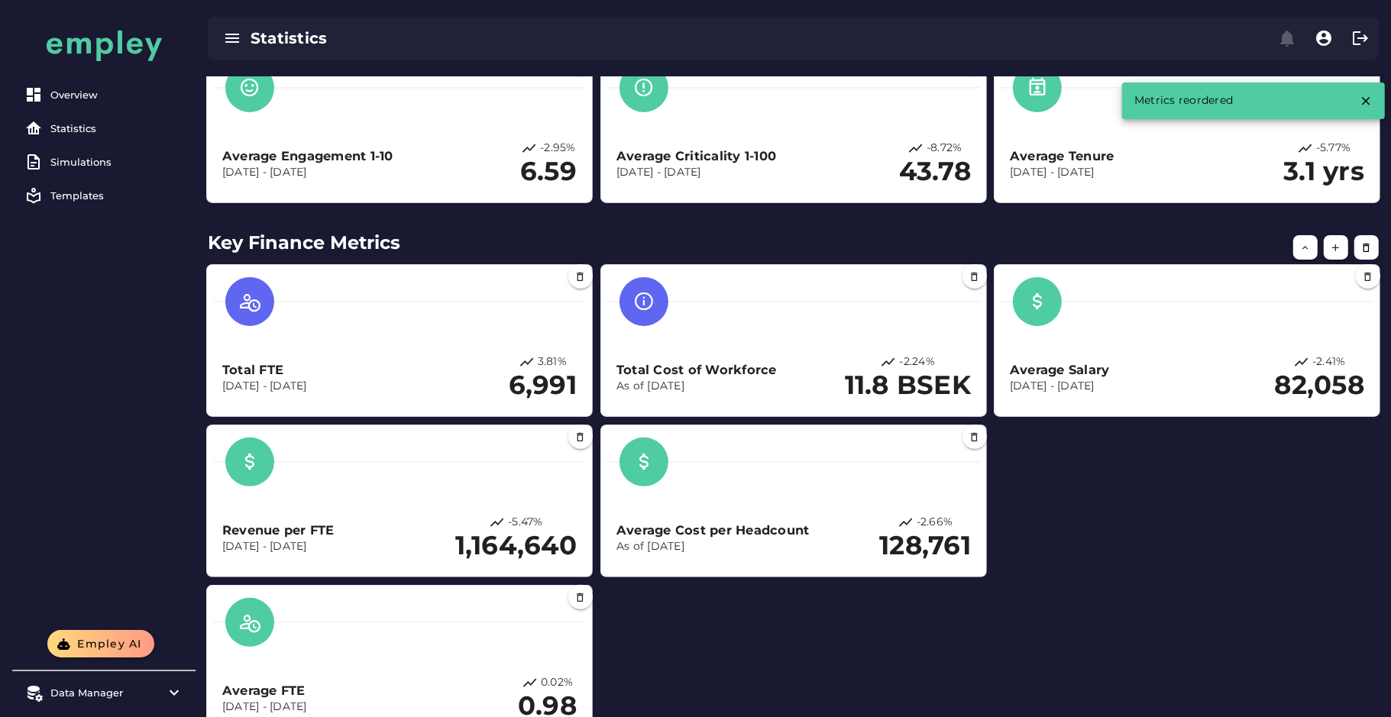
scroll to position [269, 0]
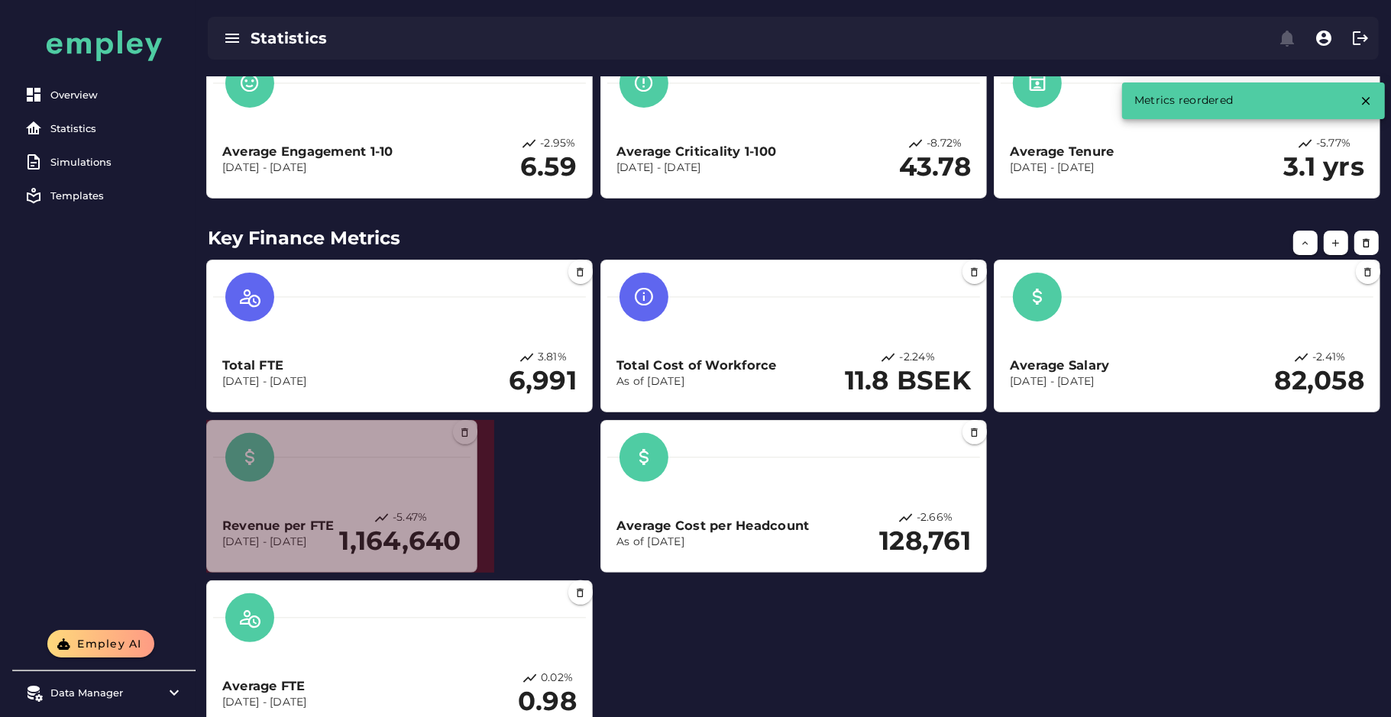
drag, startPoint x: 590, startPoint y: 571, endPoint x: 435, endPoint y: 561, distance: 155.4
click at [435, 561] on section "Revenue per FTE Dec 1, 2023 - Dec 31, 2024 -5.47% 1,164,640" at bounding box center [341, 496] width 271 height 153
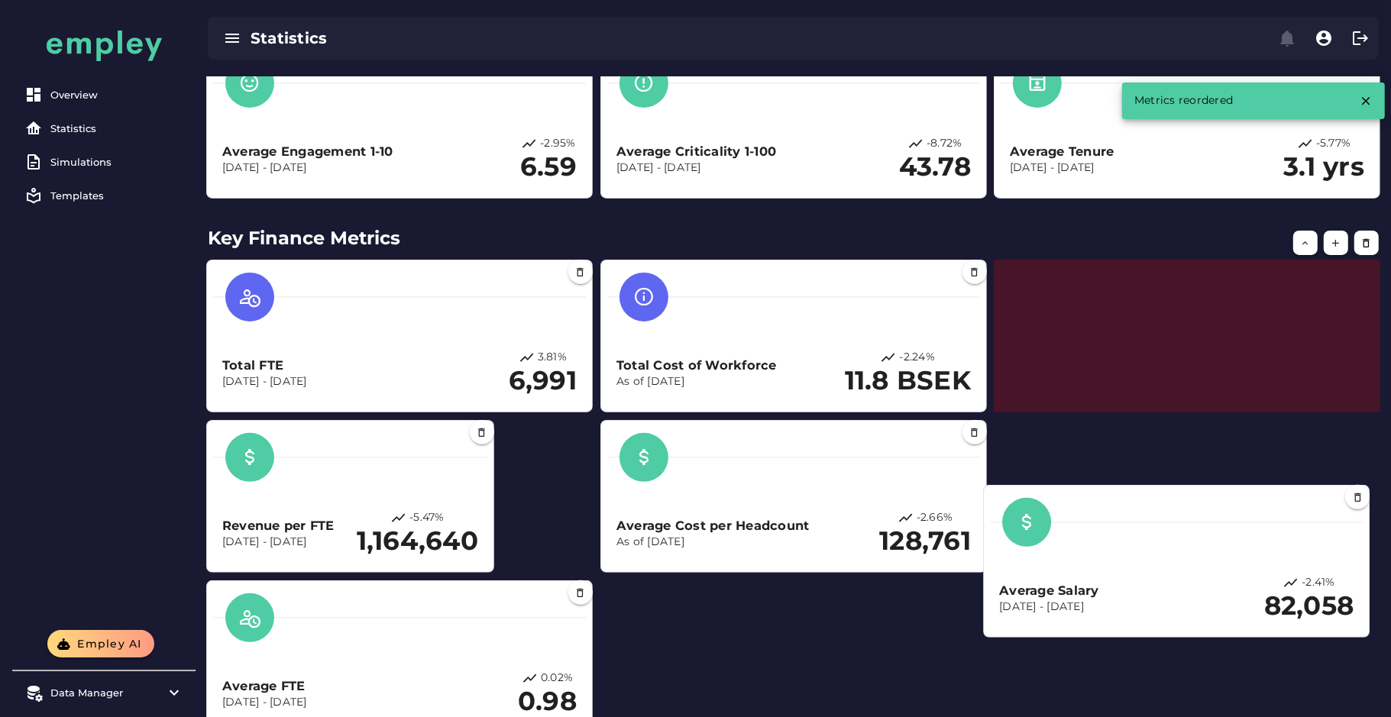
drag, startPoint x: 1110, startPoint y: 319, endPoint x: 1102, endPoint y: 545, distance: 227.0
click at [1102, 545] on div at bounding box center [1176, 522] width 373 height 49
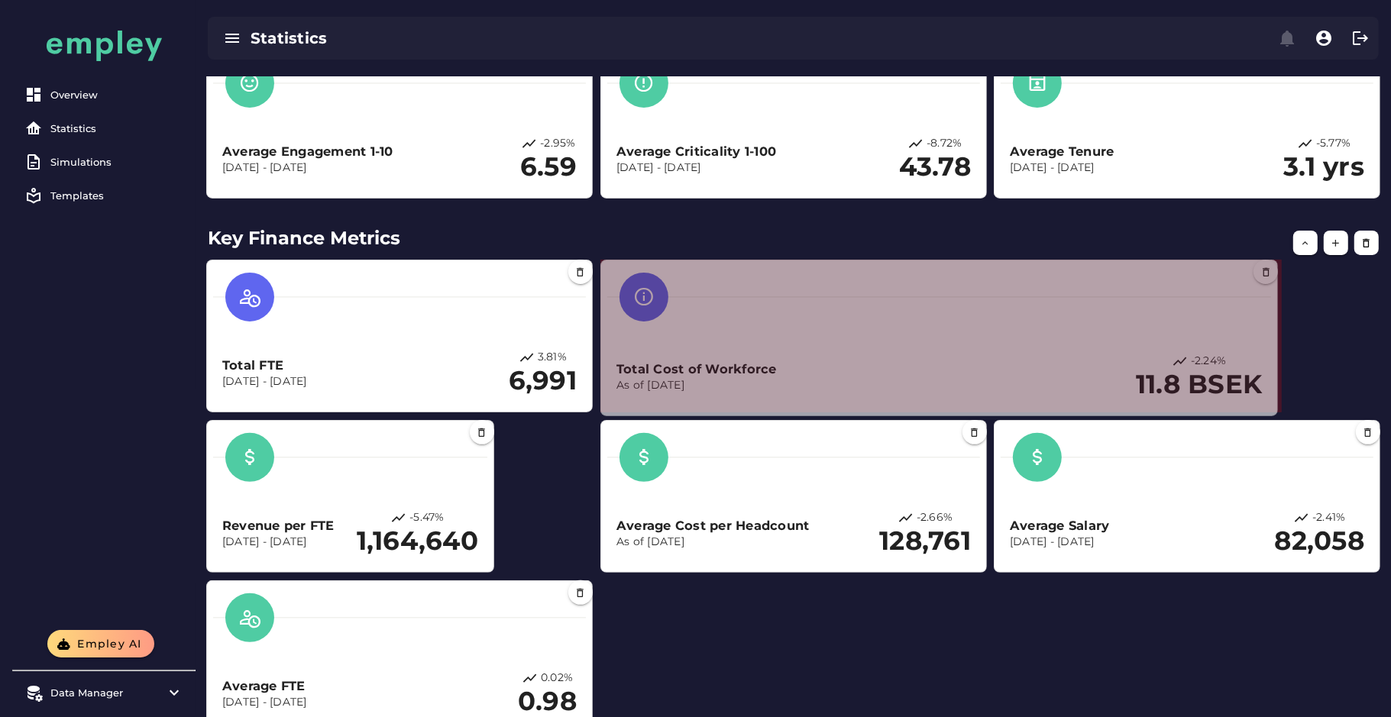
drag, startPoint x: 984, startPoint y: 407, endPoint x: 1301, endPoint y: 409, distance: 317.0
click at [1278, 409] on span at bounding box center [1274, 413] width 8 height 8
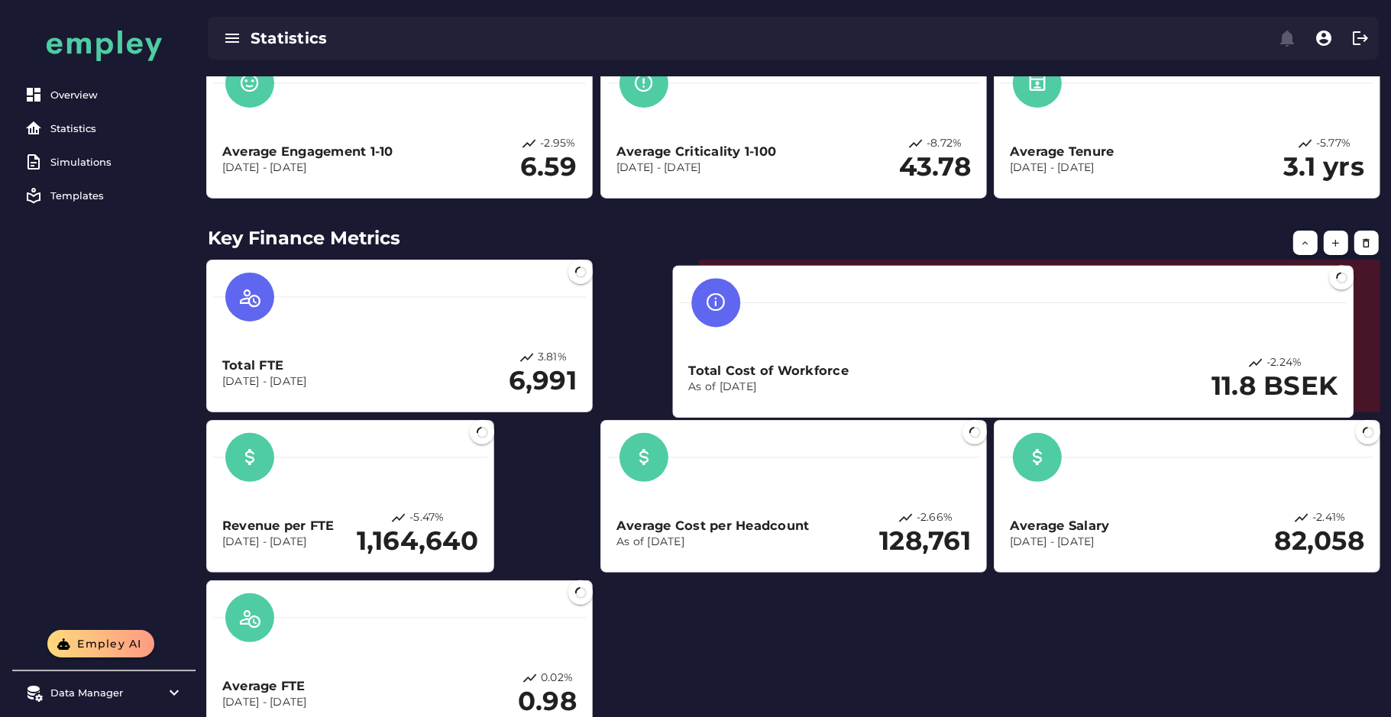
drag, startPoint x: 1001, startPoint y: 314, endPoint x: 1083, endPoint y: 314, distance: 81.7
click at [1083, 314] on div at bounding box center [1013, 303] width 668 height 49
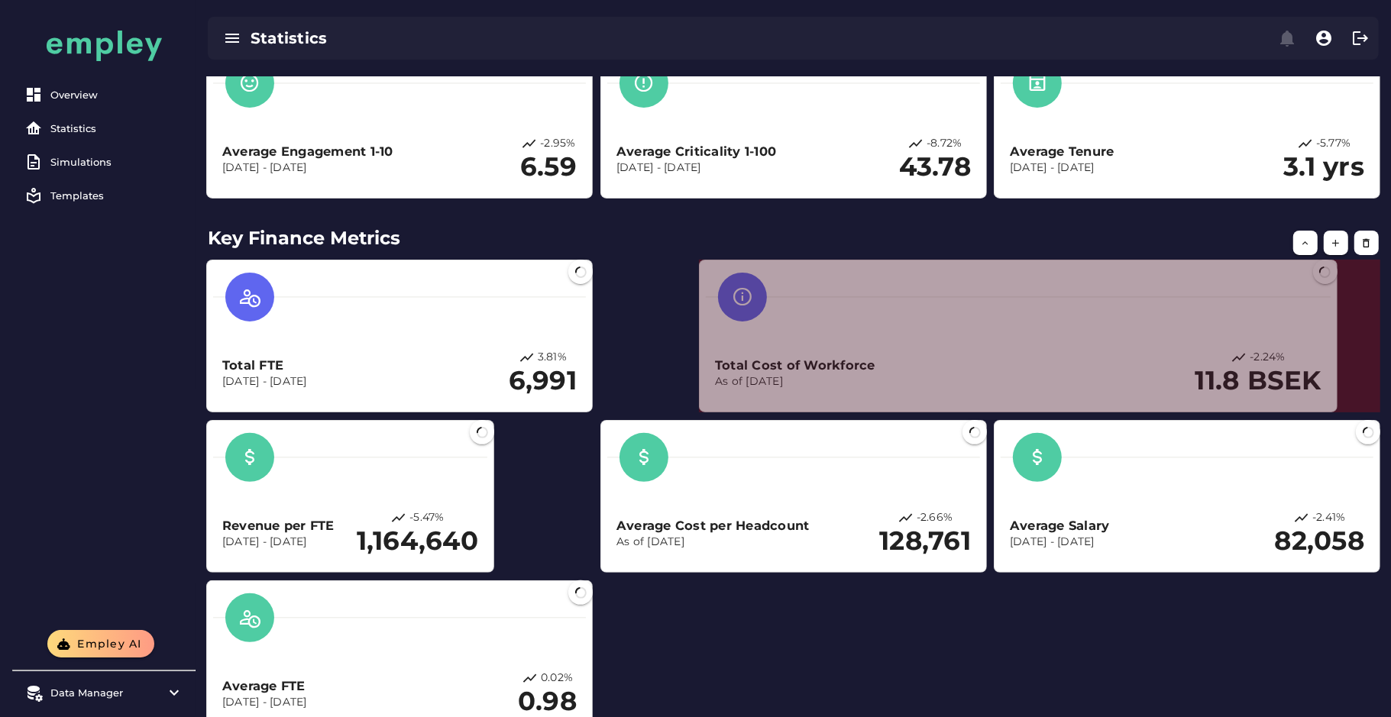
drag, startPoint x: 1376, startPoint y: 406, endPoint x: 1326, endPoint y: 404, distance: 49.7
click at [1330, 405] on span at bounding box center [1334, 409] width 8 height 8
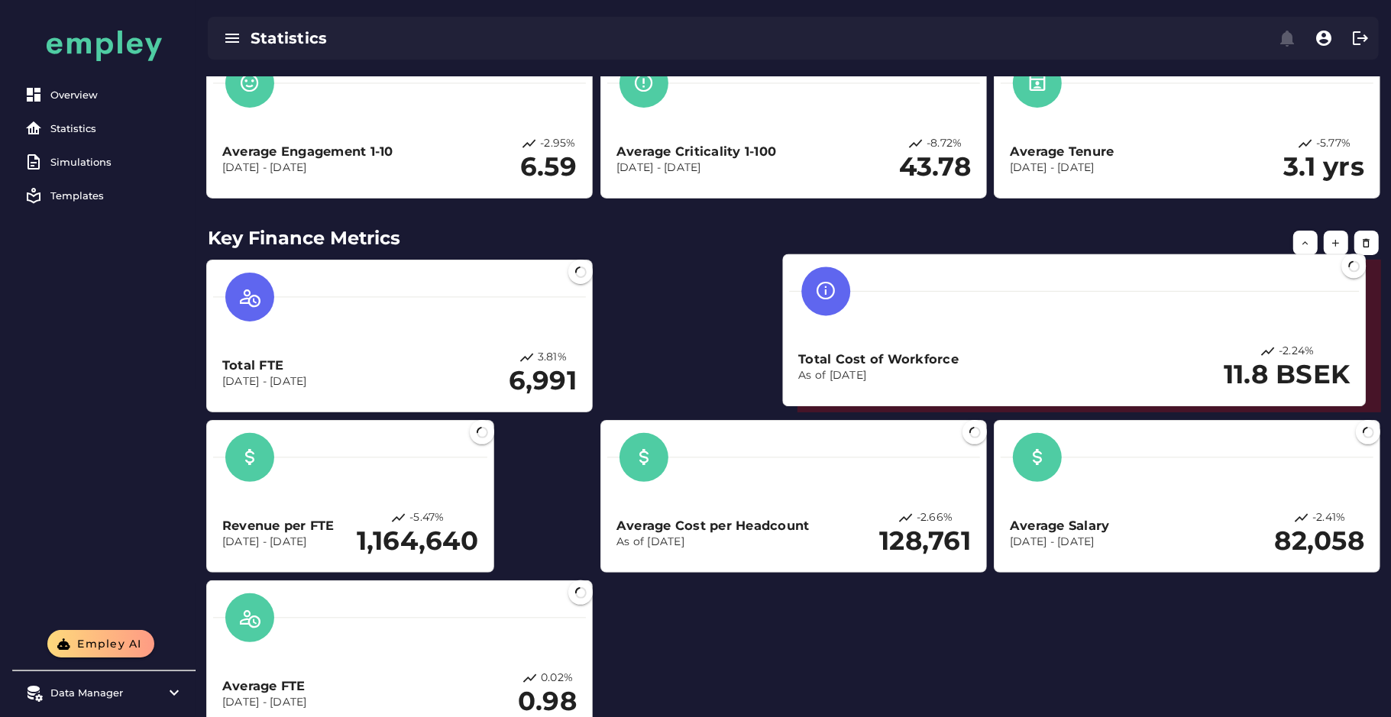
drag, startPoint x: 1082, startPoint y: 355, endPoint x: 1170, endPoint y: 352, distance: 87.1
click at [1170, 352] on div "Total Cost of Workforce As of Dec 31, 2024 -2.24% 11.8 BSEK" at bounding box center [1074, 368] width 552 height 47
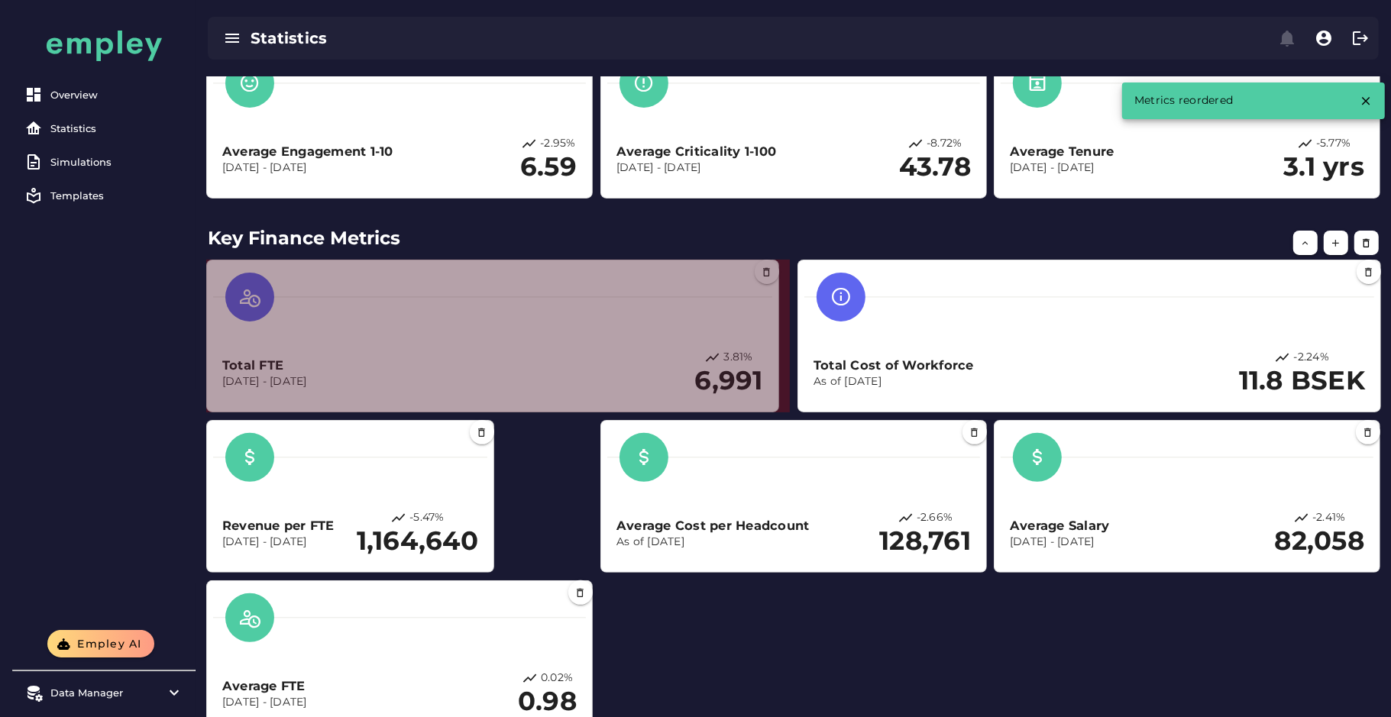
drag, startPoint x: 589, startPoint y: 407, endPoint x: 775, endPoint y: 403, distance: 186.4
click at [775, 403] on section "Total FTE Dec 1, 2023 - Dec 31, 2024 3.81% 6,991" at bounding box center [492, 336] width 573 height 153
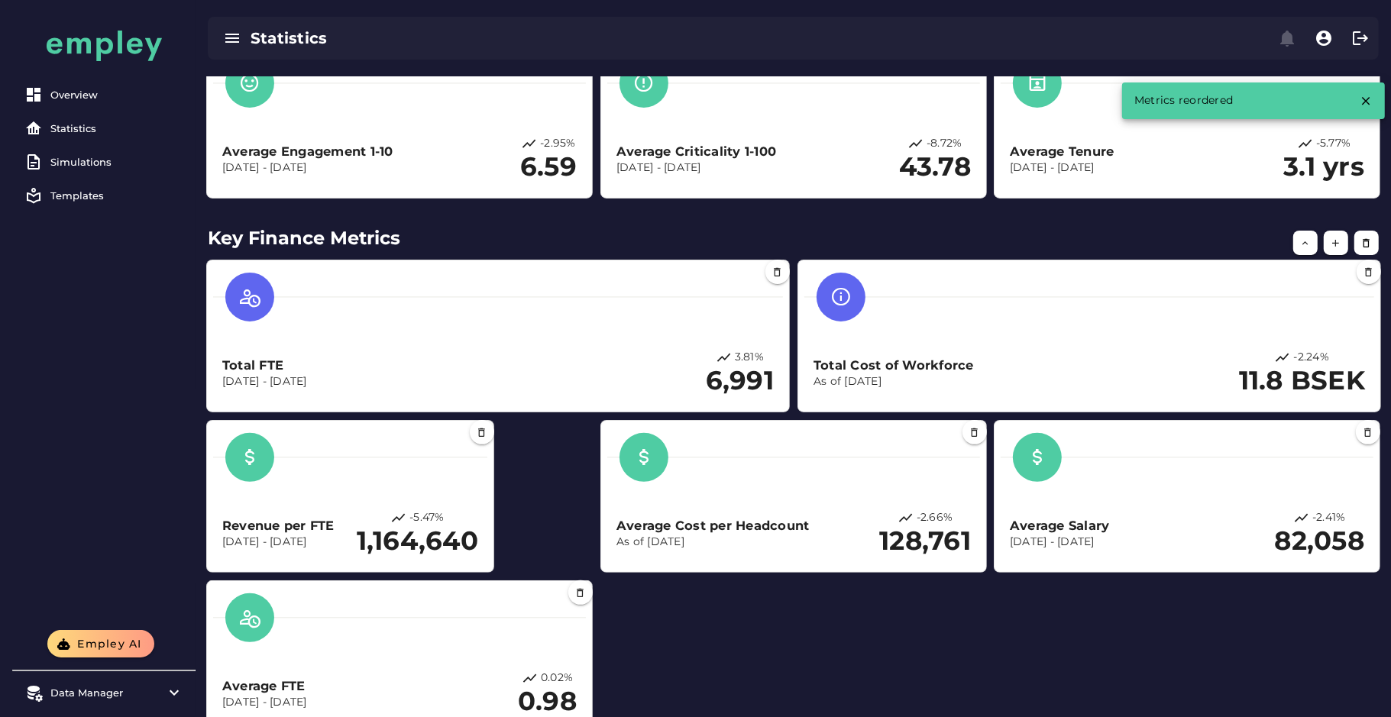
click at [780, 655] on div "Total FTE Dec 1, 2023 - Dec 31, 2024 3.81% 6,991 Total Cost of Workforce As of …" at bounding box center [793, 496] width 1189 height 489
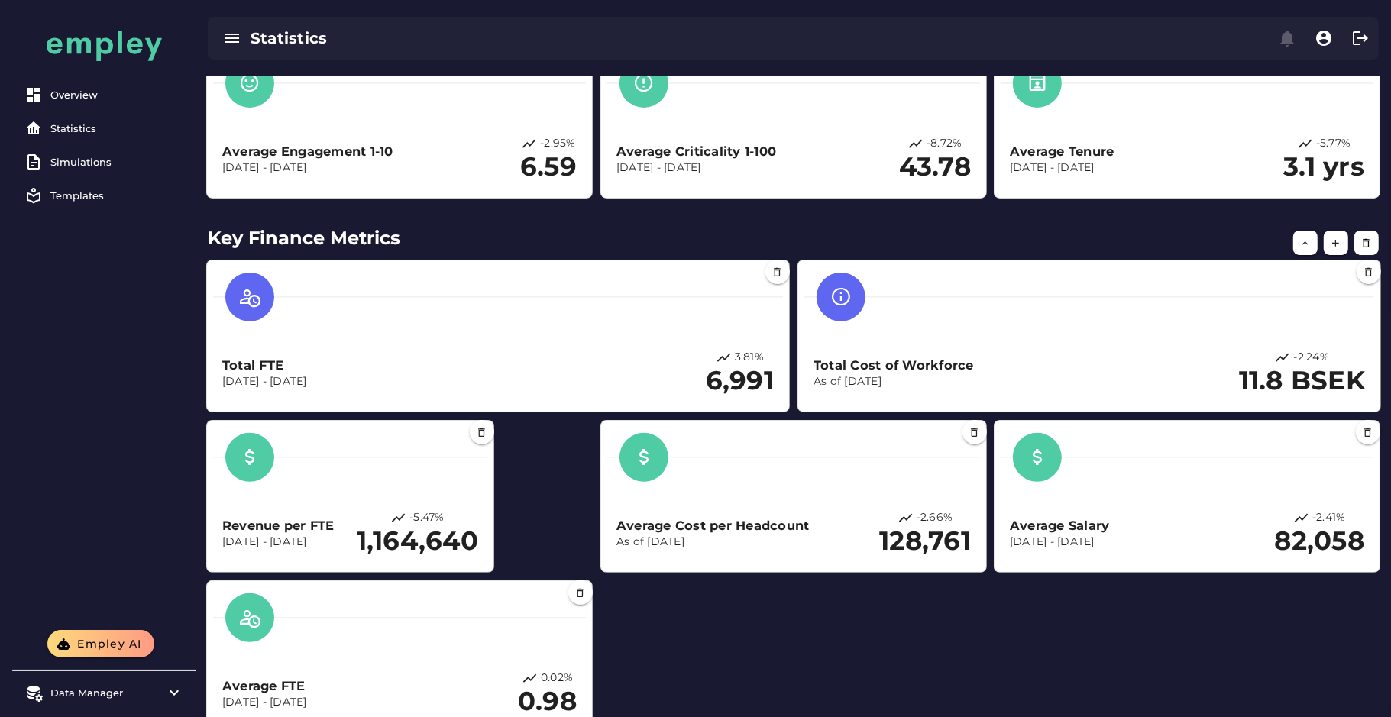
scroll to position [299, 0]
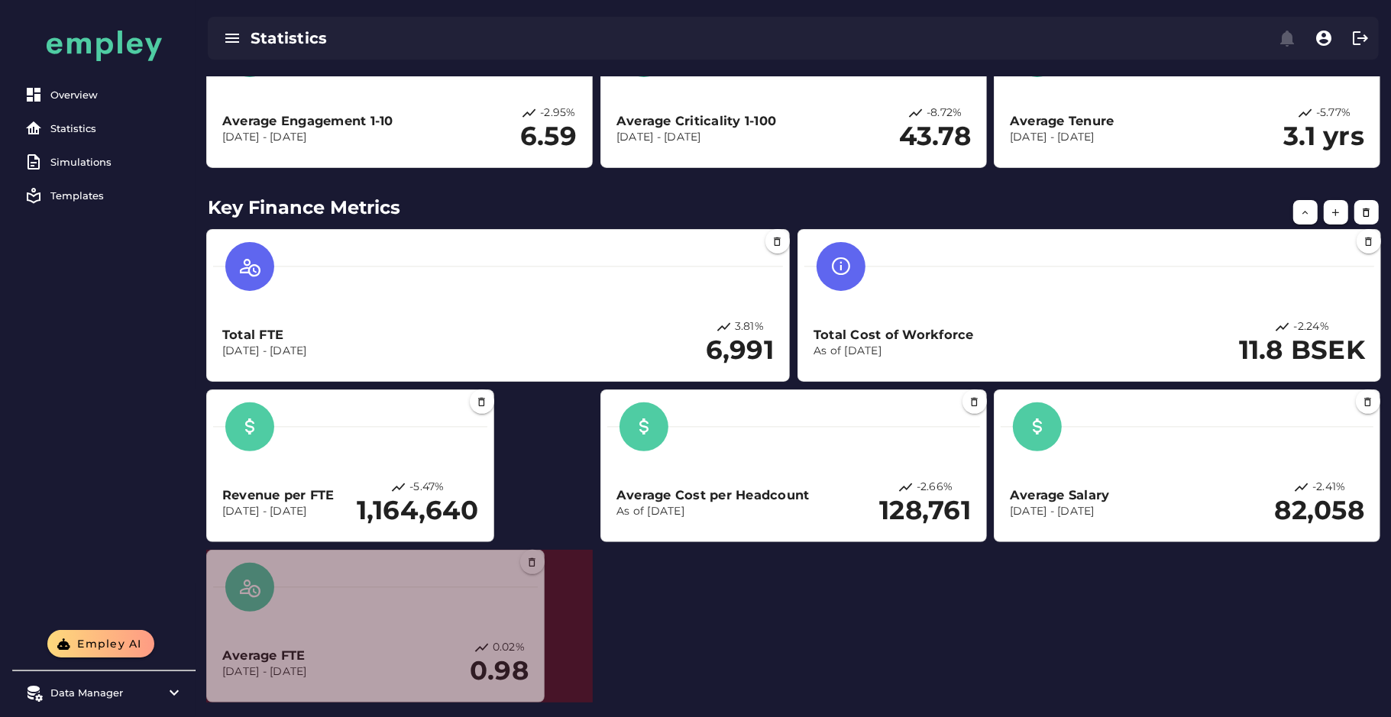
drag, startPoint x: 590, startPoint y: 695, endPoint x: 496, endPoint y: 684, distance: 94.6
click at [496, 684] on section "Average FTE Dec 1, 2023 - Dec 31, 2024 0.02% 0.98" at bounding box center [375, 626] width 338 height 153
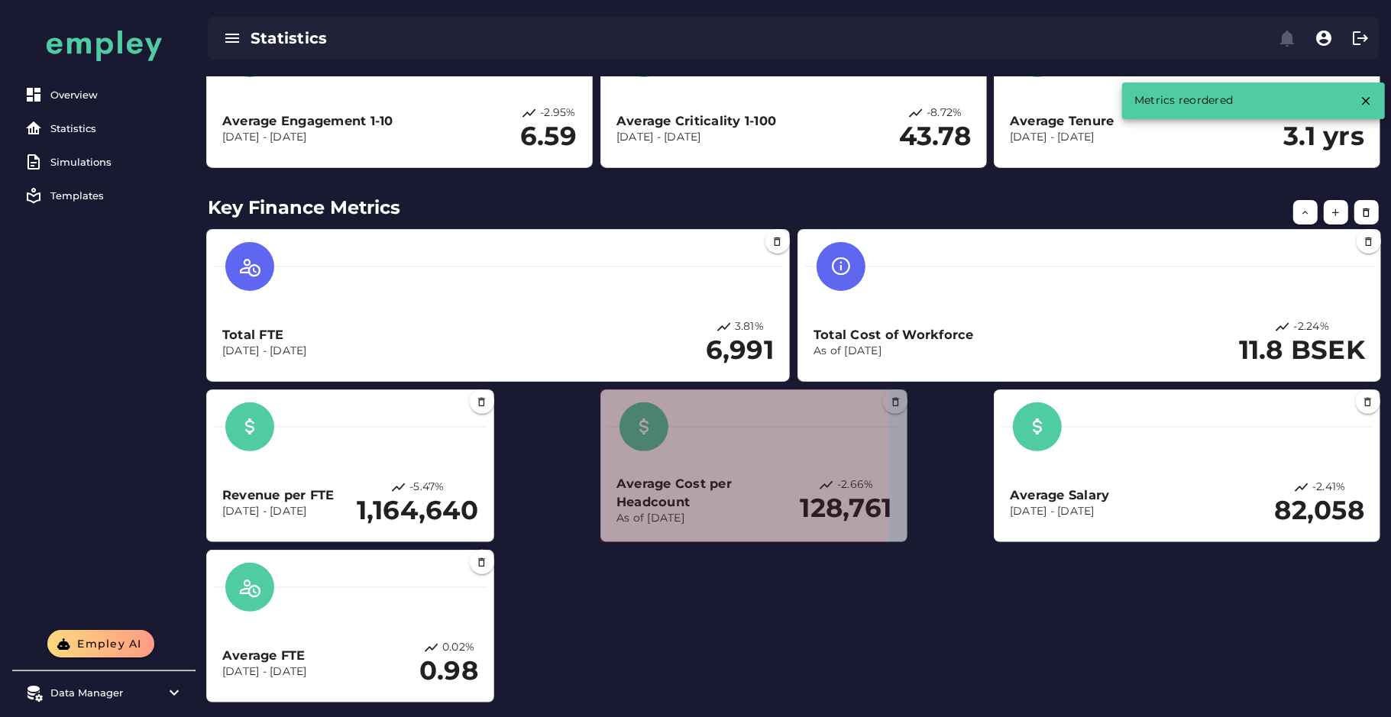
drag, startPoint x: 980, startPoint y: 535, endPoint x: 886, endPoint y: 516, distance: 95.9
click at [886, 516] on section "Average Cost per Headcount As of Dec 31, 2024 -2.66% 128,761" at bounding box center [753, 466] width 307 height 153
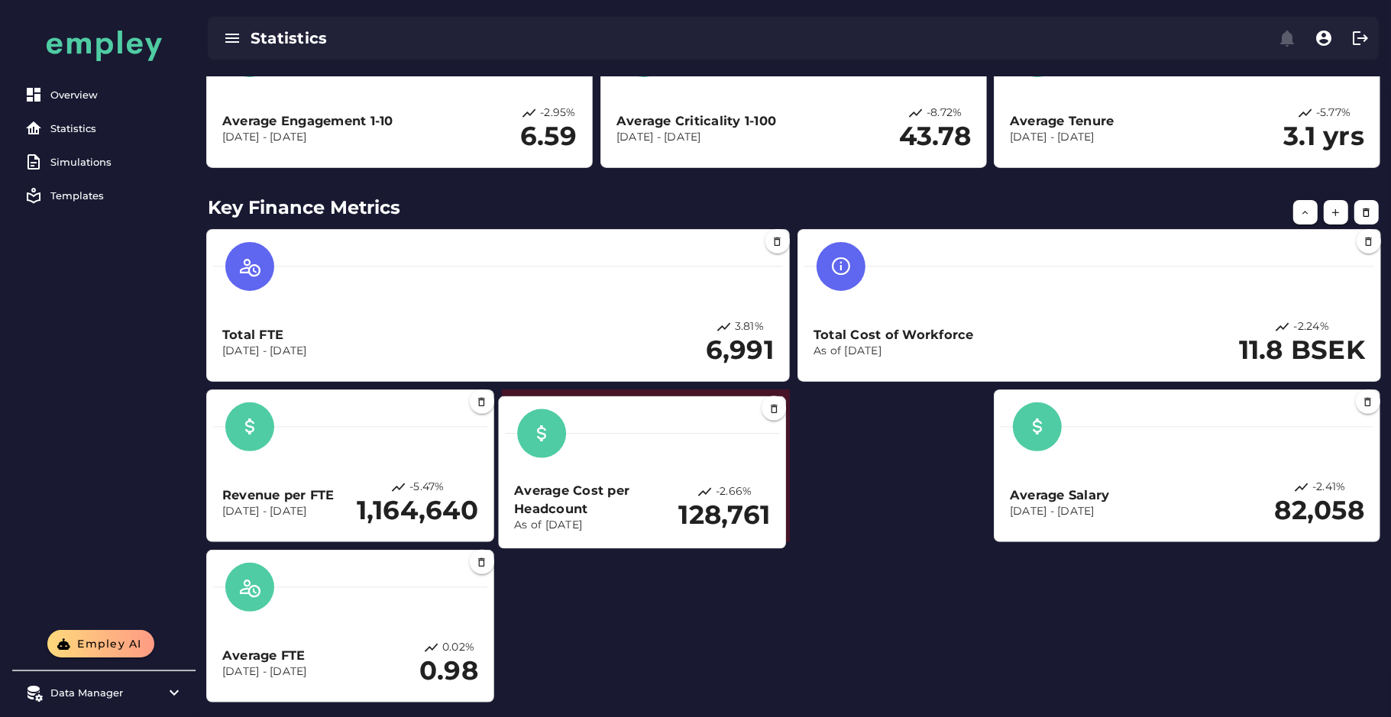
drag, startPoint x: 743, startPoint y: 504, endPoint x: 645, endPoint y: 510, distance: 98.0
click at [645, 510] on h3 "Average Cost per Headcount" at bounding box center [596, 500] width 164 height 36
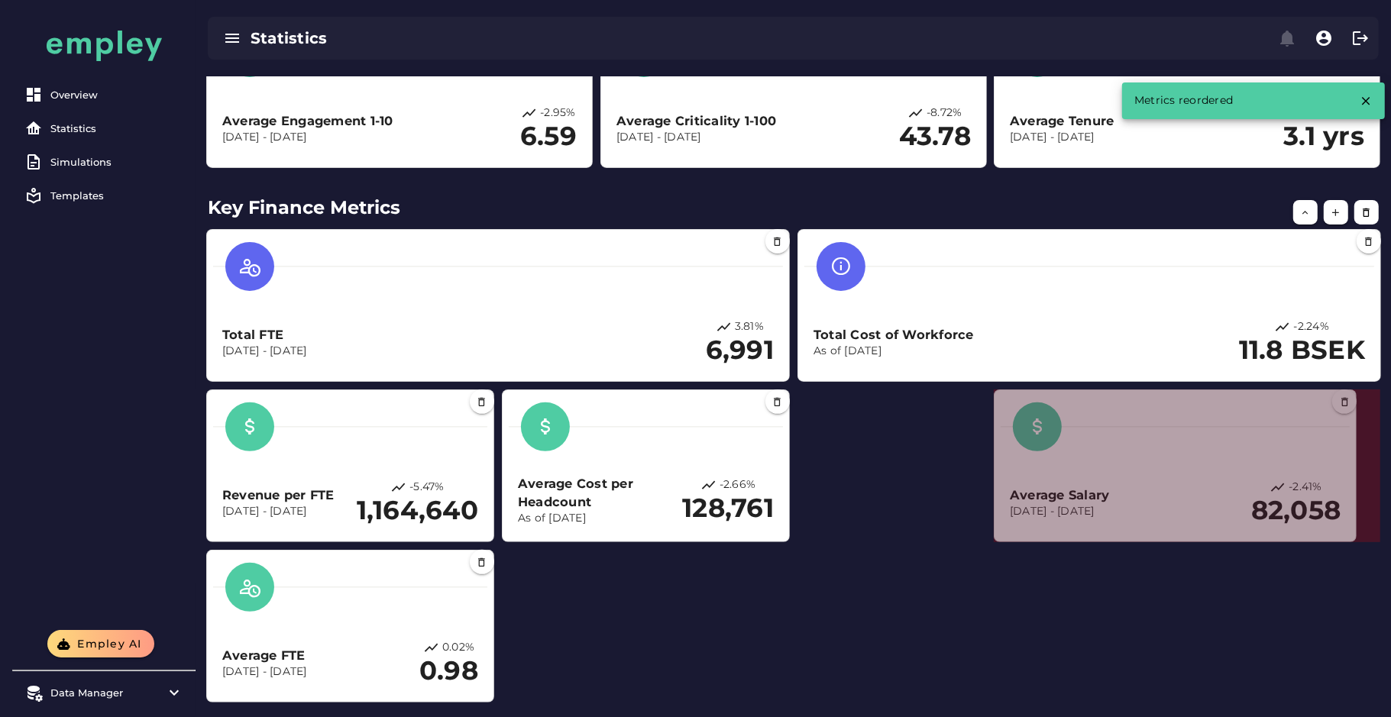
drag, startPoint x: 1377, startPoint y: 538, endPoint x: 1295, endPoint y: 524, distance: 83.6
click at [1295, 524] on section "Average Salary Dec 1, 2023 - Dec 31, 2024 -2.41% 82,058" at bounding box center [1175, 466] width 363 height 153
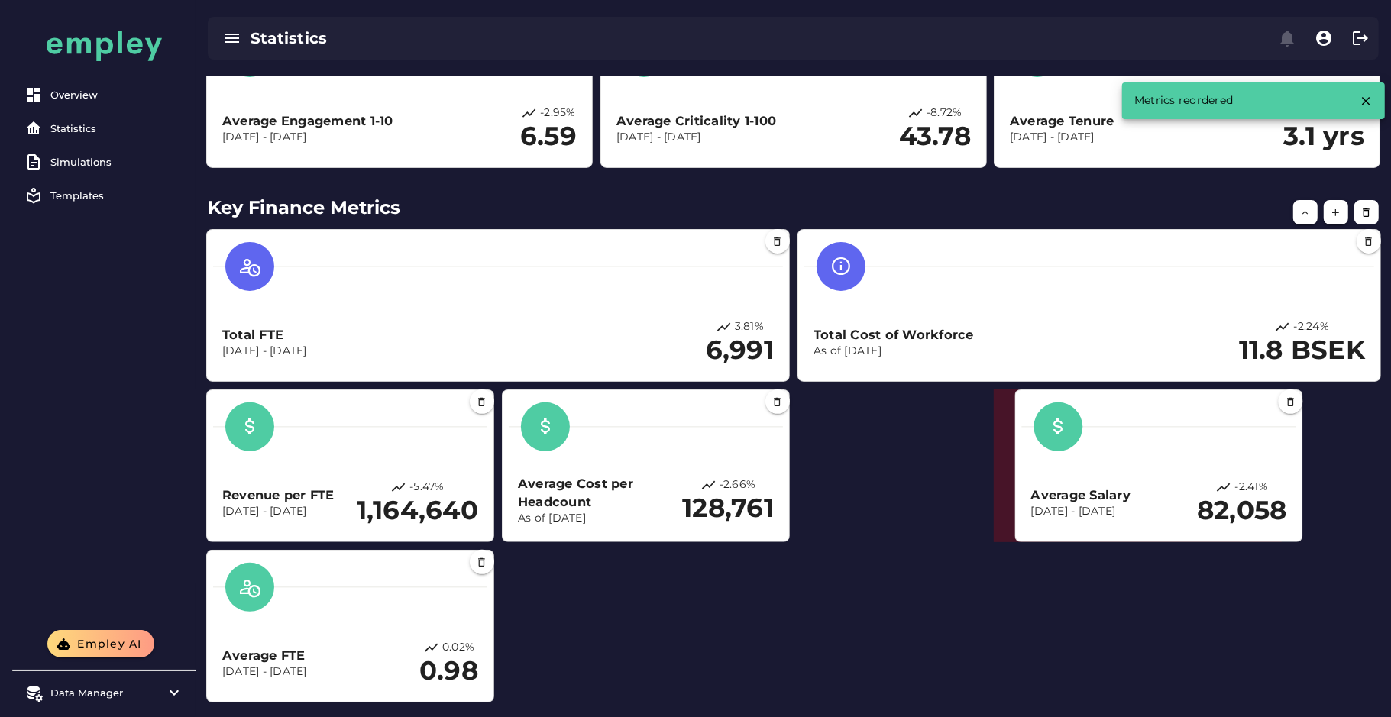
drag, startPoint x: 1163, startPoint y: 480, endPoint x: 1325, endPoint y: 492, distance: 162.3
click at [1287, 492] on div "Average Salary Dec 1, 2023 - Dec 31, 2024 -2.41% 82,058" at bounding box center [1159, 503] width 256 height 47
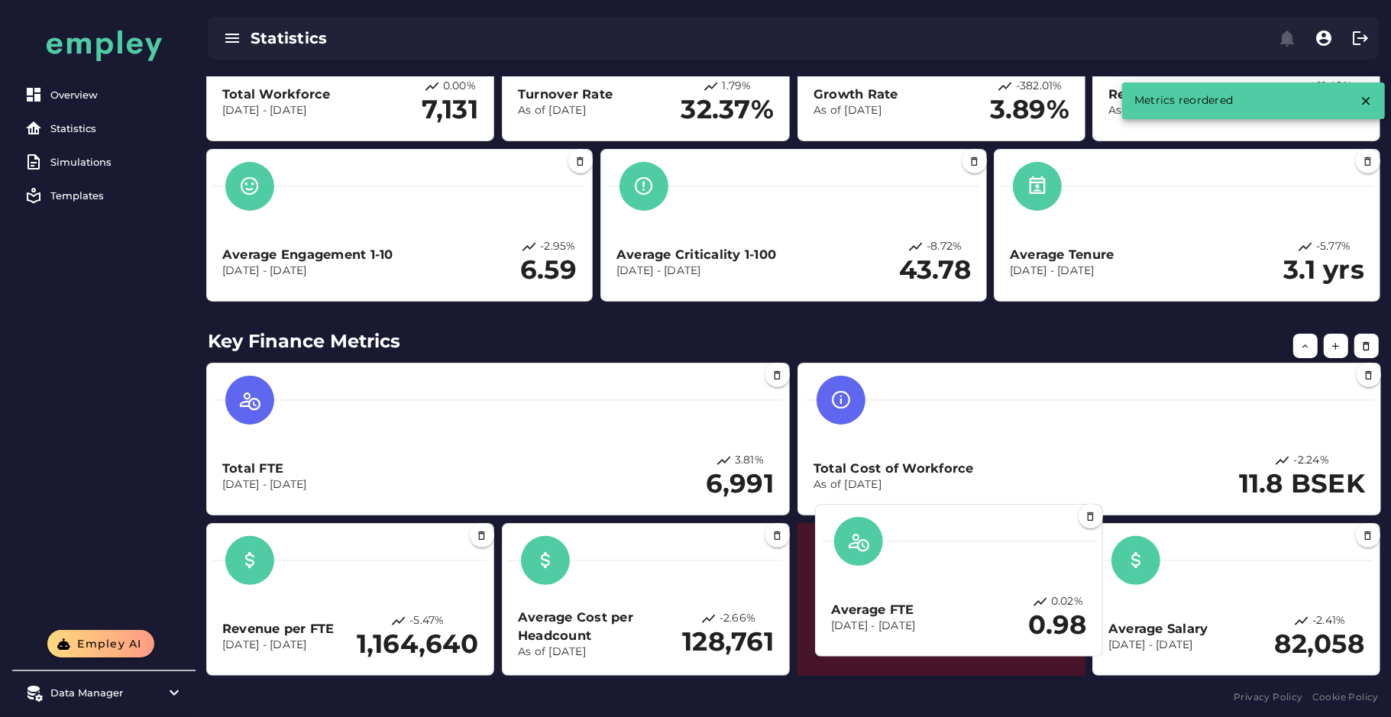
scroll to position [166, 0]
drag, startPoint x: 260, startPoint y: 682, endPoint x: 871, endPoint y: 581, distance: 619.4
click at [871, 594] on div "Average FTE Dec 1, 2023 - Dec 31, 2024 0.02% 0.98" at bounding box center [959, 617] width 256 height 47
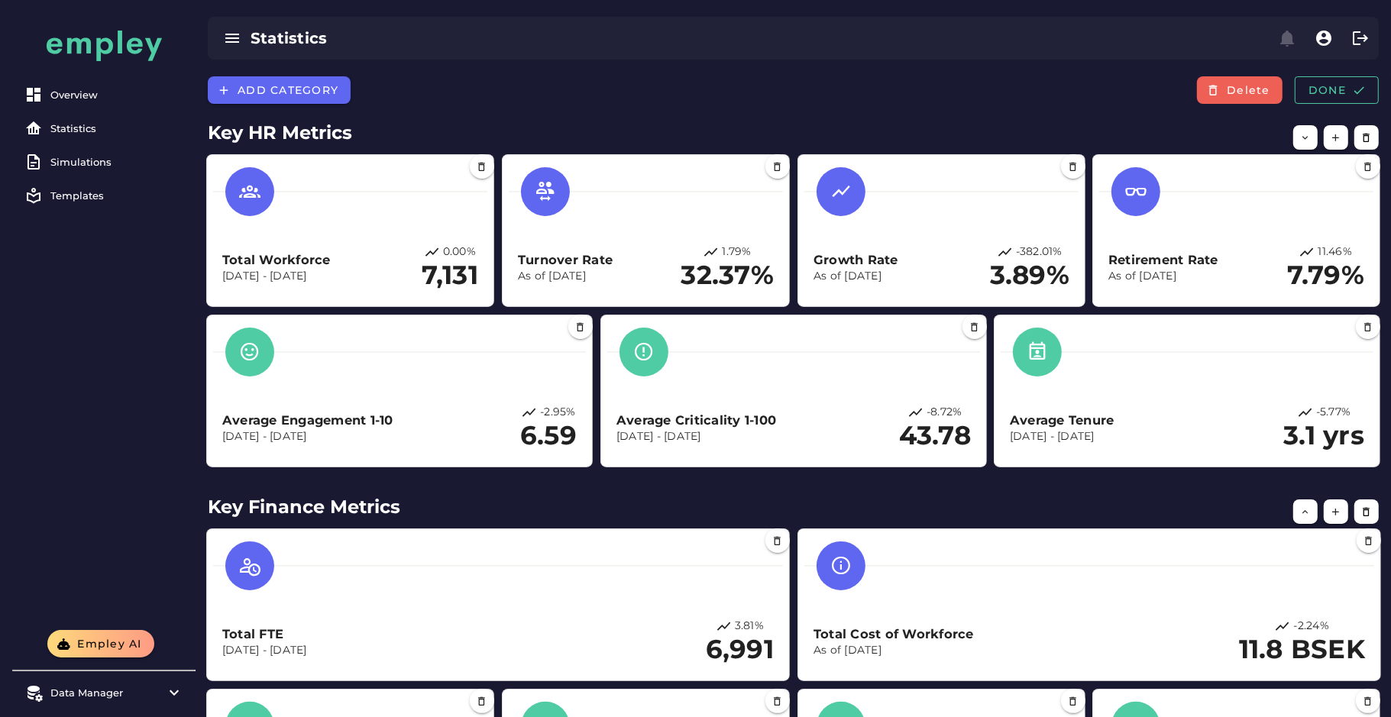
scroll to position [10, 0]
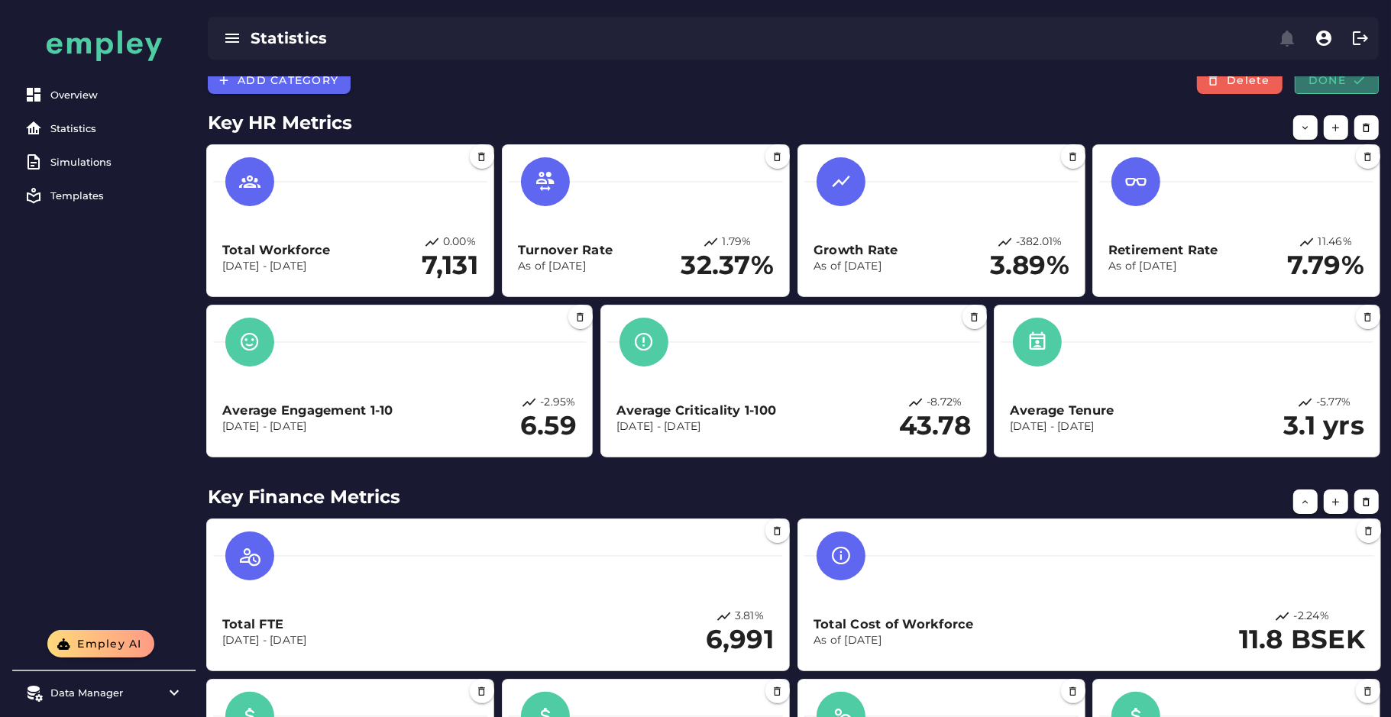
click at [1357, 90] on button "Done" at bounding box center [1337, 79] width 84 height 27
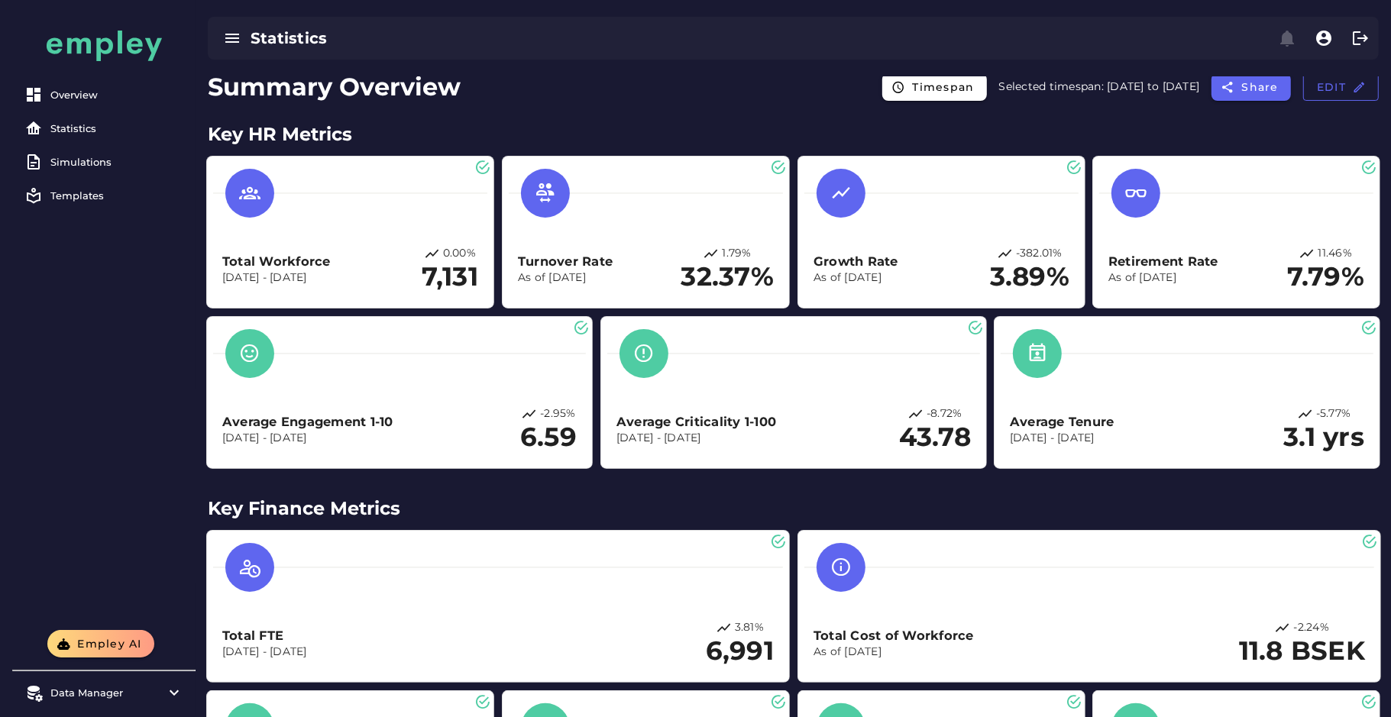
scroll to position [0, 0]
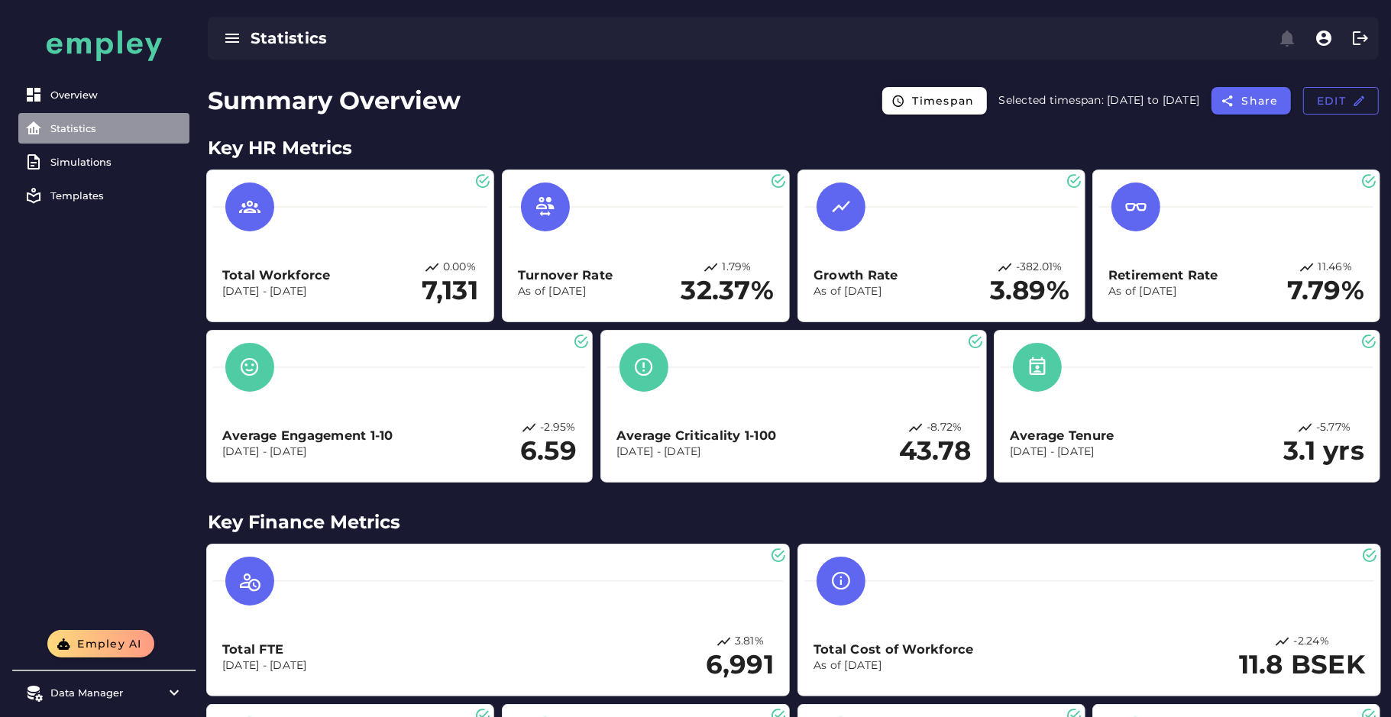
click at [89, 115] on link "Statistics" at bounding box center [103, 128] width 171 height 31
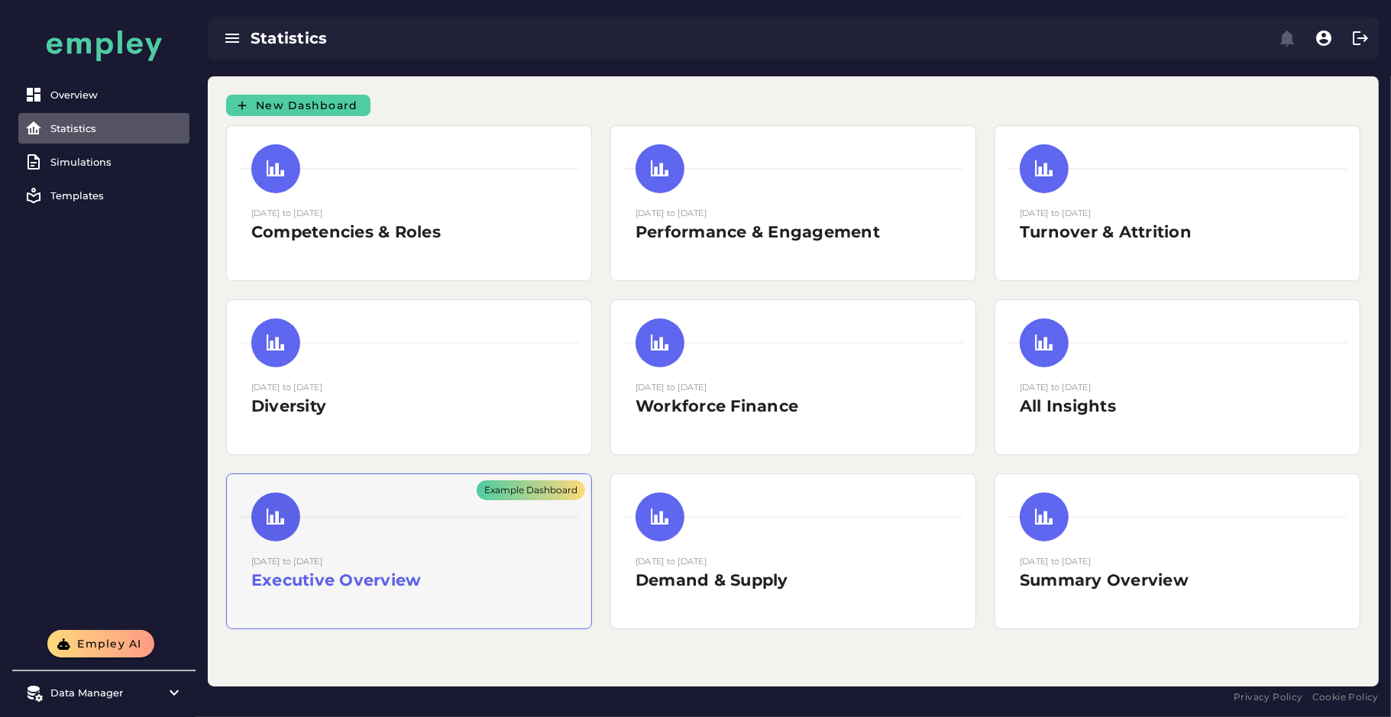
click at [426, 495] on div "Example Dashboard" at bounding box center [409, 551] width 364 height 154
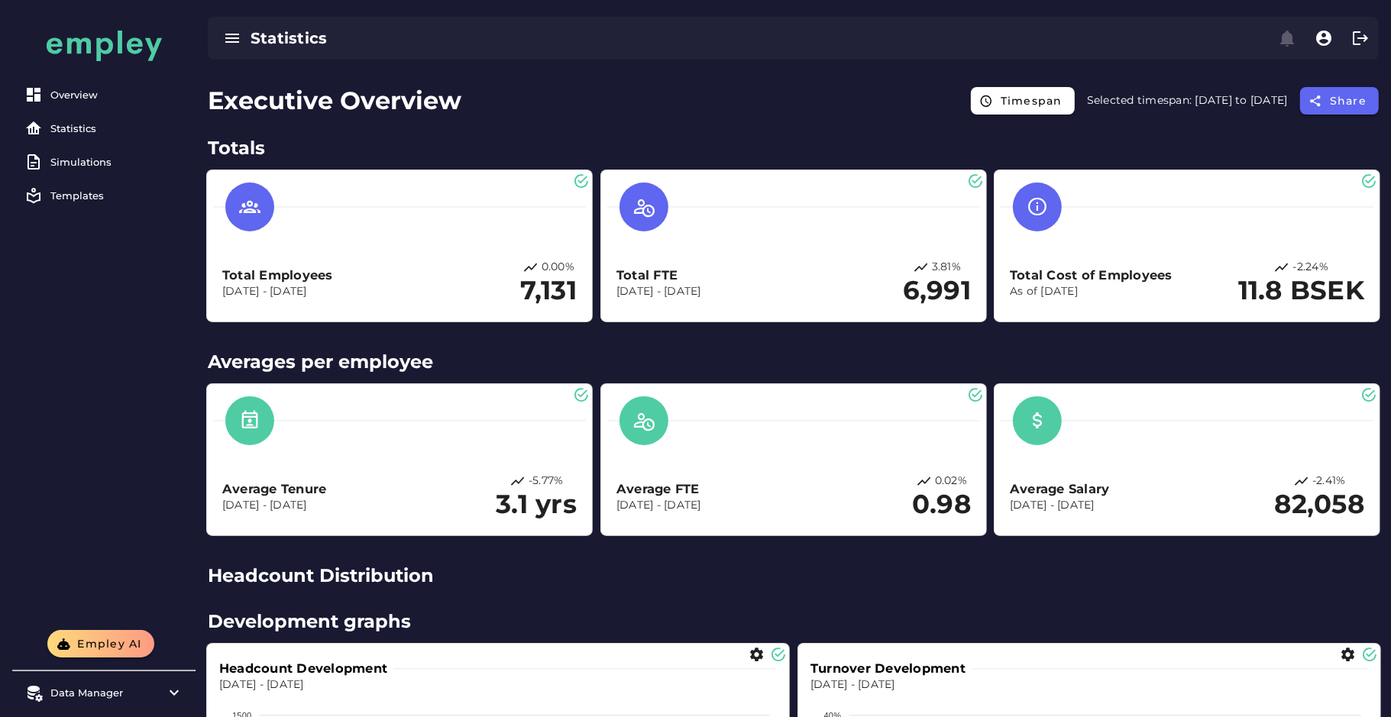
click at [426, 495] on div "Average Tenure Dec 1, 2023 - Dec 31, 2024 -5.77% 3.1 yrs" at bounding box center [399, 497] width 354 height 47
click at [85, 154] on link "Simulations" at bounding box center [103, 162] width 171 height 31
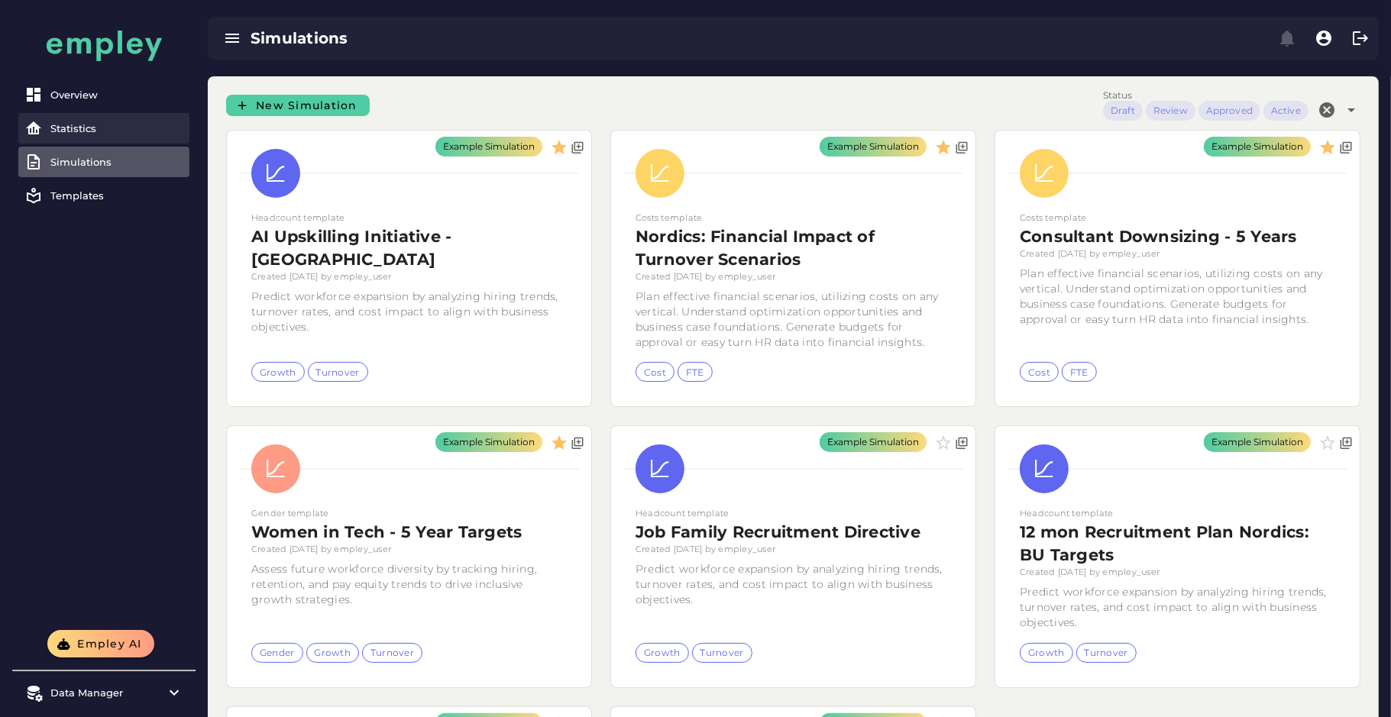
drag, startPoint x: 89, startPoint y: 131, endPoint x: 70, endPoint y: 128, distance: 19.3
click at [70, 128] on div "Statistics" at bounding box center [116, 128] width 133 height 12
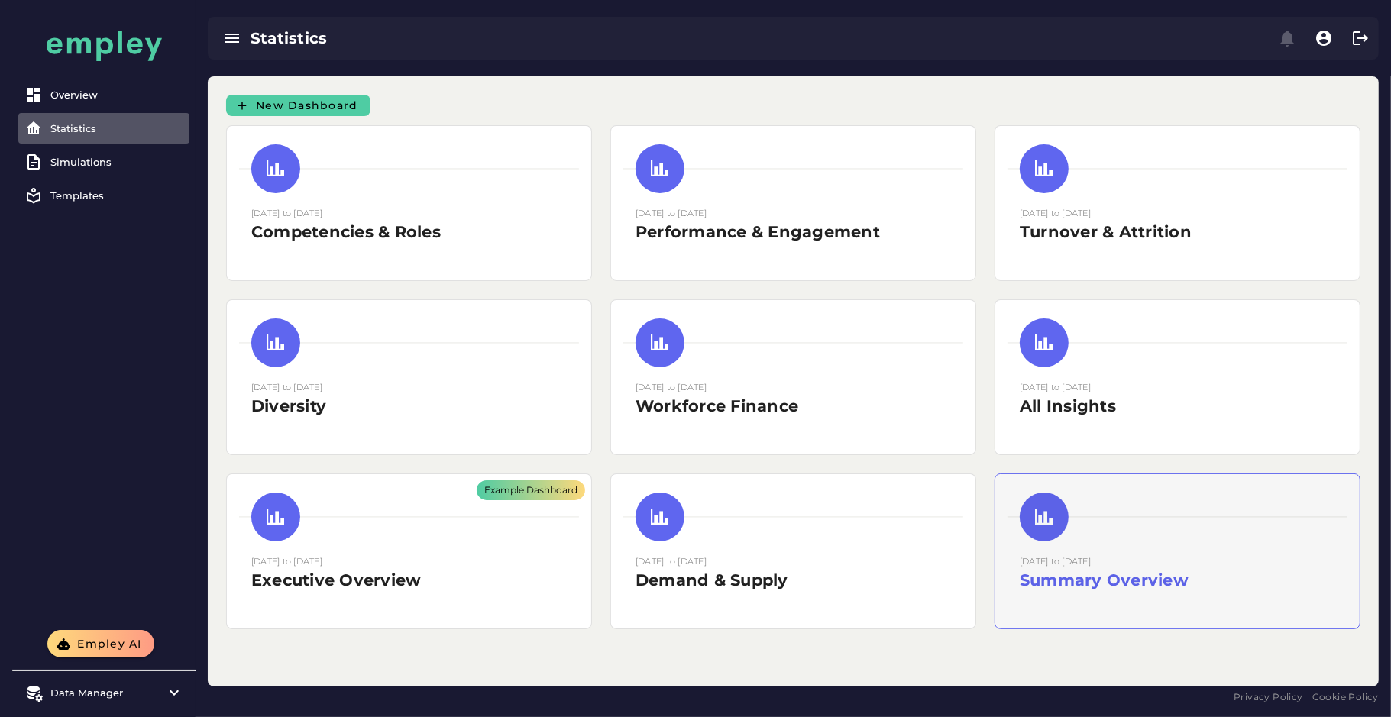
click at [1257, 598] on div "01 December 2023 to 31 December 2024 Summary Overview" at bounding box center [1177, 579] width 315 height 50
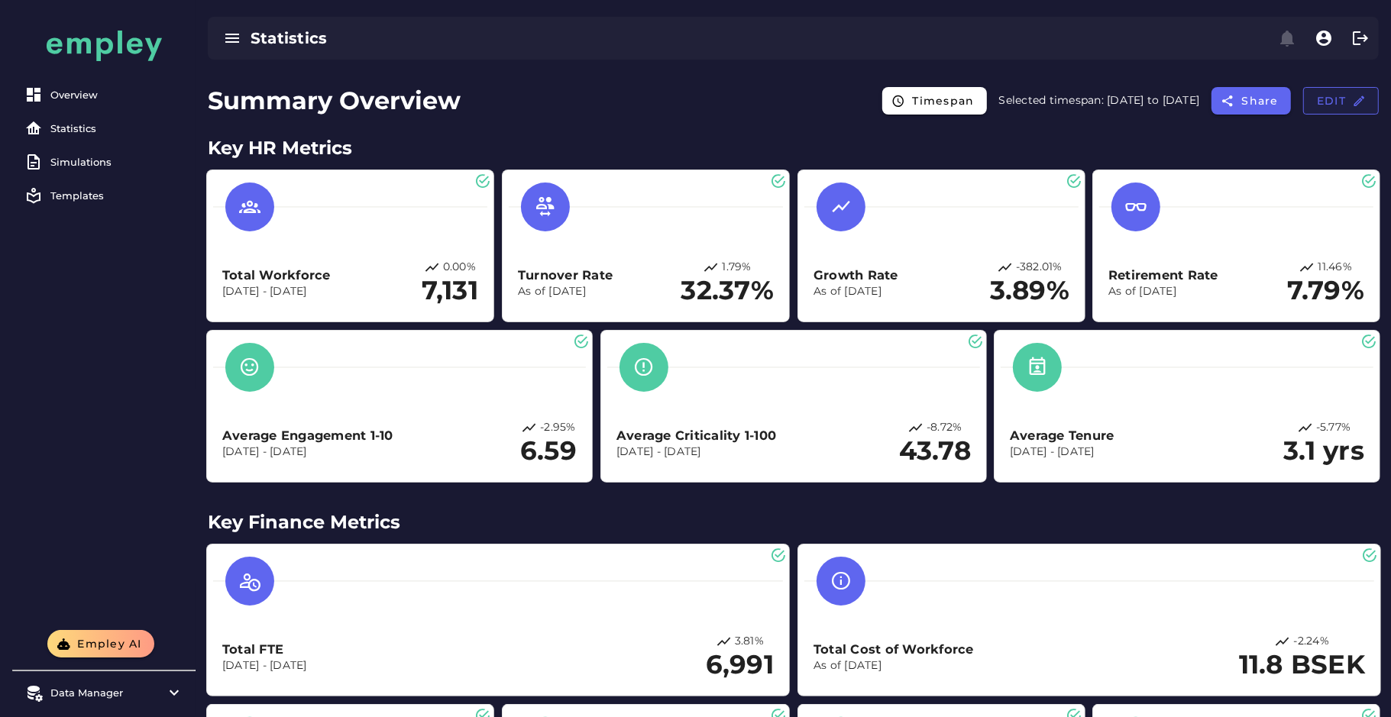
click at [1333, 110] on button "Edit" at bounding box center [1341, 100] width 76 height 27
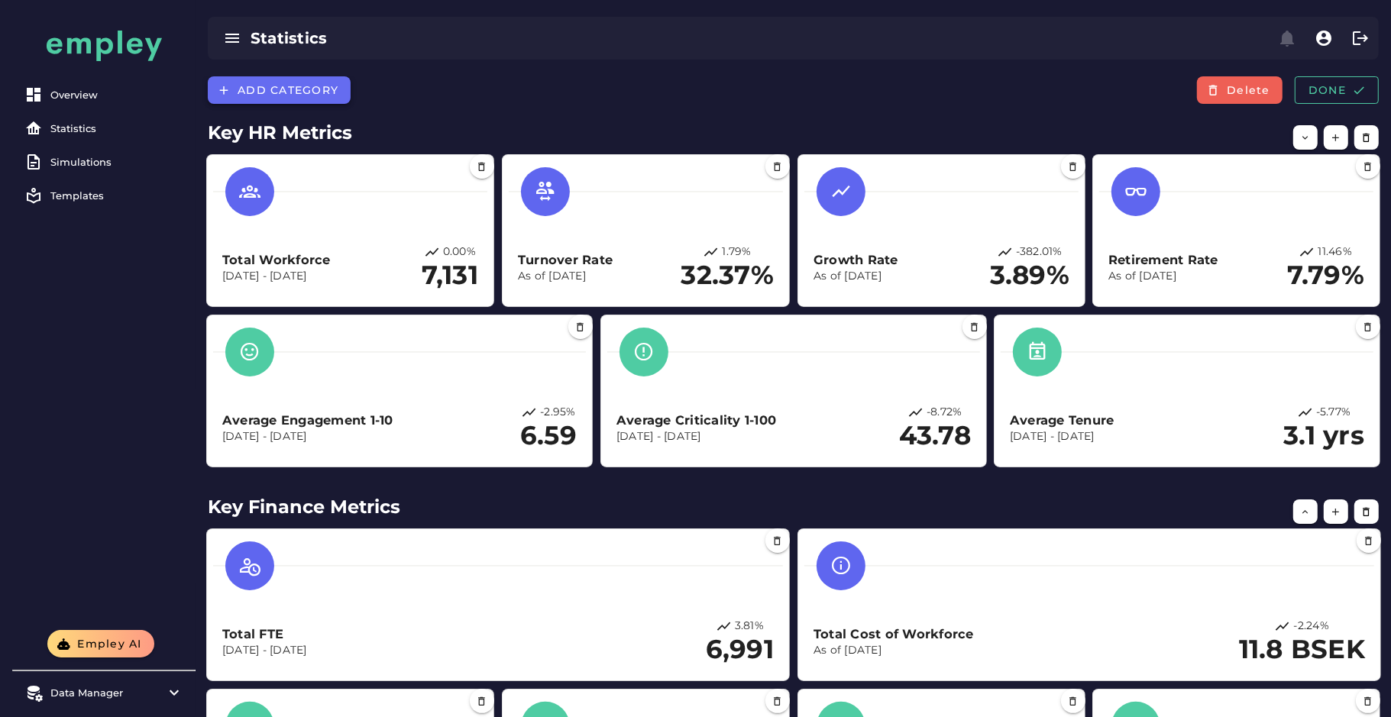
click at [250, 99] on button "Add category" at bounding box center [279, 89] width 143 height 27
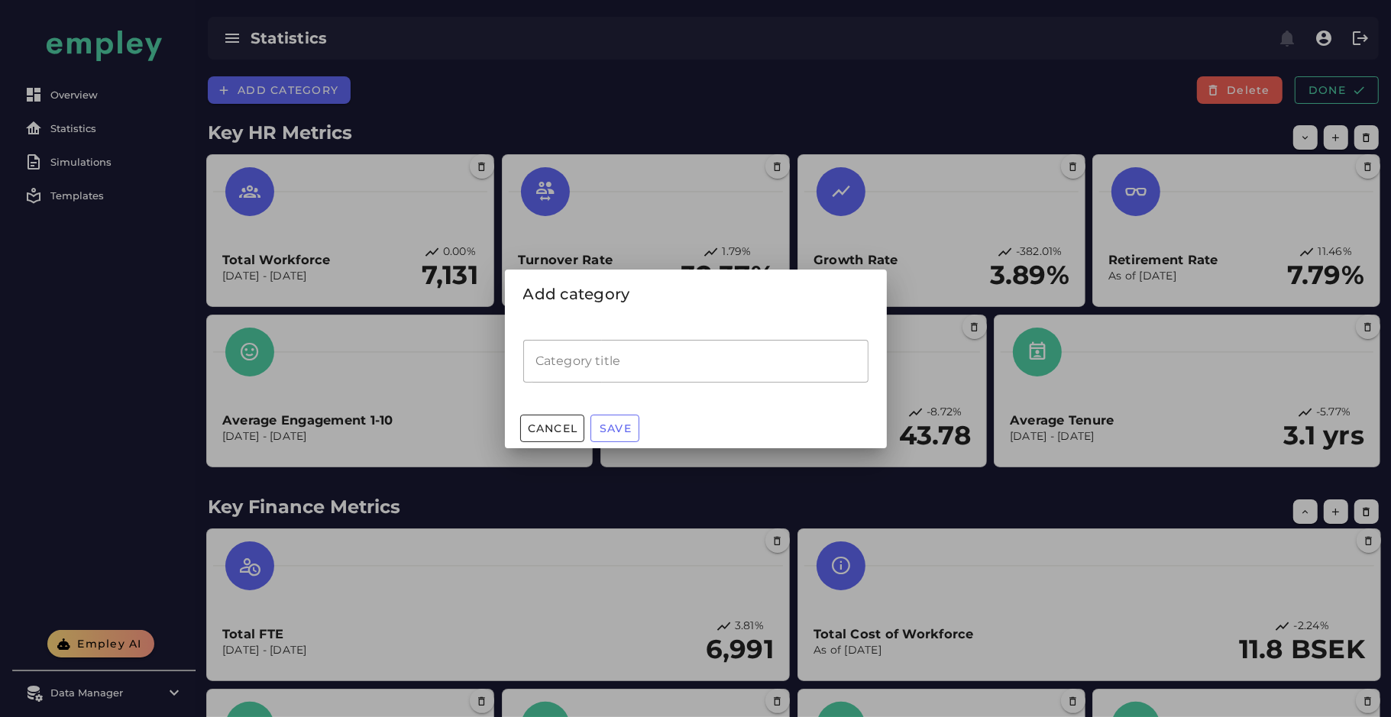
click at [552, 355] on input "Category title" at bounding box center [695, 361] width 345 height 43
type input "**********"
click at [626, 429] on span "Save" at bounding box center [615, 429] width 33 height 14
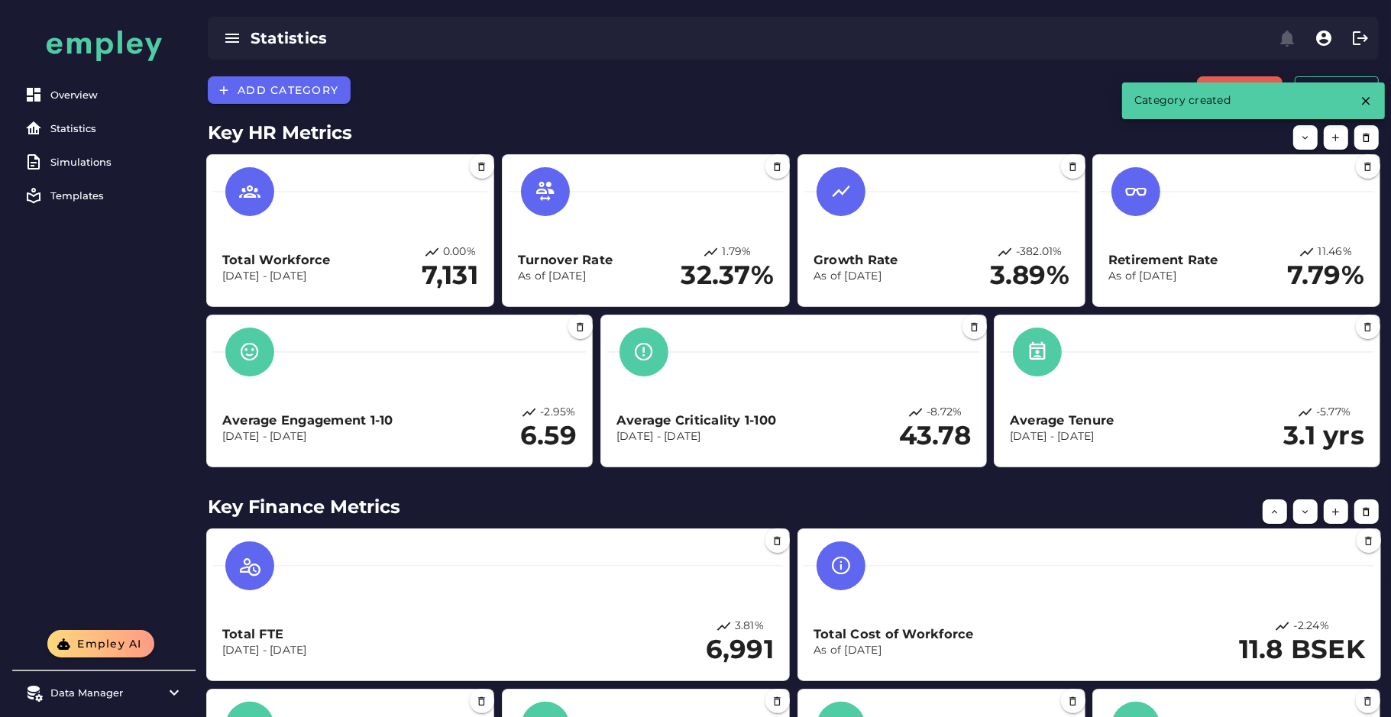
scroll to position [212, 0]
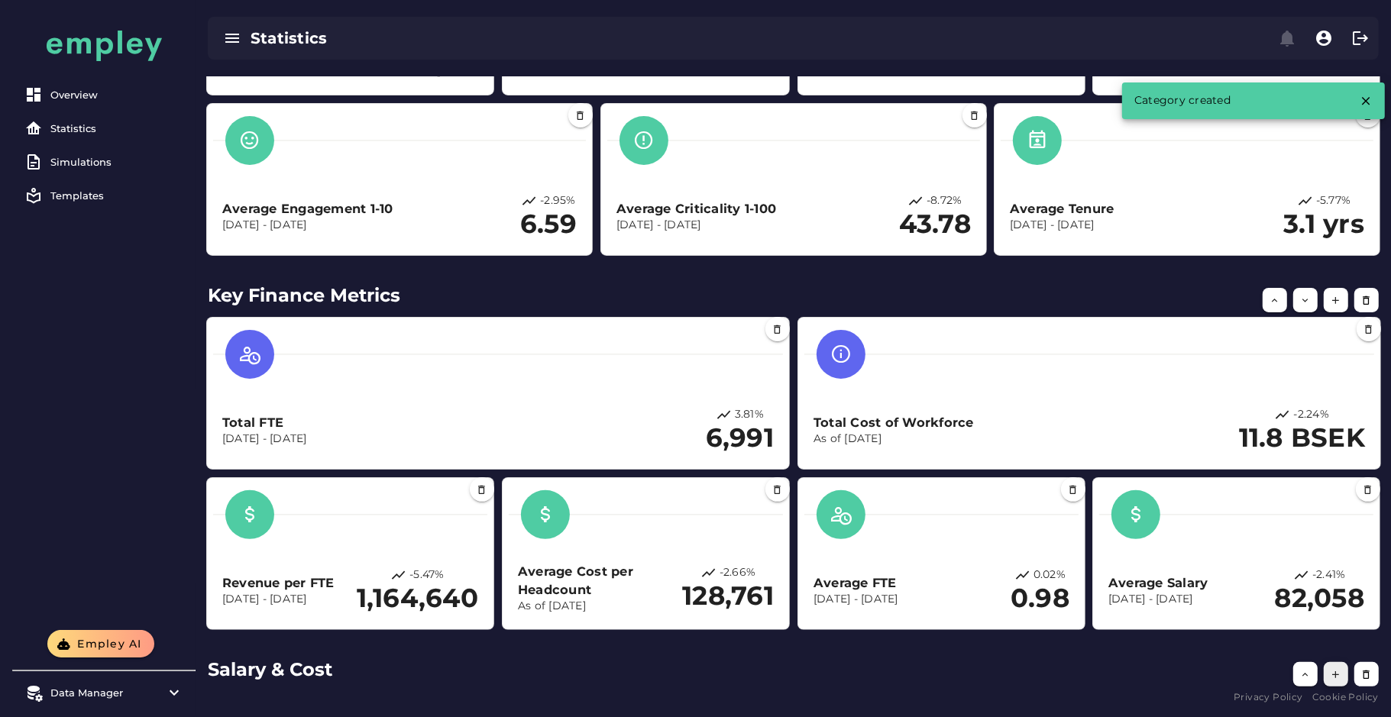
click at [1343, 672] on button "button" at bounding box center [1336, 674] width 24 height 24
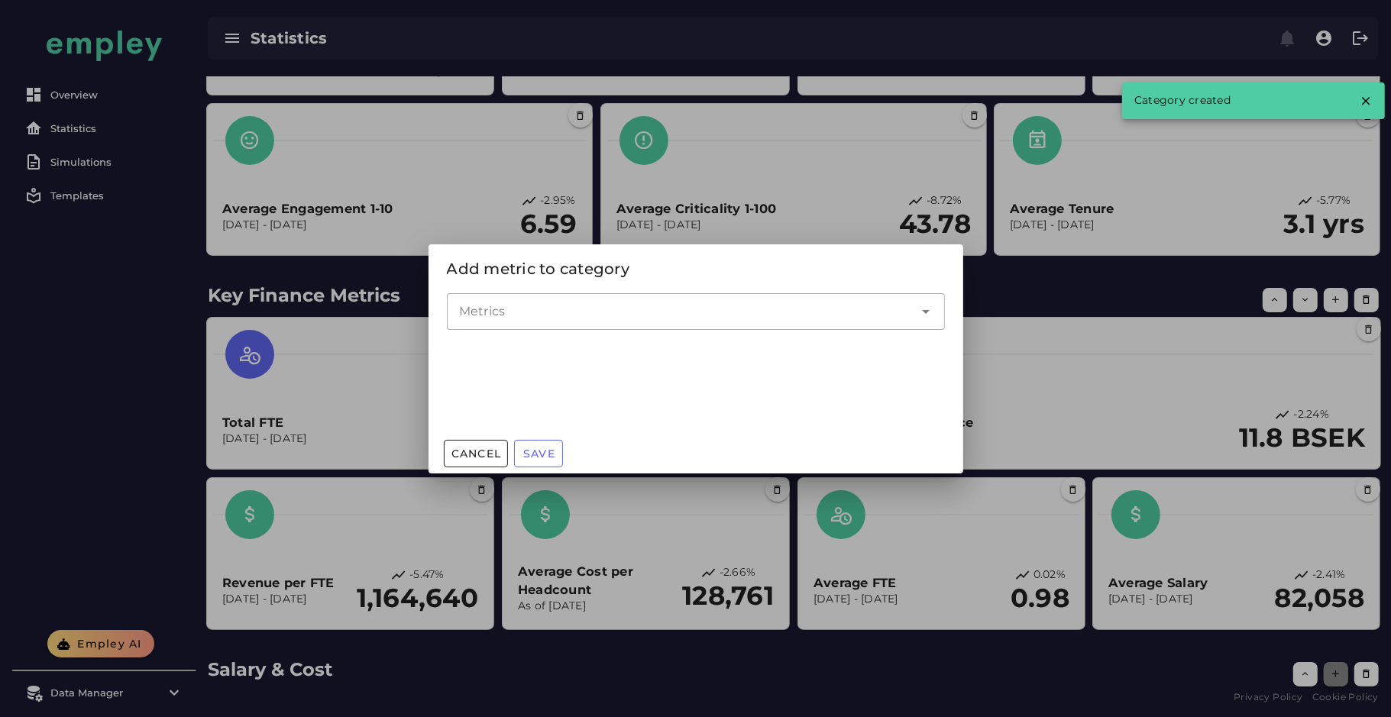
scroll to position [0, 0]
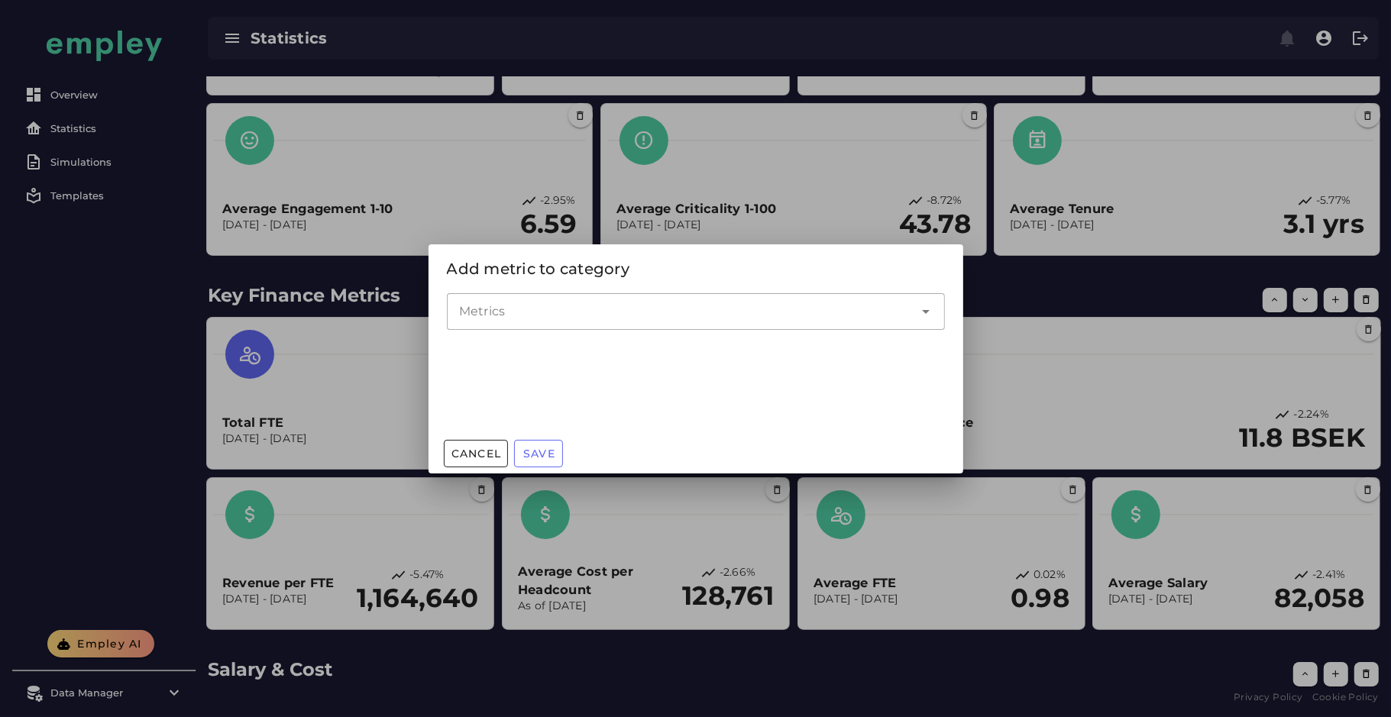
click at [658, 300] on div at bounding box center [680, 311] width 467 height 37
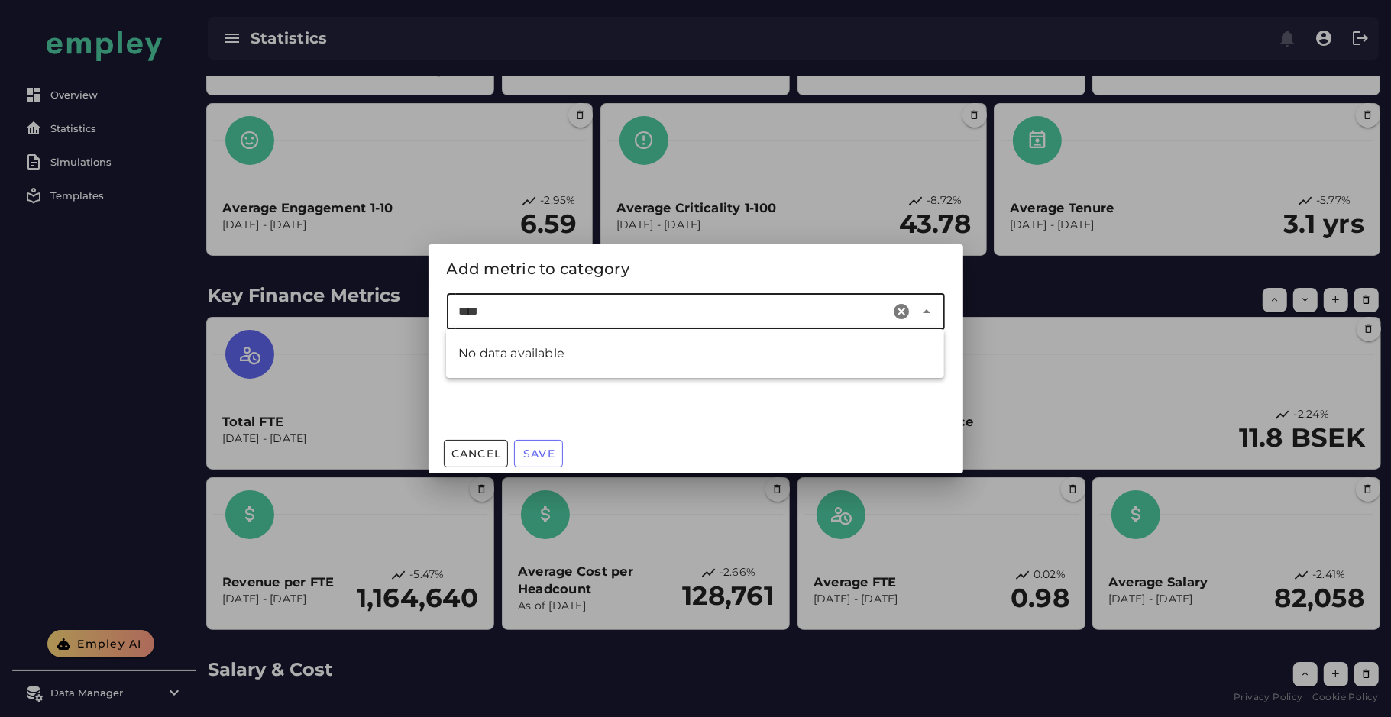
type input "***"
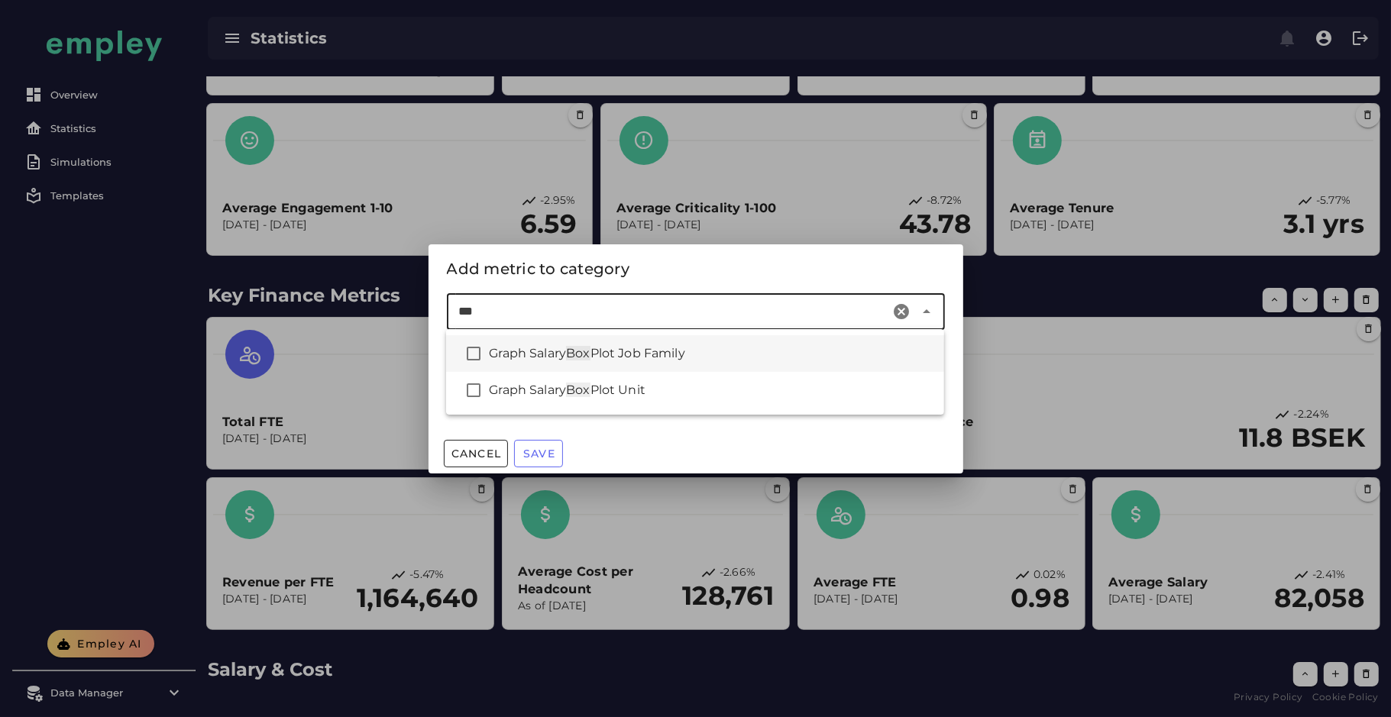
click at [603, 363] on div "Graph Salary Box Plot Job Family" at bounding box center [710, 354] width 443 height 18
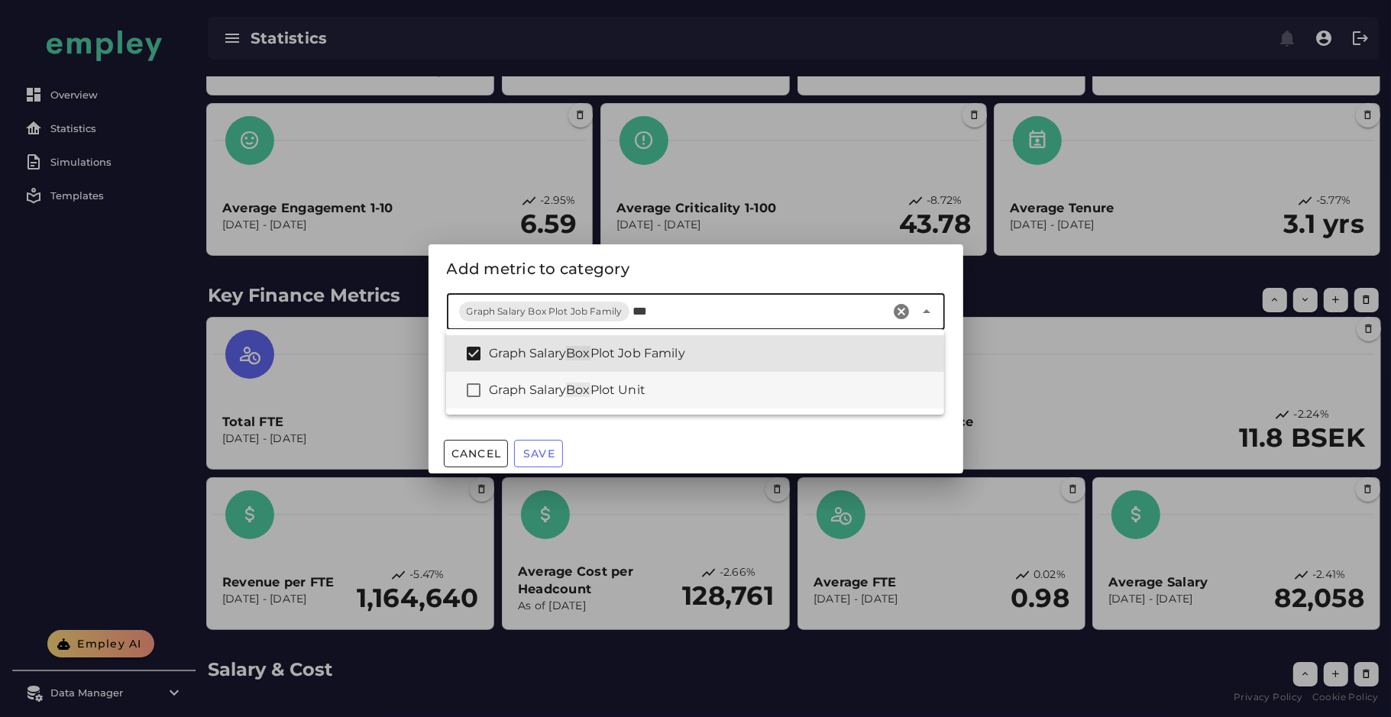
click at [574, 387] on span "Box" at bounding box center [578, 390] width 24 height 15
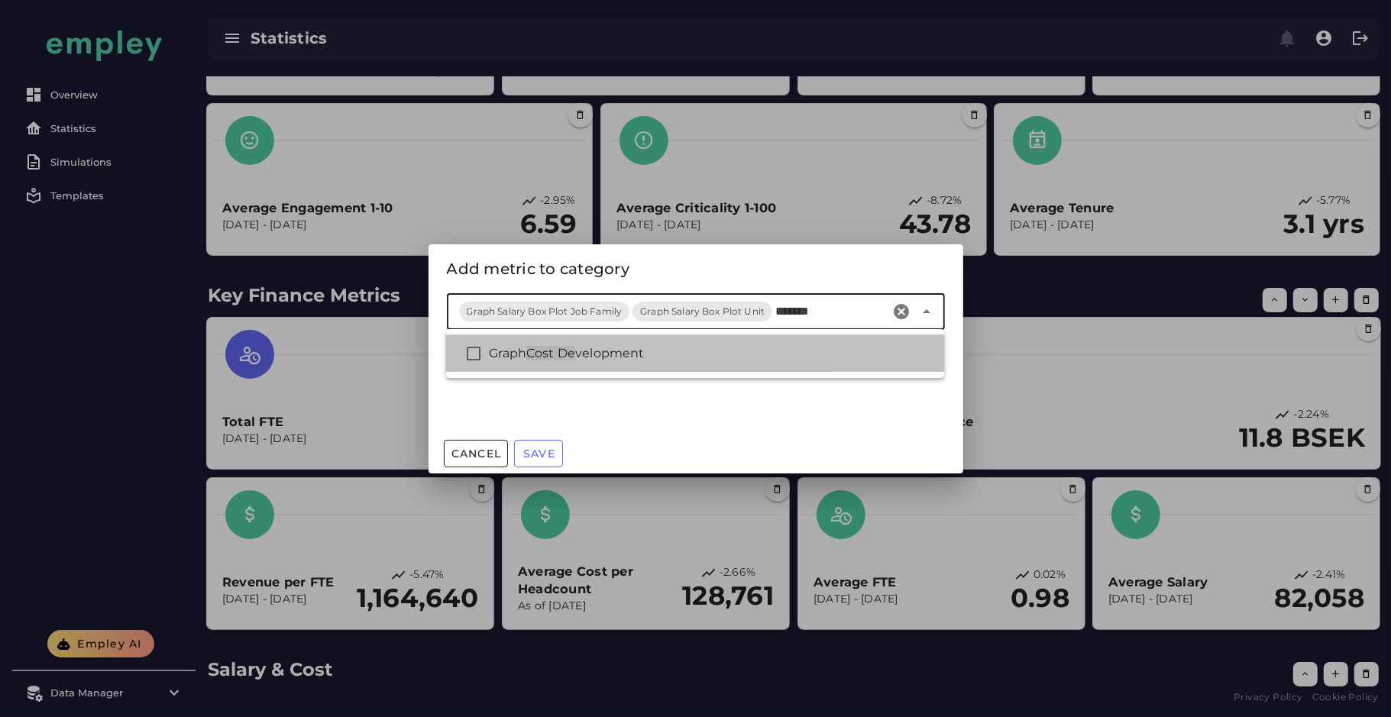
click at [780, 356] on div "Graph Cost De velopment" at bounding box center [710, 354] width 443 height 18
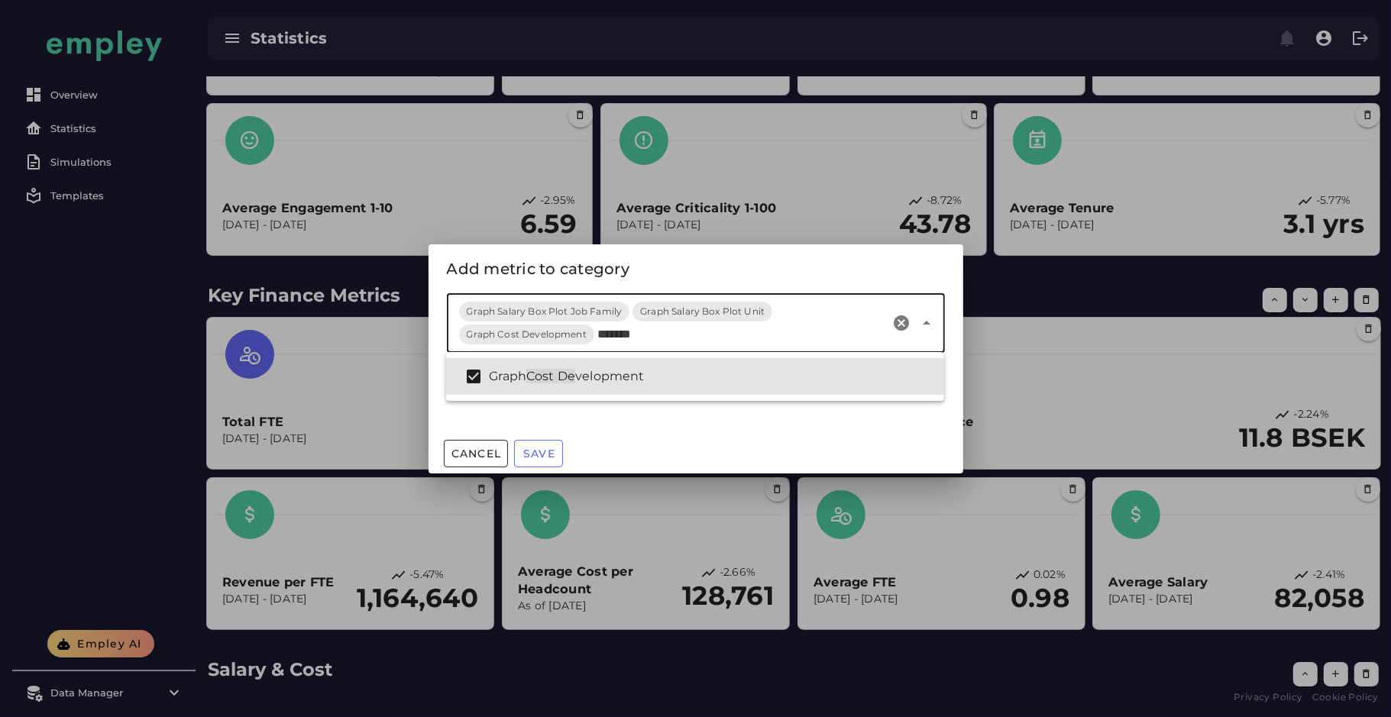
click at [619, 338] on input "*******" at bounding box center [741, 334] width 288 height 18
click at [630, 338] on input "*******" at bounding box center [741, 334] width 288 height 18
click at [636, 338] on input "*******" at bounding box center [741, 334] width 288 height 18
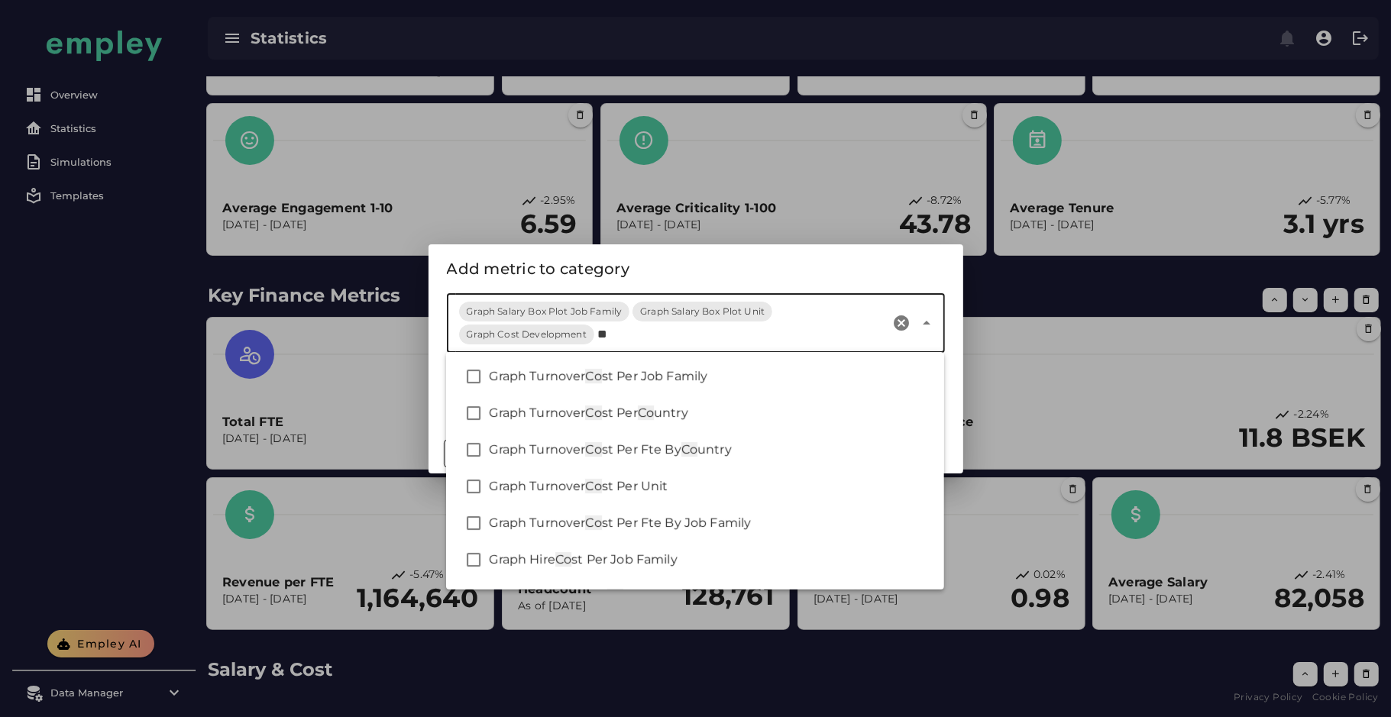
type input "*"
click at [728, 275] on div "Add metric to category" at bounding box center [696, 269] width 498 height 24
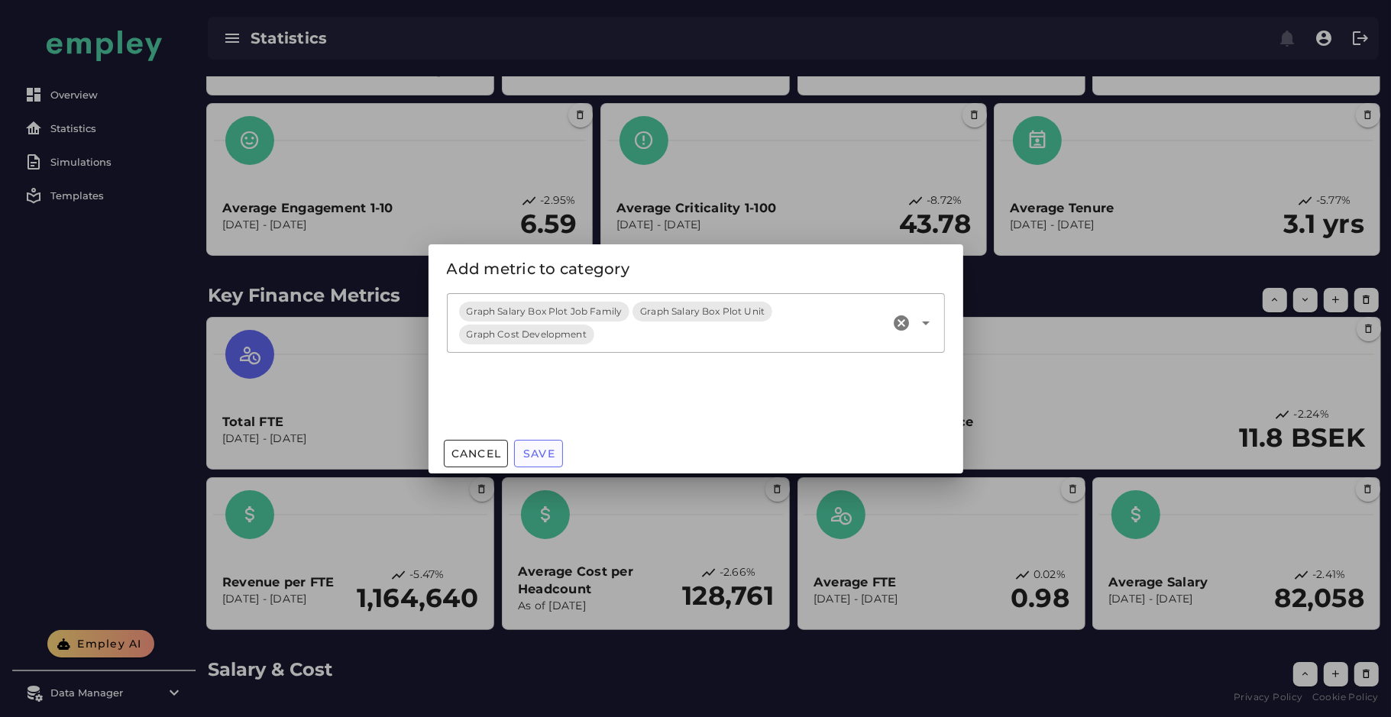
click at [546, 458] on span "Save" at bounding box center [538, 454] width 33 height 14
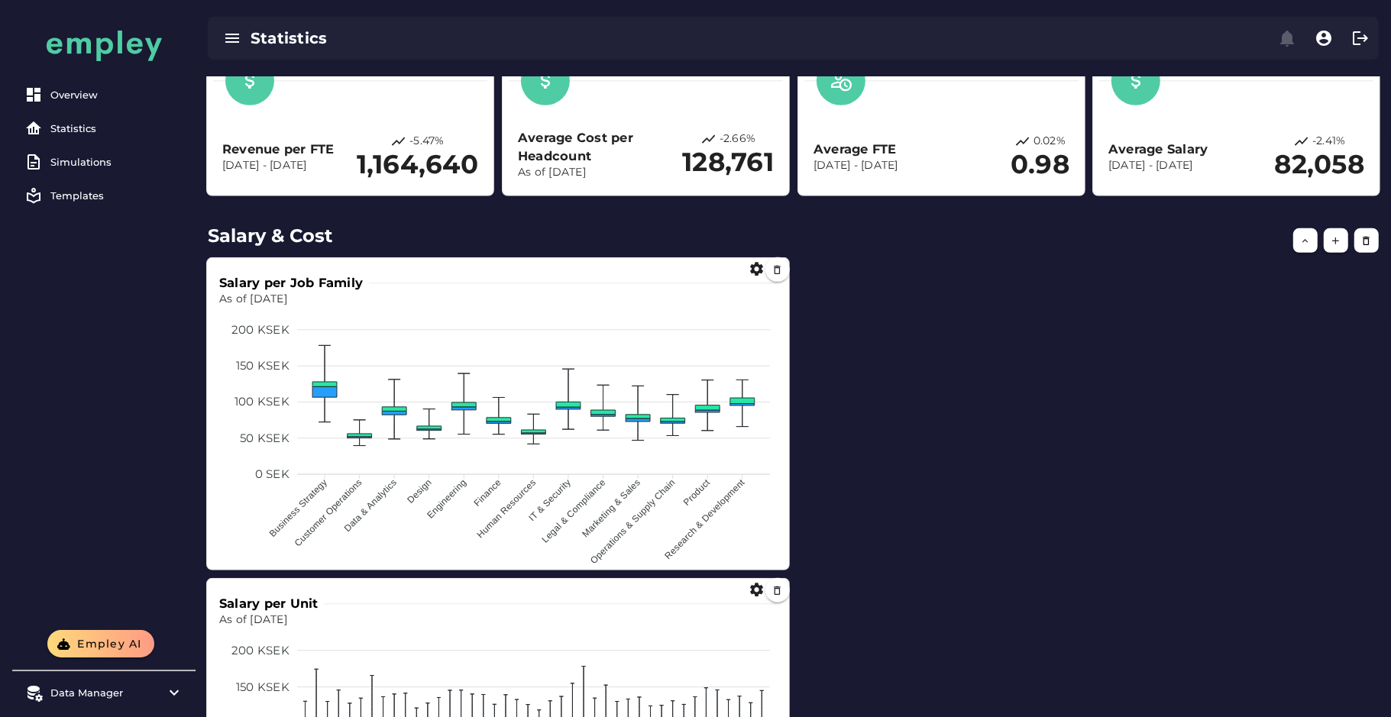
scroll to position [671, 0]
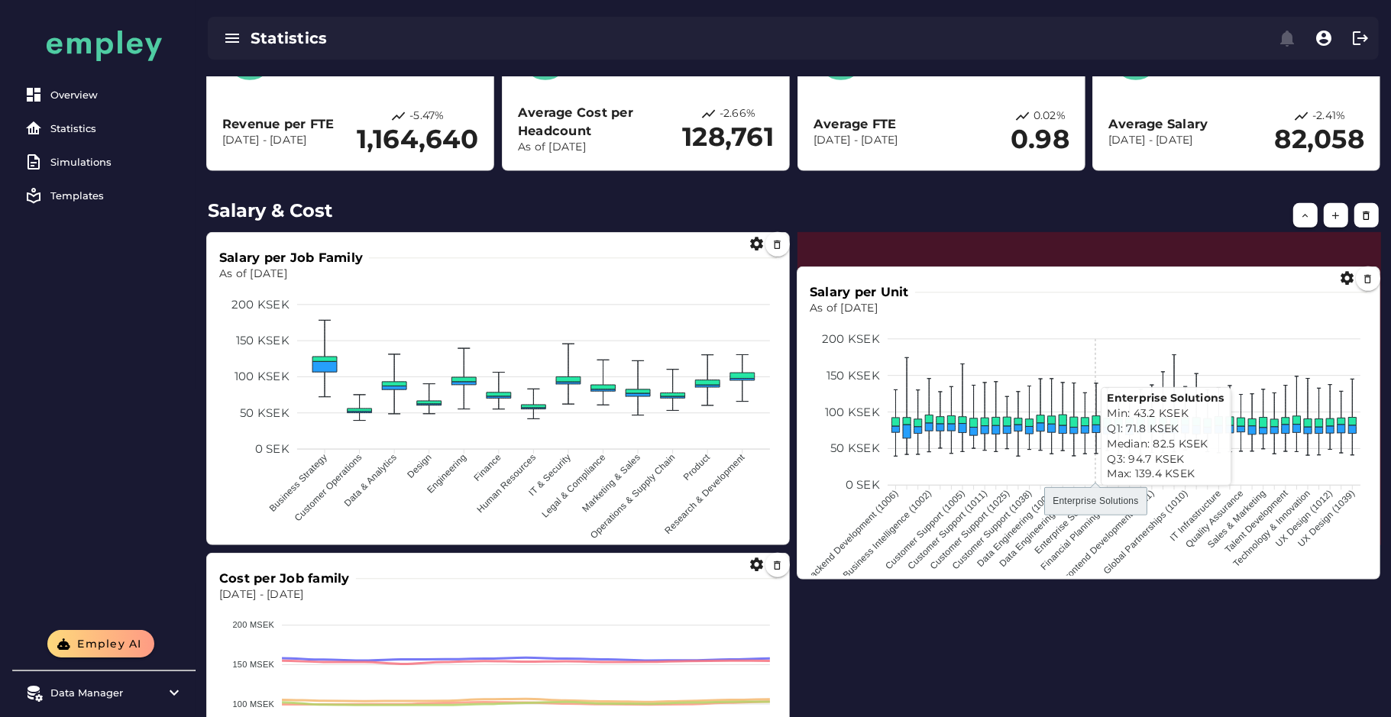
drag, startPoint x: 510, startPoint y: 645, endPoint x: 1102, endPoint y: 359, distance: 657.0
click at [1102, 359] on foreignobject at bounding box center [1089, 445] width 558 height 259
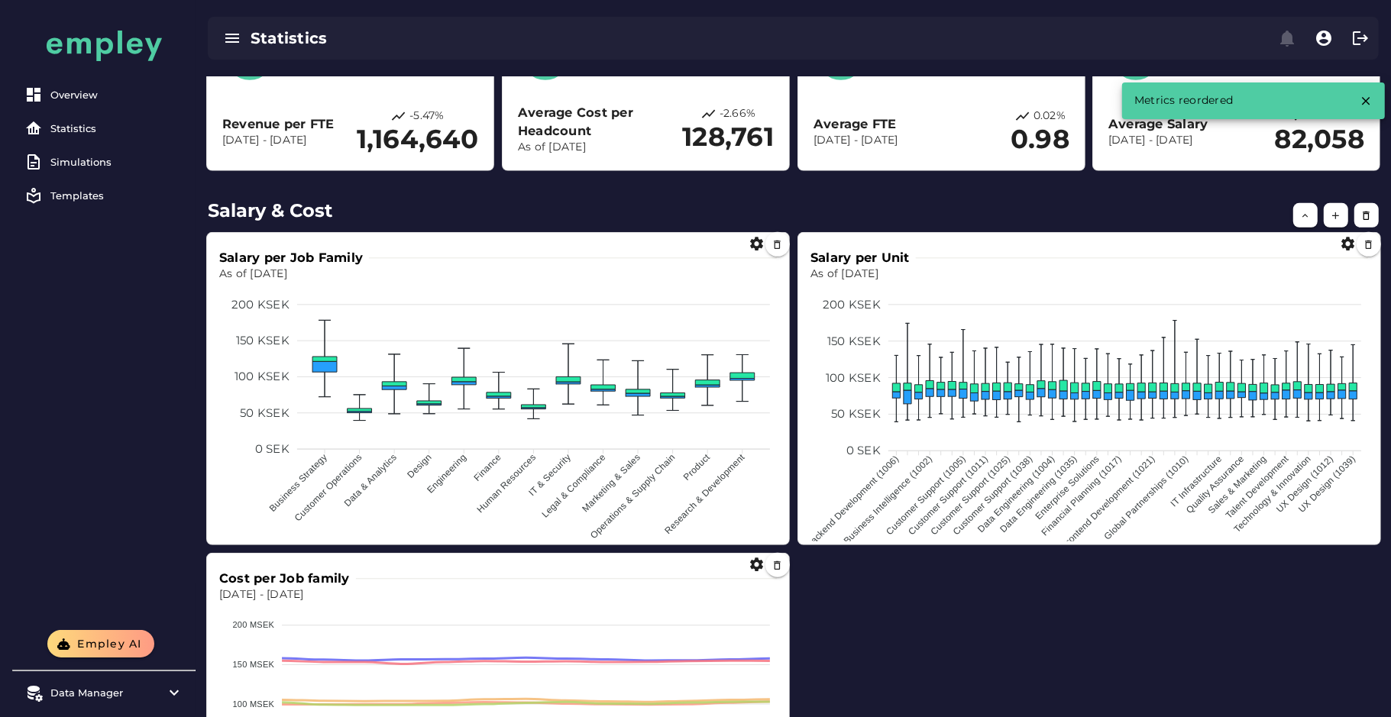
scroll to position [861, 0]
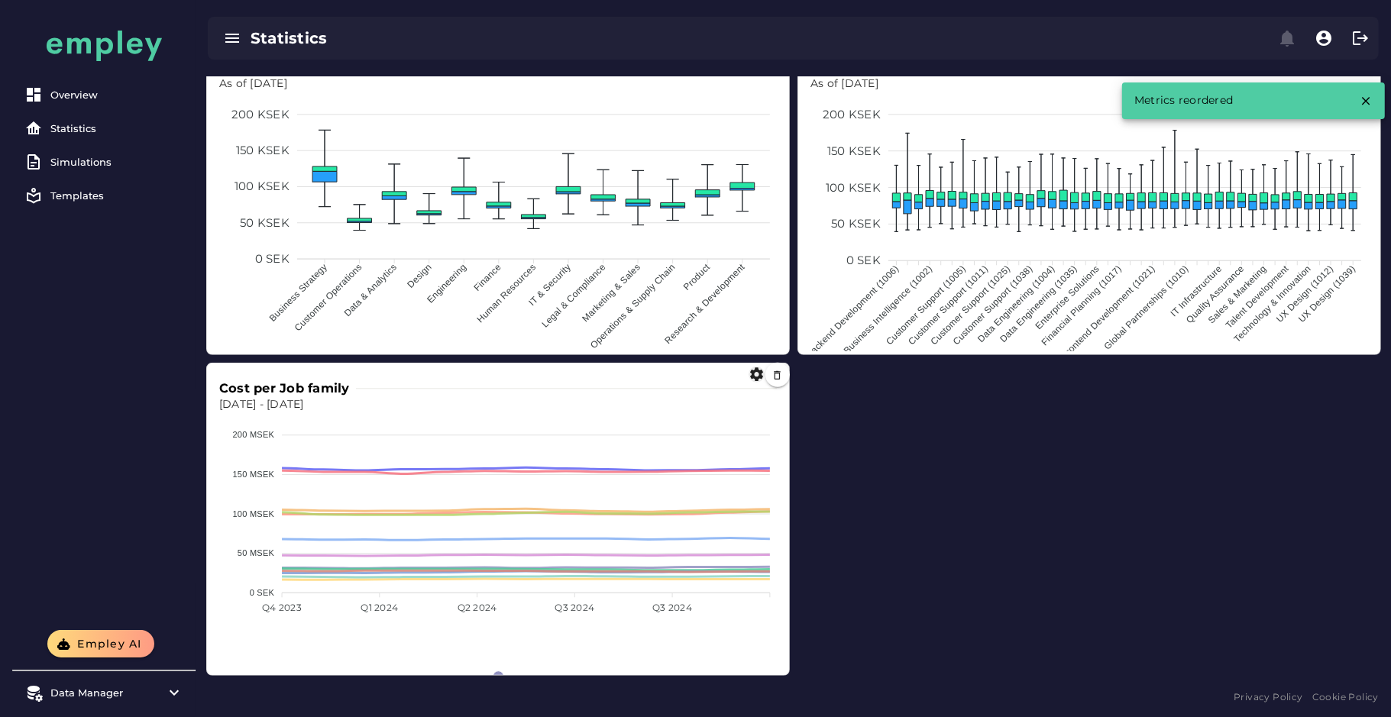
click at [755, 377] on icon "button" at bounding box center [757, 375] width 16 height 16
click at [788, 430] on span "LINE" at bounding box center [798, 428] width 30 height 18
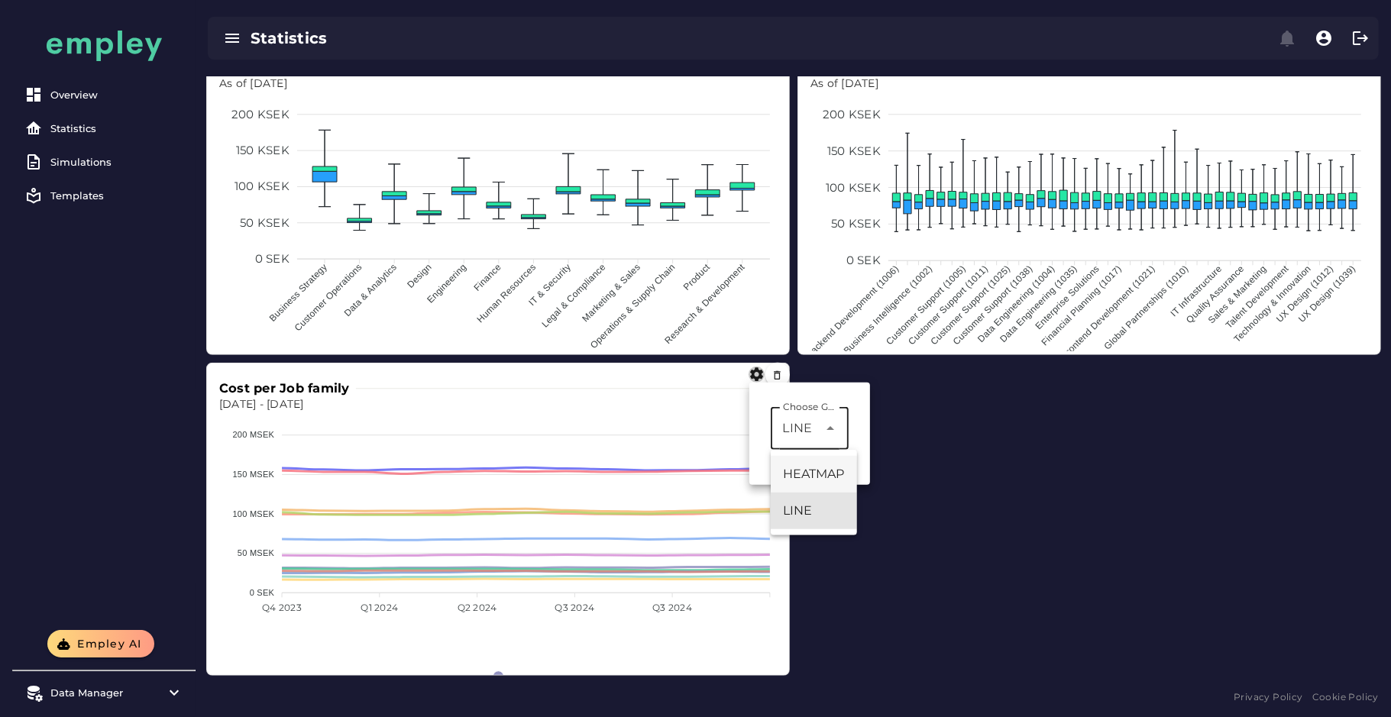
click at [816, 472] on div "HEATMAP" at bounding box center [814, 474] width 62 height 18
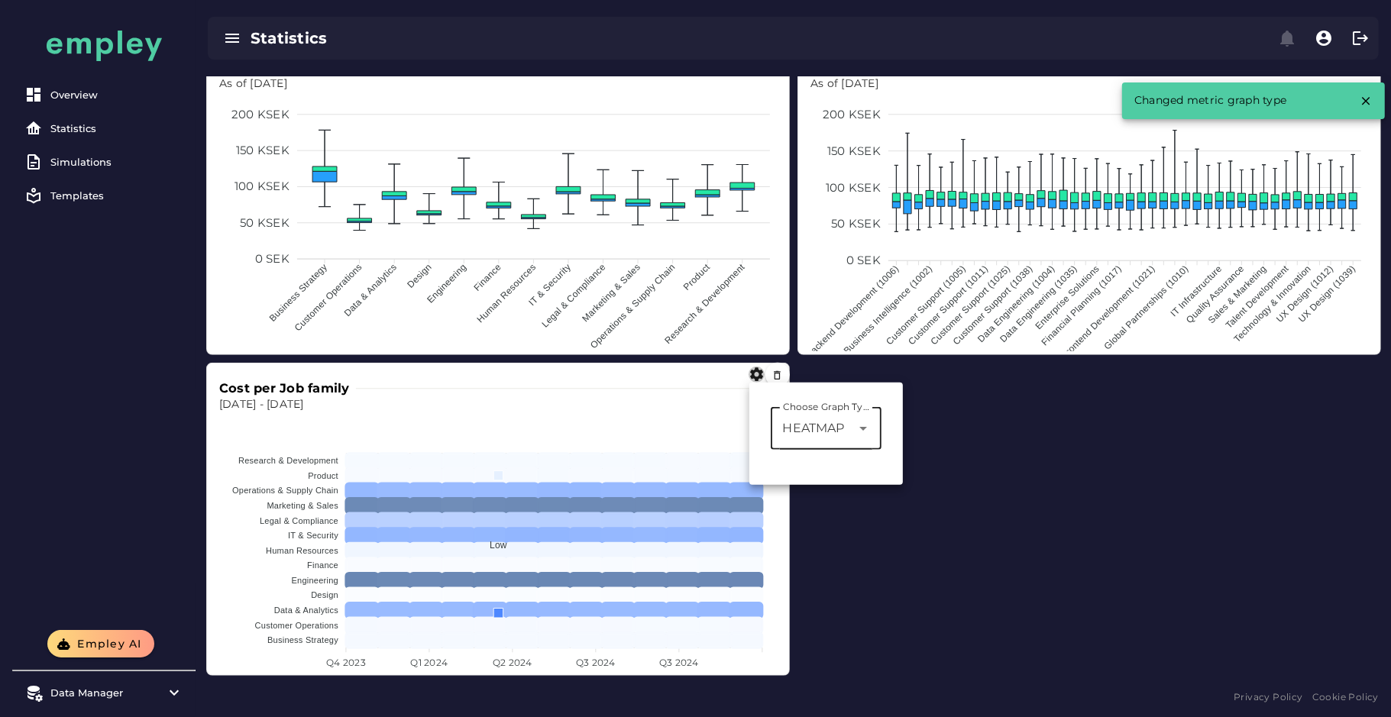
click at [812, 420] on span "HEATMAP" at bounding box center [814, 428] width 62 height 18
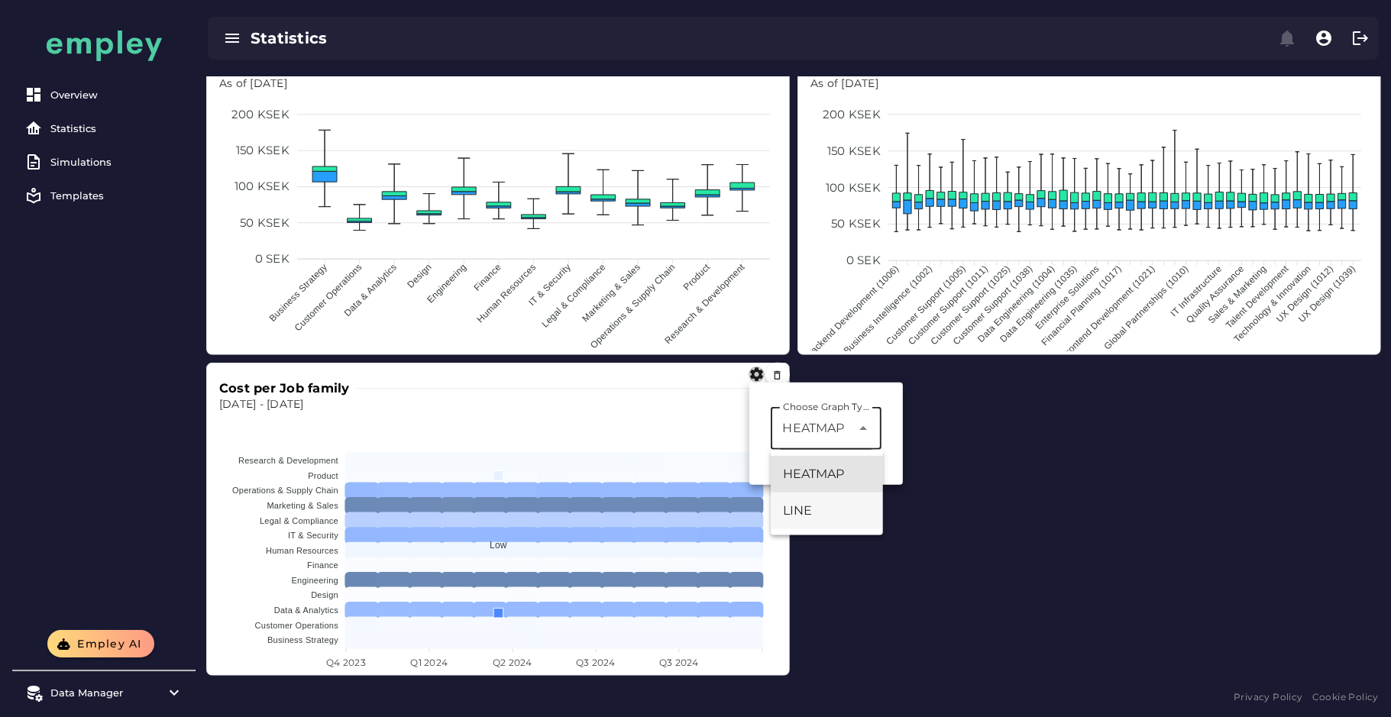
click at [797, 504] on div "LINE" at bounding box center [827, 511] width 88 height 18
type input "****"
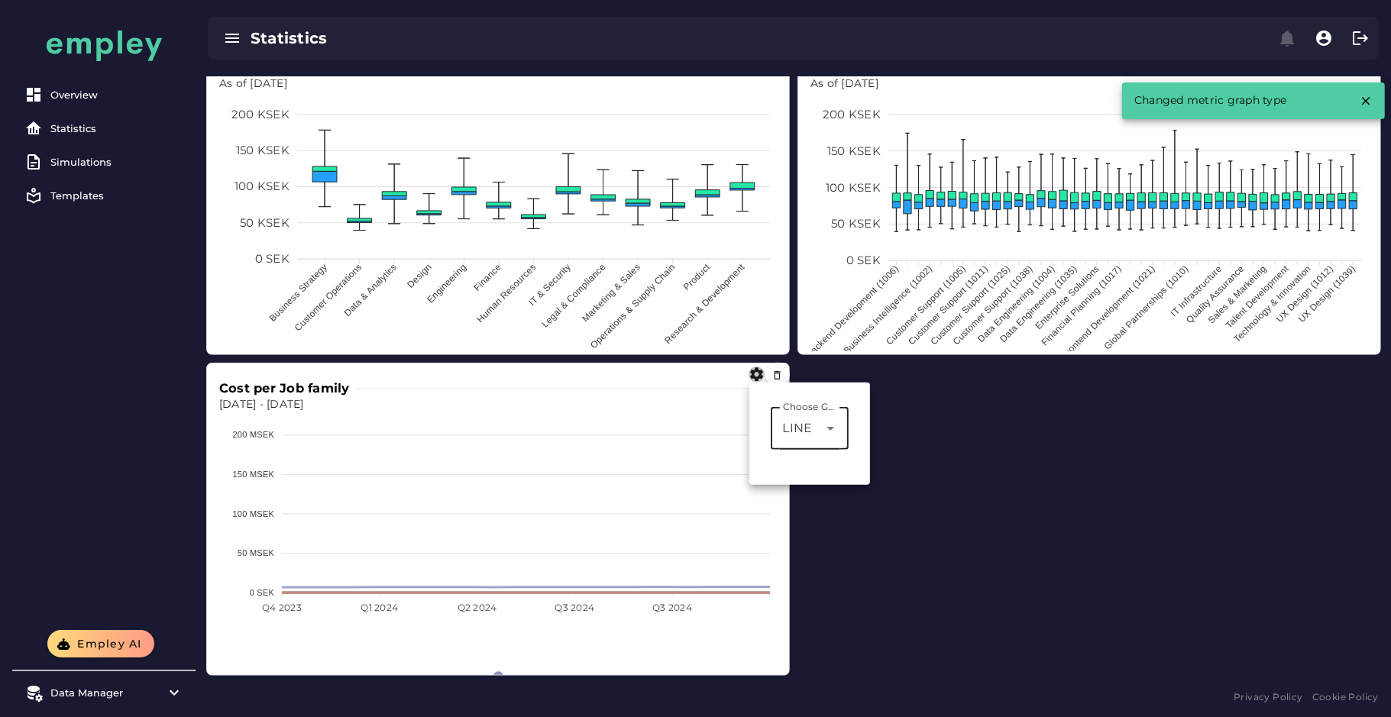
click at [984, 403] on div "Salary per Job Family As of [DATE] 200 KSEK 200 KSEK 150 KSEK 150 KSEK 100 KSEK…" at bounding box center [793, 358] width 1189 height 649
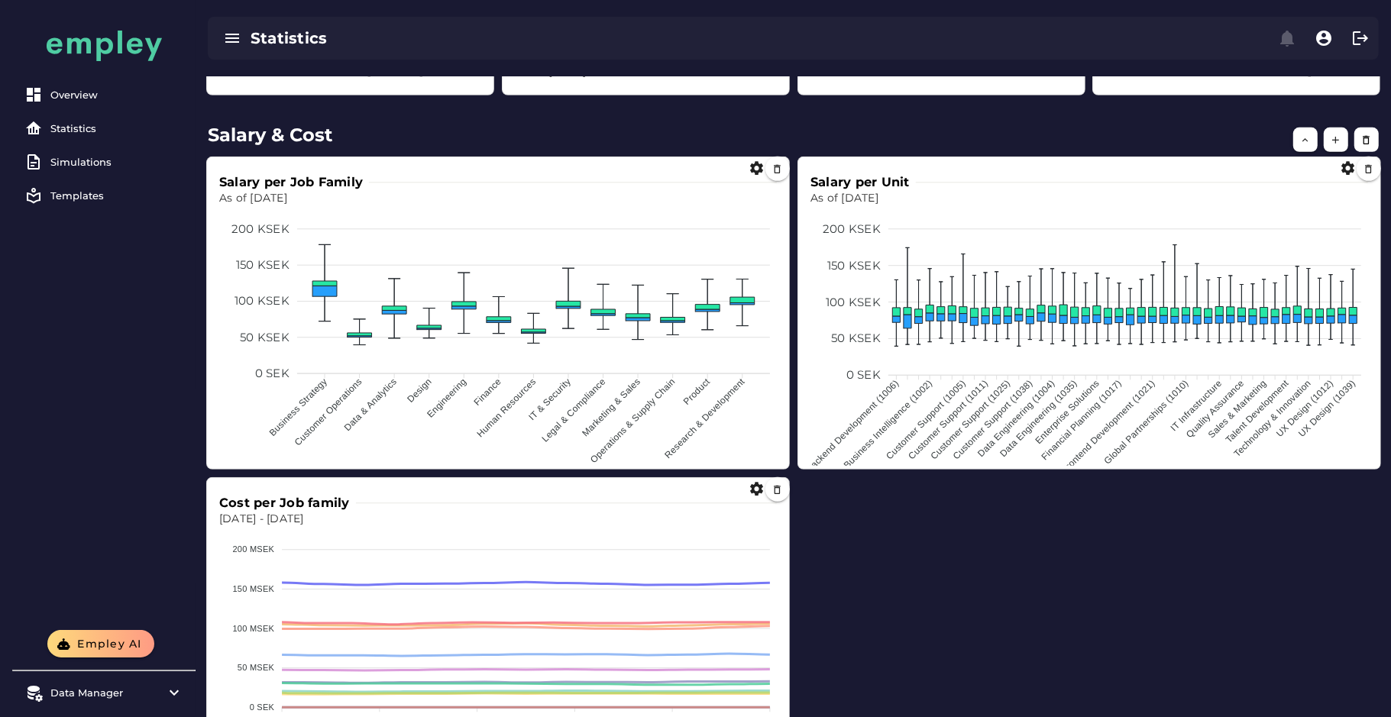
scroll to position [741, 0]
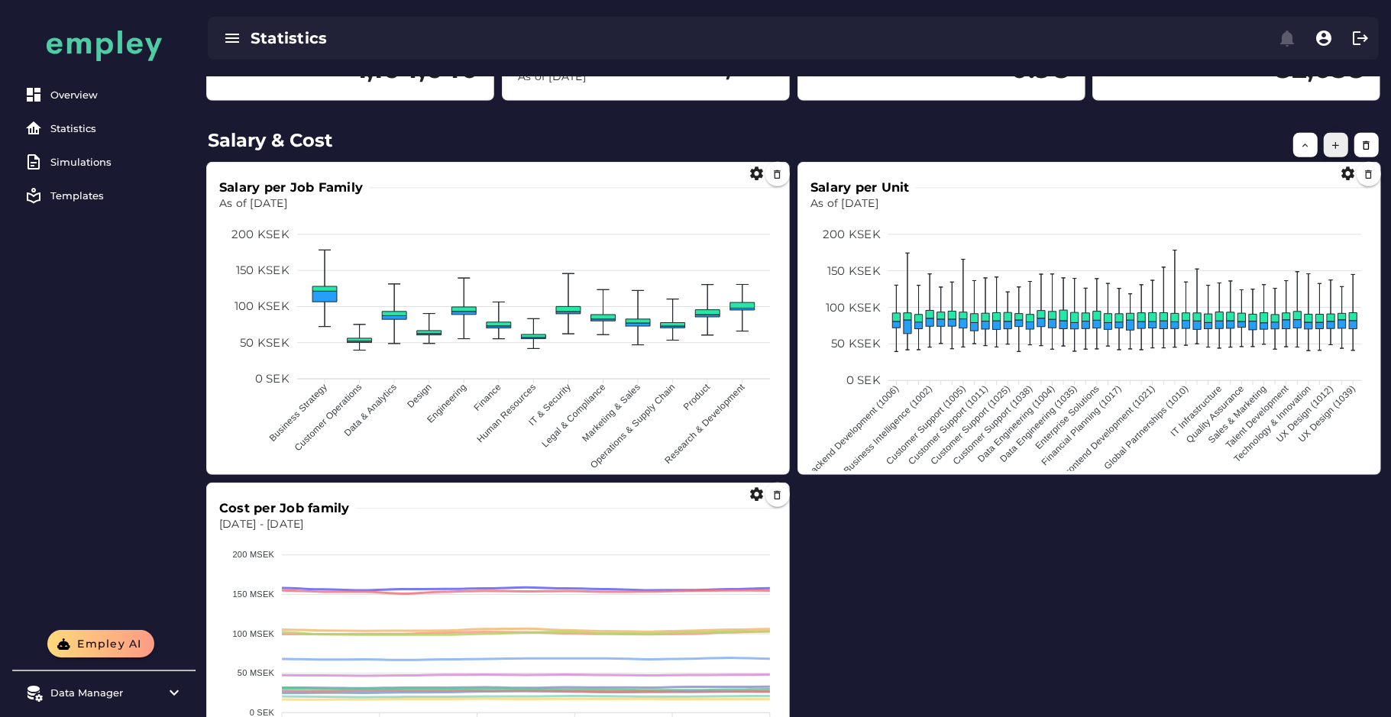
click at [1335, 147] on icon "button" at bounding box center [1336, 145] width 11 height 11
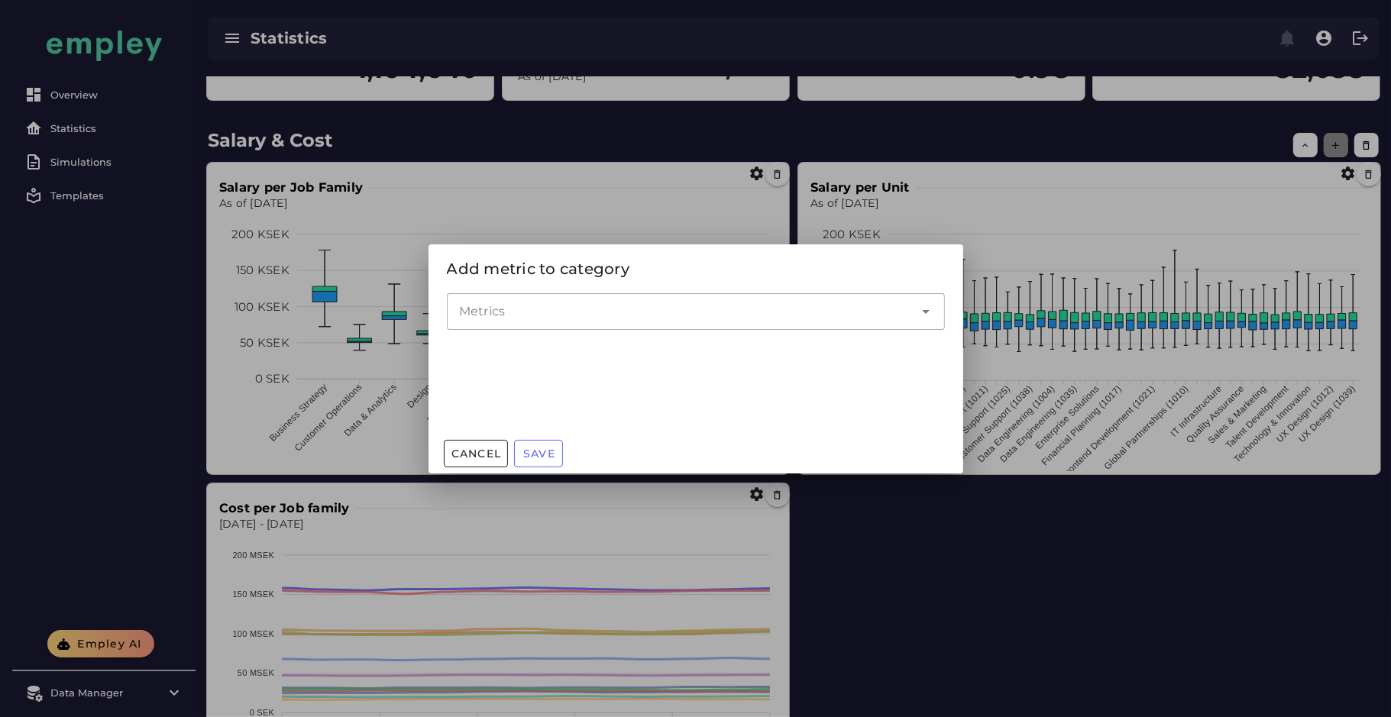
scroll to position [0, 0]
click at [488, 318] on input "Metrics" at bounding box center [684, 311] width 451 height 18
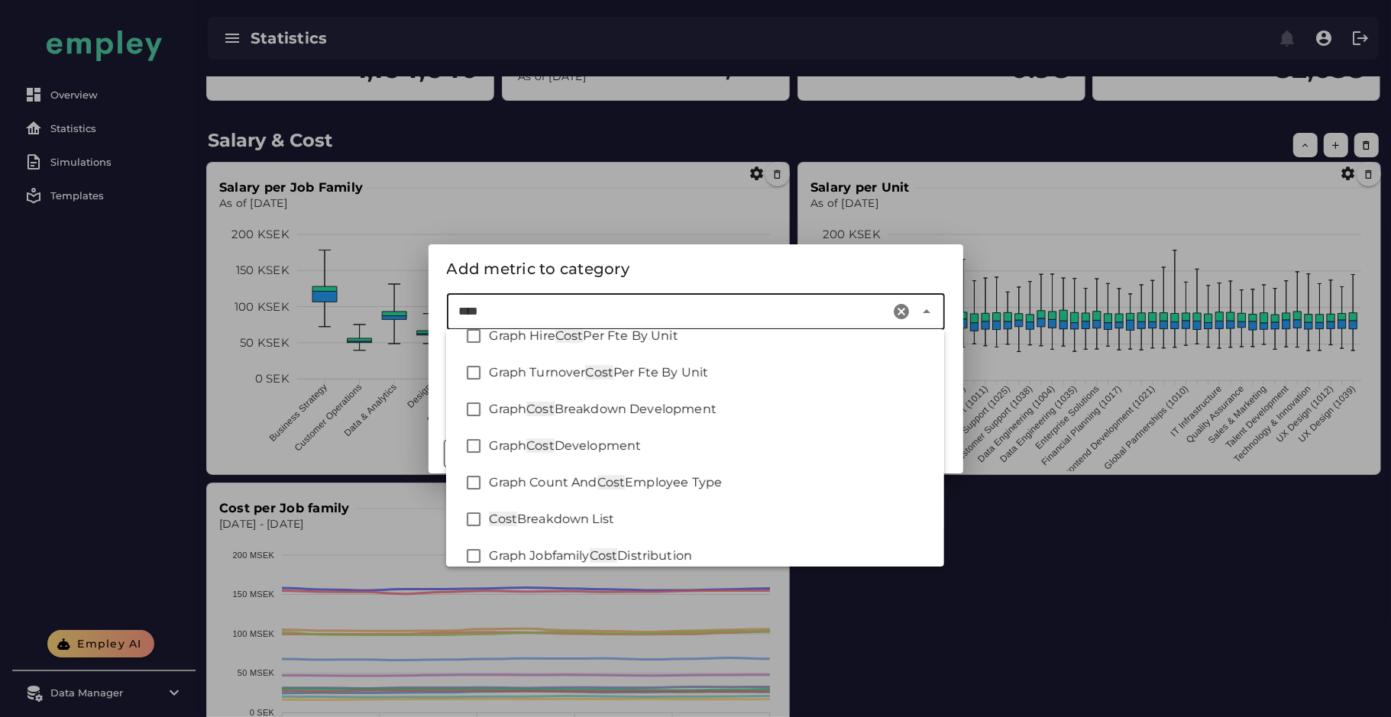
scroll to position [387, 0]
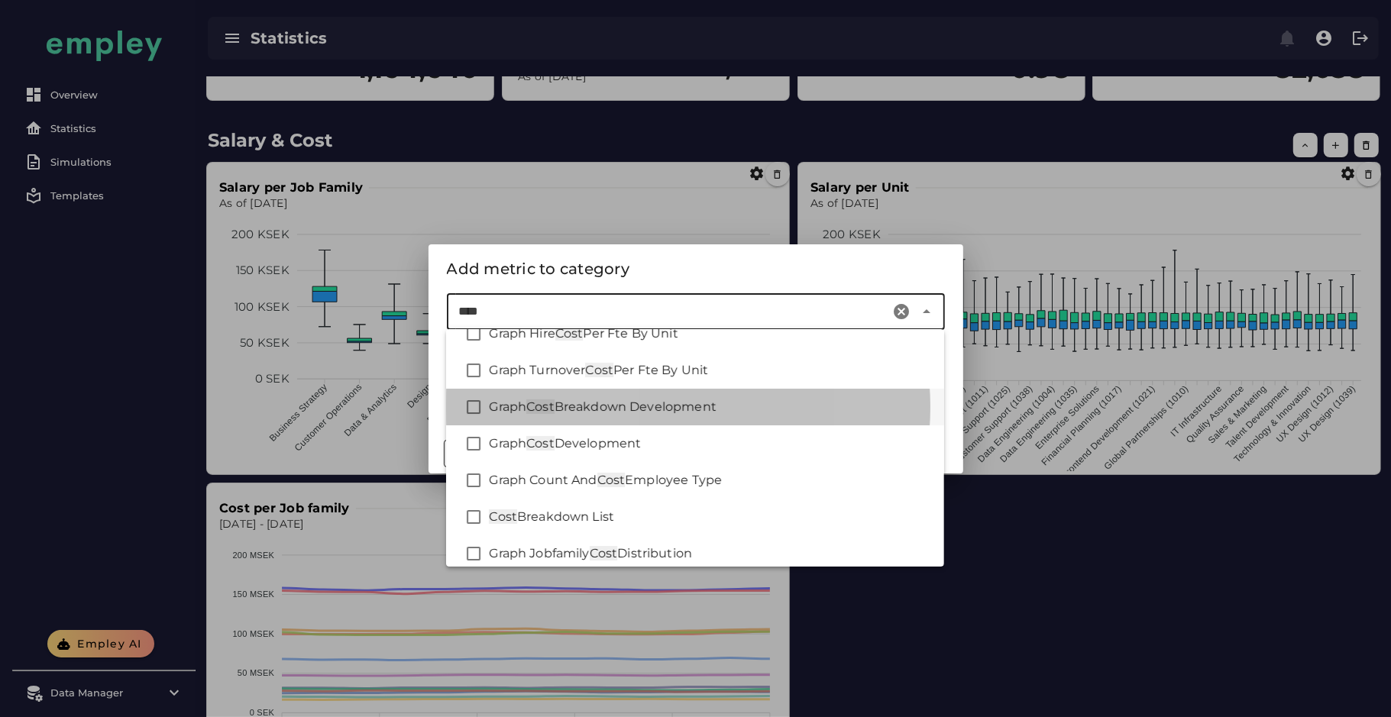
click at [650, 403] on span "Breakdown Development" at bounding box center [636, 407] width 162 height 15
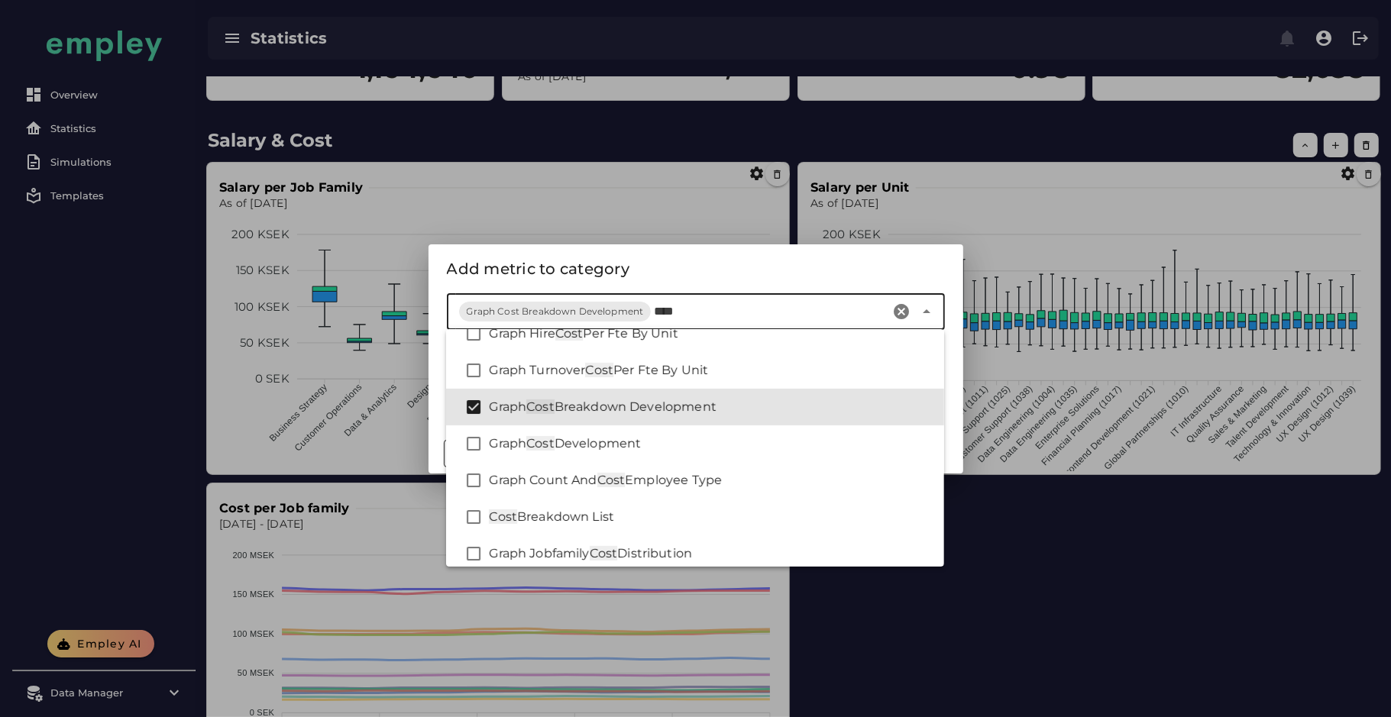
type input "****"
click at [649, 266] on div "Add metric to category" at bounding box center [696, 269] width 498 height 24
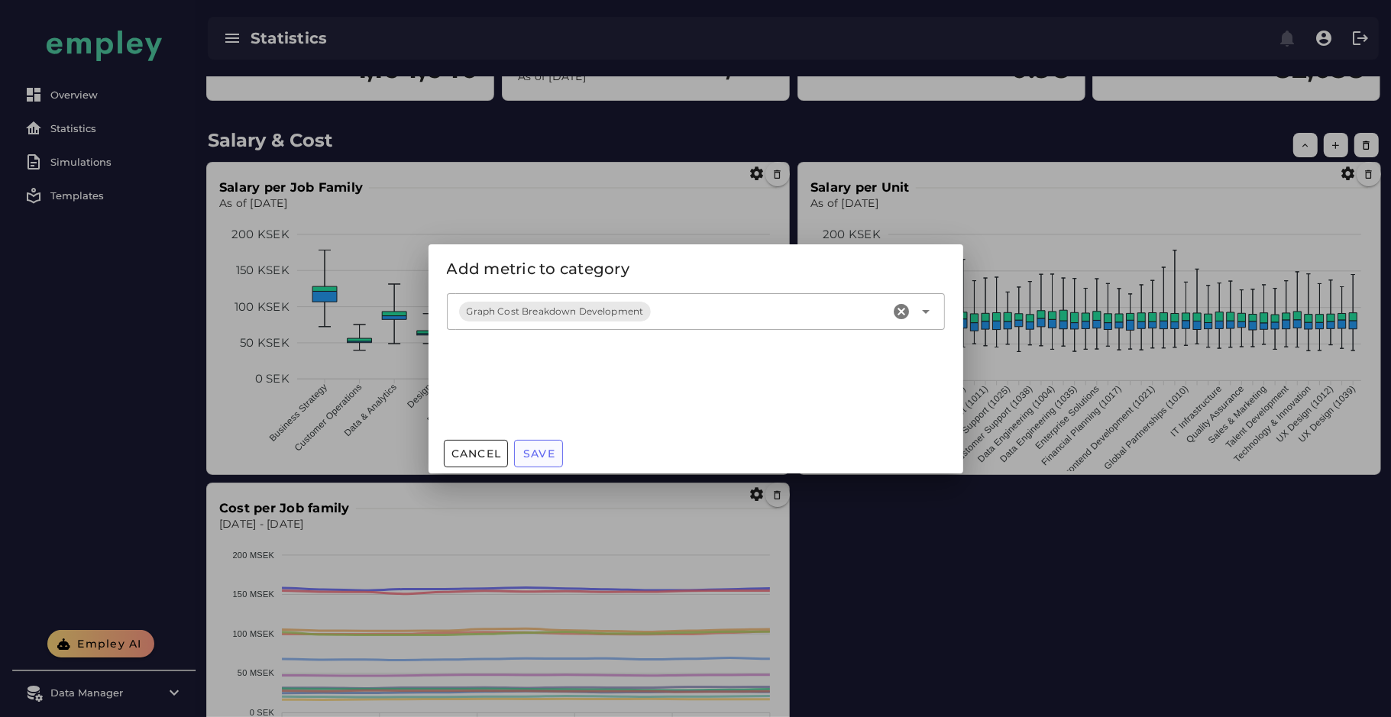
click at [538, 457] on span "Save" at bounding box center [538, 454] width 33 height 14
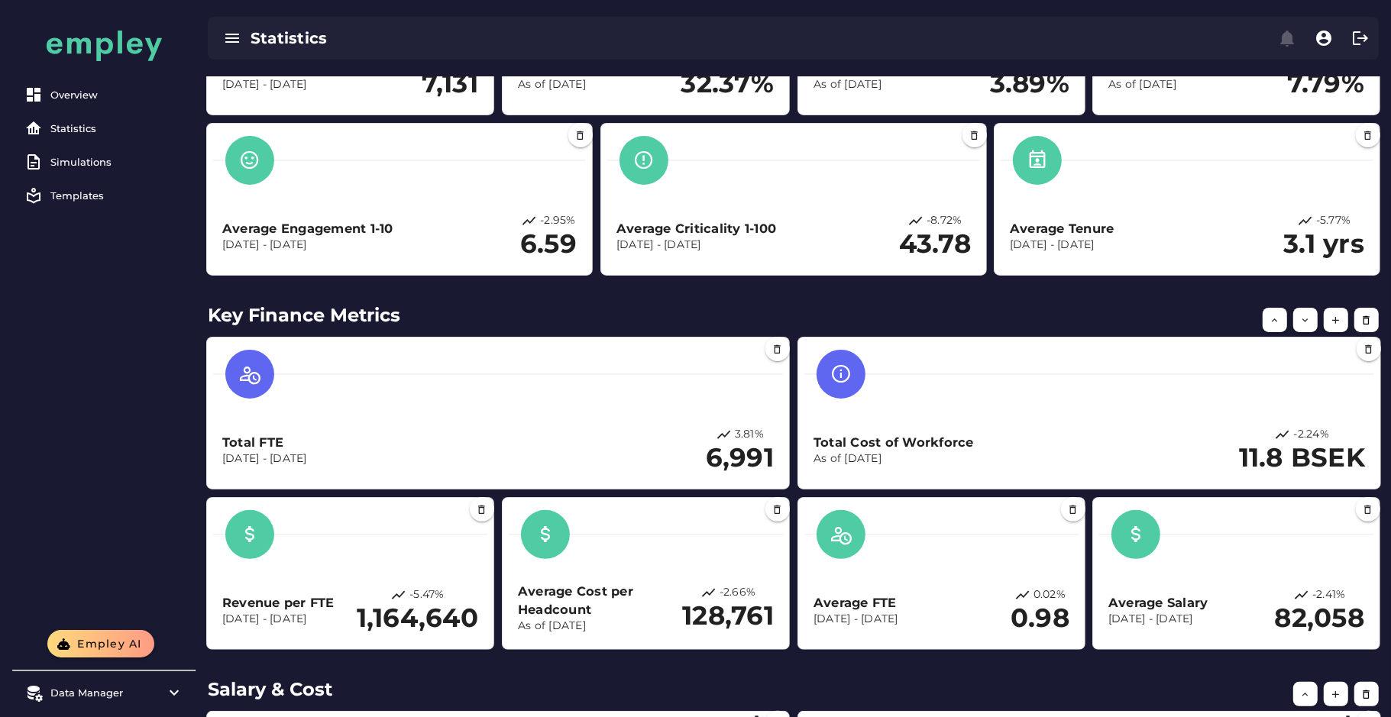
scroll to position [0, 0]
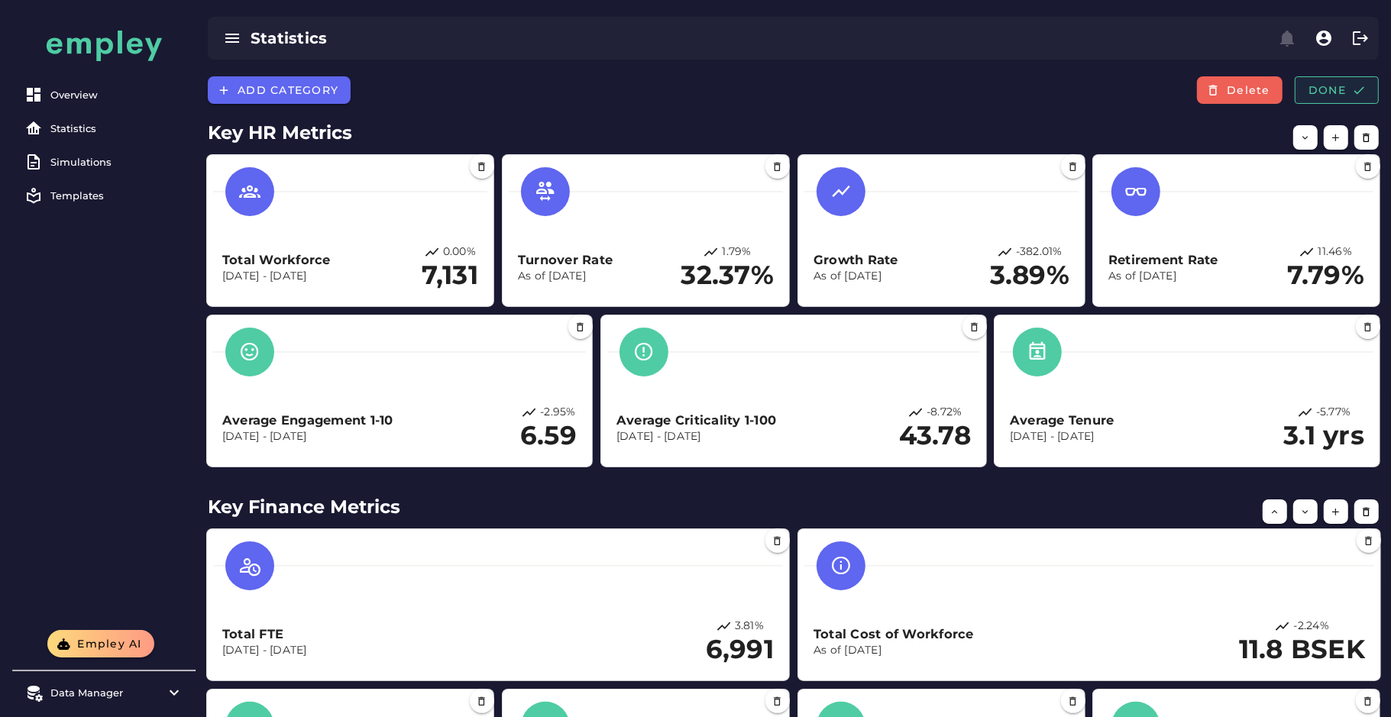
click at [1315, 85] on span "Done" at bounding box center [1337, 90] width 58 height 14
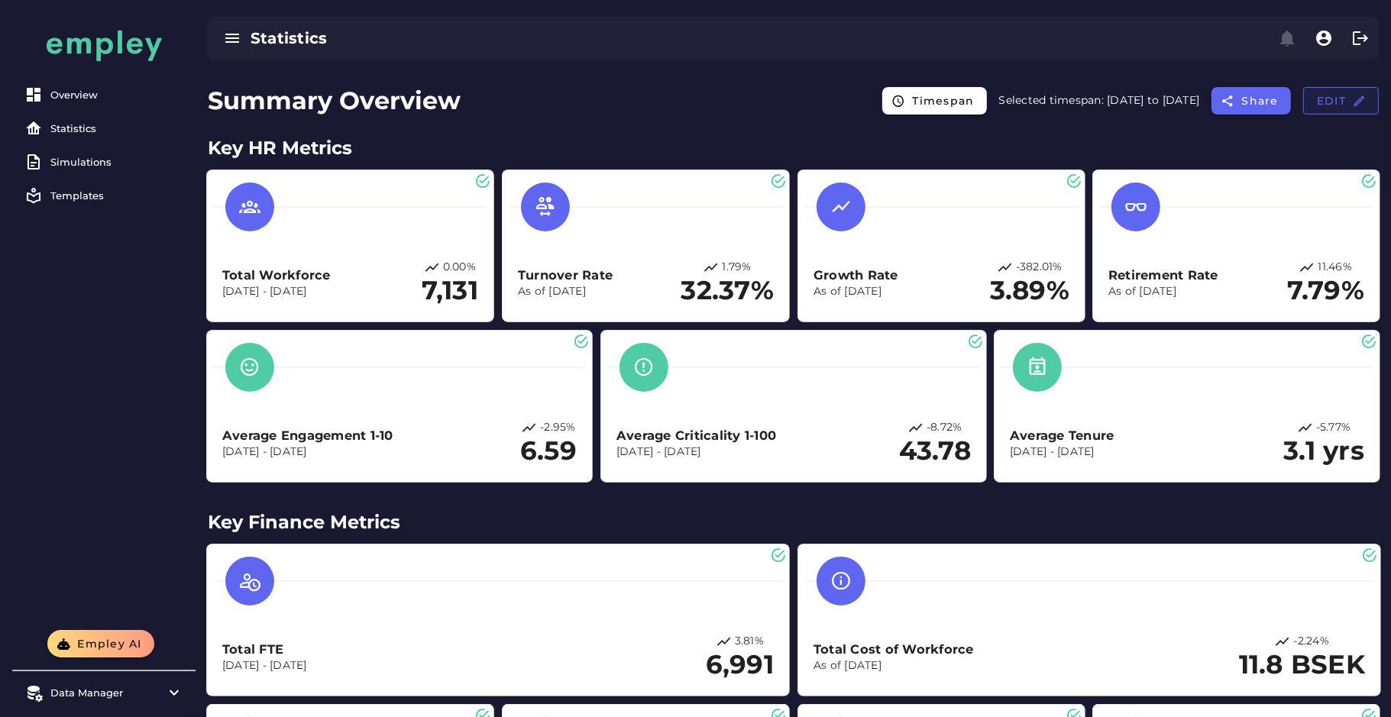
click at [1335, 112] on button "Edit" at bounding box center [1341, 100] width 76 height 27
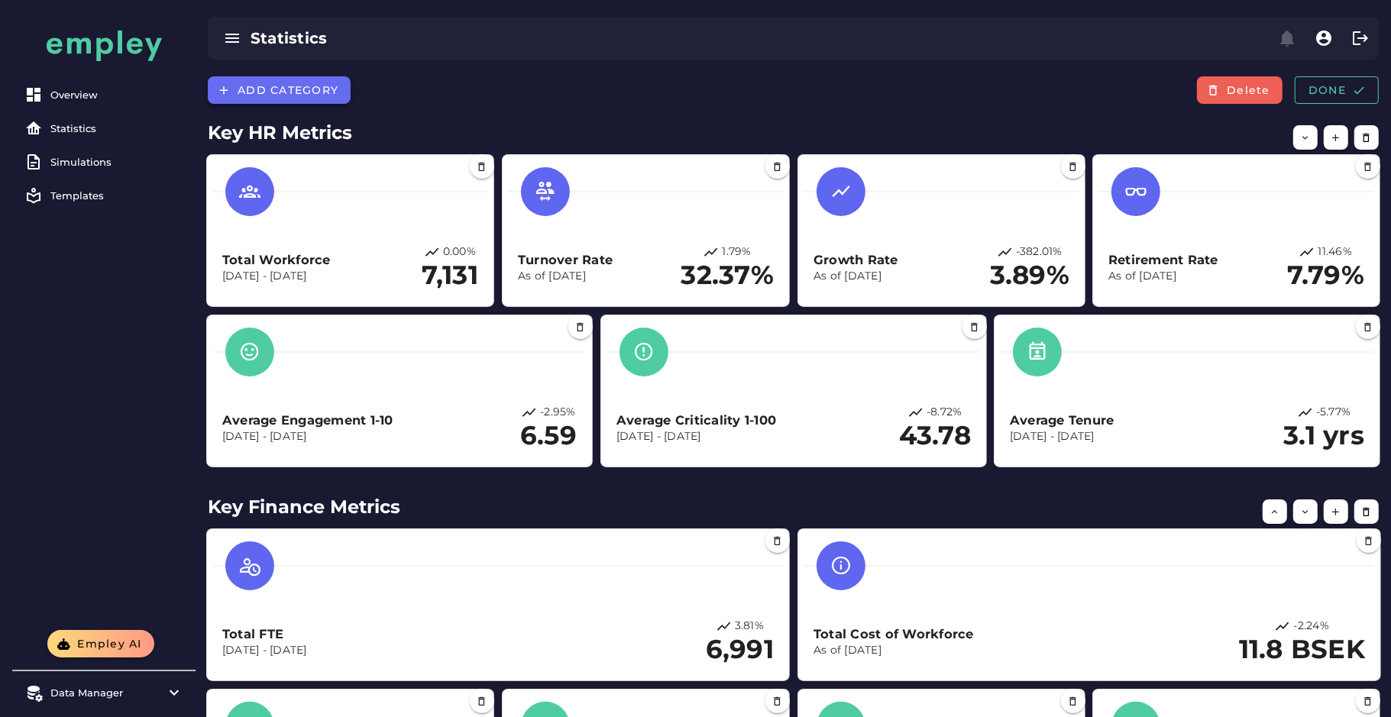
click at [329, 94] on span "Add category" at bounding box center [288, 90] width 102 height 14
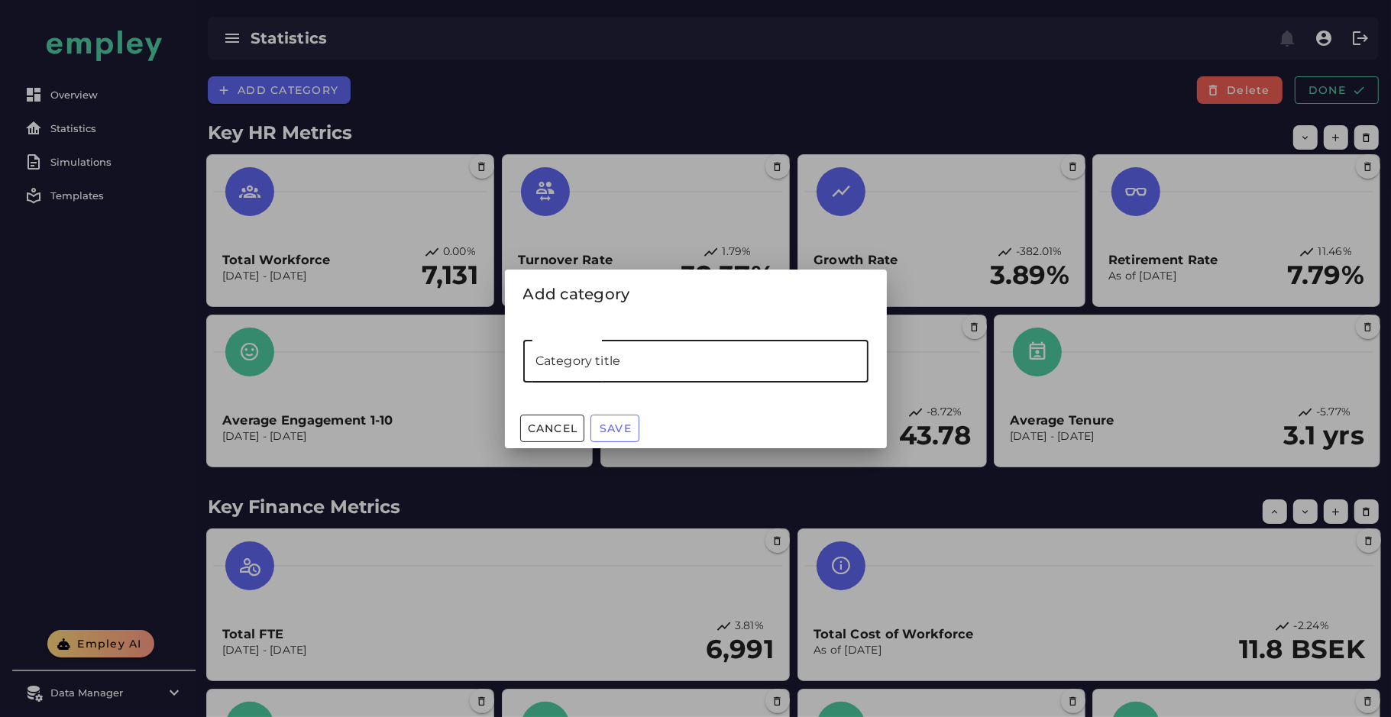
click at [571, 351] on input "Category title" at bounding box center [695, 361] width 345 height 43
type input "**********"
click at [612, 425] on span "Save" at bounding box center [615, 429] width 33 height 14
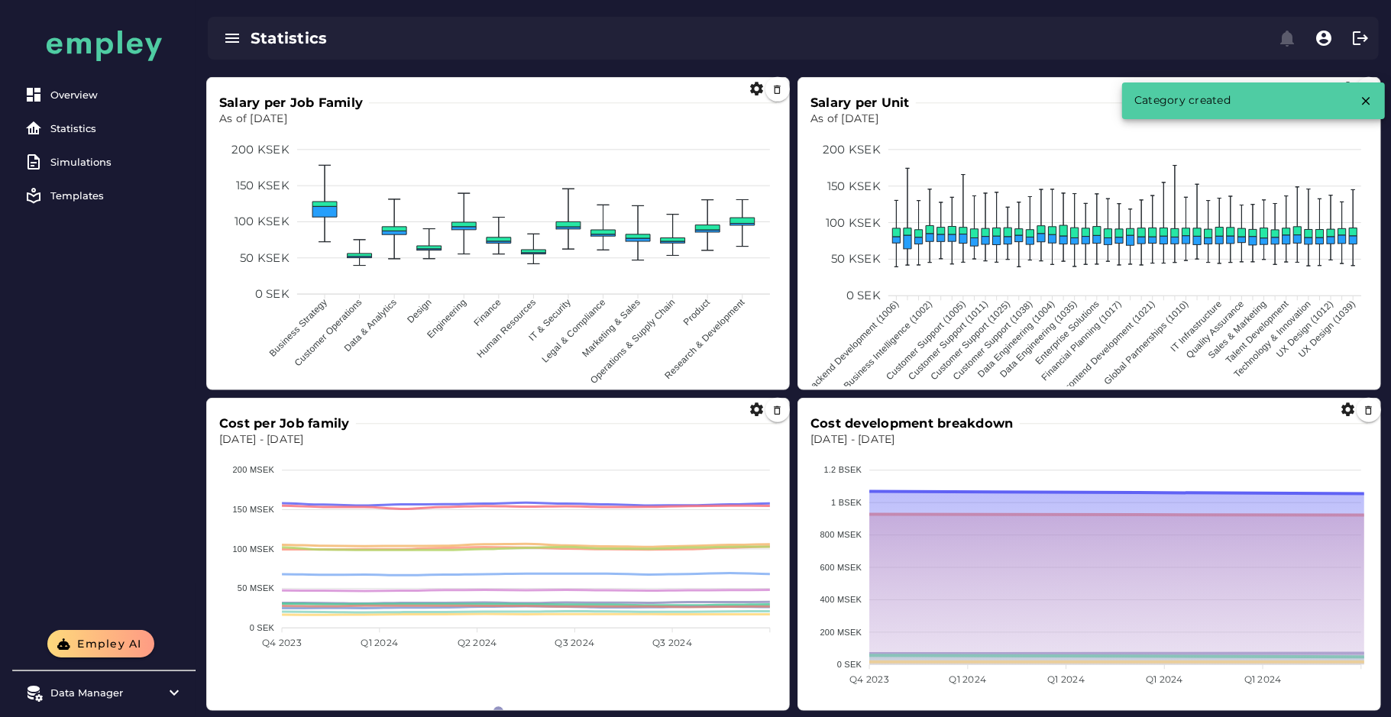
scroll to position [907, 0]
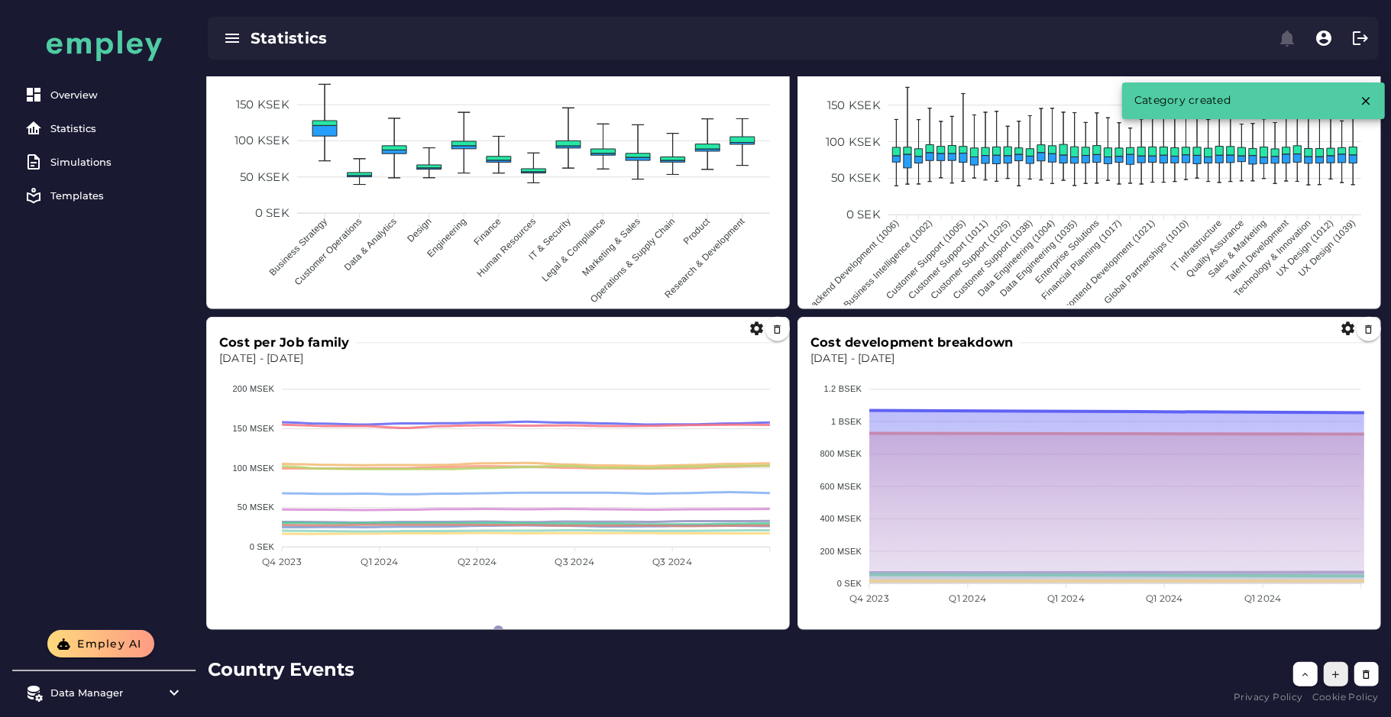
click at [1335, 675] on icon "button" at bounding box center [1336, 674] width 11 height 11
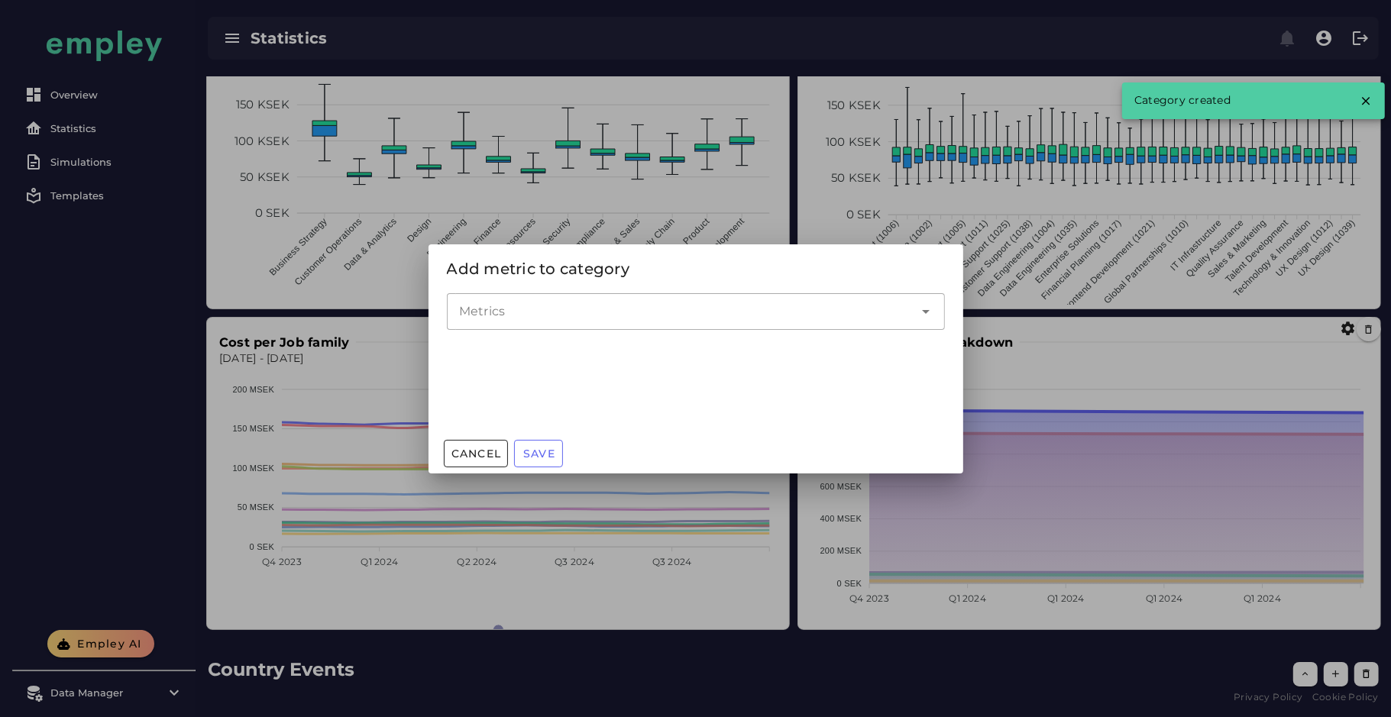
scroll to position [0, 0]
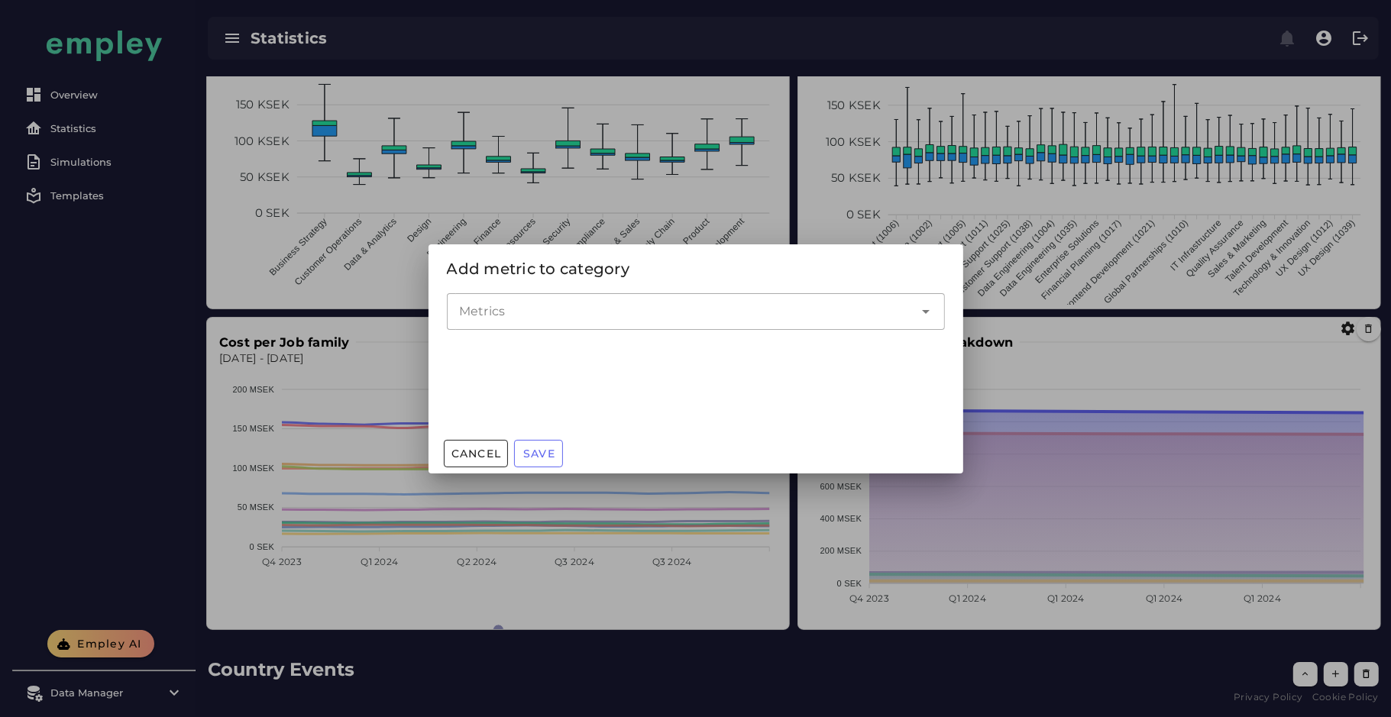
click at [589, 319] on input "Metrics" at bounding box center [684, 311] width 451 height 18
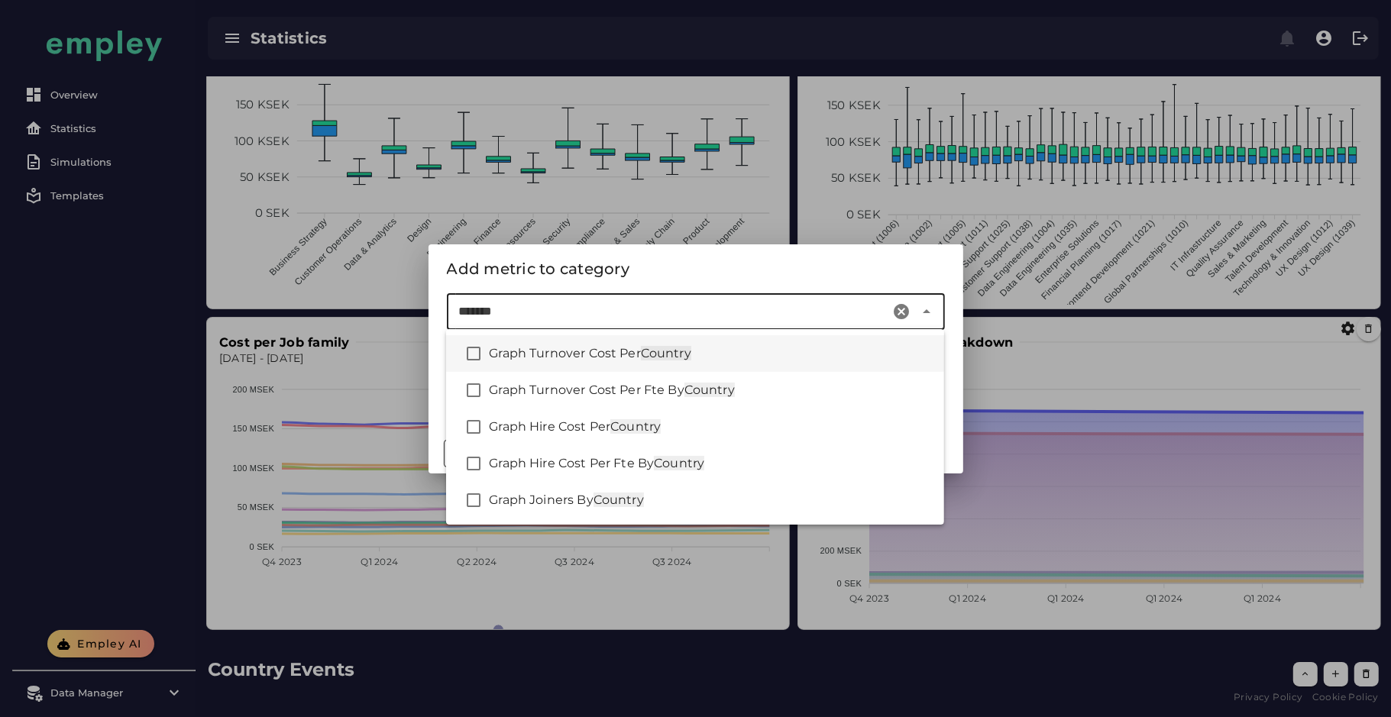
click at [610, 353] on span "Graph Turnover Cost Per" at bounding box center [564, 353] width 151 height 15
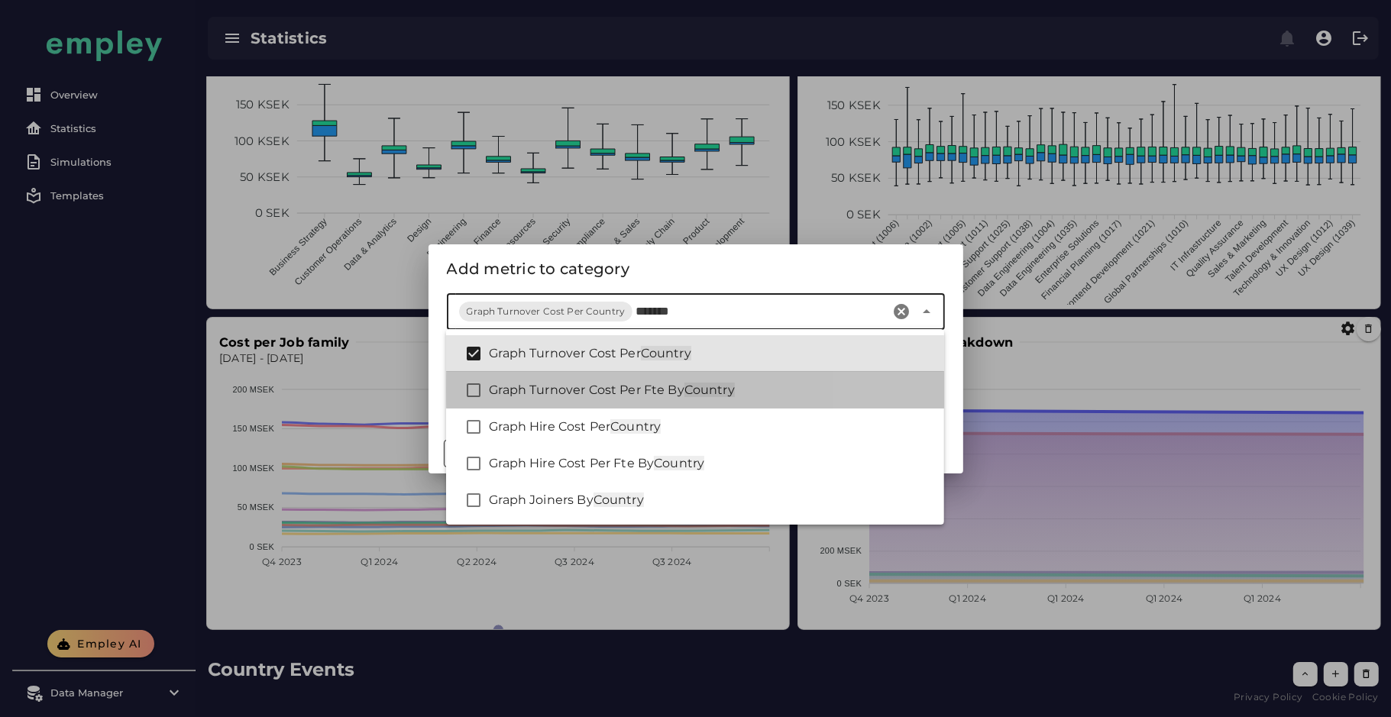
click at [590, 393] on span "Graph Turnover Cost Per Fte By" at bounding box center [587, 390] width 196 height 15
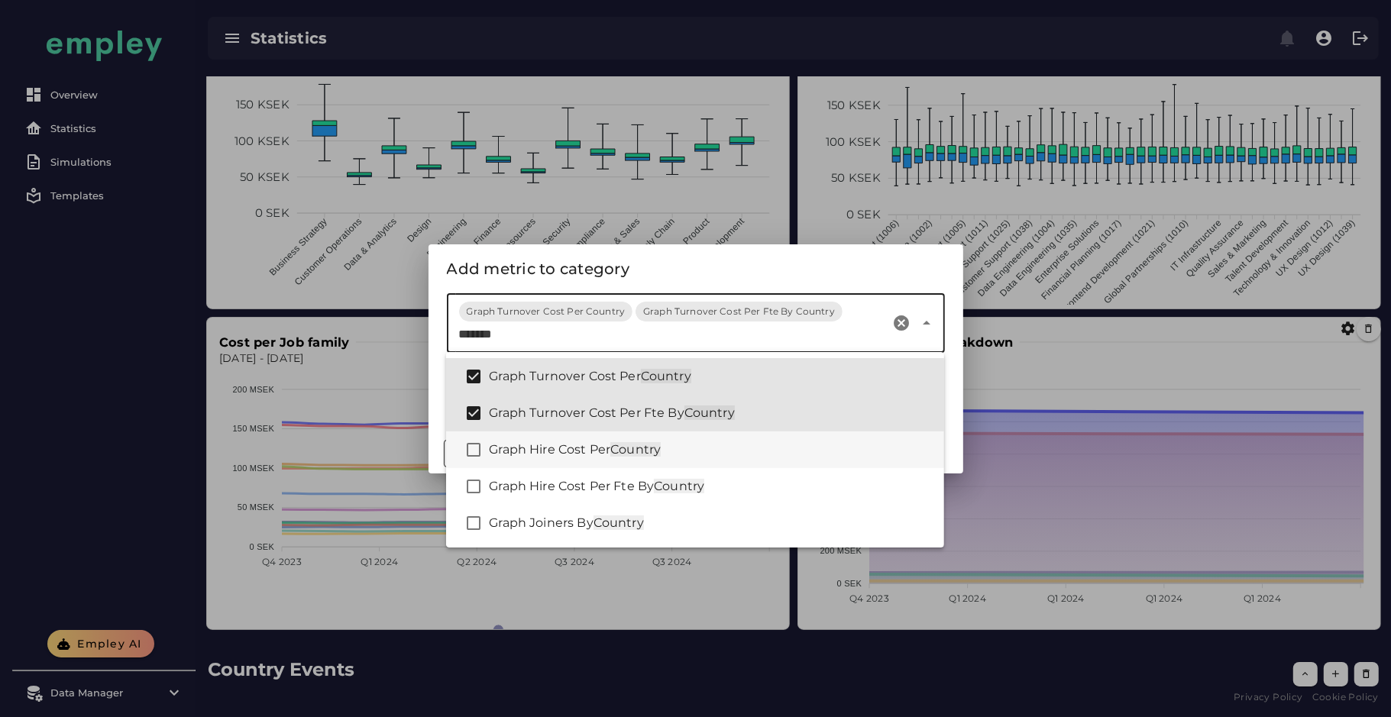
click at [564, 447] on span "Graph Hire Cost Per" at bounding box center [549, 449] width 121 height 15
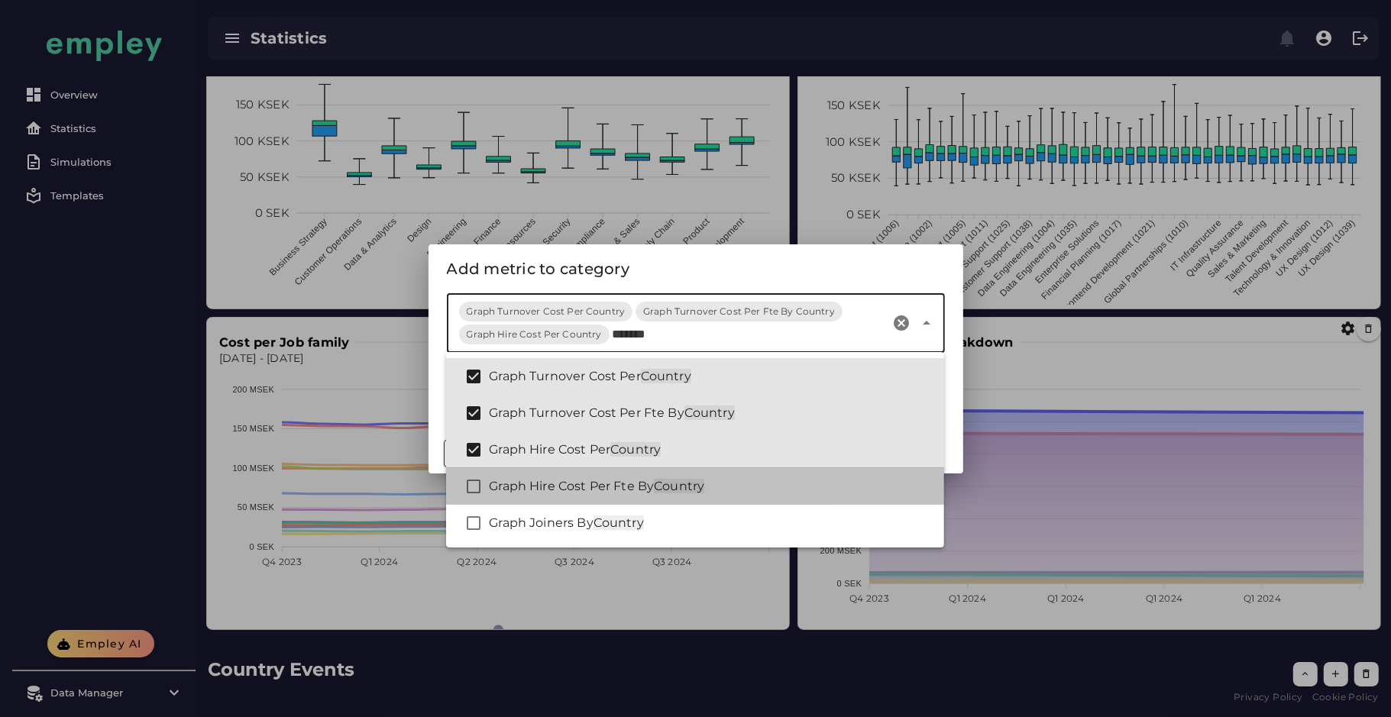
click at [558, 475] on div "Graph Hire Cost Per Fte By Country" at bounding box center [695, 486] width 498 height 37
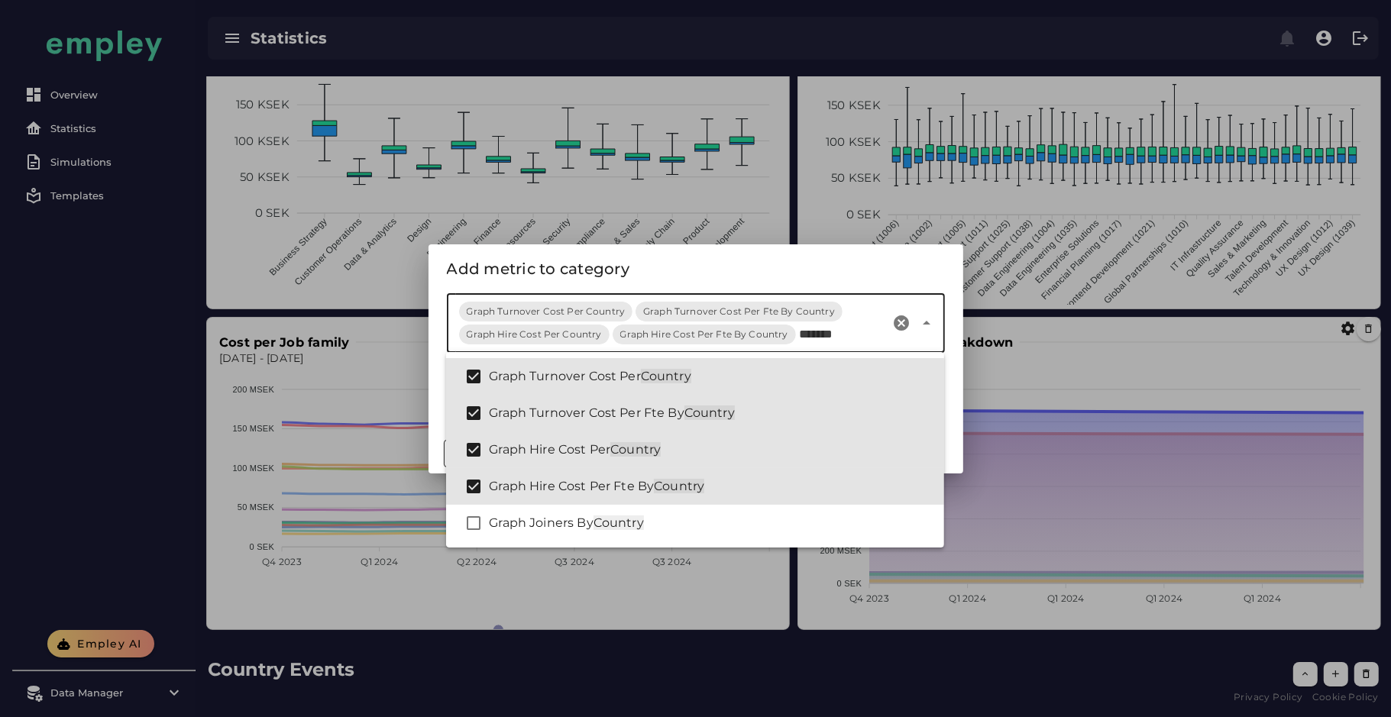
type input "*******"
click at [648, 262] on div "Add metric to category" at bounding box center [696, 269] width 498 height 24
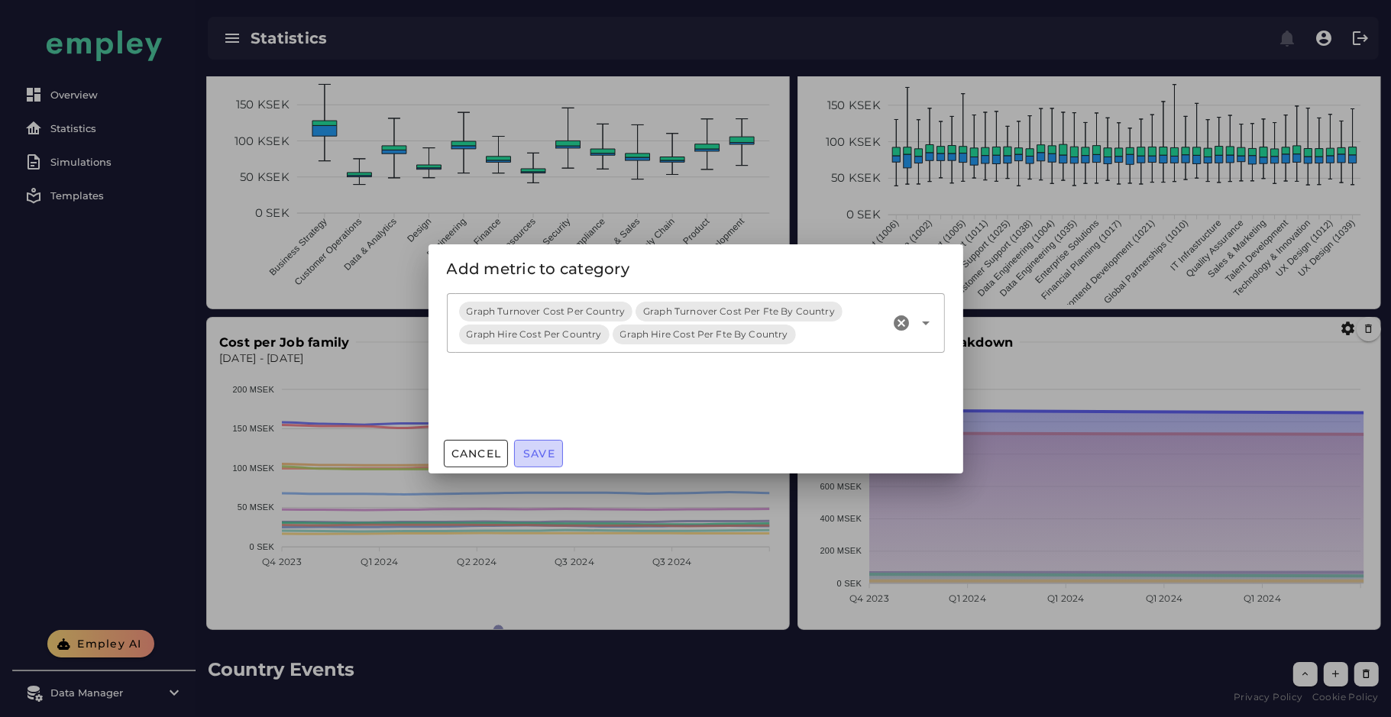
click at [532, 459] on span "Save" at bounding box center [538, 454] width 33 height 14
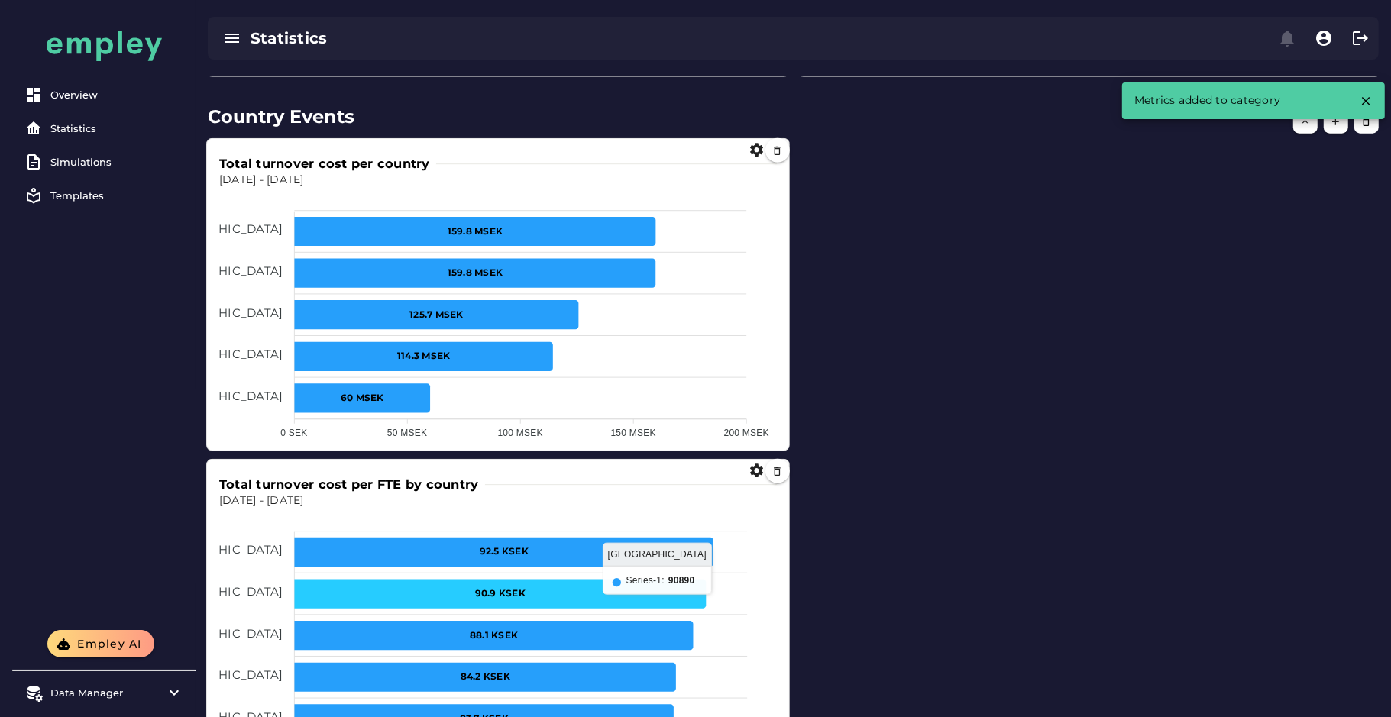
scroll to position [1461, 0]
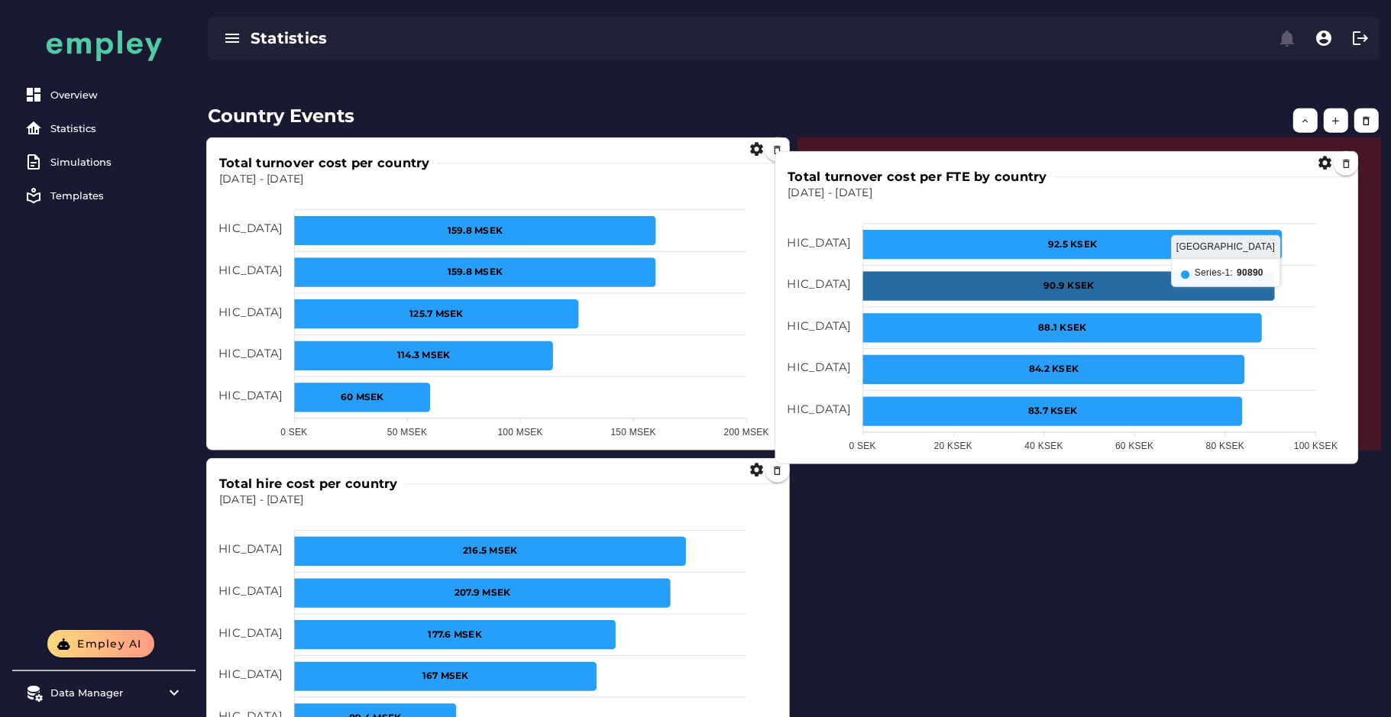
drag, startPoint x: 569, startPoint y: 598, endPoint x: 1138, endPoint y: 291, distance: 646.7
click at [1138, 291] on icon at bounding box center [1069, 286] width 412 height 29
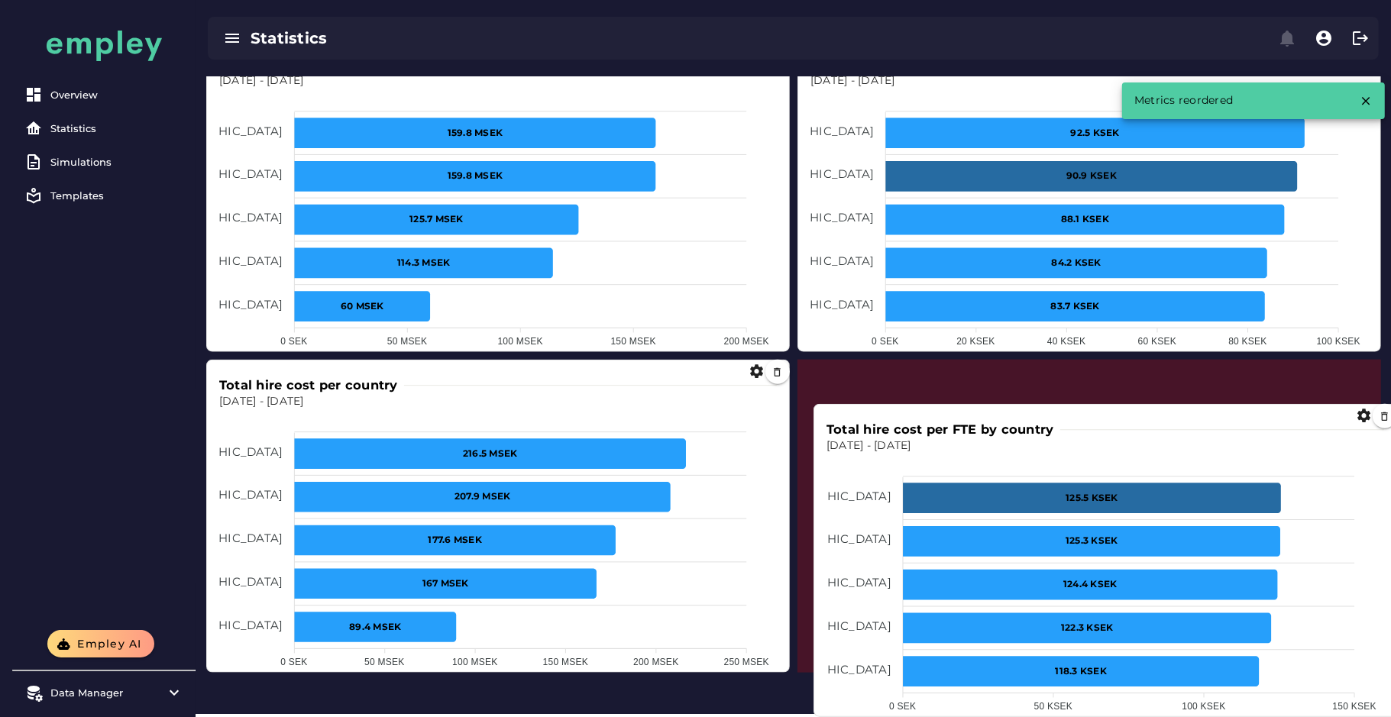
drag, startPoint x: 648, startPoint y: 646, endPoint x: 1255, endPoint y: 508, distance: 622.8
click at [1255, 508] on icon at bounding box center [1092, 499] width 378 height 31
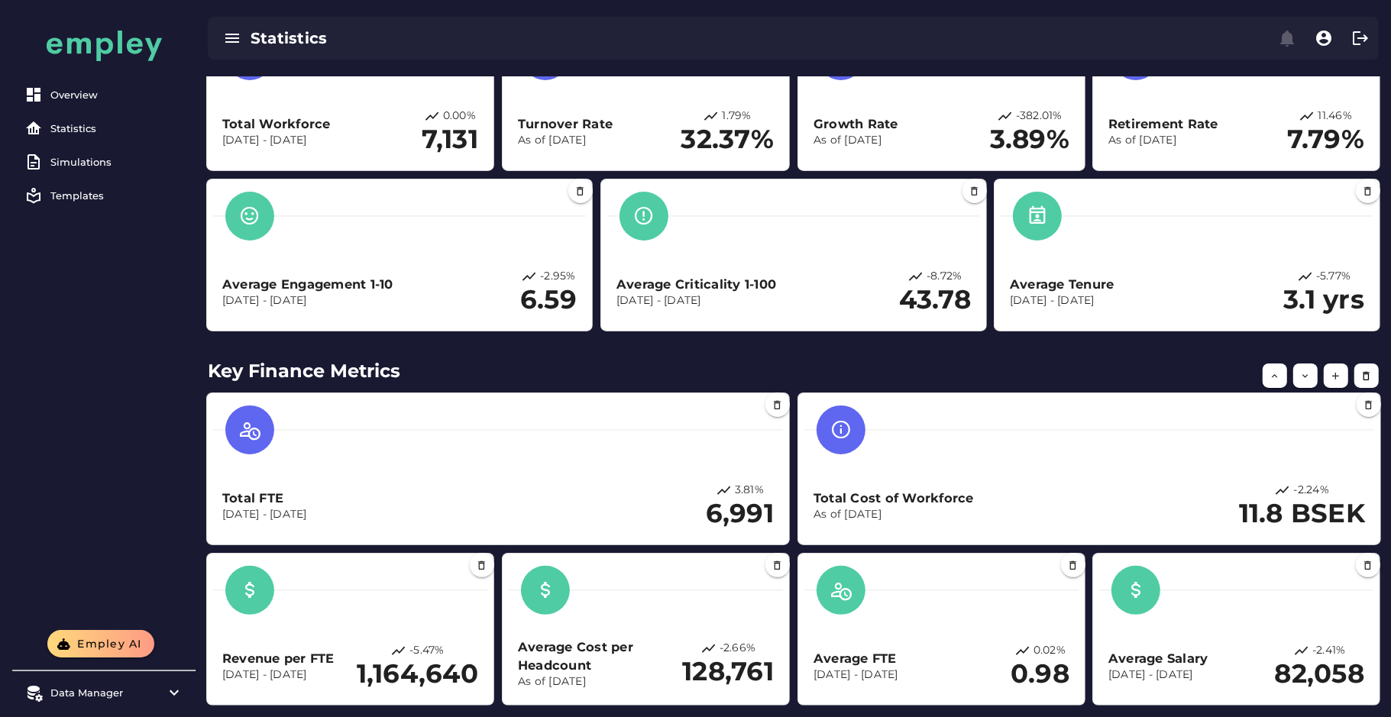
scroll to position [0, 0]
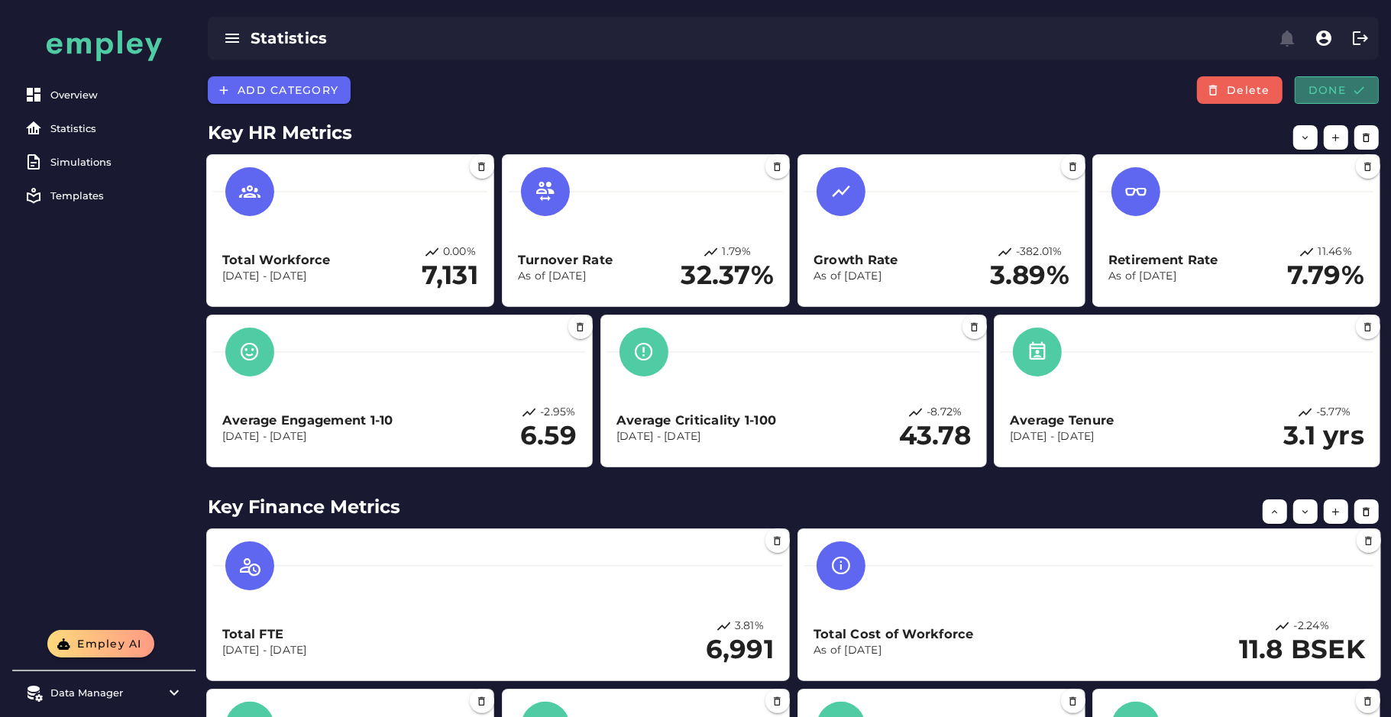
click at [1322, 95] on span "Done" at bounding box center [1337, 90] width 58 height 14
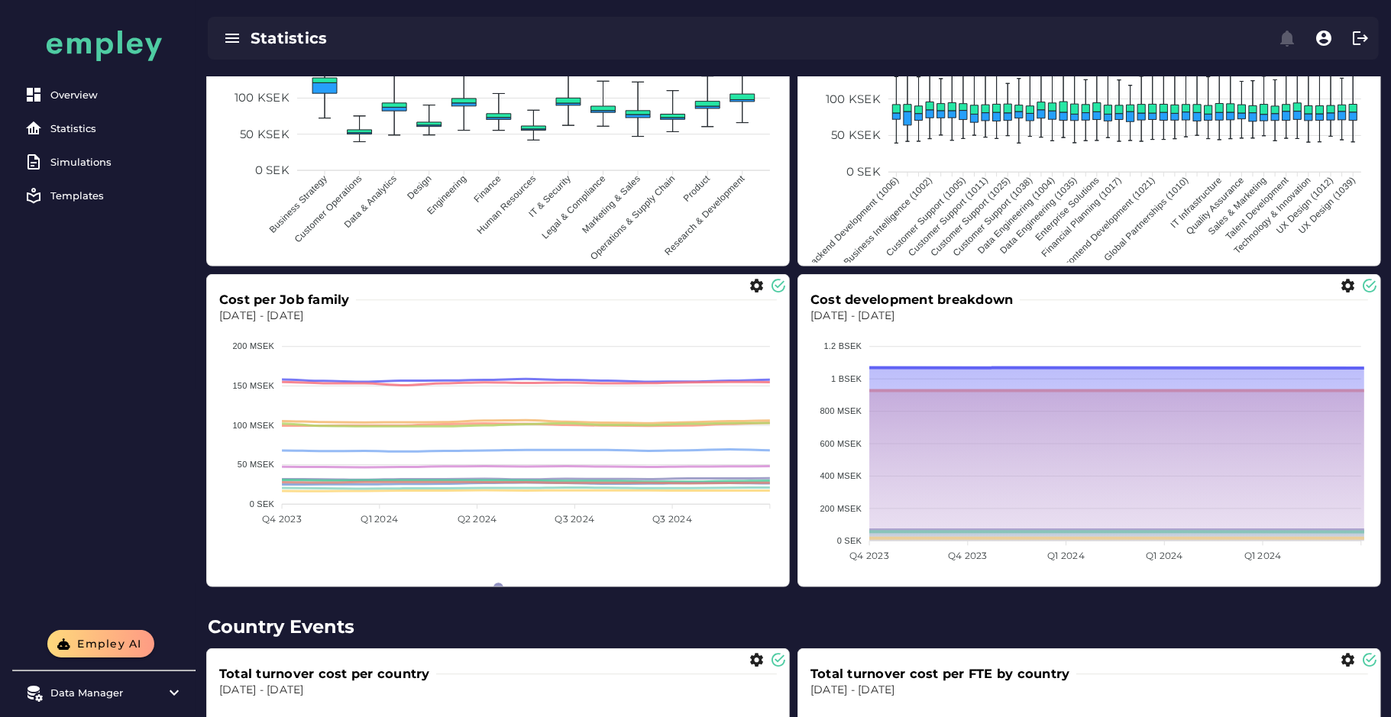
scroll to position [968, 0]
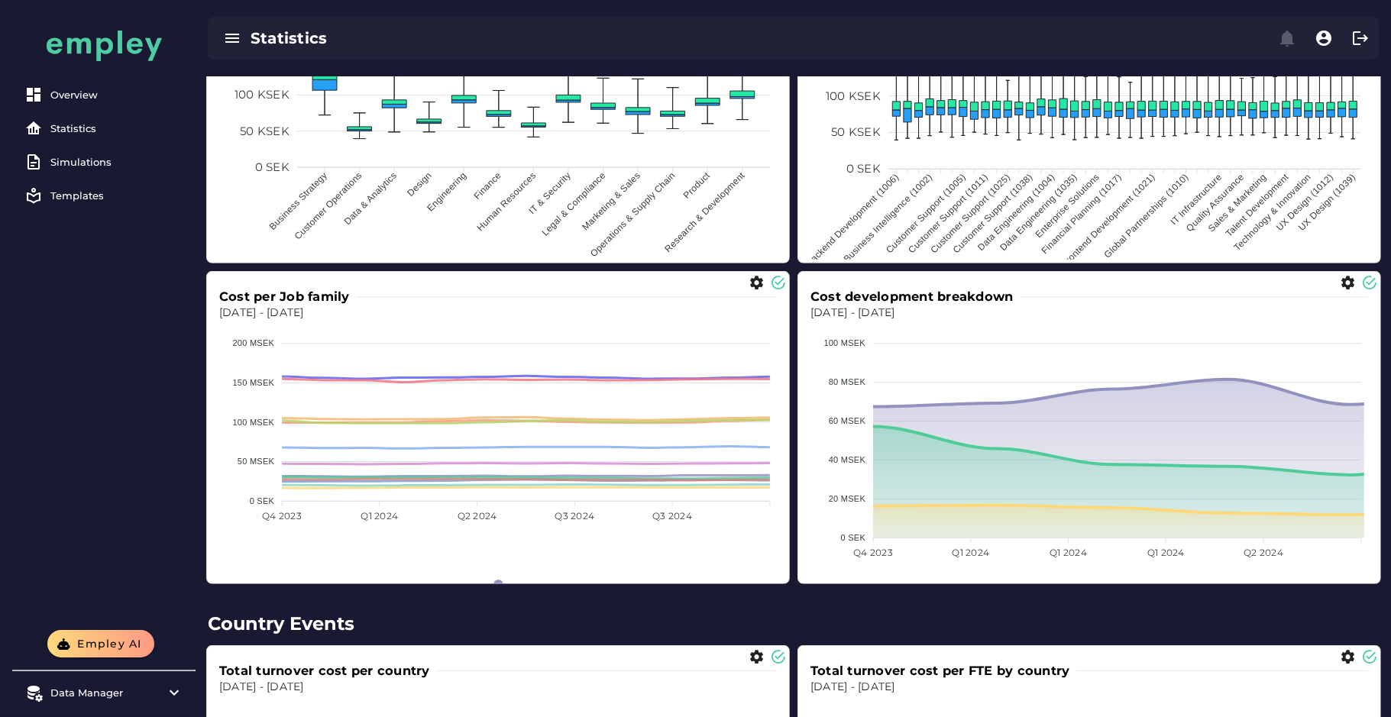
click at [807, 482] on div "Cost development breakdown [DATE] - [DATE] 100 MSEK 100 MSEK 80 MSEK 80 MSEK 60…" at bounding box center [1089, 427] width 570 height 299
click at [794, 481] on div "Salary per Job Family As of [DATE] 200 KSEK 200 KSEK 150 KSEK 150 KSEK 100 KSEK…" at bounding box center [793, 267] width 1189 height 649
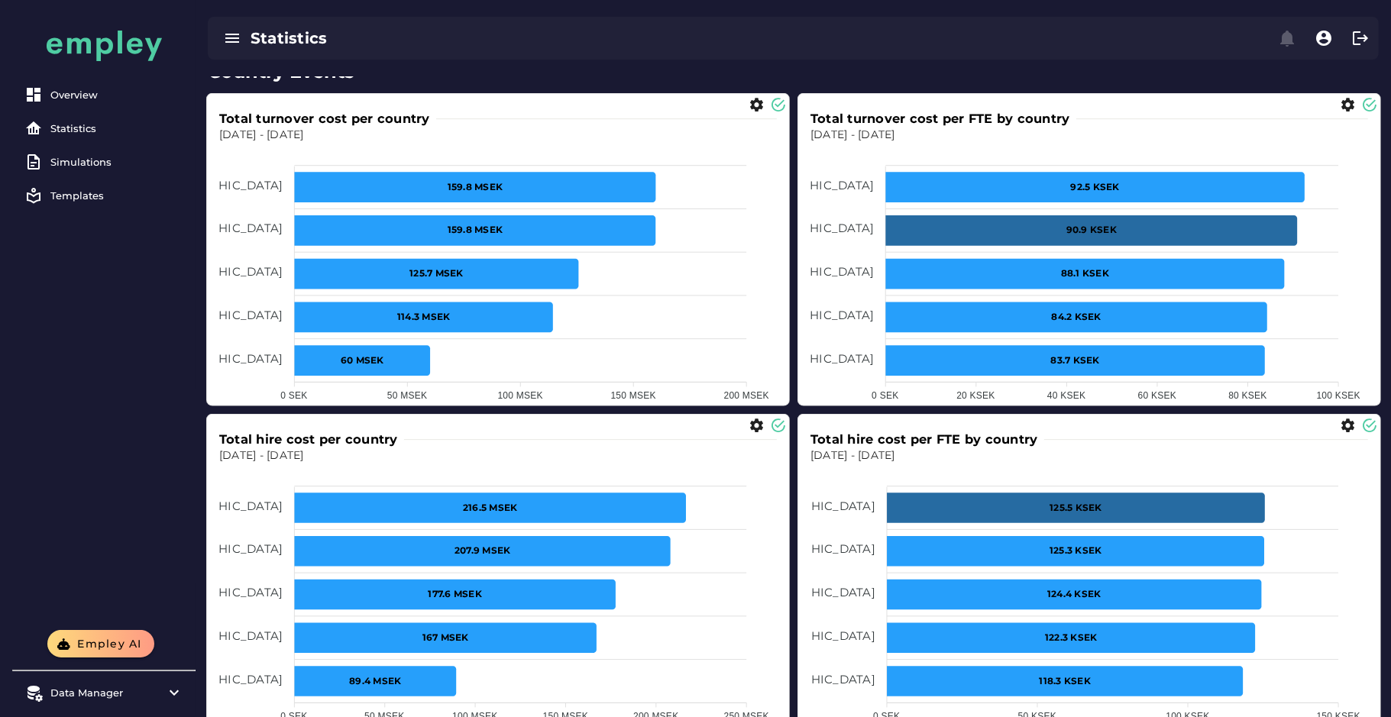
scroll to position [1526, 0]
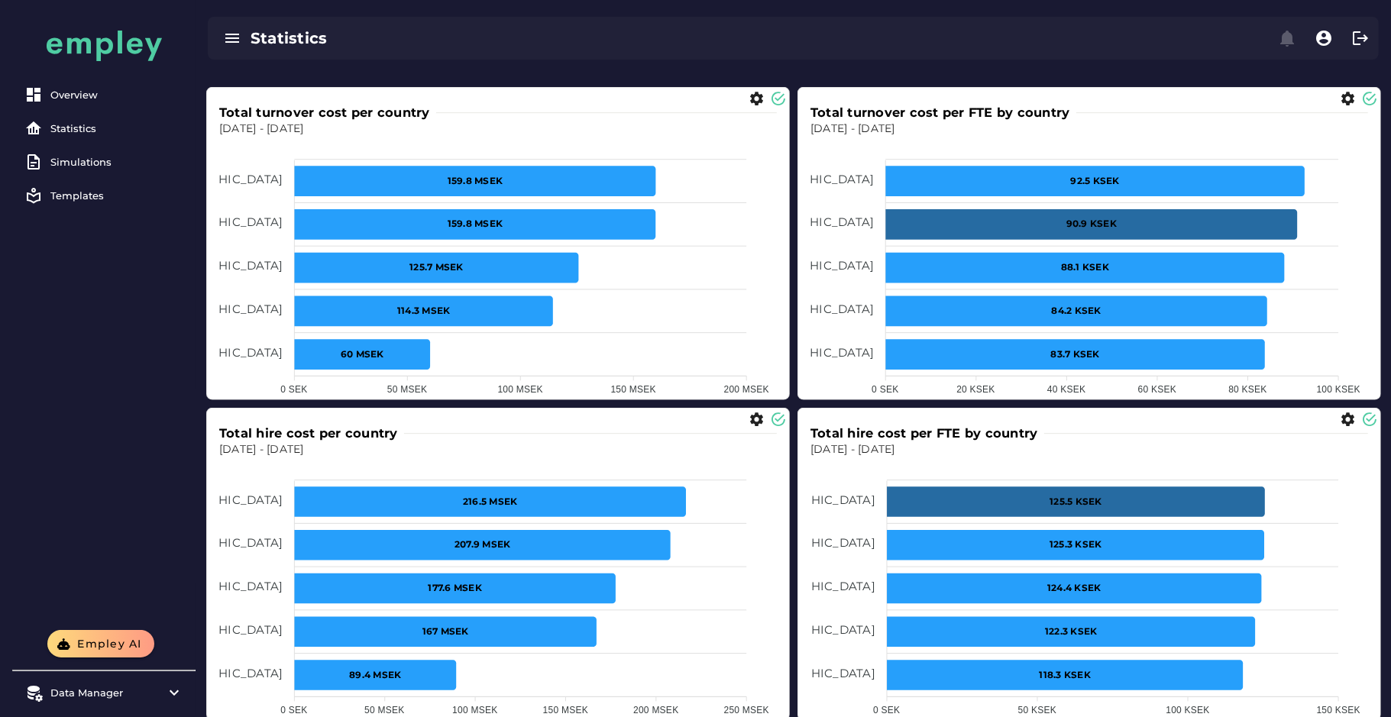
click at [951, 517] on foreignobject at bounding box center [1089, 591] width 558 height 267
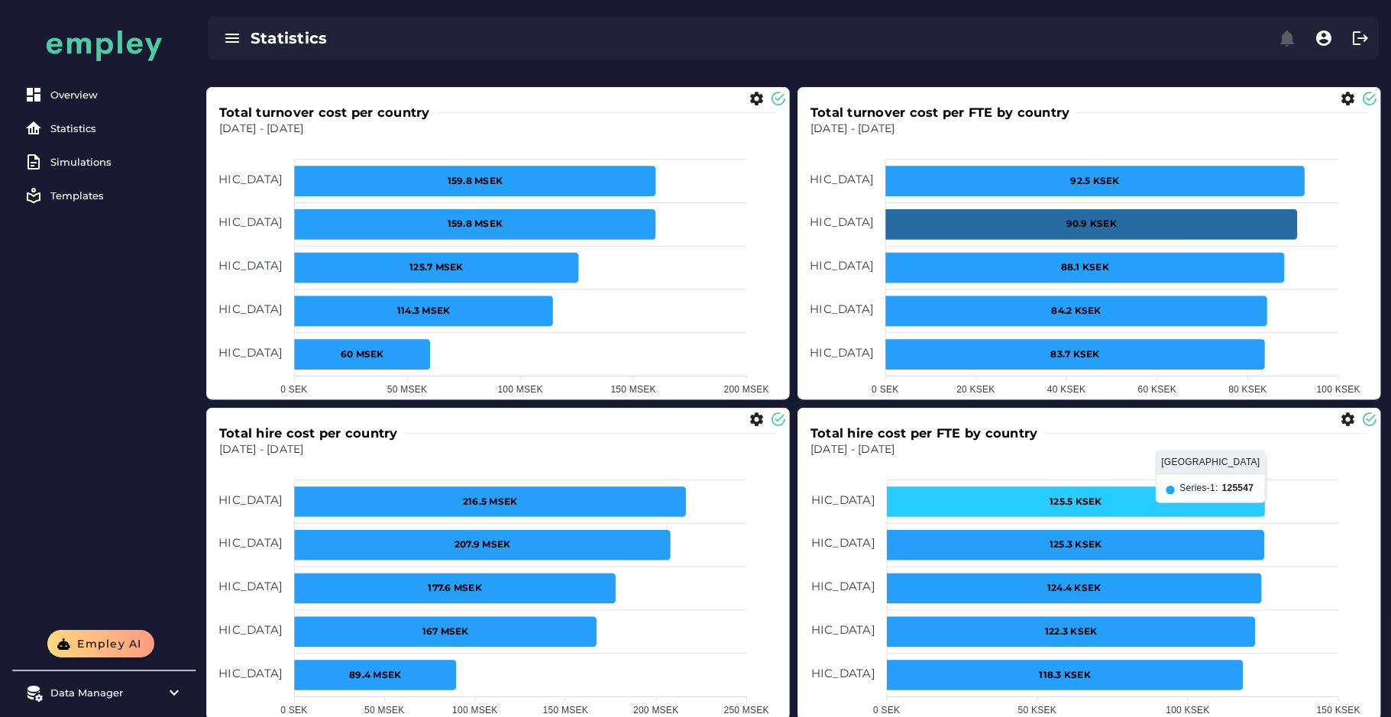
click at [965, 510] on icon at bounding box center [1076, 502] width 378 height 31
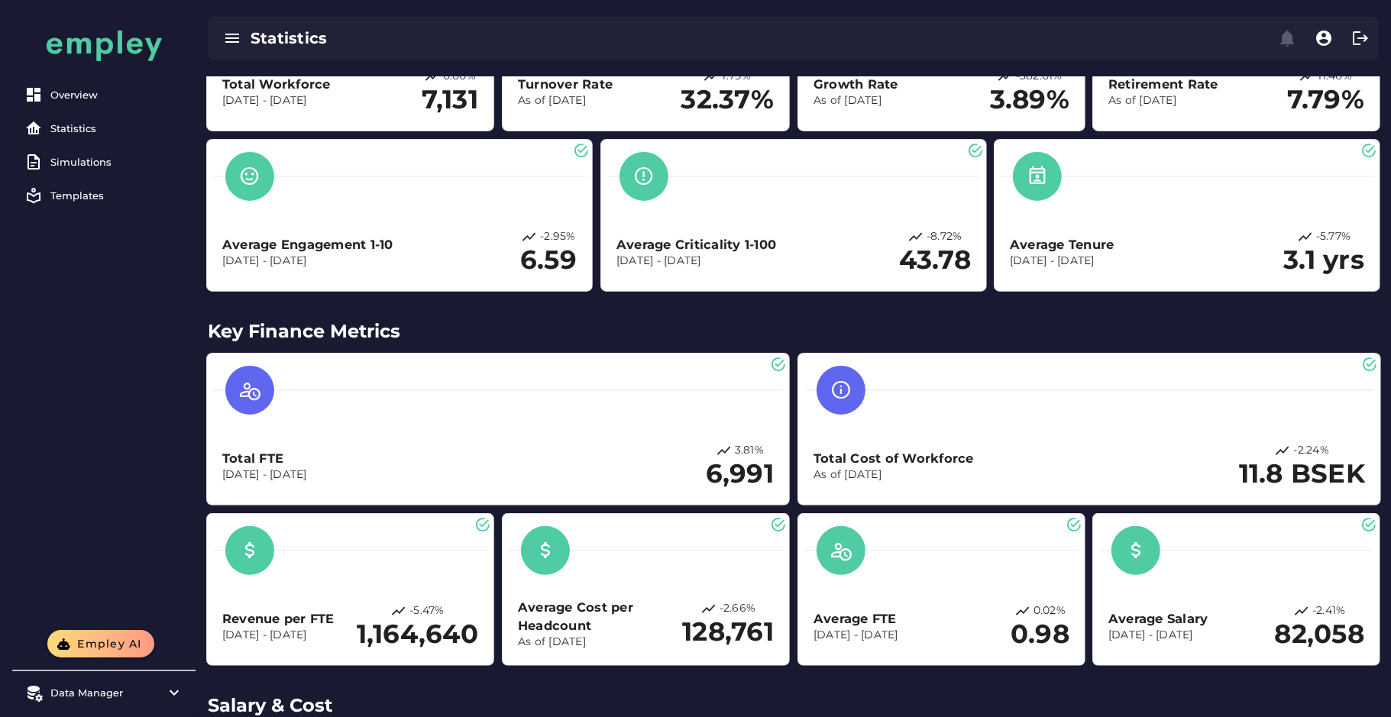
scroll to position [0, 0]
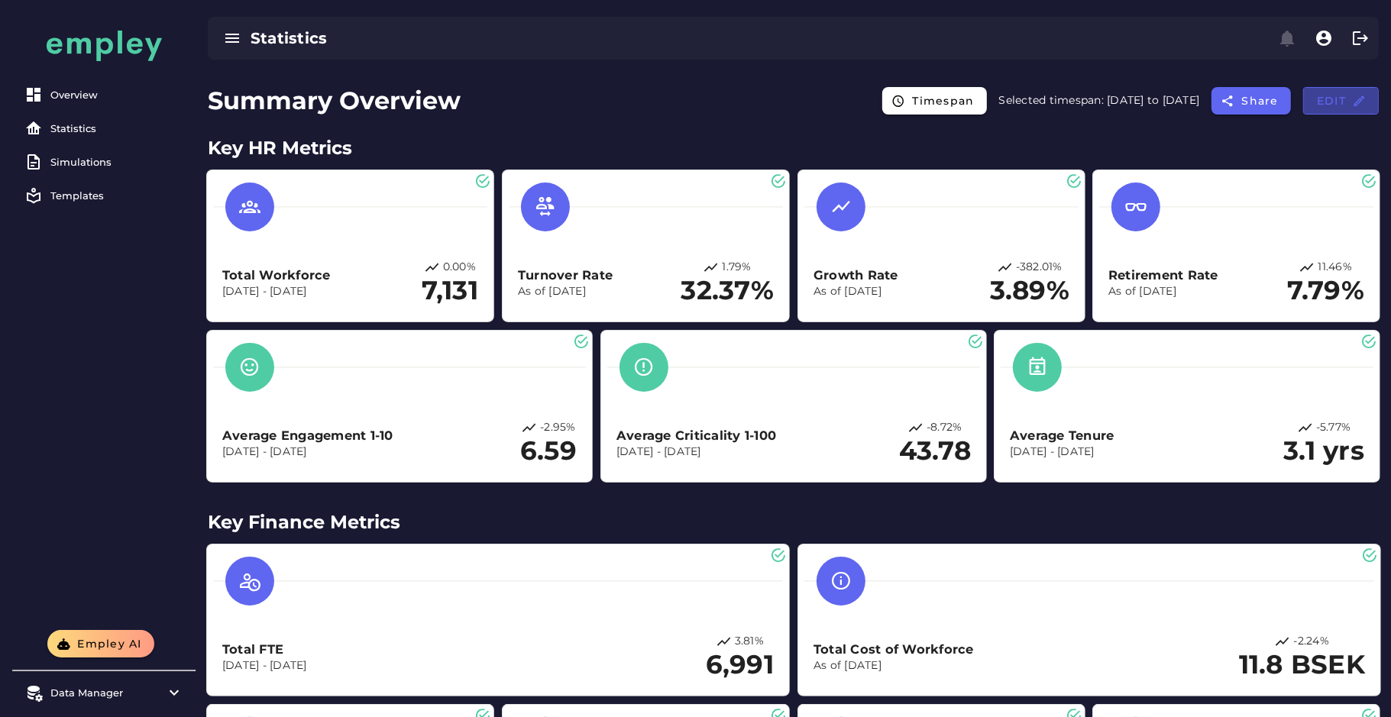
click at [1335, 108] on button "Edit" at bounding box center [1341, 100] width 76 height 27
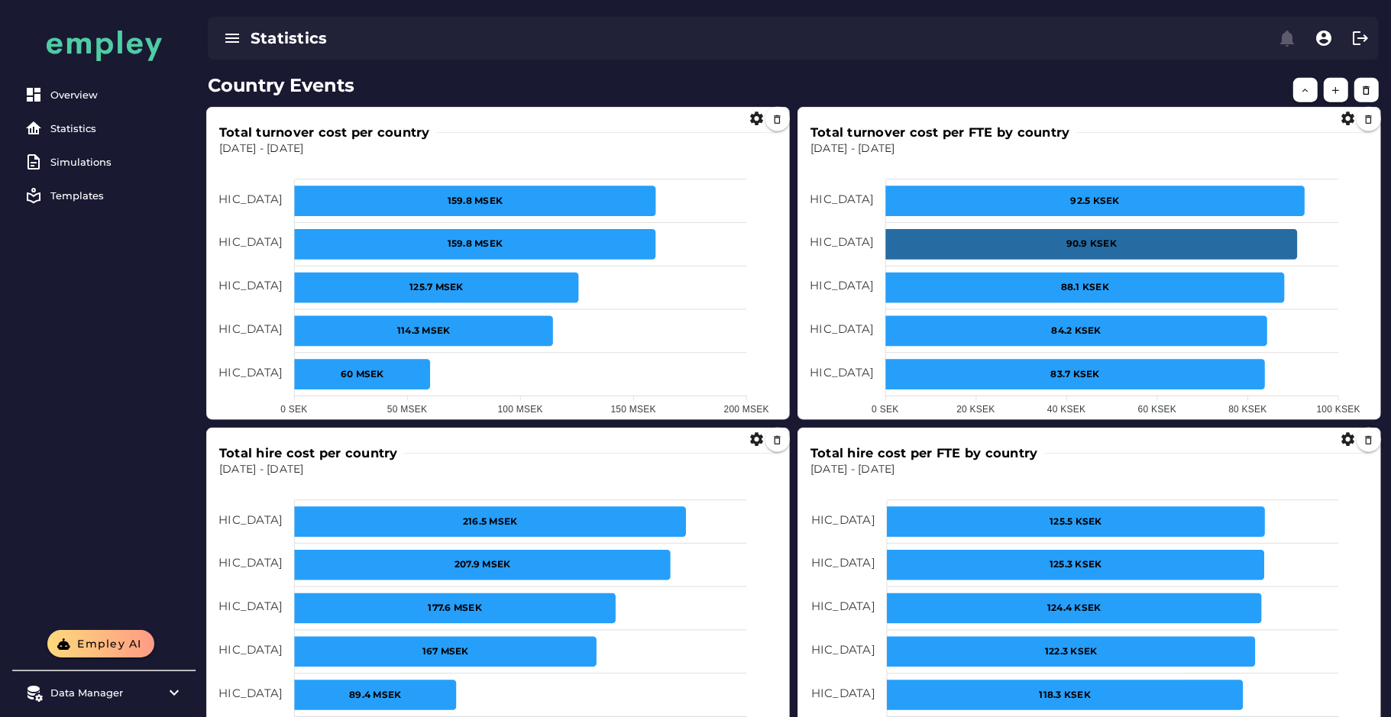
scroll to position [1478, 0]
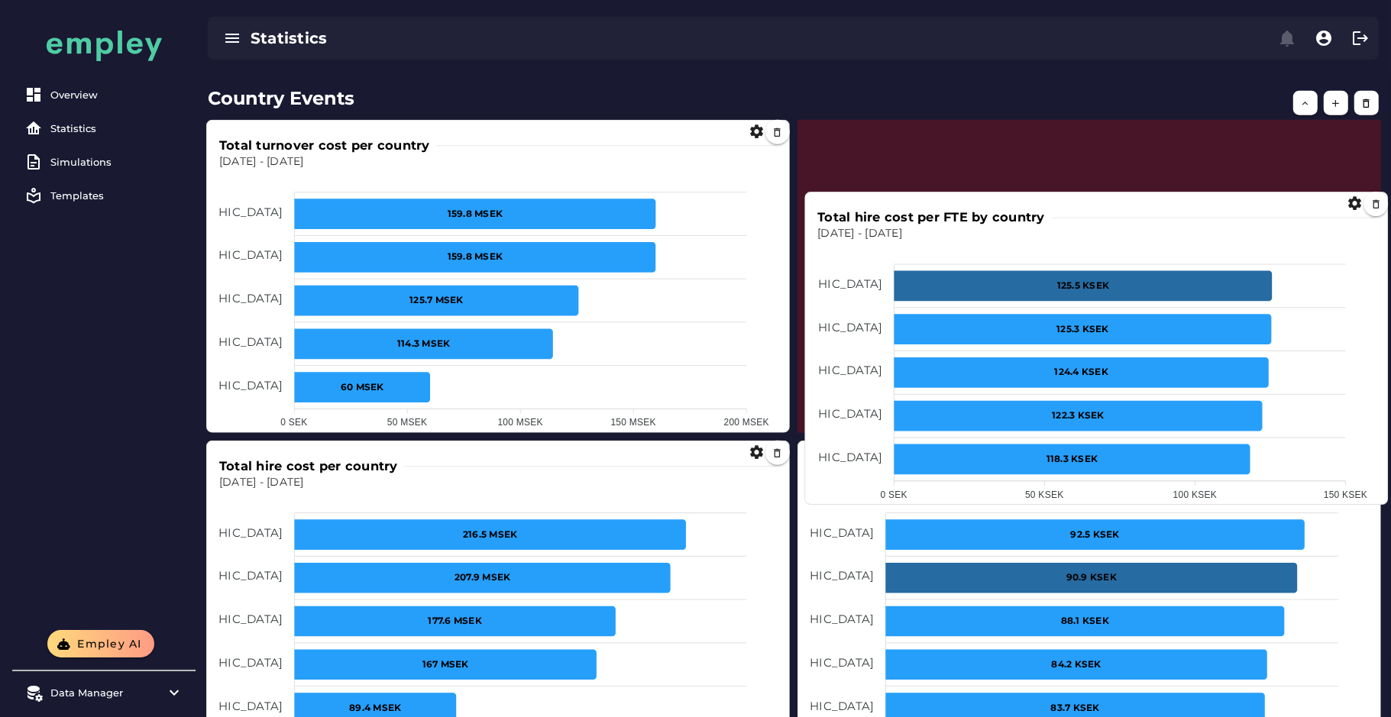
drag, startPoint x: 990, startPoint y: 520, endPoint x: 998, endPoint y: 206, distance: 314.0
click at [998, 271] on icon at bounding box center [1084, 286] width 378 height 31
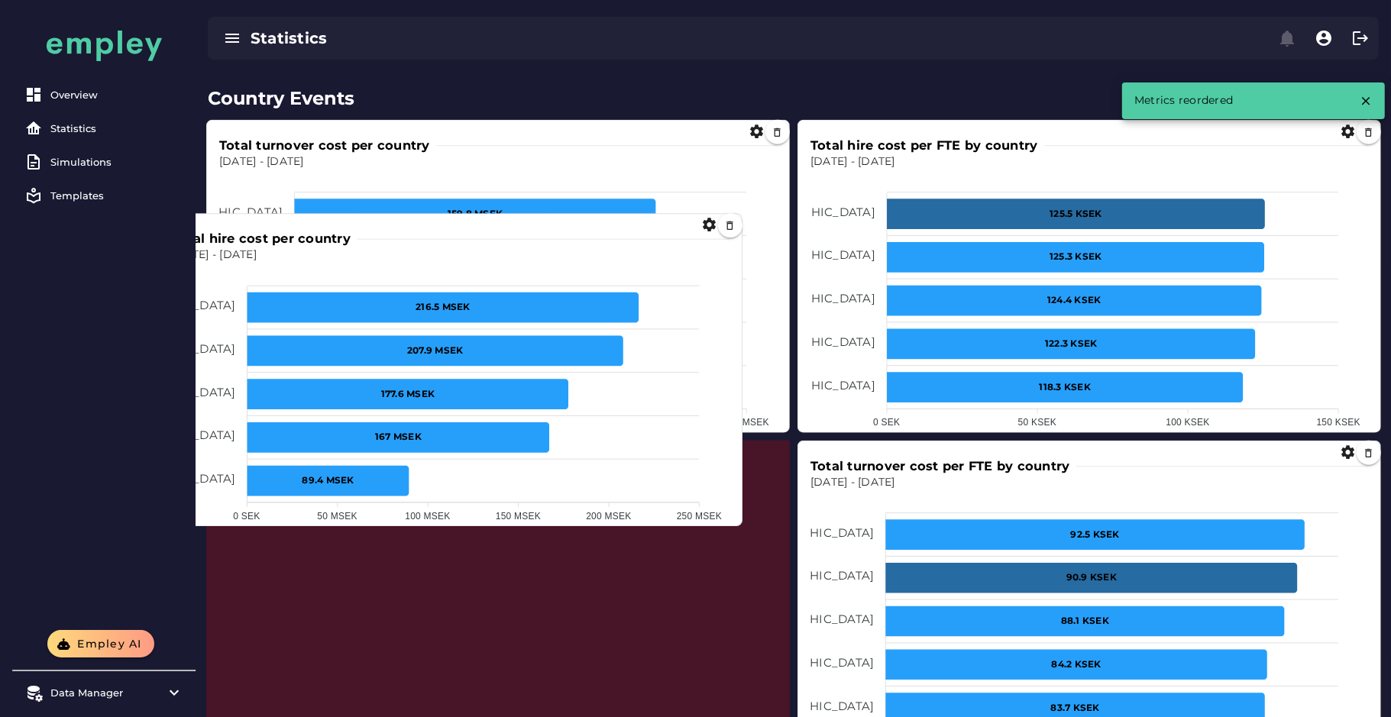
click at [574, 286] on foreignobject at bounding box center [451, 397] width 558 height 267
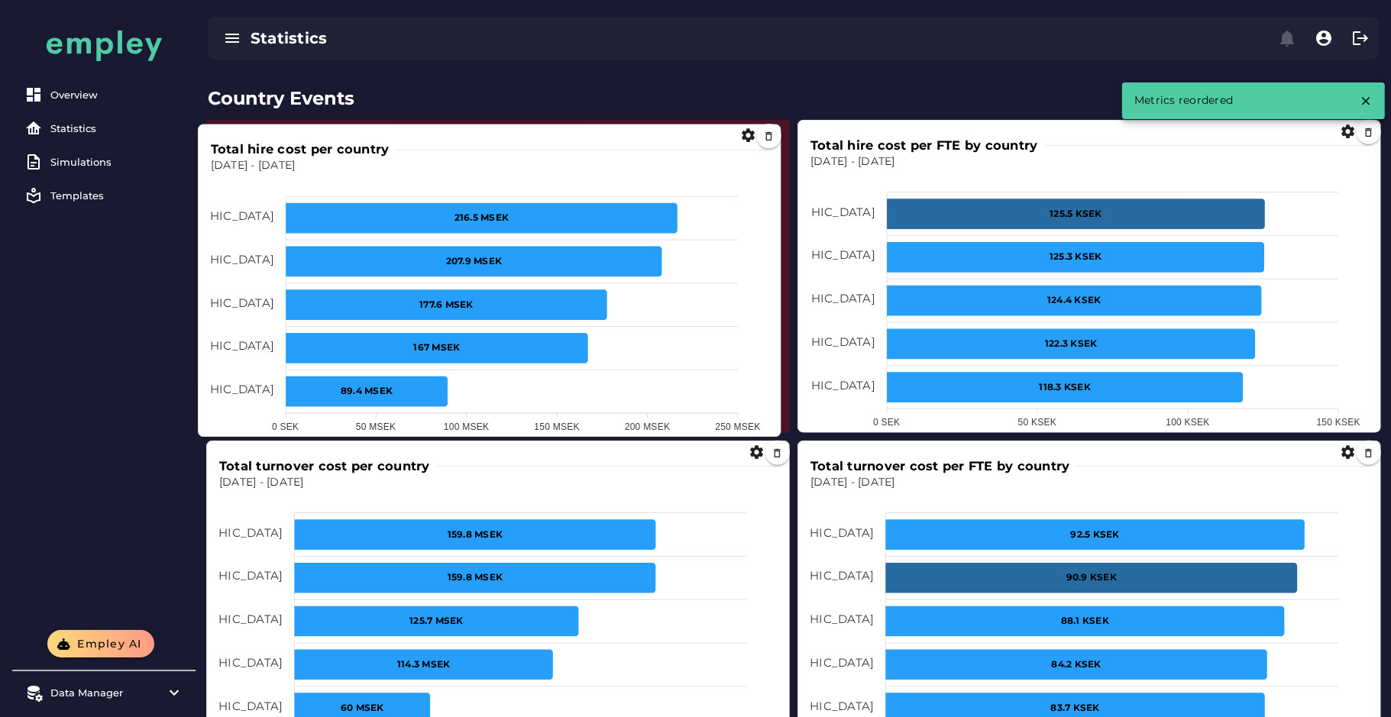
drag, startPoint x: 613, startPoint y: 490, endPoint x: 603, endPoint y: 173, distance: 317.9
click at [603, 174] on foreignobject at bounding box center [490, 307] width 558 height 267
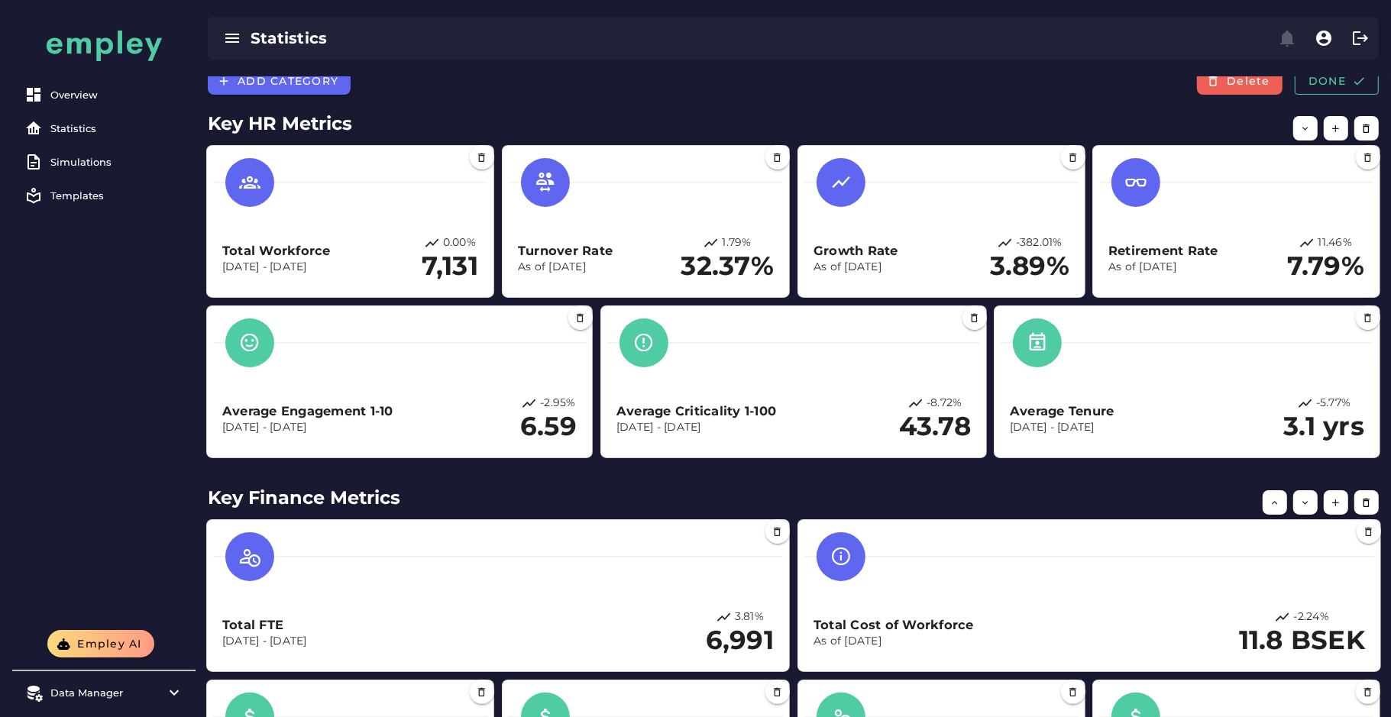
scroll to position [6, 0]
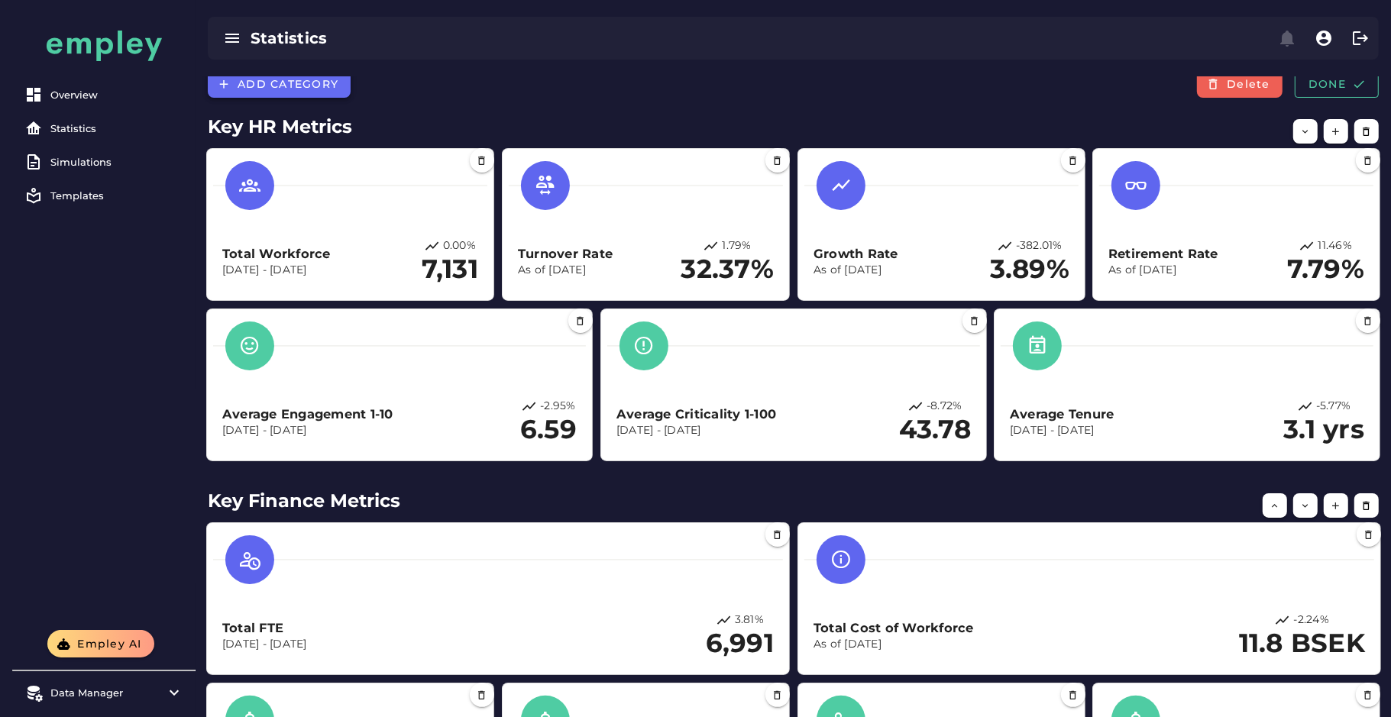
click at [289, 84] on span "Add category" at bounding box center [288, 84] width 102 height 14
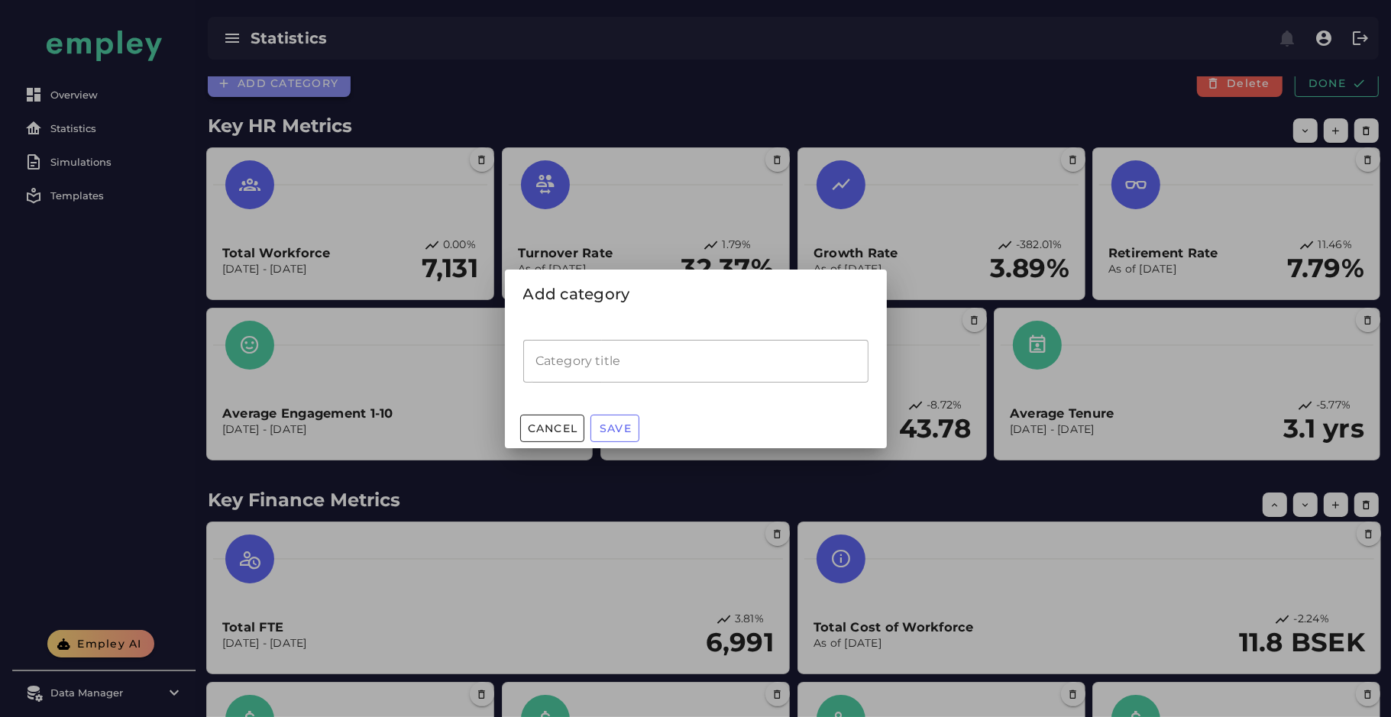
scroll to position [0, 0]
click at [597, 367] on input "Category title" at bounding box center [695, 361] width 345 height 43
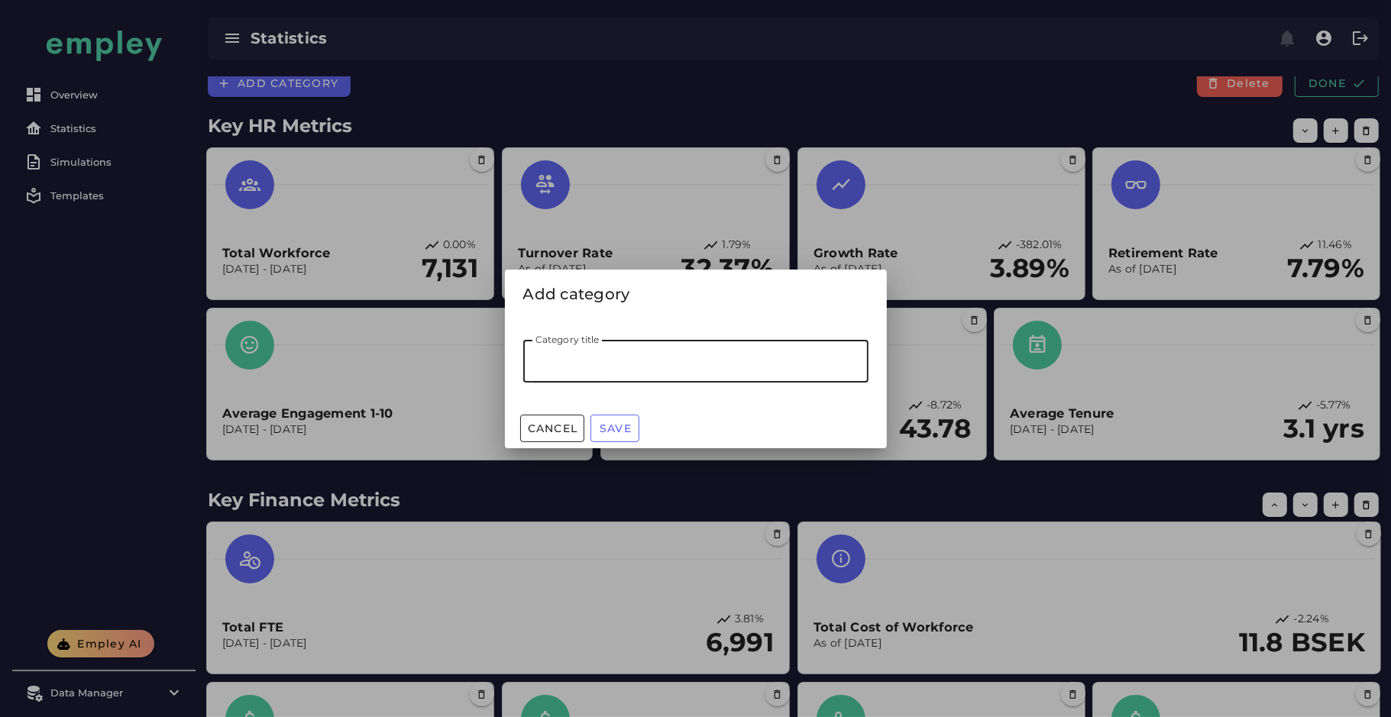
type input "*"
type input "*******"
type input "*"
type input "**********"
click at [612, 420] on button "Save" at bounding box center [614, 428] width 49 height 27
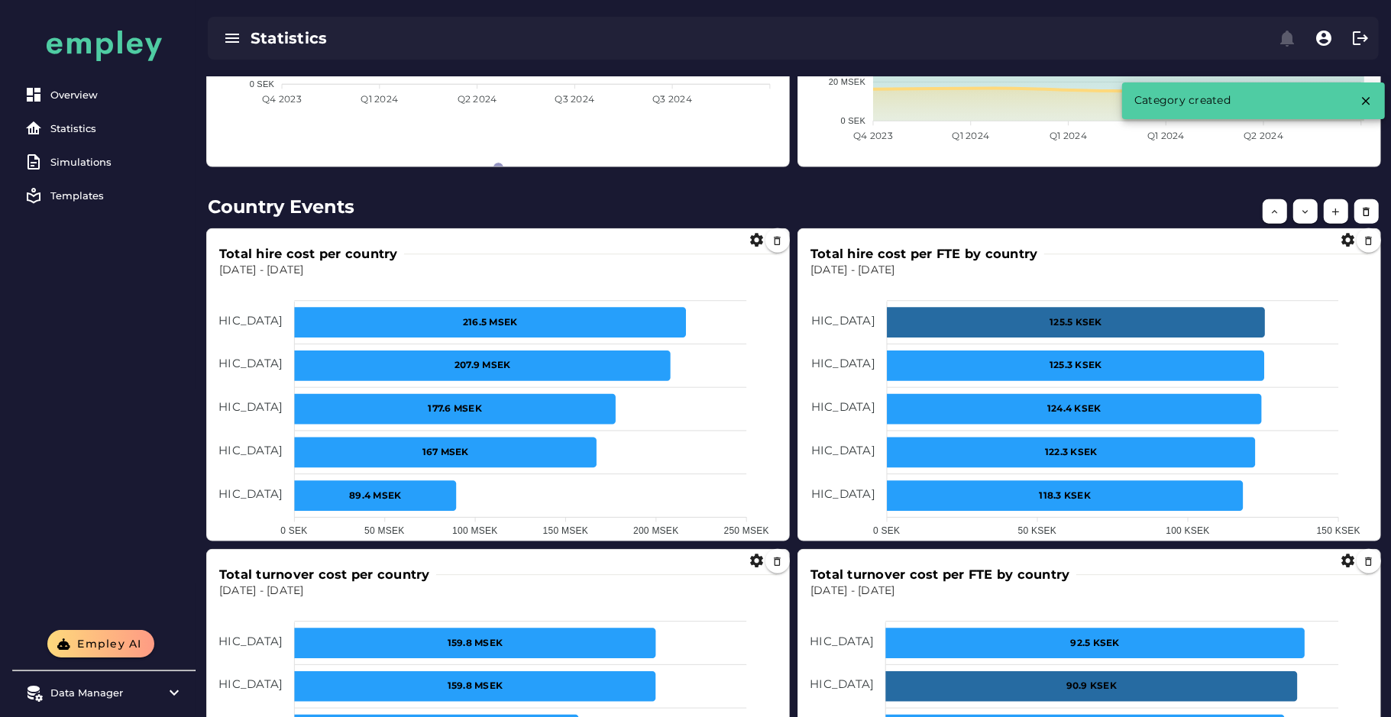
scroll to position [1602, 0]
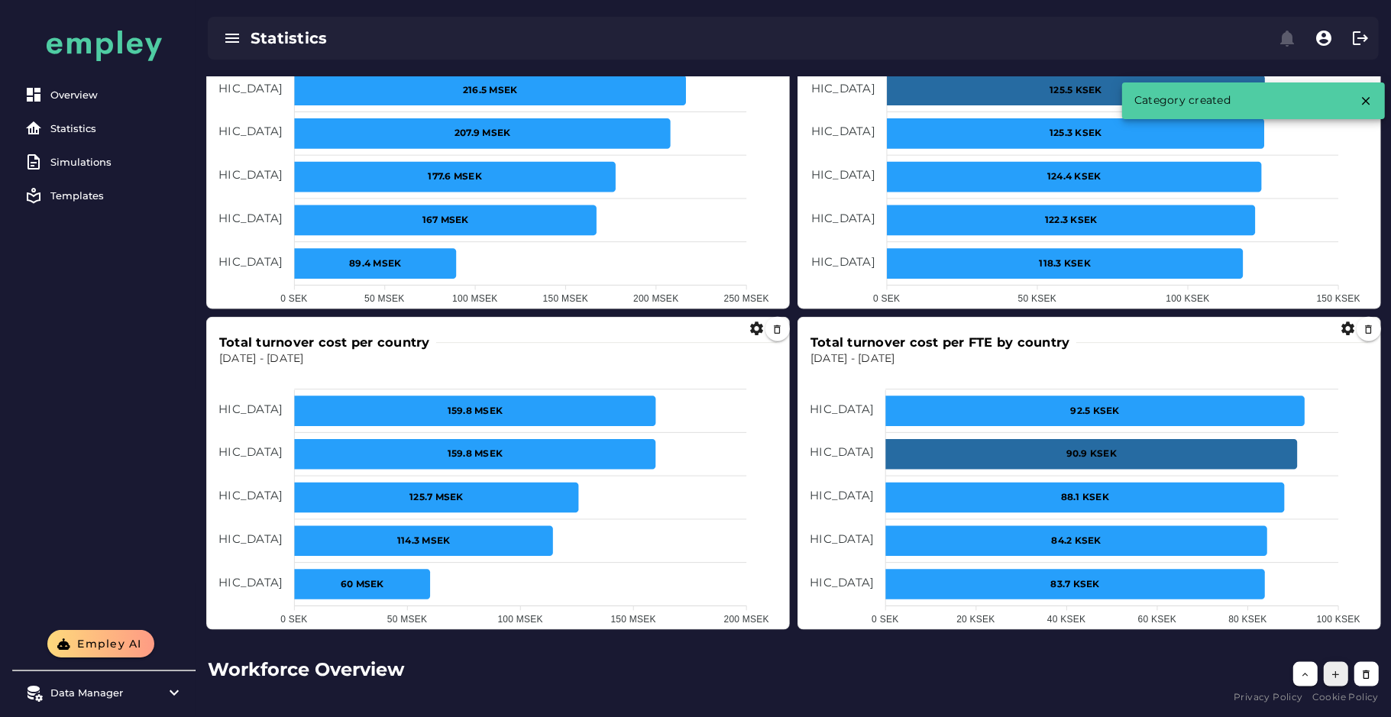
click at [1331, 669] on icon "button" at bounding box center [1336, 674] width 11 height 11
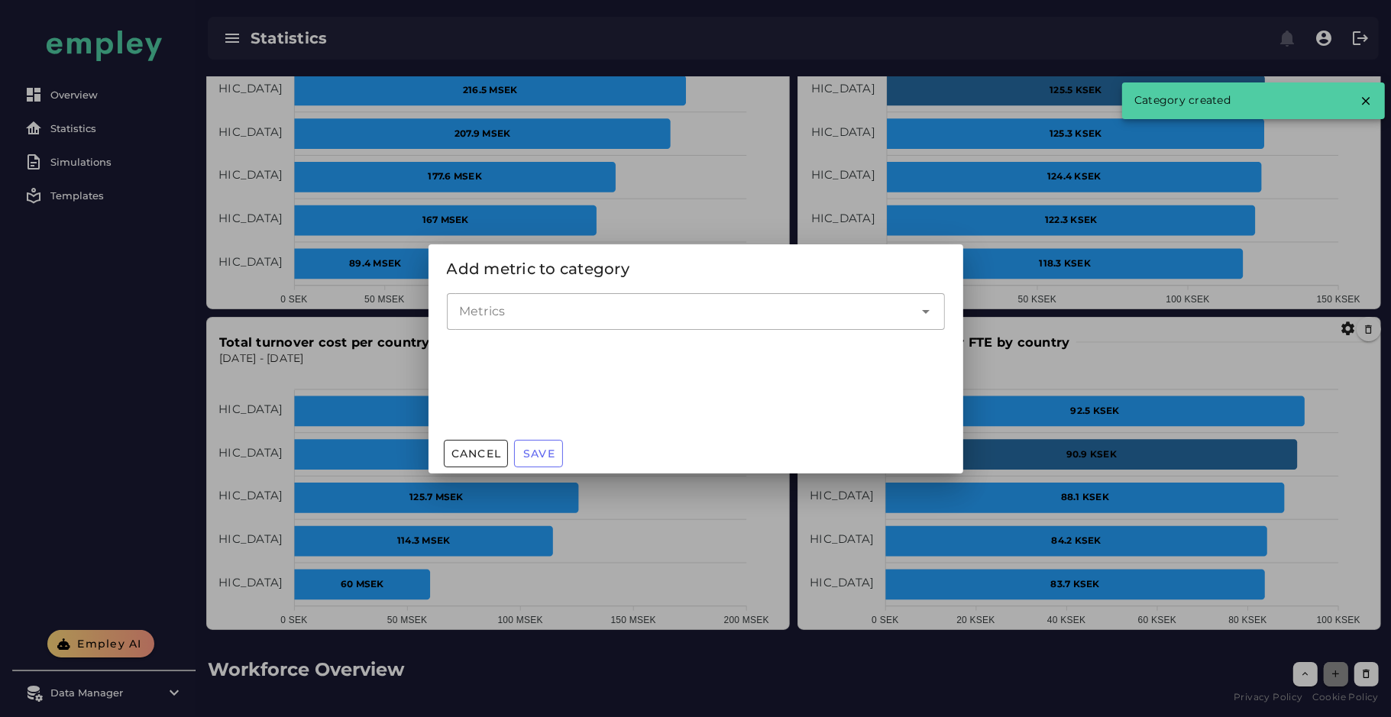
scroll to position [0, 0]
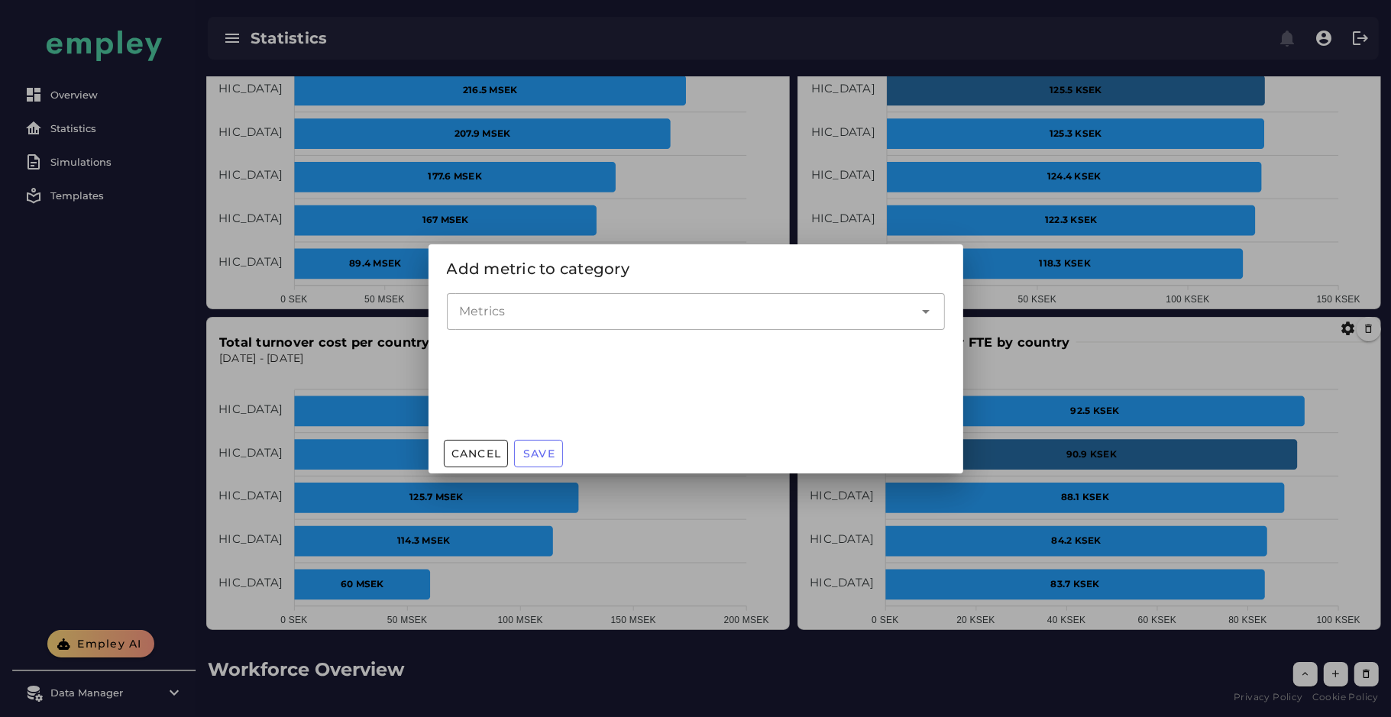
click at [977, 610] on div at bounding box center [695, 358] width 1391 height 717
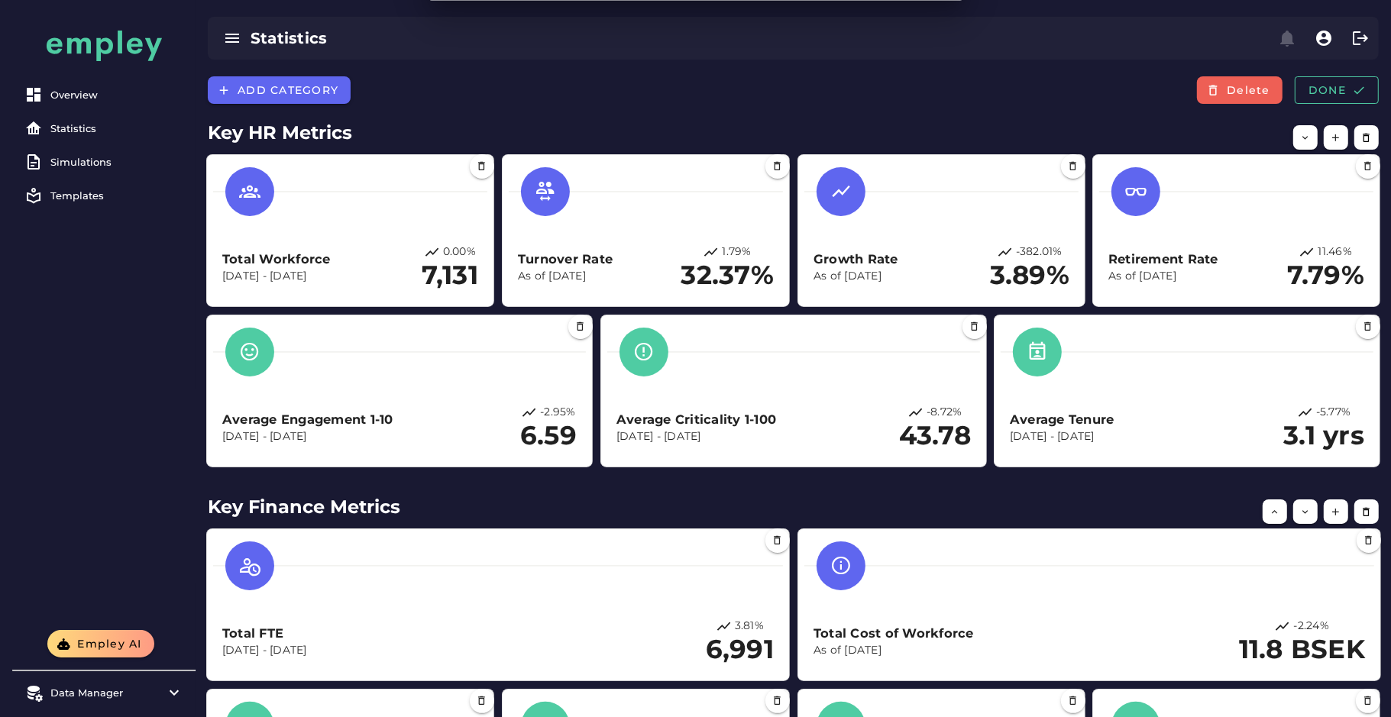
scroll to position [1602, 0]
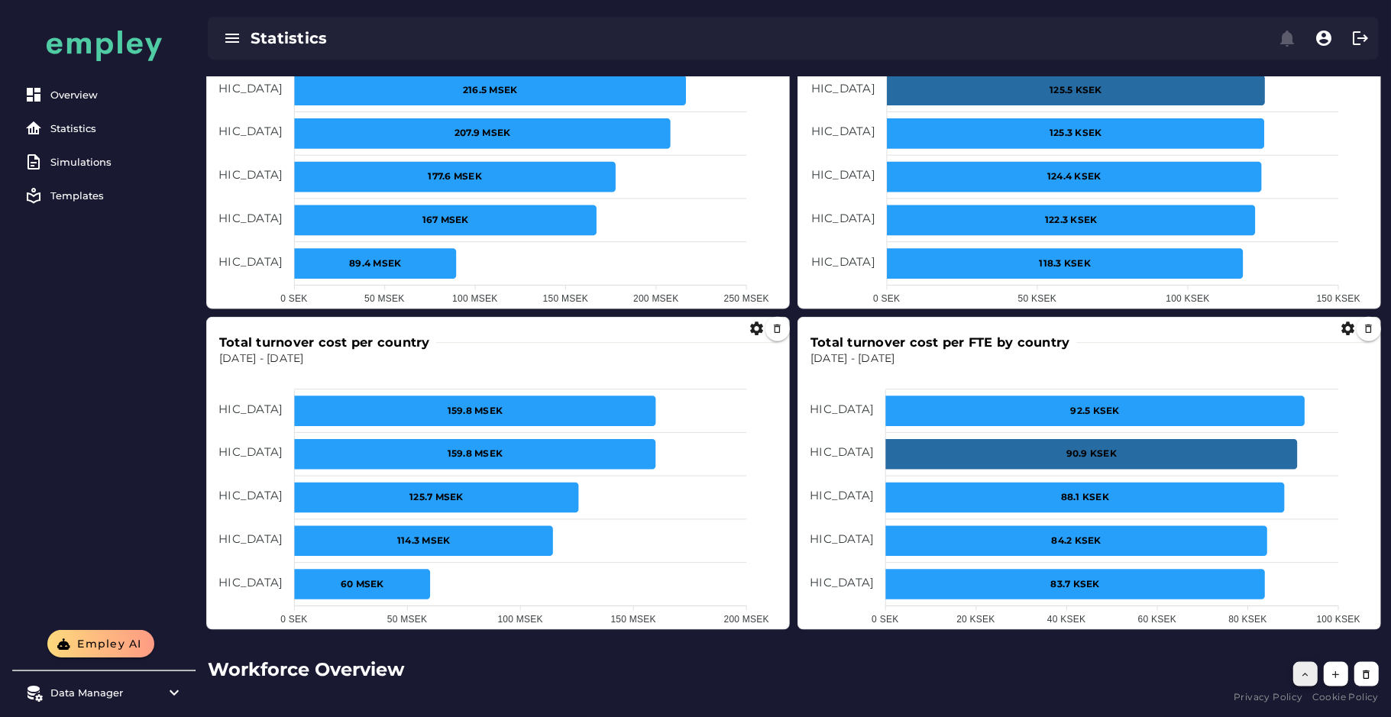
click at [1299, 678] on button "button" at bounding box center [1305, 674] width 24 height 24
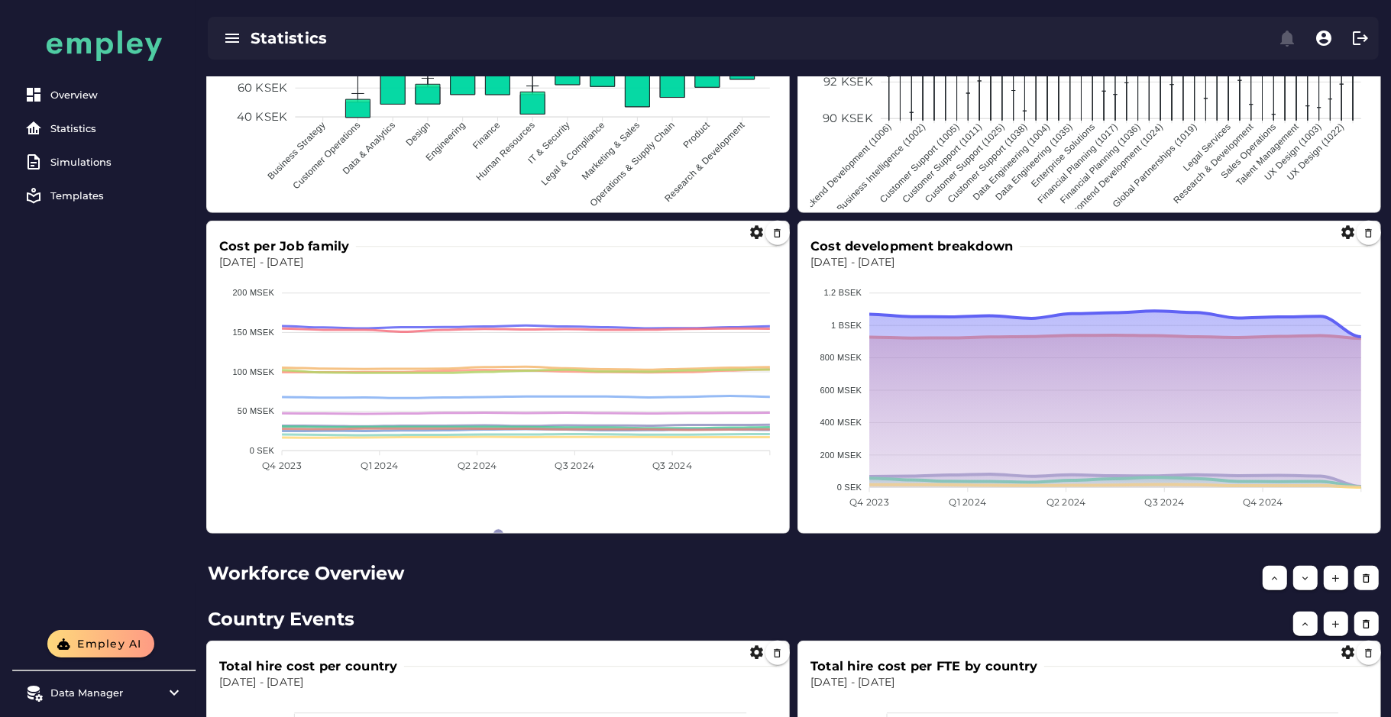
scroll to position [1031, 0]
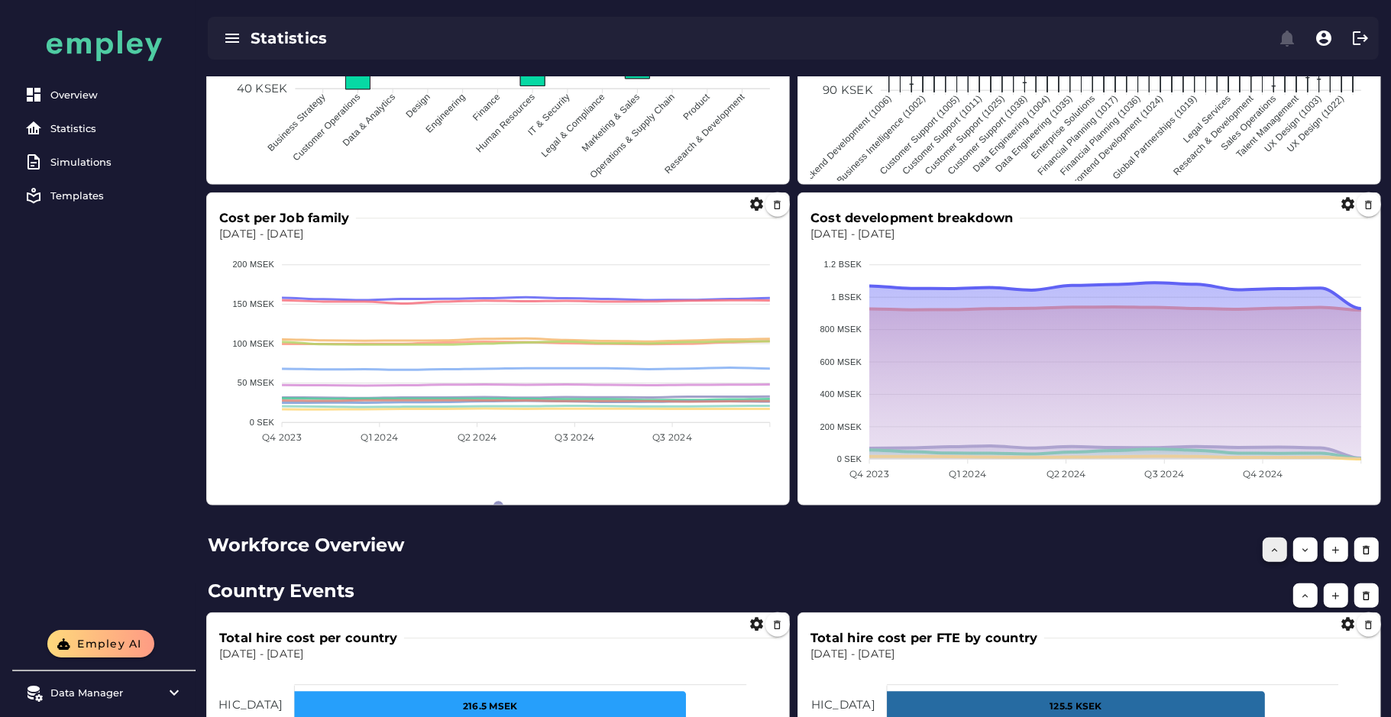
click at [1275, 554] on icon "button" at bounding box center [1275, 550] width 11 height 11
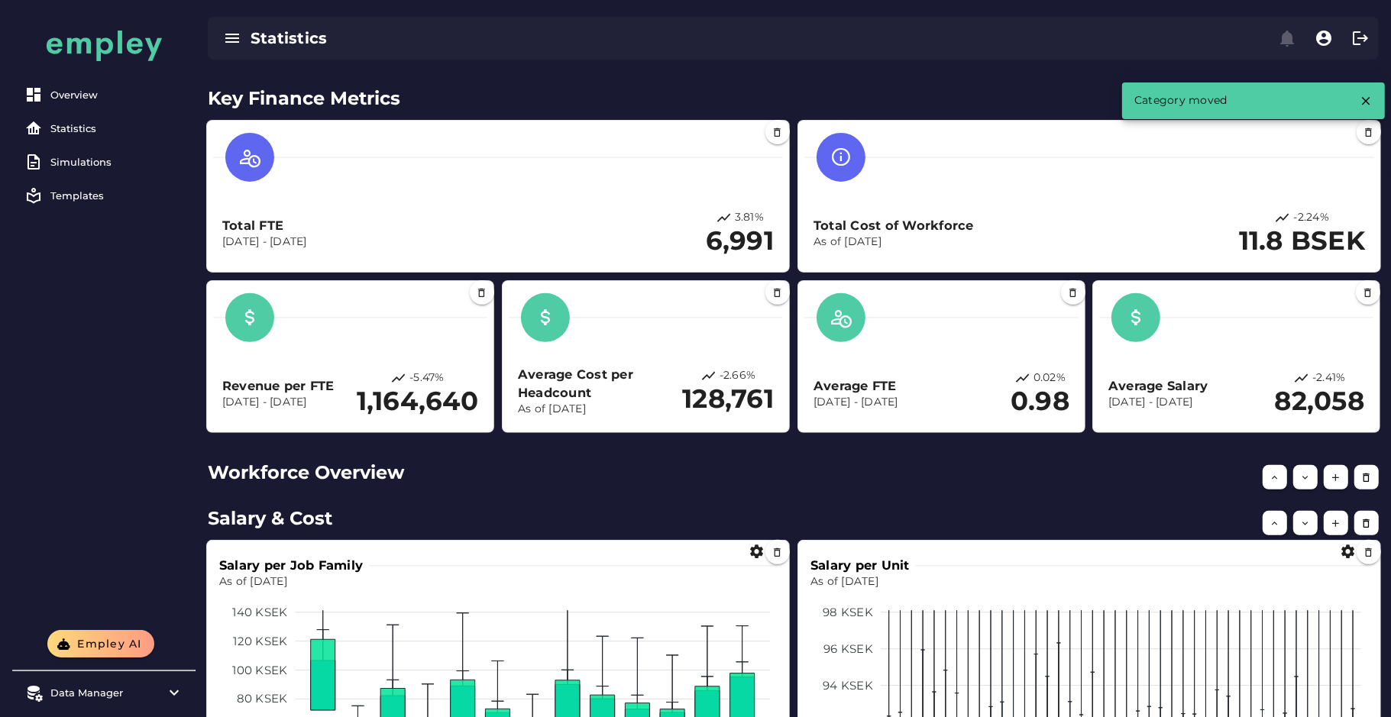
scroll to position [407, 0]
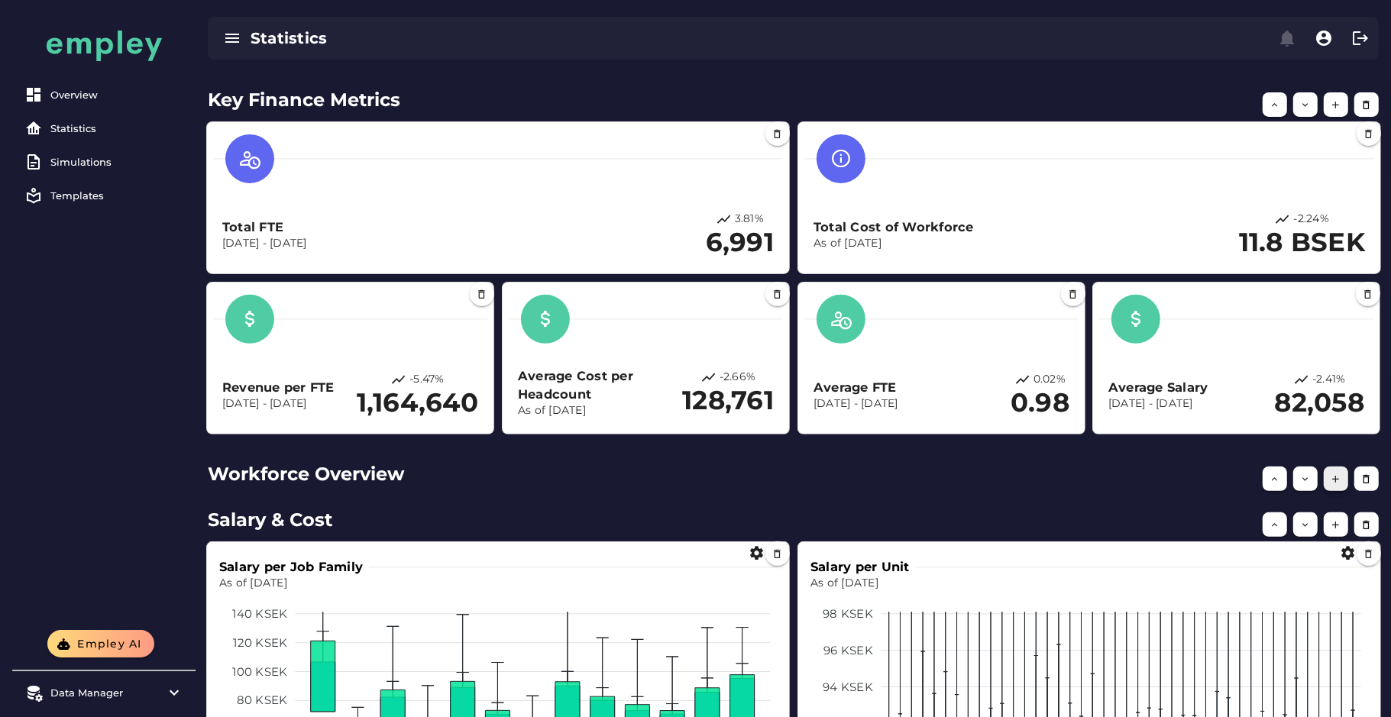
click at [1338, 484] on button "button" at bounding box center [1336, 479] width 24 height 24
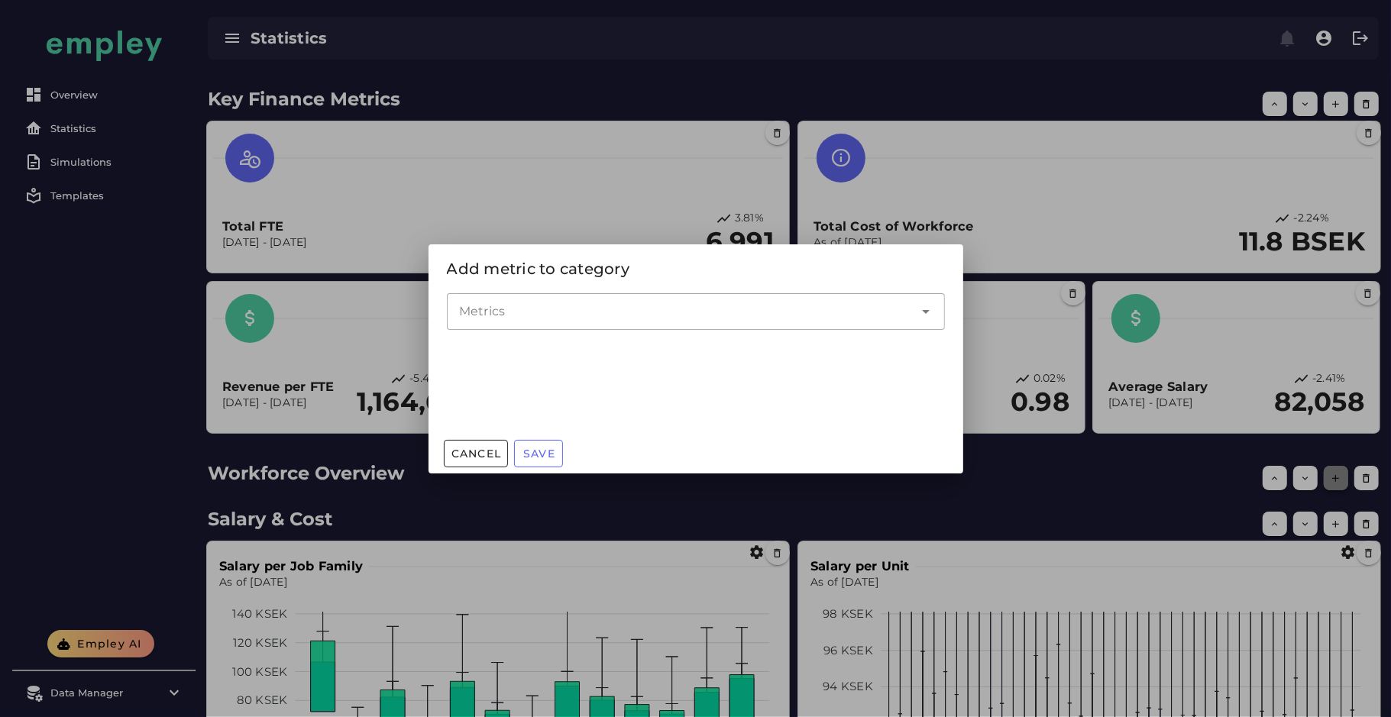
scroll to position [0, 0]
click at [597, 323] on div at bounding box center [680, 311] width 467 height 37
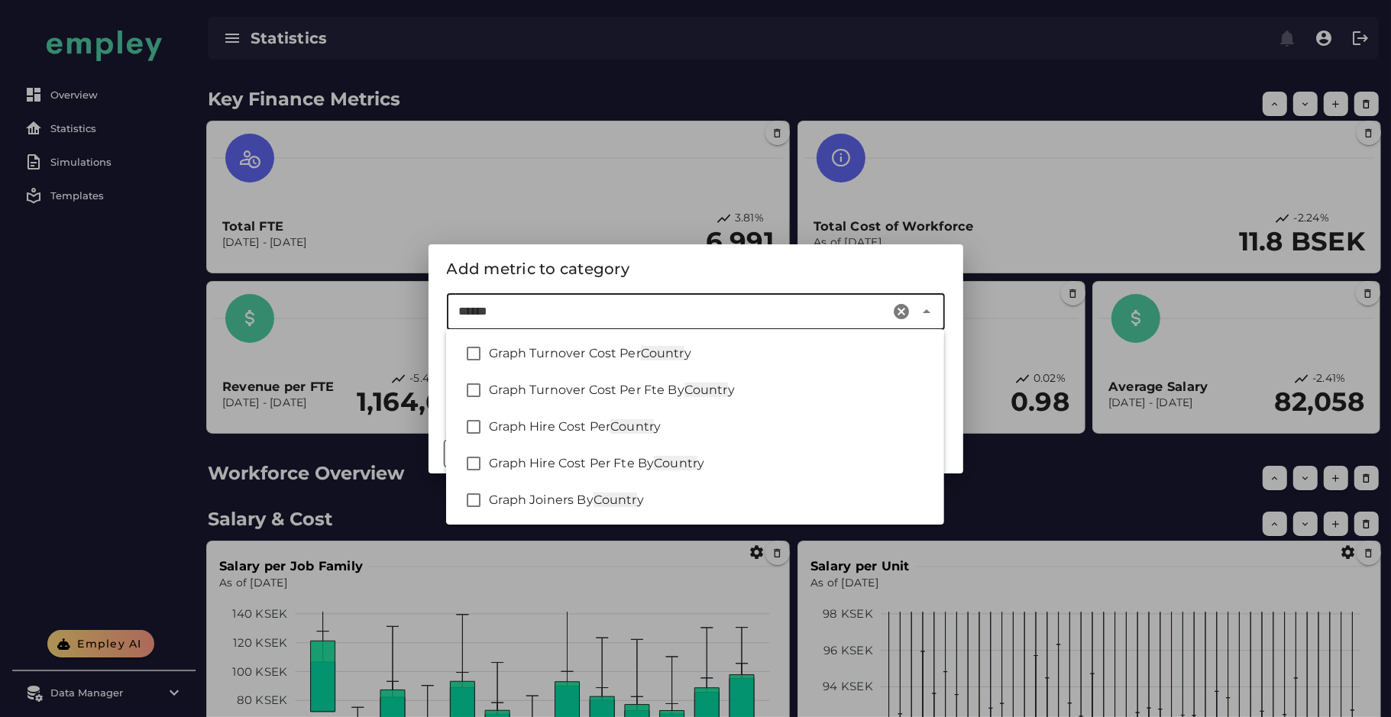
type input "*******"
click at [584, 500] on span "Graph Joiners By" at bounding box center [541, 500] width 104 height 15
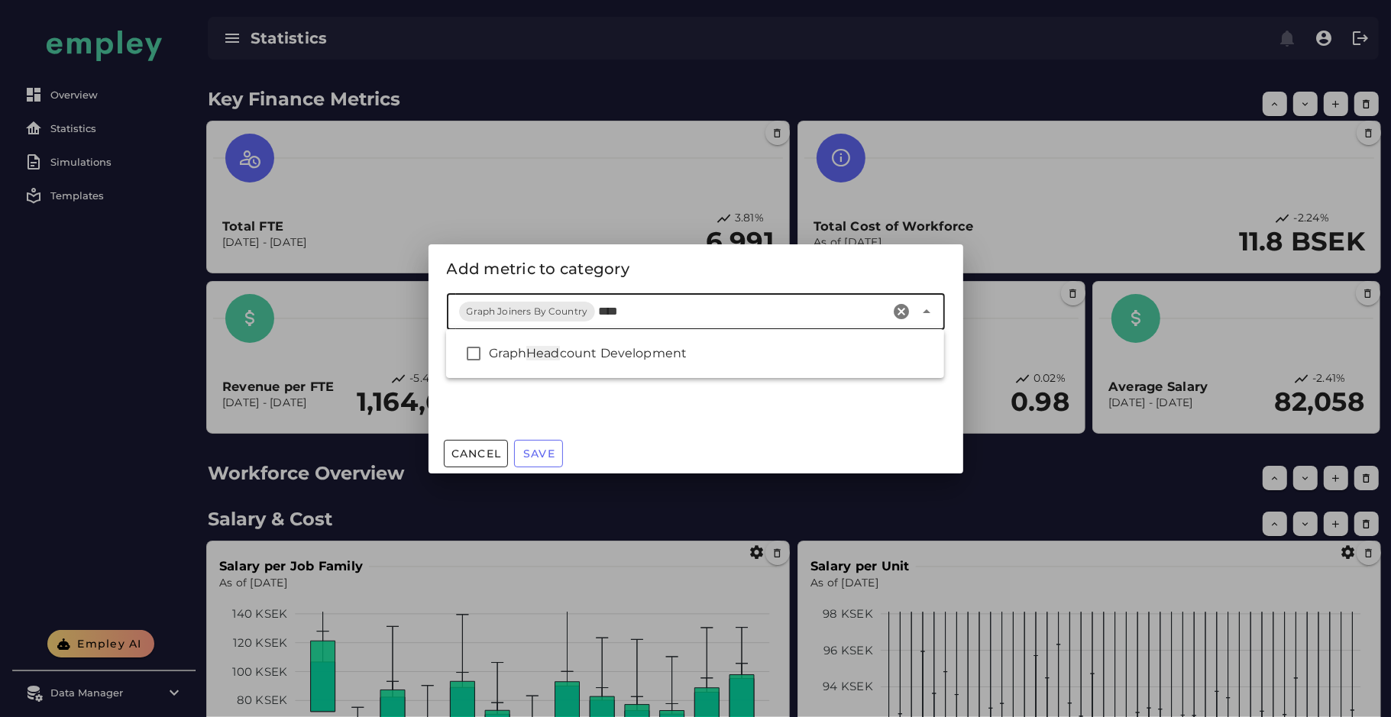
type input "*****"
click at [616, 352] on span "ount Development" at bounding box center [627, 353] width 120 height 15
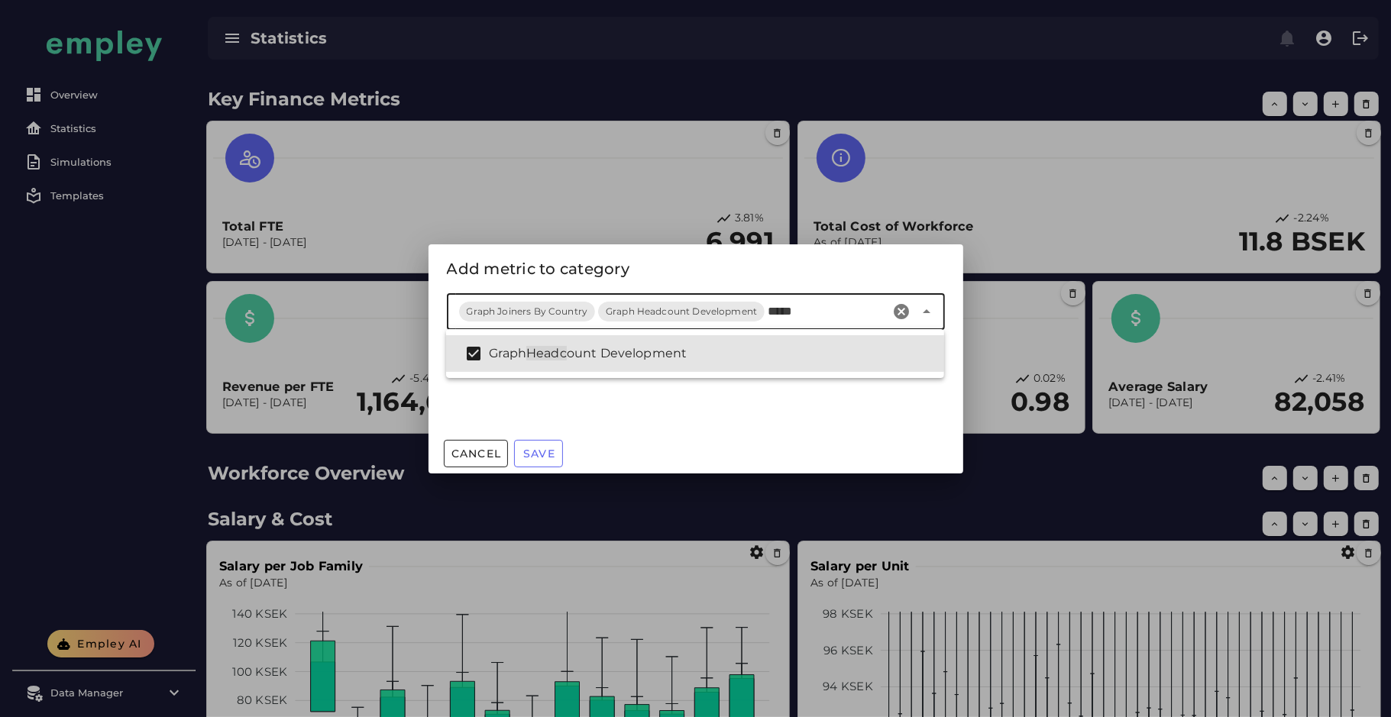
click at [778, 311] on input "*****" at bounding box center [826, 311] width 117 height 18
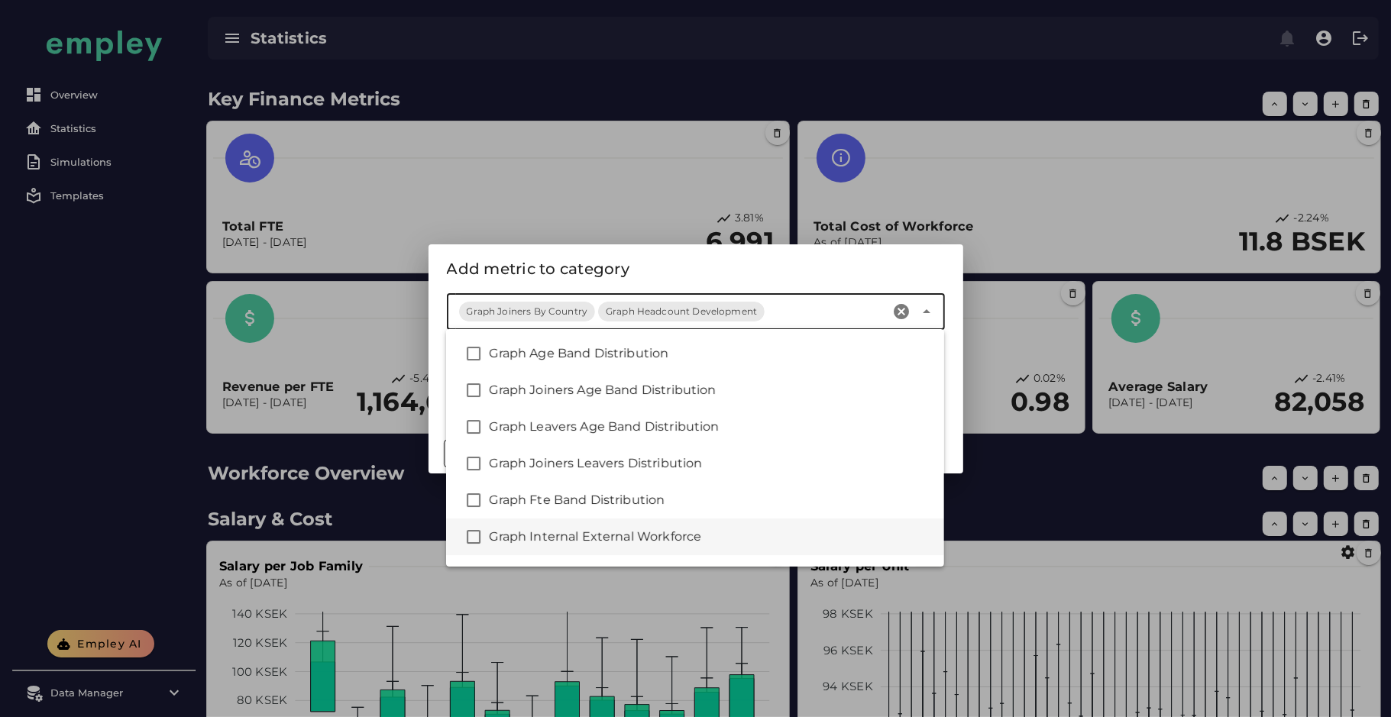
click at [666, 543] on div "Graph Internal External Workforce" at bounding box center [710, 537] width 443 height 18
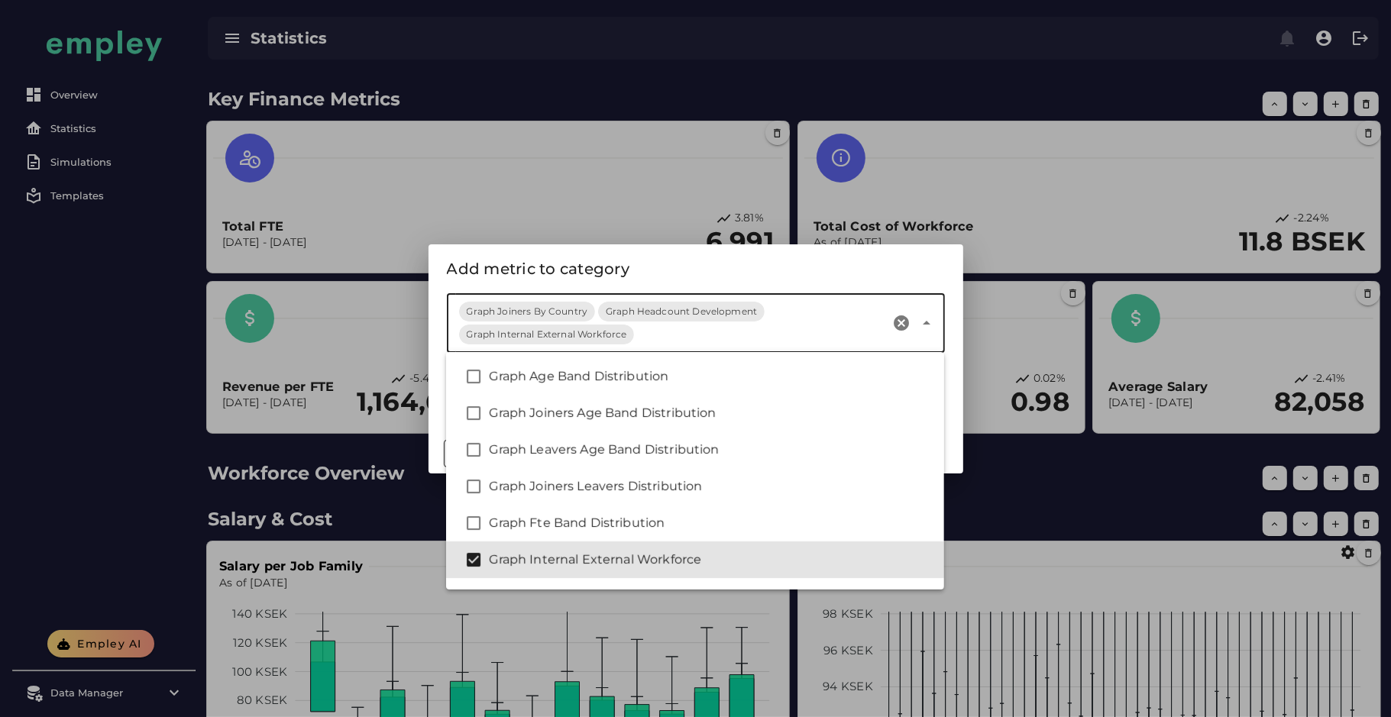
click at [836, 281] on div "Add metric to category" at bounding box center [696, 268] width 535 height 49
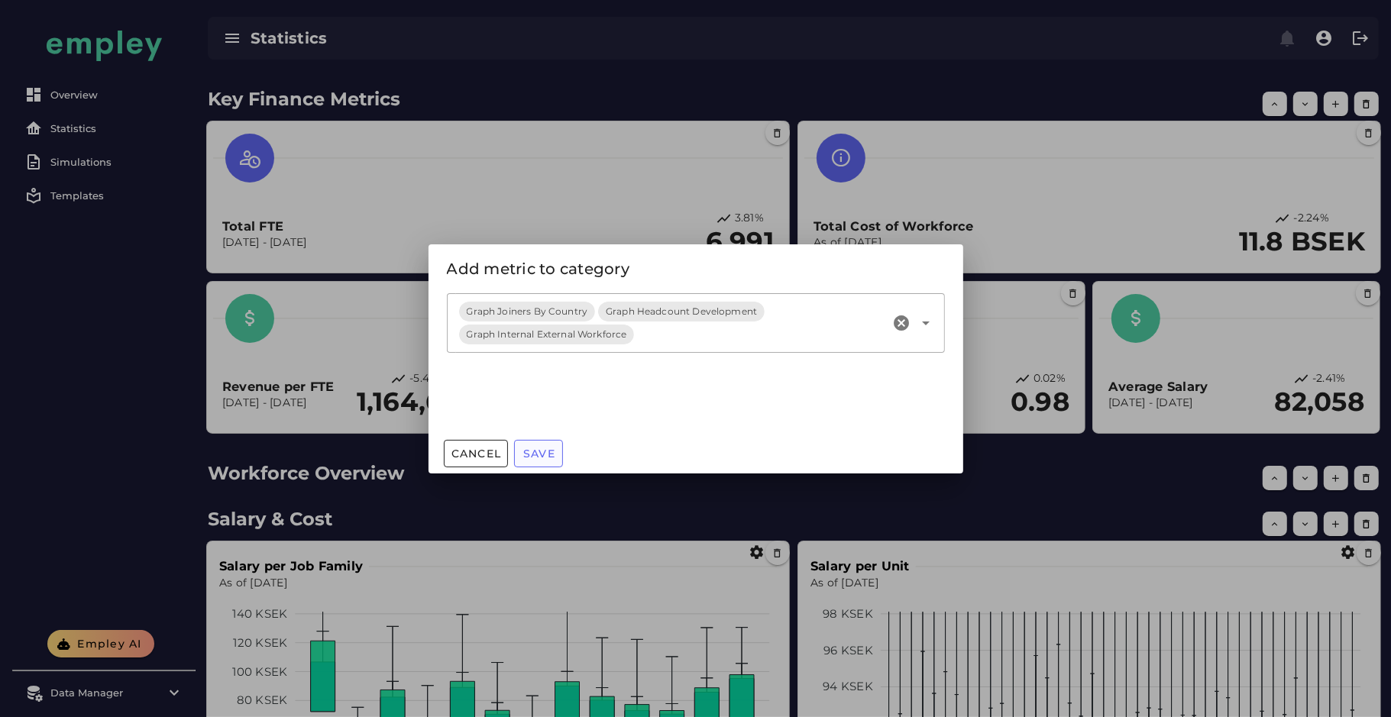
click at [540, 453] on span "Save" at bounding box center [538, 454] width 33 height 14
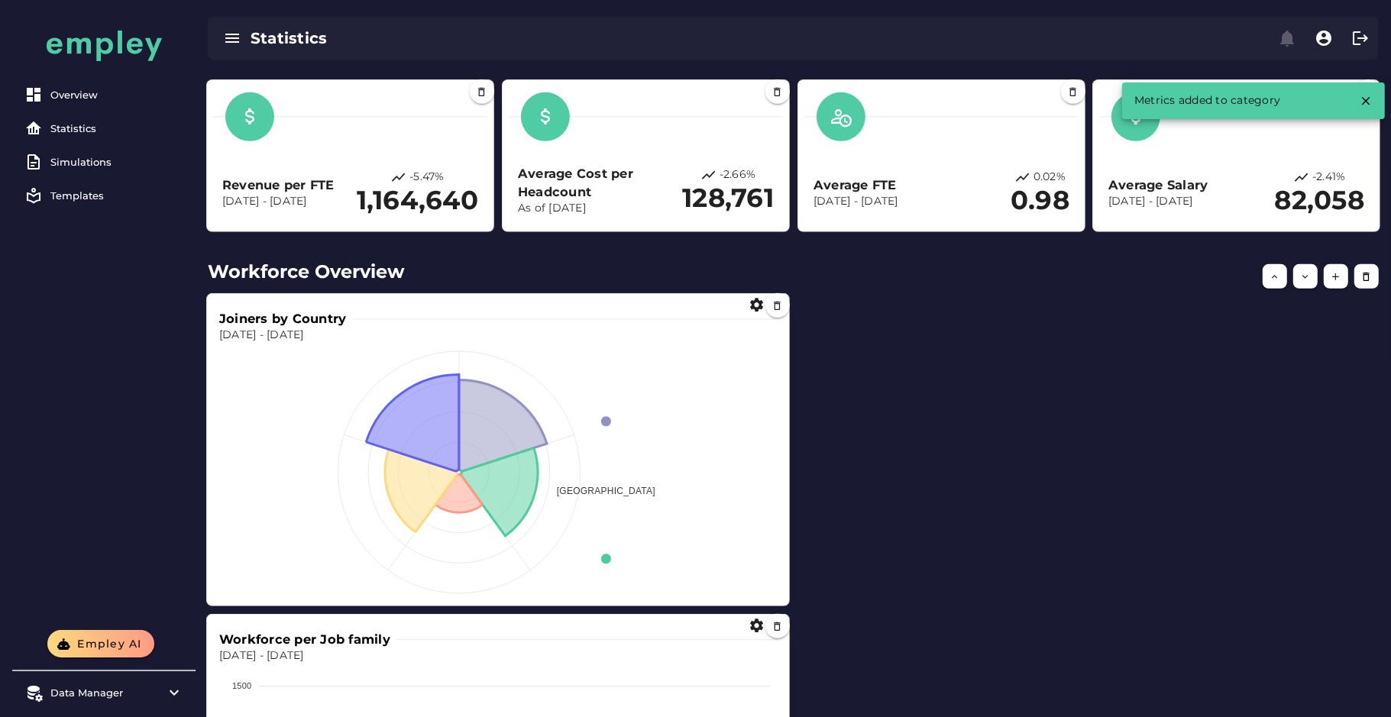
scroll to position [611, 0]
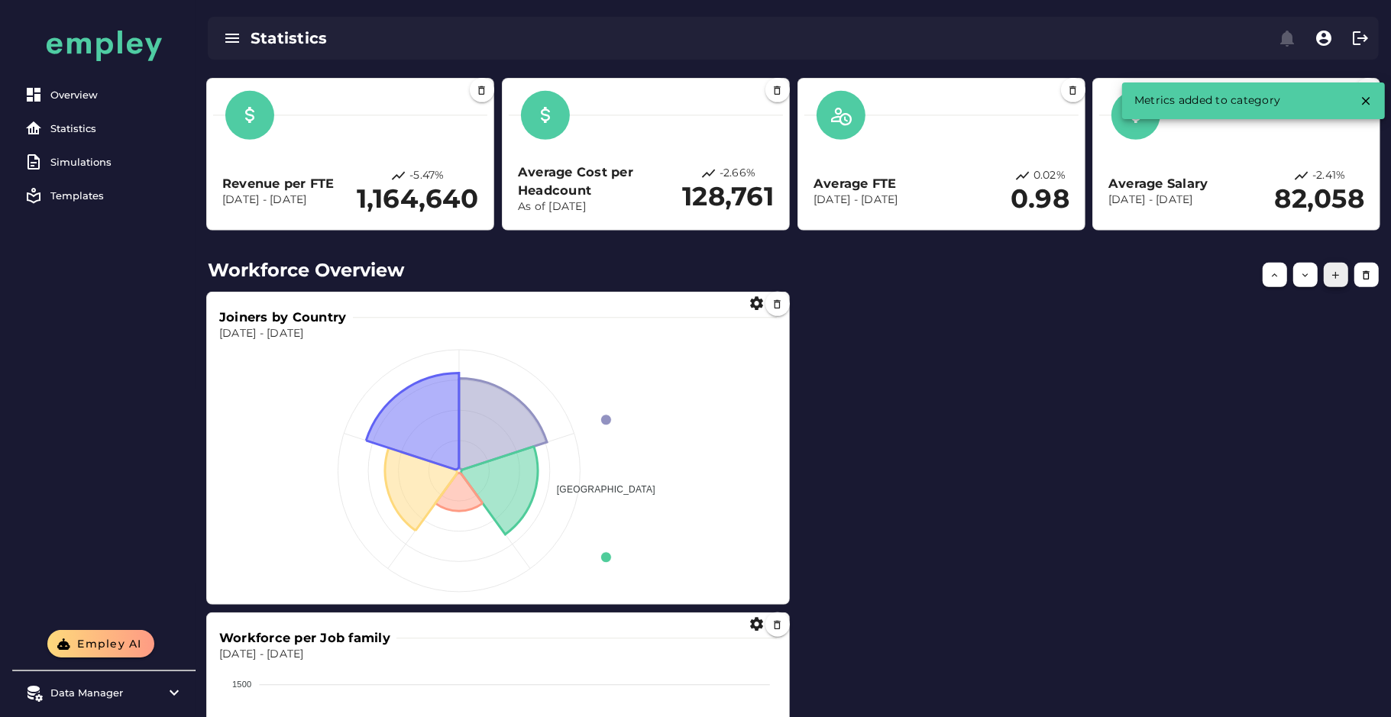
click at [1341, 277] on icon "button" at bounding box center [1336, 275] width 11 height 11
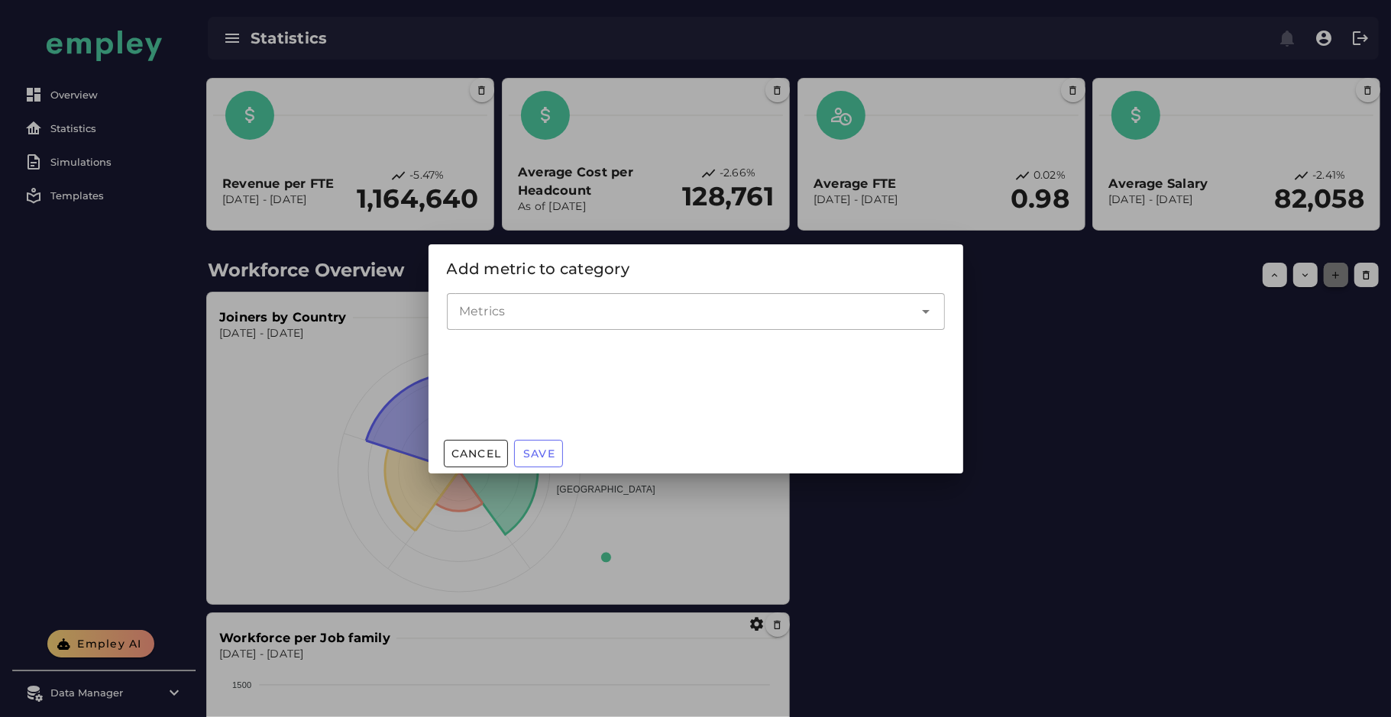
scroll to position [0, 0]
click at [658, 308] on input "Metrics" at bounding box center [684, 311] width 451 height 18
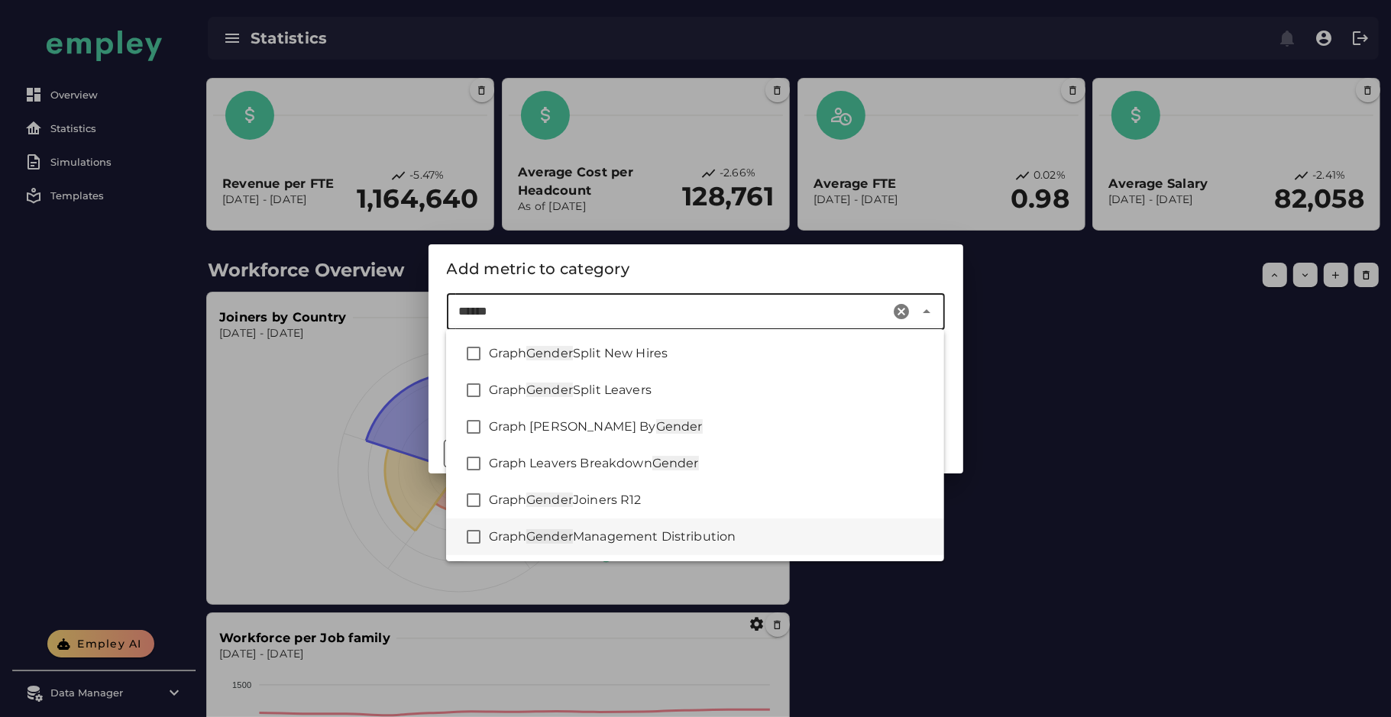
click at [673, 535] on span "Management Distribution" at bounding box center [654, 536] width 163 height 15
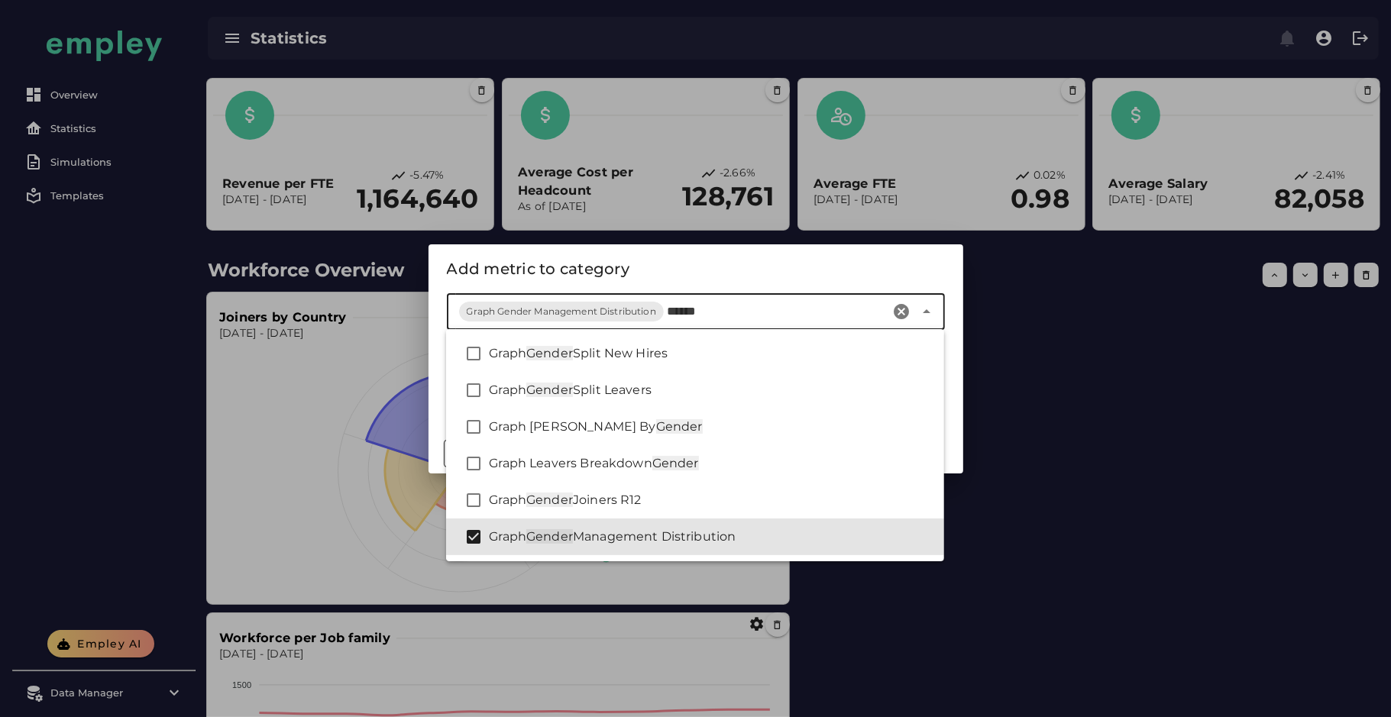
type input "******"
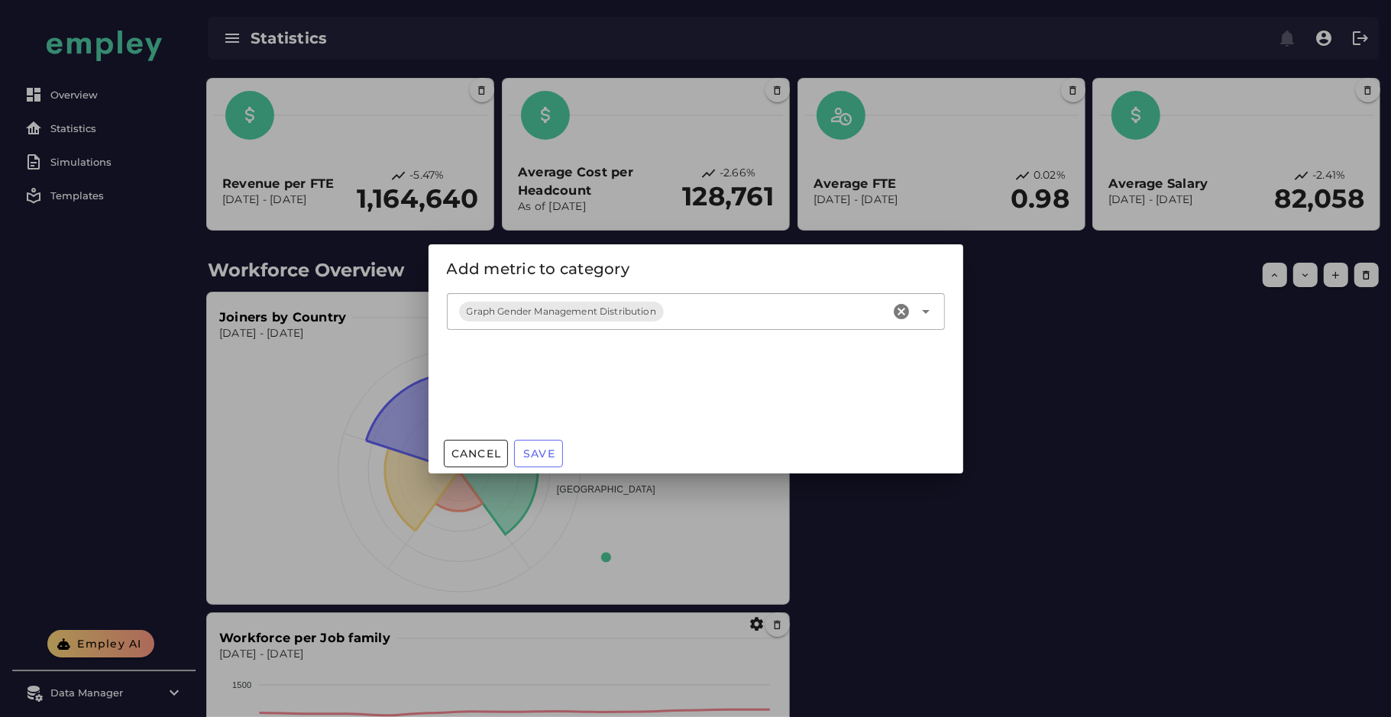
click at [698, 283] on div "Add metric to category" at bounding box center [696, 268] width 535 height 49
click at [528, 451] on span "Save" at bounding box center [538, 454] width 33 height 14
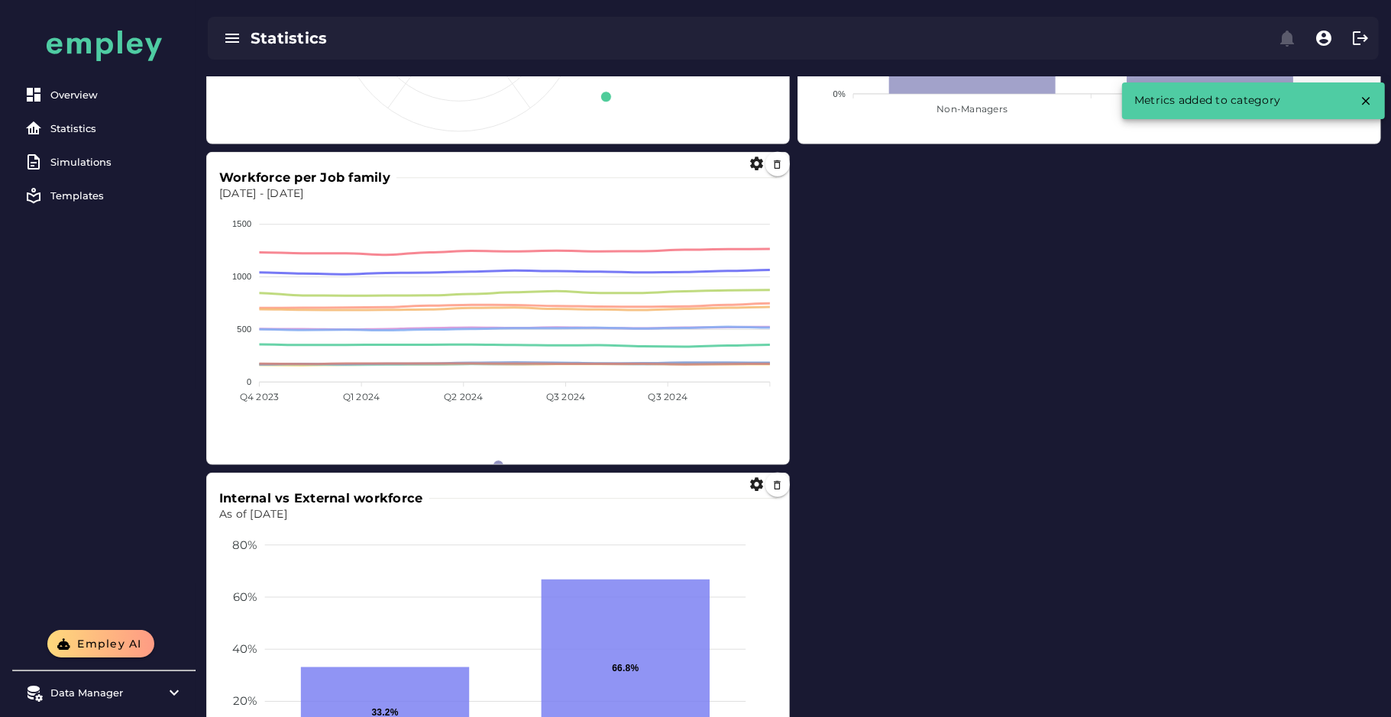
scroll to position [1078, 0]
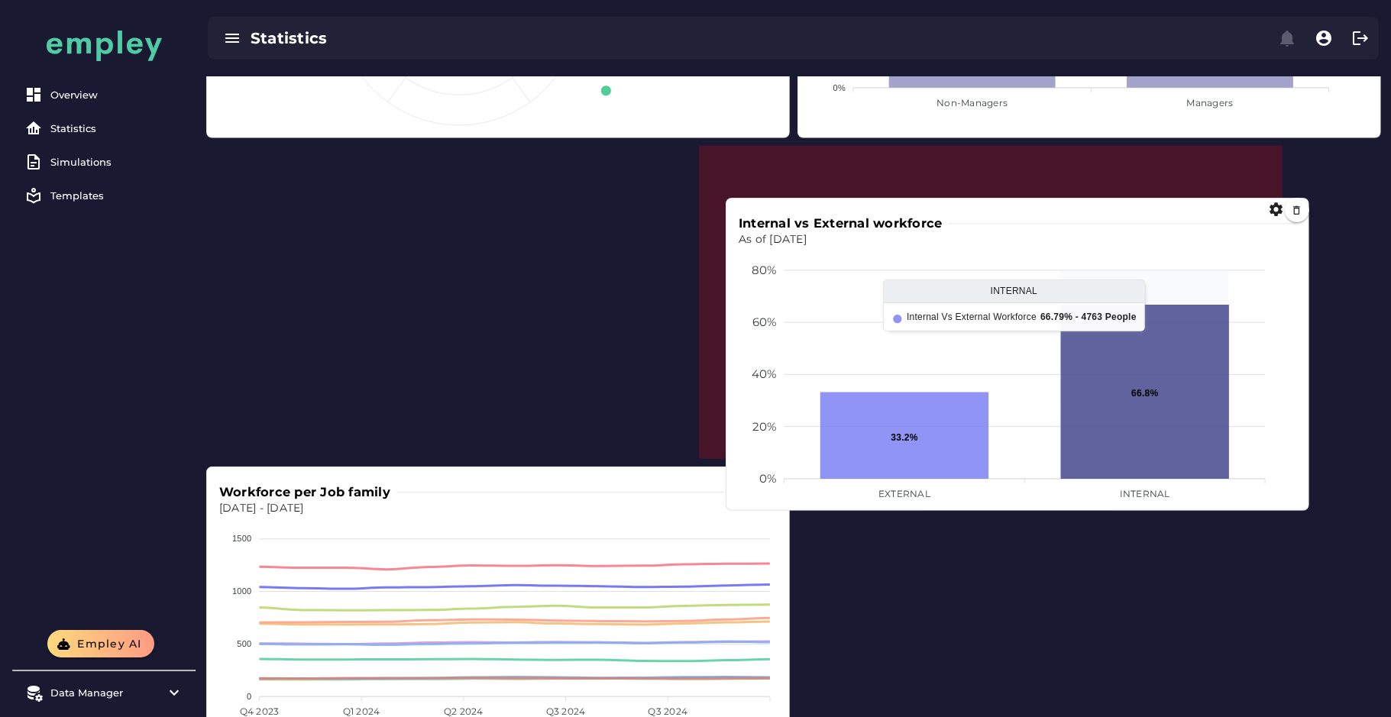
drag, startPoint x: 669, startPoint y: 620, endPoint x: 1202, endPoint y: 338, distance: 602.8
click at [1202, 338] on icon at bounding box center [1145, 392] width 168 height 174
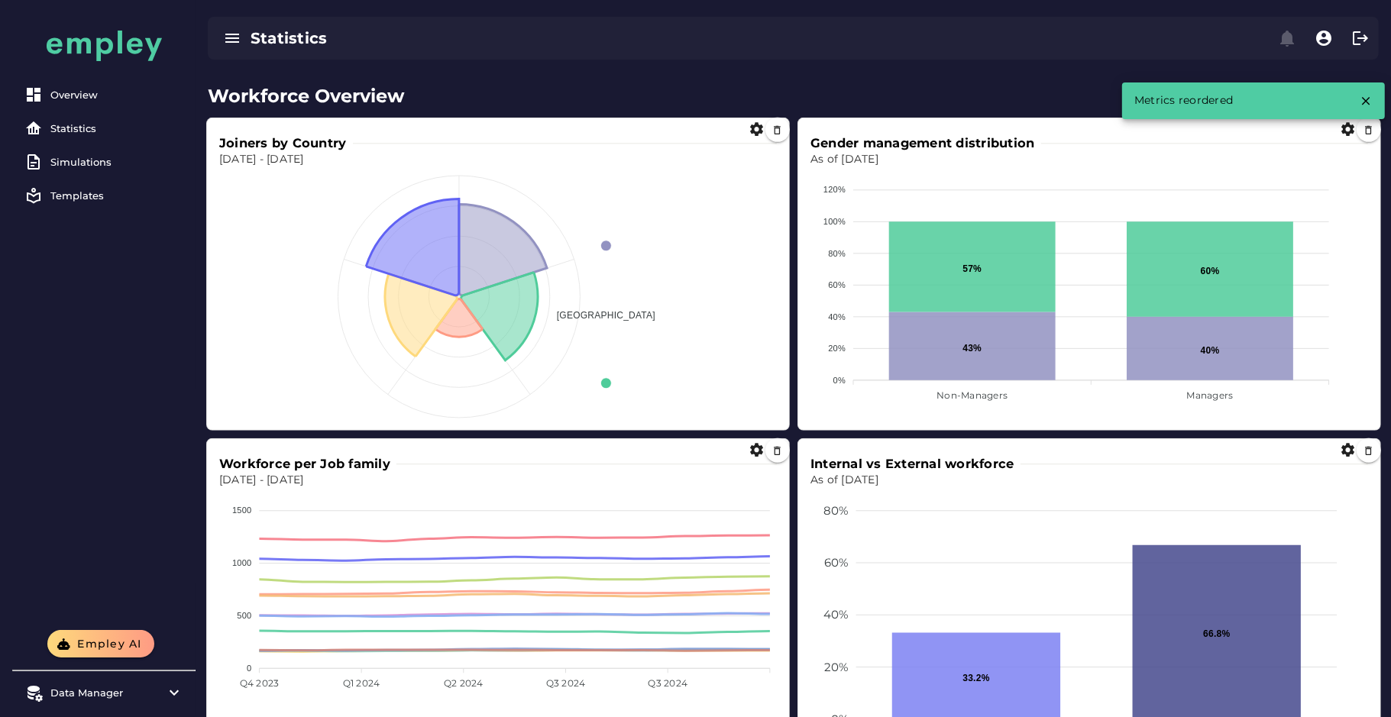
scroll to position [793, 0]
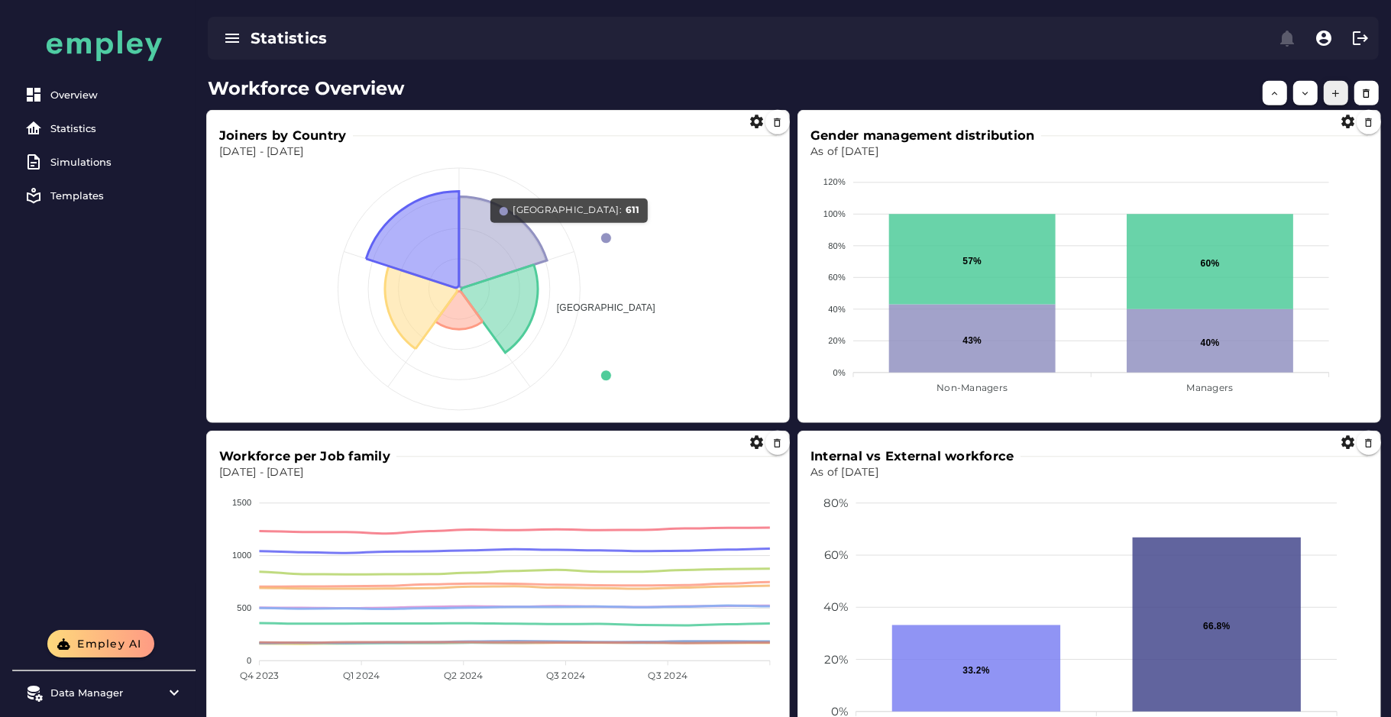
click at [1337, 85] on button "button" at bounding box center [1336, 93] width 24 height 24
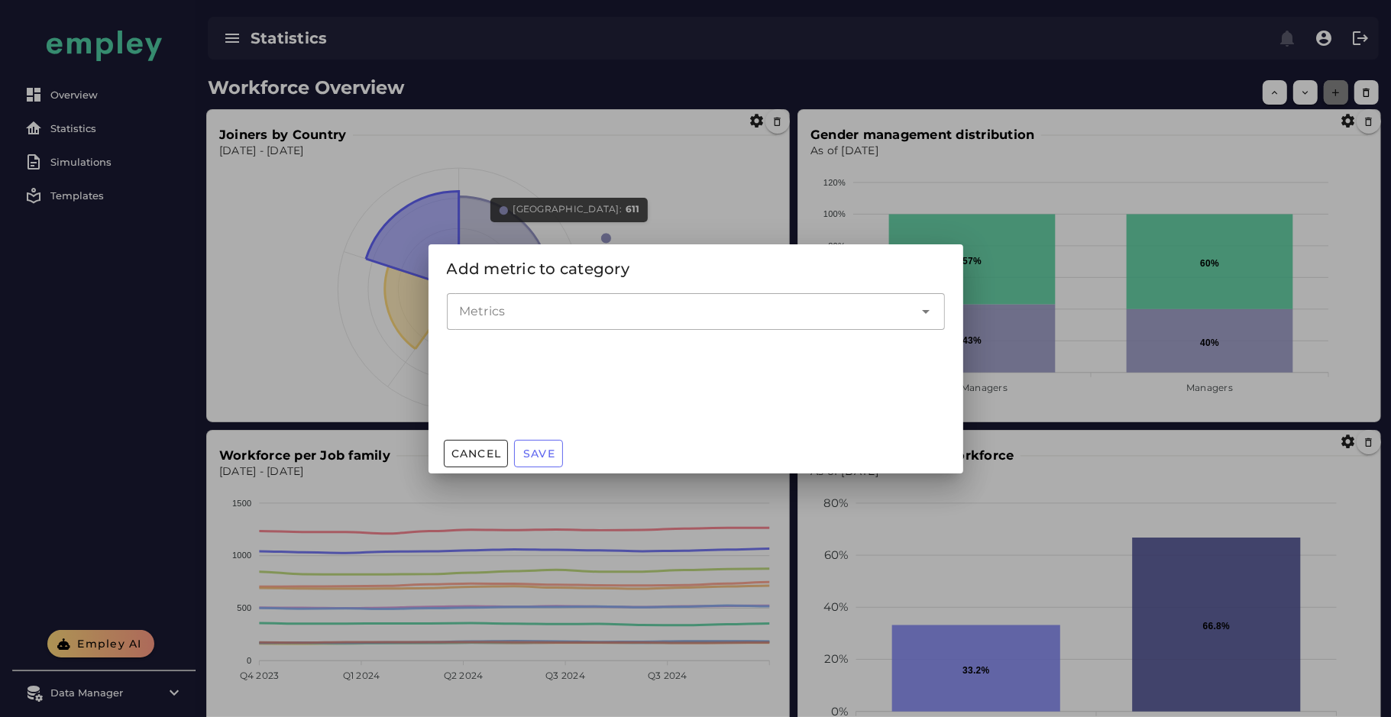
scroll to position [0, 0]
click at [642, 304] on input "Metrics" at bounding box center [684, 311] width 451 height 18
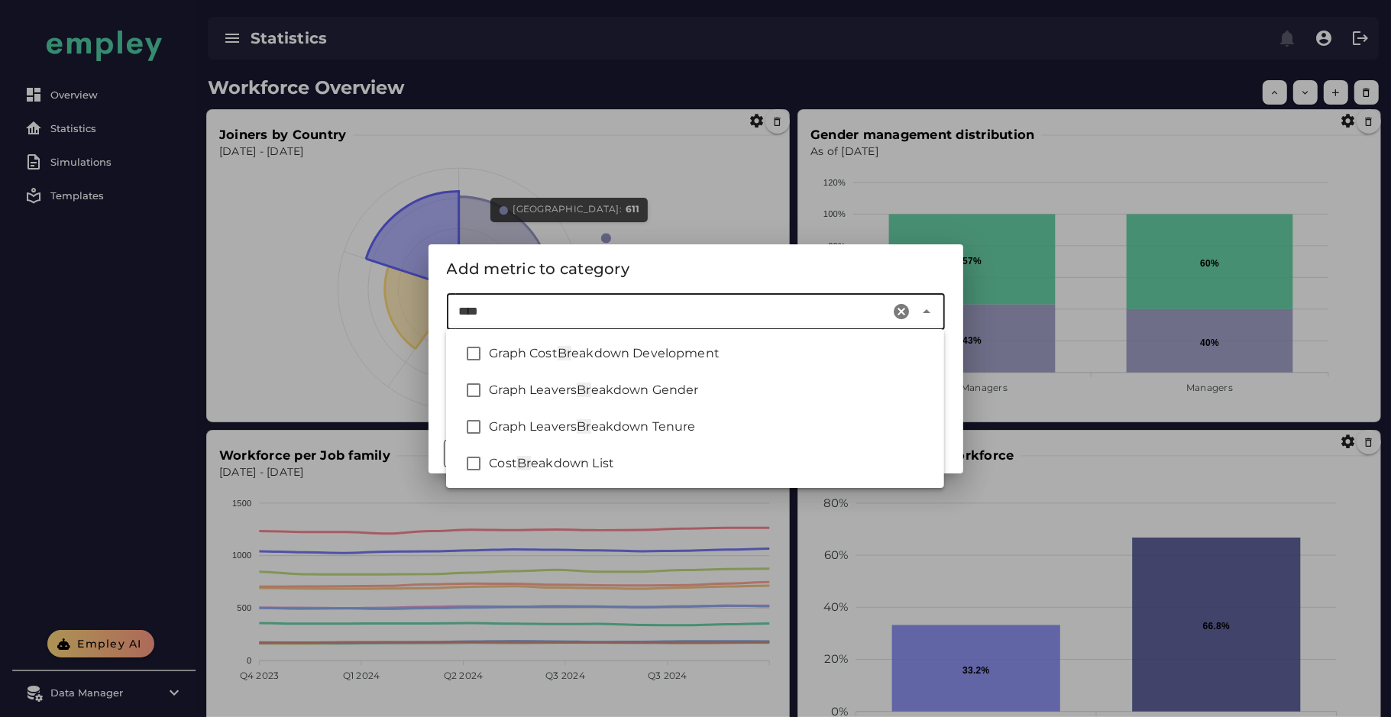
type input "*****"
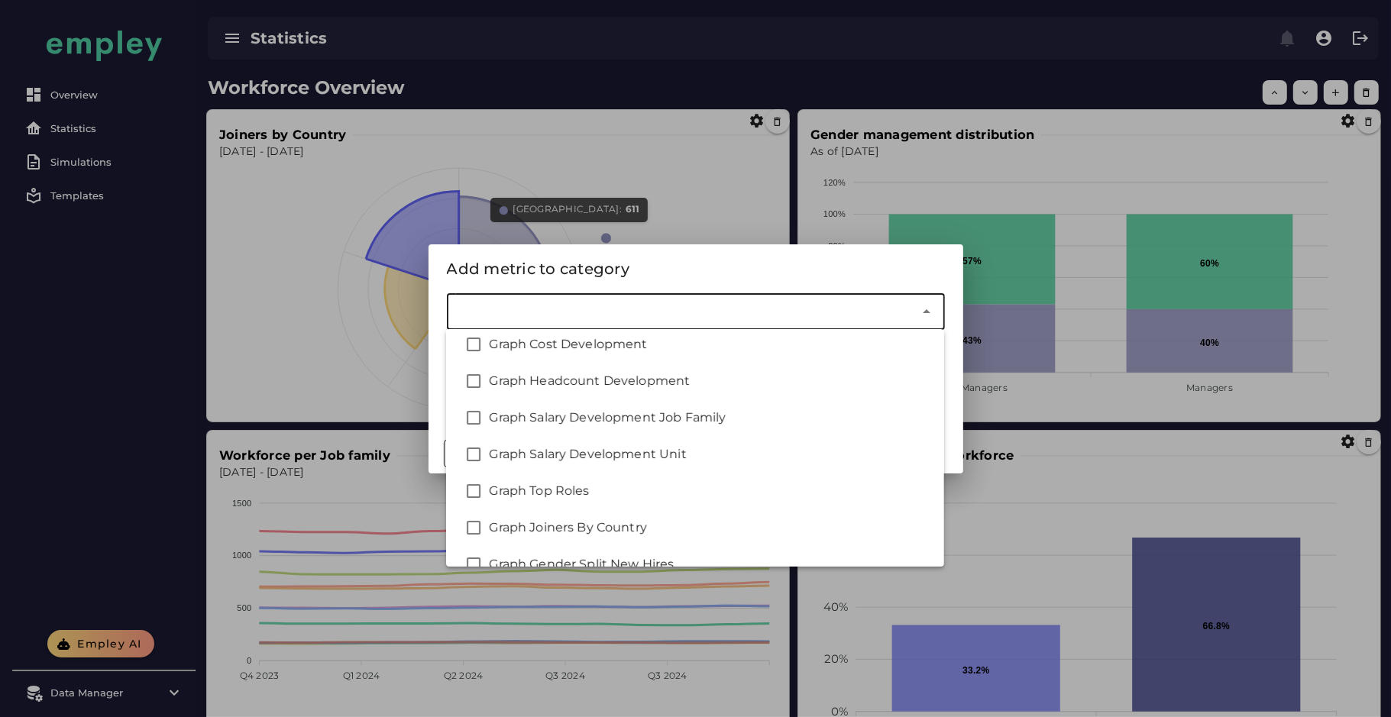
scroll to position [979, 0]
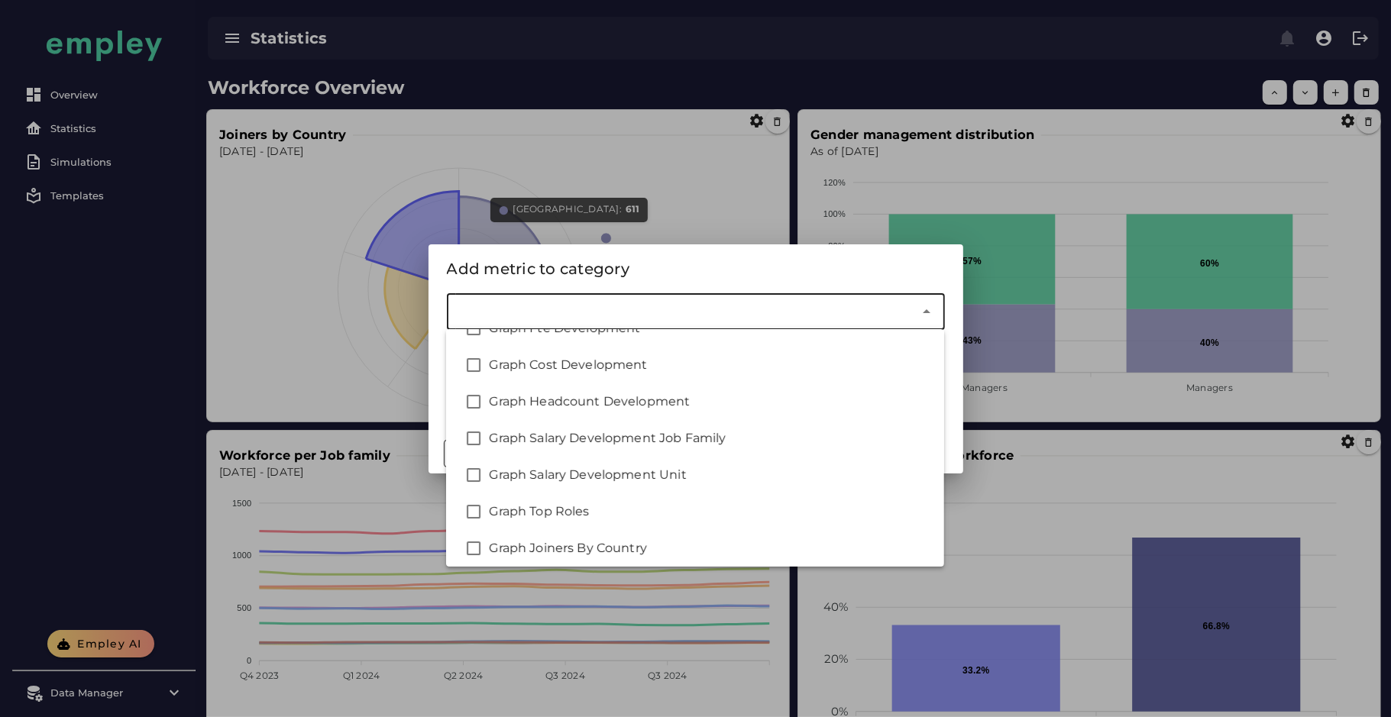
click at [170, 431] on div at bounding box center [695, 358] width 1391 height 717
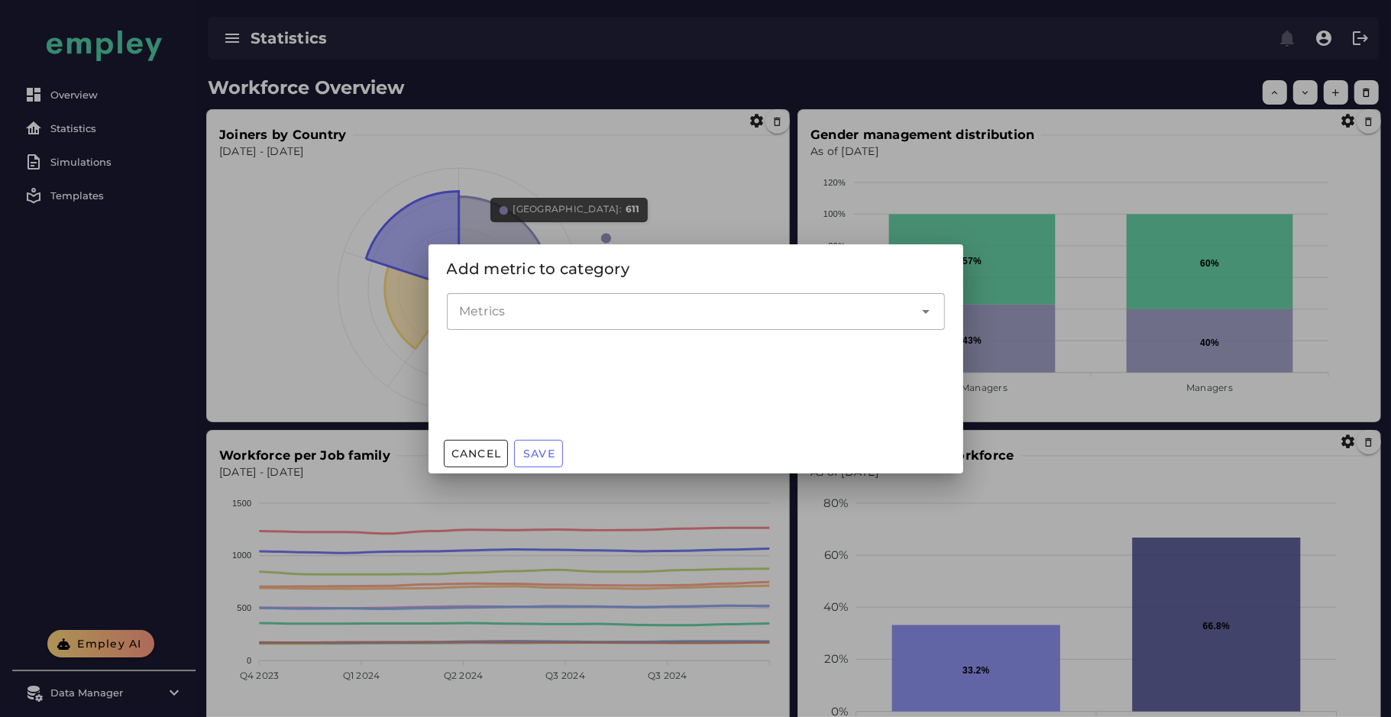
click at [743, 568] on div at bounding box center [695, 358] width 1391 height 717
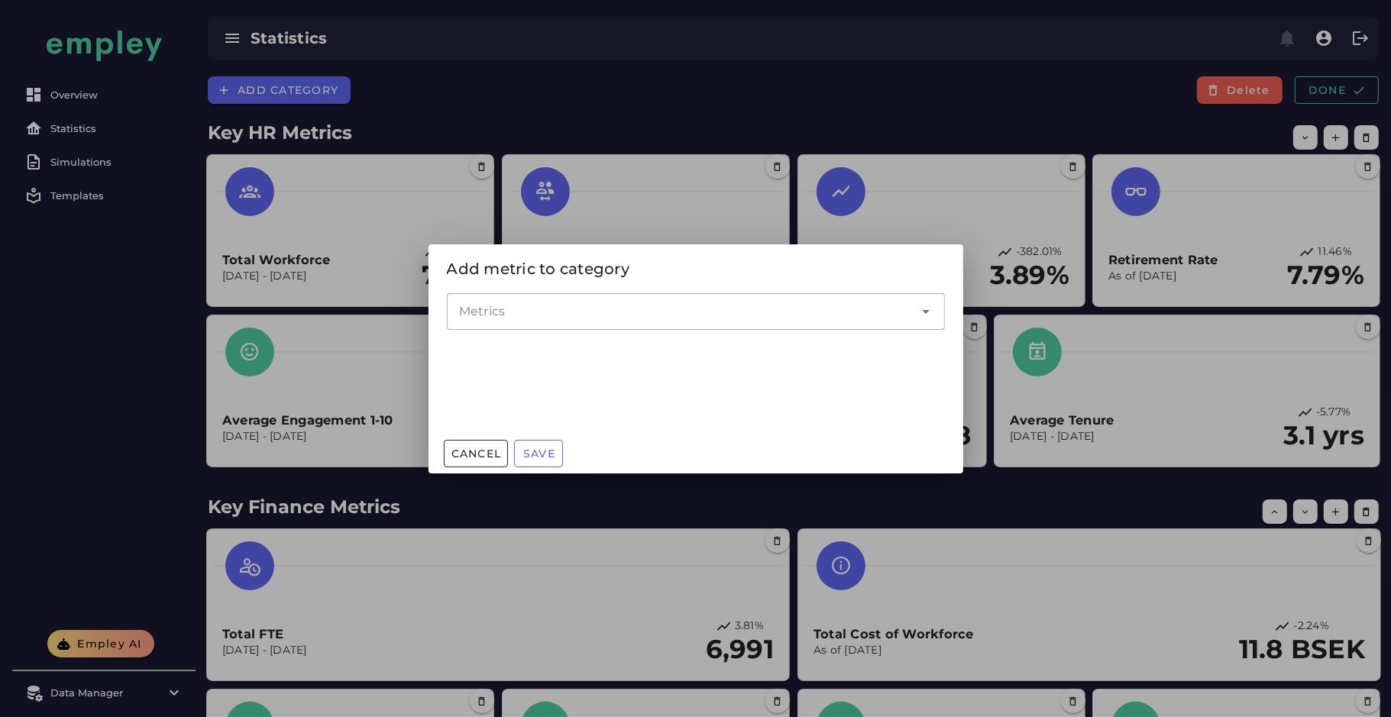
scroll to position [793, 0]
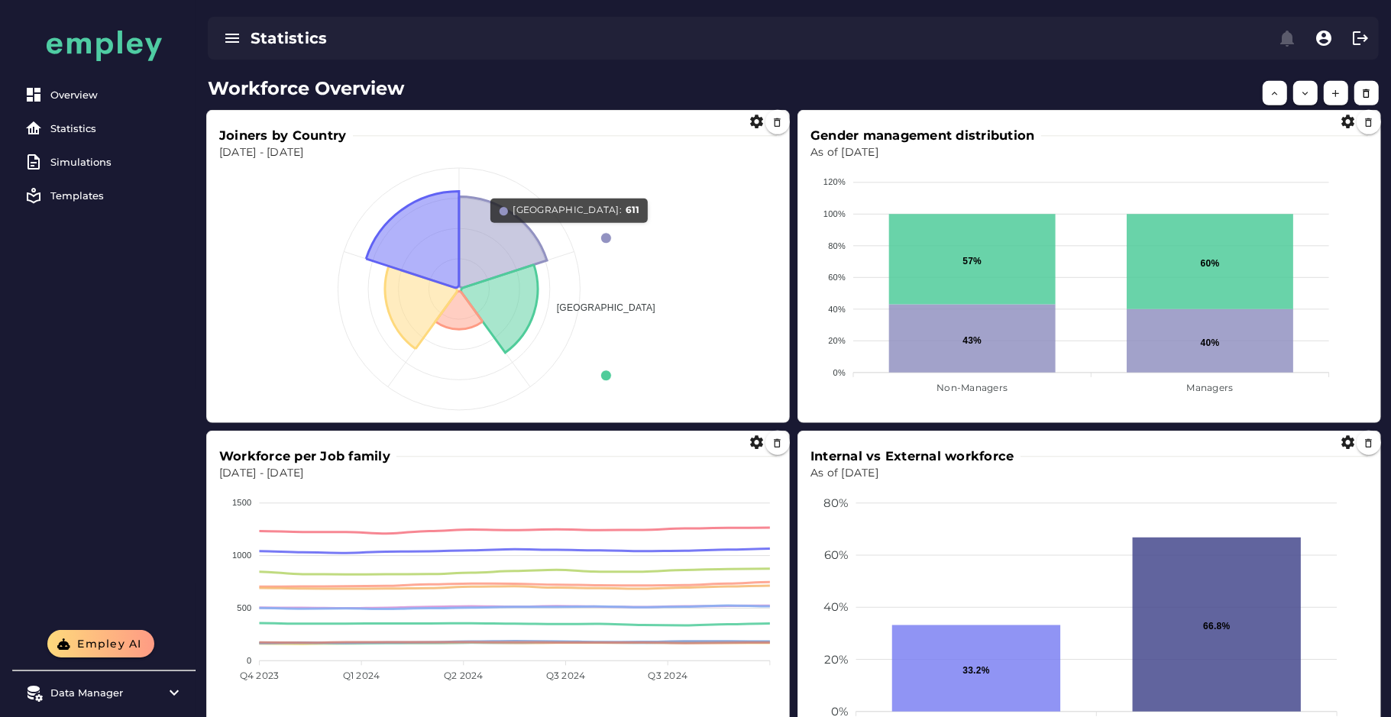
click at [756, 448] on div "Workforce per Job family" at bounding box center [498, 457] width 558 height 18
click at [752, 444] on icon "button" at bounding box center [757, 443] width 16 height 16
click at [783, 497] on span "LINE" at bounding box center [798, 496] width 30 height 18
click at [132, 438] on div "Overview Statistics Simulations Templates" at bounding box center [103, 315] width 183 height 630
